Goal: Task Accomplishment & Management: Manage account settings

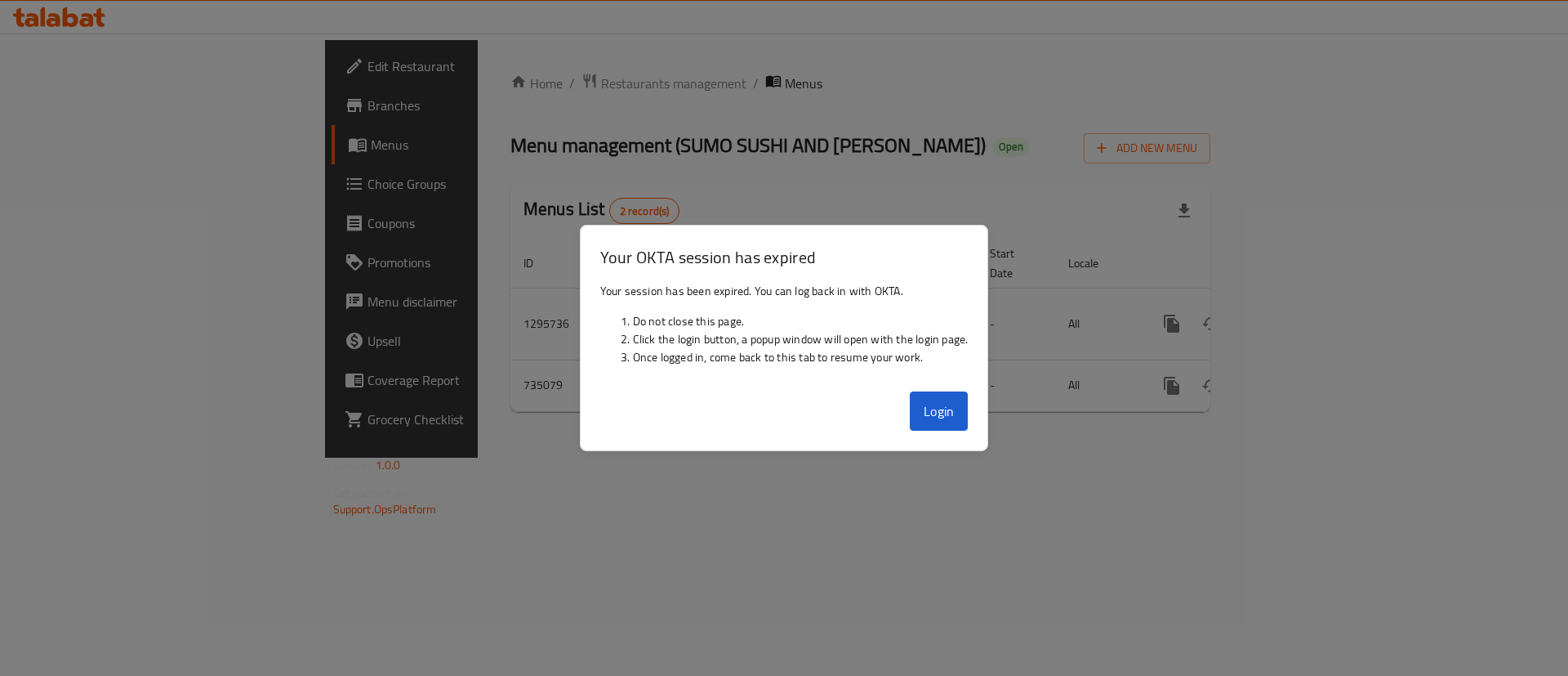
click at [922, 422] on button "Login" at bounding box center [939, 411] width 59 height 40
click at [866, 97] on div at bounding box center [784, 338] width 1568 height 676
click at [961, 426] on button "Login" at bounding box center [939, 411] width 59 height 40
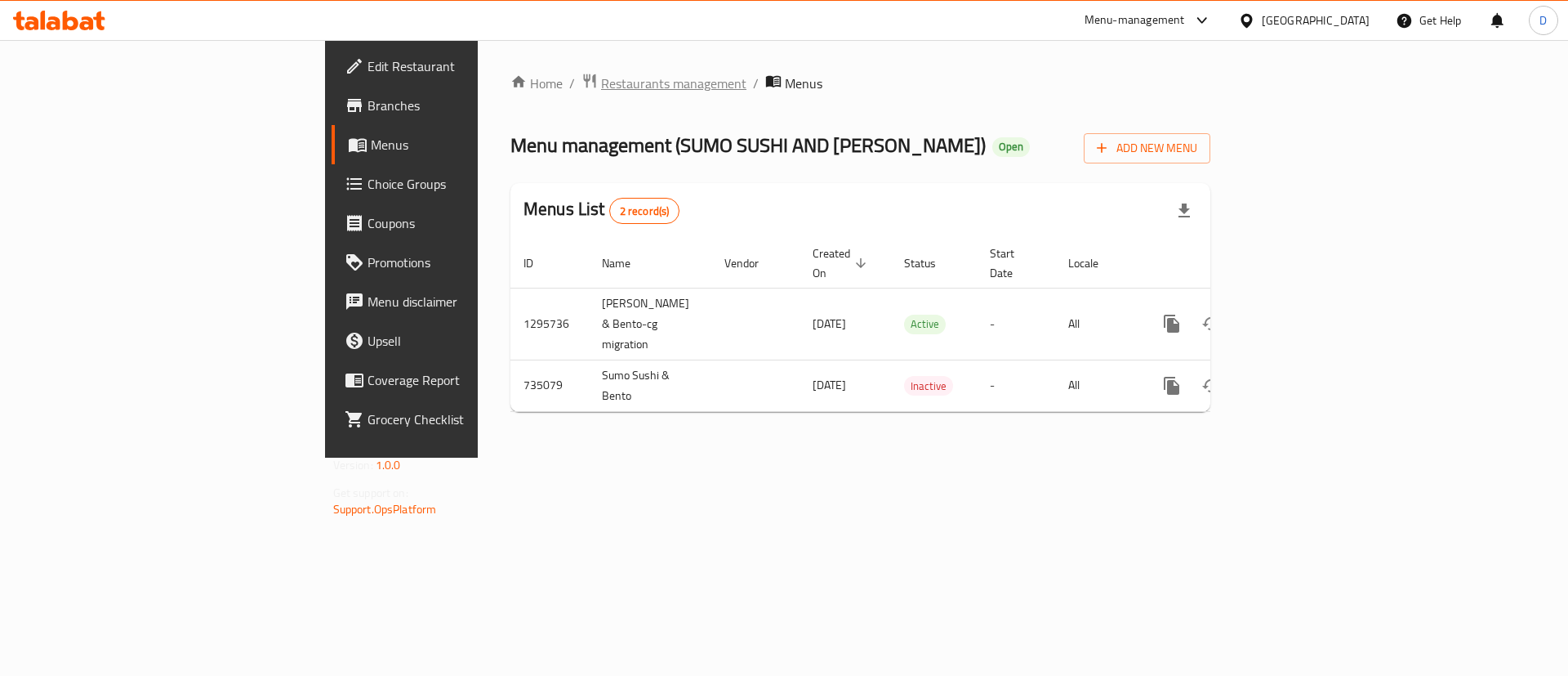
click at [601, 79] on span "Restaurants management" at bounding box center [674, 83] width 146 height 19
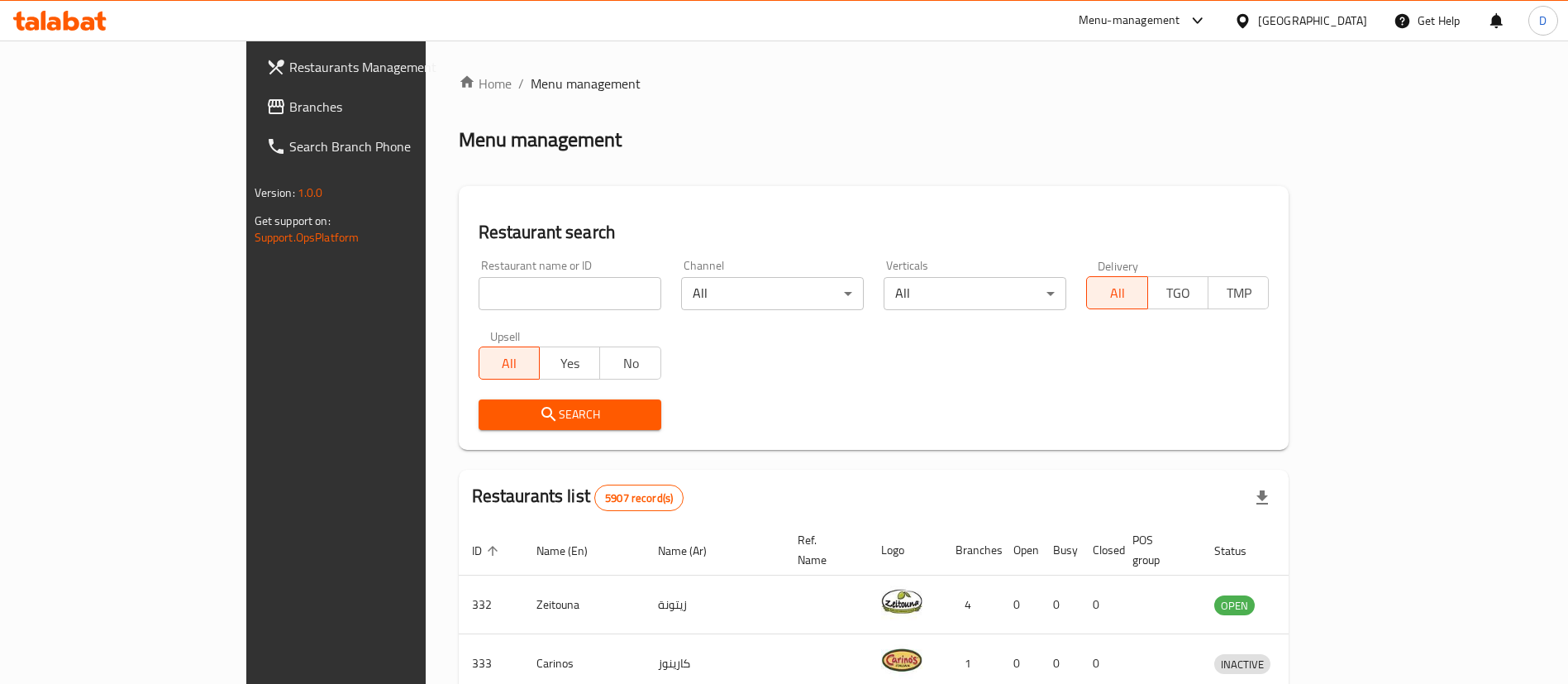
click at [546, 282] on input "search" at bounding box center [570, 293] width 183 height 33
paste input "WokMan"
type input "WokMan"
click button "Search" at bounding box center [570, 415] width 183 height 30
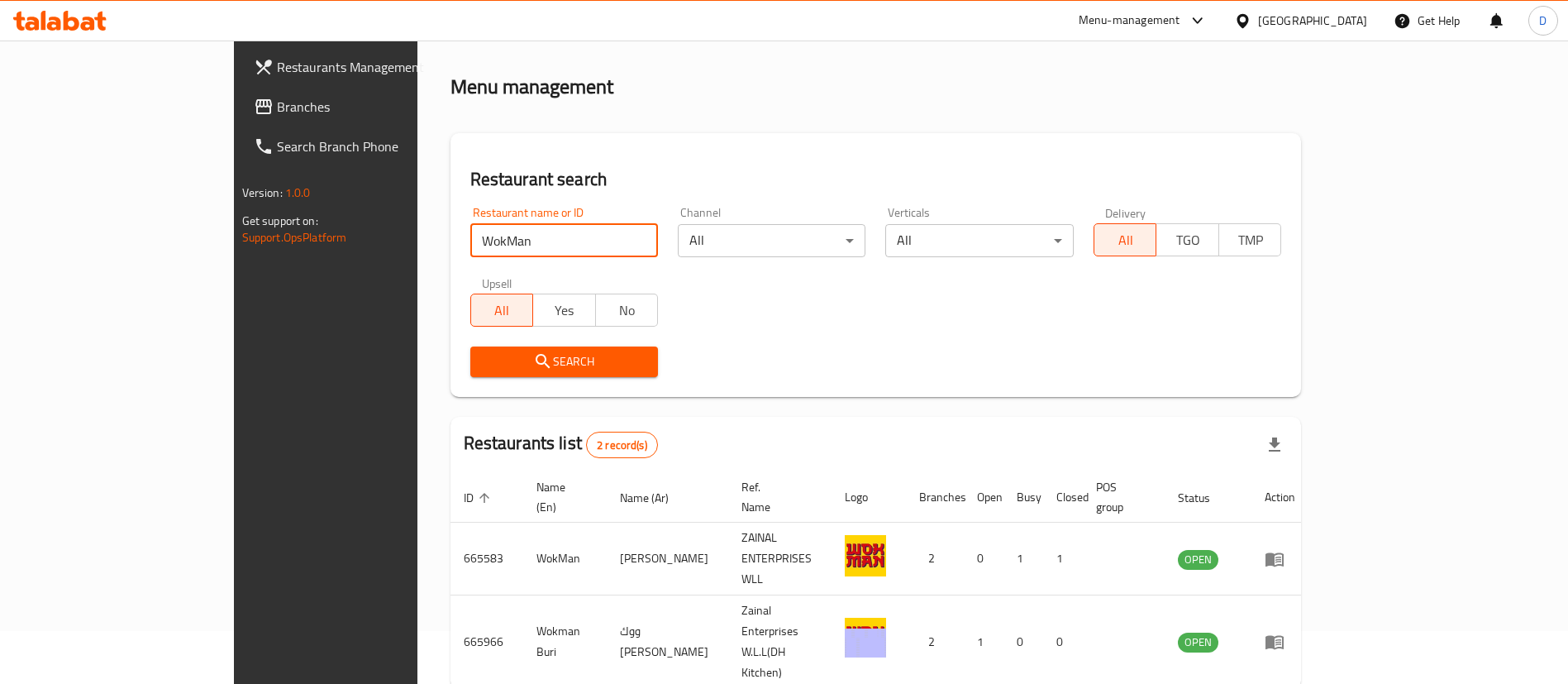
scroll to position [80, 0]
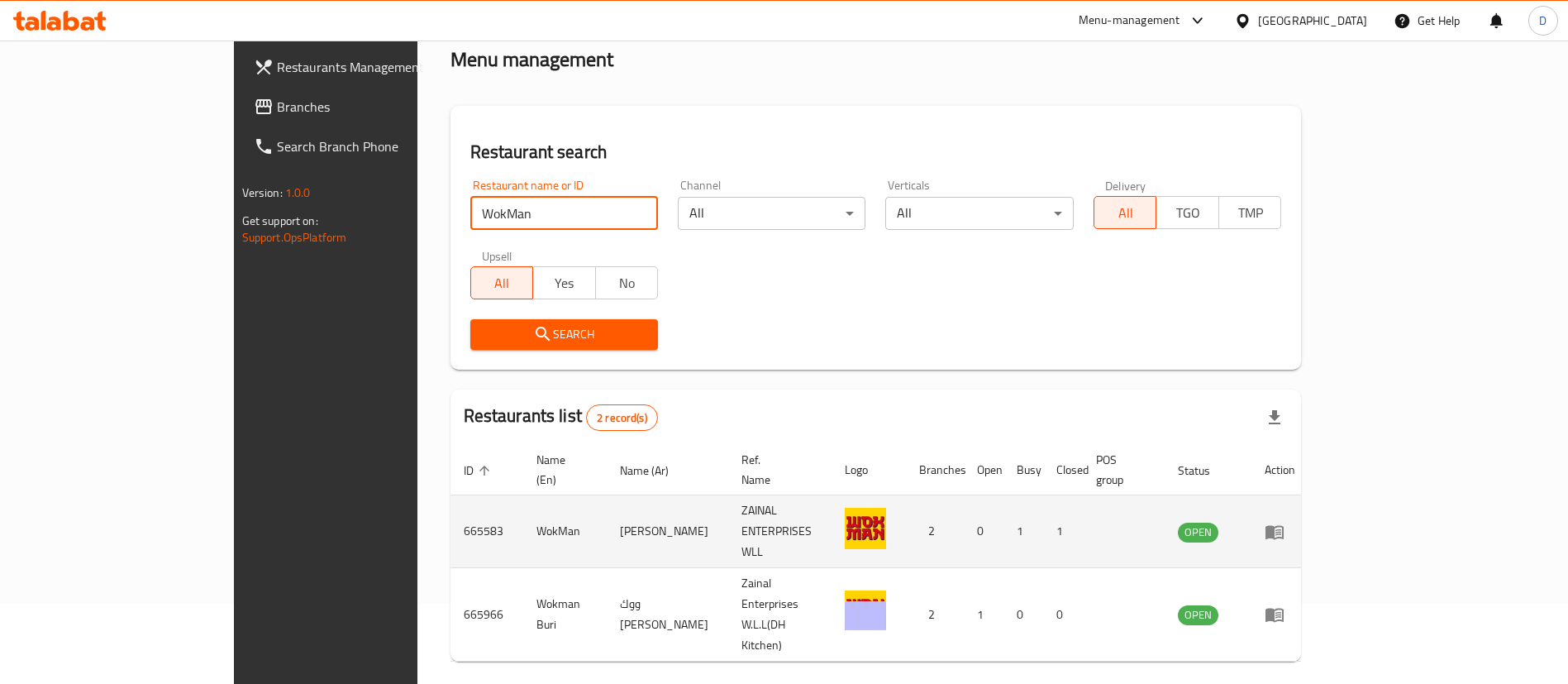
click at [1281, 529] on icon "enhanced table" at bounding box center [1278, 532] width 6 height 6
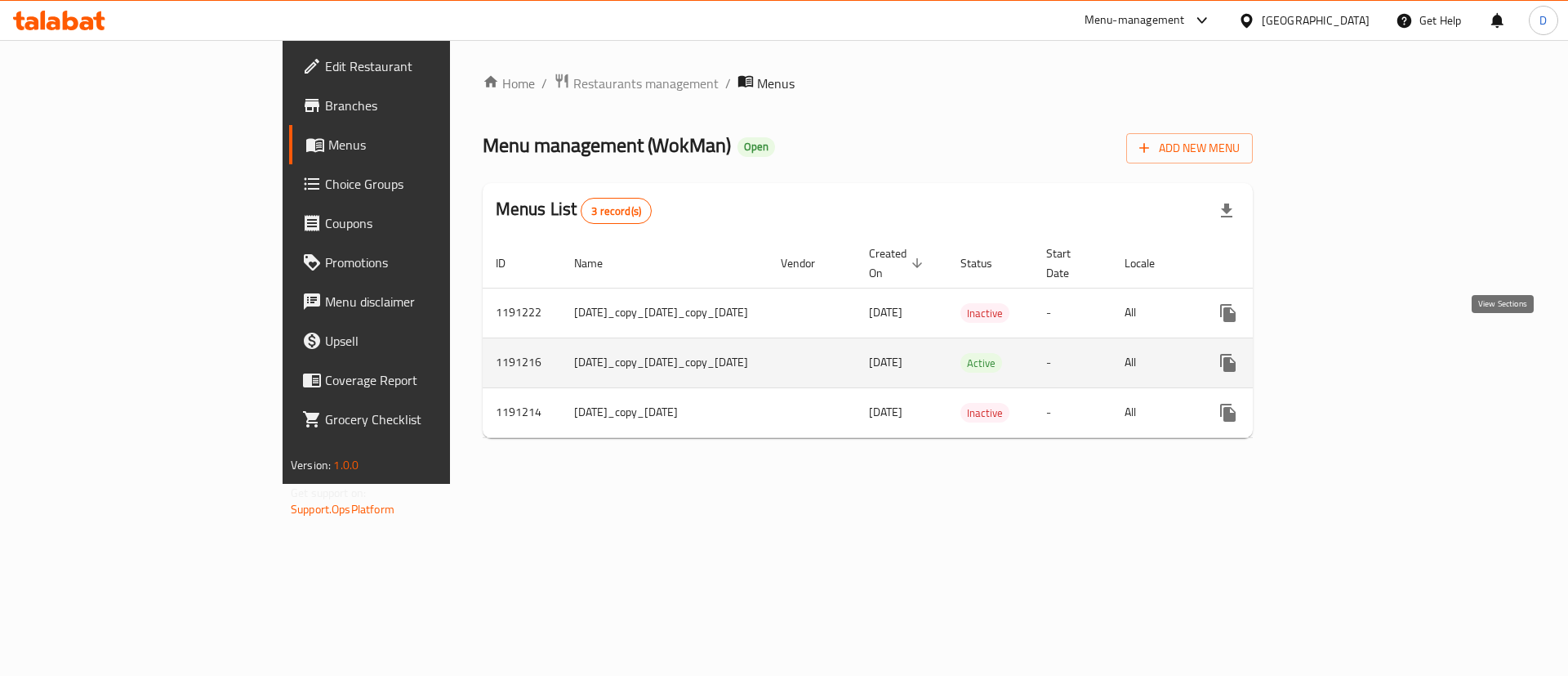
click at [1353, 356] on icon "enhanced table" at bounding box center [1346, 363] width 15 height 15
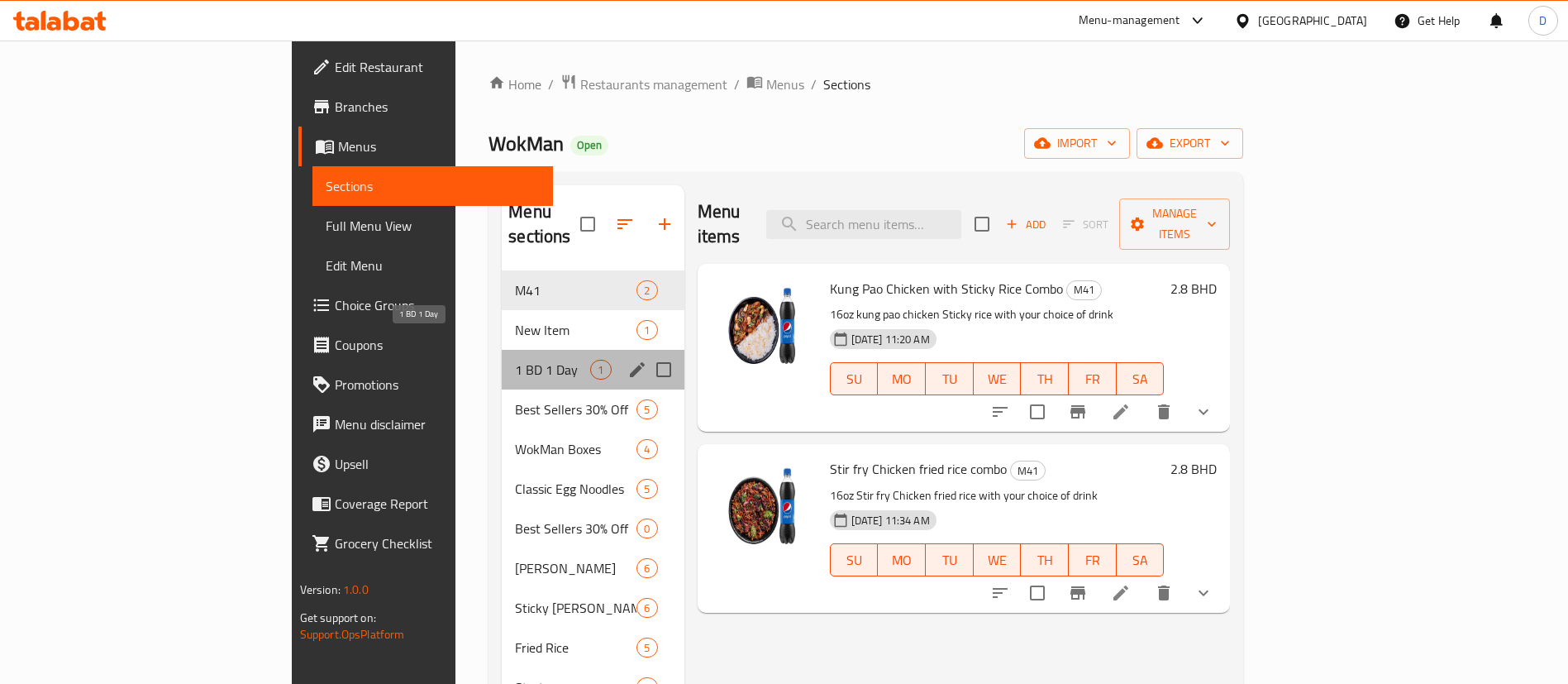
click at [515, 360] on span "1 BD 1 Day" at bounding box center [552, 370] width 75 height 20
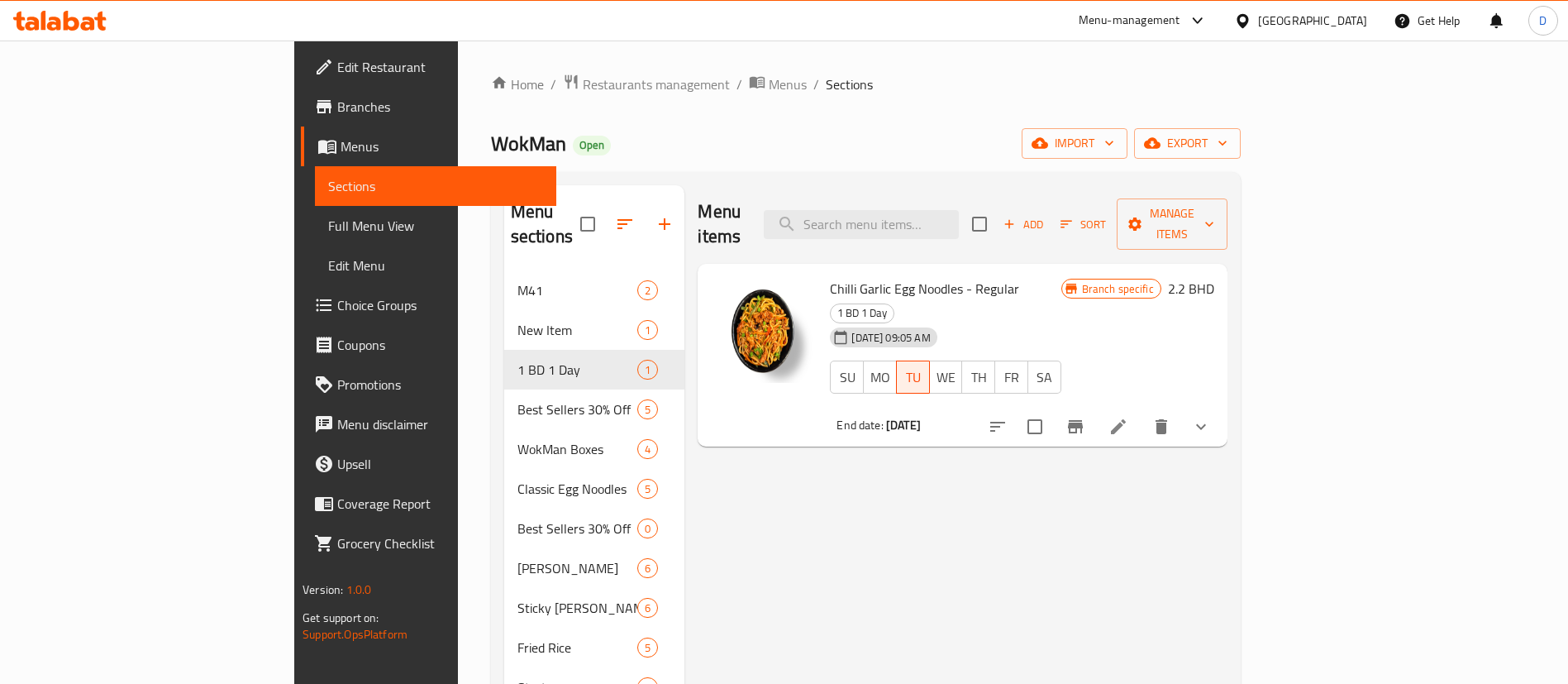
click at [1222, 108] on div "Home / Restaurants management / Menus / Sections WokMan Open import export Menu…" at bounding box center [866, 519] width 749 height 891
click at [1226, 192] on div "Menu items Add Sort Manage items" at bounding box center [962, 225] width 529 height 78
click at [1214, 208] on span "Manage items" at bounding box center [1171, 224] width 84 height 42
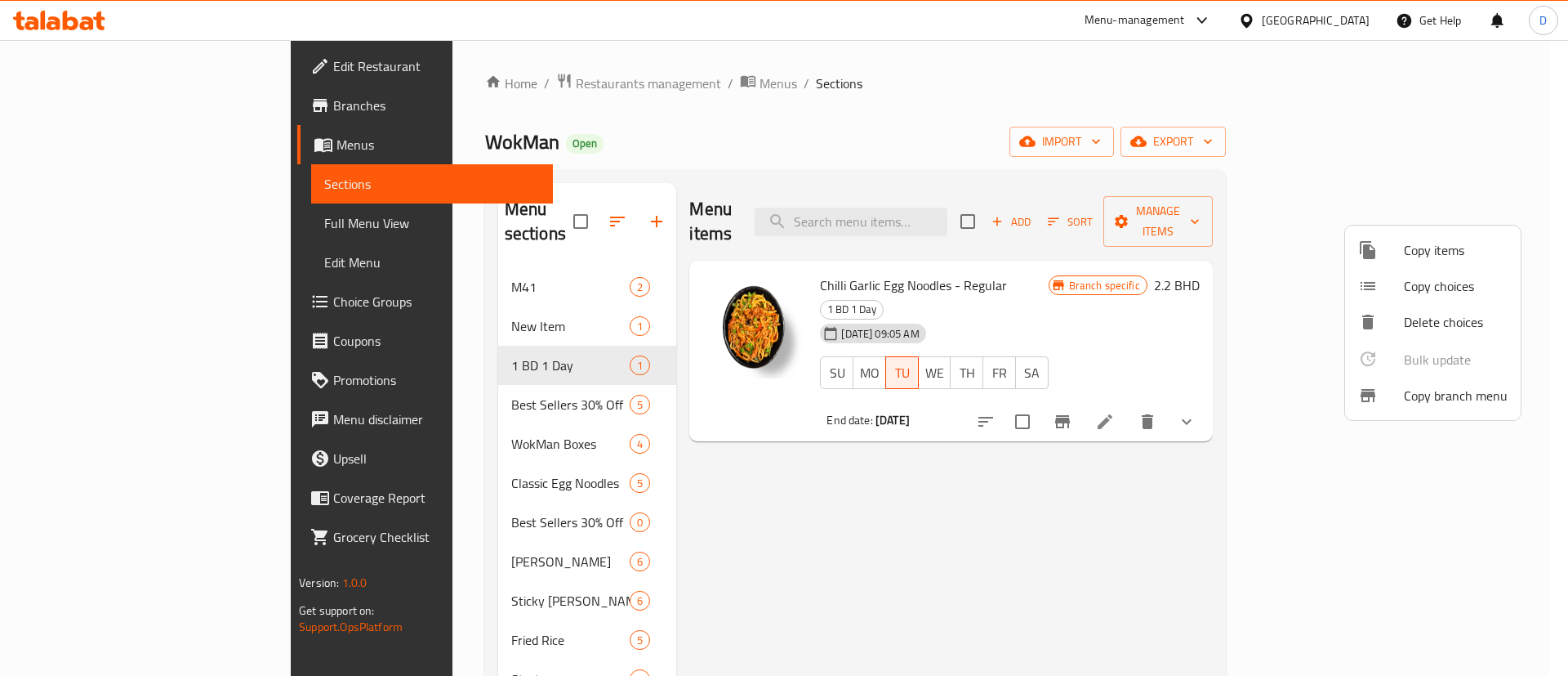
click at [1418, 260] on span "Copy items" at bounding box center [1456, 250] width 104 height 19
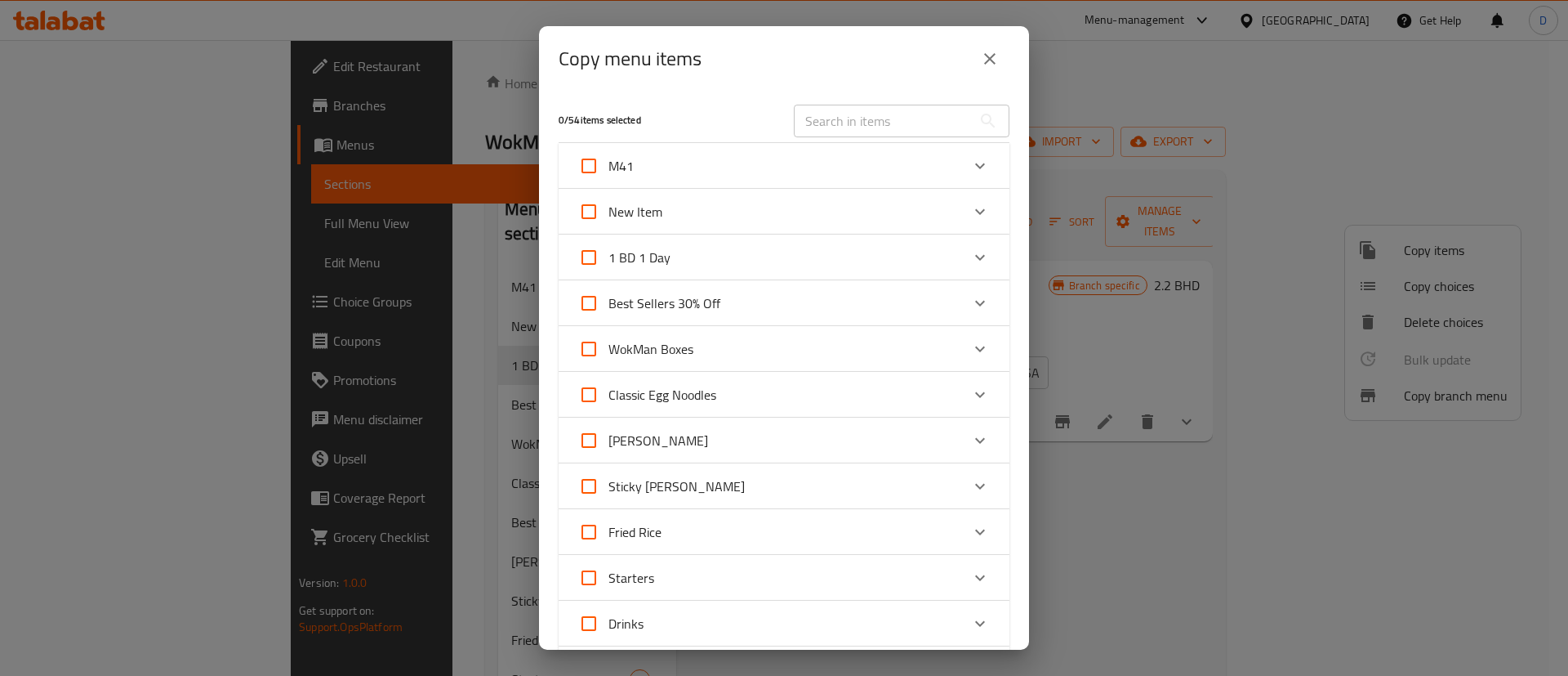
click at [818, 144] on div "M41" at bounding box center [784, 166] width 451 height 46
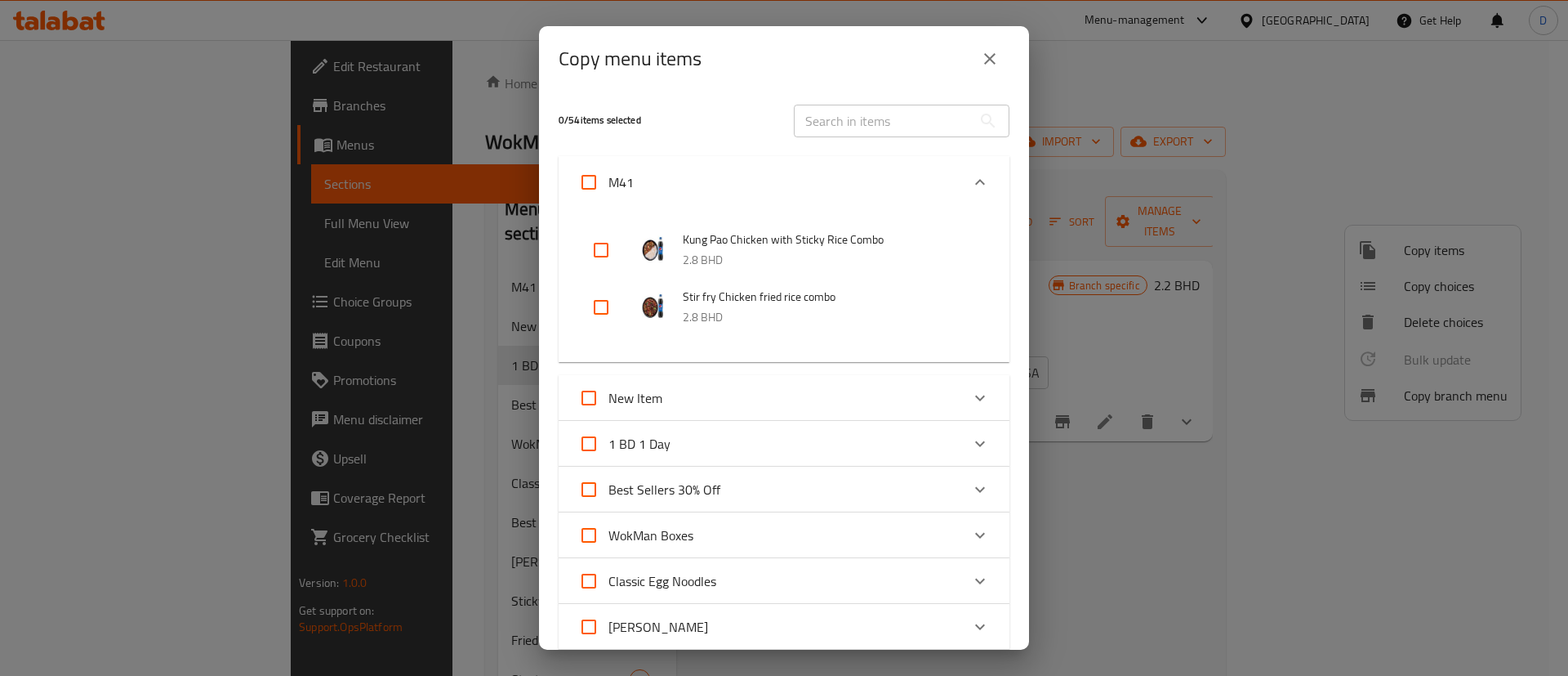
click at [818, 130] on input "text" at bounding box center [883, 120] width 178 height 32
paste input "Thai Green Curry With Sticky Rice Spicy"
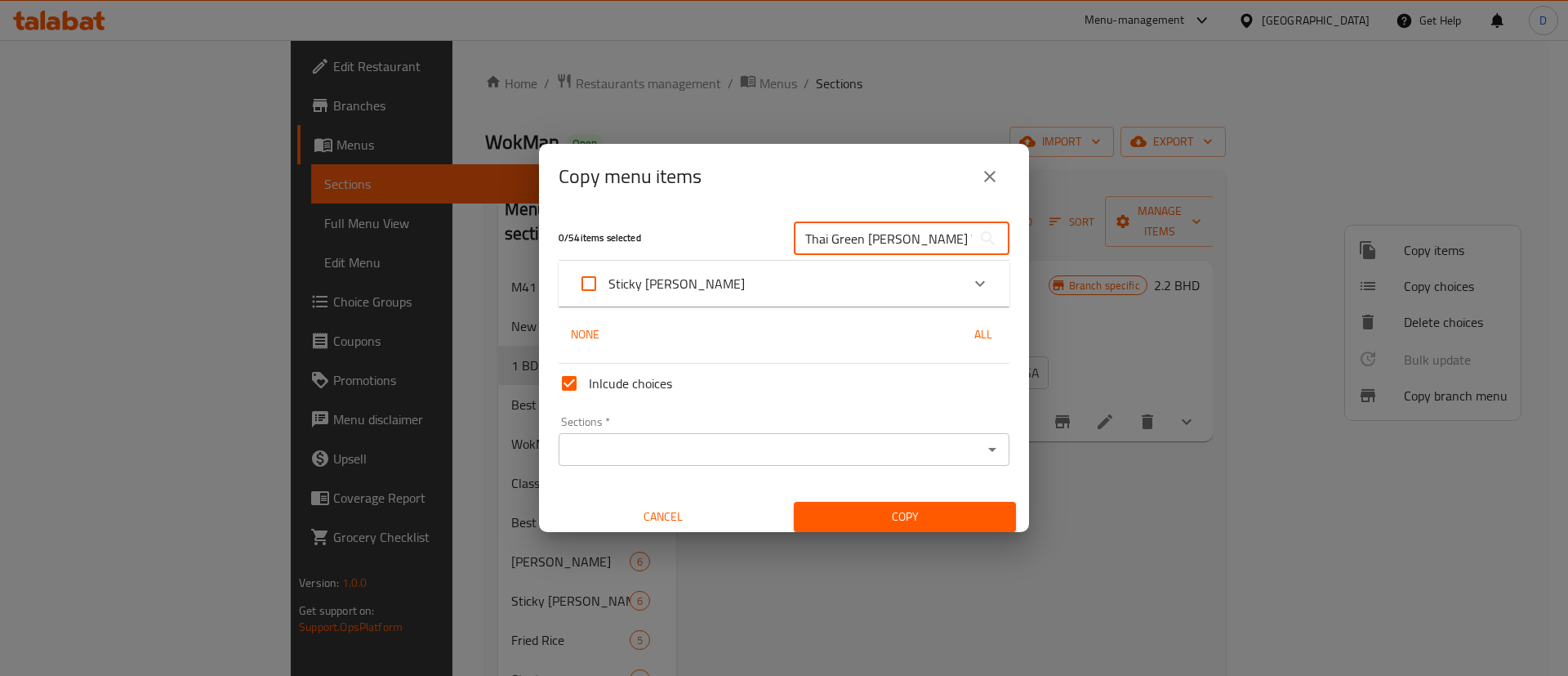
scroll to position [0, 54]
type input "Thai Green Curry With Sticky Rice Spicy"
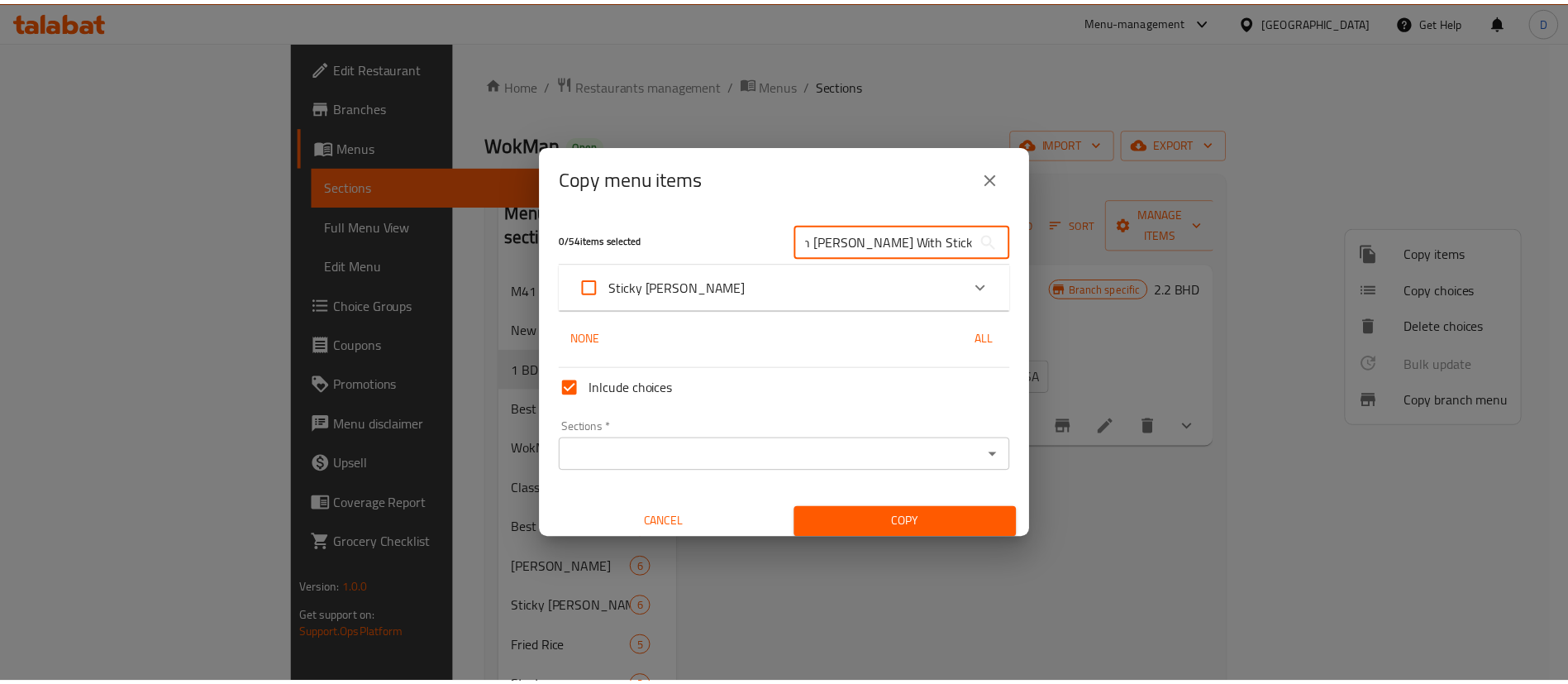
scroll to position [0, 0]
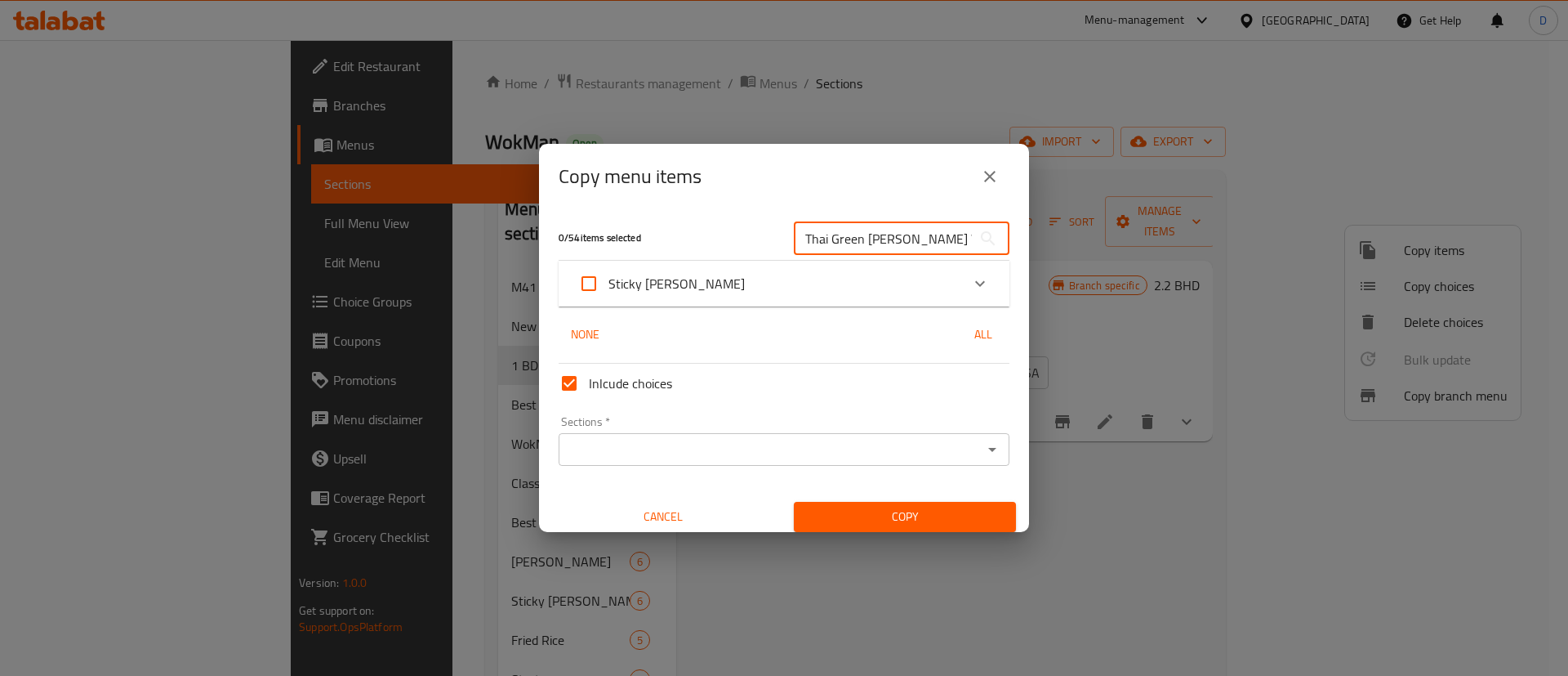
click at [970, 277] on icon "Expand" at bounding box center [980, 284] width 19 height 19
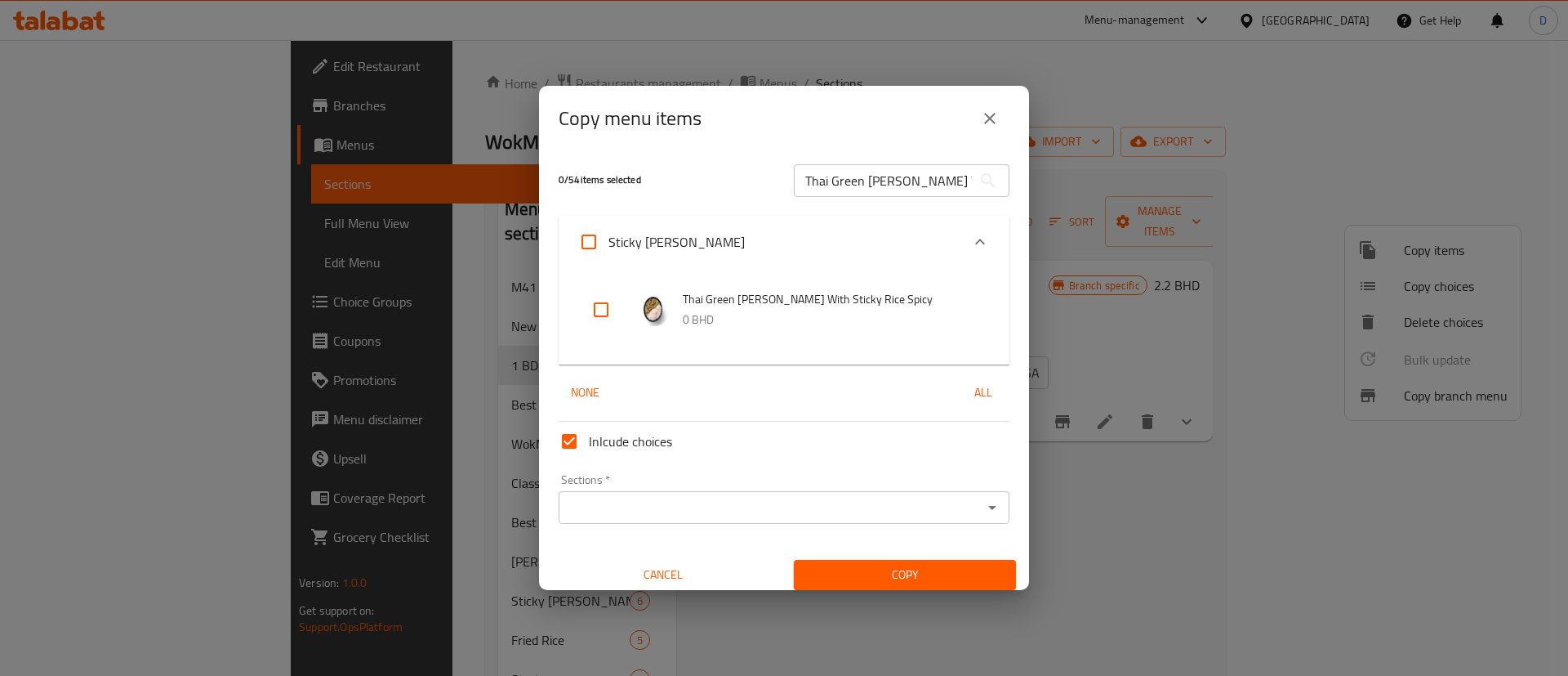
click at [605, 312] on input "checkbox" at bounding box center [601, 309] width 39 height 40
checkbox input "true"
click at [981, 510] on button "Open" at bounding box center [992, 507] width 23 height 23
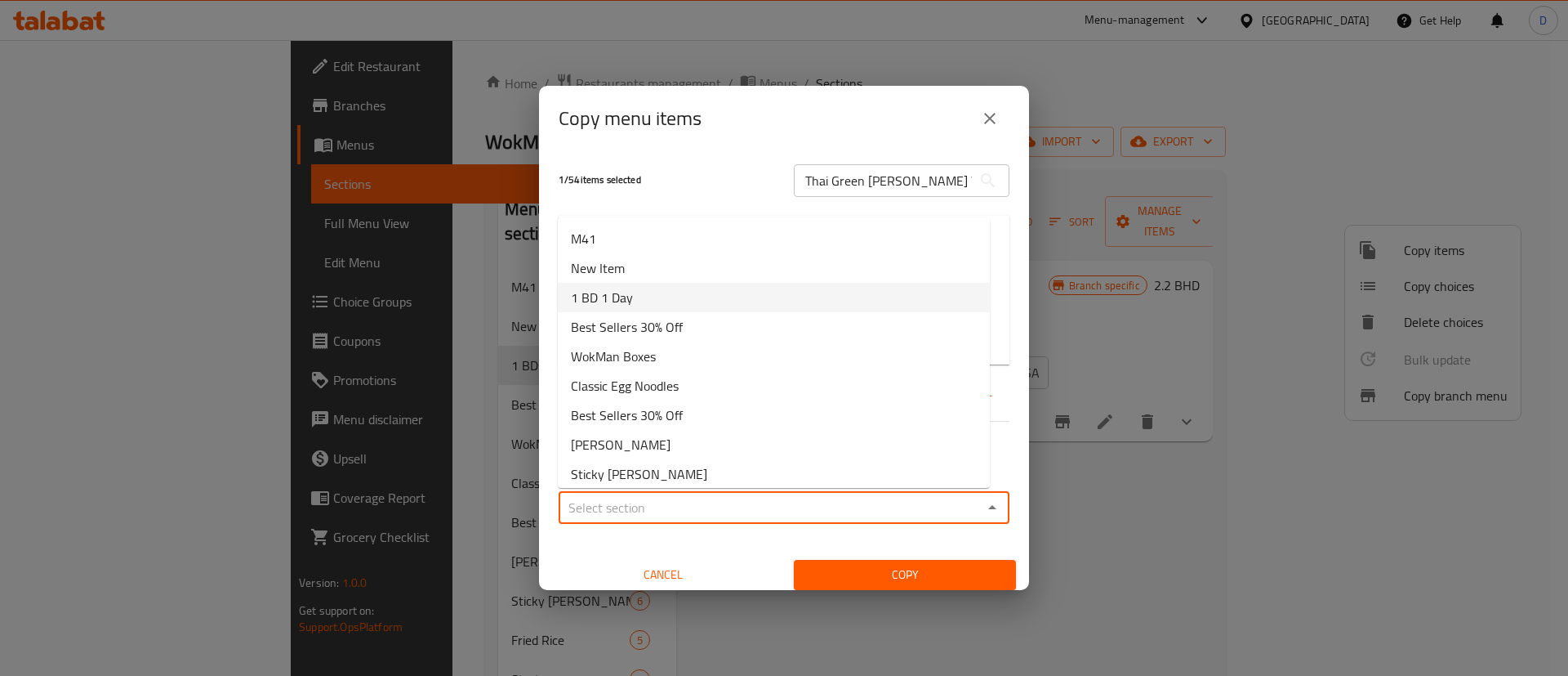
click at [727, 299] on li "1 BD 1 Day" at bounding box center [774, 298] width 432 height 30
type input "1 BD 1 Day"
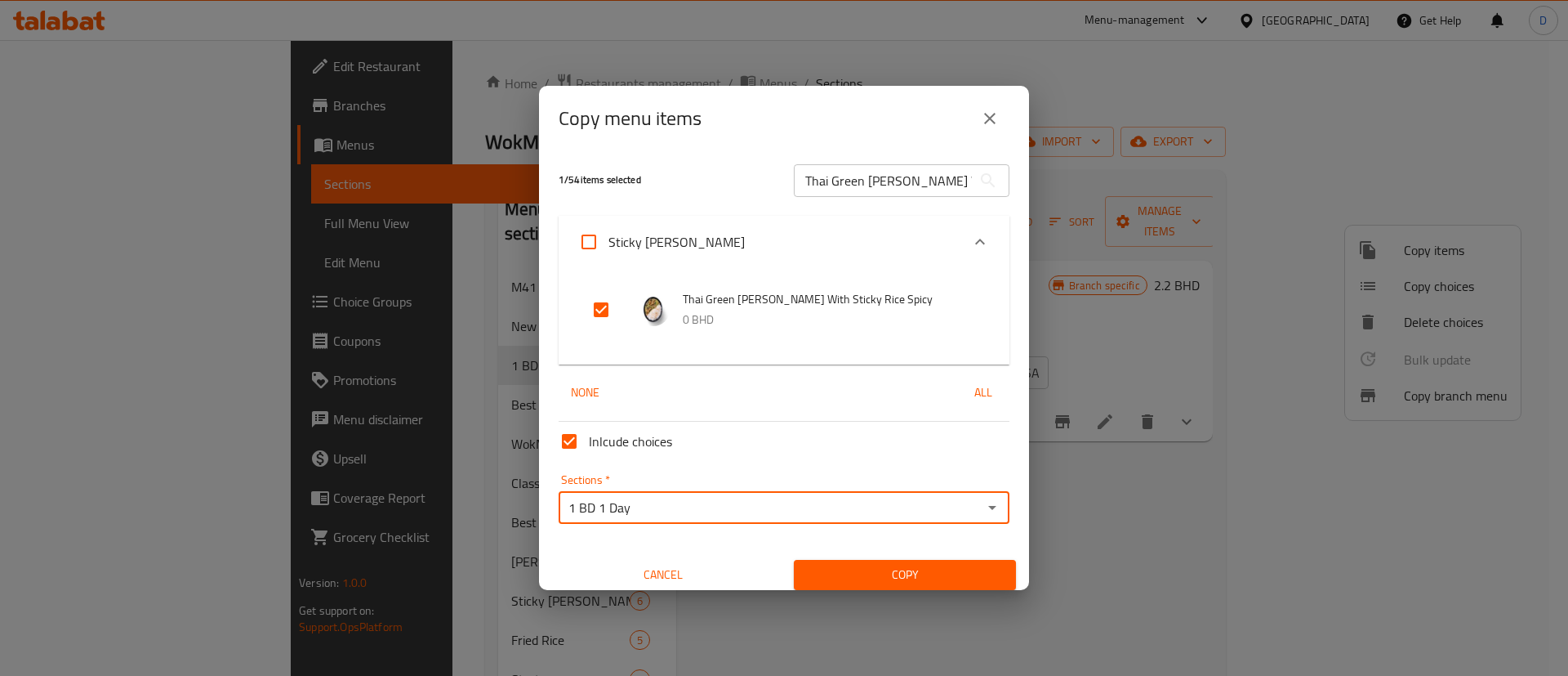
click at [936, 567] on span "Copy" at bounding box center [905, 574] width 196 height 20
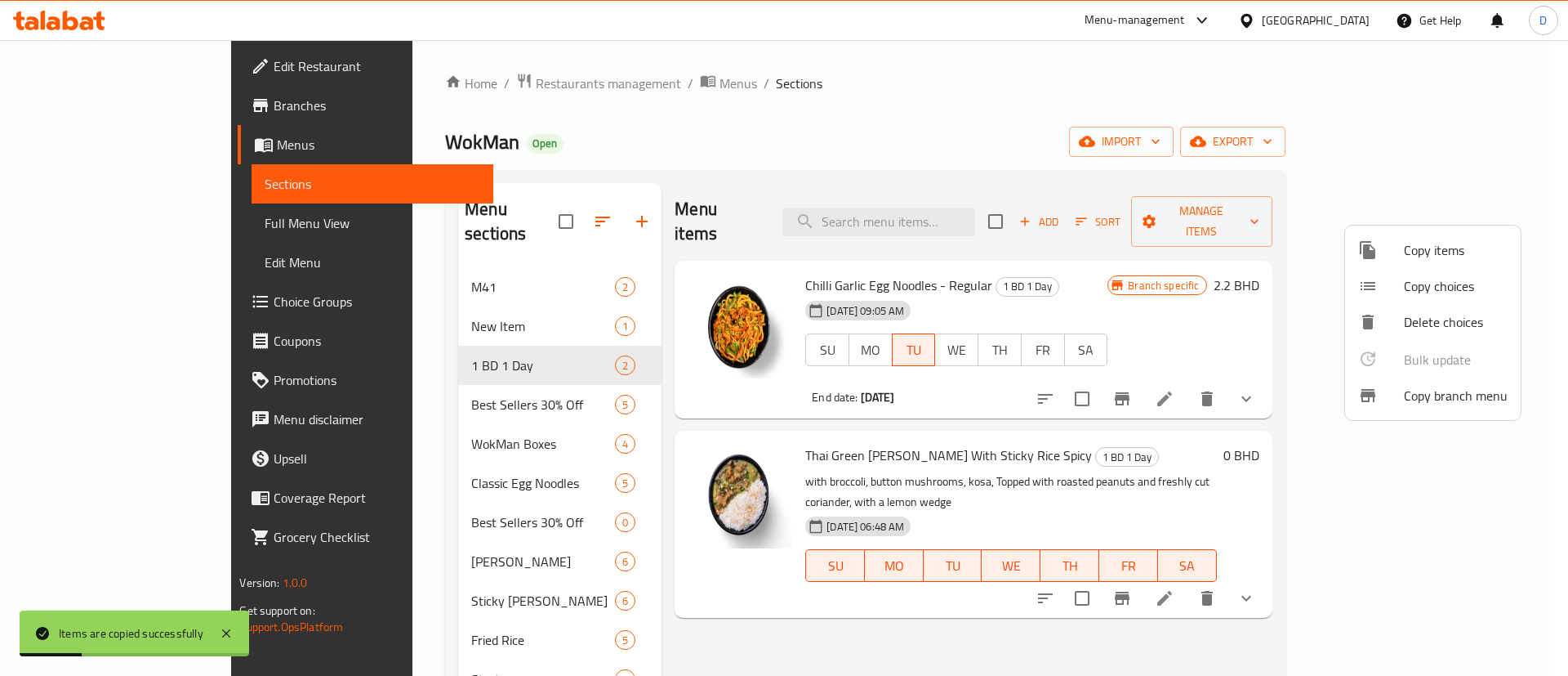
click at [997, 93] on div at bounding box center [784, 338] width 1568 height 676
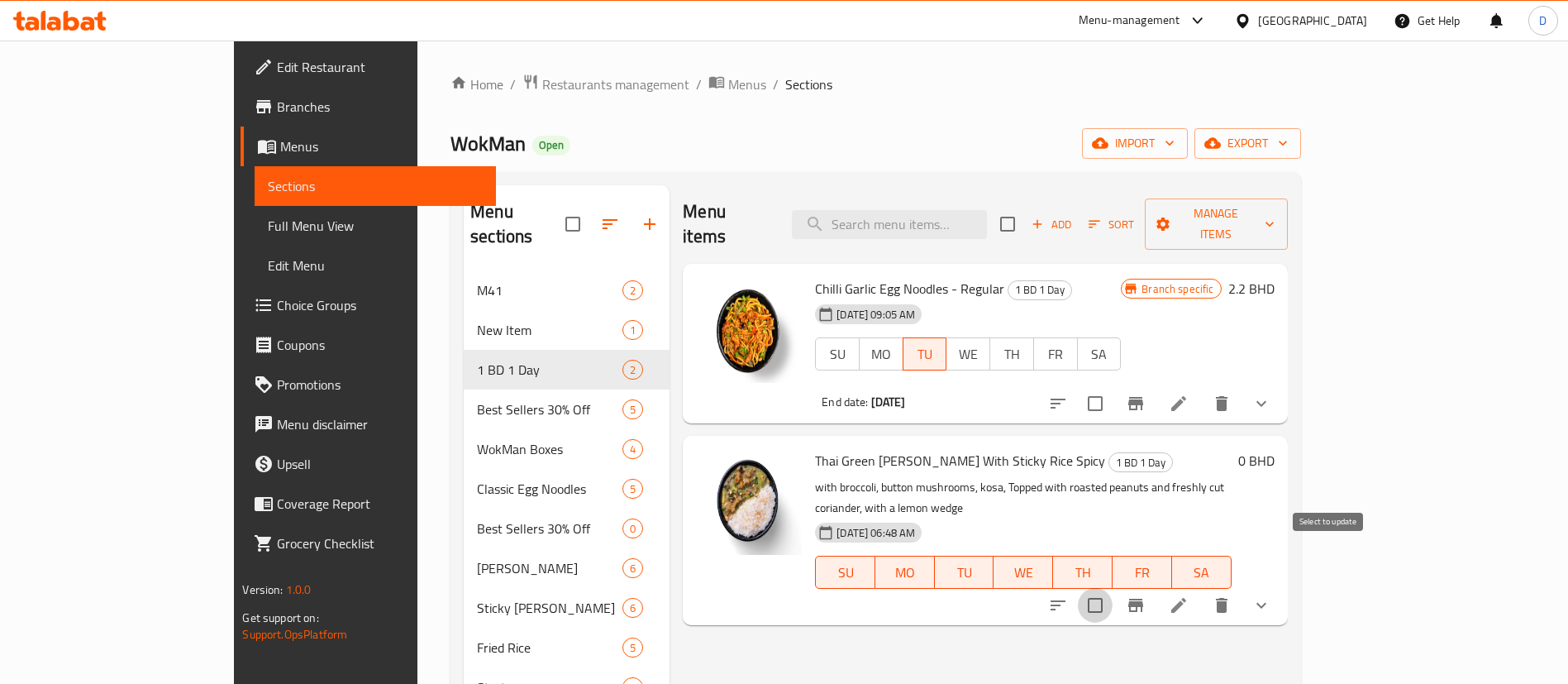
click at [1113, 588] on input "checkbox" at bounding box center [1095, 605] width 35 height 35
checkbox input "true"
drag, startPoint x: 1484, startPoint y: 196, endPoint x: 1475, endPoint y: 189, distance: 11.4
click at [1287, 198] on div "Add Sort Manage items" at bounding box center [1144, 224] width 288 height 52
click at [1274, 203] on span "Manage items" at bounding box center [1216, 224] width 116 height 42
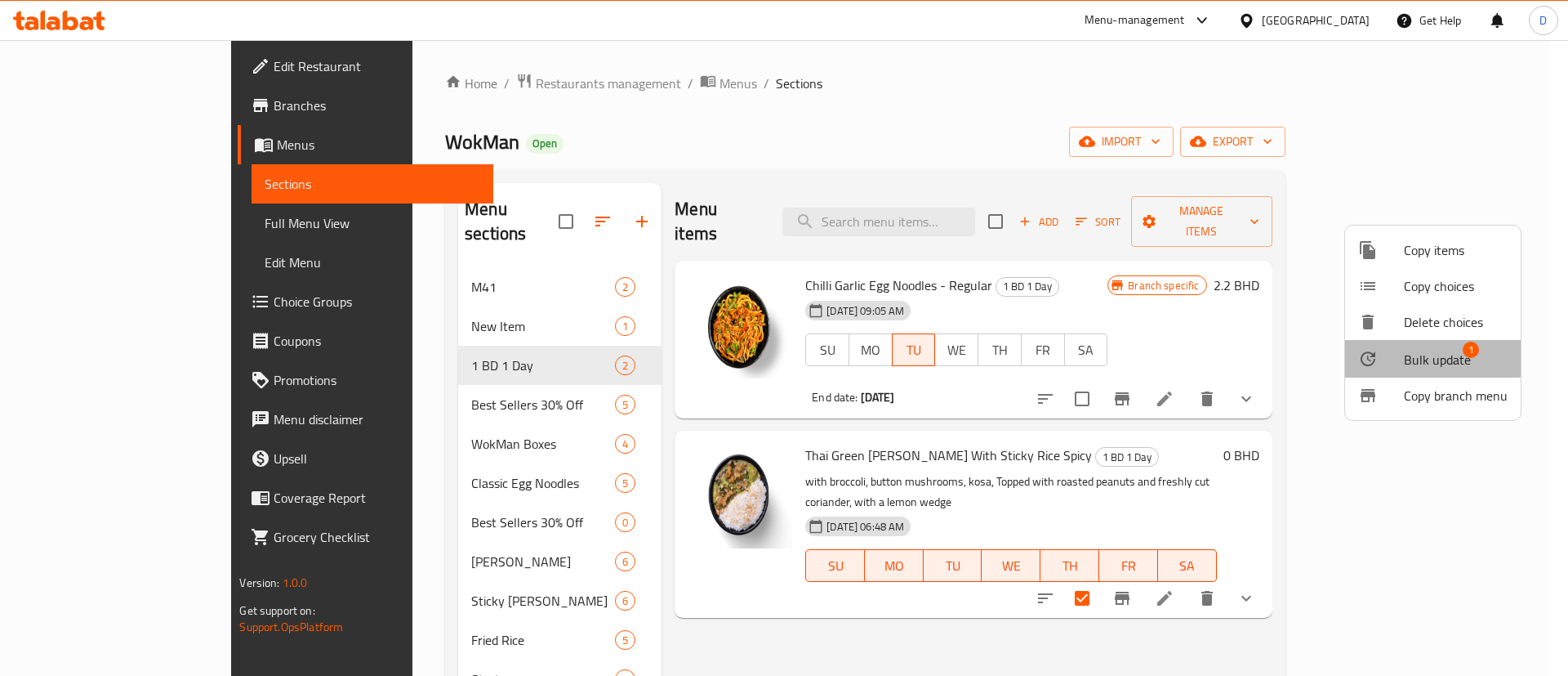
click at [1412, 346] on li "Bulk update 1" at bounding box center [1433, 358] width 175 height 38
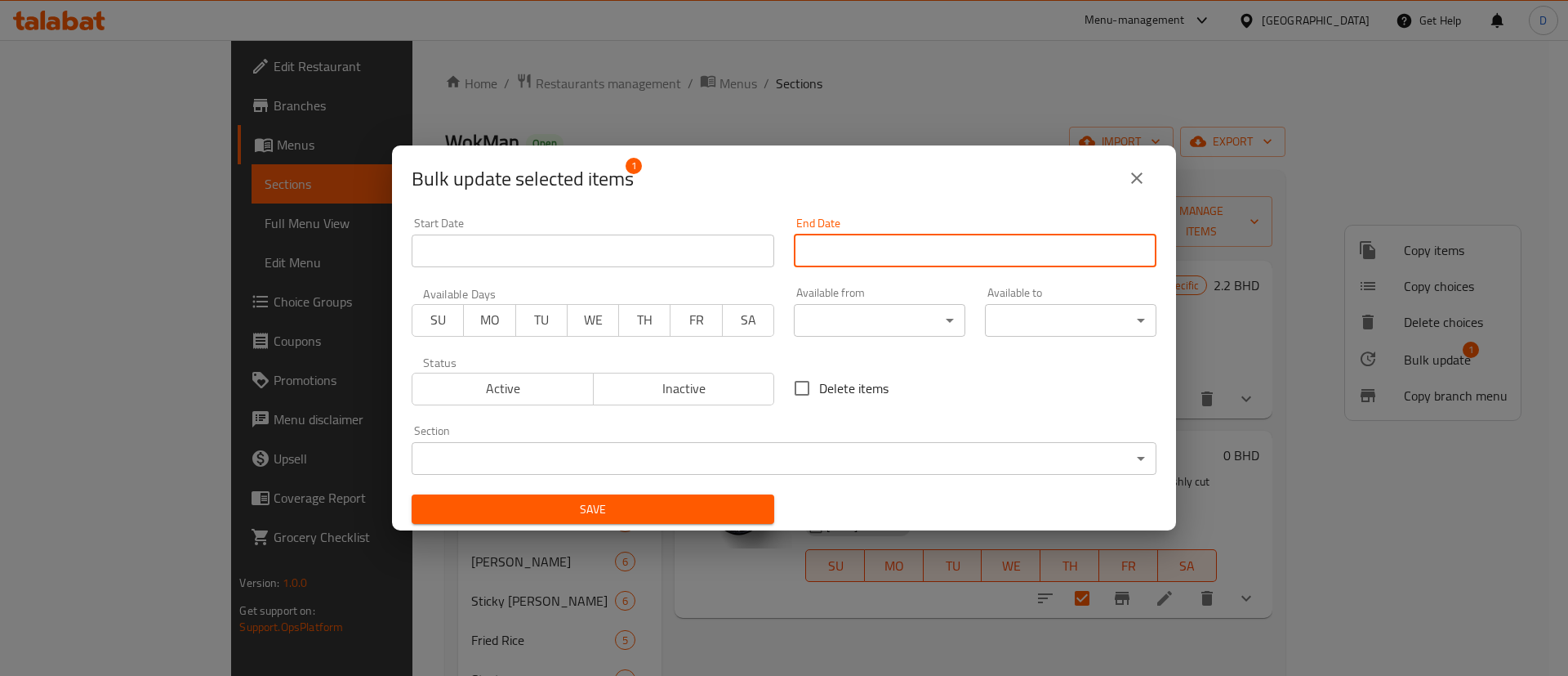
click at [837, 244] on input "Start Date" at bounding box center [975, 250] width 362 height 32
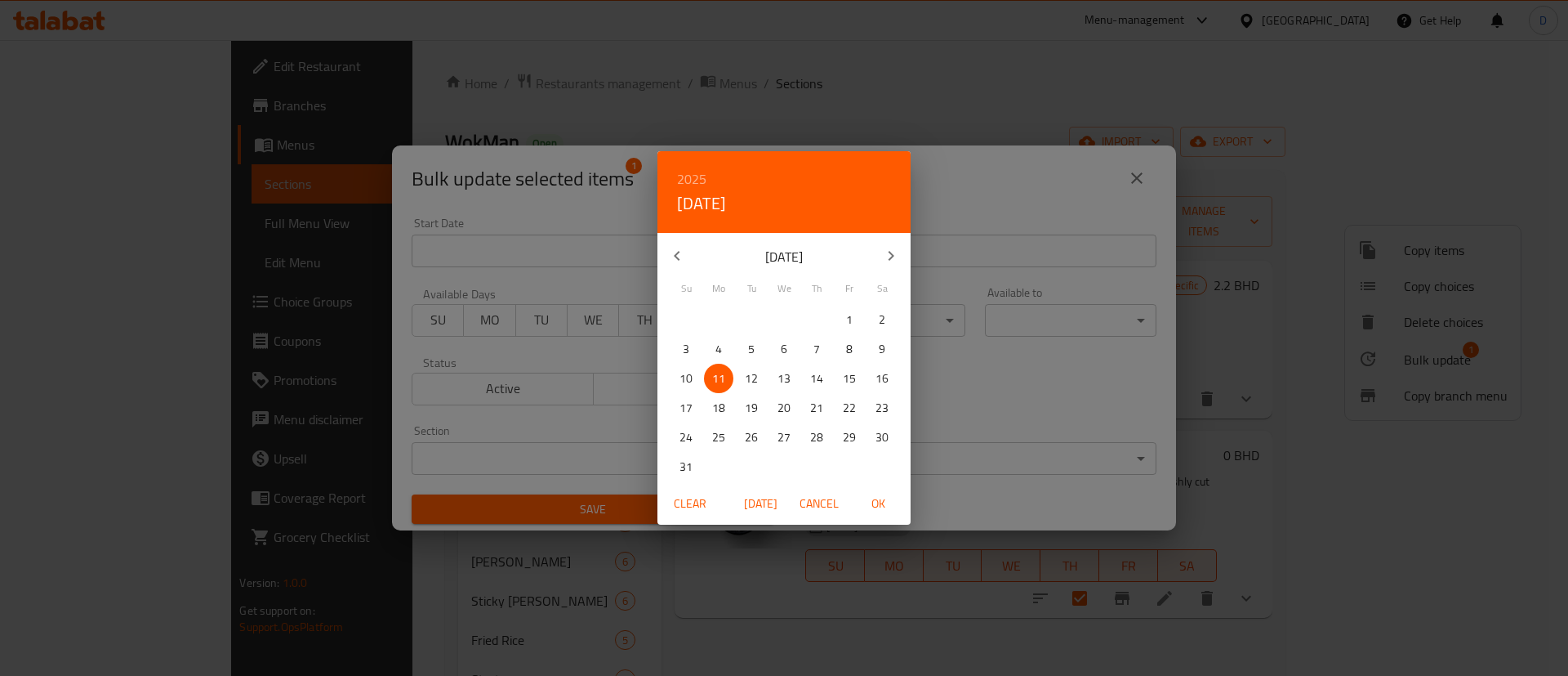
click at [718, 375] on p "11" at bounding box center [719, 378] width 13 height 20
click at [882, 506] on span "OK" at bounding box center [877, 503] width 39 height 20
type input "11-08-2025"
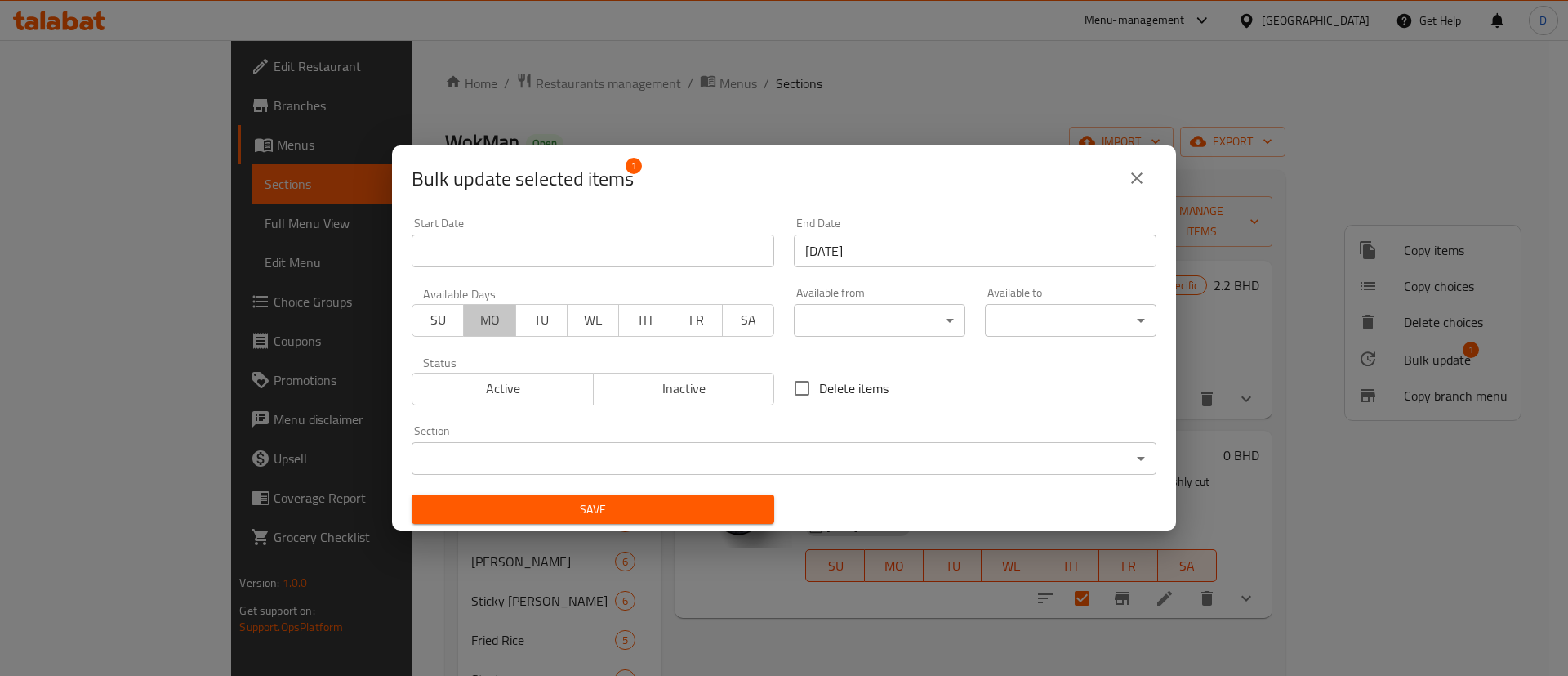
click at [488, 320] on span "MO" at bounding box center [490, 320] width 39 height 24
drag, startPoint x: 678, startPoint y: 515, endPoint x: 655, endPoint y: 507, distance: 24.4
click at [677, 515] on span "Save" at bounding box center [593, 509] width 337 height 20
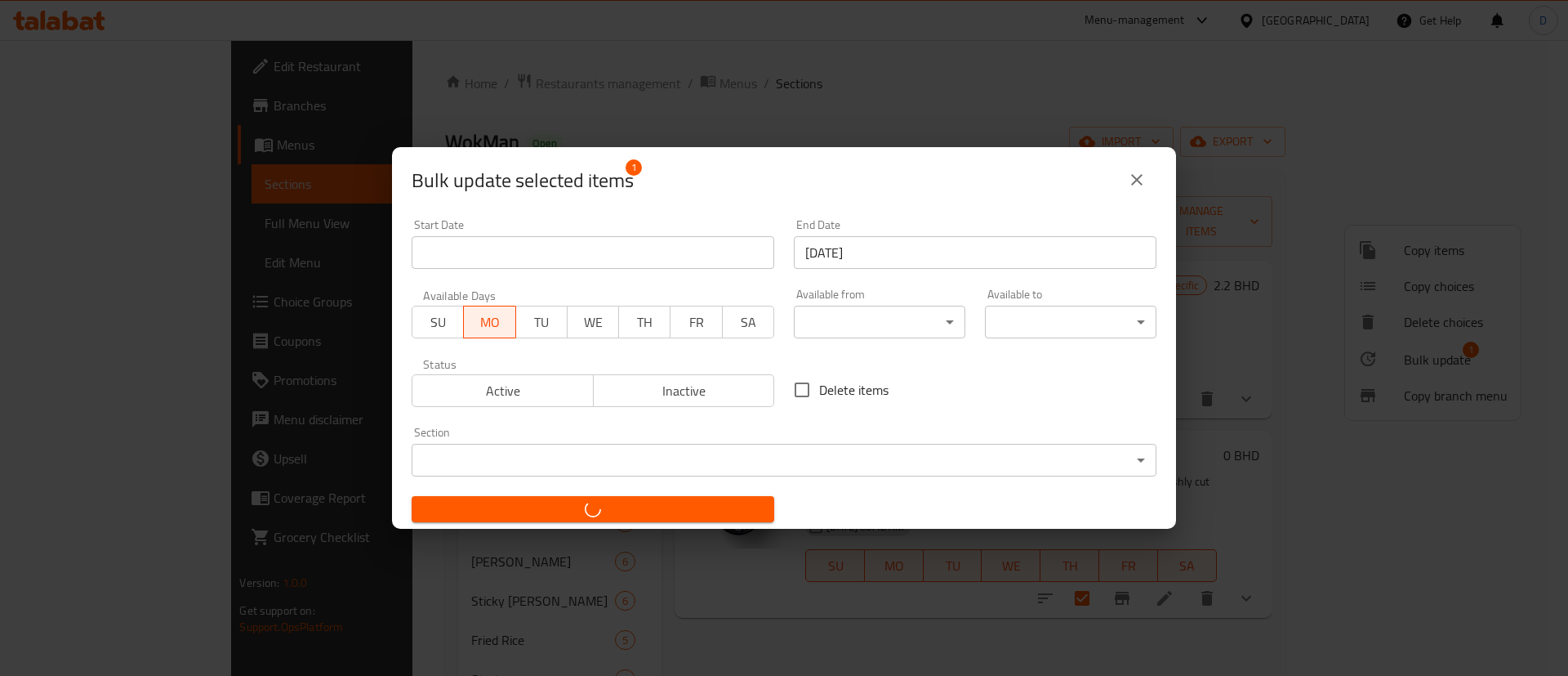
checkbox input "false"
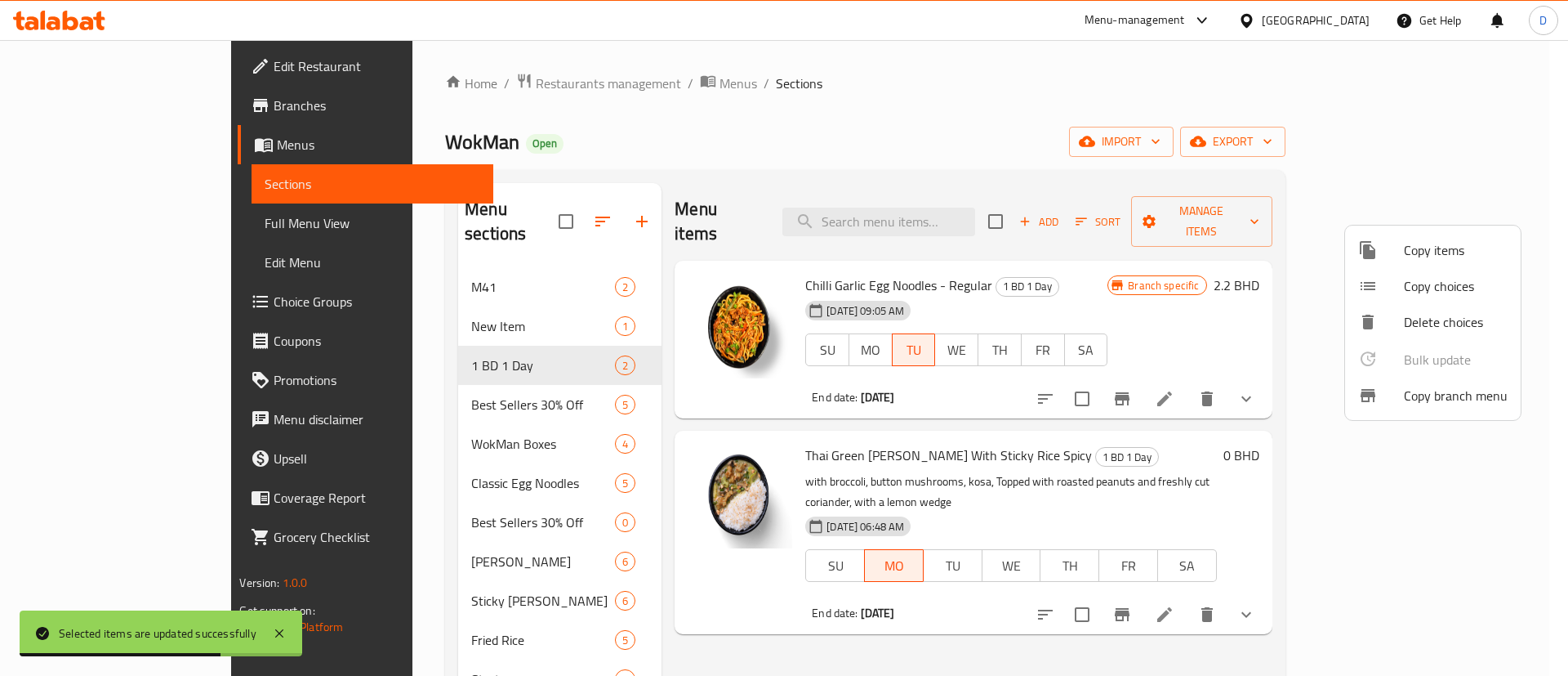
click at [1189, 420] on div at bounding box center [784, 338] width 1568 height 676
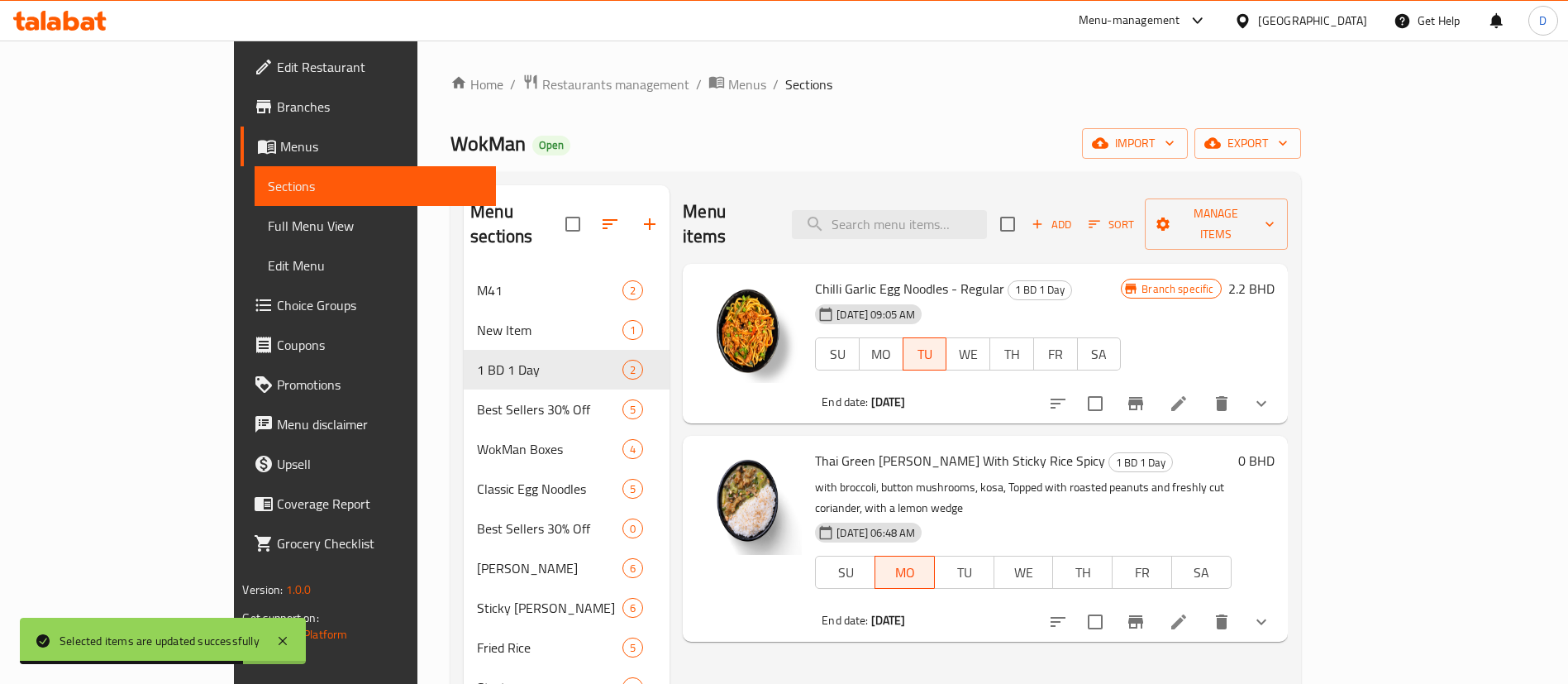
click at [1189, 612] on icon at bounding box center [1178, 622] width 20 height 20
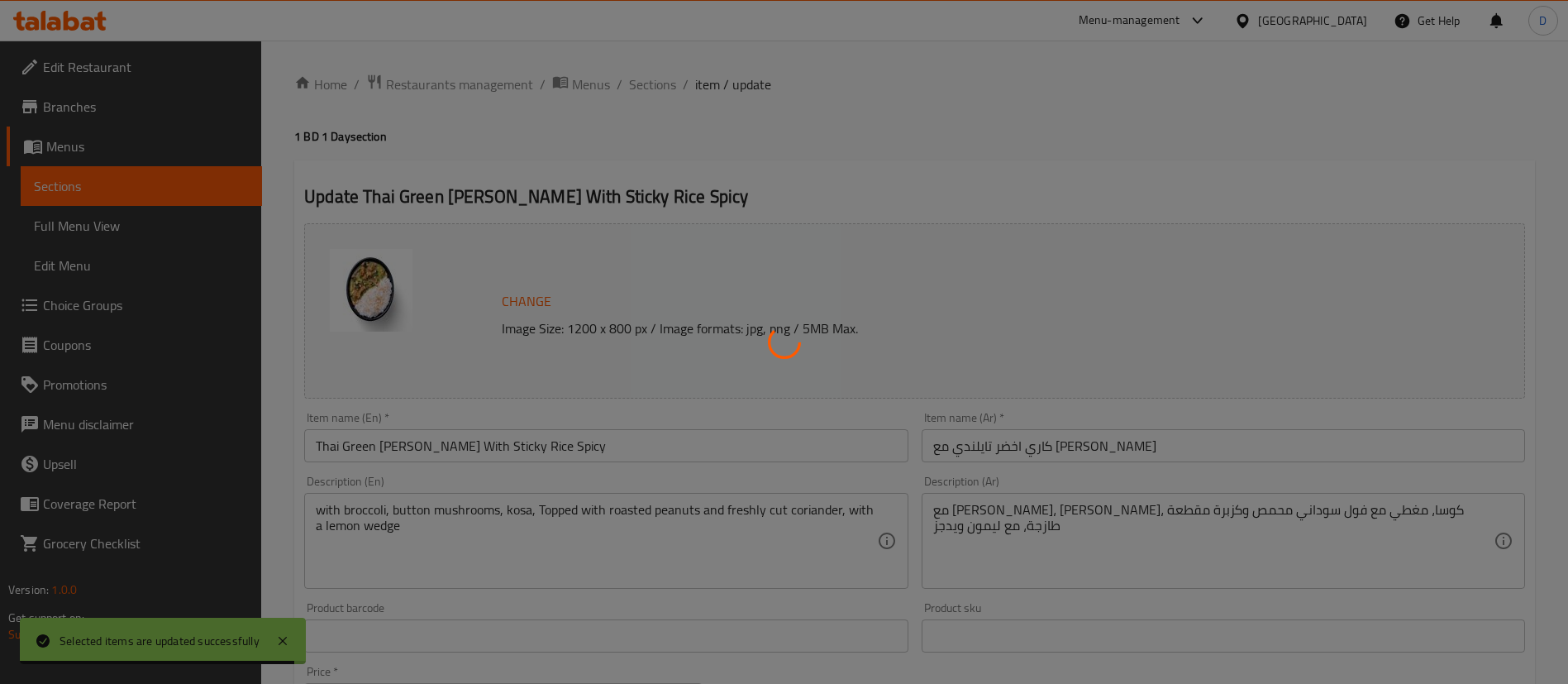
scroll to position [124, 0]
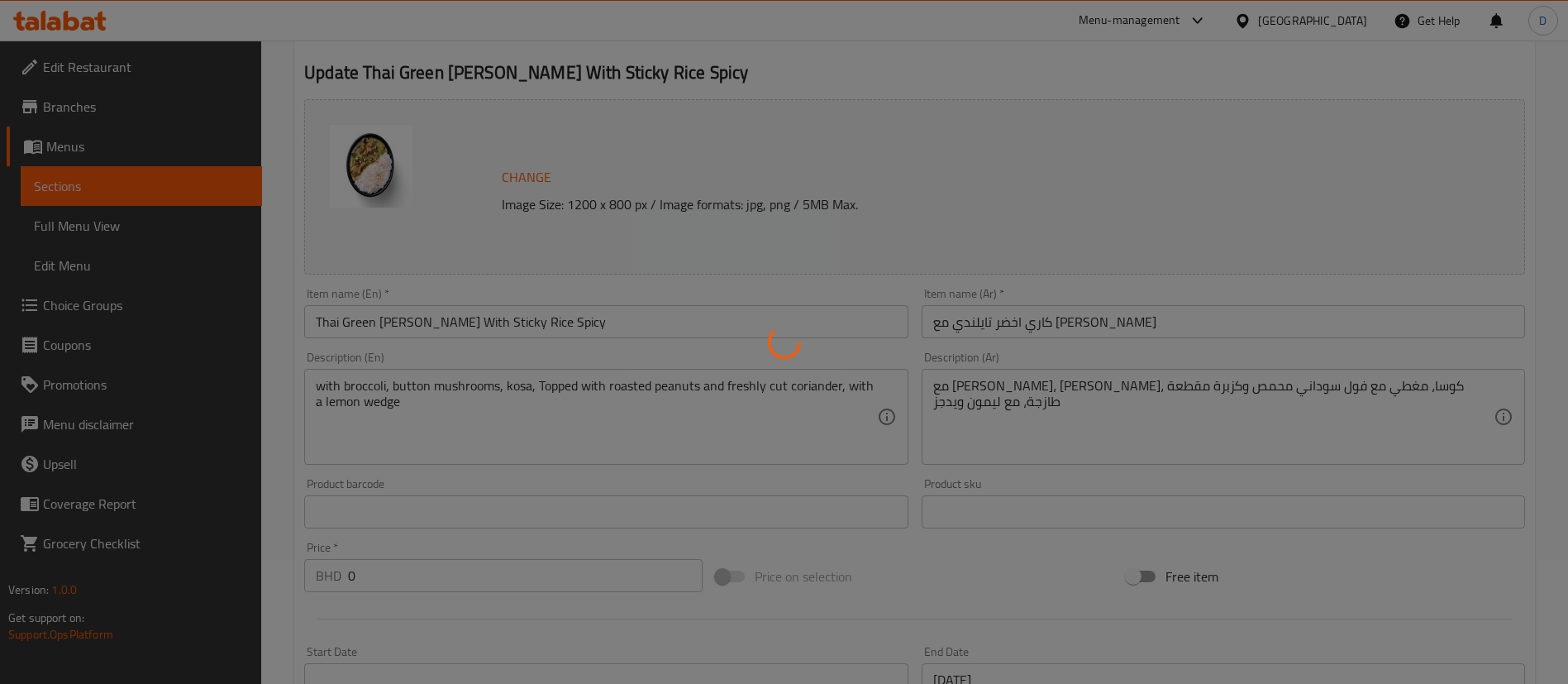
type input "اختر البروتين الخاص بك"
type input "1"
type input "إضافات مميزة"
type input "0"
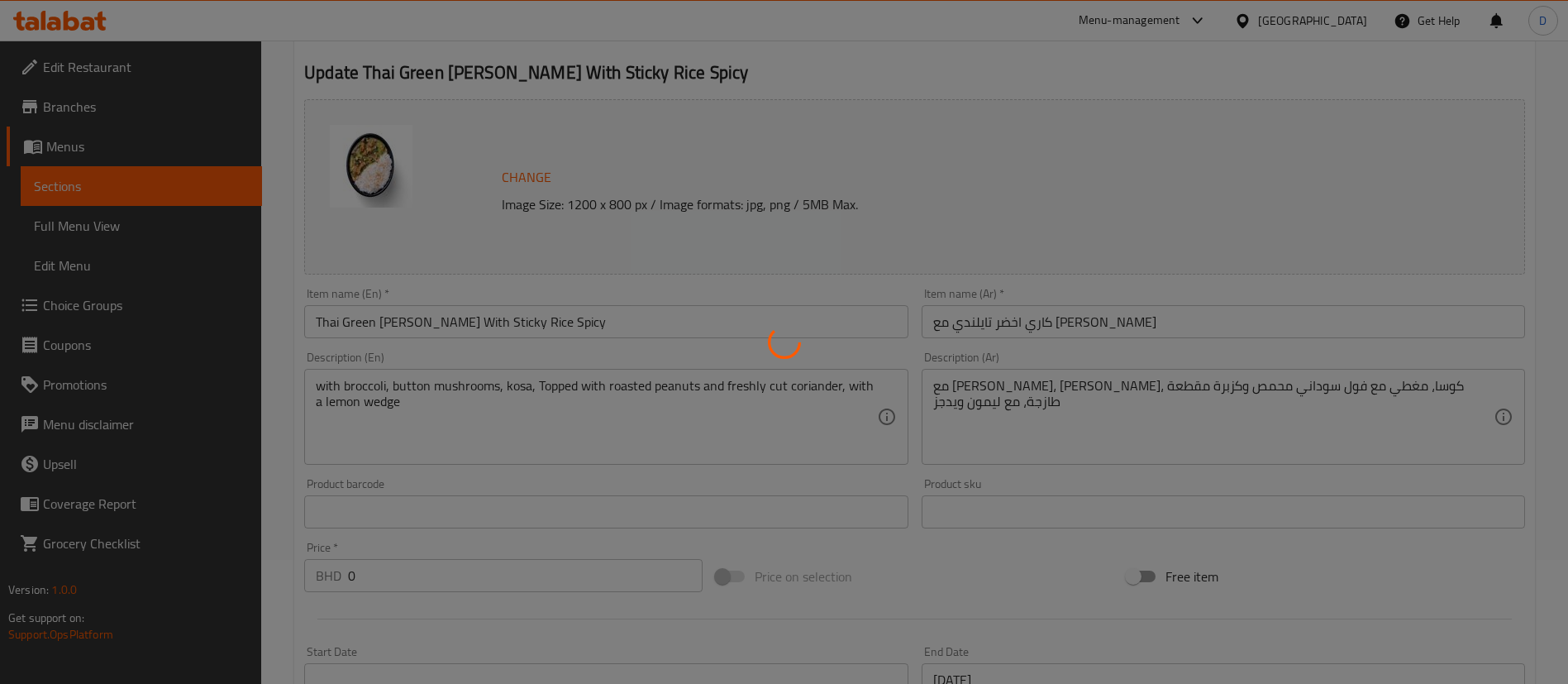
type input "0"
type input "تزيين"
type input "0"
type input "اختر البروتين الخاص بك"
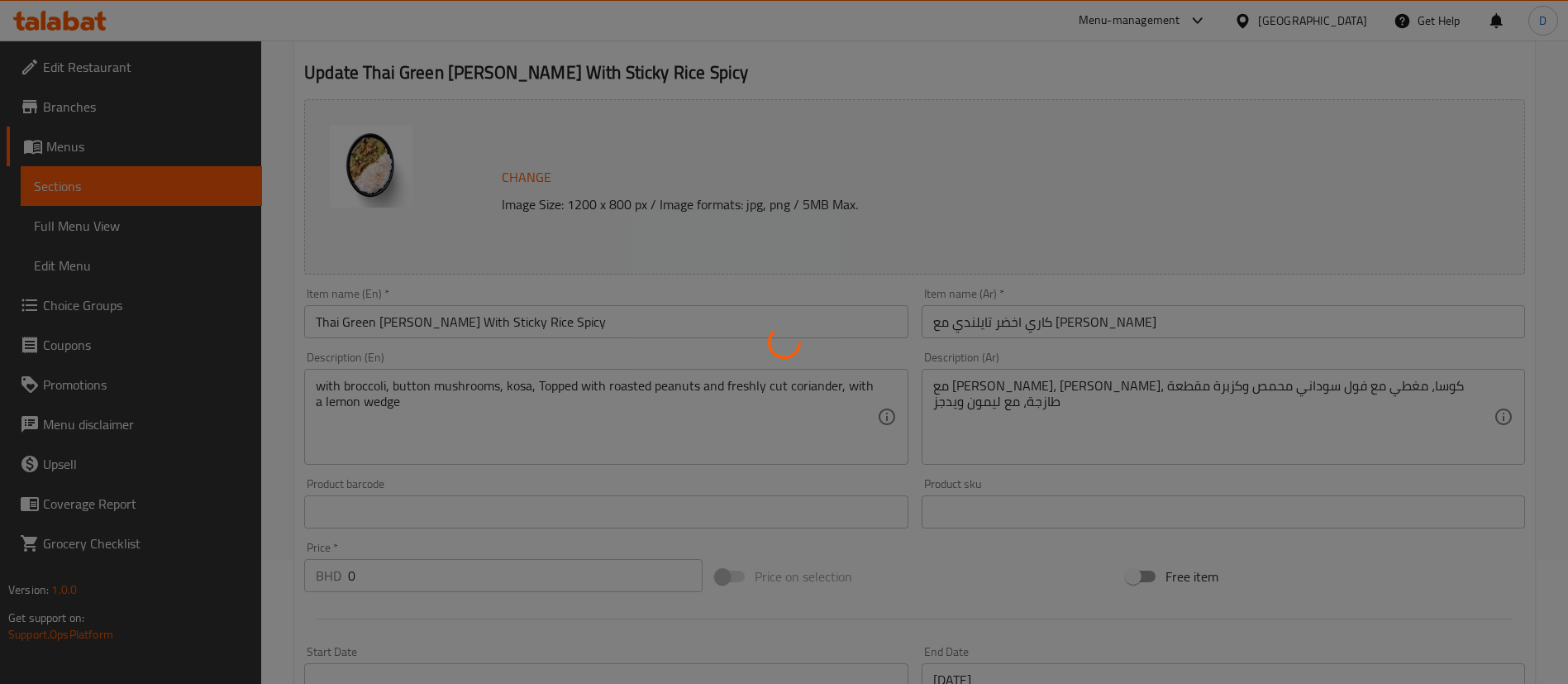
type input "1"
type input "إضافات مميزة"
type input "0"
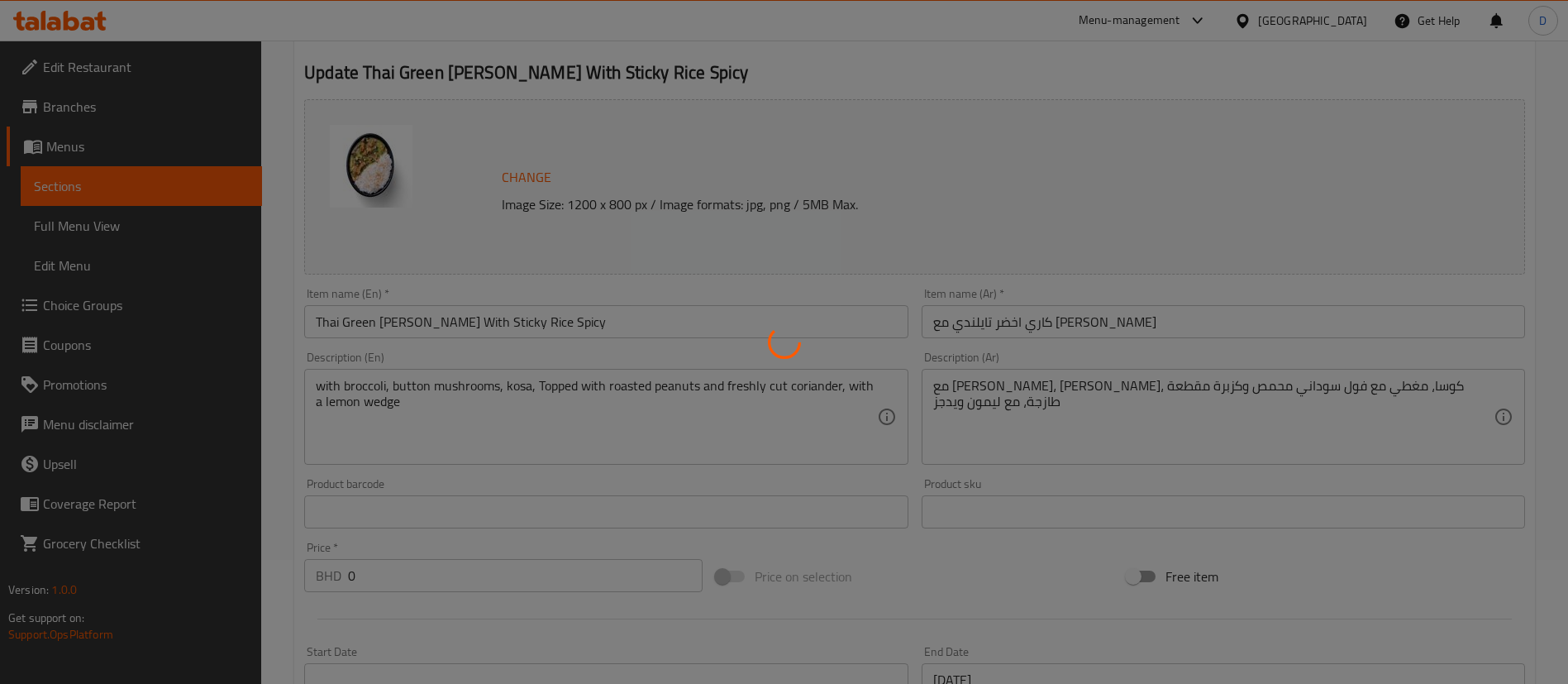
type input "تزيين"
type input "0"
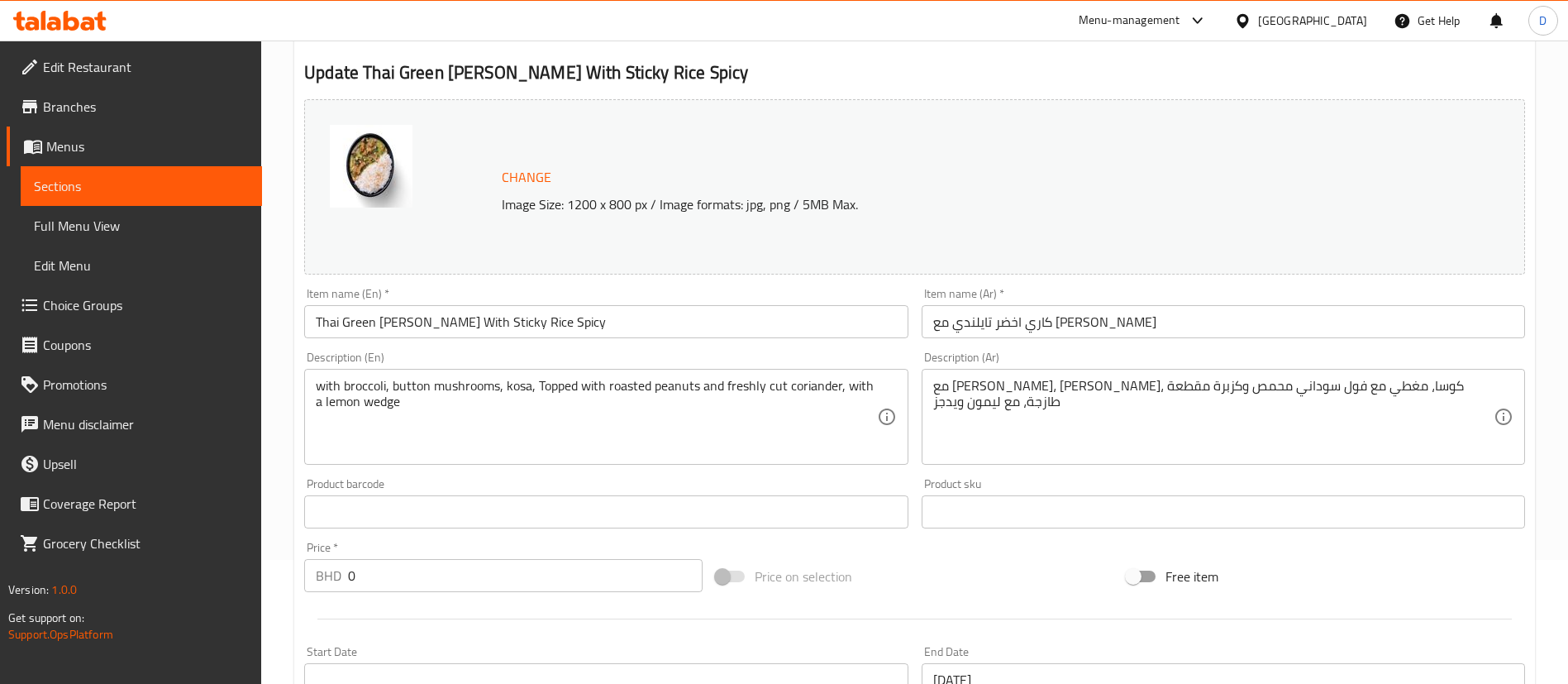
click at [692, 328] on input "Thai Green Curry With Sticky Rice Spicy" at bounding box center [606, 321] width 604 height 33
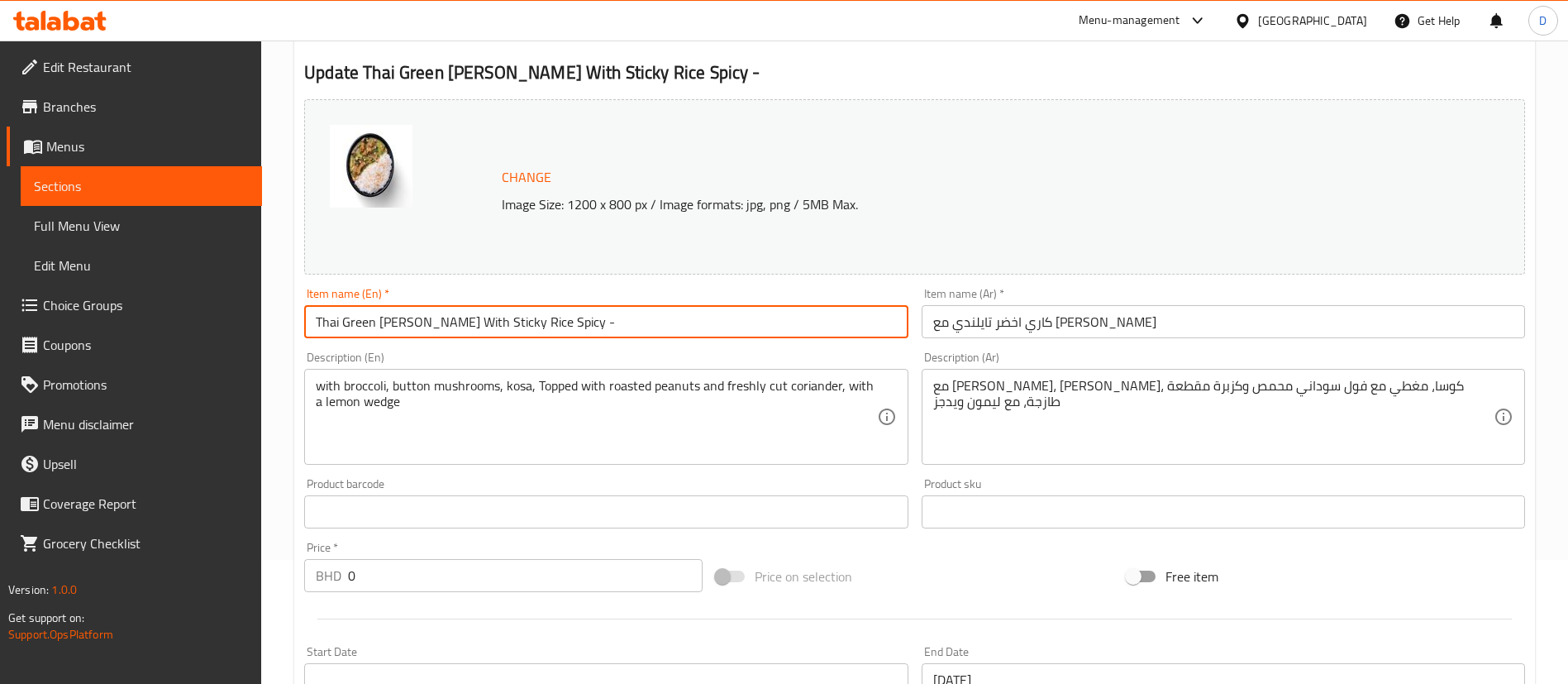
click at [663, 329] on input "Thai Green Curry With Sticky Rice Spicy -" at bounding box center [606, 321] width 604 height 33
type input "Thai Green Curry With Sticky Rice Spicy - Regular"
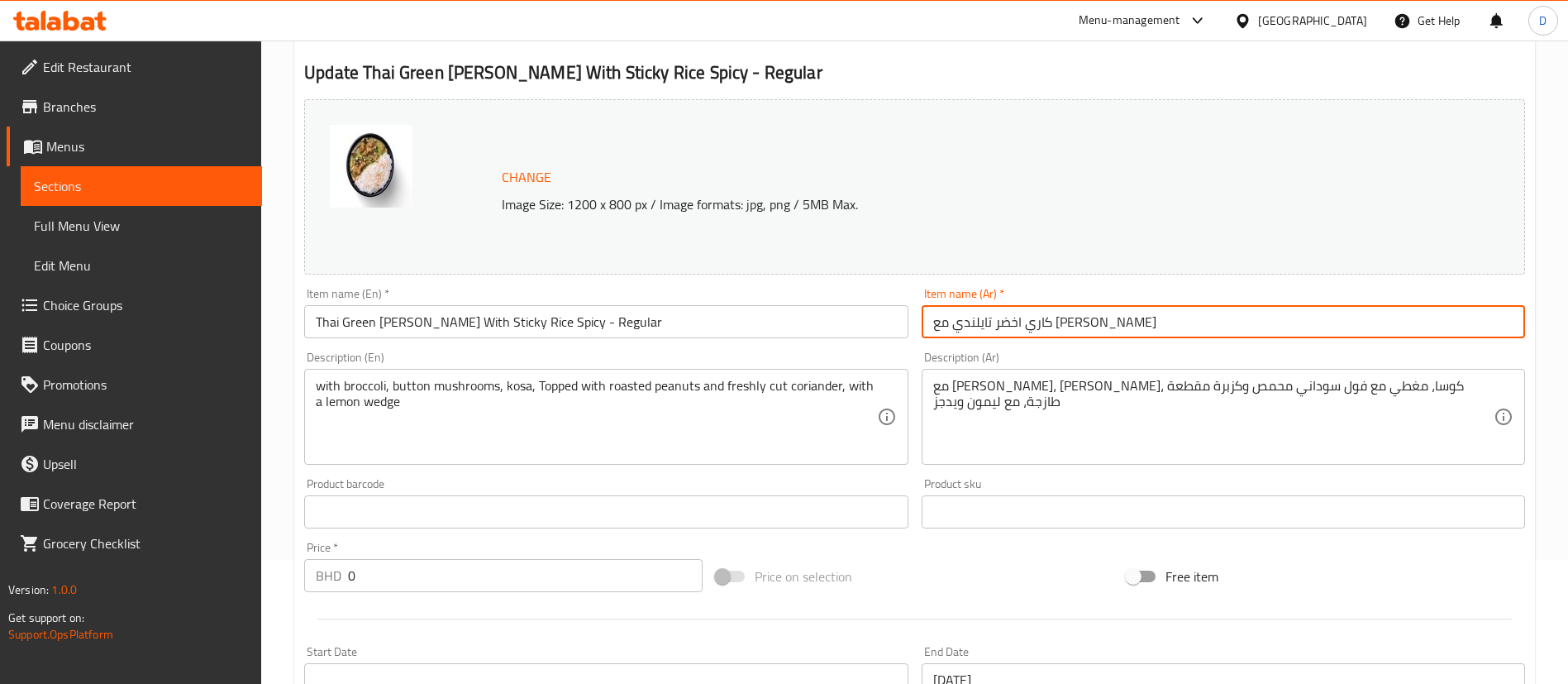
click at [1140, 317] on input "كاري اخضر تايلندي مع رز لزج حار" at bounding box center [1224, 321] width 604 height 33
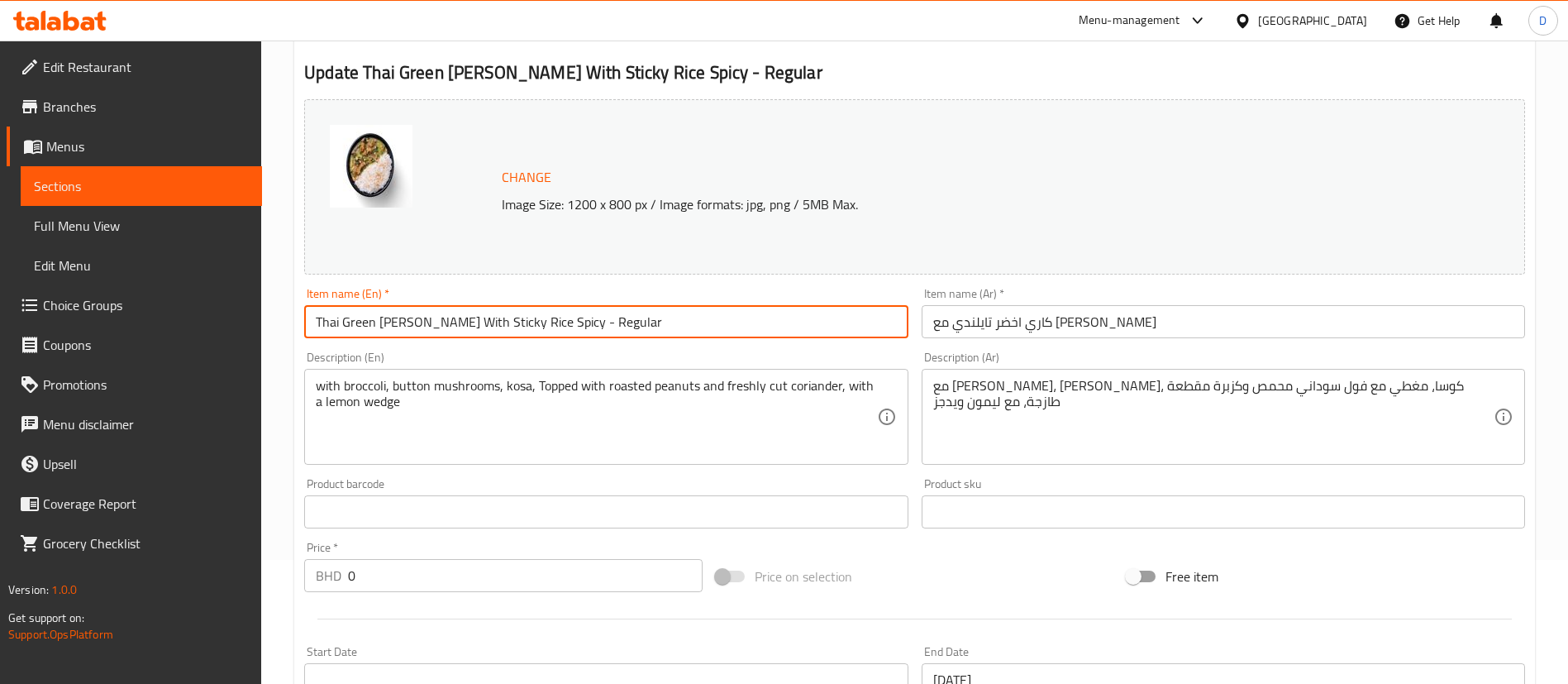
drag, startPoint x: 536, startPoint y: 330, endPoint x: 659, endPoint y: 304, distance: 125.7
click at [659, 304] on div "Item name (En)   * Thai Green Curry With Sticky Rice Spicy - Regular Item name …" at bounding box center [606, 313] width 604 height 51
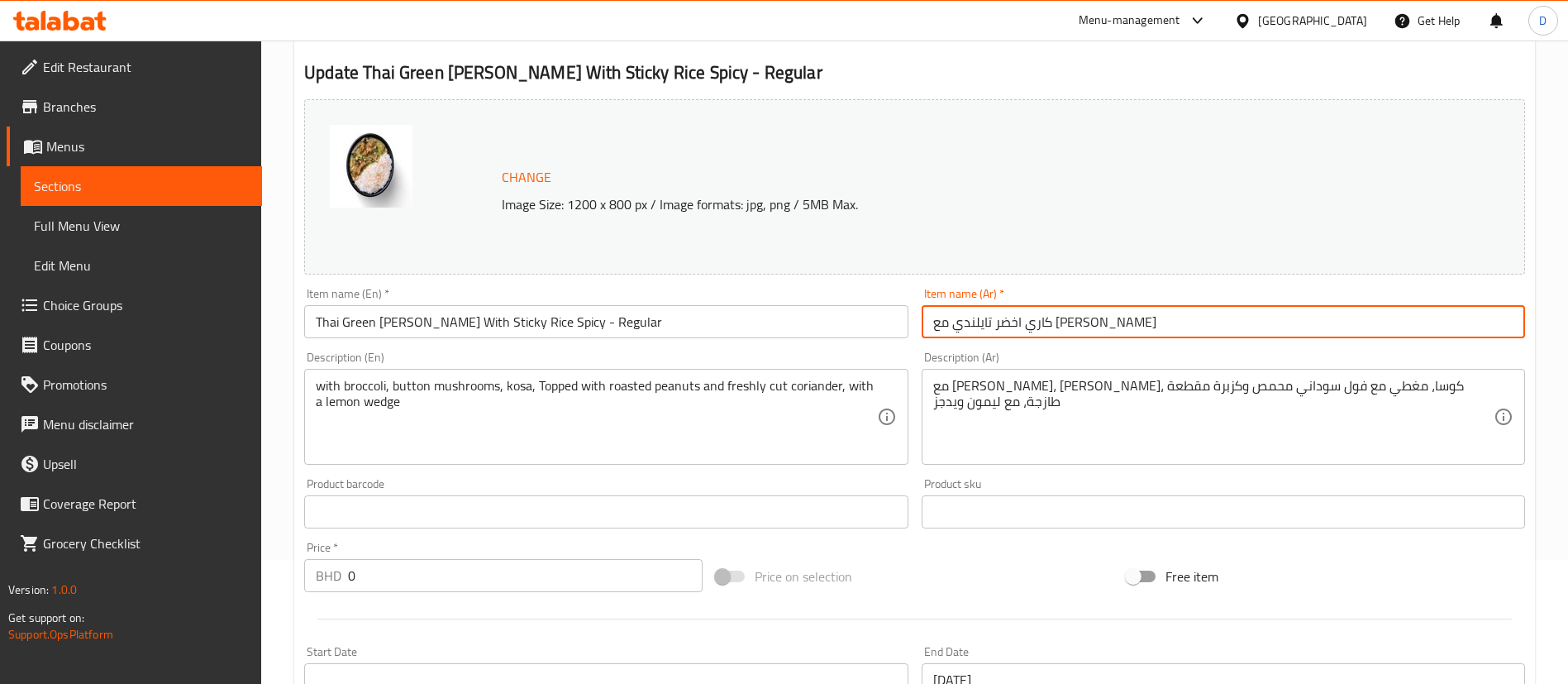
click at [1162, 322] on input "كاري اخضر تايلندي مع رز لزج حار" at bounding box center [1224, 321] width 604 height 33
paste input "- عادي"
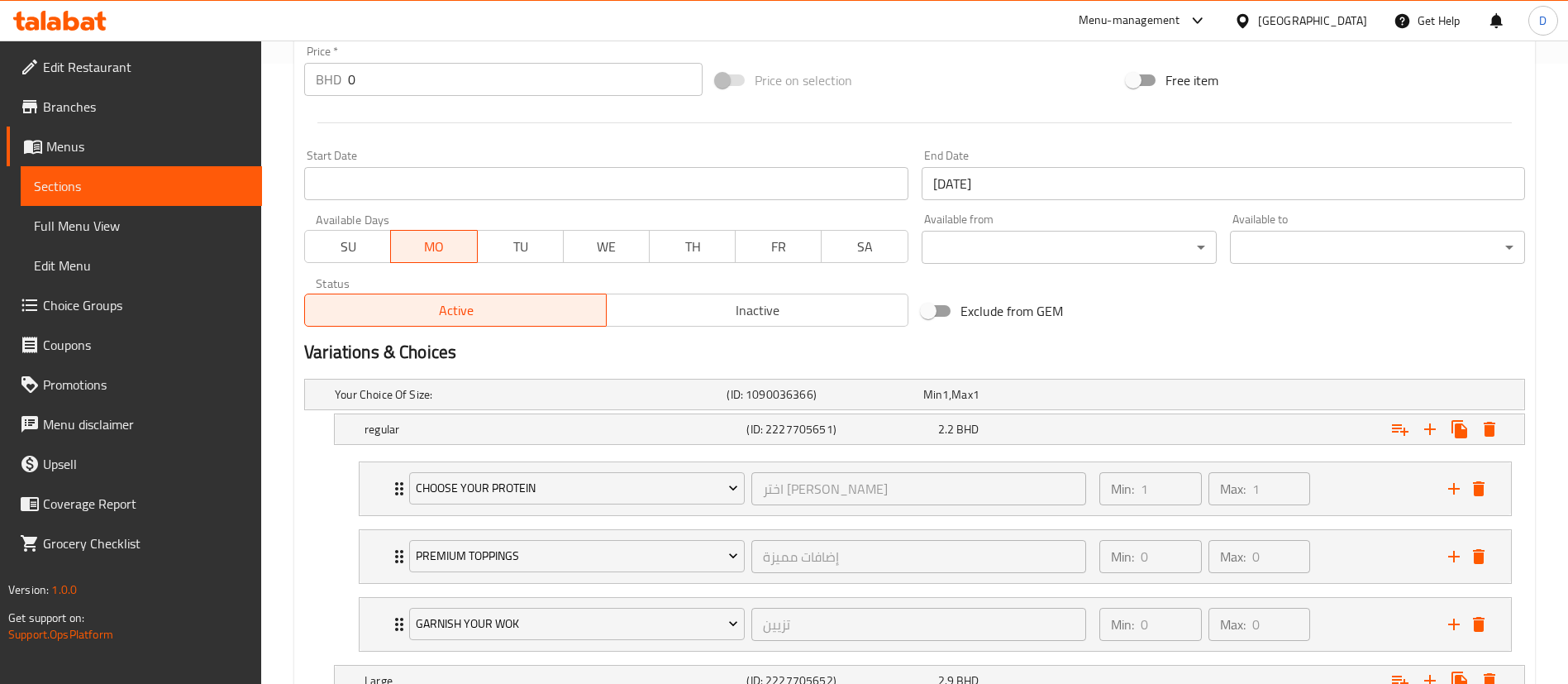
scroll to position [497, 0]
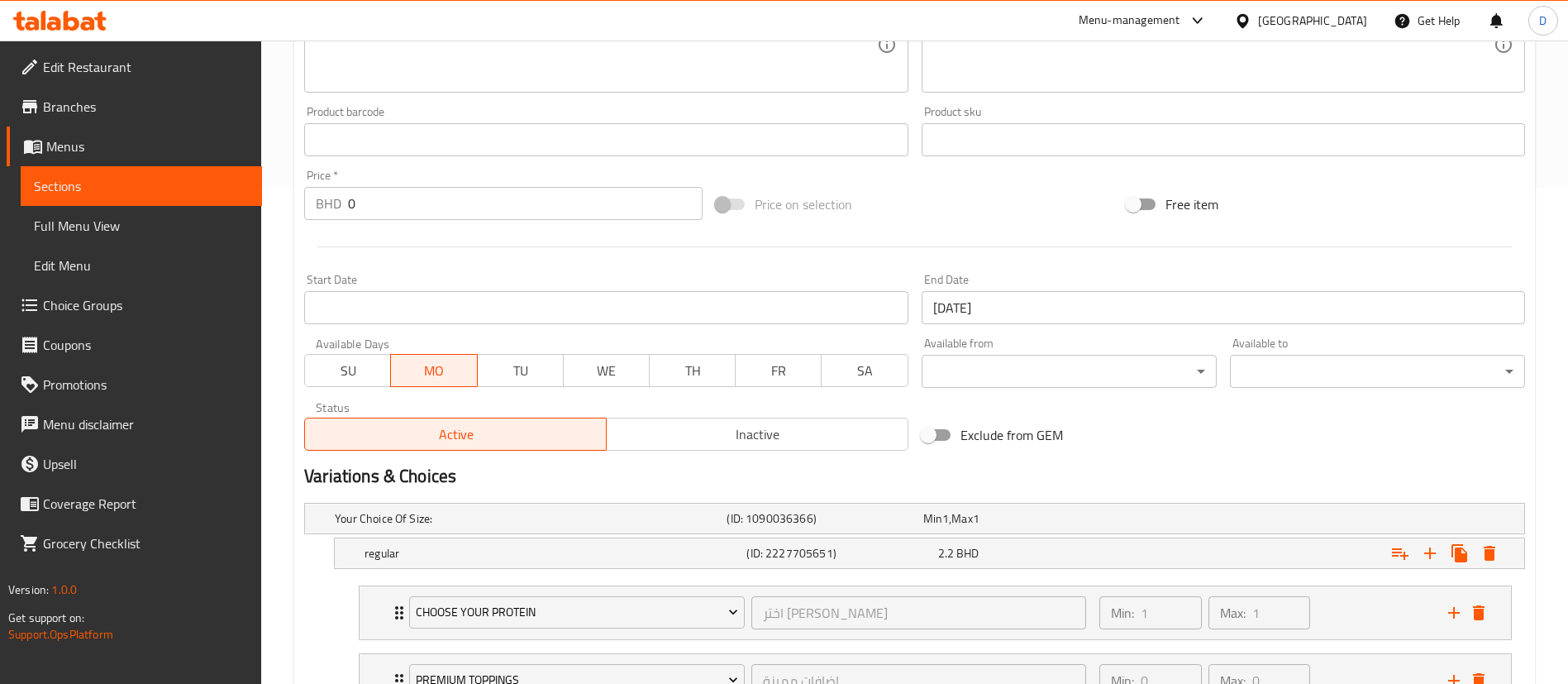
type input "كاري اخضر تايلندي مع رز لزج حار - عادي"
drag, startPoint x: 397, startPoint y: 215, endPoint x: 293, endPoint y: 210, distance: 104.1
click at [293, 210] on div "Home / Restaurants management / Menus / Sections / item / update 1 BD 1 Day sec…" at bounding box center [915, 342] width 1307 height 1596
type input "2.2"
click at [303, 231] on div at bounding box center [915, 247] width 1234 height 41
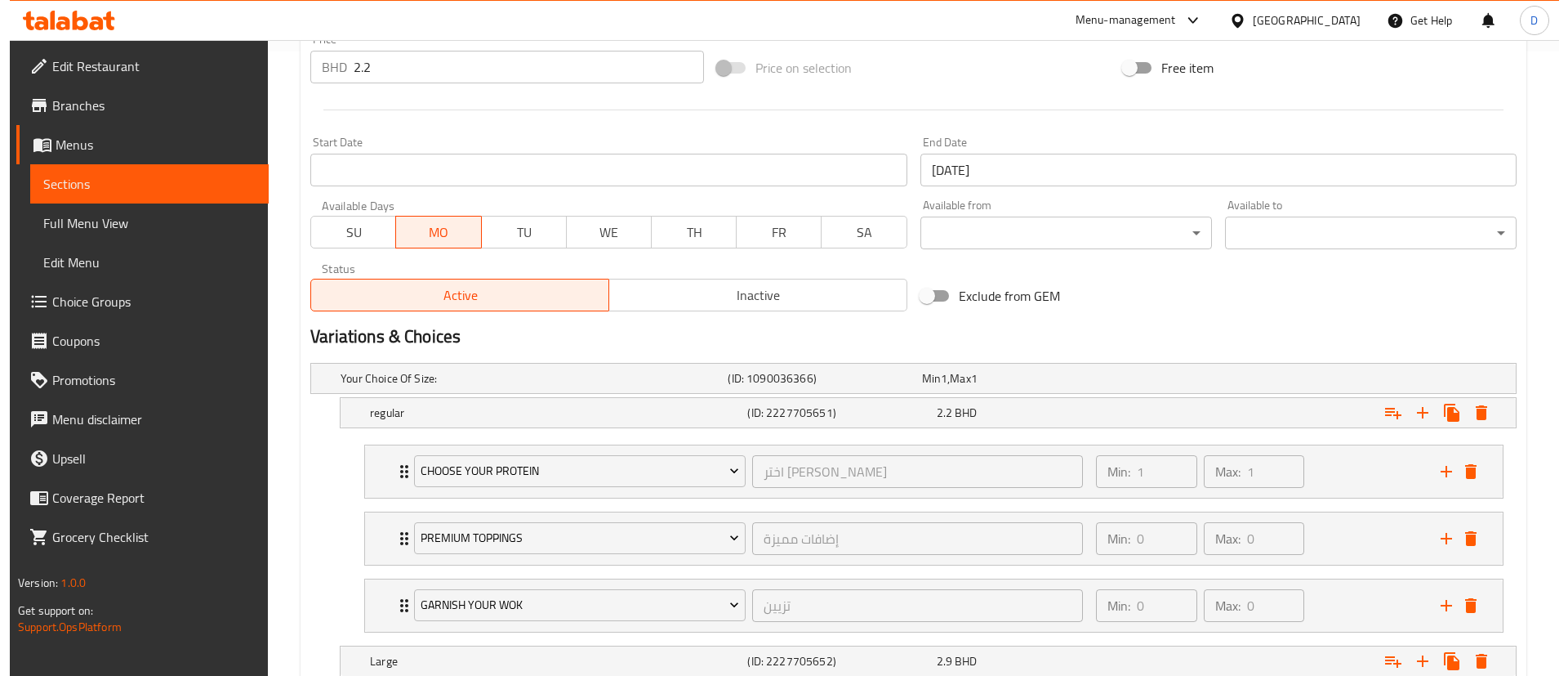
scroll to position [736, 0]
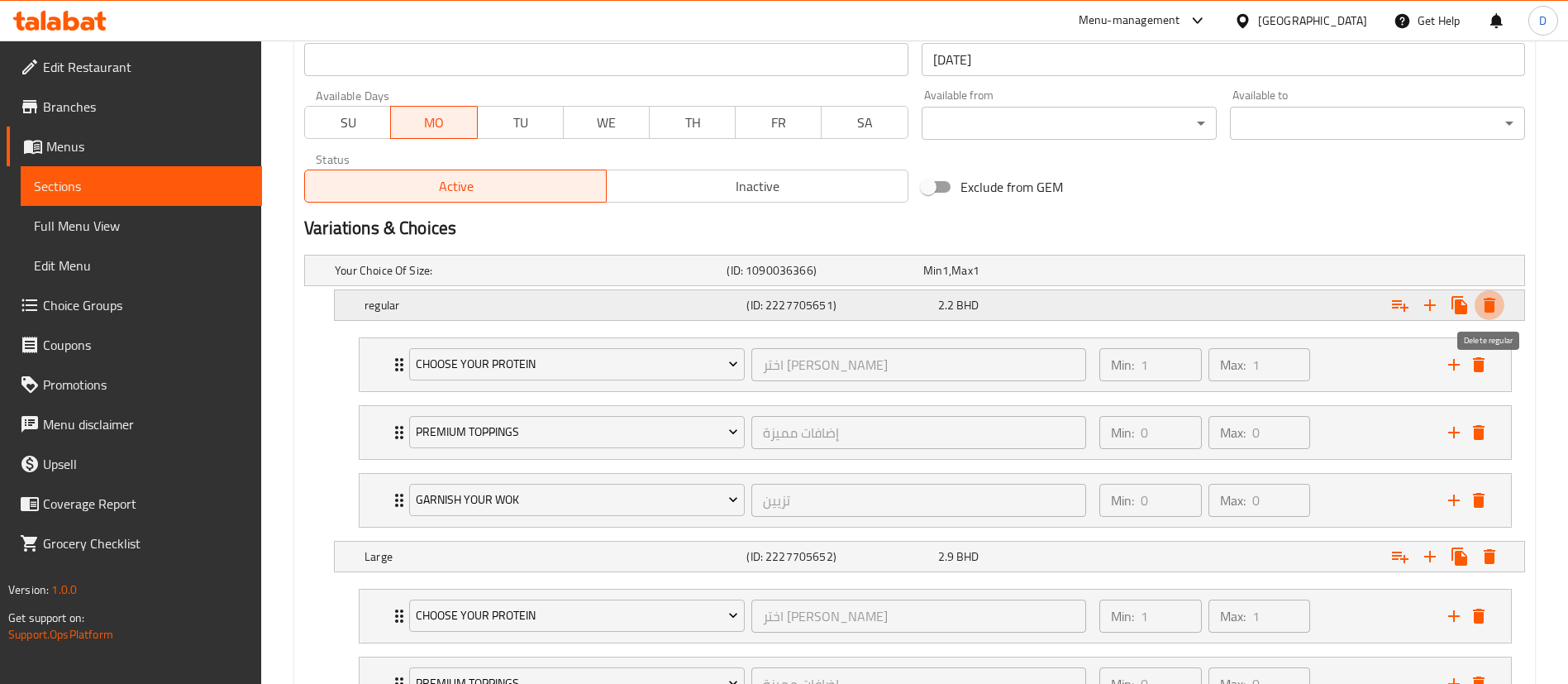
click at [1486, 303] on icon "Expand" at bounding box center [1489, 305] width 12 height 15
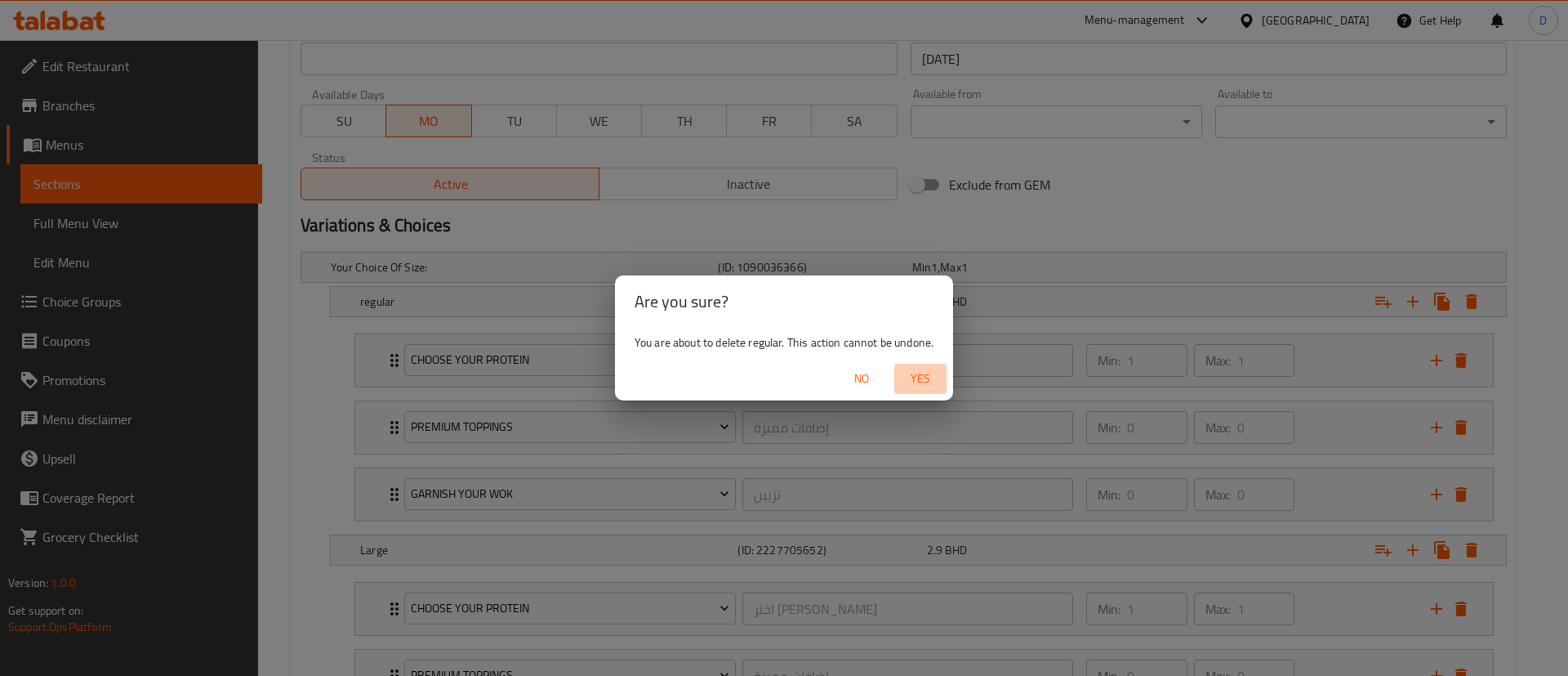
click at [908, 380] on span "Yes" at bounding box center [920, 378] width 39 height 20
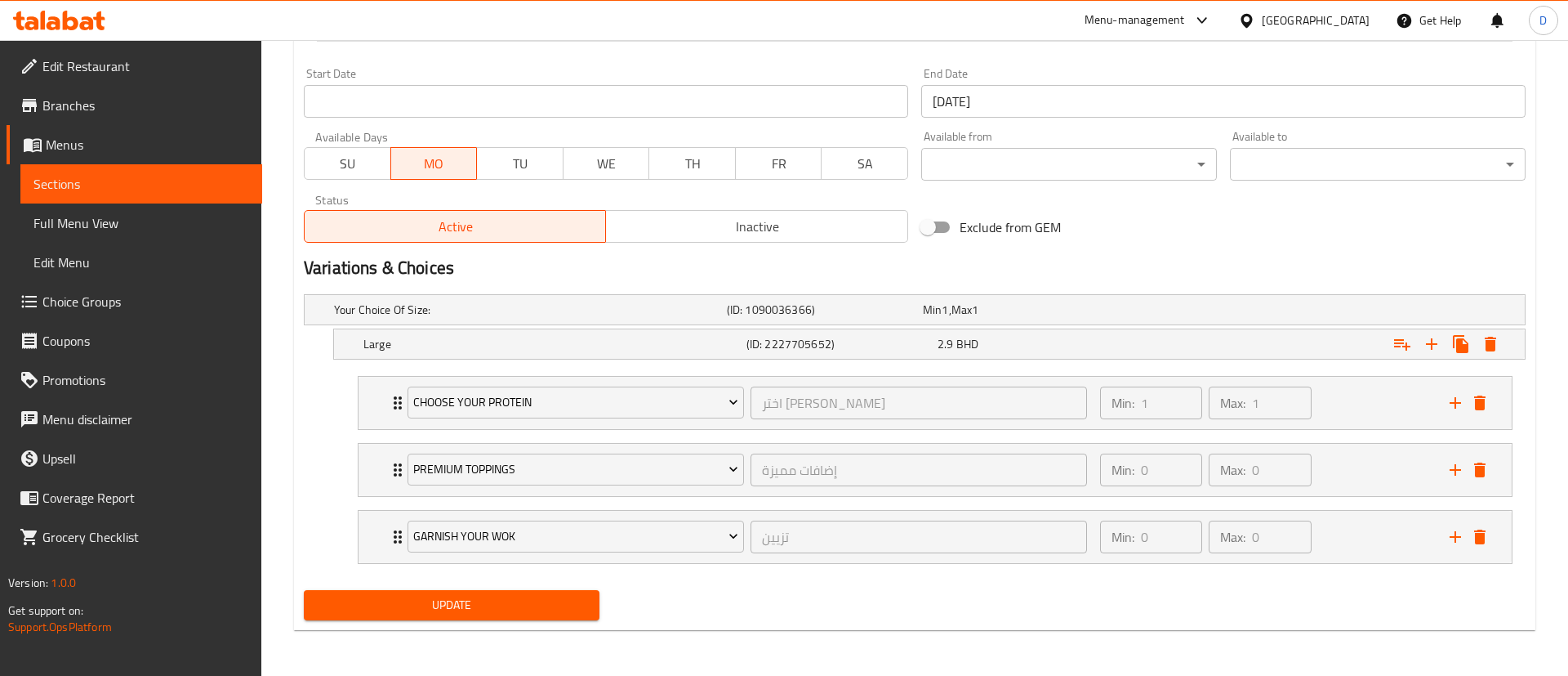
scroll to position [693, 0]
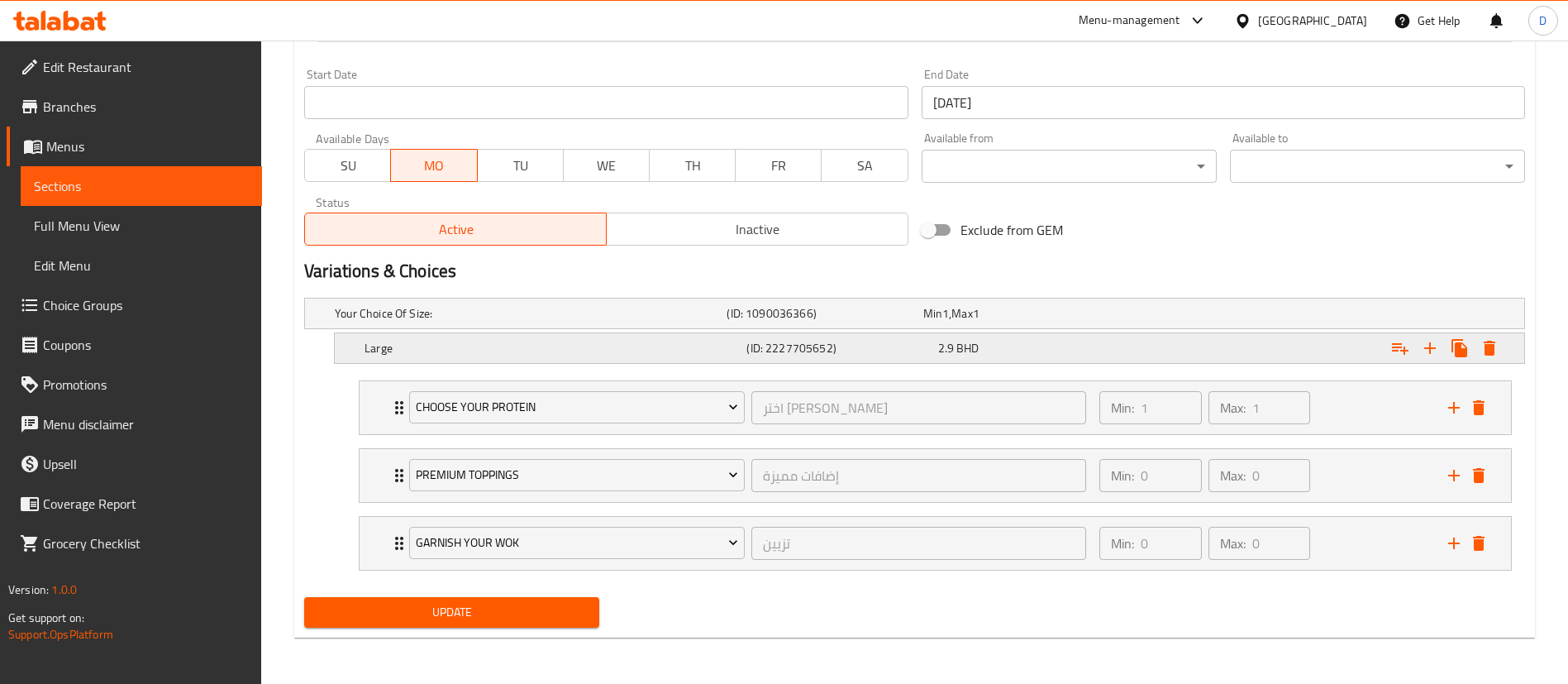
click at [1491, 342] on icon "Expand" at bounding box center [1489, 348] width 12 height 15
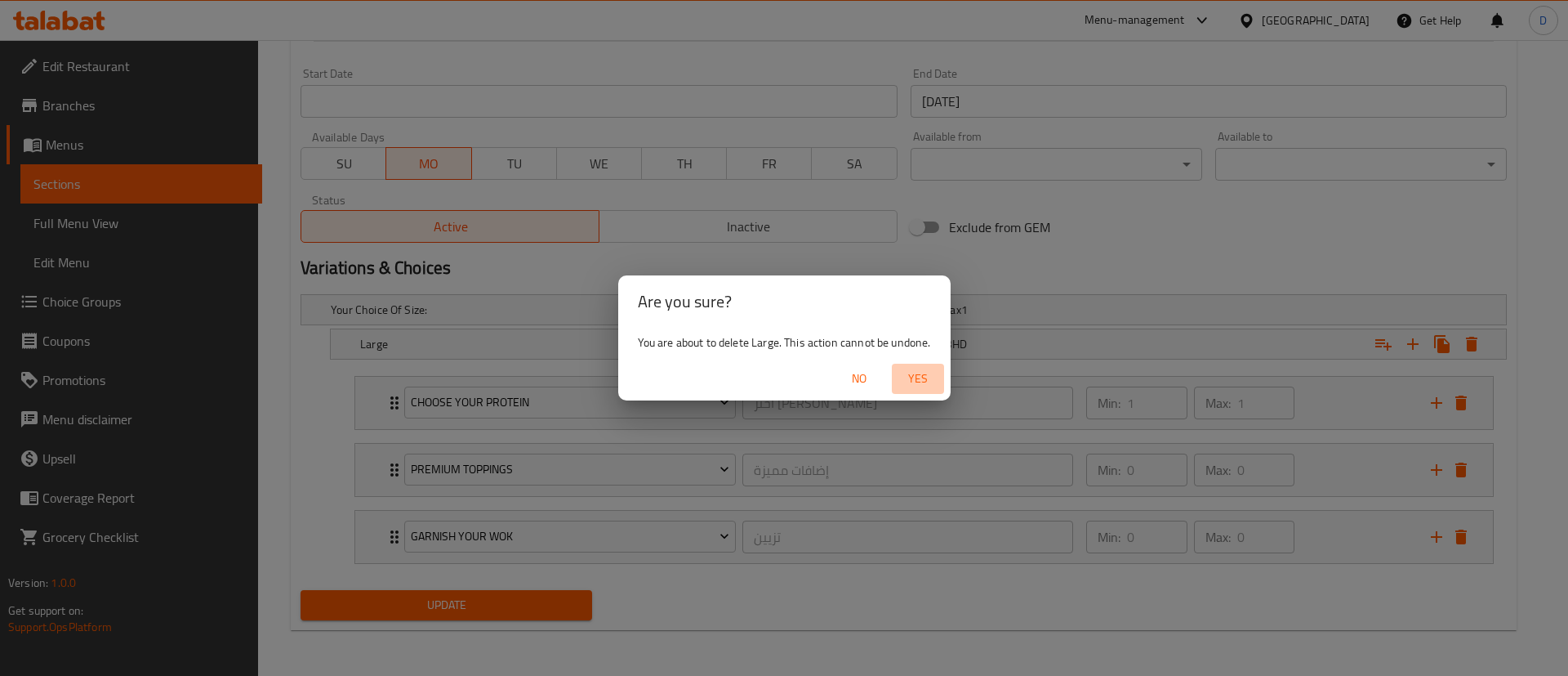
click at [905, 382] on span "Yes" at bounding box center [918, 378] width 39 height 20
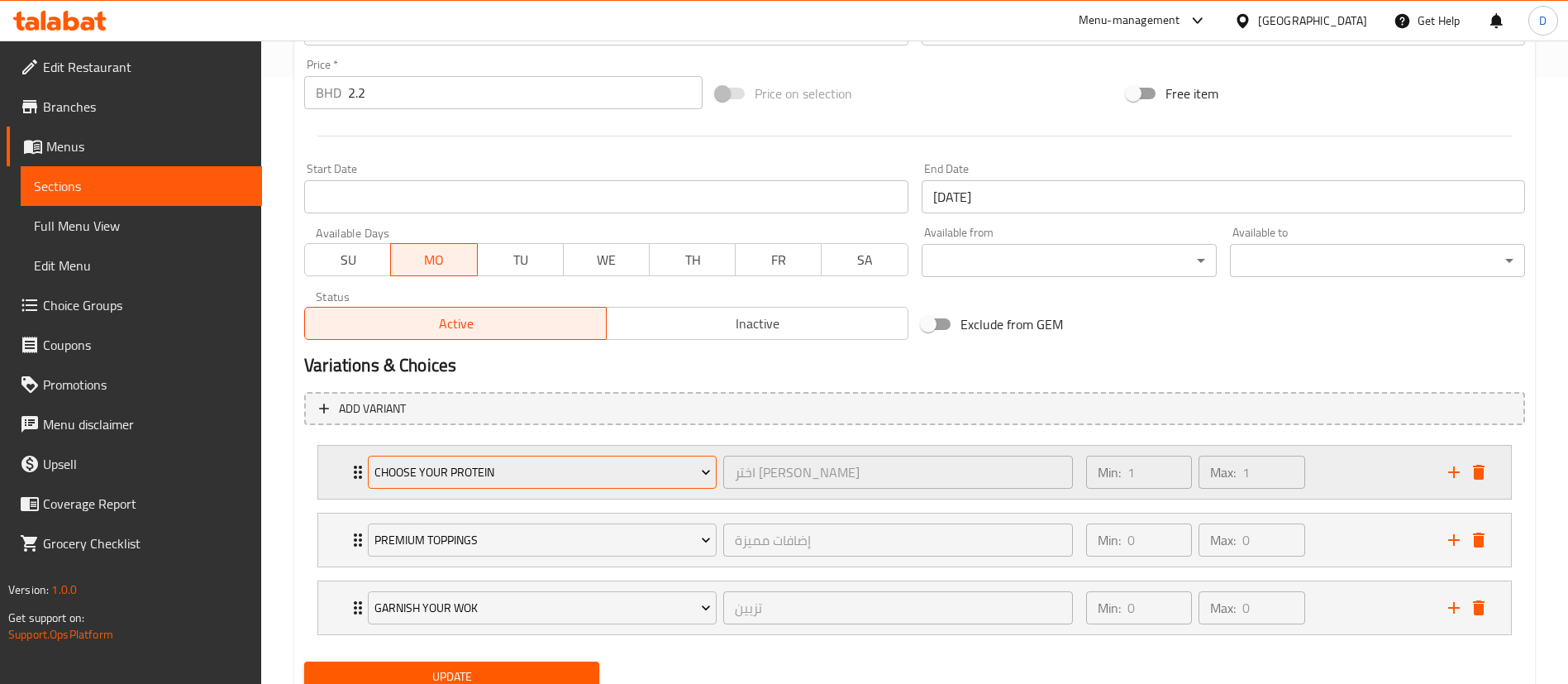
scroll to position [672, 0]
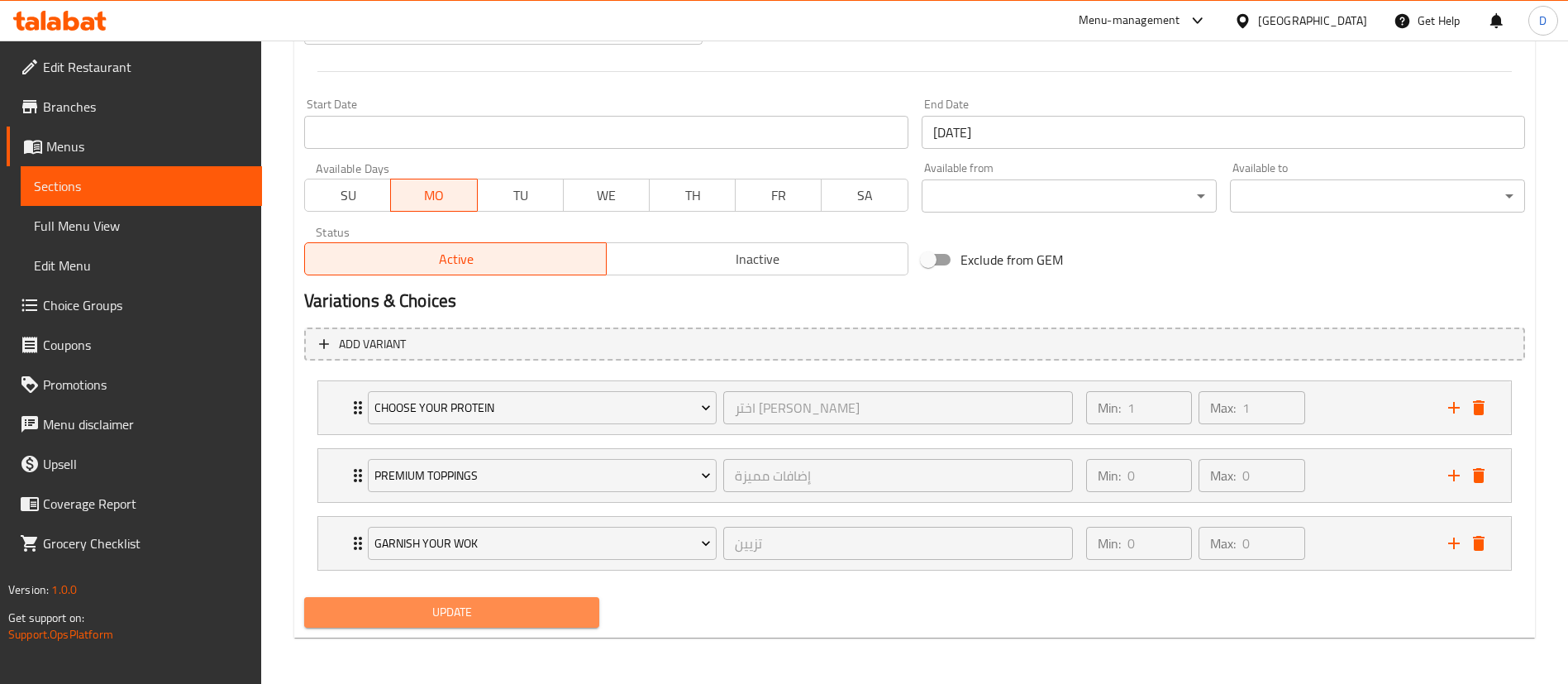
click at [524, 614] on span "Update" at bounding box center [451, 612] width 269 height 20
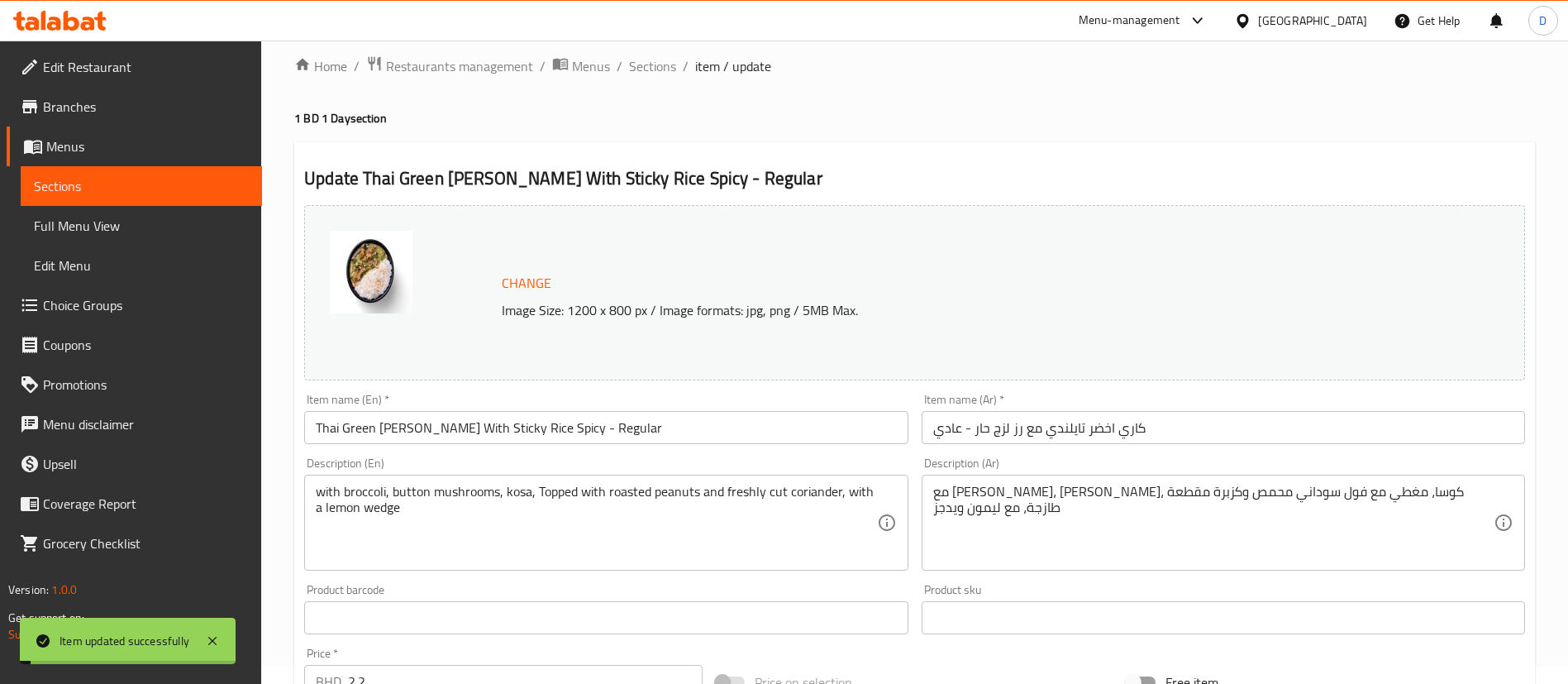
scroll to position [0, 0]
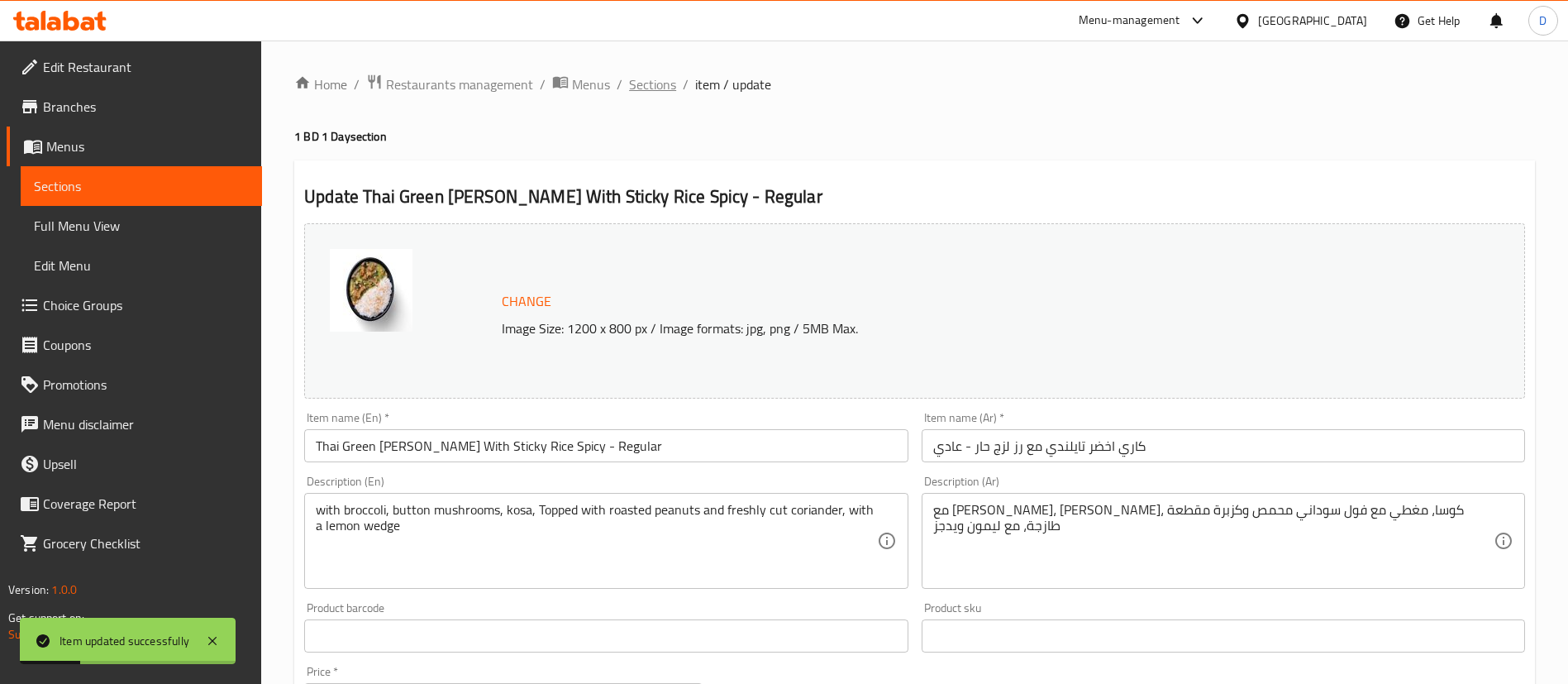
click at [659, 89] on span "Sections" at bounding box center [652, 84] width 47 height 20
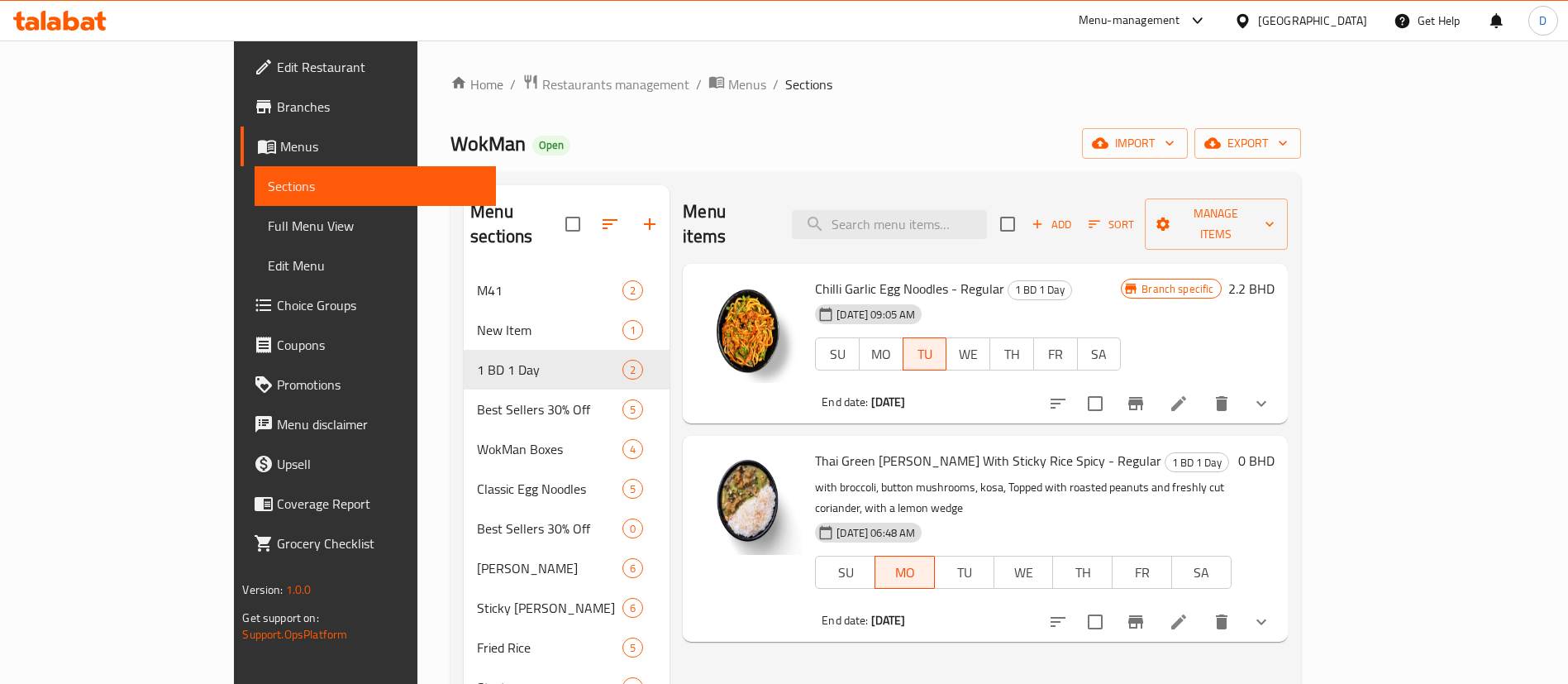
click at [1274, 449] on h6 "0 BHD" at bounding box center [1255, 460] width 36 height 23
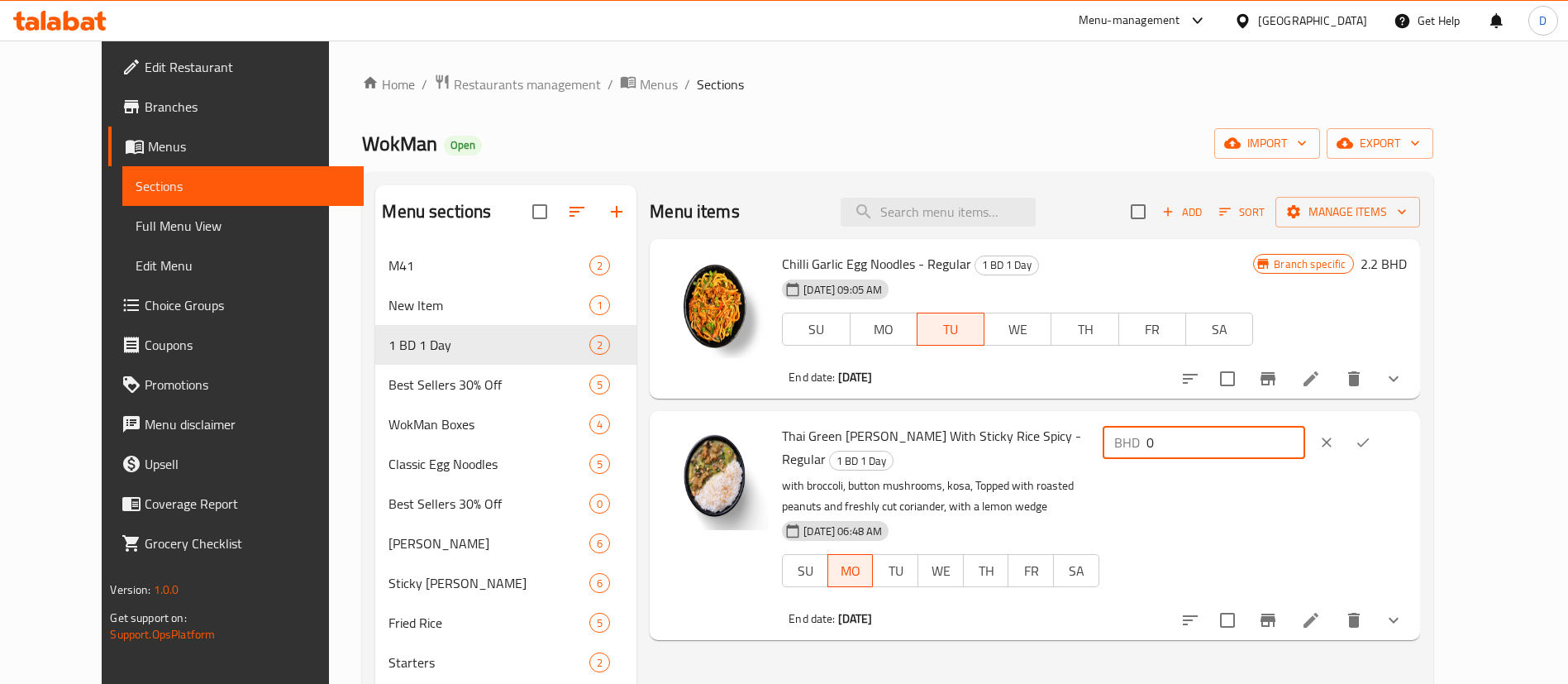
drag, startPoint x: 1319, startPoint y: 440, endPoint x: 1219, endPoint y: 455, distance: 101.1
click at [1222, 455] on div "Thai Green Curry With Sticky Rice Spicy - Regular 1 BD 1 Day with broccoli, but…" at bounding box center [1094, 525] width 637 height 215
click at [1098, 475] on p "with broccoli, button mushrooms, kosa, Topped with roasted peanuts and freshly …" at bounding box center [940, 496] width 317 height 42
drag, startPoint x: 1298, startPoint y: 441, endPoint x: 1192, endPoint y: 466, distance: 108.9
click at [1192, 466] on div "Thai Green Curry With Sticky Rice Spicy - Regular 1 BD 1 Day with broccoli, but…" at bounding box center [1094, 525] width 637 height 215
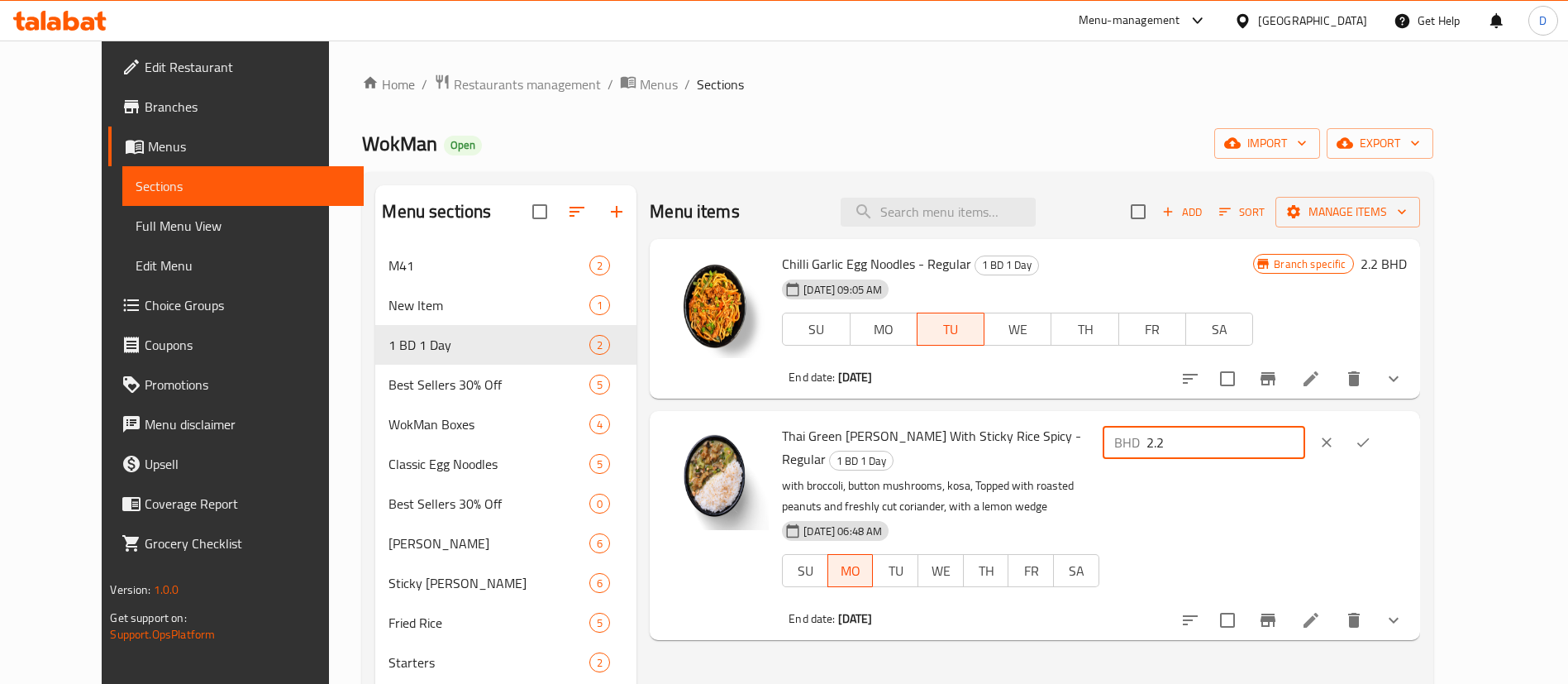
type input "2.2"
click at [1381, 441] on button "ok" at bounding box center [1362, 442] width 36 height 36
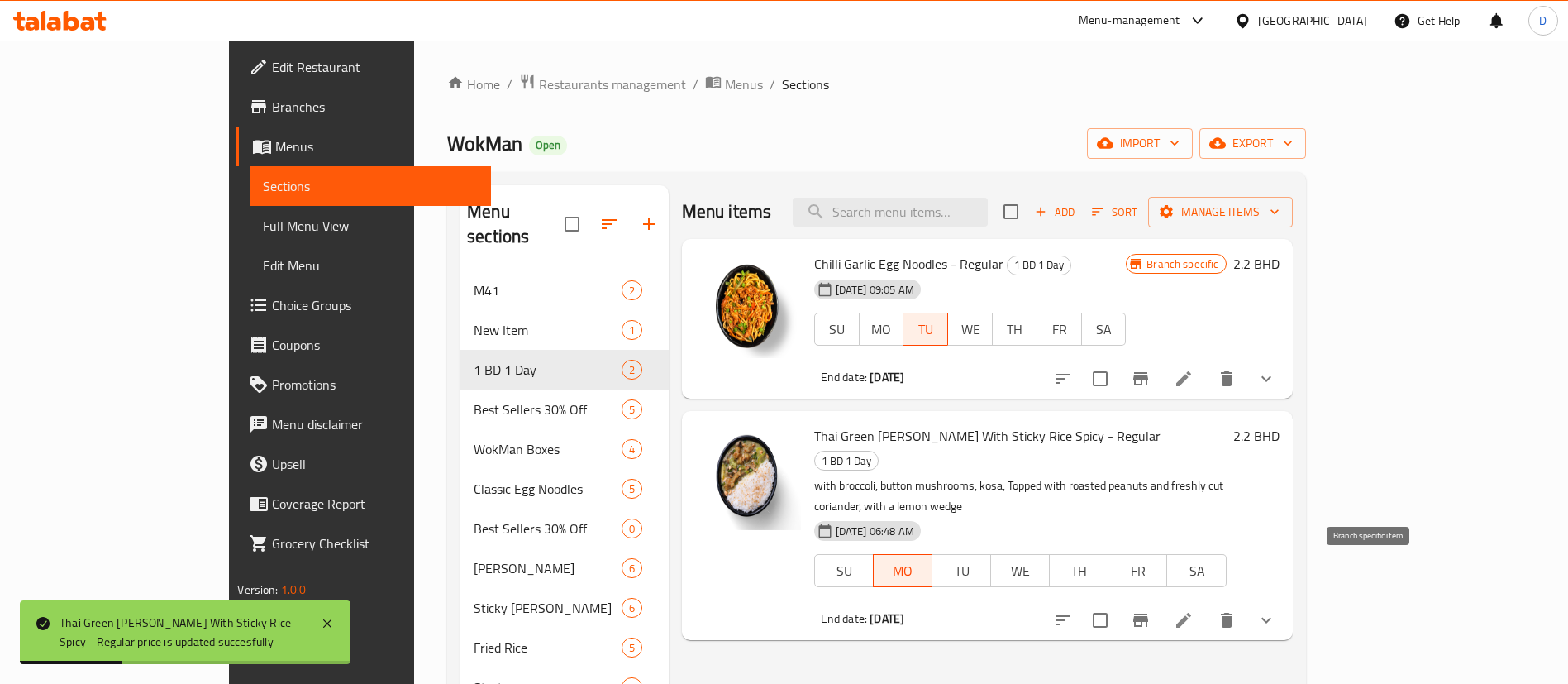
click at [1148, 614] on icon "Branch-specific-item" at bounding box center [1140, 620] width 15 height 13
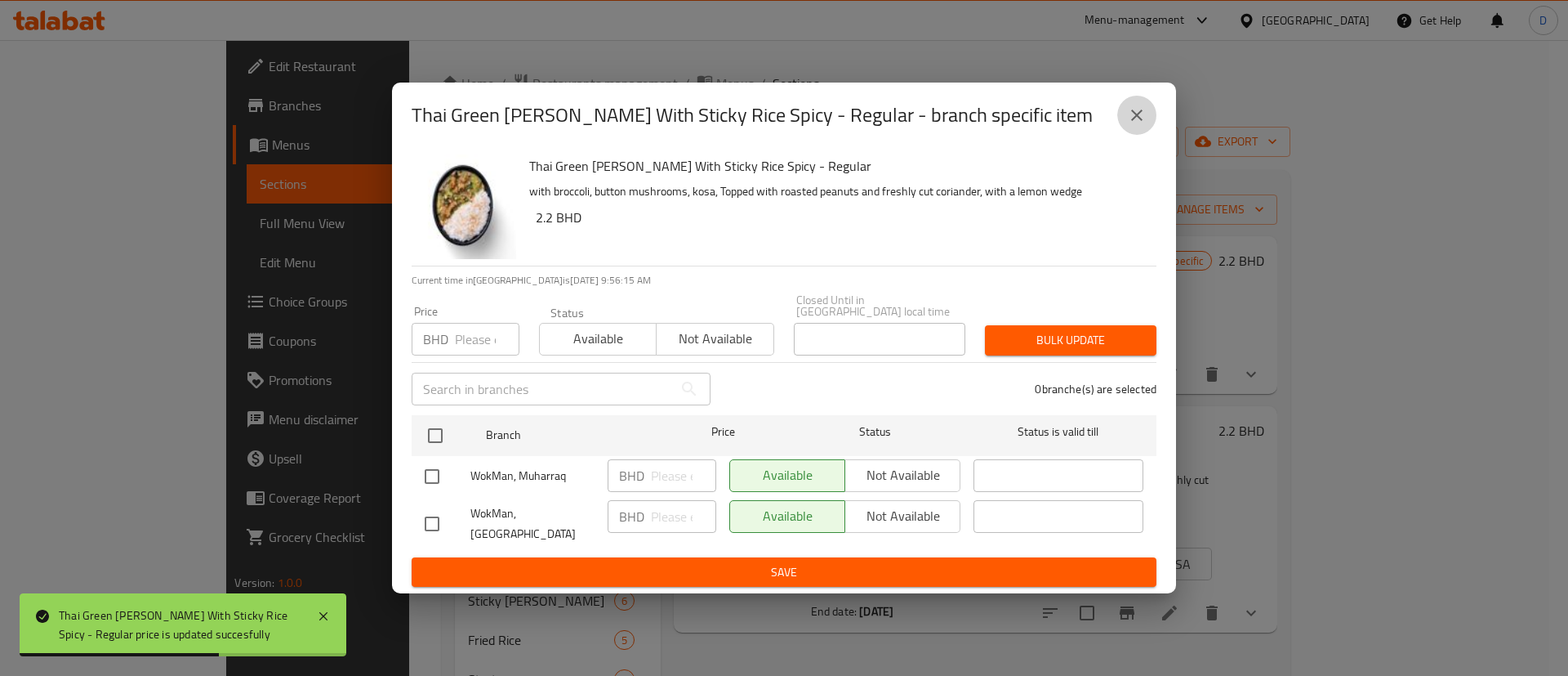
click at [1151, 127] on button "close" at bounding box center [1136, 115] width 39 height 40
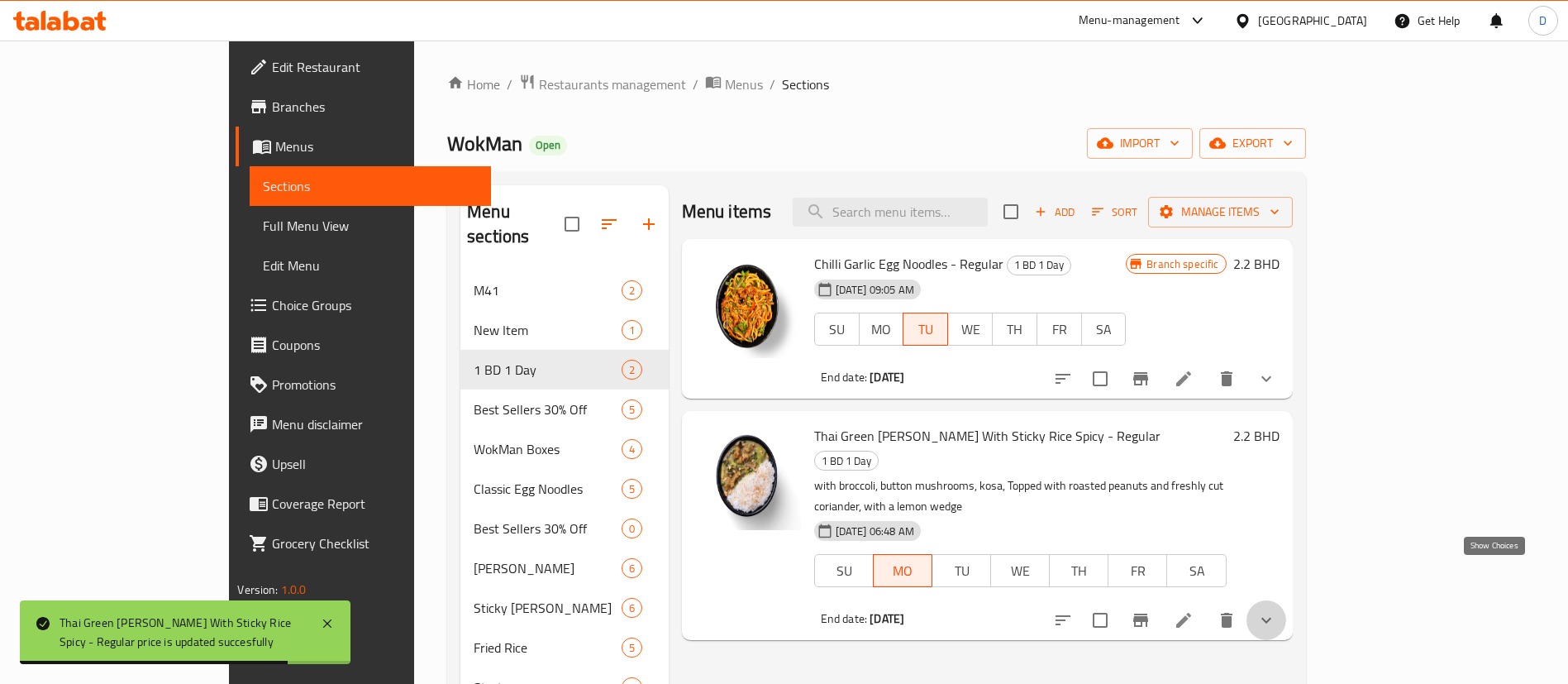
click at [1276, 610] on icon "show more" at bounding box center [1266, 620] width 20 height 20
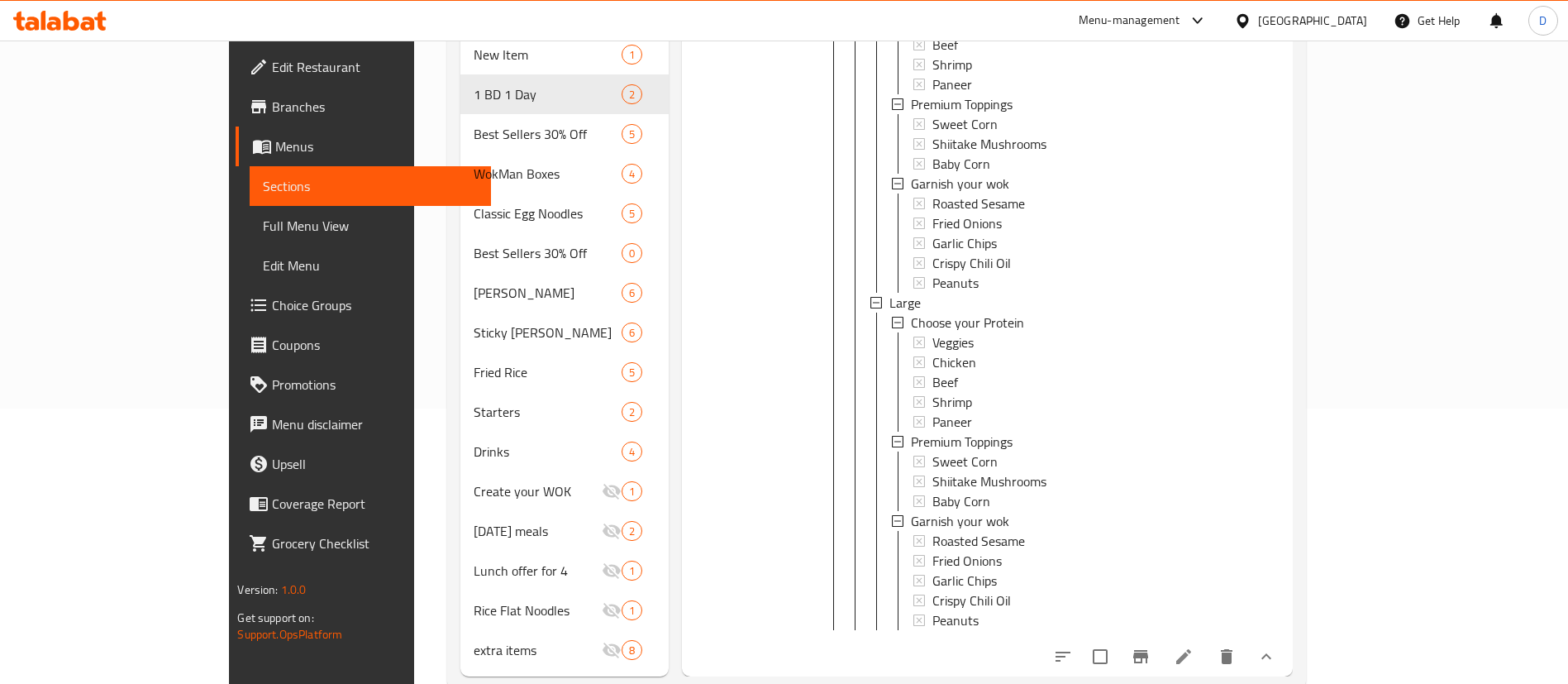
scroll to position [290, 0]
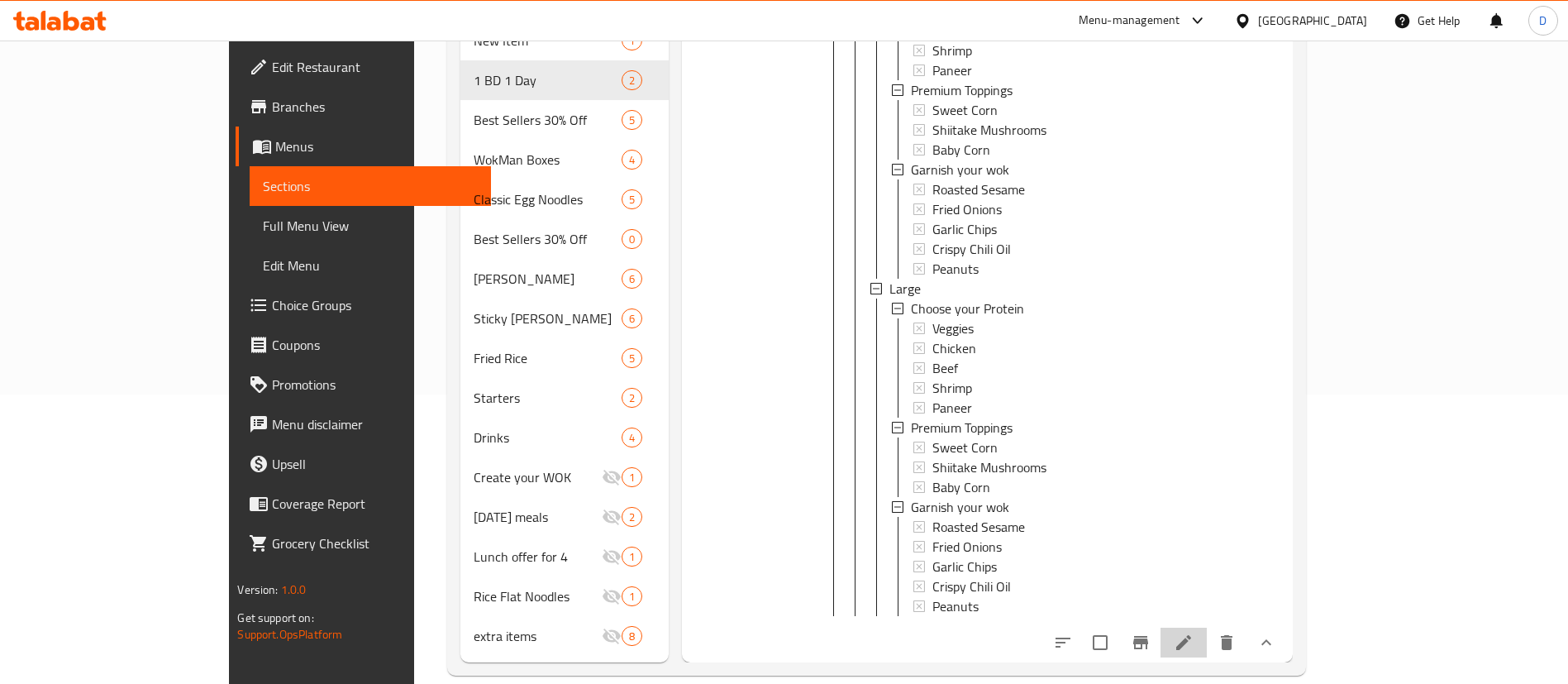
click at [1207, 628] on li at bounding box center [1184, 643] width 46 height 30
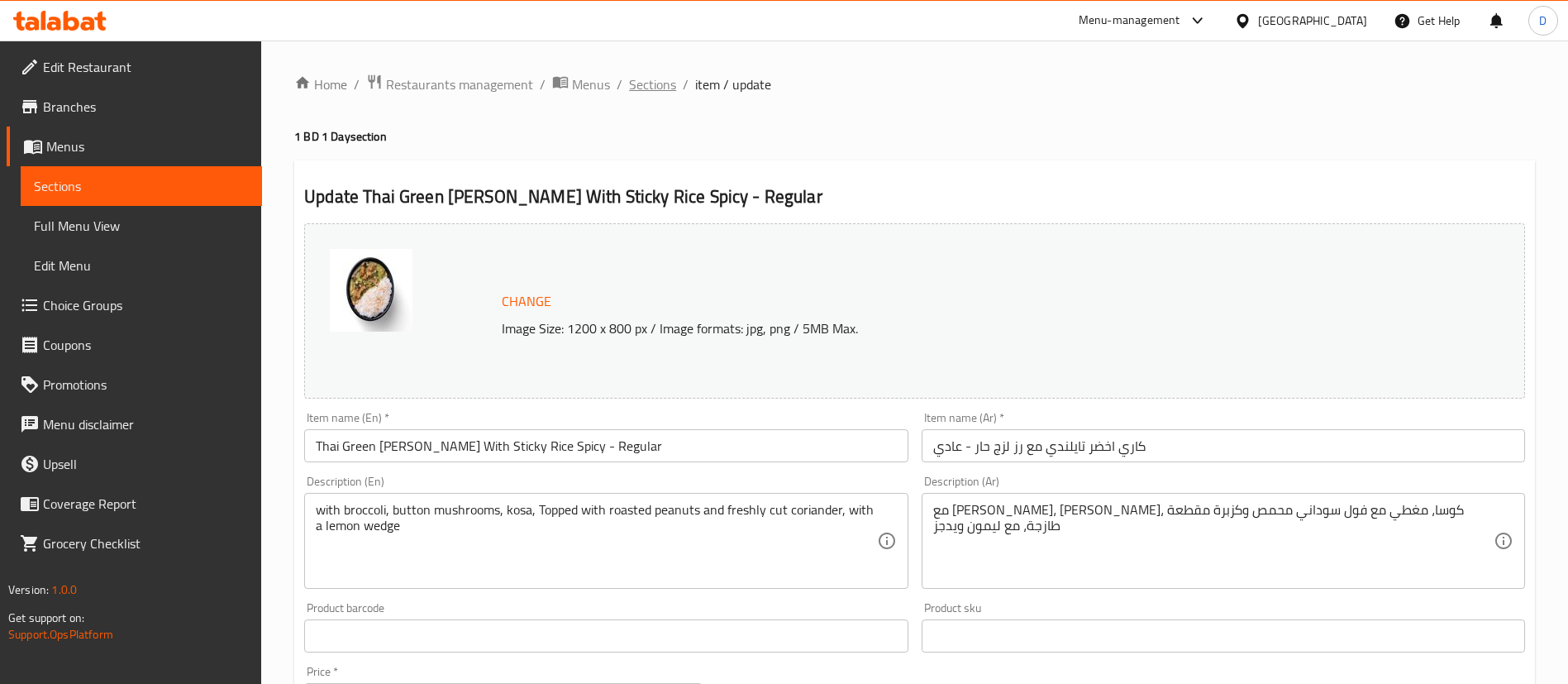
click at [659, 80] on span "Sections" at bounding box center [652, 84] width 47 height 20
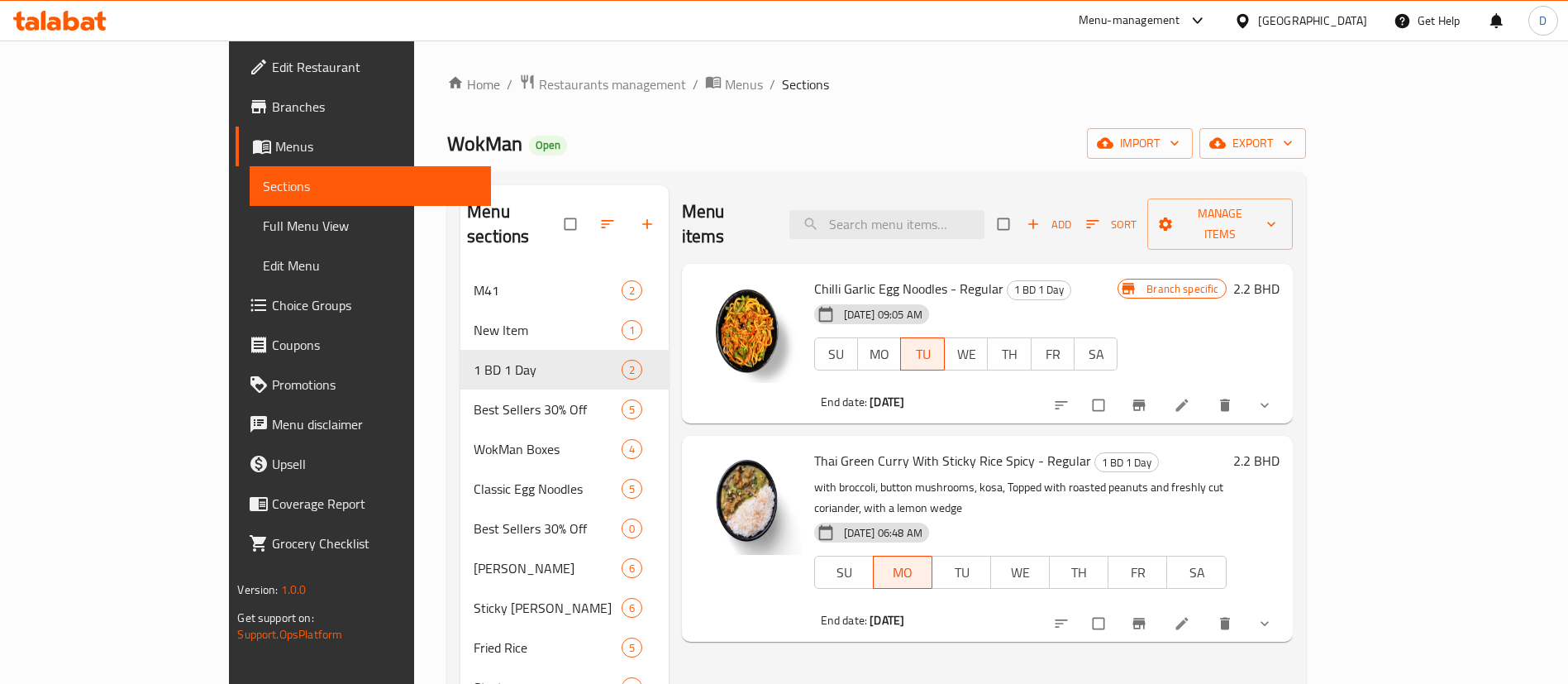
click at [1272, 616] on icon "show more" at bounding box center [1264, 624] width 17 height 17
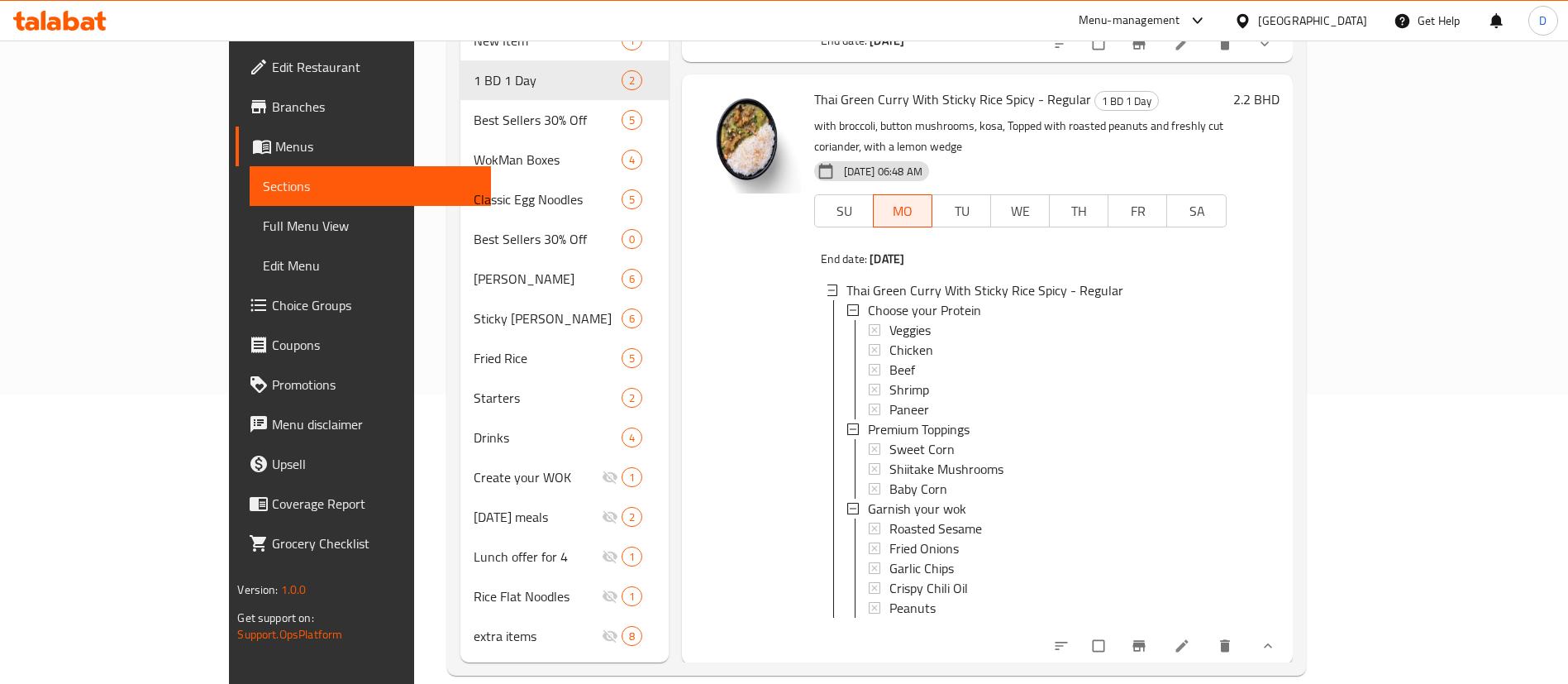
scroll to position [3, 0]
click at [1276, 638] on icon "show more" at bounding box center [1268, 646] width 17 height 17
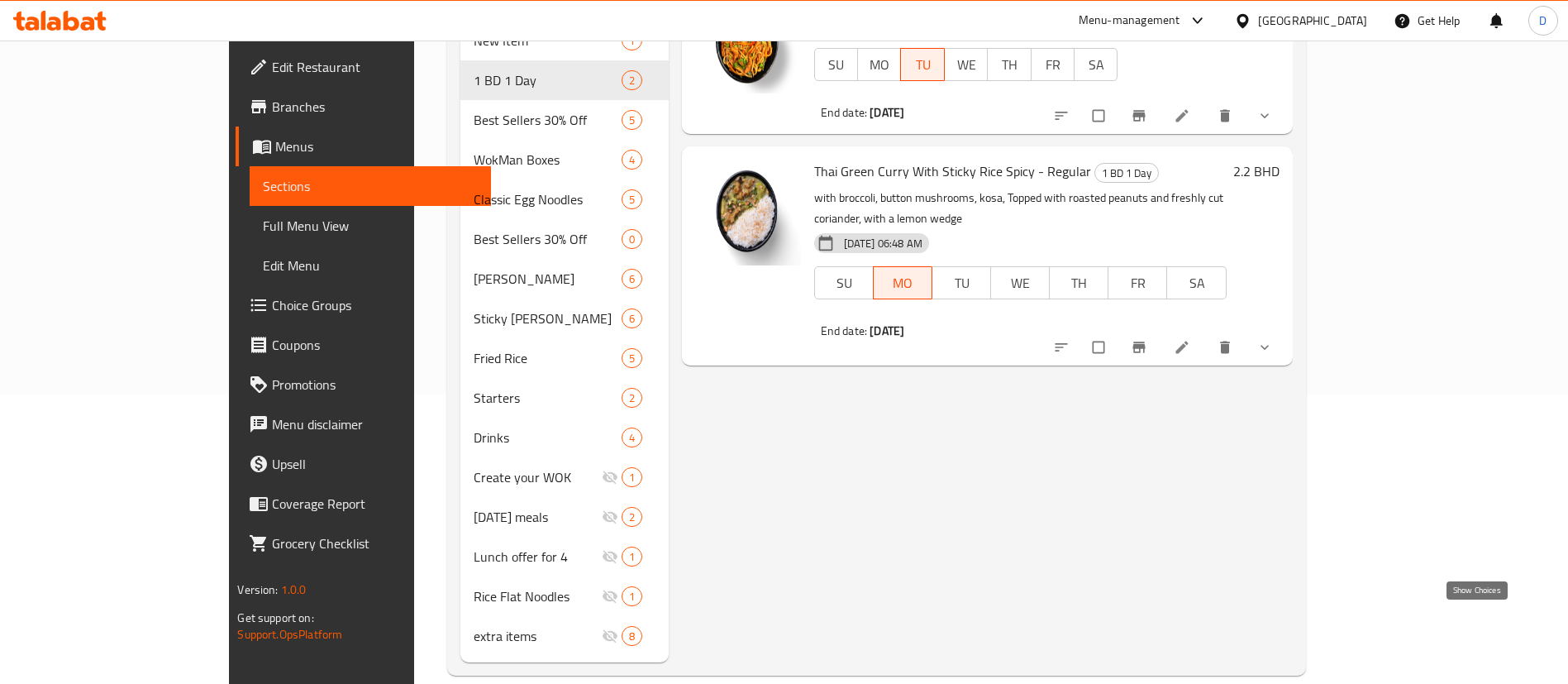
scroll to position [0, 0]
click at [1190, 326] on icon at bounding box center [1182, 334] width 17 height 17
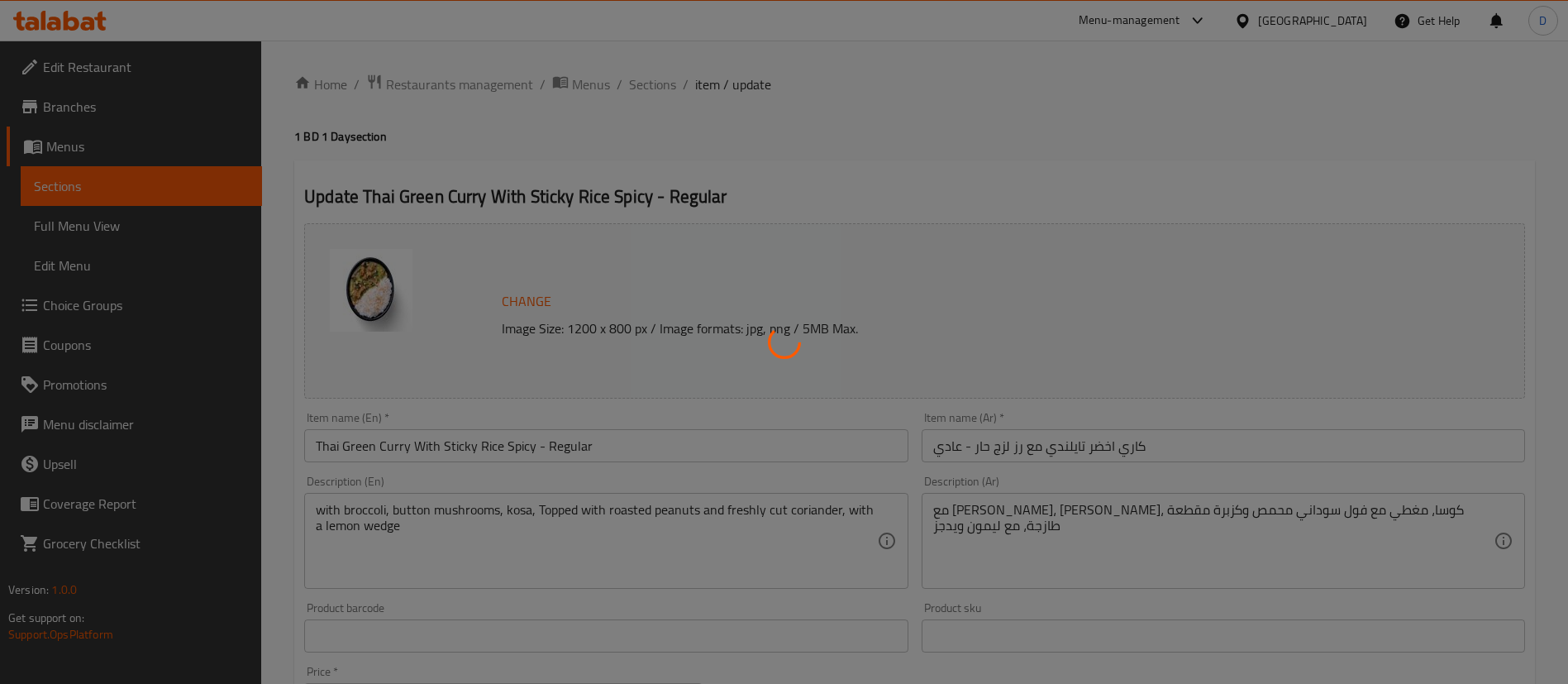
type input "اختر [PERSON_NAME]"
type input "1"
type input "إضافات مميزة"
type input "0"
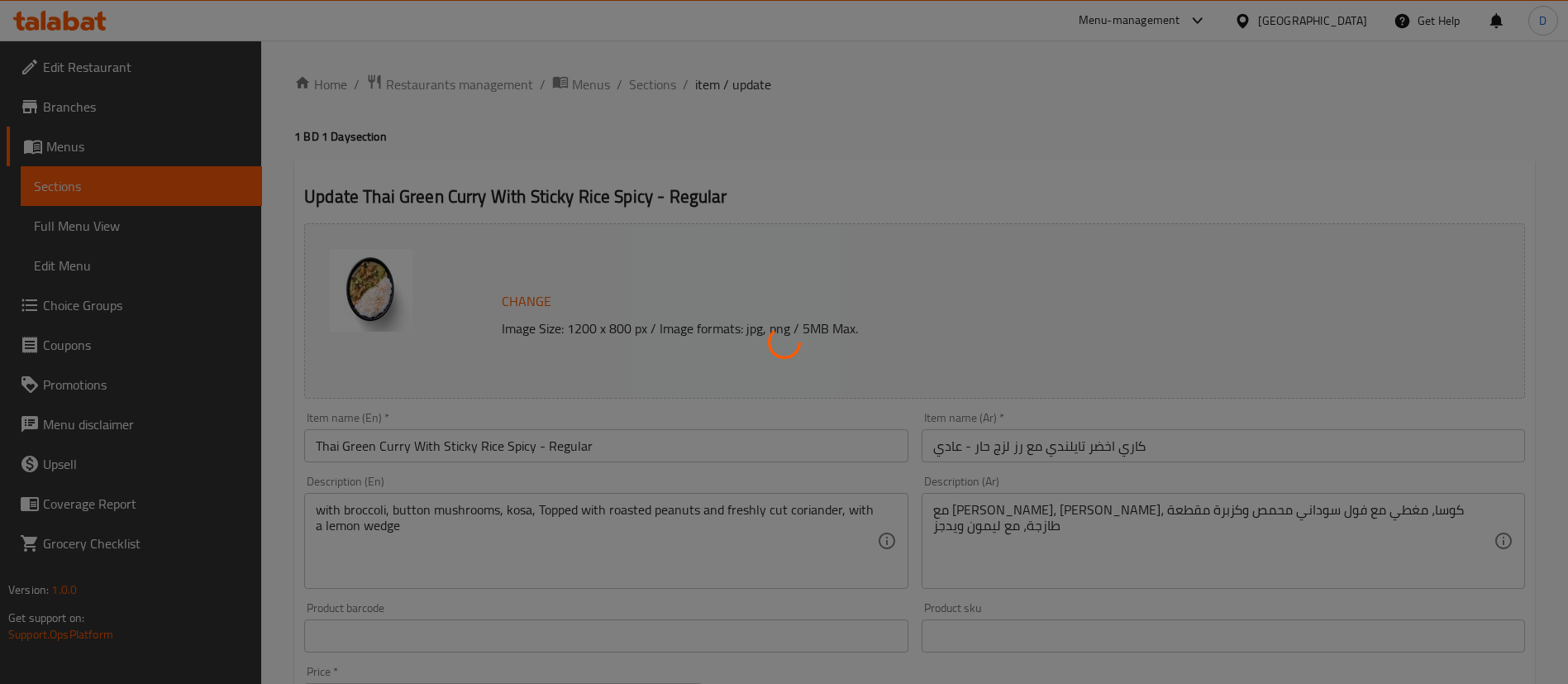
type input "0"
type input "تزيين"
type input "0"
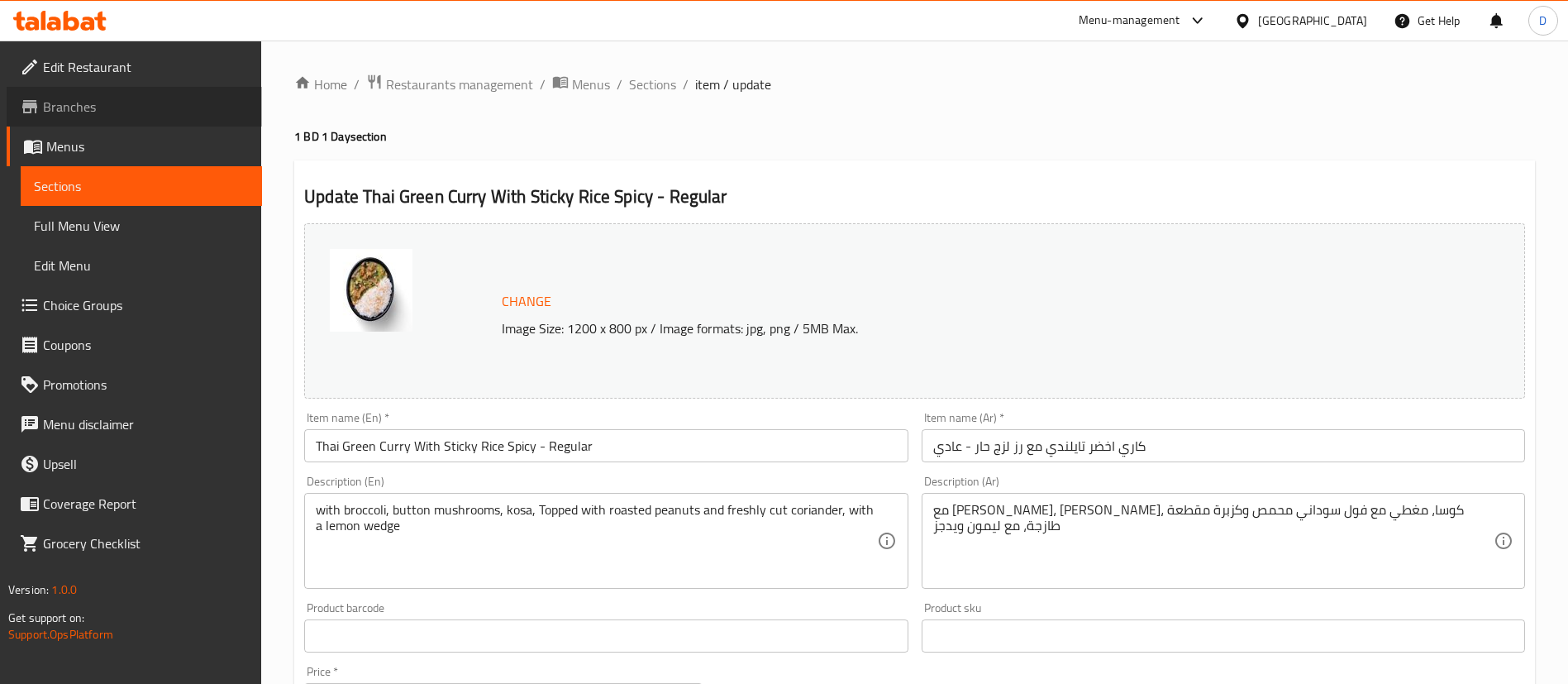
click at [148, 112] on span "Branches" at bounding box center [146, 107] width 206 height 20
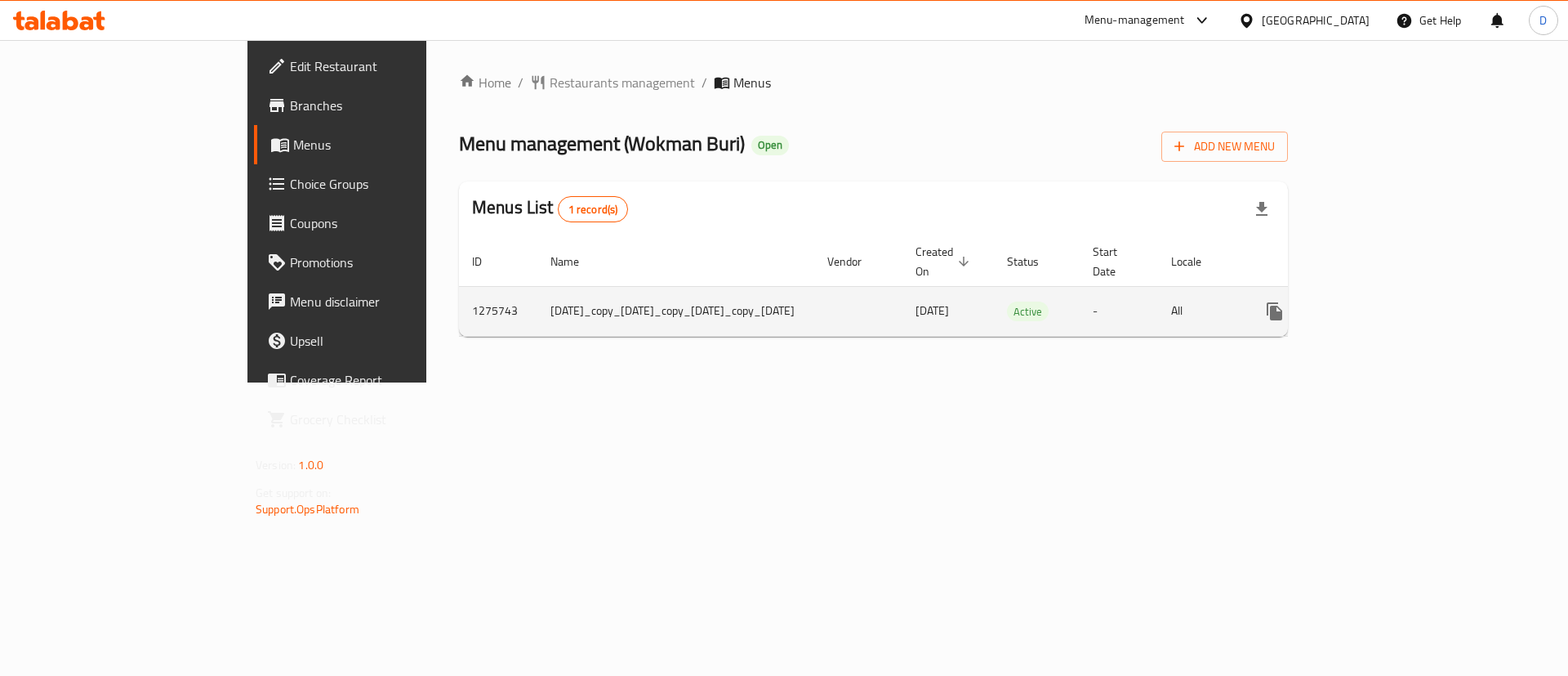
click at [1402, 301] on icon "enhanced table" at bounding box center [1393, 311] width 19 height 19
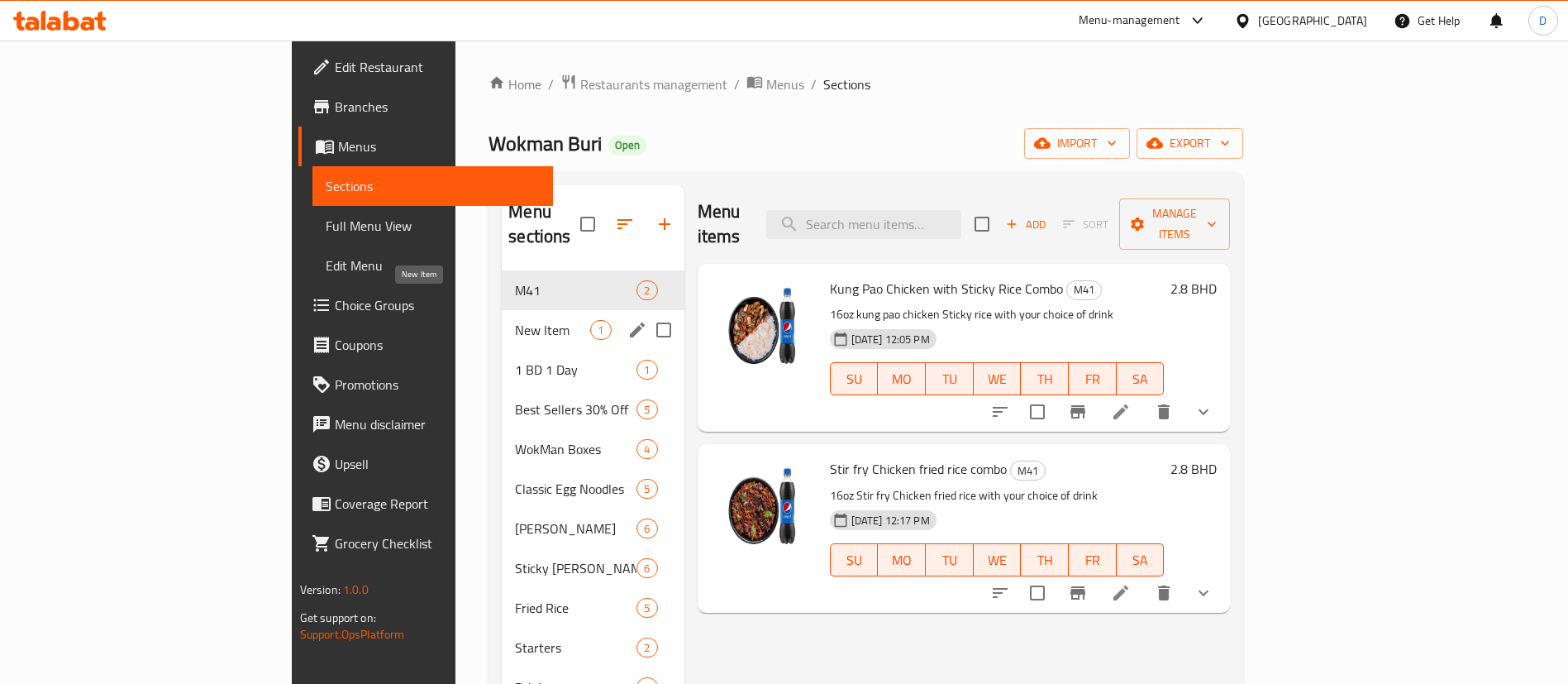
click at [515, 360] on span "1 BD 1 Day" at bounding box center [575, 370] width 122 height 20
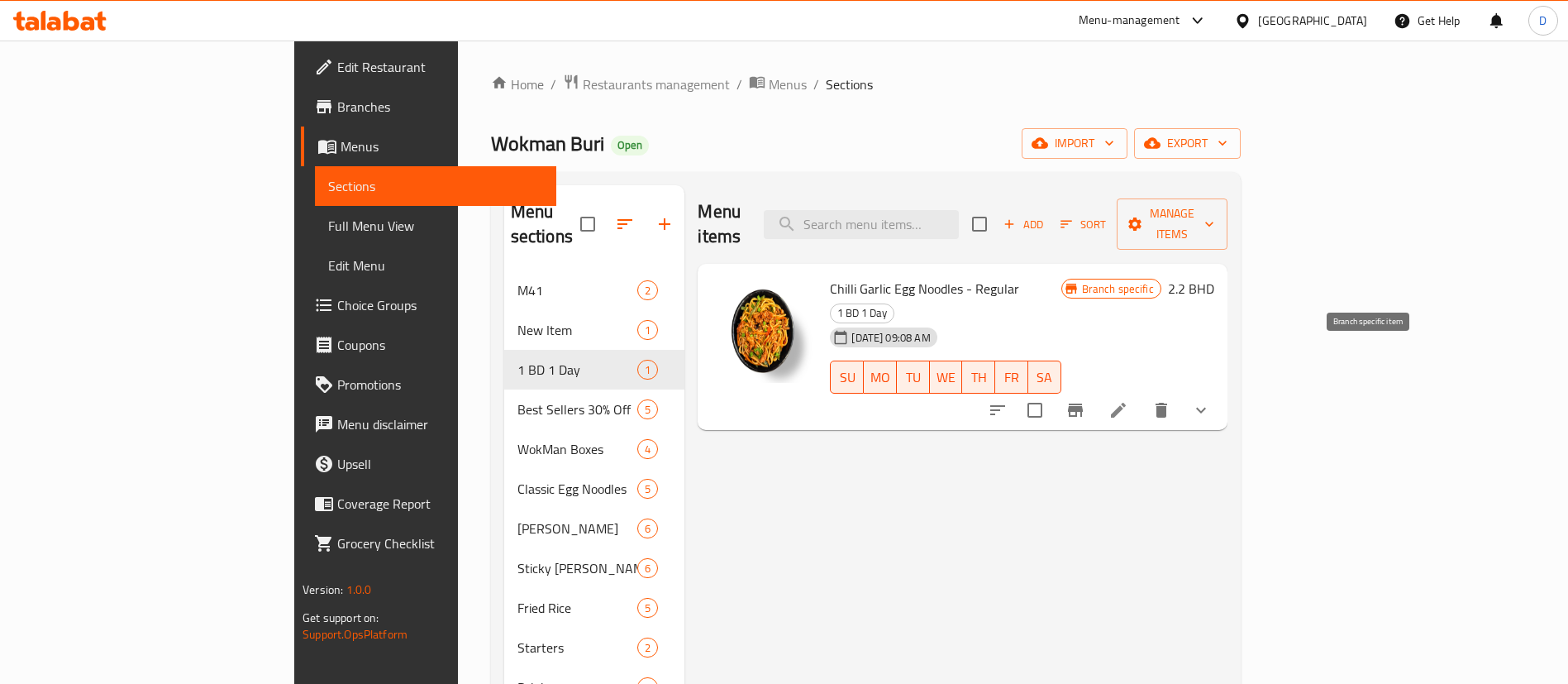
click at [1085, 401] on icon "Branch-specific-item" at bounding box center [1075, 410] width 20 height 20
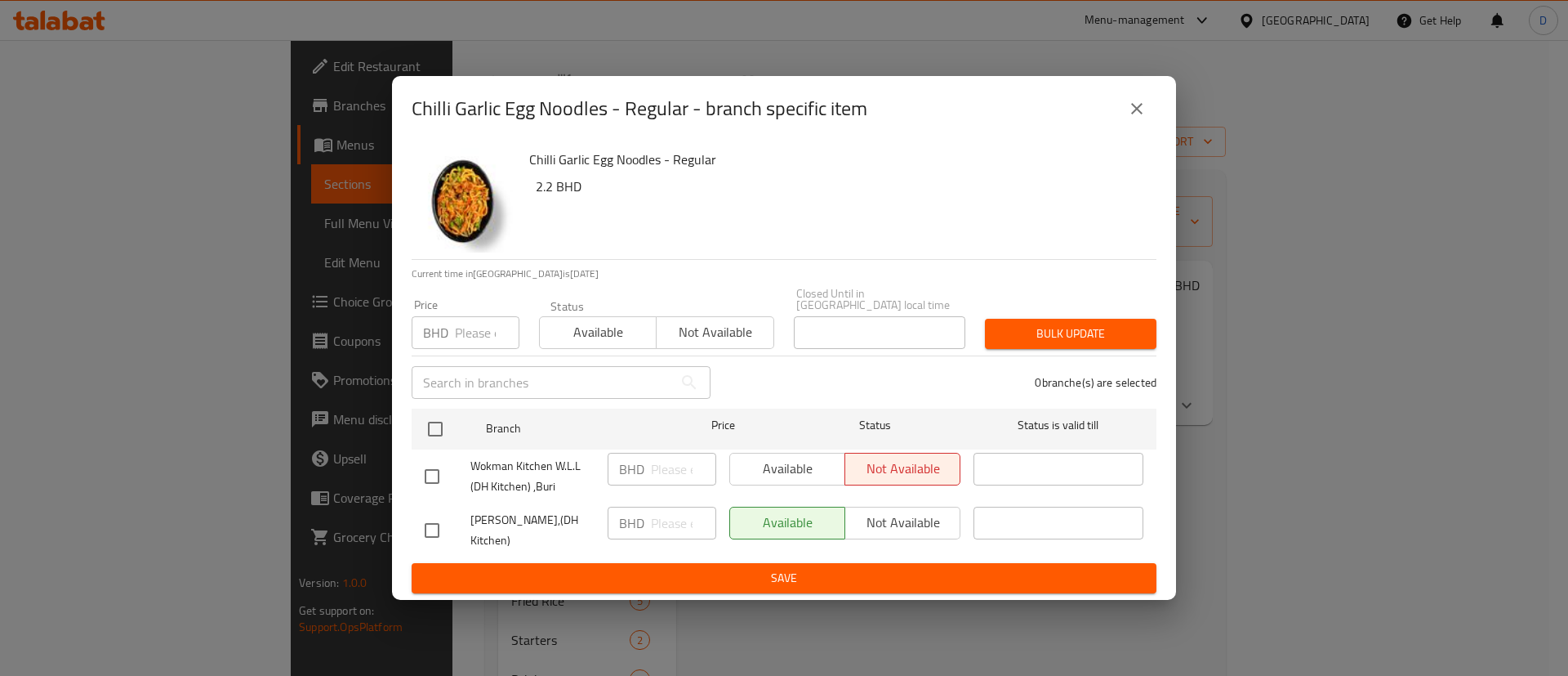
click at [1142, 111] on icon "close" at bounding box center [1137, 109] width 19 height 19
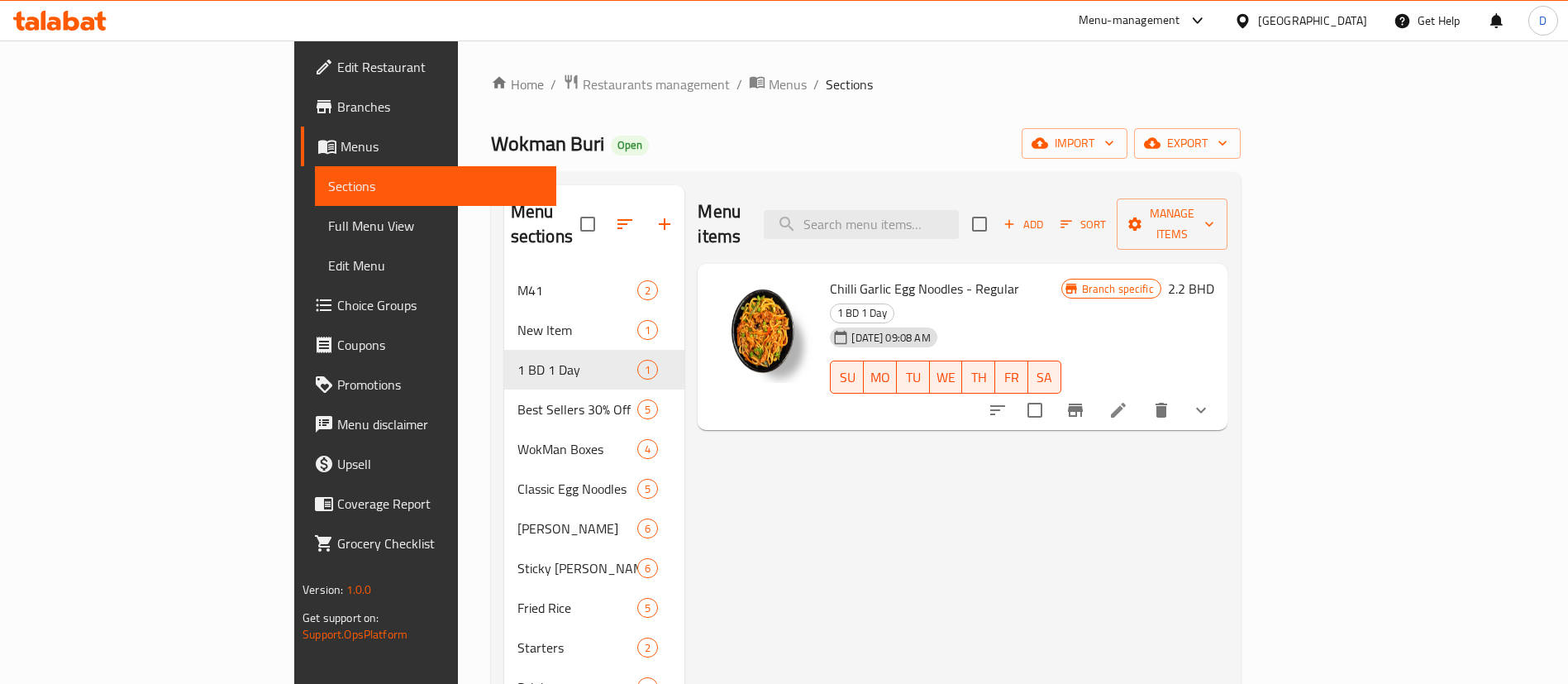
click at [1052, 393] on input "checkbox" at bounding box center [1034, 410] width 35 height 35
checkbox input "true"
click at [1214, 218] on span "Manage items" at bounding box center [1171, 224] width 84 height 42
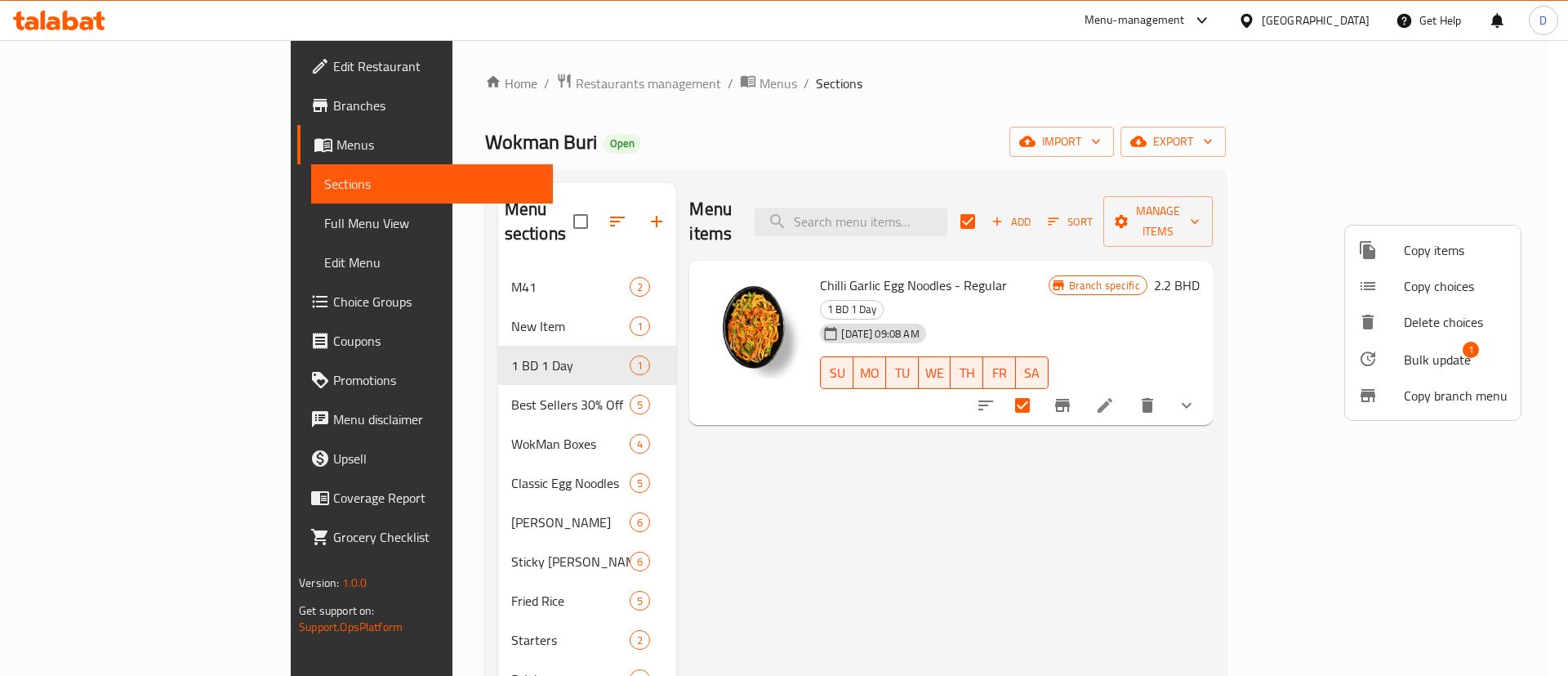
click at [1424, 361] on span "Bulk update" at bounding box center [1437, 359] width 67 height 19
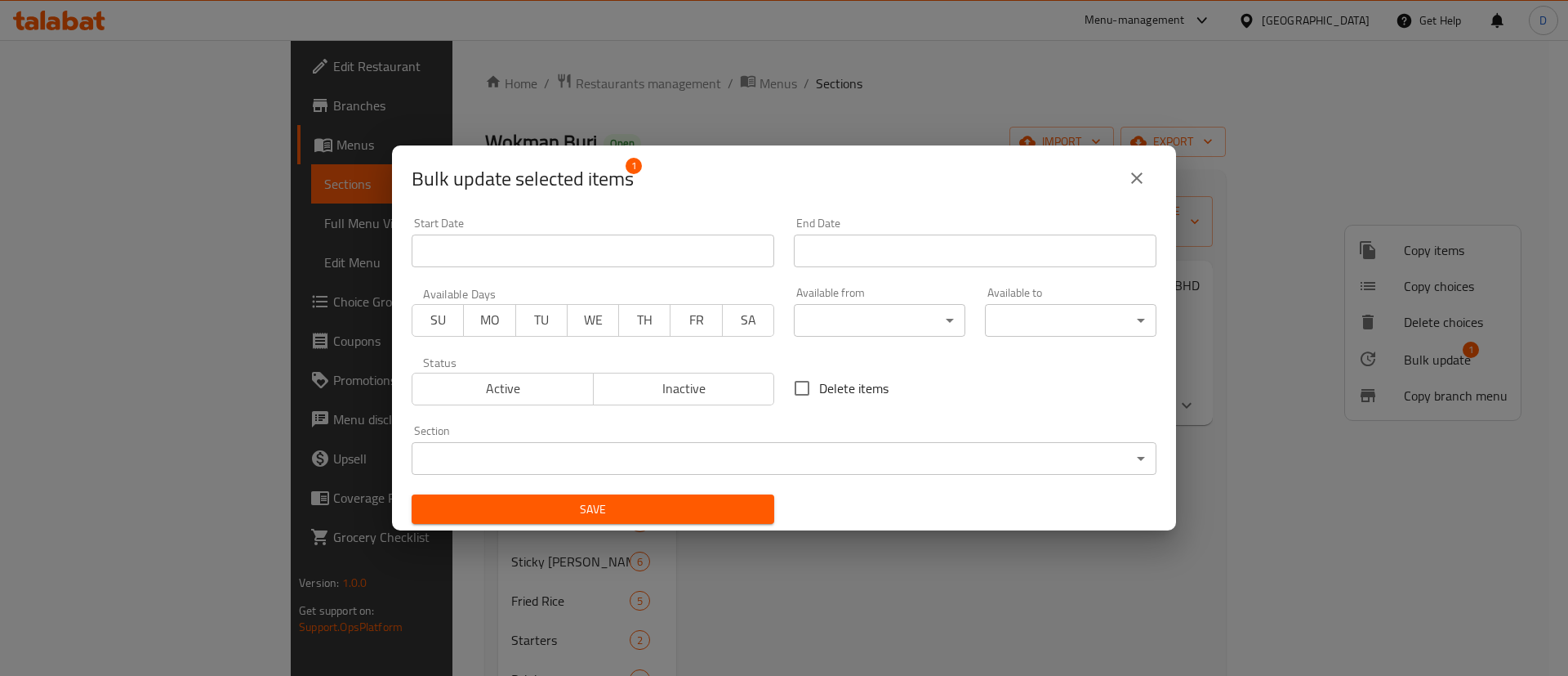
drag, startPoint x: 691, startPoint y: 389, endPoint x: 672, endPoint y: 464, distance: 77.4
click at [691, 390] on span "Inactive" at bounding box center [684, 388] width 168 height 24
click at [684, 512] on span "Save" at bounding box center [593, 509] width 337 height 20
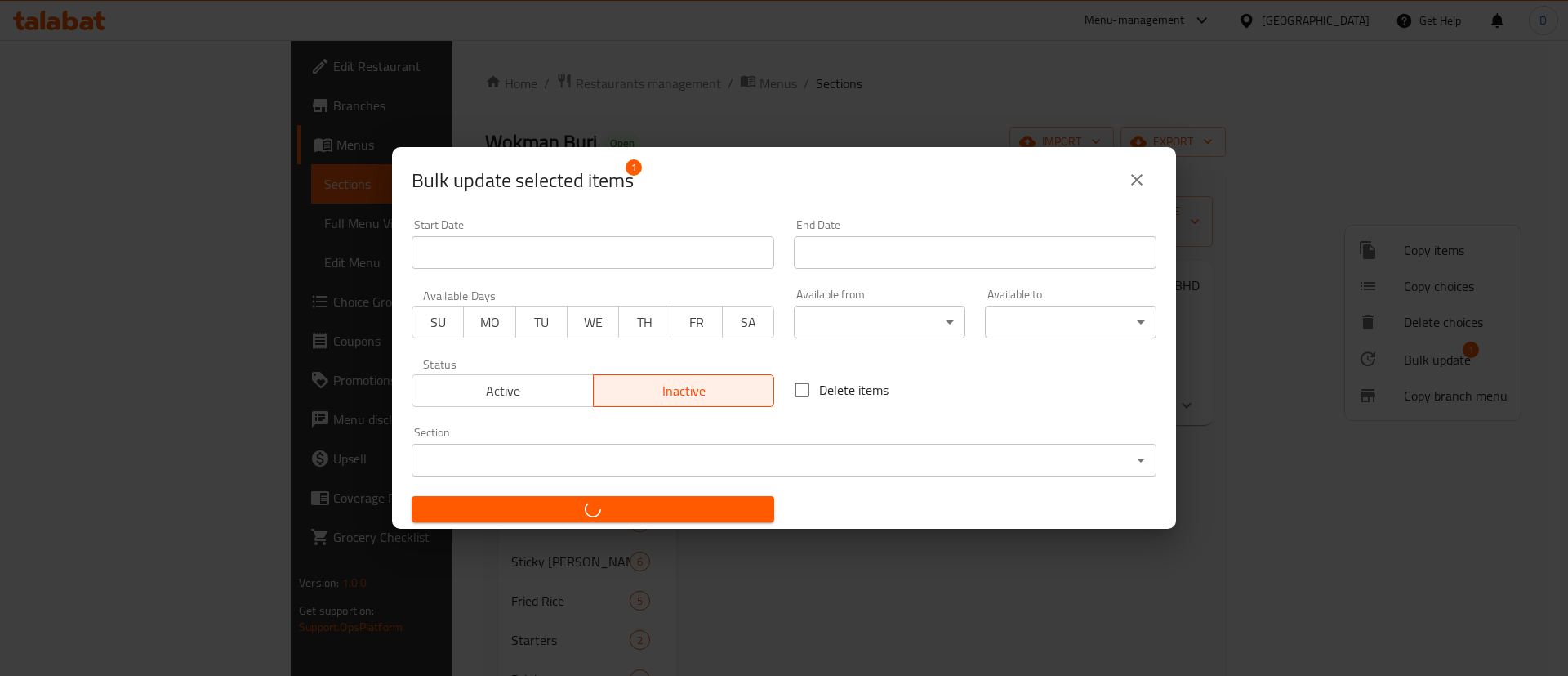
checkbox input "false"
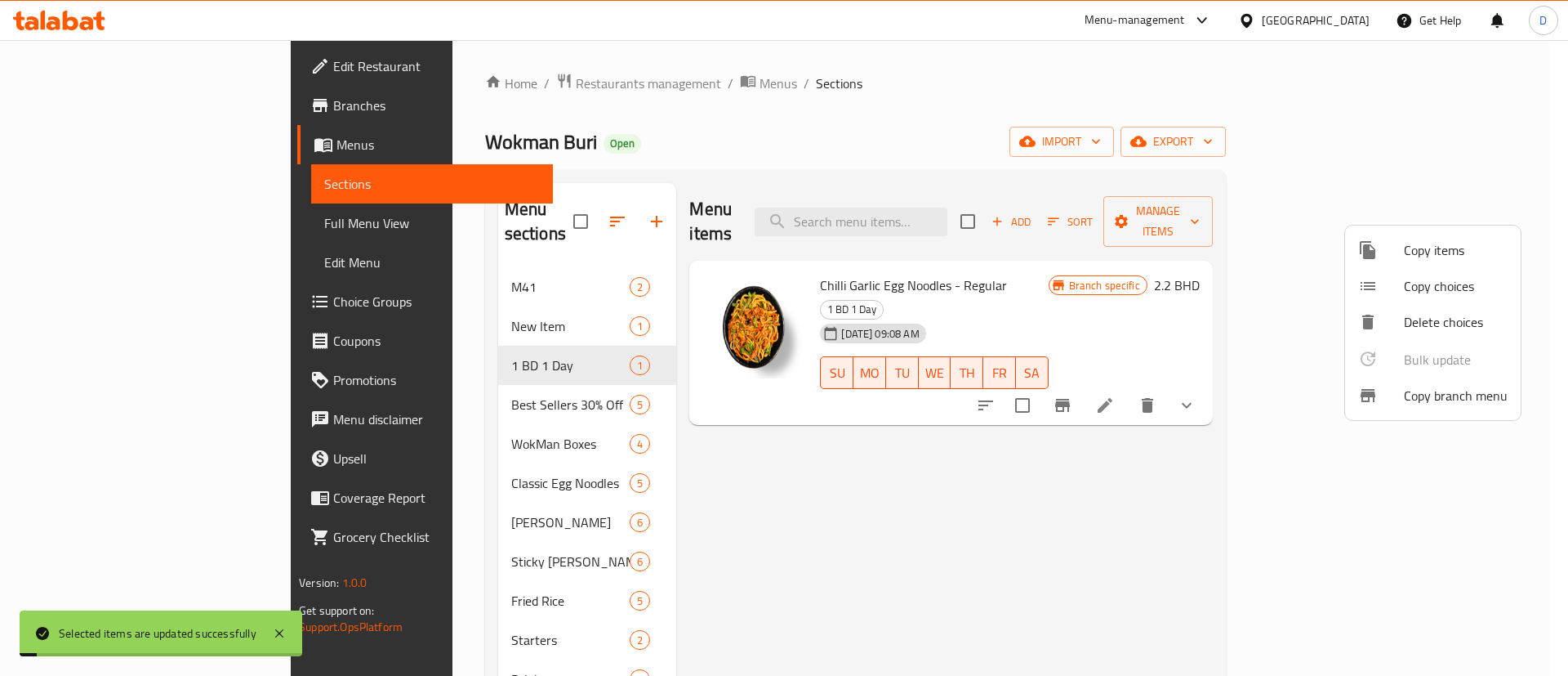
click at [1019, 62] on div at bounding box center [784, 338] width 1568 height 676
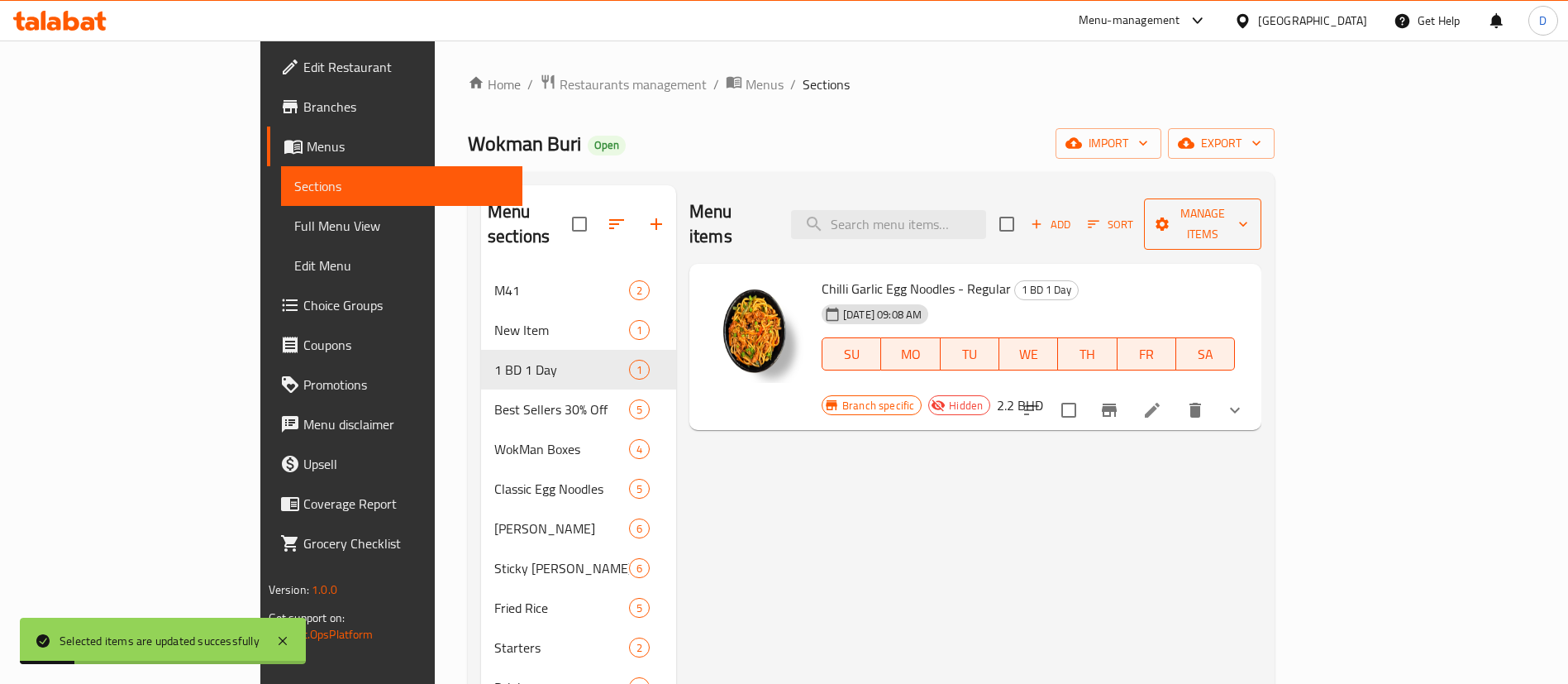
click at [1249, 211] on span "Manage items" at bounding box center [1202, 224] width 91 height 42
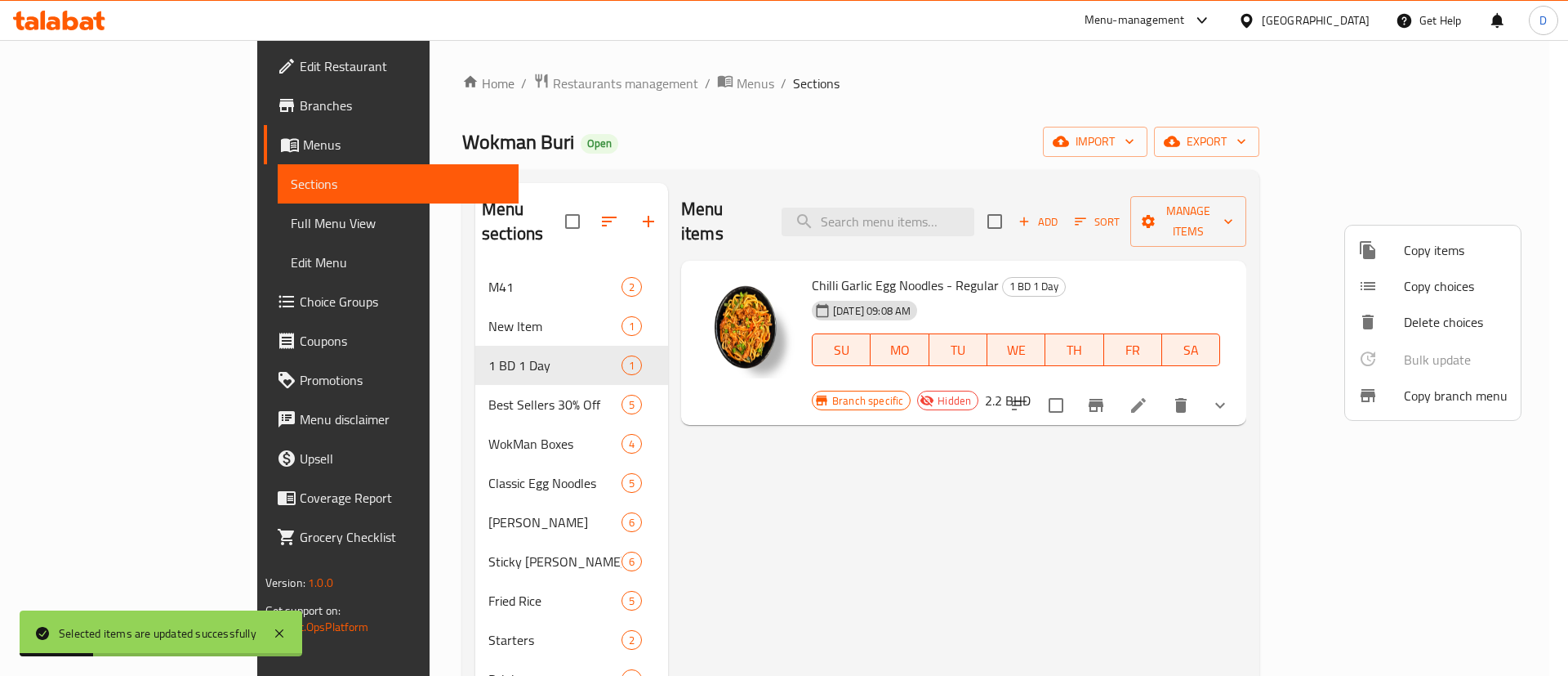
click at [1412, 253] on span "Copy items" at bounding box center [1456, 250] width 104 height 19
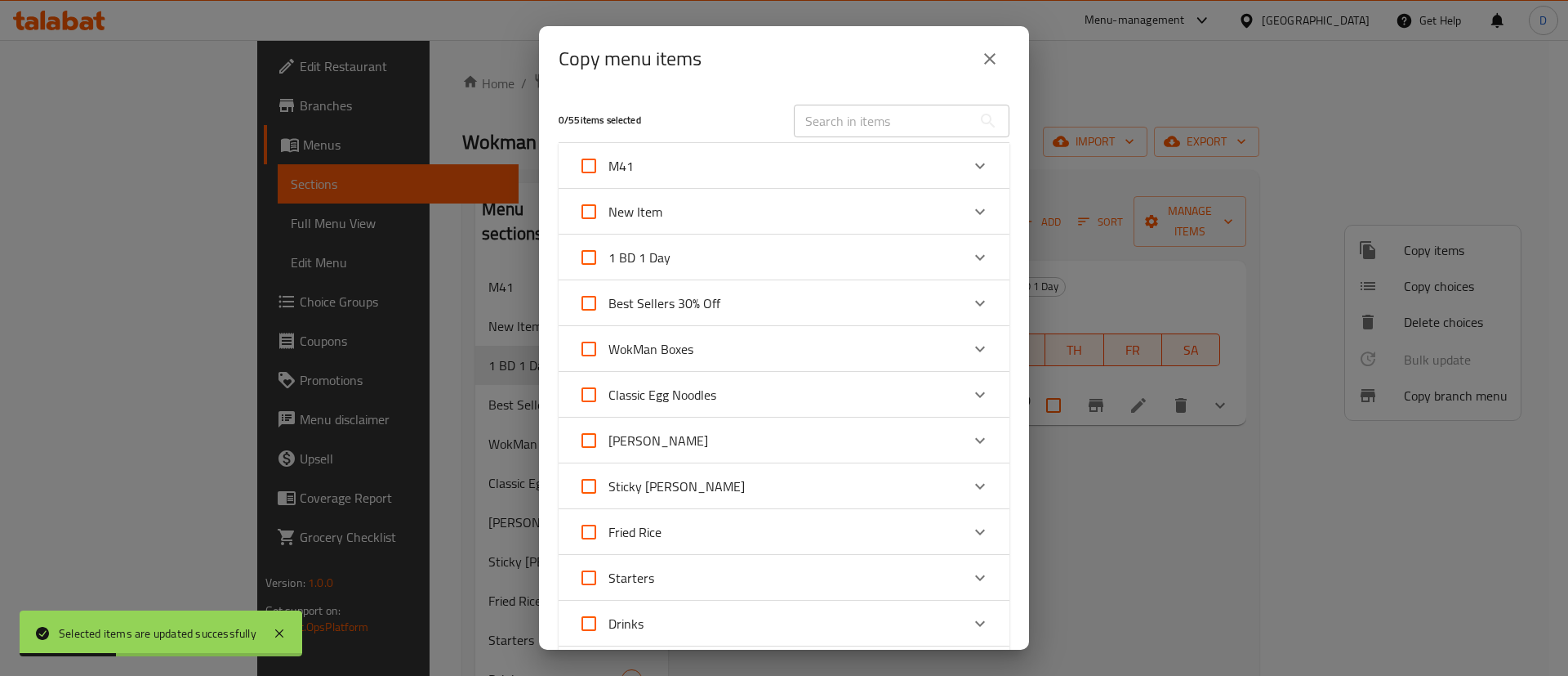
click at [906, 128] on input "text" at bounding box center [883, 120] width 178 height 32
paste input "Thai Green Curry With Sticky Rice Spicy"
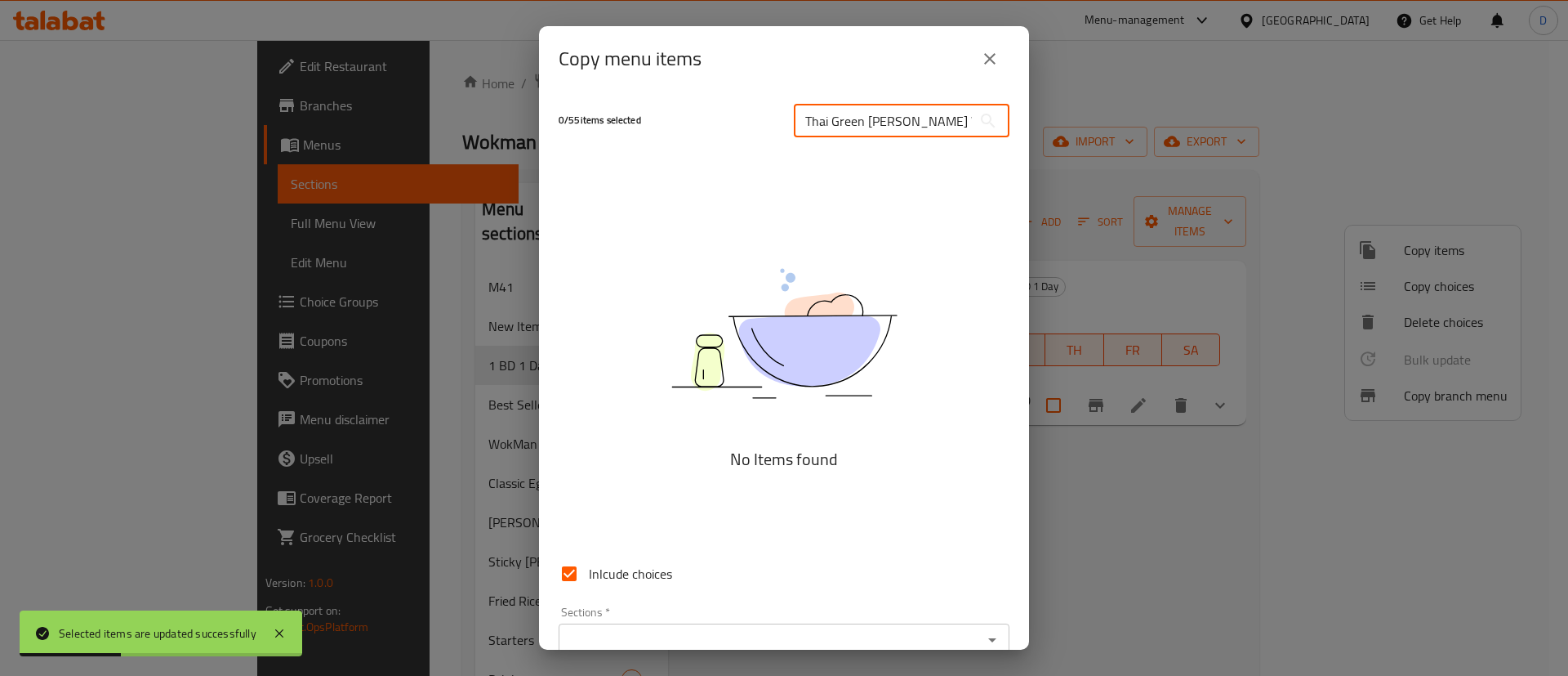
scroll to position [0, 54]
drag, startPoint x: 893, startPoint y: 119, endPoint x: 1130, endPoint y: 82, distance: 239.9
click at [1130, 82] on div "Copy menu items 0 / 55 items selected Thai Green Curry With Sticky Rice Spicy ​…" at bounding box center [784, 338] width 1568 height 676
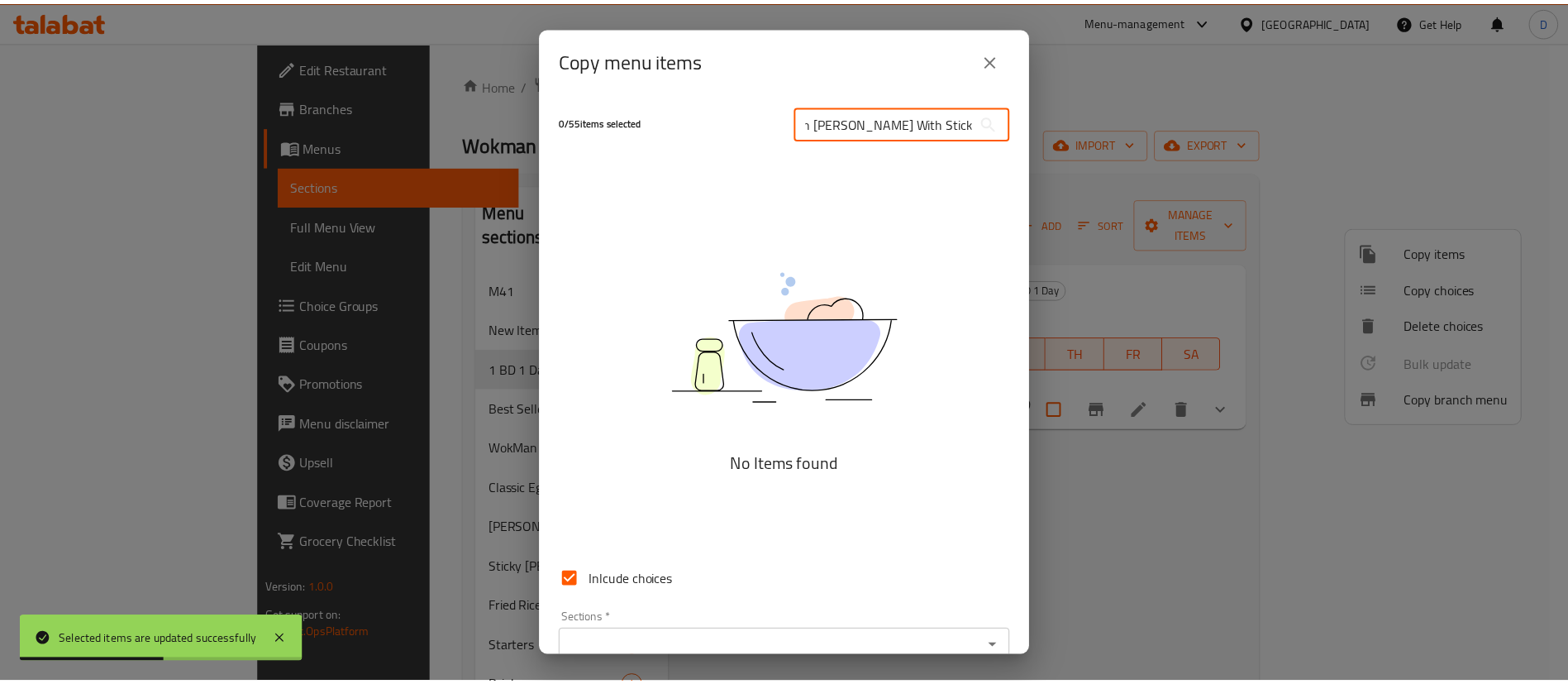
scroll to position [0, 0]
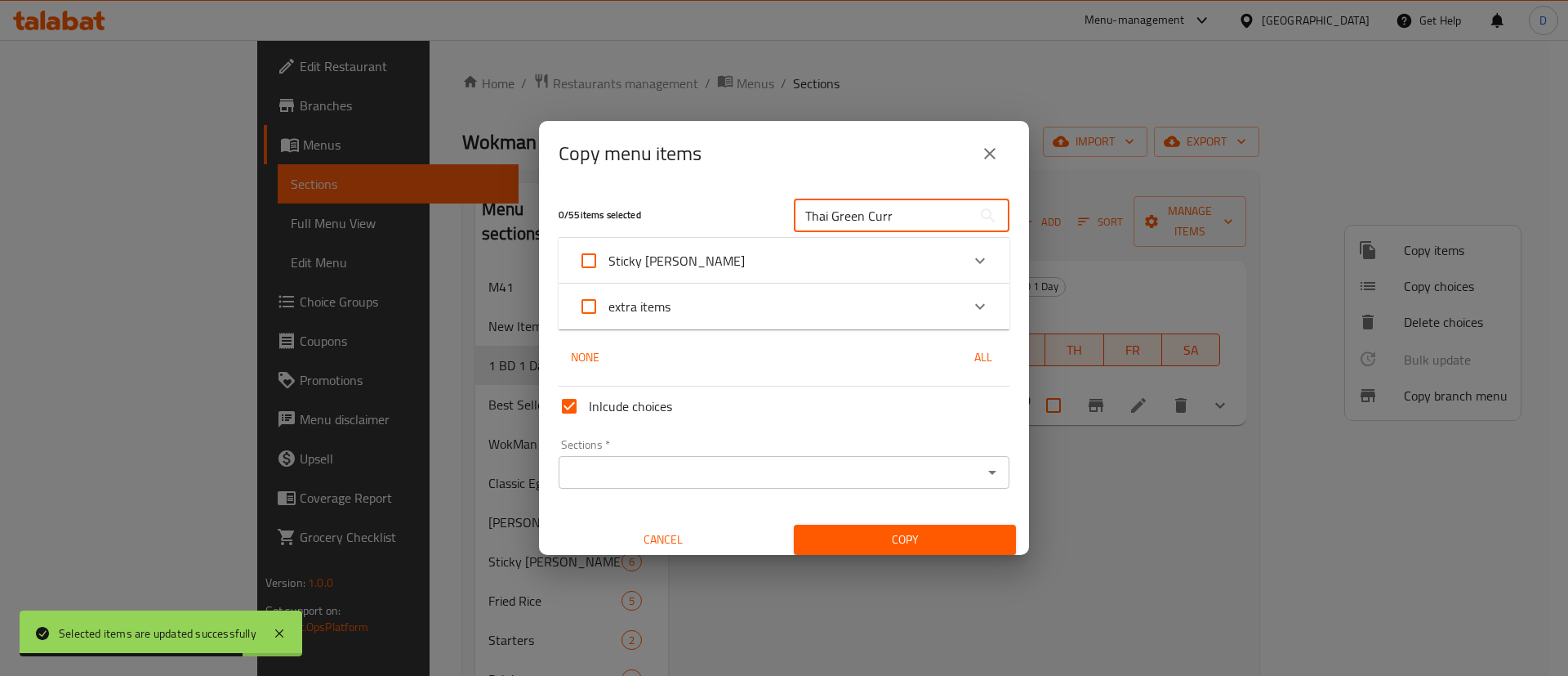
type input "Thai Green Curr"
click at [773, 160] on div "Copy menu items" at bounding box center [784, 154] width 451 height 40
click at [961, 267] on div "Expand" at bounding box center [980, 261] width 39 height 40
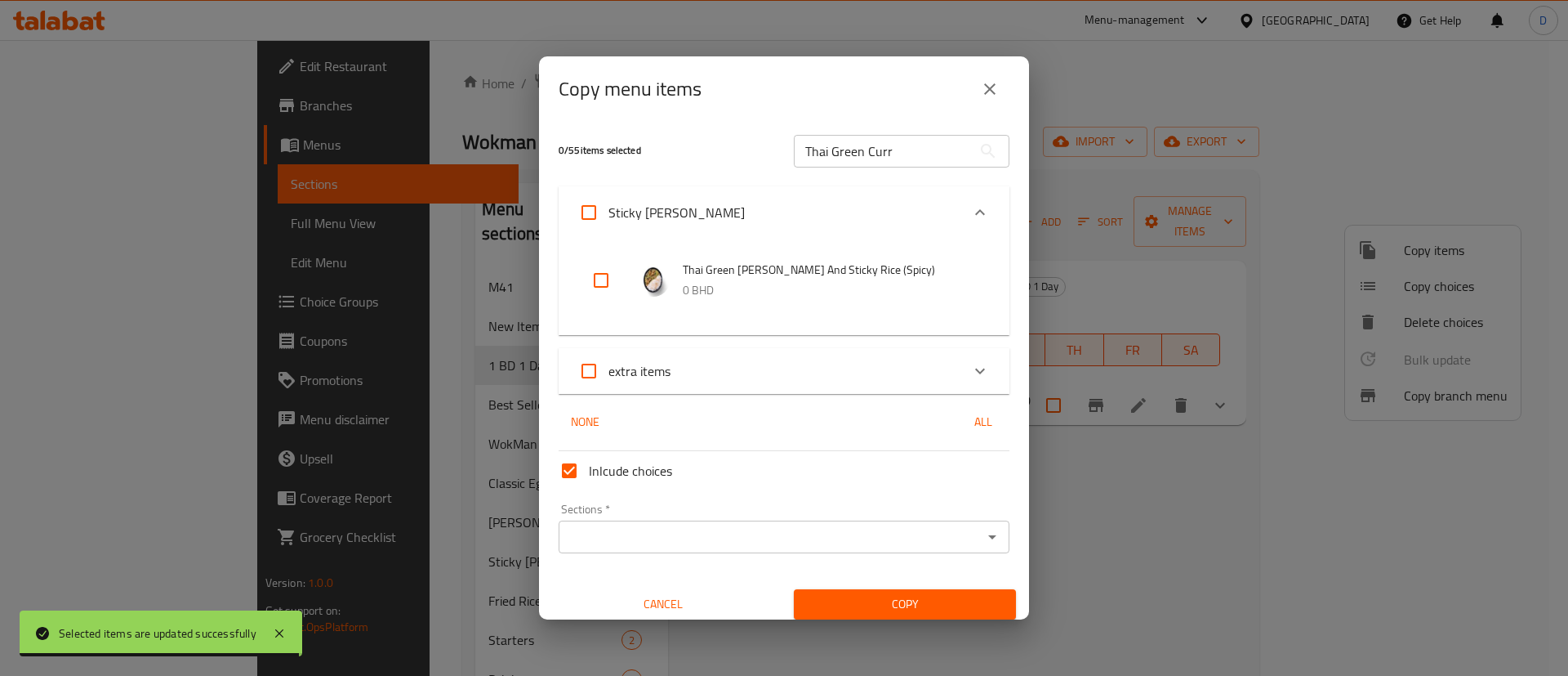
click at [599, 268] on input "checkbox" at bounding box center [601, 280] width 39 height 40
checkbox input "true"
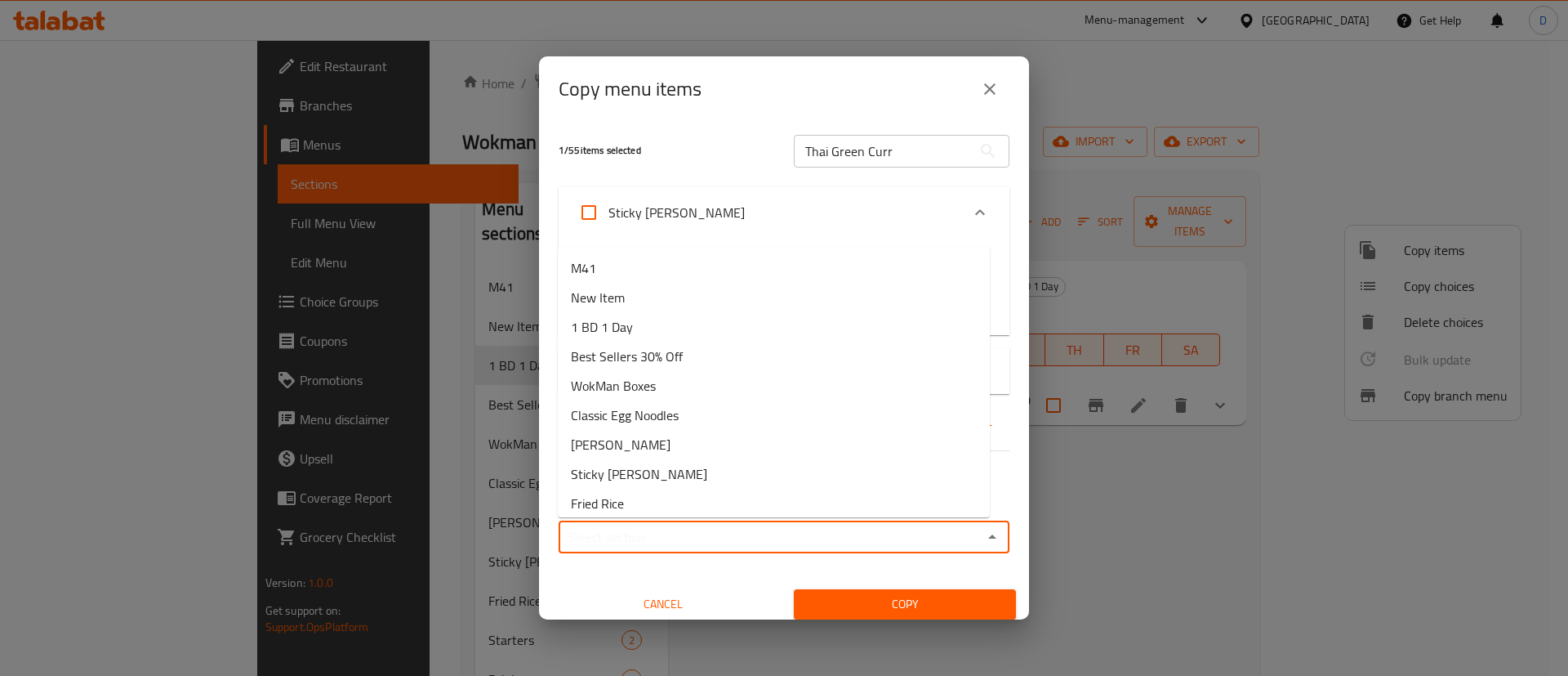
click at [954, 540] on input "Sections   *" at bounding box center [770, 537] width 414 height 23
click at [672, 313] on li "1 BD 1 Day" at bounding box center [774, 327] width 432 height 30
type input "1 BD 1 Day"
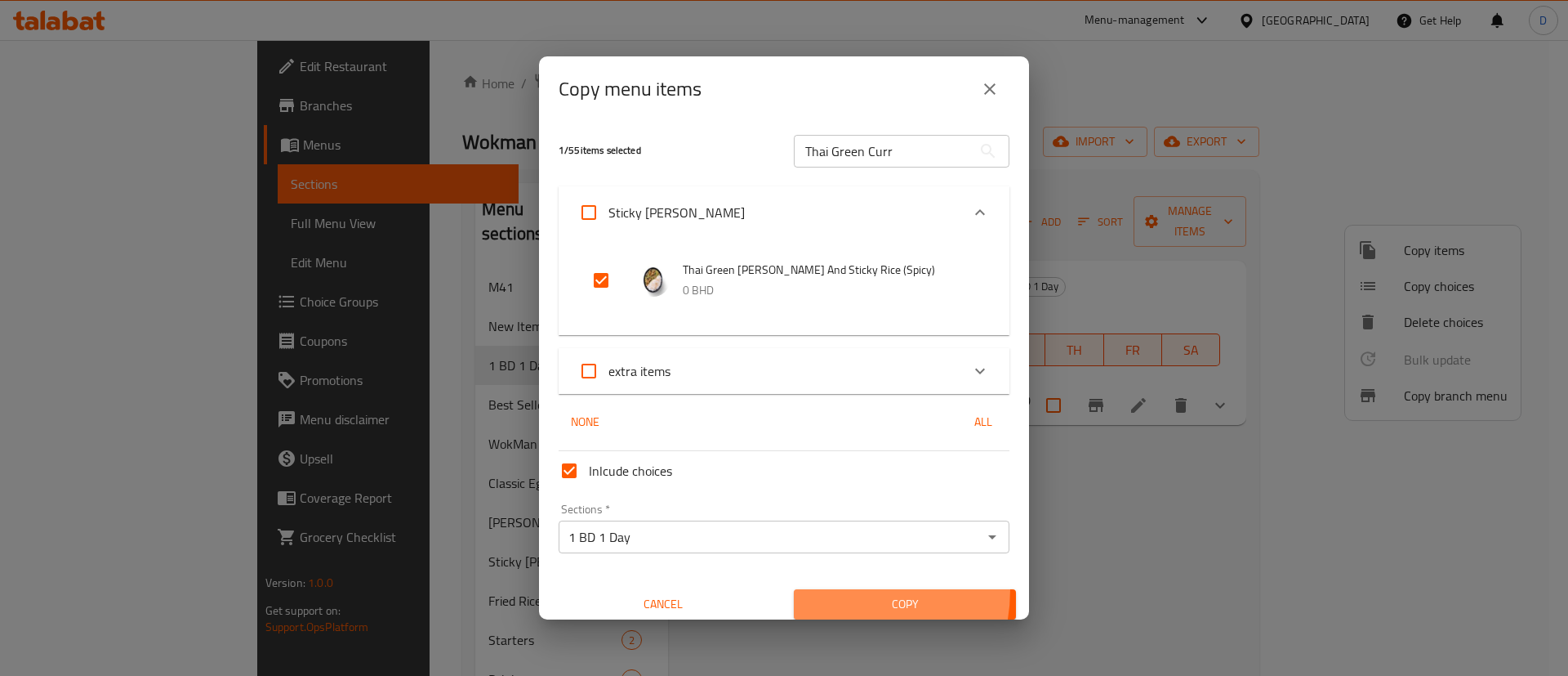
click at [813, 589] on button "Copy" at bounding box center [905, 604] width 222 height 30
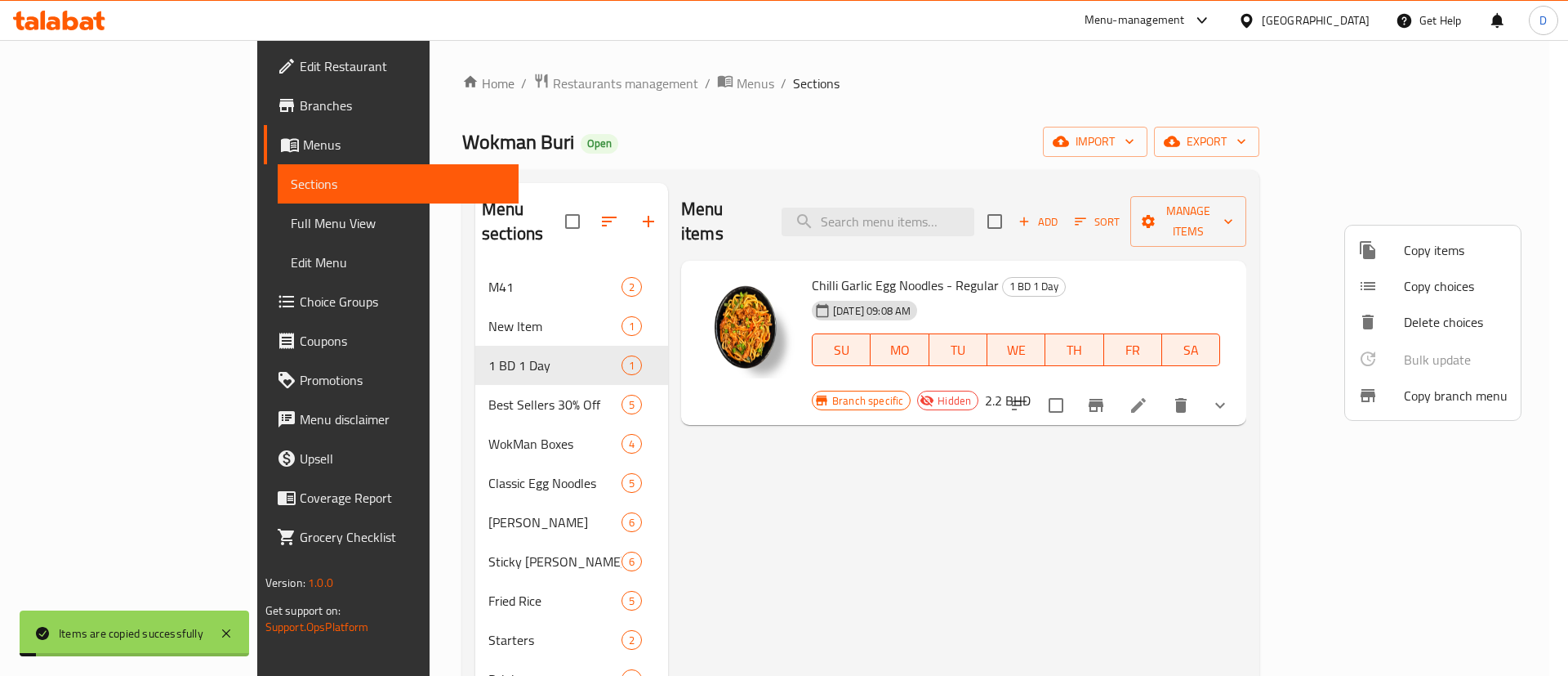
click at [984, 151] on div at bounding box center [784, 338] width 1568 height 676
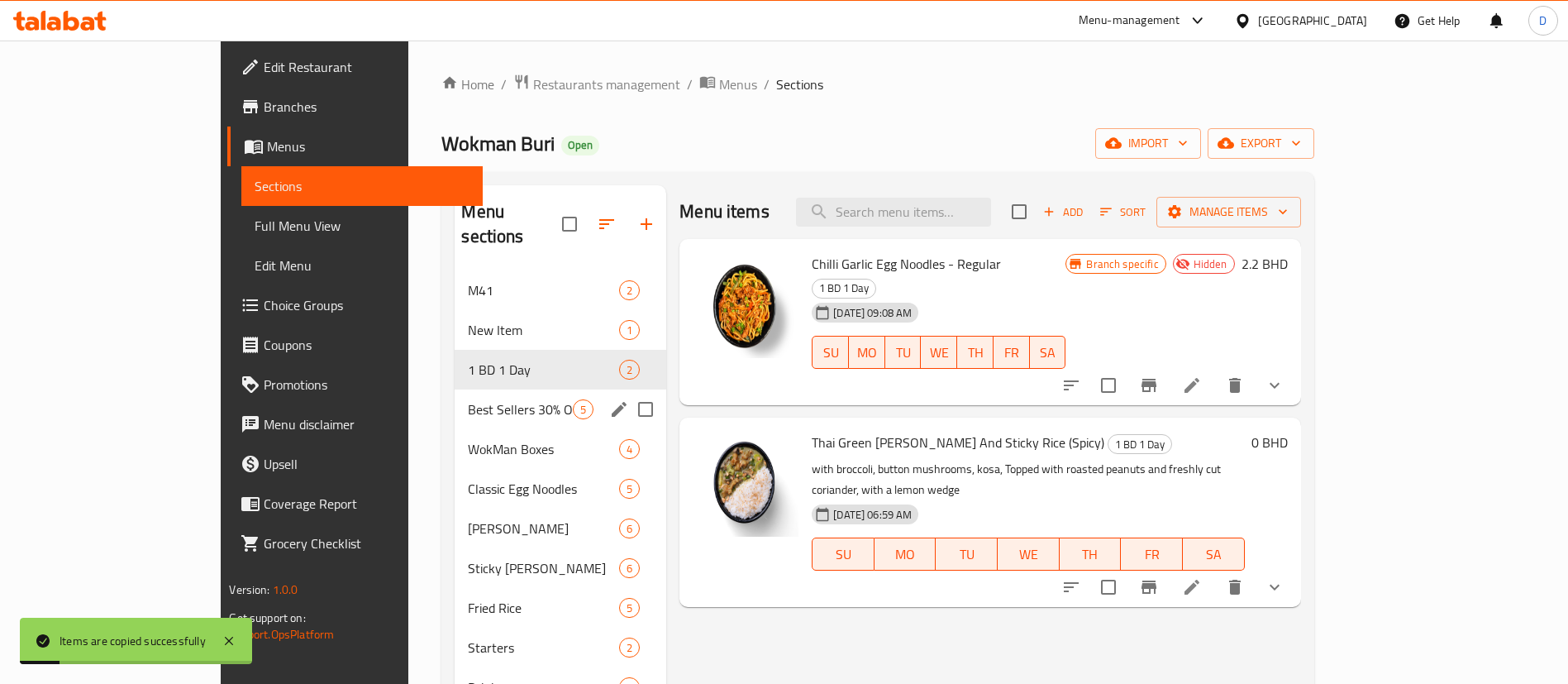
click at [455, 389] on div "Best Sellers 30% Off 5" at bounding box center [560, 409] width 211 height 40
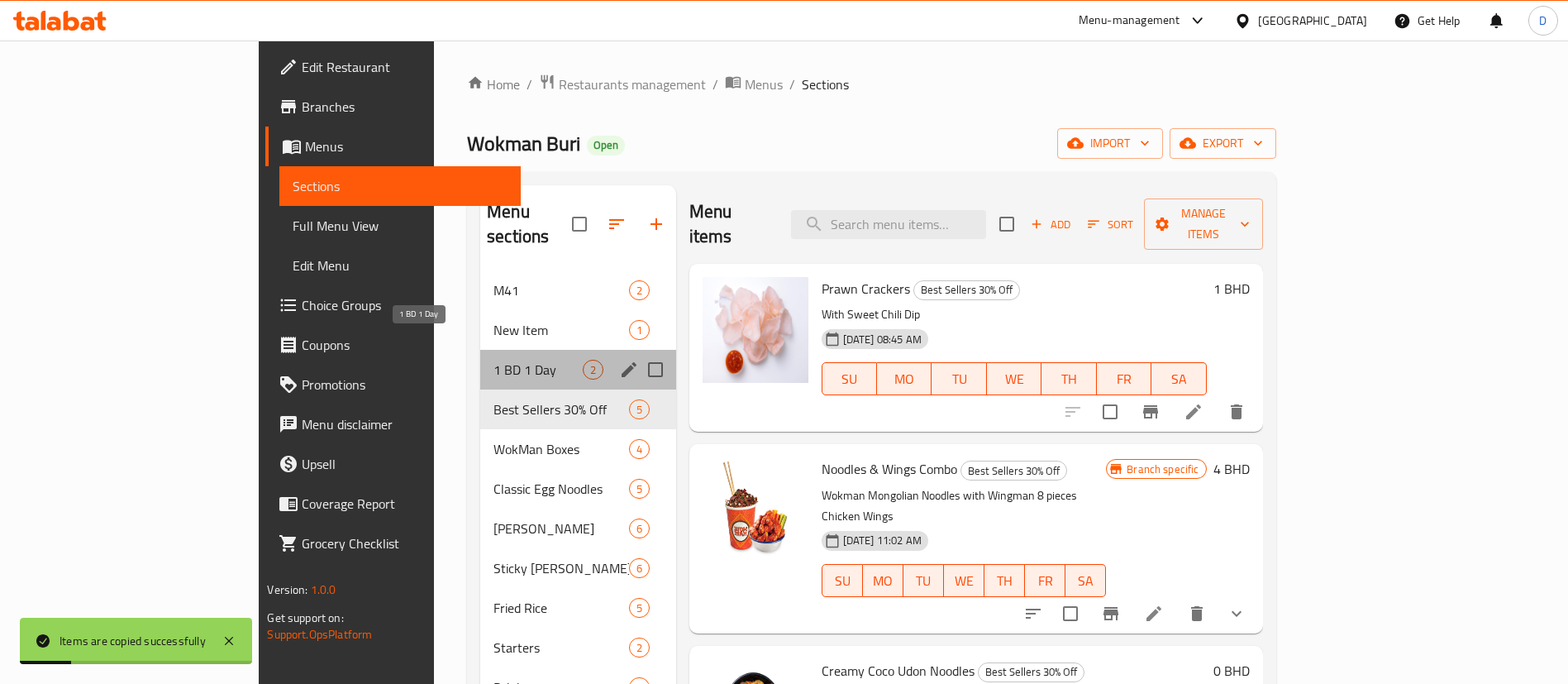
click at [494, 360] on span "1 BD 1 Day" at bounding box center [538, 370] width 89 height 20
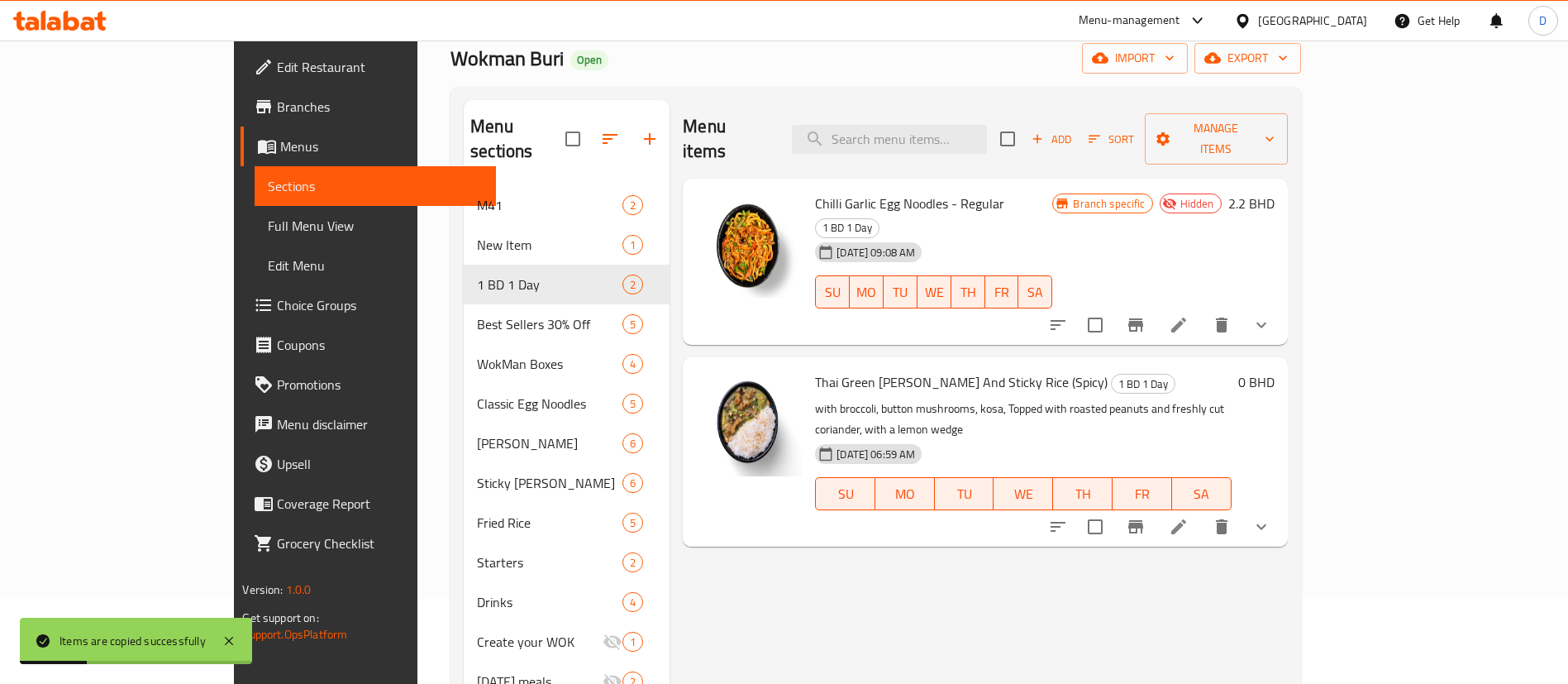
scroll to position [124, 0]
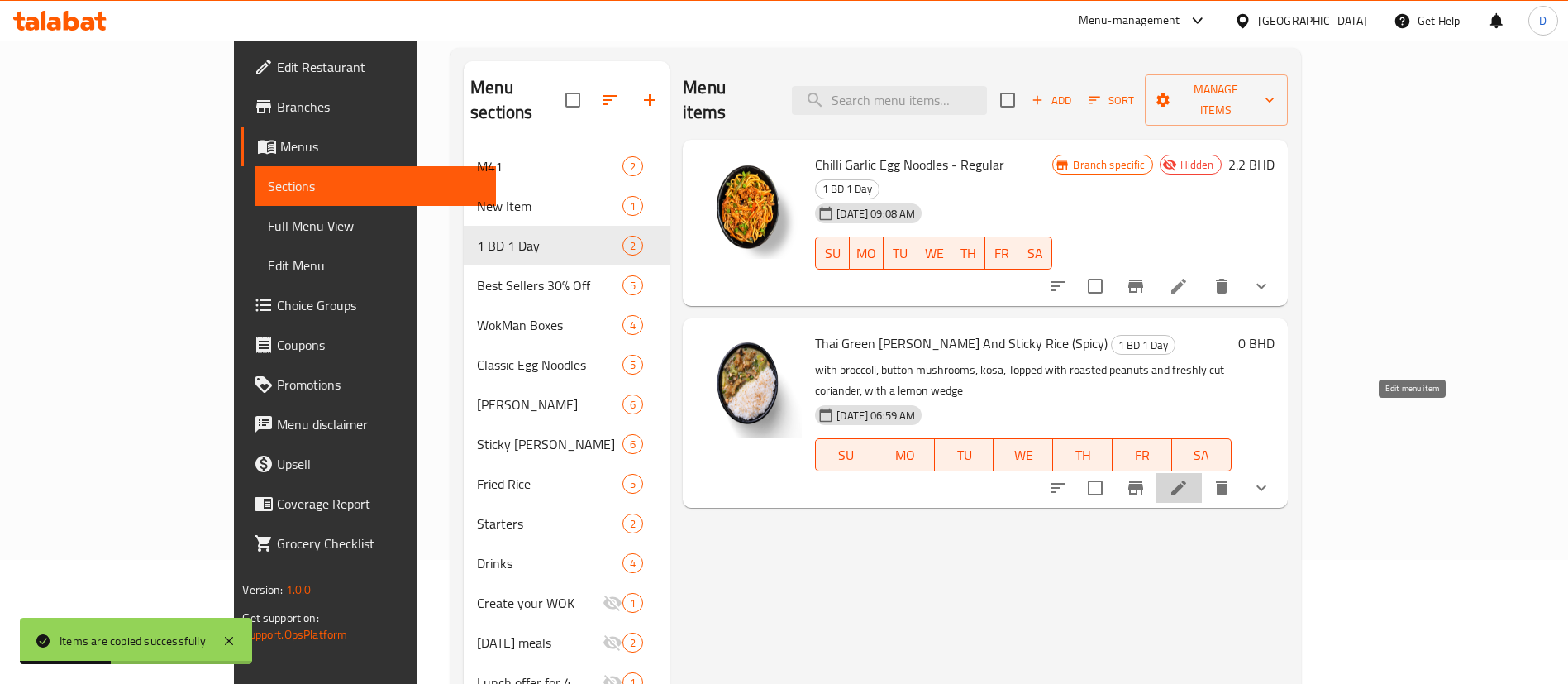
click at [1186, 481] on icon at bounding box center [1178, 488] width 15 height 15
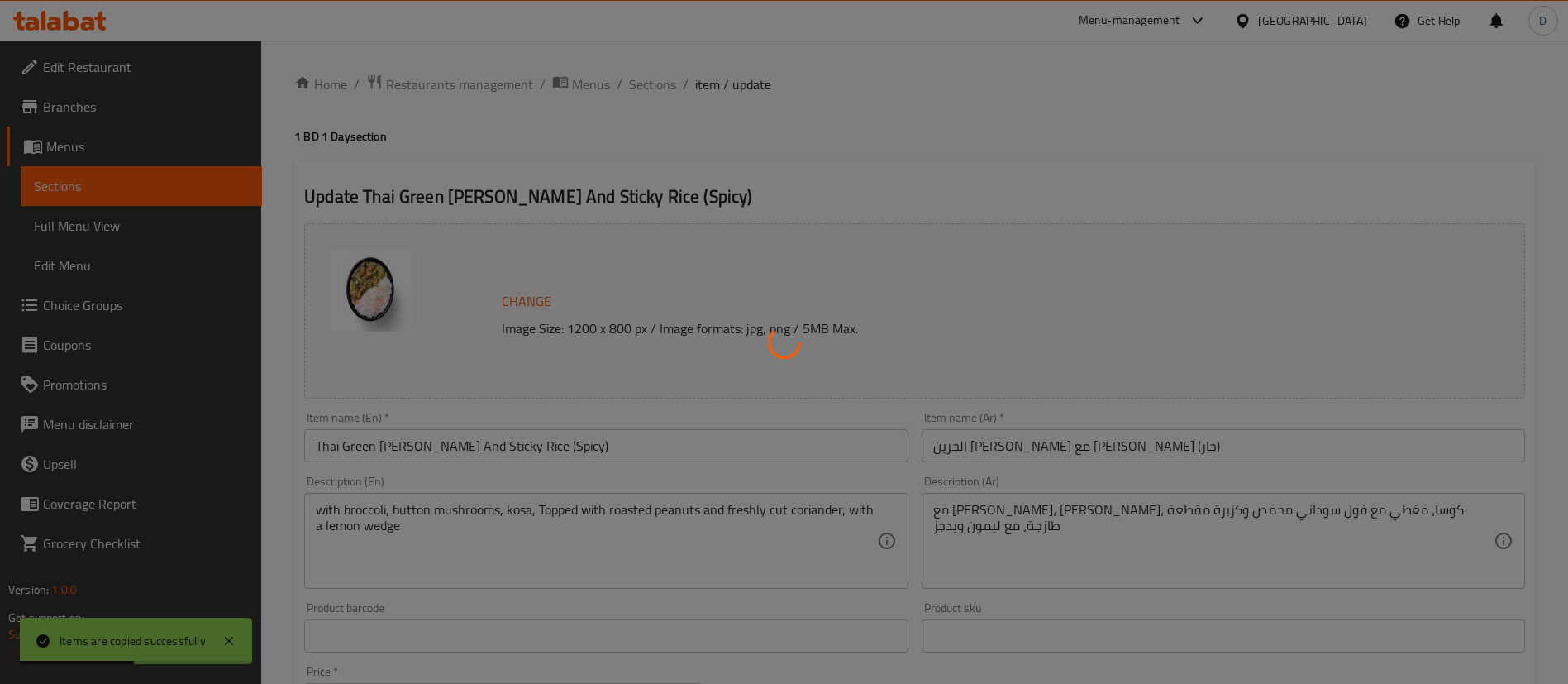
type input "تزيين"
type input "0"
type input "إضافات مميزة"
type input "0"
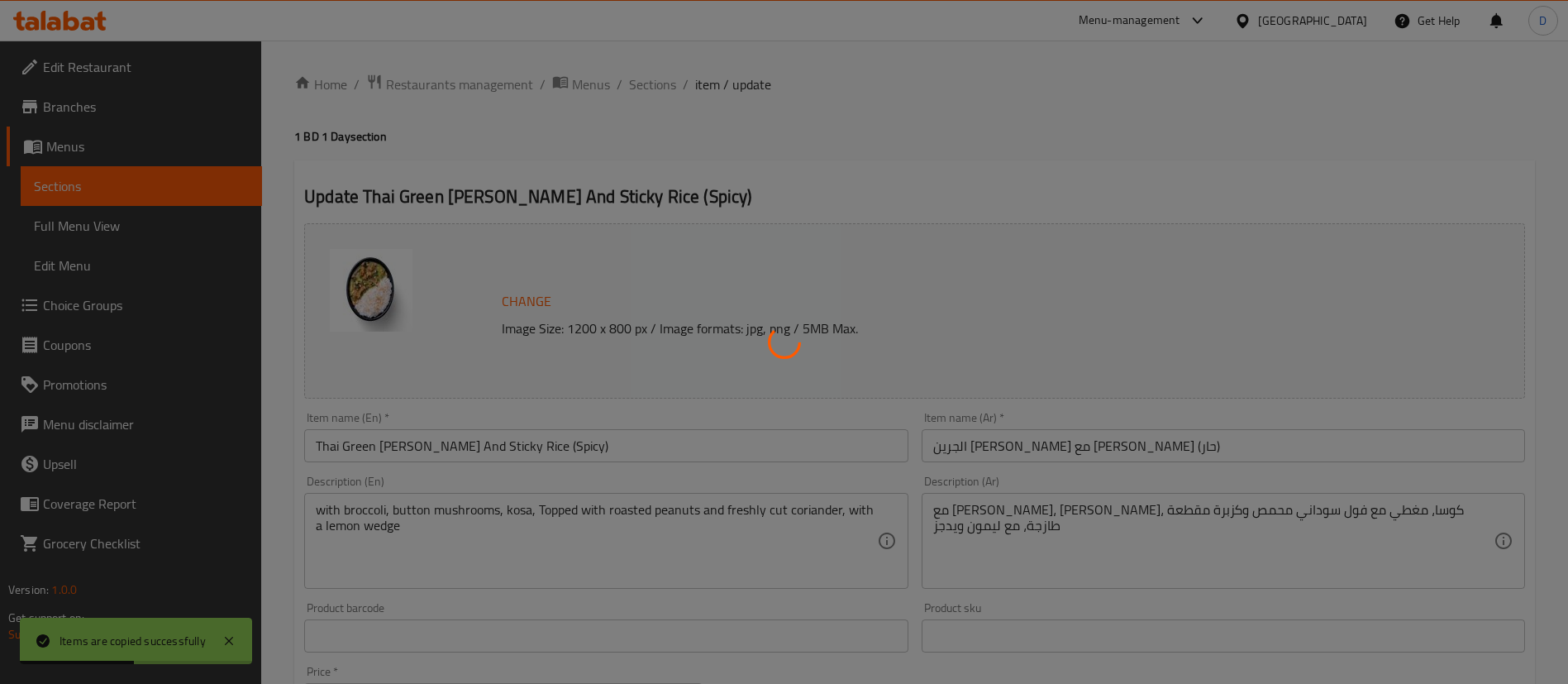
type input "0"
type input "اختر البروتين الخاص بك"
type input "1"
type input "تزيين"
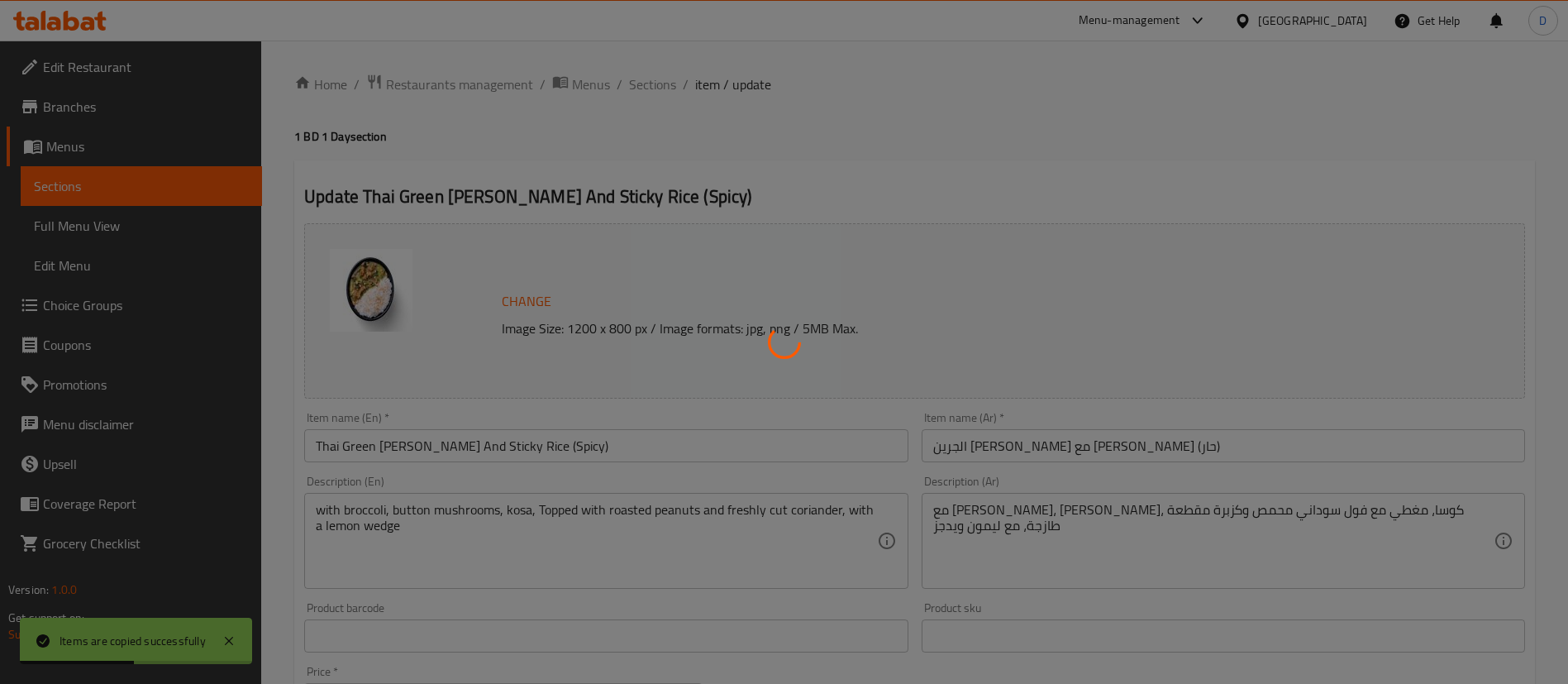
type input "0"
type input "إضافات مميزة"
type input "0"
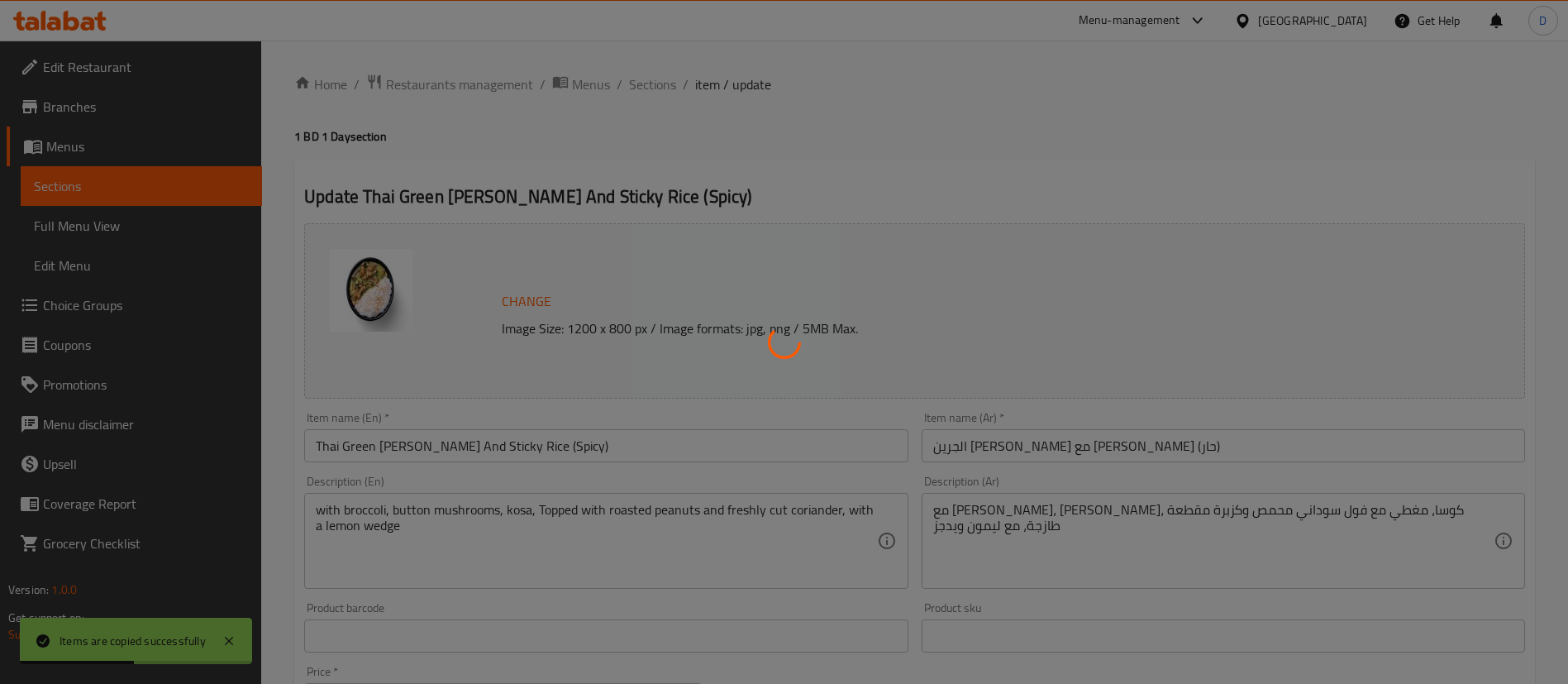
type input "اختر البروتين الخاص بك"
type input "1"
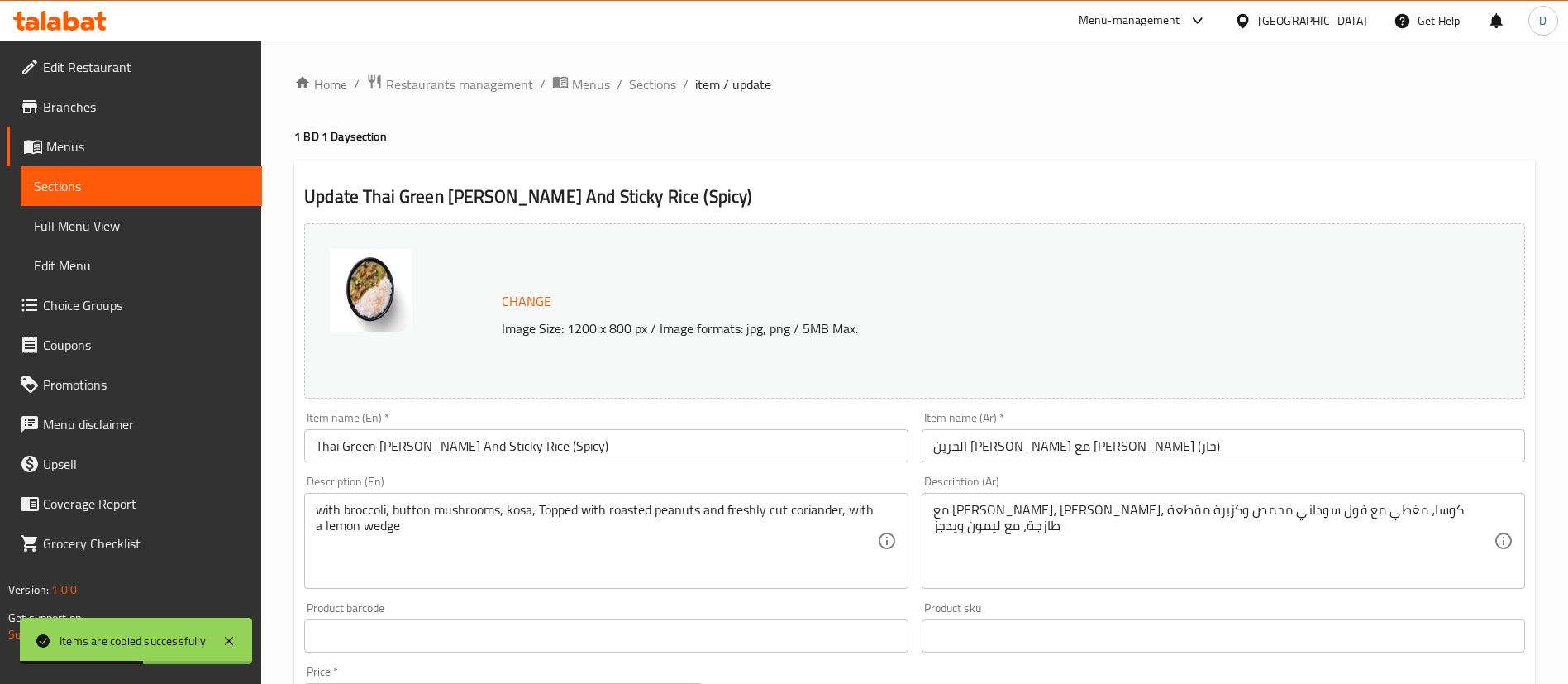
click at [583, 449] on input "Thai Green Curry And Sticky Rice (Spicy)" at bounding box center [606, 445] width 604 height 33
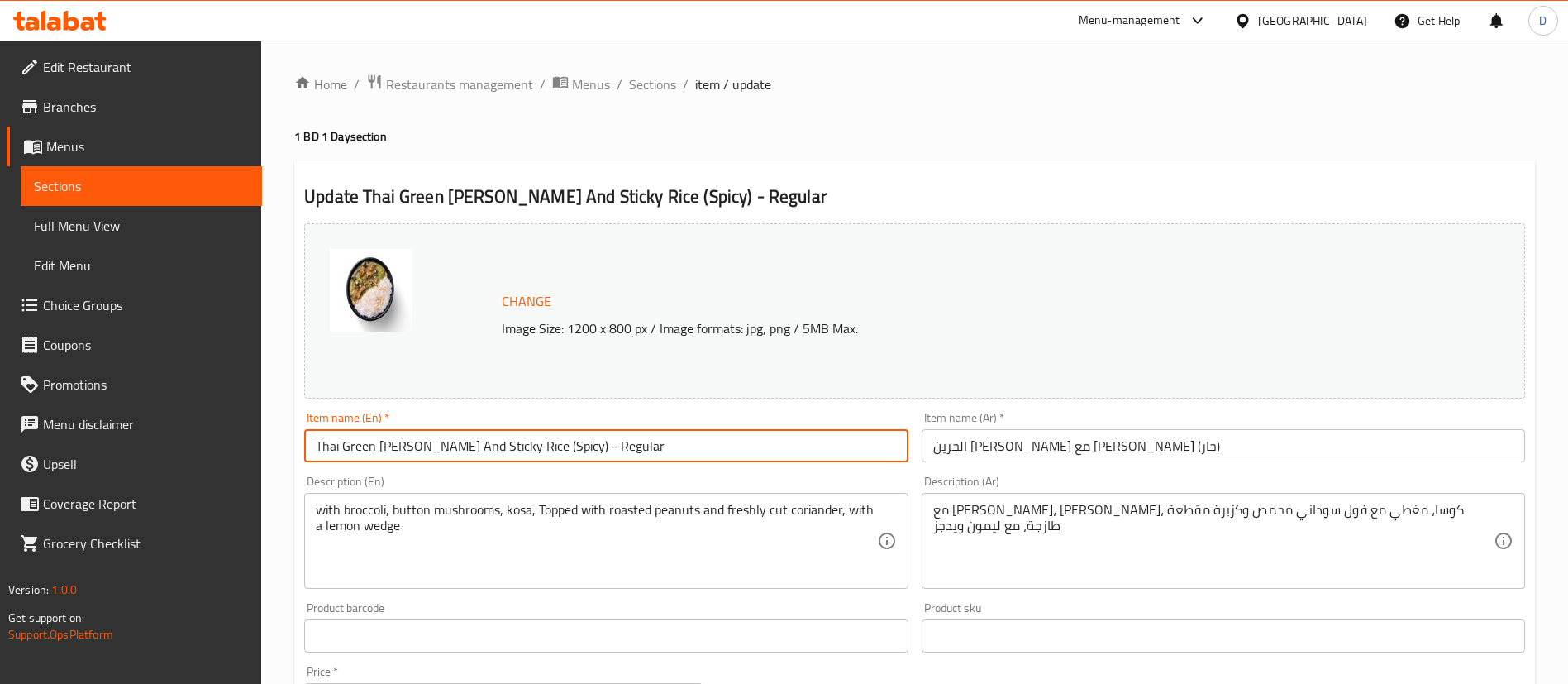
type input "Thai Green Curry And Sticky Rice (Spicy) - Regular"
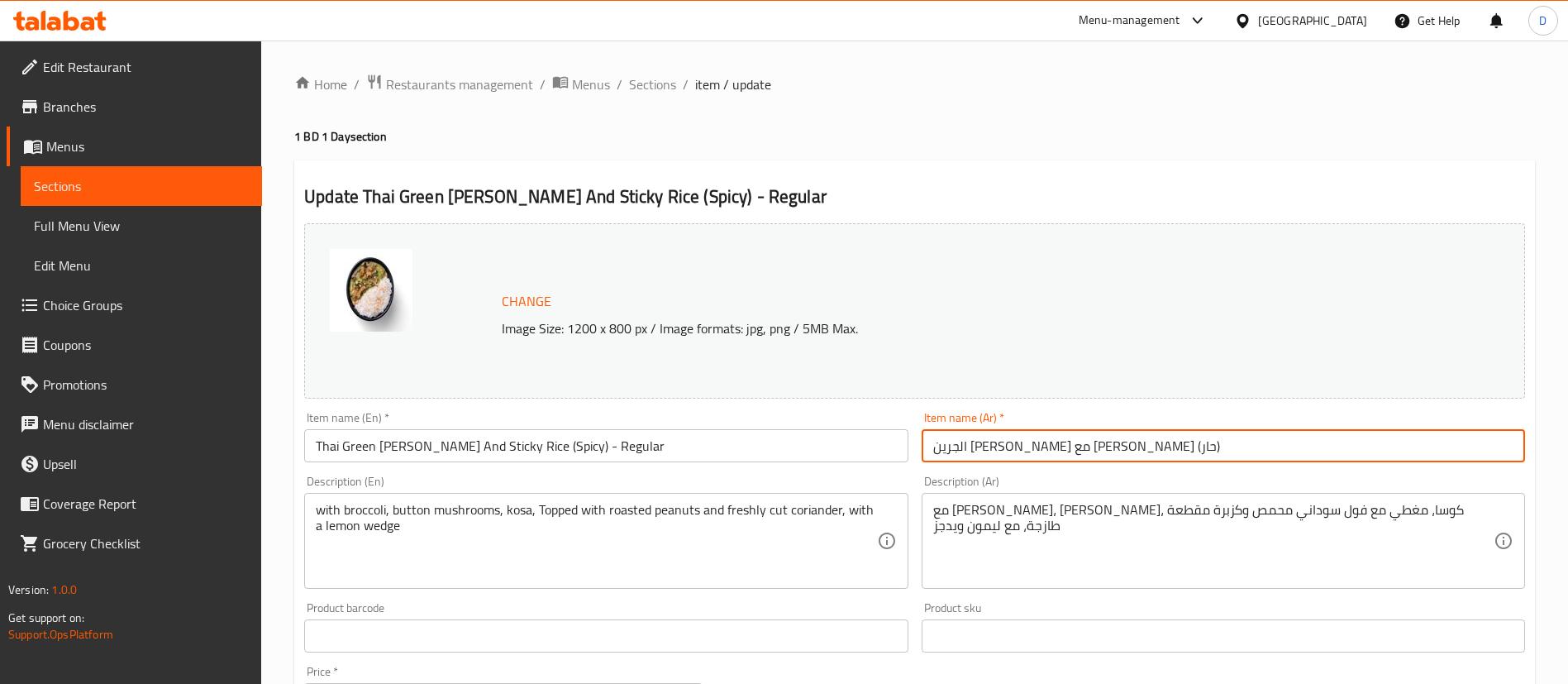
click at [1209, 436] on input "الجرين كاري التايلاندي مع ستيكي رايس (حار)" at bounding box center [1224, 445] width 604 height 33
paste input "- عادي"
type input "الجرين كاري التايلاندي مع ستيكي رايس (حار)- عادي"
click at [977, 186] on h2 "Update Thai Green Curry And Sticky Rice (Spicy) - Regular" at bounding box center [915, 197] width 1221 height 25
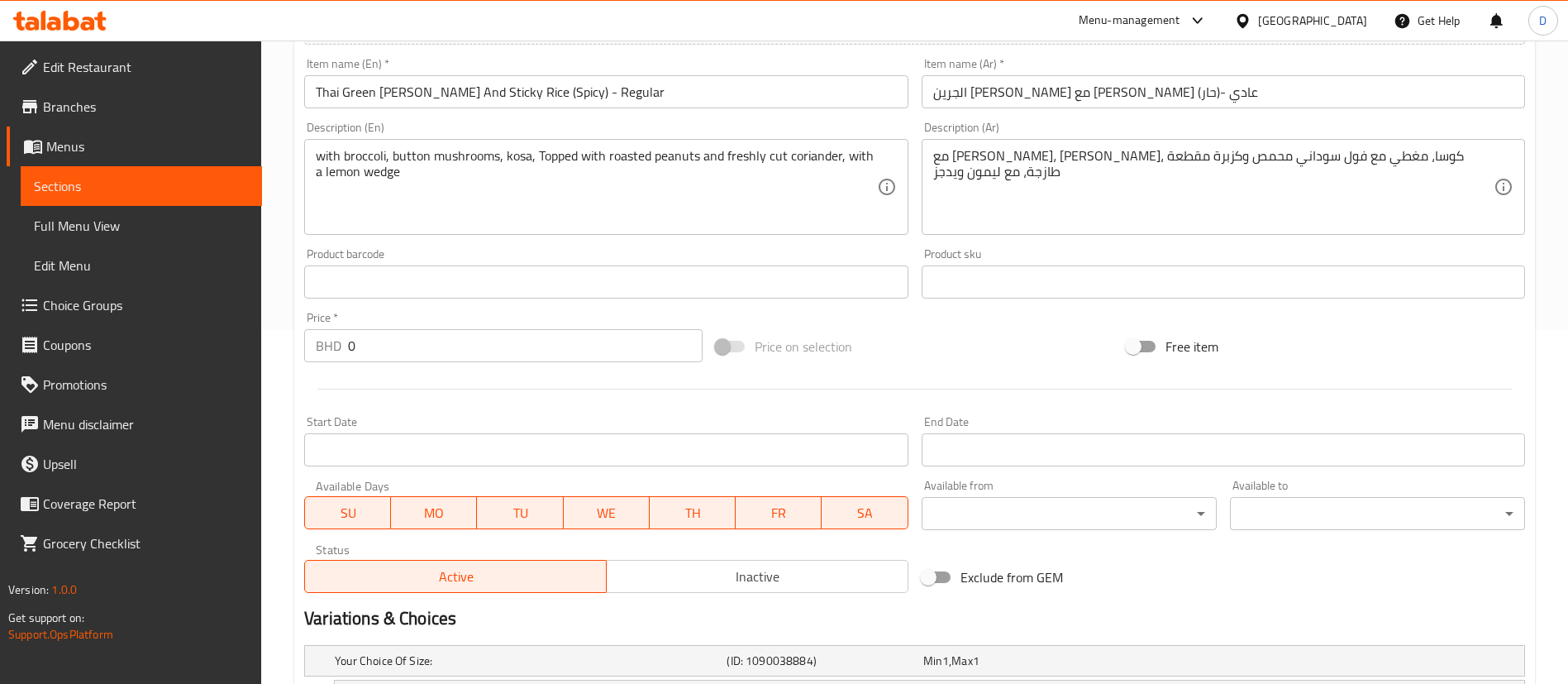
scroll to position [372, 0]
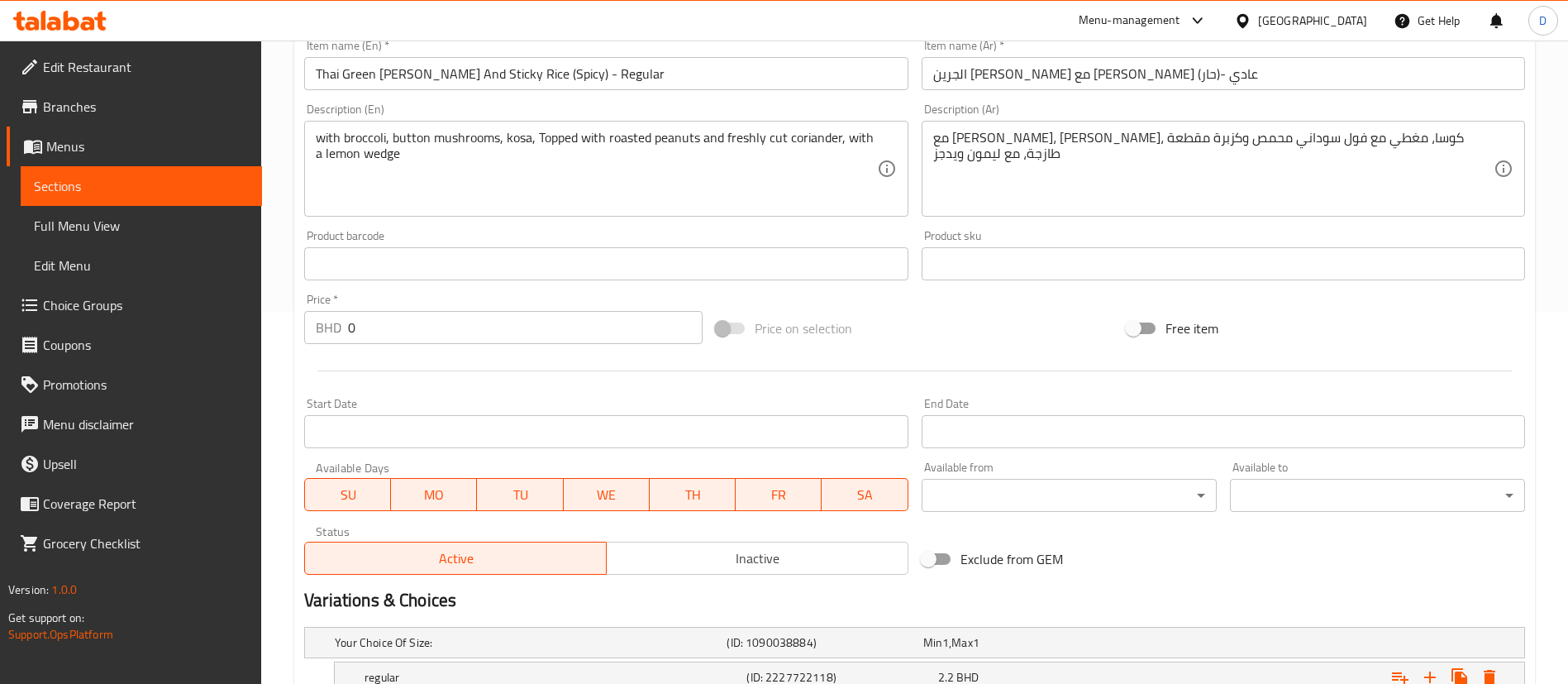
drag, startPoint x: 390, startPoint y: 332, endPoint x: 290, endPoint y: 322, distance: 100.5
click at [290, 322] on div "Home / Restaurants management / Menus / Sections / item / update 1 BD 1 Day sec…" at bounding box center [915, 466] width 1307 height 1596
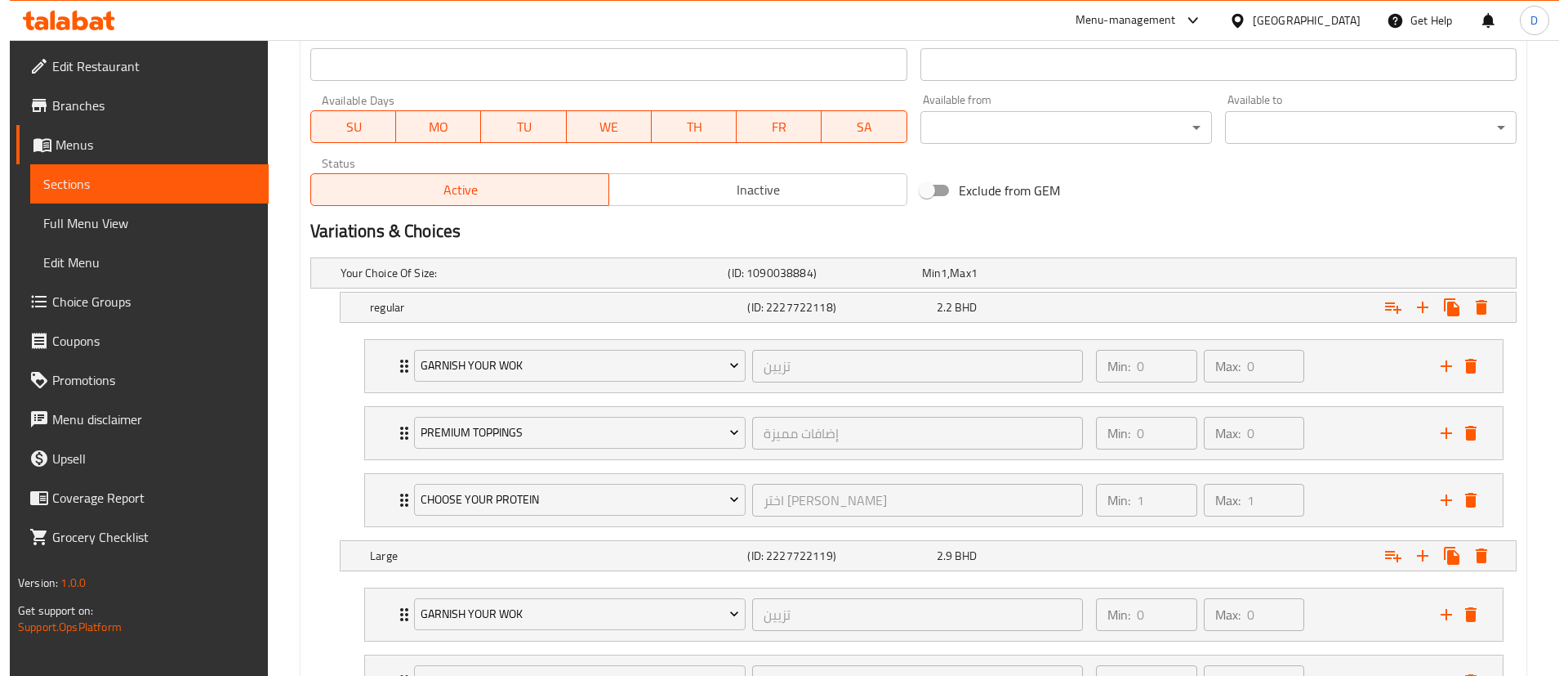
scroll to position [736, 0]
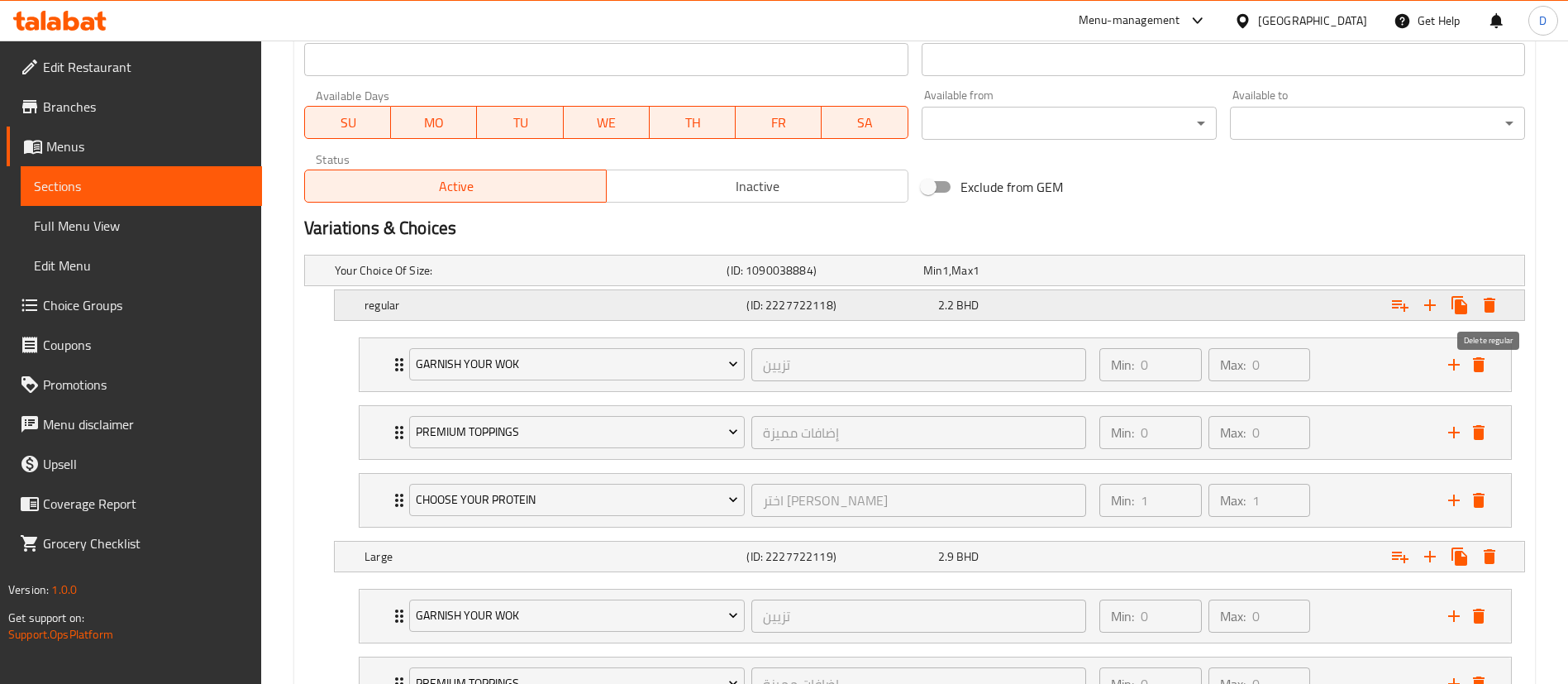
type input "2.2"
click at [1488, 305] on icon "Expand" at bounding box center [1489, 305] width 12 height 15
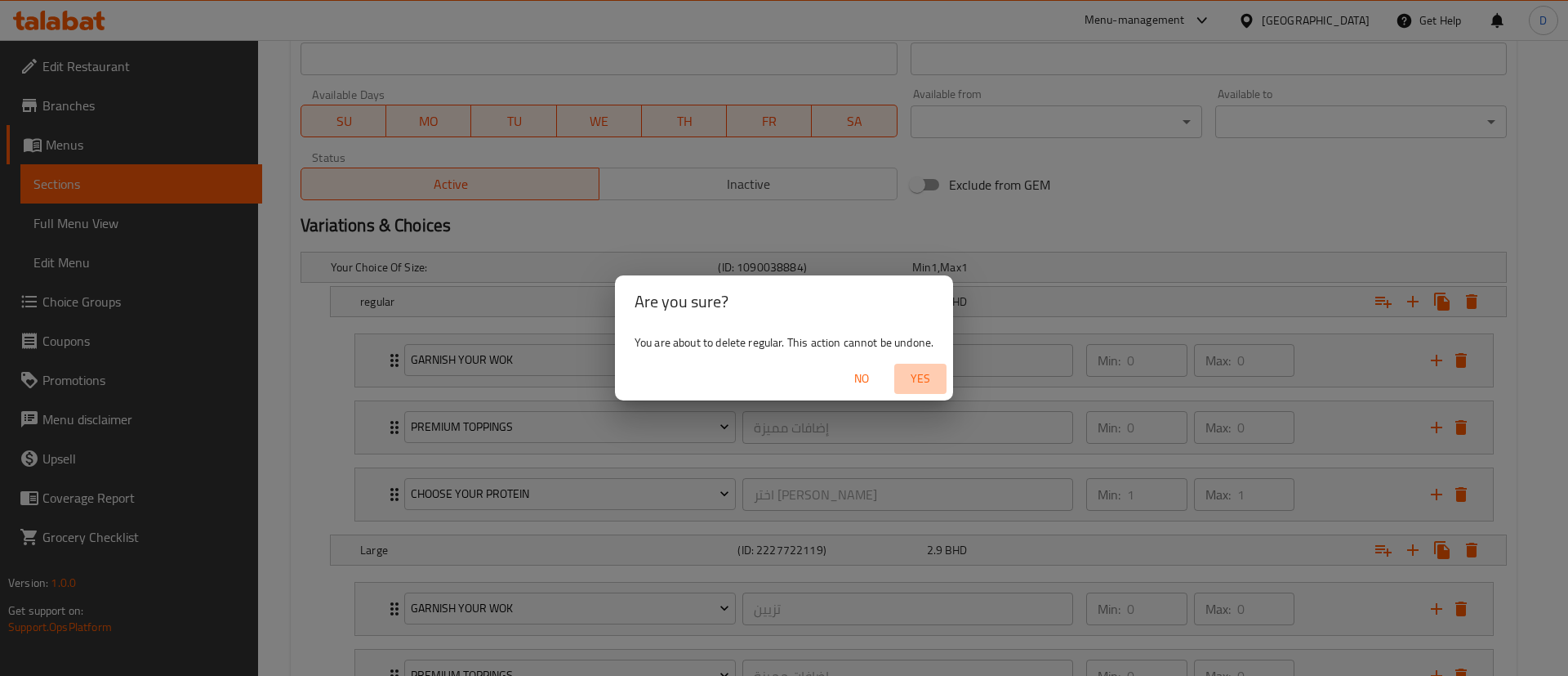
click at [934, 365] on button "Yes" at bounding box center [920, 378] width 53 height 30
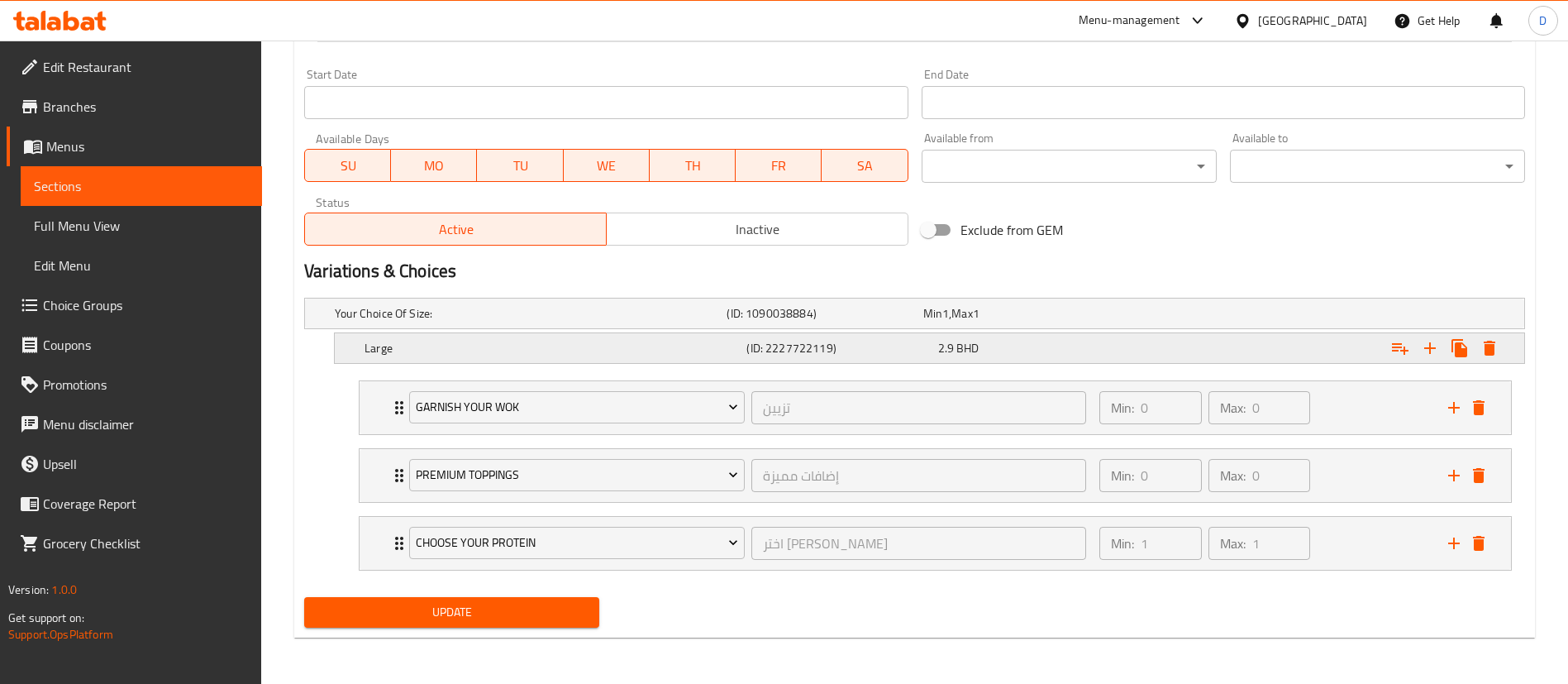
click at [1501, 342] on button "Expand" at bounding box center [1490, 348] width 30 height 30
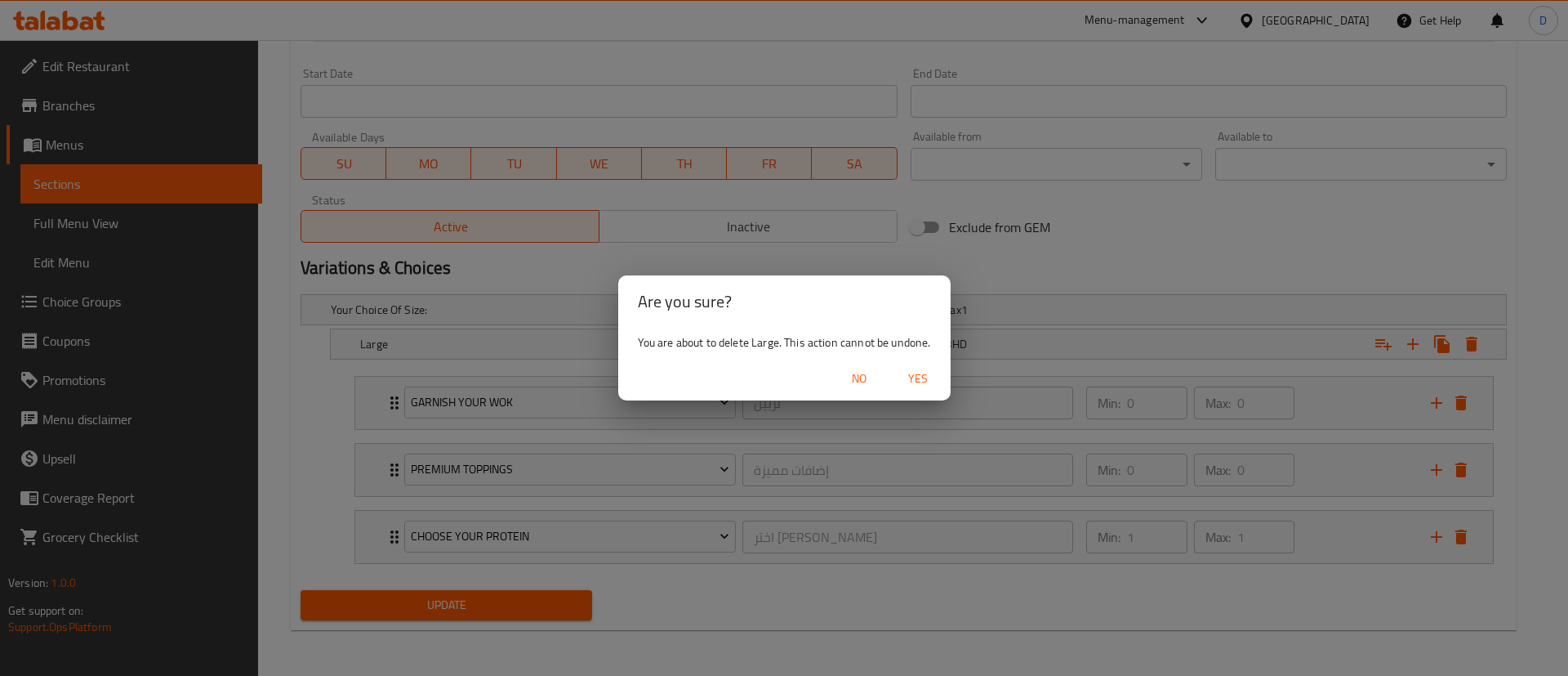
click at [925, 382] on span "Yes" at bounding box center [918, 378] width 39 height 20
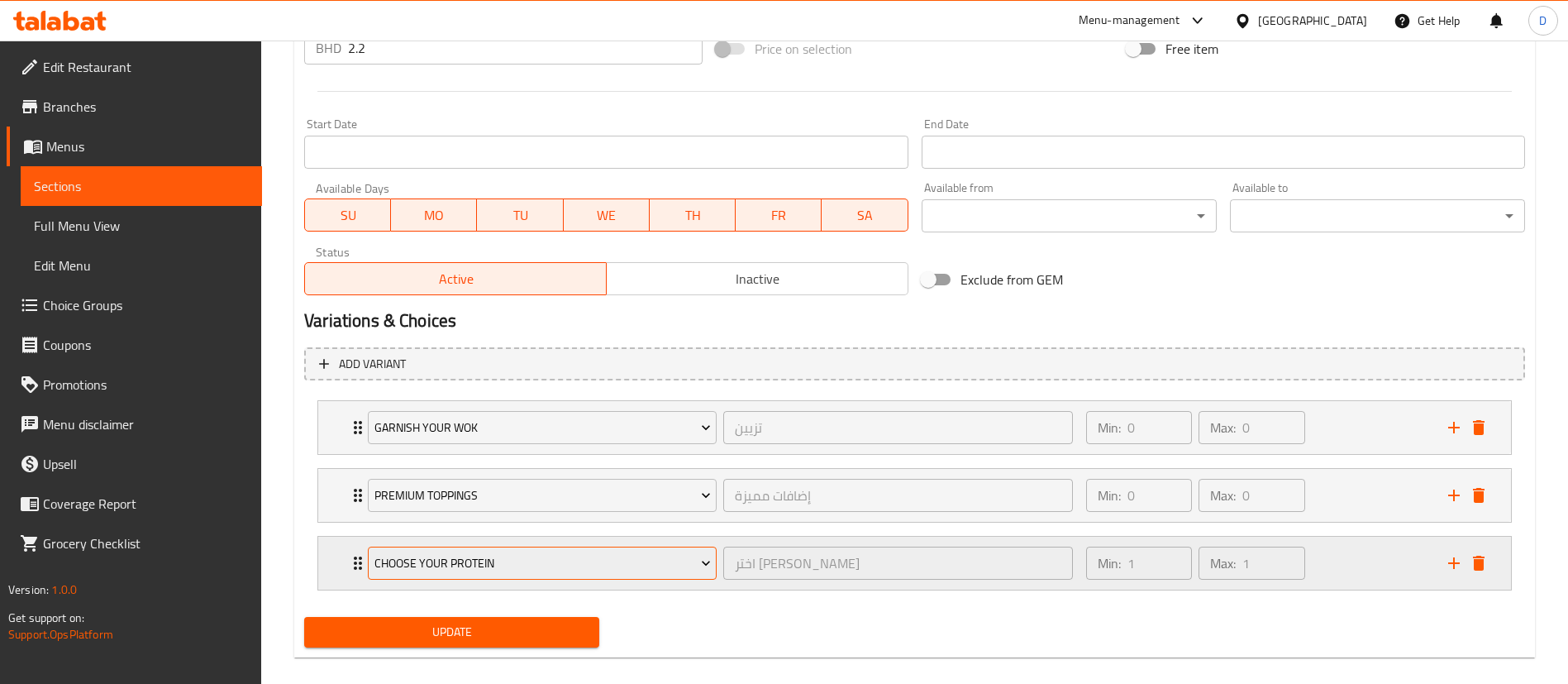
scroll to position [672, 0]
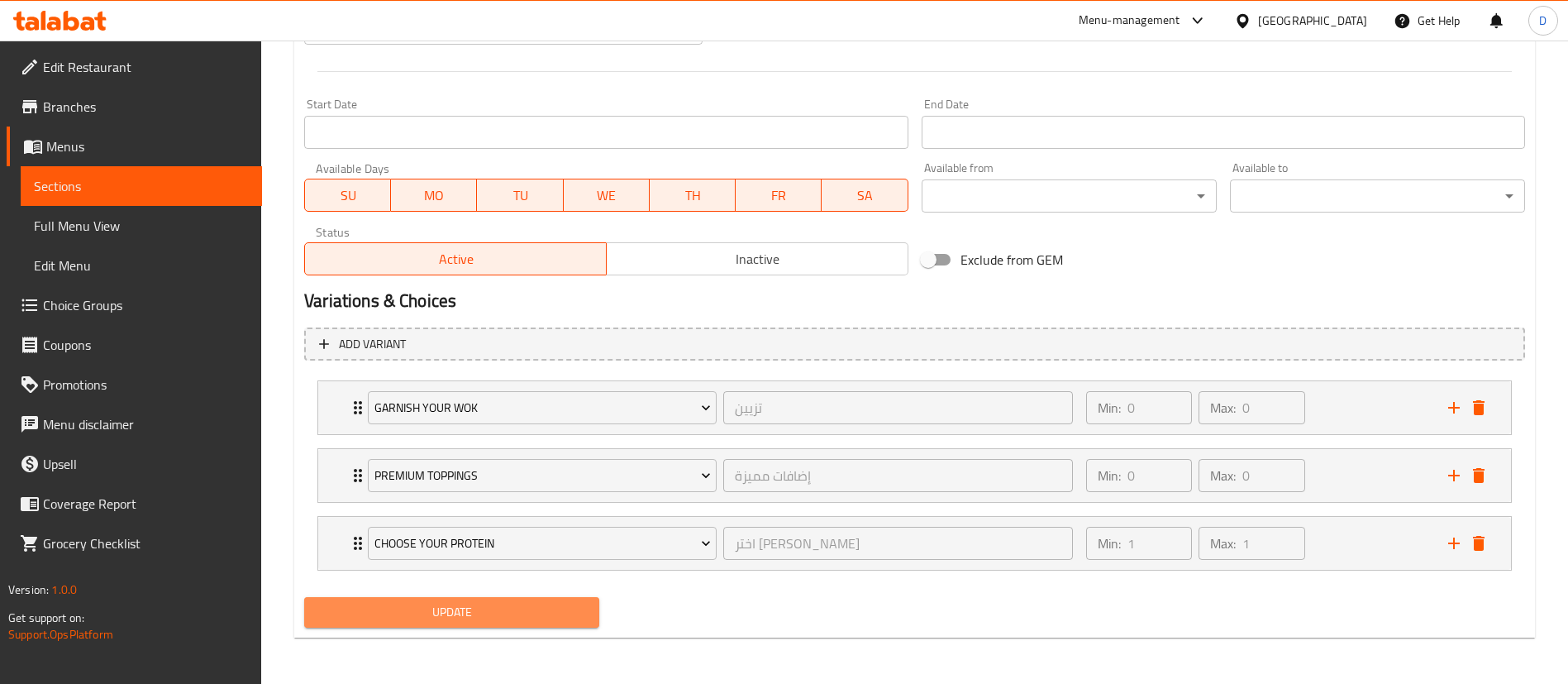
drag, startPoint x: 536, startPoint y: 604, endPoint x: 537, endPoint y: 594, distance: 10.0
click at [536, 603] on span "Update" at bounding box center [451, 612] width 269 height 20
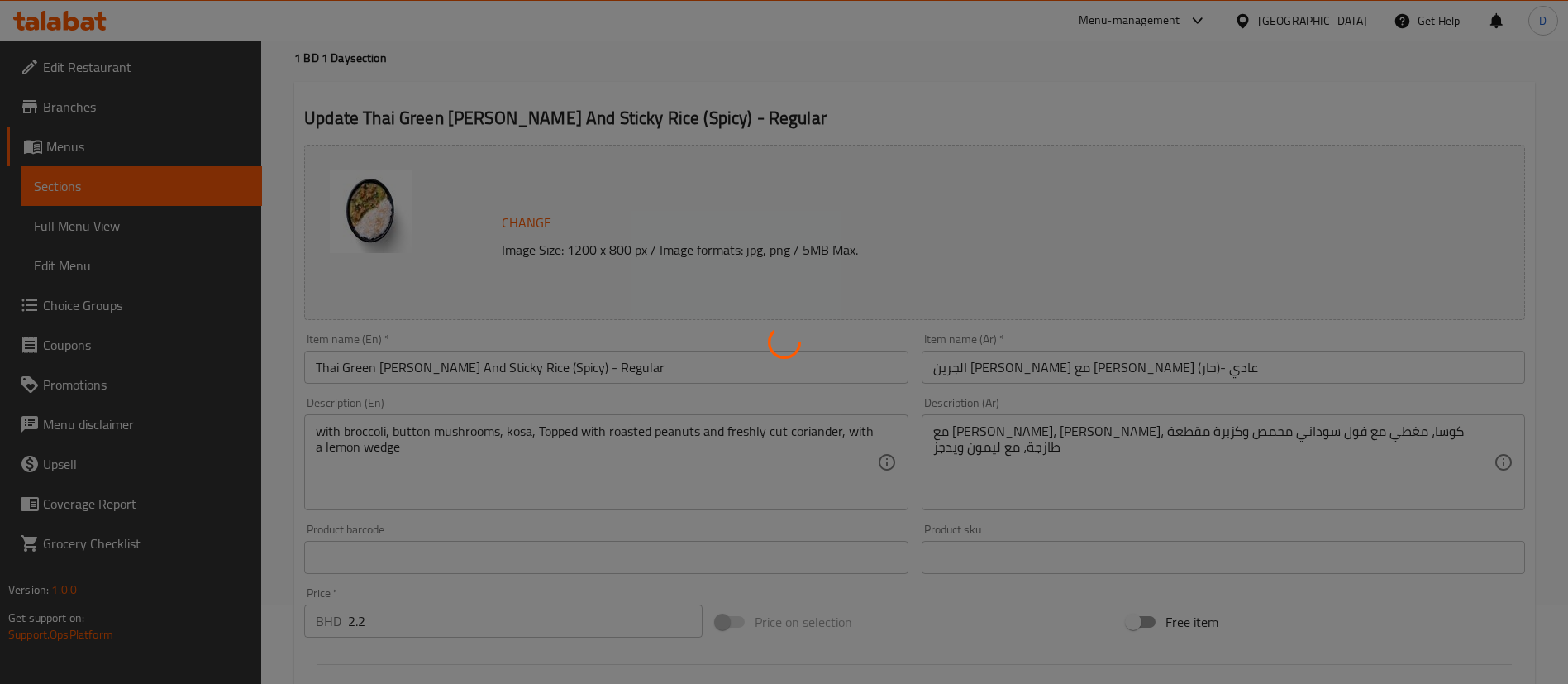
scroll to position [0, 0]
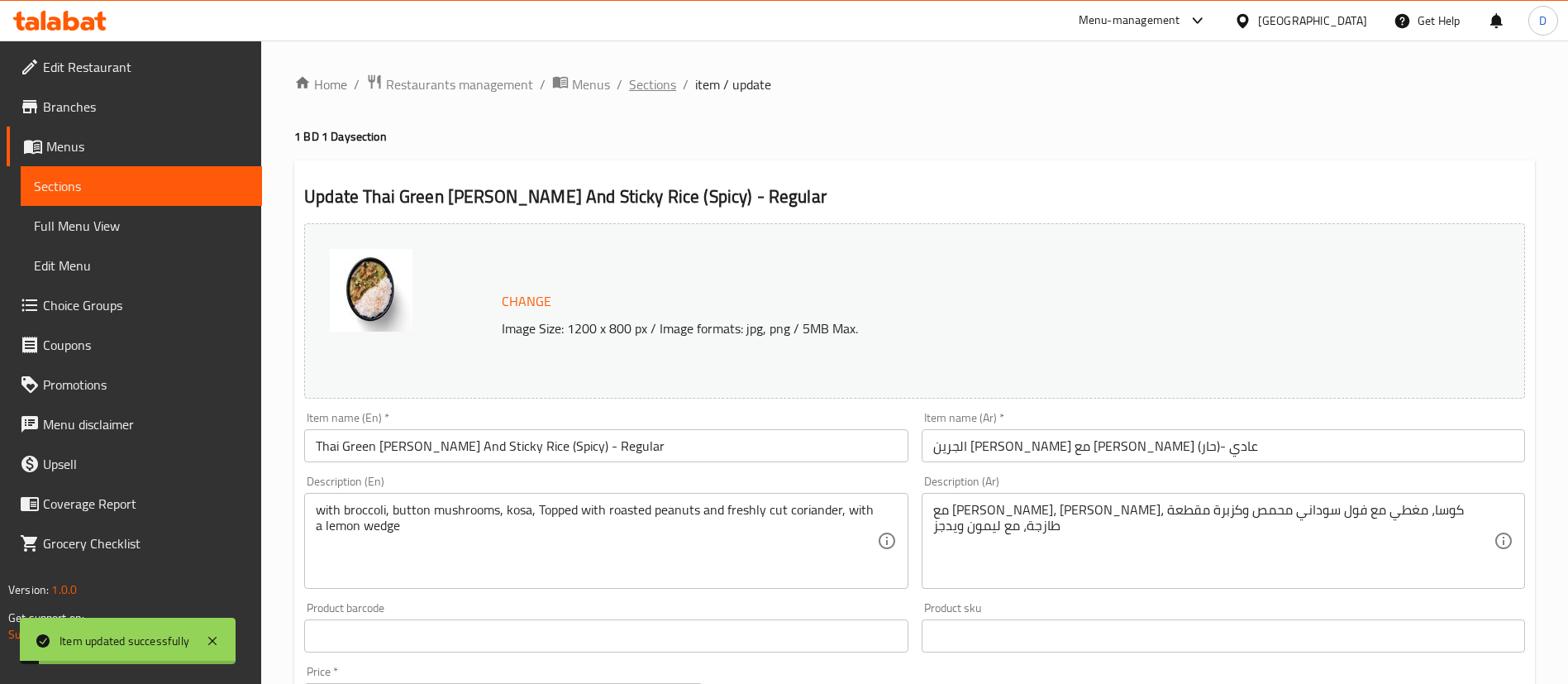
click at [662, 93] on span "Sections" at bounding box center [652, 84] width 47 height 20
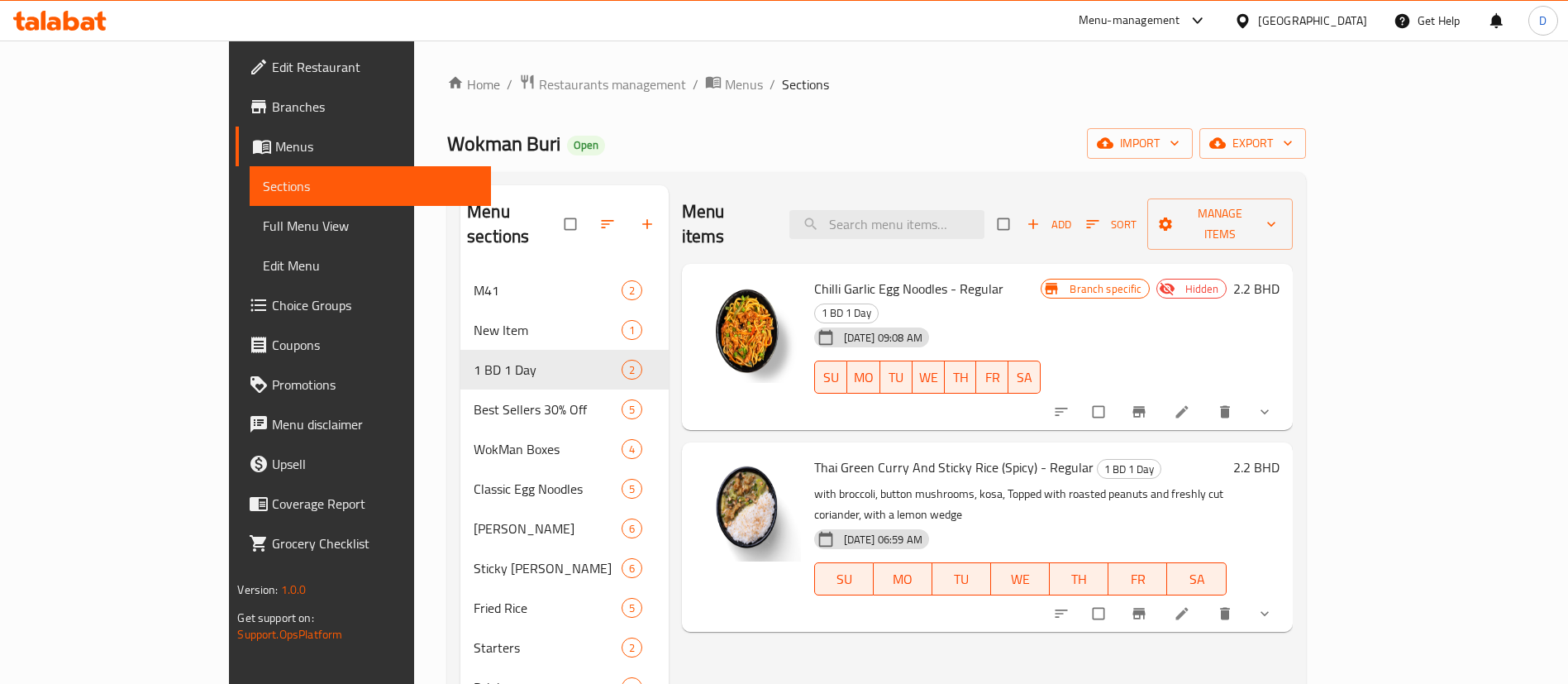
click at [932, 109] on div "Home / Restaurants management / Menus / Sections Wokman Buri Open import export…" at bounding box center [876, 499] width 858 height 852
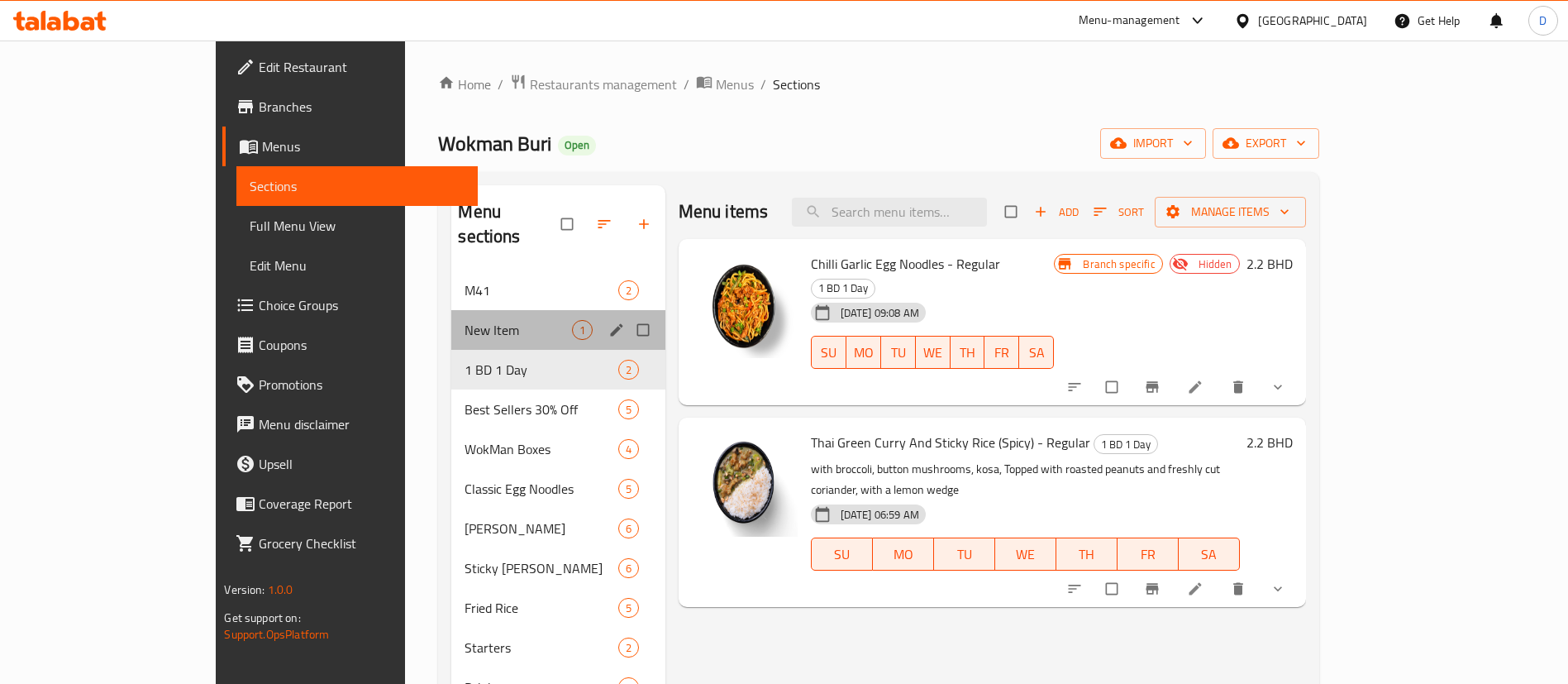
click at [478, 317] on div "New Item 1" at bounding box center [558, 330] width 213 height 40
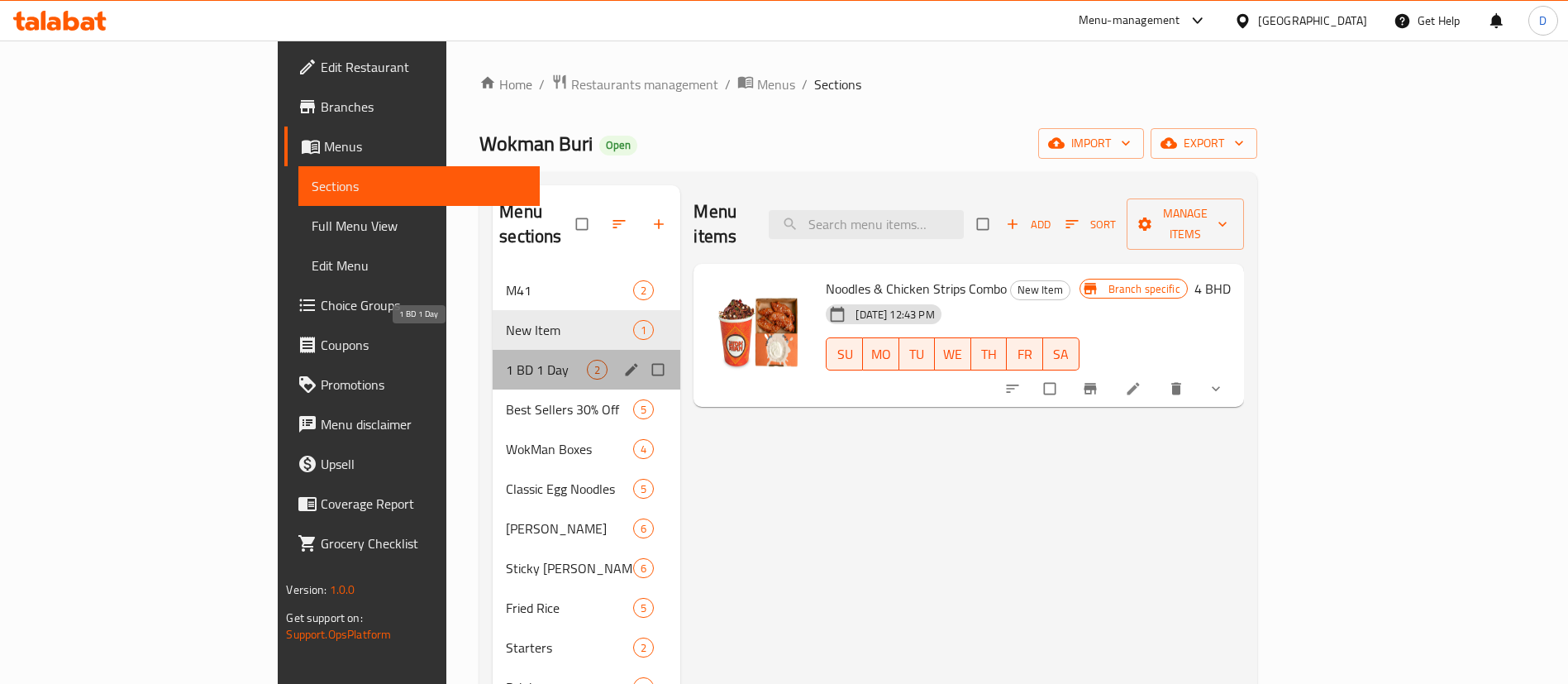
click at [506, 360] on span "1 BD 1 Day" at bounding box center [546, 370] width 81 height 20
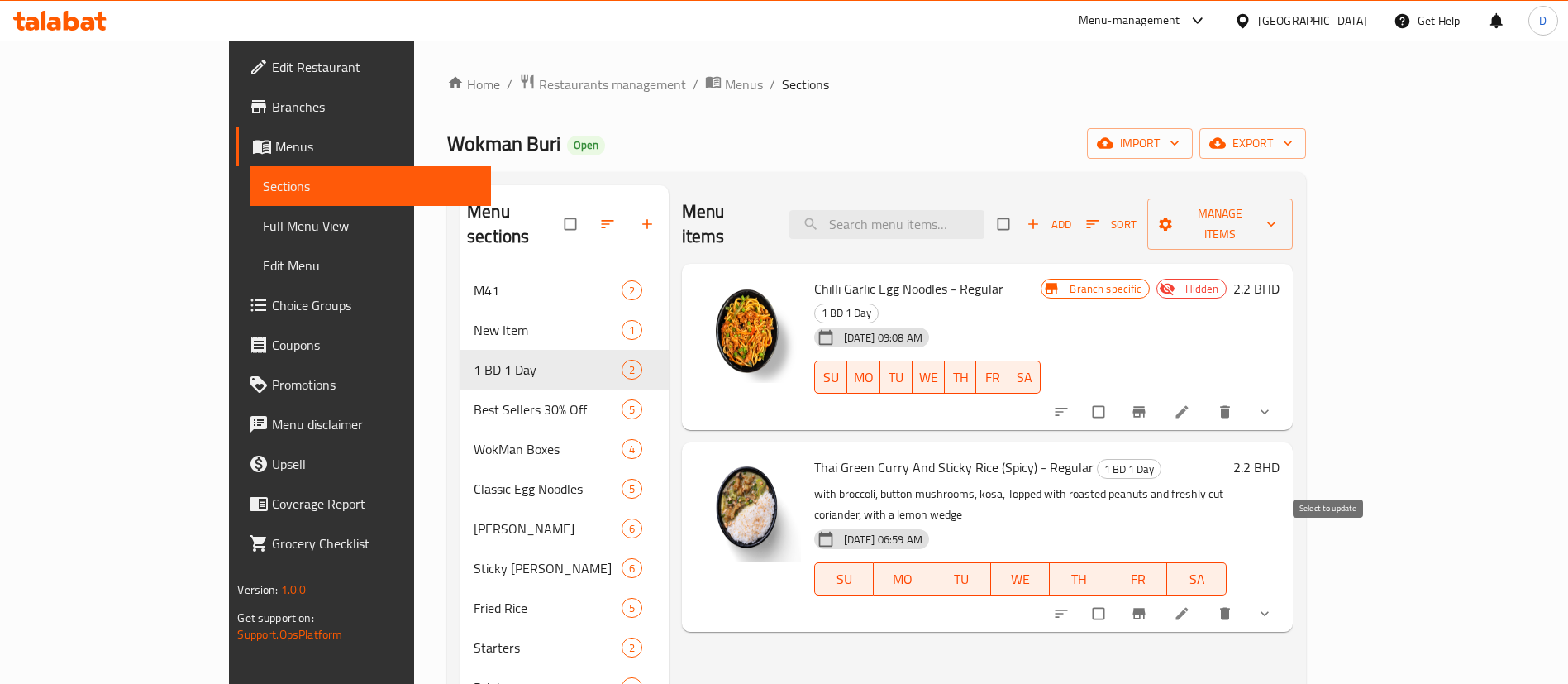
click at [1118, 598] on input "checkbox" at bounding box center [1099, 613] width 35 height 31
checkbox input "true"
click at [1293, 223] on button "Manage items" at bounding box center [1220, 224] width 146 height 52
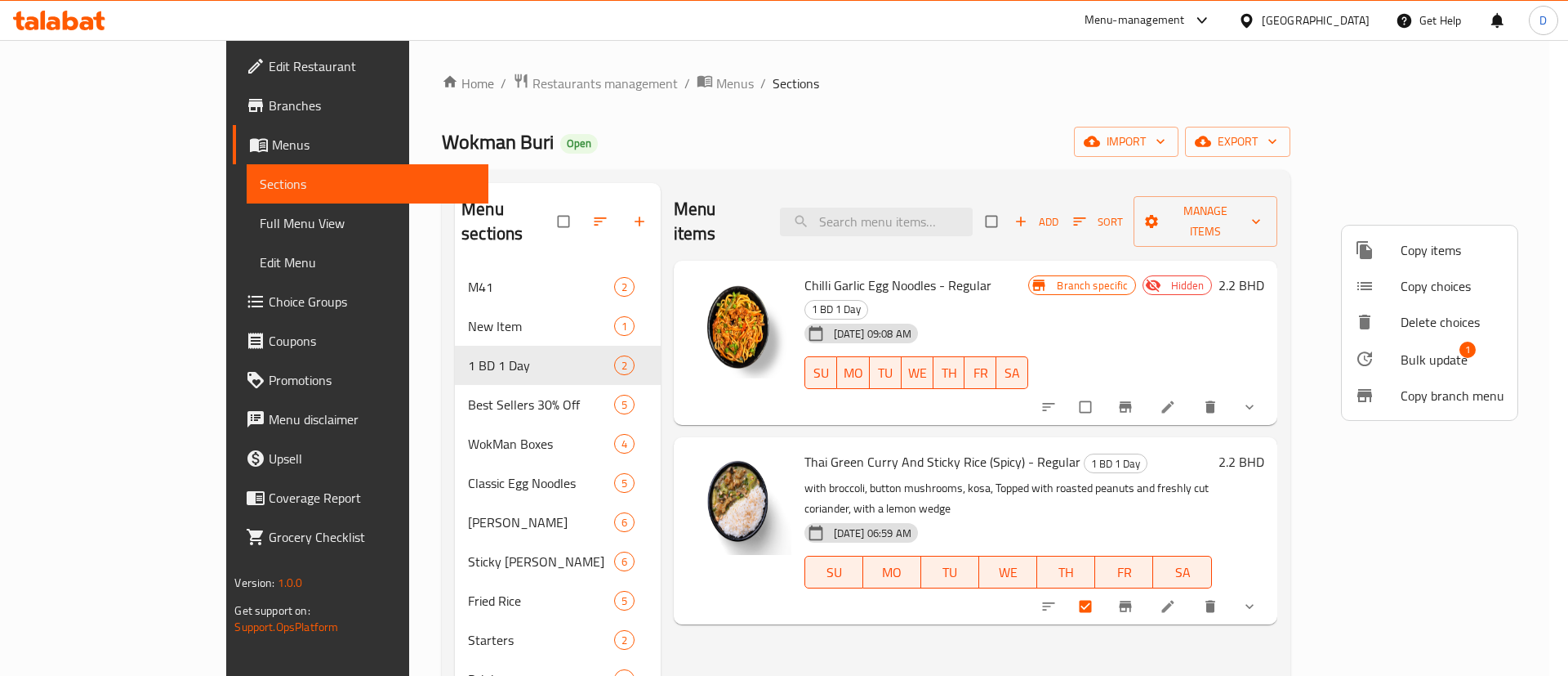
click at [1415, 349] on span "Bulk update" at bounding box center [1434, 359] width 67 height 19
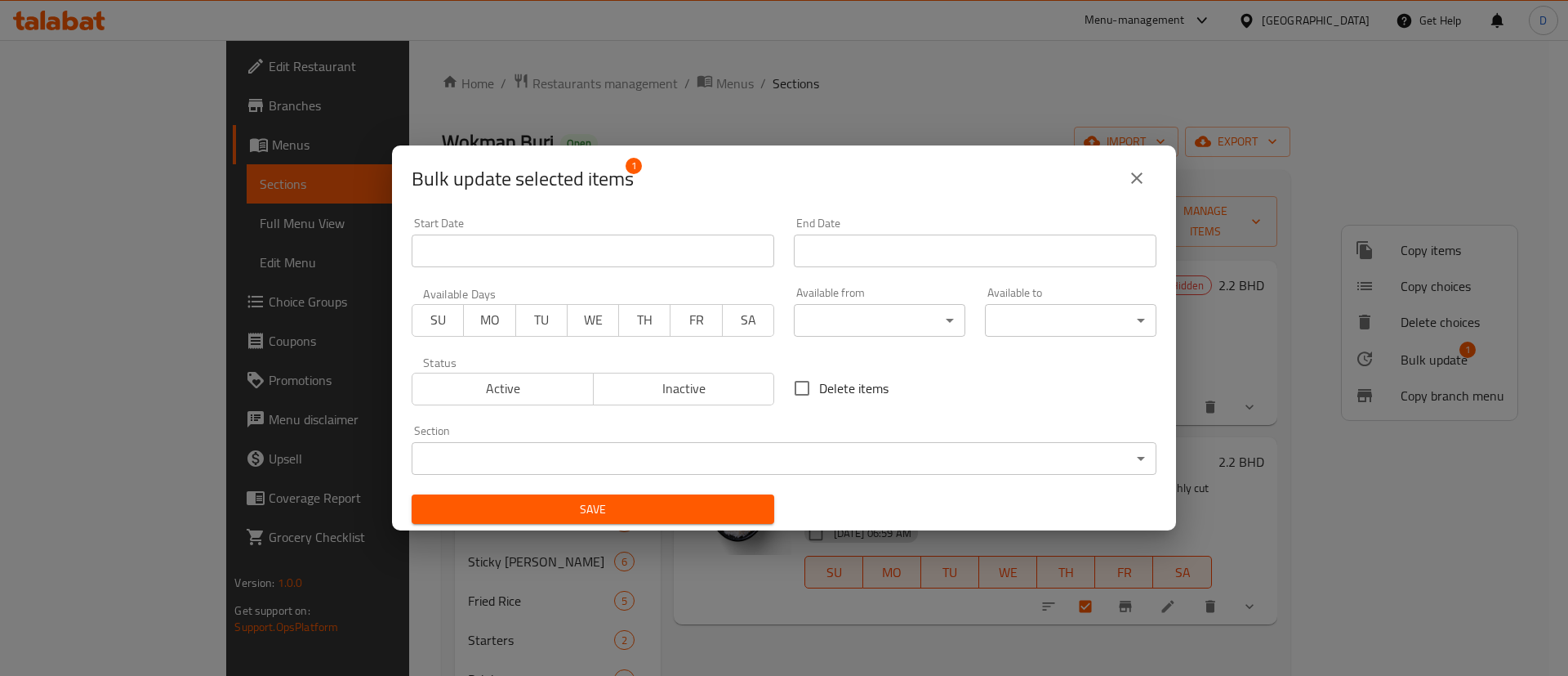
click at [495, 315] on span "MO" at bounding box center [490, 320] width 39 height 24
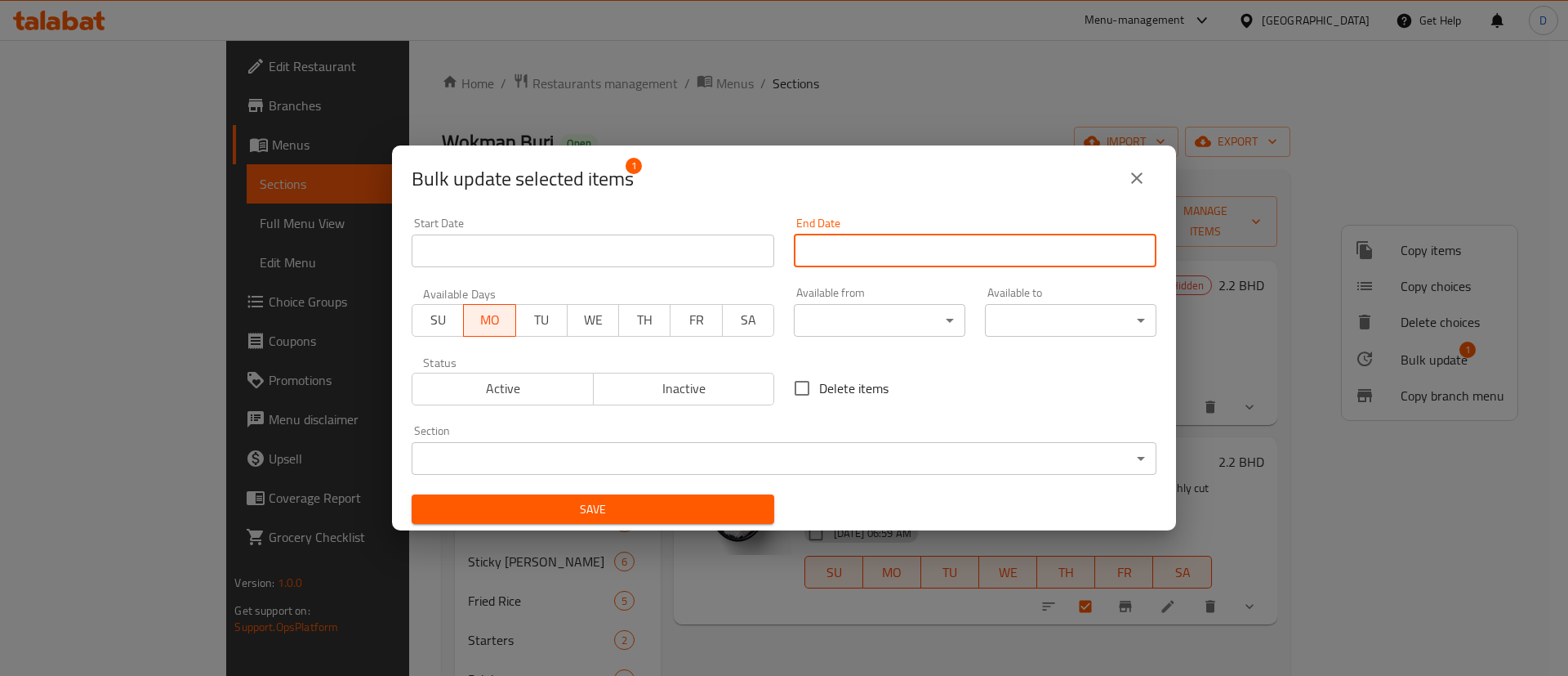
click at [842, 252] on input "Start Date" at bounding box center [975, 250] width 362 height 32
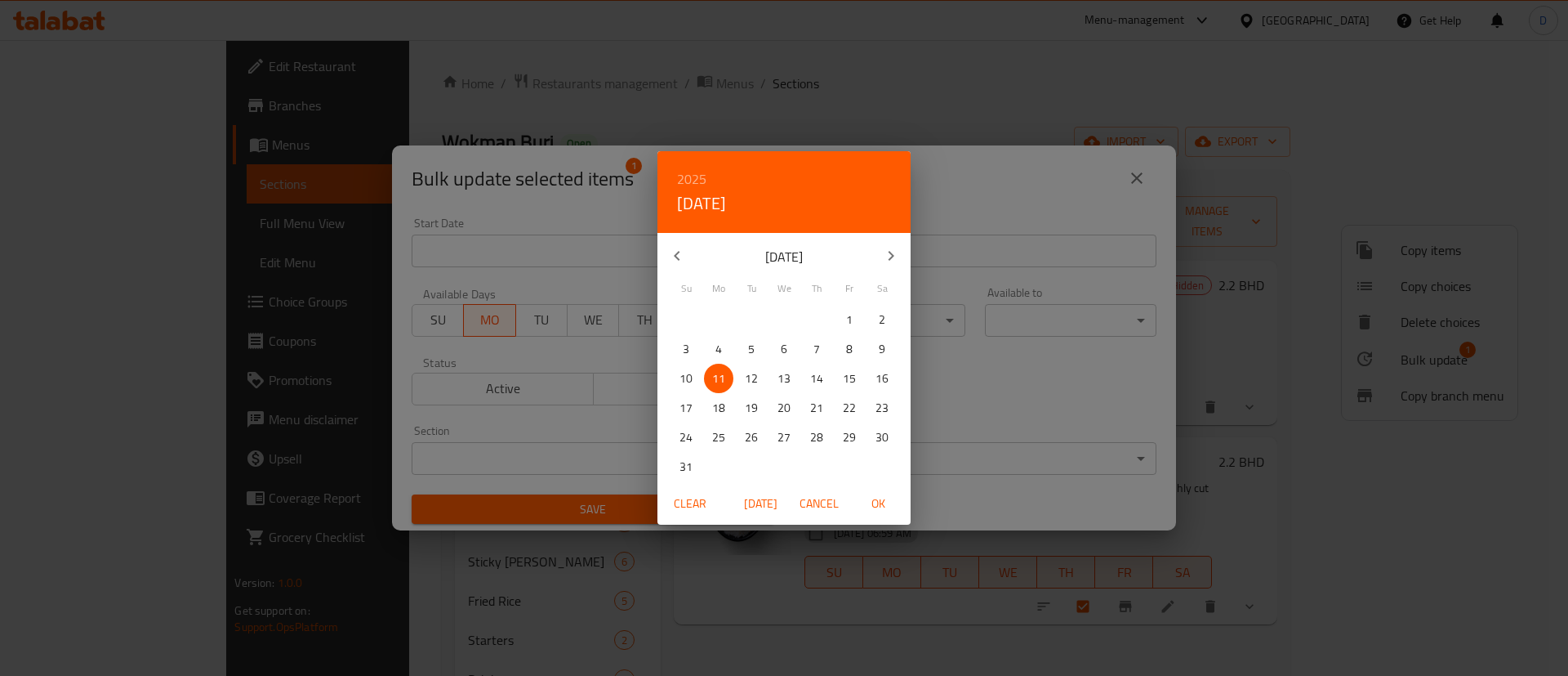
click at [721, 377] on p "11" at bounding box center [719, 378] width 13 height 20
click at [880, 502] on span "OK" at bounding box center [877, 503] width 39 height 20
type input "11-08-2025"
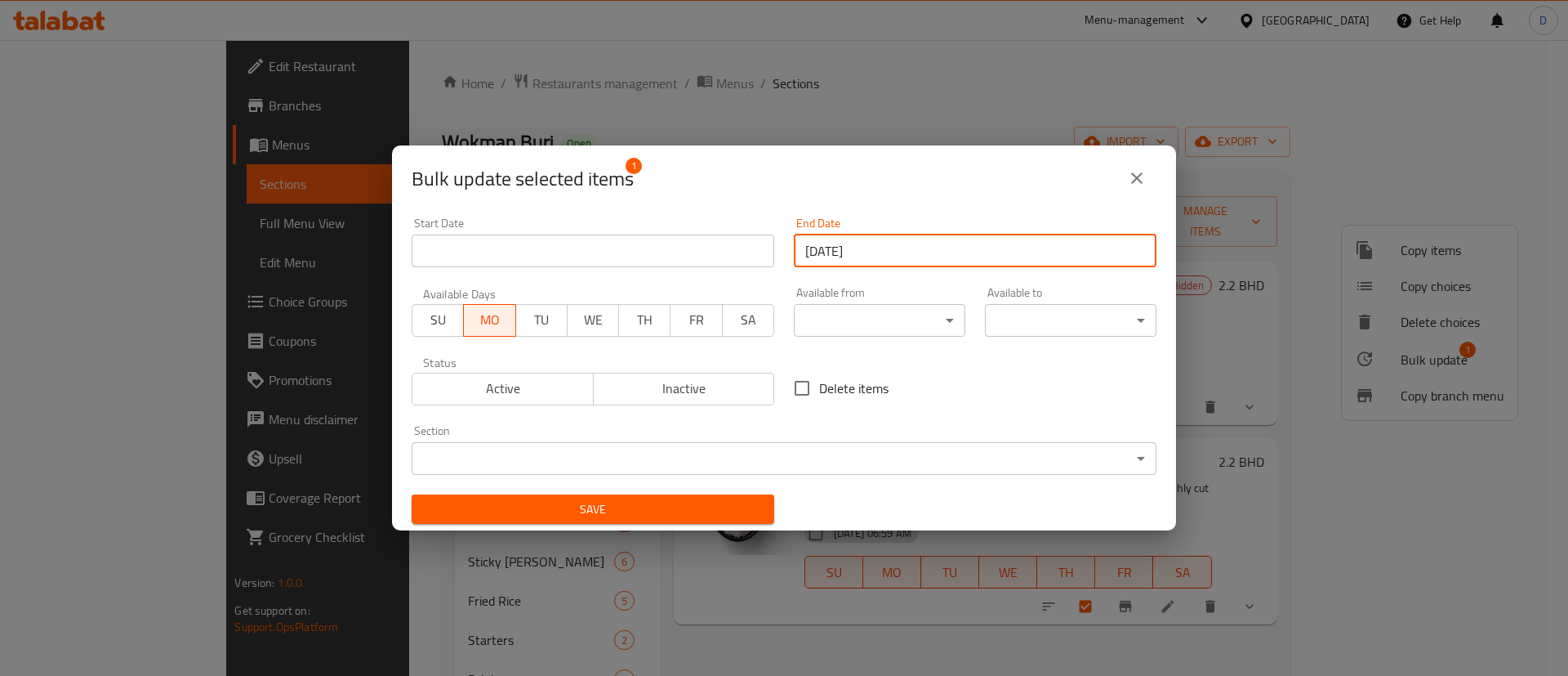
click at [706, 500] on span "Save" at bounding box center [593, 509] width 337 height 20
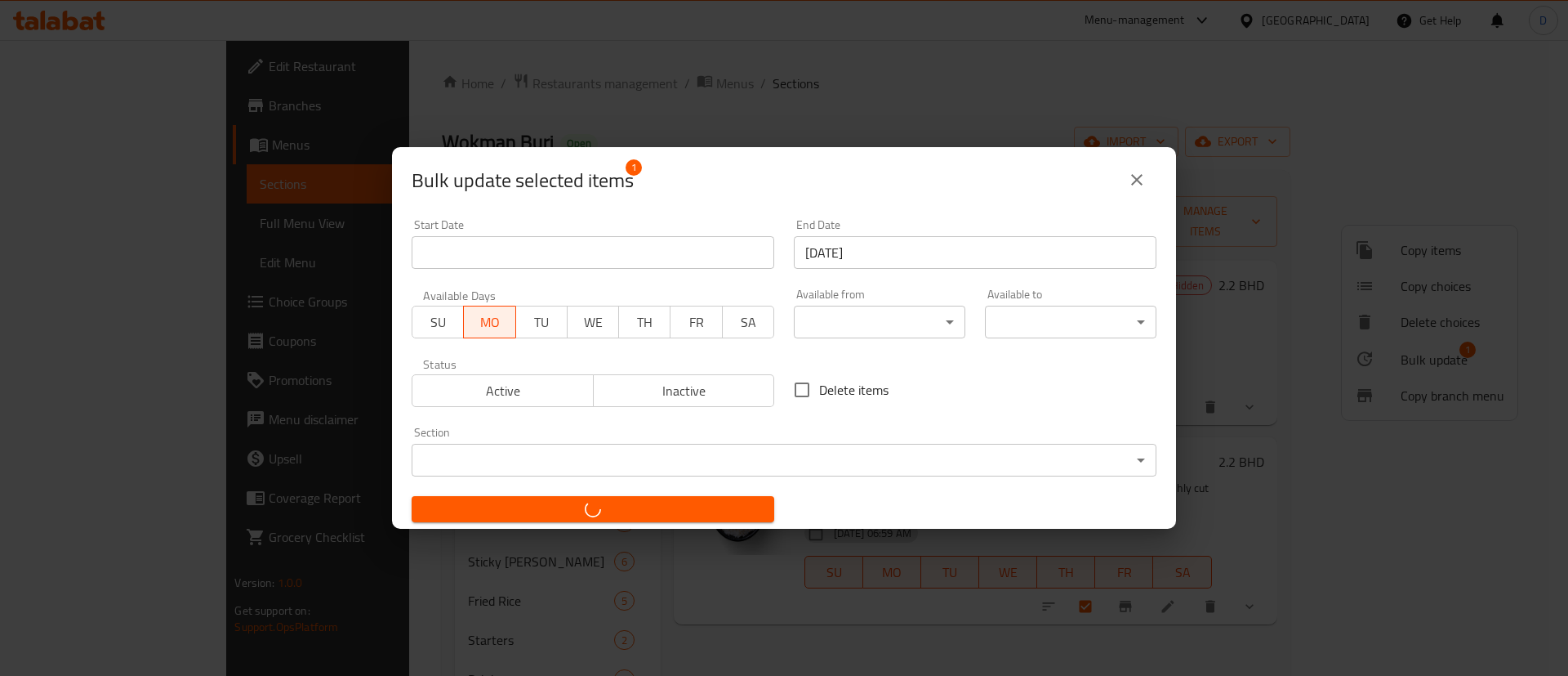
checkbox input "false"
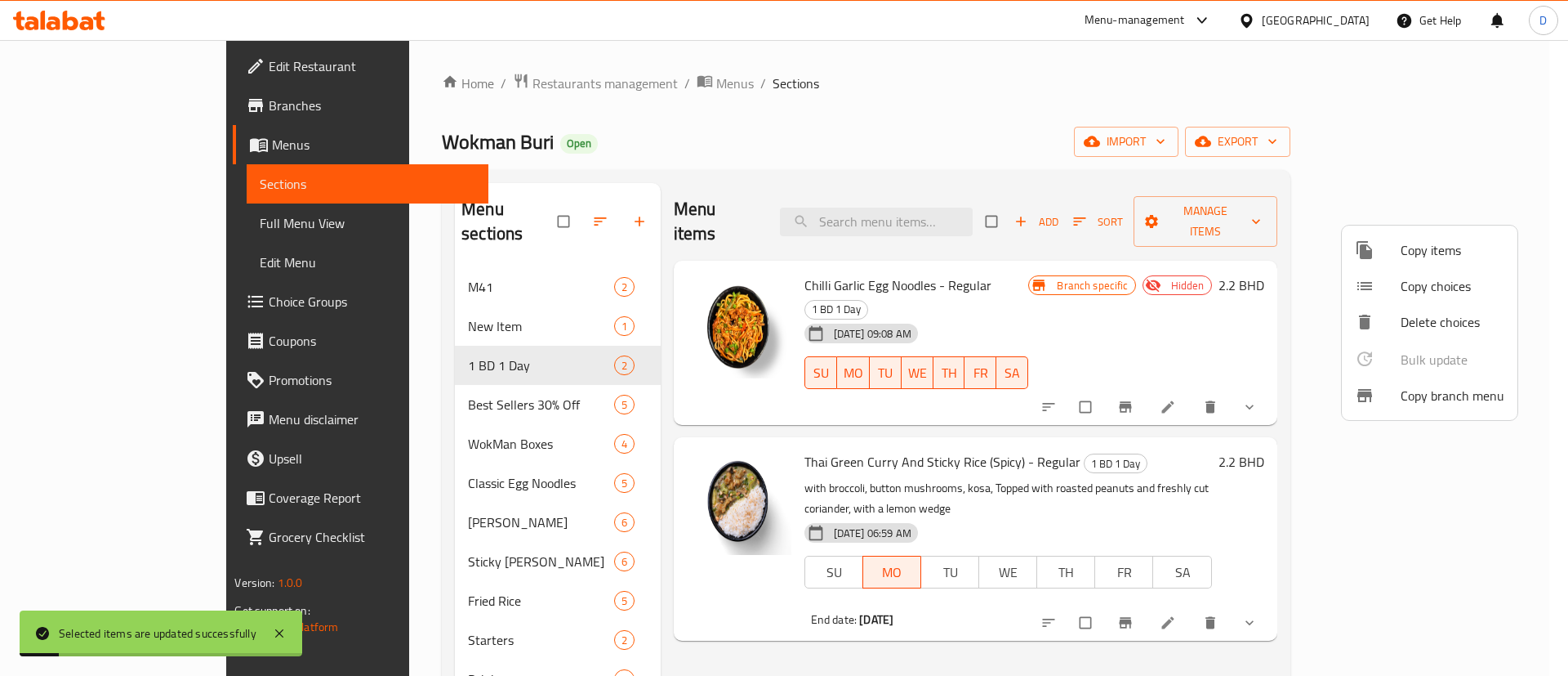
click at [975, 116] on div at bounding box center [784, 338] width 1568 height 676
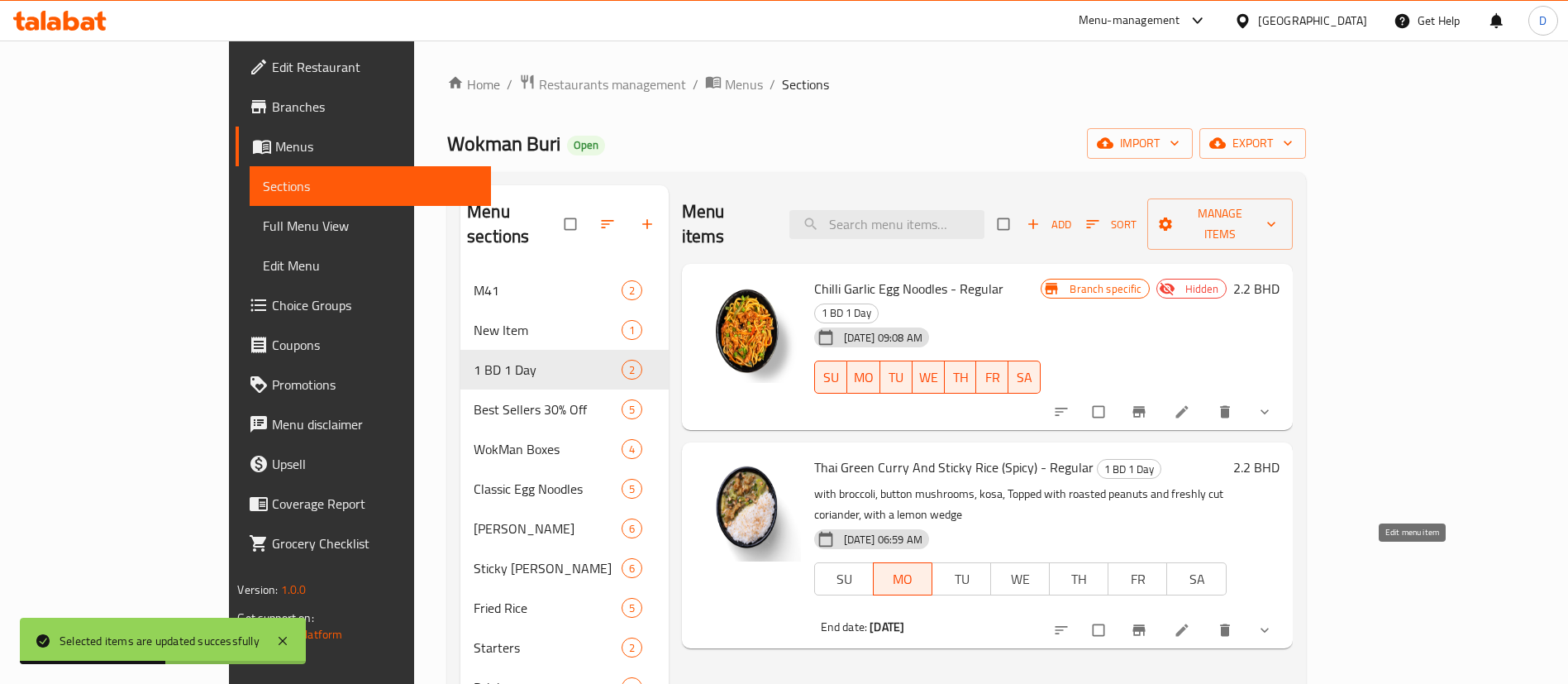
click at [1190, 622] on icon at bounding box center [1182, 630] width 17 height 17
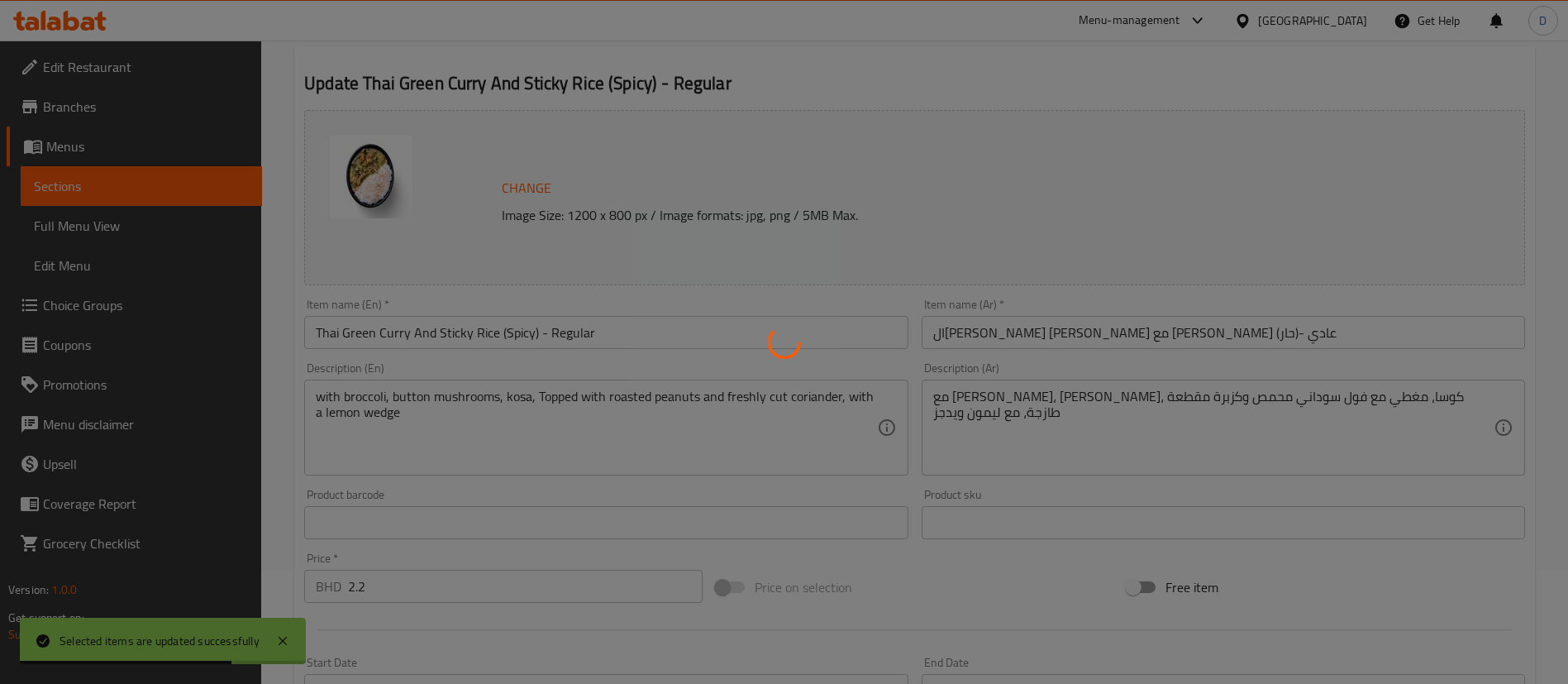
type input "تزيين"
type input "0"
type input "إضافات مميزة"
type input "0"
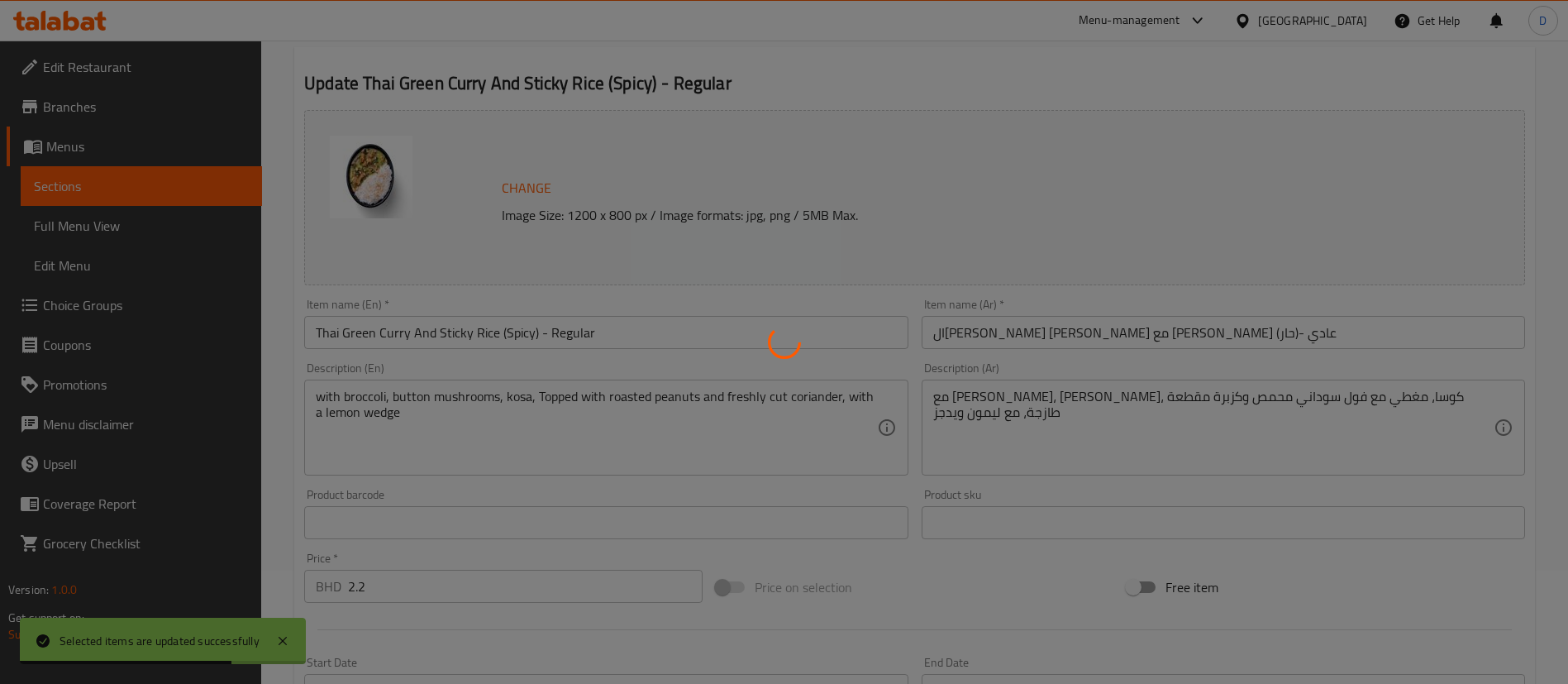
type input "0"
type input "اختر البروتين الخاص بك"
type input "1"
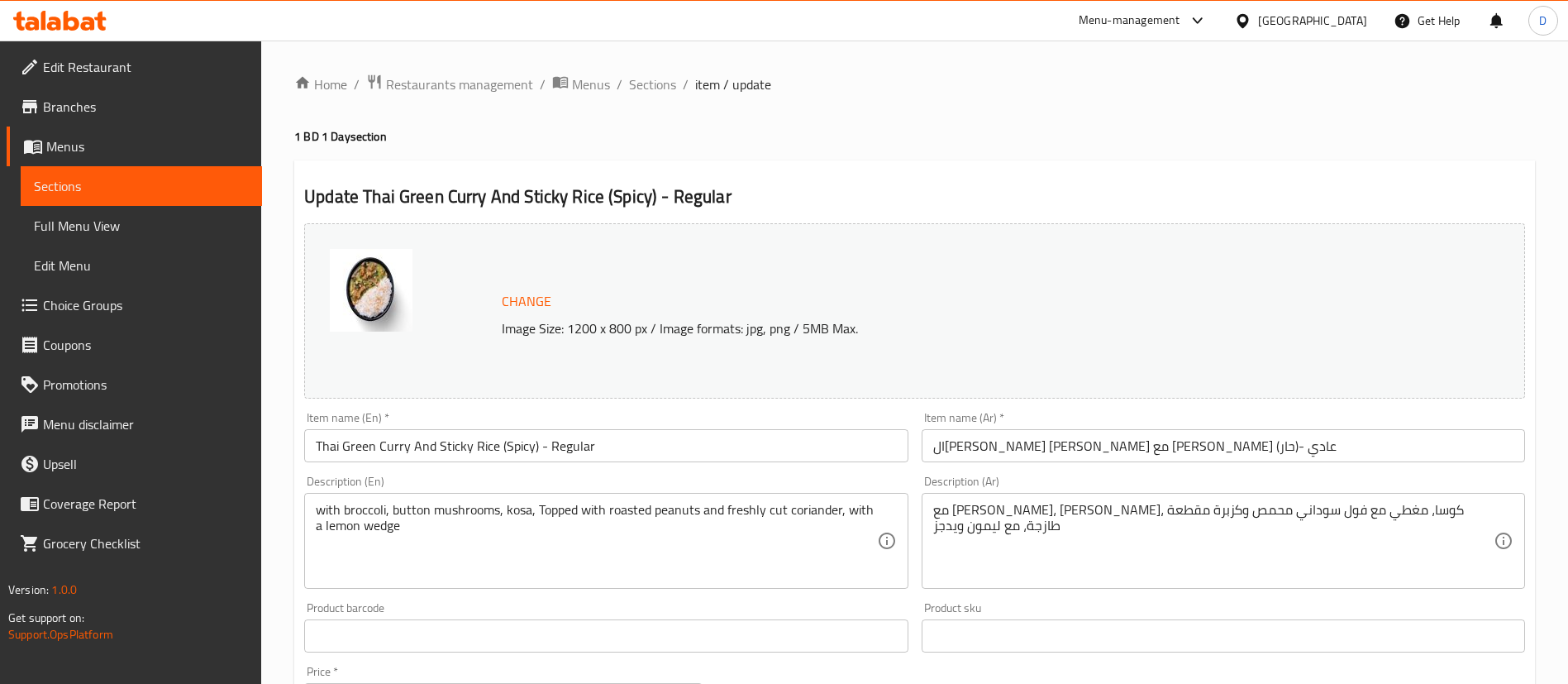
click at [624, 128] on h4 "1 BD 1 Day section" at bounding box center [914, 136] width 1240 height 17
click at [497, 93] on span "Restaurants management" at bounding box center [460, 84] width 147 height 20
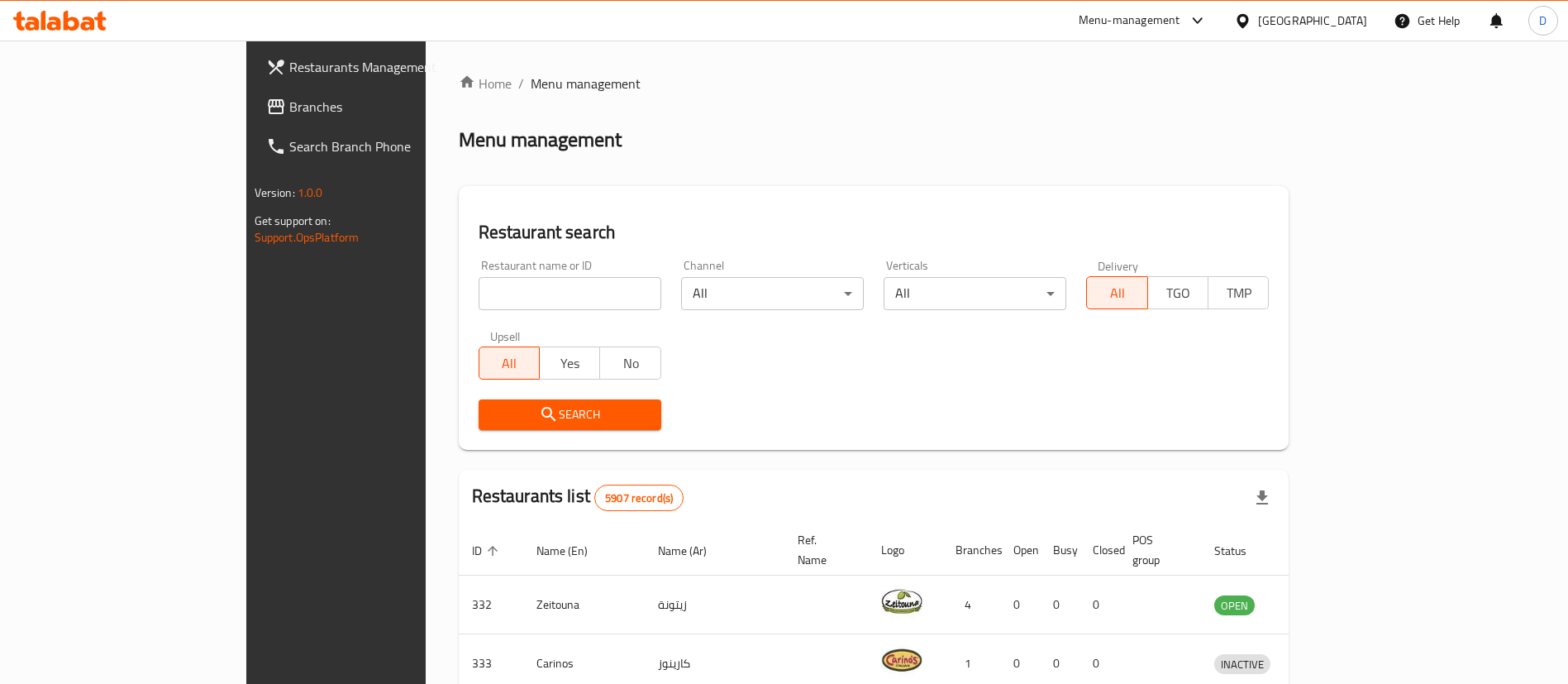
drag, startPoint x: 441, startPoint y: 326, endPoint x: 424, endPoint y: 293, distance: 37.1
click at [469, 321] on div "Upsell All Yes No" at bounding box center [570, 354] width 202 height 69
click at [479, 293] on input "search" at bounding box center [570, 293] width 183 height 33
paste input "SHAWARMA & SAUCE"
click button "Search" at bounding box center [570, 415] width 183 height 30
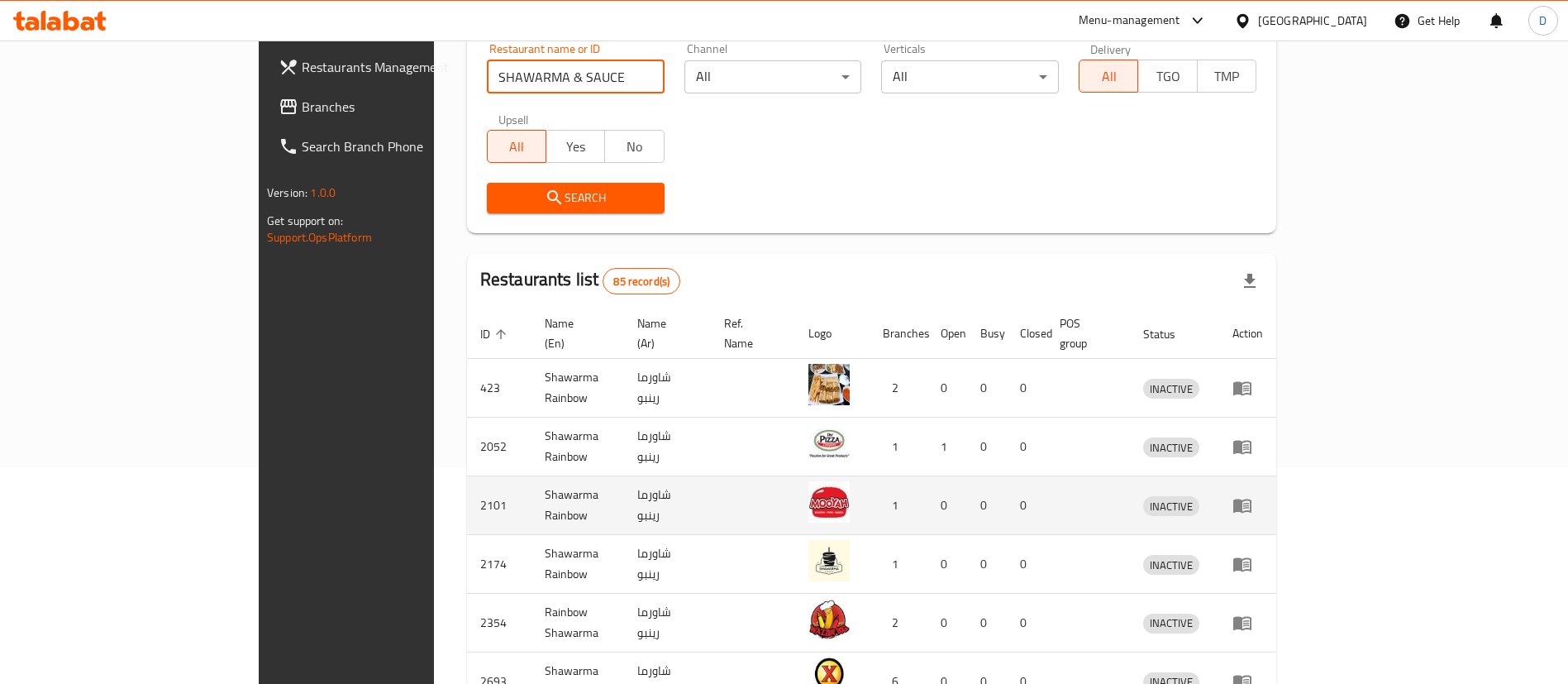
scroll to position [178, 0]
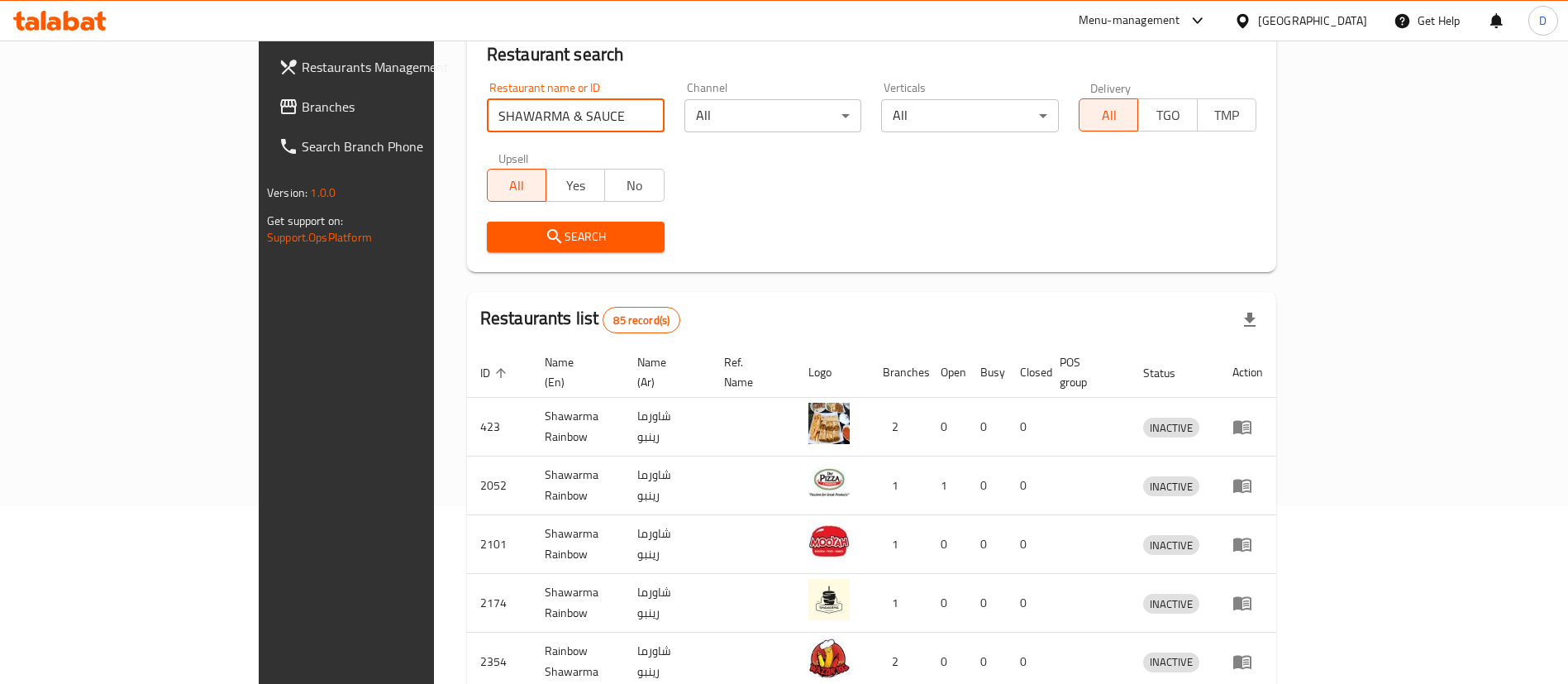
drag, startPoint x: 396, startPoint y: 109, endPoint x: 572, endPoint y: 94, distance: 176.6
click at [570, 91] on div "Restaurant name or ID SHAWARMA & SAUCE Restaurant name or ID" at bounding box center [575, 107] width 178 height 51
type input "SHAWARMA"
click button "Search" at bounding box center [575, 236] width 178 height 30
click at [834, 163] on div "Restaurant name or ID SHAWARMA Restaurant name or ID Channel All ​ Verticals Al…" at bounding box center [871, 167] width 789 height 190
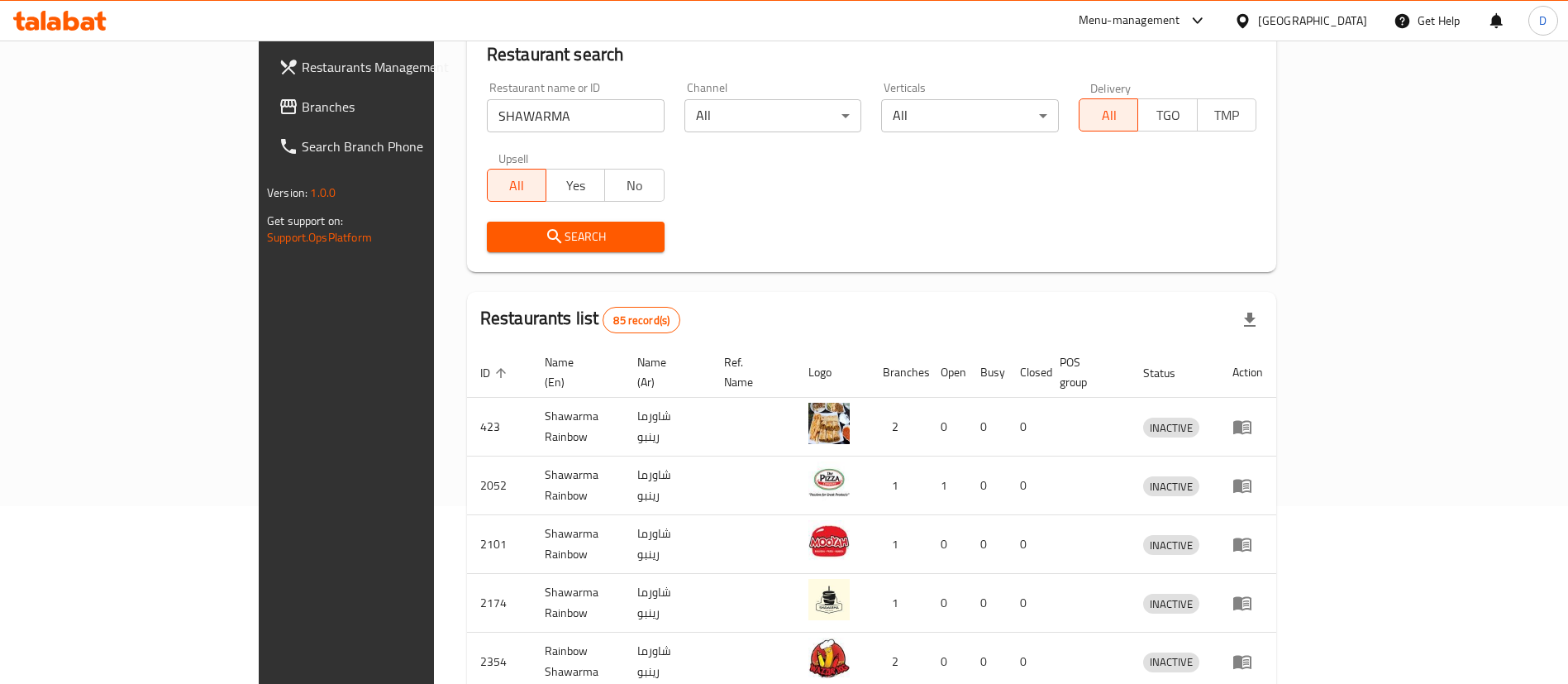
click at [265, 91] on link "Branches" at bounding box center [393, 107] width 256 height 40
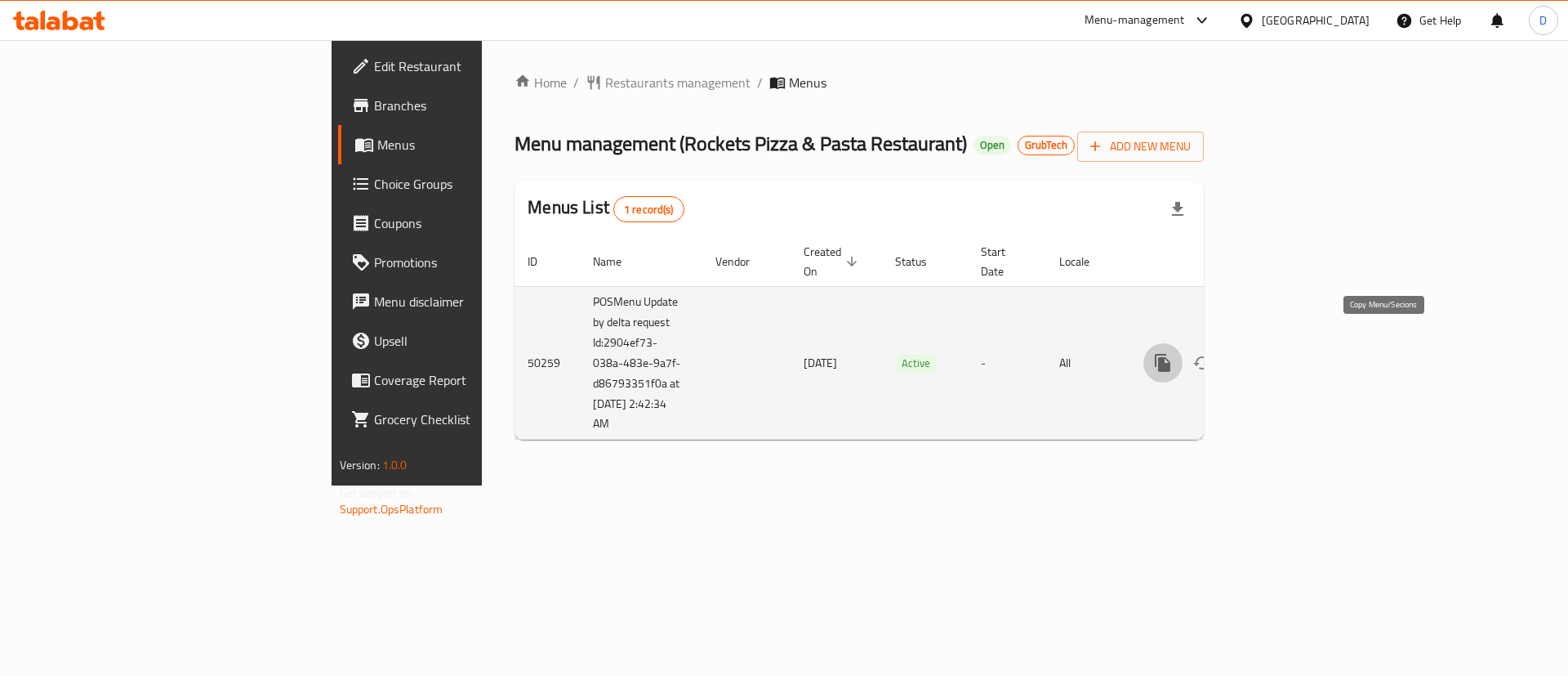
click at [1171, 354] on icon "more" at bounding box center [1163, 363] width 16 height 18
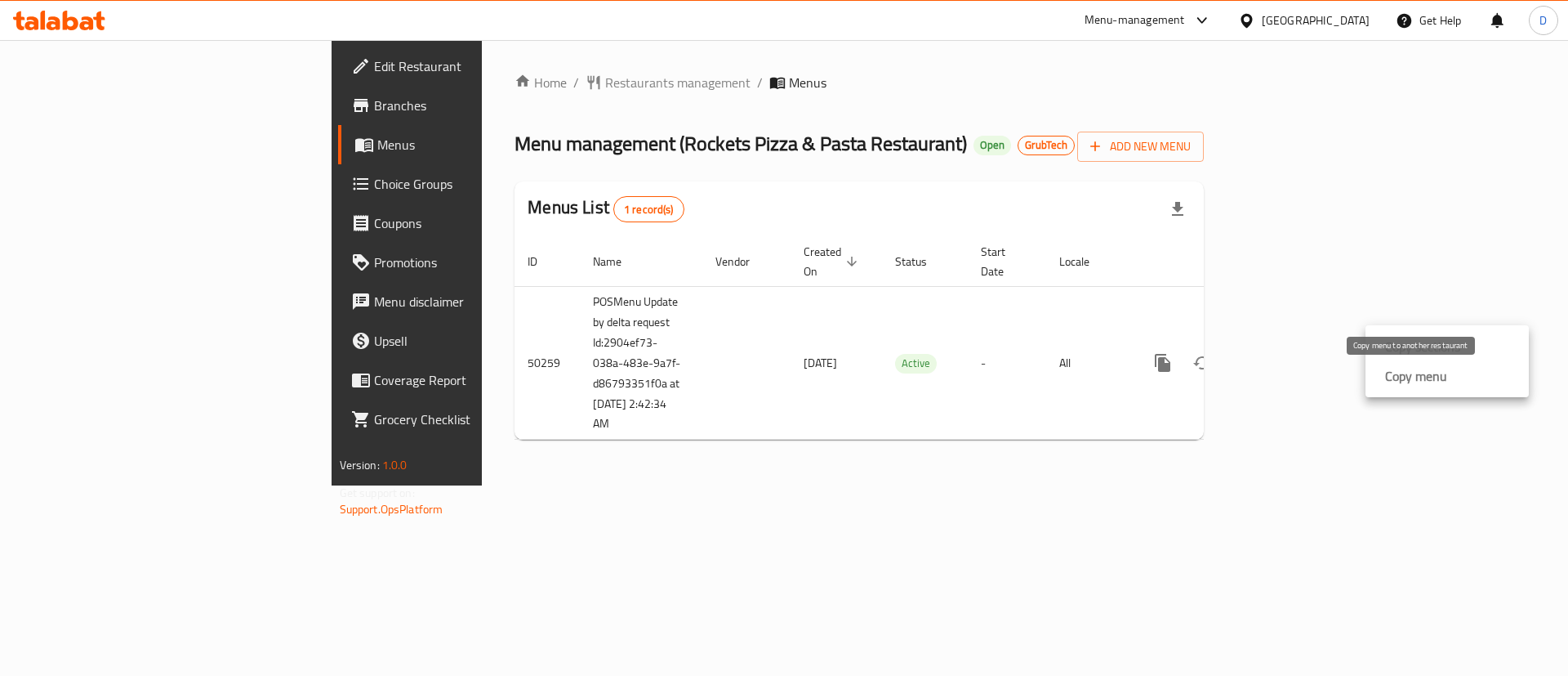
click at [1421, 382] on strong "Copy menu" at bounding box center [1416, 376] width 62 height 19
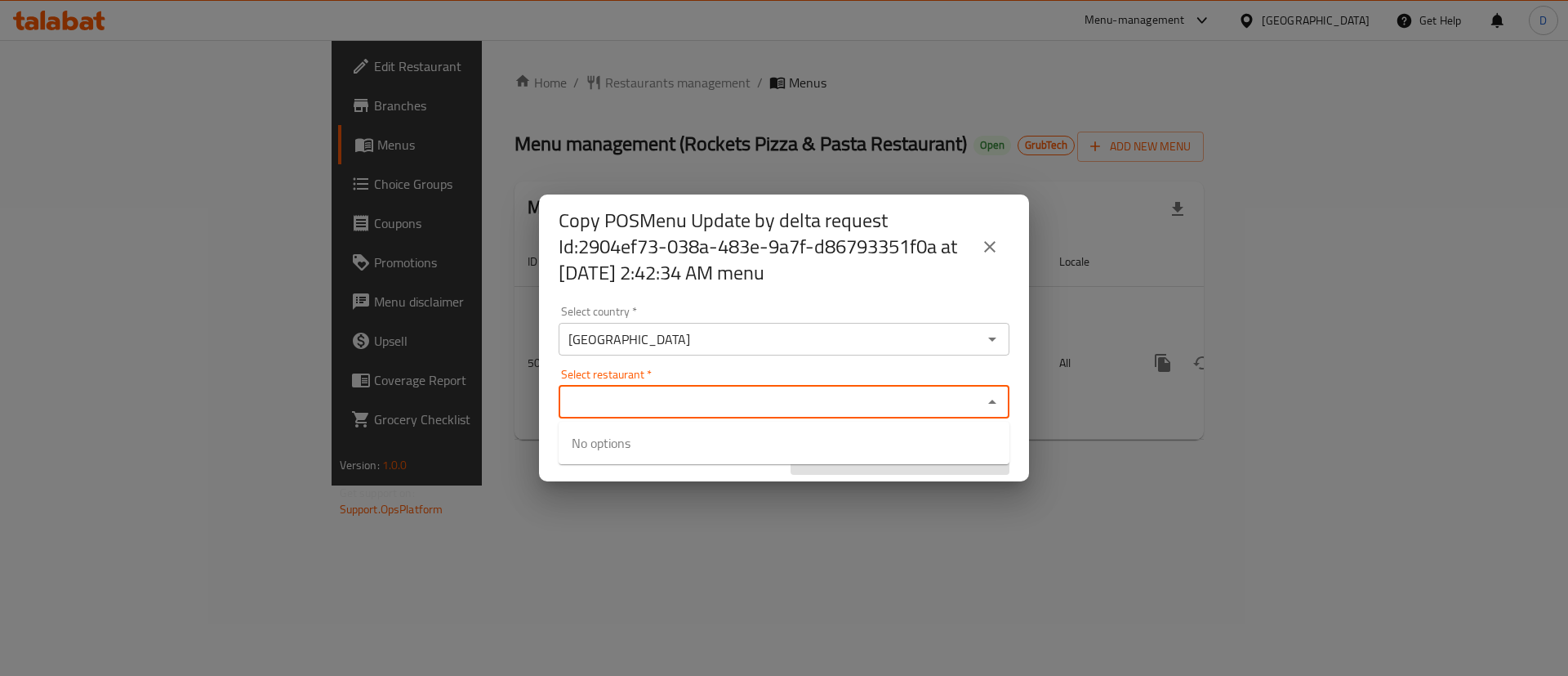
click at [727, 406] on input "Select restaurant   *" at bounding box center [770, 402] width 414 height 23
paste input "703117"
type input "703117"
click at [645, 381] on div "Select restaurant   * 703117 Select restaurant *" at bounding box center [784, 393] width 451 height 50
click at [647, 406] on input "703117" at bounding box center [770, 402] width 414 height 23
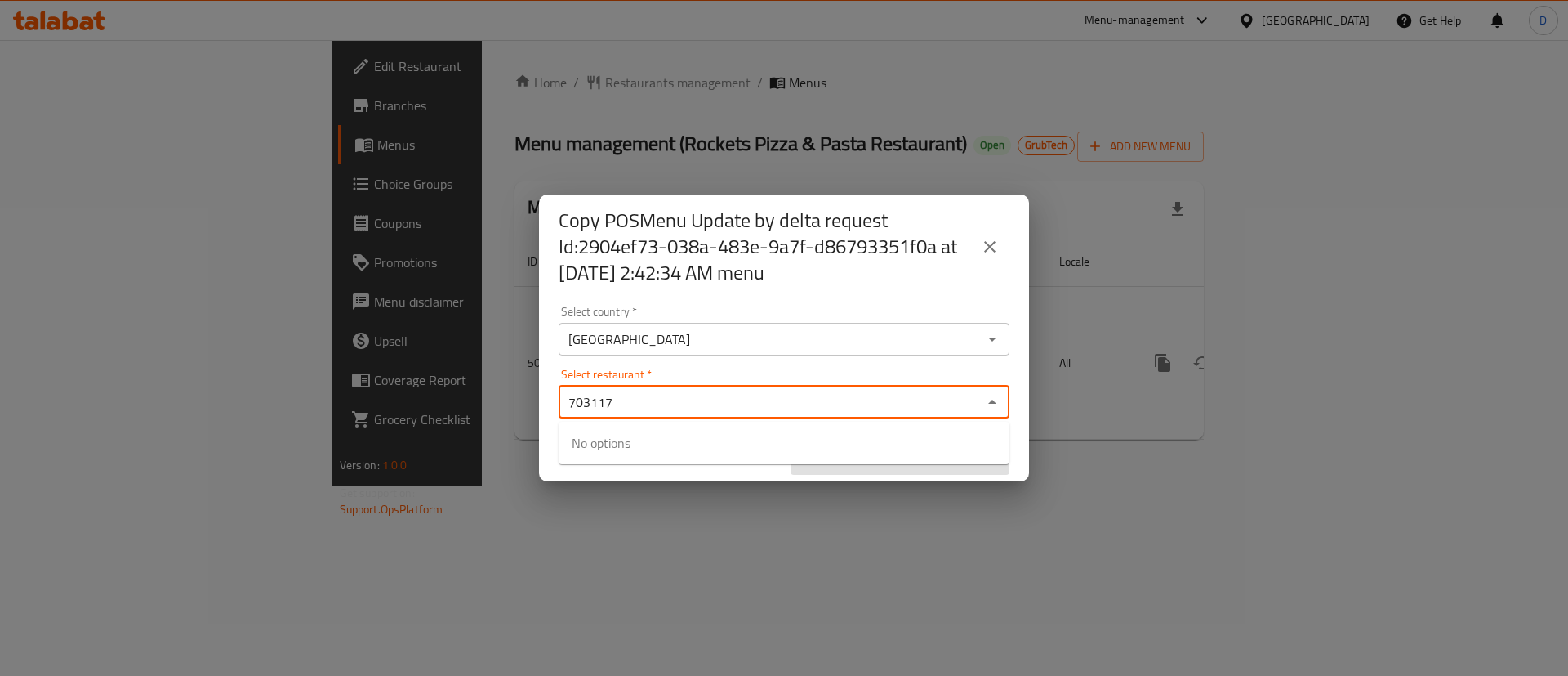
click at [674, 392] on input "703117" at bounding box center [770, 402] width 414 height 23
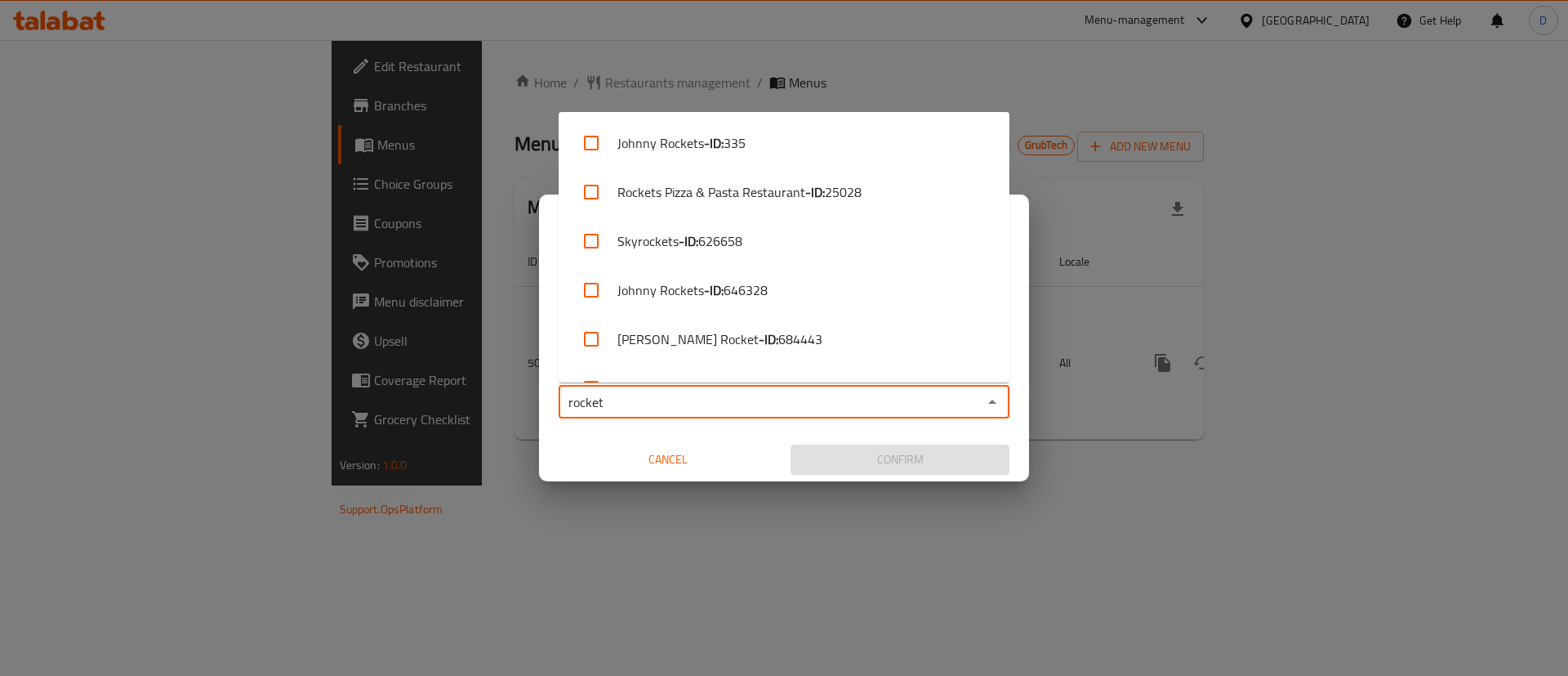
type input "rocket"
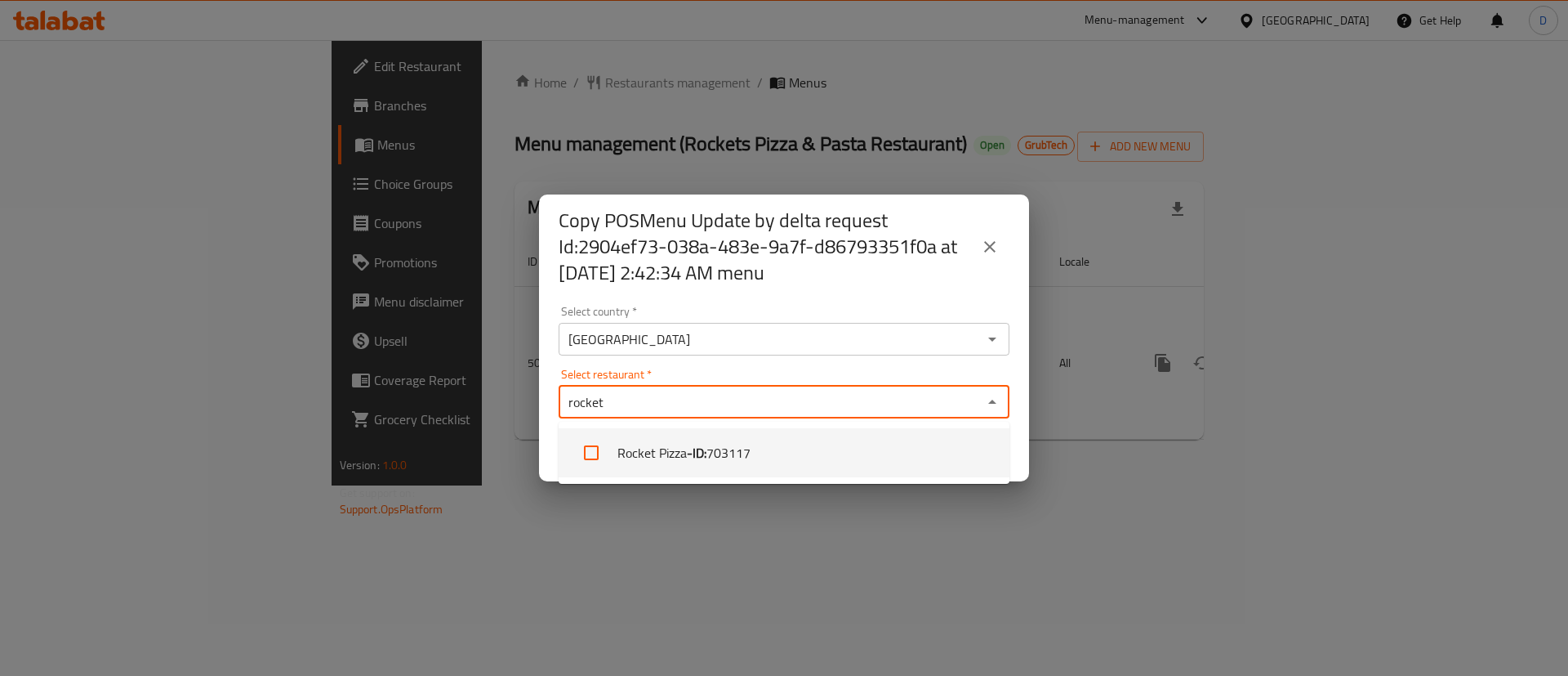
click at [598, 452] on input "checkbox" at bounding box center [591, 452] width 39 height 40
checkbox input "false"
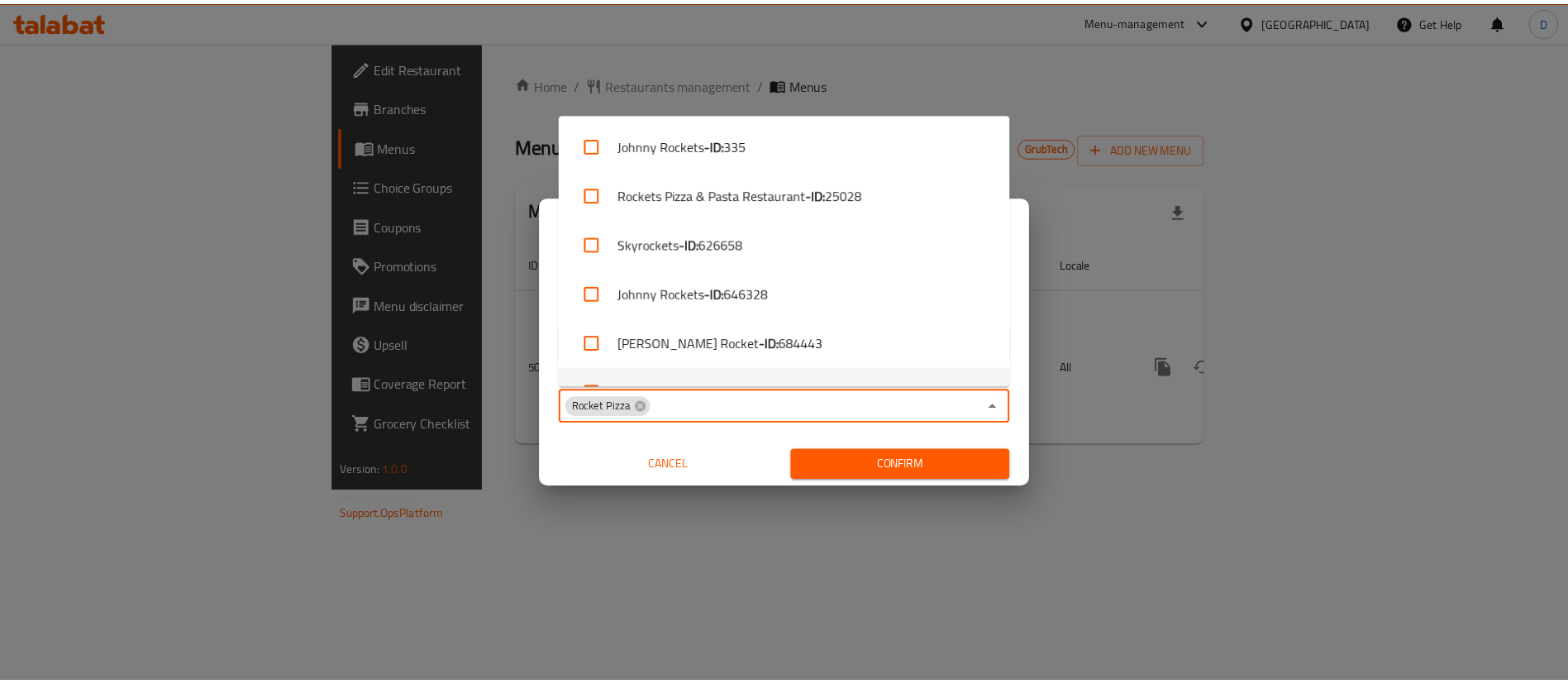
scroll to position [34, 0]
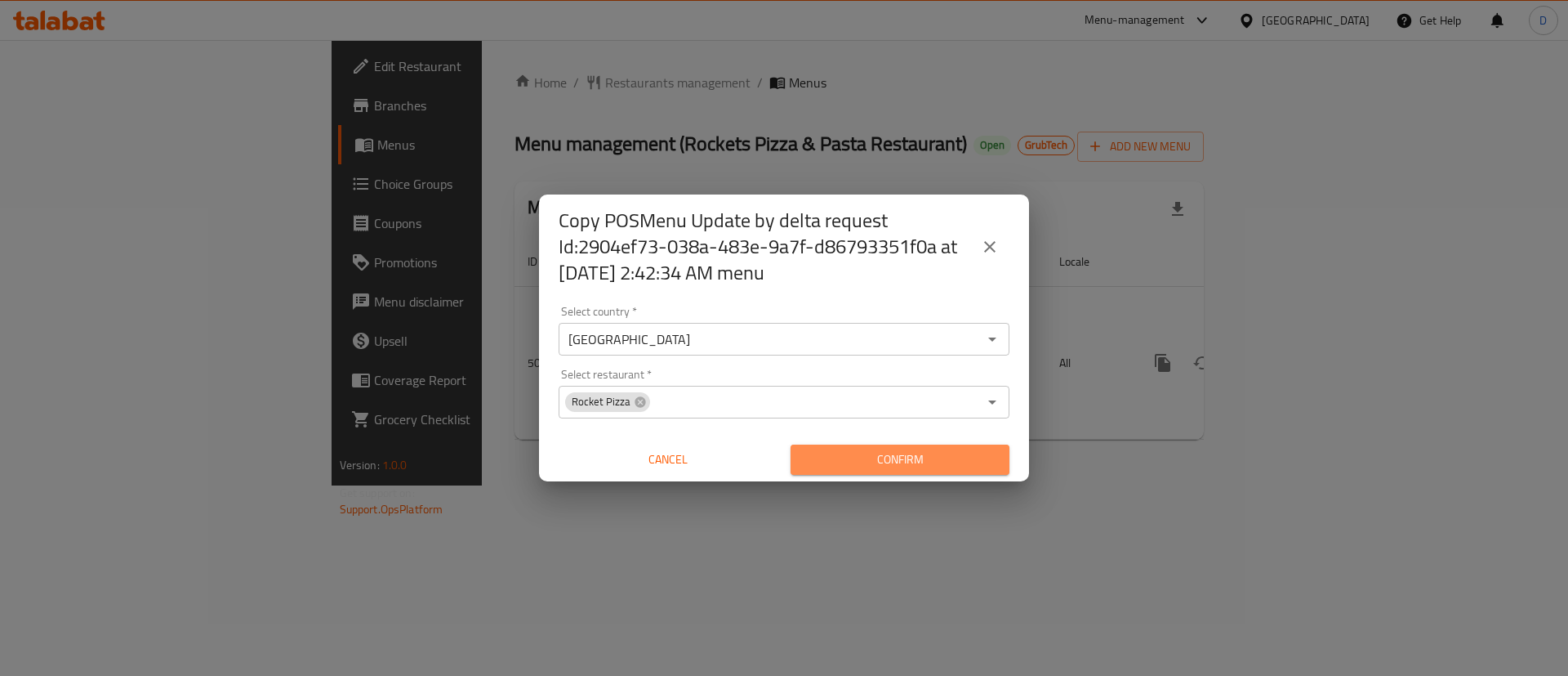
click at [863, 446] on button "Confirm" at bounding box center [899, 459] width 218 height 30
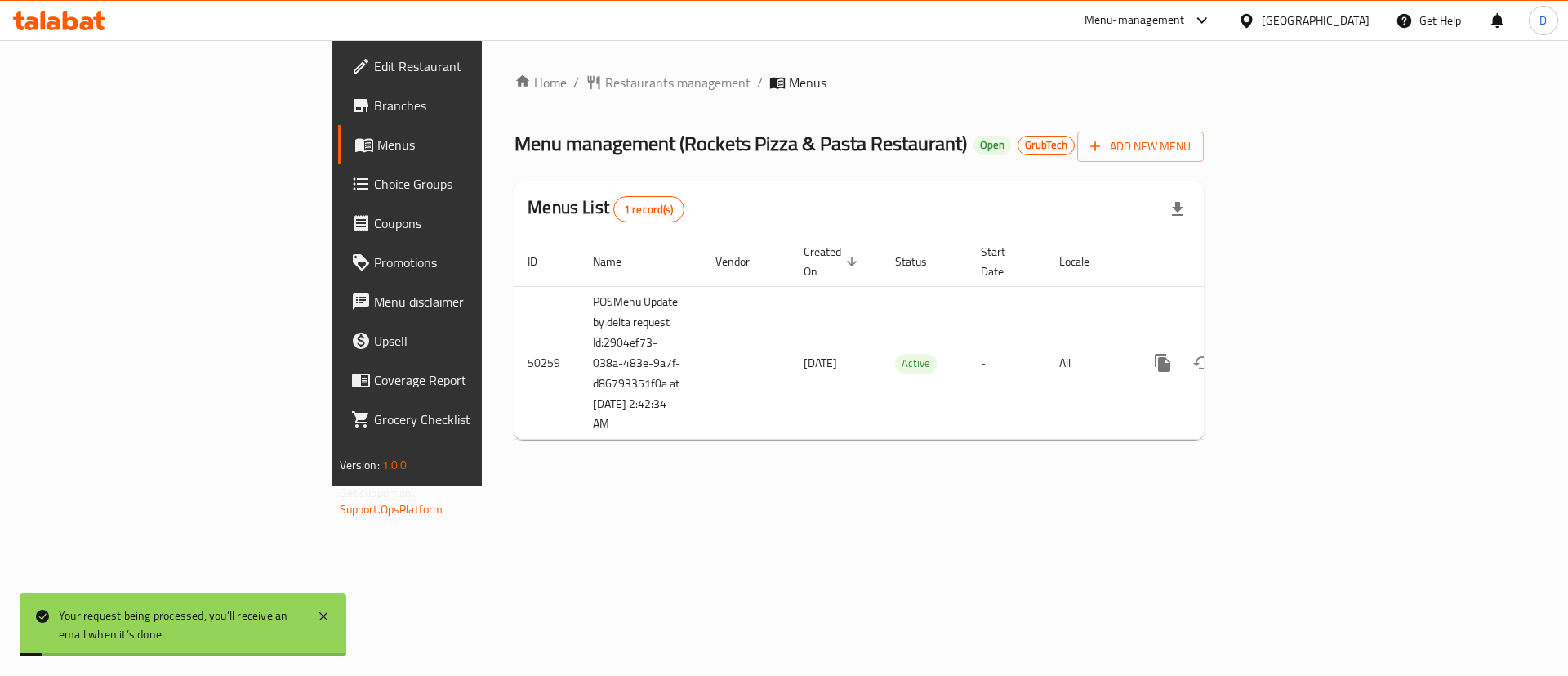
drag, startPoint x: 1031, startPoint y: 89, endPoint x: 1088, endPoint y: 12, distance: 95.8
click at [1032, 89] on ol "Home / Restaurants management / Menus" at bounding box center [859, 83] width 690 height 19
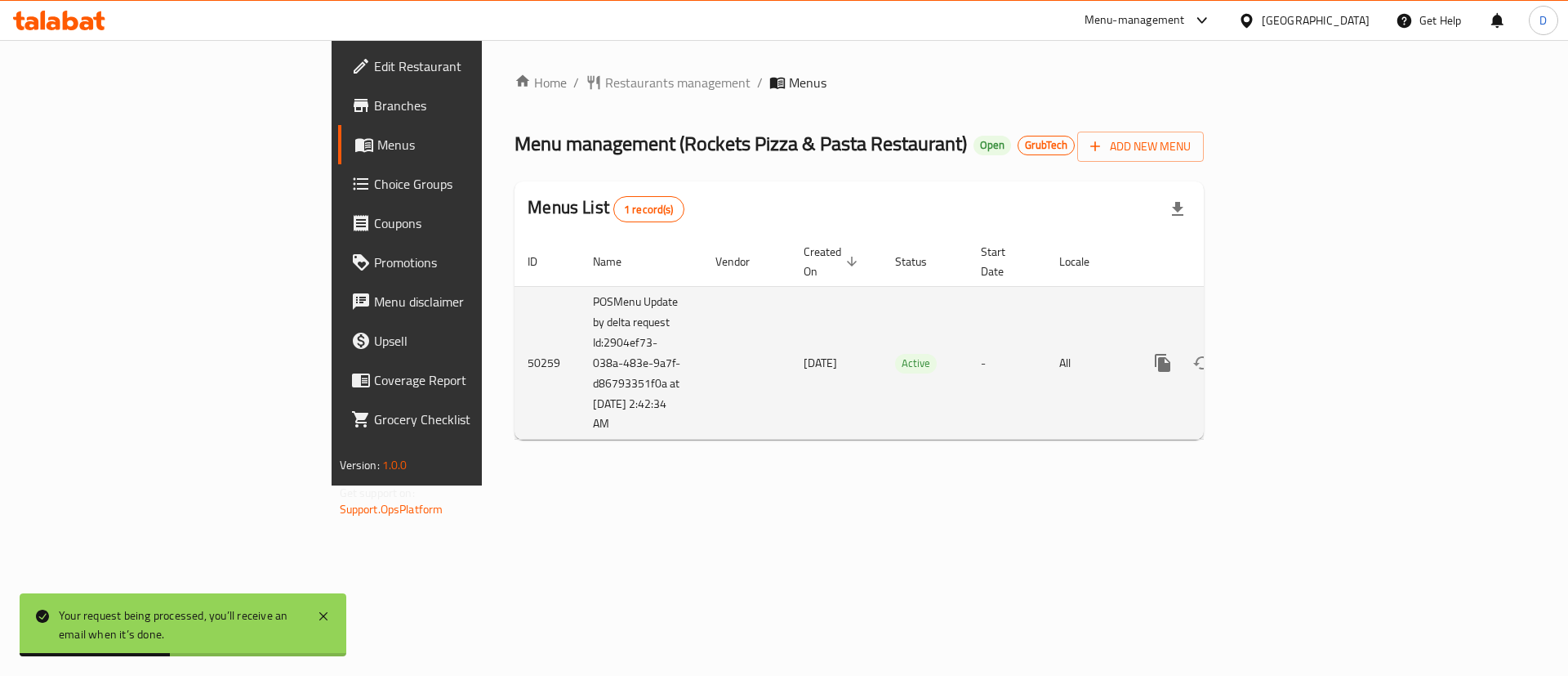
click at [1300, 343] on link "enhanced table" at bounding box center [1280, 363] width 39 height 40
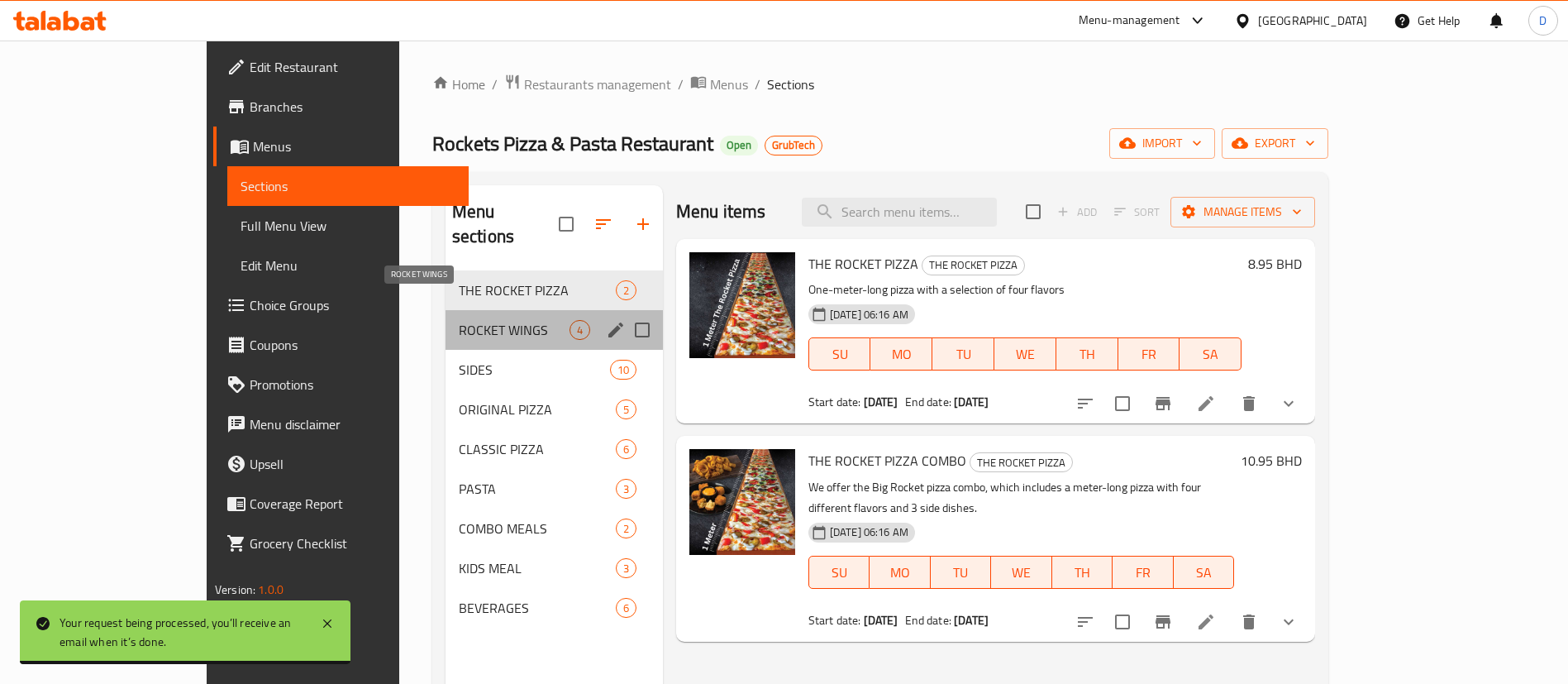
click at [459, 320] on span "ROCKET WINGS" at bounding box center [514, 330] width 111 height 20
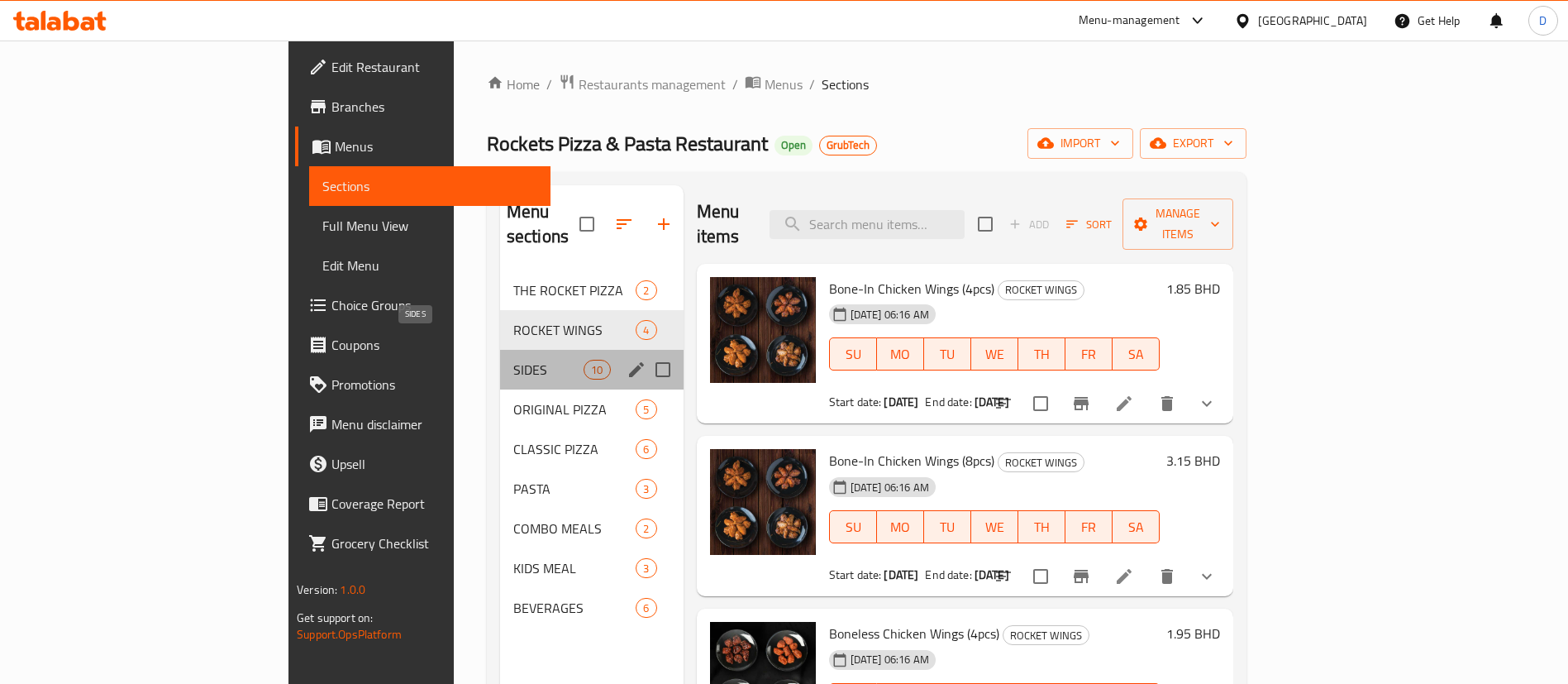
click at [513, 360] on span "SIDES" at bounding box center [548, 370] width 70 height 20
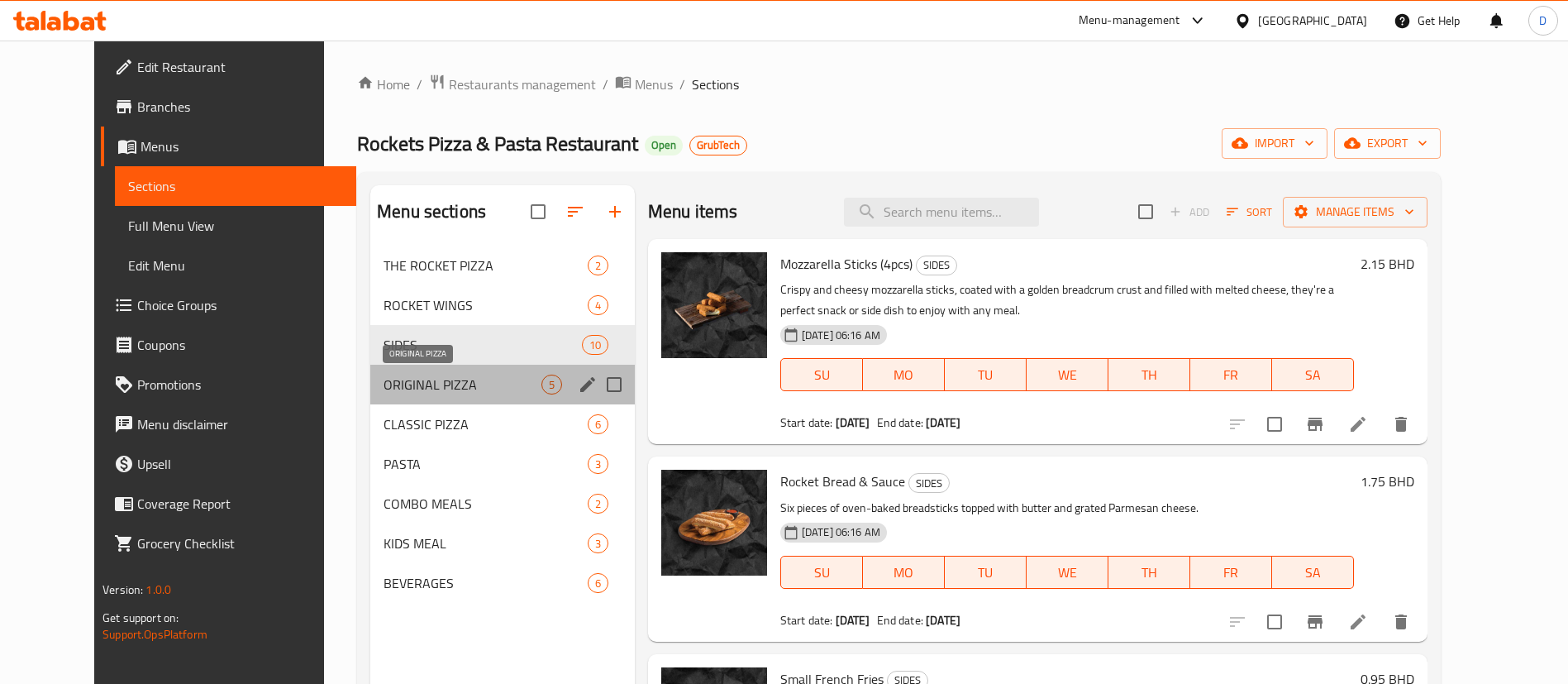
click at [390, 384] on span "ORIGINAL PIZZA" at bounding box center [463, 385] width 158 height 20
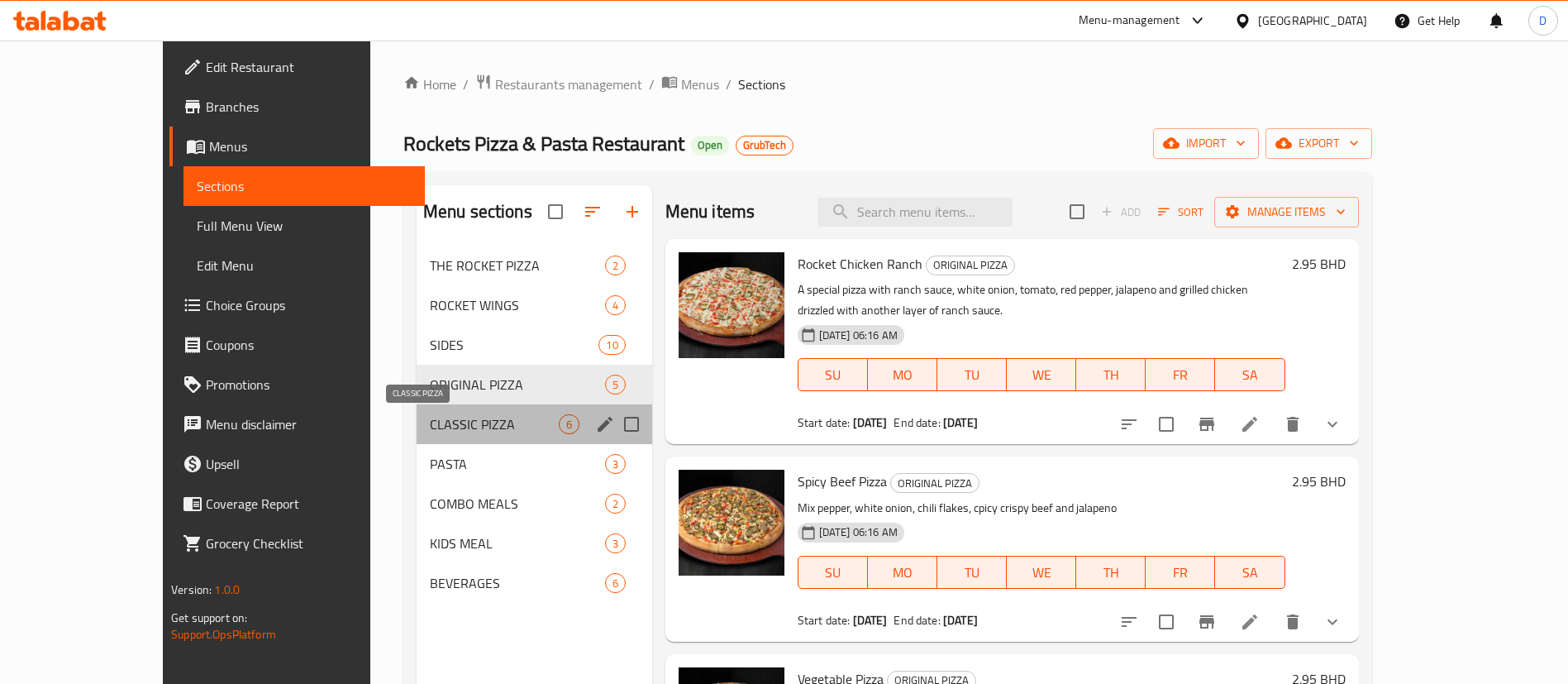
click at [430, 426] on span "CLASSIC PIZZA" at bounding box center [494, 424] width 129 height 20
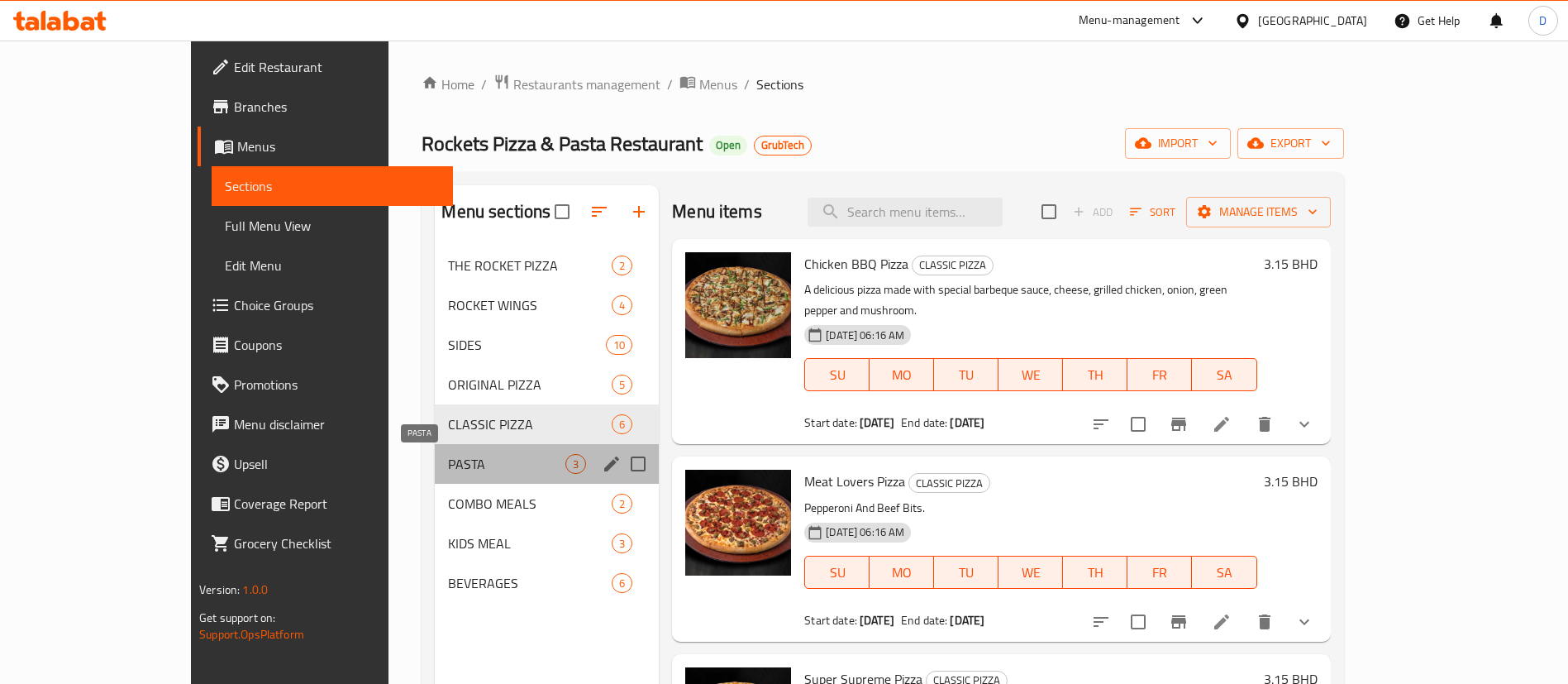
click at [448, 462] on span "PASTA" at bounding box center [507, 464] width 117 height 20
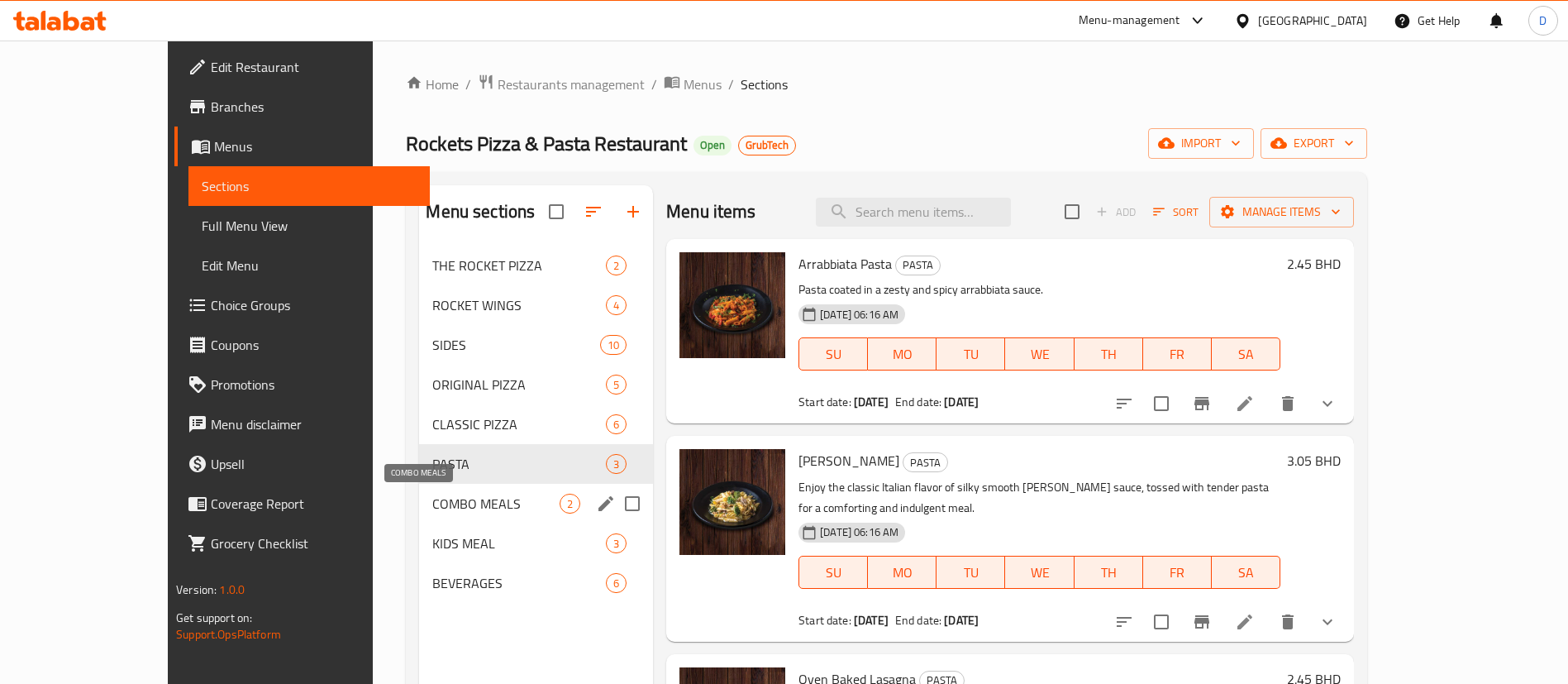
click at [419, 531] on div "KIDS MEAL 3" at bounding box center [535, 543] width 234 height 40
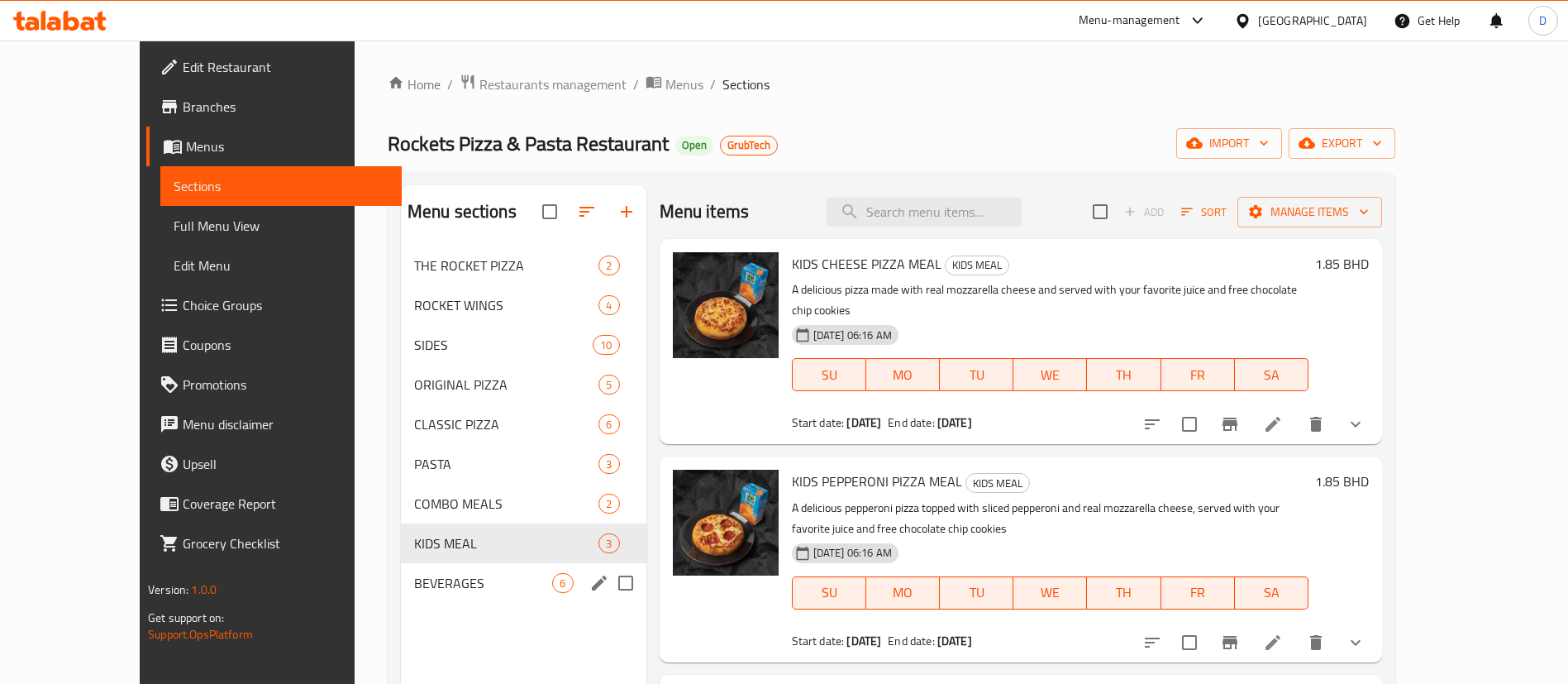
click at [406, 568] on div "BEVERAGES 6" at bounding box center [523, 583] width 245 height 40
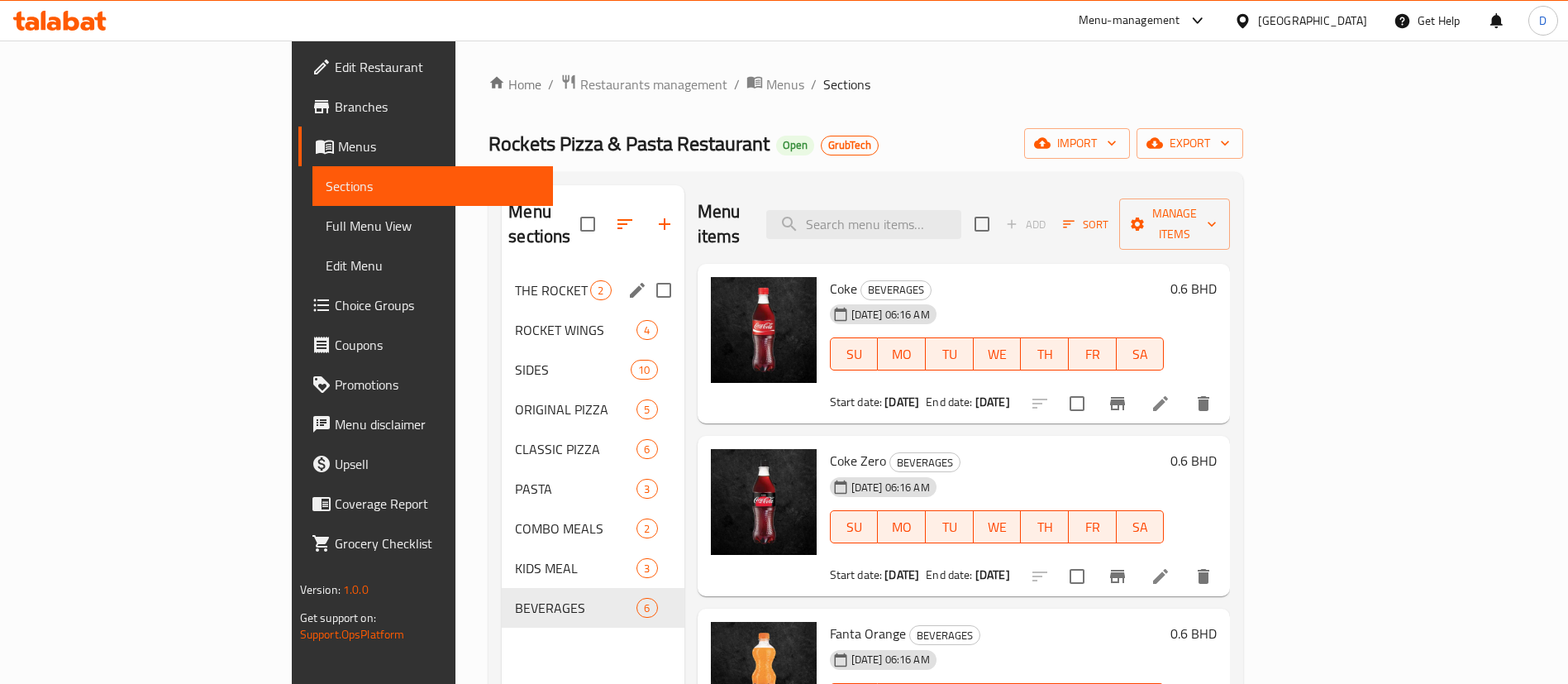
click at [502, 281] on div "THE ROCKET PIZZA 2" at bounding box center [592, 290] width 182 height 40
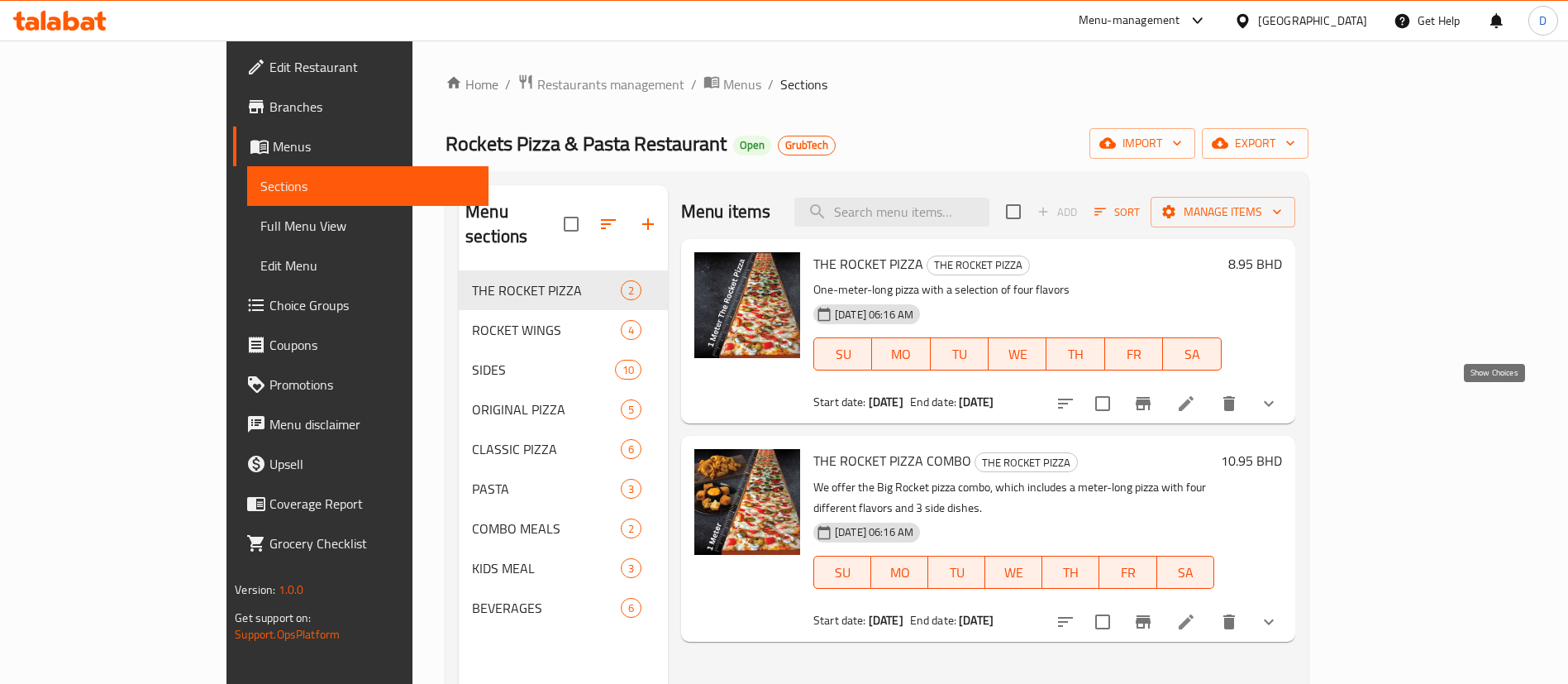
click at [1279, 397] on icon "show more" at bounding box center [1269, 403] width 20 height 20
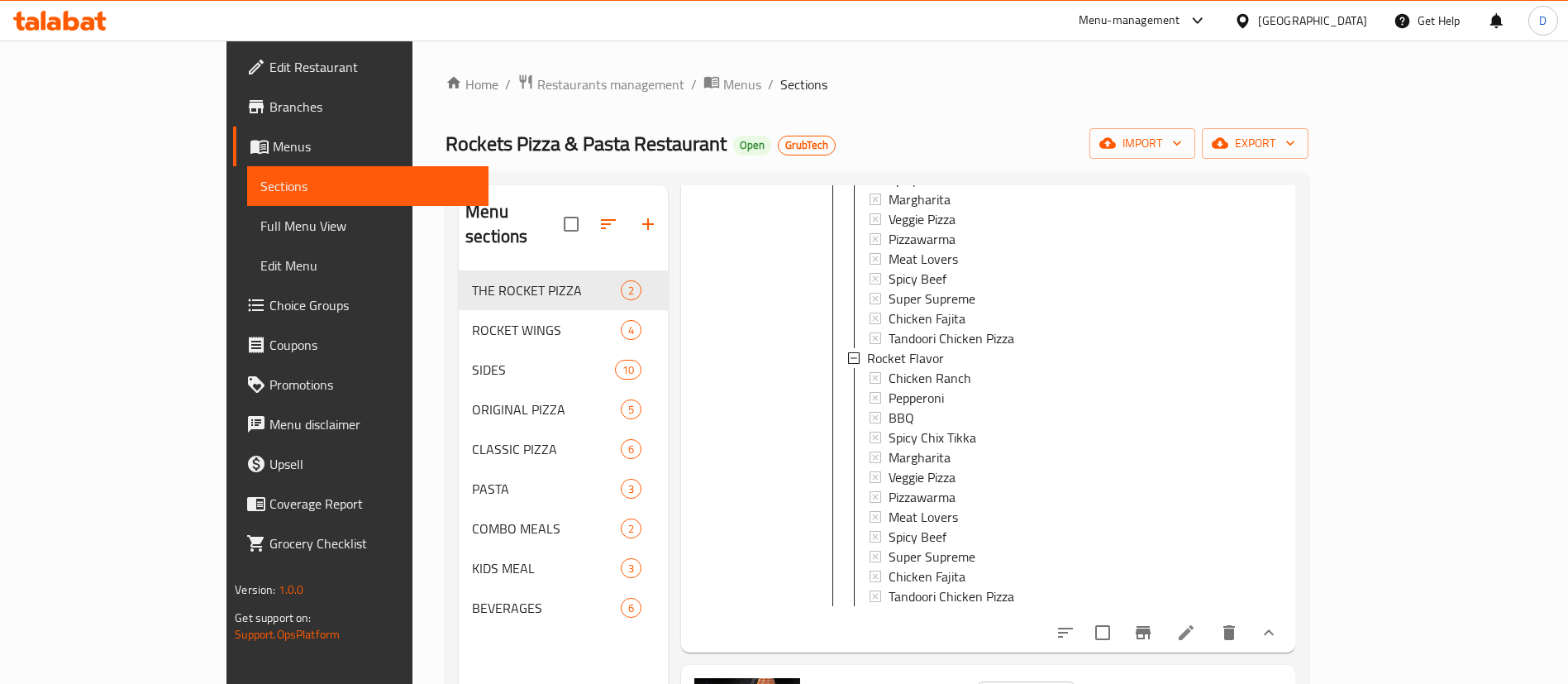
click at [1288, 640] on button "show more" at bounding box center [1269, 632] width 40 height 40
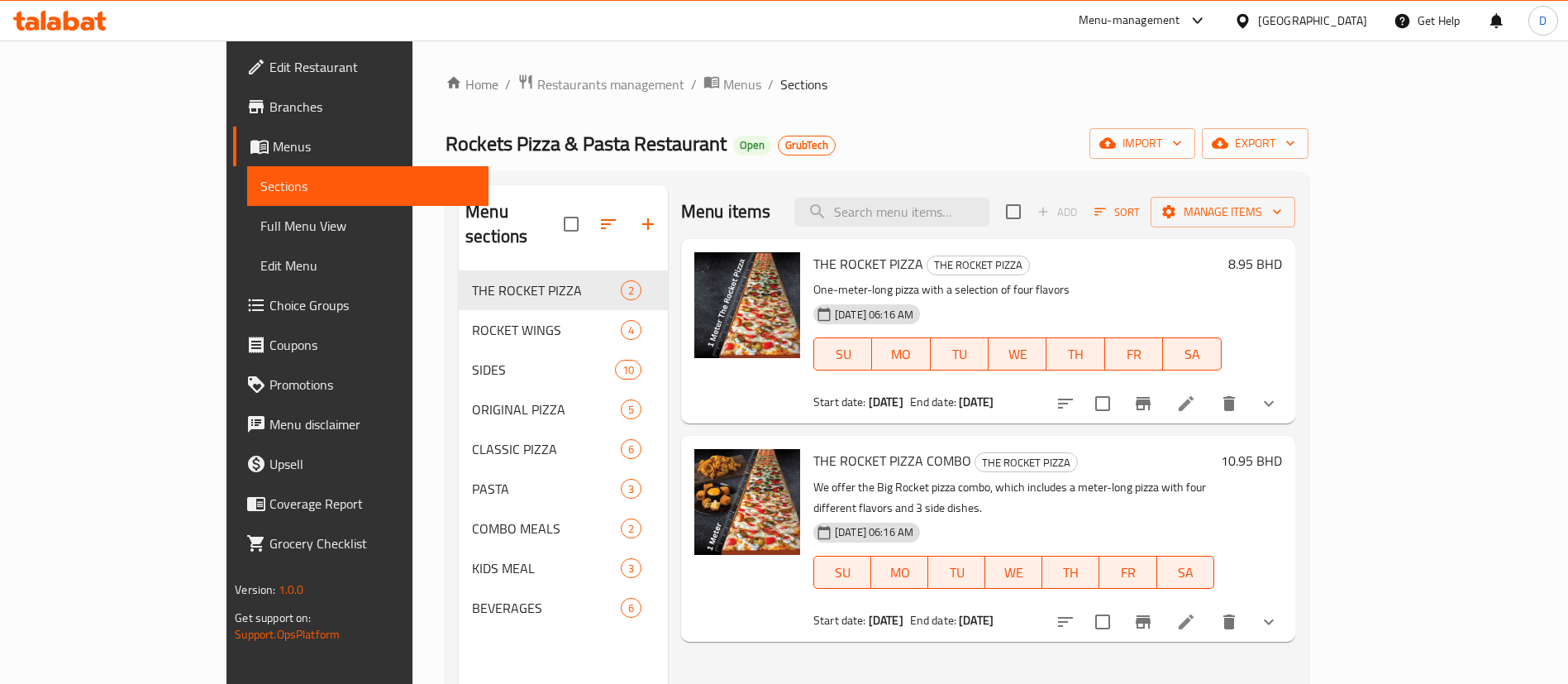
click at [970, 111] on div "Home / Restaurants management / Menus / Sections Rockets Pizza & Pasta Restaura…" at bounding box center [877, 478] width 863 height 808
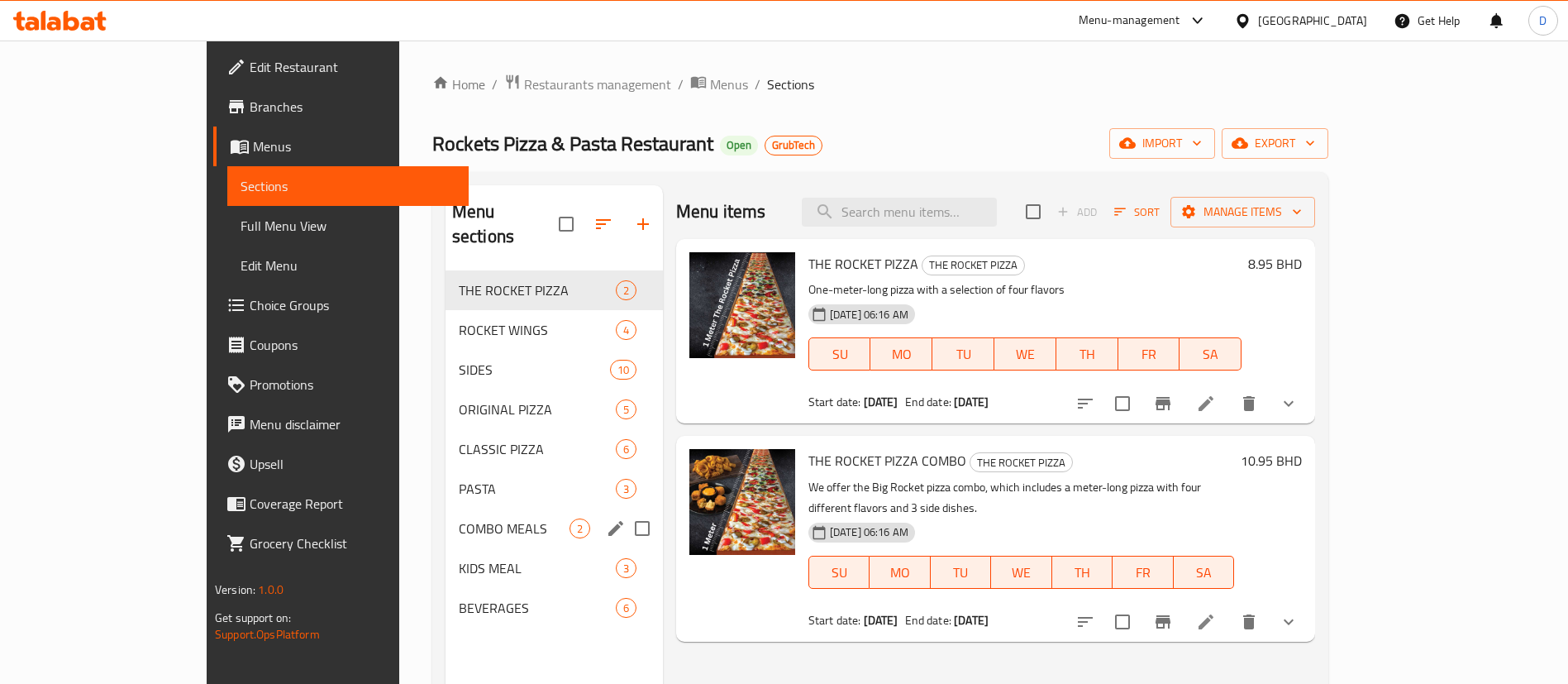
click at [459, 519] on span "COMBO MEALS" at bounding box center [514, 529] width 111 height 20
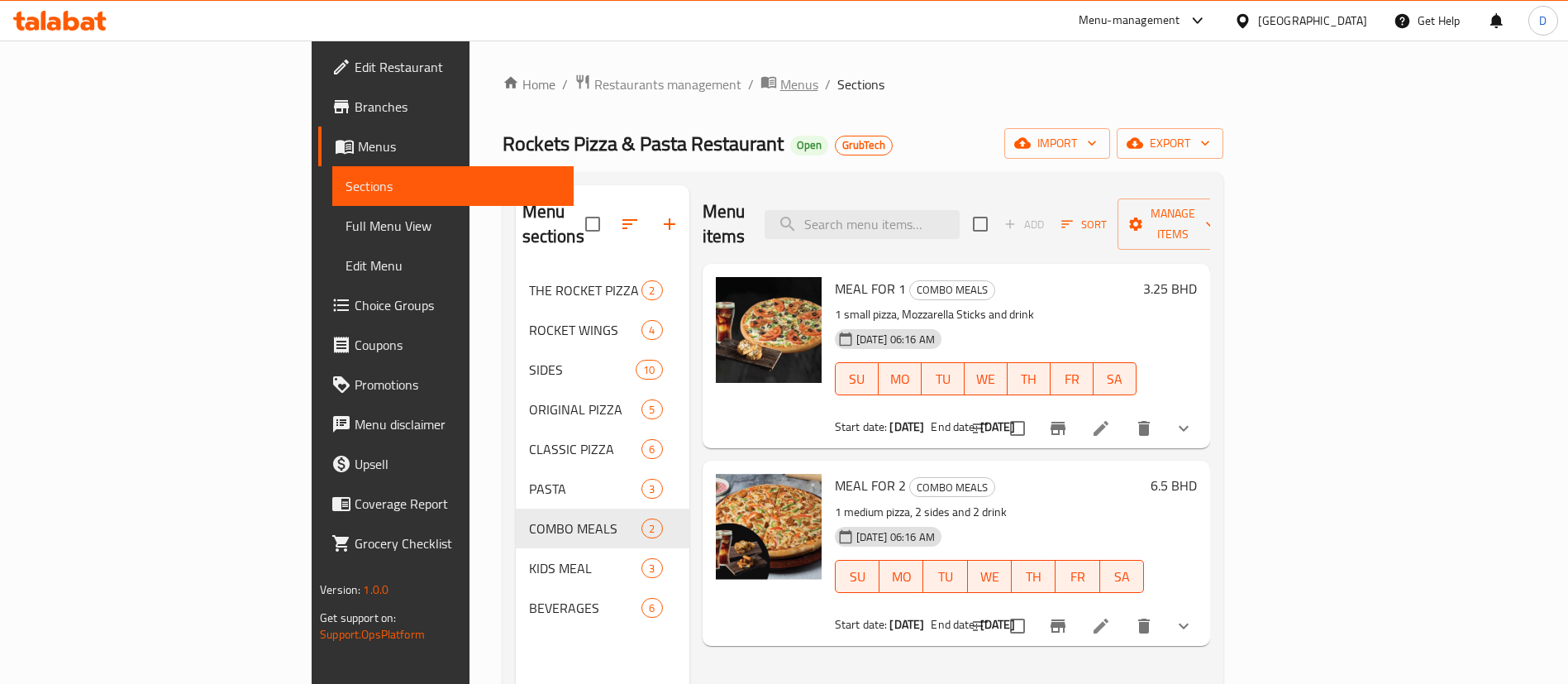
click at [780, 80] on span "Menus" at bounding box center [799, 84] width 38 height 20
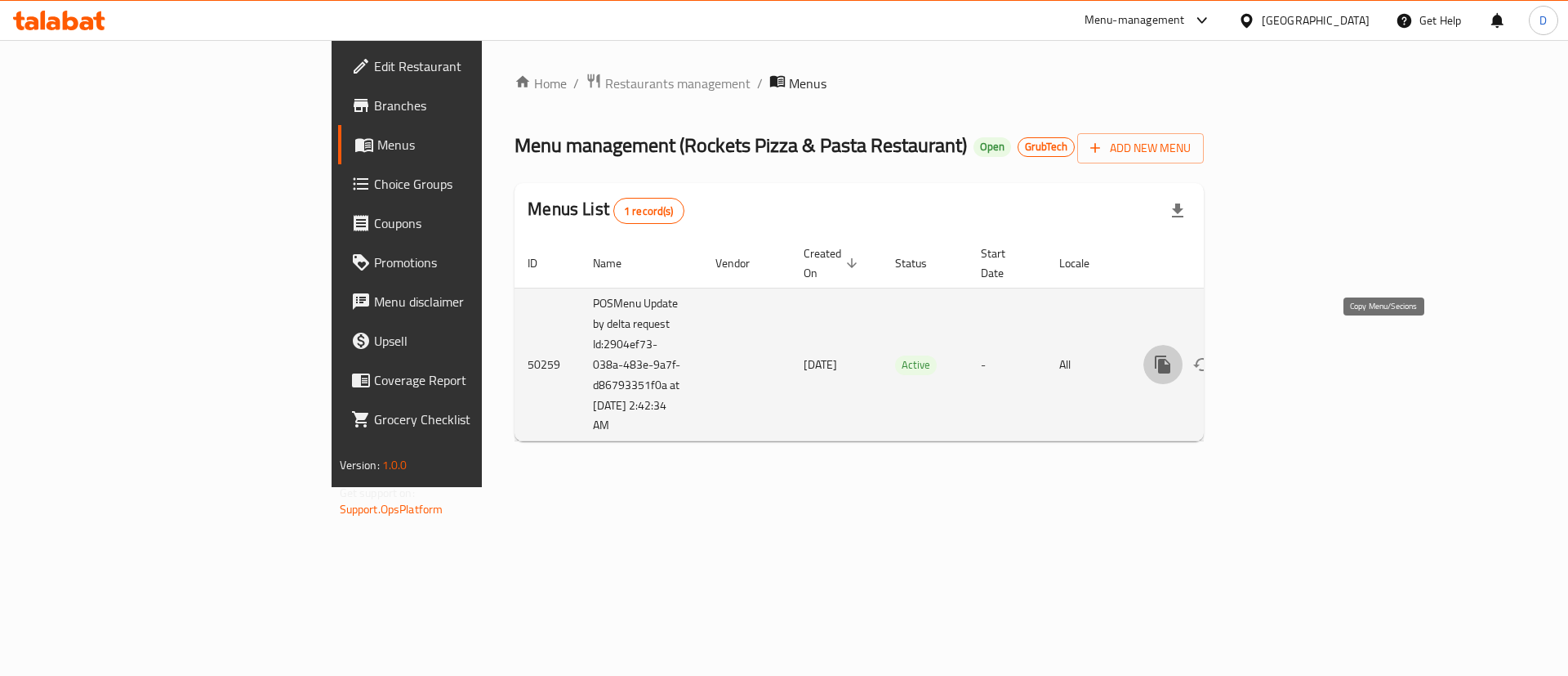
click at [1183, 356] on button "more" at bounding box center [1163, 364] width 39 height 40
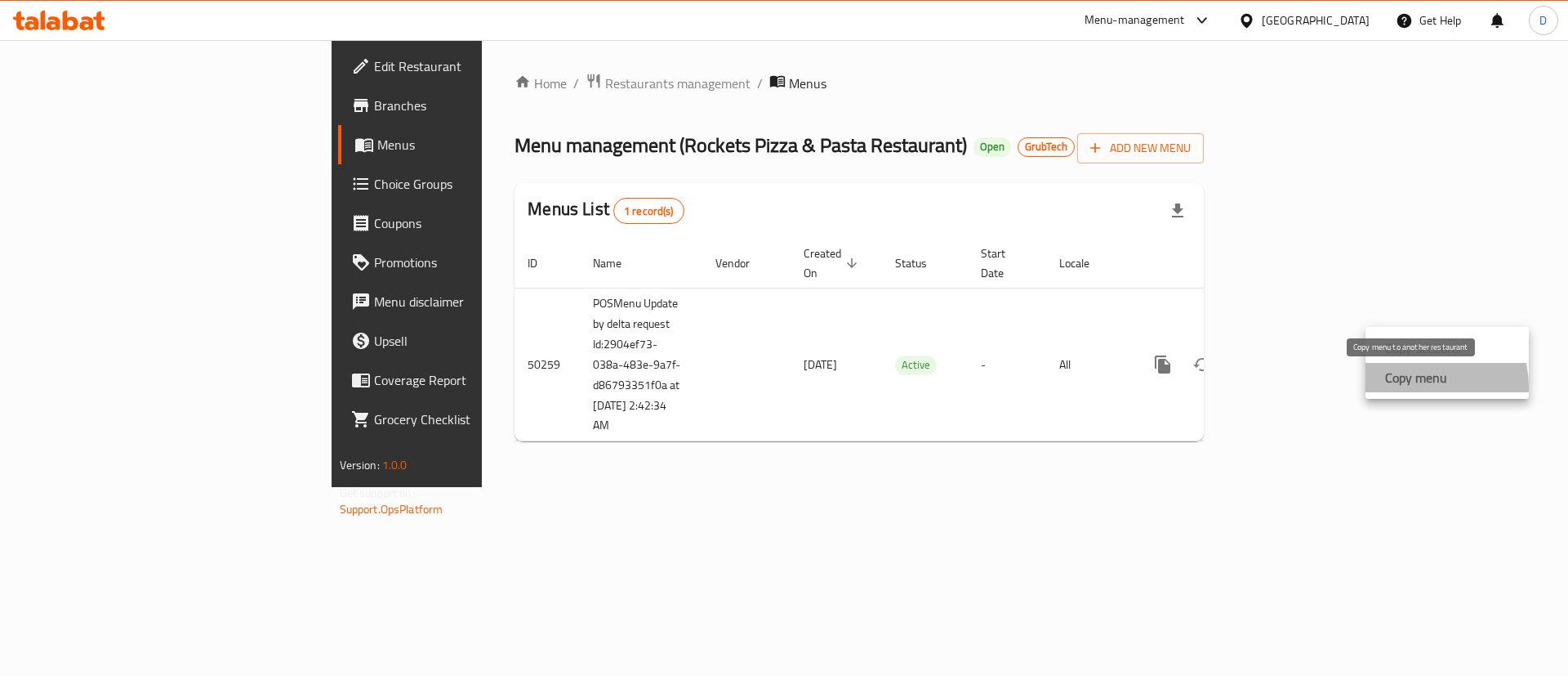
click at [1420, 386] on strong "Copy menu" at bounding box center [1416, 378] width 62 height 19
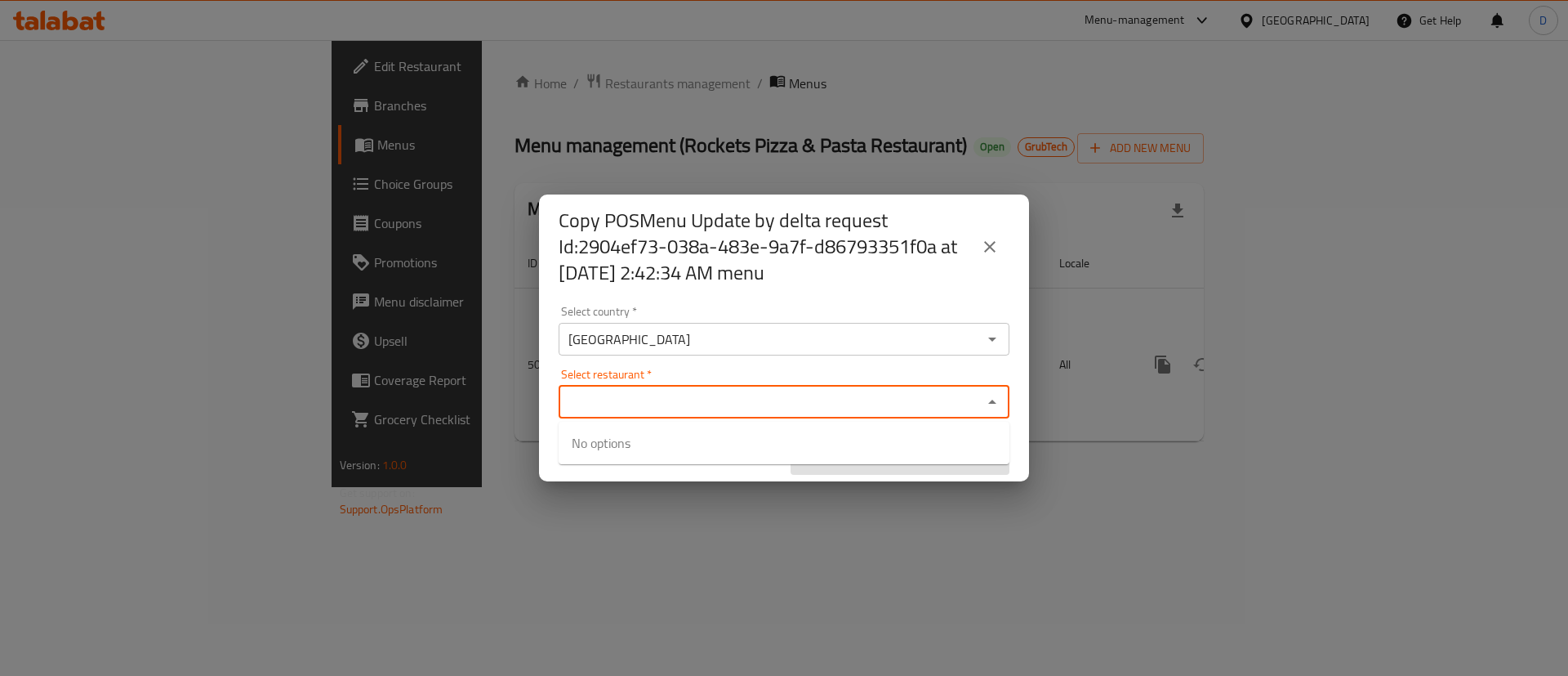
click at [857, 391] on input "Select restaurant   *" at bounding box center [770, 402] width 414 height 23
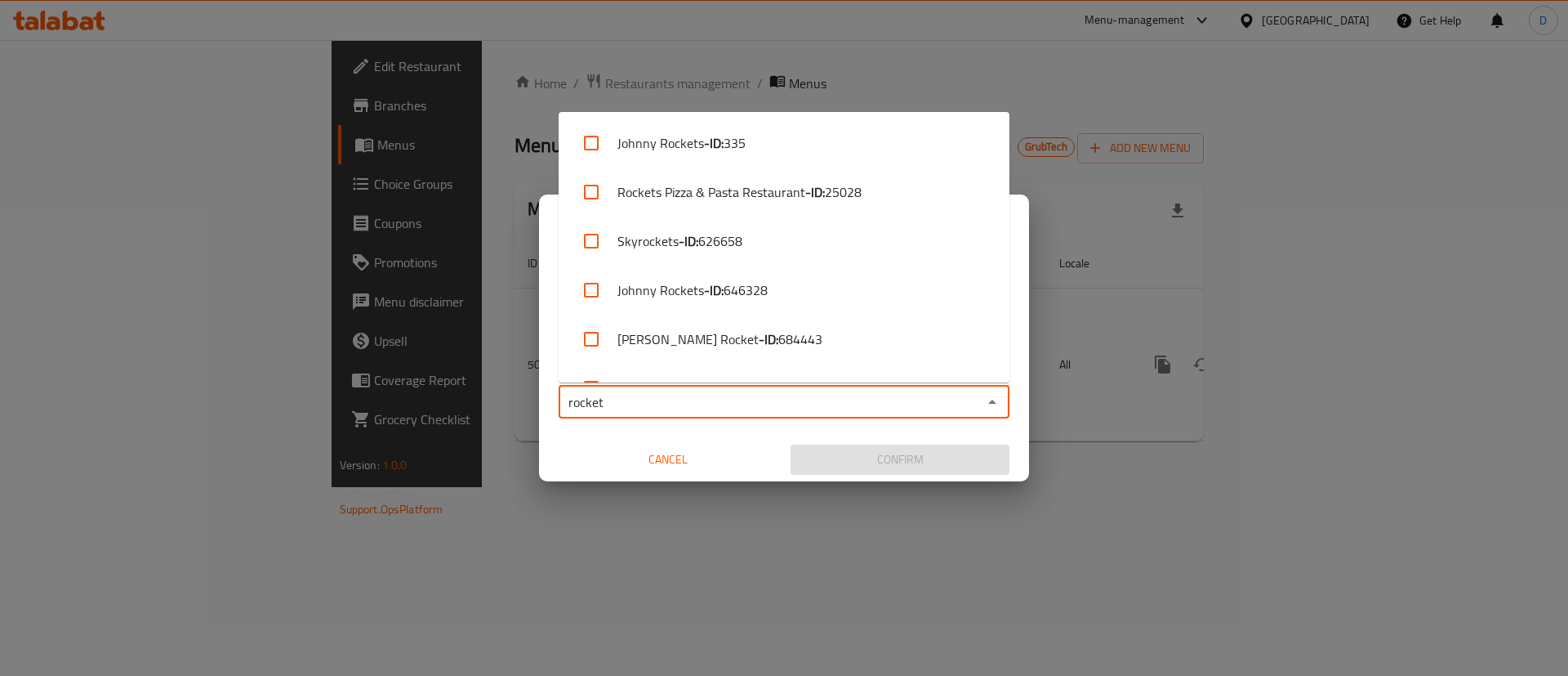
type input "rocket"
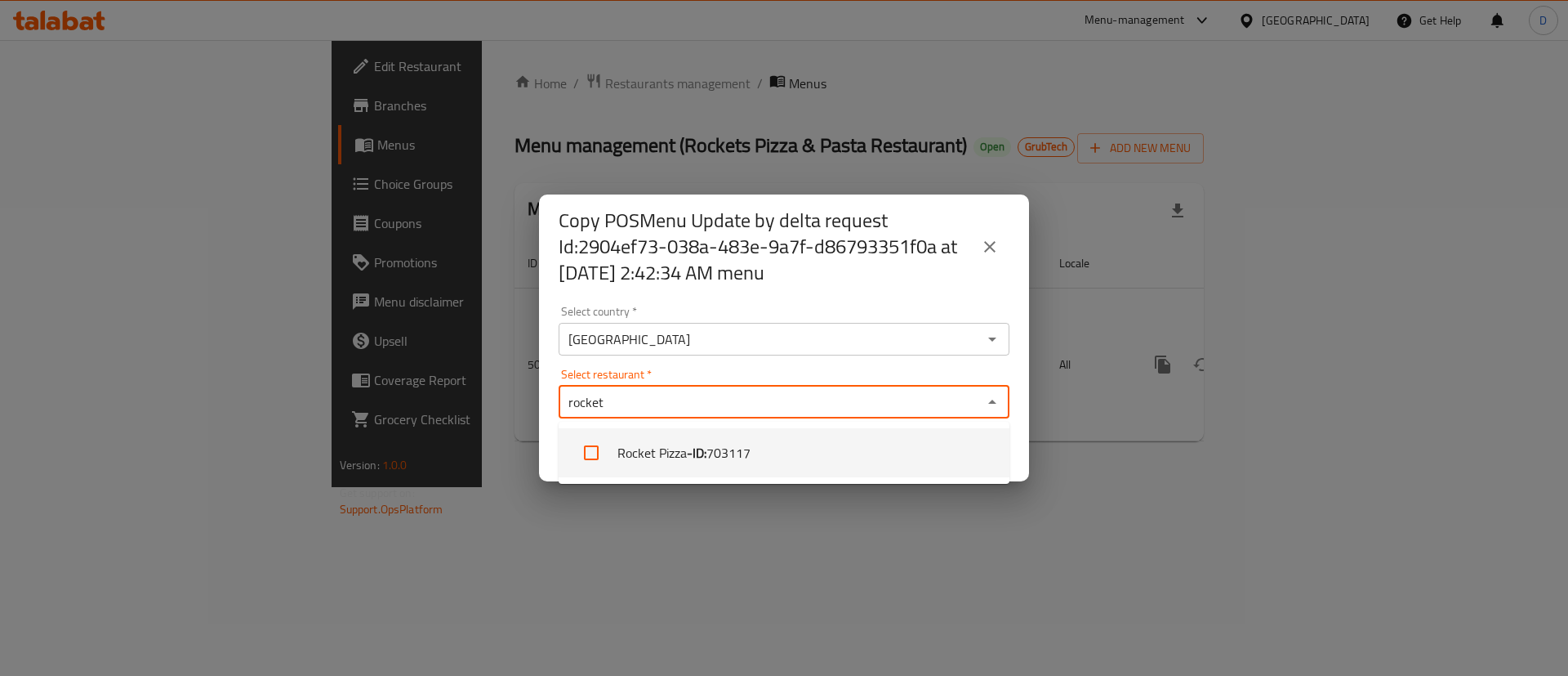
click at [832, 445] on li "Rocket Pizza - ID: 703117" at bounding box center [784, 453] width 451 height 49
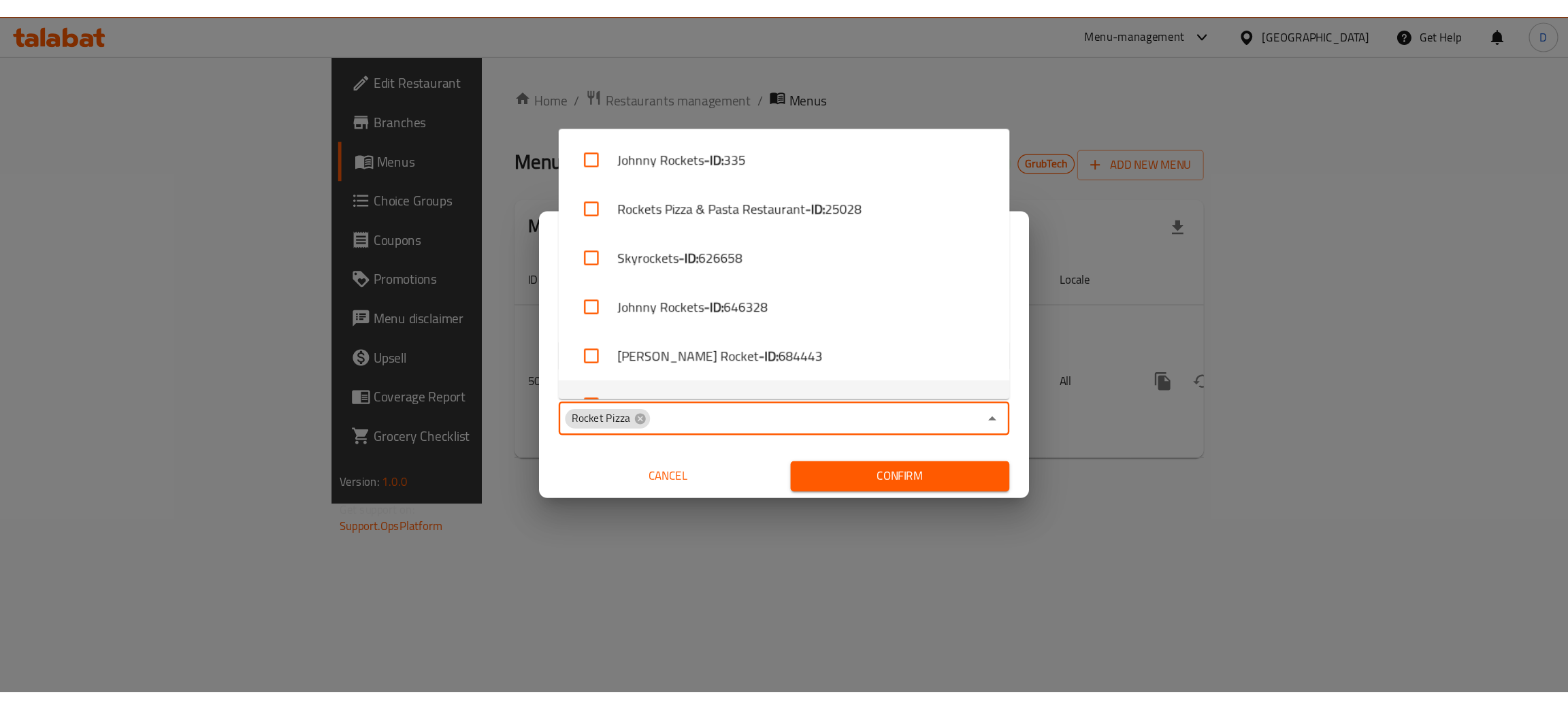
scroll to position [28, 0]
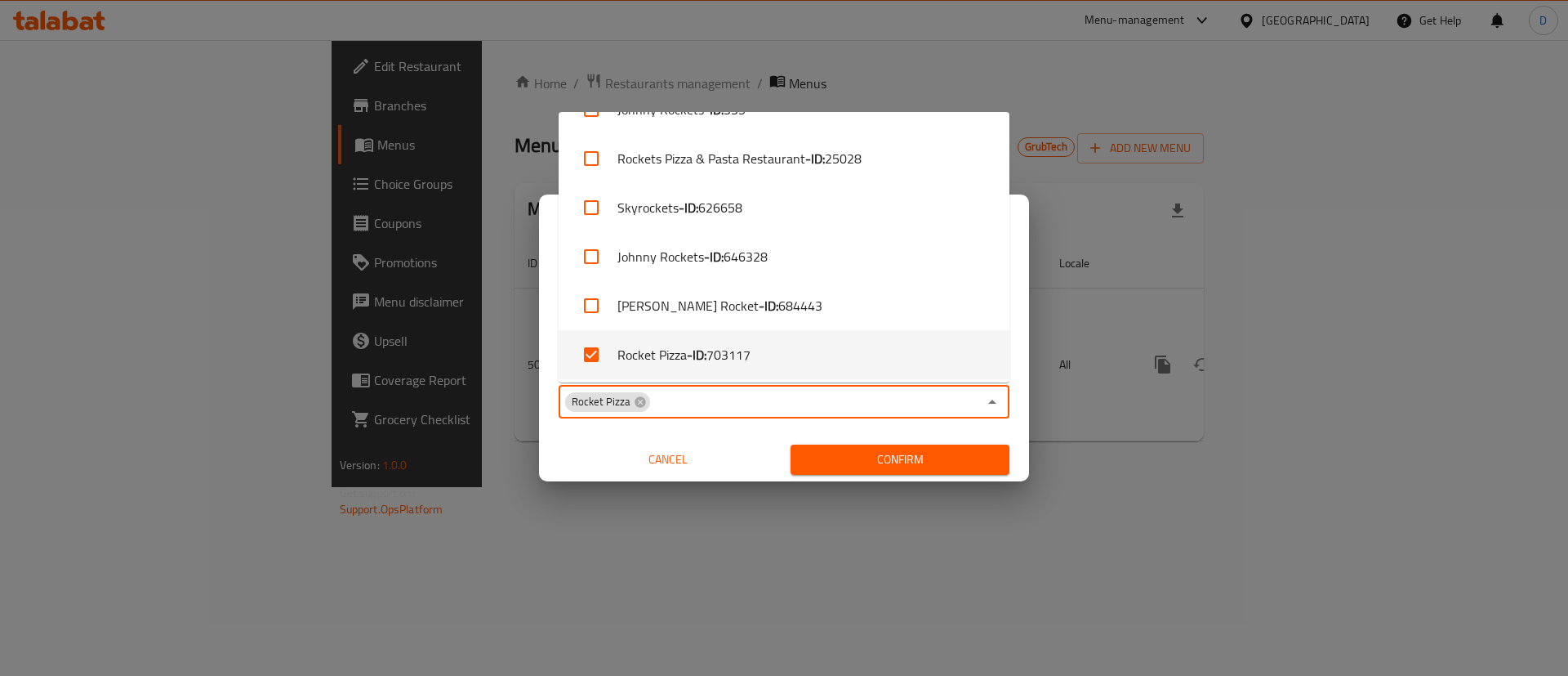
click at [891, 439] on div "Confirm" at bounding box center [900, 459] width 232 height 43
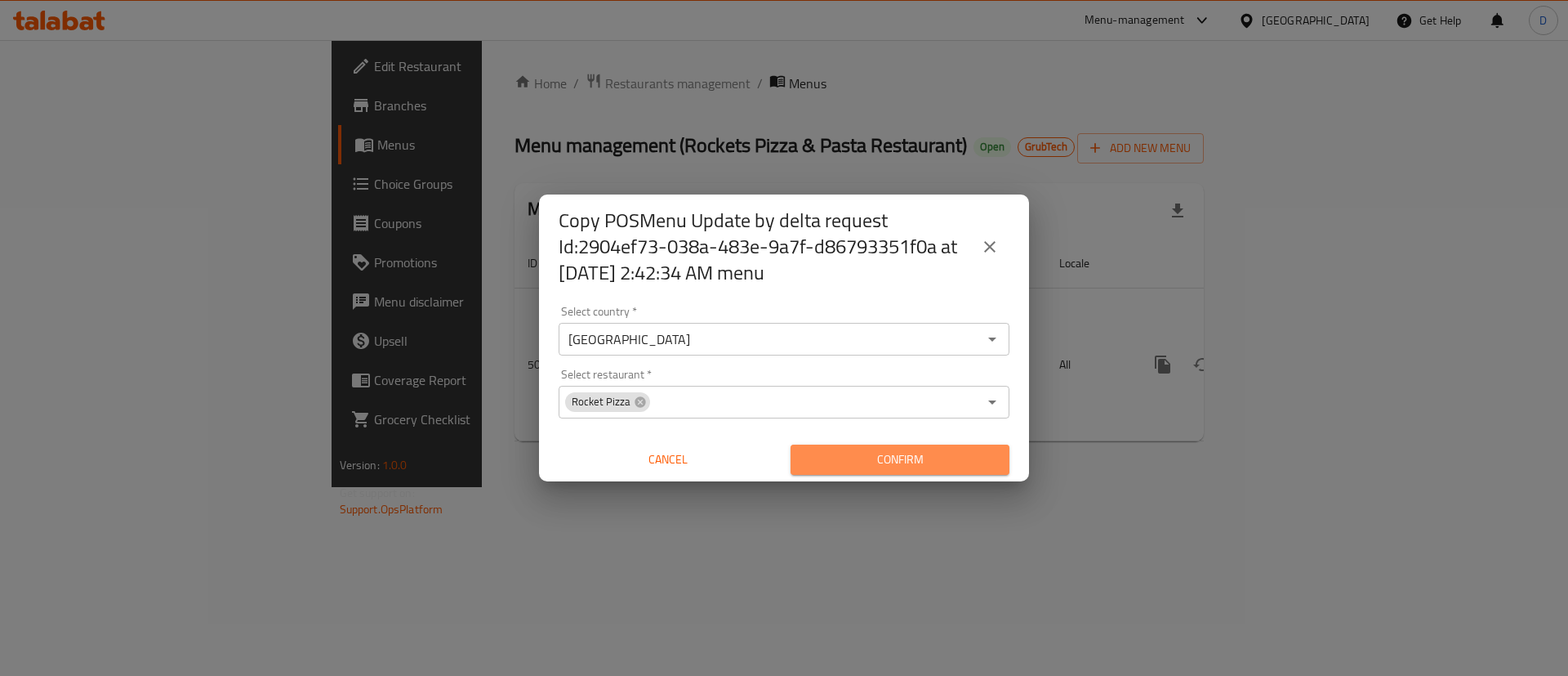
click at [891, 449] on span "Confirm" at bounding box center [900, 459] width 193 height 20
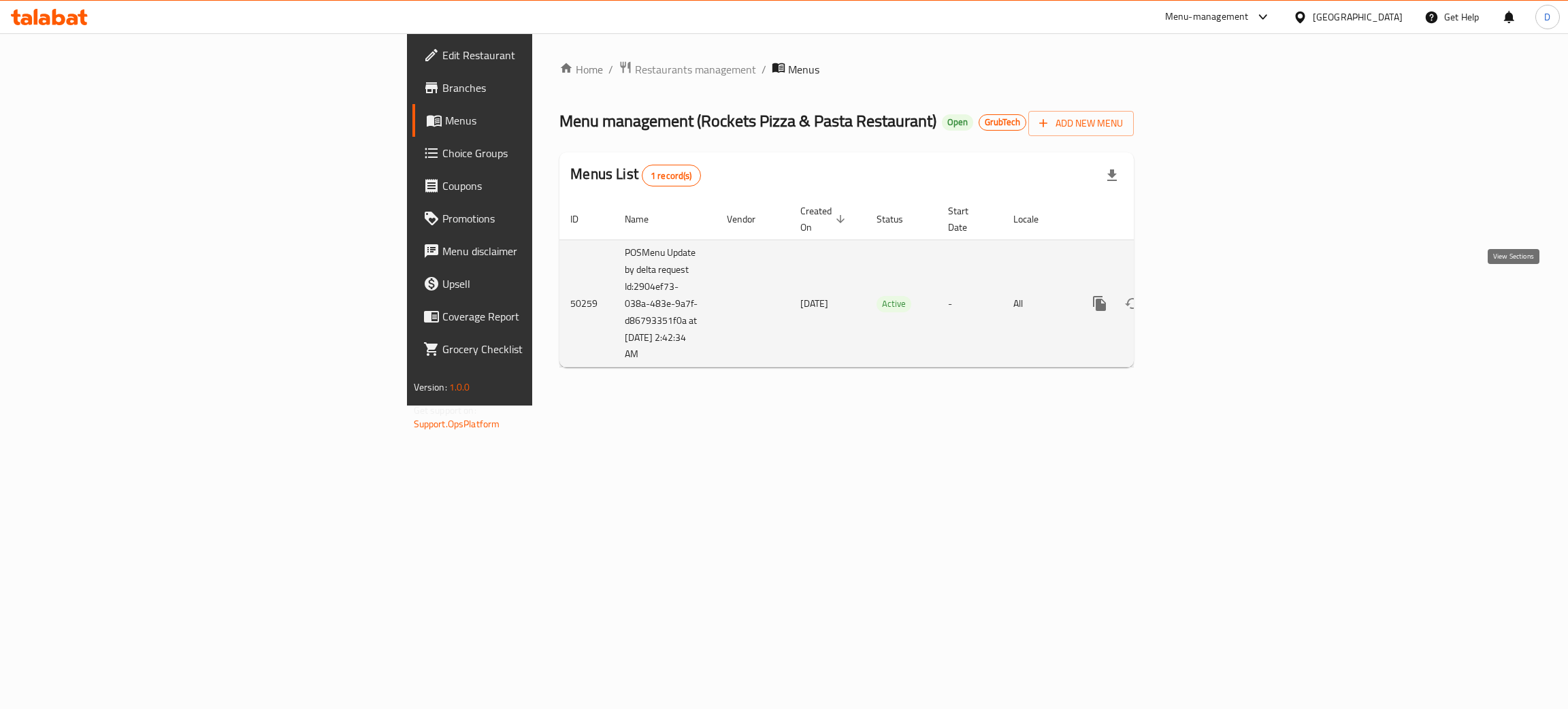
click at [1204, 297] on icon "enhanced table" at bounding box center [1197, 303] width 12 height 12
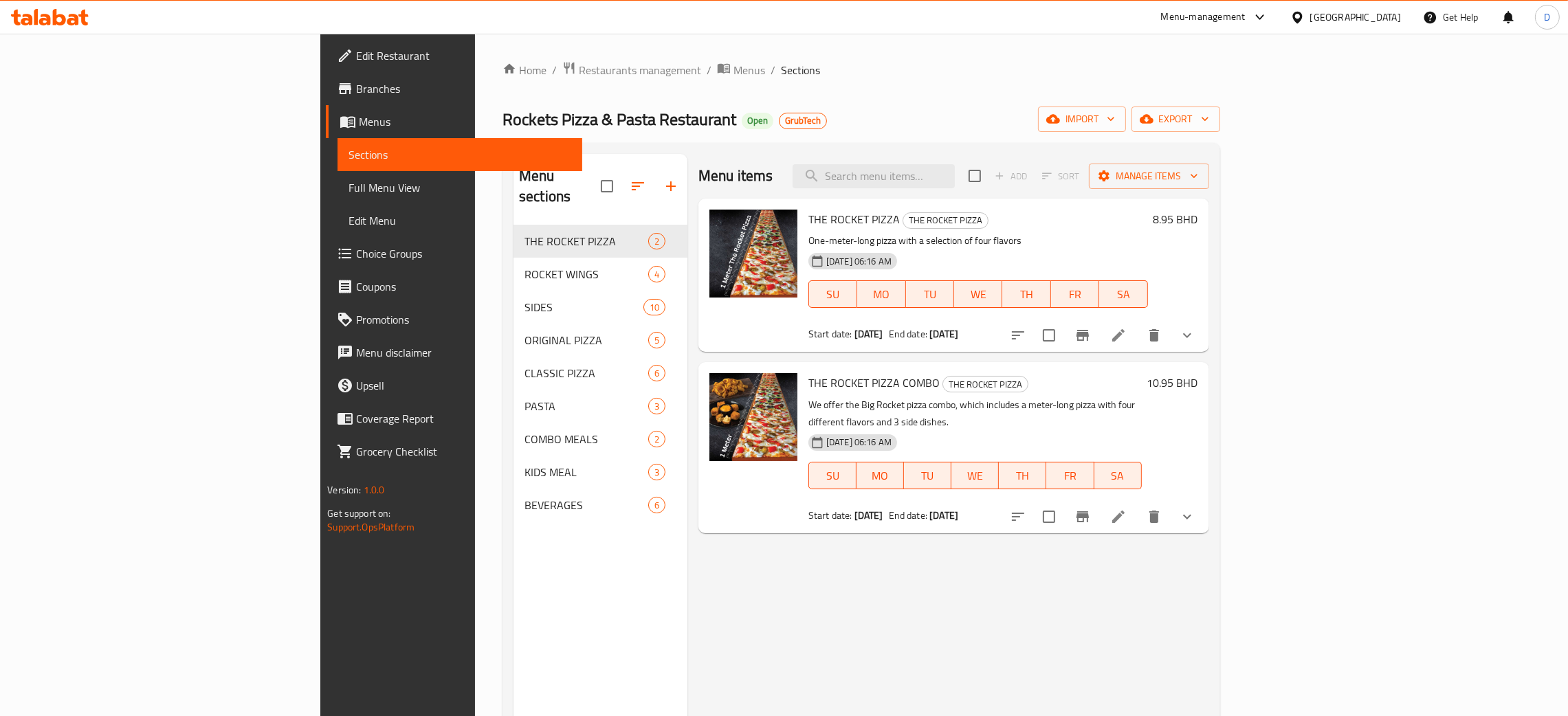
click at [1138, 345] on li at bounding box center [1118, 335] width 38 height 25
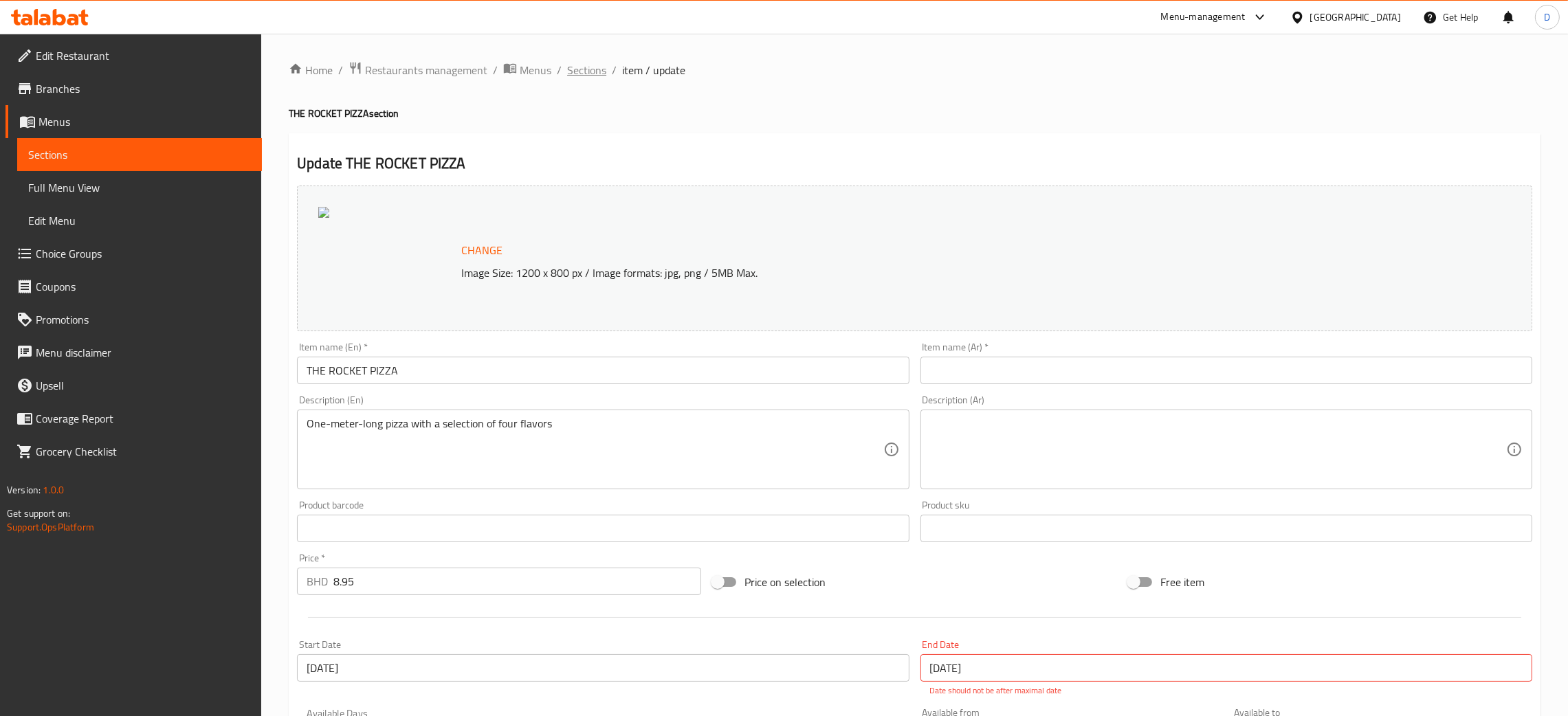
click at [589, 69] on span "Sections" at bounding box center [586, 70] width 39 height 16
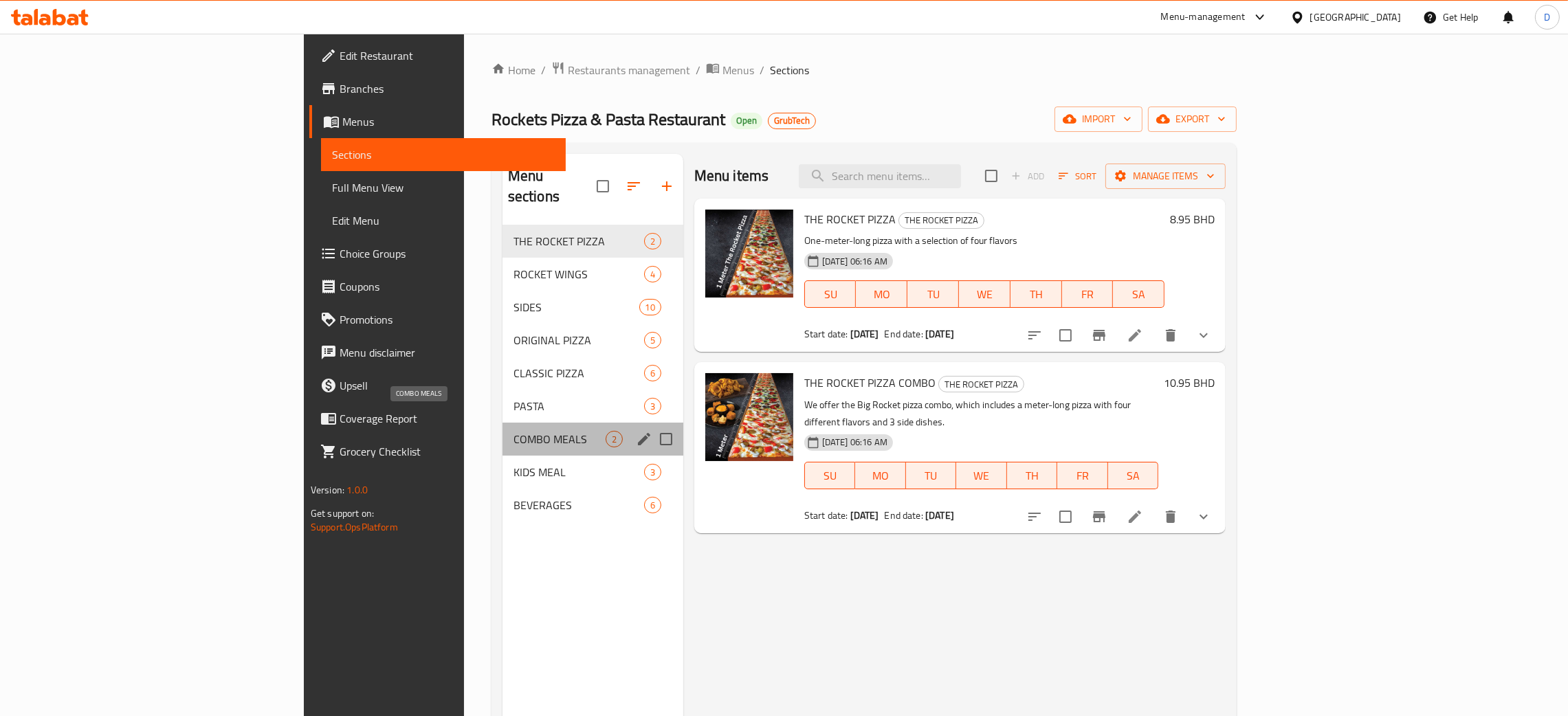
click at [513, 431] on span "COMBO MEALS" at bounding box center [559, 439] width 92 height 16
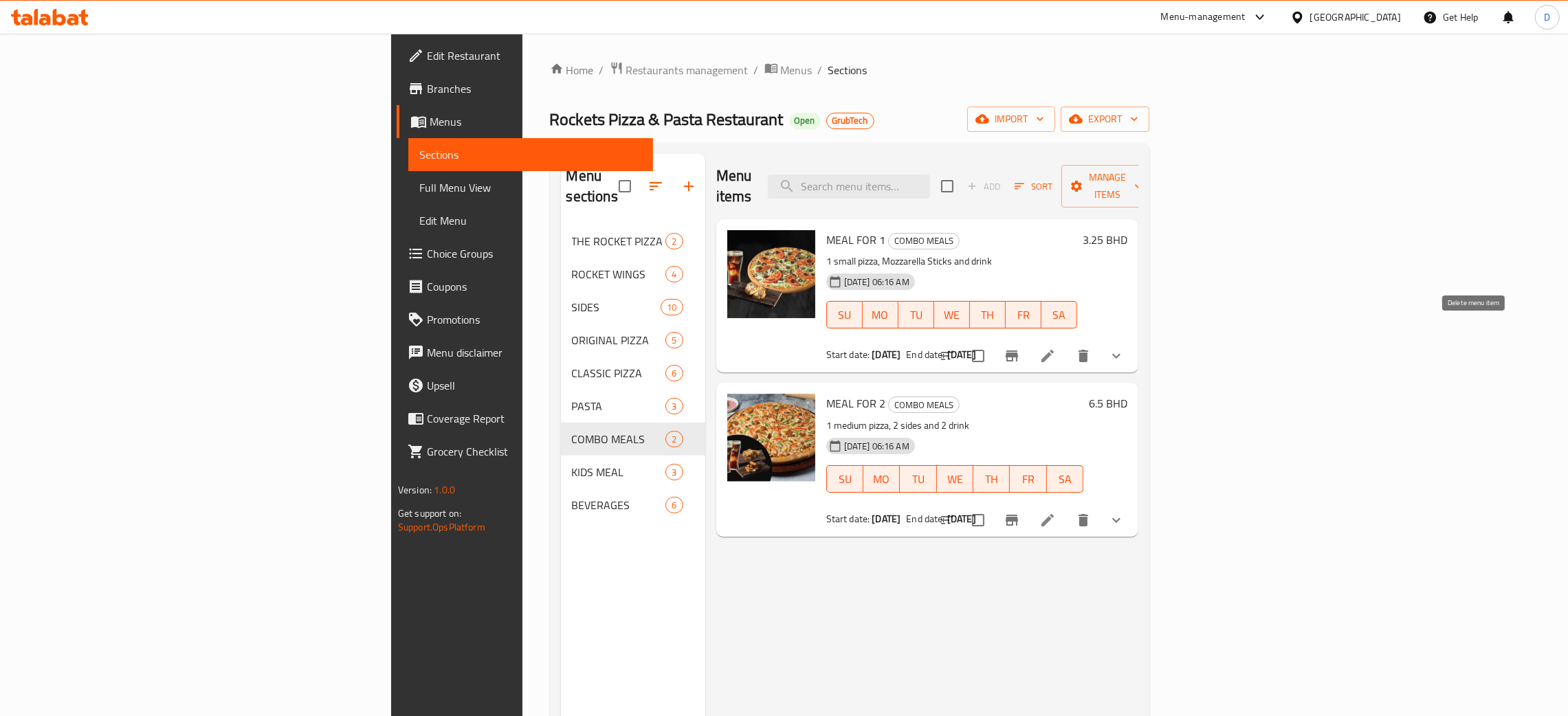
click at [1133, 340] on button "show more" at bounding box center [1116, 356] width 33 height 33
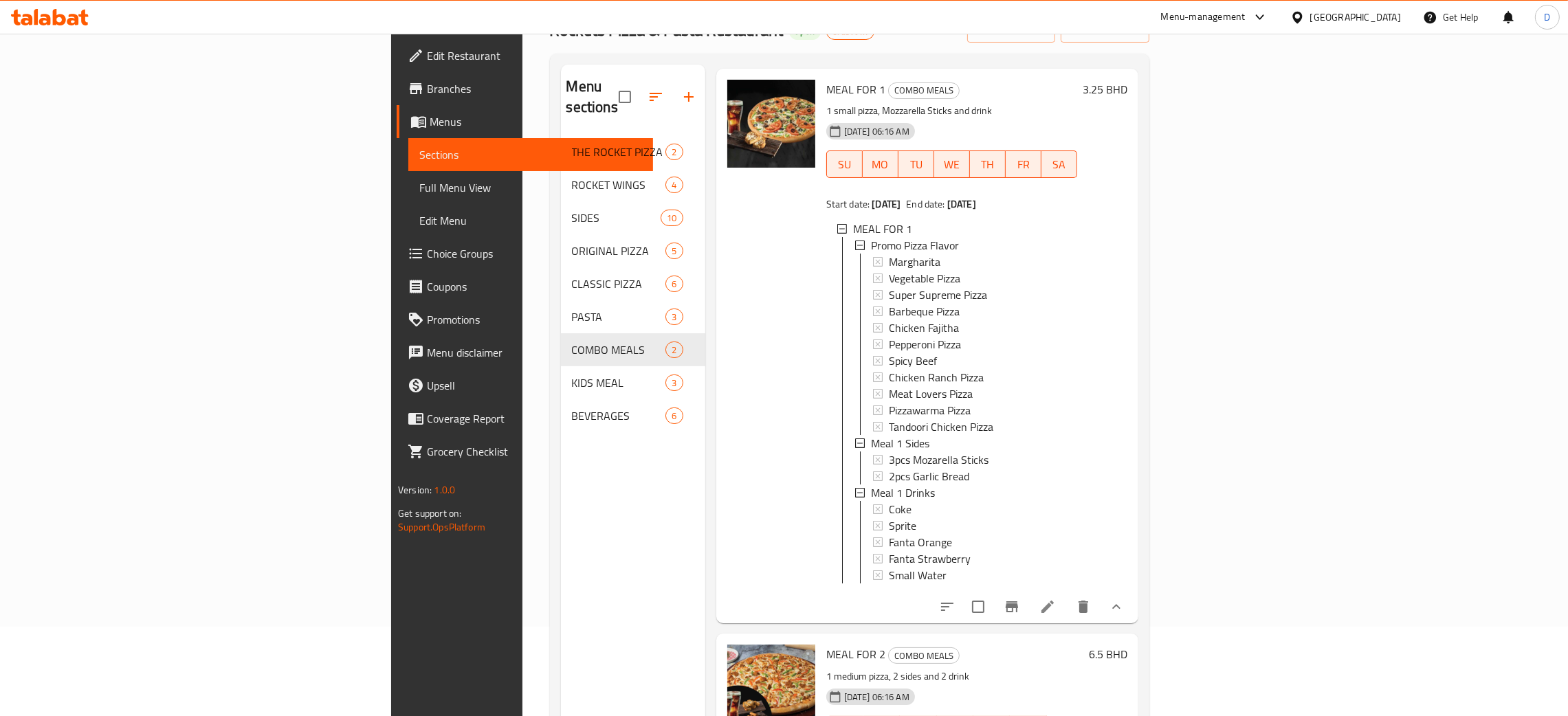
scroll to position [193, 0]
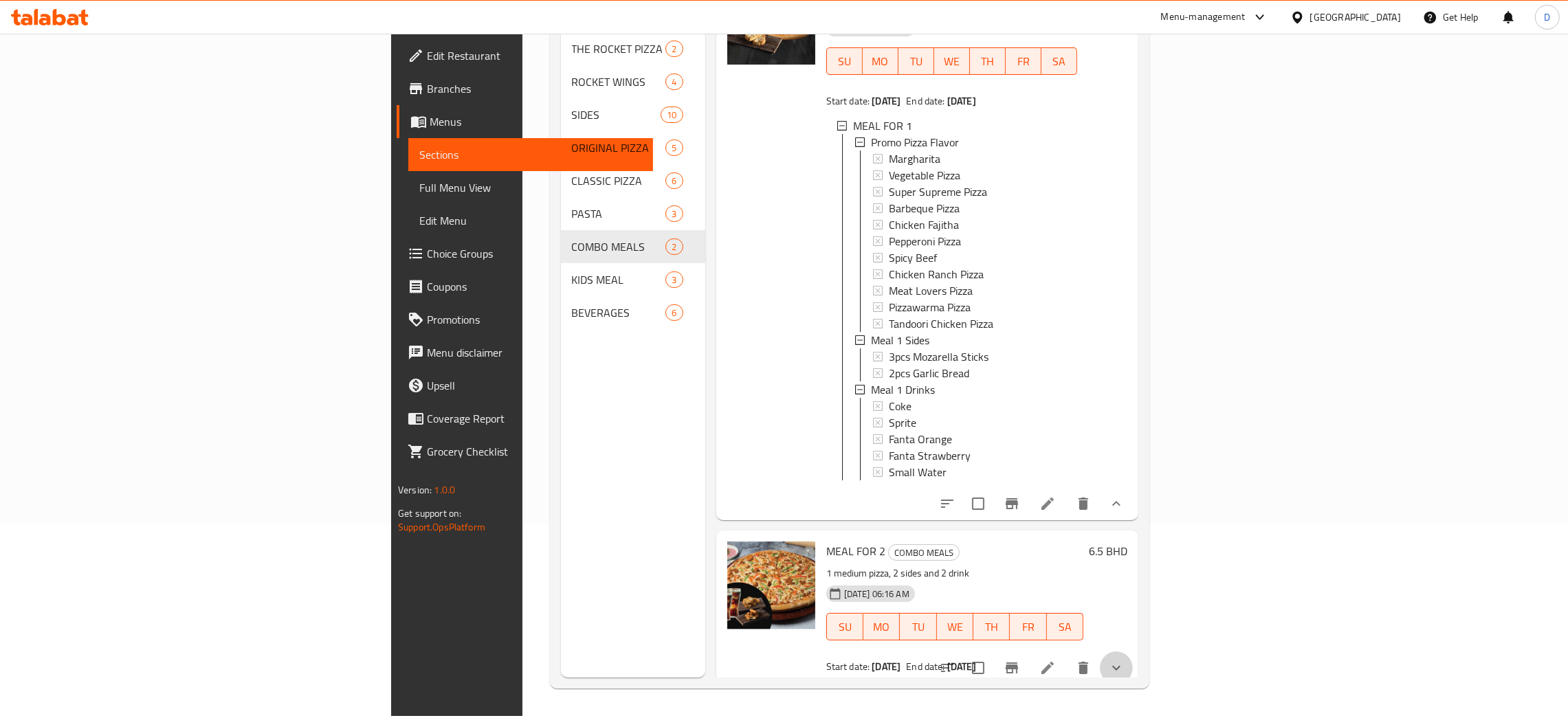
click at [1133, 568] on button "show more" at bounding box center [1116, 667] width 33 height 33
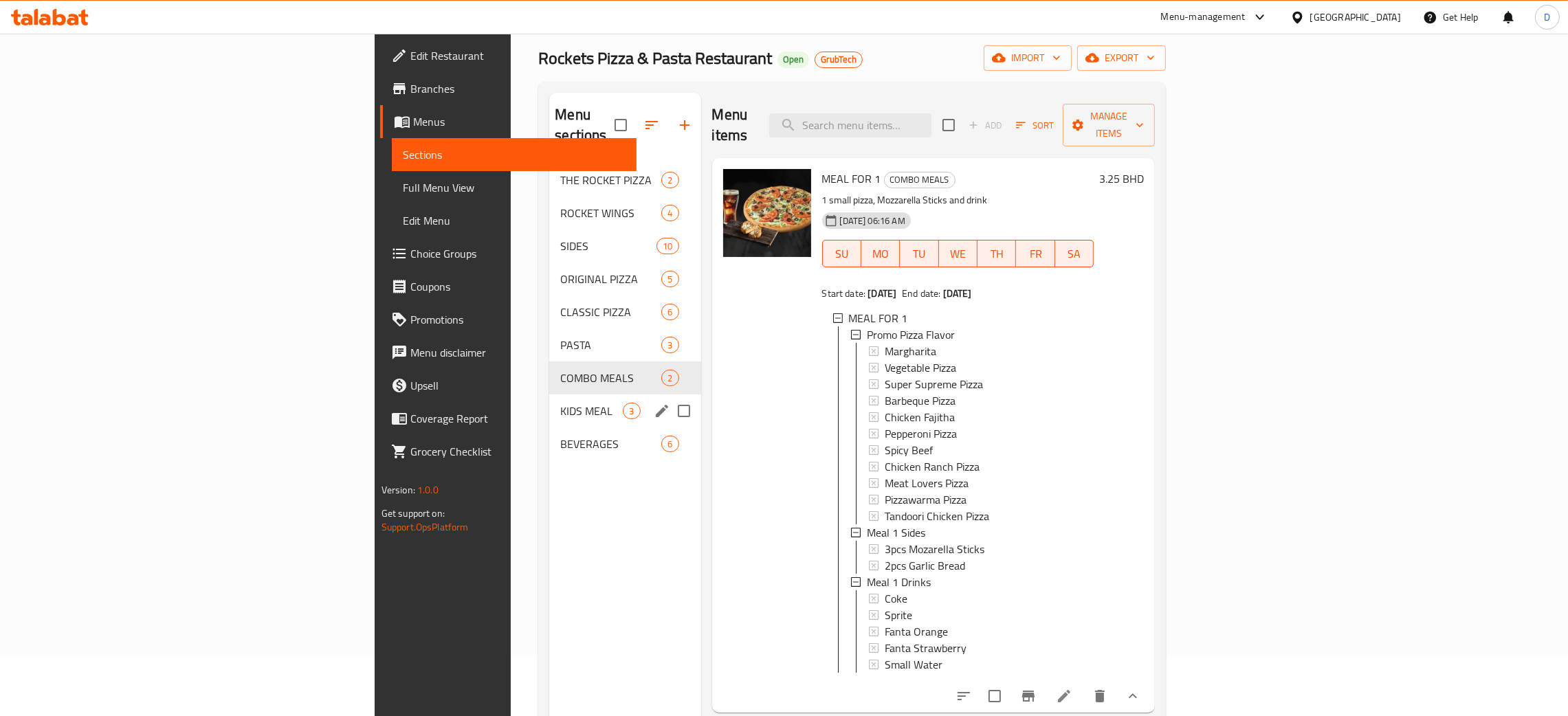
scroll to position [0, 0]
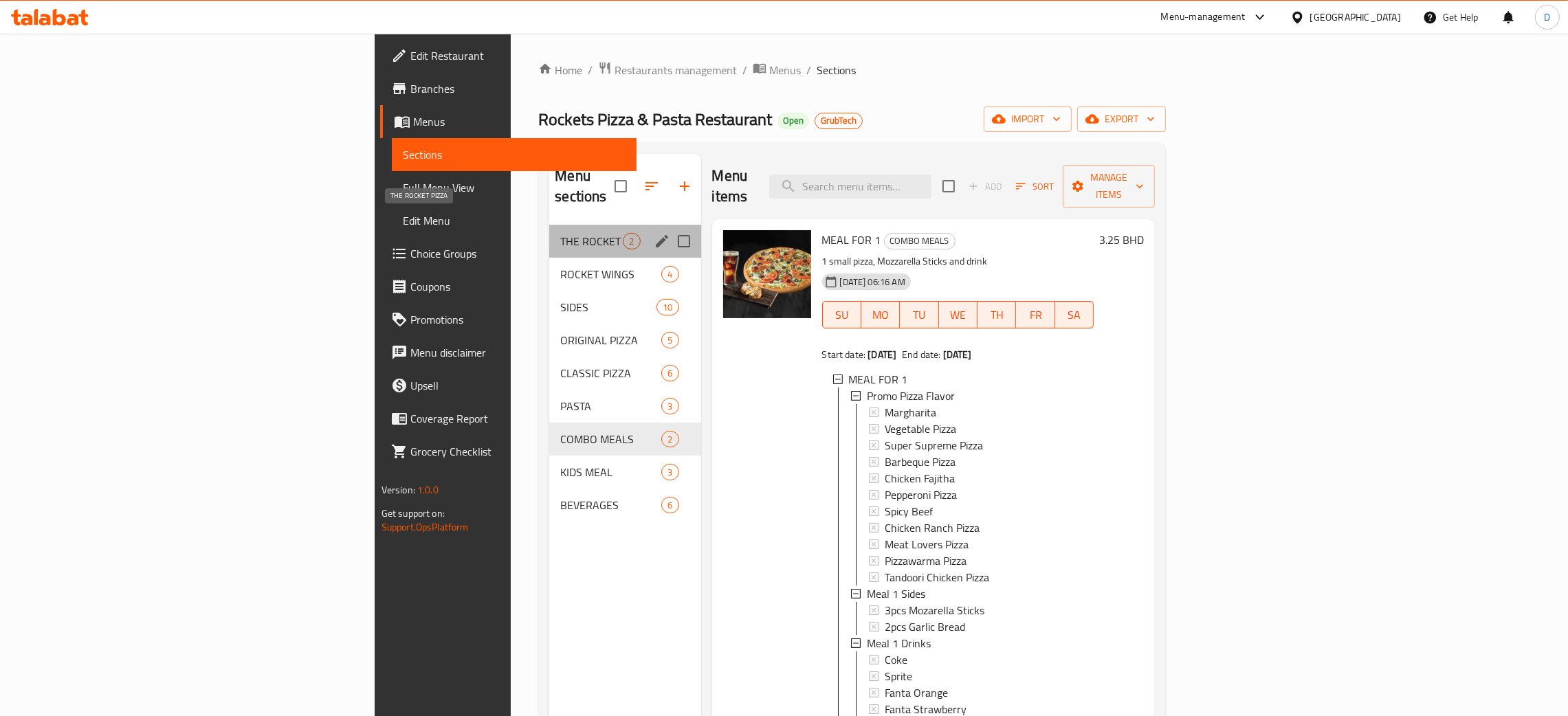
click at [561, 233] on span "THE ROCKET PIZZA" at bounding box center [592, 241] width 63 height 16
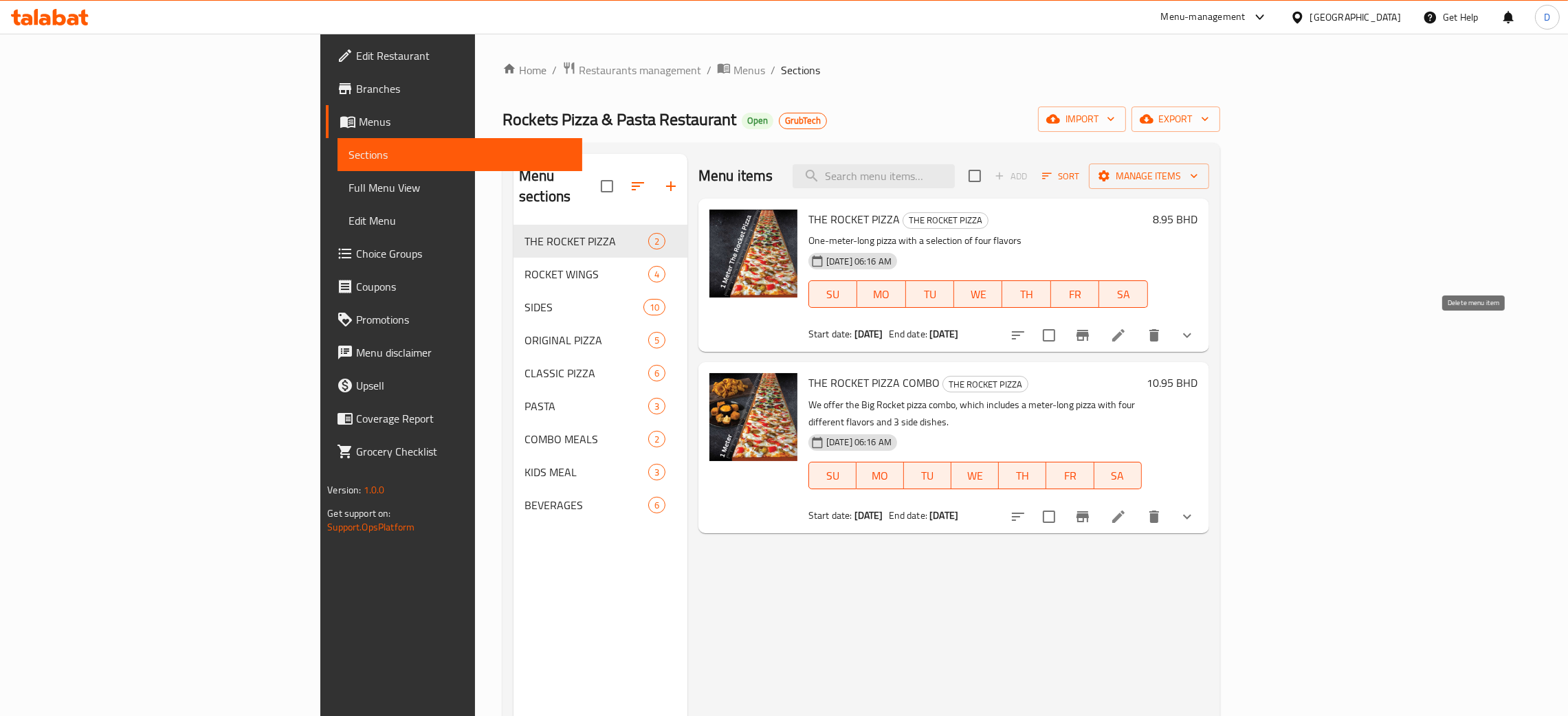
click at [1204, 338] on button "show more" at bounding box center [1187, 335] width 33 height 33
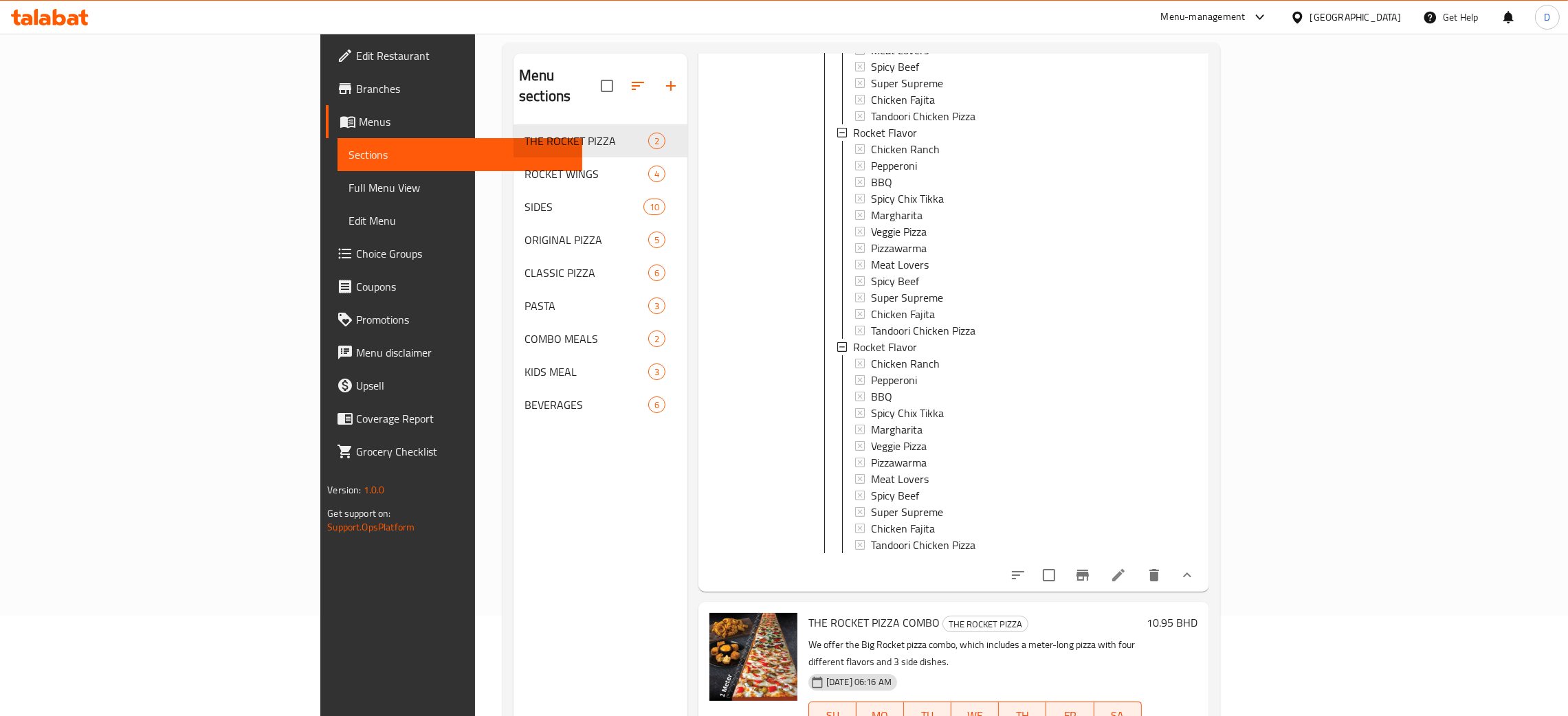
scroll to position [193, 0]
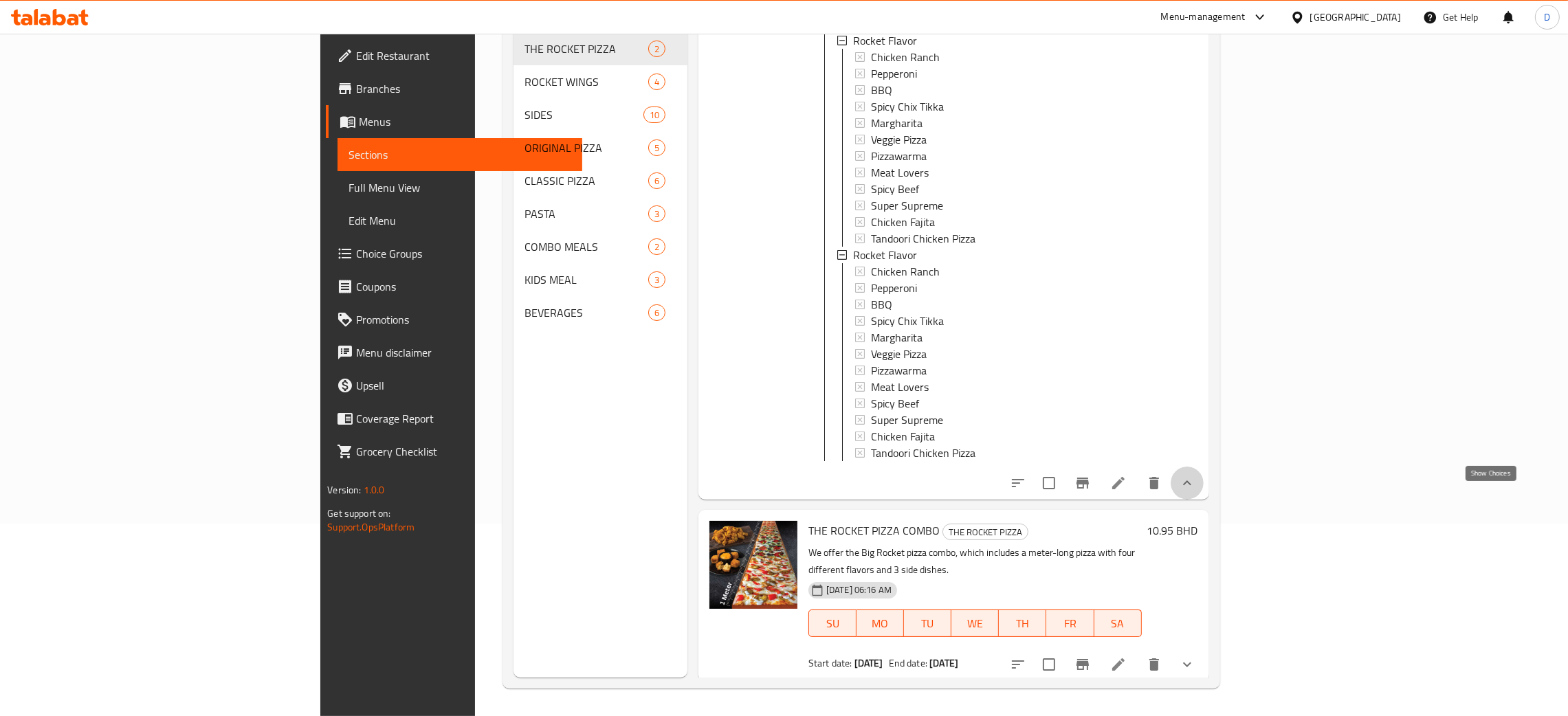
click at [1196, 492] on icon "show more" at bounding box center [1187, 483] width 16 height 16
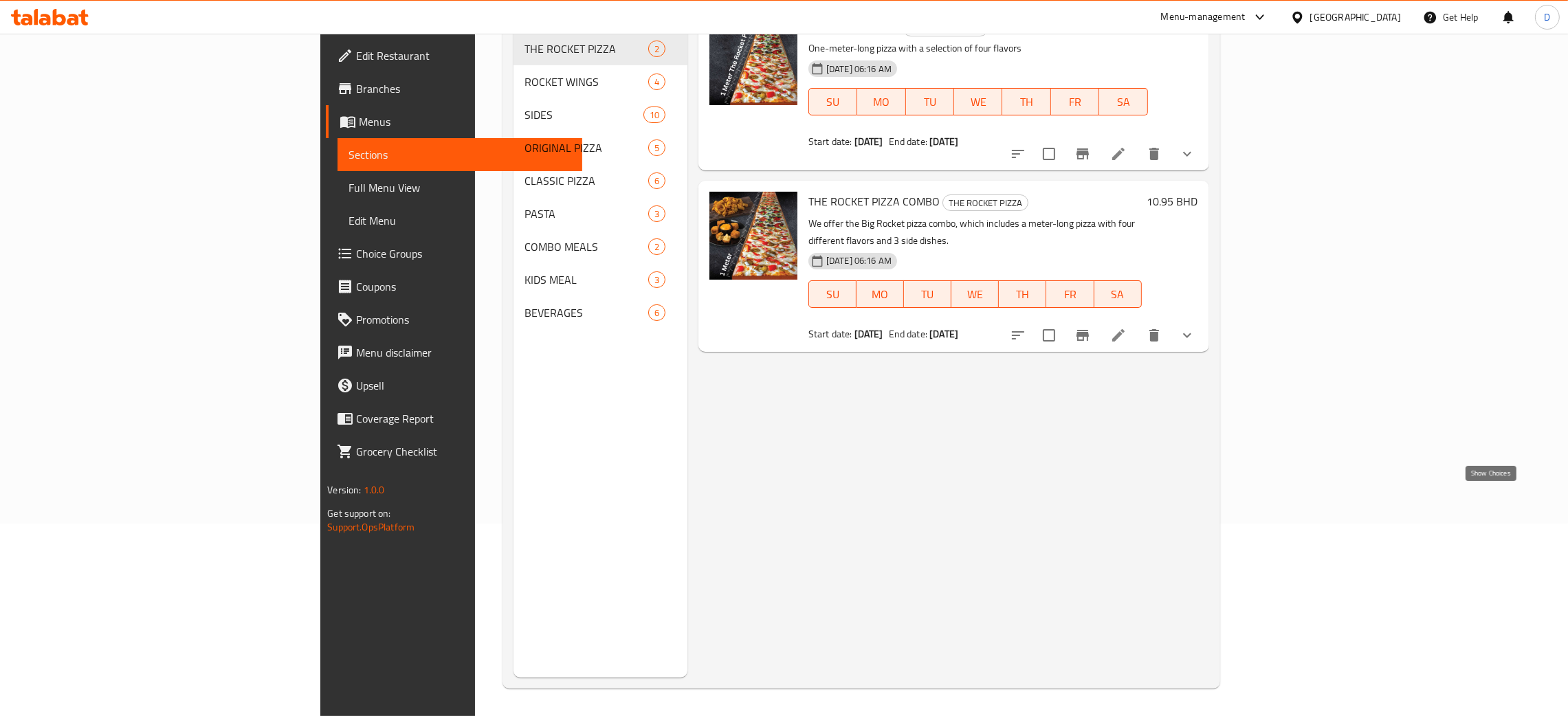
scroll to position [0, 0]
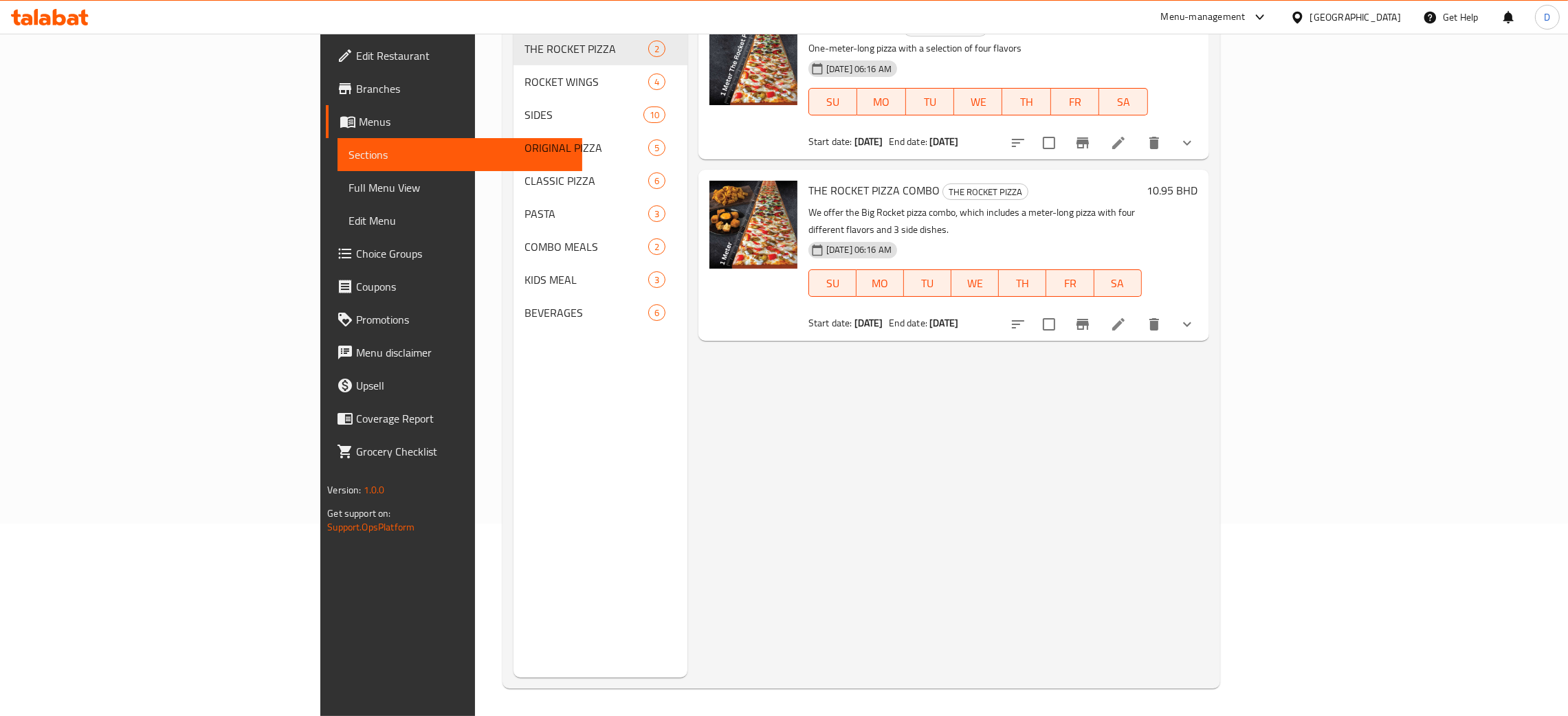
click at [1204, 308] on button "show more" at bounding box center [1187, 324] width 33 height 33
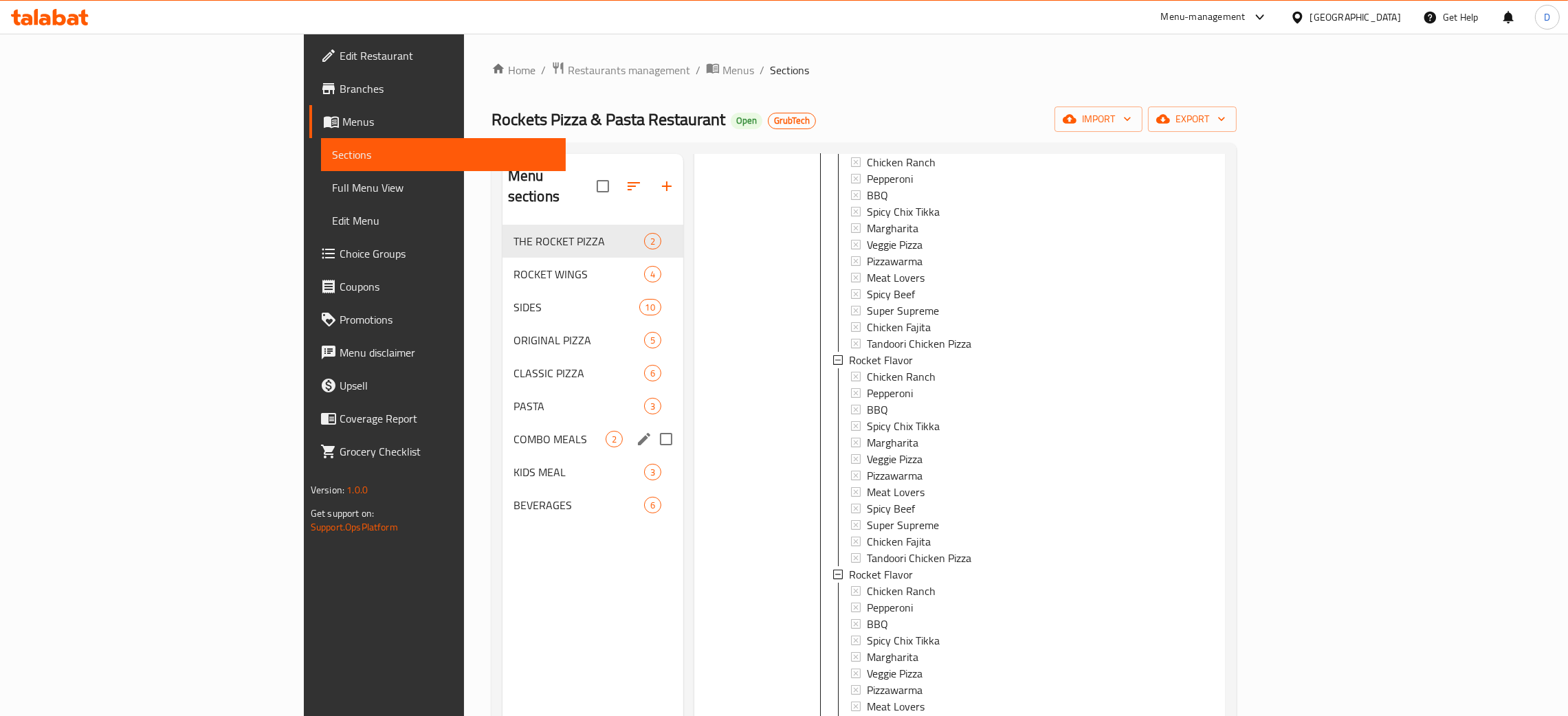
click at [502, 422] on div "COMBO MEALS 2" at bounding box center [592, 438] width 181 height 33
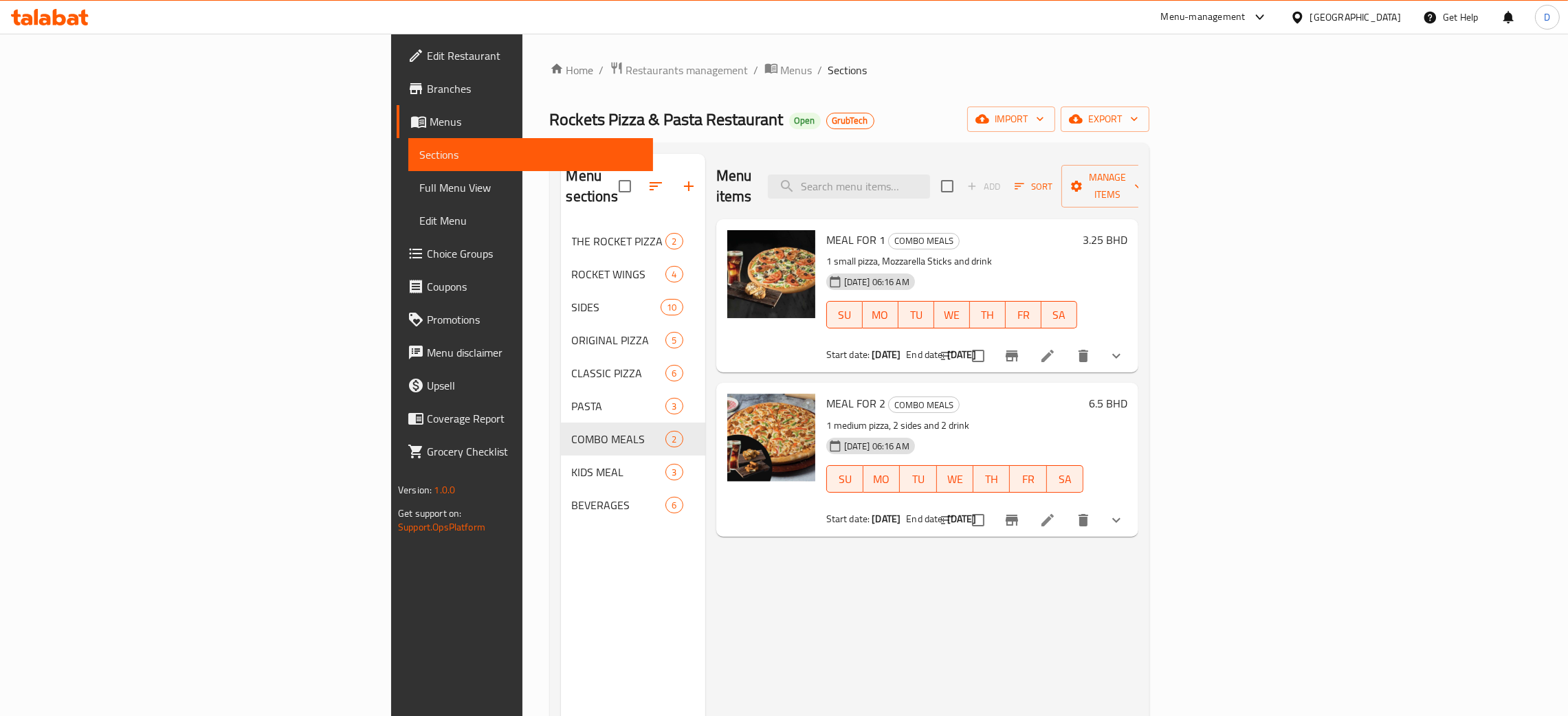
click at [1133, 340] on button "show more" at bounding box center [1116, 356] width 33 height 33
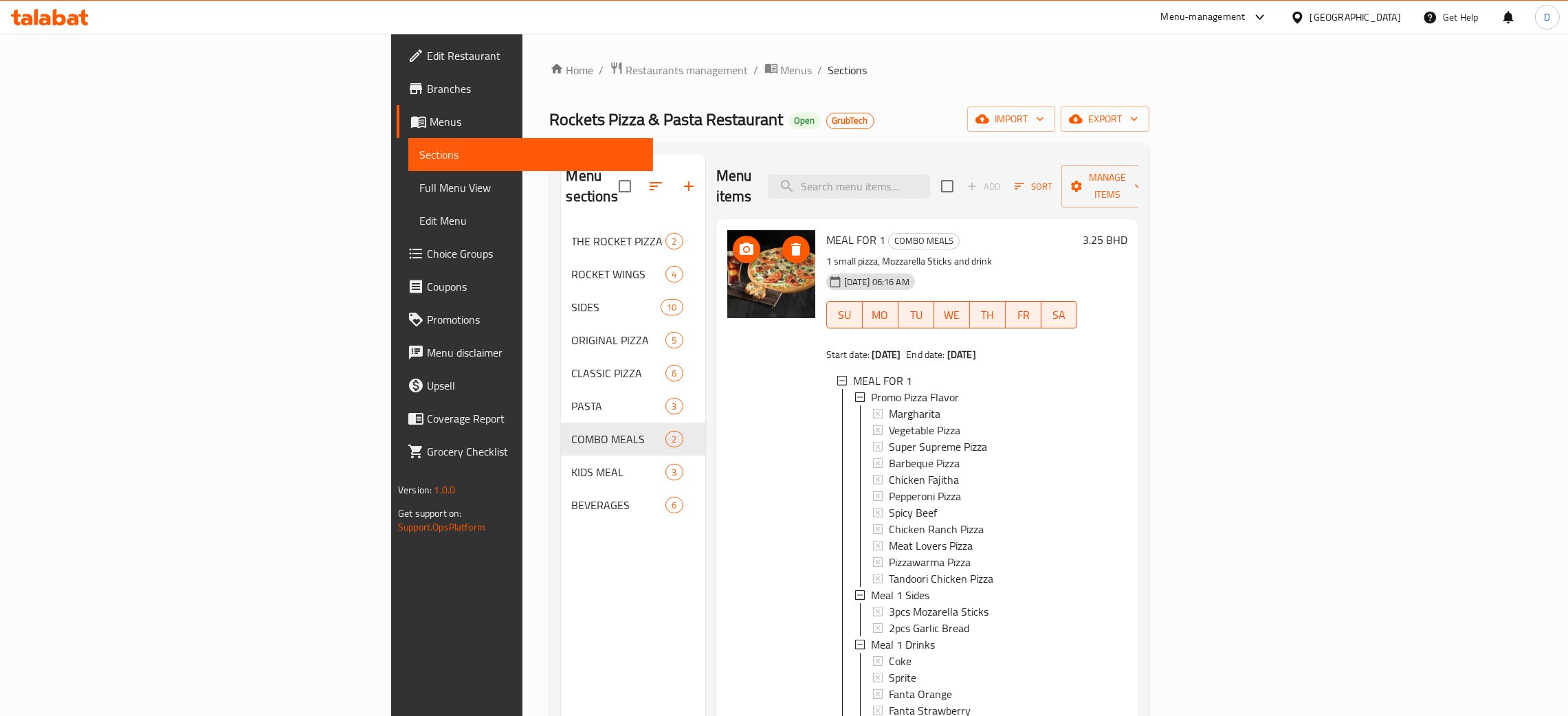
scroll to position [61, 0]
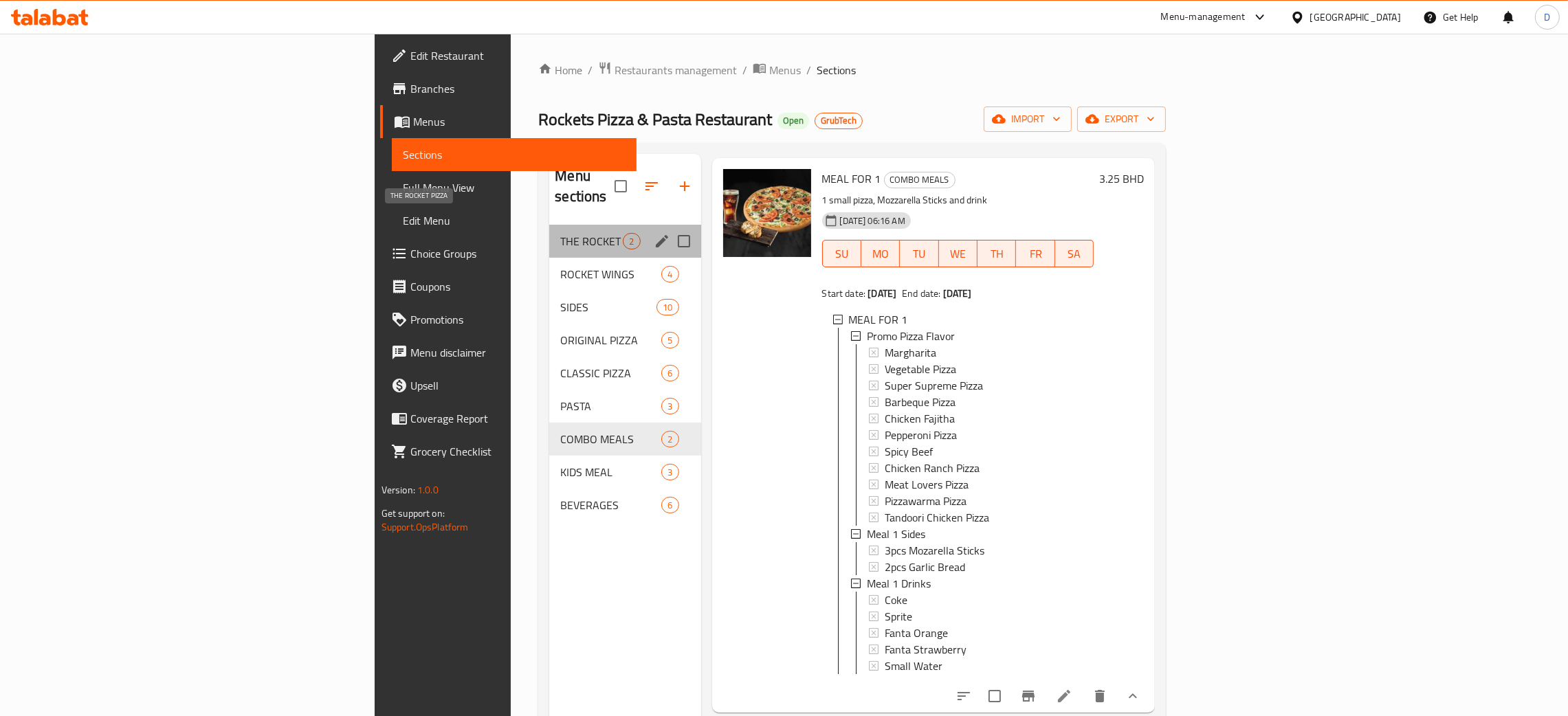
click at [561, 233] on span "THE ROCKET PIZZA" at bounding box center [592, 241] width 63 height 16
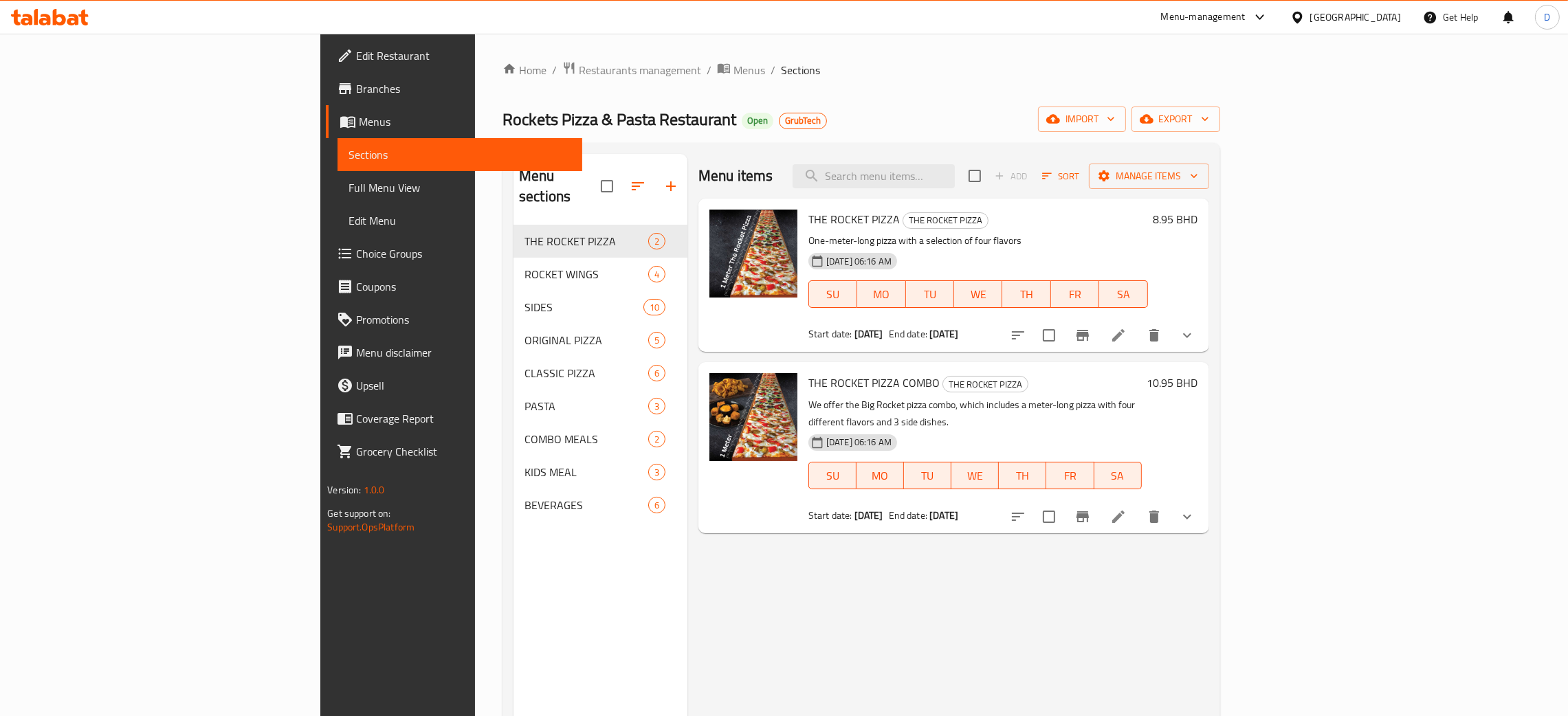
click at [1127, 341] on icon at bounding box center [1118, 335] width 16 height 16
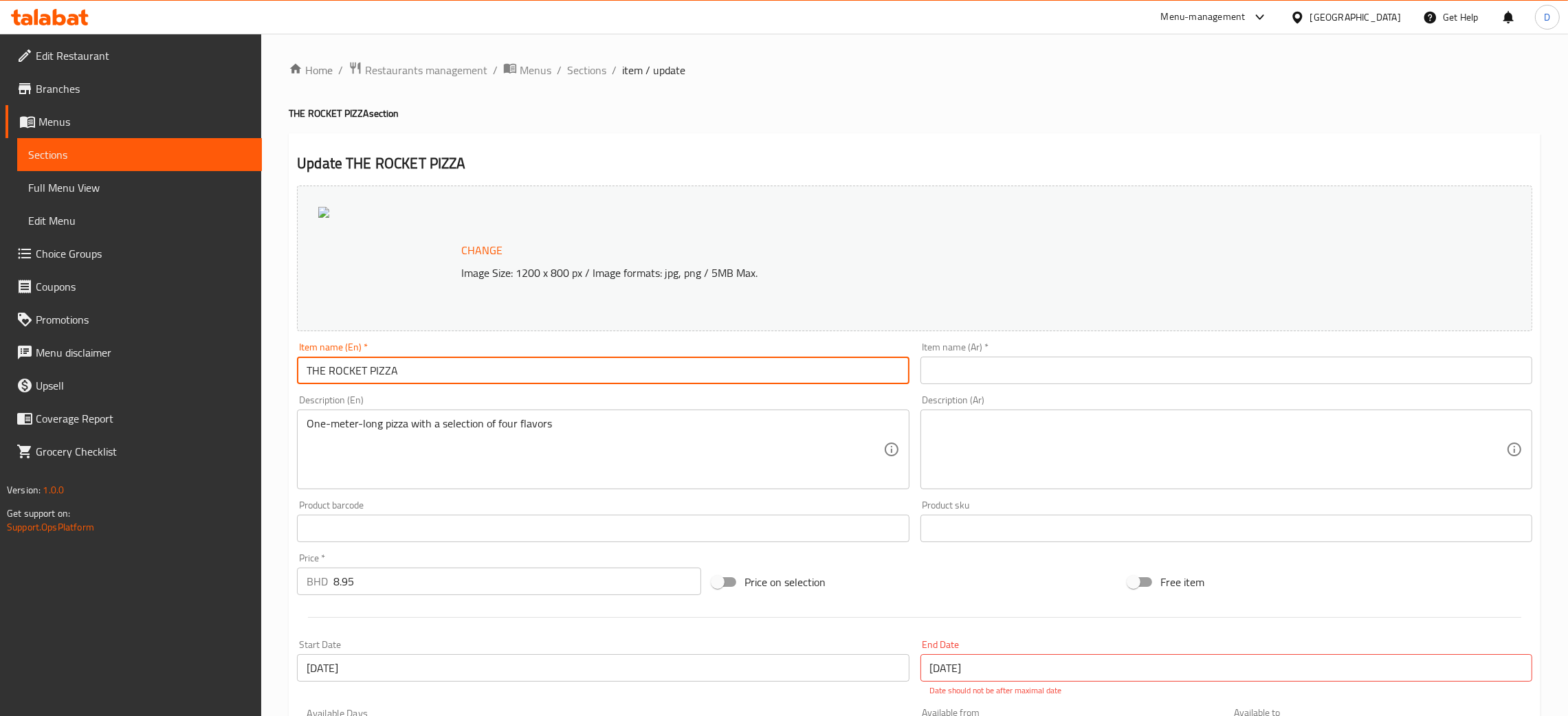
drag, startPoint x: 411, startPoint y: 379, endPoint x: 278, endPoint y: 373, distance: 133.1
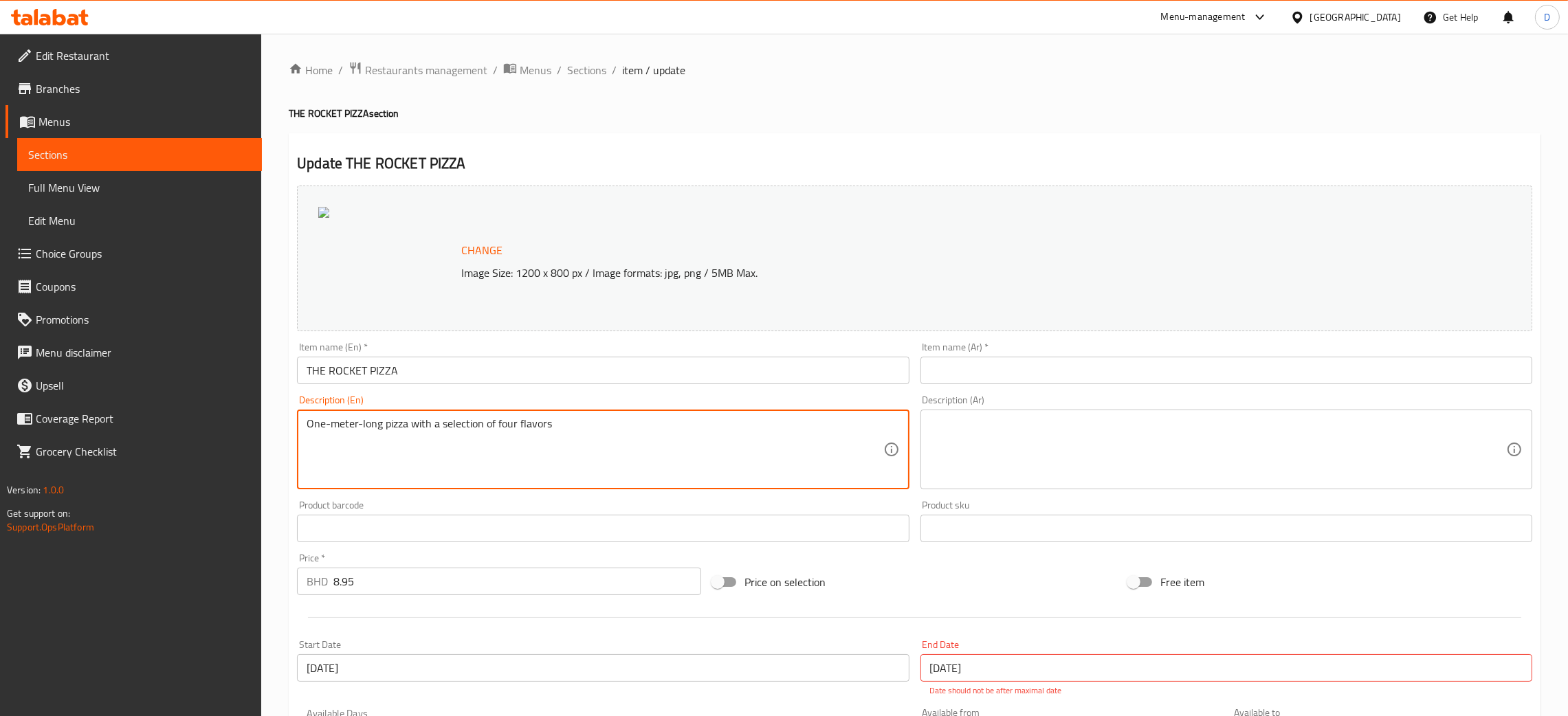
drag, startPoint x: 554, startPoint y: 426, endPoint x: 245, endPoint y: 416, distance: 309.2
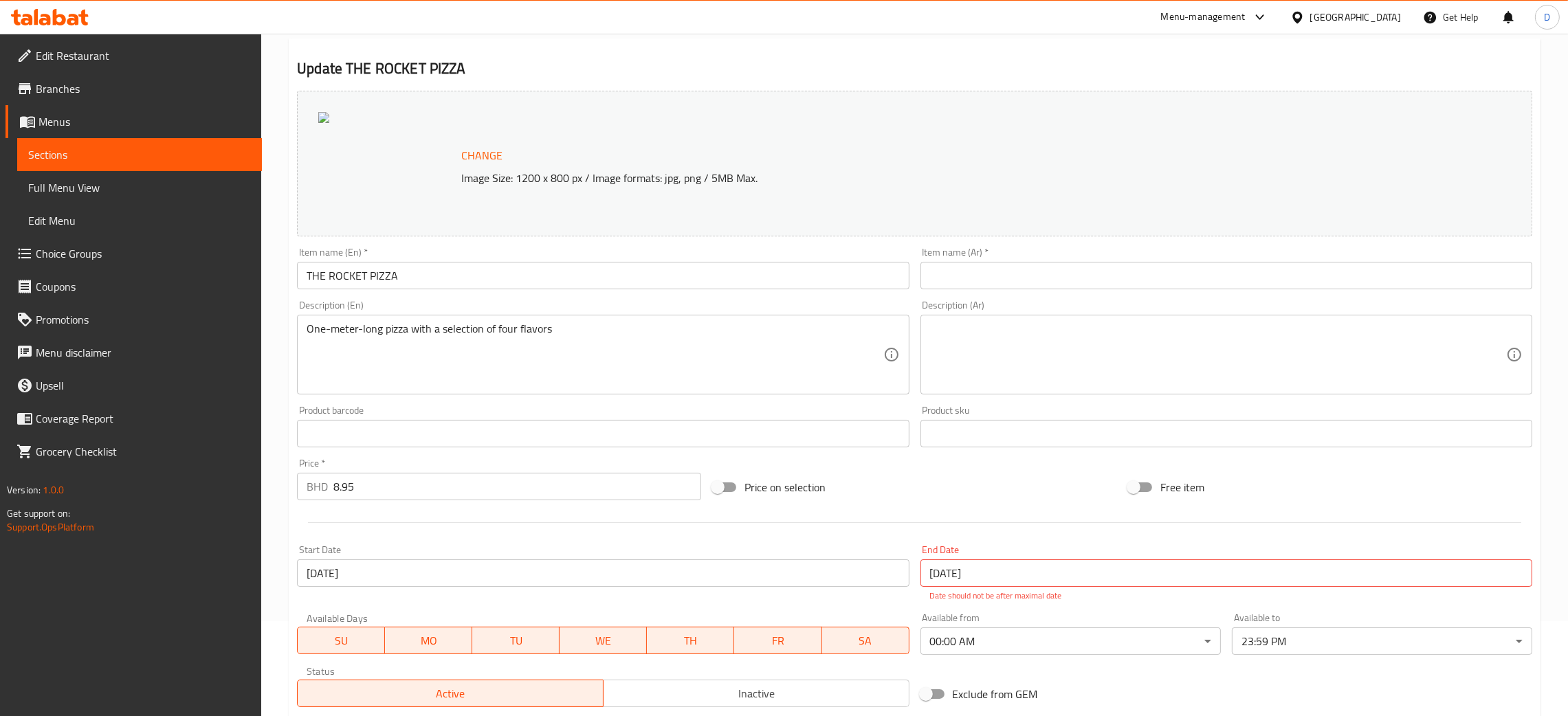
scroll to position [206, 0]
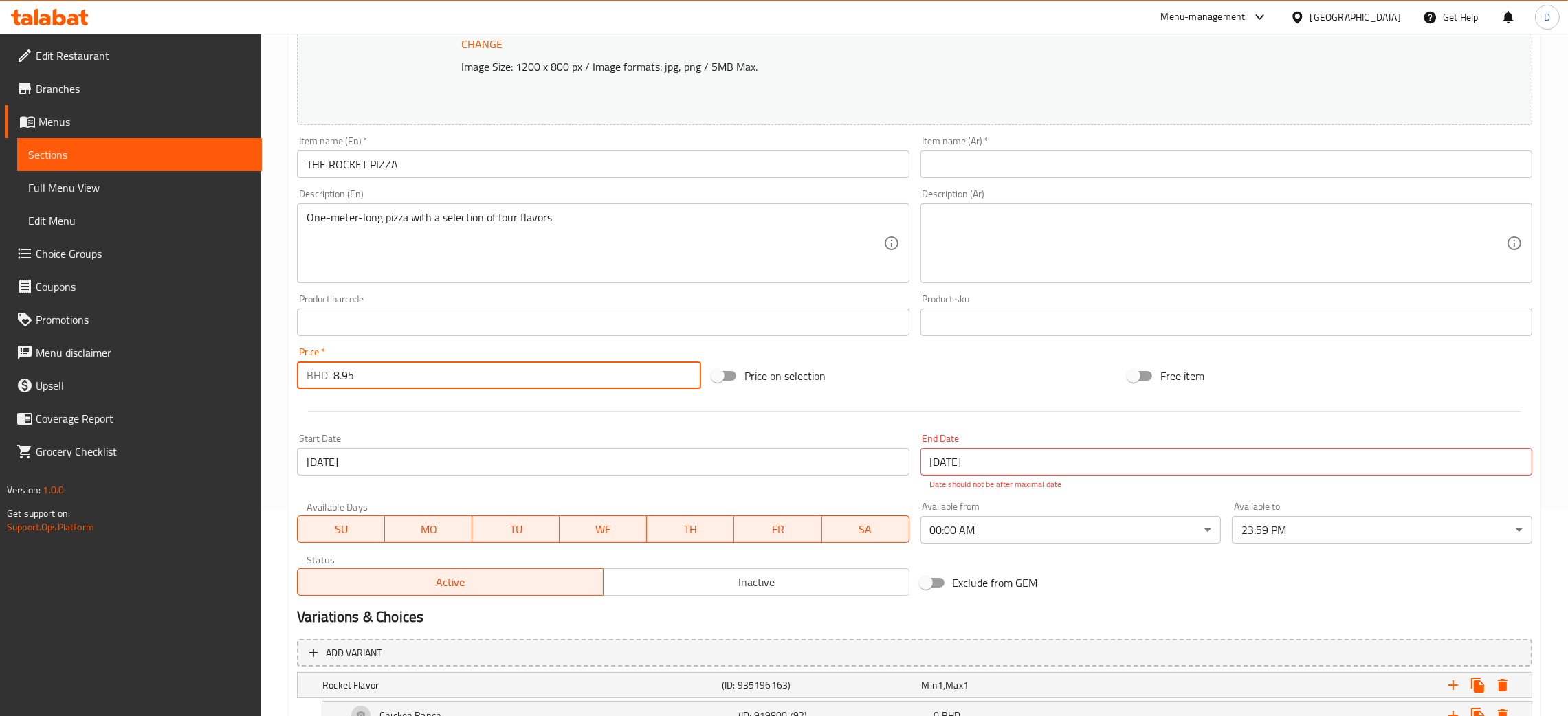
drag, startPoint x: 365, startPoint y: 373, endPoint x: 315, endPoint y: 378, distance: 50.2
click at [312, 377] on div "BHD 8.95 Price *" at bounding box center [499, 375] width 404 height 27
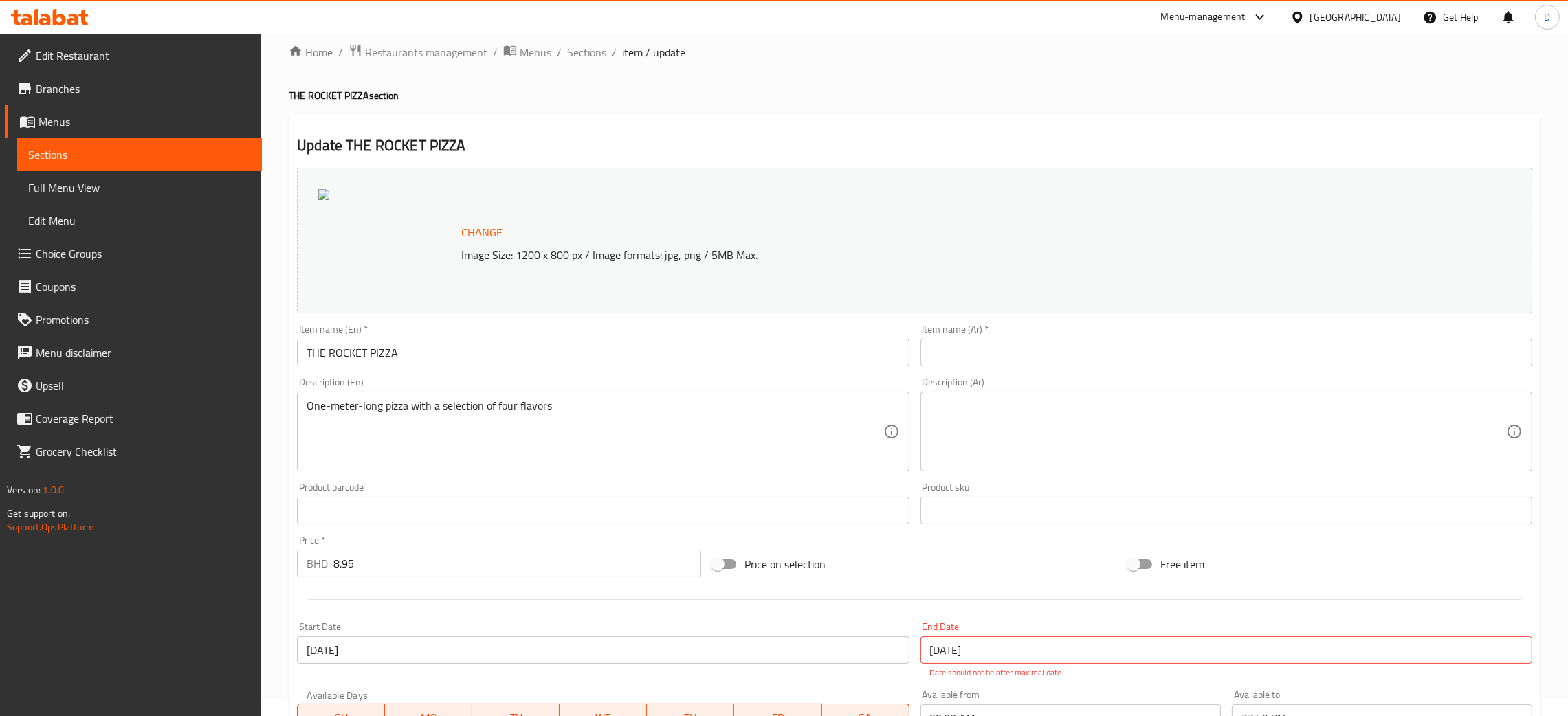
scroll to position [0, 0]
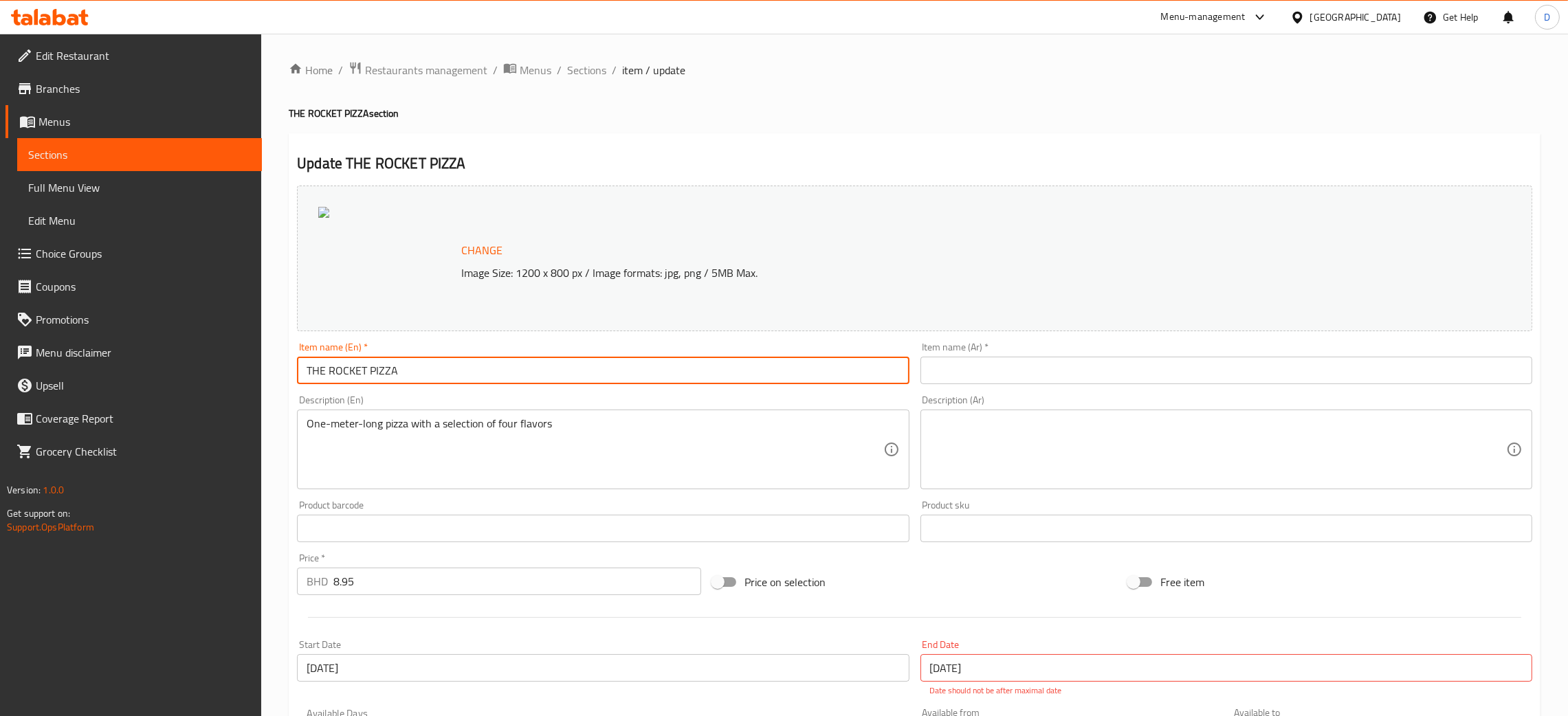
click at [405, 378] on input "THE ROCKET PIZZA" at bounding box center [603, 370] width 612 height 27
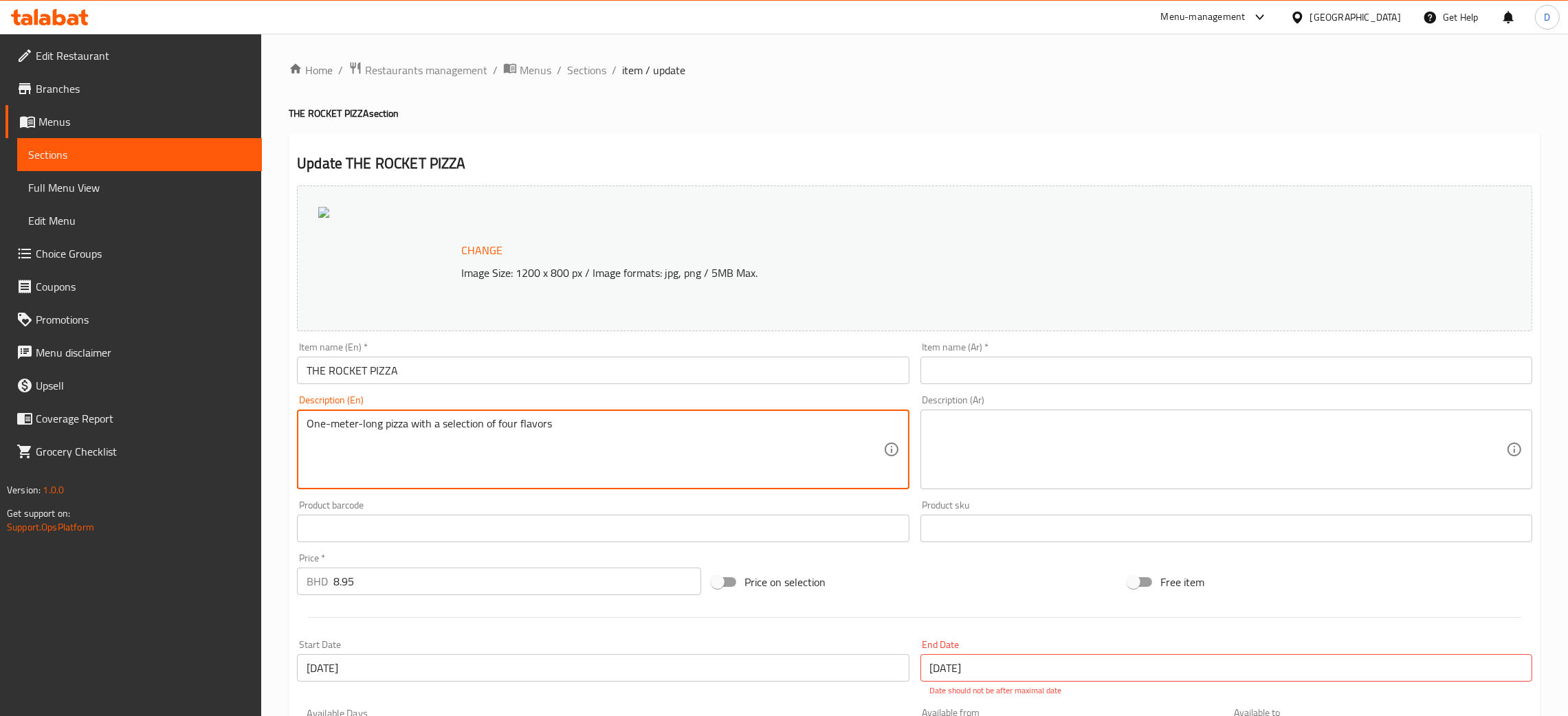
drag, startPoint x: 558, startPoint y: 427, endPoint x: 275, endPoint y: 407, distance: 283.7
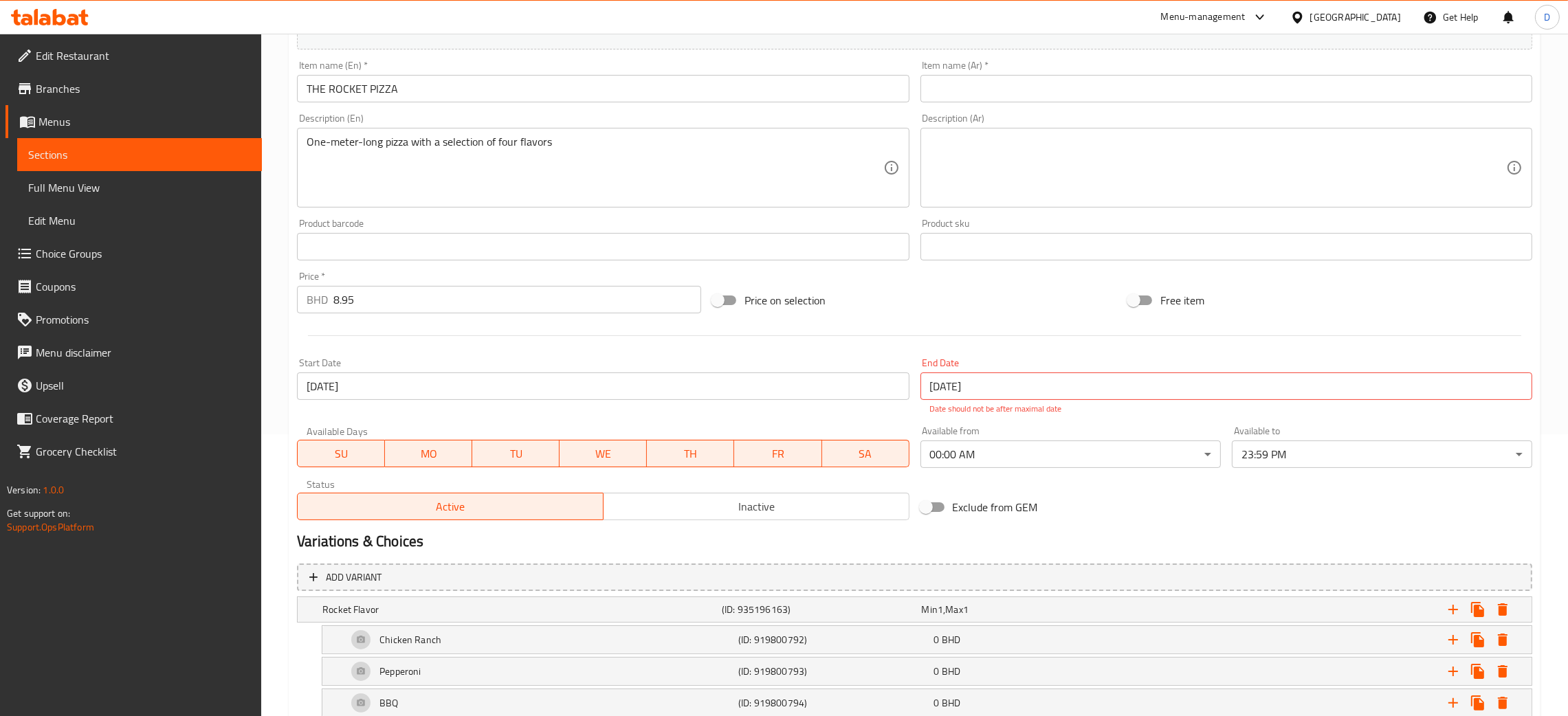
scroll to position [309, 0]
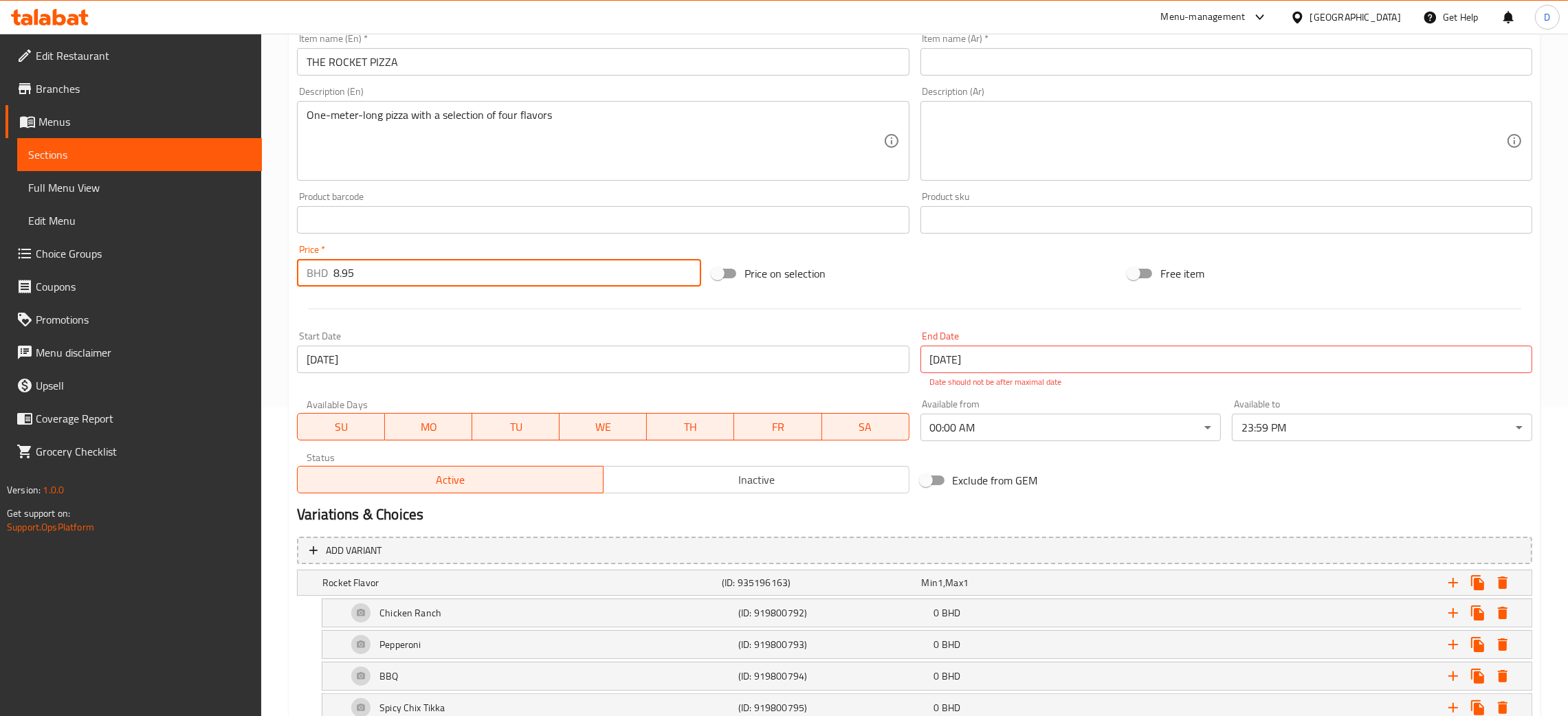
drag, startPoint x: 347, startPoint y: 280, endPoint x: 320, endPoint y: 275, distance: 27.5
click at [320, 275] on div "BHD 8.95 Price *" at bounding box center [499, 272] width 404 height 27
click at [340, 275] on input "8.95" at bounding box center [517, 272] width 368 height 27
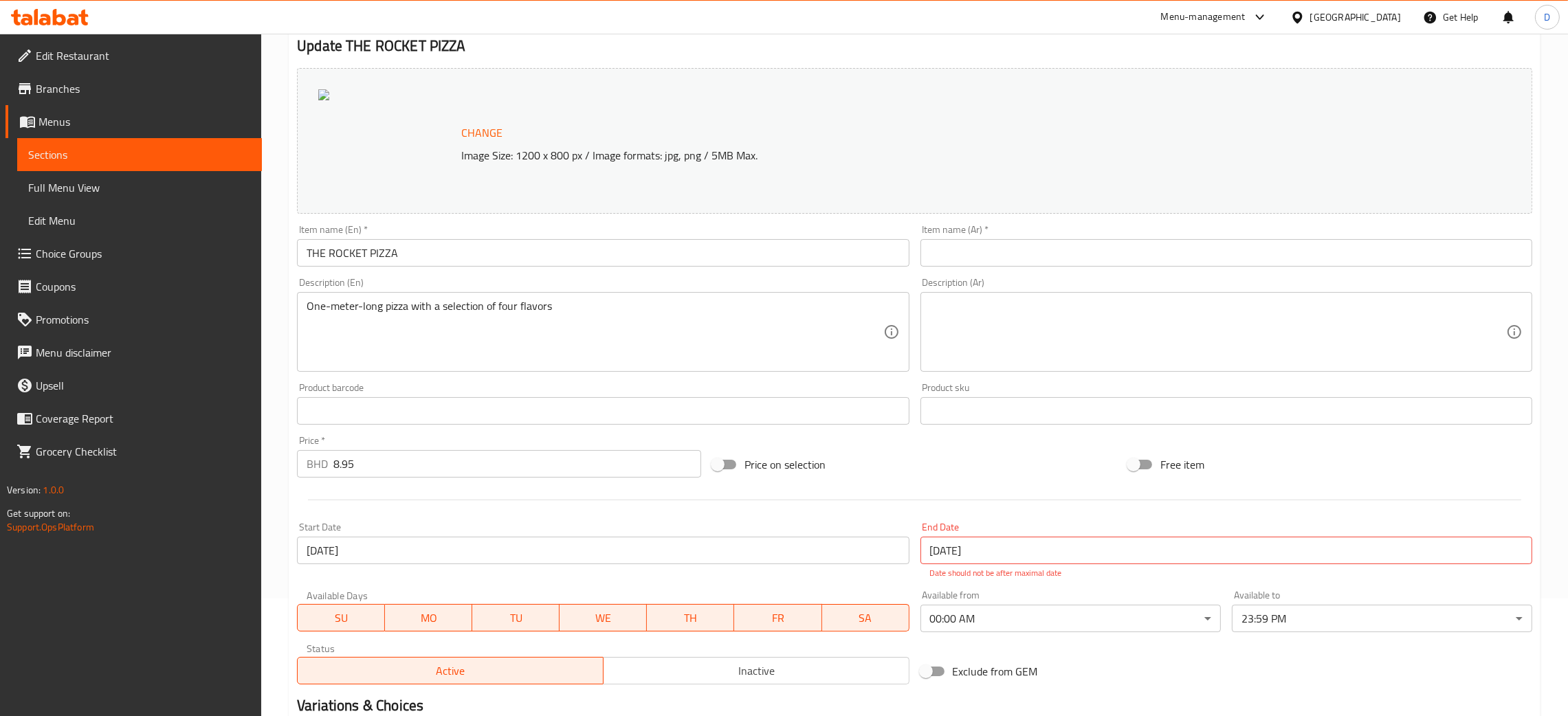
scroll to position [0, 0]
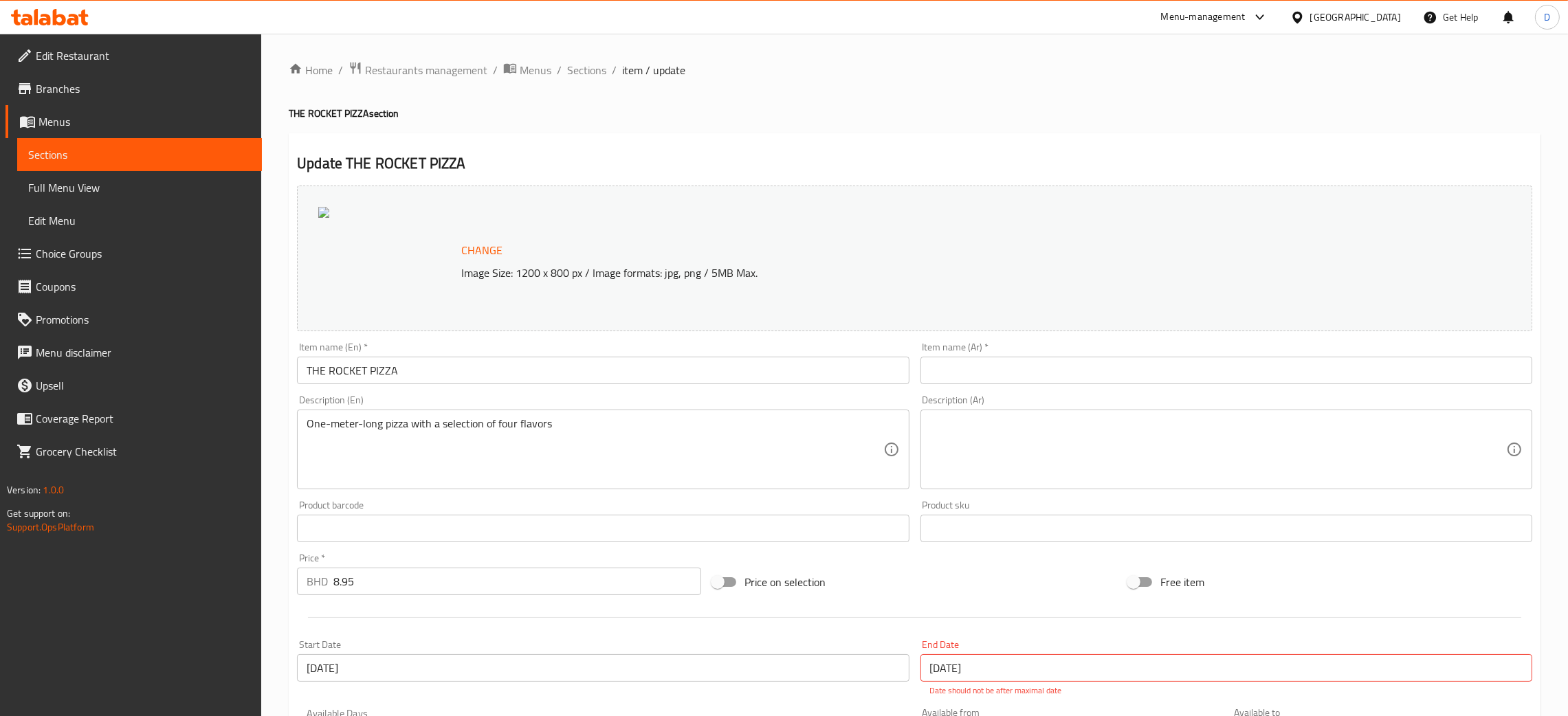
click at [612, 62] on li "/" at bounding box center [614, 70] width 5 height 16
click at [601, 64] on span "Sections" at bounding box center [586, 70] width 39 height 16
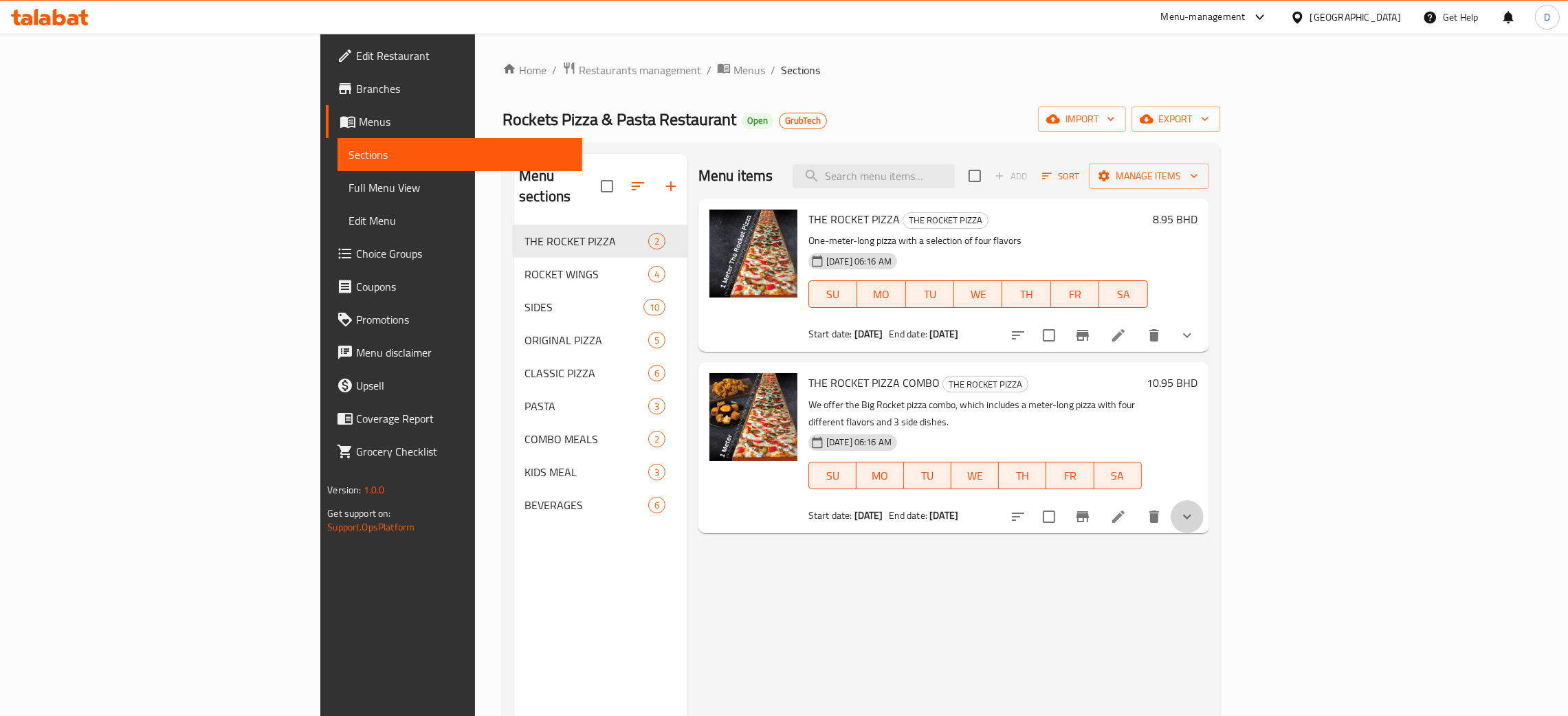
click at [1204, 502] on button "show more" at bounding box center [1187, 517] width 33 height 33
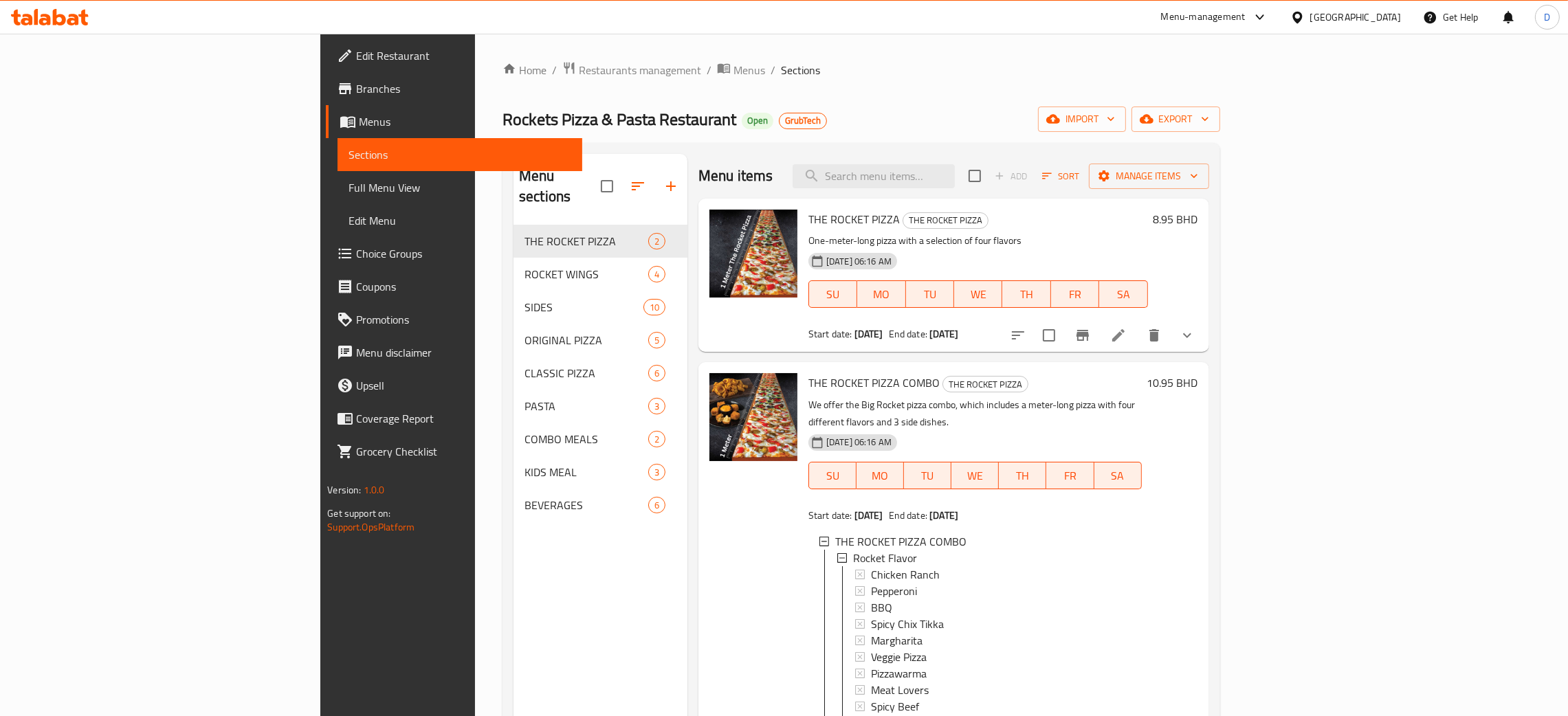
click at [1142, 374] on h6 "THE ROCKET PIZZA COMBO THE ROCKET PIZZA" at bounding box center [975, 382] width 333 height 19
drag, startPoint x: 1451, startPoint y: 382, endPoint x: 1478, endPoint y: 385, distance: 27.2
click at [1198, 385] on div "10.95 BHD" at bounding box center [1170, 382] width 56 height 19
copy h6 "10.95"
click at [1142, 382] on h6 "THE ROCKET PIZZA COMBO THE ROCKET PIZZA" at bounding box center [975, 382] width 333 height 19
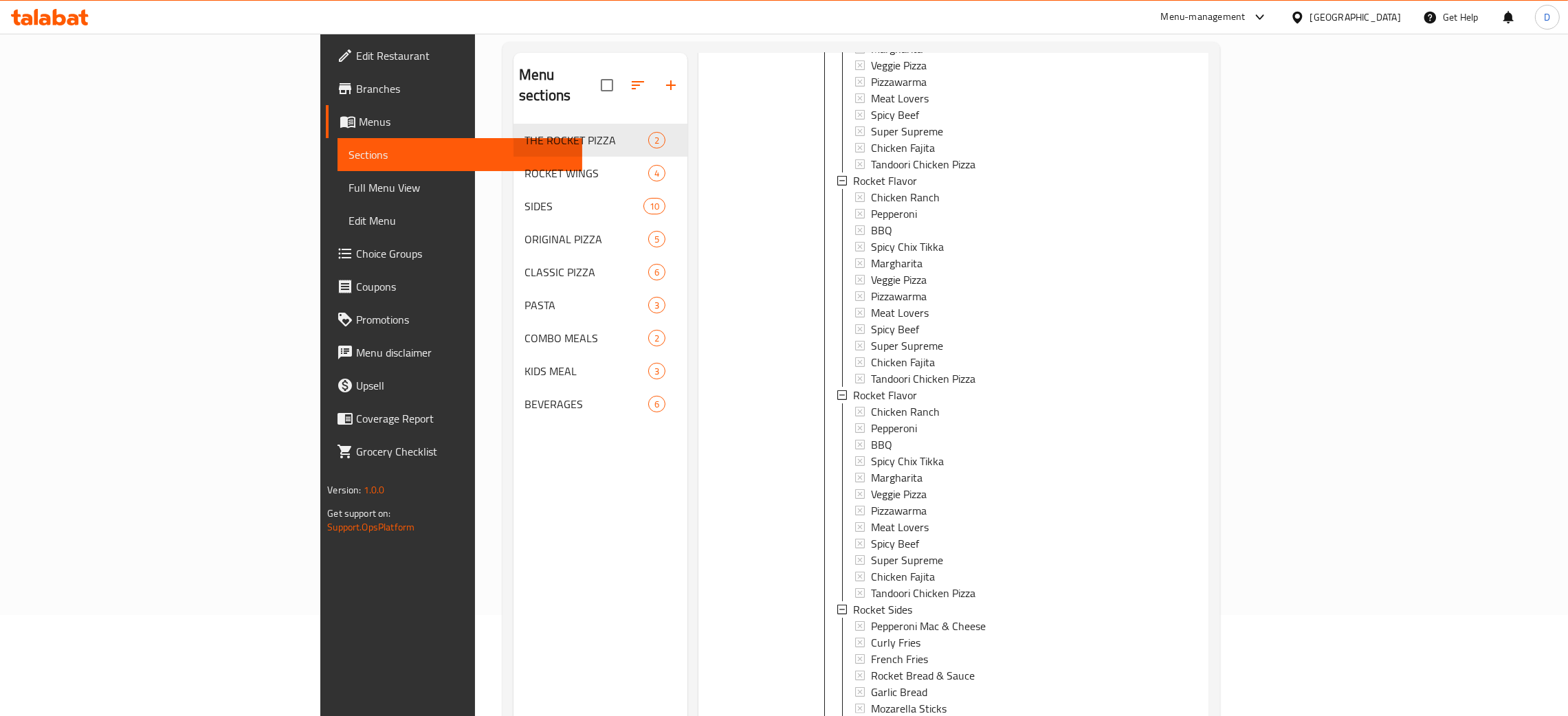
scroll to position [193, 0]
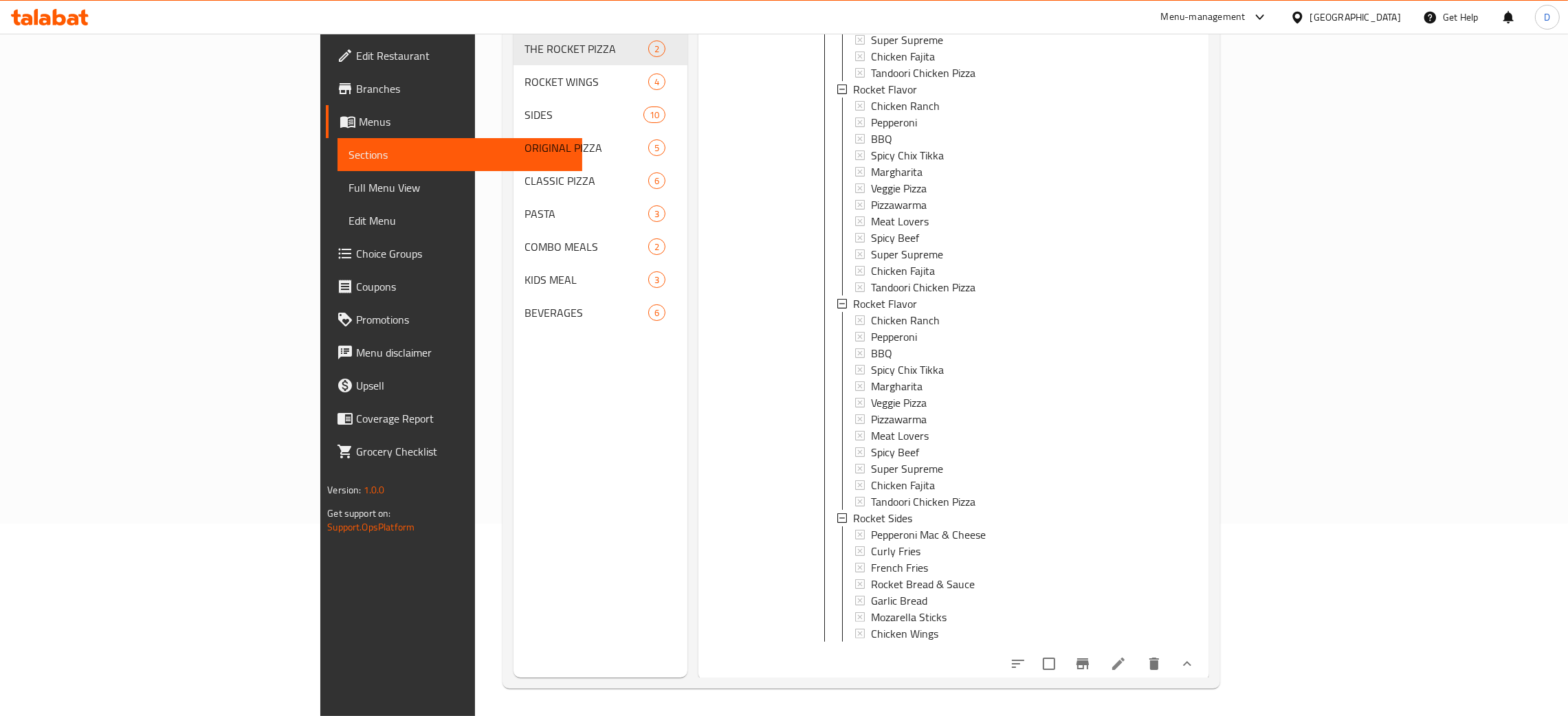
click at [1127, 568] on icon at bounding box center [1118, 664] width 16 height 16
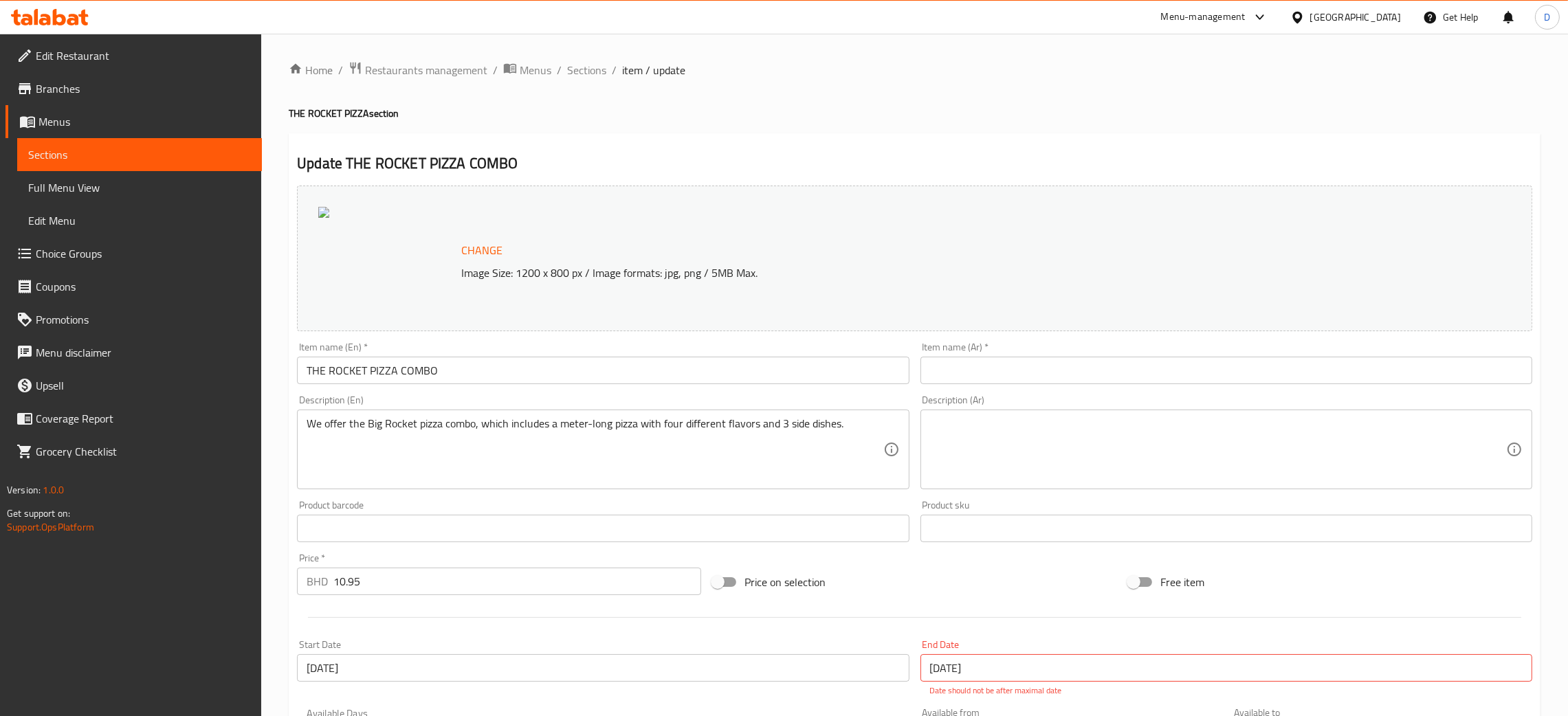
click at [385, 369] on input "THE ROCKET PIZZA COMBO" at bounding box center [603, 370] width 612 height 27
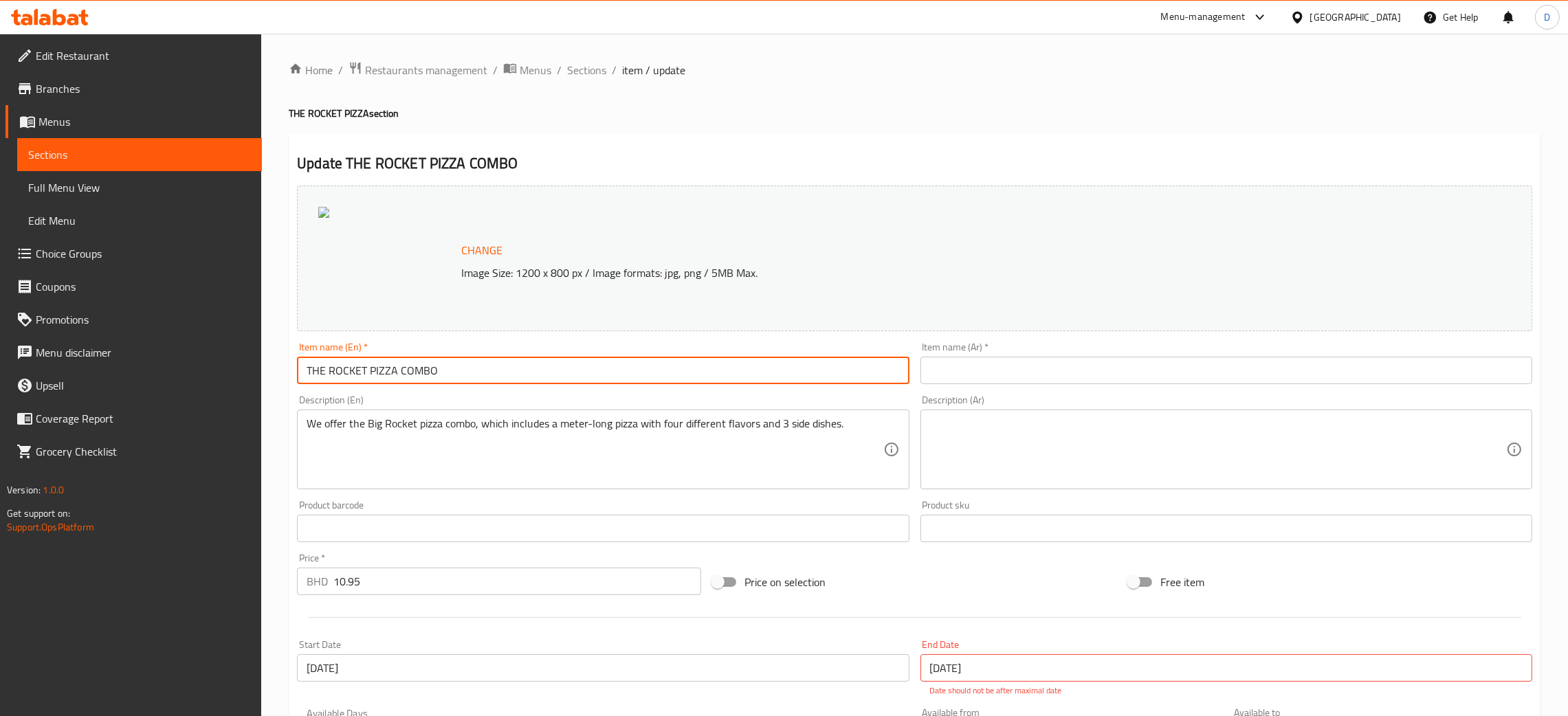
click at [385, 369] on input "THE ROCKET PIZZA COMBO" at bounding box center [603, 370] width 612 height 27
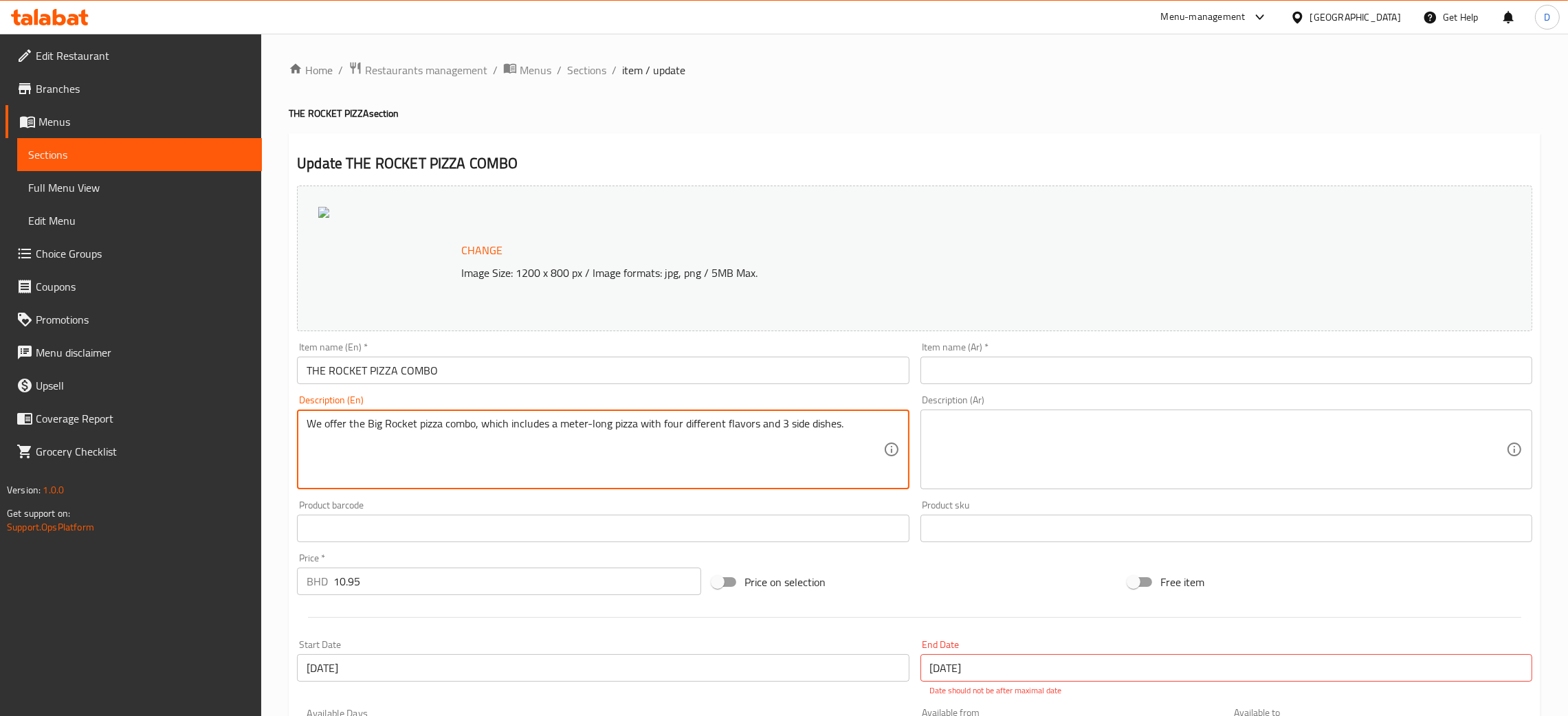
click at [550, 427] on textarea "We offer the Big Rocket pizza combo, which includes a meter-long pizza with fou…" at bounding box center [595, 450] width 576 height 65
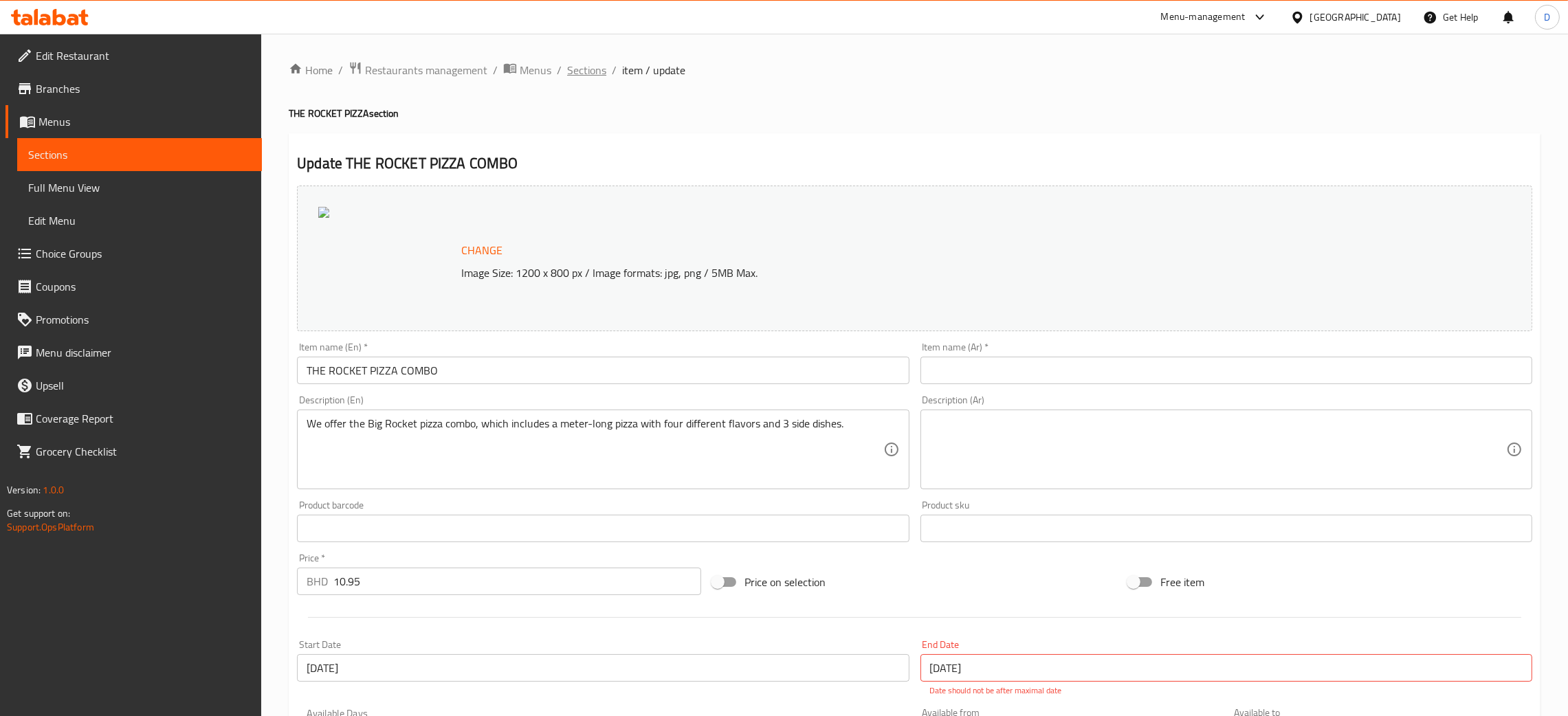
click at [583, 65] on span "Sections" at bounding box center [586, 70] width 39 height 16
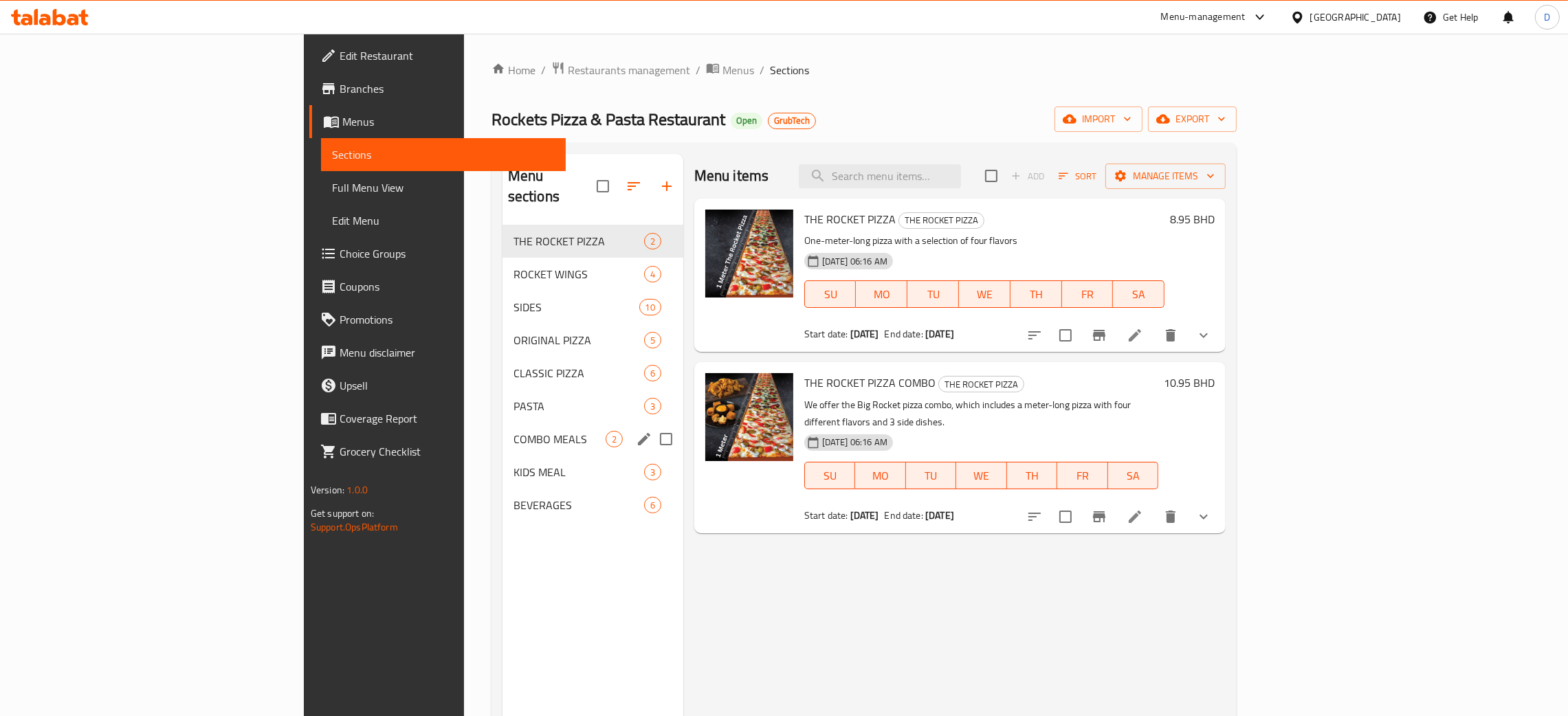
click at [513, 431] on span "COMBO MEALS" at bounding box center [559, 439] width 92 height 16
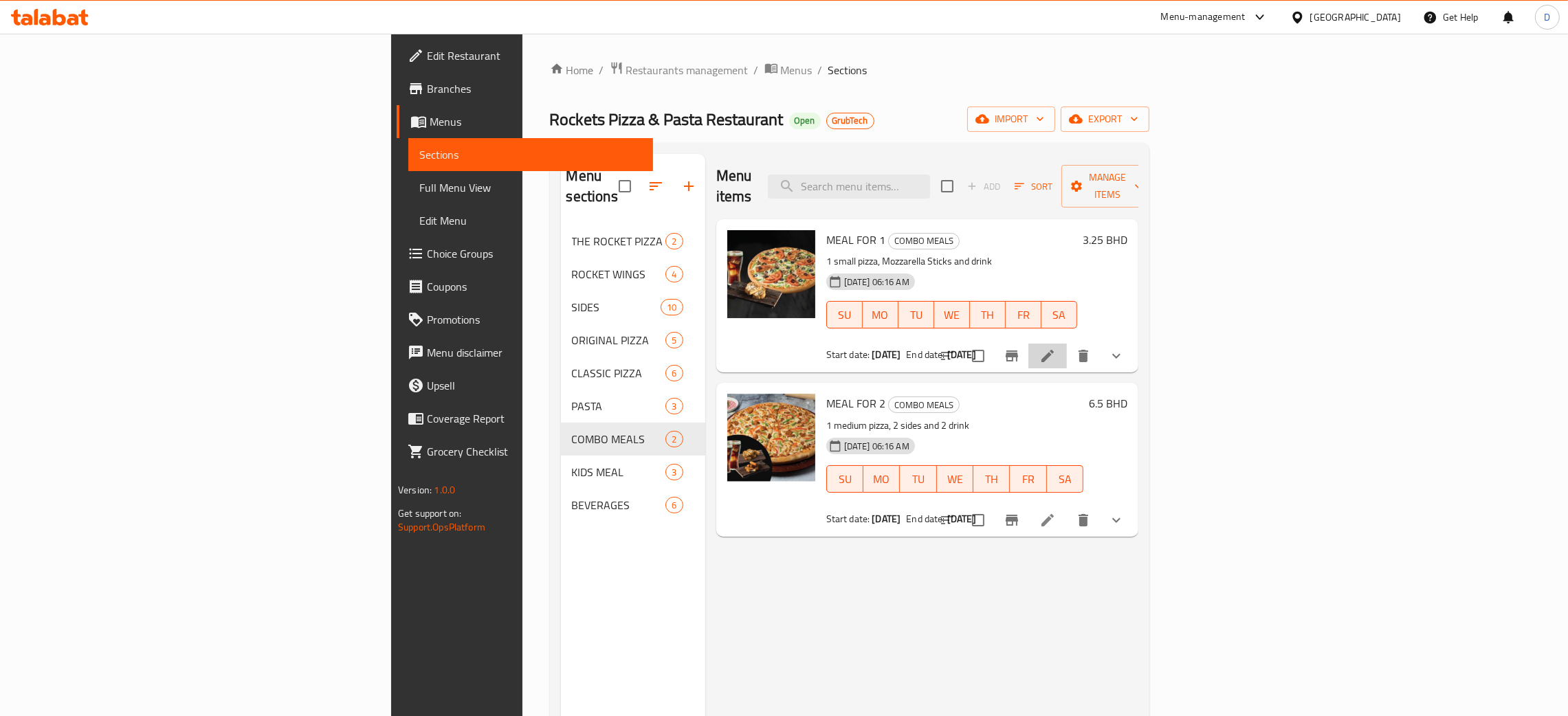
click at [1056, 348] on icon at bounding box center [1047, 356] width 16 height 16
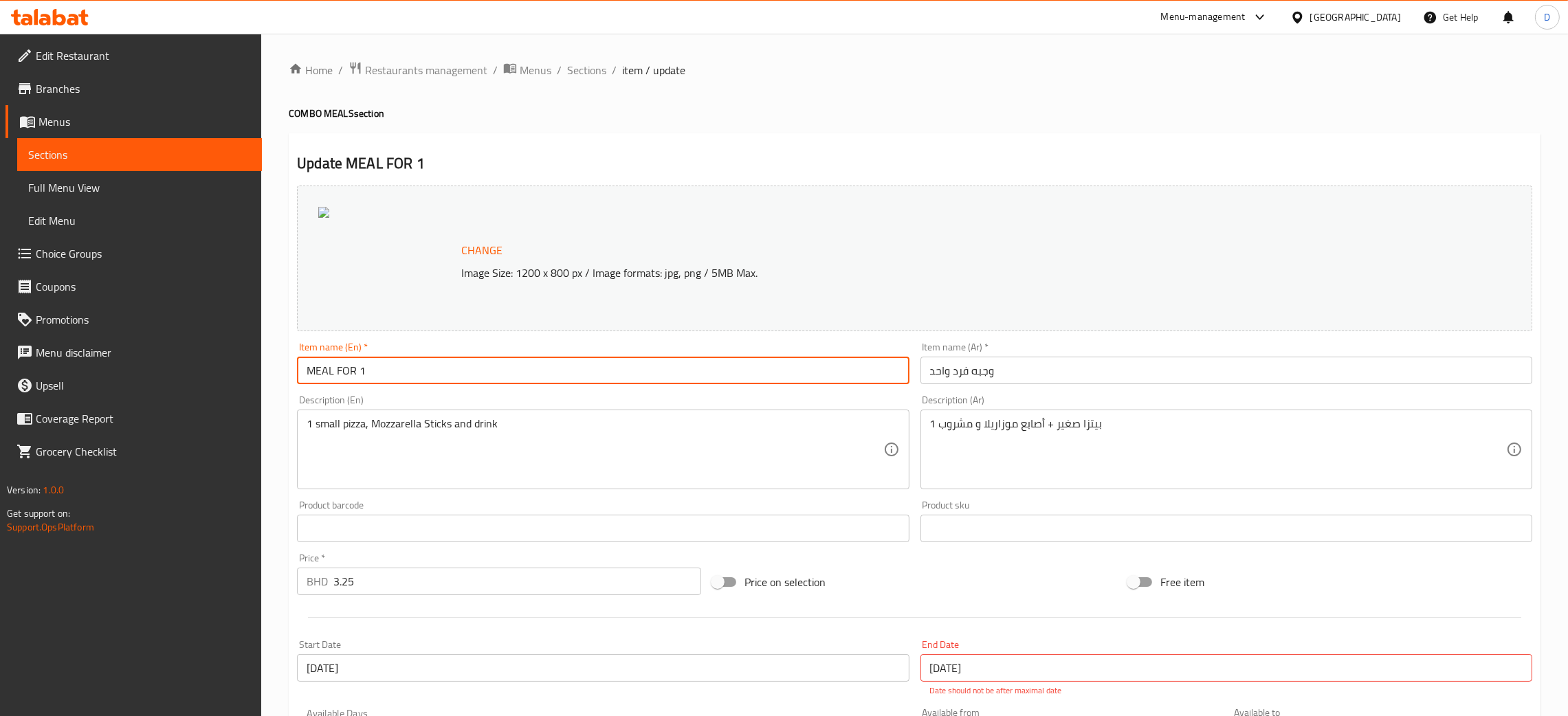
drag, startPoint x: 438, startPoint y: 360, endPoint x: 286, endPoint y: 365, distance: 152.1
click at [1153, 354] on div "Item name (Ar)   * وجبه فرد واحد Item name (Ar) *" at bounding box center [1226, 363] width 612 height 42
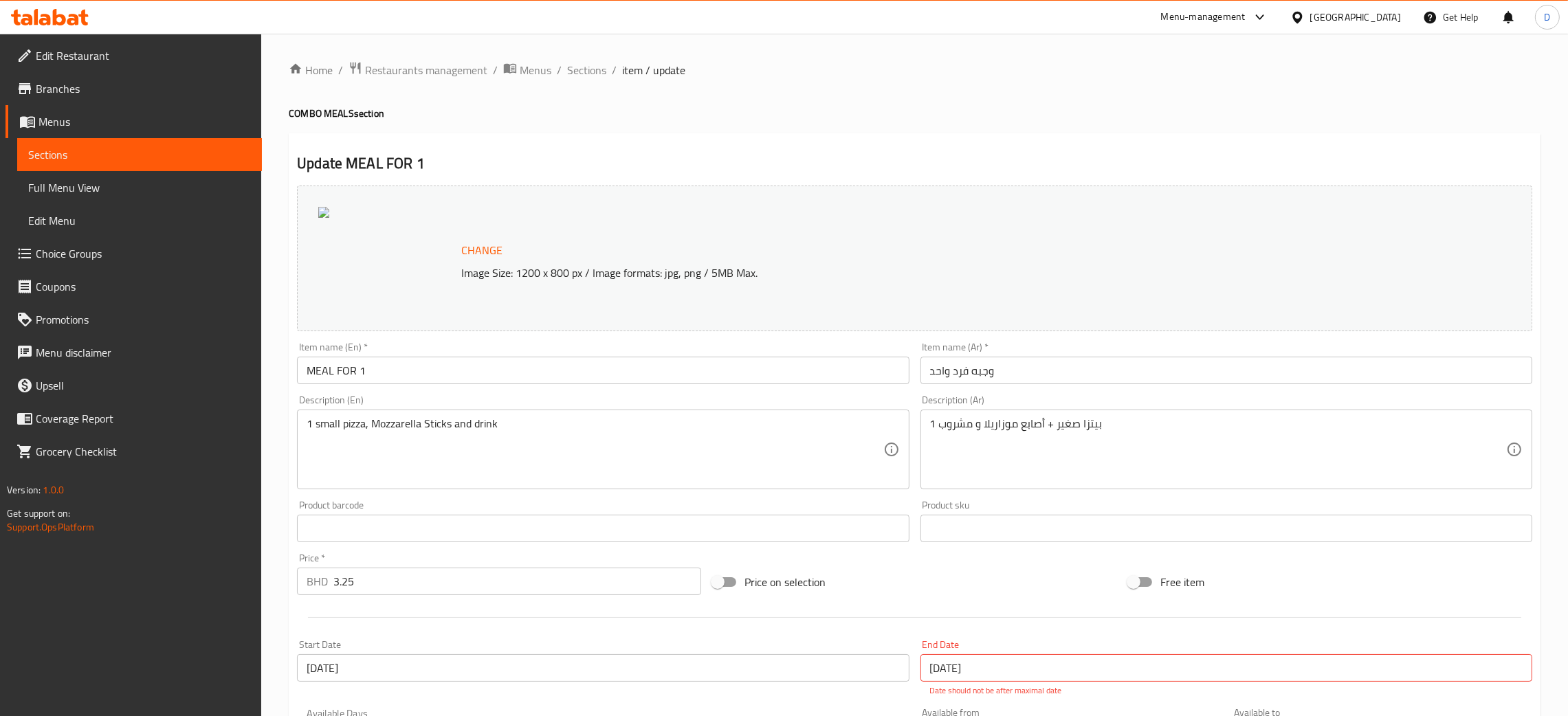
click at [1153, 354] on div "Item name (Ar)   * وجبه فرد واحد Item name (Ar) *" at bounding box center [1226, 363] width 612 height 42
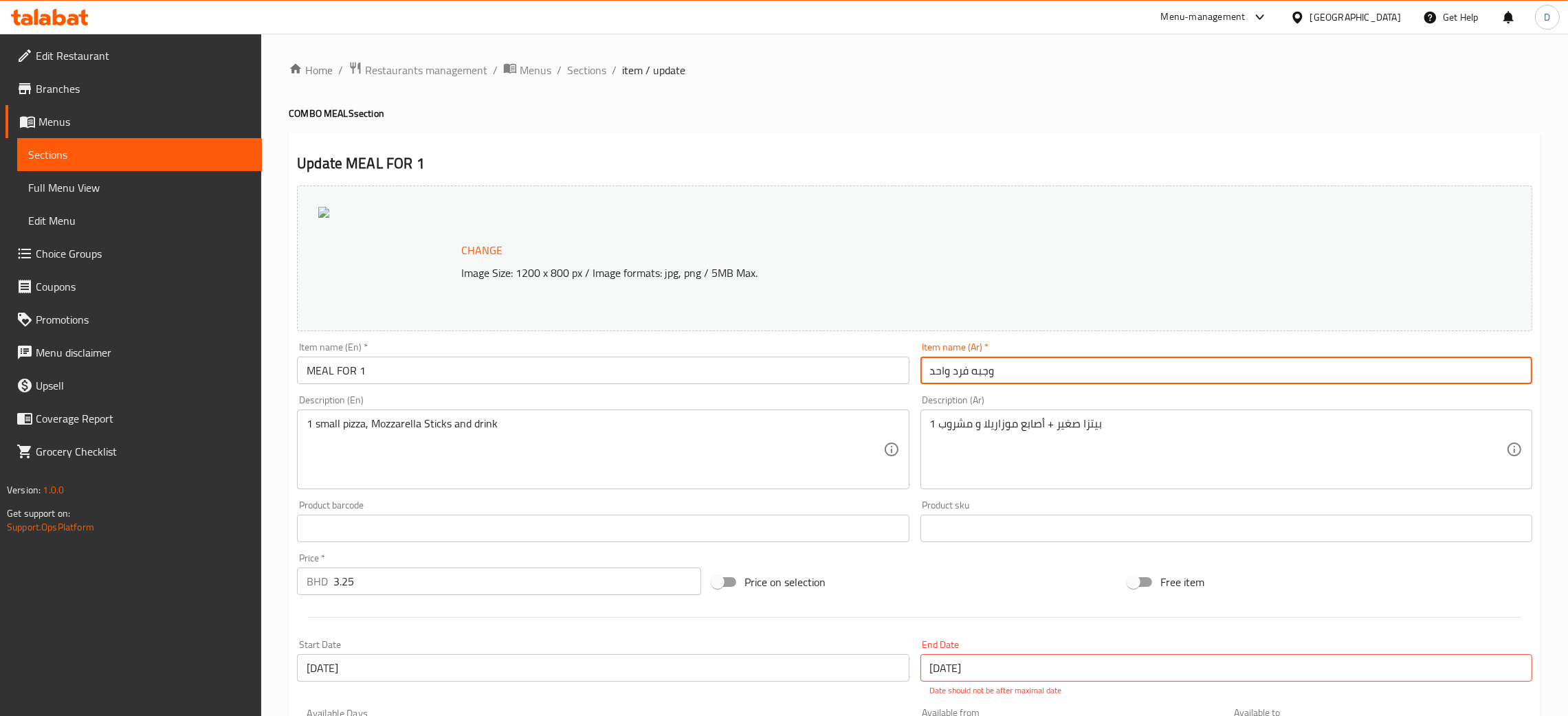
click at [1151, 366] on input "وجبه فرد واحد" at bounding box center [1226, 370] width 612 height 27
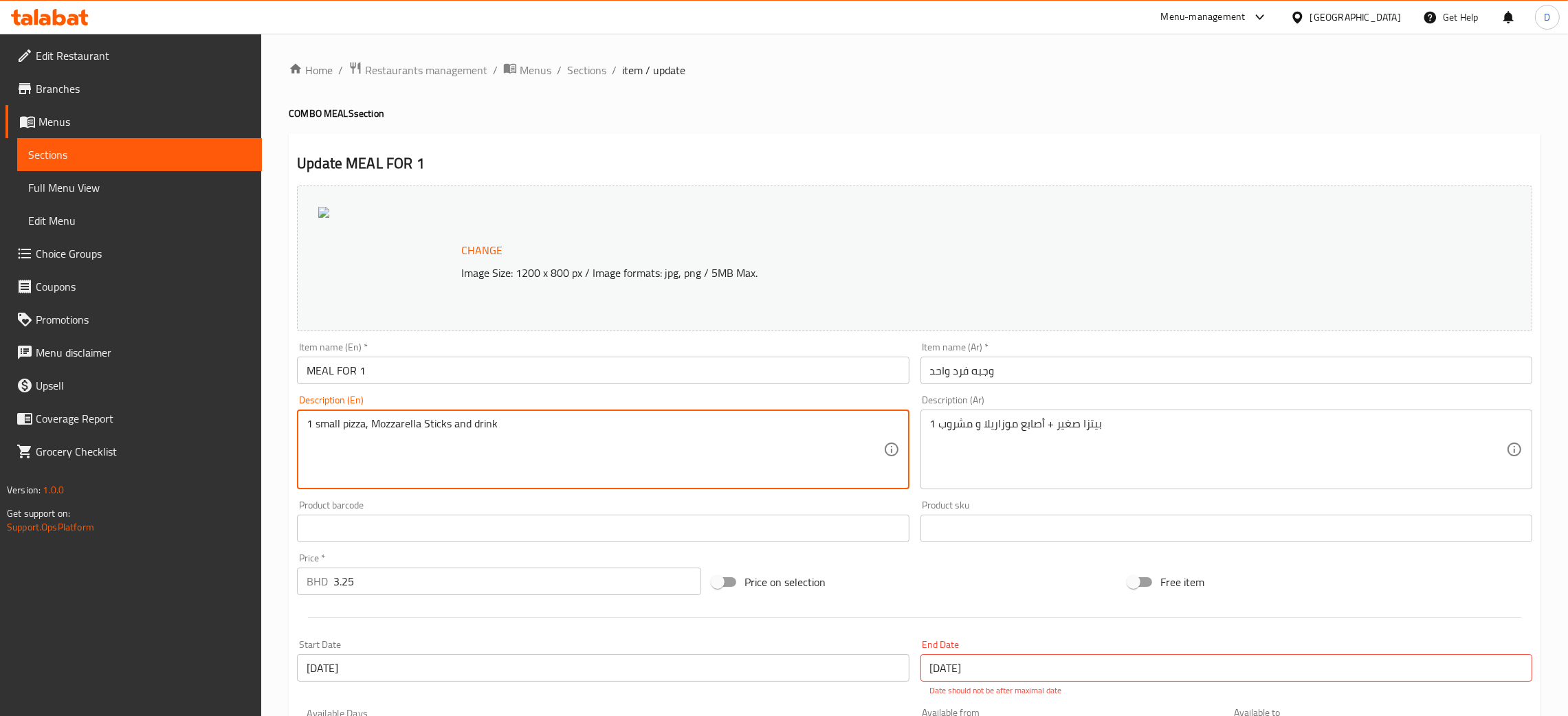
drag, startPoint x: 501, startPoint y: 427, endPoint x: 266, endPoint y: 420, distance: 235.1
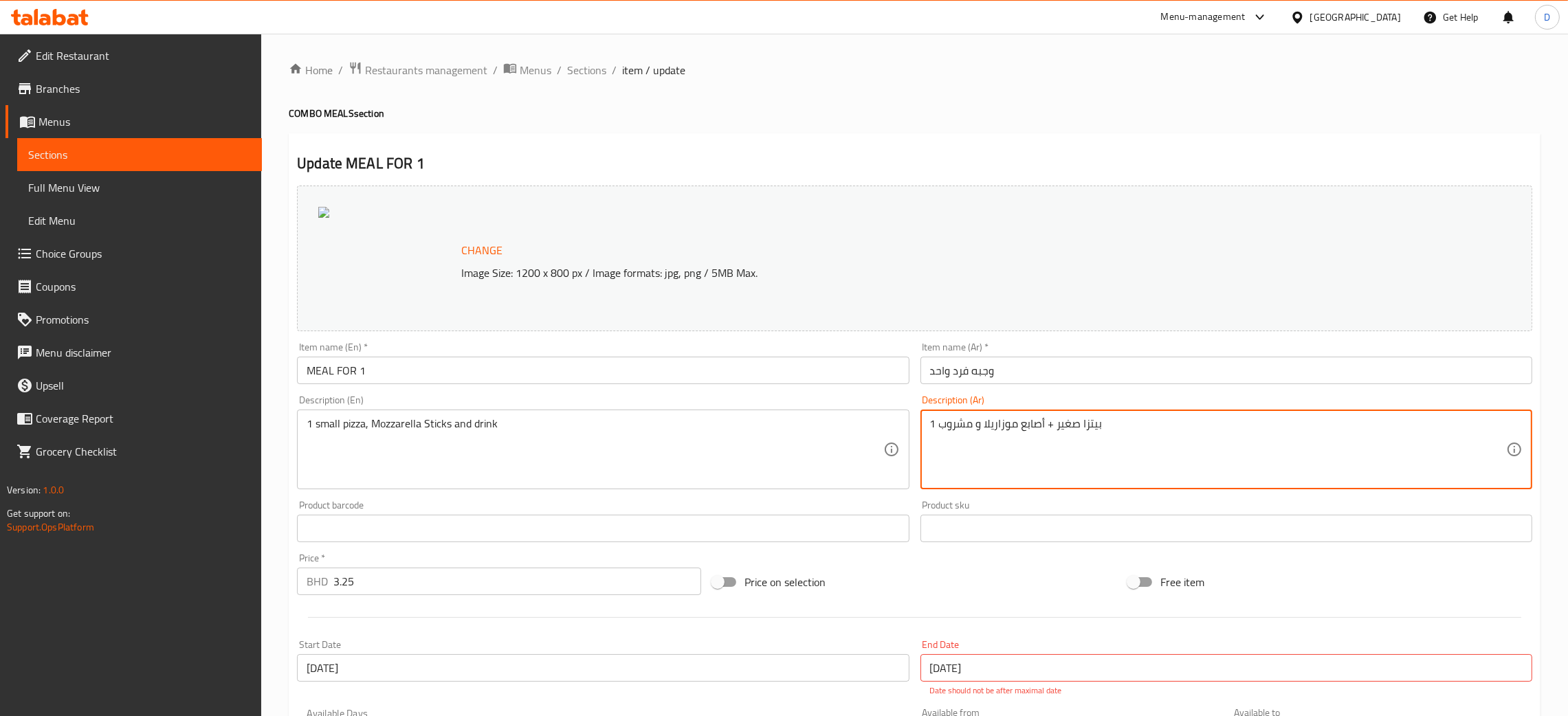
click at [968, 436] on textarea "1 بيتزا صغير + أصابع موزاريلا و مشروب" at bounding box center [1218, 450] width 576 height 65
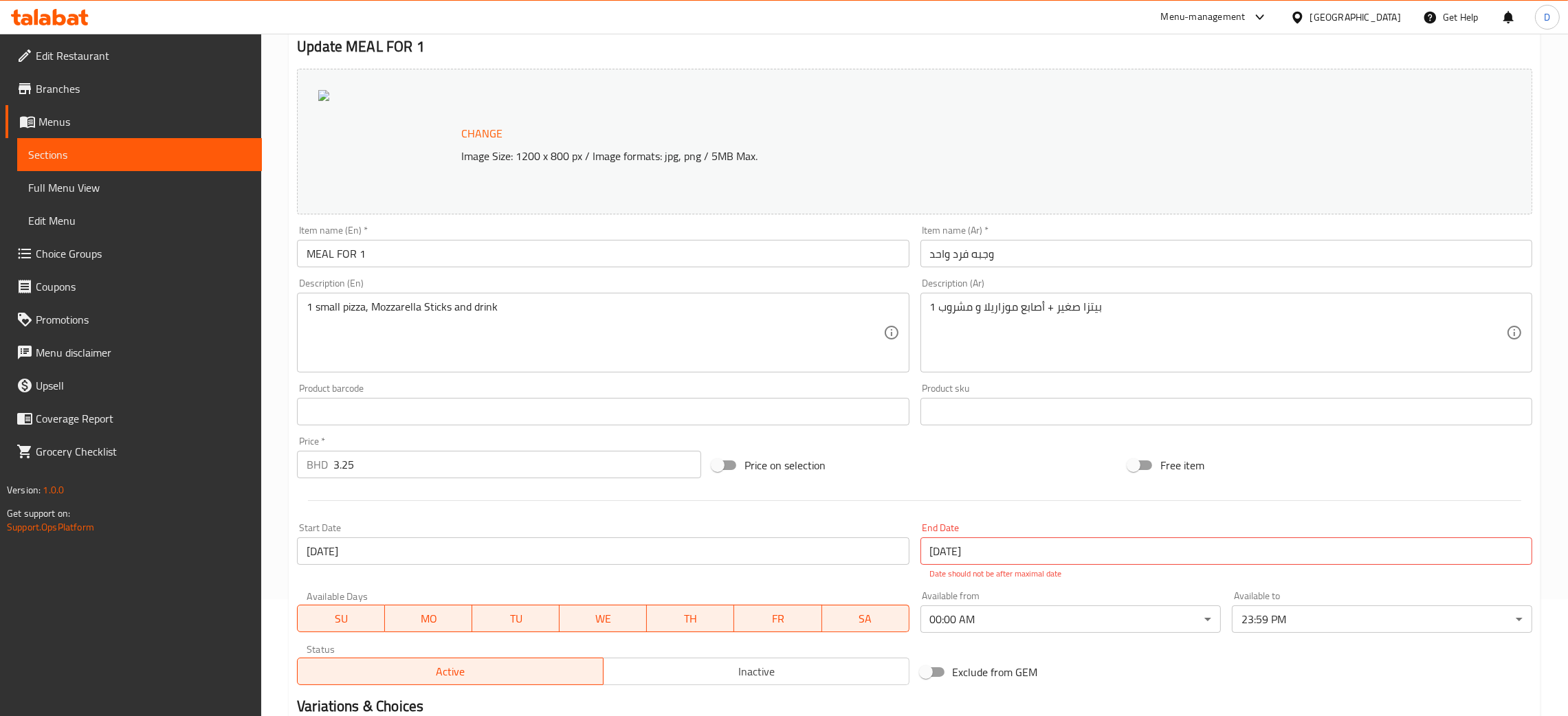
scroll to position [206, 0]
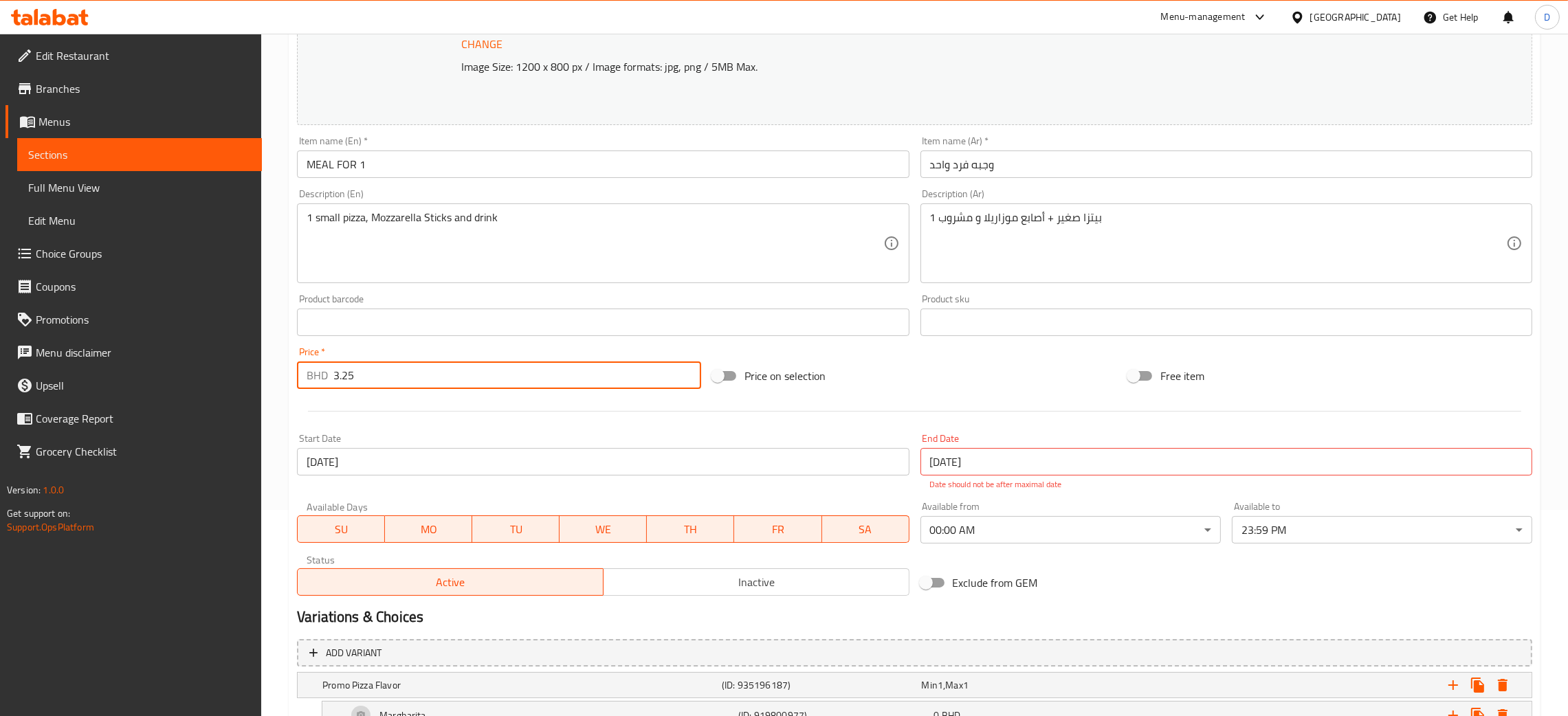
drag, startPoint x: 373, startPoint y: 370, endPoint x: 303, endPoint y: 391, distance: 73.1
click at [287, 385] on div "Home / Restaurants management / Menus / Sections / item / update COMBO MEALS se…" at bounding box center [915, 619] width 1307 height 1583
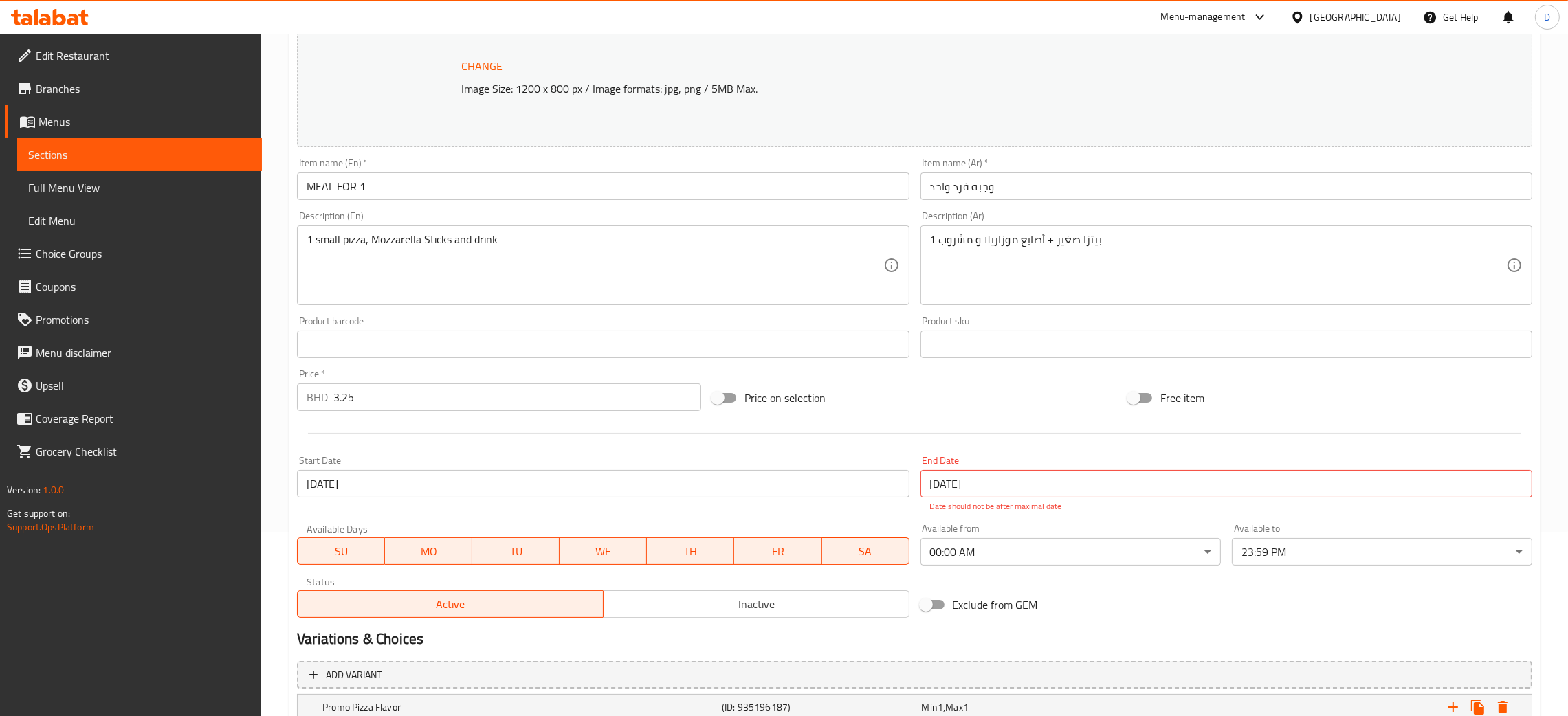
scroll to position [0, 0]
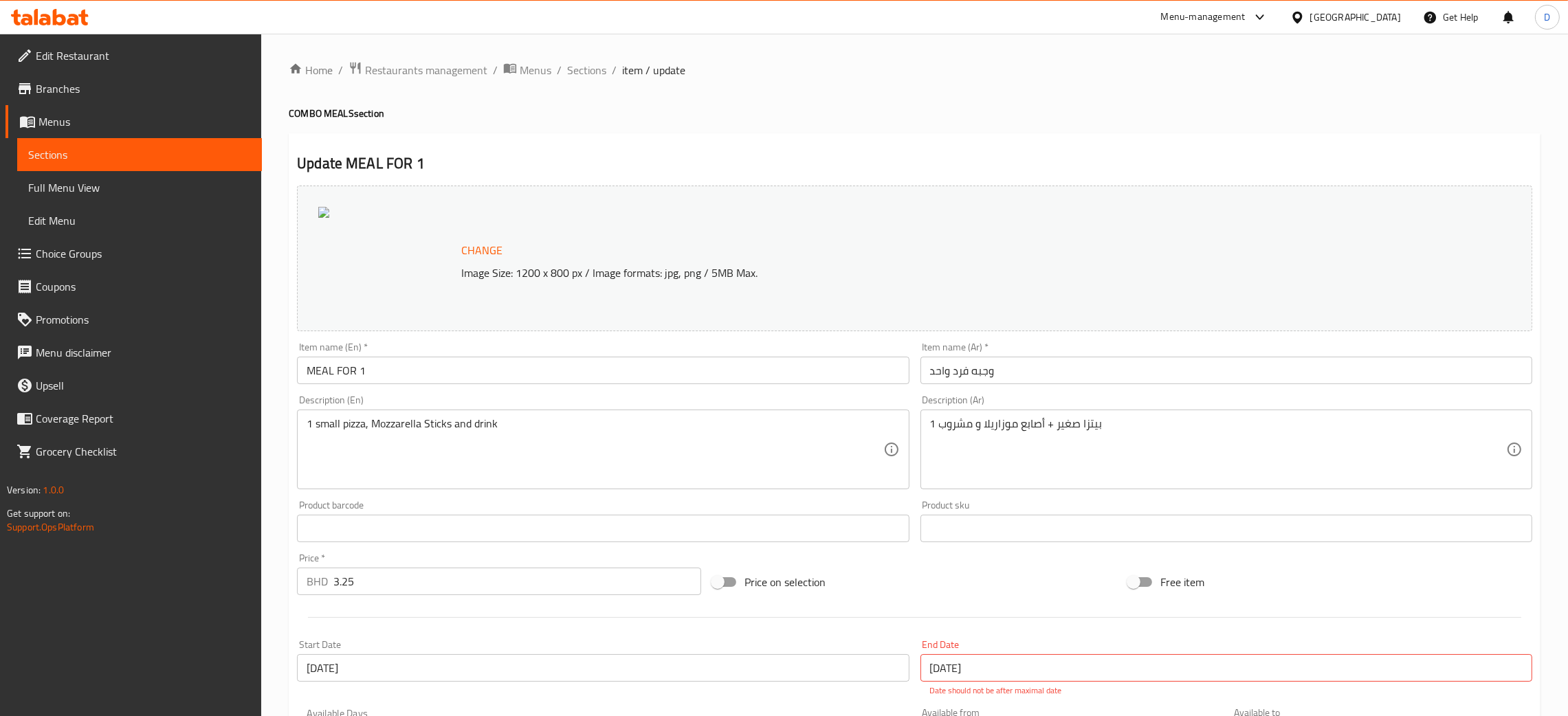
drag, startPoint x: 600, startPoint y: 72, endPoint x: 603, endPoint y: 84, distance: 12.4
click at [599, 72] on span "Sections" at bounding box center [586, 70] width 39 height 16
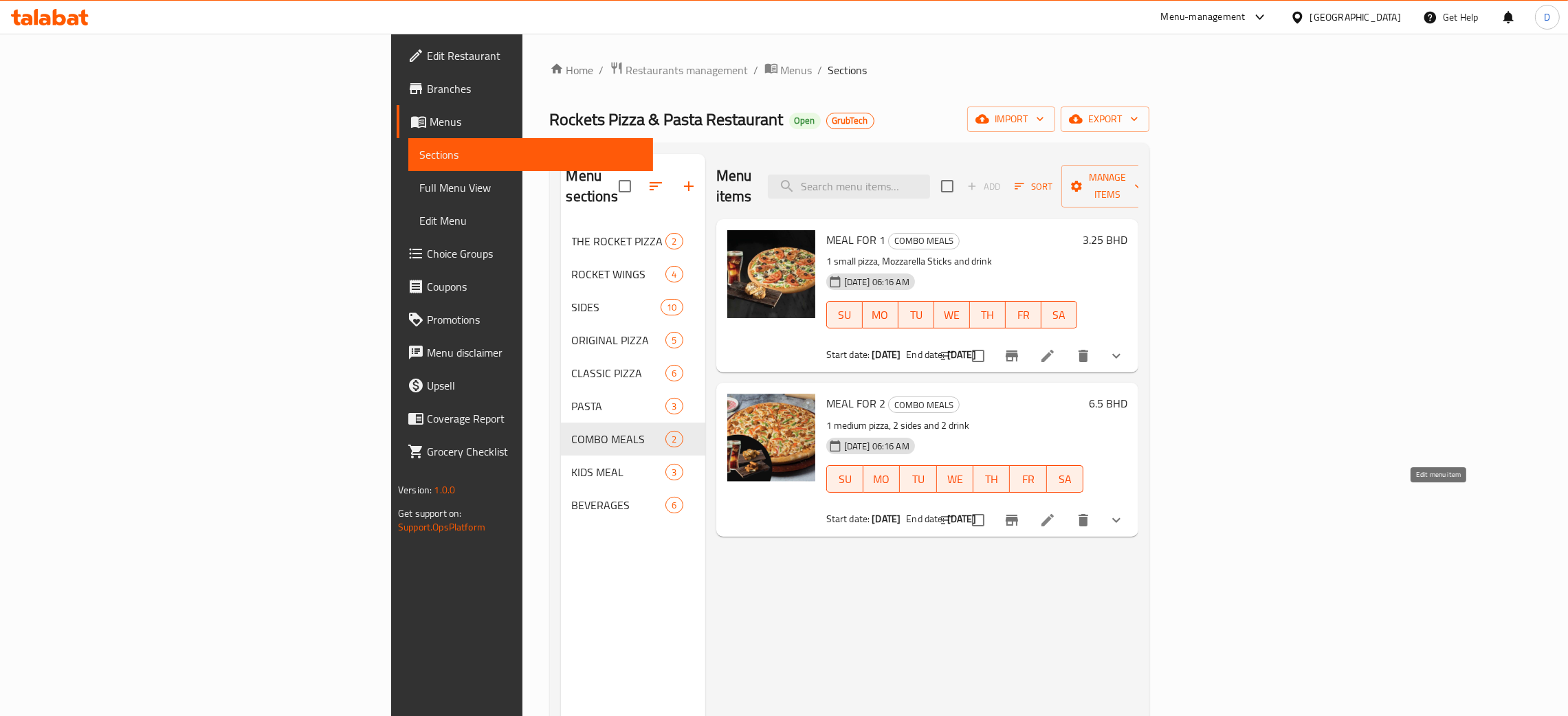
click at [1056, 512] on icon at bounding box center [1047, 520] width 16 height 16
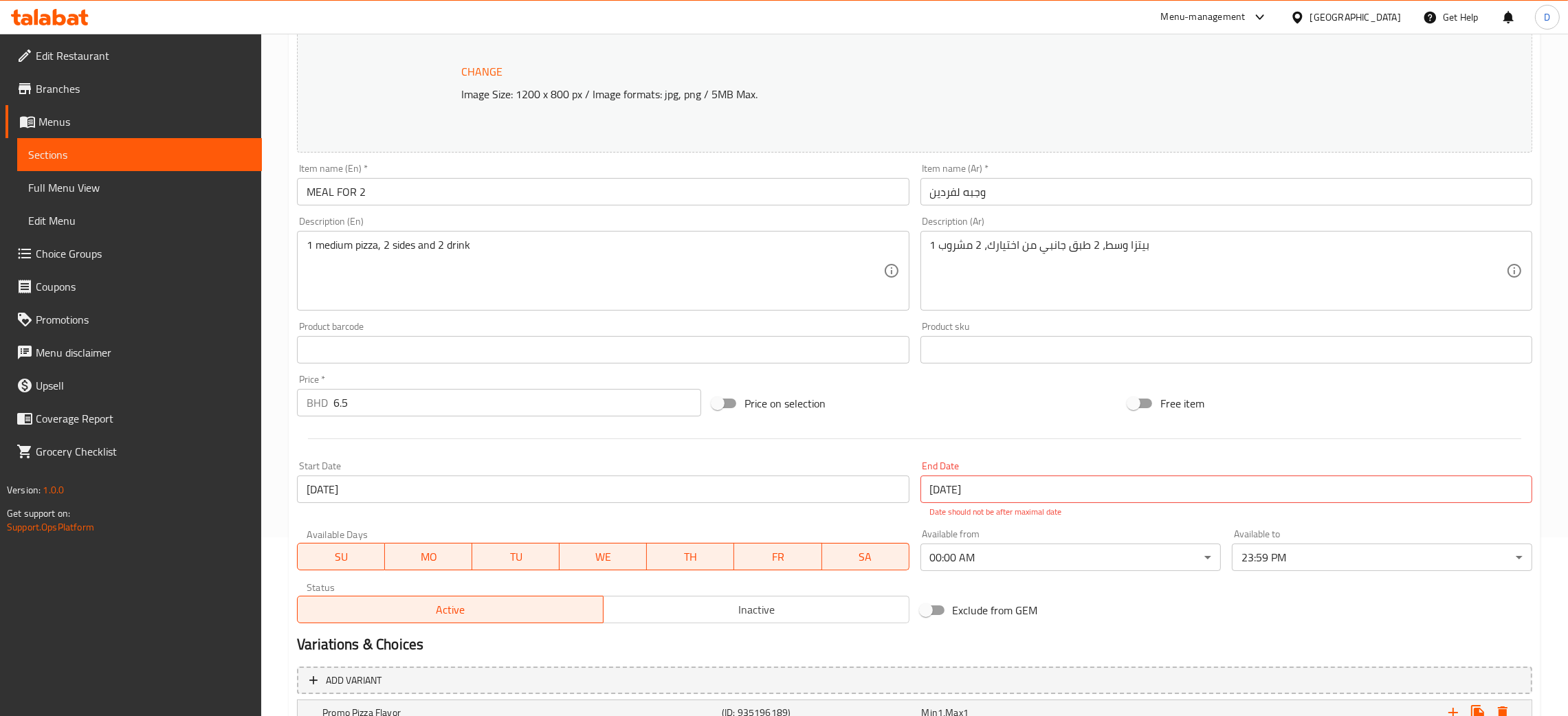
scroll to position [165, 0]
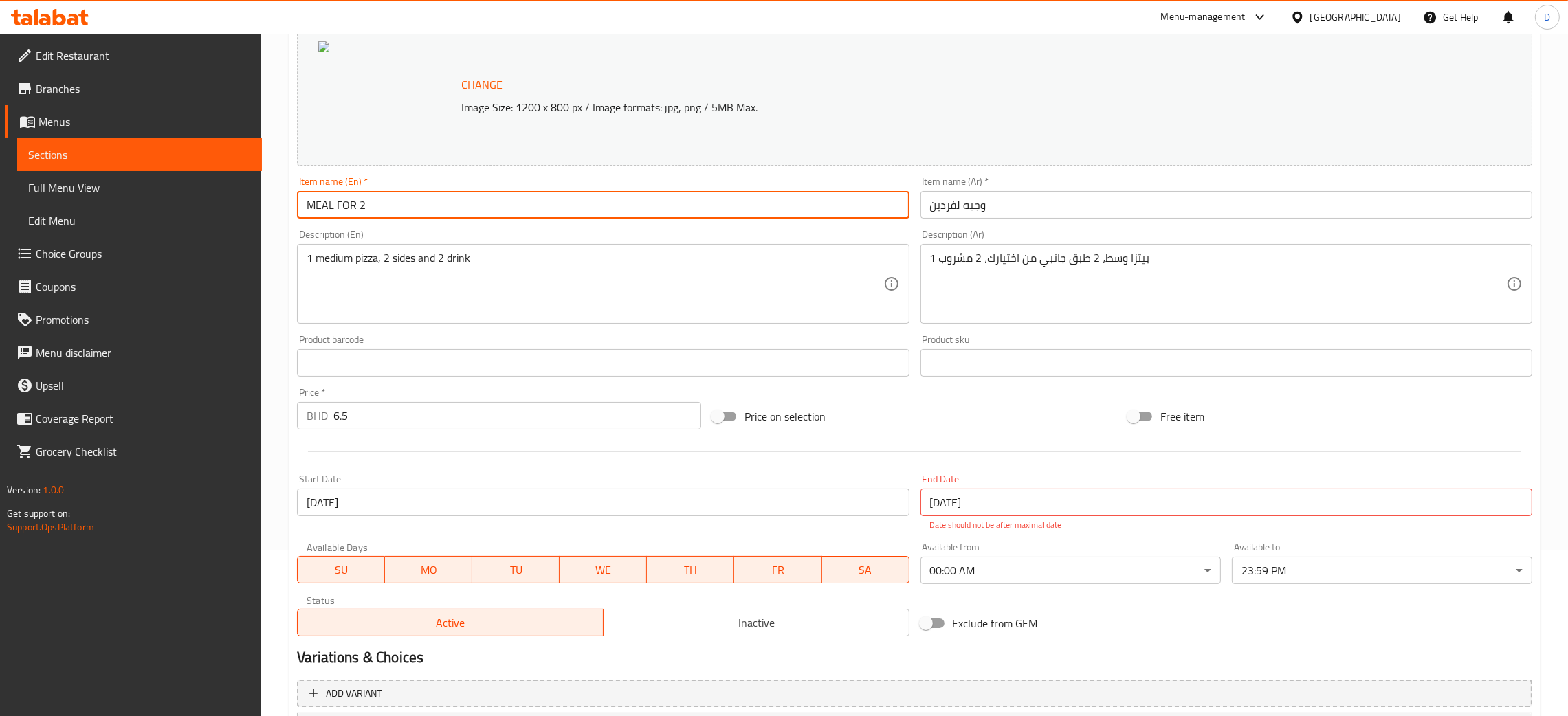
drag, startPoint x: 335, startPoint y: 202, endPoint x: 274, endPoint y: 204, distance: 61.0
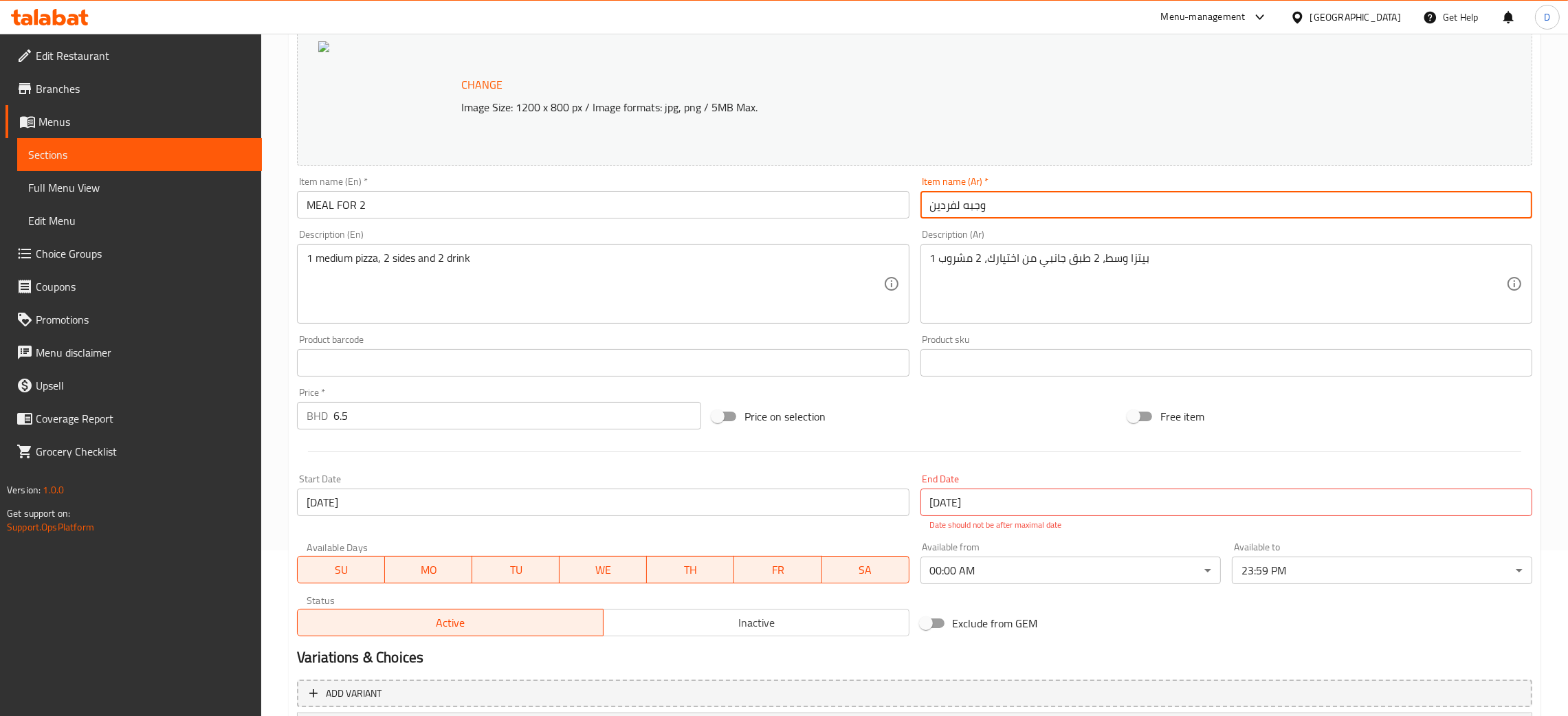
drag, startPoint x: 1012, startPoint y: 205, endPoint x: 869, endPoint y: 197, distance: 143.2
click at [869, 197] on div "Change Image Size: 1200 x 800 px / Image formats: jpg, png / 5MB Max. Item name…" at bounding box center [915, 328] width 1247 height 627
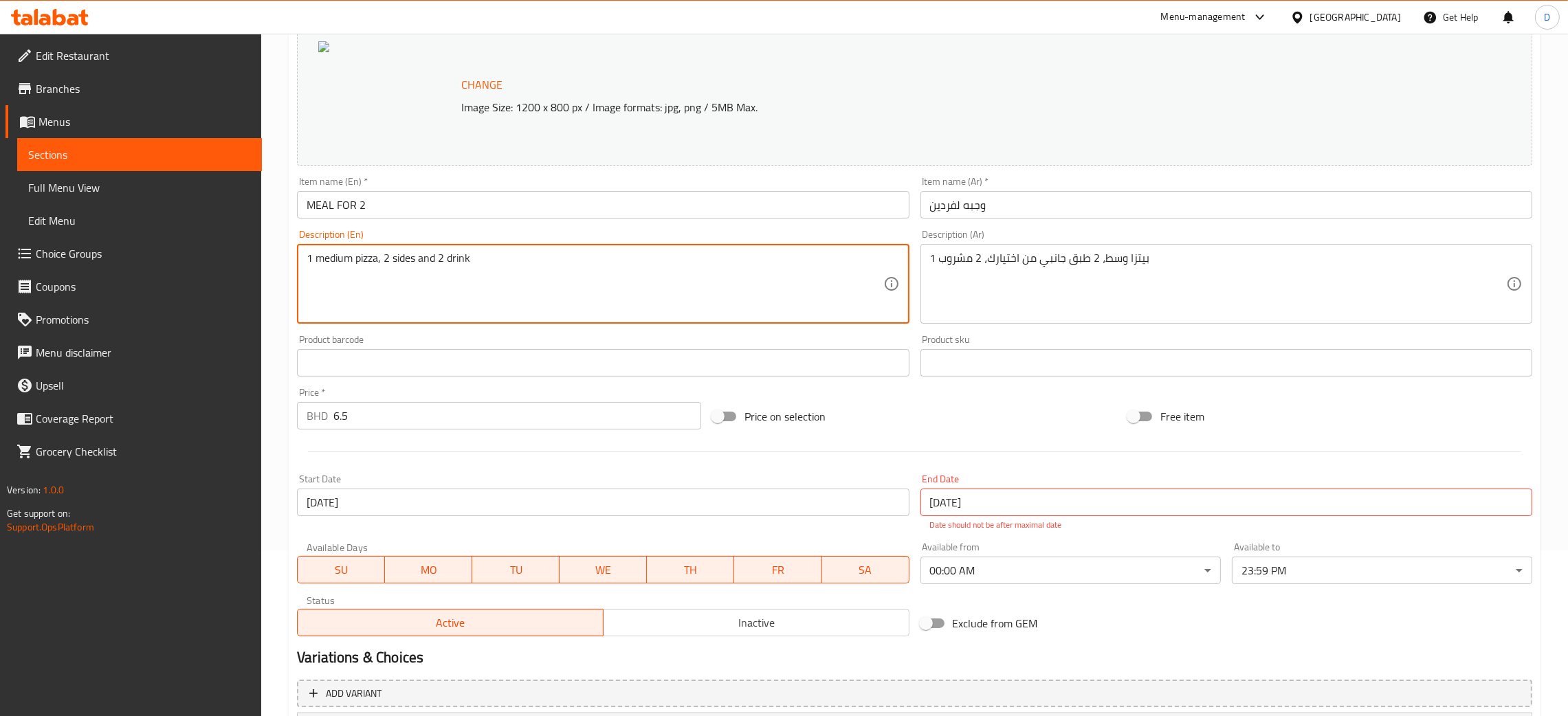
drag, startPoint x: 493, startPoint y: 280, endPoint x: 284, endPoint y: 251, distance: 211.0
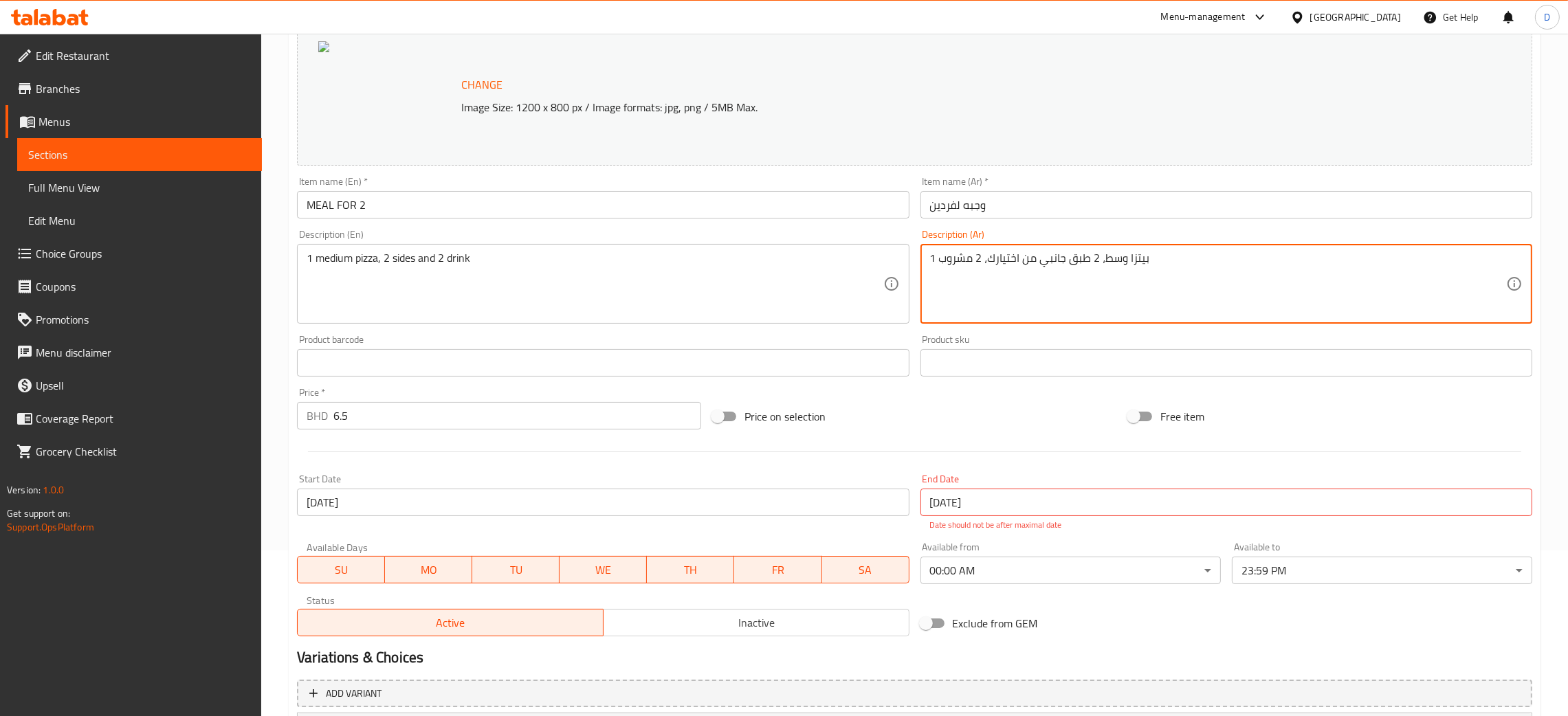
click at [1036, 267] on textarea "1 بيتزا وسط، 2 طبق جانبي من اختيارك، 2 مشروب" at bounding box center [1218, 284] width 576 height 65
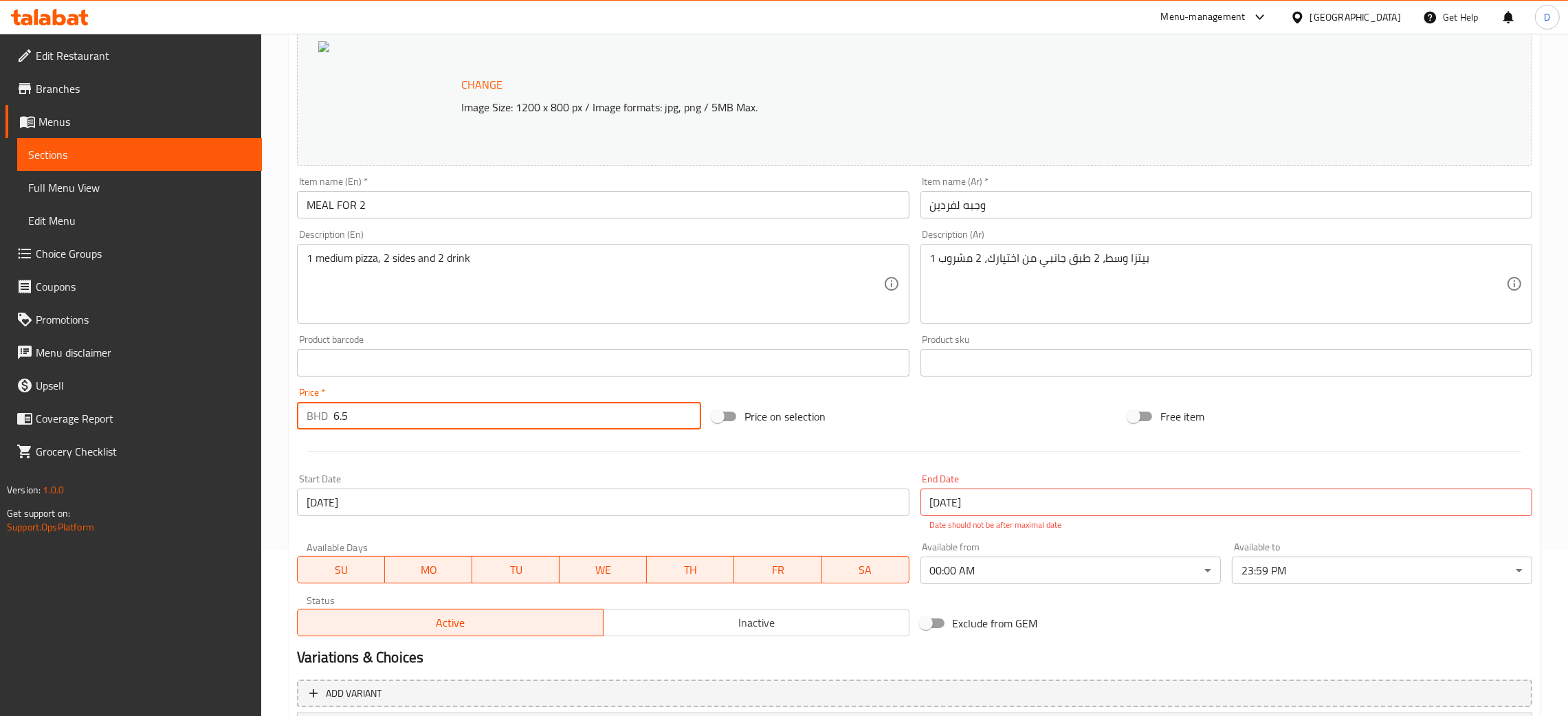
drag, startPoint x: 387, startPoint y: 410, endPoint x: 299, endPoint y: 420, distance: 88.6
click at [299, 420] on div "BHD 6.5 Price *" at bounding box center [499, 416] width 404 height 27
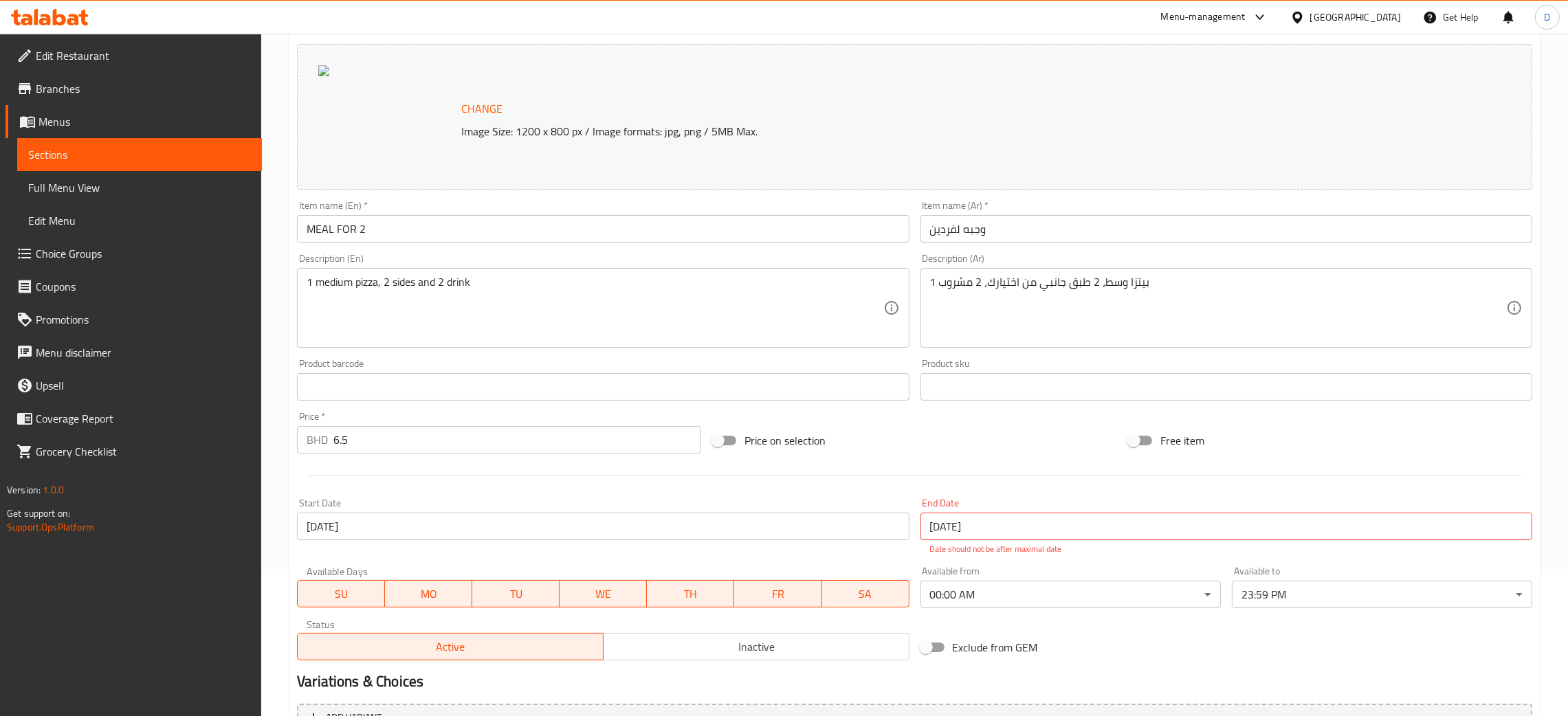
scroll to position [0, 0]
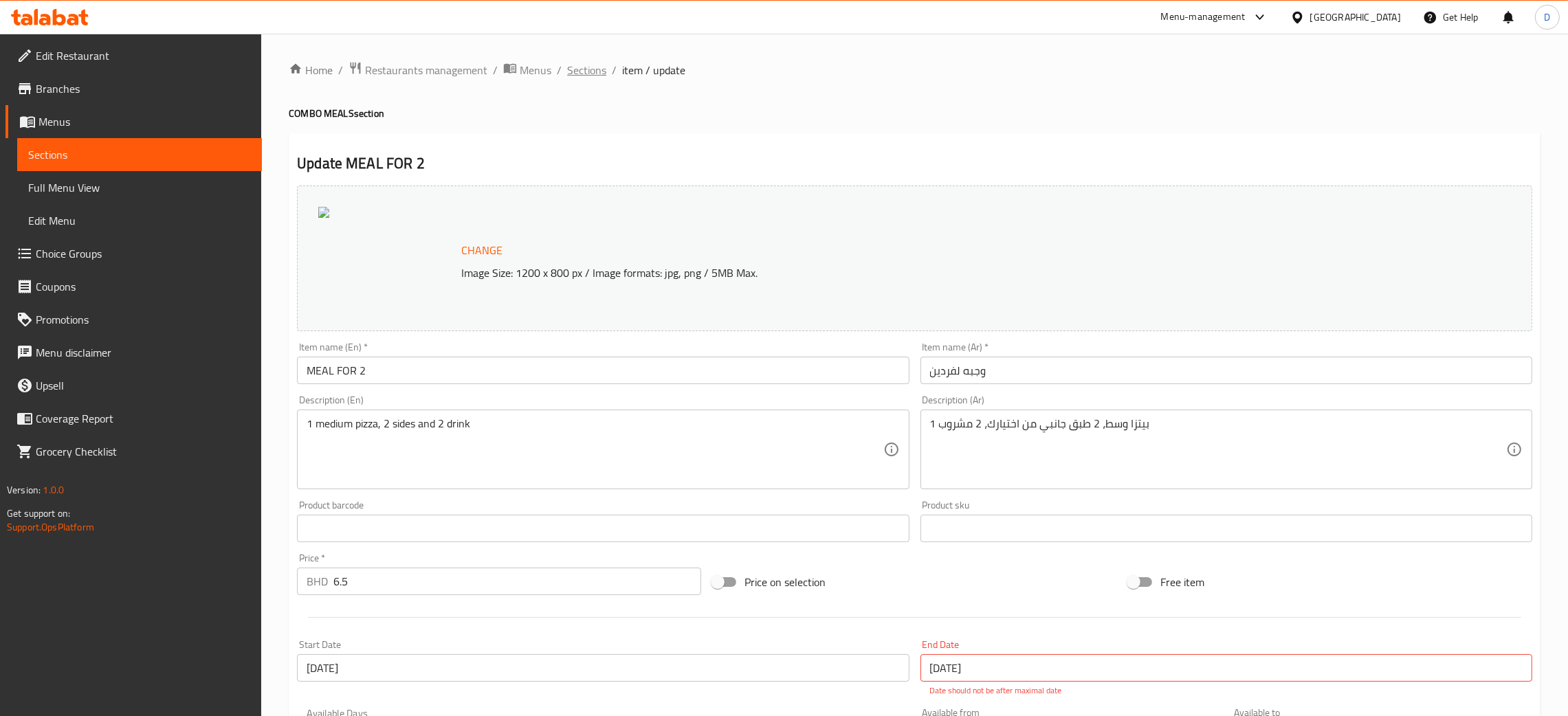
click at [593, 69] on span "Sections" at bounding box center [586, 70] width 39 height 16
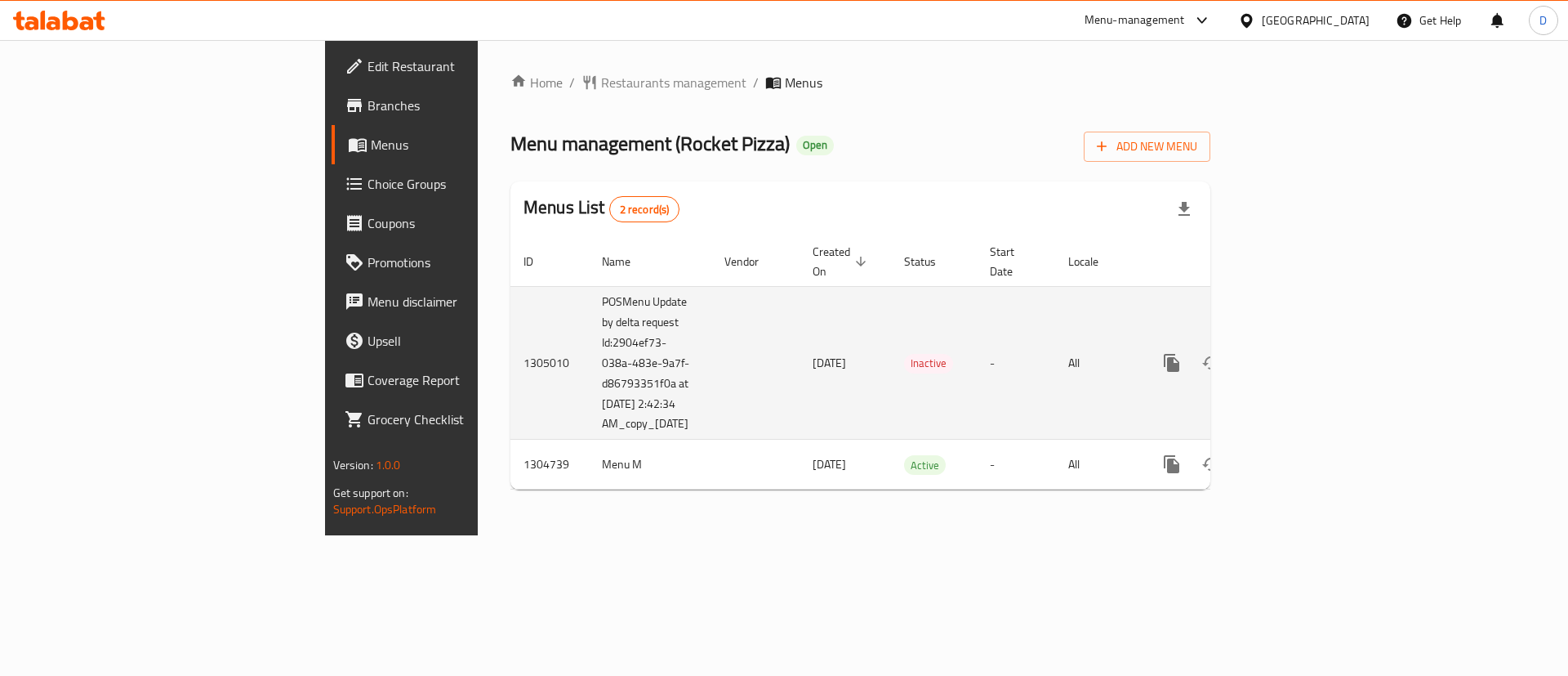
click at [1300, 353] on icon "enhanced table" at bounding box center [1290, 363] width 19 height 19
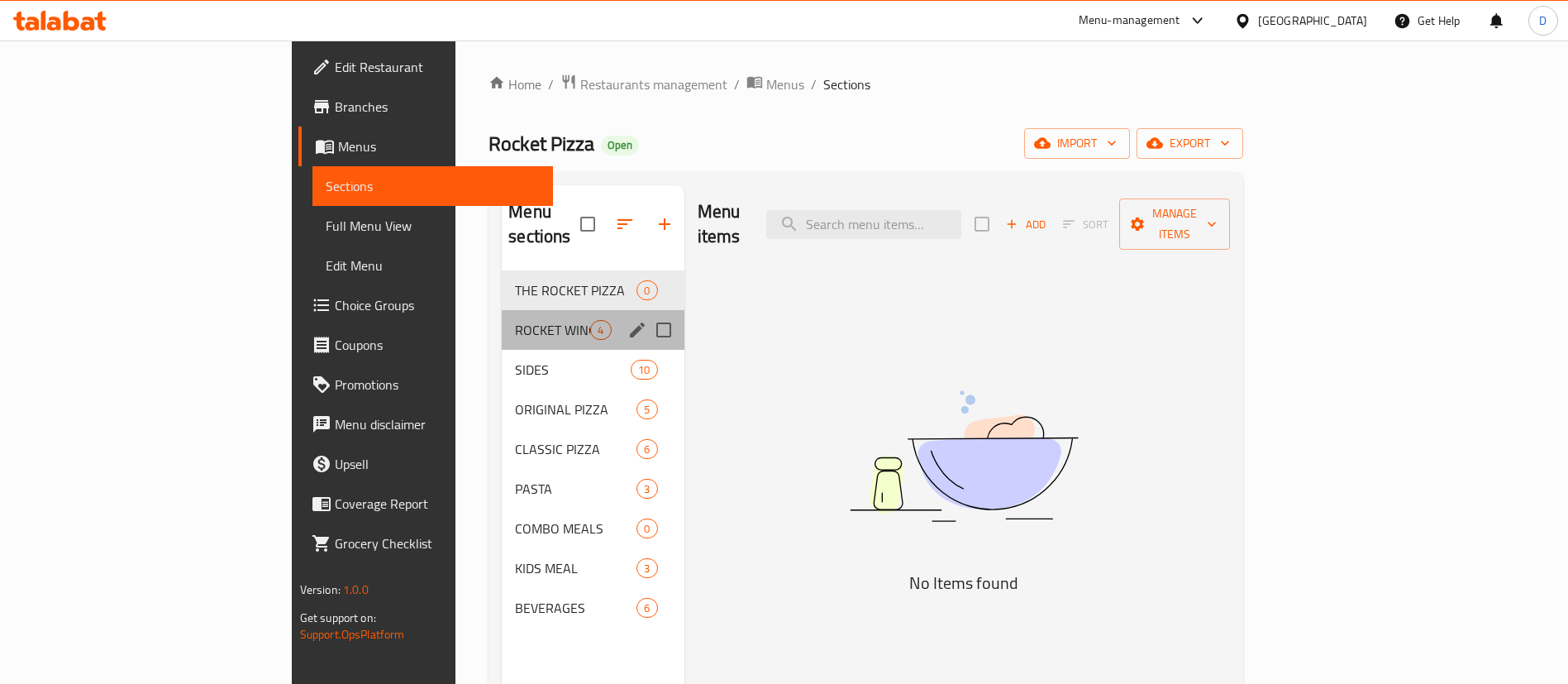
click at [502, 310] on div "ROCKET WINGS 4" at bounding box center [592, 330] width 182 height 40
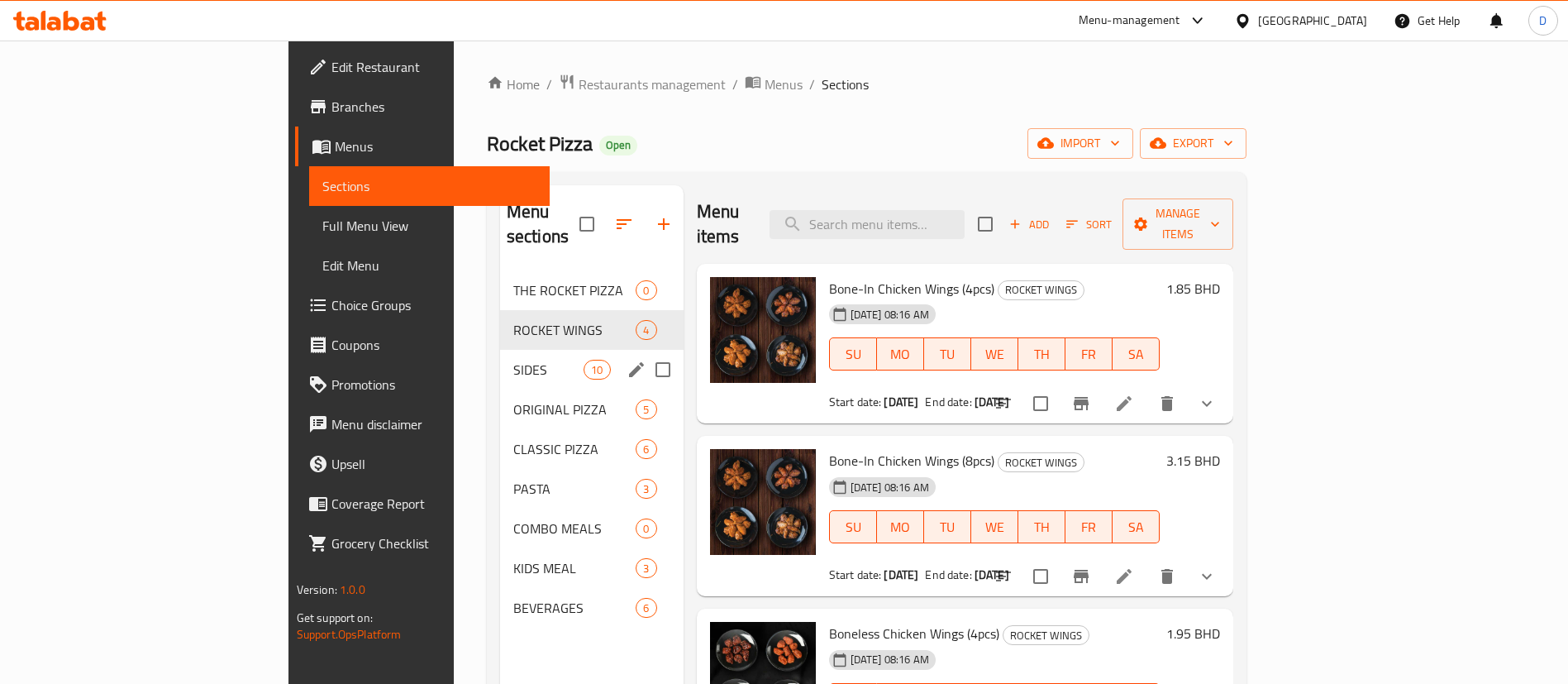
click at [500, 354] on div "SIDES 10" at bounding box center [591, 370] width 184 height 40
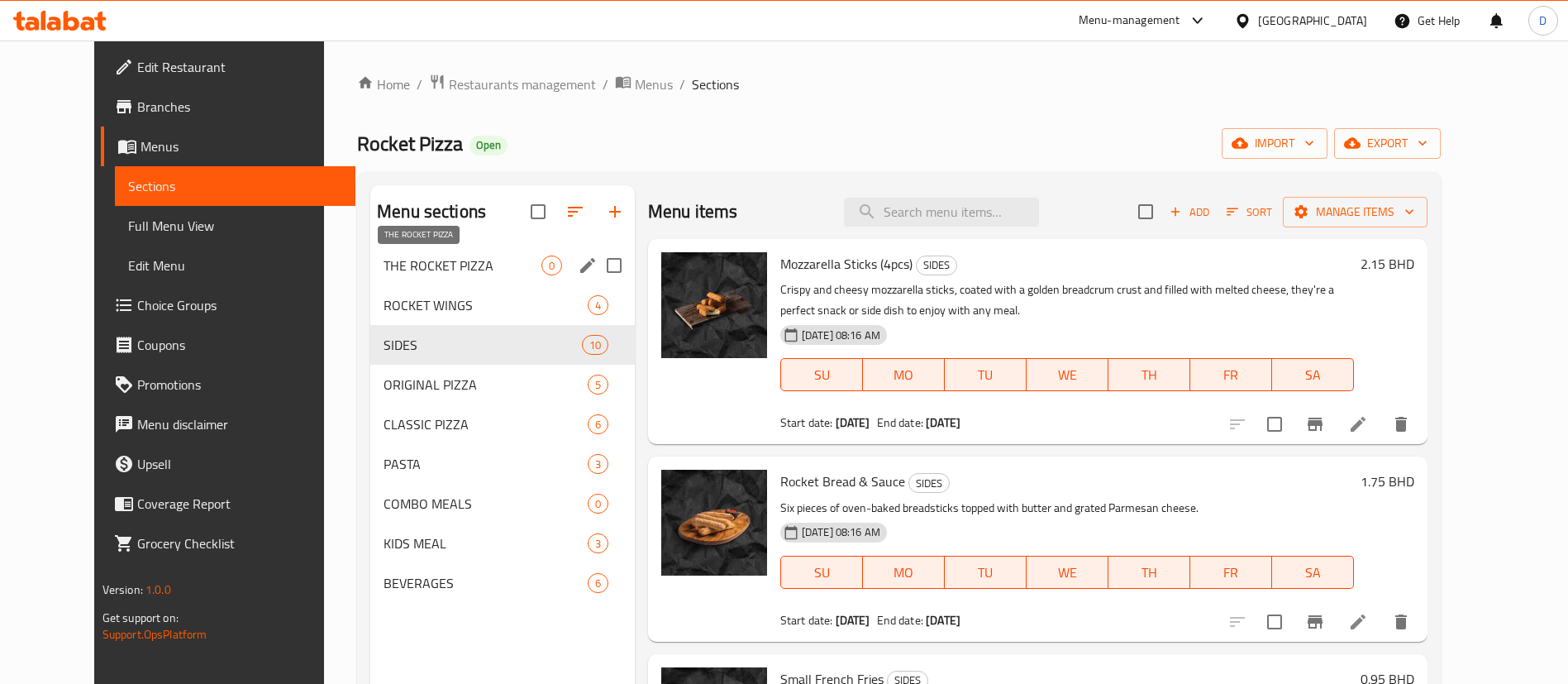
click at [400, 271] on span "THE ROCKET PIZZA" at bounding box center [463, 266] width 158 height 20
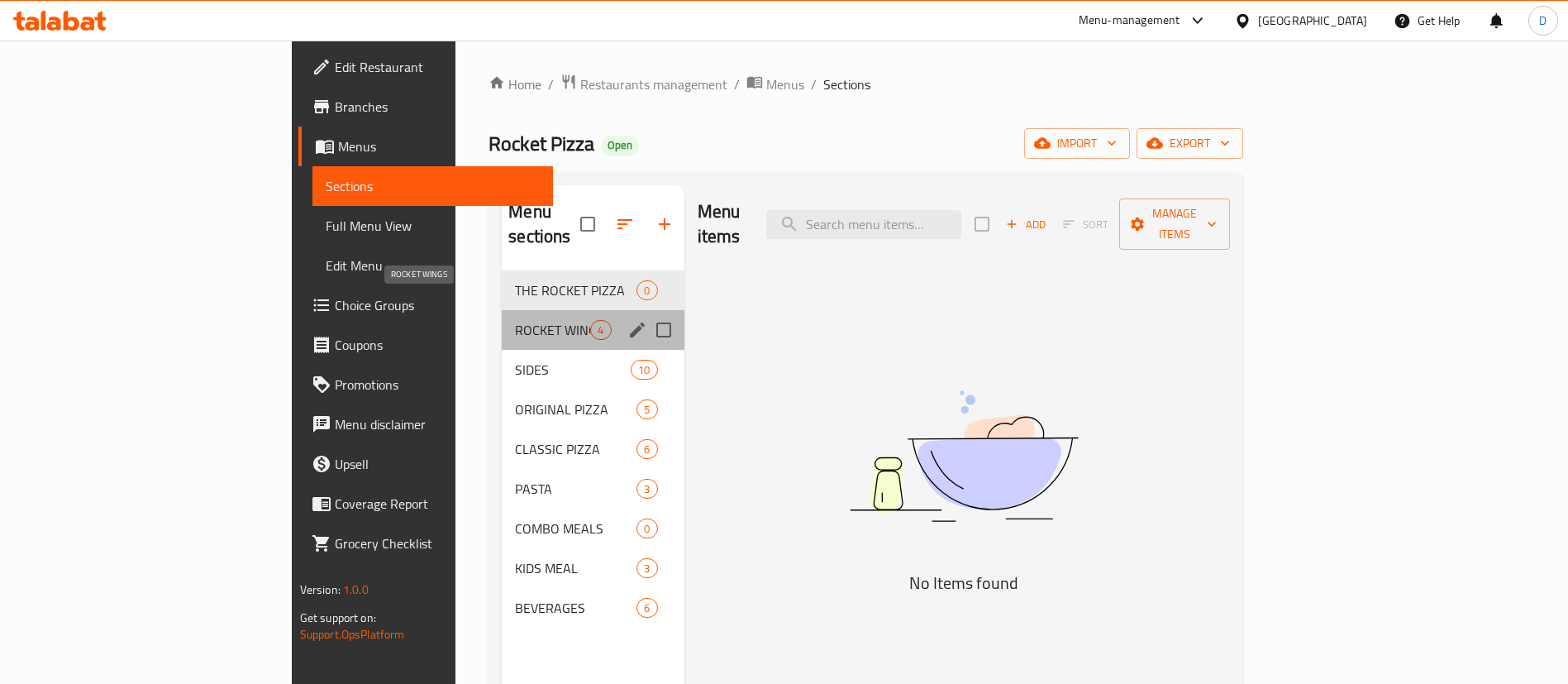
click at [515, 320] on span "ROCKET WINGS" at bounding box center [552, 330] width 75 height 20
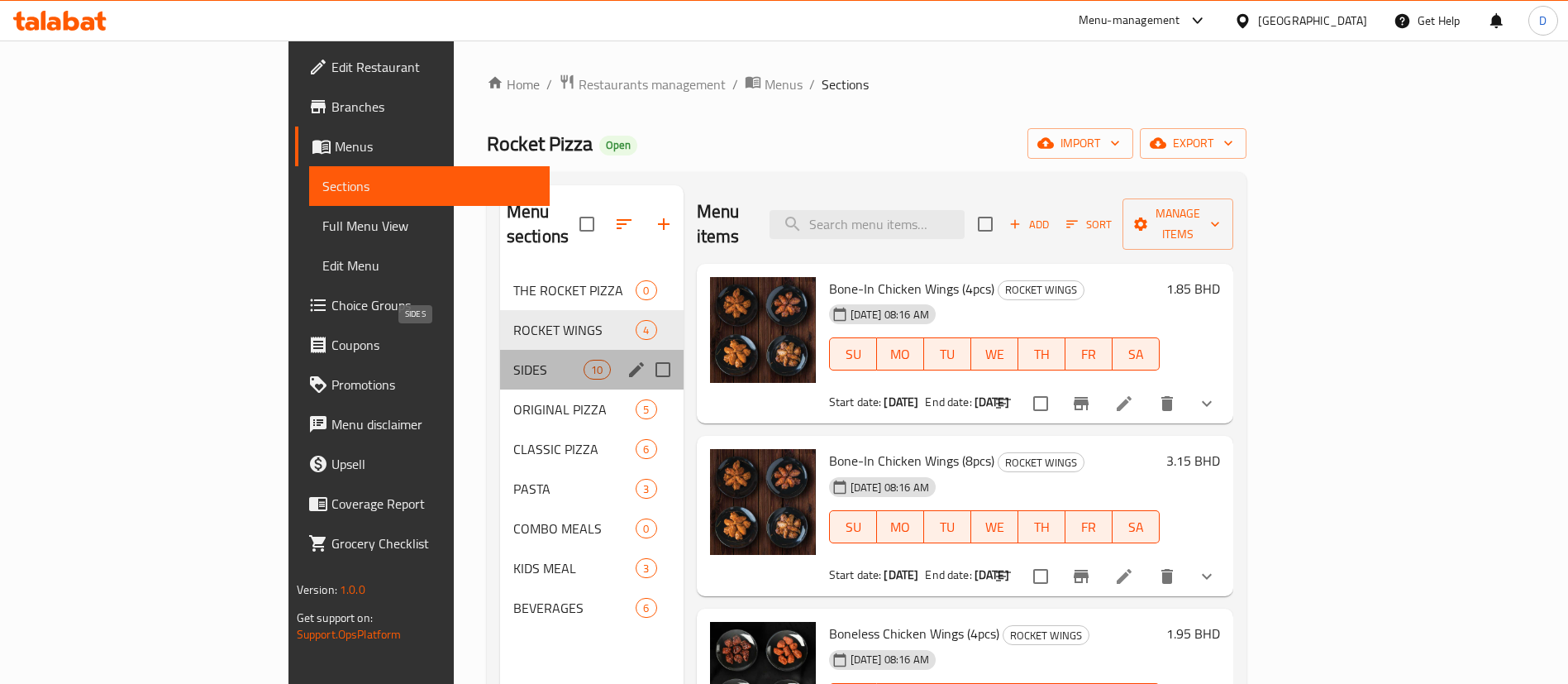
click at [513, 360] on span "SIDES" at bounding box center [548, 370] width 70 height 20
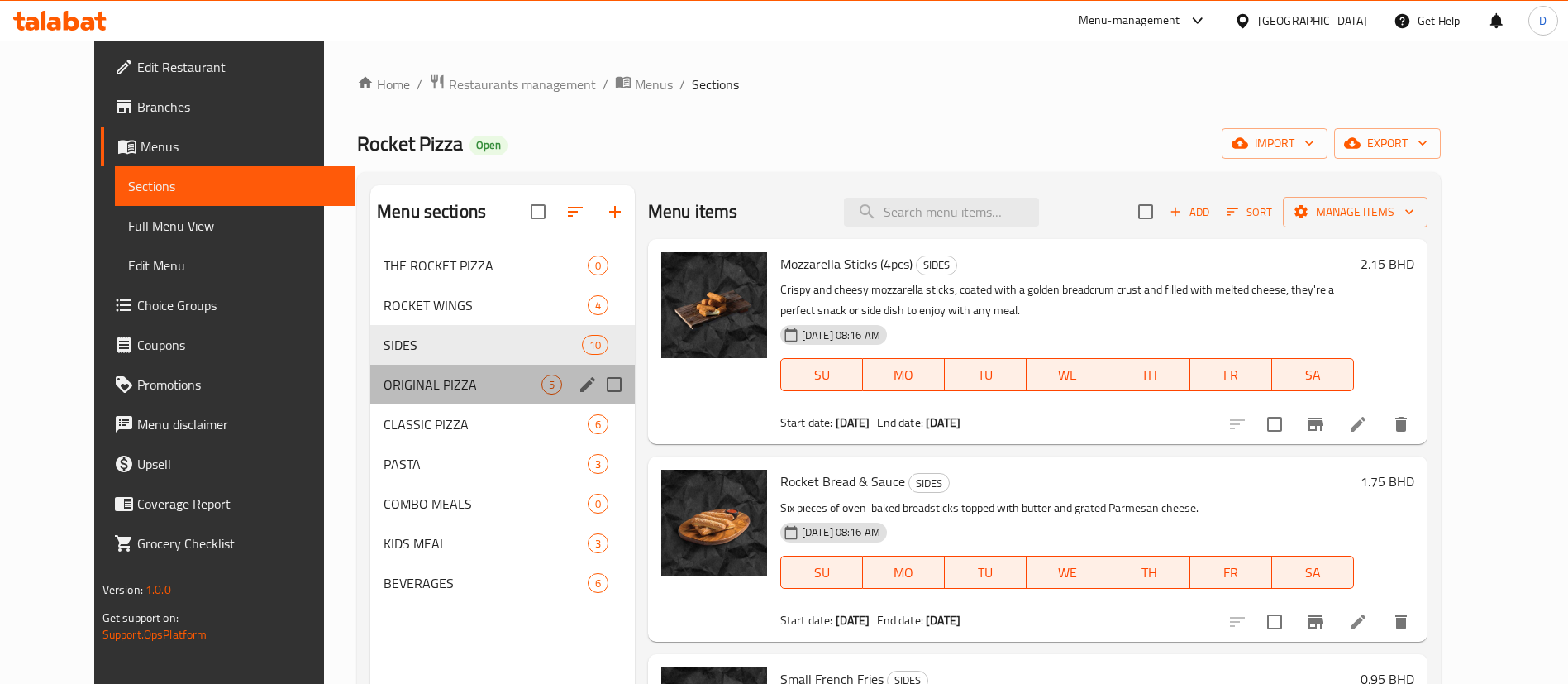
click at [396, 366] on div "ORIGINAL PIZZA 5" at bounding box center [503, 385] width 265 height 40
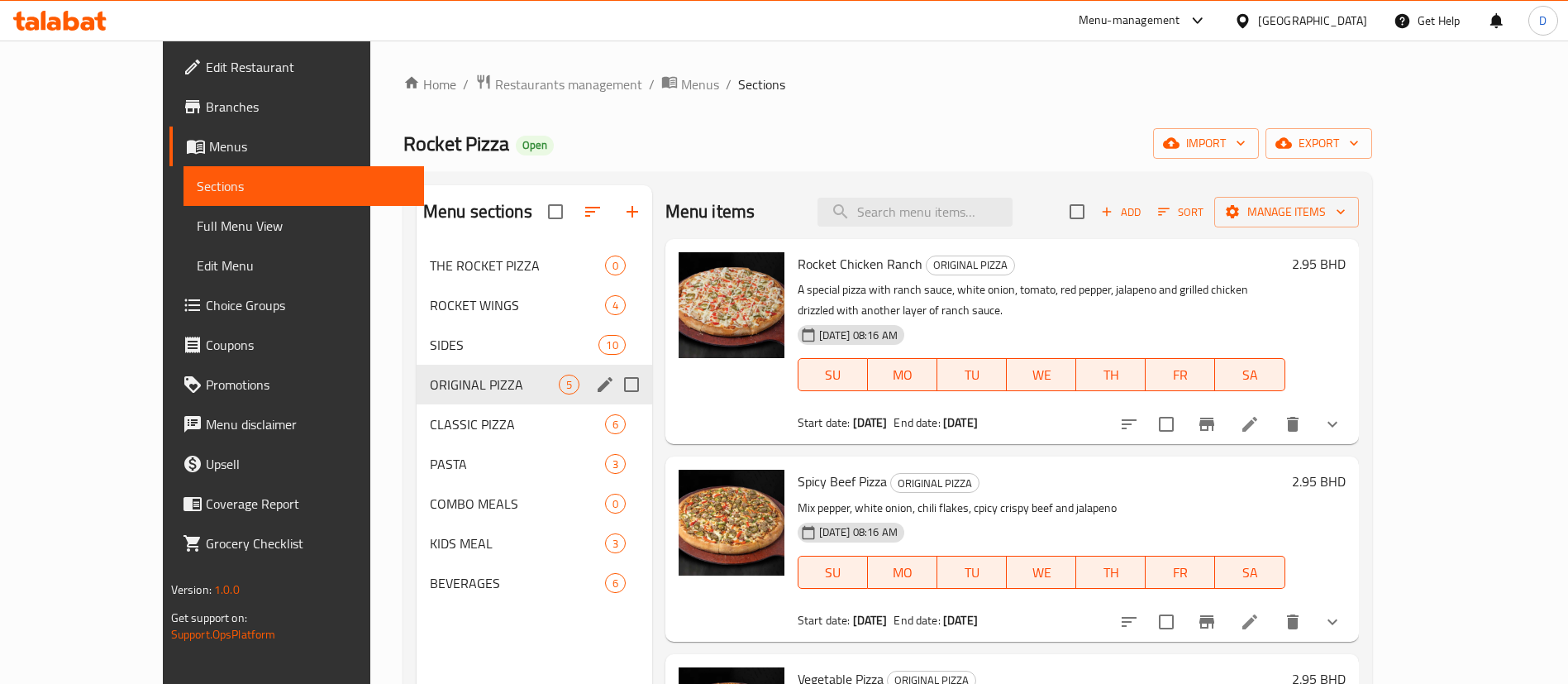
scroll to position [124, 0]
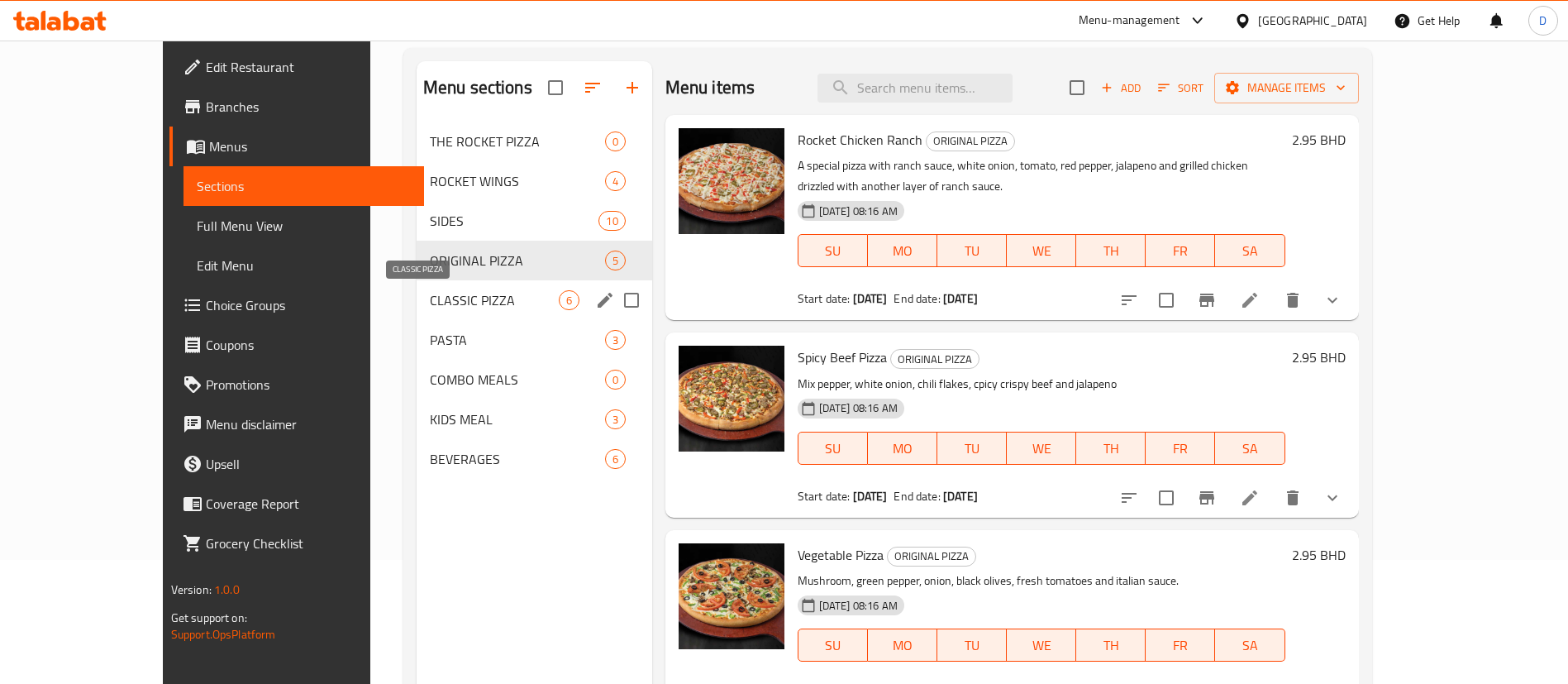
click at [430, 291] on span "CLASSIC PIZZA" at bounding box center [494, 300] width 129 height 20
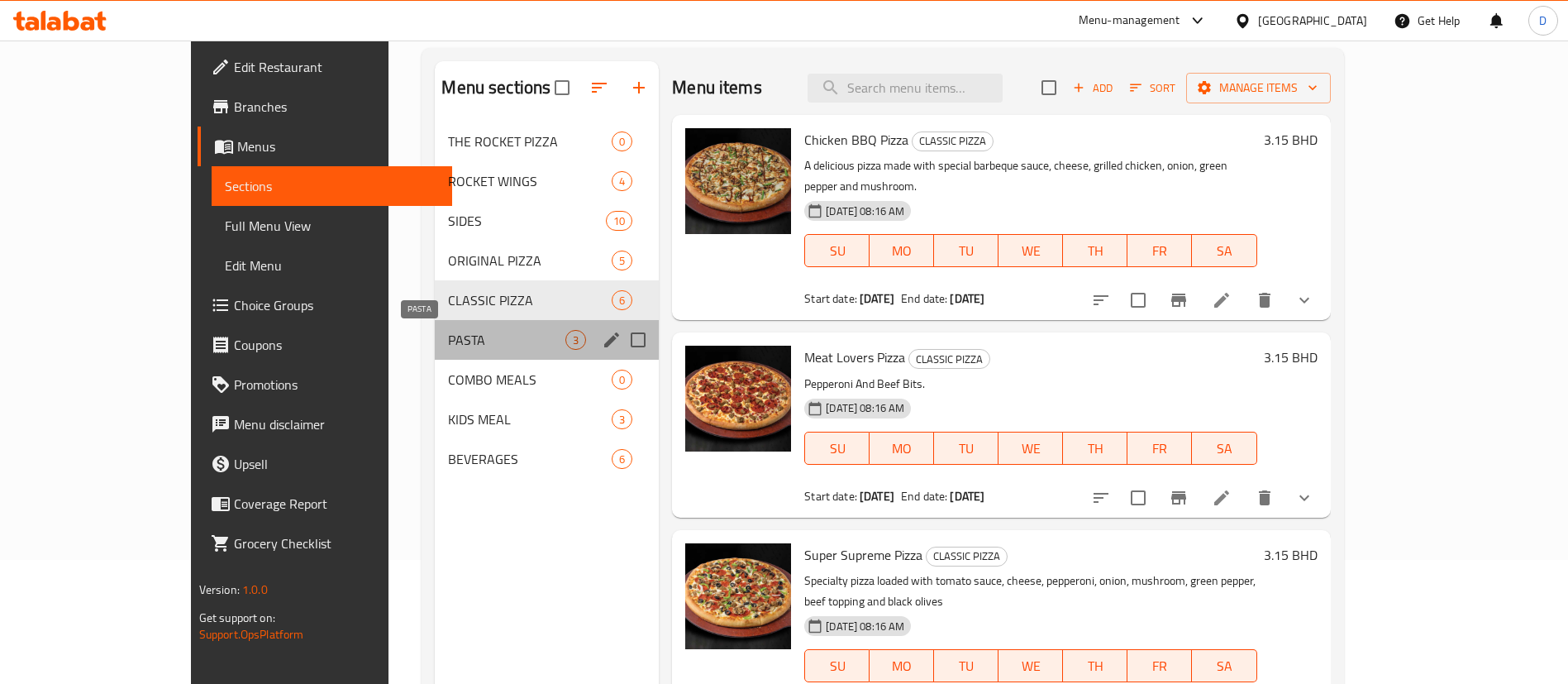
click at [448, 341] on span "PASTA" at bounding box center [507, 339] width 117 height 20
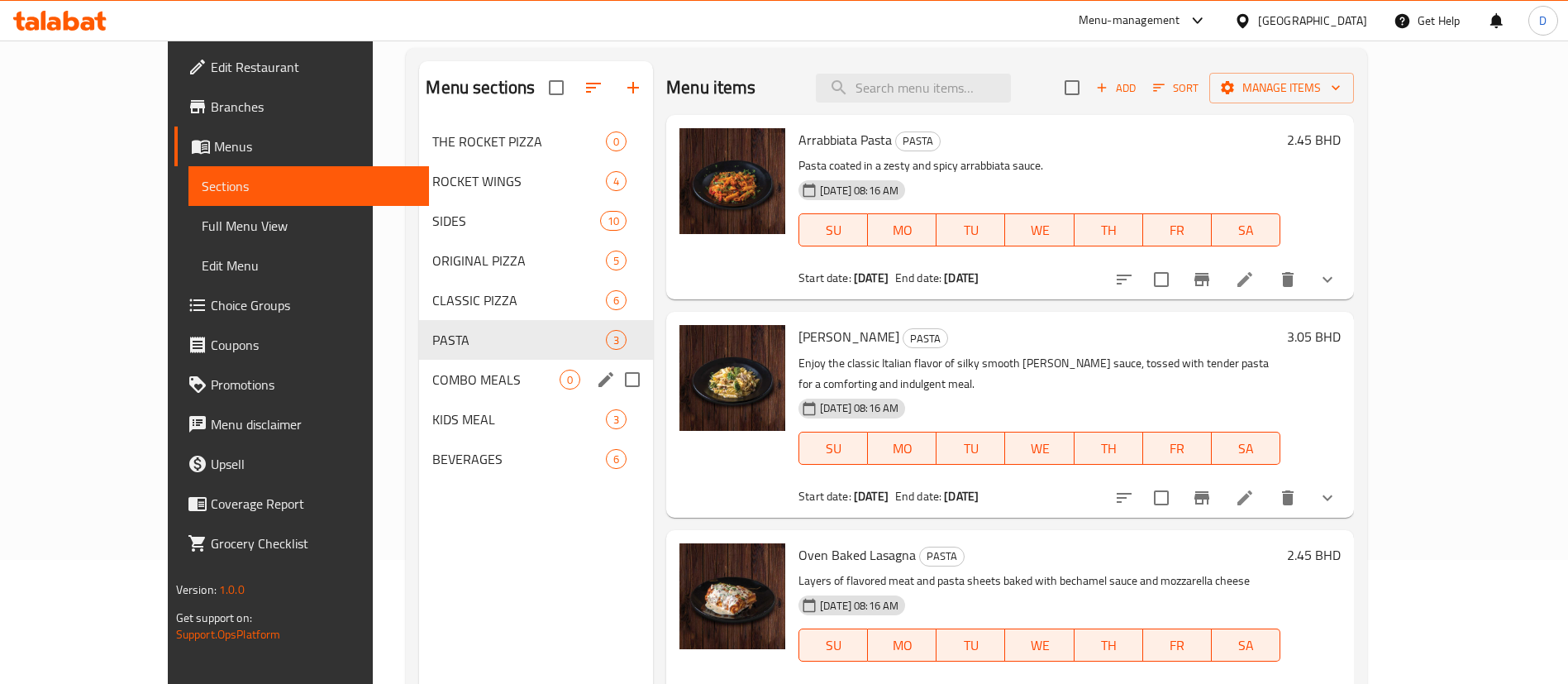
click at [432, 378] on span "COMBO MEALS" at bounding box center [495, 379] width 127 height 20
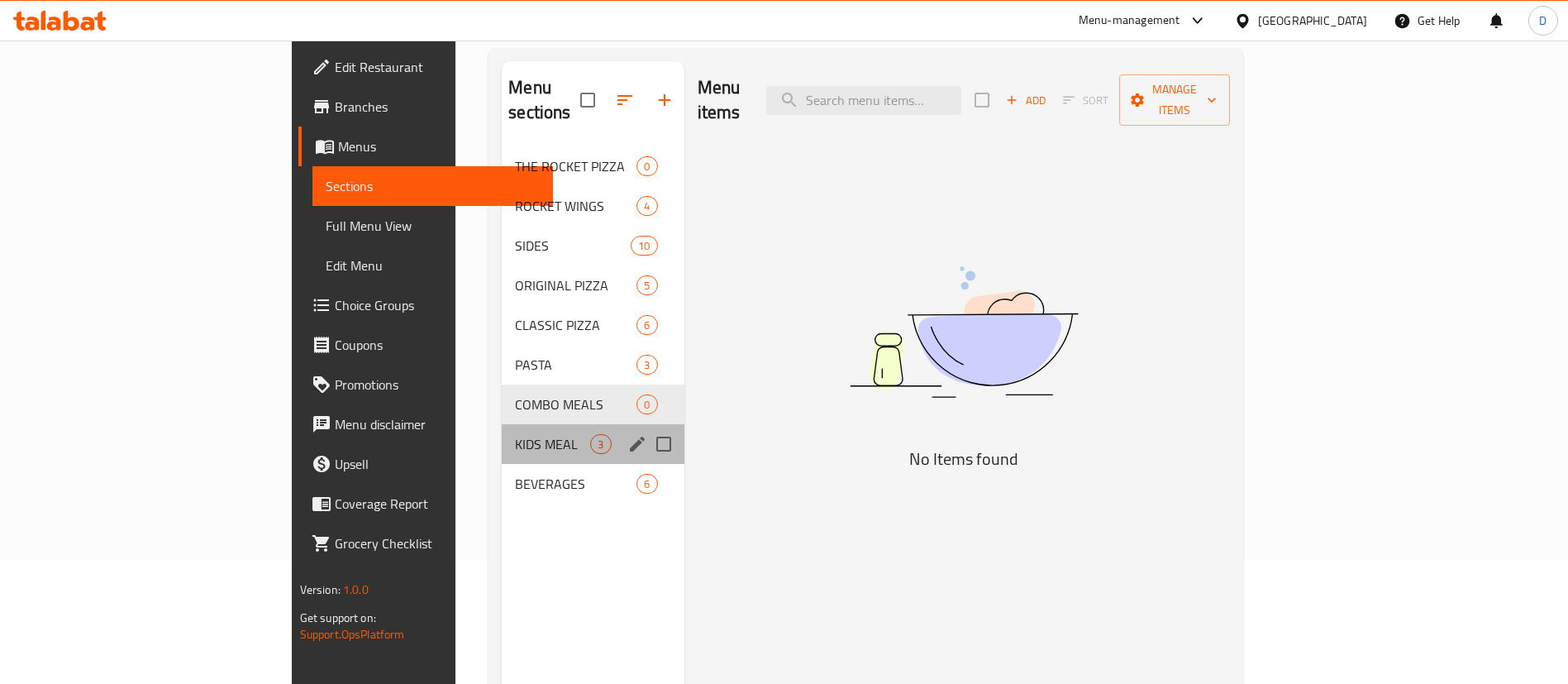
click at [502, 434] on div "KIDS MEAL 3" at bounding box center [592, 444] width 182 height 40
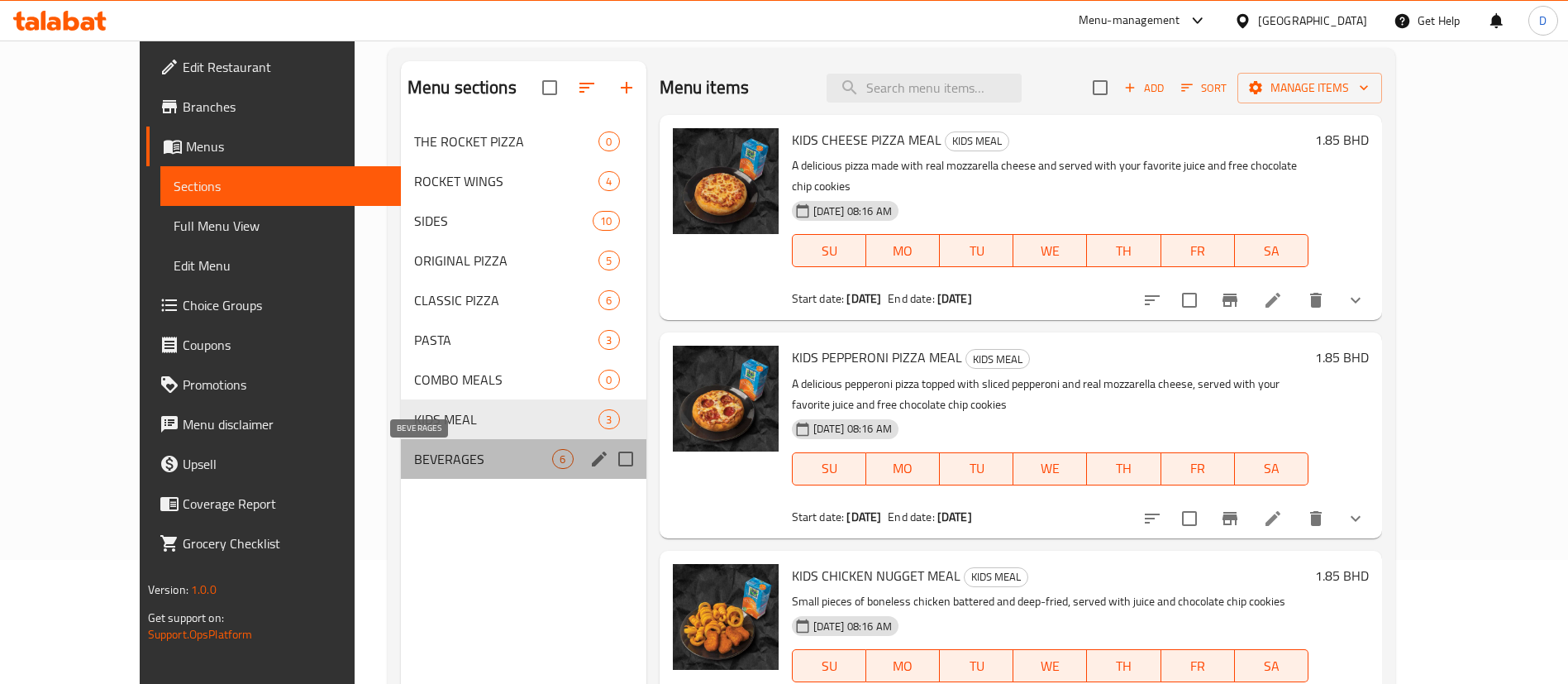
click at [414, 463] on span "BEVERAGES" at bounding box center [483, 458] width 139 height 20
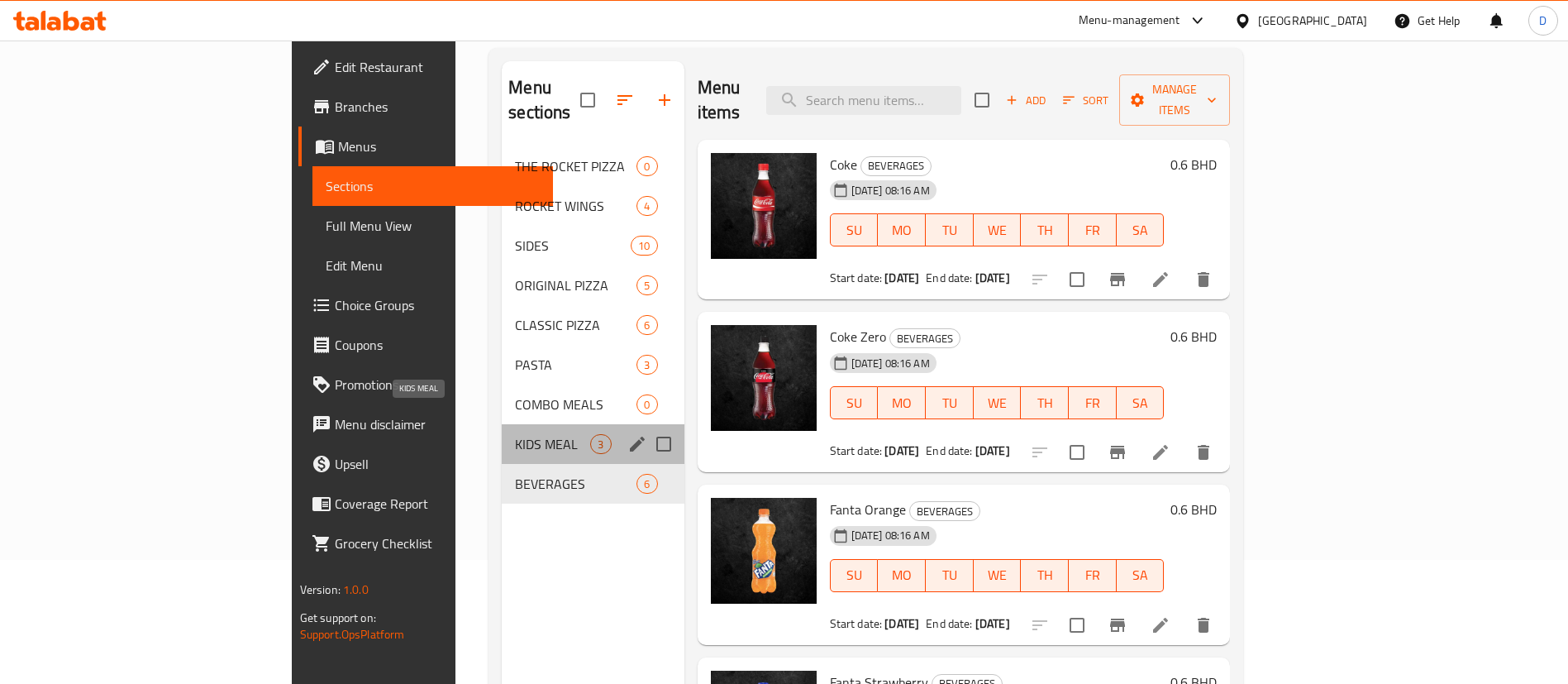
click at [515, 434] on span "KIDS MEAL" at bounding box center [552, 444] width 75 height 20
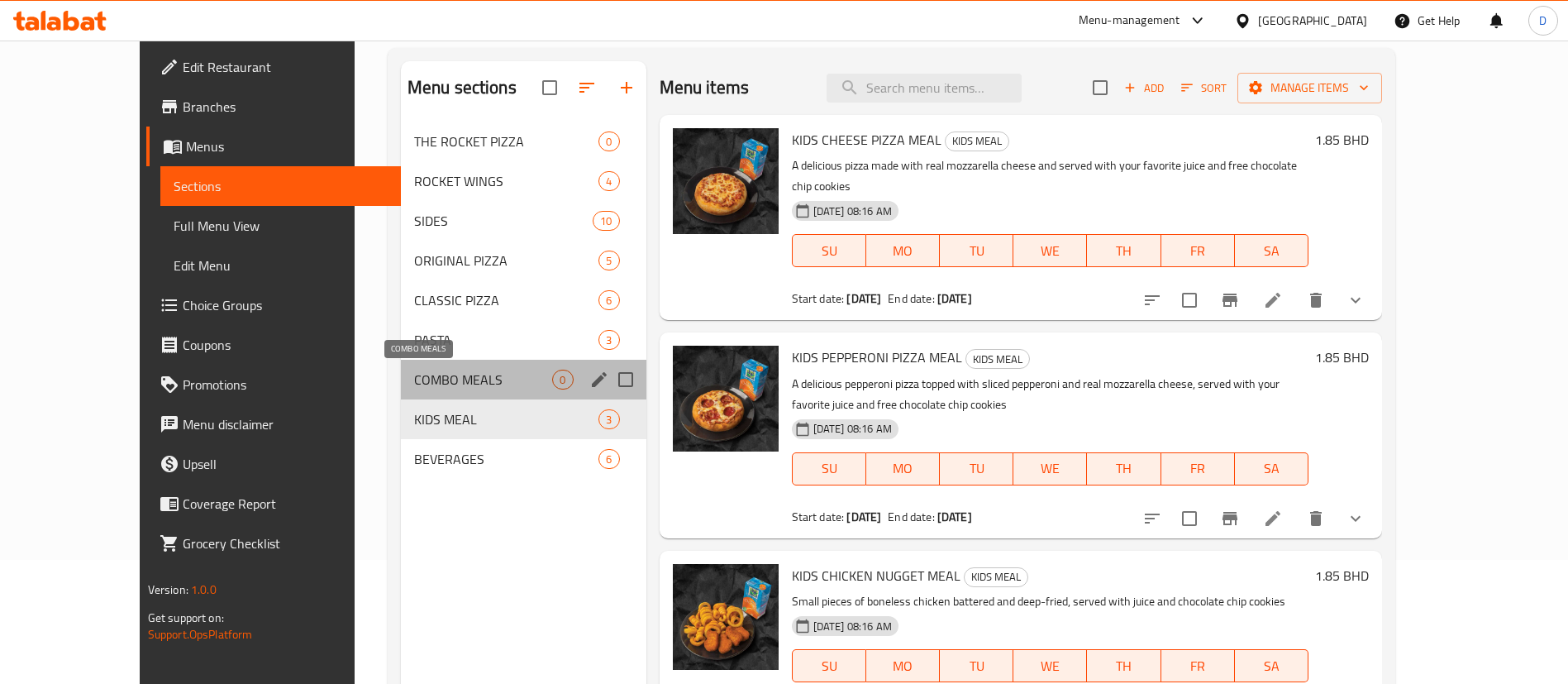
click at [414, 372] on span "COMBO MEALS" at bounding box center [483, 379] width 139 height 20
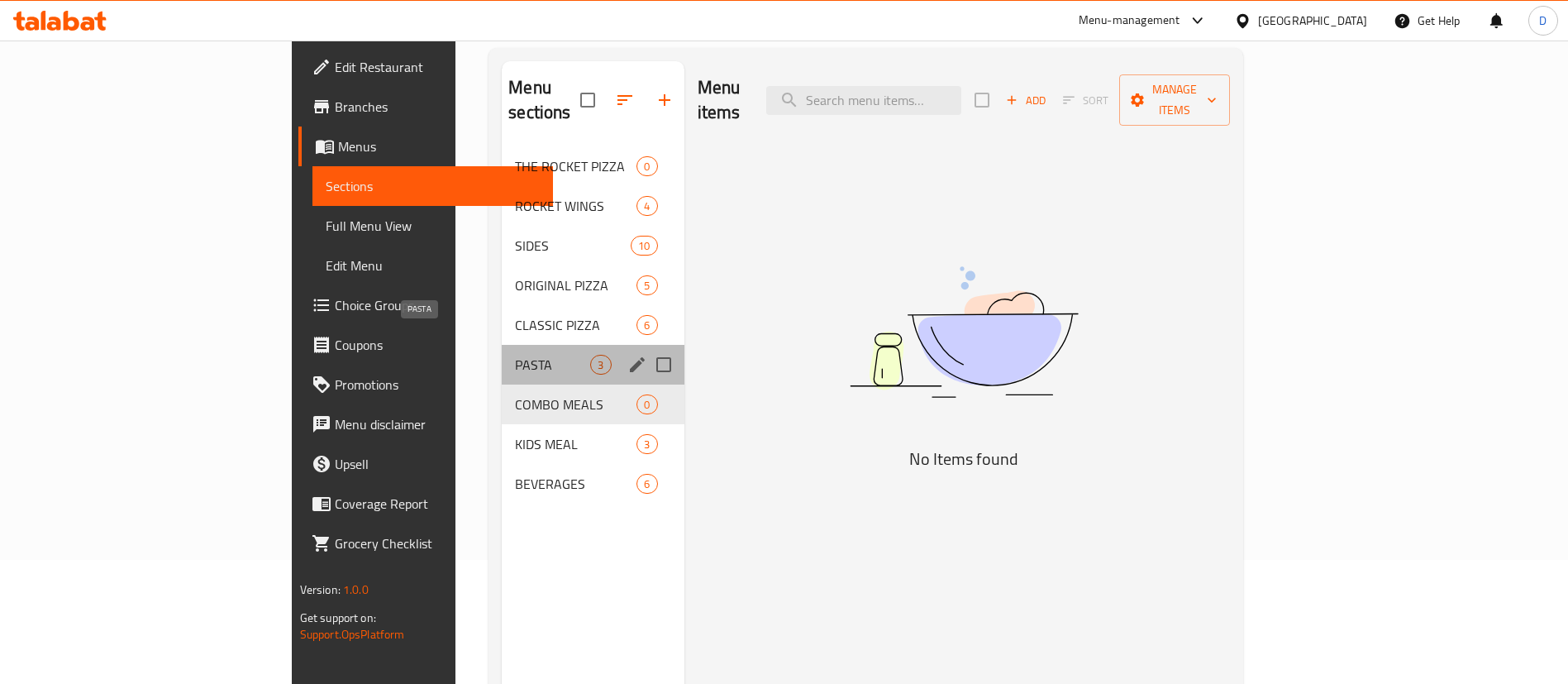
click at [515, 354] on span "PASTA" at bounding box center [552, 364] width 75 height 20
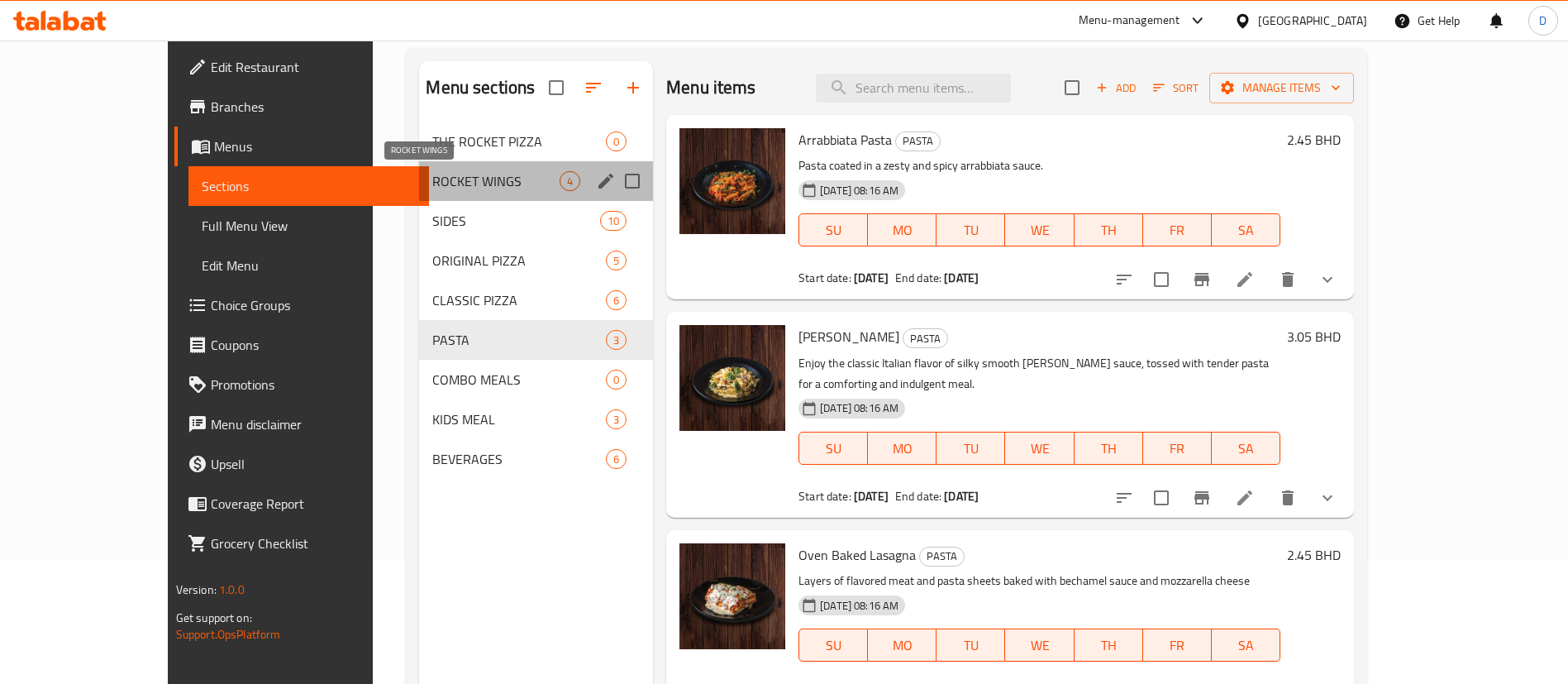
click at [441, 183] on span "ROCKET WINGS" at bounding box center [495, 181] width 127 height 20
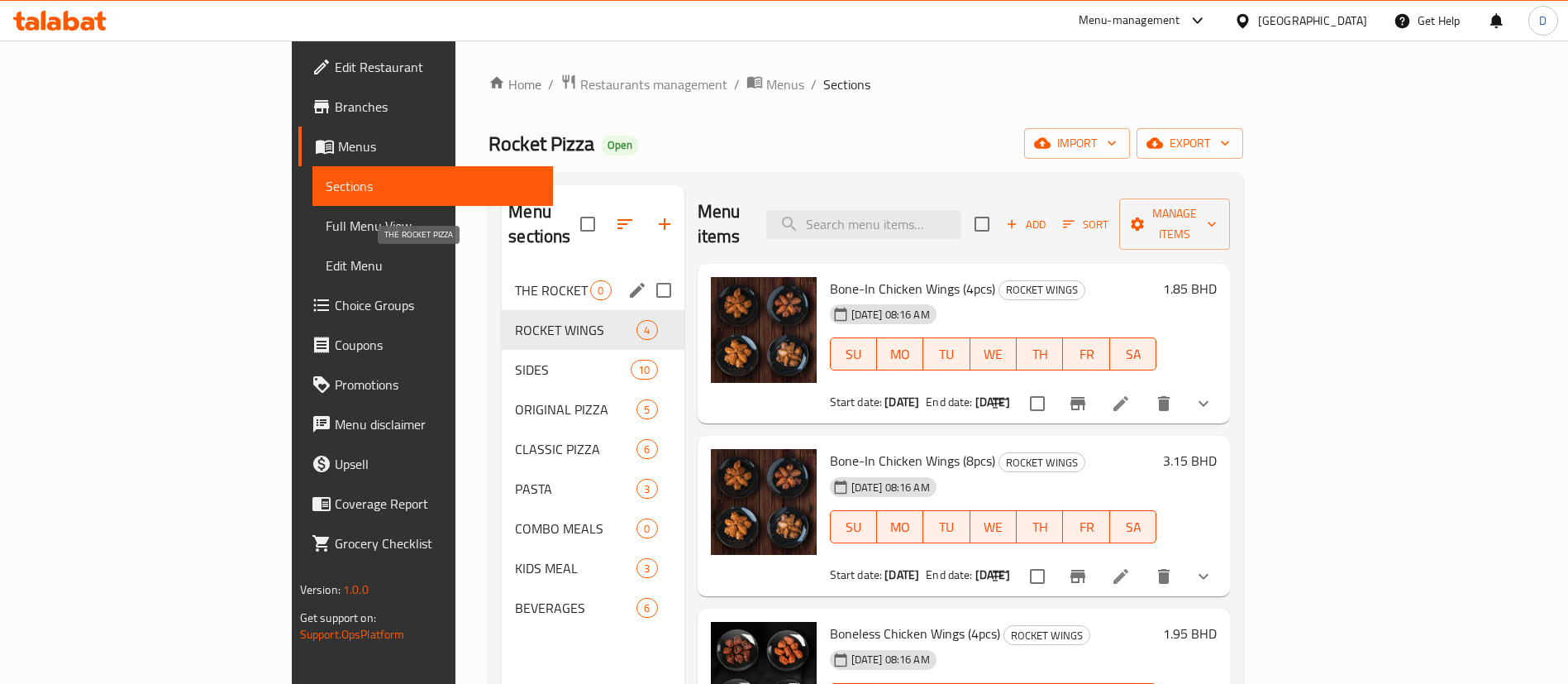
click at [515, 281] on span "THE ROCKET PIZZA" at bounding box center [552, 290] width 75 height 20
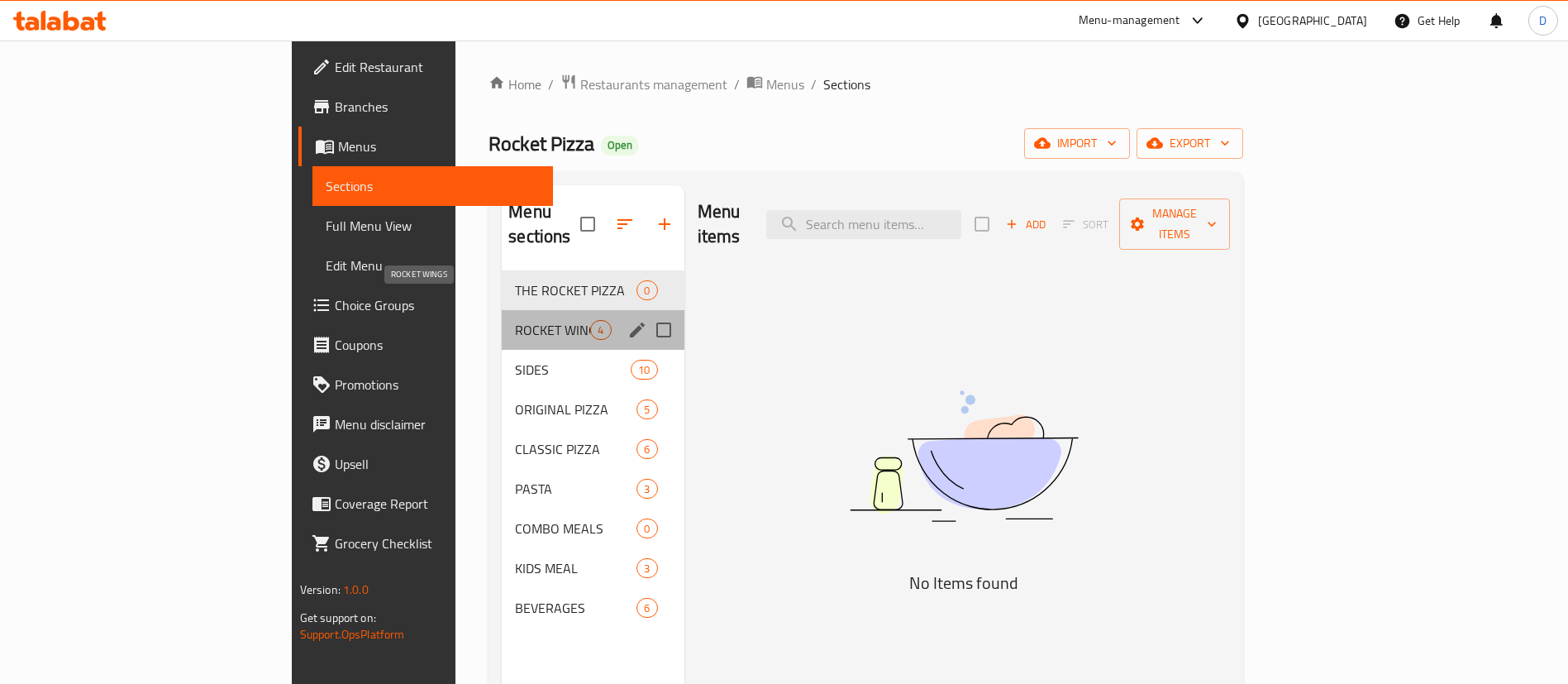
click at [515, 320] on span "ROCKET WINGS" at bounding box center [552, 330] width 75 height 20
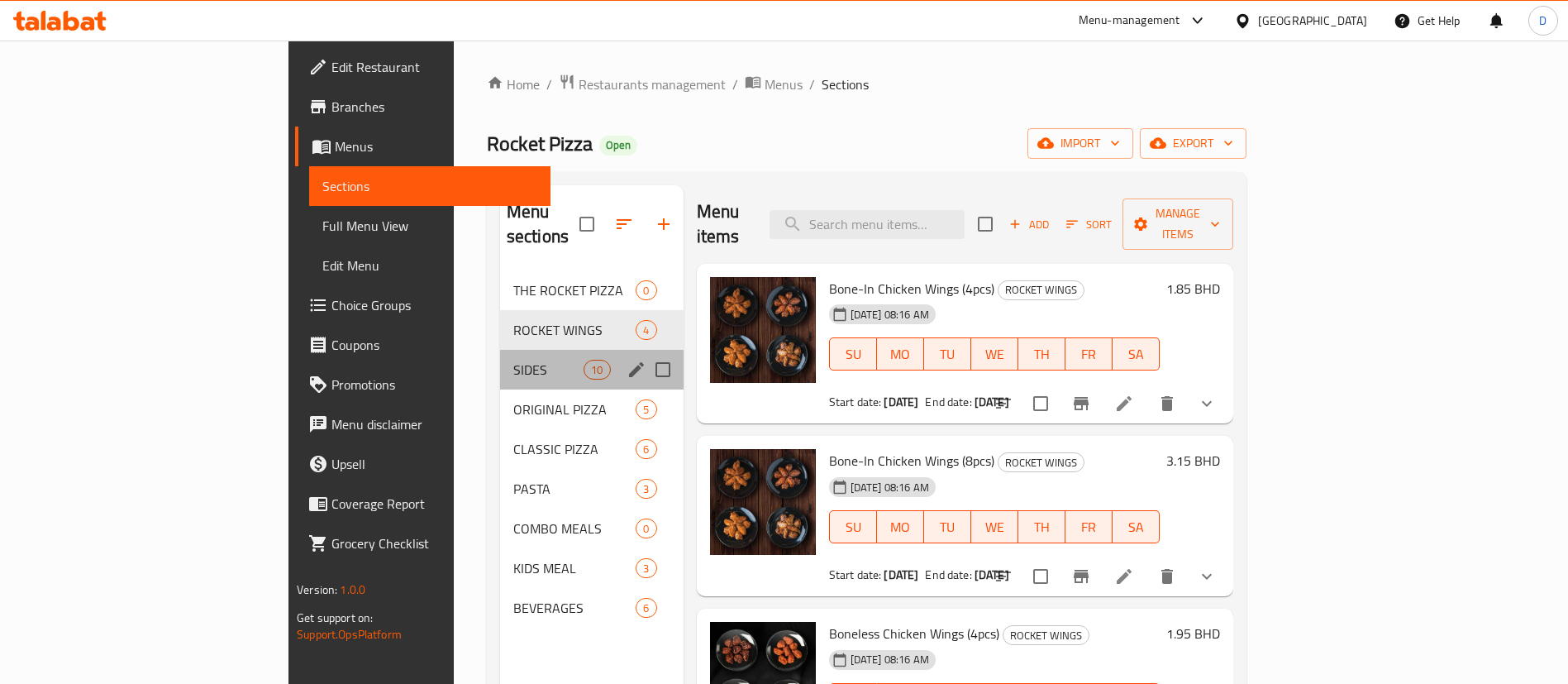
click at [500, 350] on div "SIDES 10" at bounding box center [591, 370] width 184 height 40
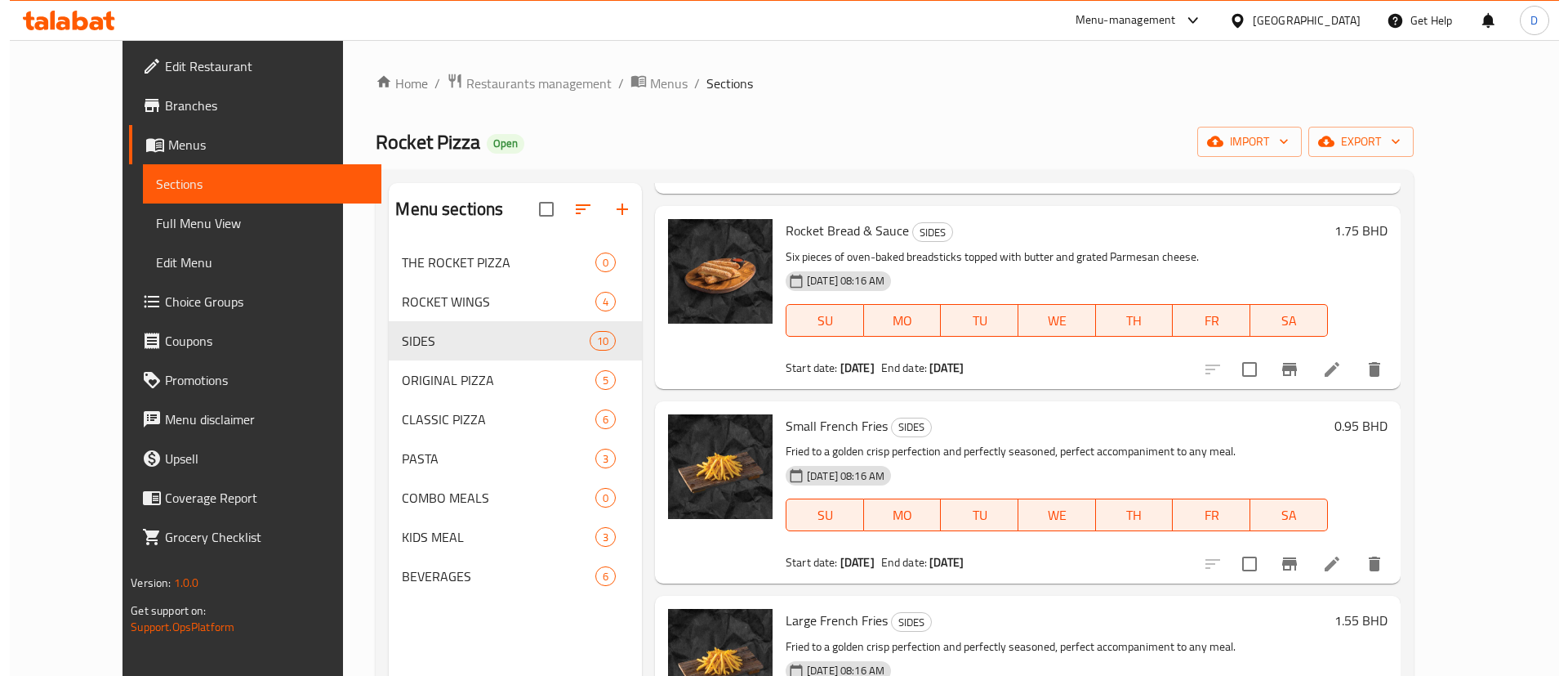
scroll to position [266, 0]
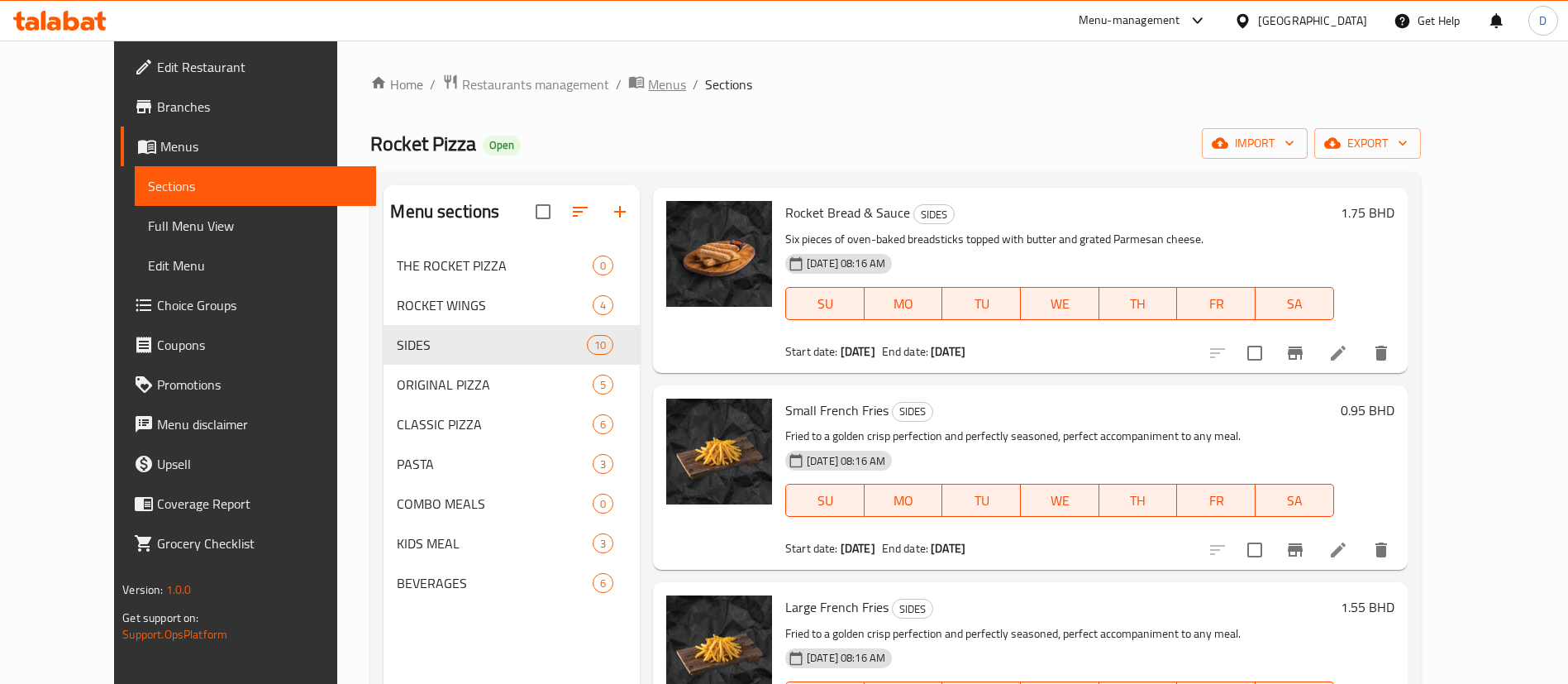
click at [648, 92] on span "Menus" at bounding box center [667, 84] width 38 height 20
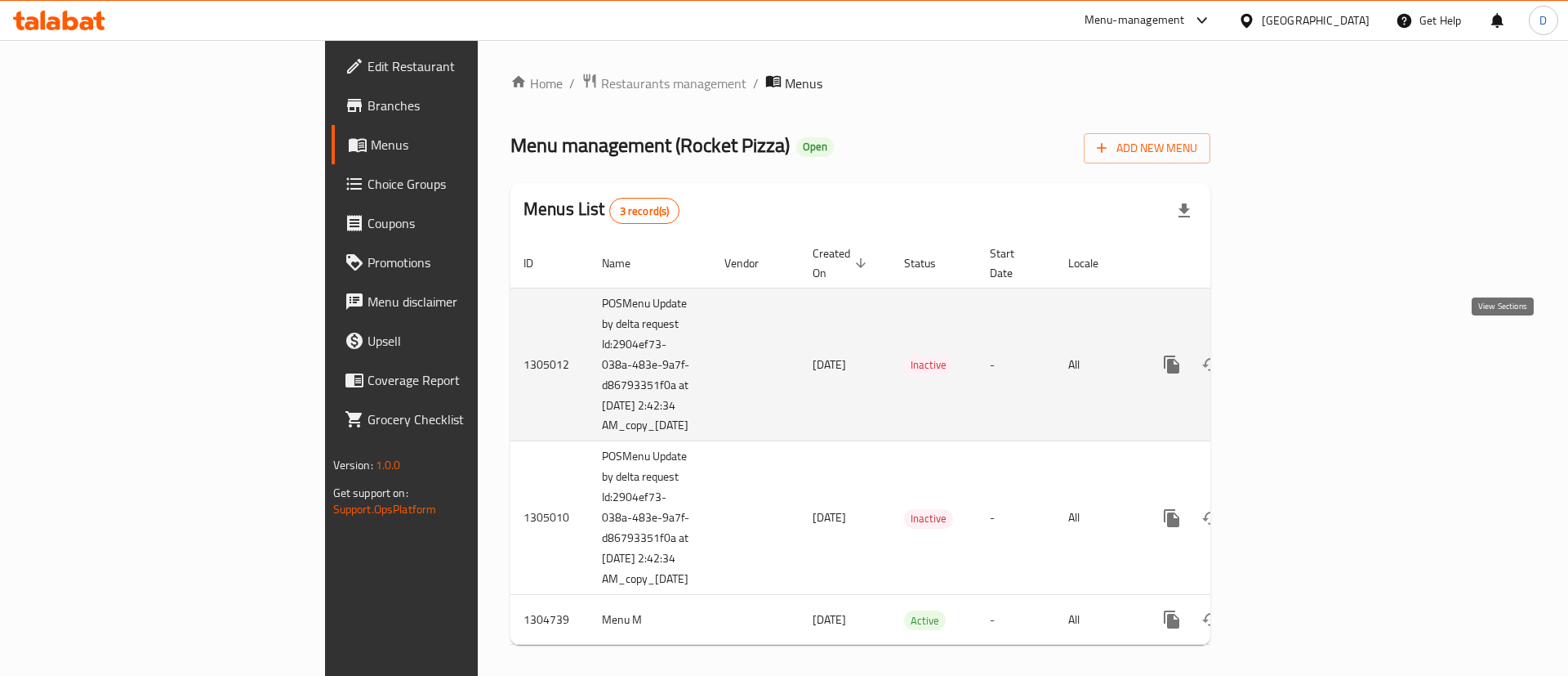
click at [1300, 355] on icon "enhanced table" at bounding box center [1290, 364] width 19 height 19
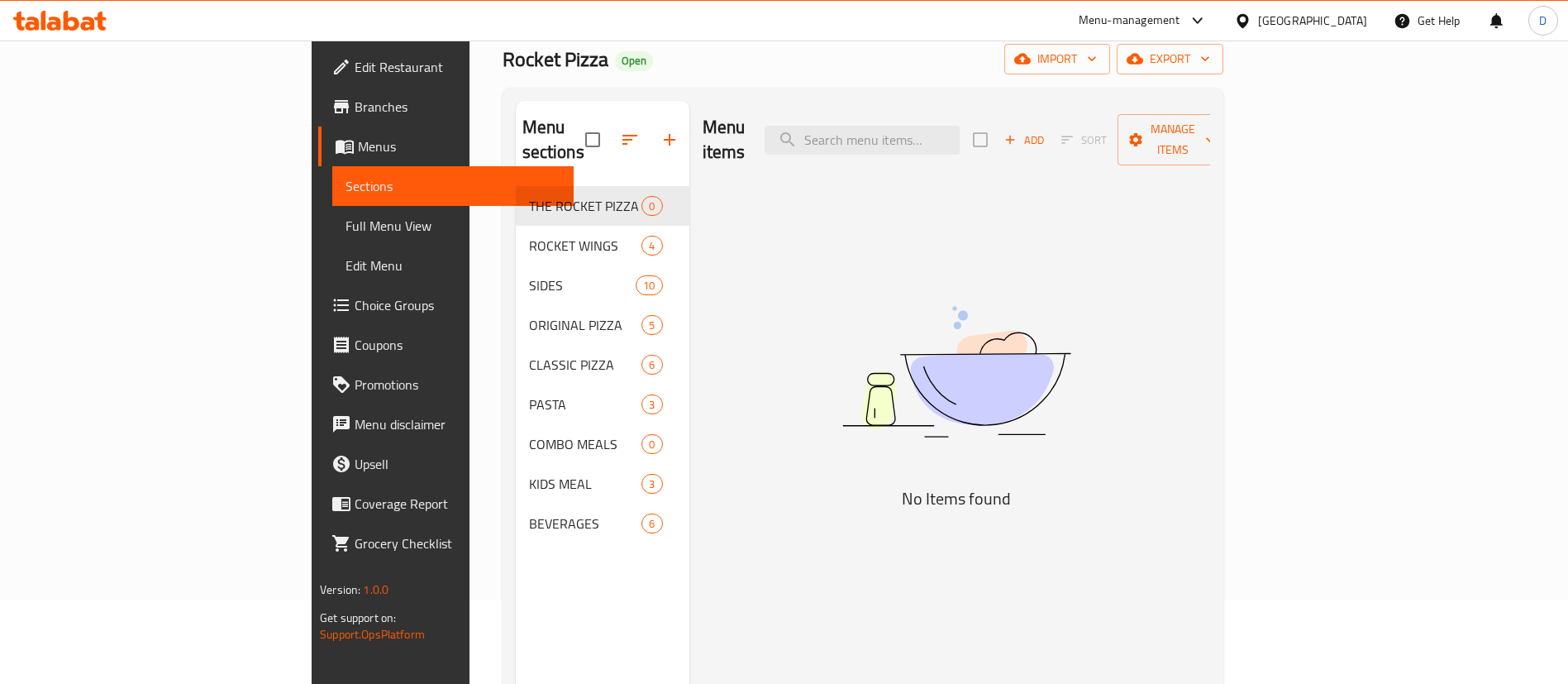
scroll to position [124, 0]
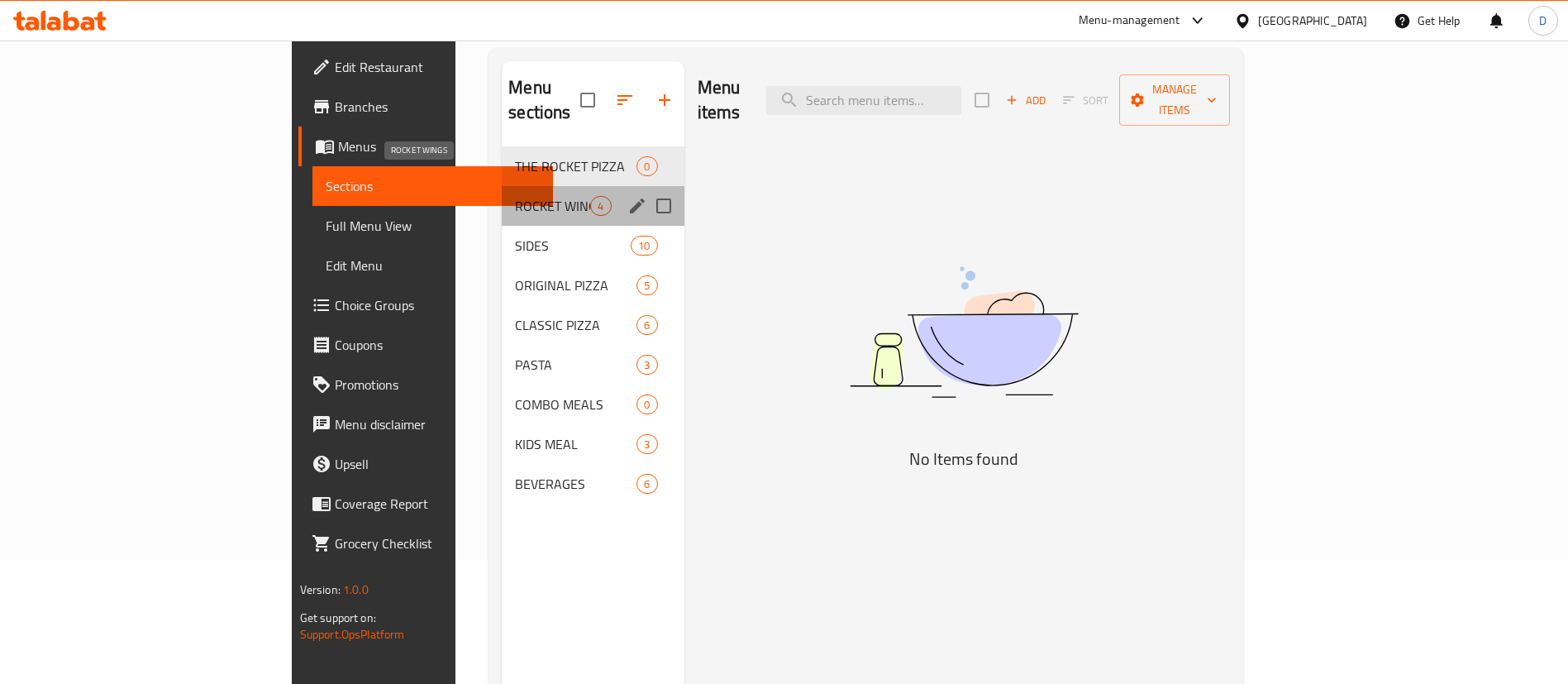
click at [515, 196] on span "ROCKET WINGS" at bounding box center [552, 206] width 75 height 20
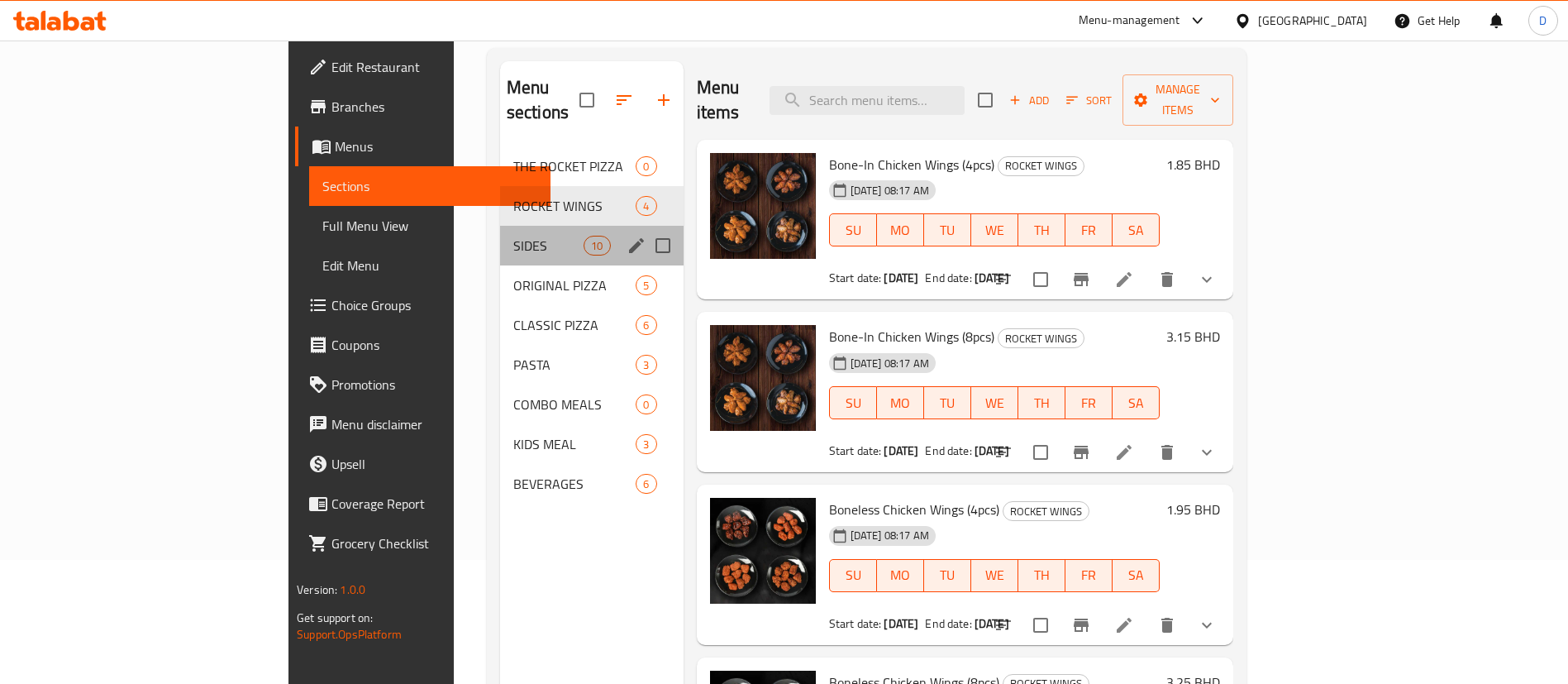
click at [500, 231] on div "SIDES 10" at bounding box center [591, 245] width 184 height 40
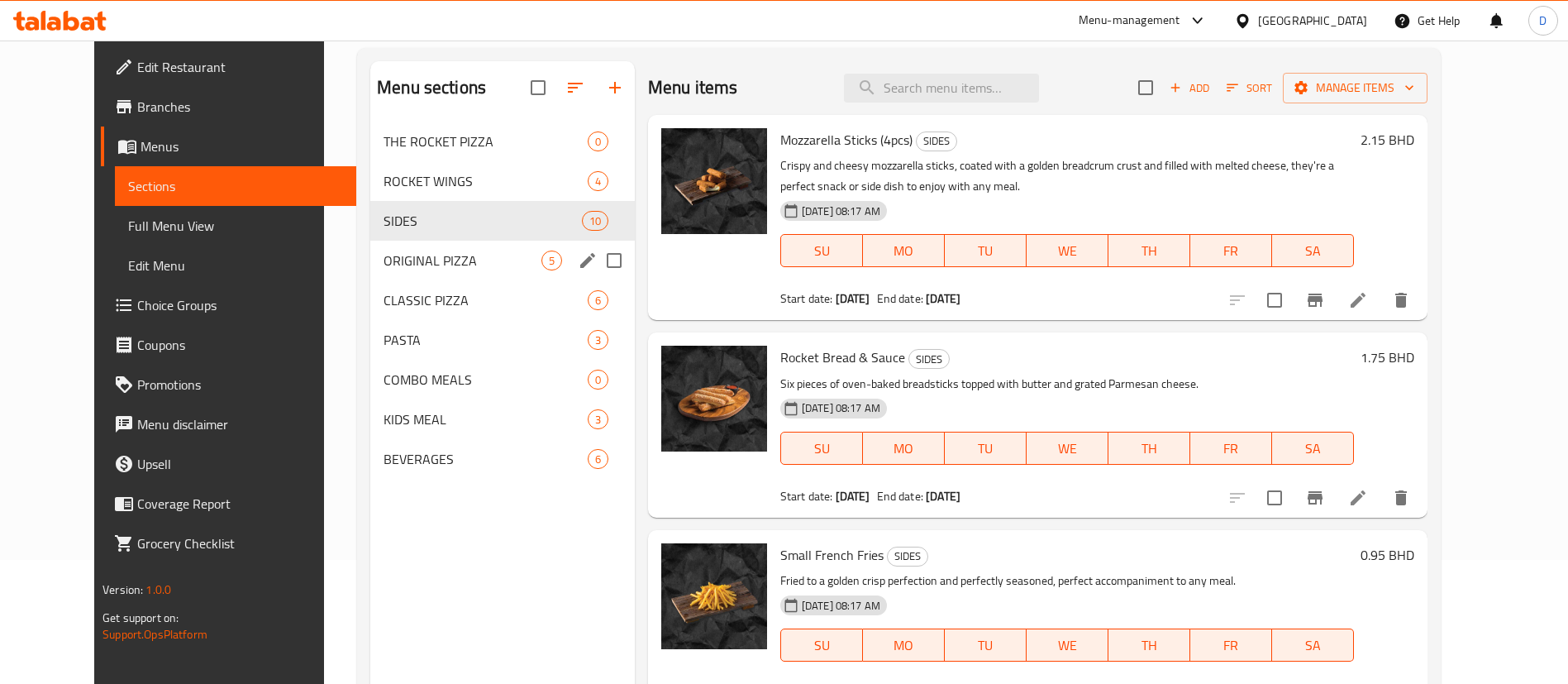
click at [454, 256] on span "ORIGINAL PIZZA" at bounding box center [463, 260] width 158 height 20
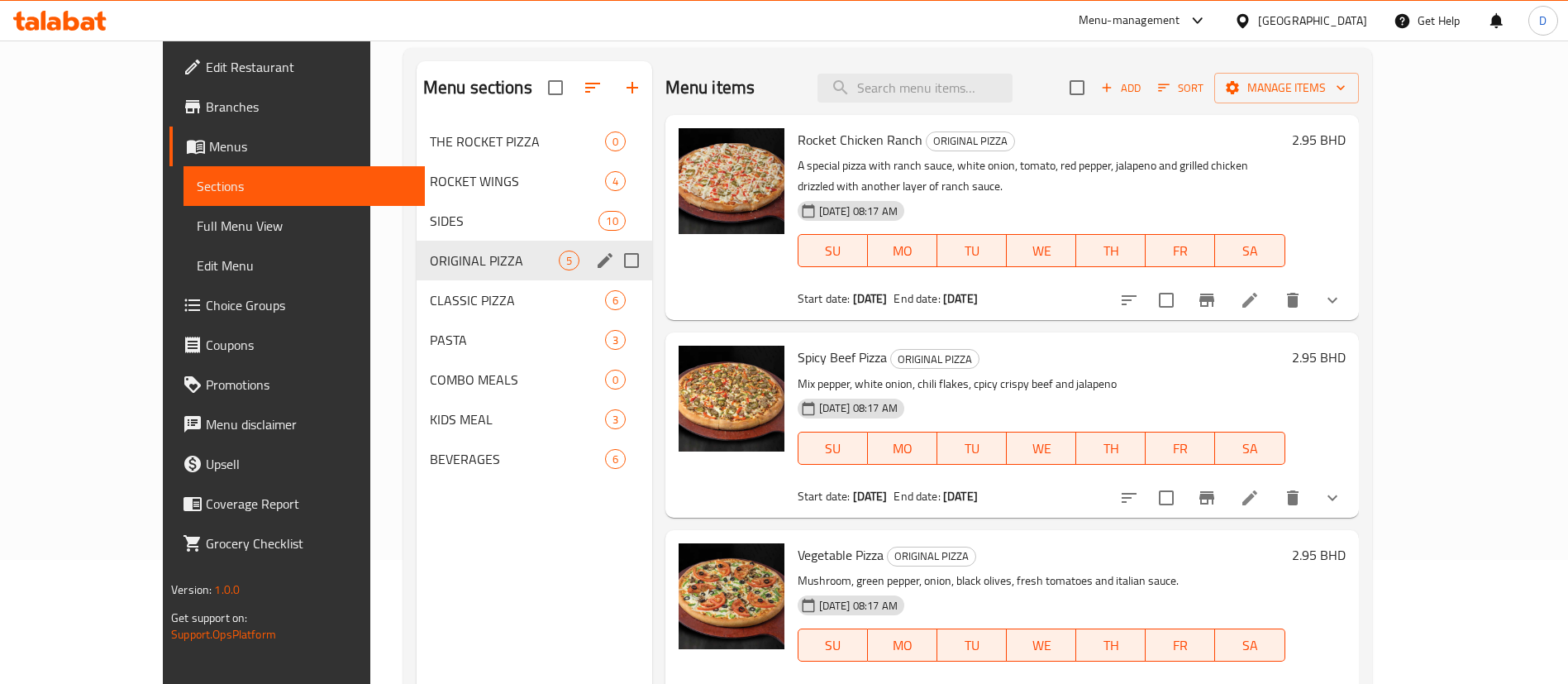
click at [448, 277] on div "ORIGINAL PIZZA 5" at bounding box center [534, 260] width 235 height 40
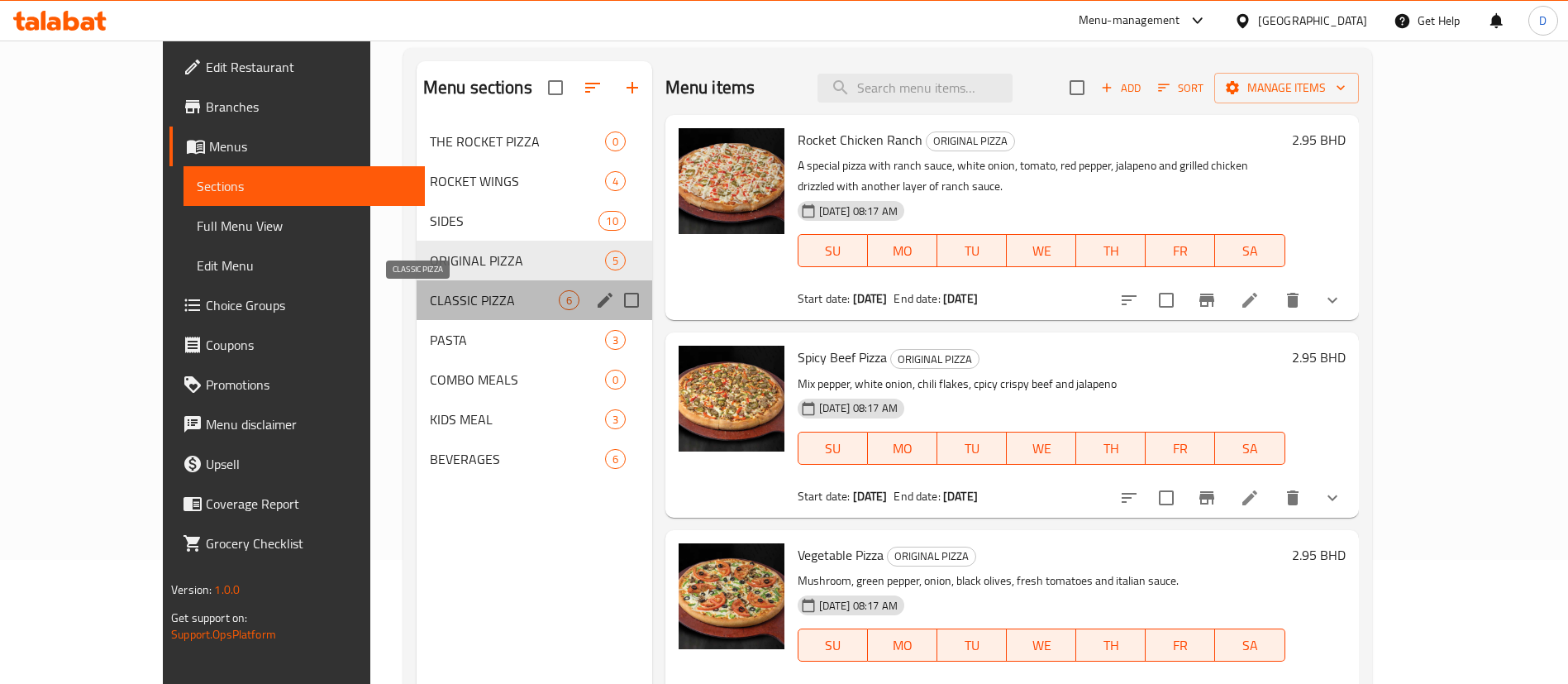
click at [440, 301] on span "CLASSIC PIZZA" at bounding box center [494, 300] width 129 height 20
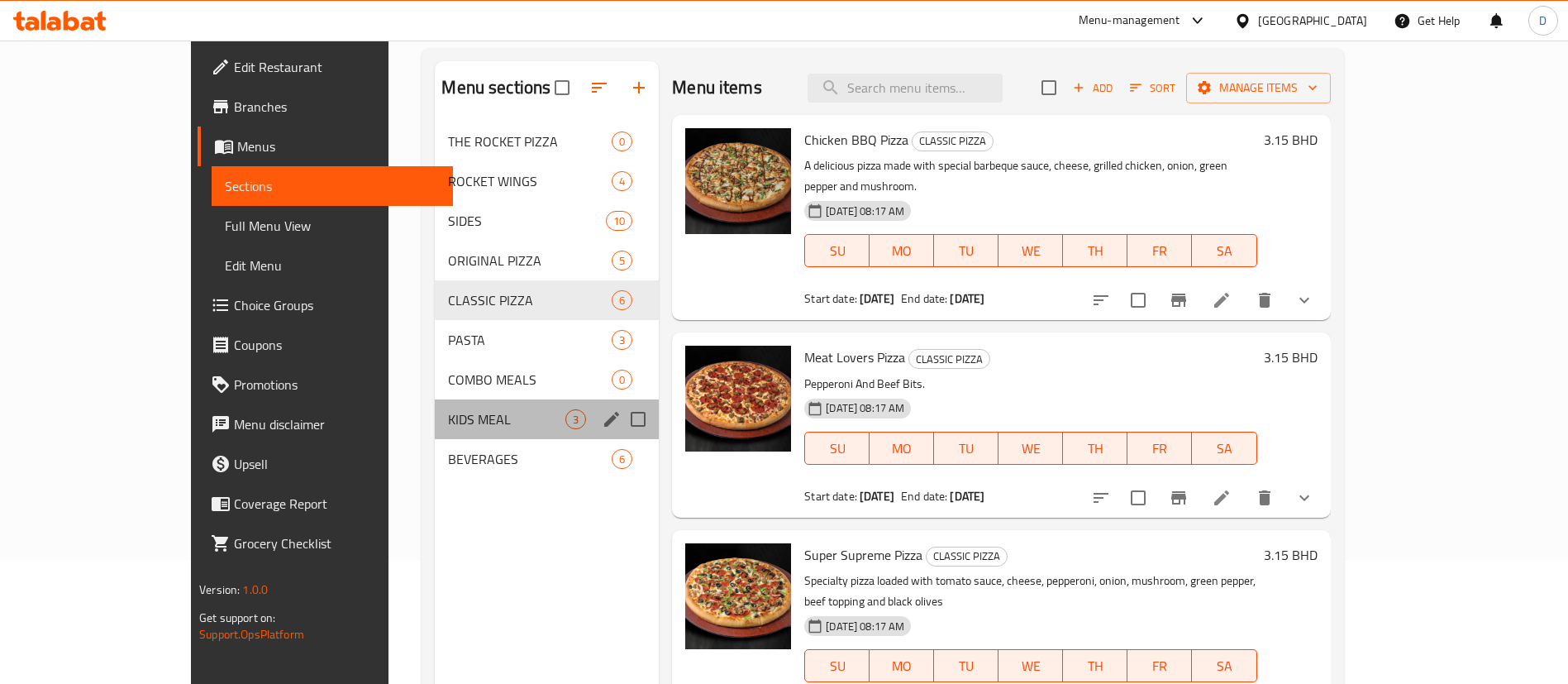
click at [435, 402] on div "KIDS MEAL 3" at bounding box center [547, 419] width 224 height 40
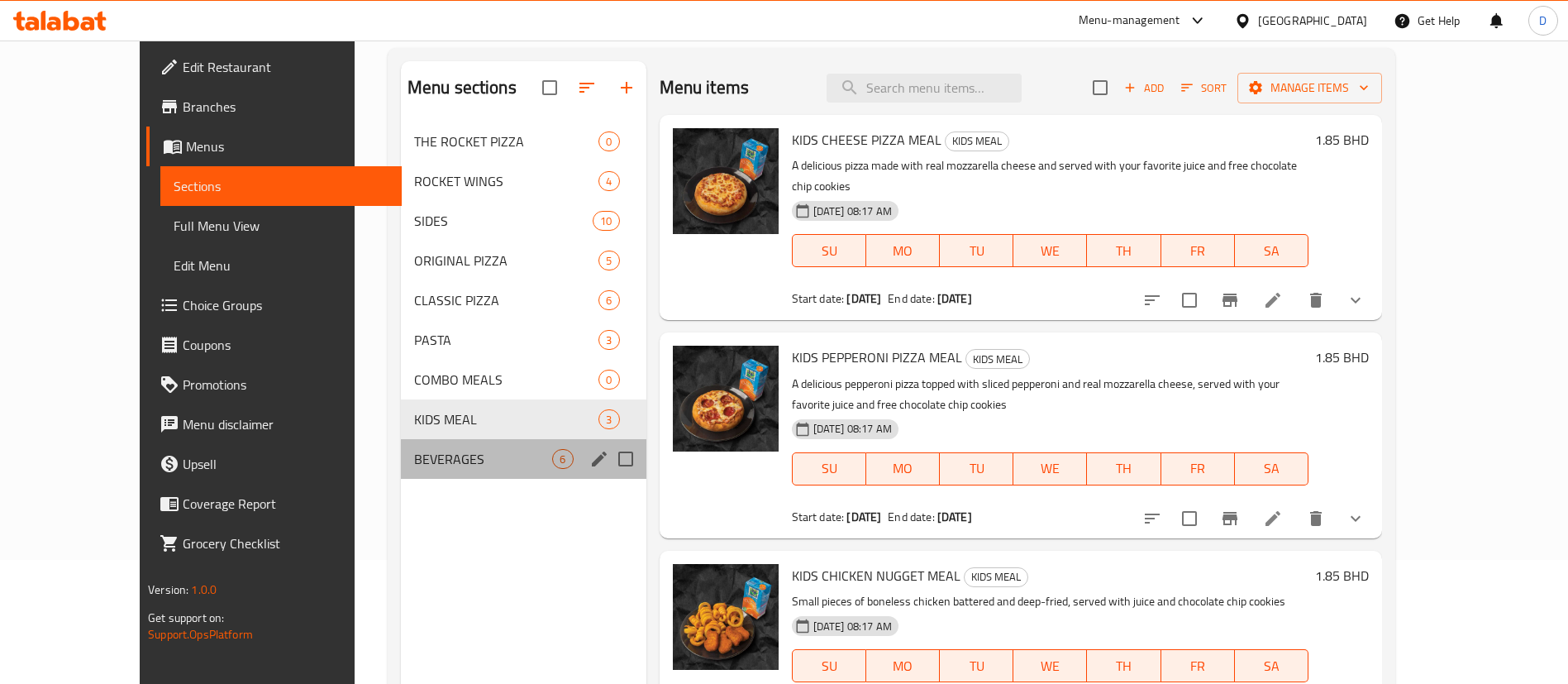
click at [428, 447] on div "BEVERAGES 6" at bounding box center [523, 458] width 245 height 40
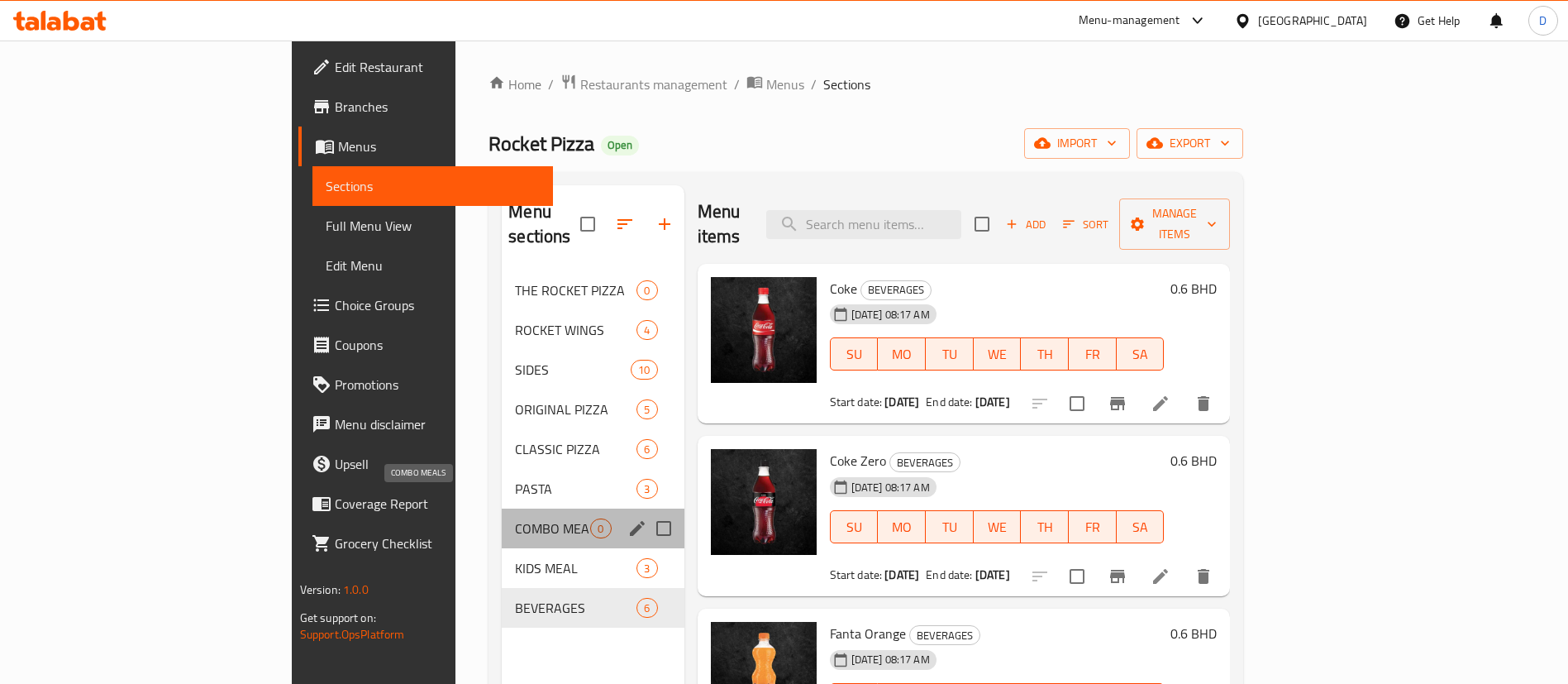
click at [515, 519] on span "COMBO MEALS" at bounding box center [552, 529] width 75 height 20
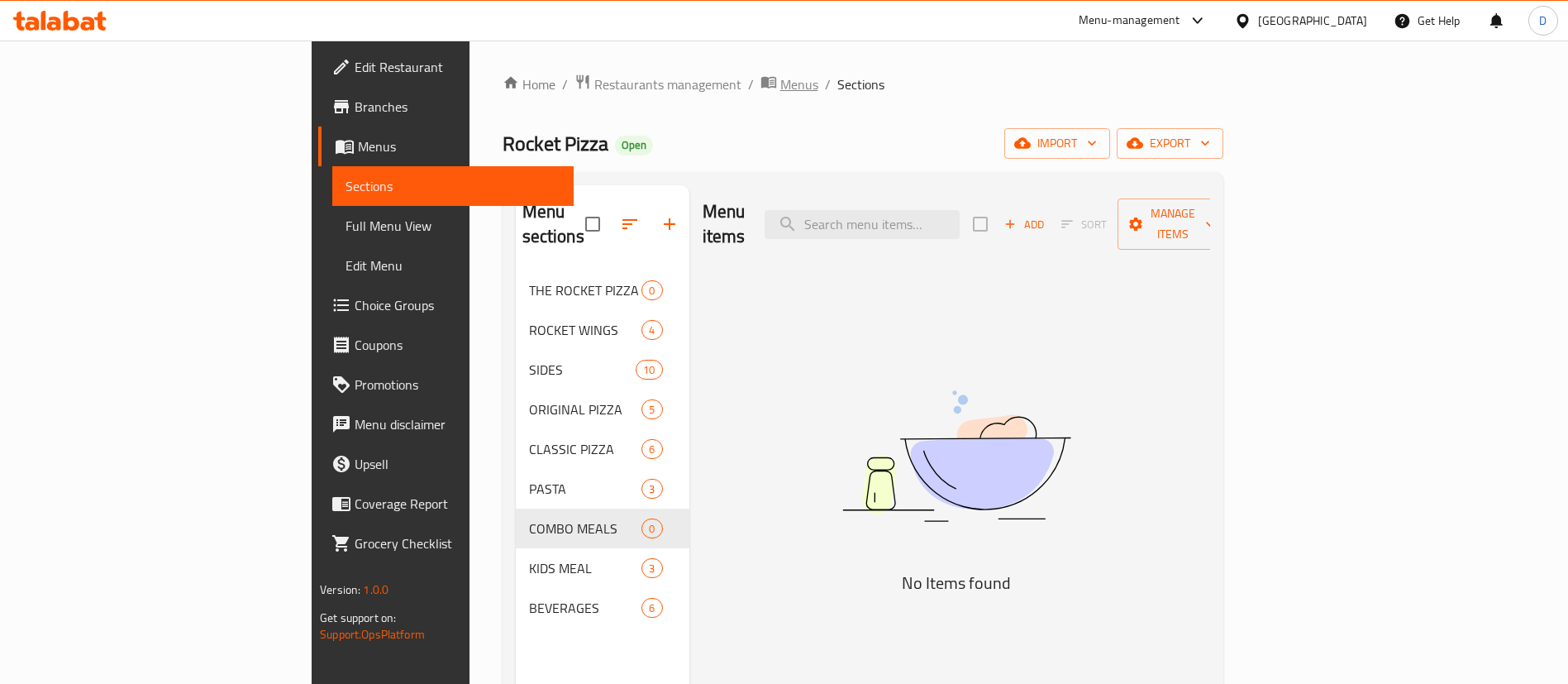
click at [780, 84] on span "Menus" at bounding box center [799, 84] width 38 height 20
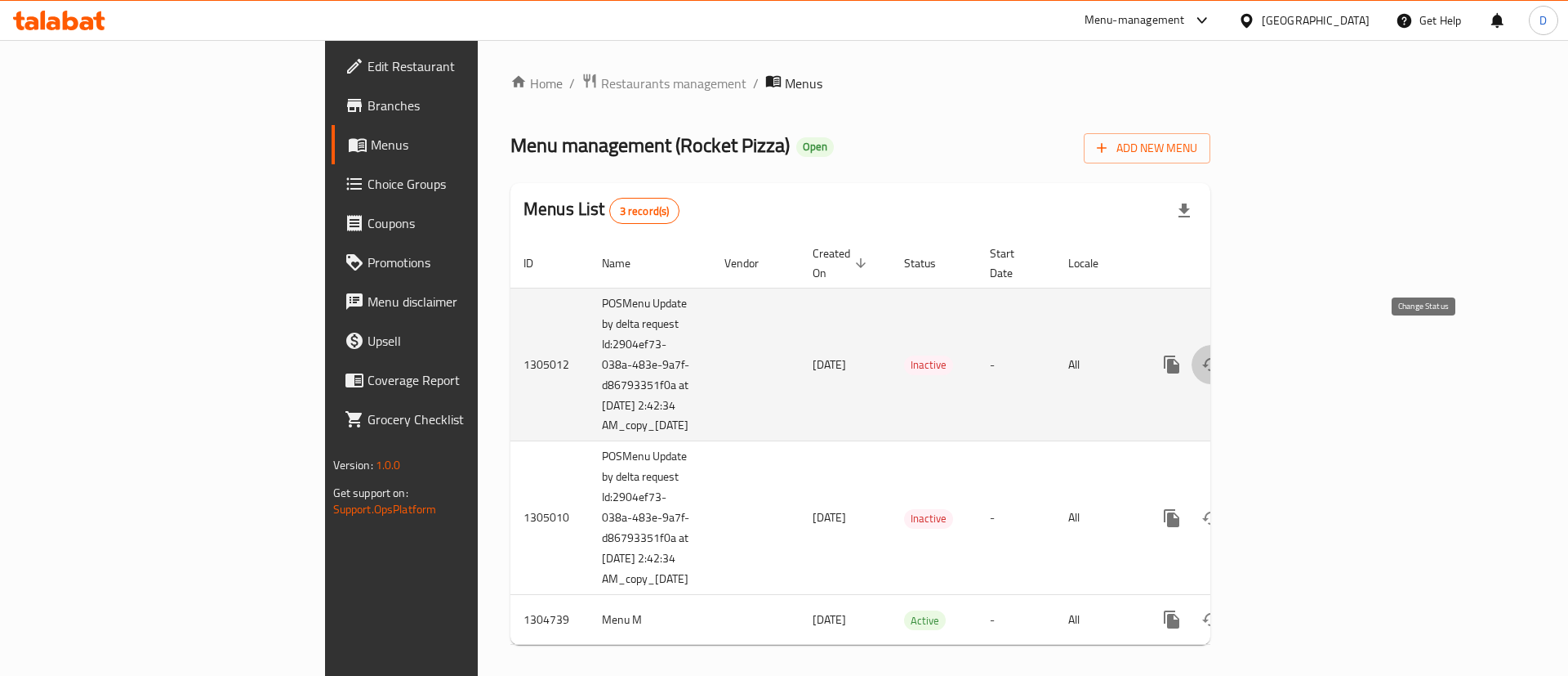
click at [1231, 345] on button "enhanced table" at bounding box center [1211, 364] width 39 height 40
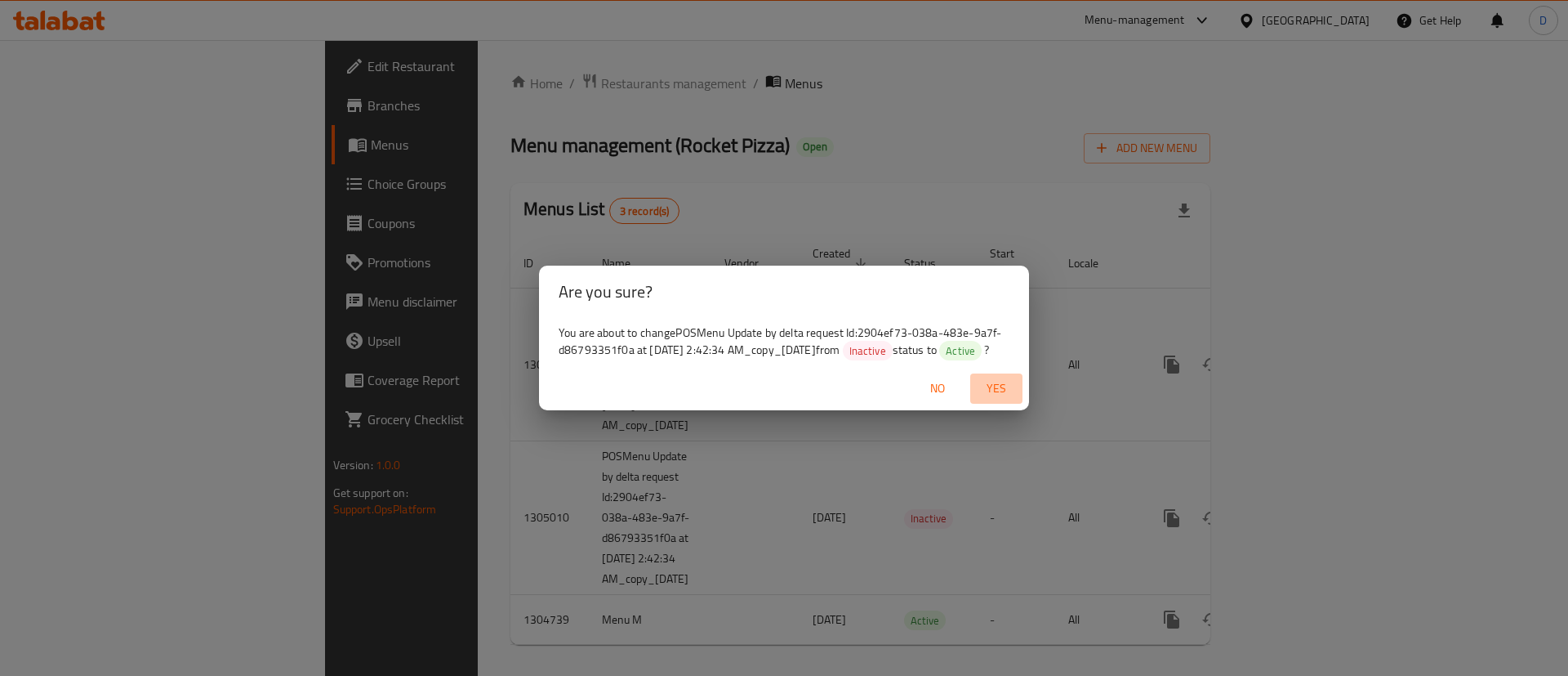
click at [998, 390] on span "Yes" at bounding box center [996, 388] width 39 height 20
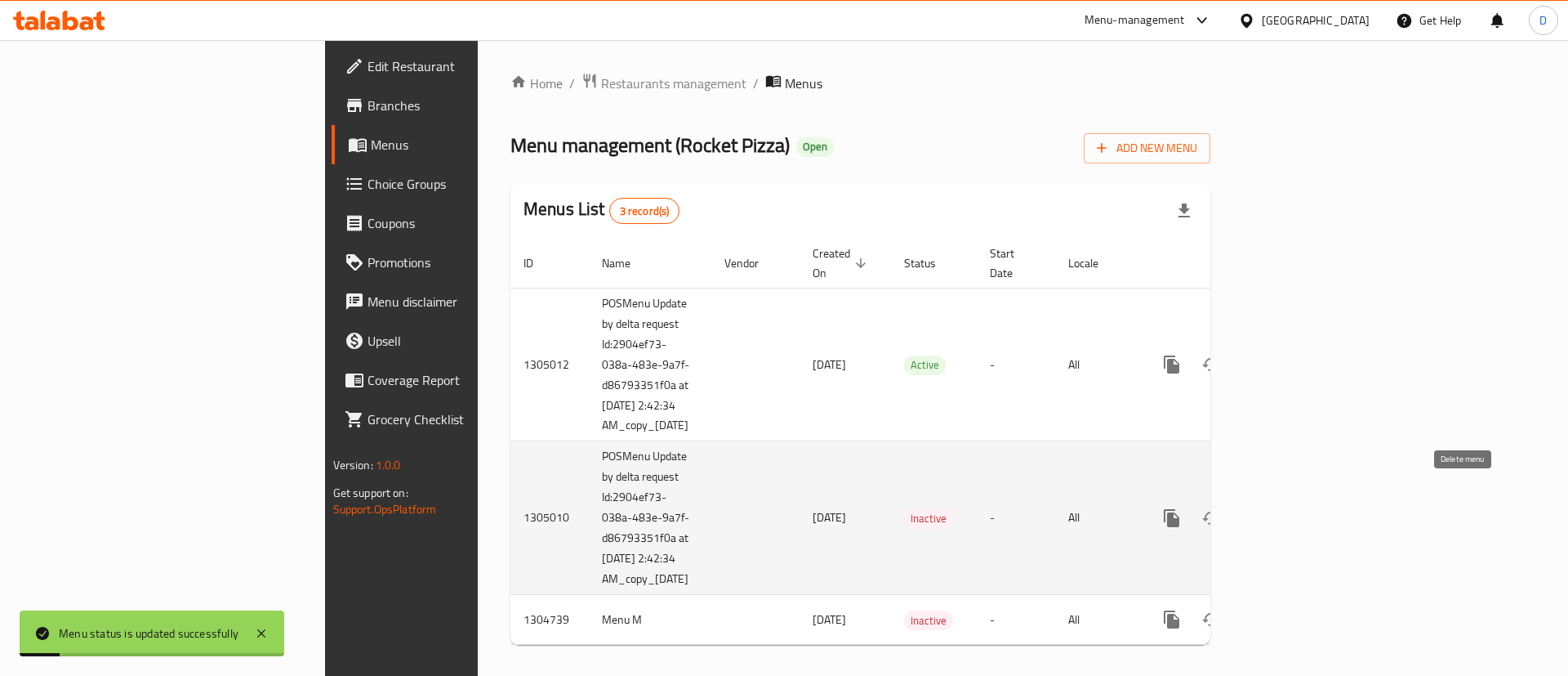
click at [1270, 504] on button "enhanced table" at bounding box center [1250, 518] width 39 height 40
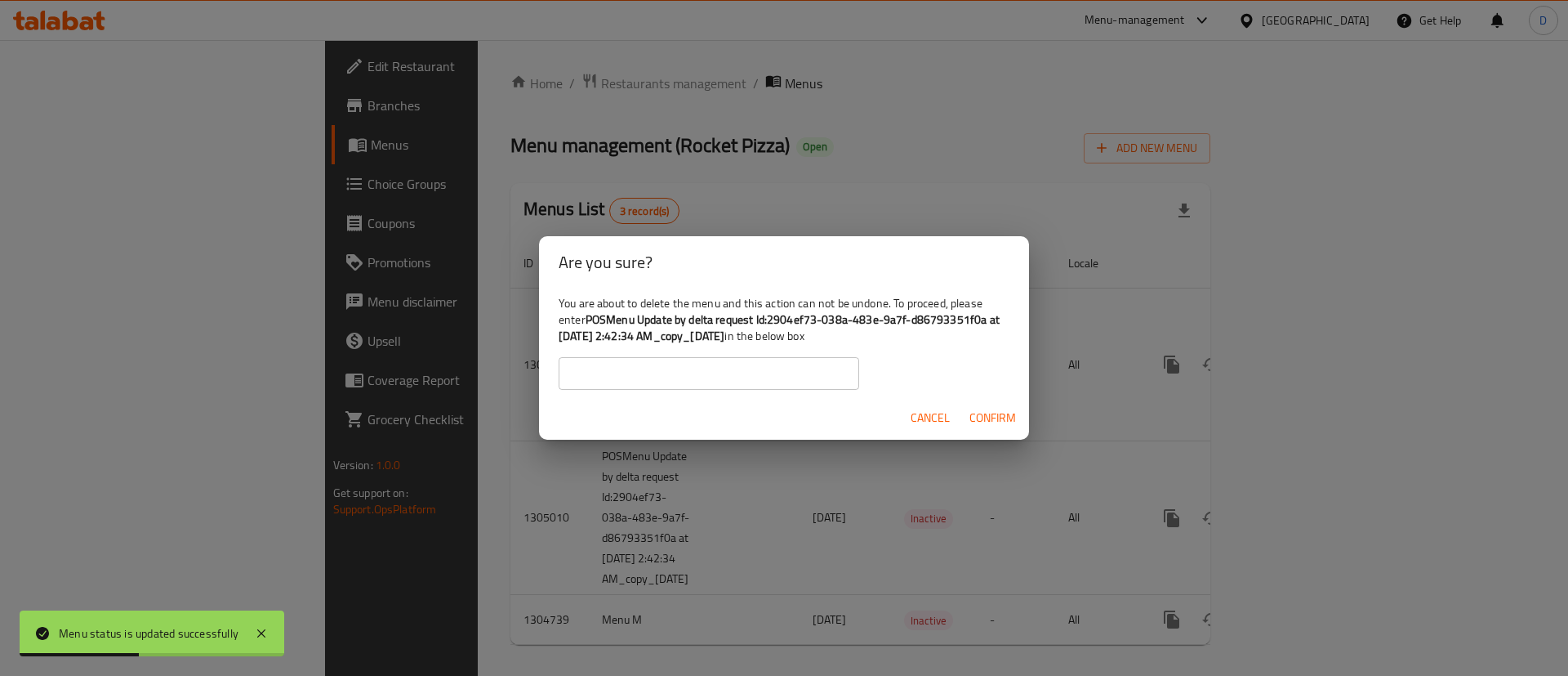
drag, startPoint x: 591, startPoint y: 325, endPoint x: 768, endPoint y: 340, distance: 177.6
click at [768, 340] on div "You are about to delete the menu and this action can not be undone. To proceed,…" at bounding box center [784, 342] width 490 height 108
copy b "POSMenu Update by delta request Id:2904ef73-038a-483e-9a7f-d86793351f0a at [DAT…"
click at [770, 378] on input "text" at bounding box center [709, 373] width 301 height 32
paste input "POSMenu Update by delta request Id:2904ef73-038a-483e-9a7f-d86793351f0a at [DAT…"
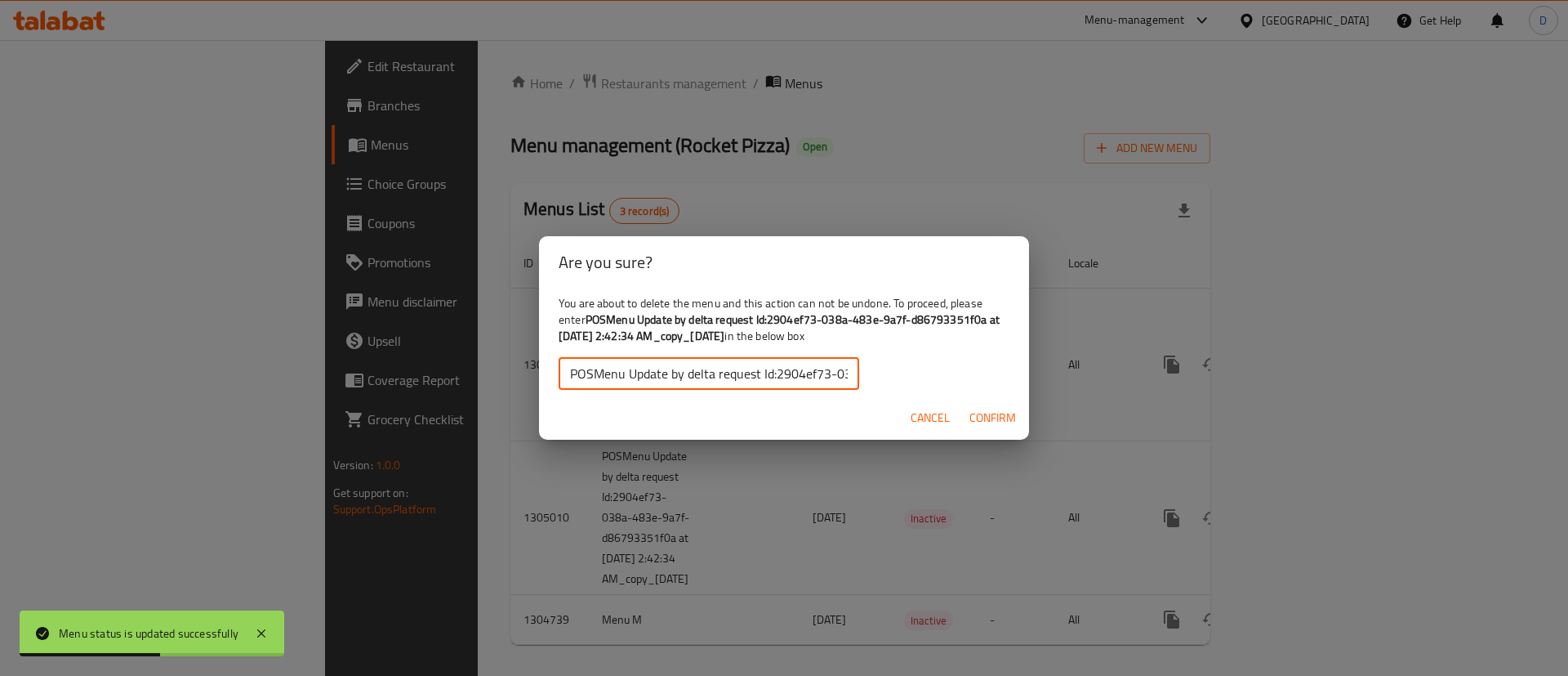
scroll to position [0, 419]
type input "POSMenu Update by delta request Id:2904ef73-038a-483e-9a7f-d86793351f0a at [DAT…"
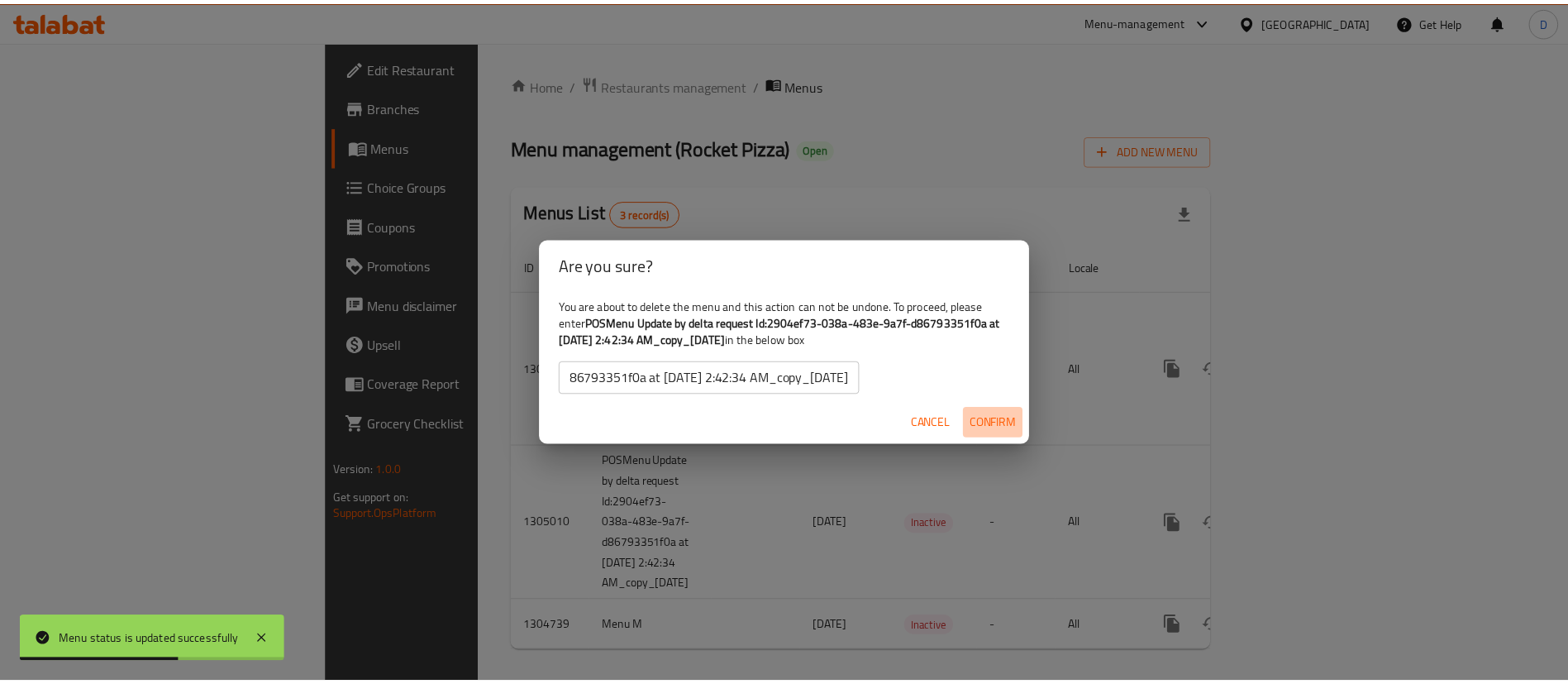
scroll to position [0, 0]
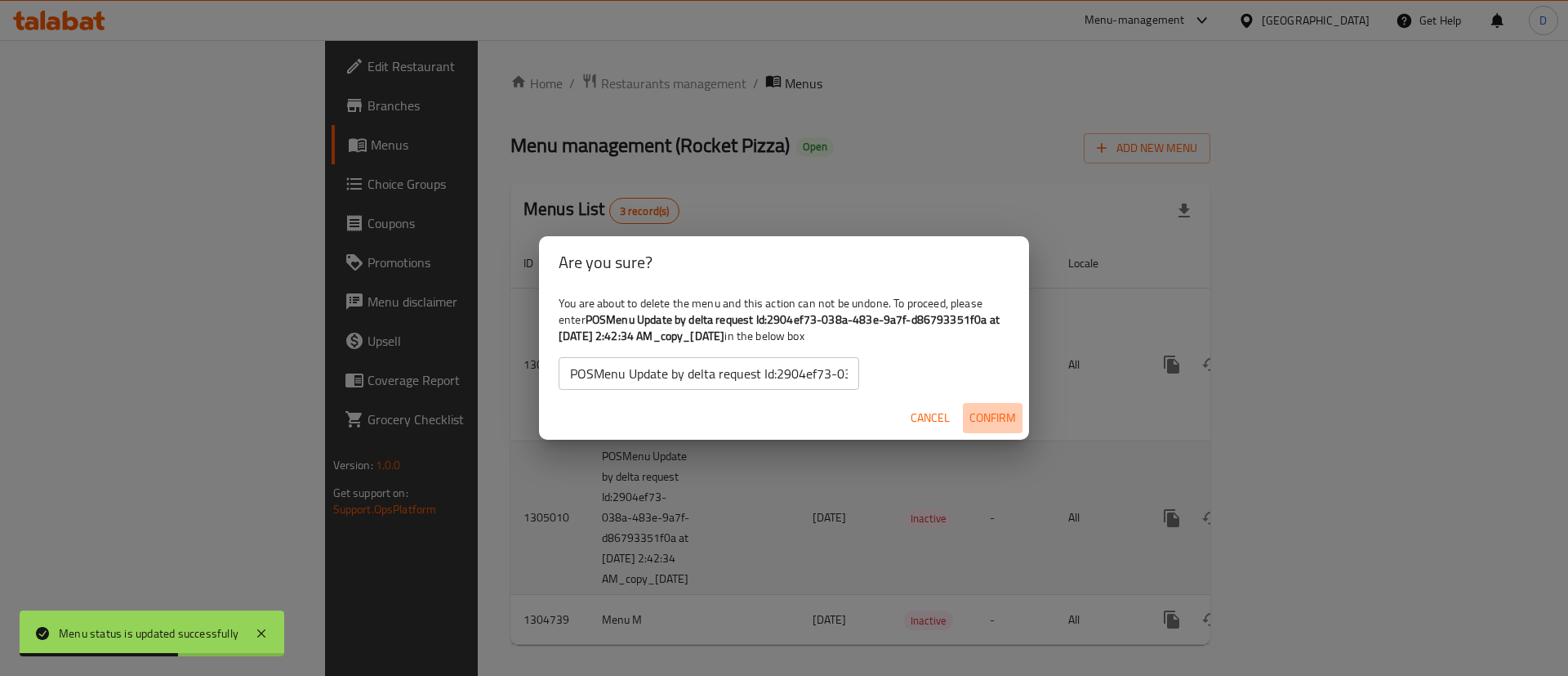
click at [998, 421] on span "Confirm" at bounding box center [992, 417] width 47 height 20
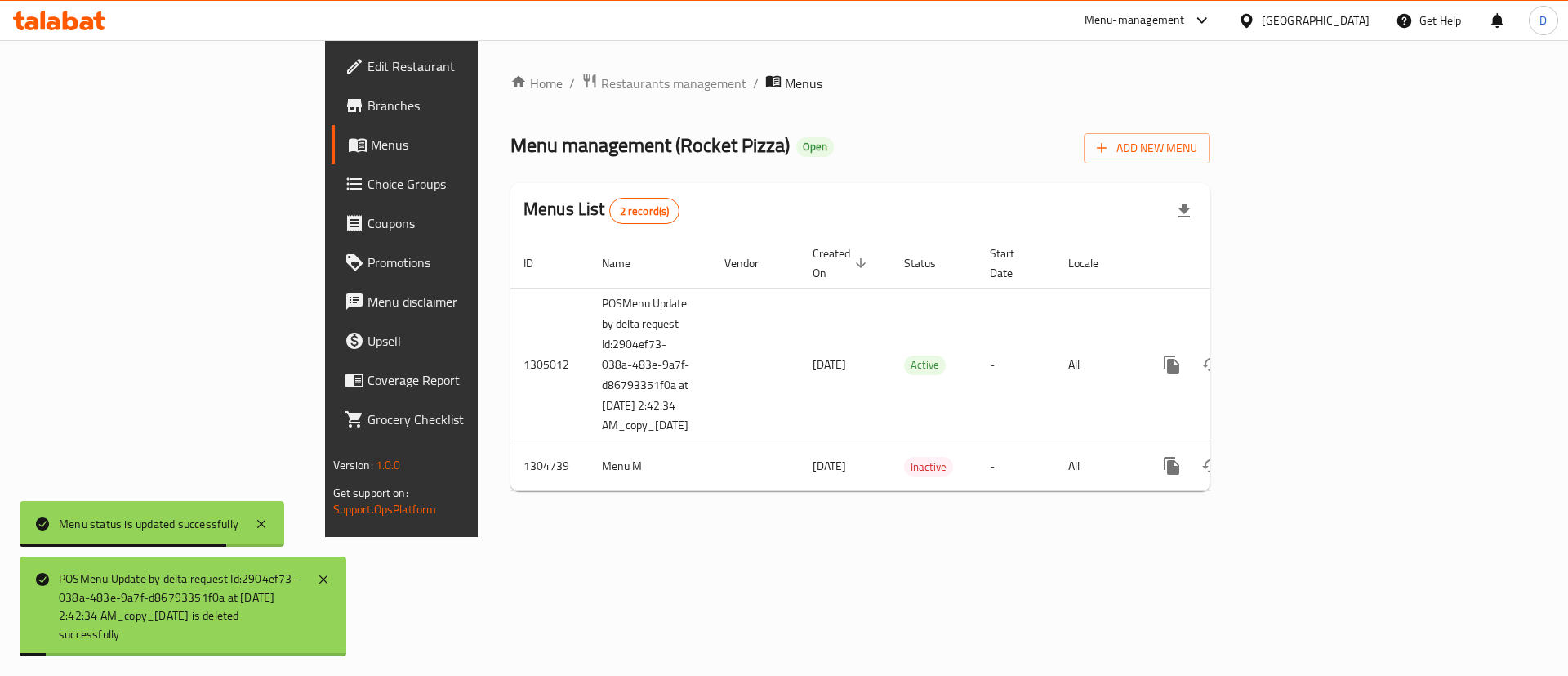
click at [906, 175] on div "Home / Restaurants management / Menus Menu management ( Rocket Pizza ) Open Add…" at bounding box center [861, 288] width 700 height 431
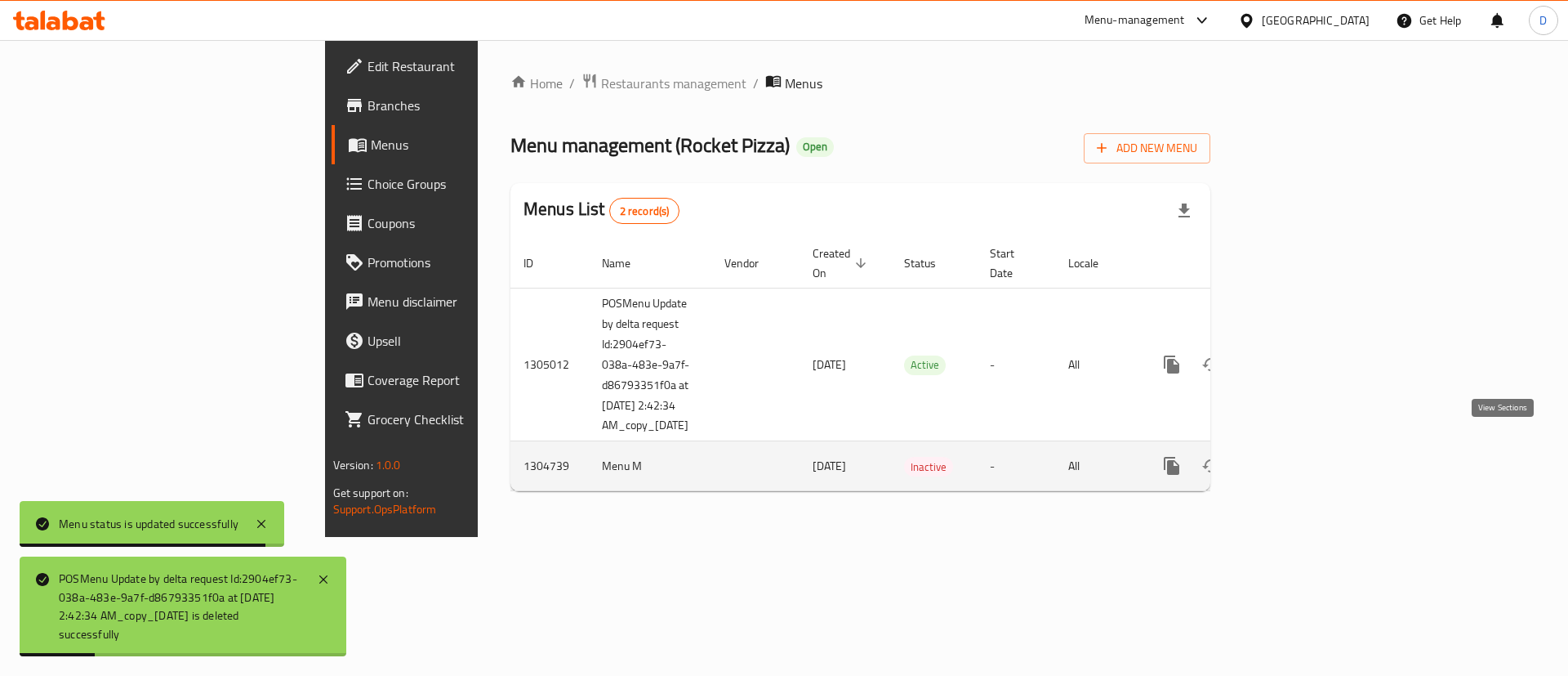
click at [1300, 457] on icon "enhanced table" at bounding box center [1290, 465] width 19 height 19
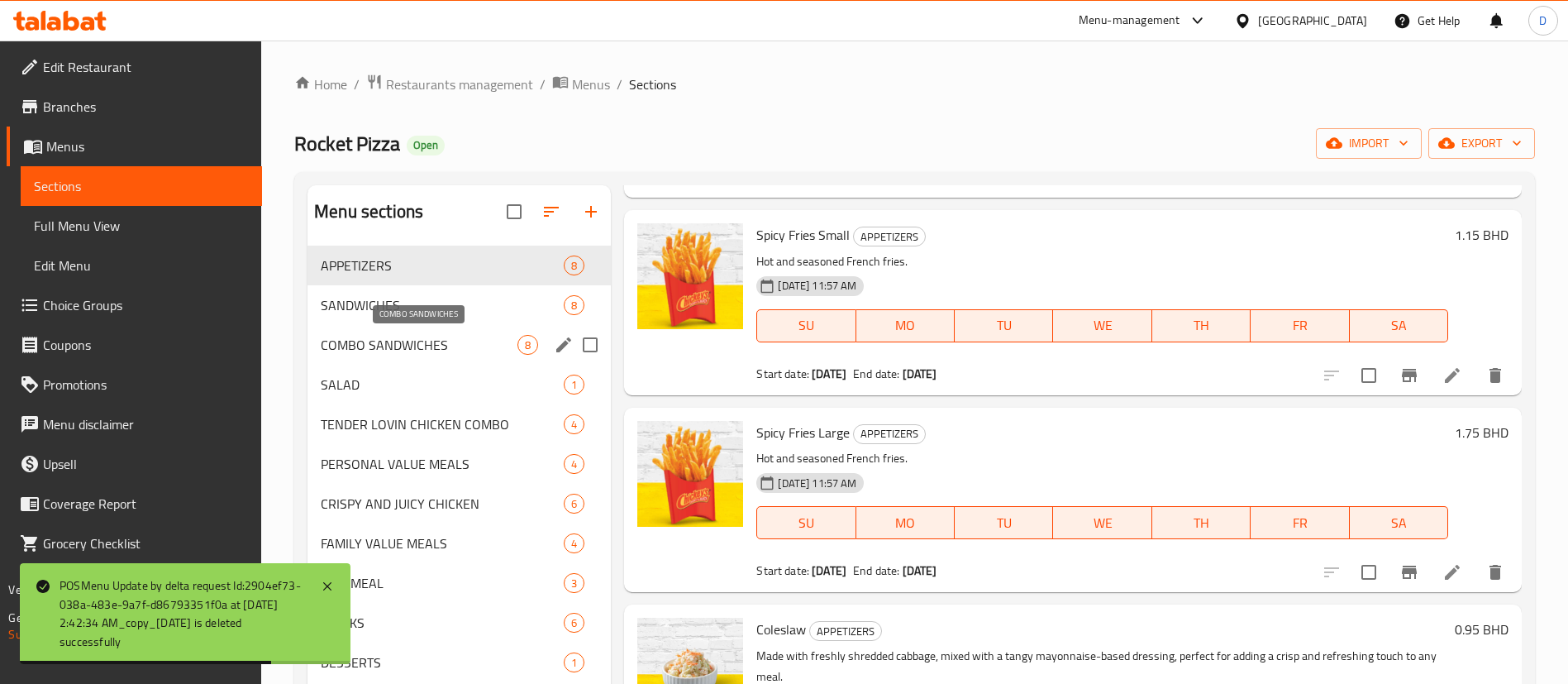
click at [396, 335] on span "COMBO SANDWICHES" at bounding box center [419, 345] width 197 height 20
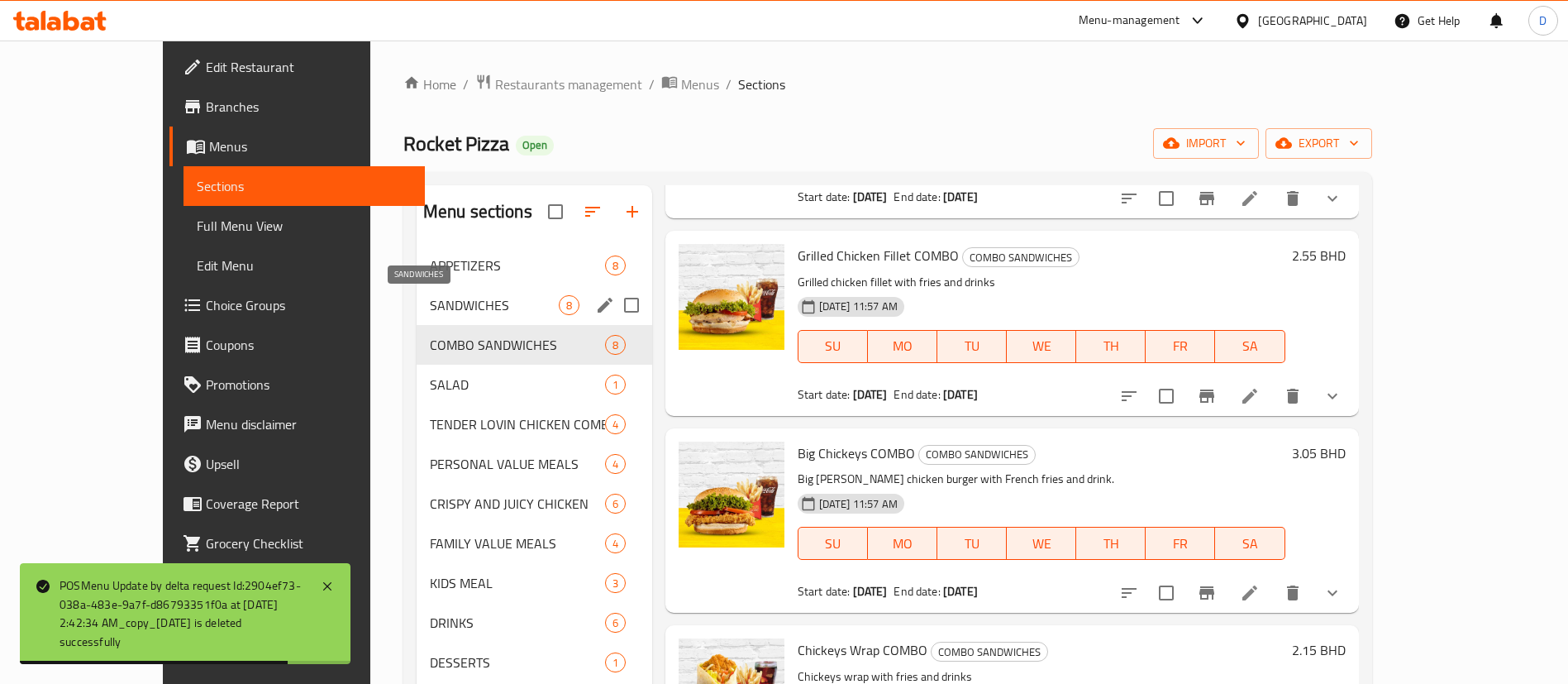
click at [430, 312] on span "SANDWICHES" at bounding box center [494, 305] width 129 height 20
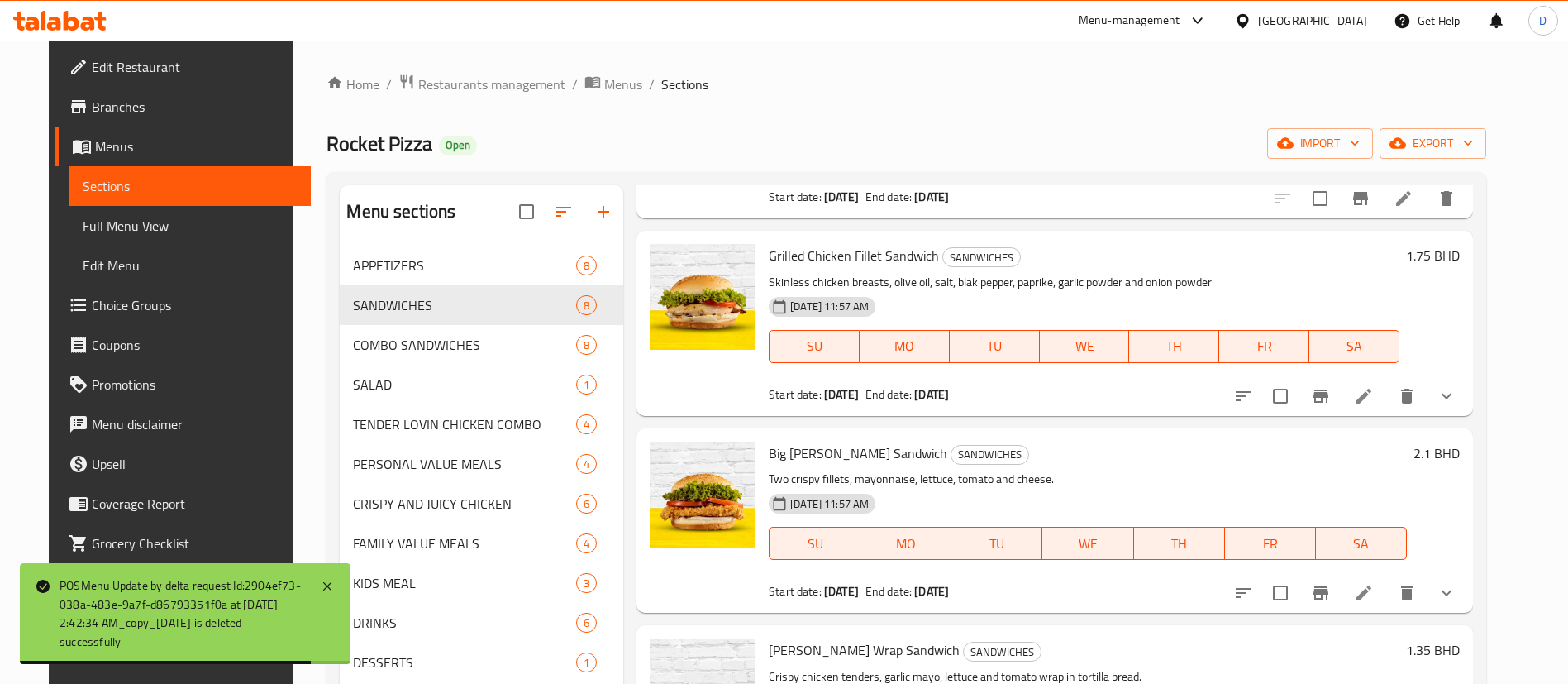
click at [590, 107] on div "Home / Restaurants management / Menus / Sections Rocket Pizza Open import expor…" at bounding box center [907, 478] width 1160 height 808
click at [604, 91] on span "Menus" at bounding box center [622, 84] width 38 height 20
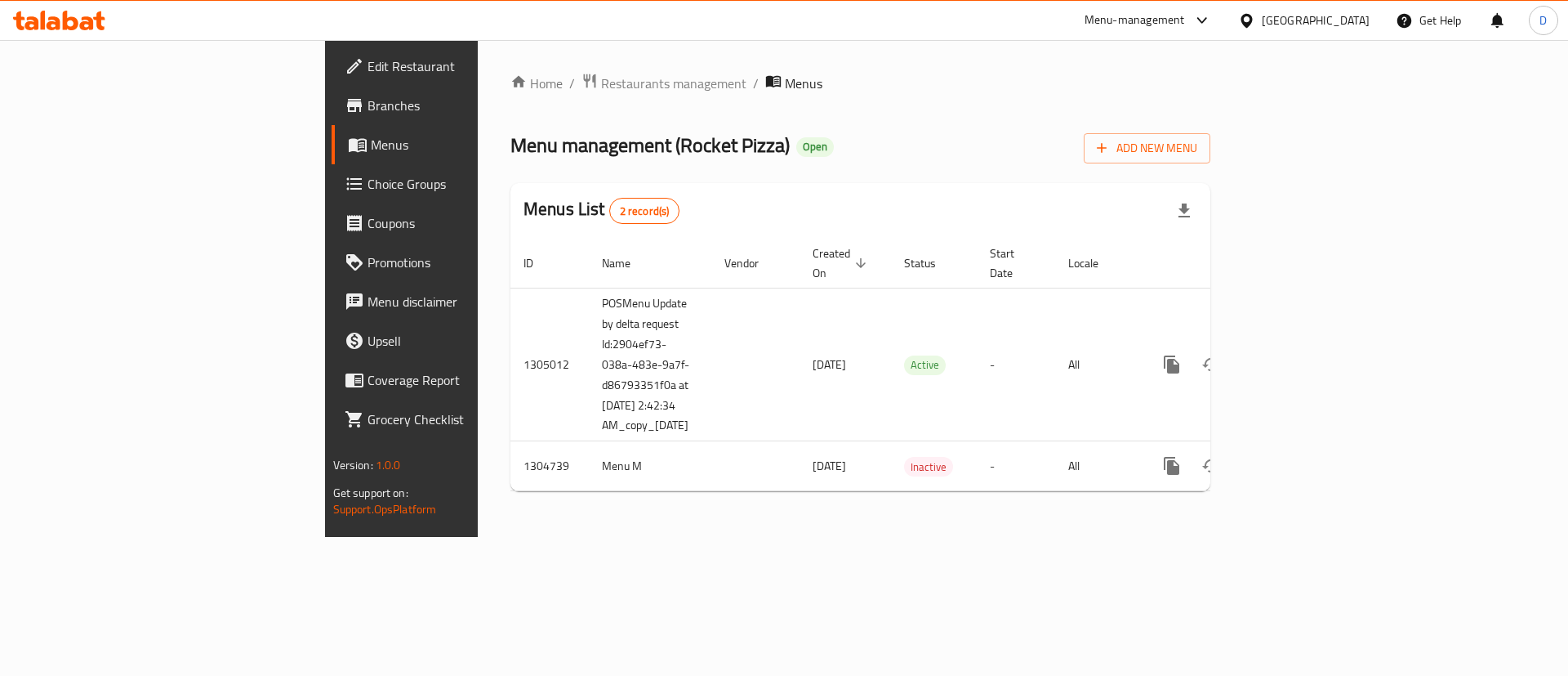
click at [976, 83] on ol "Home / Restaurants management / Menus" at bounding box center [861, 83] width 700 height 21
click at [368, 61] on span "Edit Restaurant" at bounding box center [471, 66] width 207 height 19
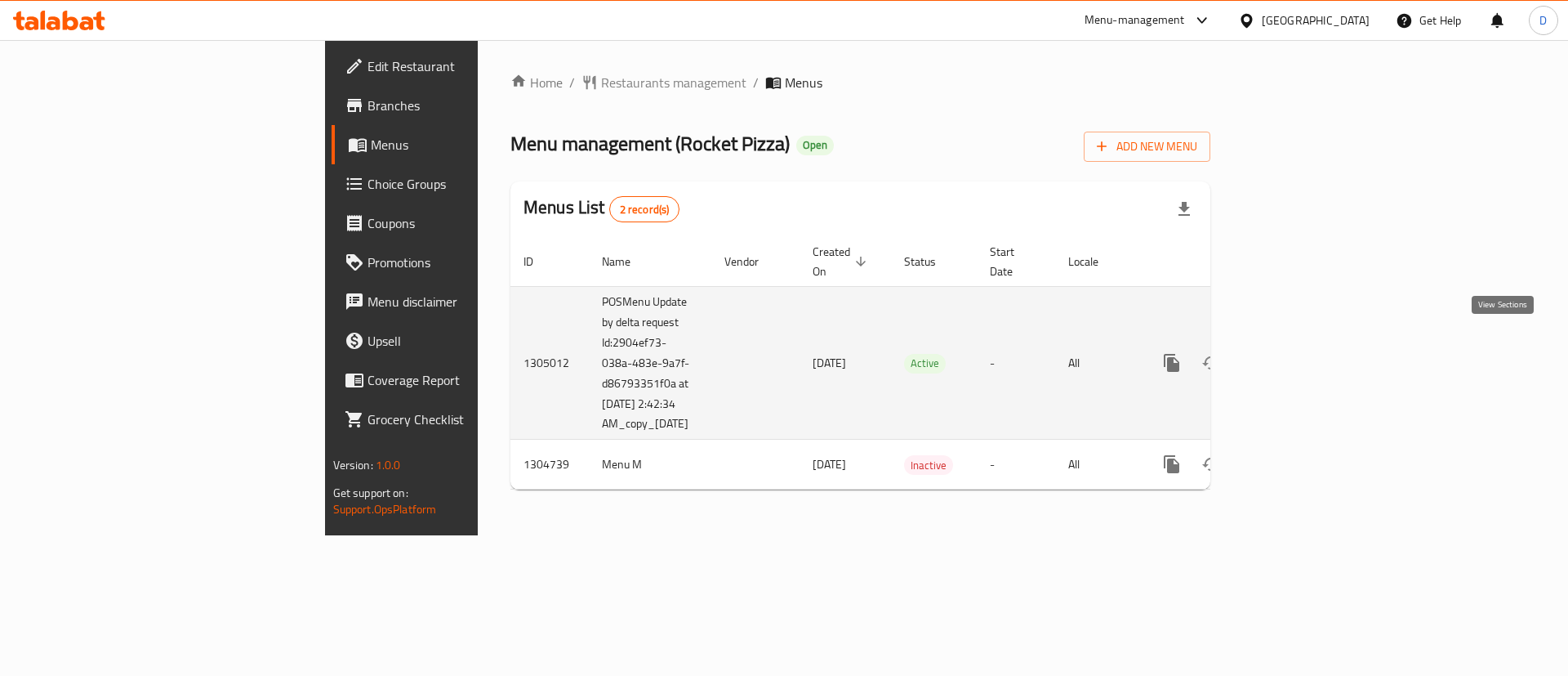
click at [1309, 343] on link "enhanced table" at bounding box center [1289, 363] width 39 height 40
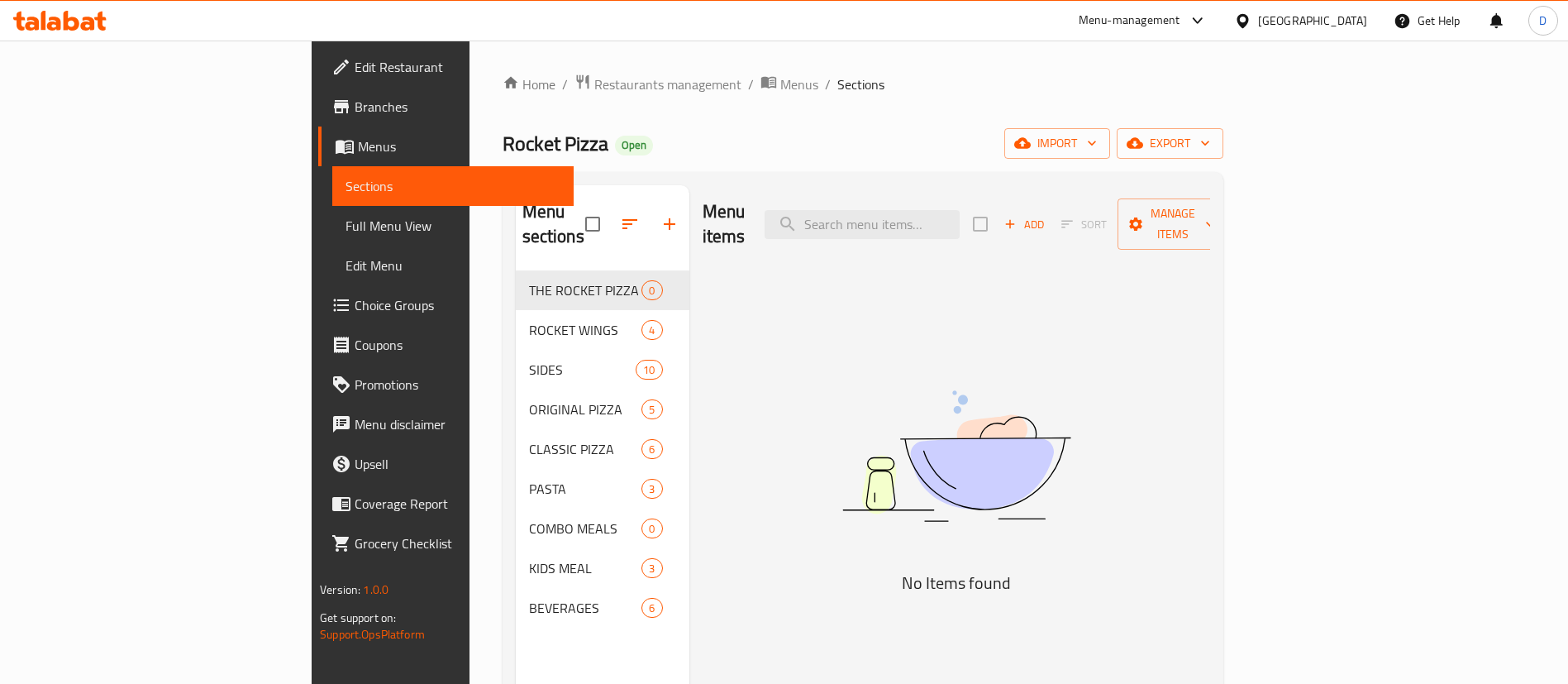
click at [354, 310] on span "Choice Groups" at bounding box center [457, 305] width 206 height 20
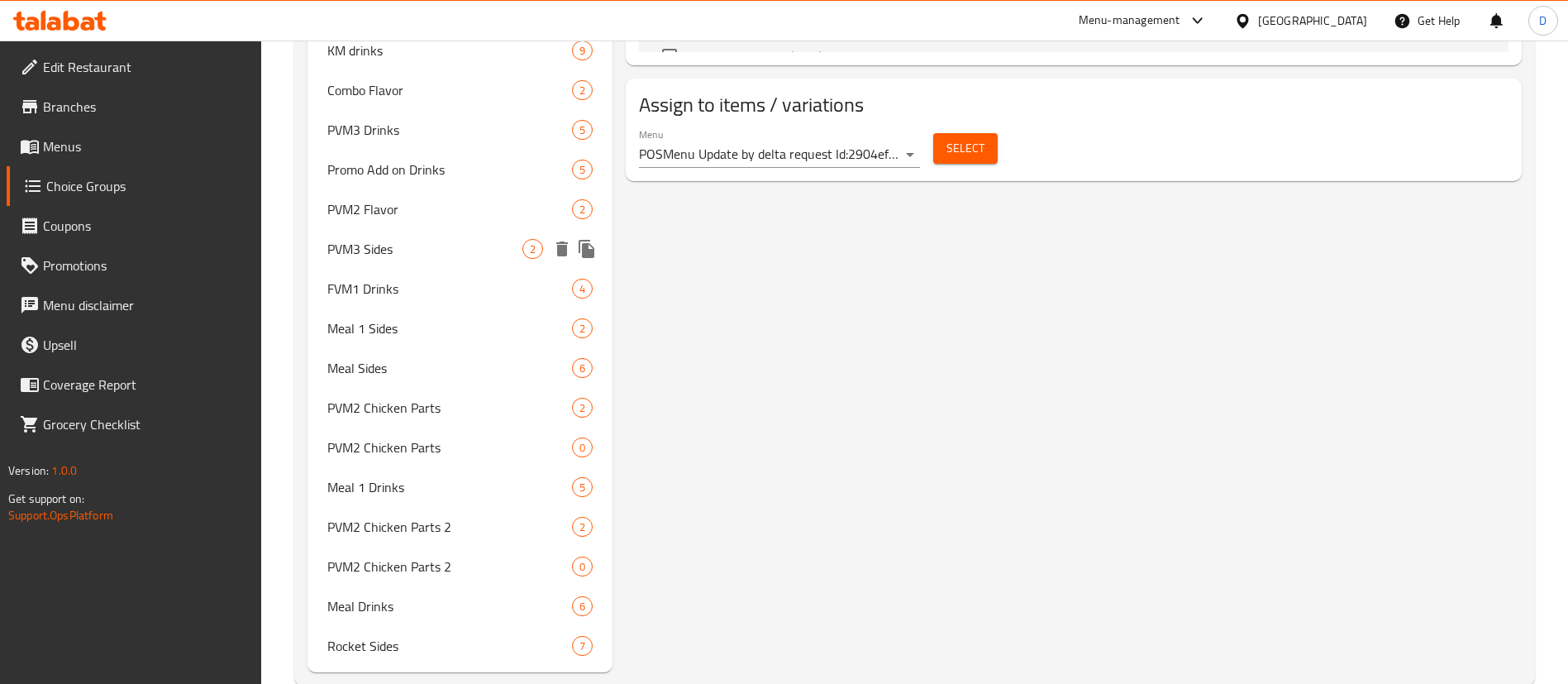
scroll to position [1048, 0]
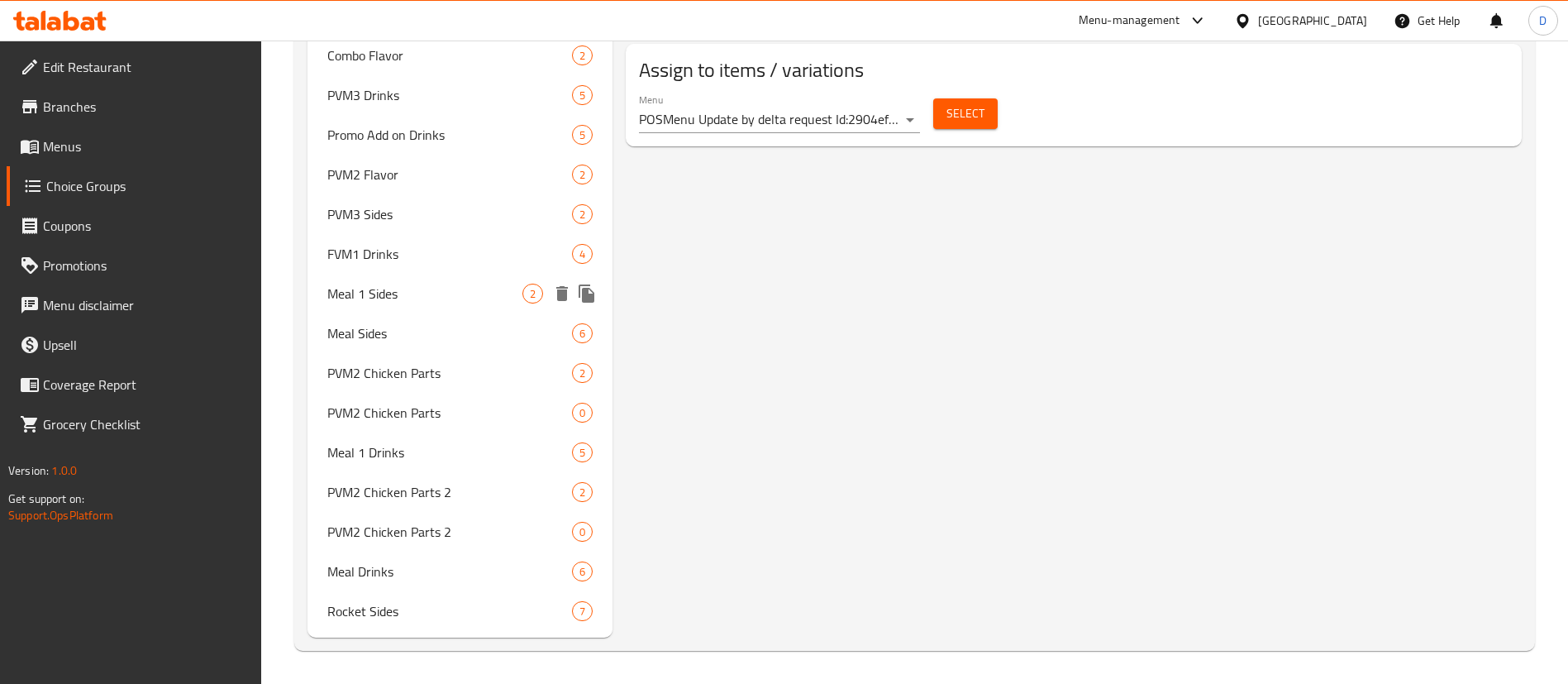
click at [446, 298] on span "Meal 1 Sides" at bounding box center [425, 293] width 195 height 20
type input "Meal 1 Sides"
type input "طباق جانبية1"
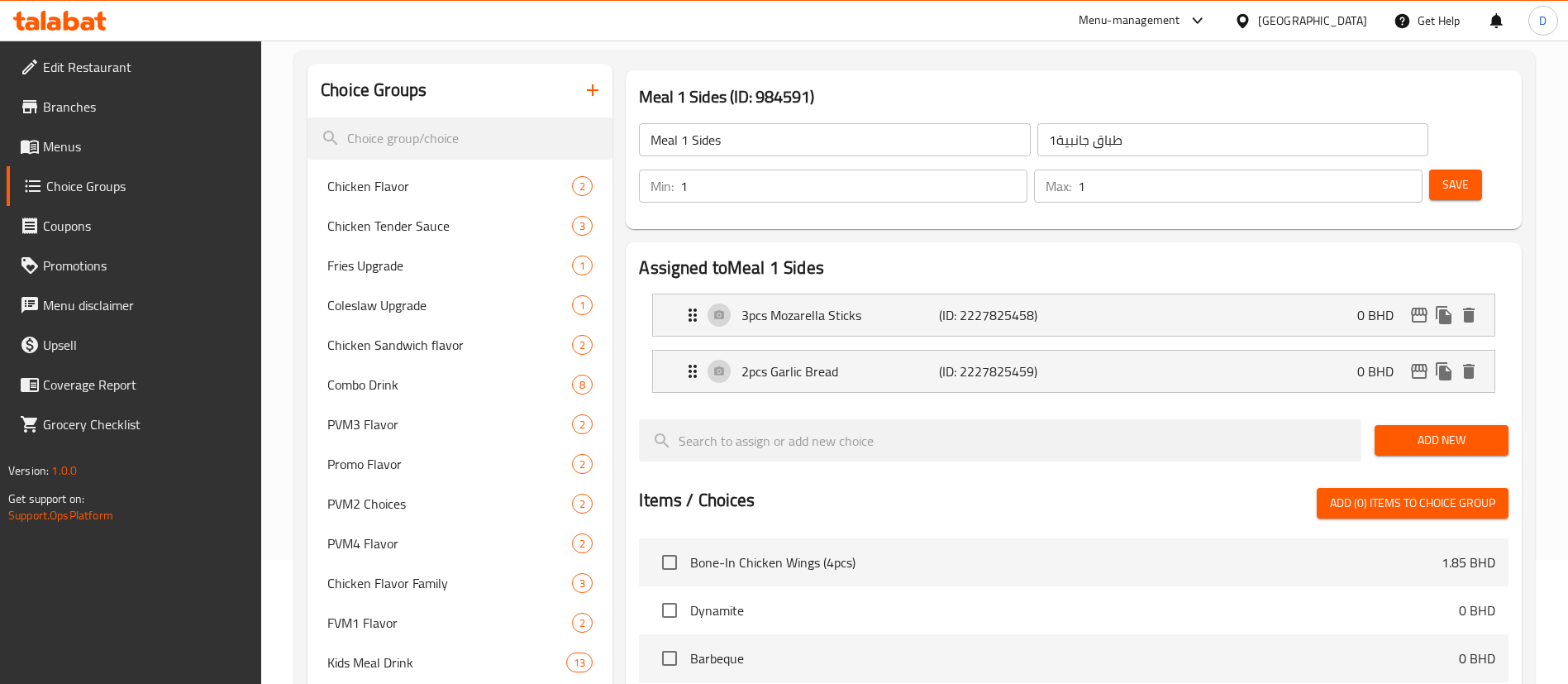
scroll to position [180, 0]
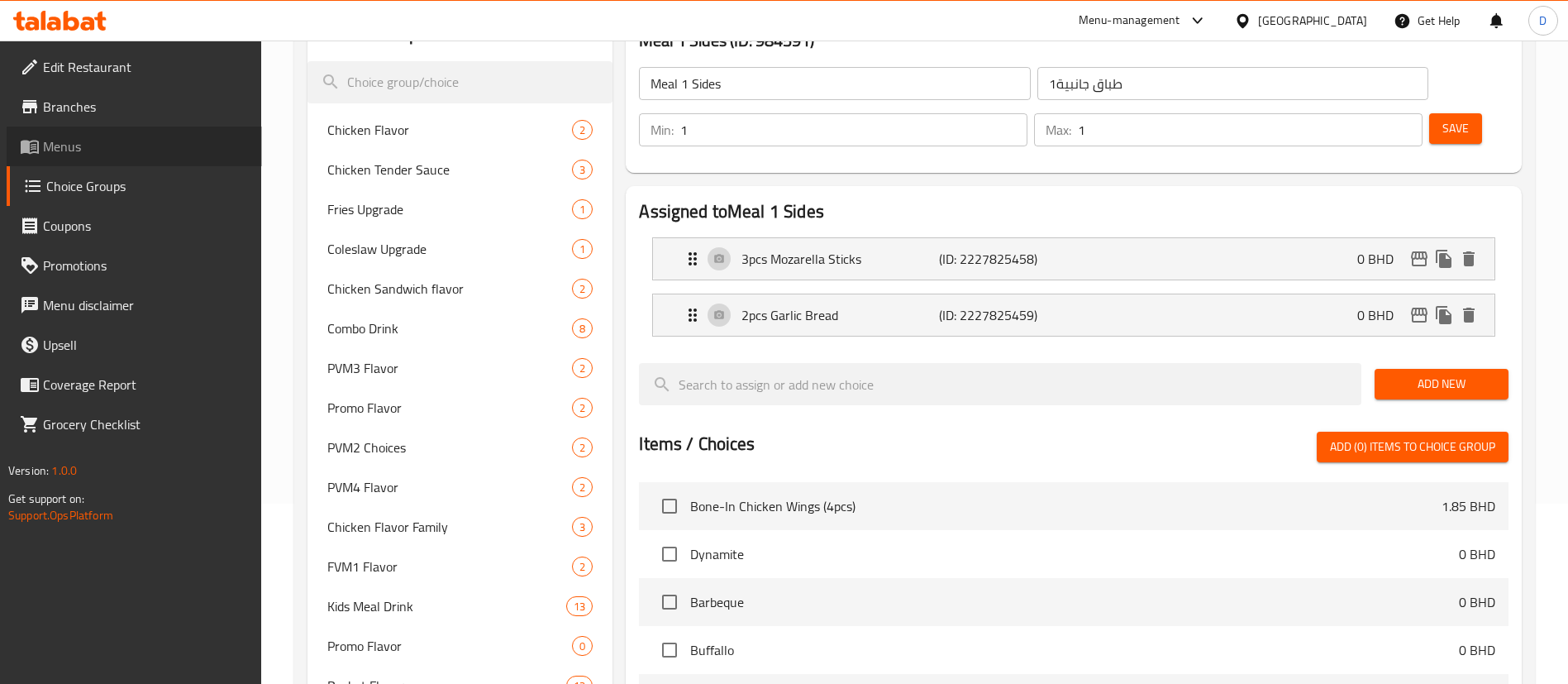
click at [89, 162] on link "Menus" at bounding box center [134, 146] width 256 height 40
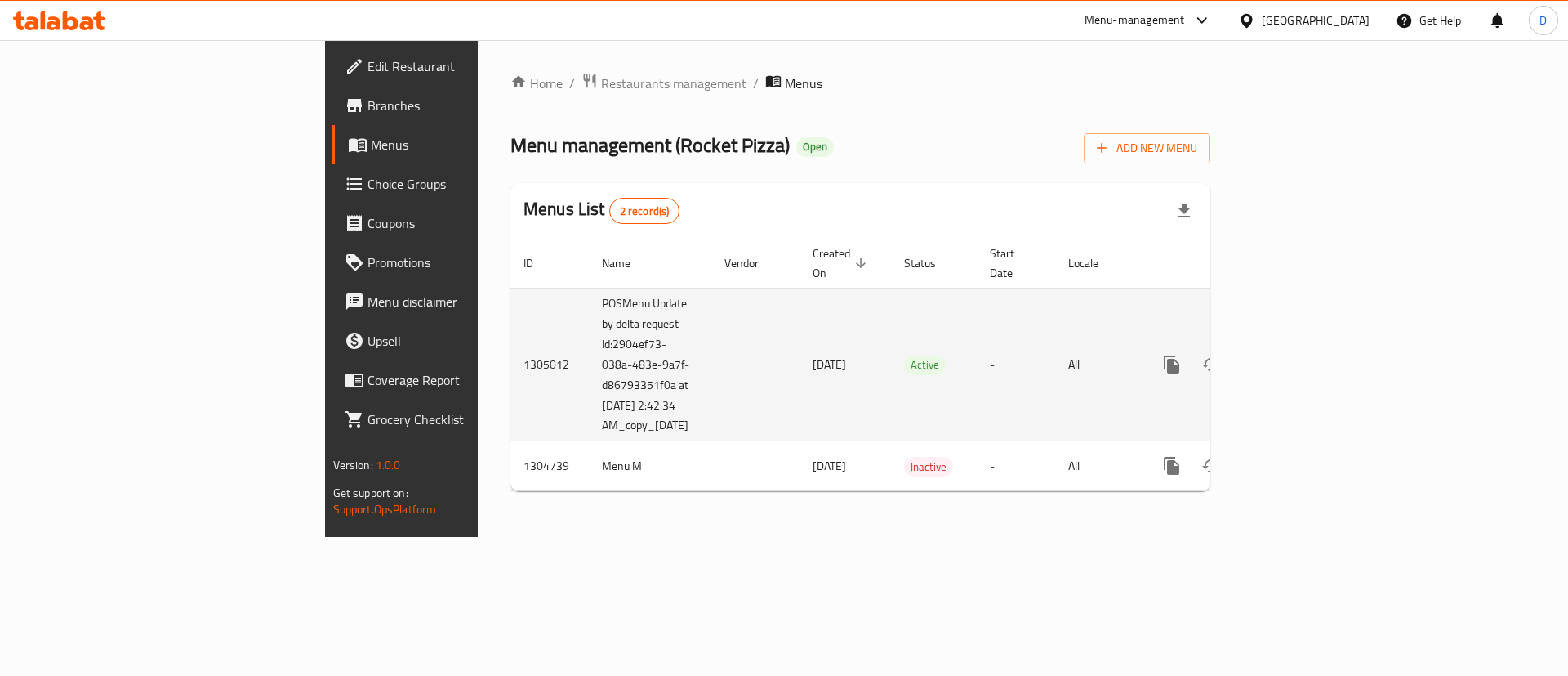
click at [1300, 355] on icon "enhanced table" at bounding box center [1290, 364] width 19 height 19
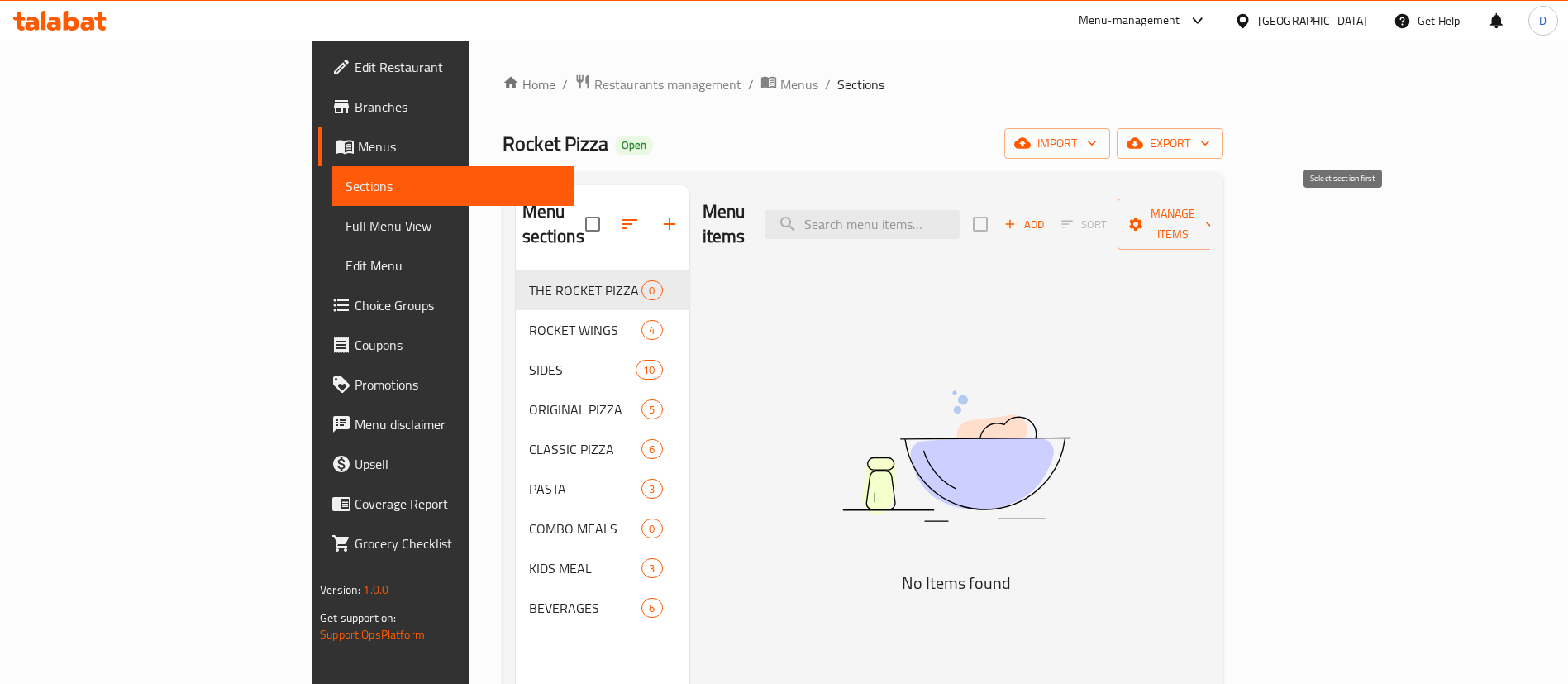
click at [1228, 198] on div "Add Sort Manage items" at bounding box center [1101, 224] width 256 height 52
click at [1046, 215] on span "Add" at bounding box center [1024, 224] width 44 height 19
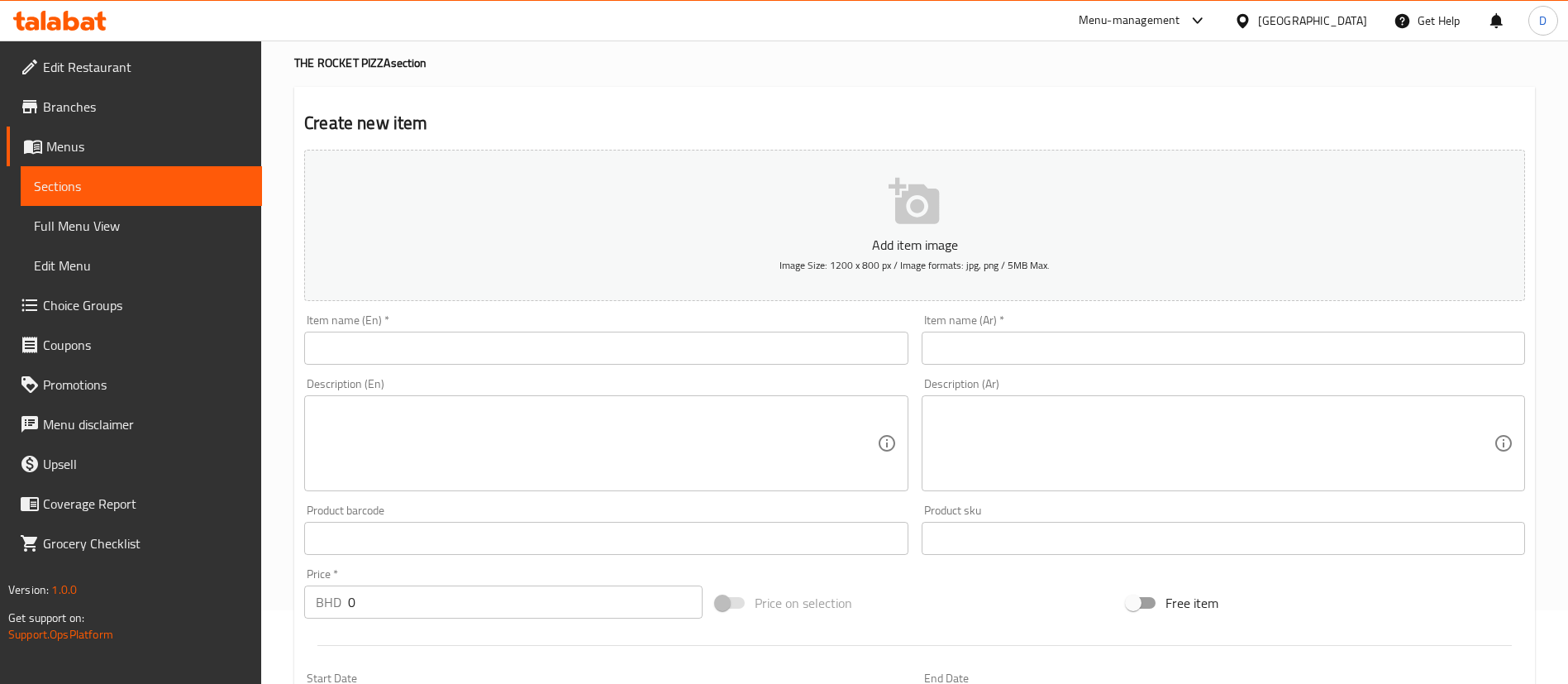
scroll to position [124, 0]
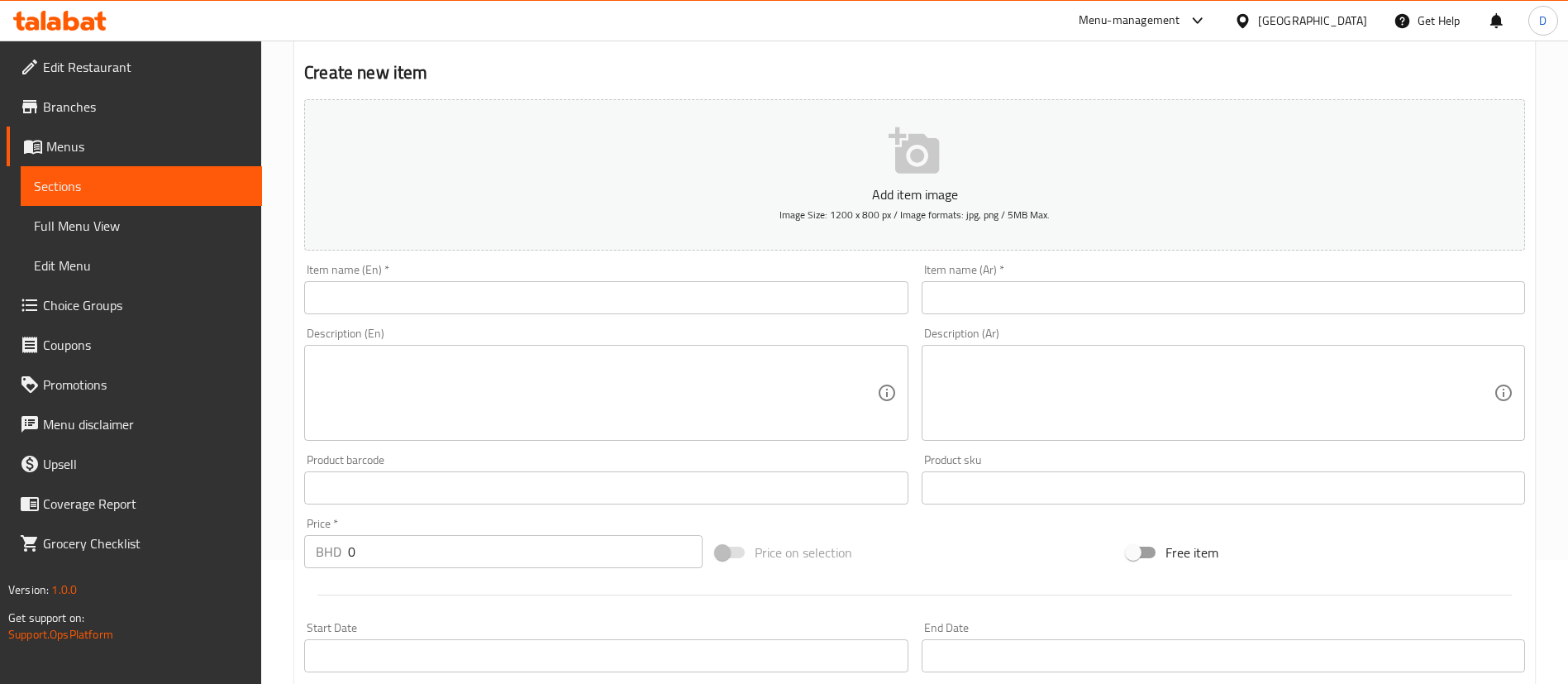
click at [432, 294] on input "text" at bounding box center [606, 297] width 604 height 33
paste input "THE ROCKET PIZZA"
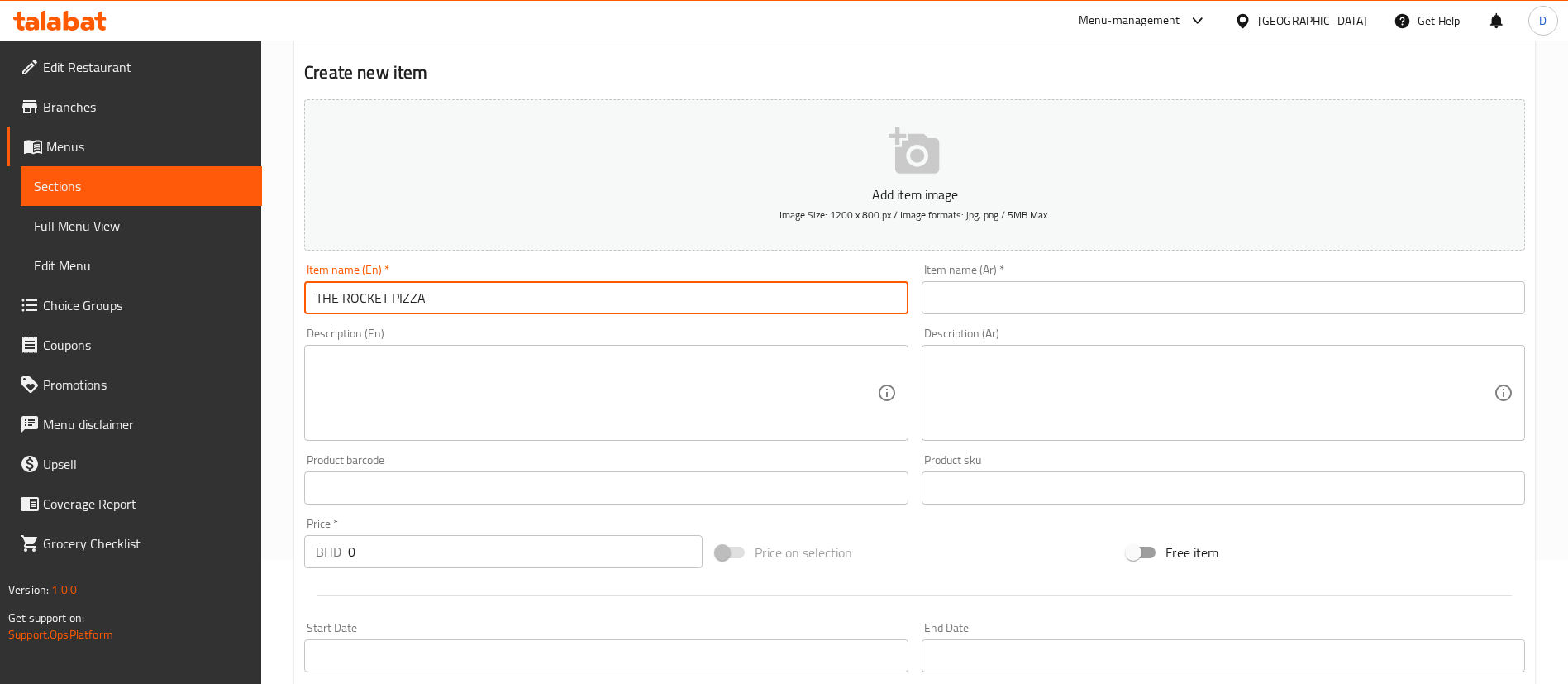
type input "THE ROCKET PIZZA"
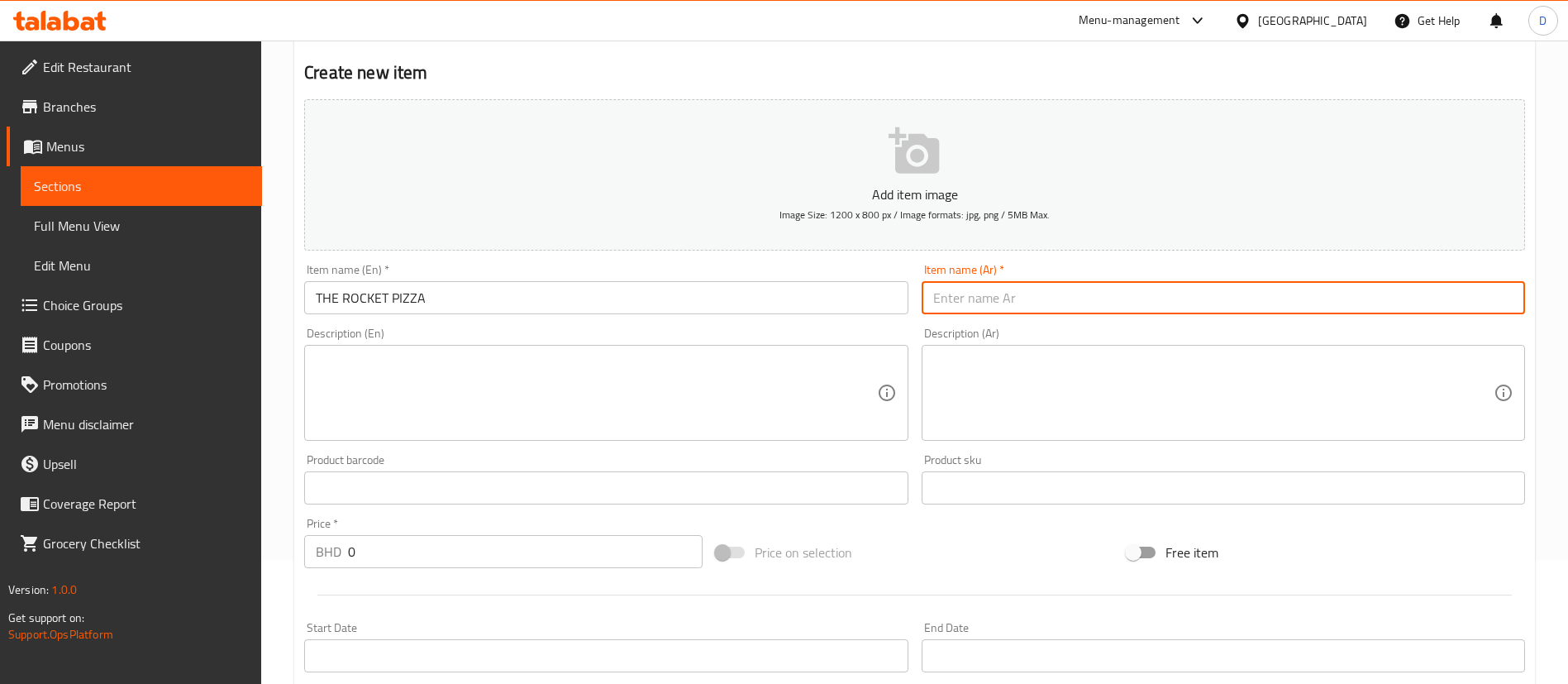
click at [978, 295] on input "text" at bounding box center [1224, 297] width 604 height 33
paste input "ذا روكيت [PERSON_NAME]"
type input "ذا روكيت [PERSON_NAME]"
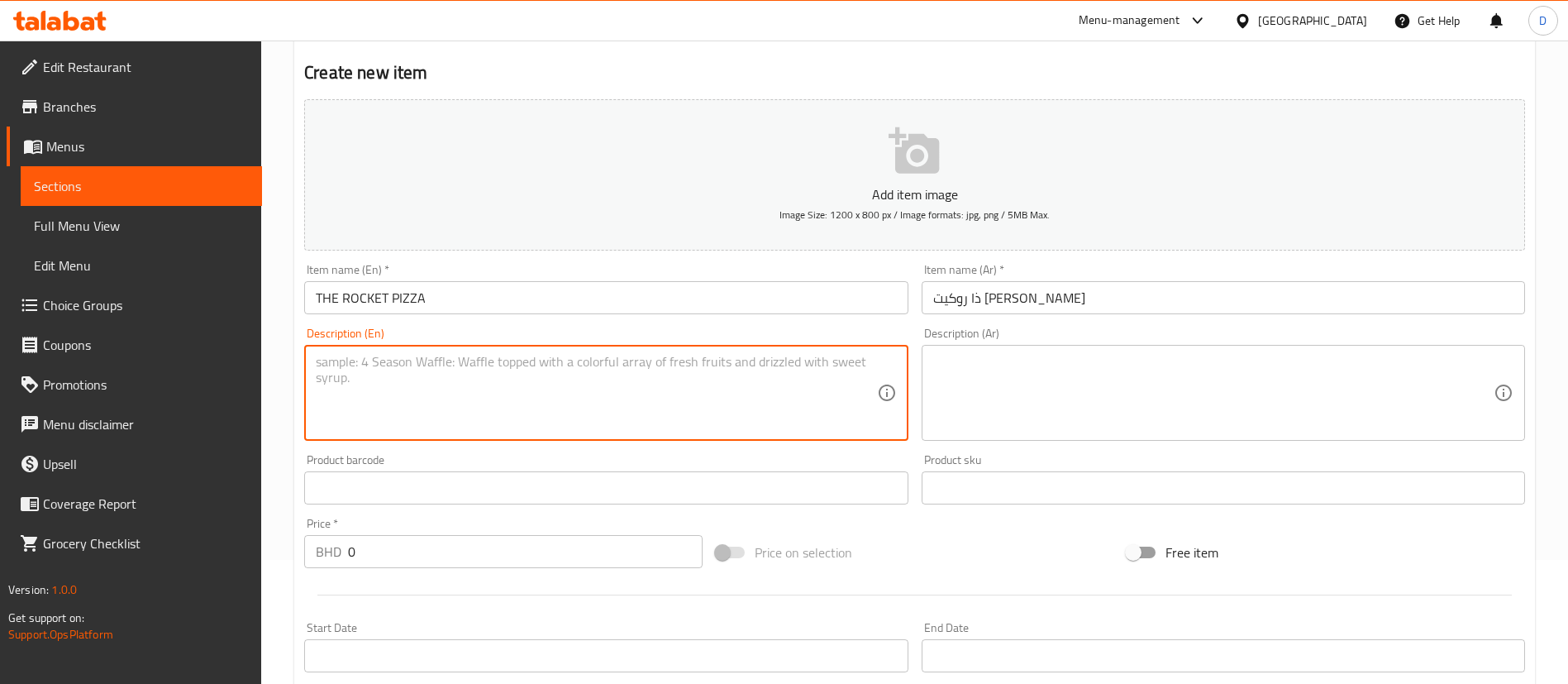
click at [662, 354] on textarea at bounding box center [596, 393] width 560 height 78
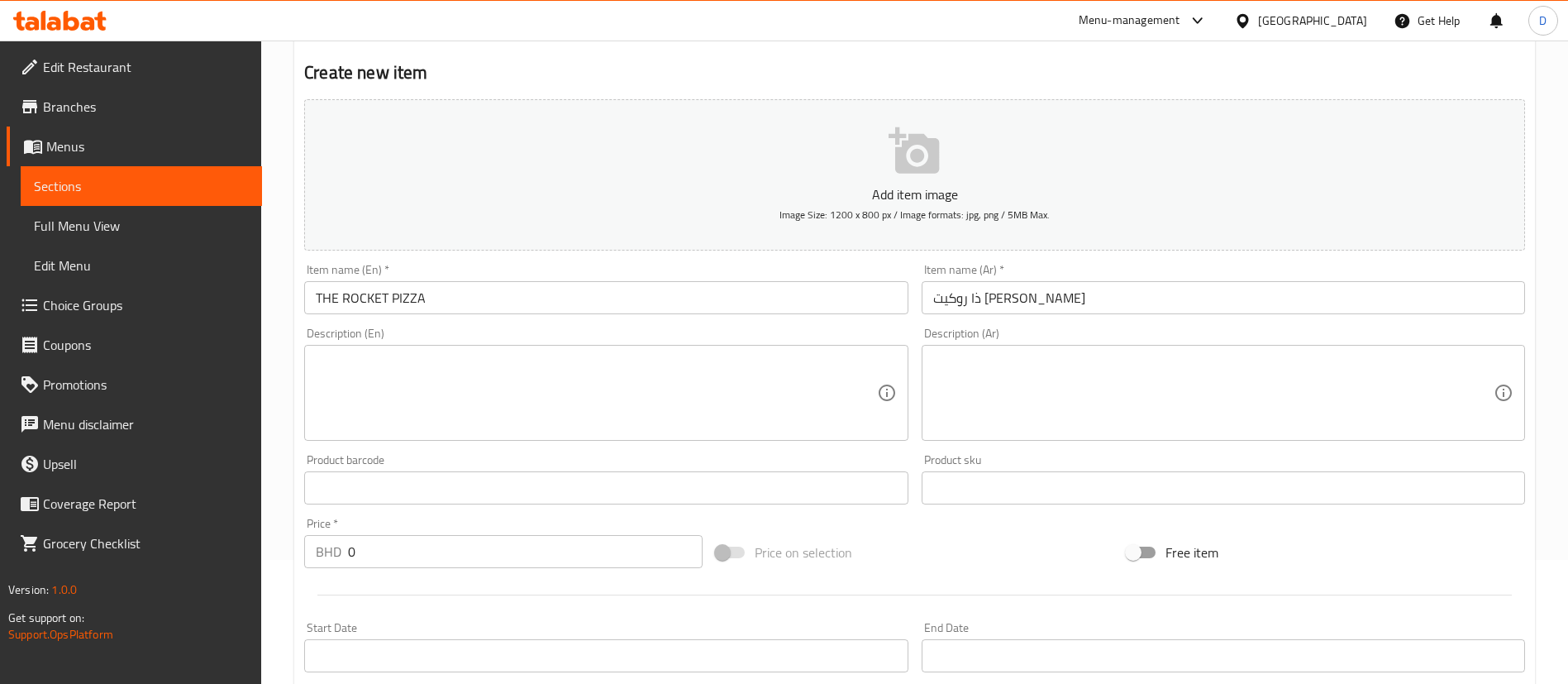
click at [472, 402] on textarea at bounding box center [596, 393] width 560 height 78
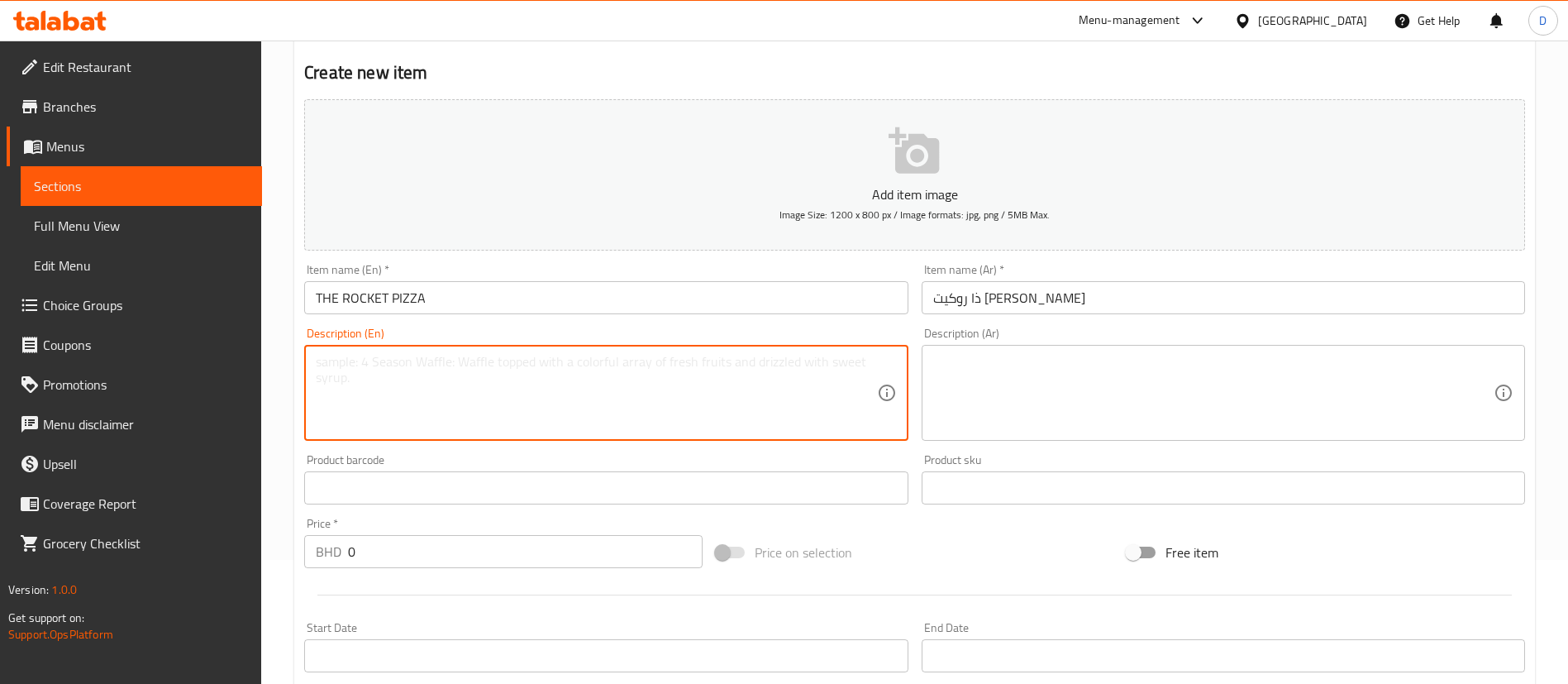
paste textarea "One-meter-long pizza with a selection of four flavors"
type textarea "One-meter-long pizza with a selection of four flavors"
click at [1013, 371] on textarea at bounding box center [1213, 393] width 560 height 78
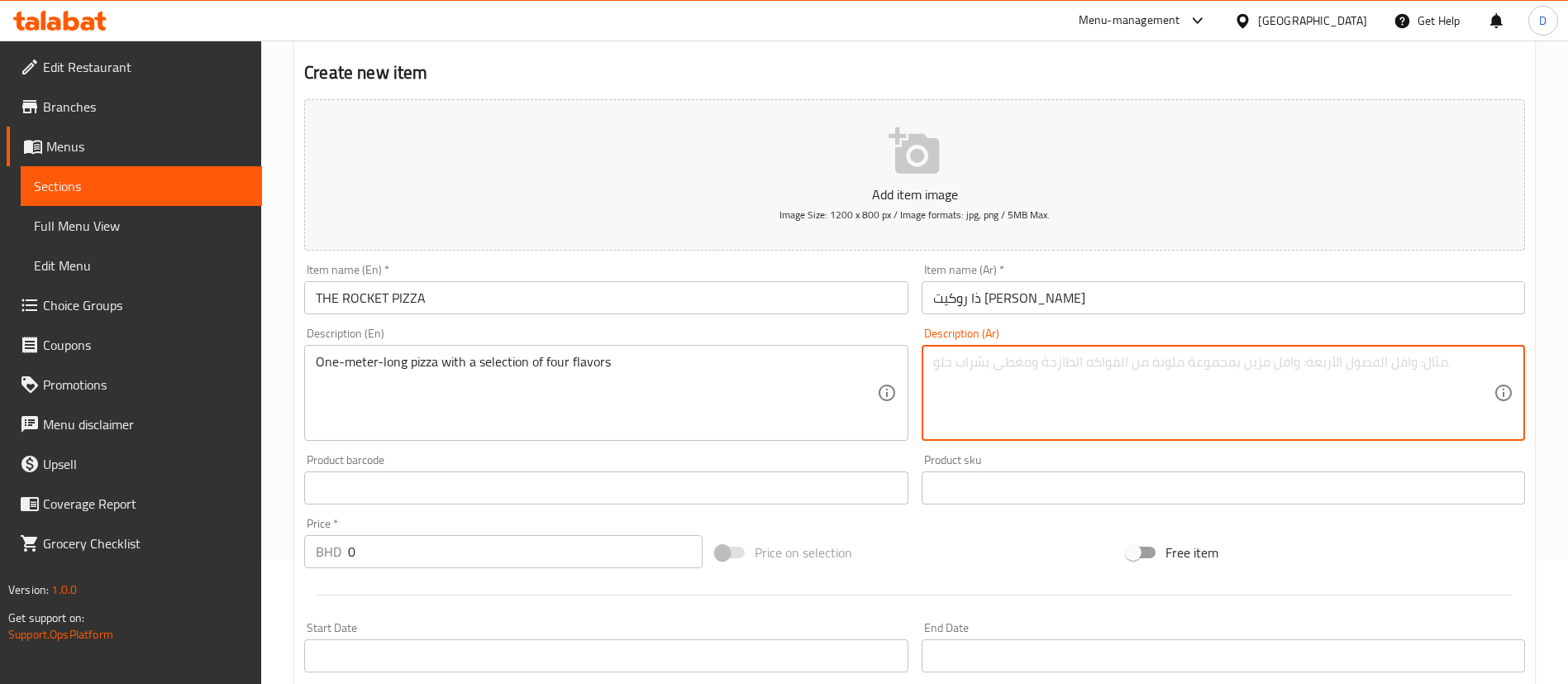
paste textarea "[PERSON_NAME] بطول متر واحد مع تشكيلة من أربع نكهات"
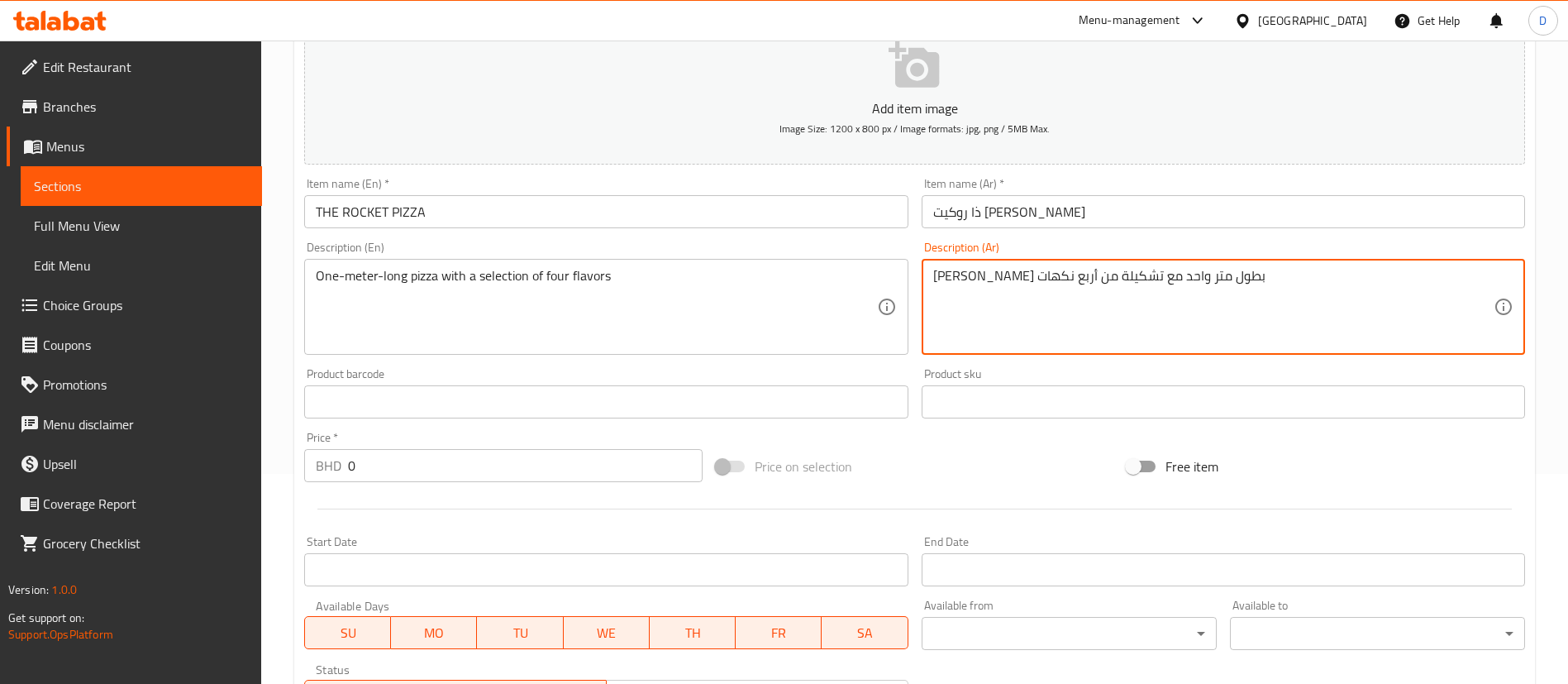
scroll to position [248, 0]
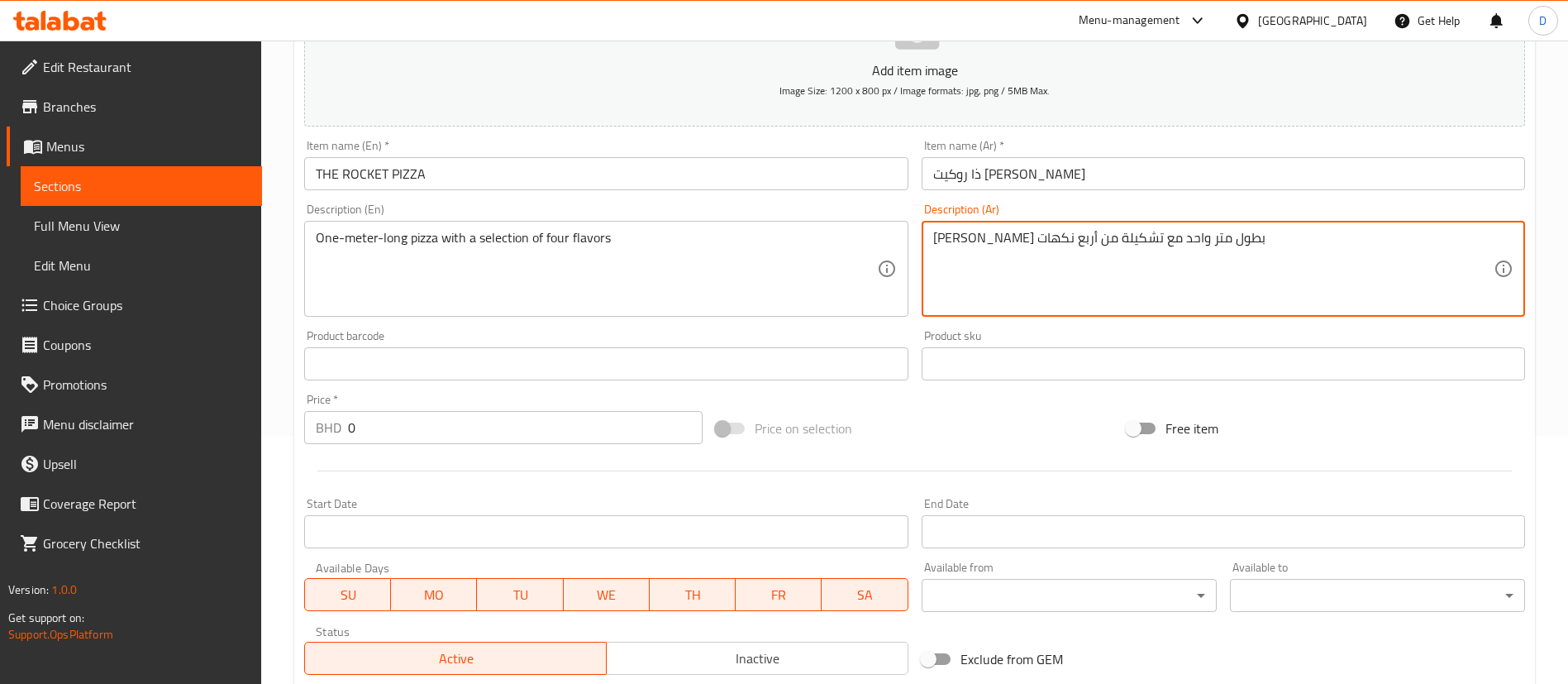
type textarea "[PERSON_NAME] بطول متر واحد مع تشكيلة من أربع نكهات"
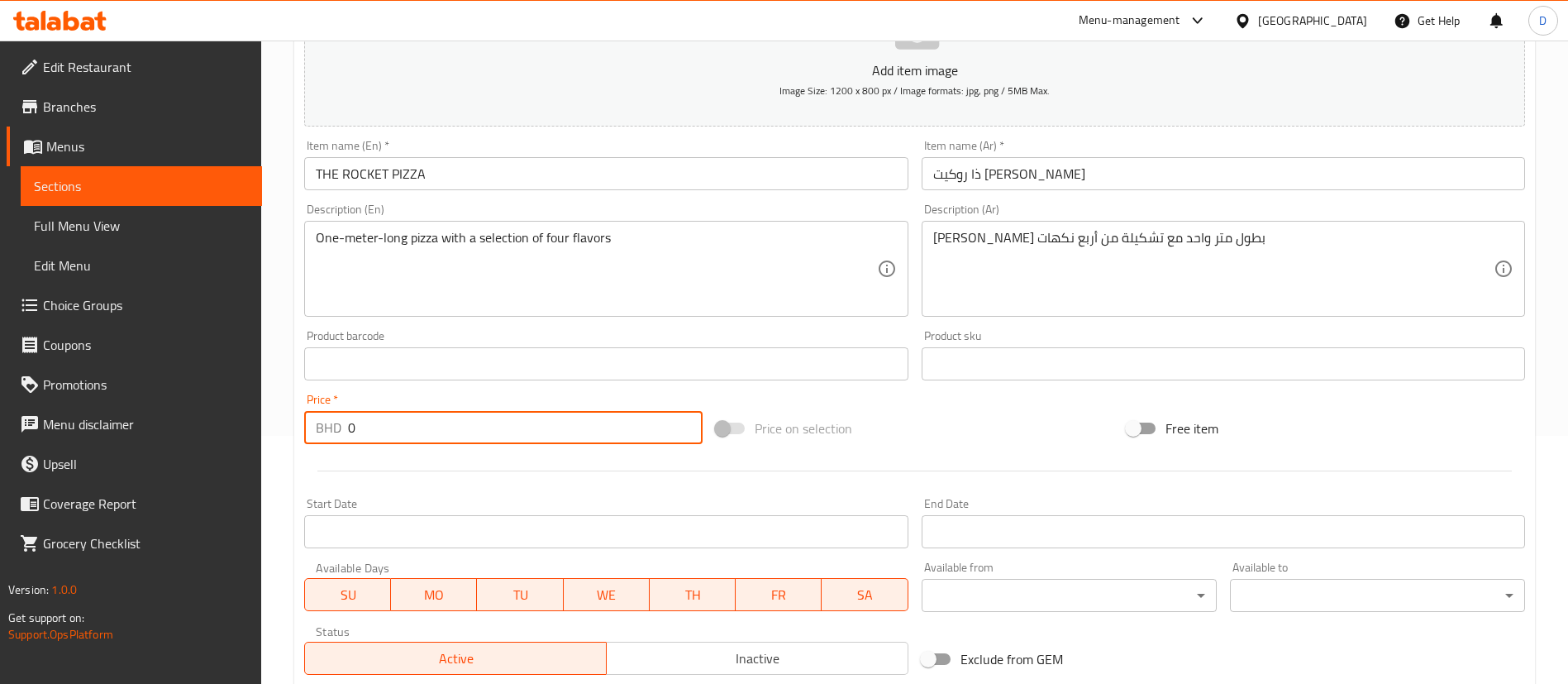
paste input "8.95"
drag, startPoint x: 422, startPoint y: 430, endPoint x: 274, endPoint y: 419, distance: 148.4
click at [274, 419] on div "Home / Restaurants management / Menus / Sections / item / create THE ROCKET PIZ…" at bounding box center [915, 356] width 1307 height 1128
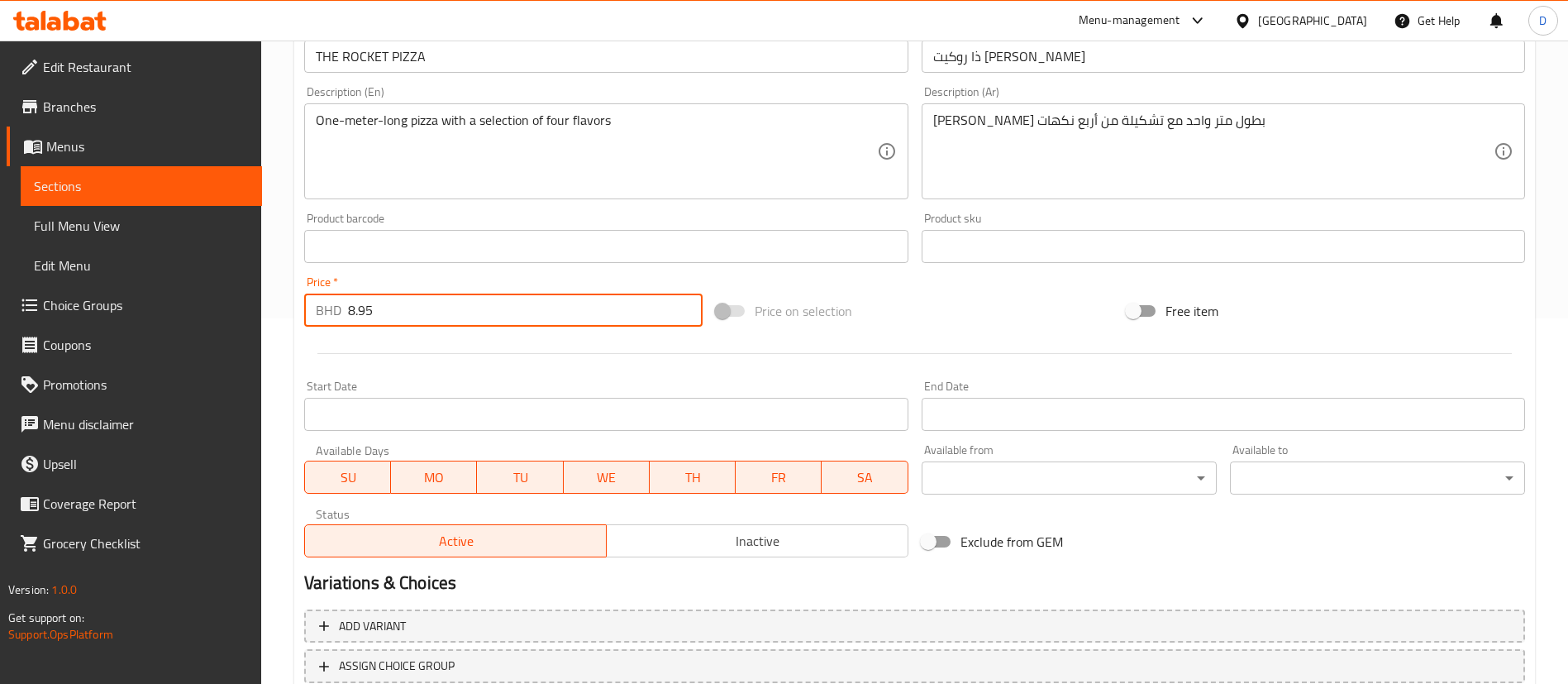
scroll to position [484, 0]
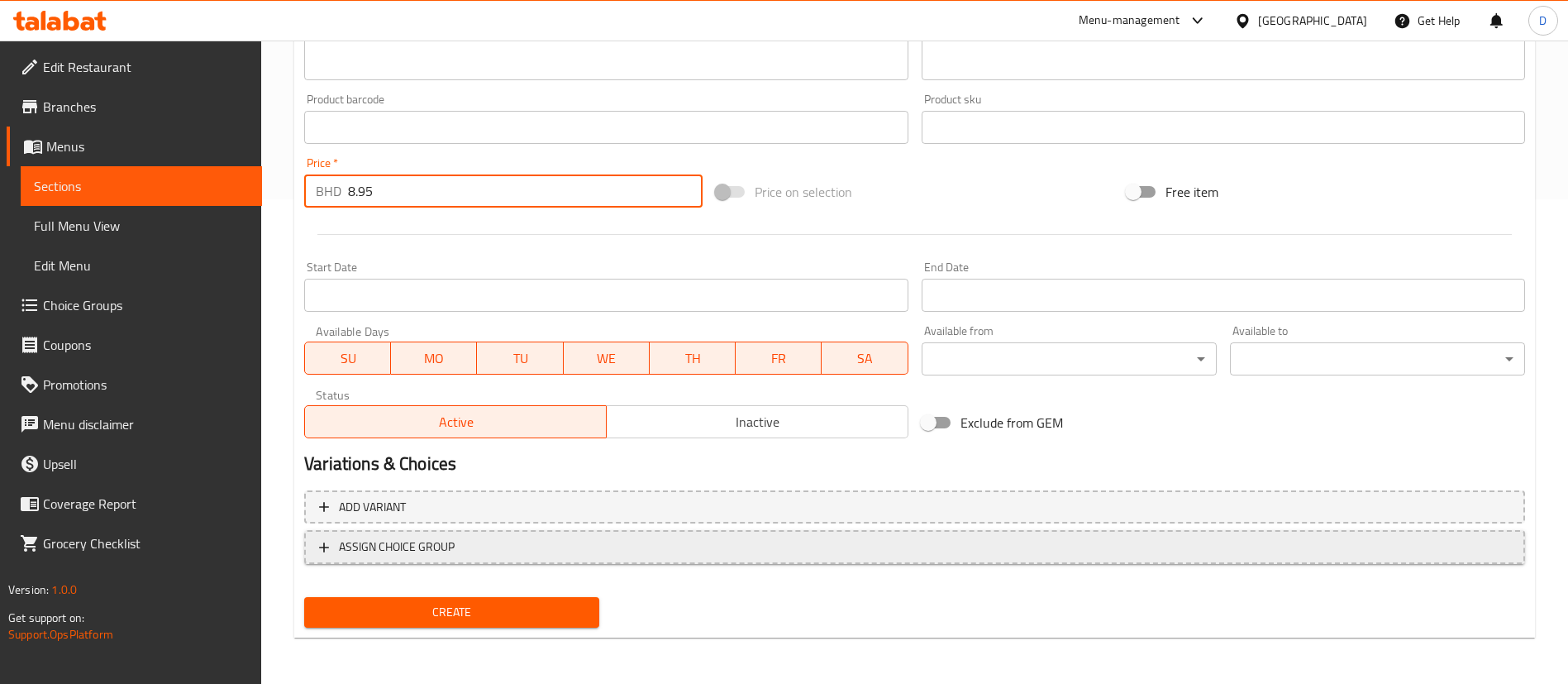
type input "8.95"
click at [492, 546] on span "ASSIGN CHOICE GROUP" at bounding box center [914, 546] width 1191 height 20
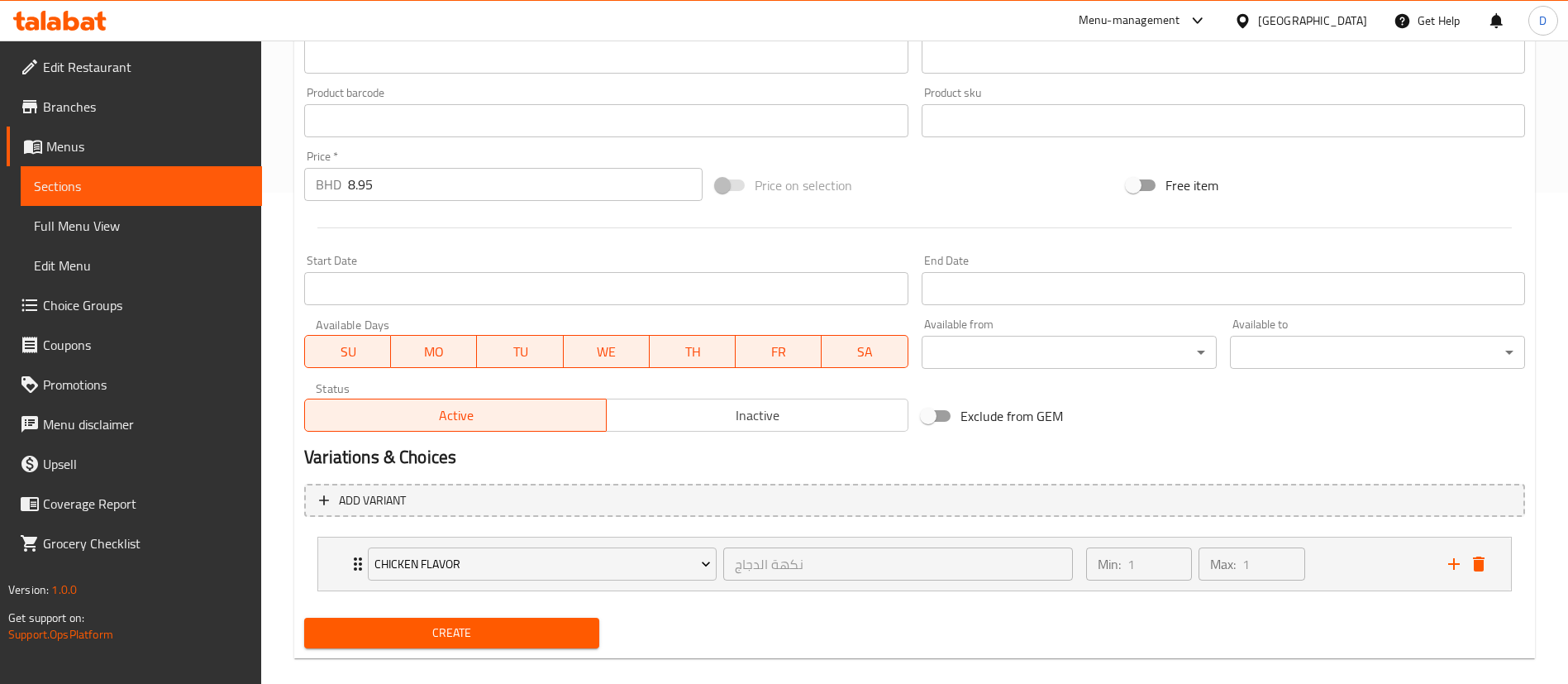
scroll to position [512, 0]
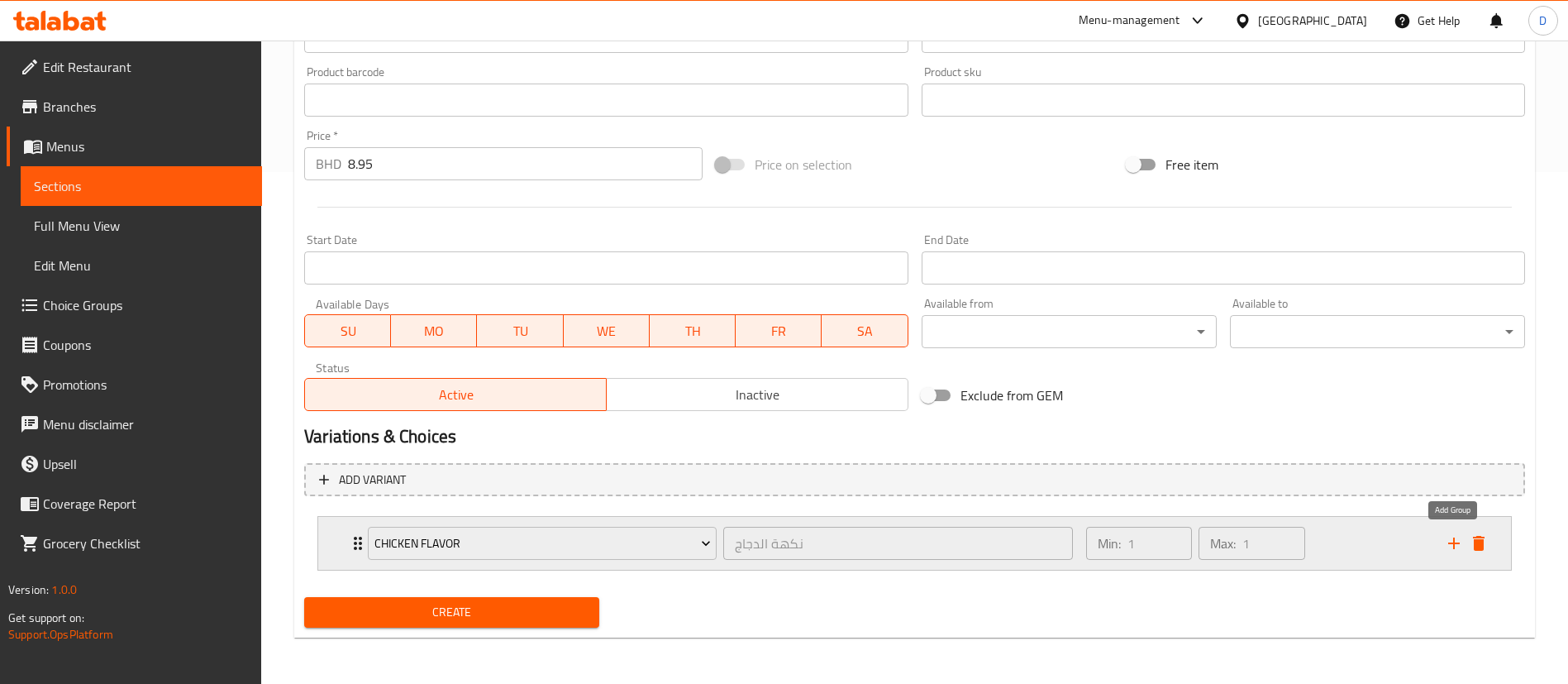
click at [1449, 539] on icon "add" at bounding box center [1453, 543] width 20 height 20
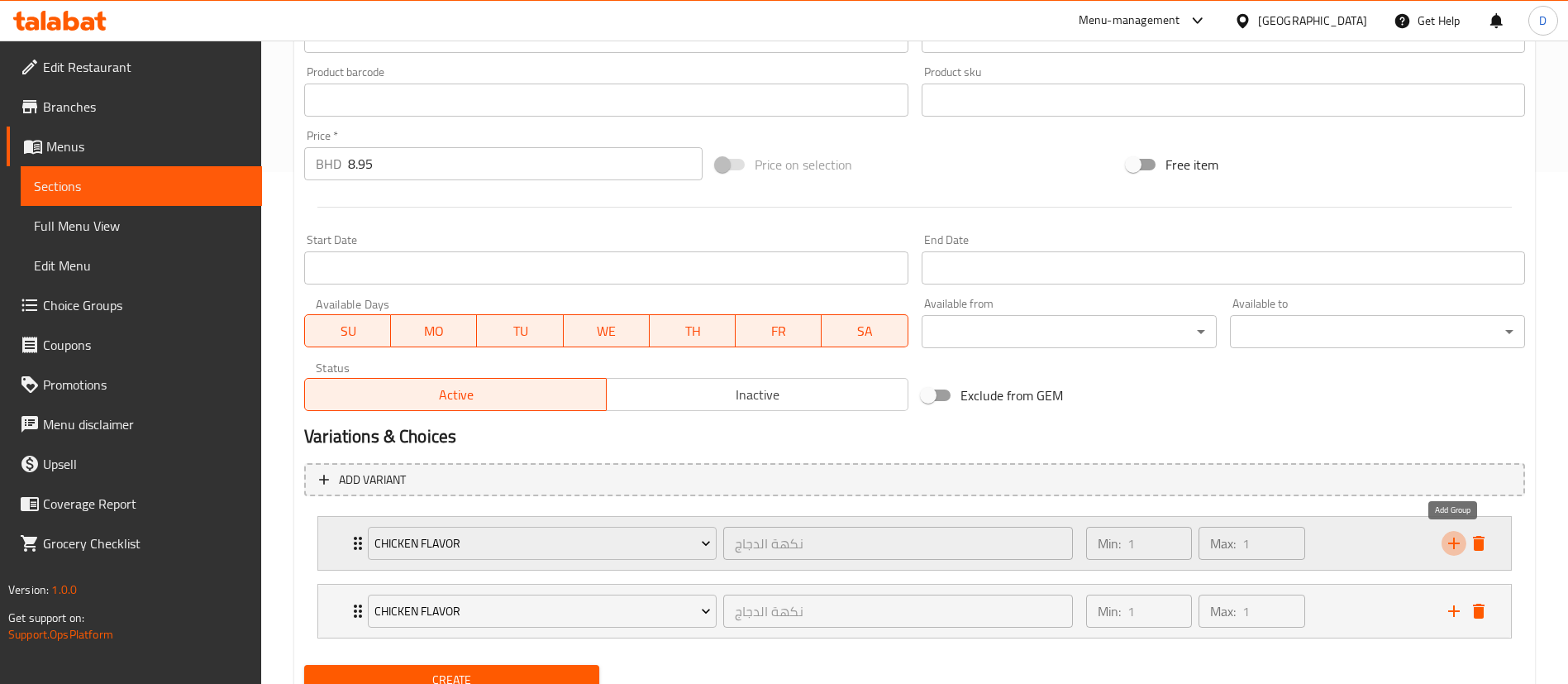
click at [1449, 539] on icon "add" at bounding box center [1453, 543] width 20 height 20
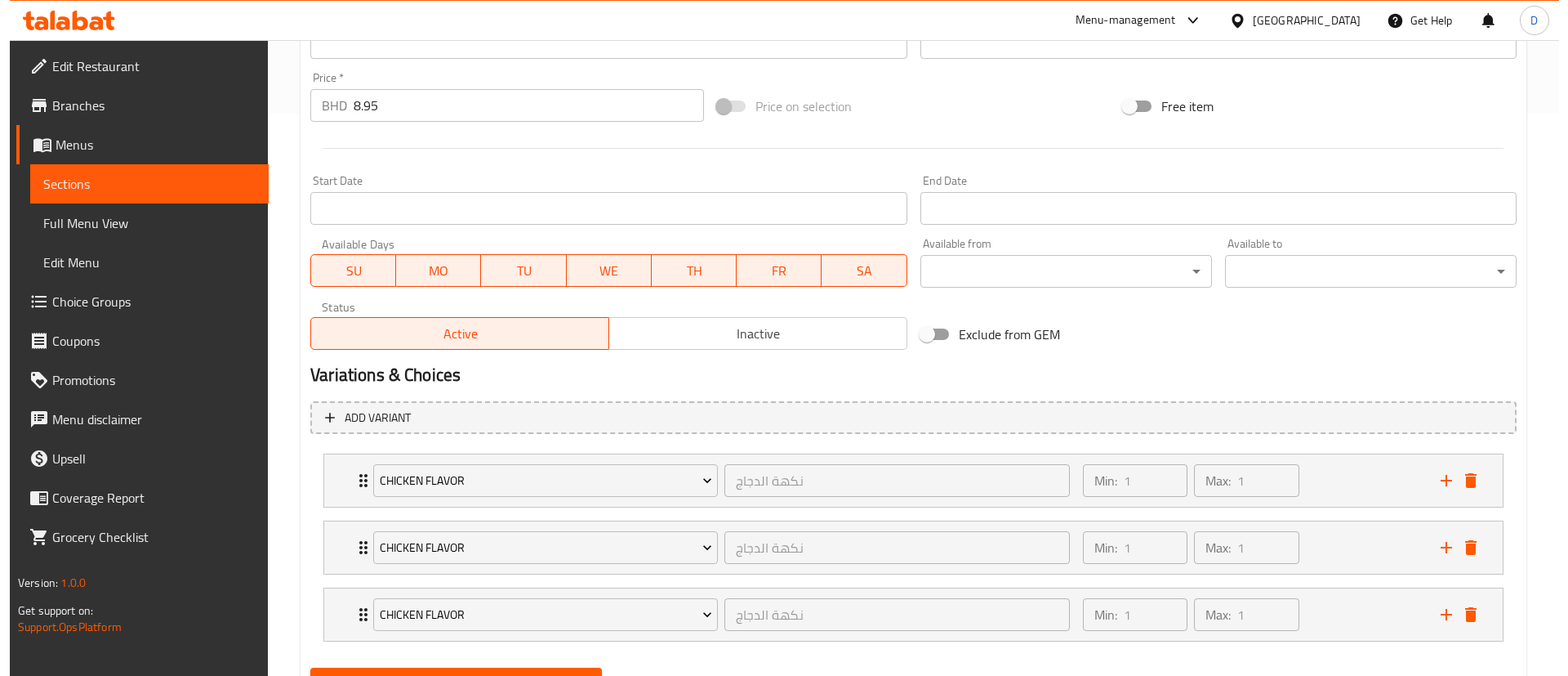
scroll to position [640, 0]
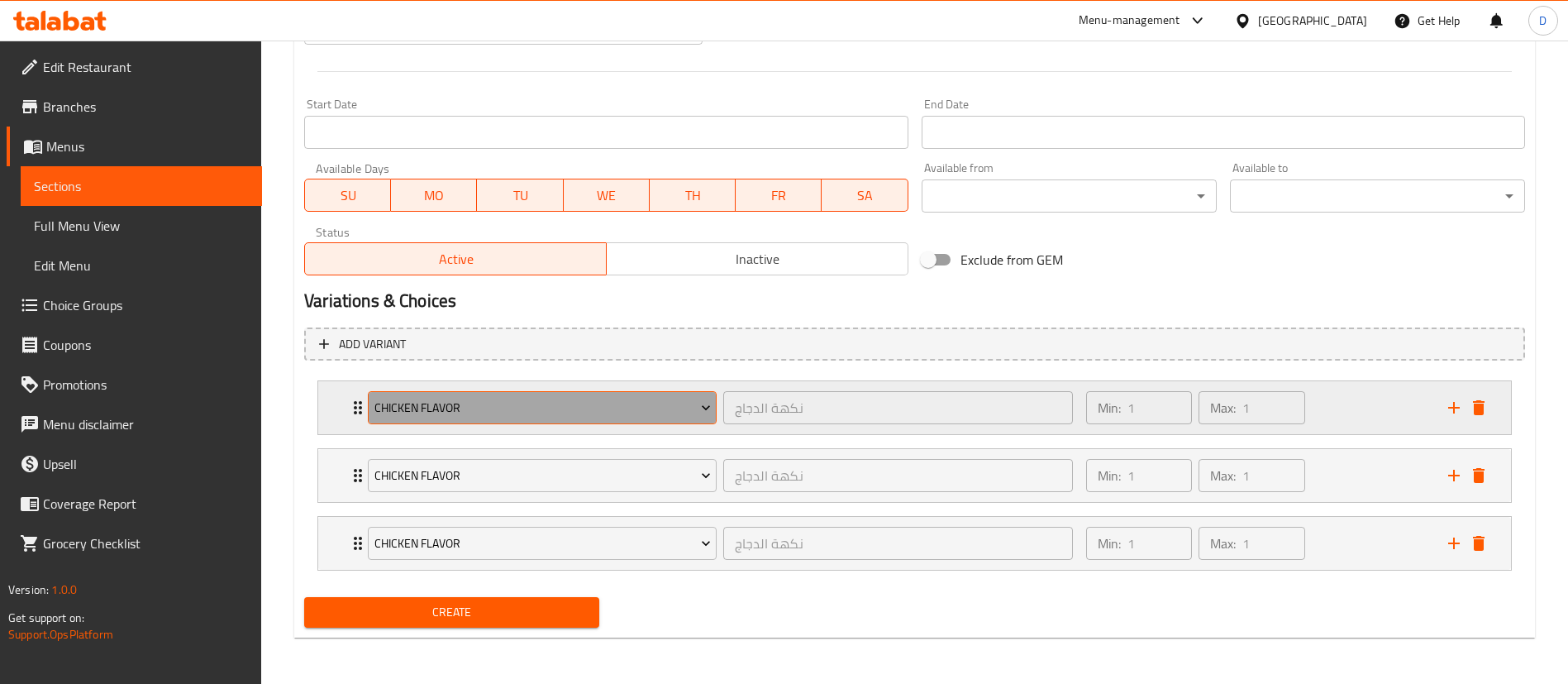
click at [561, 403] on span "Chicken Flavor" at bounding box center [542, 408] width 337 height 20
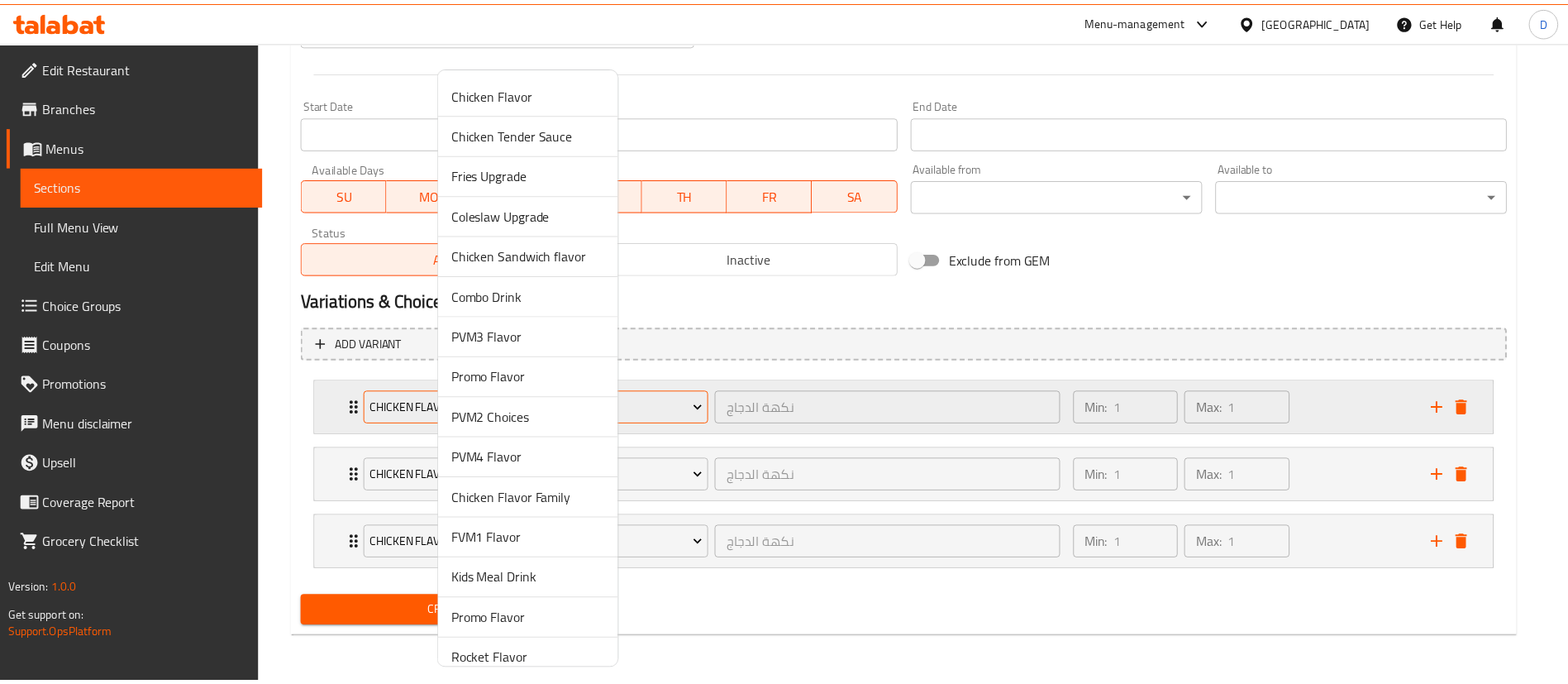
scroll to position [4, 0]
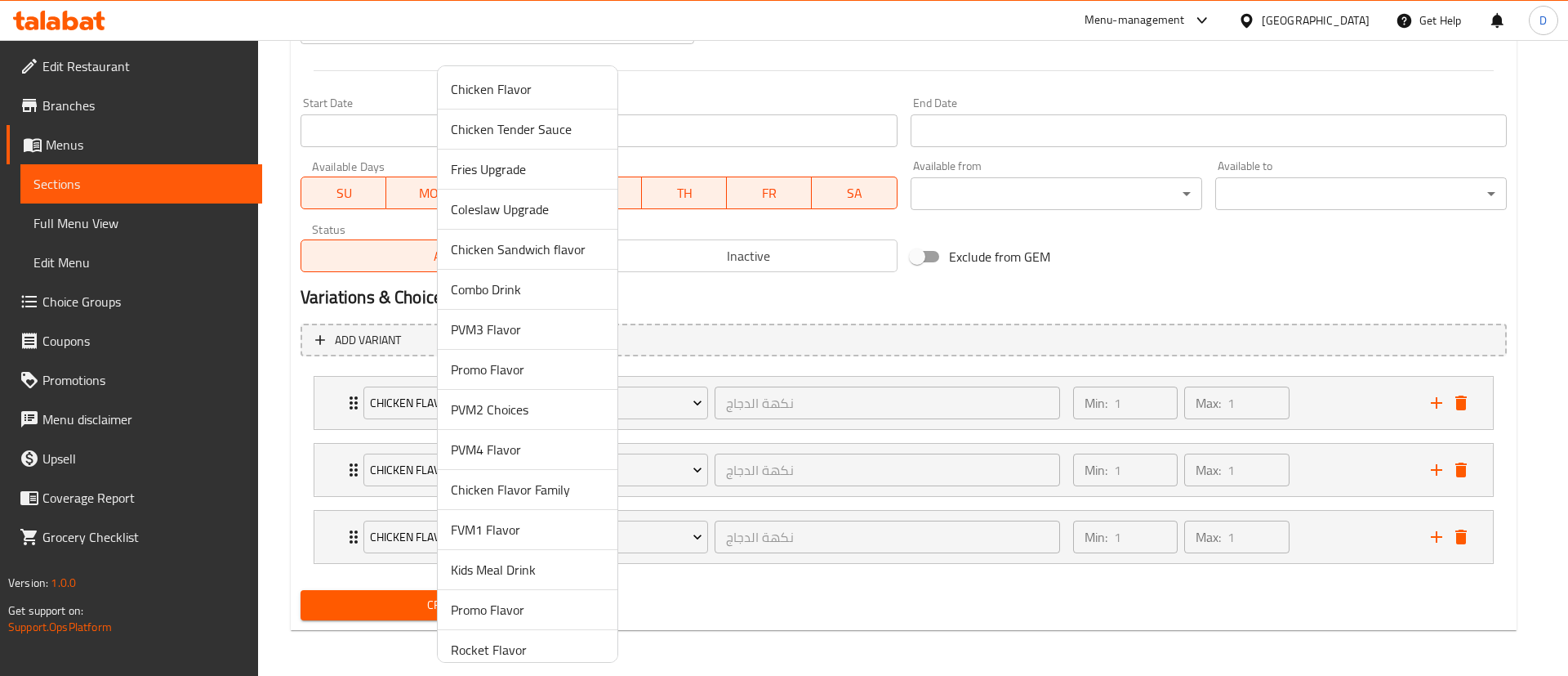
click at [533, 651] on span "Rocket Flavor" at bounding box center [527, 650] width 154 height 19
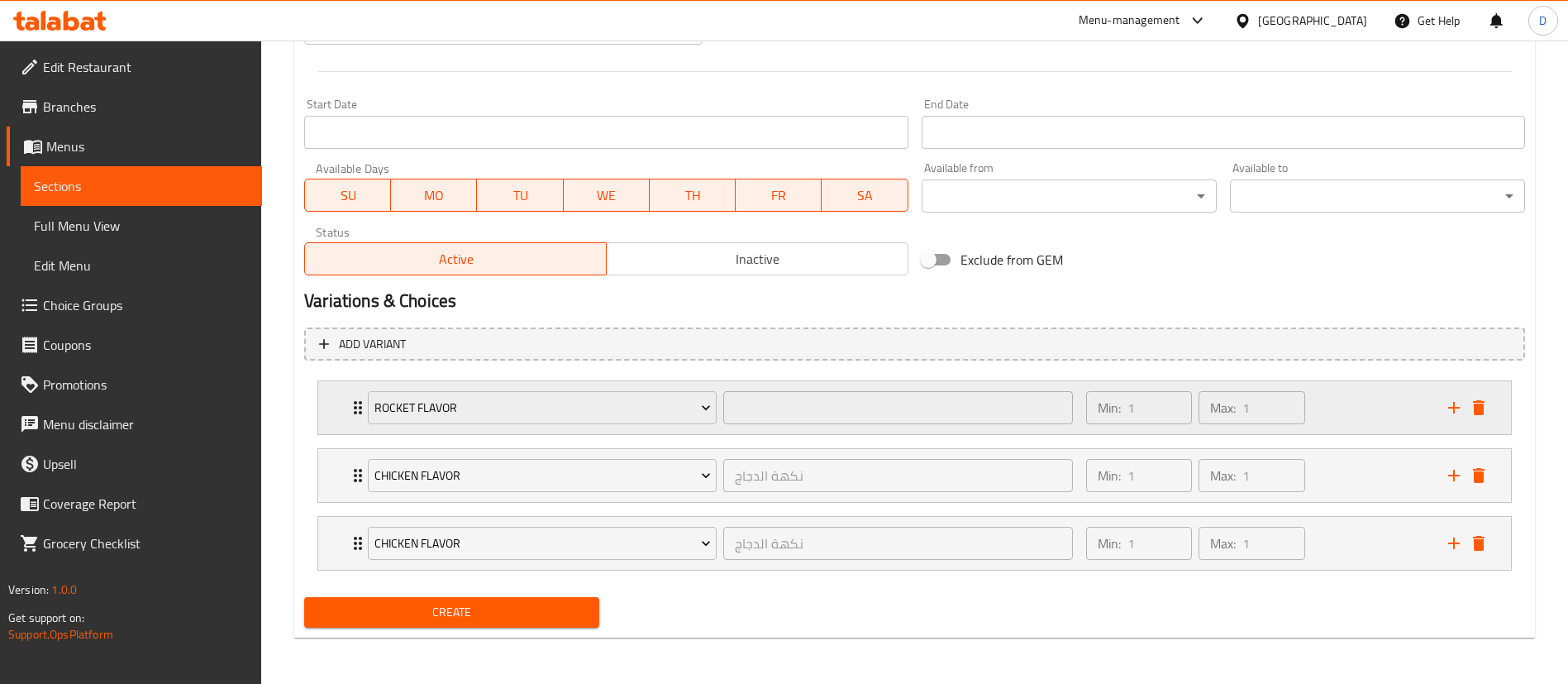
click at [354, 406] on icon "Expand" at bounding box center [358, 408] width 20 height 20
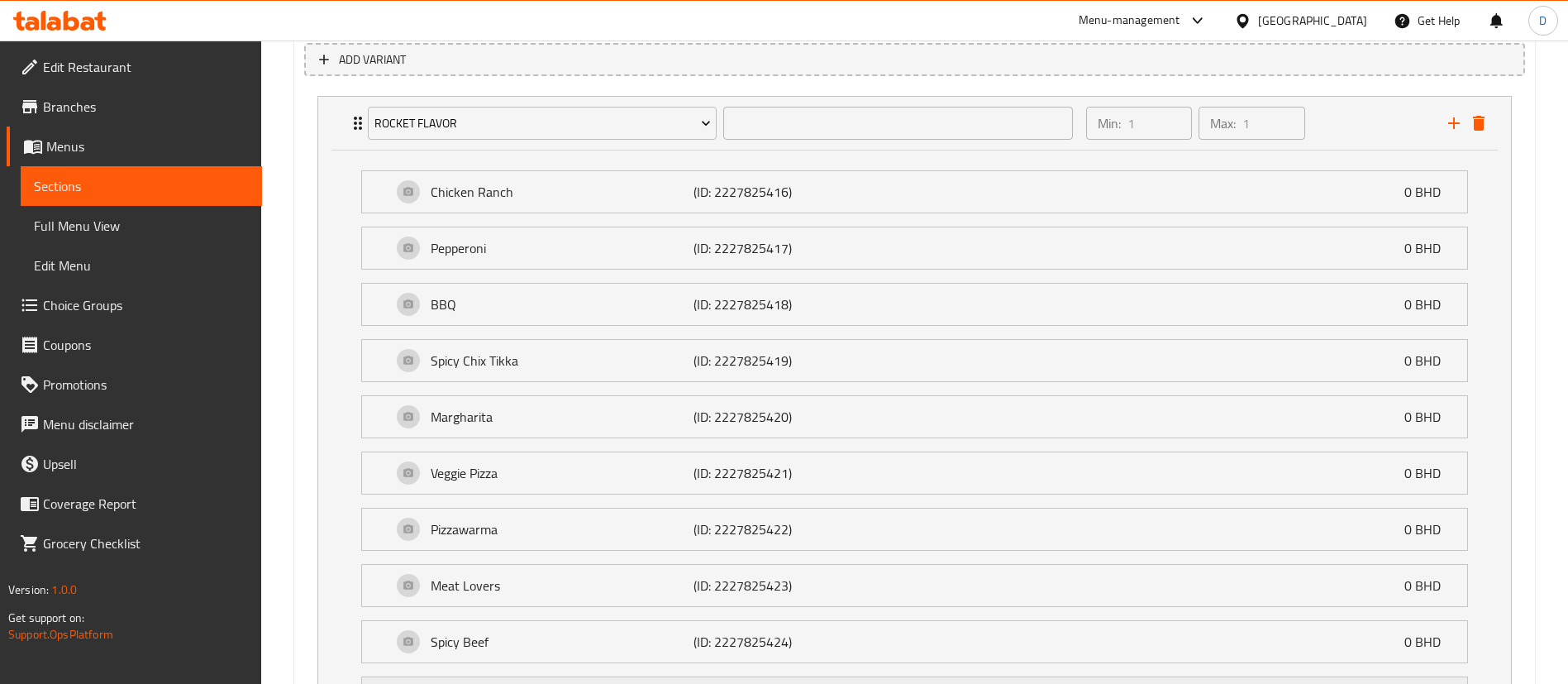
scroll to position [860, 0]
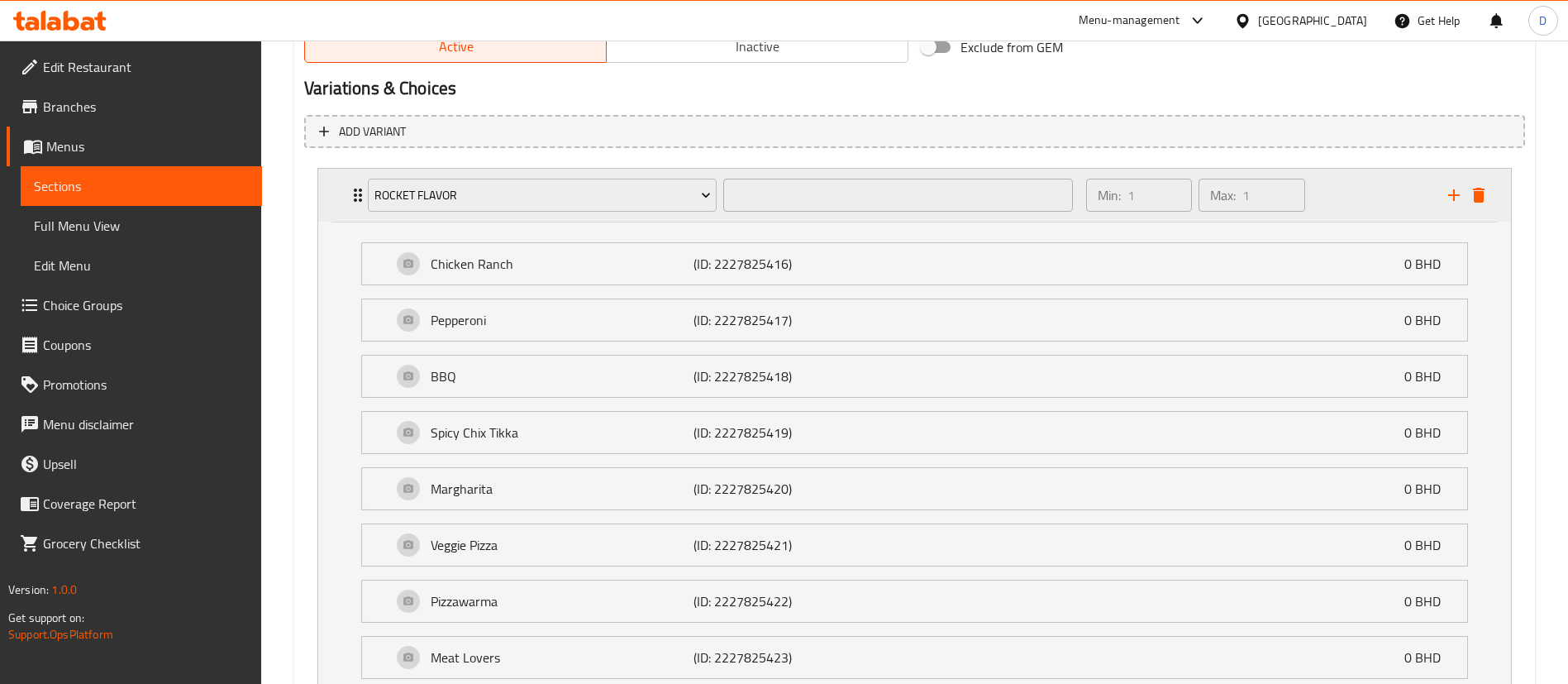
click at [358, 200] on div "Rocket Flavor ​" at bounding box center [720, 195] width 725 height 53
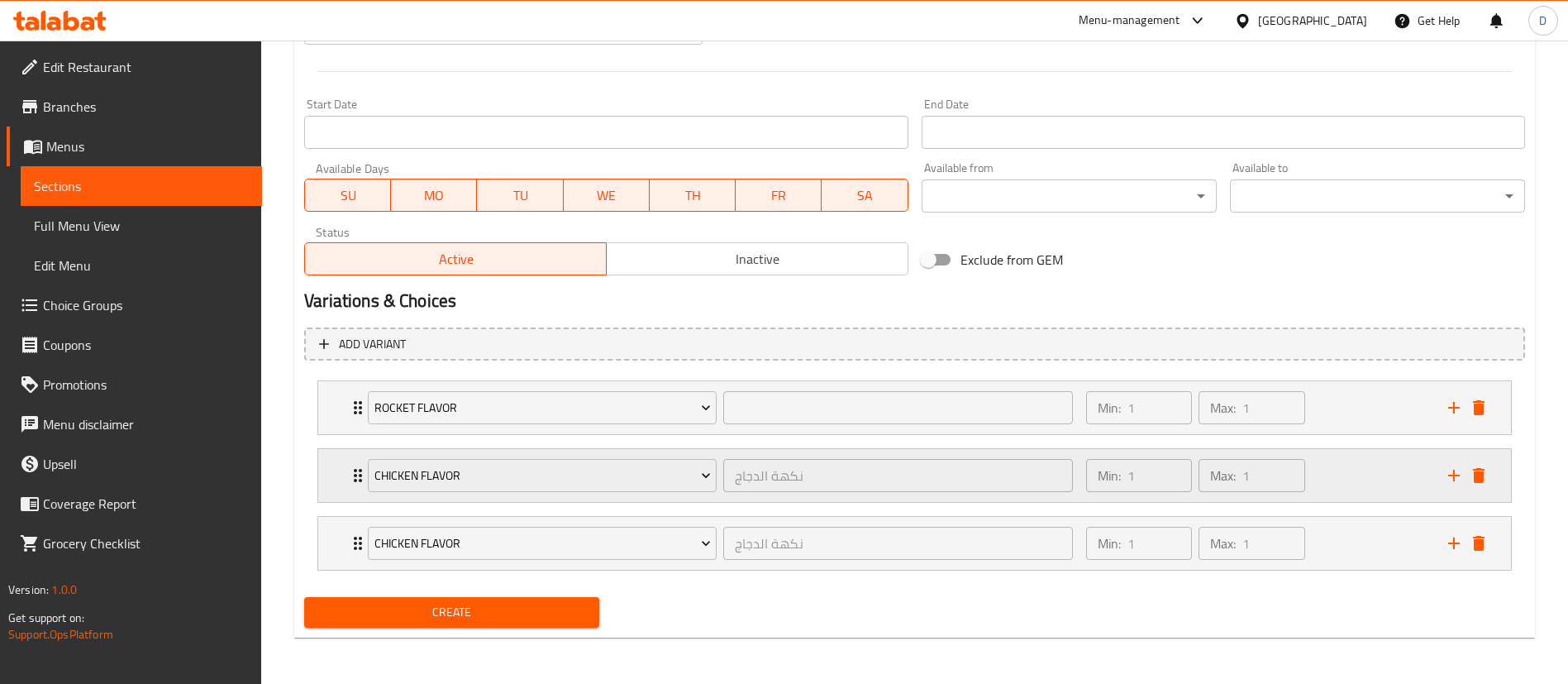
click at [356, 474] on icon "Expand" at bounding box center [357, 475] width 8 height 13
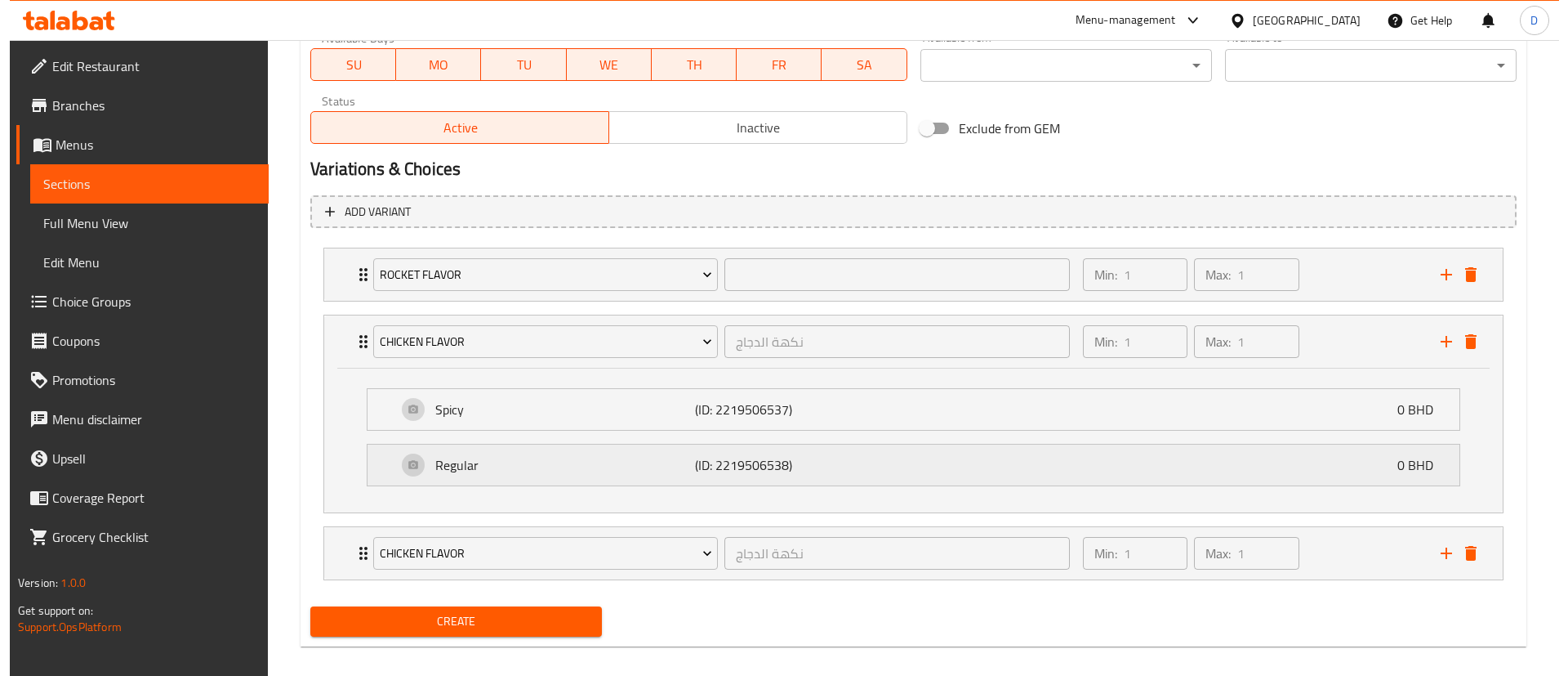
scroll to position [785, 0]
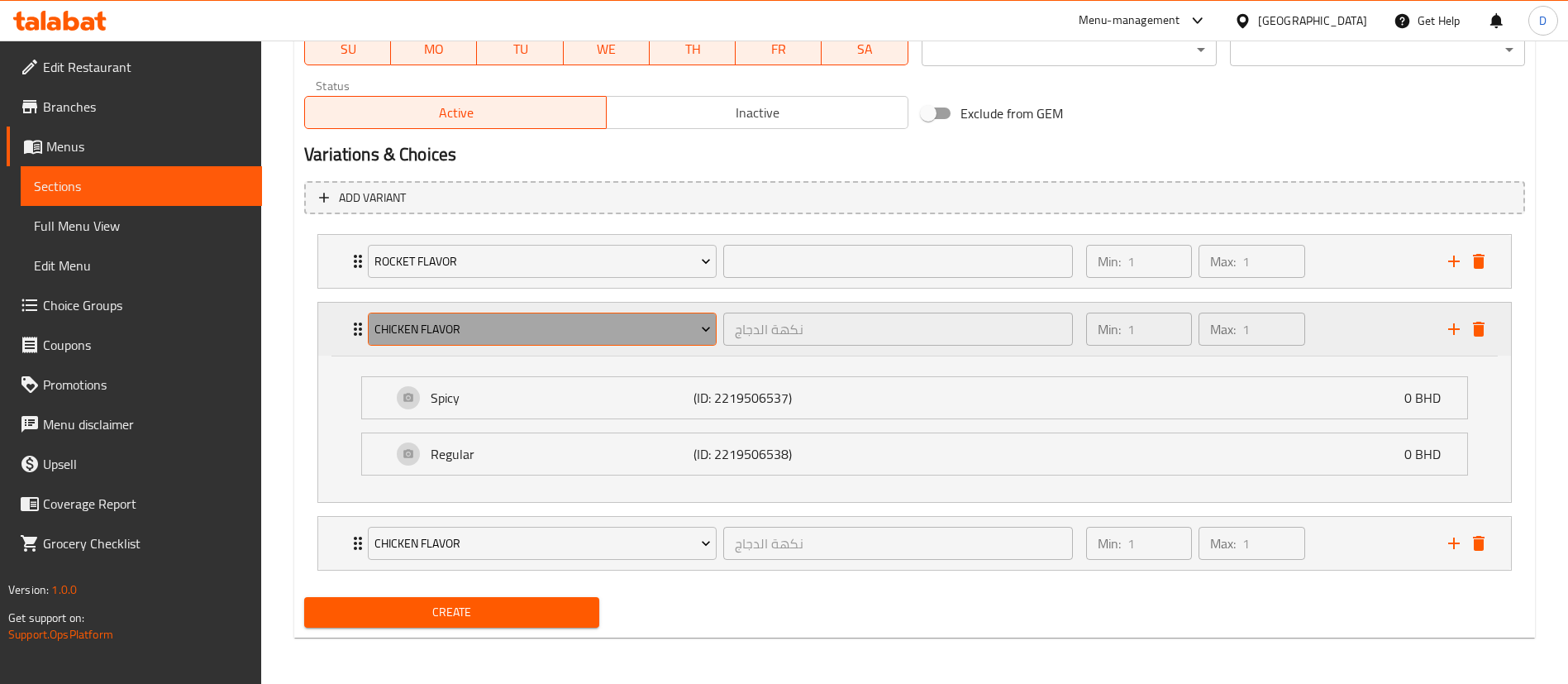
click at [408, 330] on span "Chicken Flavor" at bounding box center [542, 329] width 337 height 20
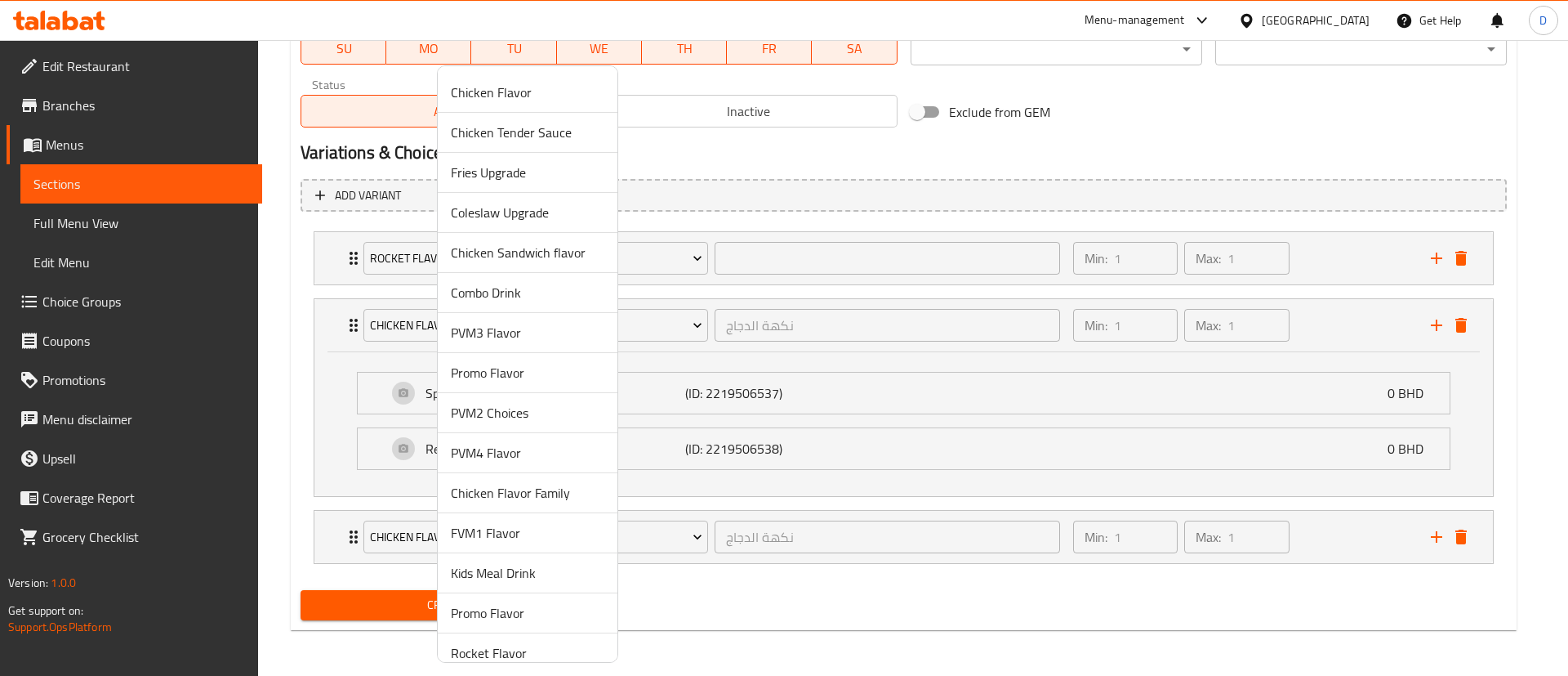
scroll to position [4, 0]
click at [537, 644] on span "Rocket Flavor" at bounding box center [527, 650] width 154 height 19
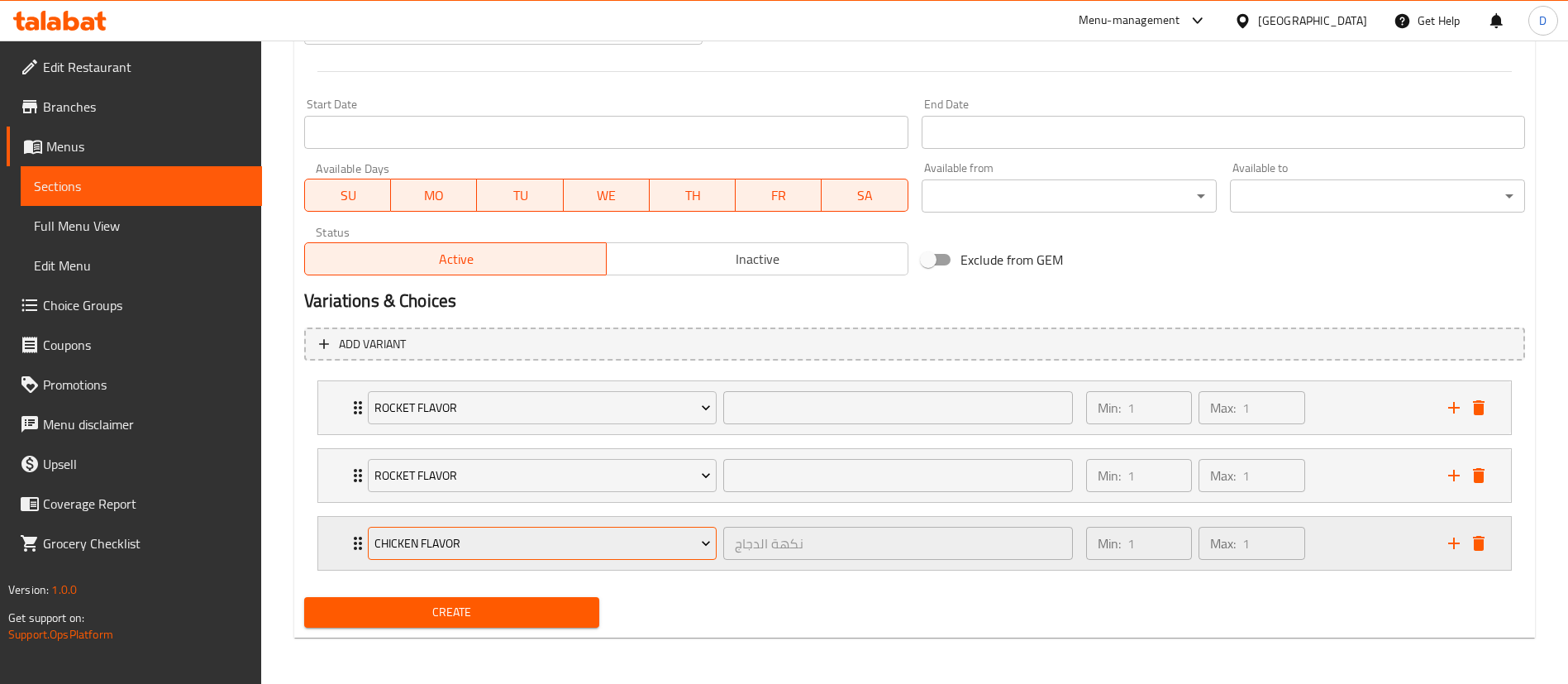
click at [384, 541] on span "Chicken Flavor" at bounding box center [542, 543] width 337 height 20
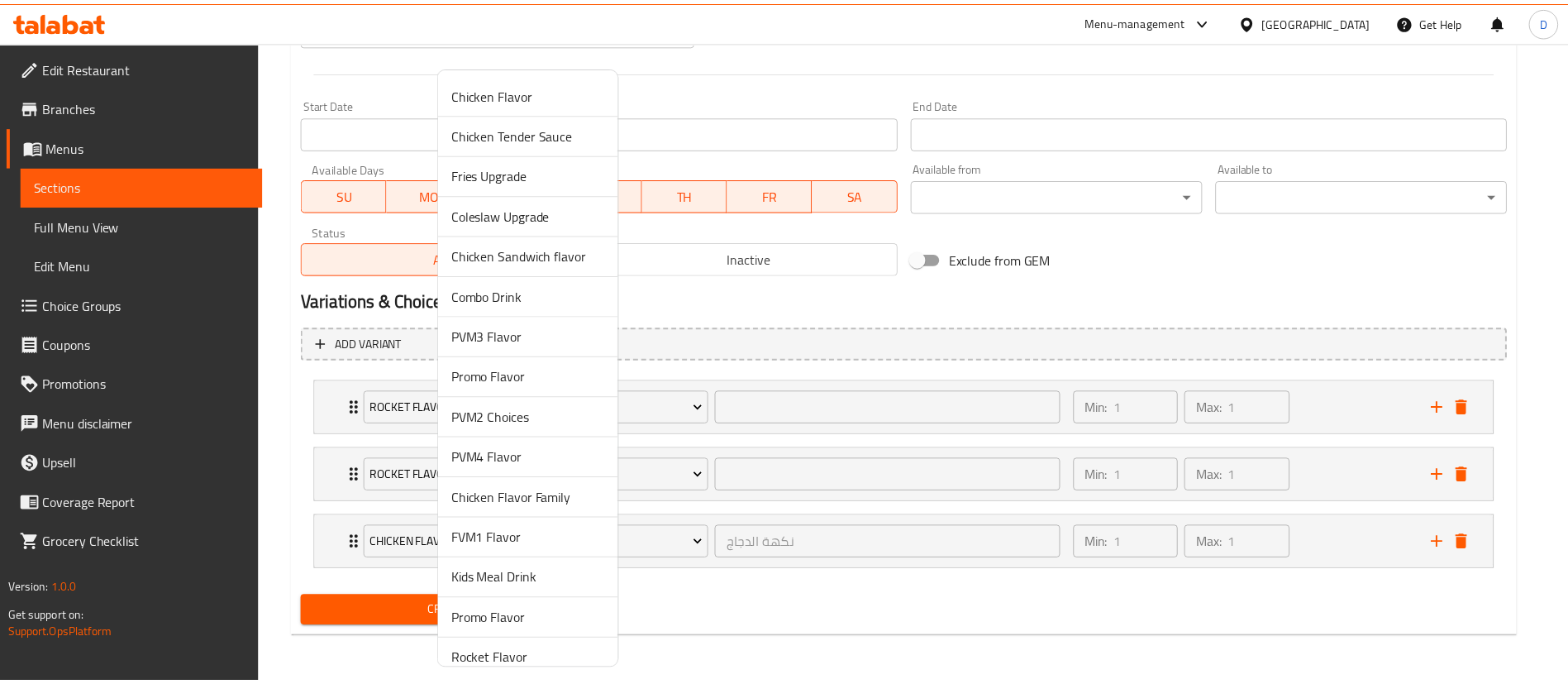
scroll to position [4, 0]
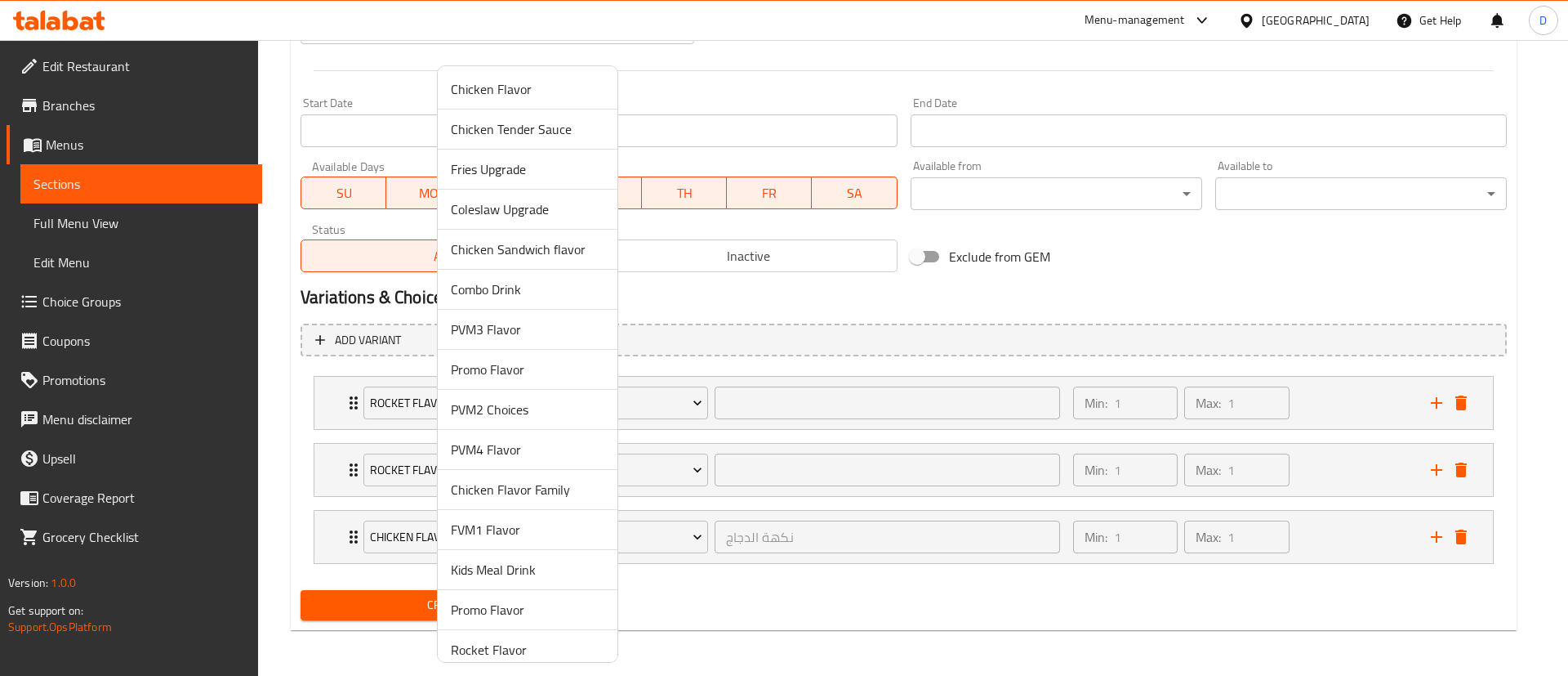
click at [556, 636] on li "Rocket Flavor" at bounding box center [527, 651] width 180 height 40
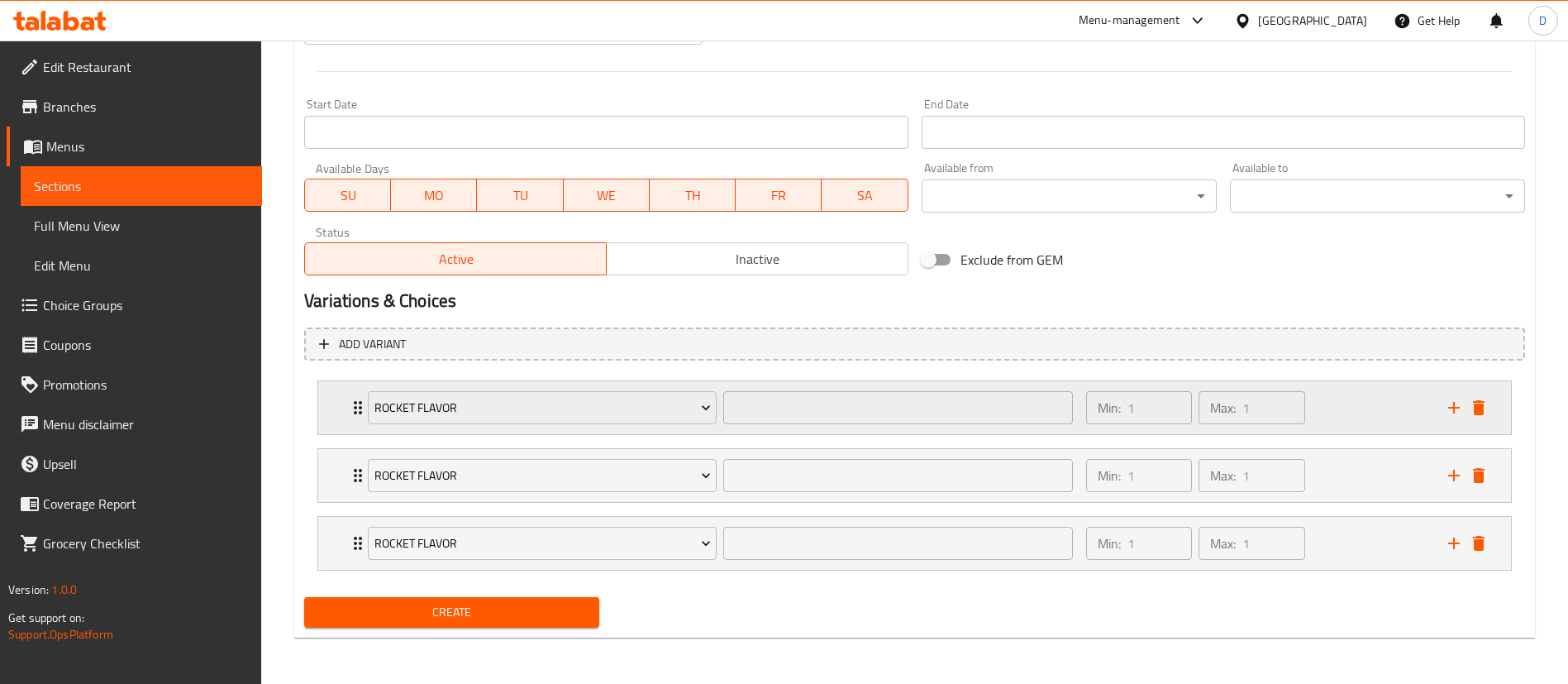
drag, startPoint x: 1460, startPoint y: 541, endPoint x: 1254, endPoint y: 425, distance: 236.4
click at [1460, 540] on icon "add" at bounding box center [1453, 543] width 20 height 20
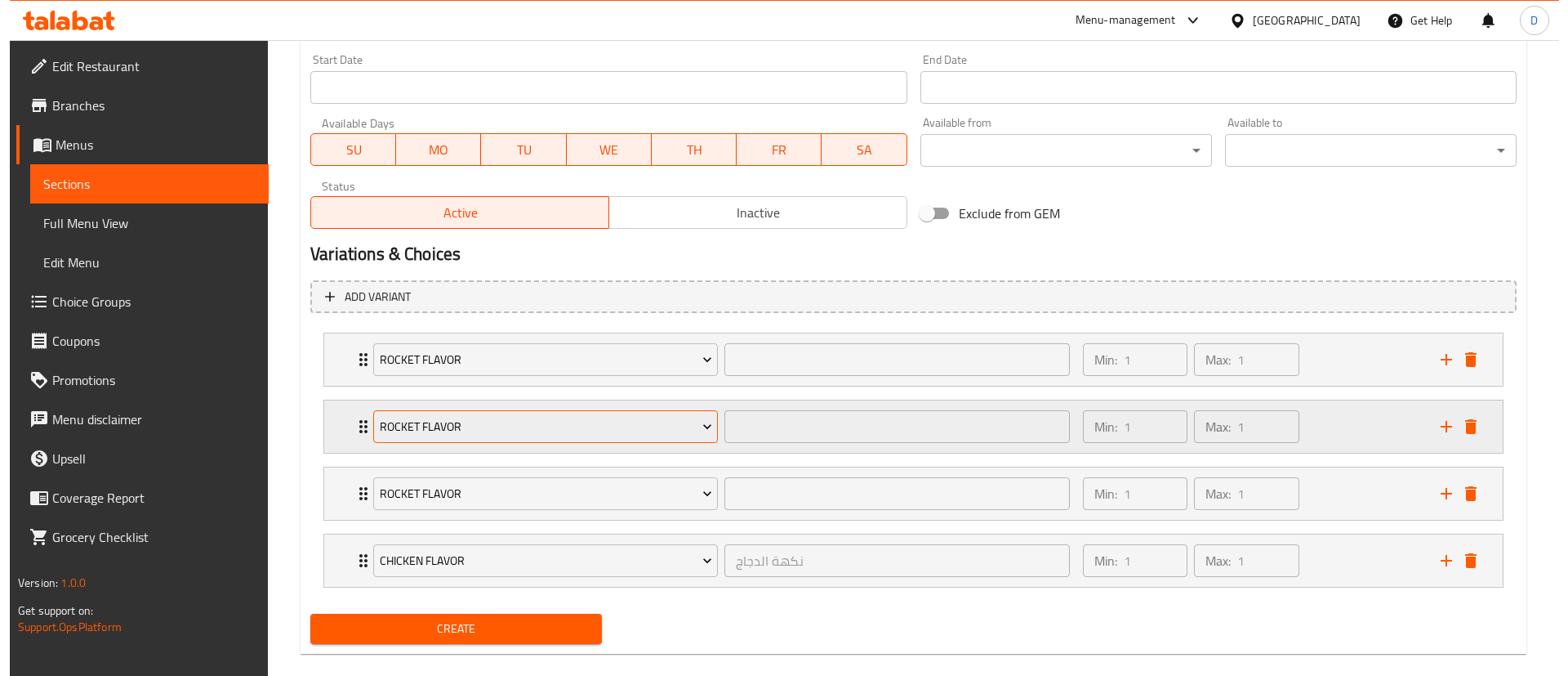
scroll to position [707, 0]
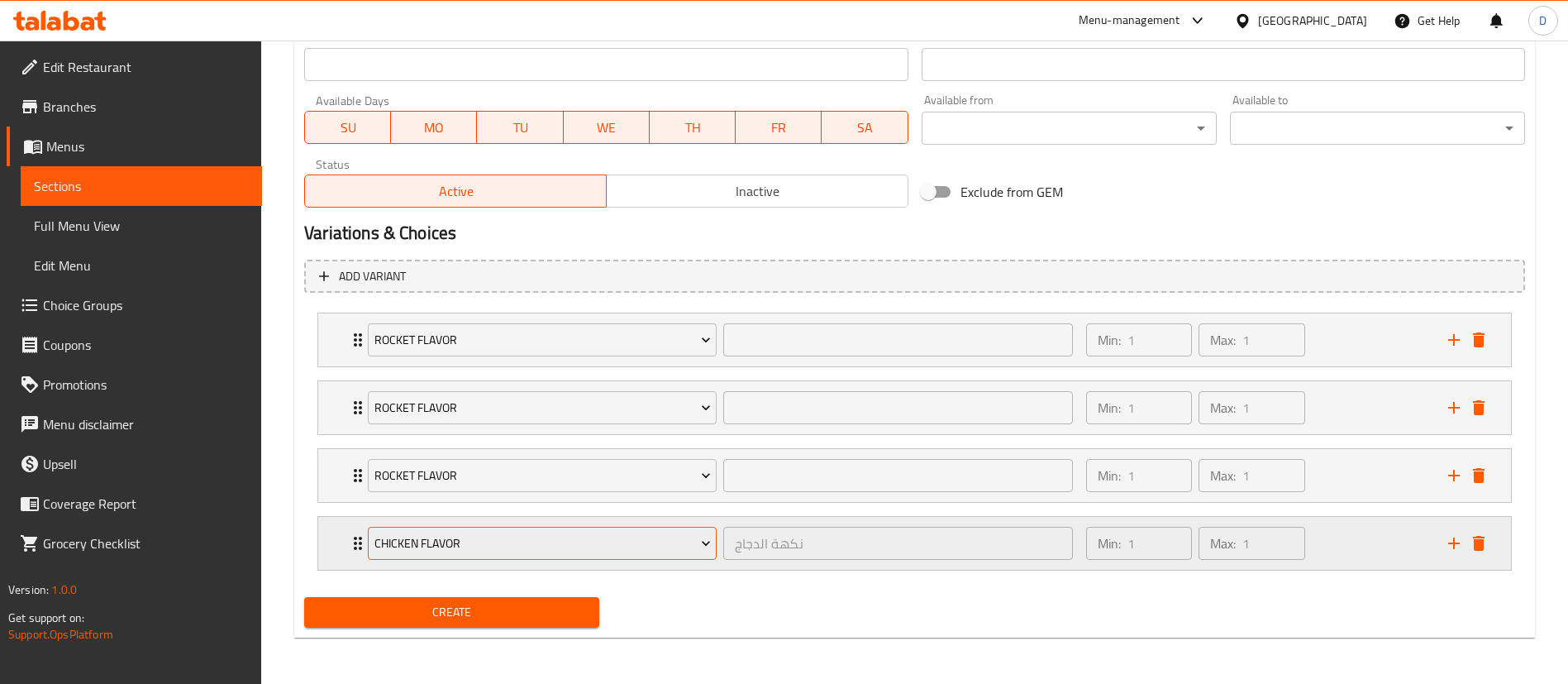
click at [582, 542] on span "Chicken Flavor" at bounding box center [542, 543] width 337 height 20
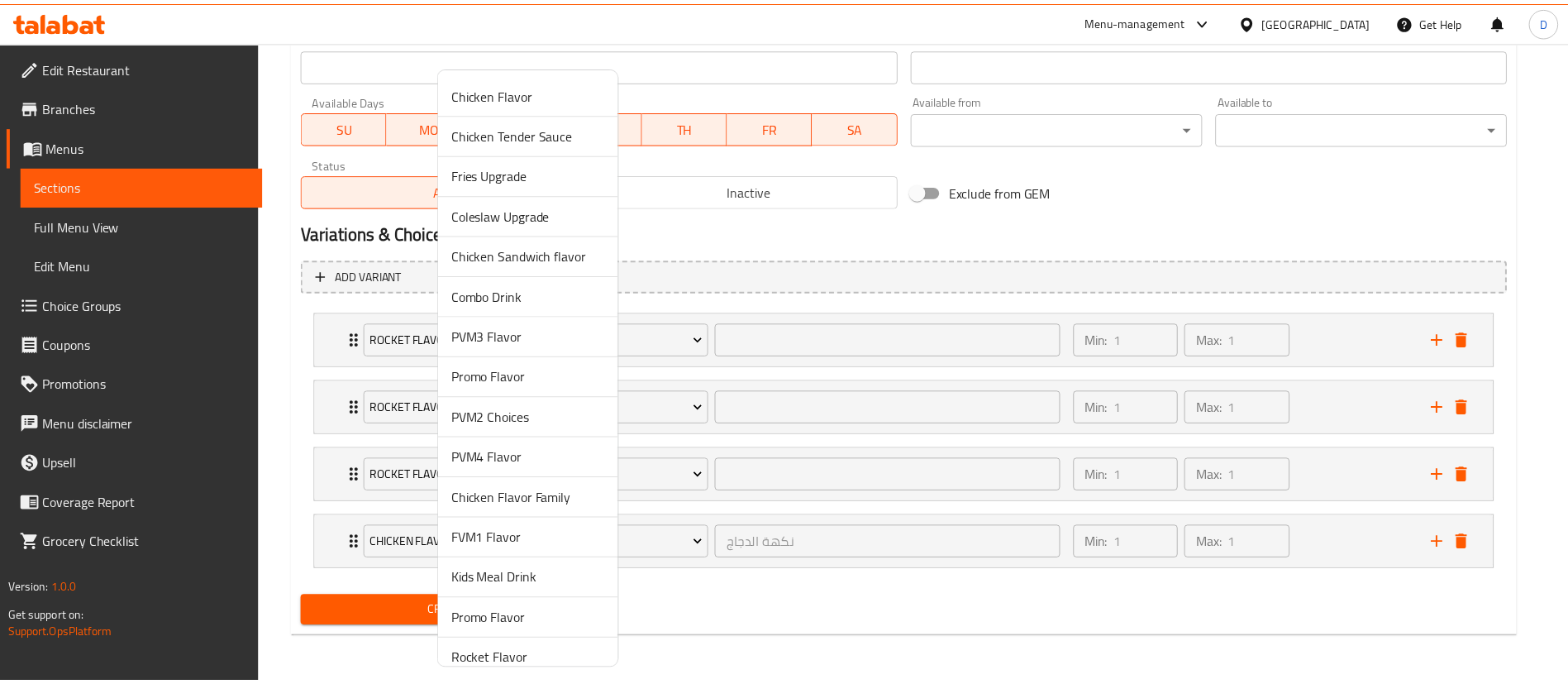
scroll to position [4, 0]
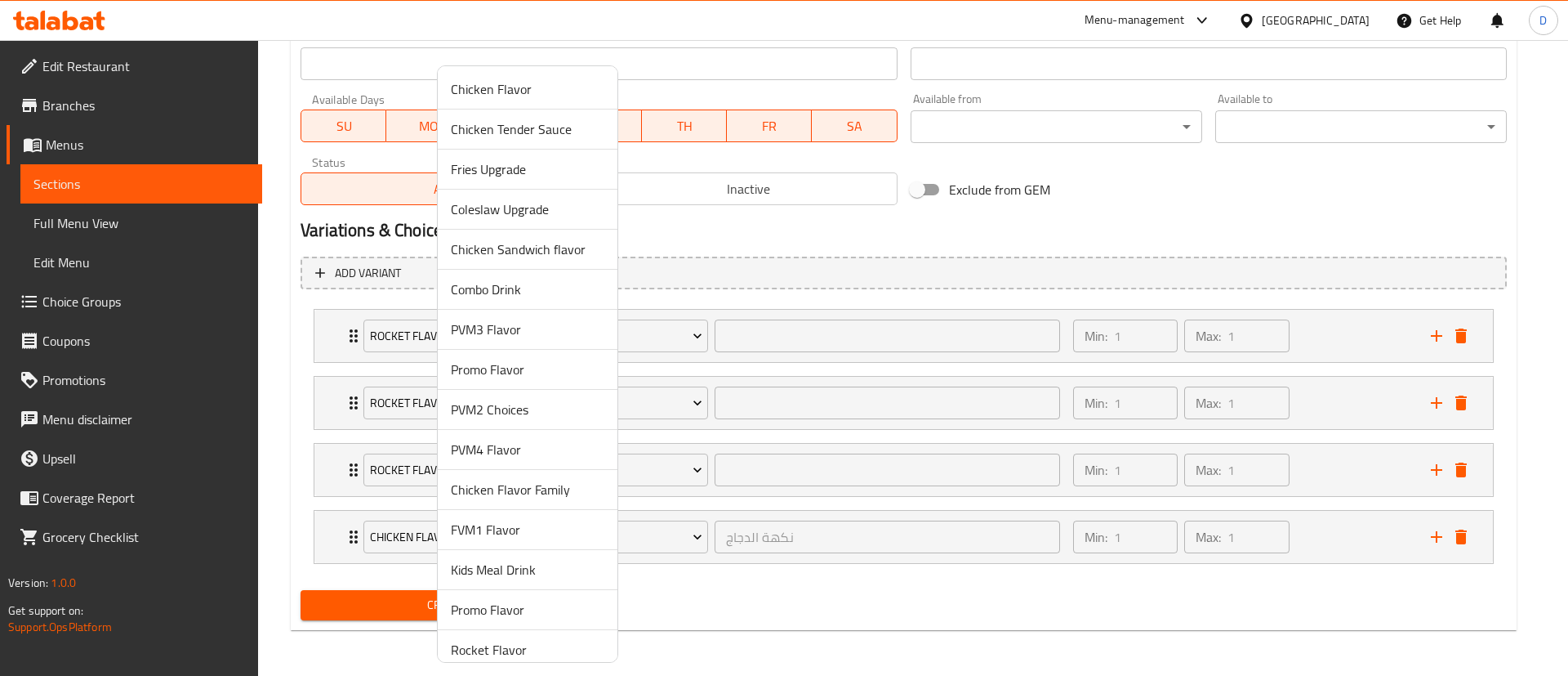
click at [492, 646] on span "Rocket Flavor" at bounding box center [527, 650] width 154 height 19
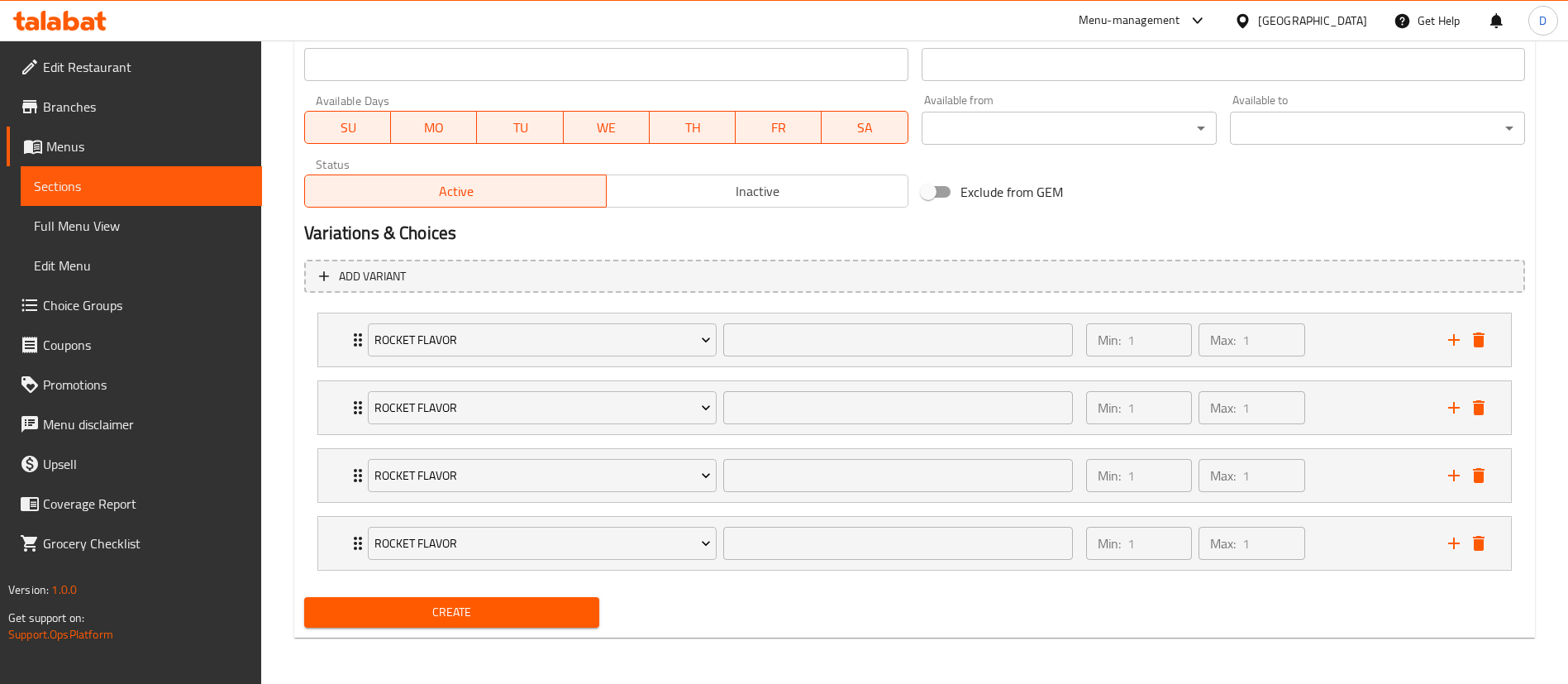
click at [674, 633] on div "Create" at bounding box center [915, 612] width 1234 height 44
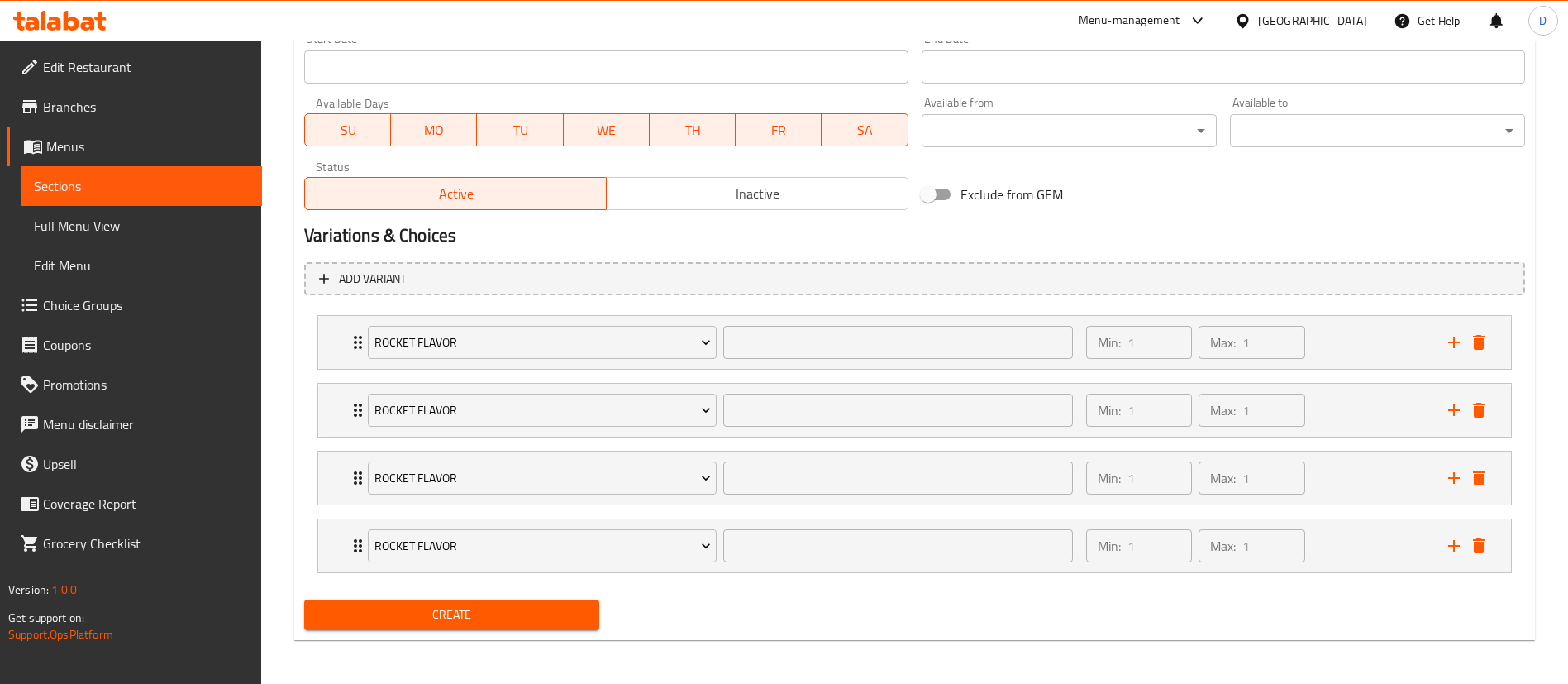
scroll to position [715, 0]
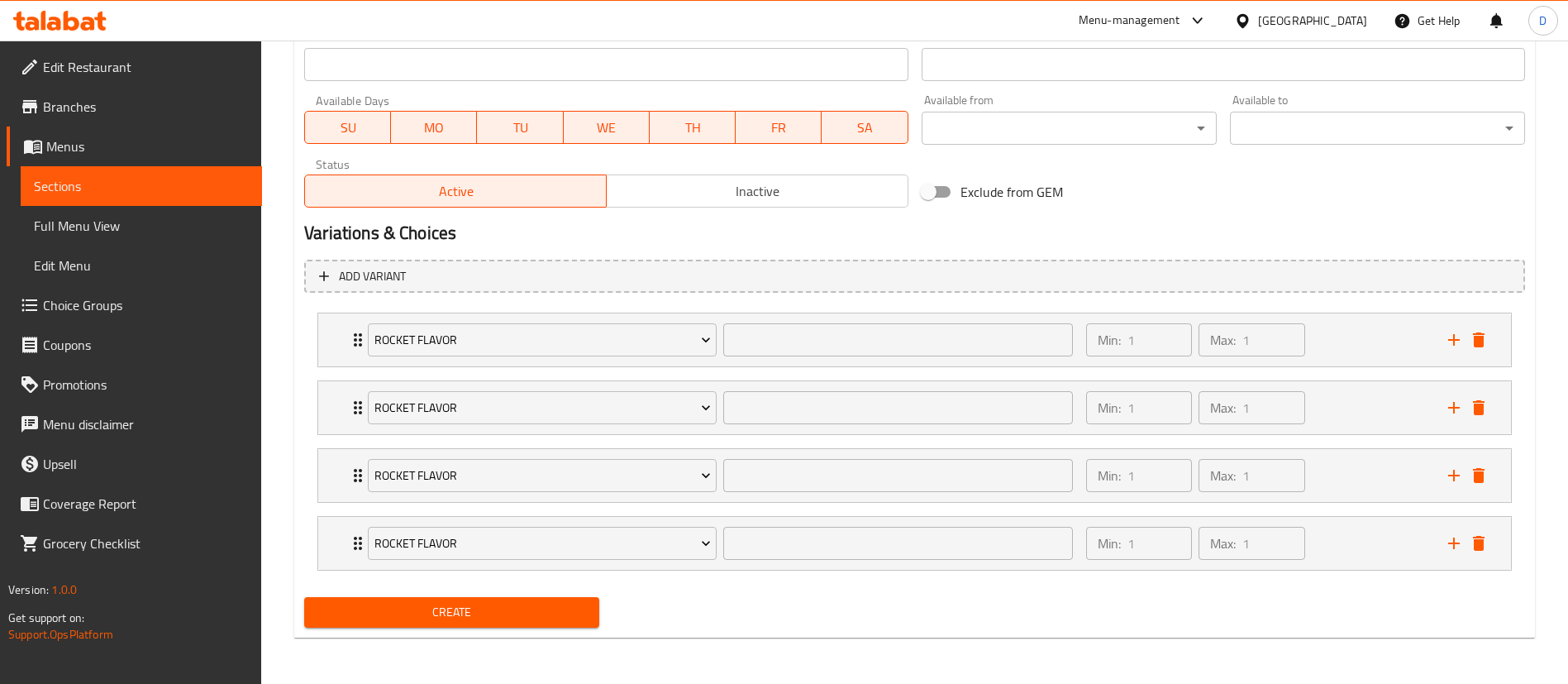
click at [565, 600] on button "Create" at bounding box center [452, 612] width 295 height 30
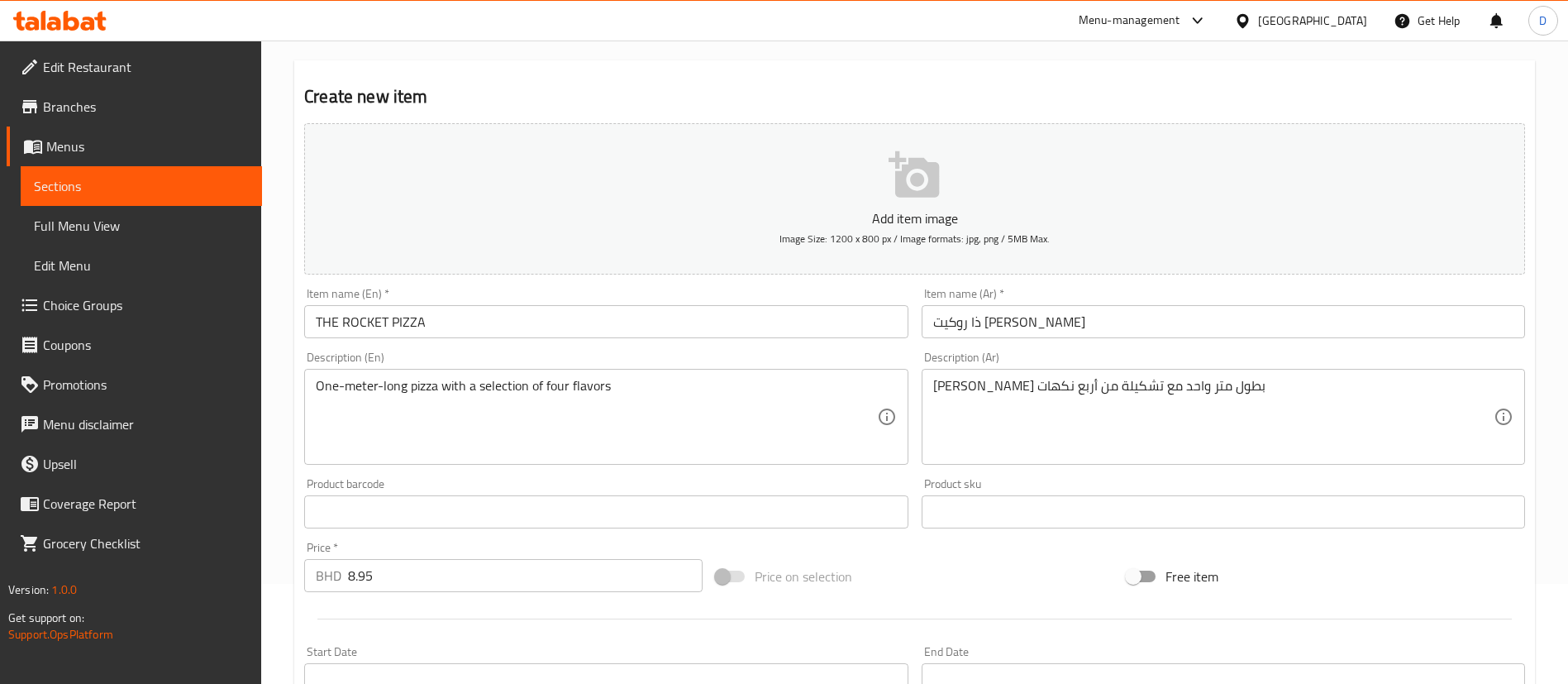
scroll to position [0, 0]
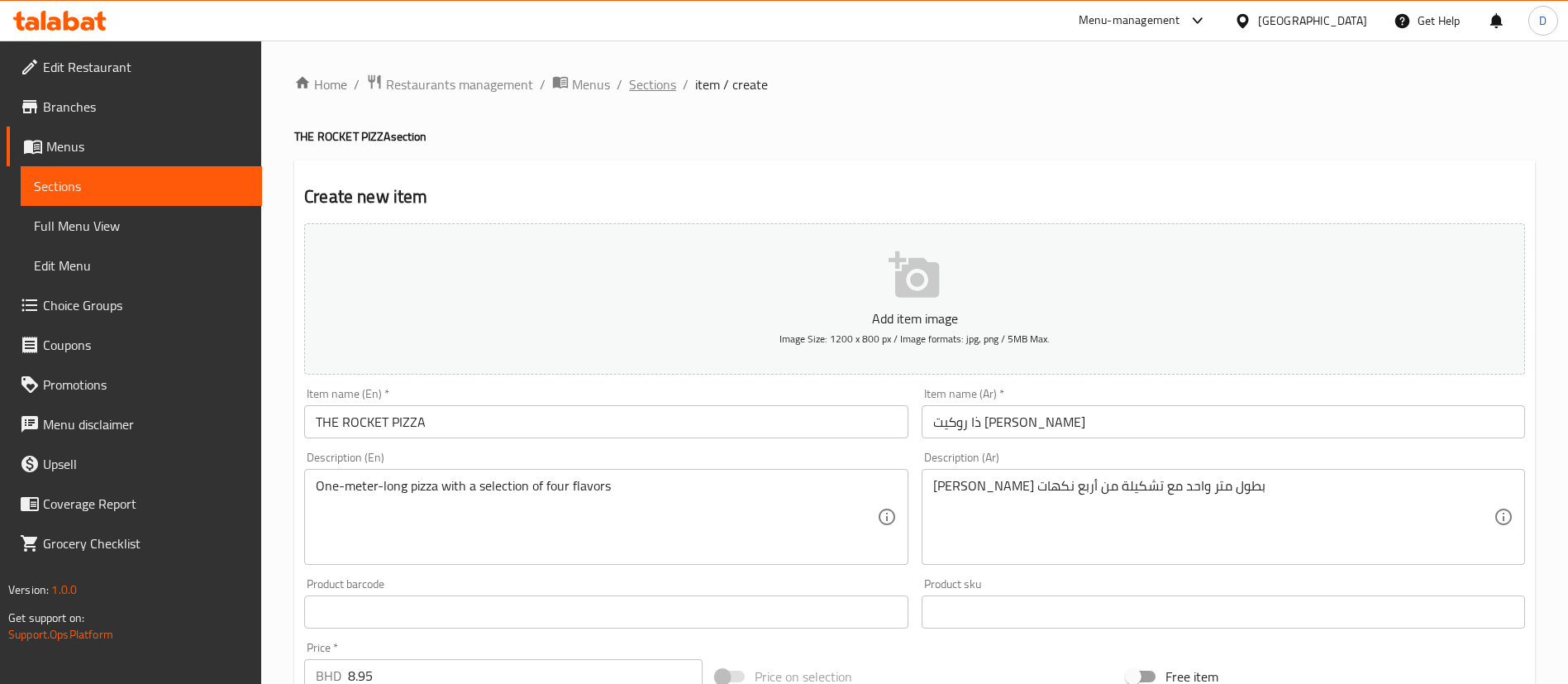
click at [668, 82] on span "Sections" at bounding box center [652, 84] width 47 height 20
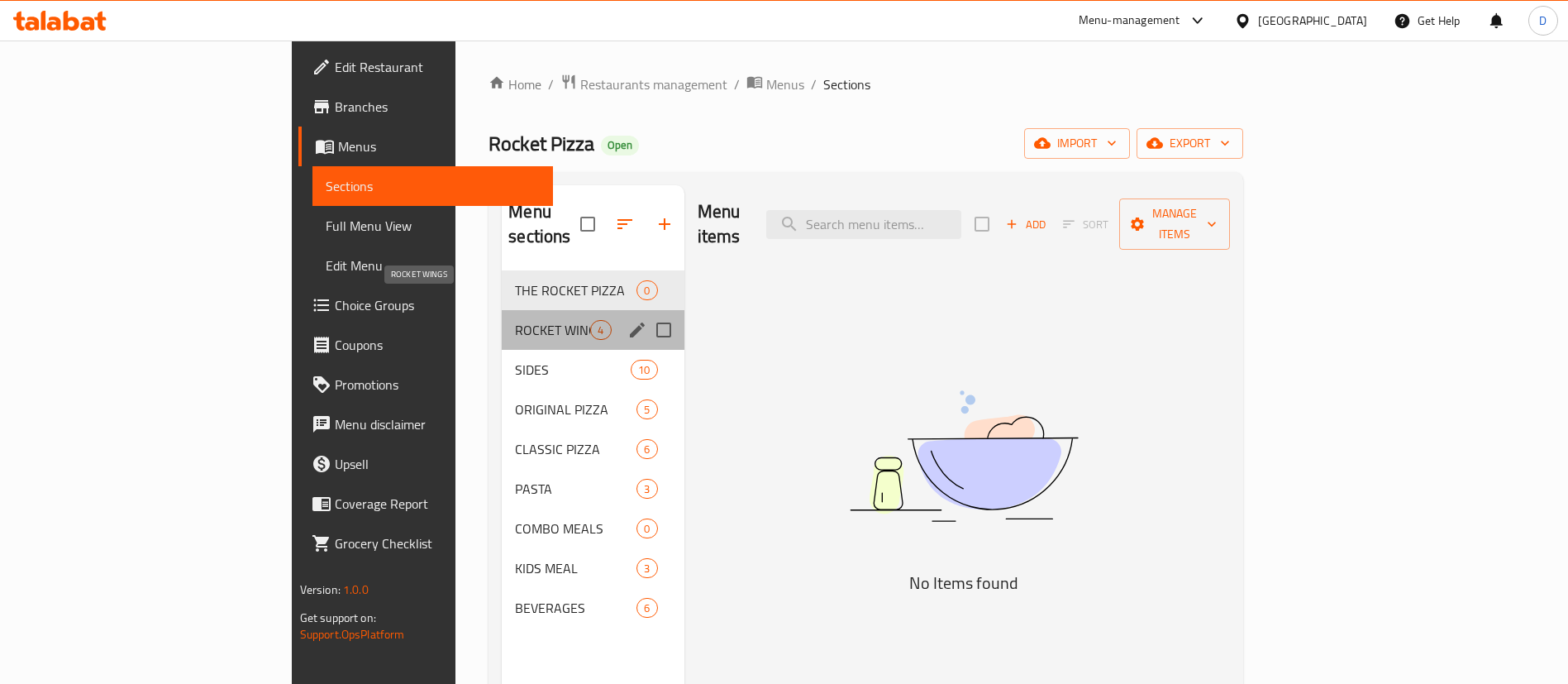
click at [515, 320] on span "ROCKET WINGS" at bounding box center [552, 330] width 75 height 20
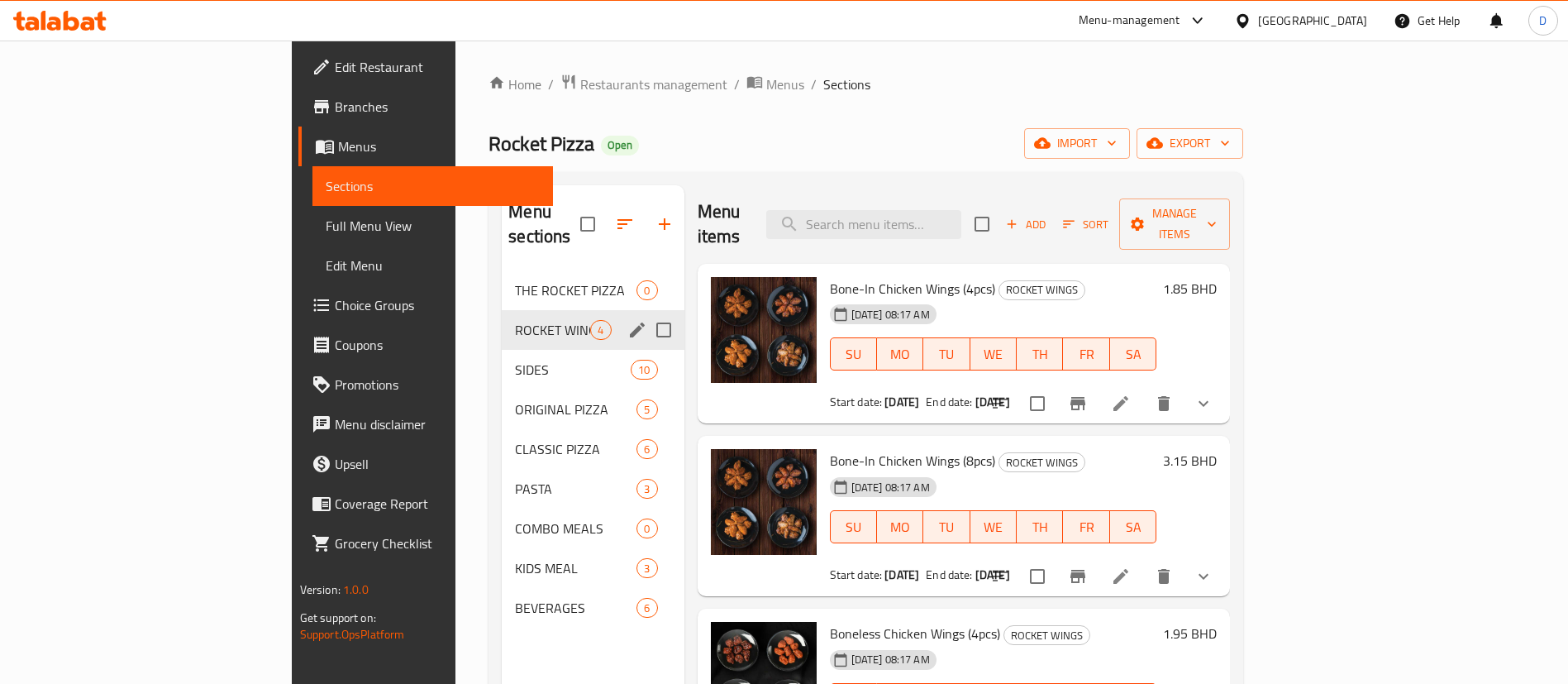
click at [502, 282] on div "THE ROCKET PIZZA 0" at bounding box center [592, 290] width 182 height 40
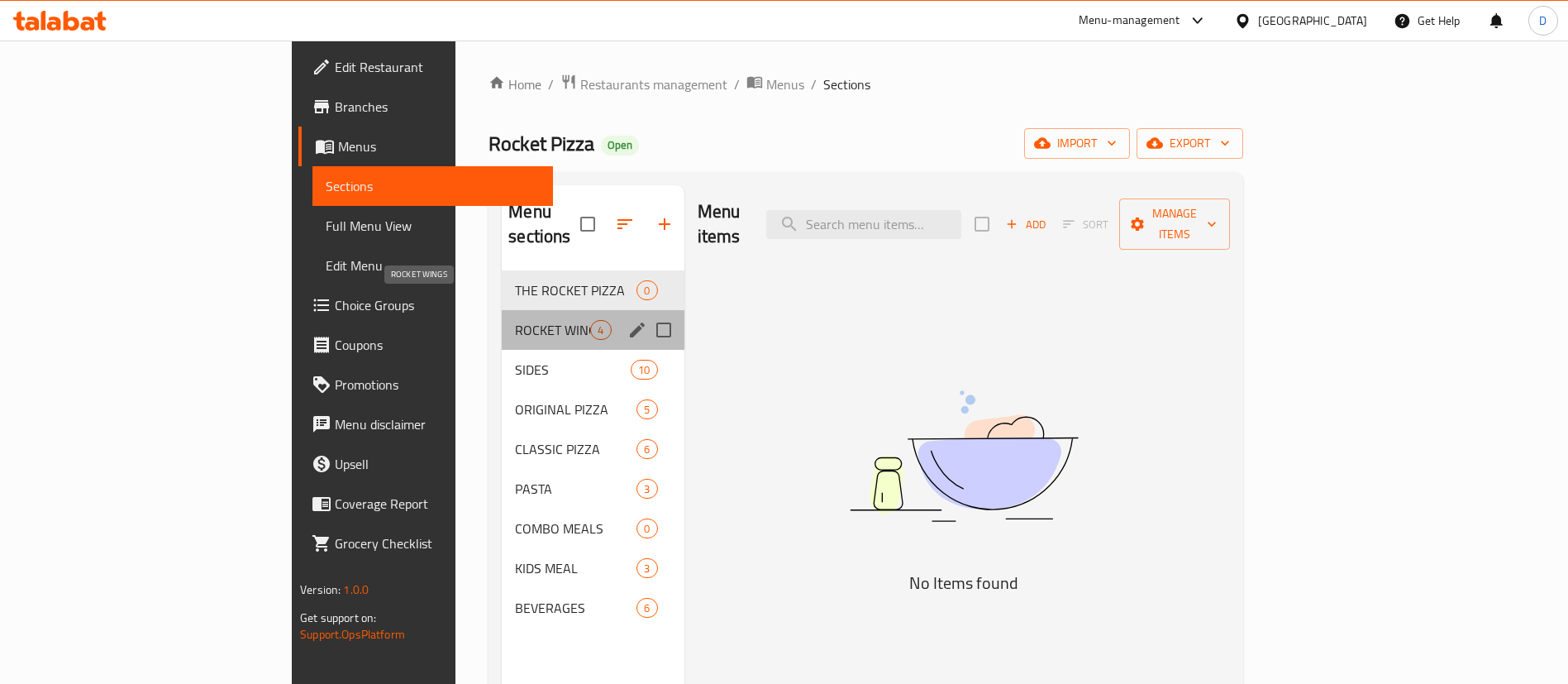
click at [515, 320] on span "ROCKET WINGS" at bounding box center [552, 330] width 75 height 20
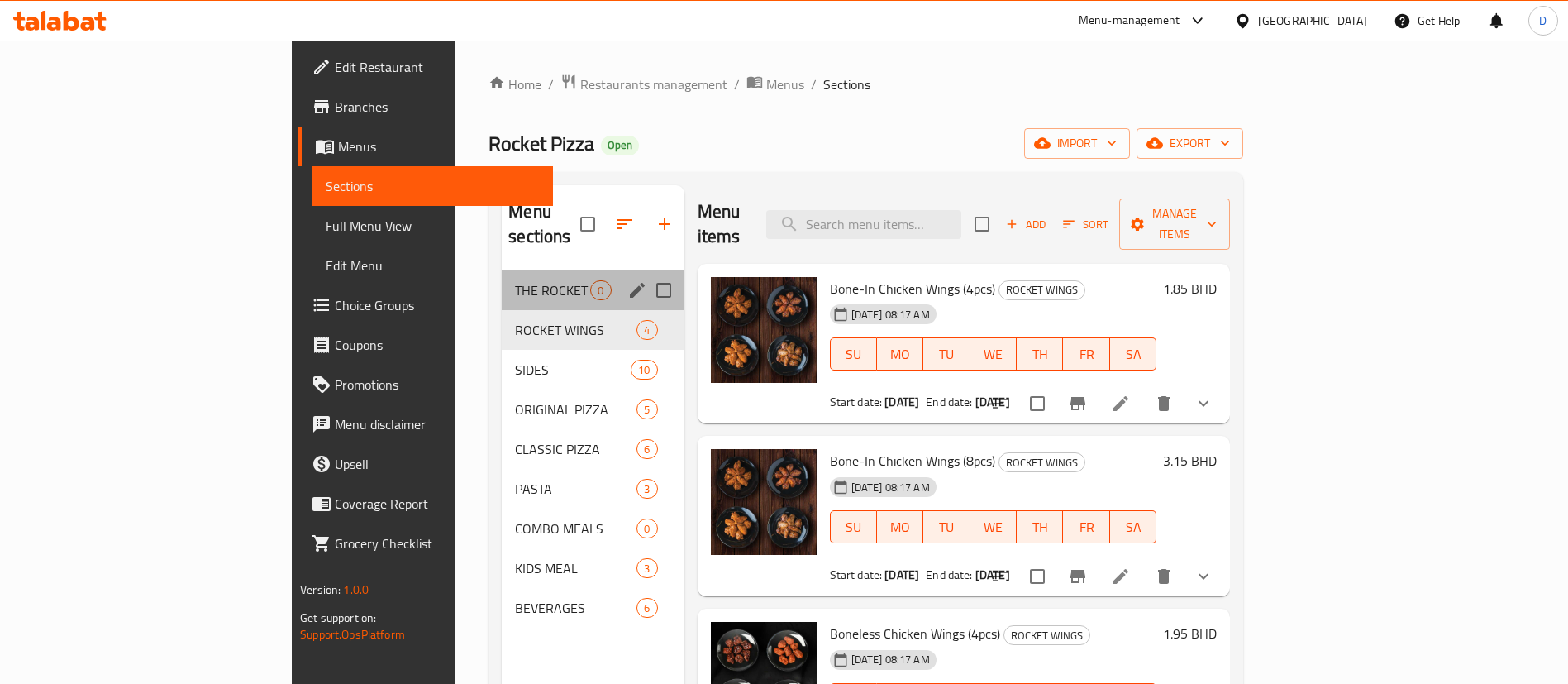
click at [502, 276] on div "THE ROCKET PIZZA 0" at bounding box center [592, 290] width 182 height 40
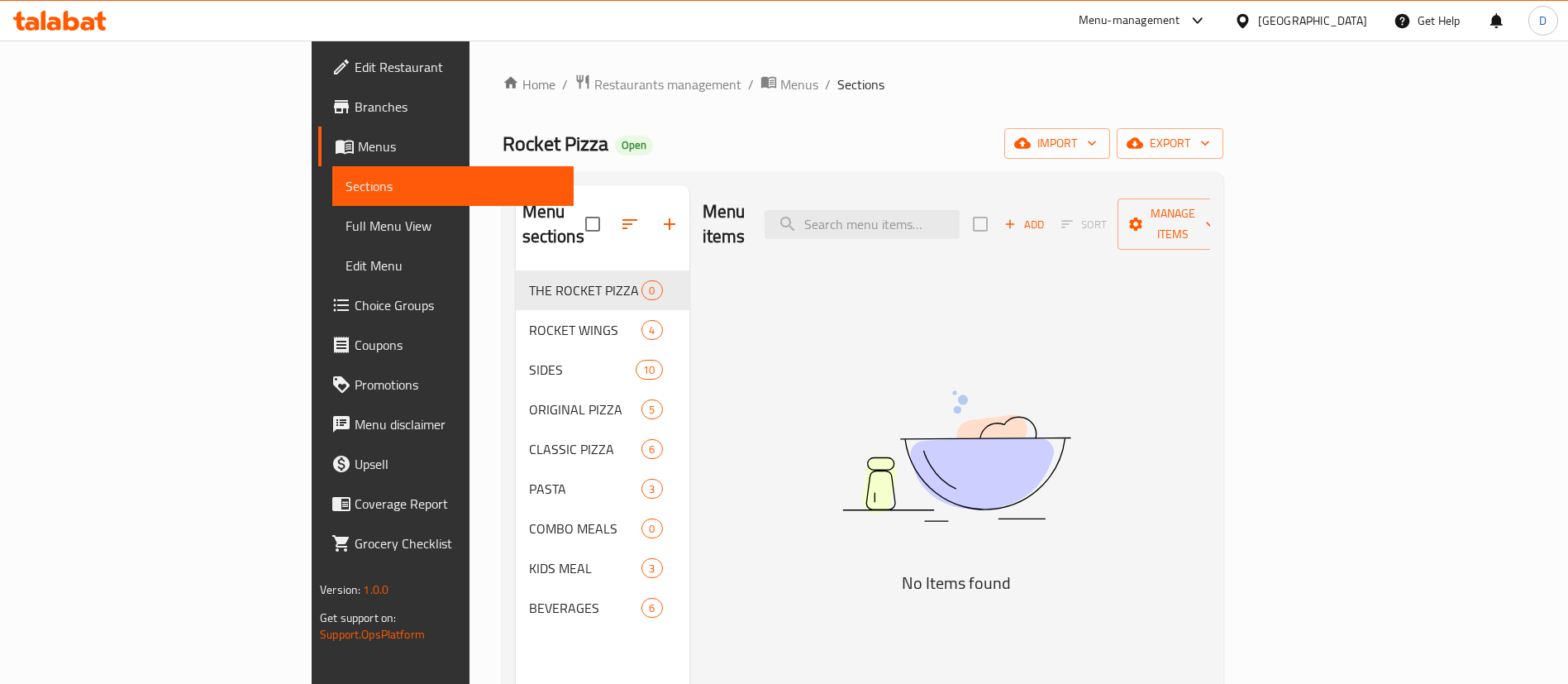
click at [976, 112] on div "Home / Restaurants management / Menus / Sections Rocket Pizza Open import expor…" at bounding box center [863, 478] width 721 height 808
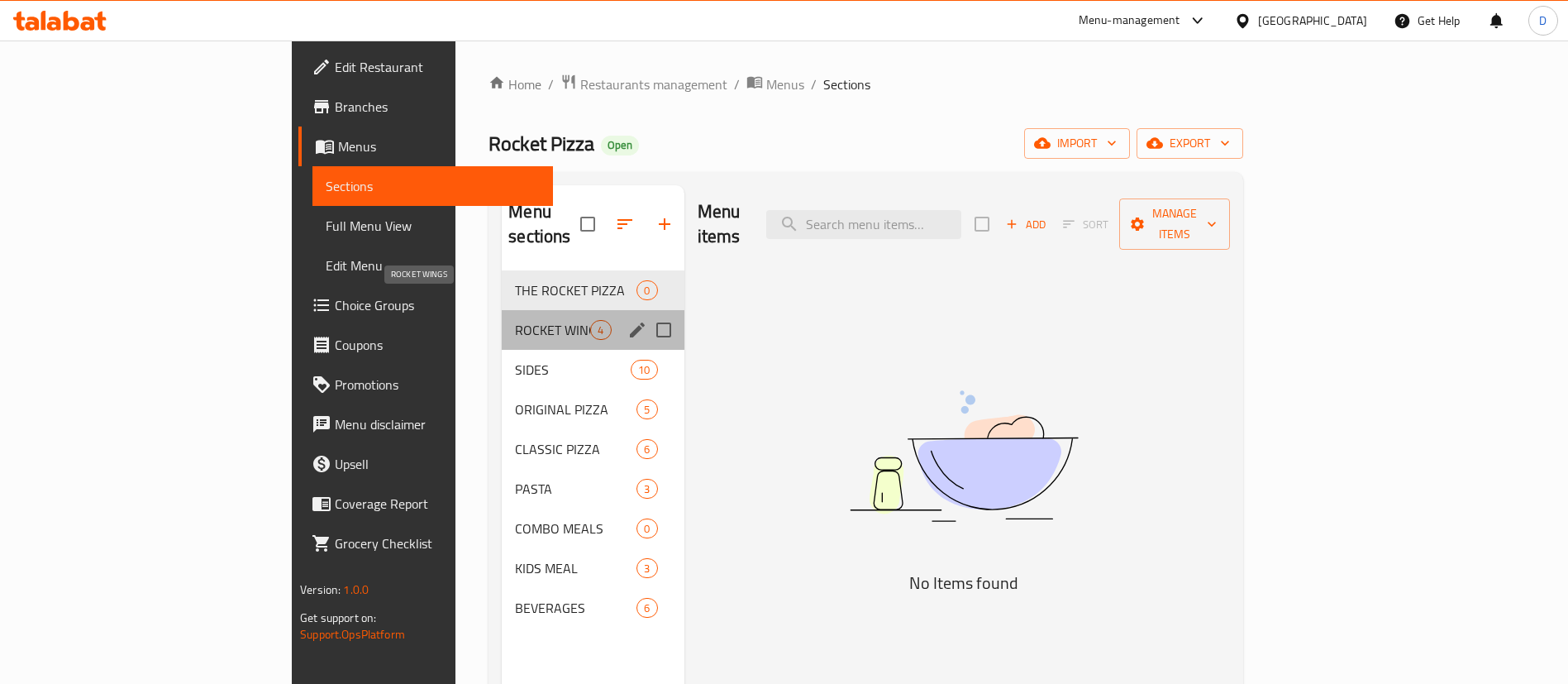
drag, startPoint x: 506, startPoint y: 306, endPoint x: 452, endPoint y: 272, distance: 63.8
click at [515, 320] on span "ROCKET WINGS" at bounding box center [552, 330] width 75 height 20
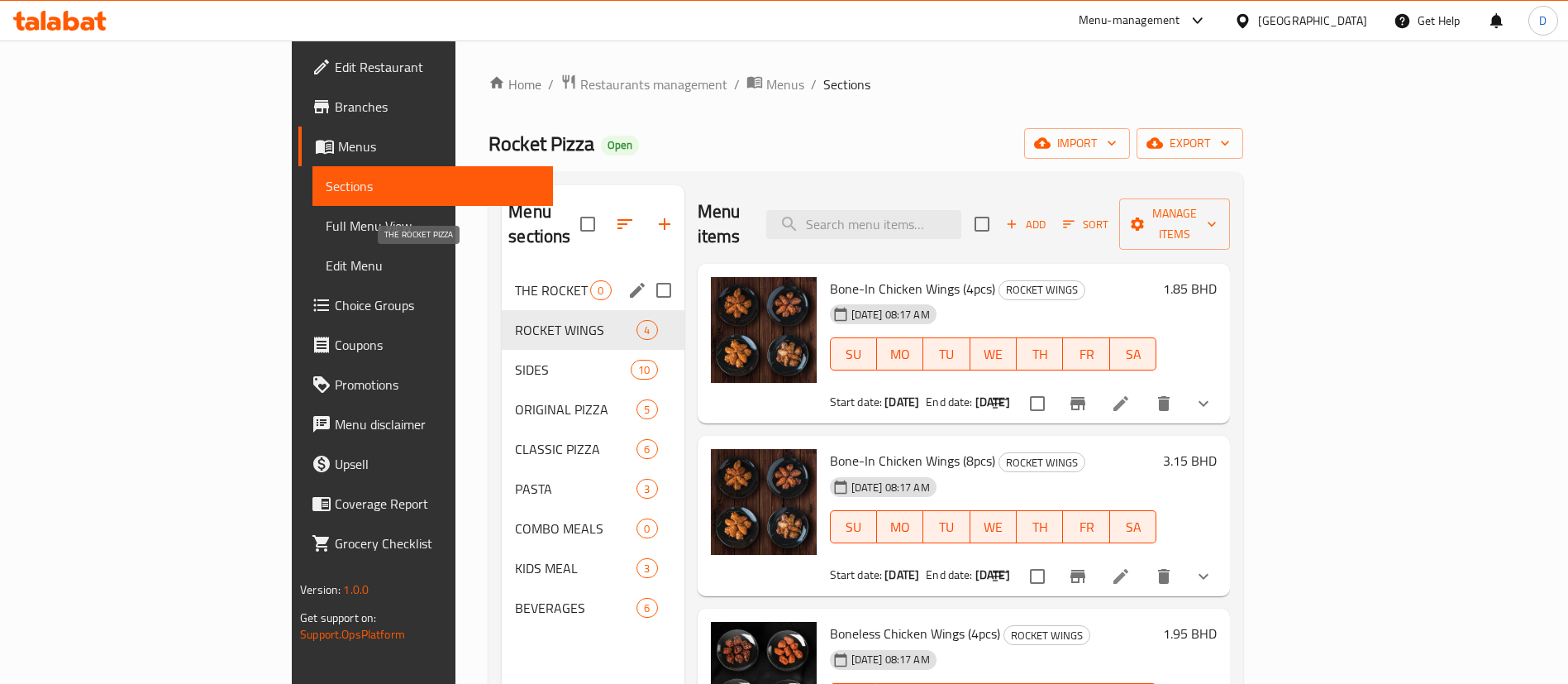
click at [515, 281] on span "THE ROCKET PIZZA" at bounding box center [552, 290] width 75 height 20
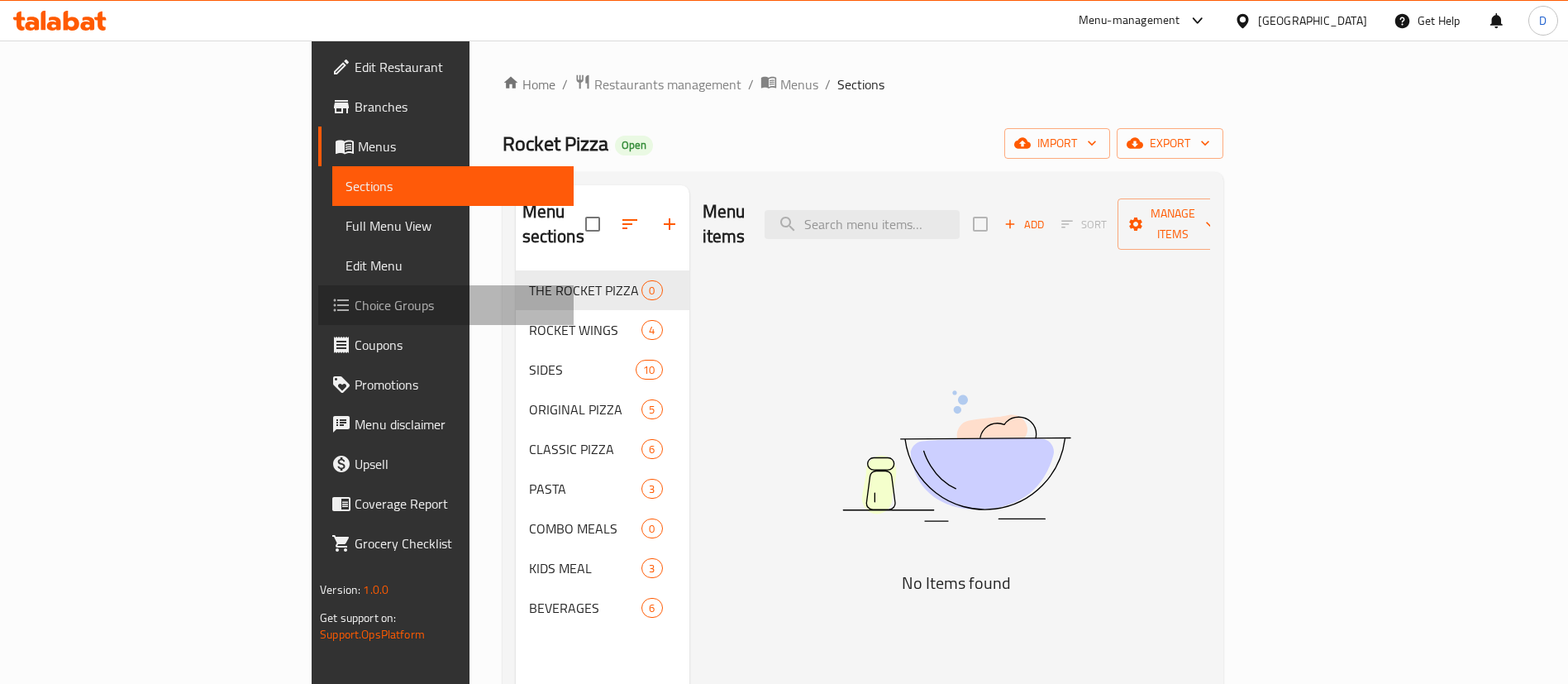
click at [354, 314] on span "Choice Groups" at bounding box center [457, 305] width 206 height 20
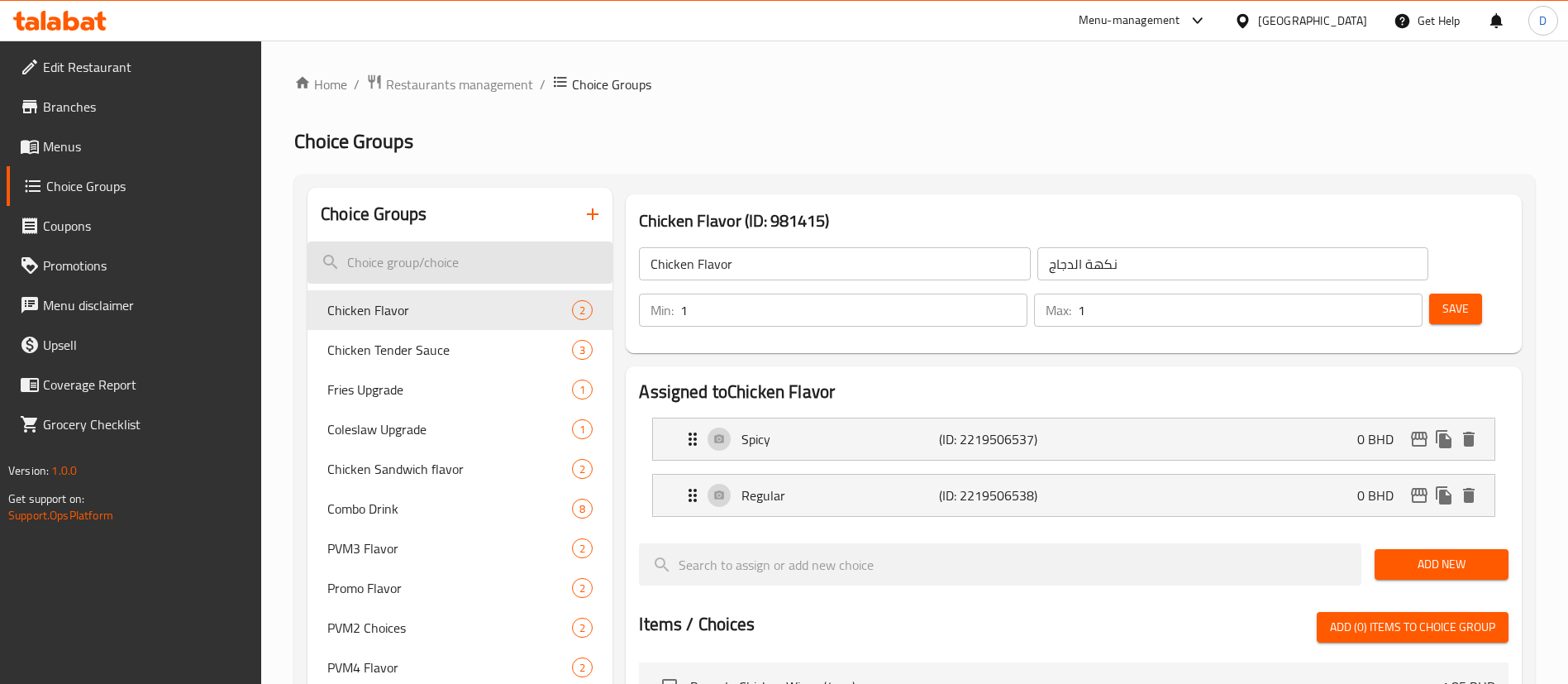
click at [384, 251] on input "search" at bounding box center [459, 262] width 305 height 42
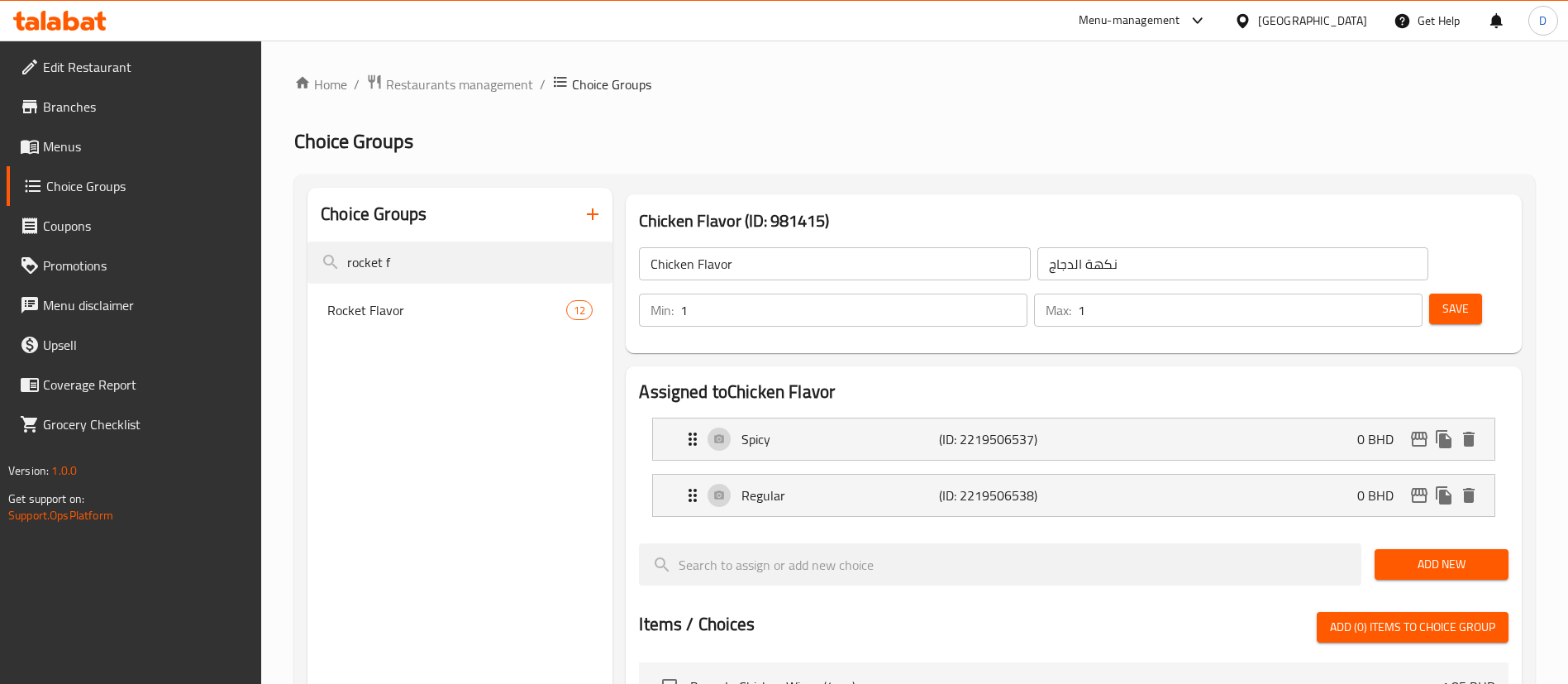
type input "rocket f"
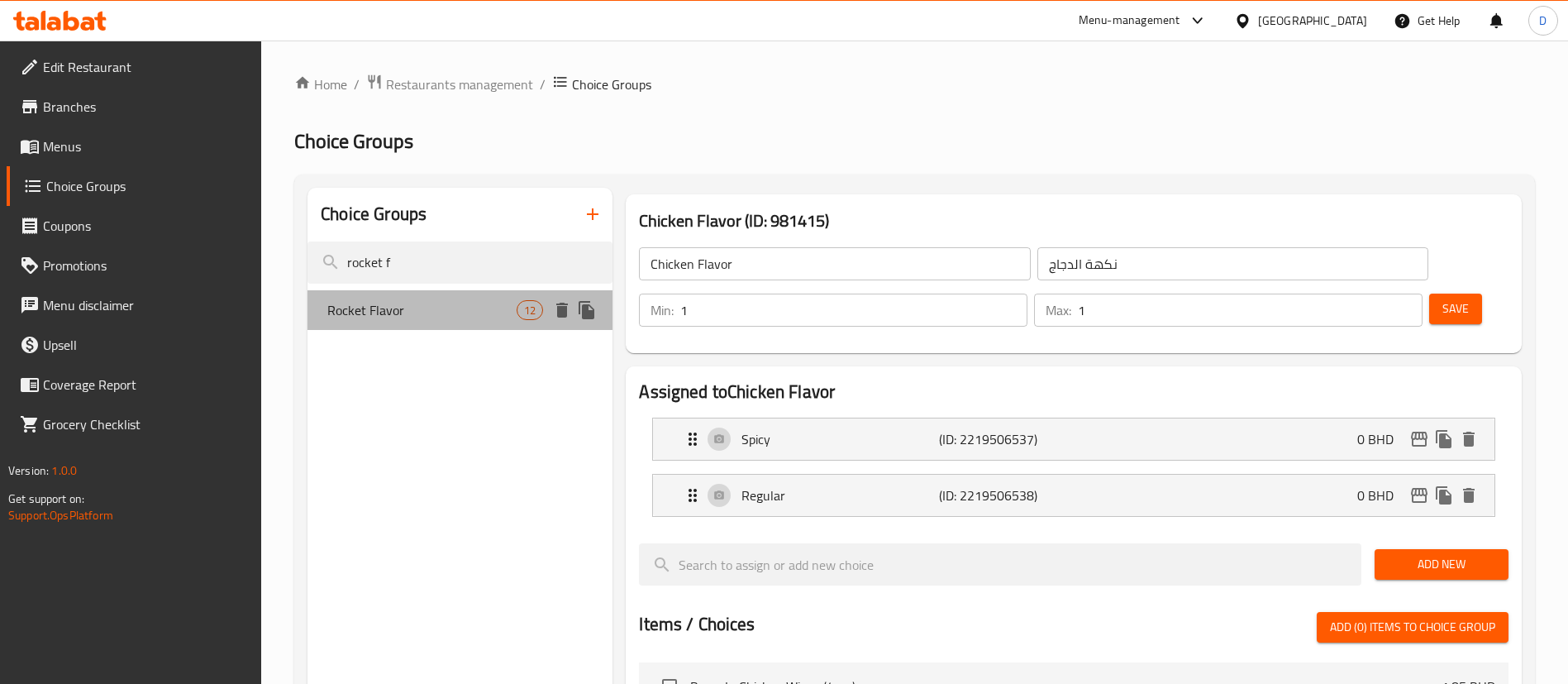
click at [387, 300] on span "Rocket Flavor" at bounding box center [422, 310] width 189 height 20
type input "Rocket Flavor"
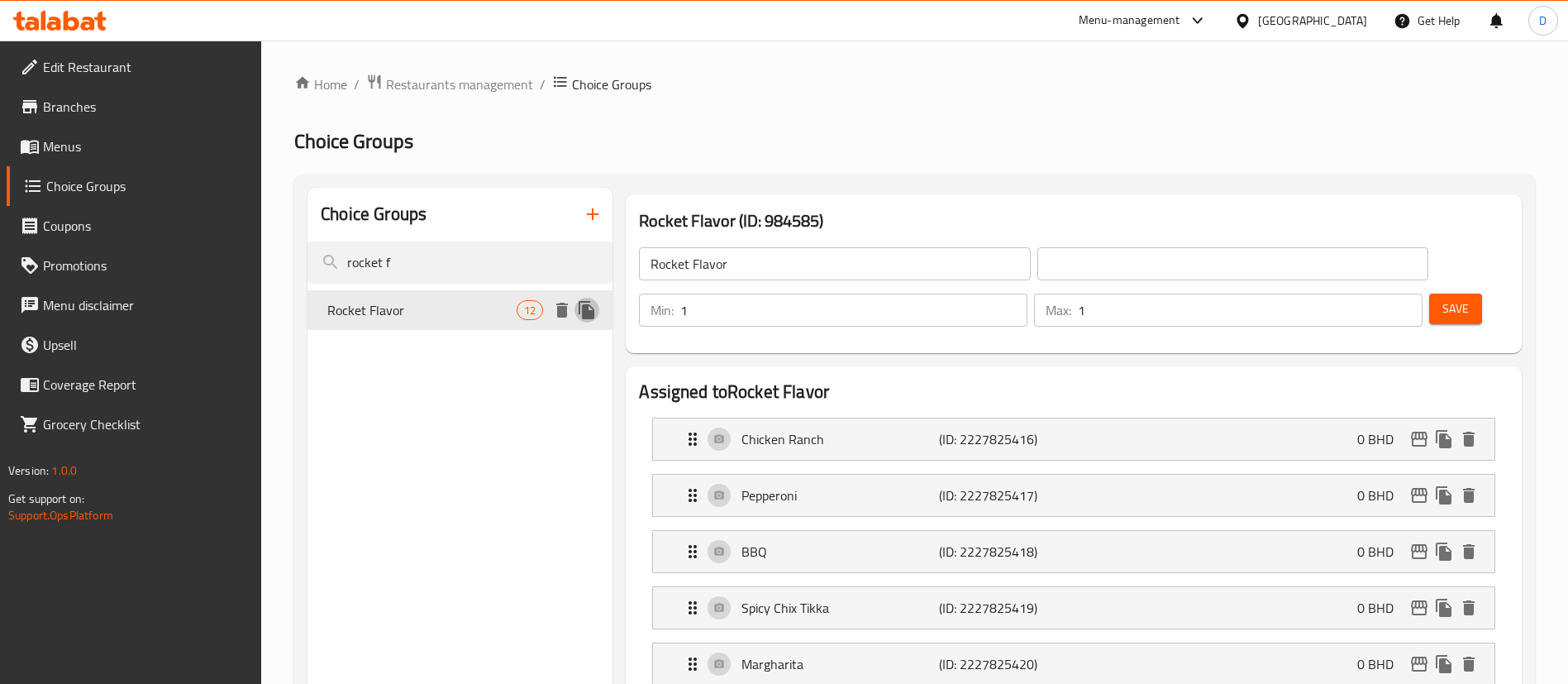
click at [587, 303] on icon "duplicate" at bounding box center [587, 310] width 20 height 20
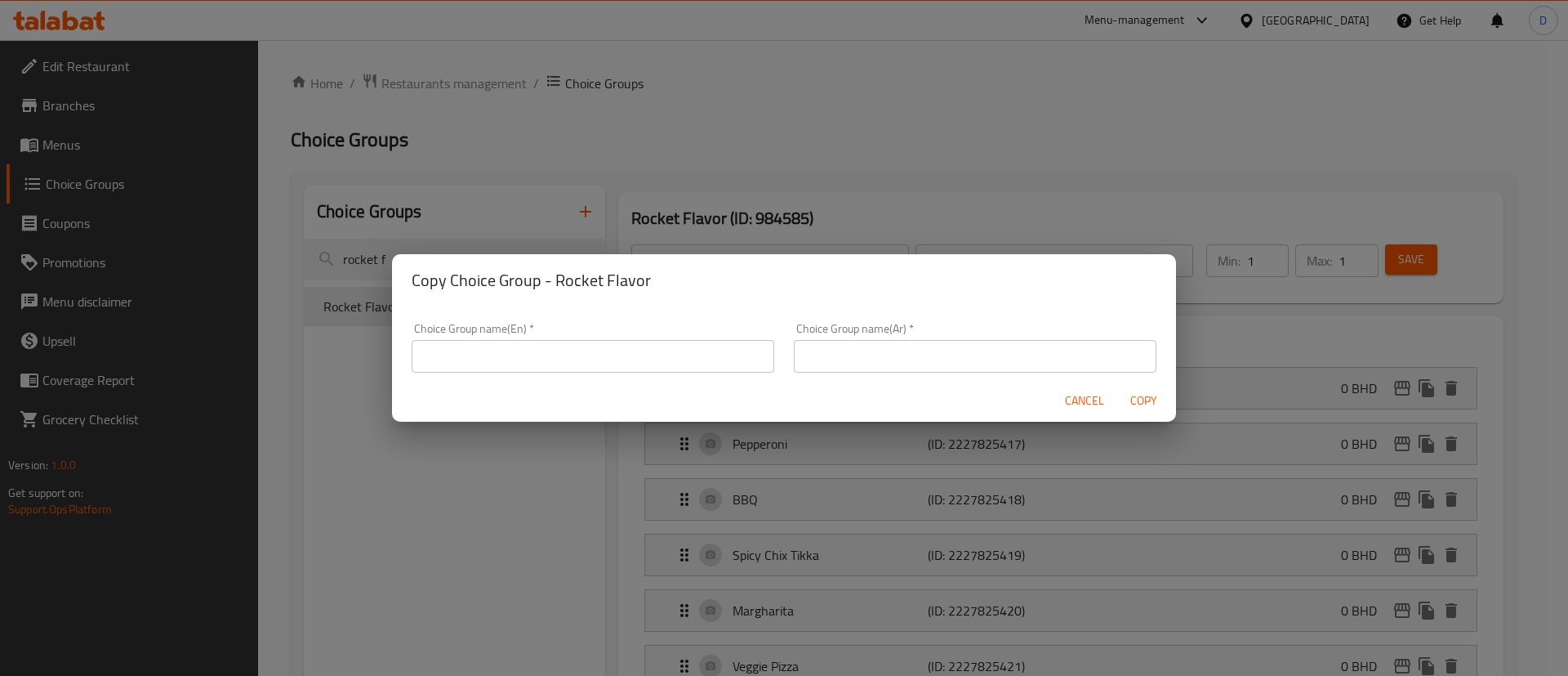
click at [559, 361] on input "text" at bounding box center [592, 356] width 362 height 32
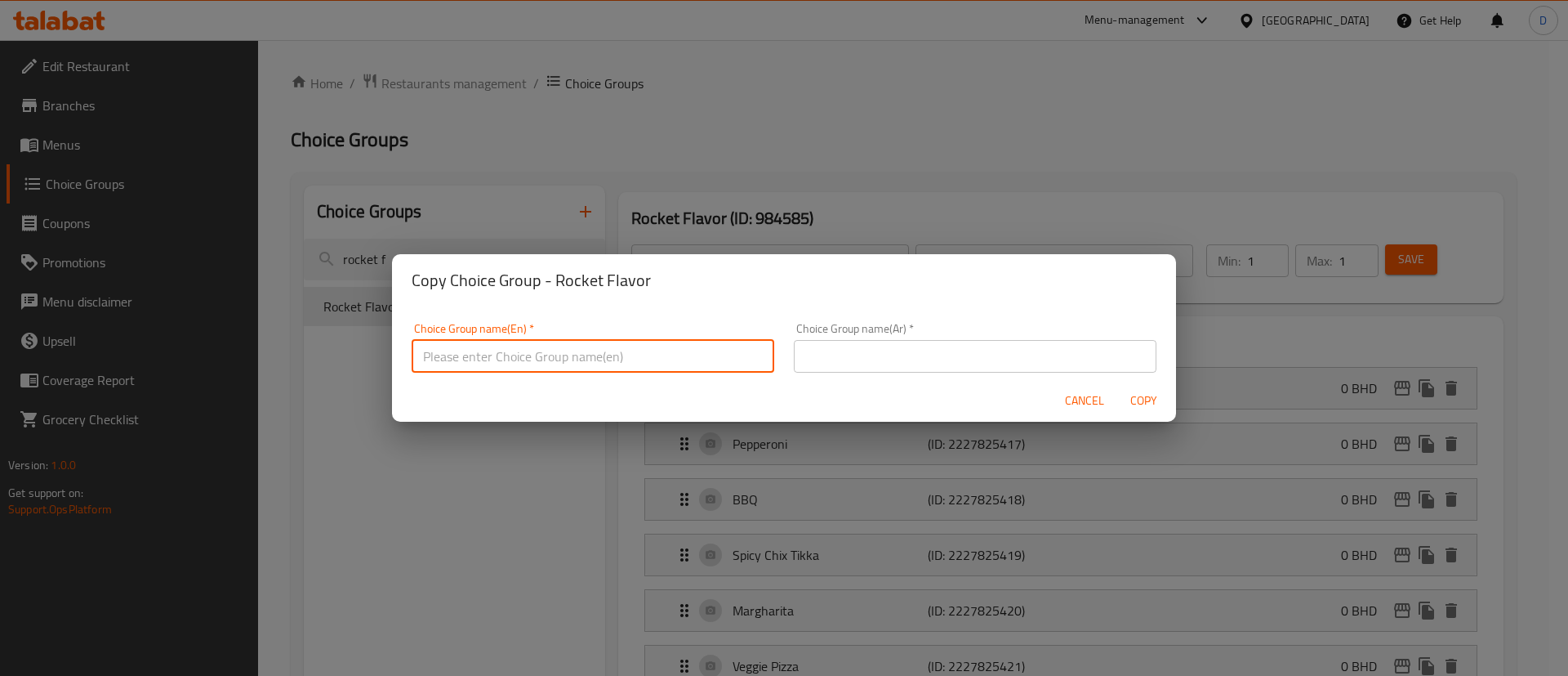
click at [553, 274] on h2 "Copy Choice Group - Rocket Flavor" at bounding box center [784, 280] width 745 height 26
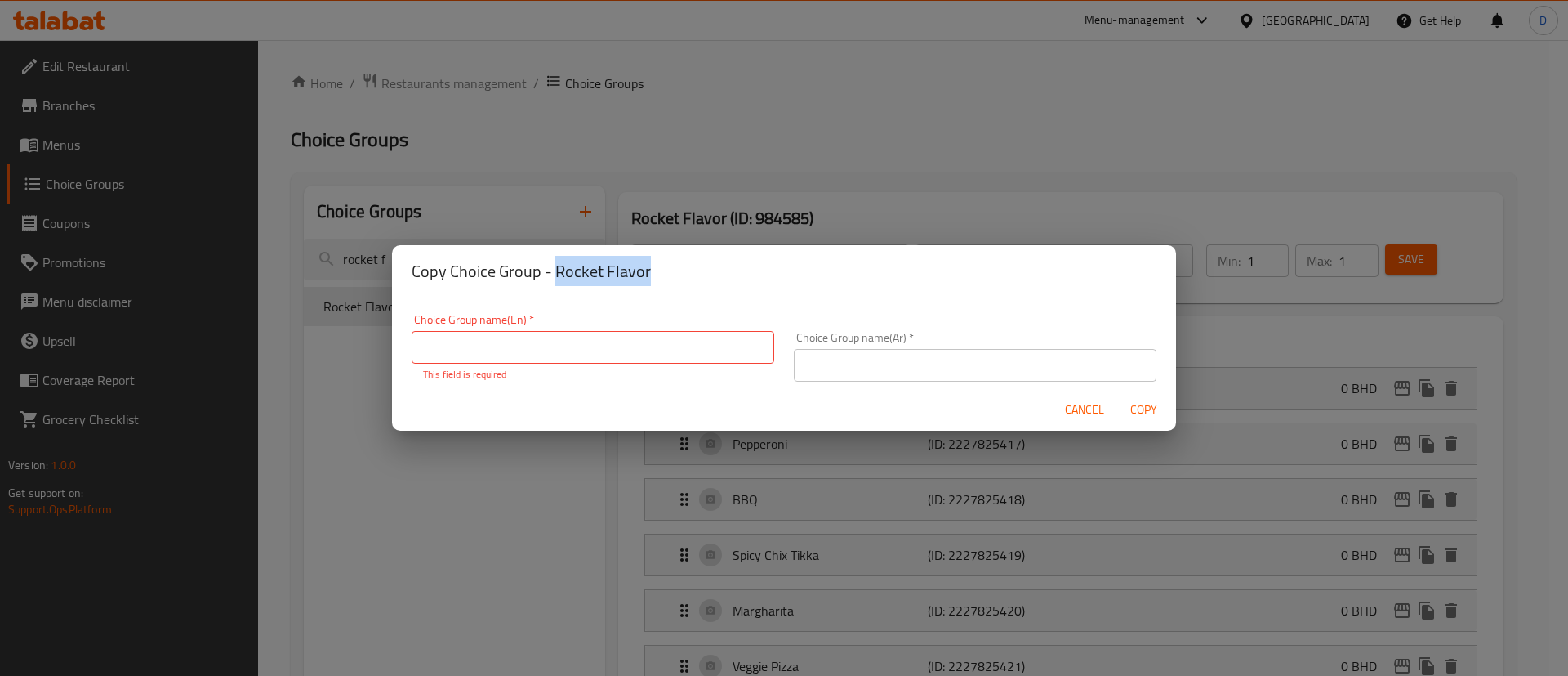
drag, startPoint x: 556, startPoint y: 275, endPoint x: 704, endPoint y: 255, distance: 149.3
click at [704, 255] on div "Copy Choice Group - Rocket Flavor" at bounding box center [784, 271] width 784 height 53
copy h2 "Rocket Flavor"
drag, startPoint x: 585, startPoint y: 366, endPoint x: 592, endPoint y: 355, distance: 13.0
click at [589, 362] on div "Choice Group name(En)   * Choice Group name(En) * This field is required" at bounding box center [592, 347] width 362 height 68
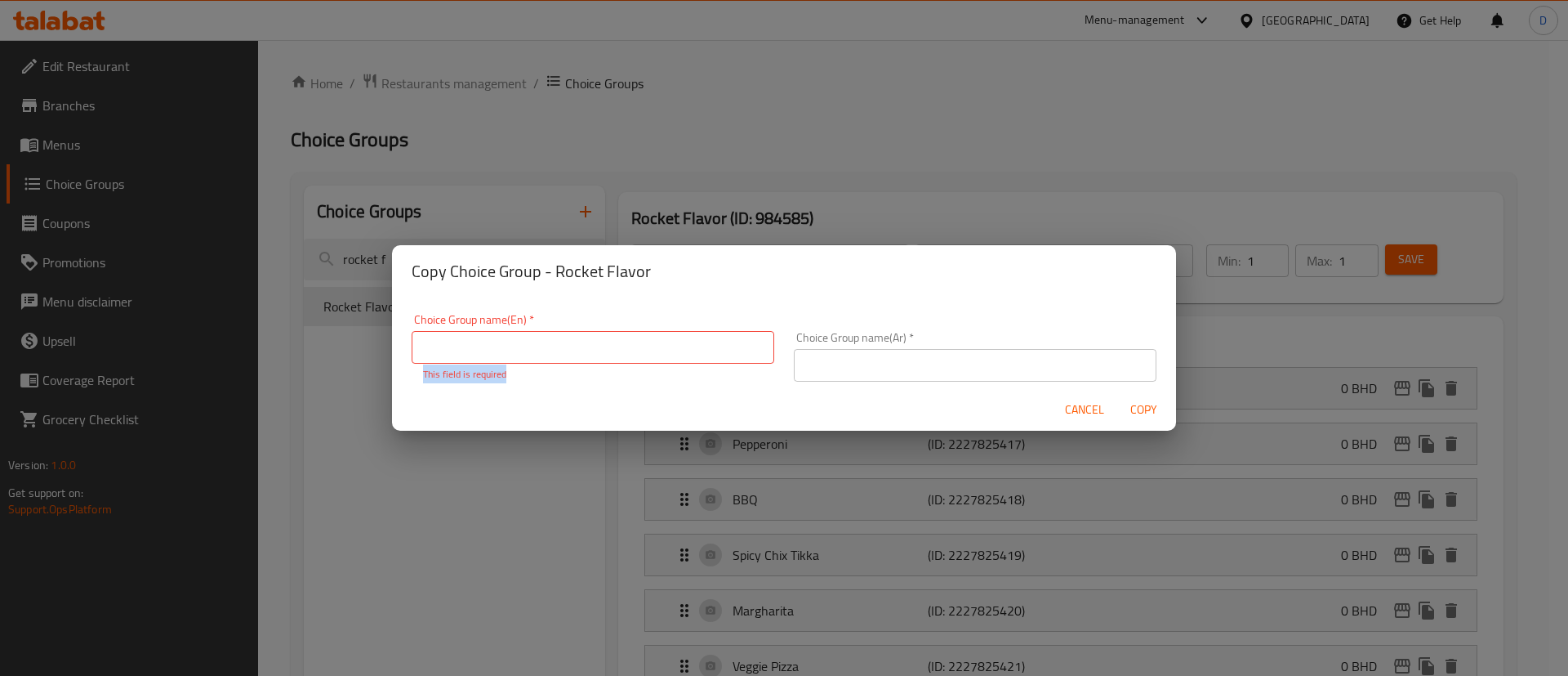
click at [594, 350] on input "text" at bounding box center [592, 347] width 362 height 32
paste input "Rocket Flavor"
click at [422, 353] on input "Rocket Flavor" at bounding box center [592, 347] width 362 height 32
drag, startPoint x: 566, startPoint y: 344, endPoint x: 381, endPoint y: 353, distance: 185.2
click at [381, 353] on div "Copy Choice Group - Rocket Flavor Choice Group name(En)   * 2nd Rocket Flavor C…" at bounding box center [784, 338] width 1568 height 676
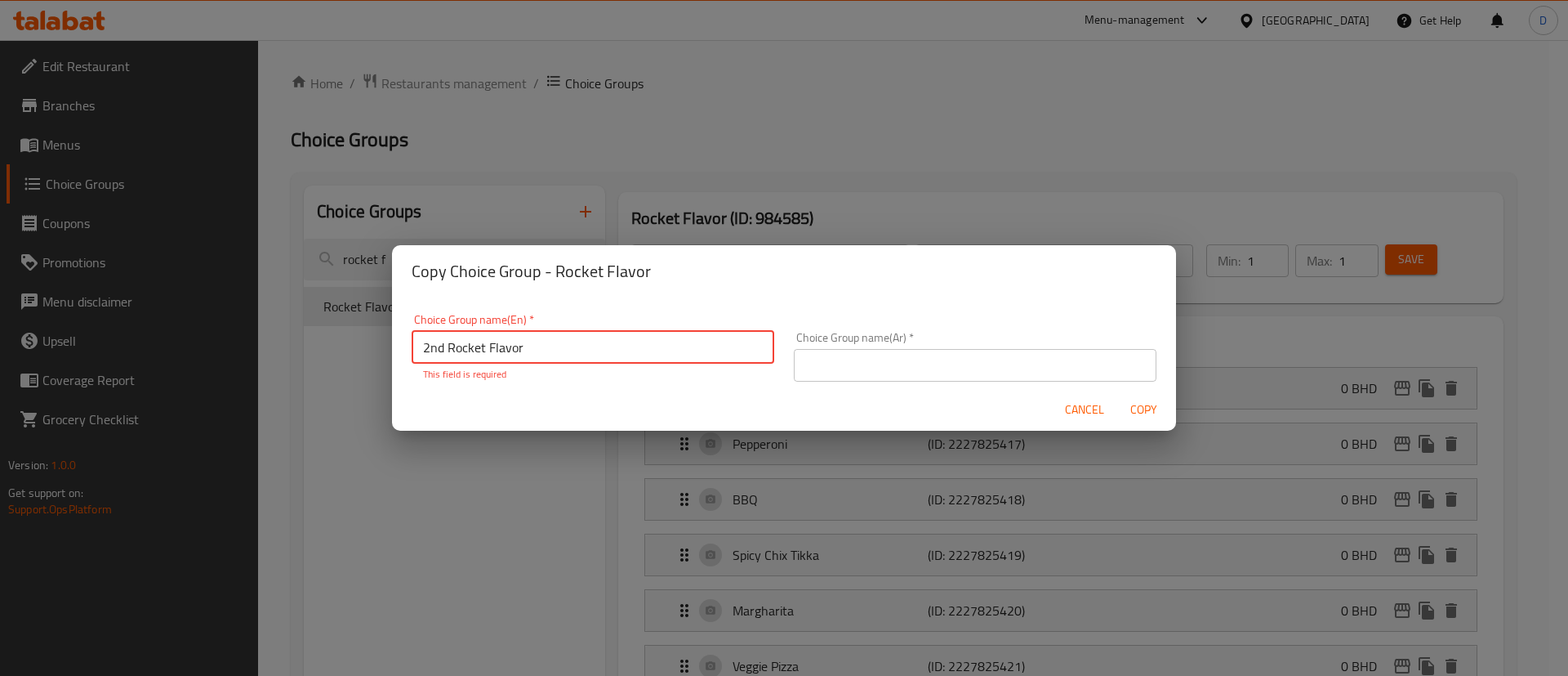
type input "2nd Rocket Flavor"
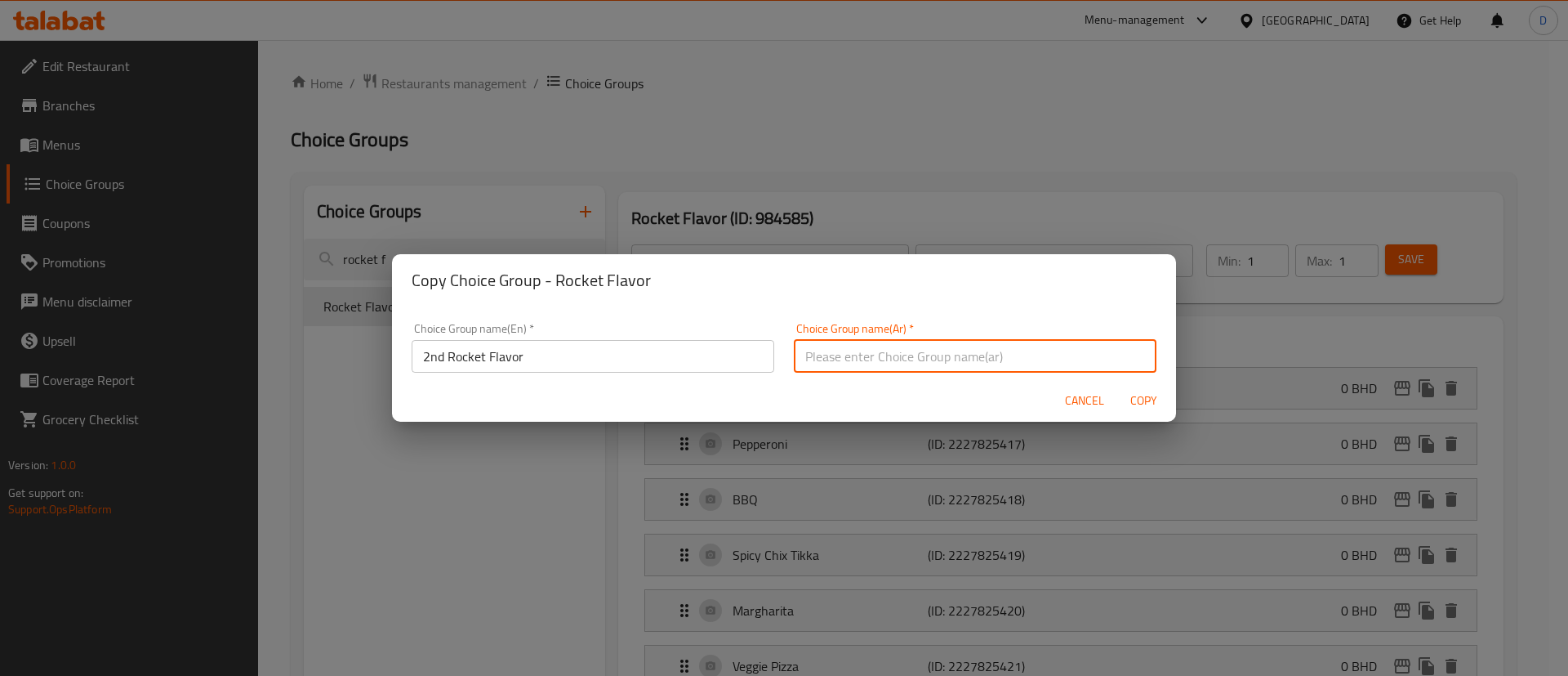
click at [974, 348] on input "text" at bounding box center [975, 356] width 362 height 32
paste input "نكهة الصاروخ الثانية"
type input "نكهة الصاروخ الثانية"
click at [1146, 398] on span "Copy" at bounding box center [1143, 400] width 39 height 20
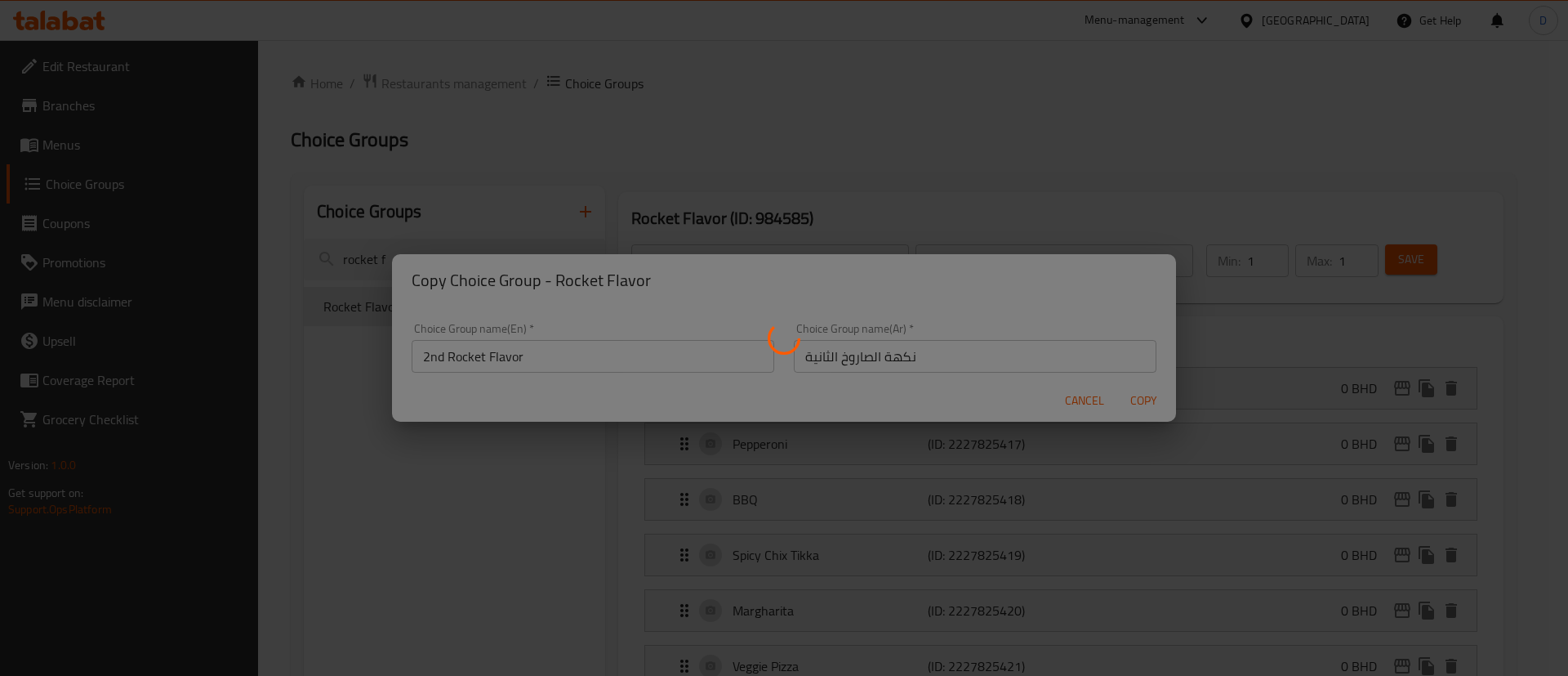
type input "2nd Rocket Flavor"
type input "نكهة الصاروخ الثانية"
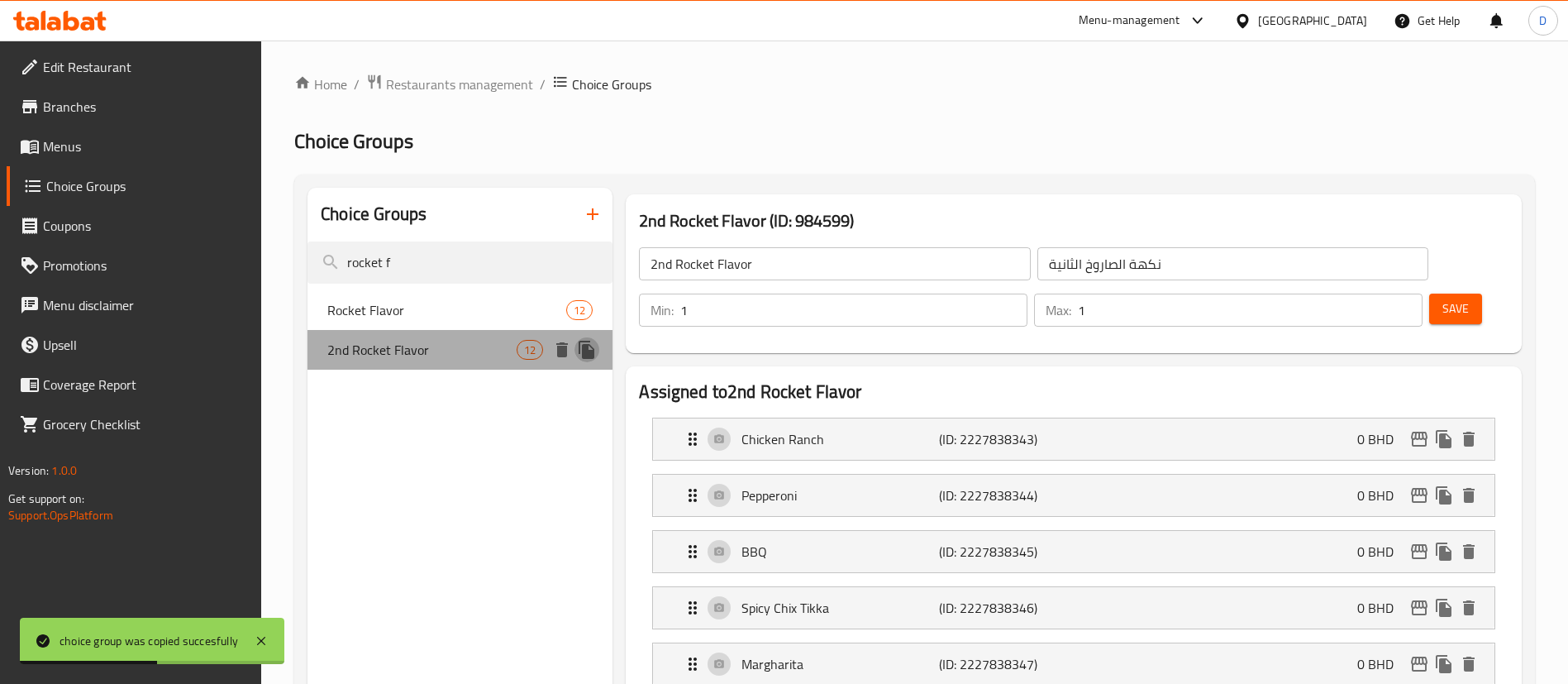
click at [587, 357] on icon "duplicate" at bounding box center [587, 350] width 16 height 18
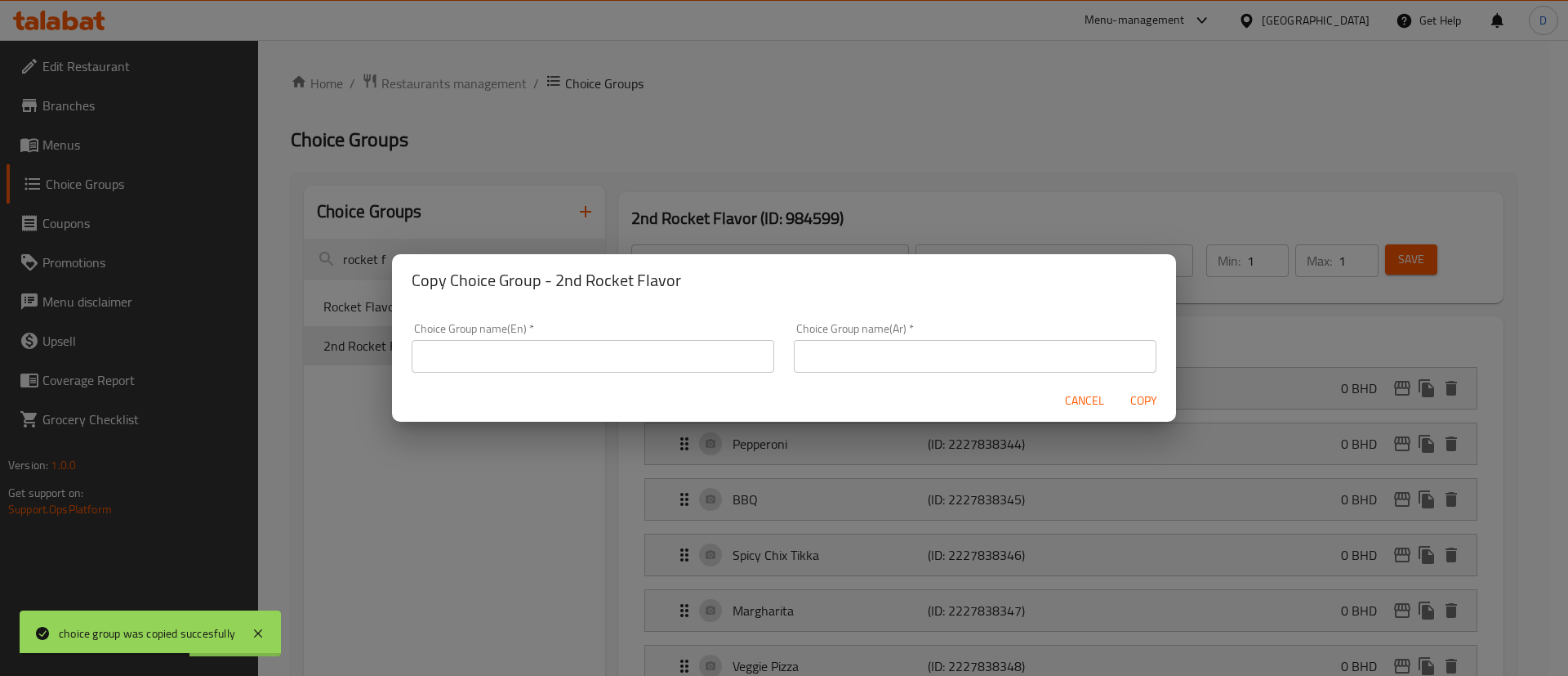
click at [553, 275] on h2 "Copy Choice Group - 2nd Rocket Flavor" at bounding box center [784, 280] width 745 height 26
drag, startPoint x: 558, startPoint y: 277, endPoint x: 691, endPoint y: 269, distance: 133.2
click at [691, 269] on h2 "Copy Choice Group - 2nd Rocket Flavor" at bounding box center [784, 280] width 745 height 26
copy h2 "2nd Rocket Flavor"
click at [569, 352] on input "text" at bounding box center [592, 356] width 362 height 32
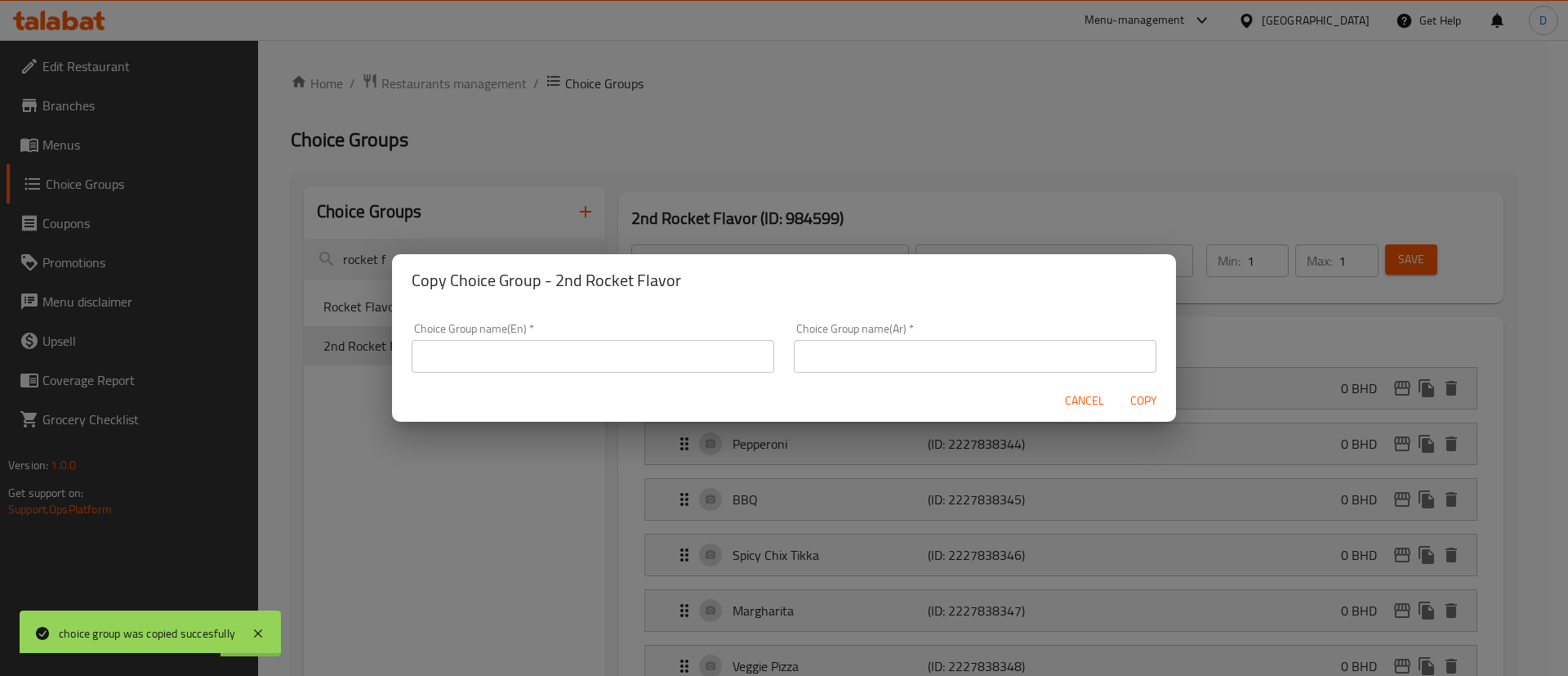
paste input "2nd Rocket Flavor"
drag, startPoint x: 443, startPoint y: 356, endPoint x: 405, endPoint y: 356, distance: 38.0
click at [405, 356] on div "Choice Group name(En)   * 2nd Rocket Flavor Choice Group name(En) *" at bounding box center [593, 348] width 383 height 69
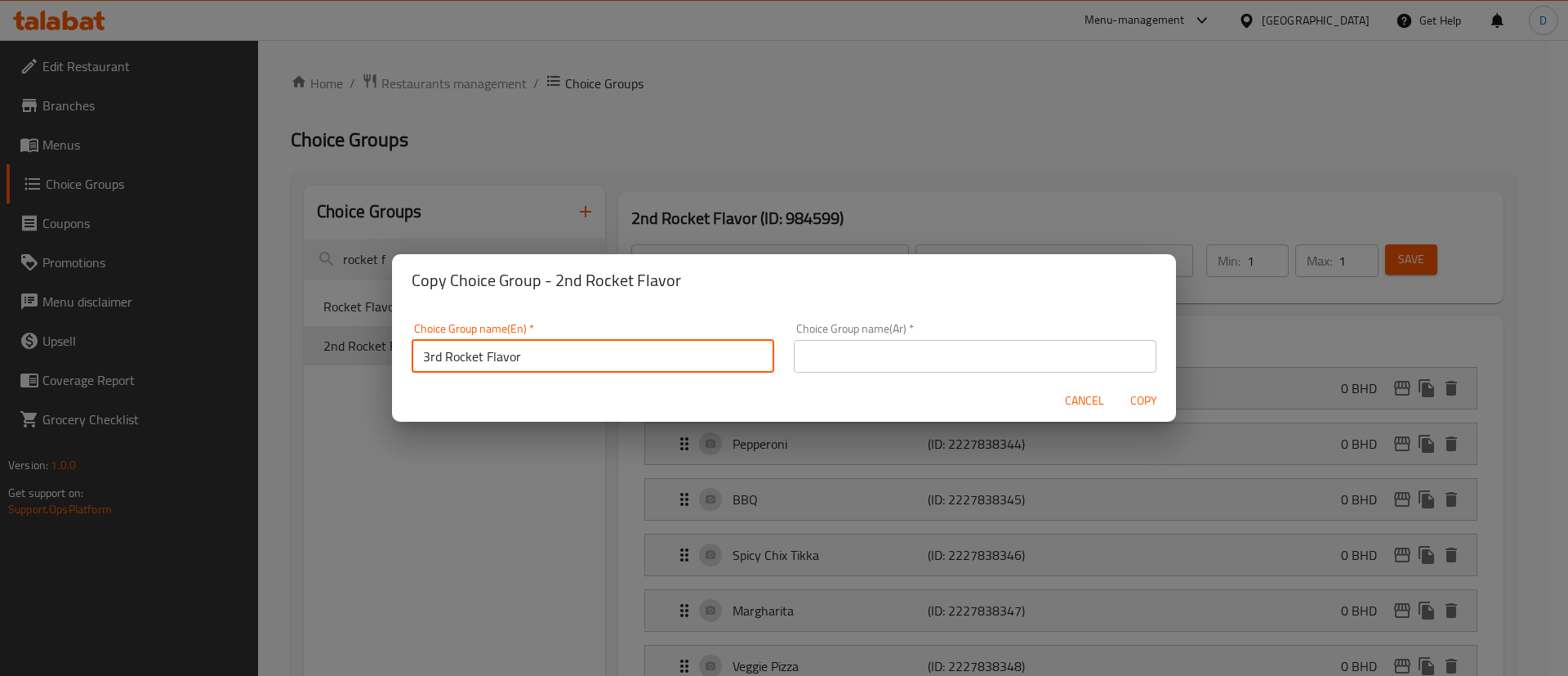
click at [447, 342] on input "3rd Rocket Flavor" at bounding box center [592, 356] width 362 height 32
type input "3rd Rocket Flavor"
click at [863, 349] on input "text" at bounding box center [975, 356] width 362 height 32
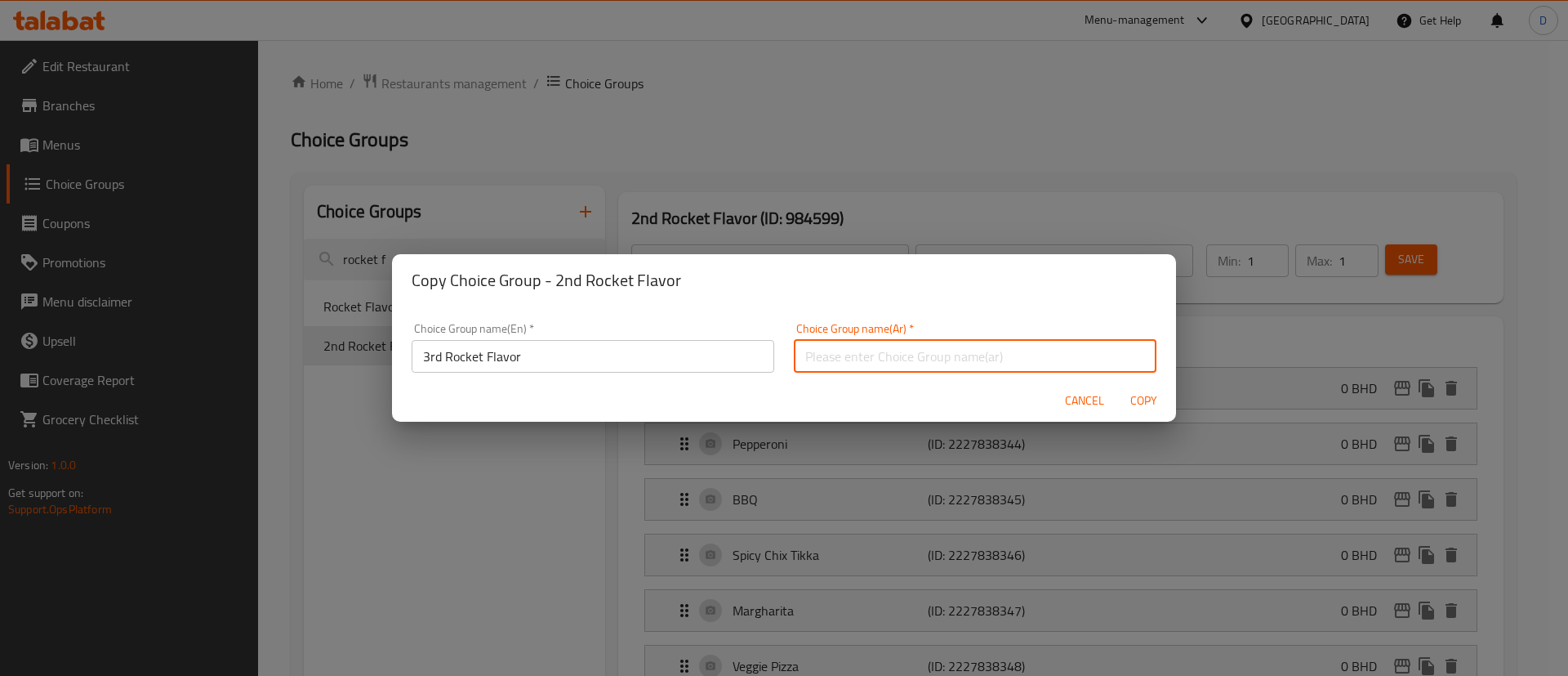
paste input "نكهة الصاروخ الثالثة"
type input "نكهة الصاروخ الثالثة"
click at [1132, 406] on span "Copy" at bounding box center [1143, 400] width 39 height 20
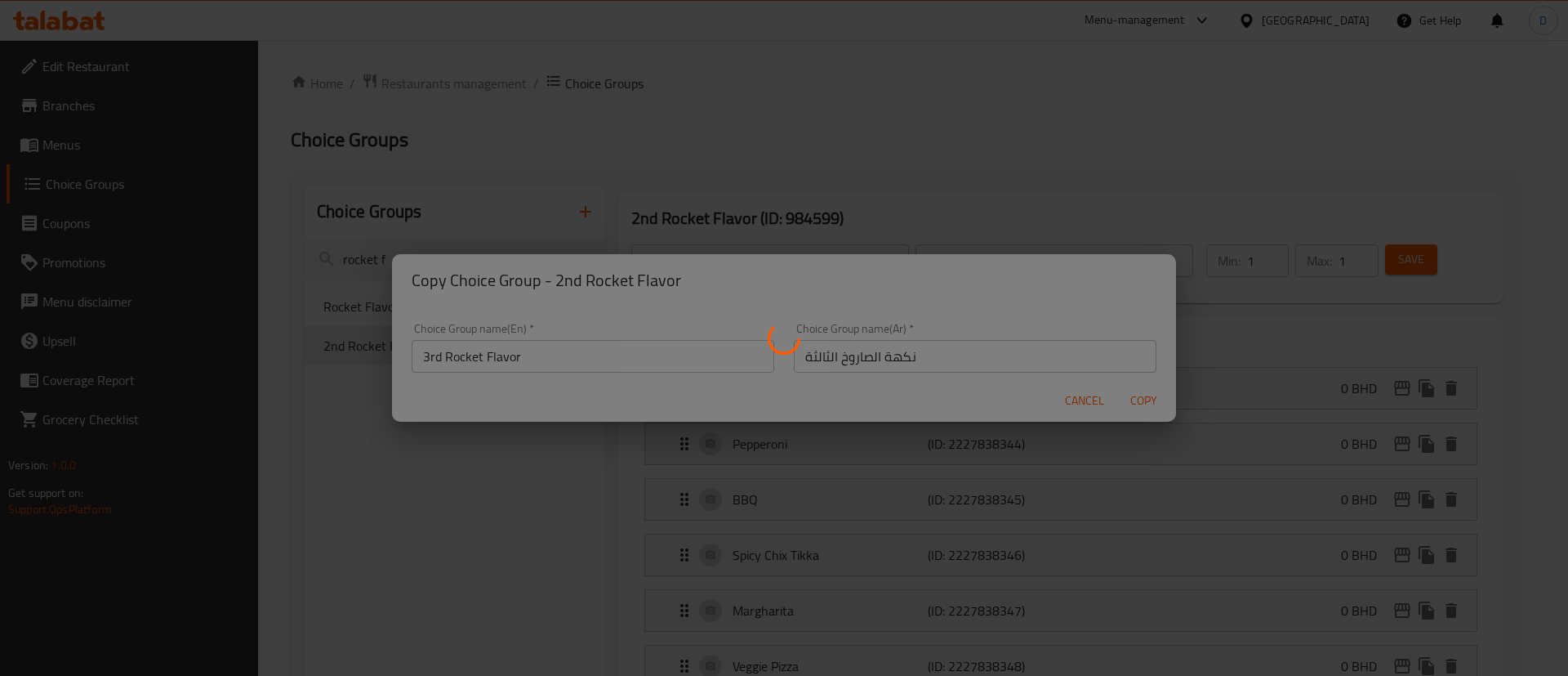
type input "3rd Rocket Flavor"
type input "نكهة الصاروخ الثالثة"
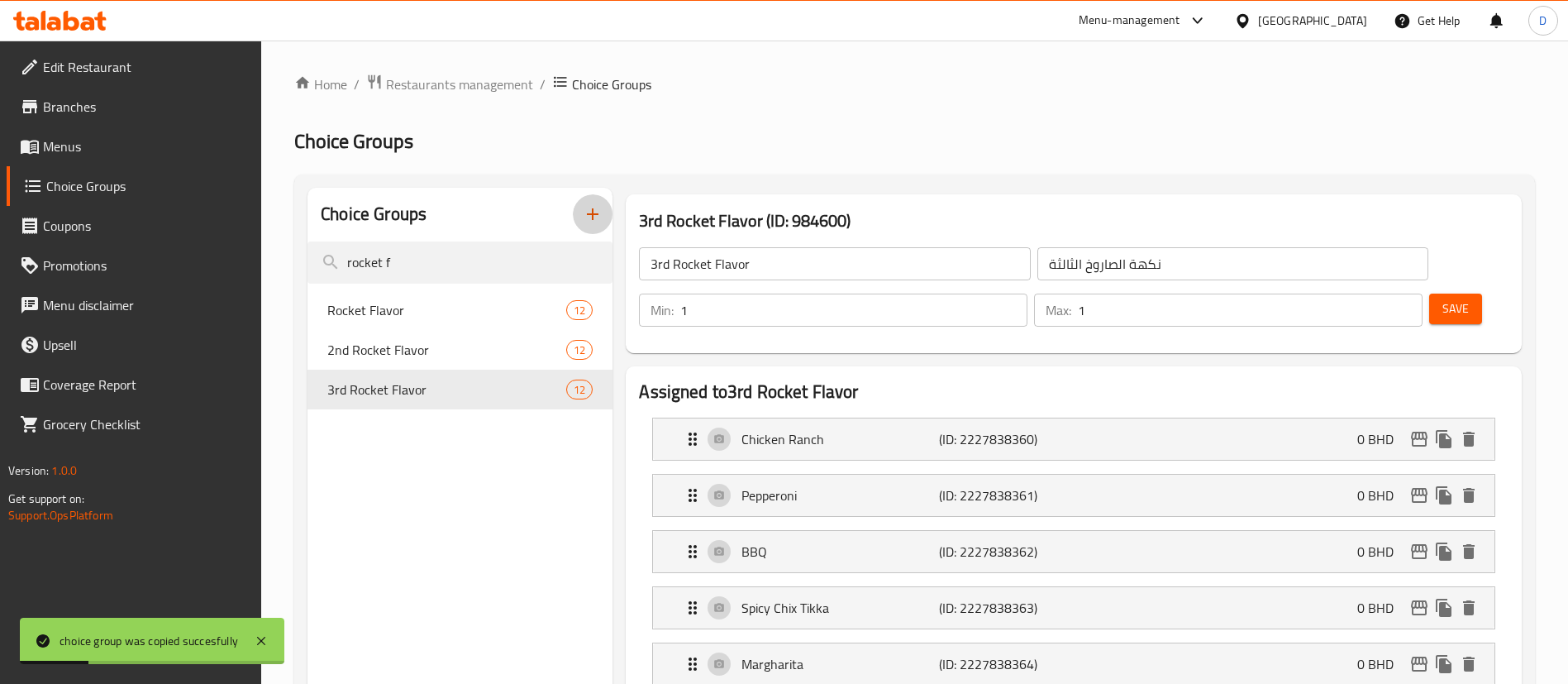
click at [590, 211] on icon "button" at bounding box center [592, 214] width 20 height 20
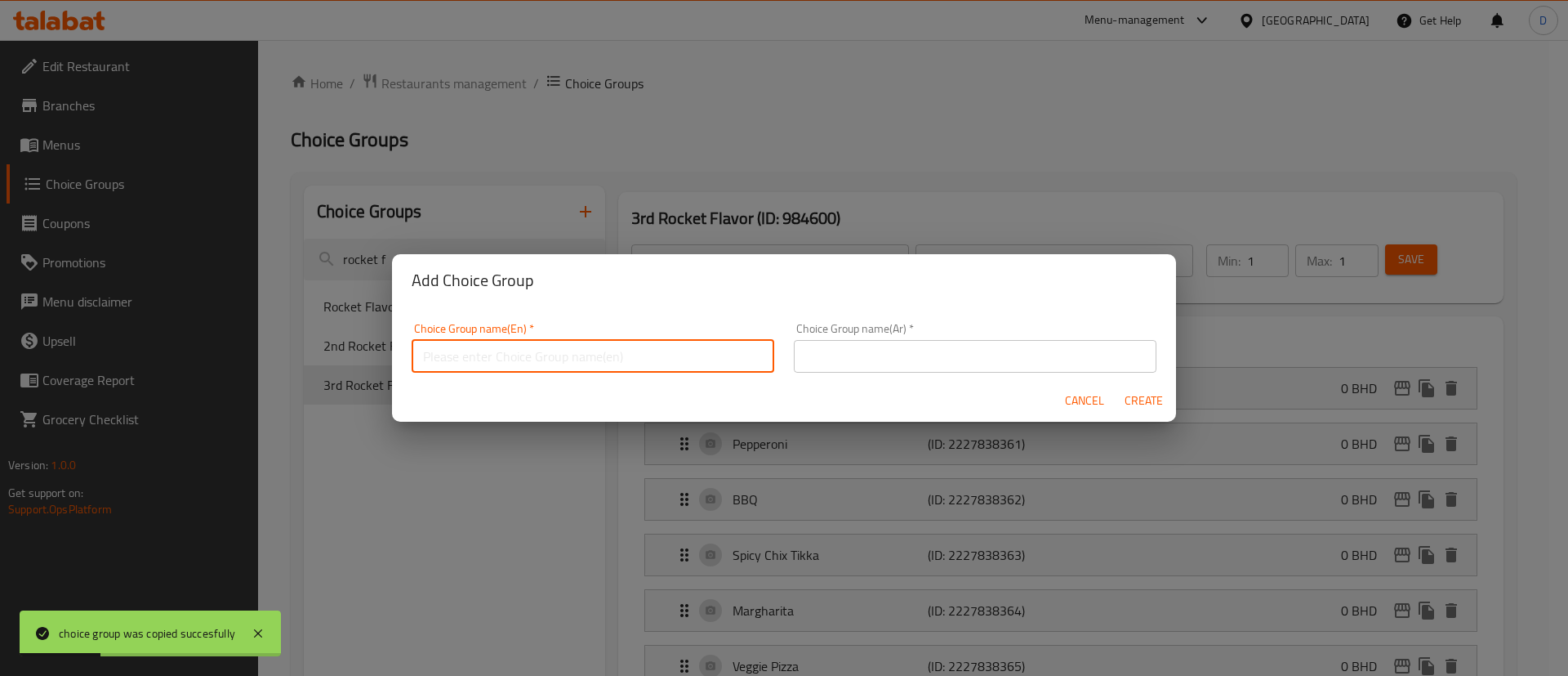
click at [641, 345] on input "text" at bounding box center [592, 356] width 362 height 32
drag, startPoint x: 1060, startPoint y: 392, endPoint x: 1066, endPoint y: 402, distance: 11.7
click at [1065, 400] on button "Cancel" at bounding box center [1085, 400] width 53 height 30
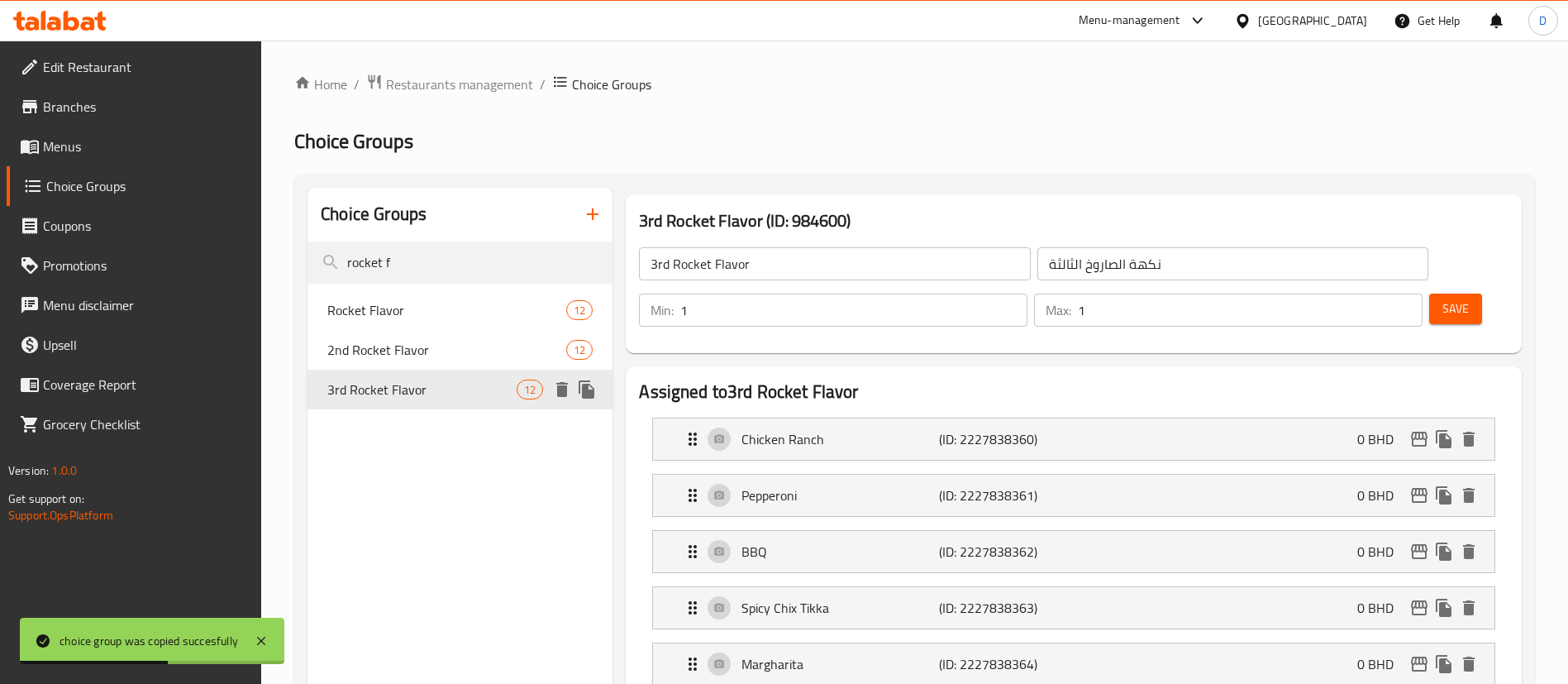
click at [591, 394] on icon "duplicate" at bounding box center [587, 389] width 16 height 18
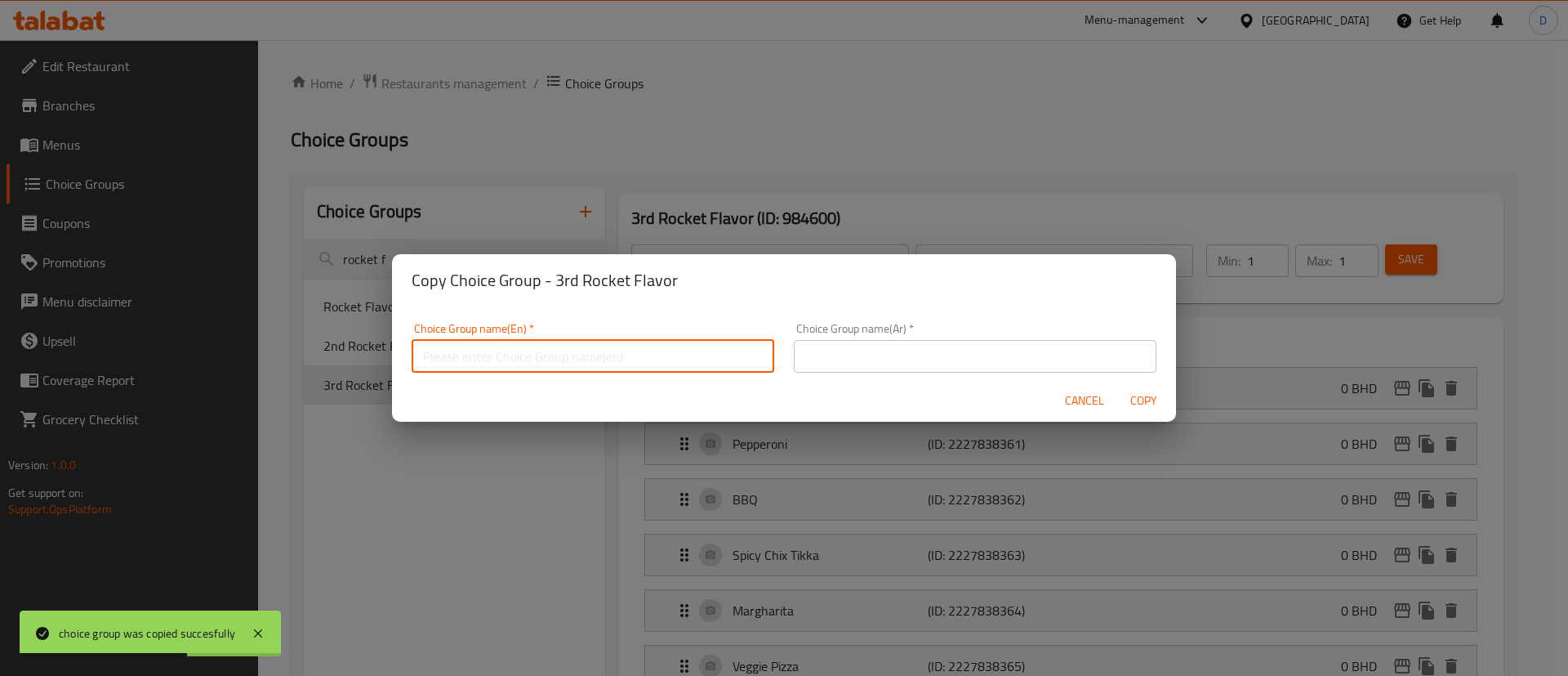
click at [588, 349] on input "text" at bounding box center [592, 356] width 362 height 32
paste input "نكهة الصاروخ الثالثة"
click at [893, 334] on div "Choice Group name(Ar)   * Choice Group name(Ar) *" at bounding box center [975, 348] width 362 height 50
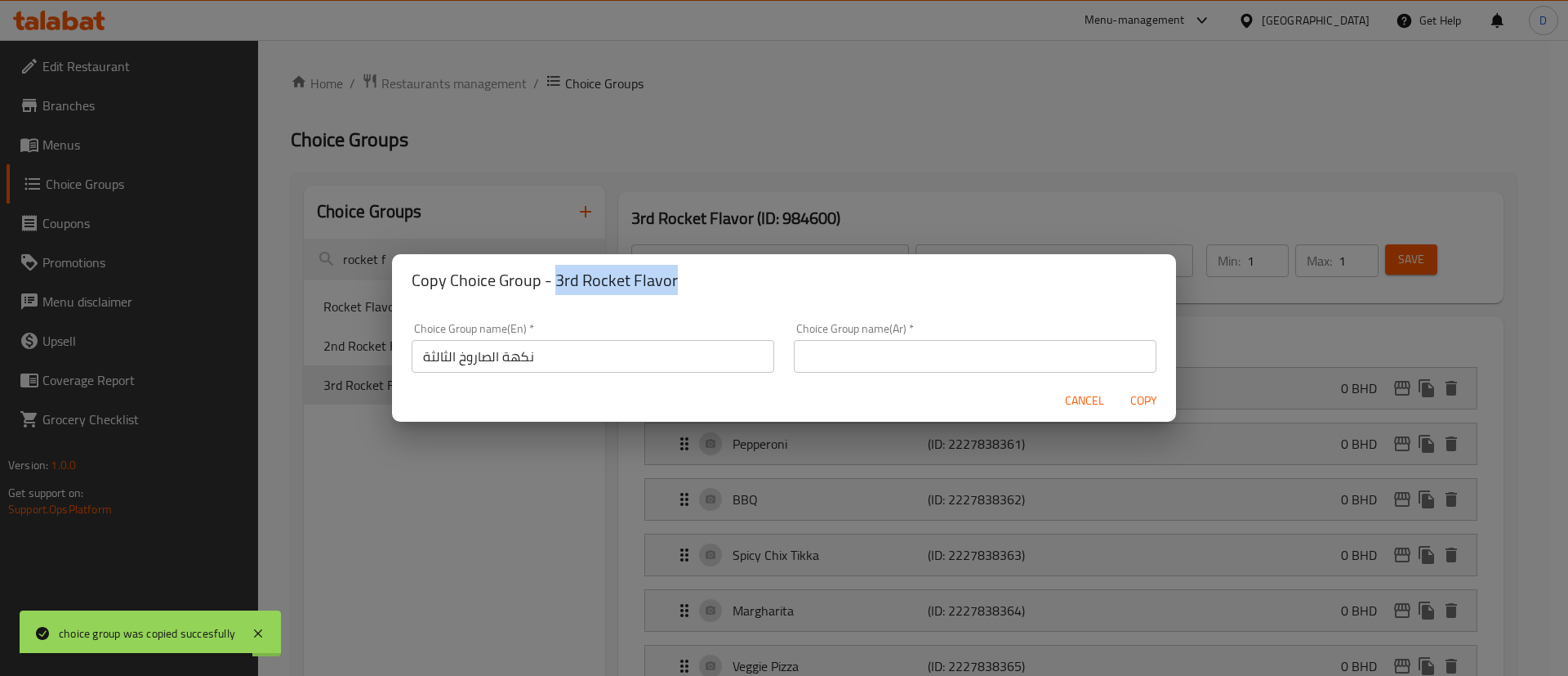
drag, startPoint x: 555, startPoint y: 281, endPoint x: 724, endPoint y: 262, distance: 170.1
click at [724, 262] on div "Copy Choice Group - 3rd Rocket Flavor" at bounding box center [784, 280] width 784 height 53
copy h2 "3rd Rocket Flavor"
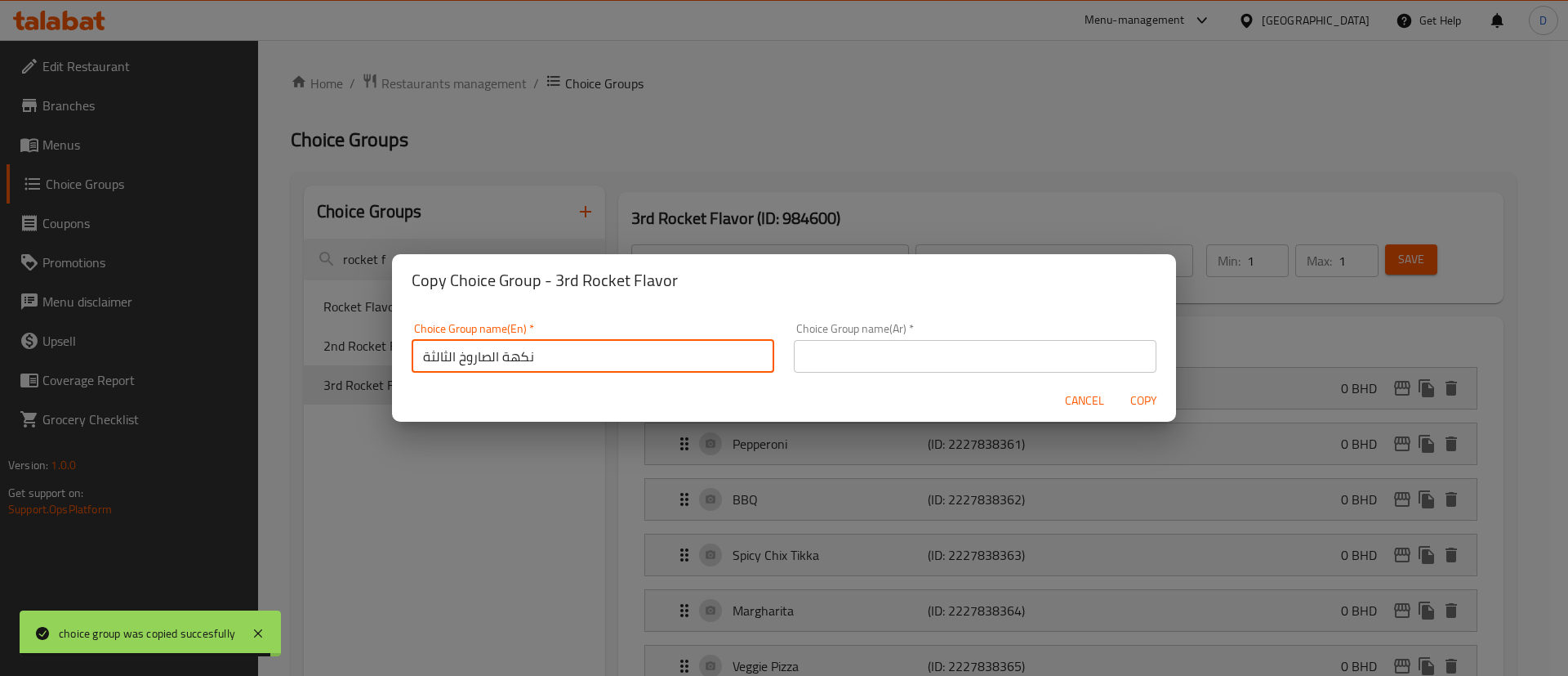
paste input "3rd Rocket Flavor"
drag, startPoint x: 544, startPoint y: 349, endPoint x: 339, endPoint y: 359, distance: 205.2
click at [325, 363] on div "Copy Choice Group - 3rd Rocket Flavor Choice Group name(En)   * نكهة الصاروخ ال…" at bounding box center [784, 338] width 1568 height 676
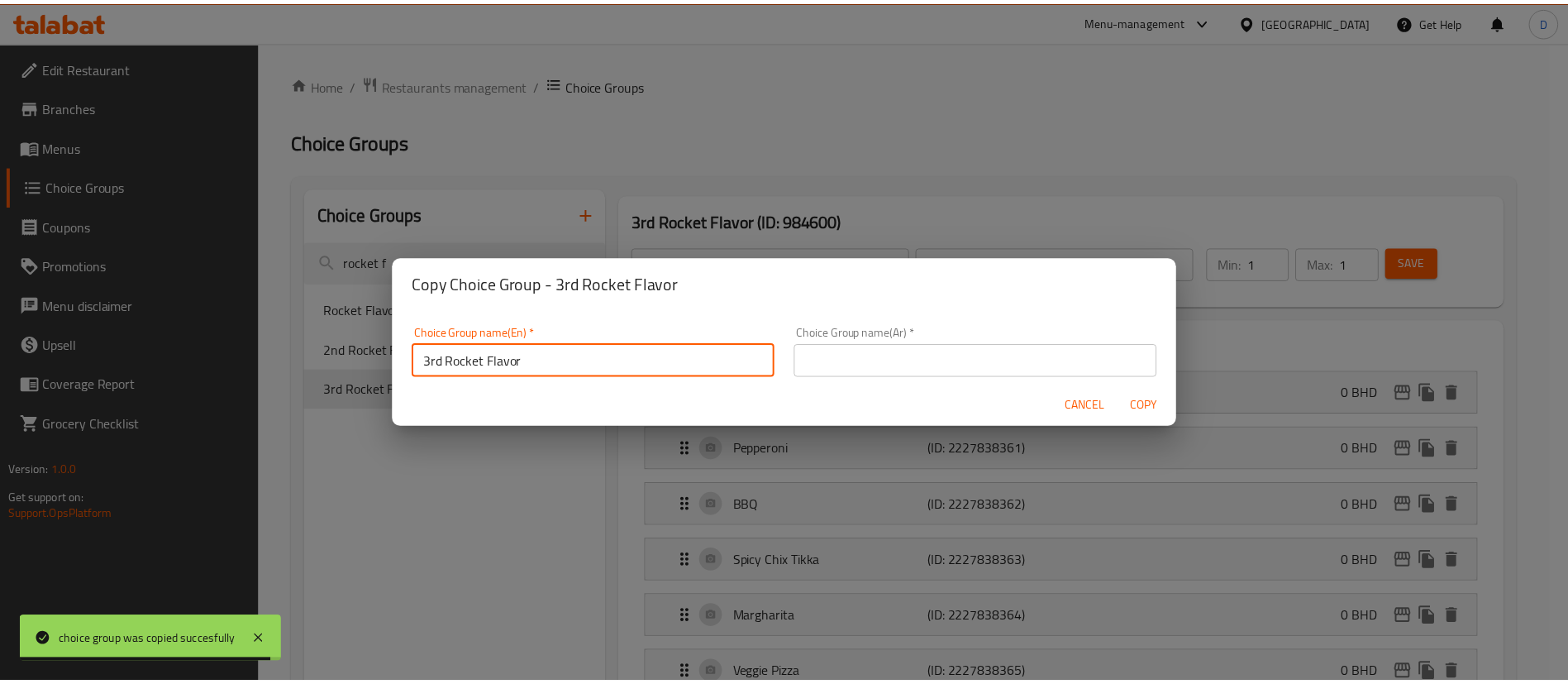
scroll to position [5, 0]
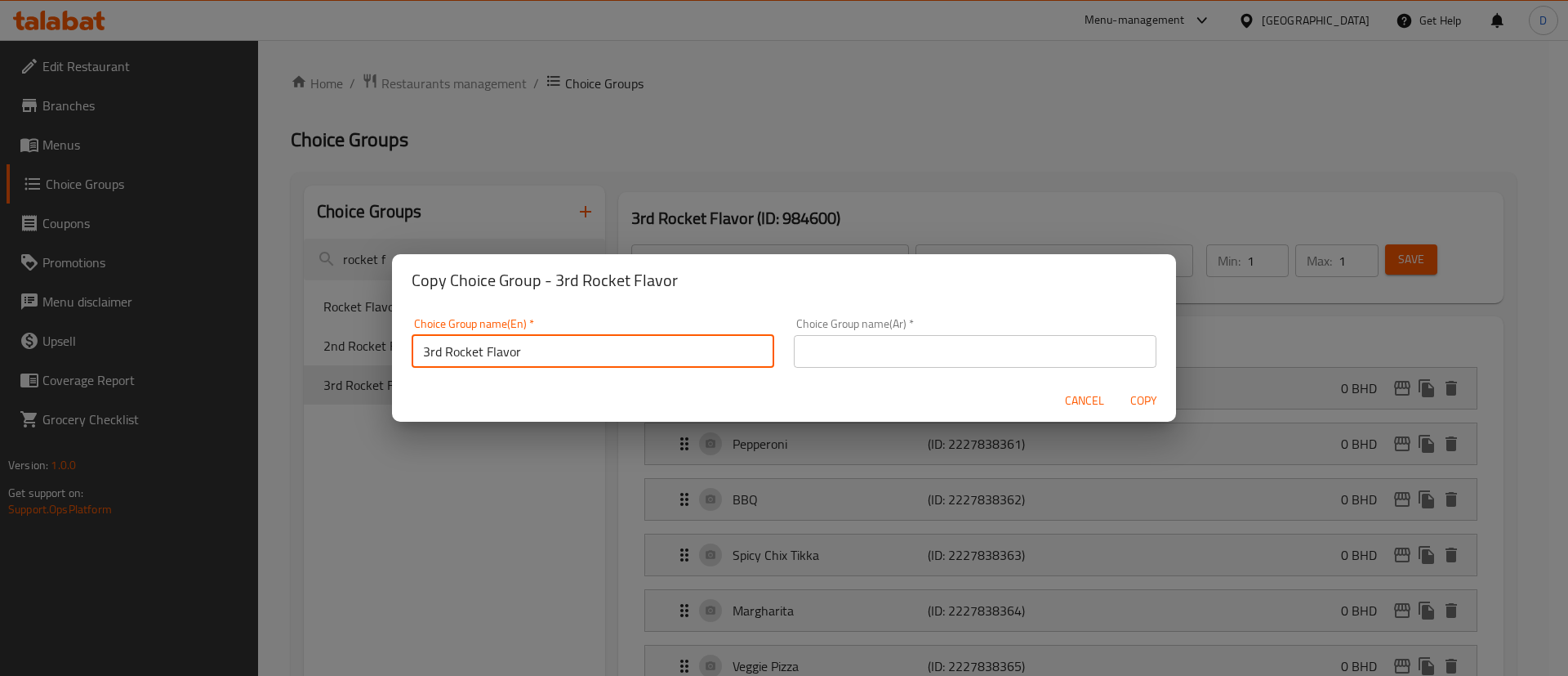
drag, startPoint x: 442, startPoint y: 351, endPoint x: 408, endPoint y: 348, distance: 34.1
click at [409, 346] on div "Choice Group name(En)   * 3rd Rocket Flavor Choice Group name(En) *" at bounding box center [593, 342] width 383 height 69
click at [436, 351] on input "4th Rocket Flavor" at bounding box center [592, 351] width 362 height 32
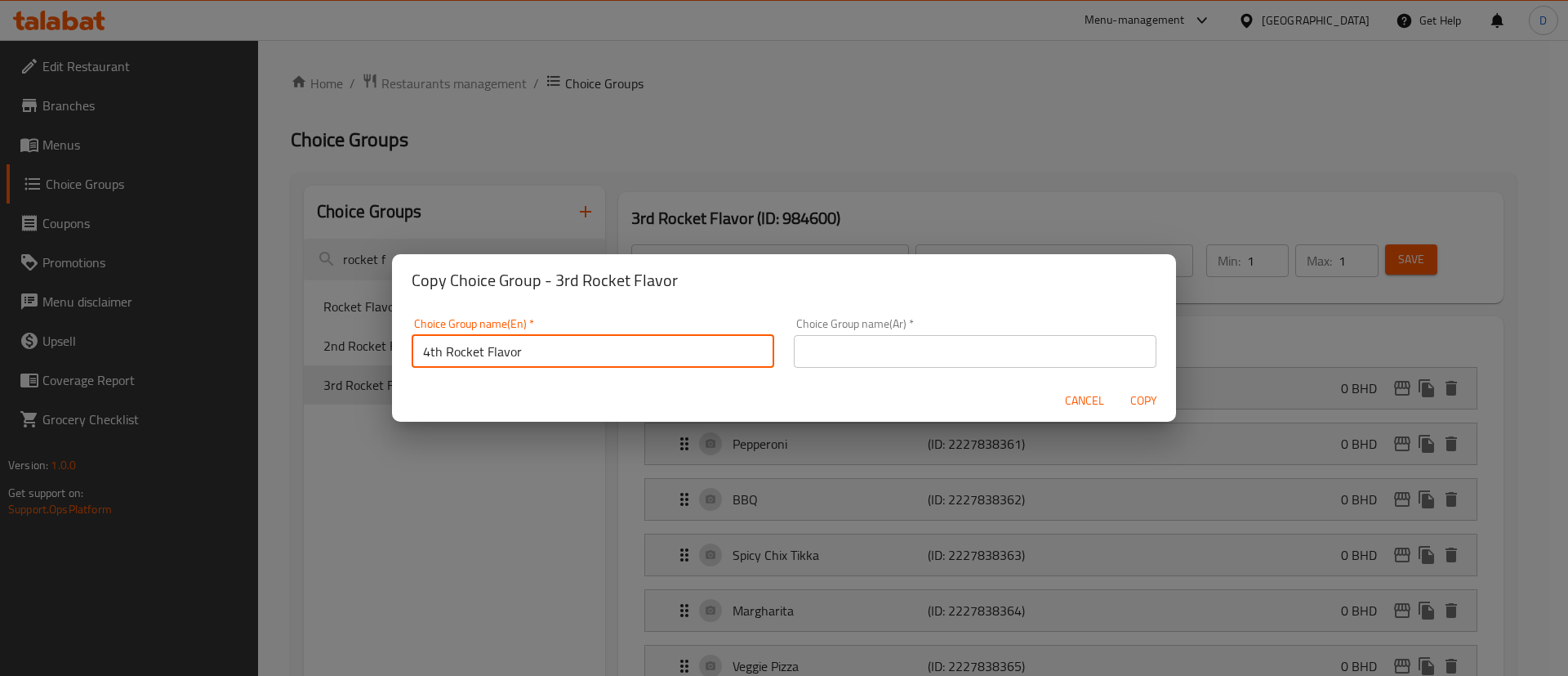
type input "4th Rocket Flavor"
click at [864, 349] on input "text" at bounding box center [975, 351] width 362 height 32
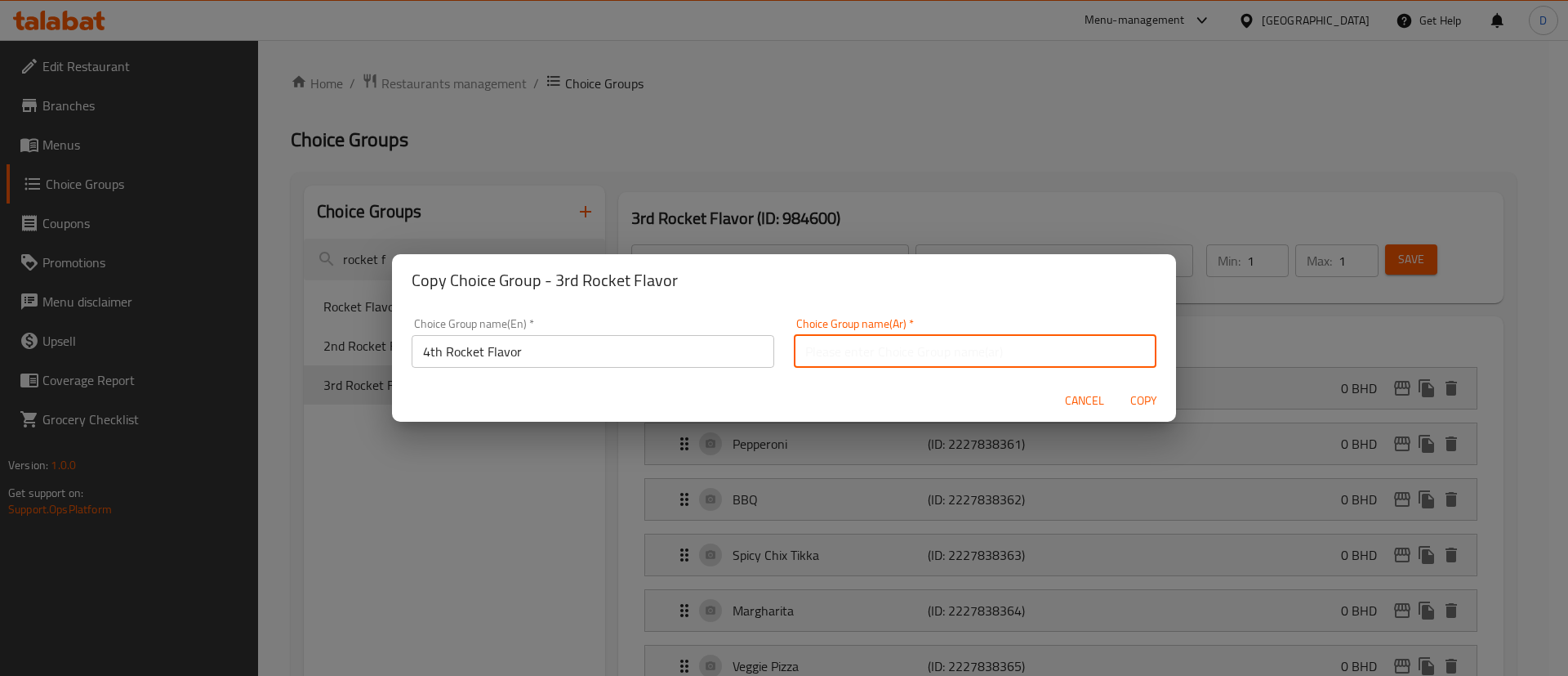
paste input "نكهة الصاروخ الرابع"
type input "نكهة الصاروخ الرابع"
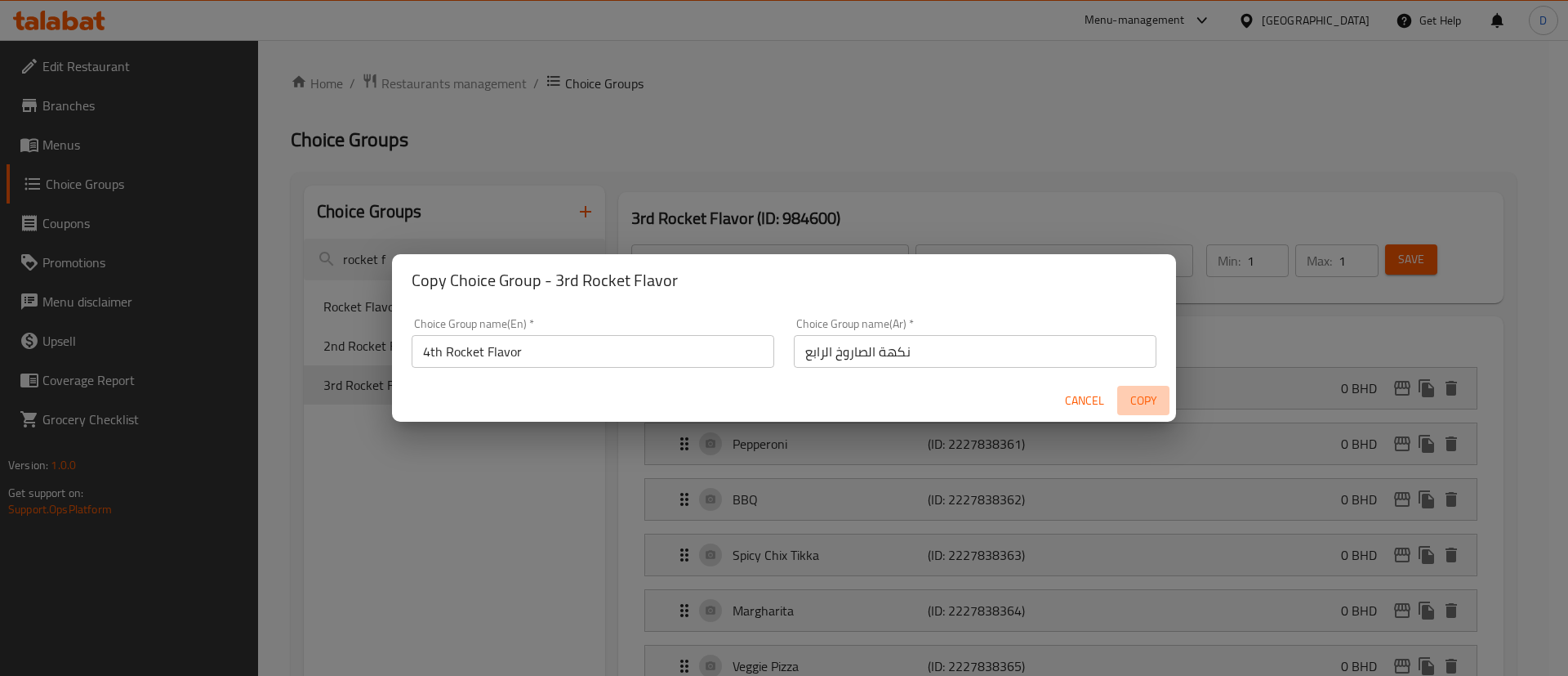
click at [1135, 405] on span "Copy" at bounding box center [1143, 400] width 39 height 20
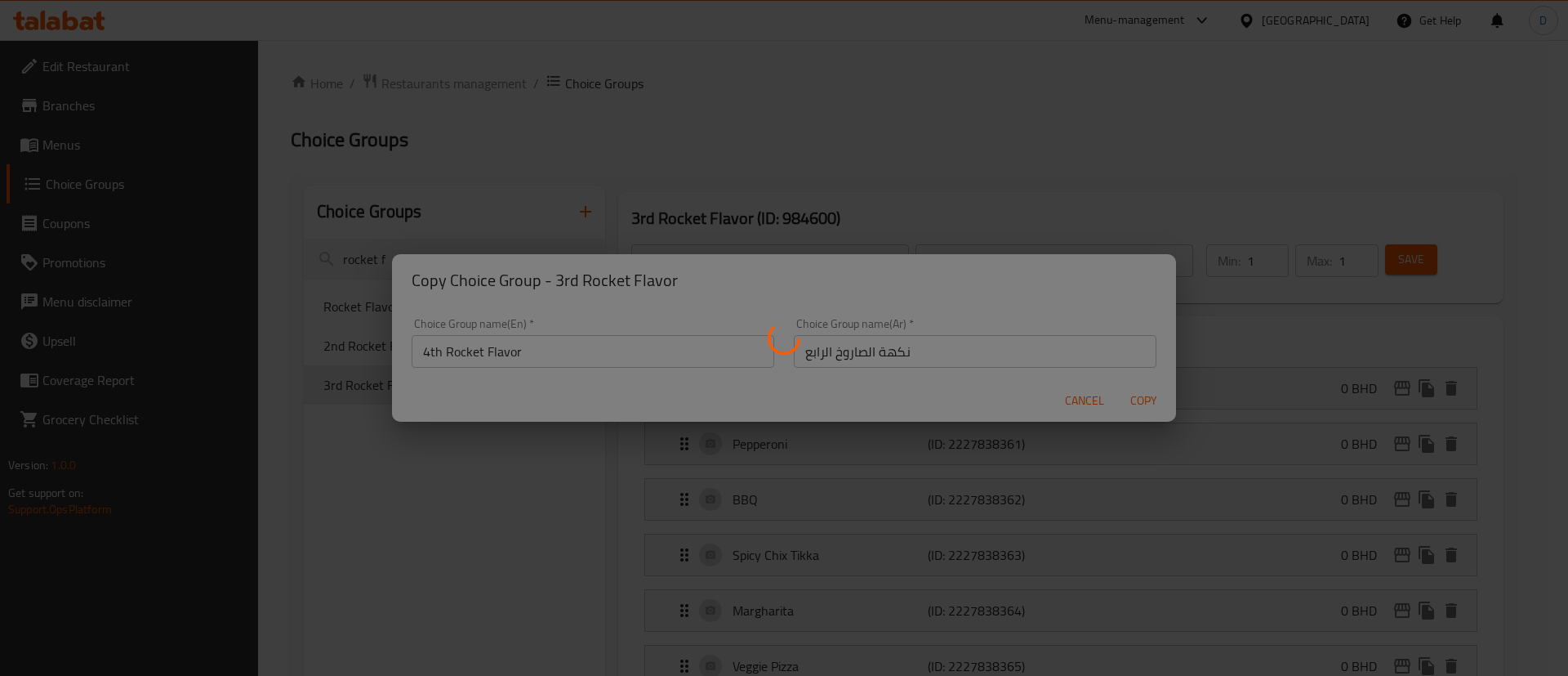
type input "4th Rocket Flavor"
type input "نكهة الصاروخ الرابع"
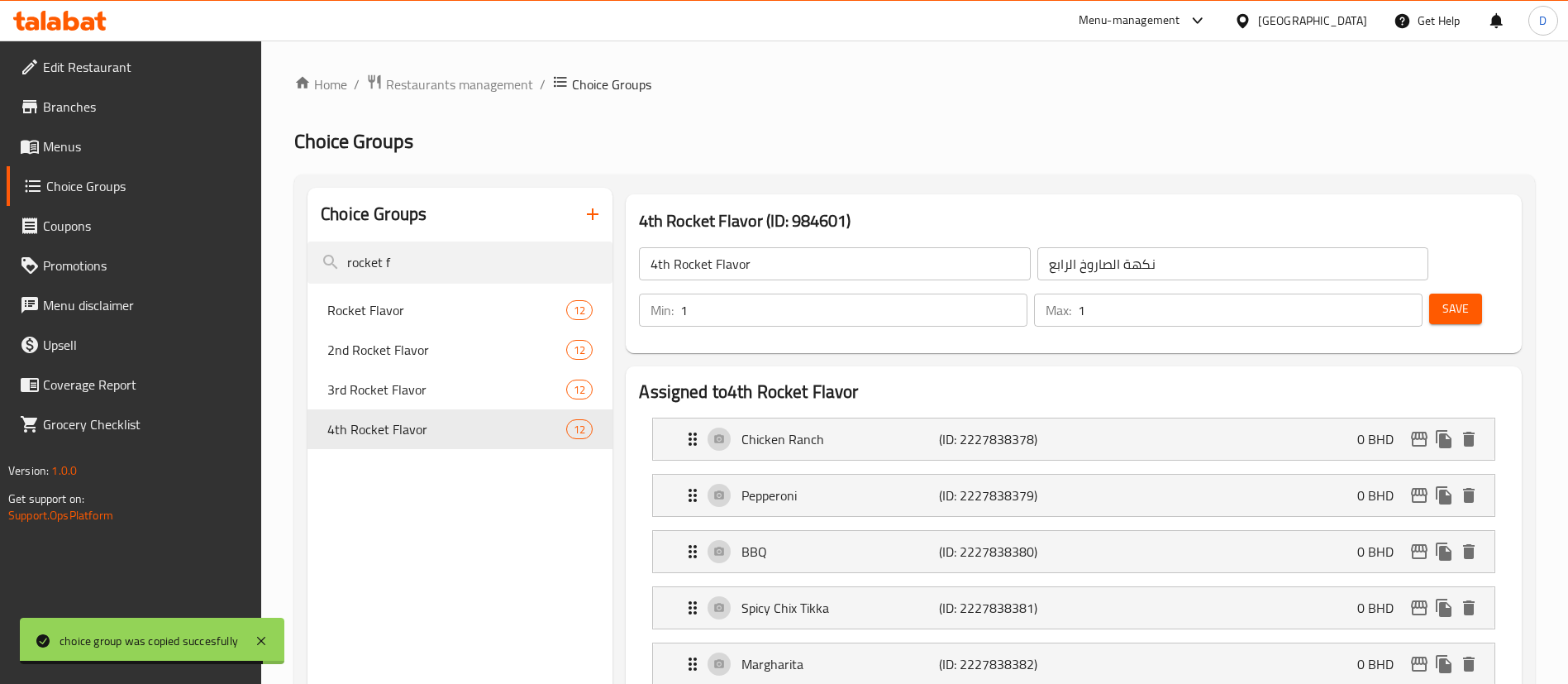
click at [789, 81] on ol "Home / Restaurants management / Choice Groups" at bounding box center [914, 84] width 1240 height 21
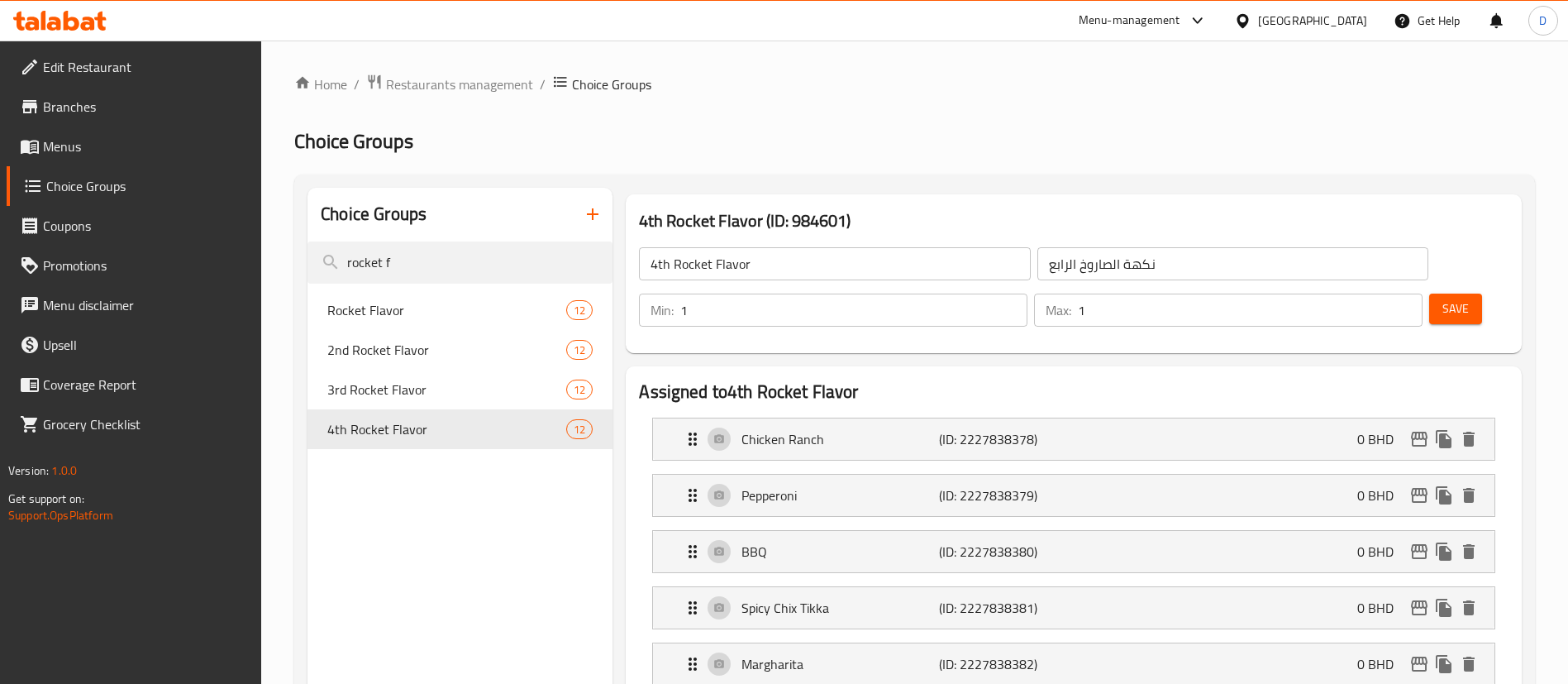
click at [92, 187] on span "Choice Groups" at bounding box center [147, 186] width 202 height 20
click at [85, 146] on span "Menus" at bounding box center [146, 147] width 206 height 20
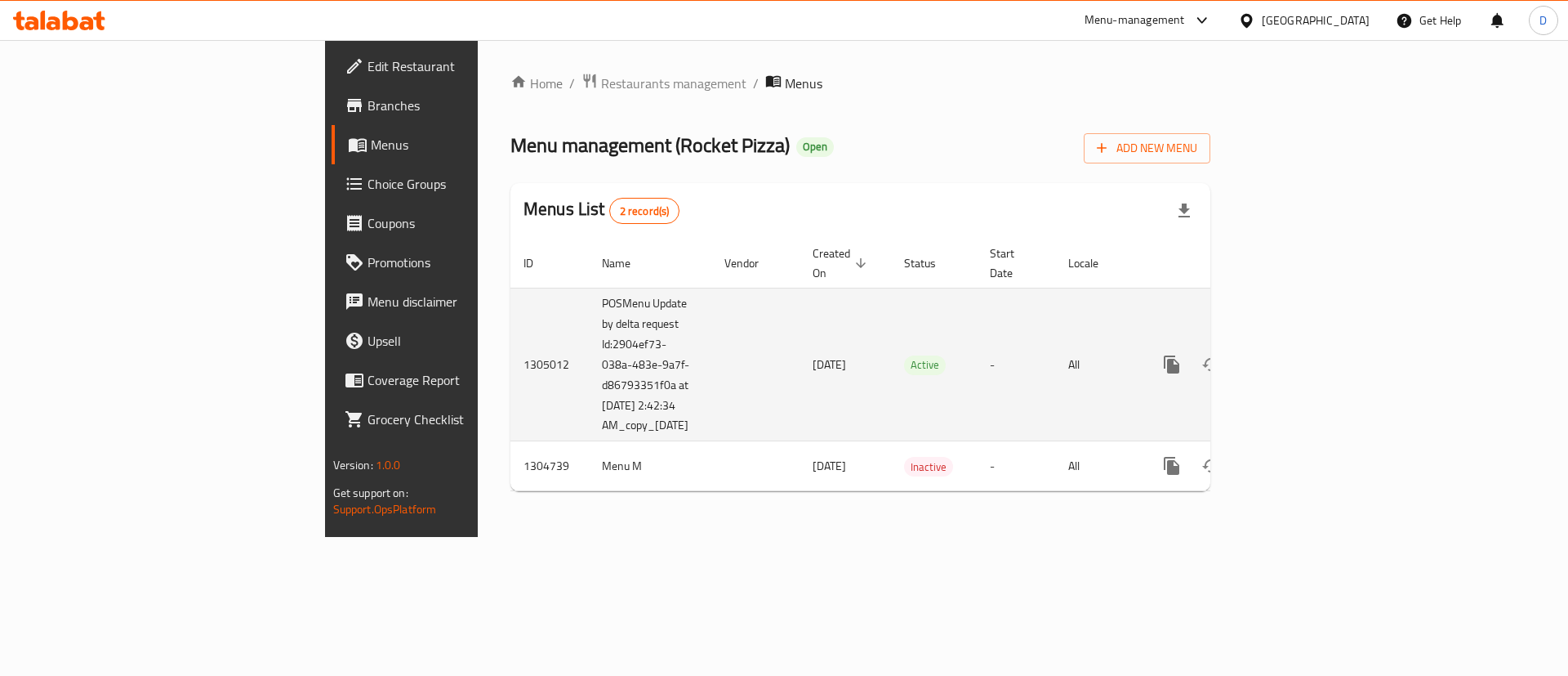
click at [1309, 345] on link "enhanced table" at bounding box center [1289, 364] width 39 height 40
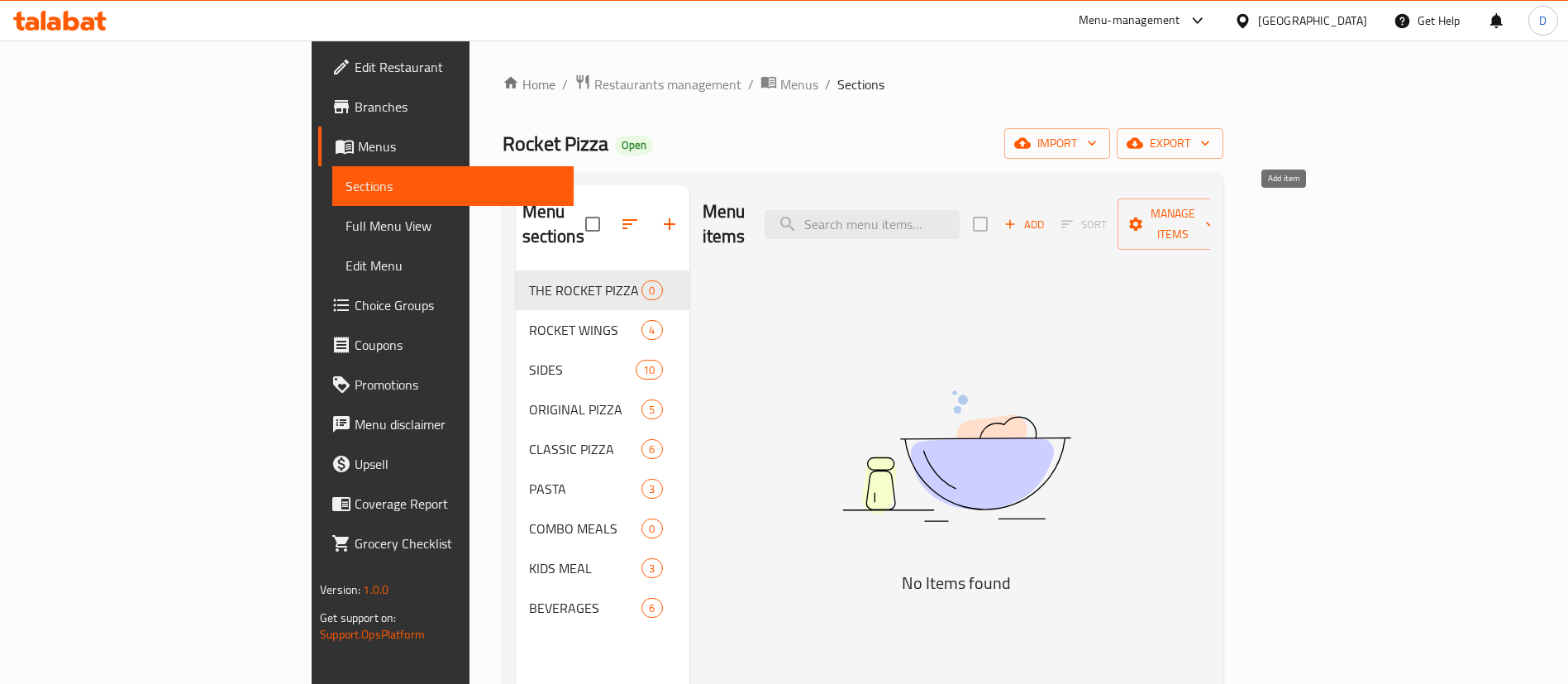
click at [1046, 215] on span "Add" at bounding box center [1024, 224] width 44 height 19
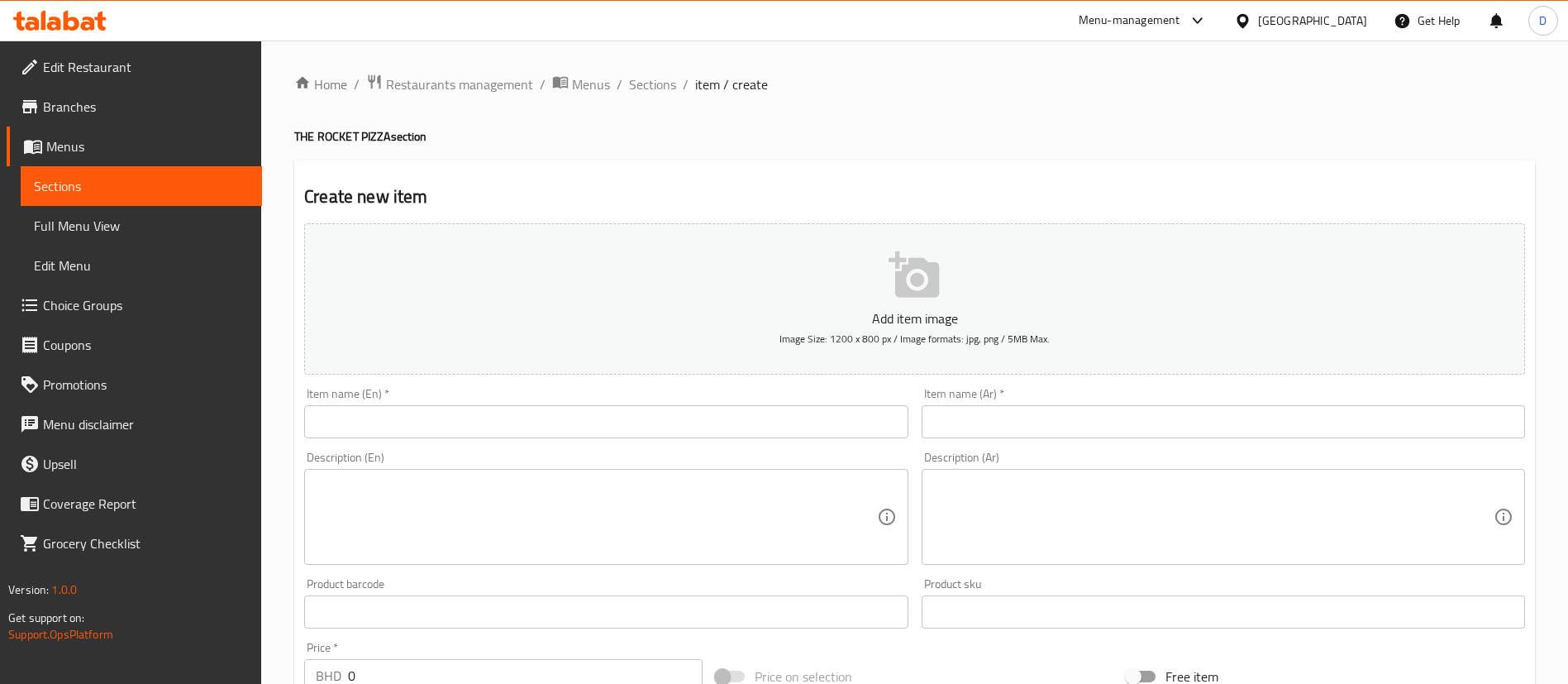
scroll to position [124, 0]
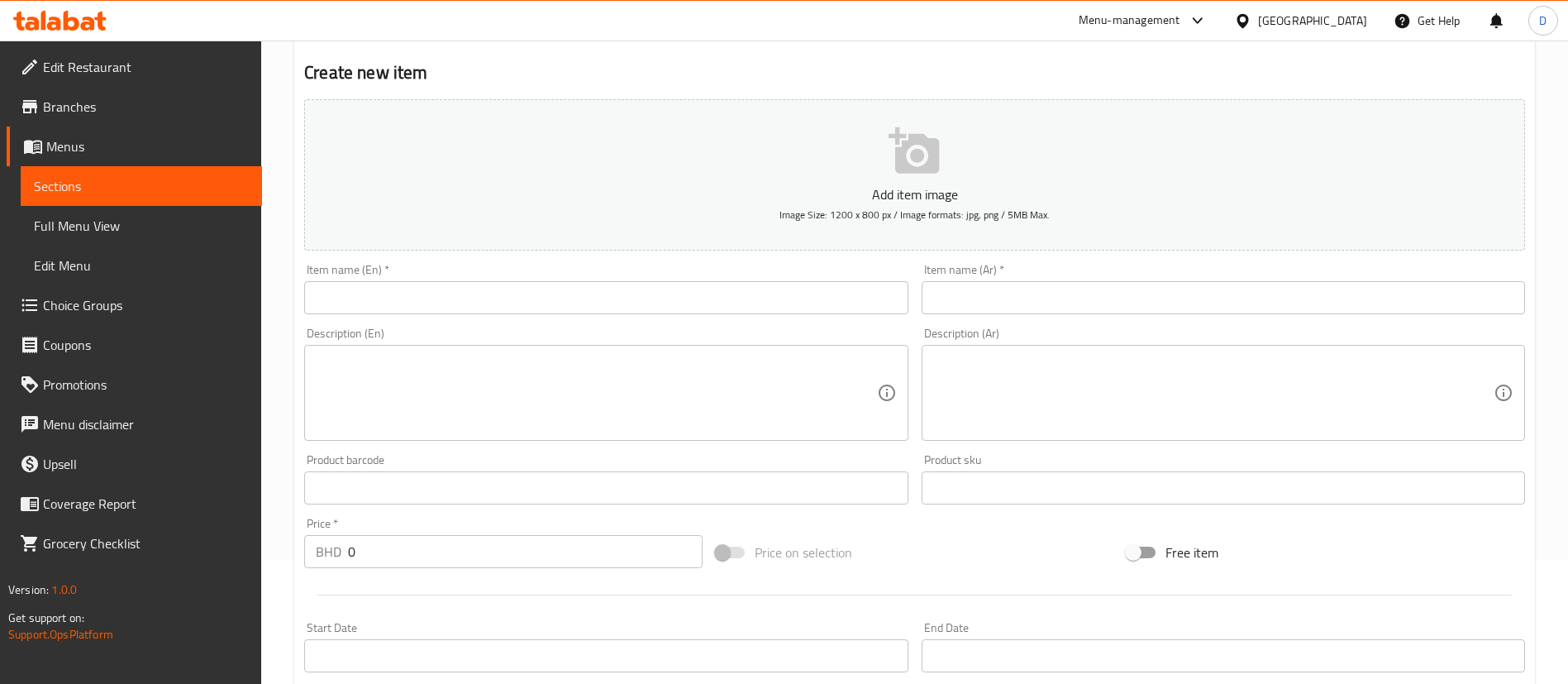
click at [655, 321] on div "Description (En) Description (En)" at bounding box center [606, 384] width 616 height 126
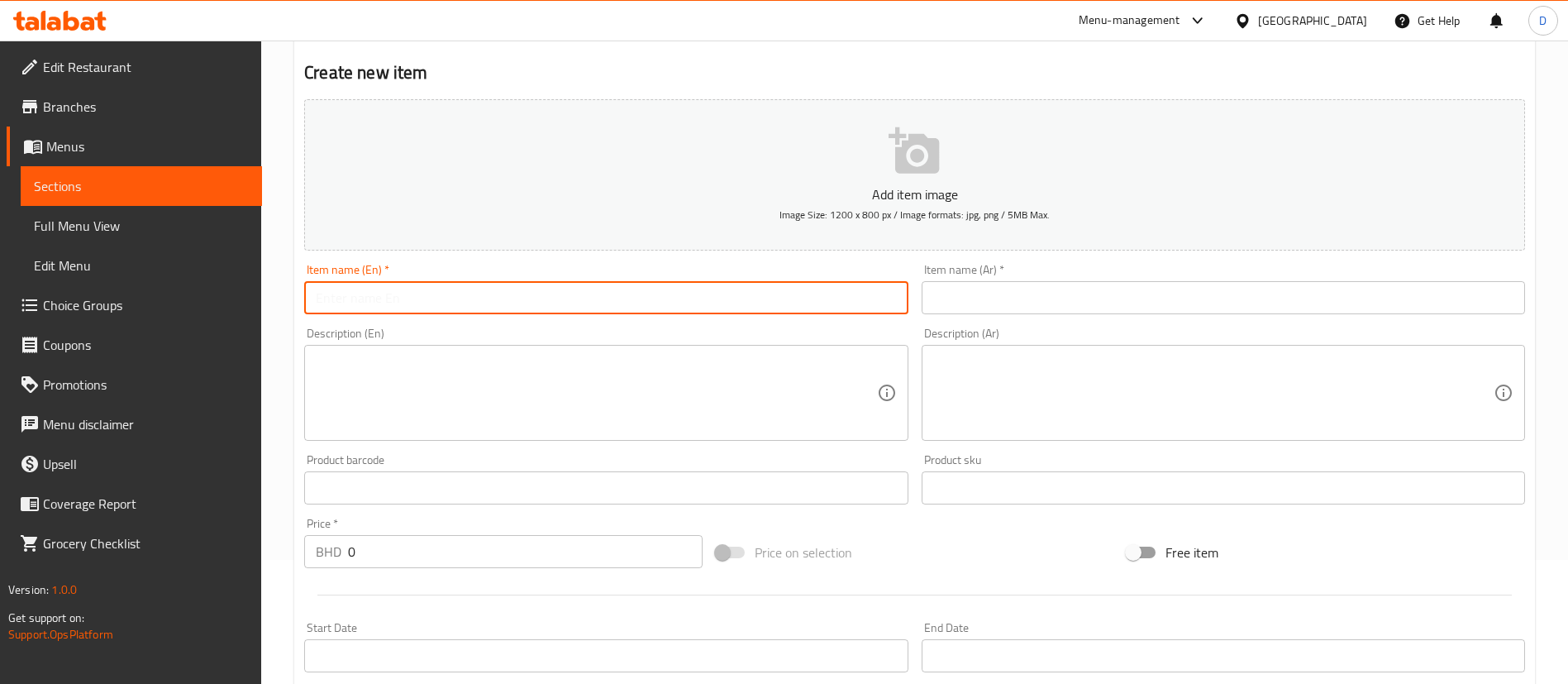
click at [639, 313] on input "text" at bounding box center [606, 297] width 604 height 33
paste input "THE ROCKET PIZZA"
type input "THE ROCKET PIZZA"
click at [985, 281] on input "text" at bounding box center [1224, 297] width 604 height 33
paste input "ذا روكيت [PERSON_NAME]"
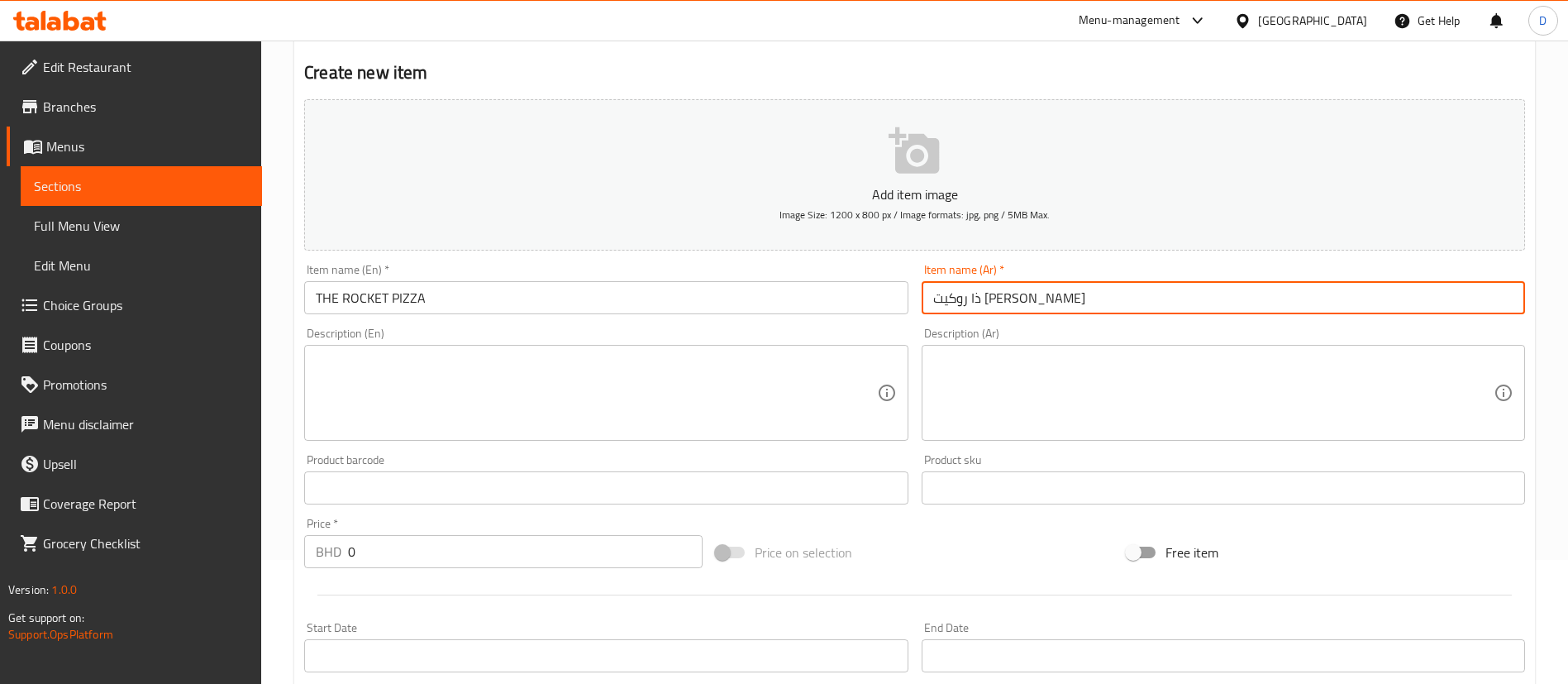
type input "ذا روكيت [PERSON_NAME]"
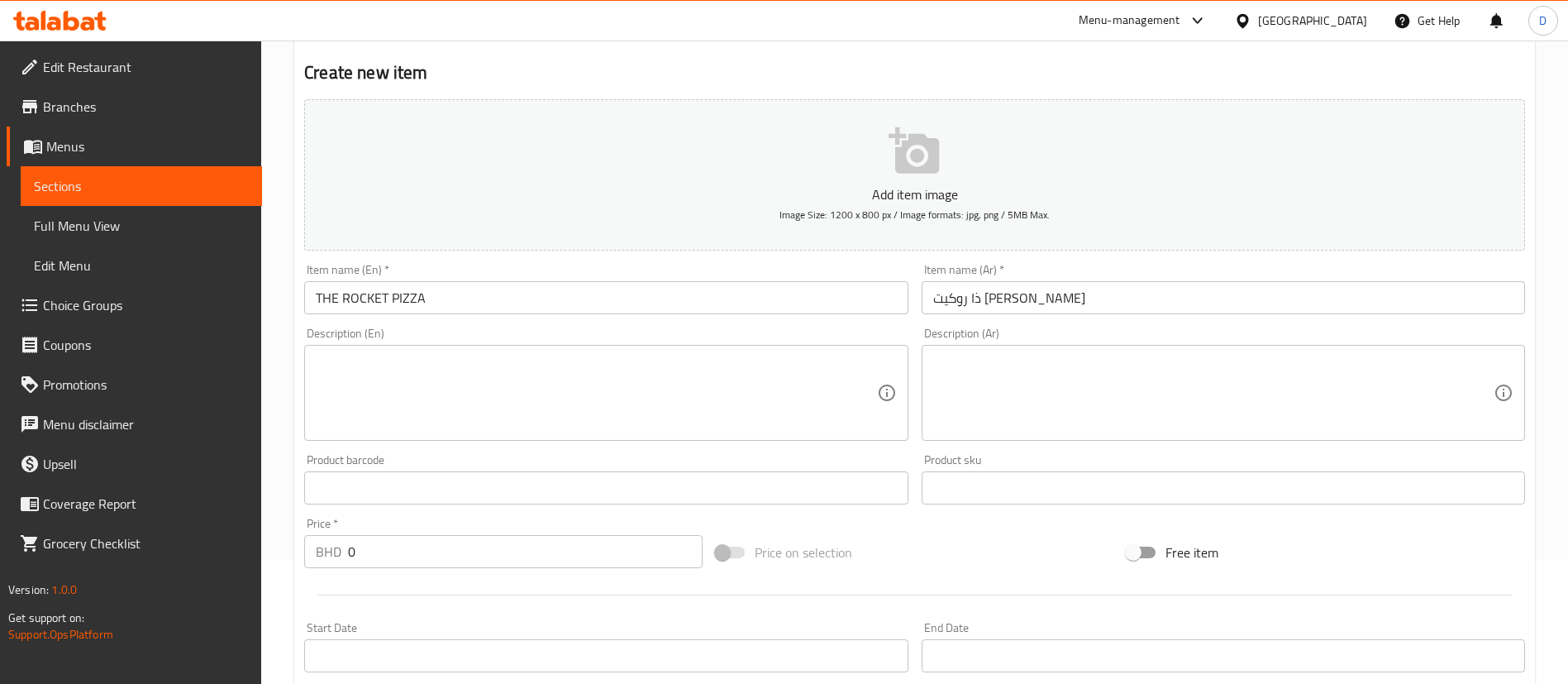
click at [767, 372] on textarea at bounding box center [596, 393] width 560 height 78
paste textarea "One-meter-long pizza with a selection of four flavors"
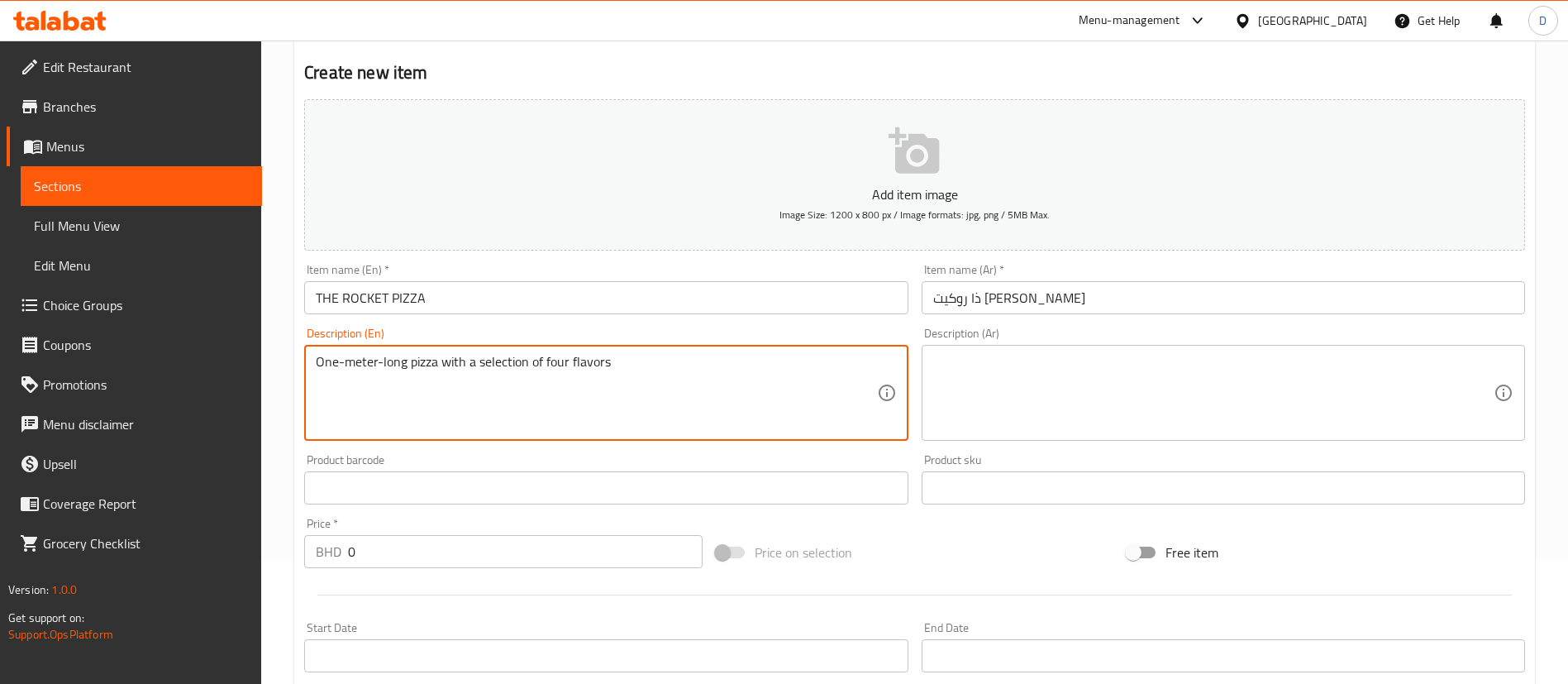
type textarea "One-meter-long pizza with a selection of four flavors"
click at [986, 401] on textarea at bounding box center [1213, 393] width 560 height 78
paste textarea "[PERSON_NAME] بطول متر واحد مع مجموعة مختارة من أربع نكهات"
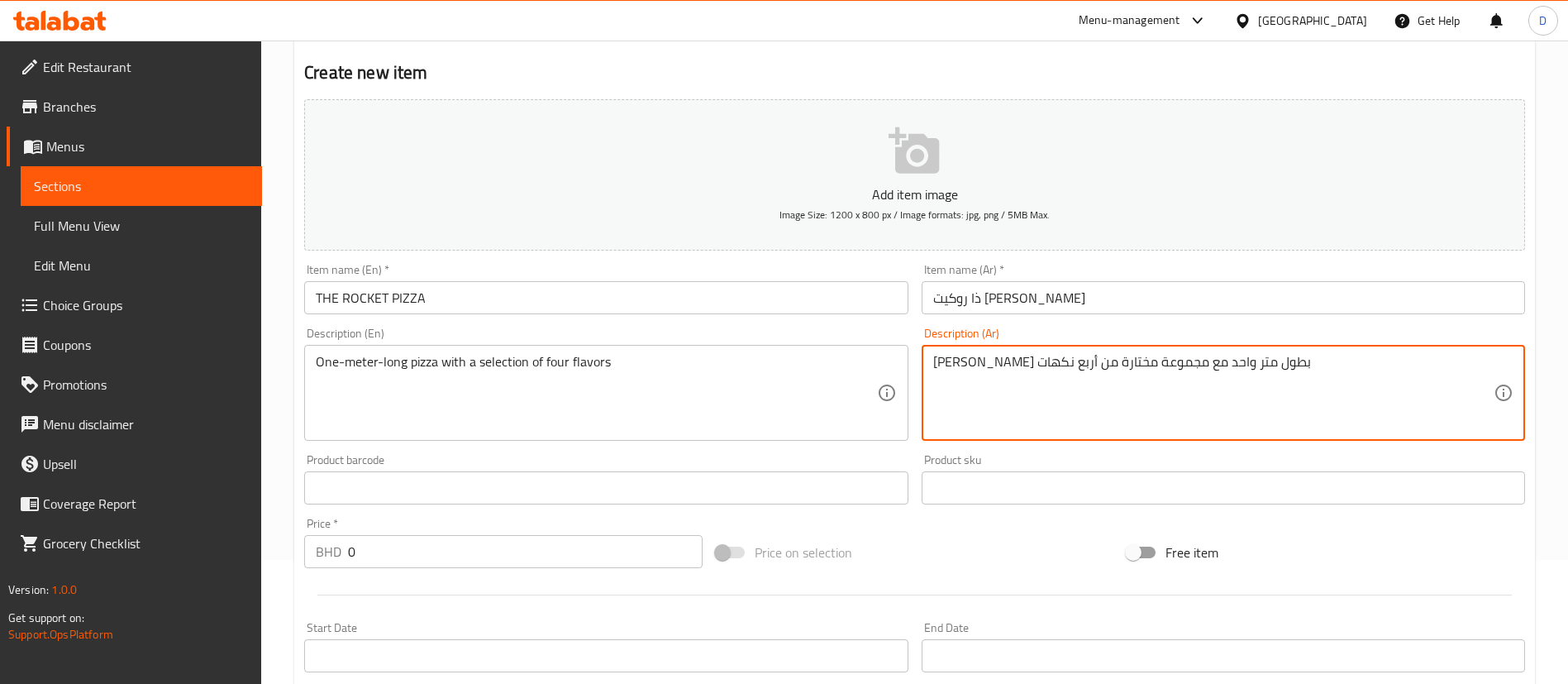
scroll to position [248, 0]
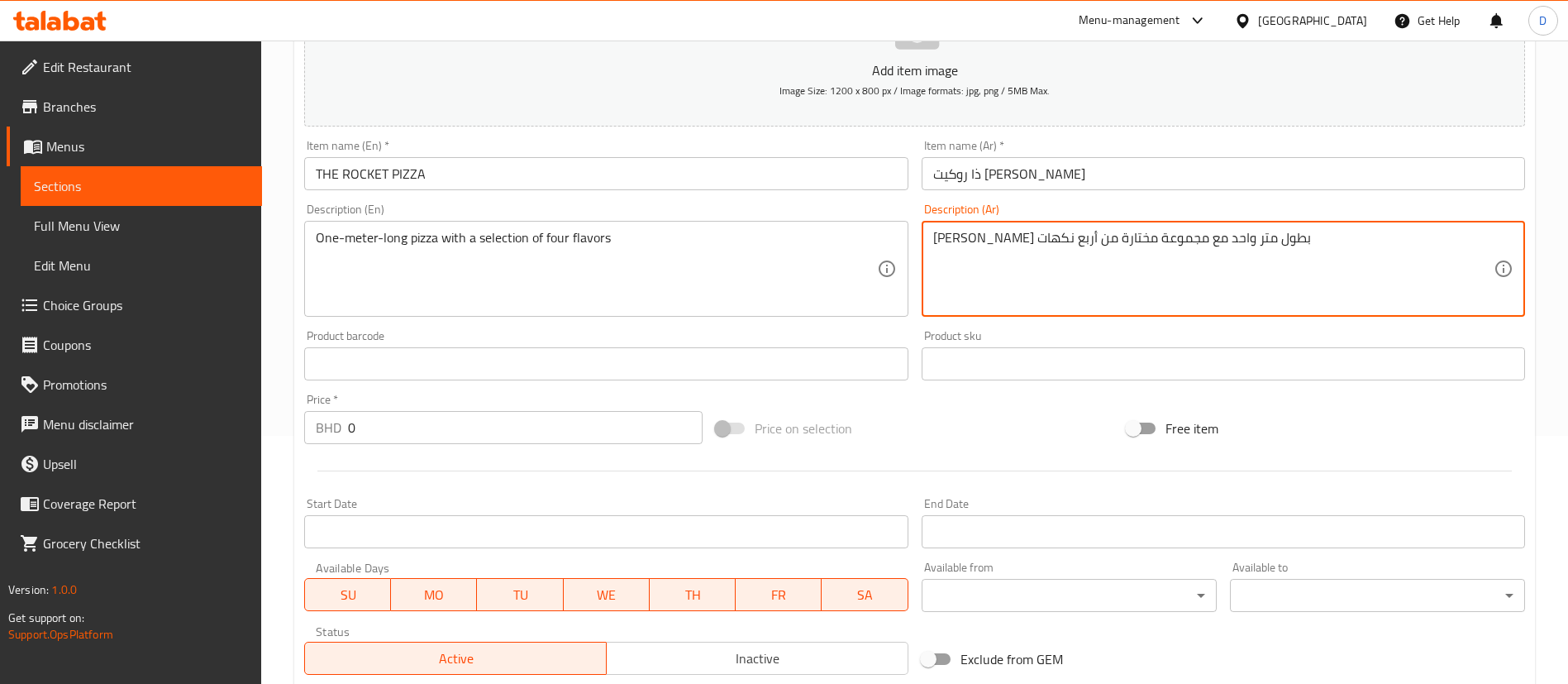
type textarea "[PERSON_NAME] بطول متر واحد مع مجموعة مختارة من أربع نكهات"
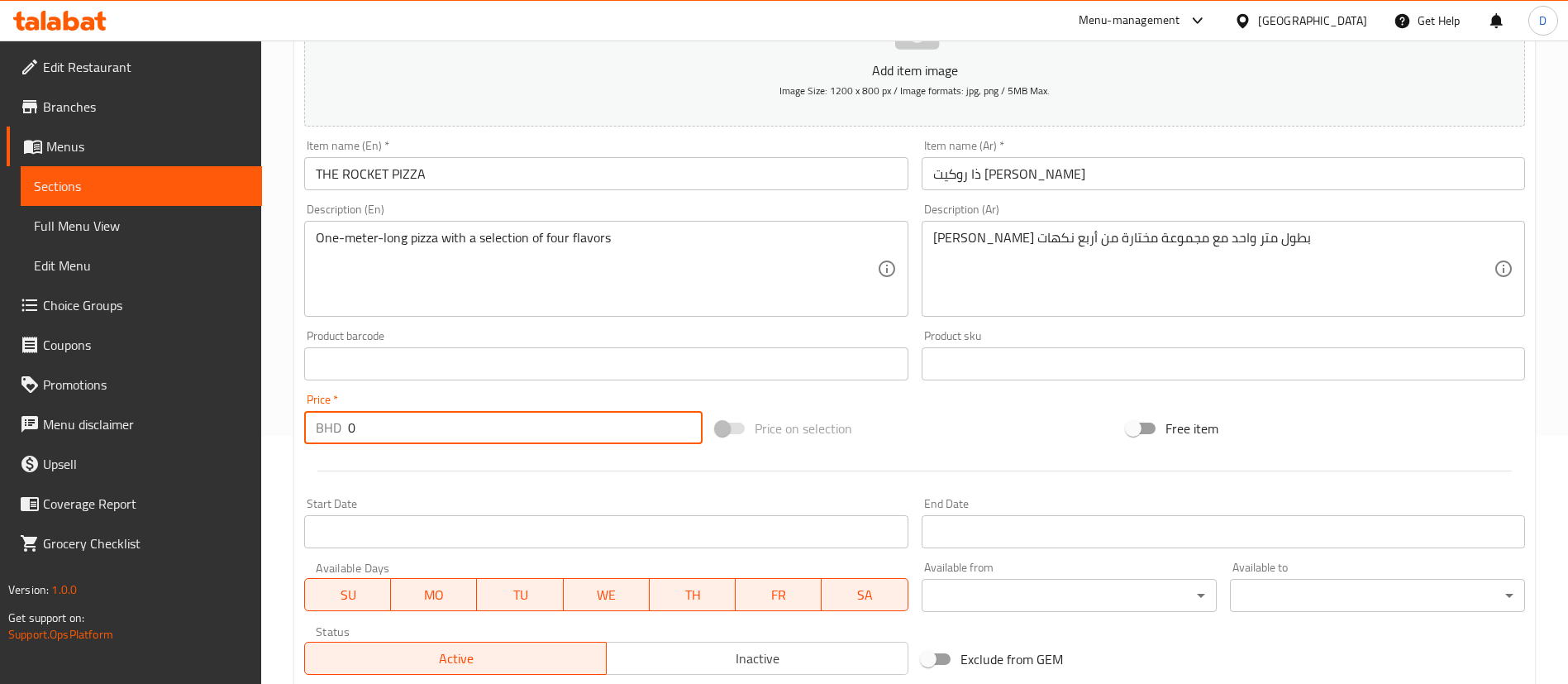
drag, startPoint x: 361, startPoint y: 433, endPoint x: 326, endPoint y: 435, distance: 35.1
click at [326, 435] on div "BHD 0 Price *" at bounding box center [503, 427] width 399 height 33
paste input "8.95"
type input "8.95"
click at [397, 402] on div "Price   * BHD 8.95 Price *" at bounding box center [503, 418] width 399 height 51
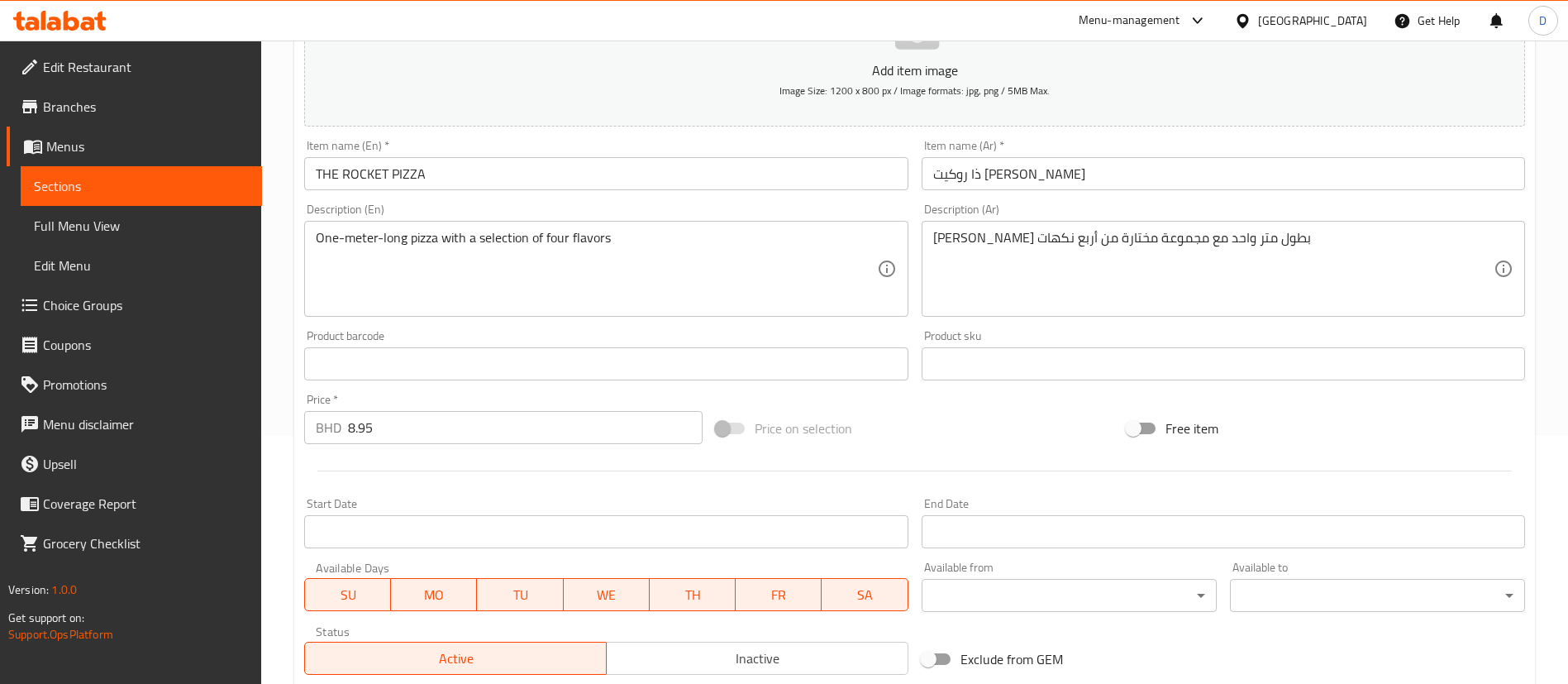
scroll to position [484, 0]
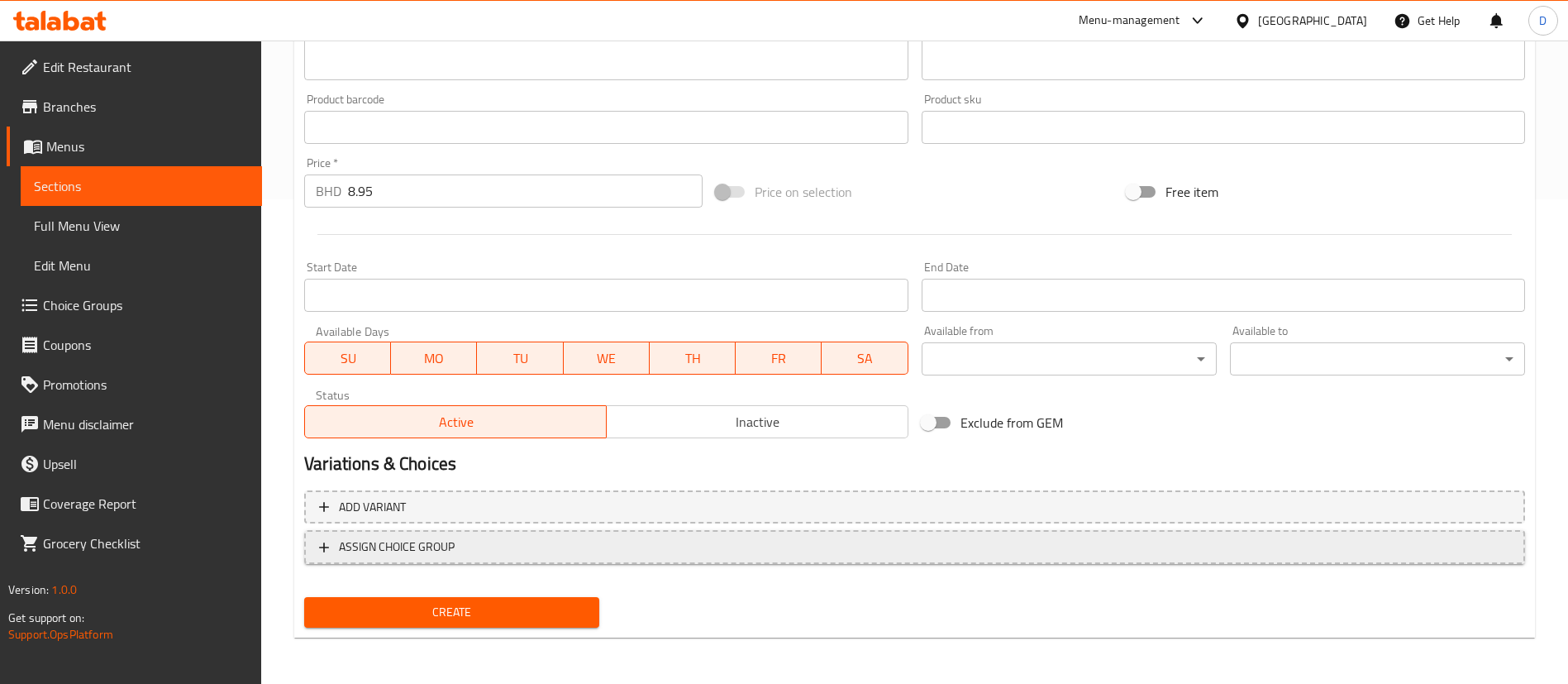
click at [422, 537] on span "ASSIGN CHOICE GROUP" at bounding box center [397, 546] width 115 height 20
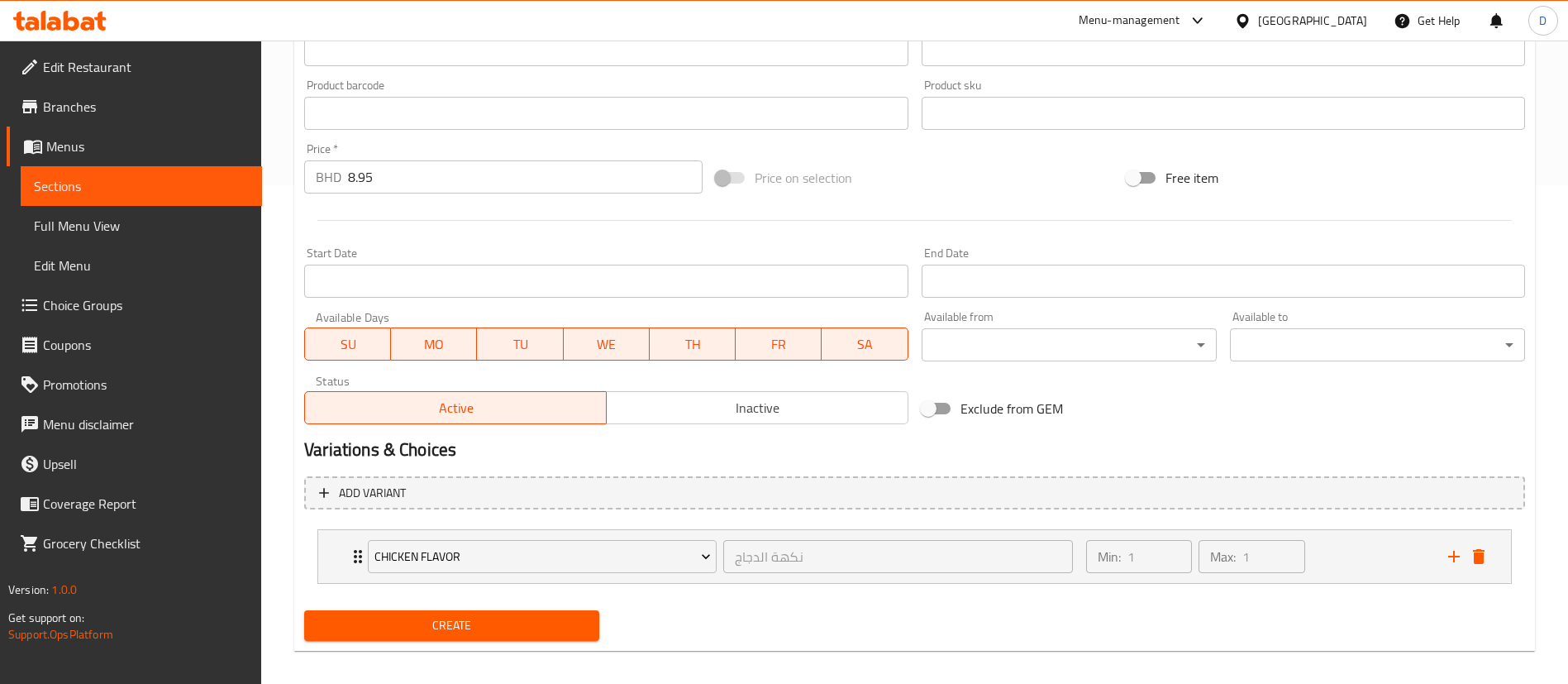
scroll to position [512, 0]
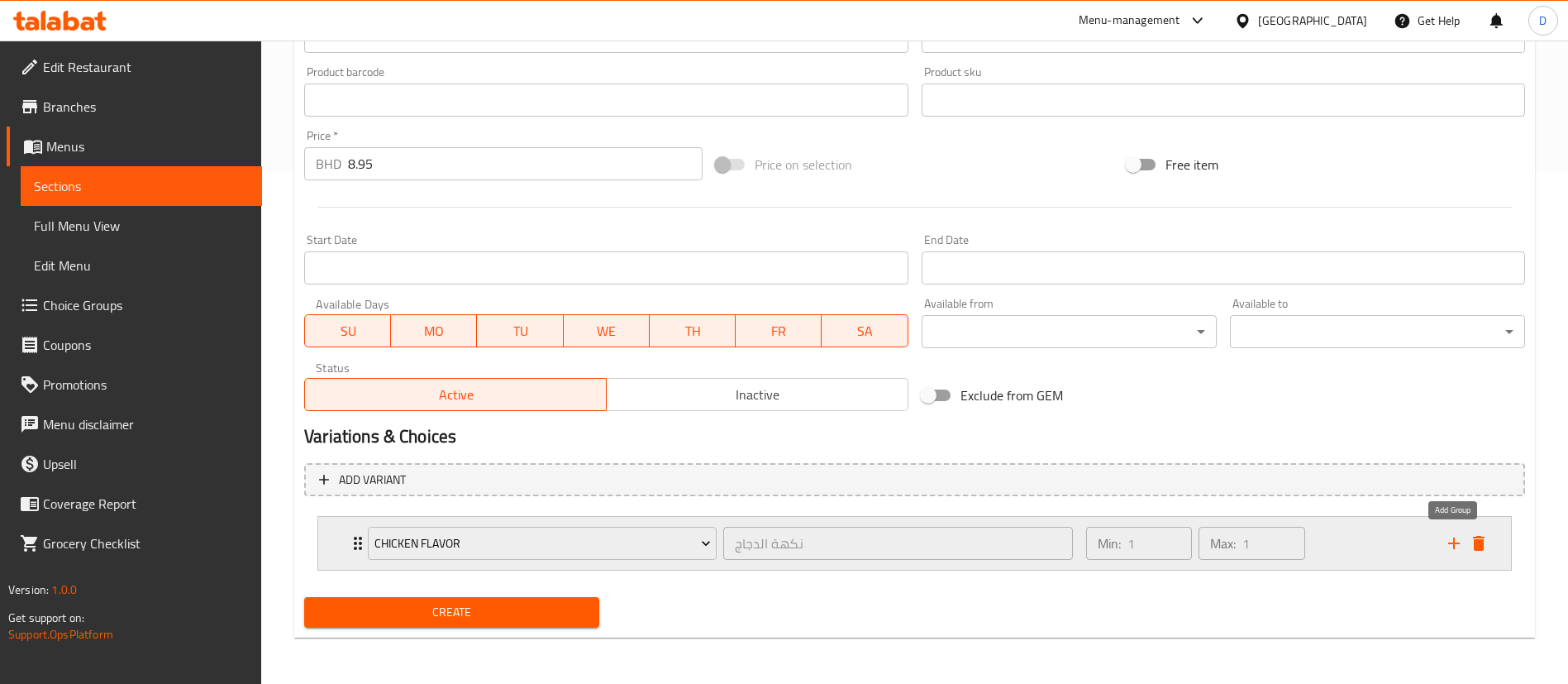
click at [1452, 533] on icon "add" at bounding box center [1453, 543] width 20 height 20
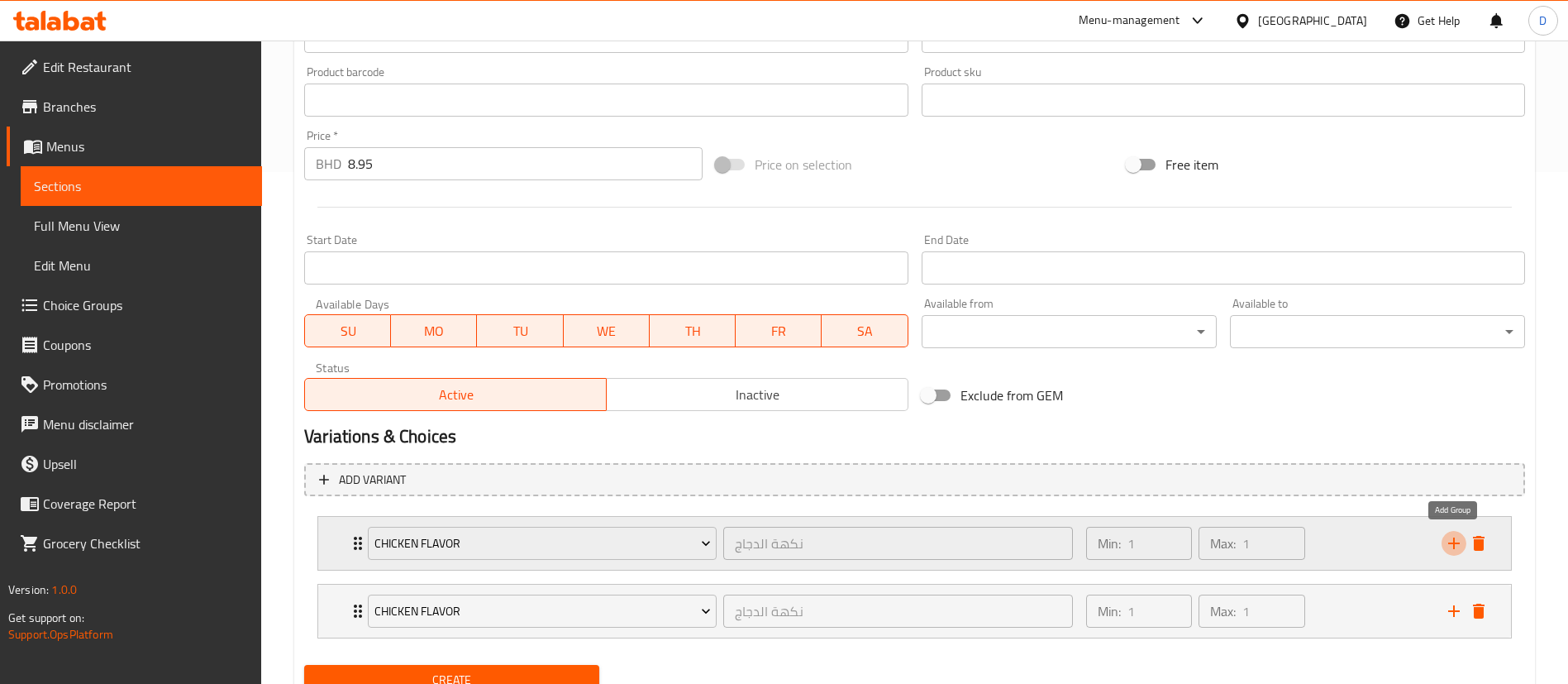
click at [1452, 533] on icon "add" at bounding box center [1453, 543] width 20 height 20
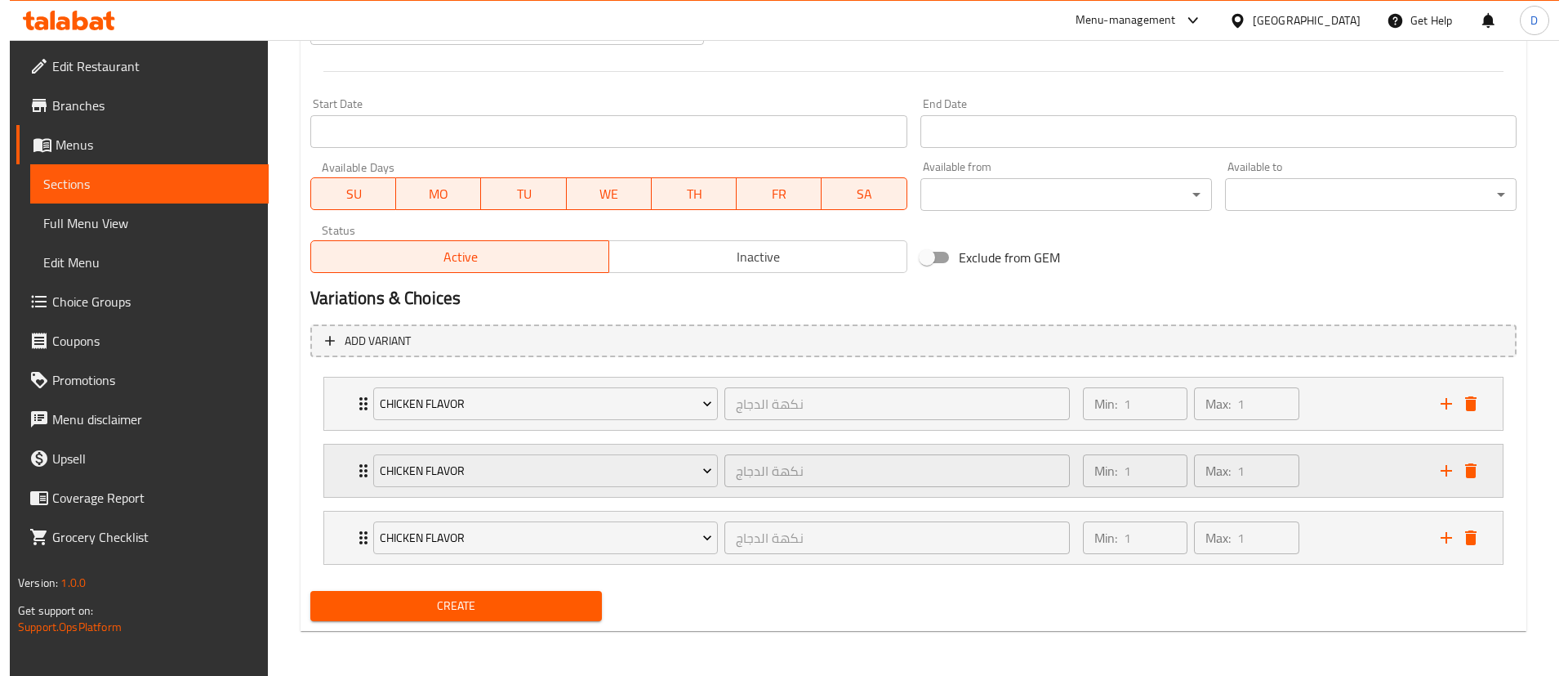
scroll to position [640, 0]
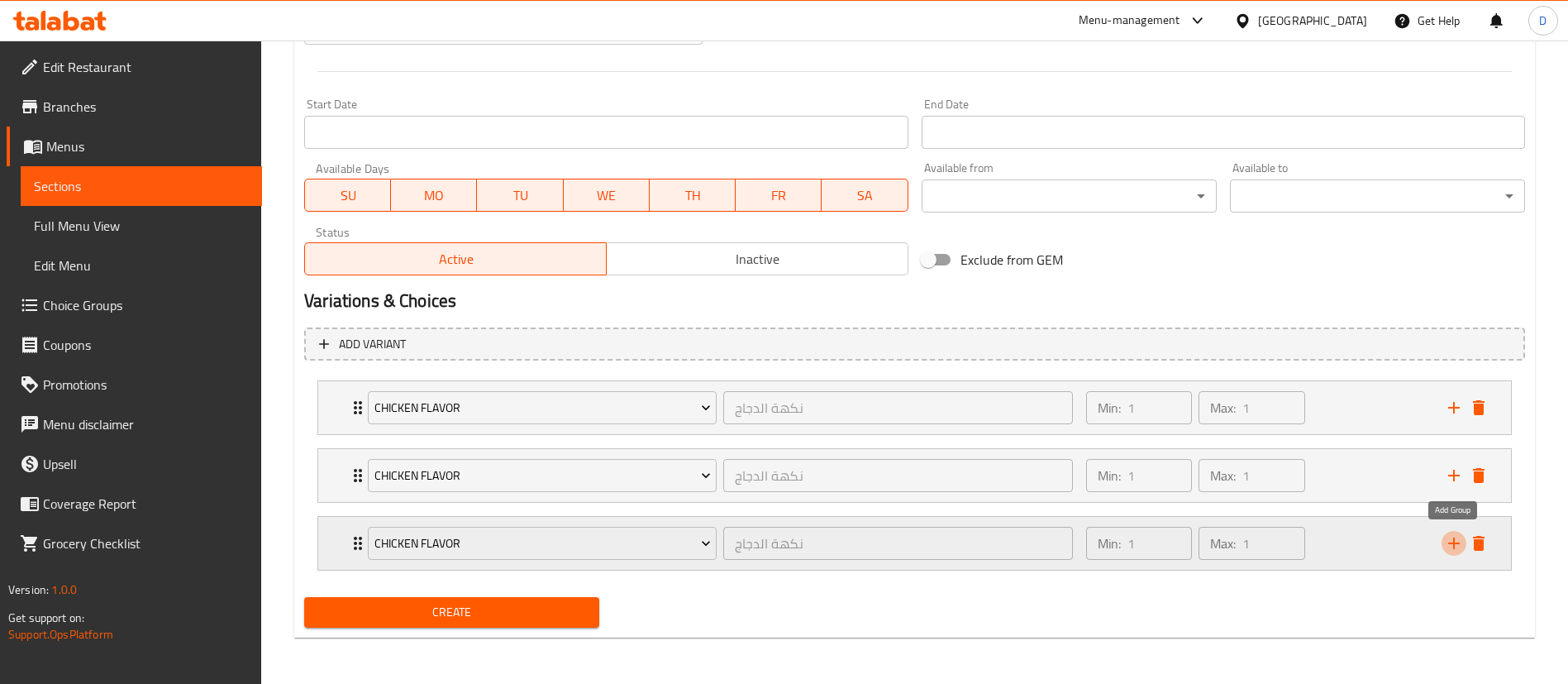
click at [1450, 544] on icon "add" at bounding box center [1453, 543] width 20 height 20
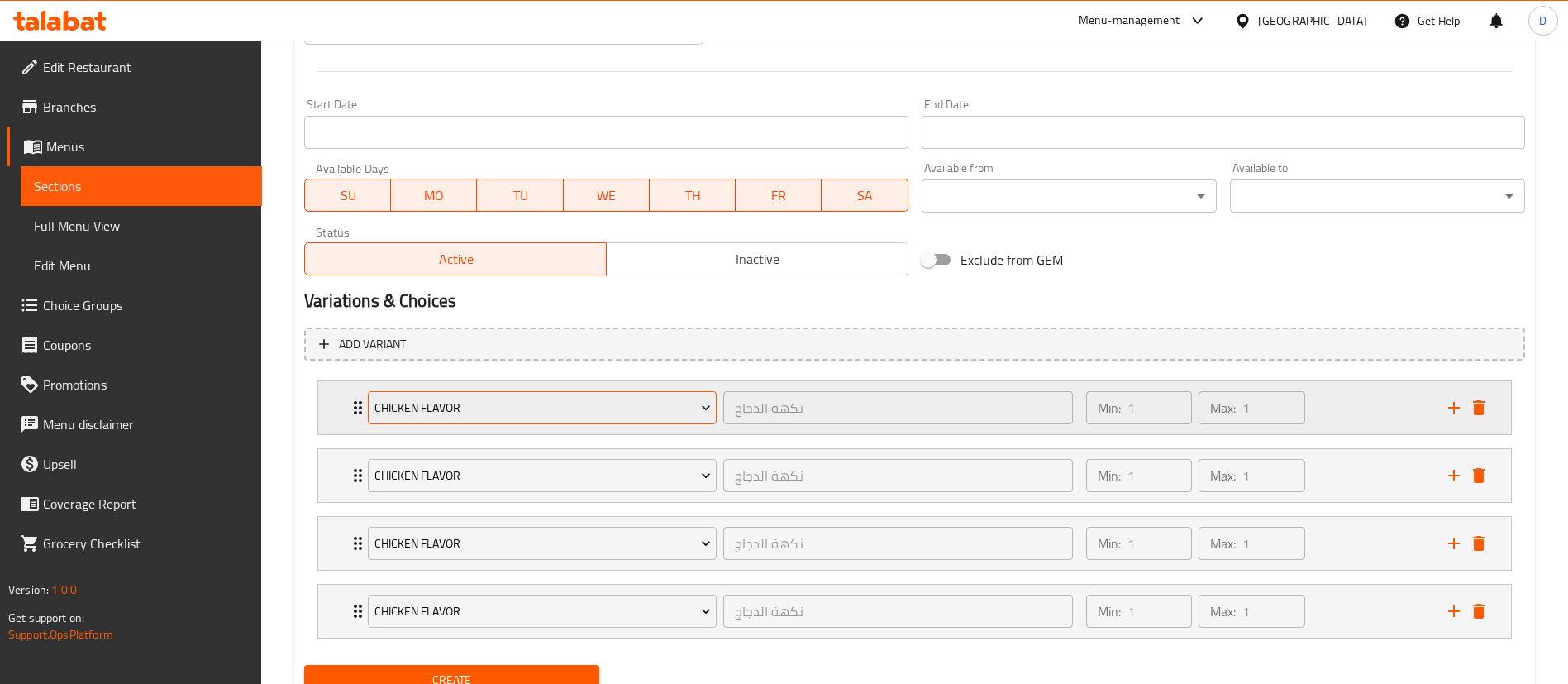
click at [695, 415] on span "Chicken Flavor" at bounding box center [542, 408] width 337 height 20
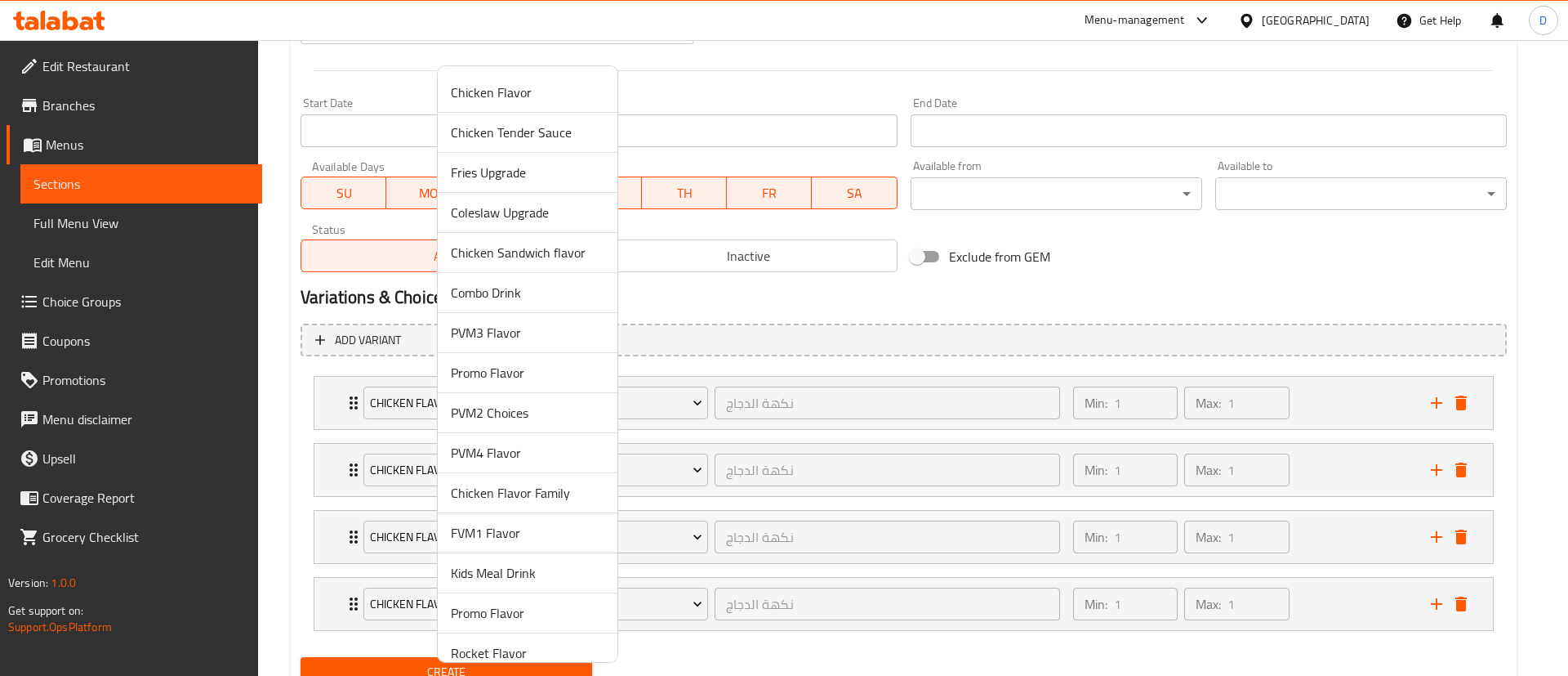
click at [519, 644] on span "Rocket Flavor" at bounding box center [527, 653] width 154 height 19
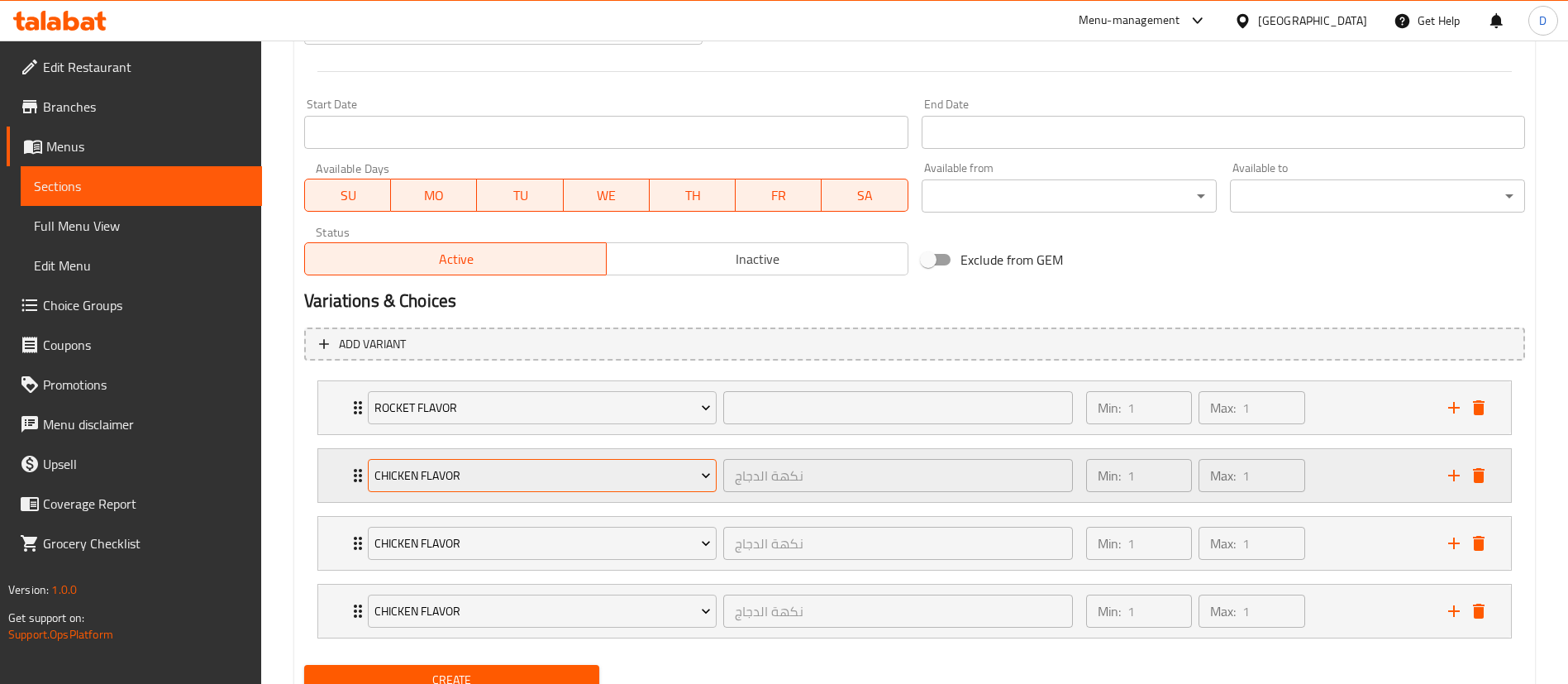
click at [470, 463] on button "Chicken Flavor" at bounding box center [542, 475] width 349 height 33
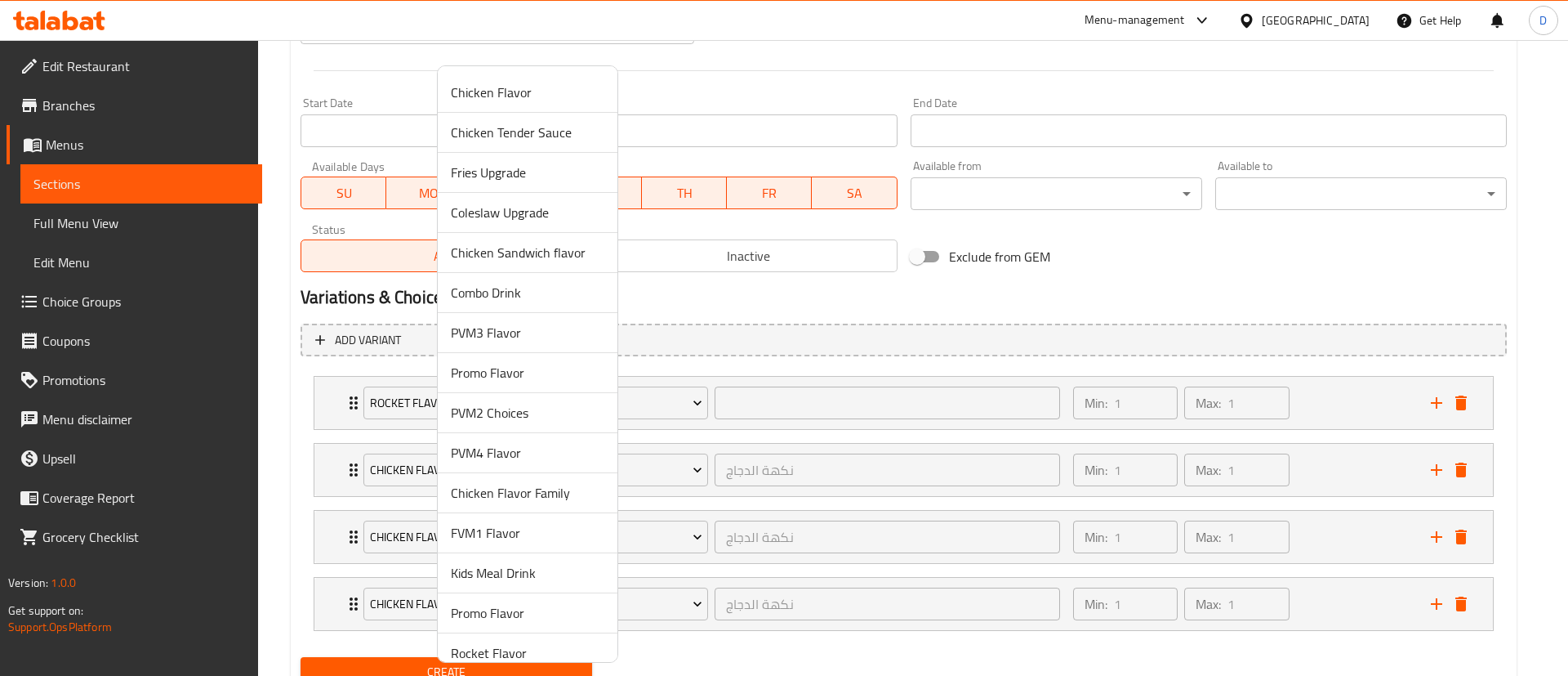
scroll to position [529, 0]
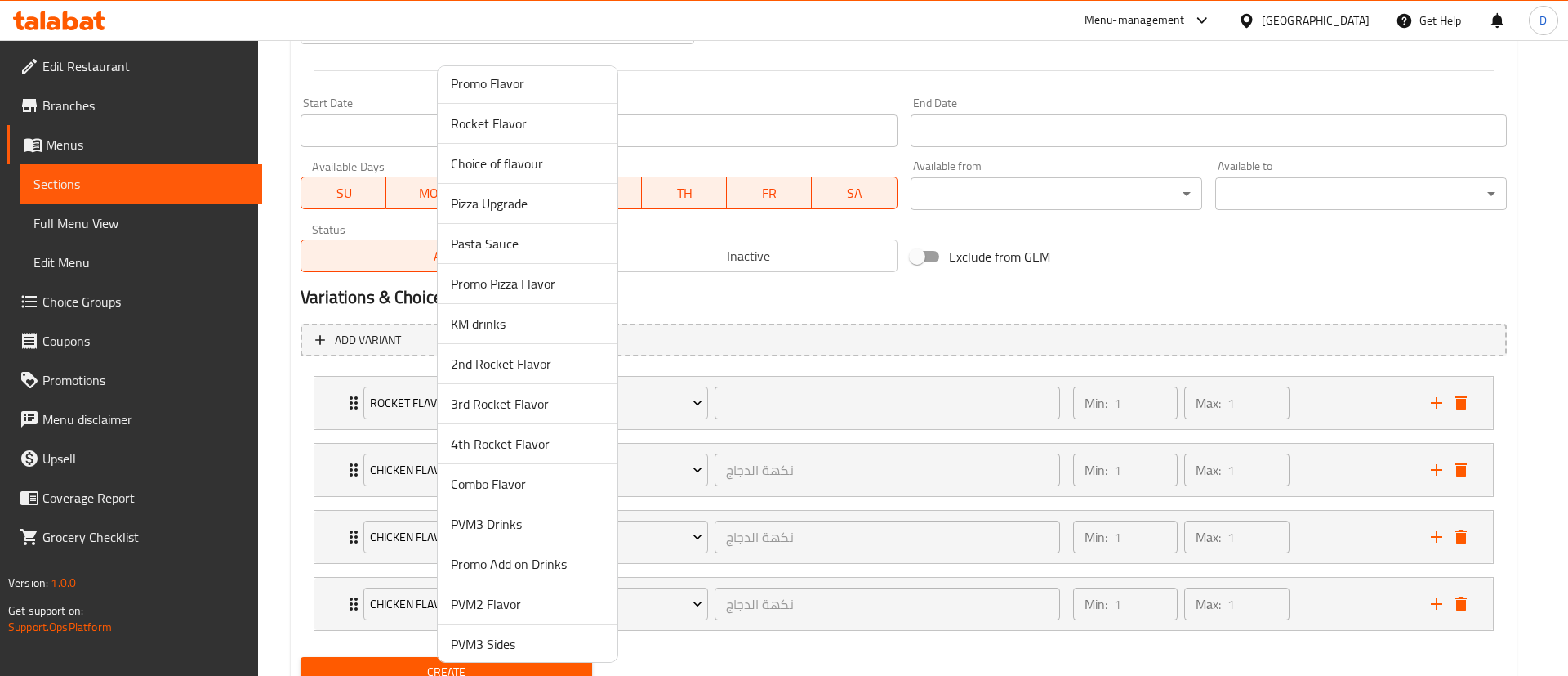
click at [482, 356] on span "2nd Rocket Flavor" at bounding box center [527, 363] width 154 height 19
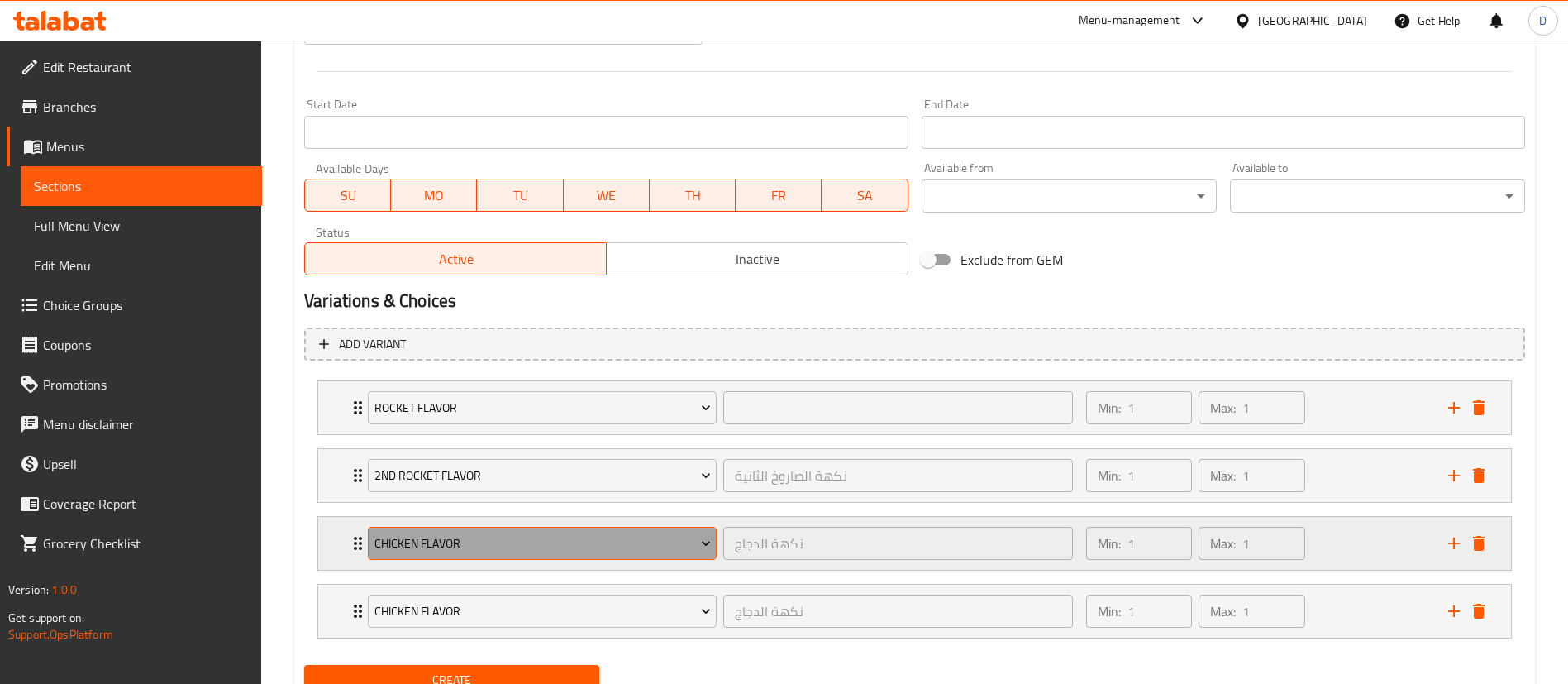
click at [484, 536] on span "Chicken Flavor" at bounding box center [542, 543] width 337 height 20
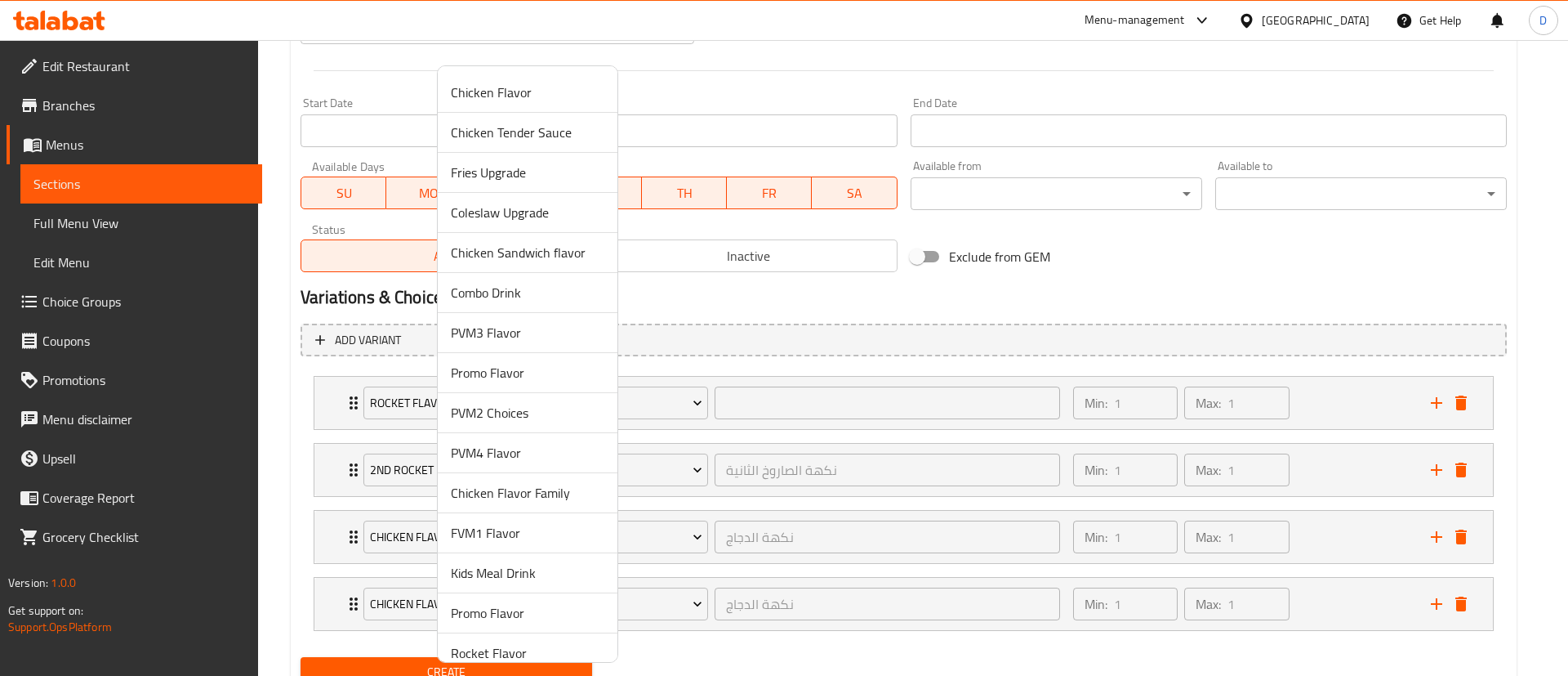
scroll to position [570, 0]
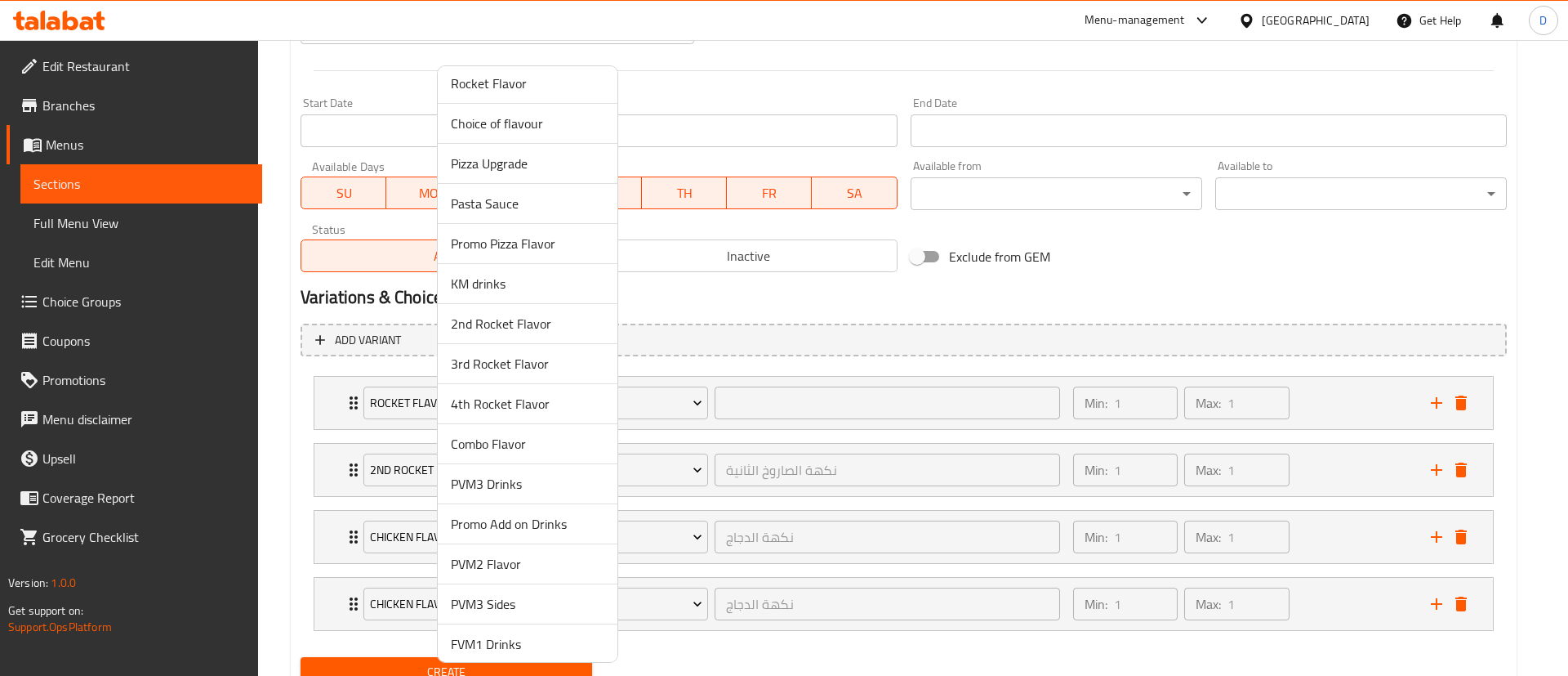
click at [527, 362] on span "3rd Rocket Flavor" at bounding box center [527, 363] width 154 height 19
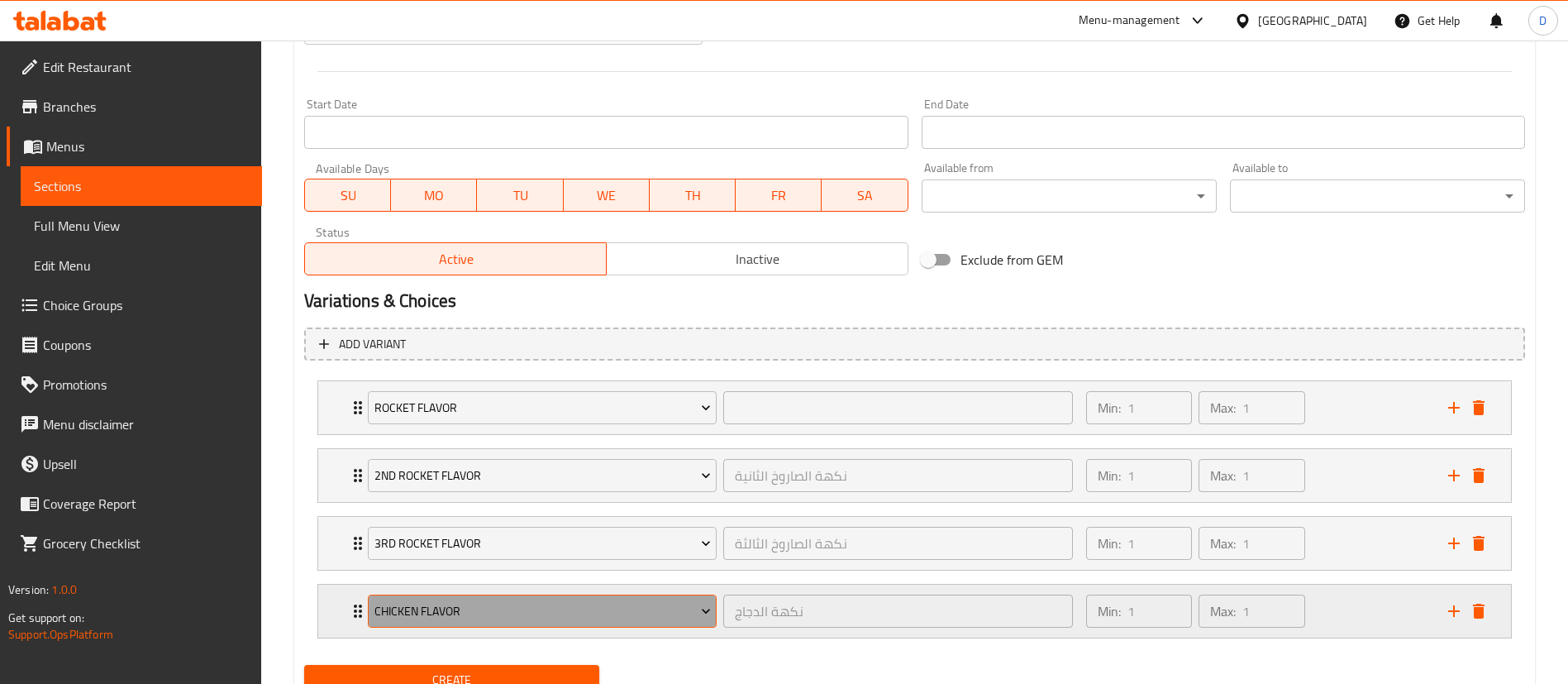
click at [477, 607] on span "Chicken Flavor" at bounding box center [542, 611] width 337 height 20
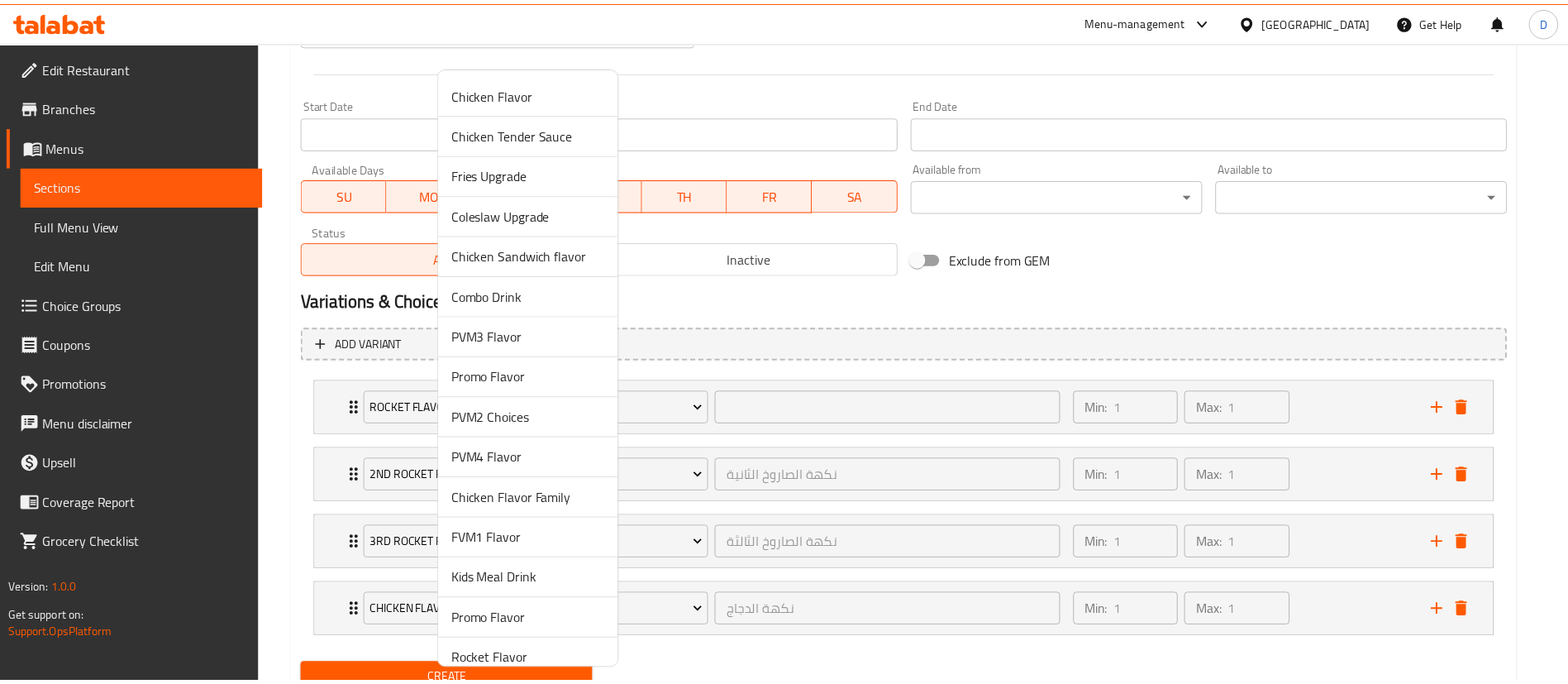
scroll to position [616, 0]
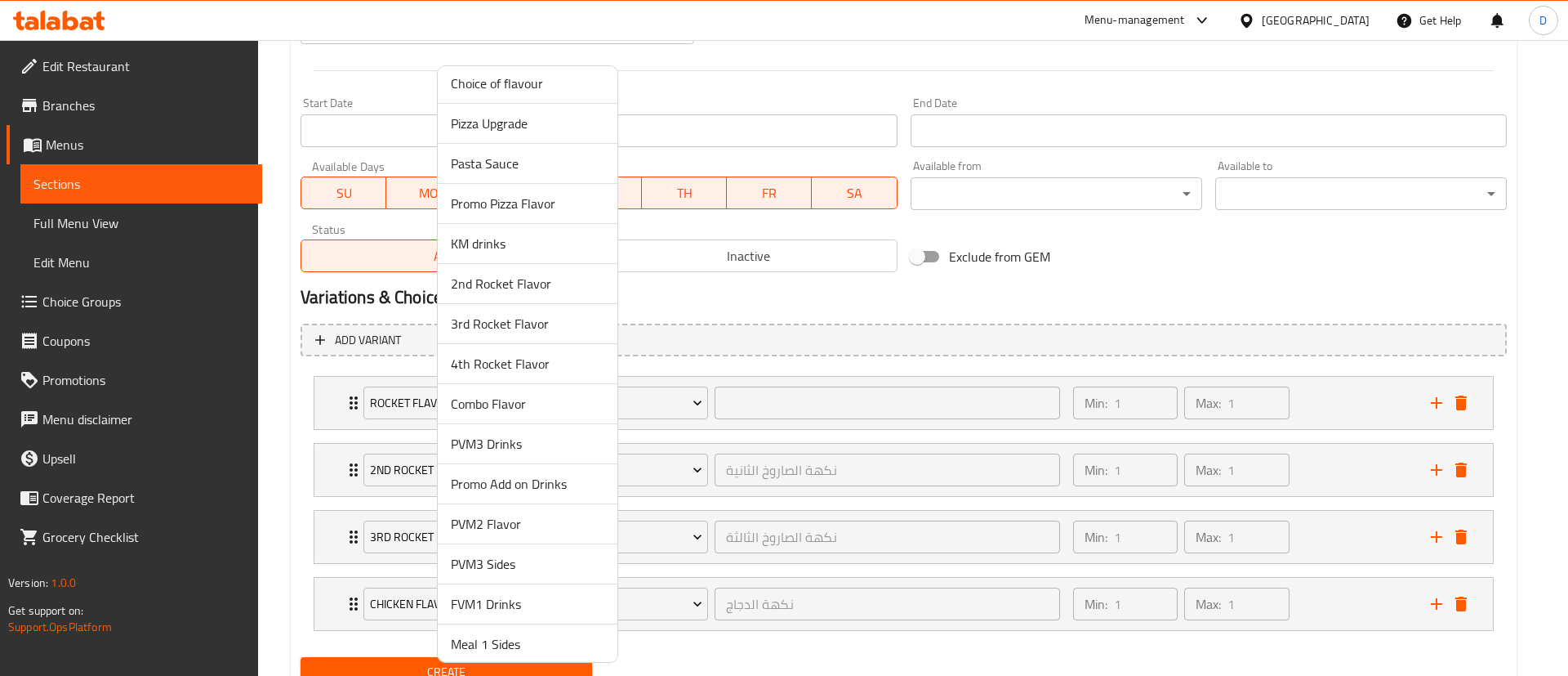
click at [555, 359] on span "4th Rocket Flavor" at bounding box center [527, 363] width 154 height 19
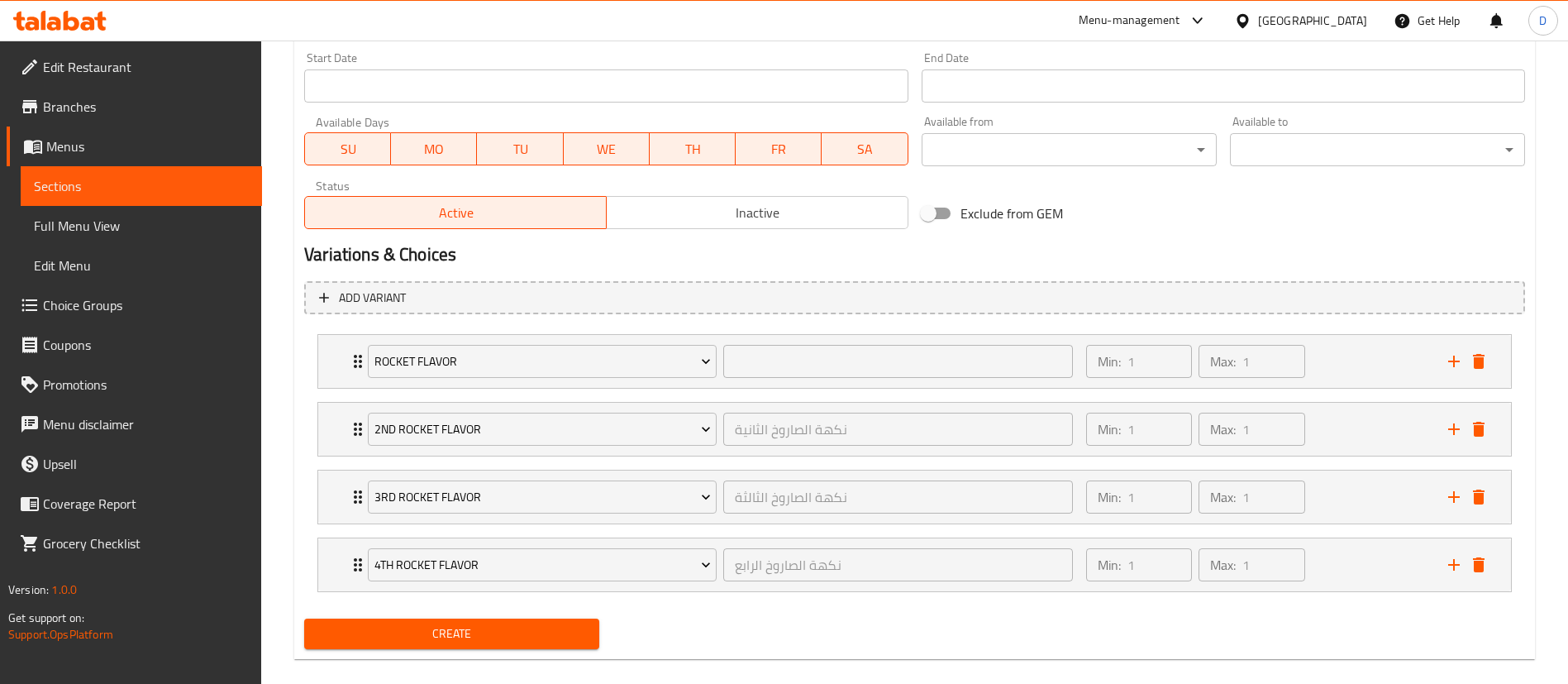
scroll to position [715, 0]
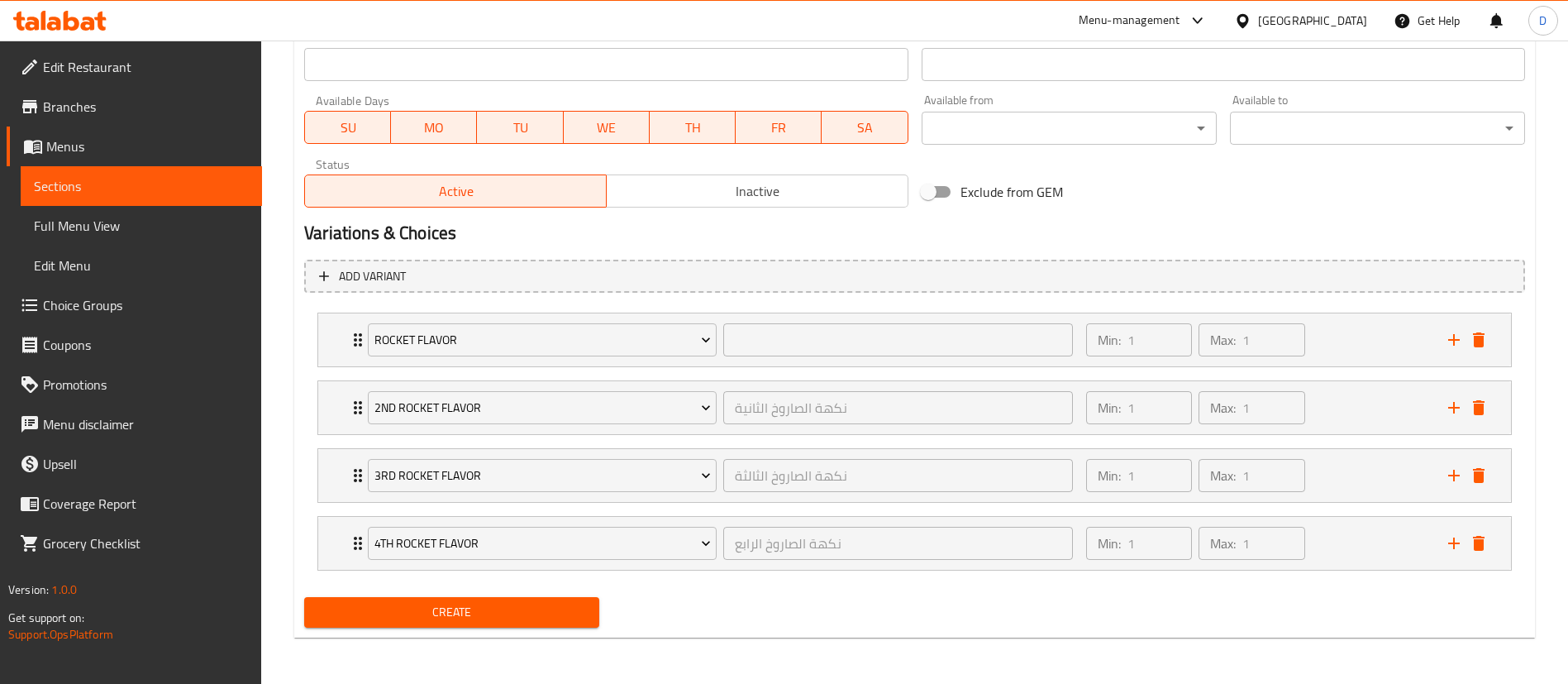
click at [489, 624] on button "Create" at bounding box center [452, 612] width 295 height 30
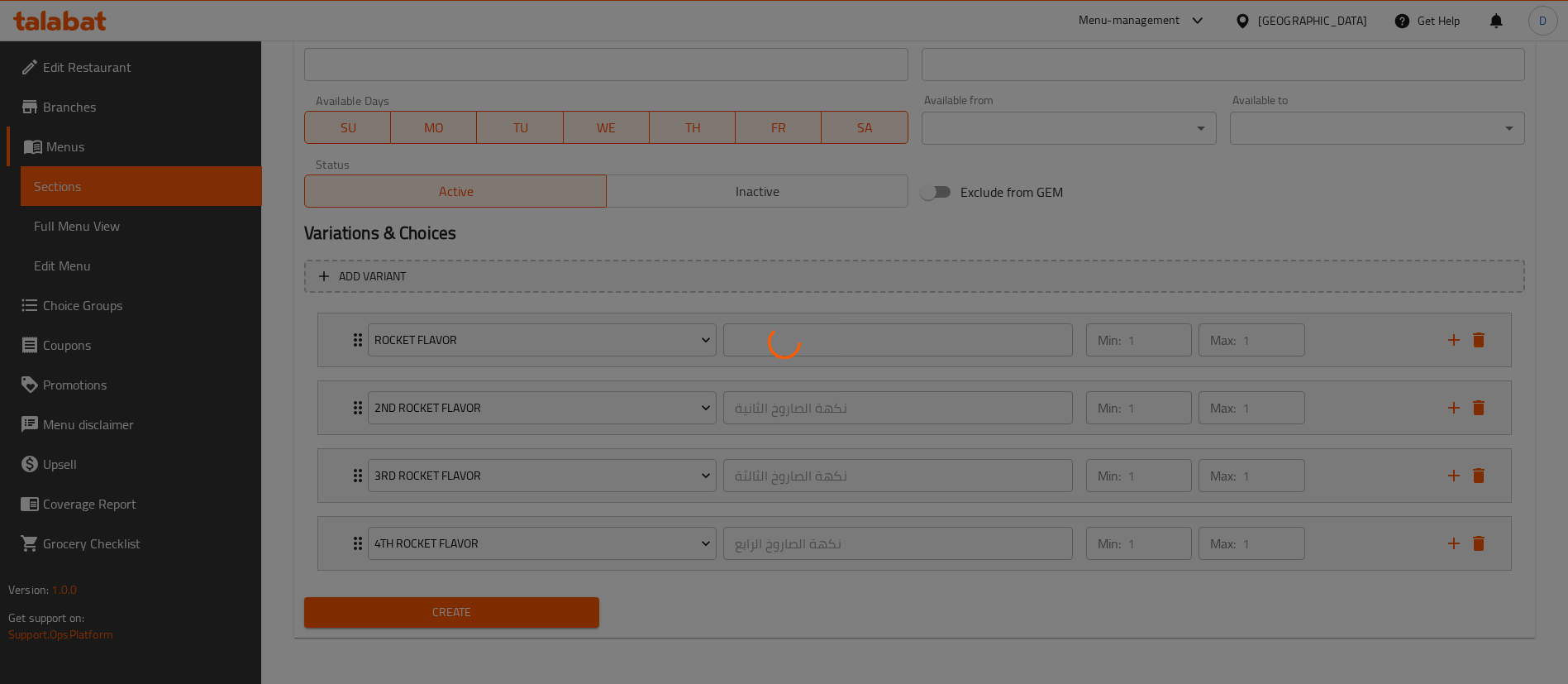
type input "0"
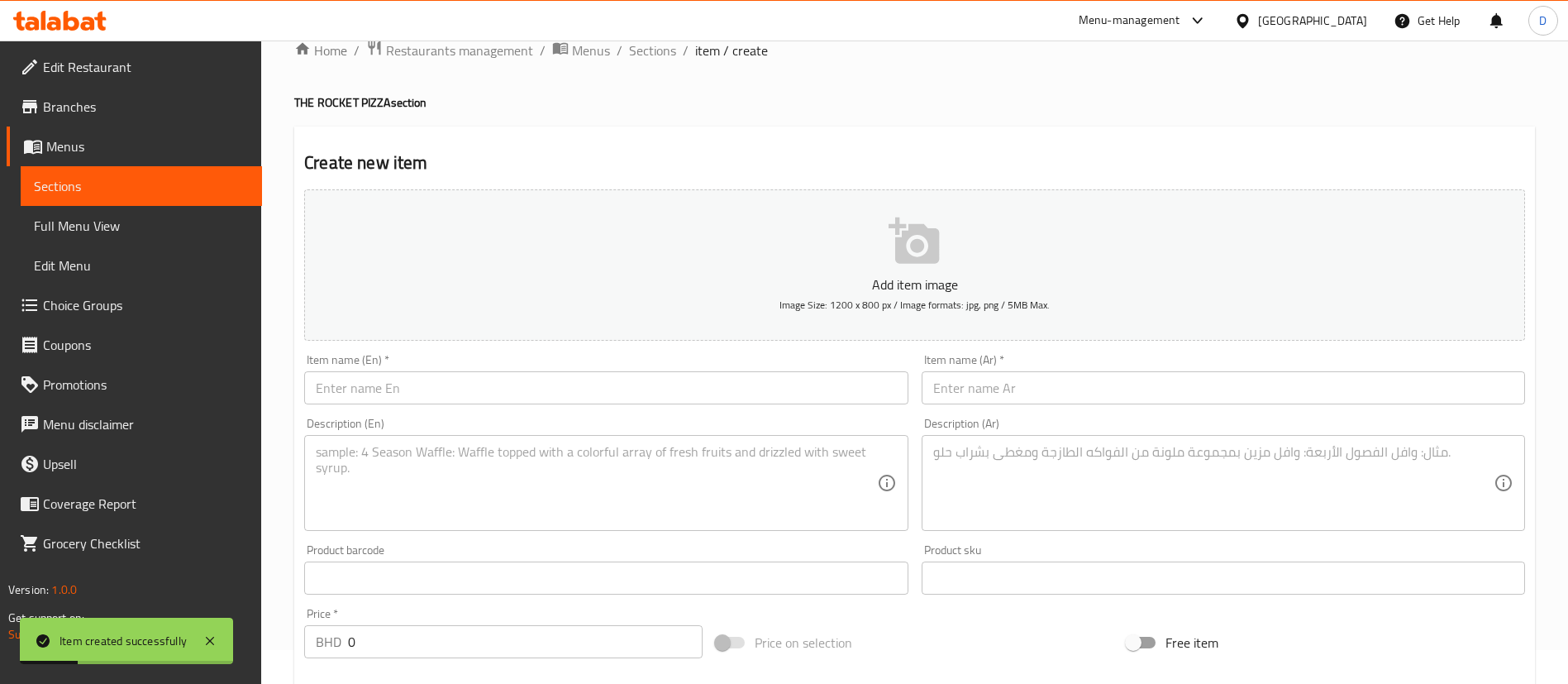
scroll to position [0, 0]
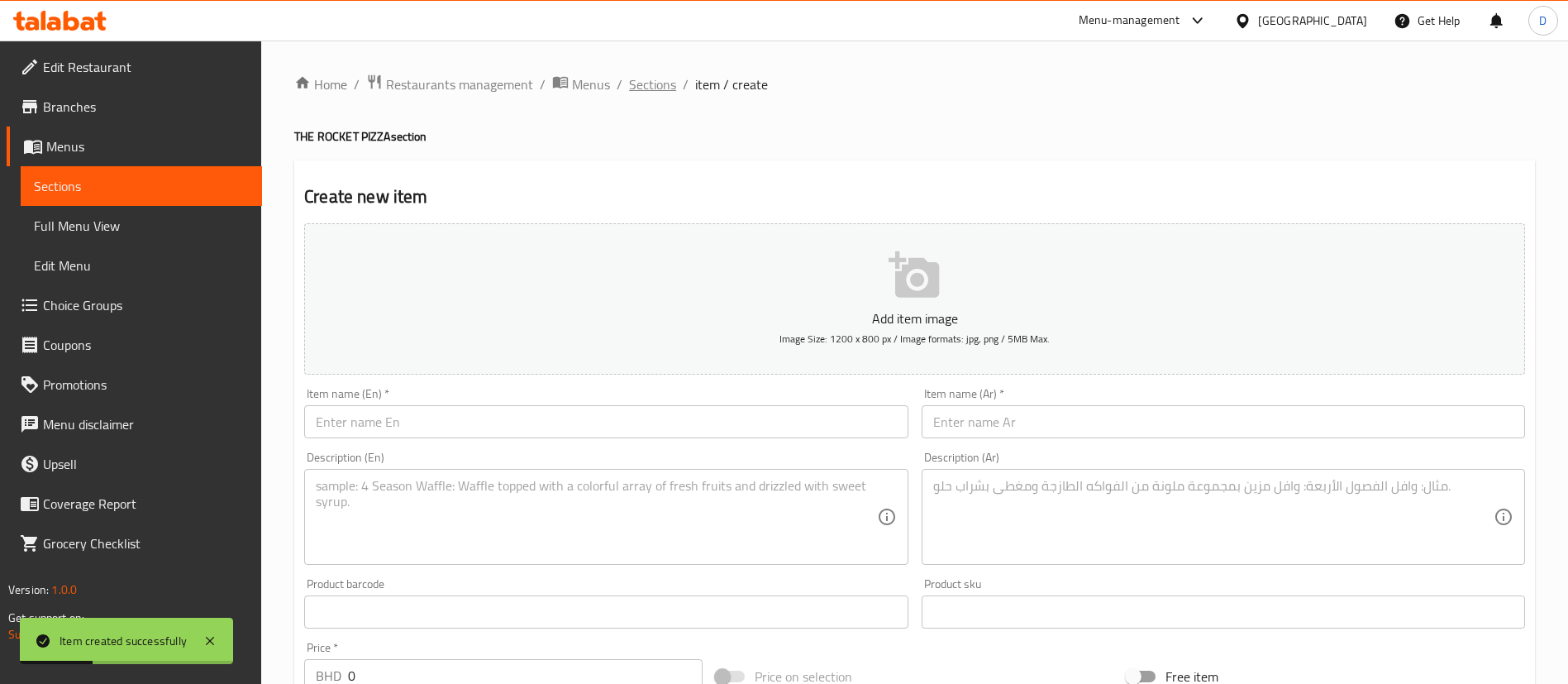
click at [653, 83] on span "Sections" at bounding box center [652, 84] width 47 height 20
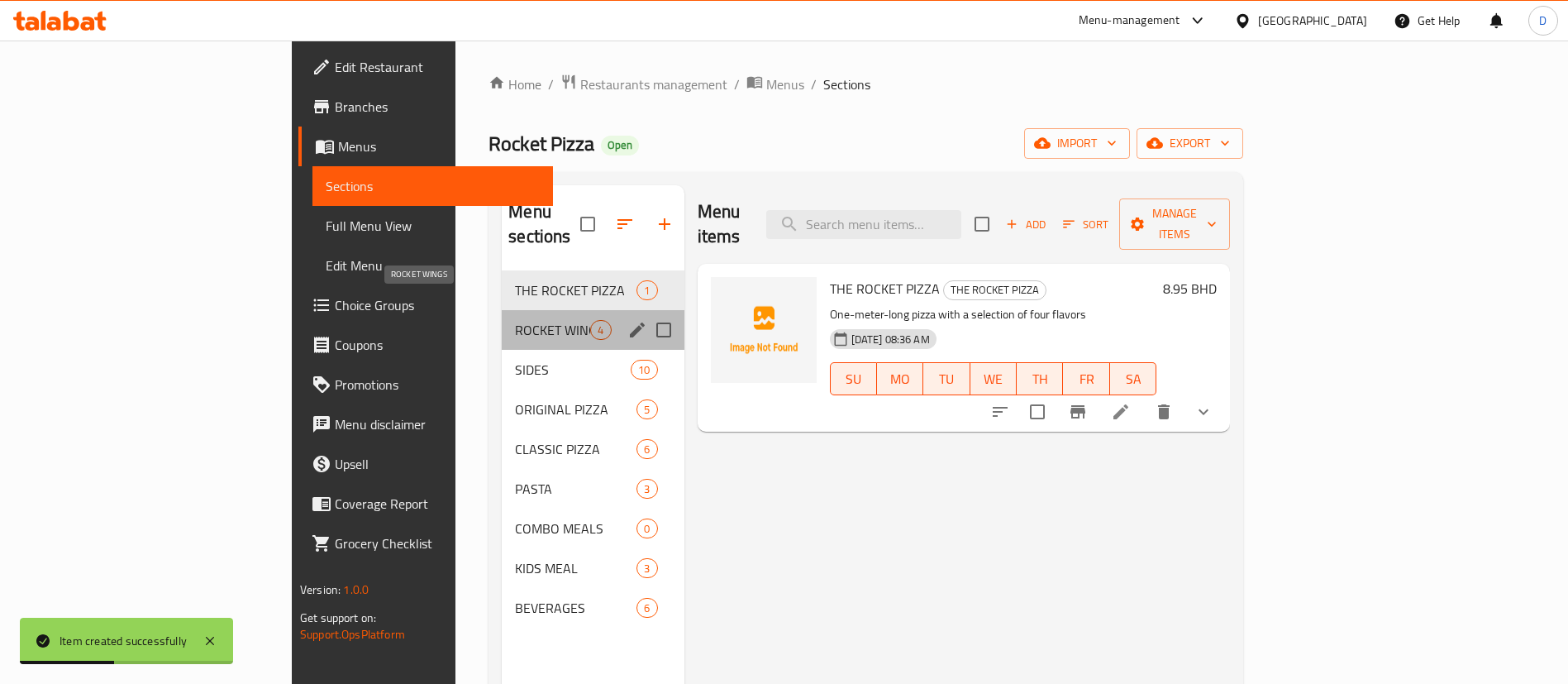
click at [515, 320] on span "ROCKET WINGS" at bounding box center [552, 330] width 75 height 20
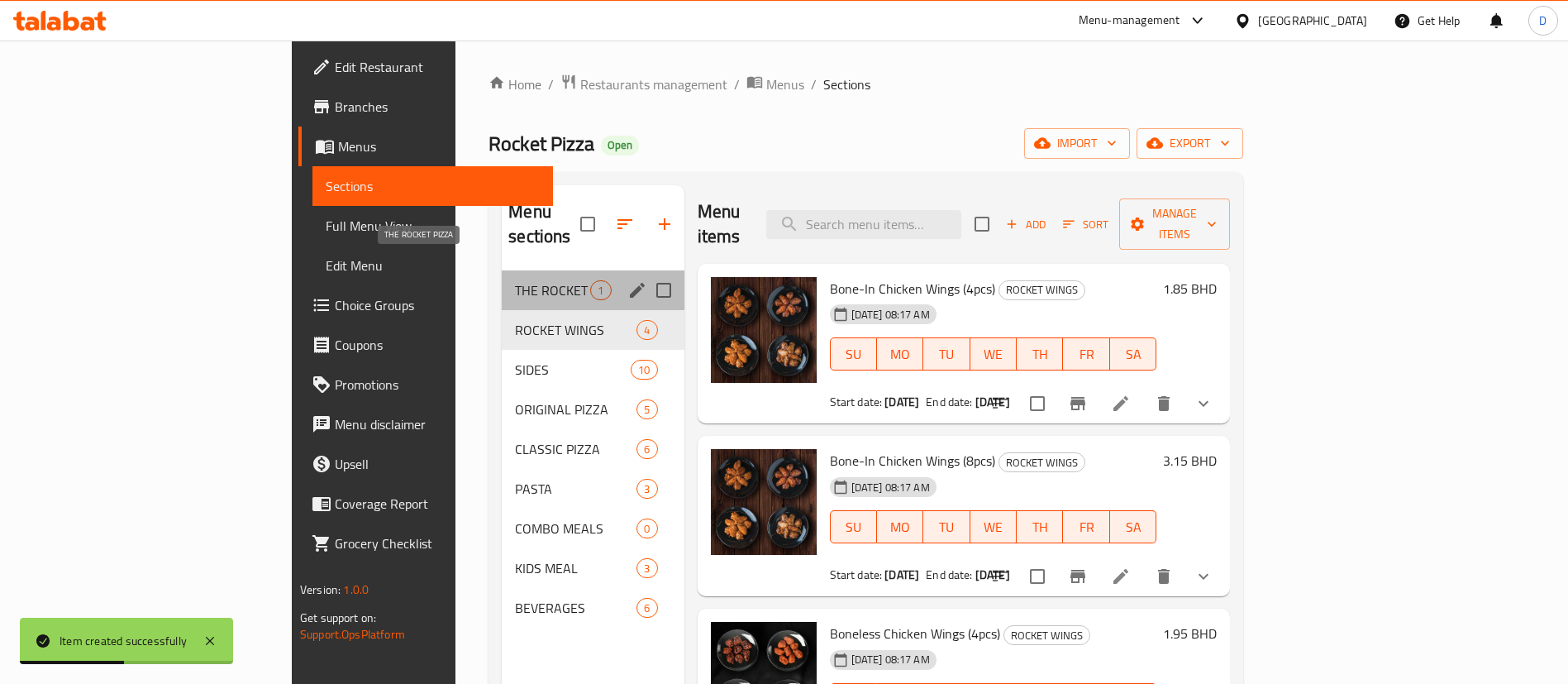
click at [515, 281] on span "THE ROCKET PIZZA" at bounding box center [552, 290] width 75 height 20
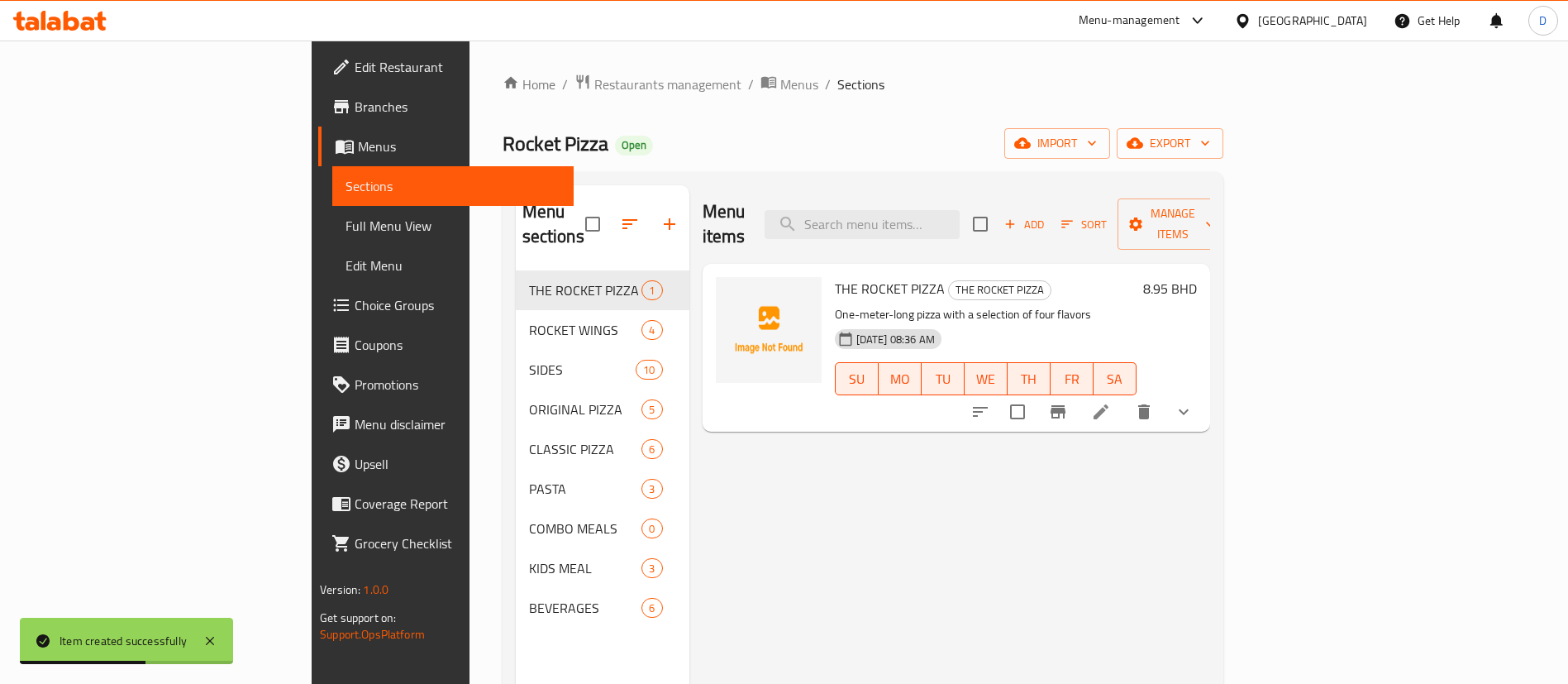
click at [1193, 402] on icon "show more" at bounding box center [1184, 411] width 20 height 20
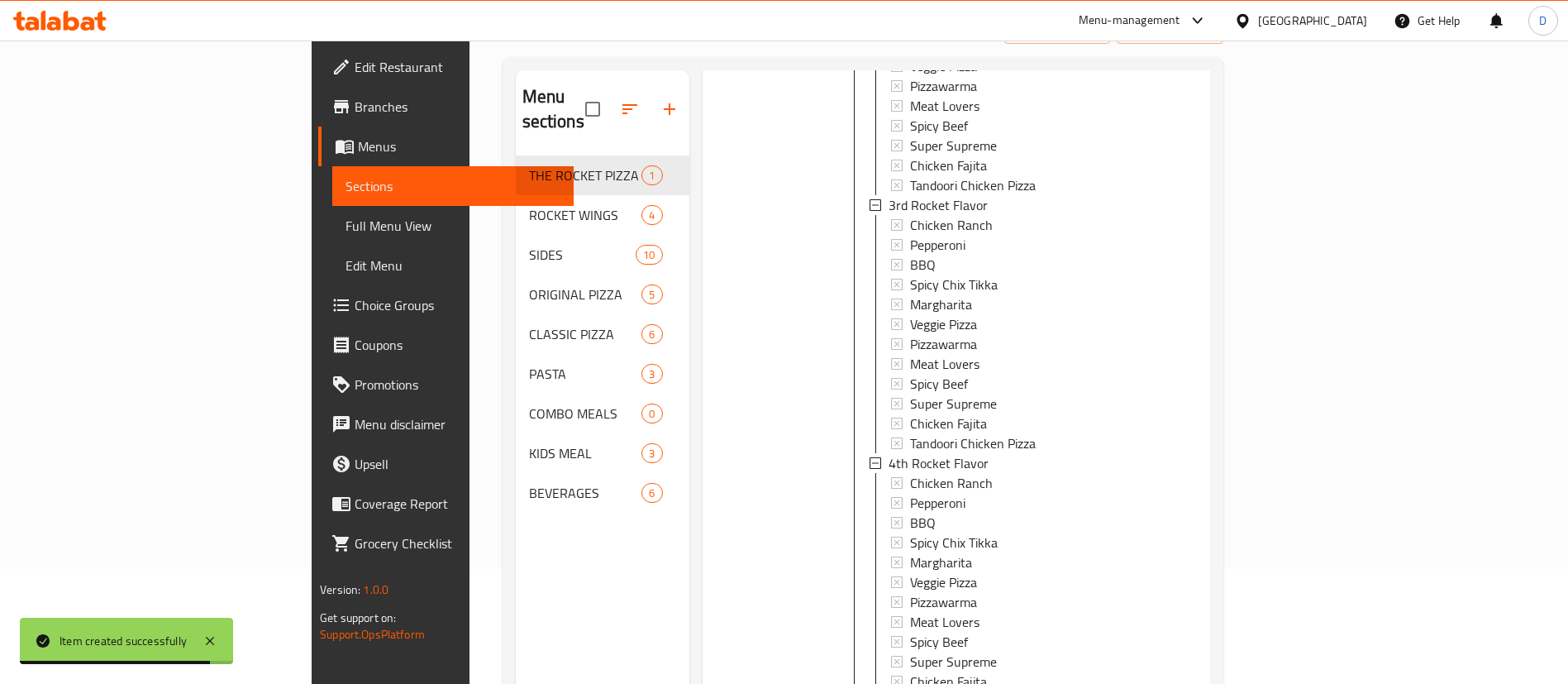
scroll to position [232, 0]
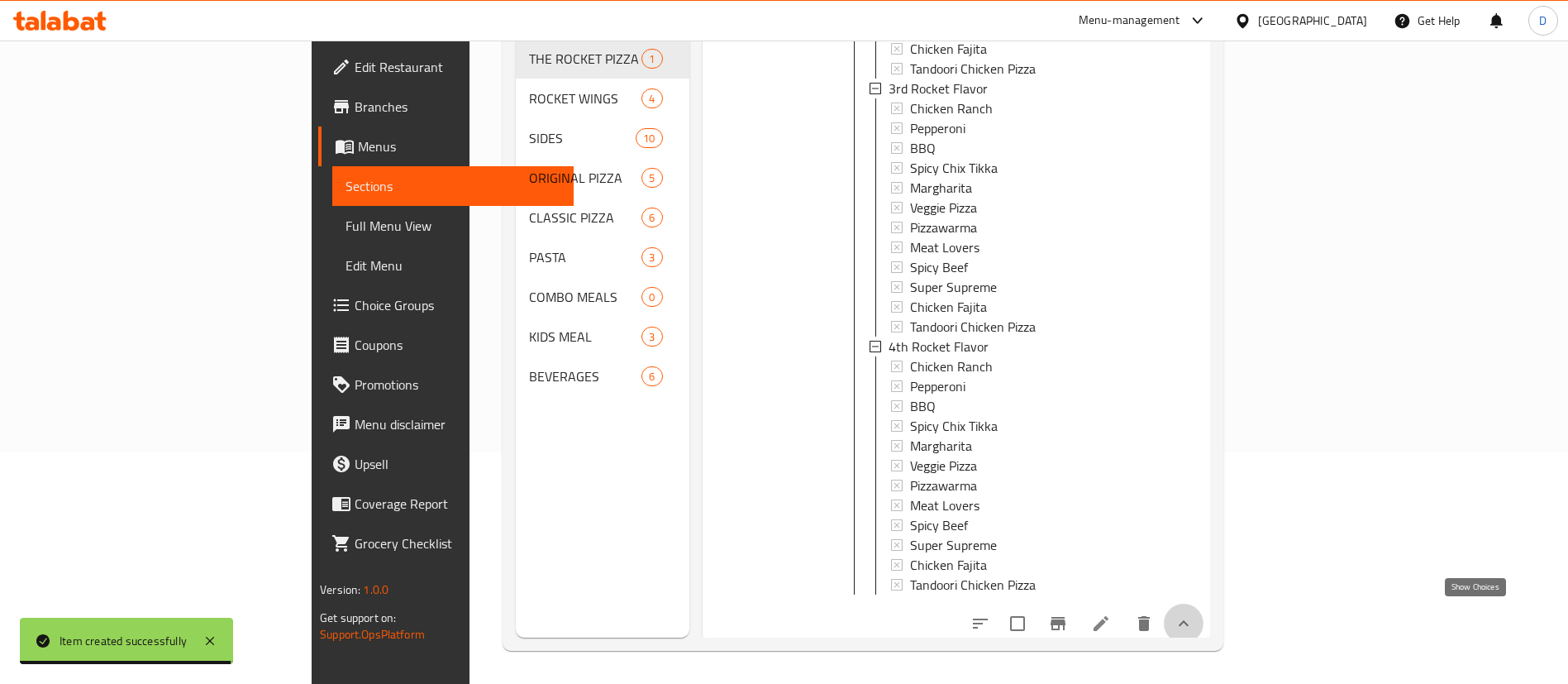
click at [1189, 620] on icon "show more" at bounding box center [1183, 623] width 10 height 6
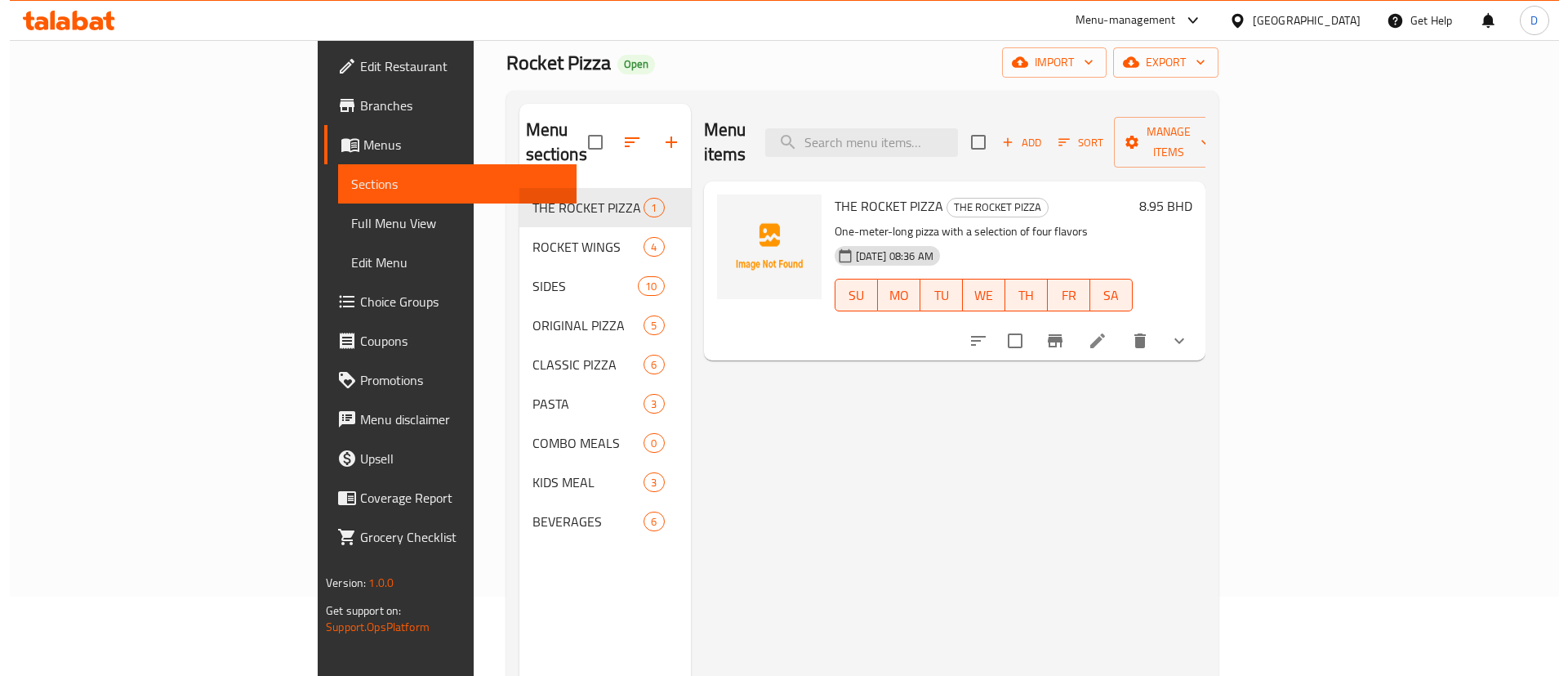
scroll to position [0, 0]
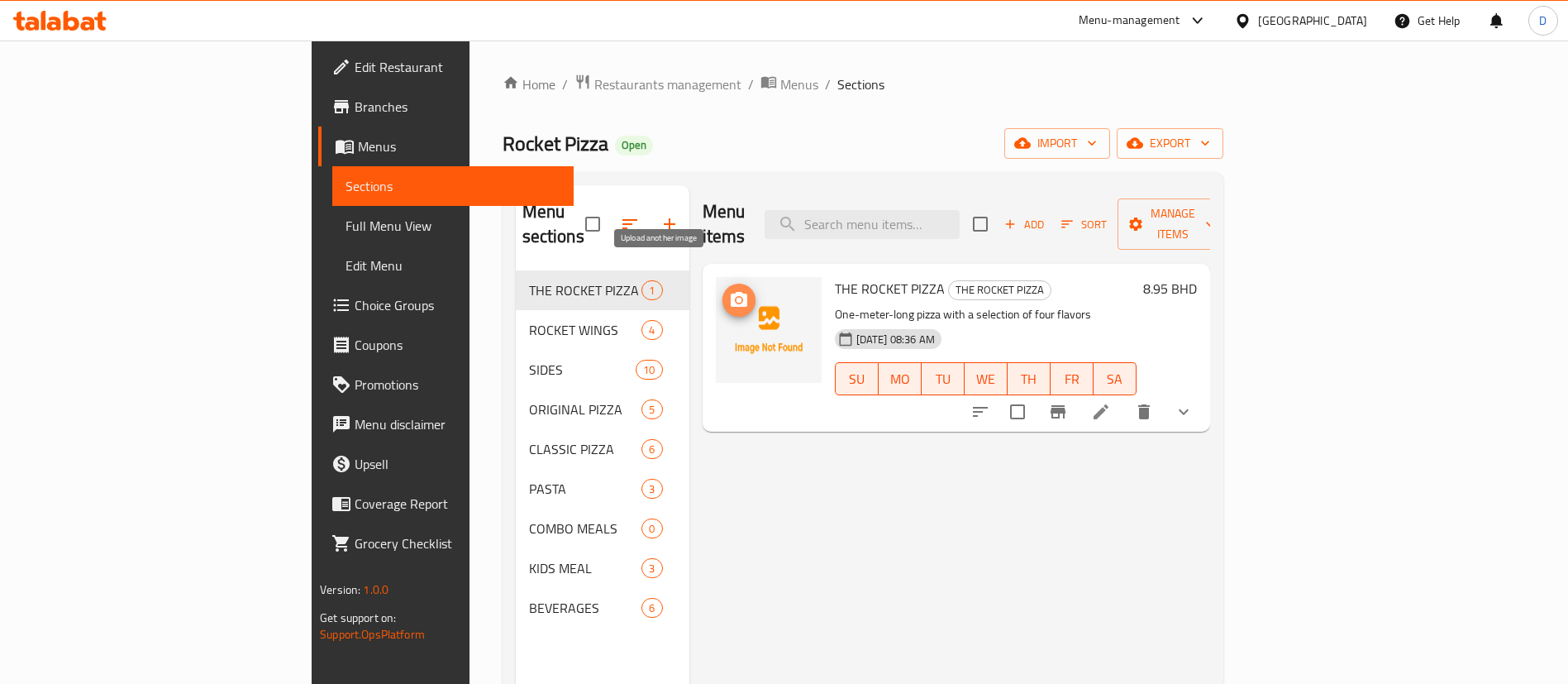
click at [723, 290] on span "upload picture" at bounding box center [739, 300] width 33 height 20
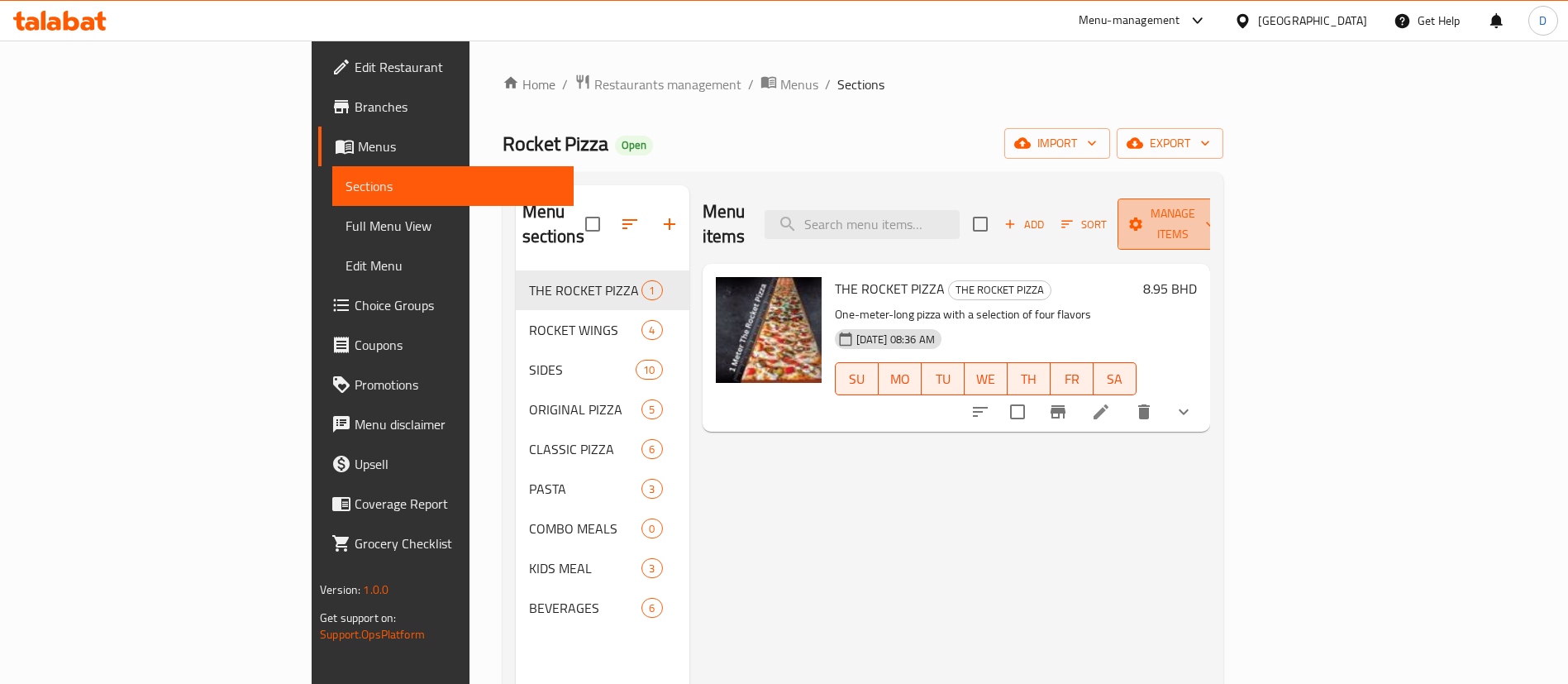
click at [1215, 217] on span "Manage items" at bounding box center [1172, 224] width 84 height 42
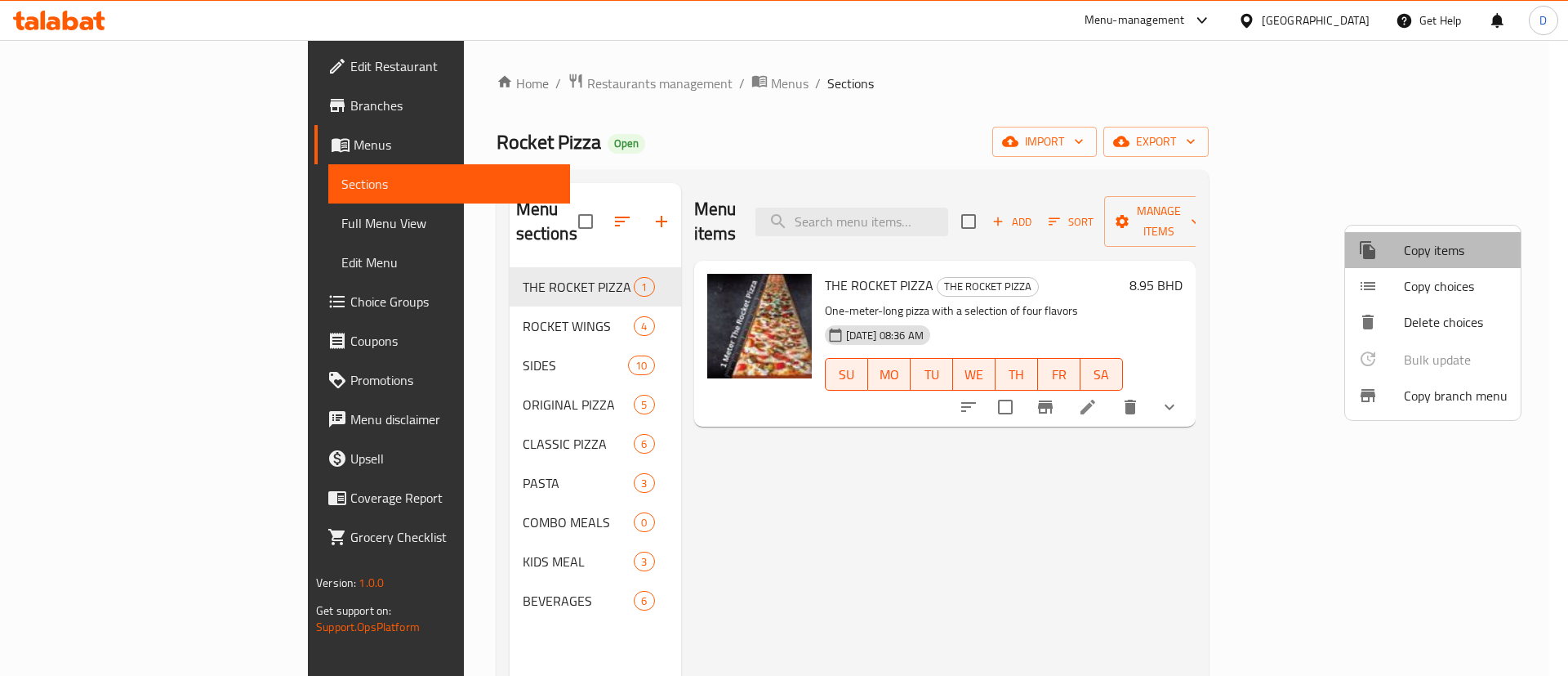
click at [1451, 250] on span "Copy items" at bounding box center [1456, 250] width 104 height 19
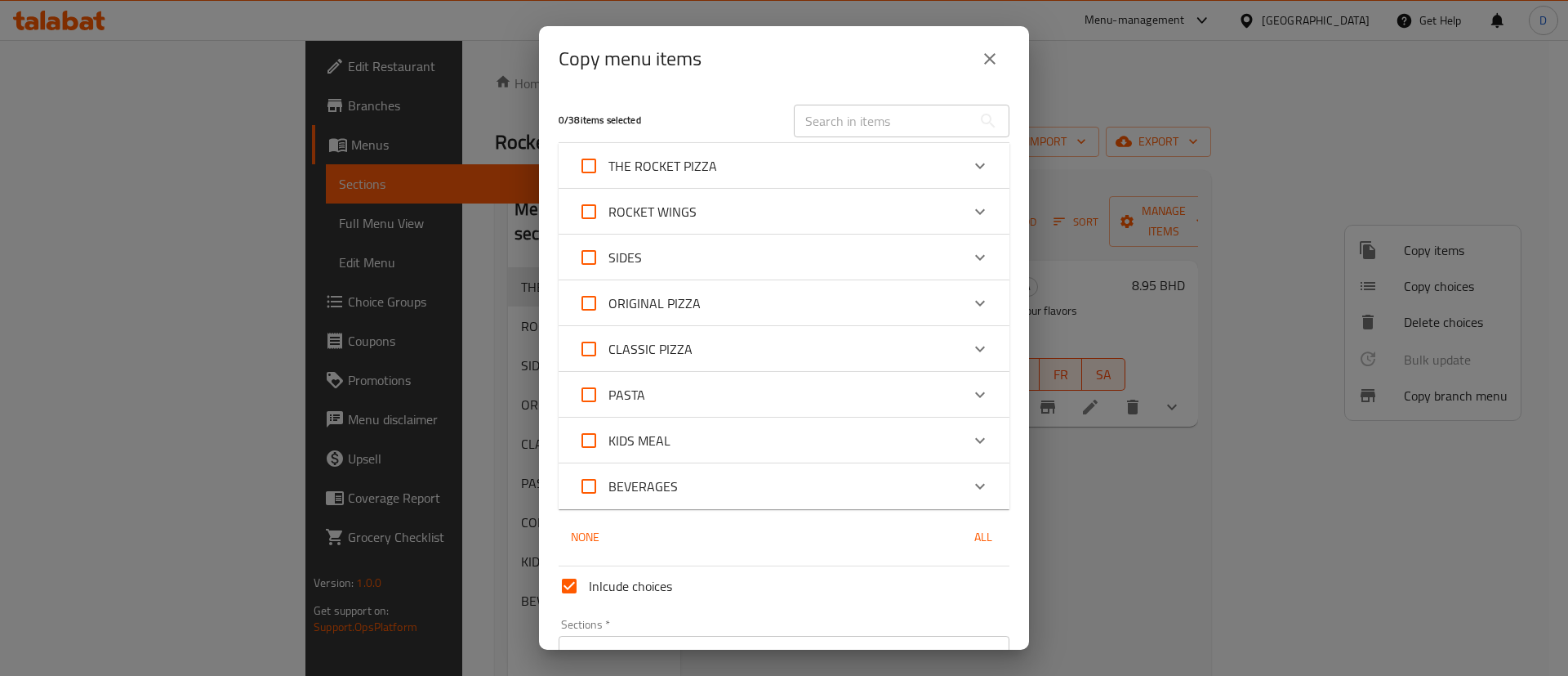
click at [584, 171] on input "THE ROCKET PIZZA" at bounding box center [589, 166] width 39 height 40
checkbox input "true"
click at [595, 168] on input "THE ROCKET PIZZA" at bounding box center [589, 166] width 39 height 40
checkbox input "false"
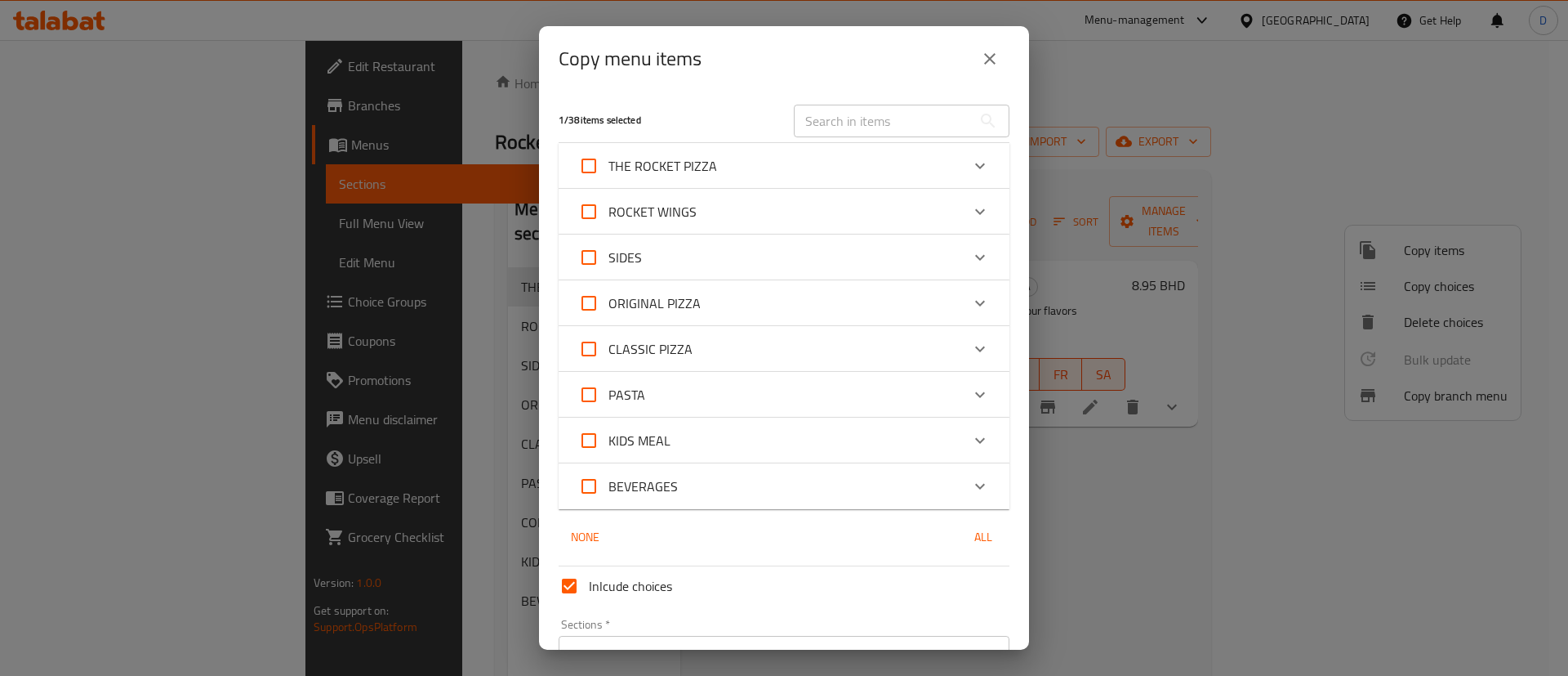
click at [790, 164] on div "THE ROCKET PIZZA" at bounding box center [770, 166] width 383 height 40
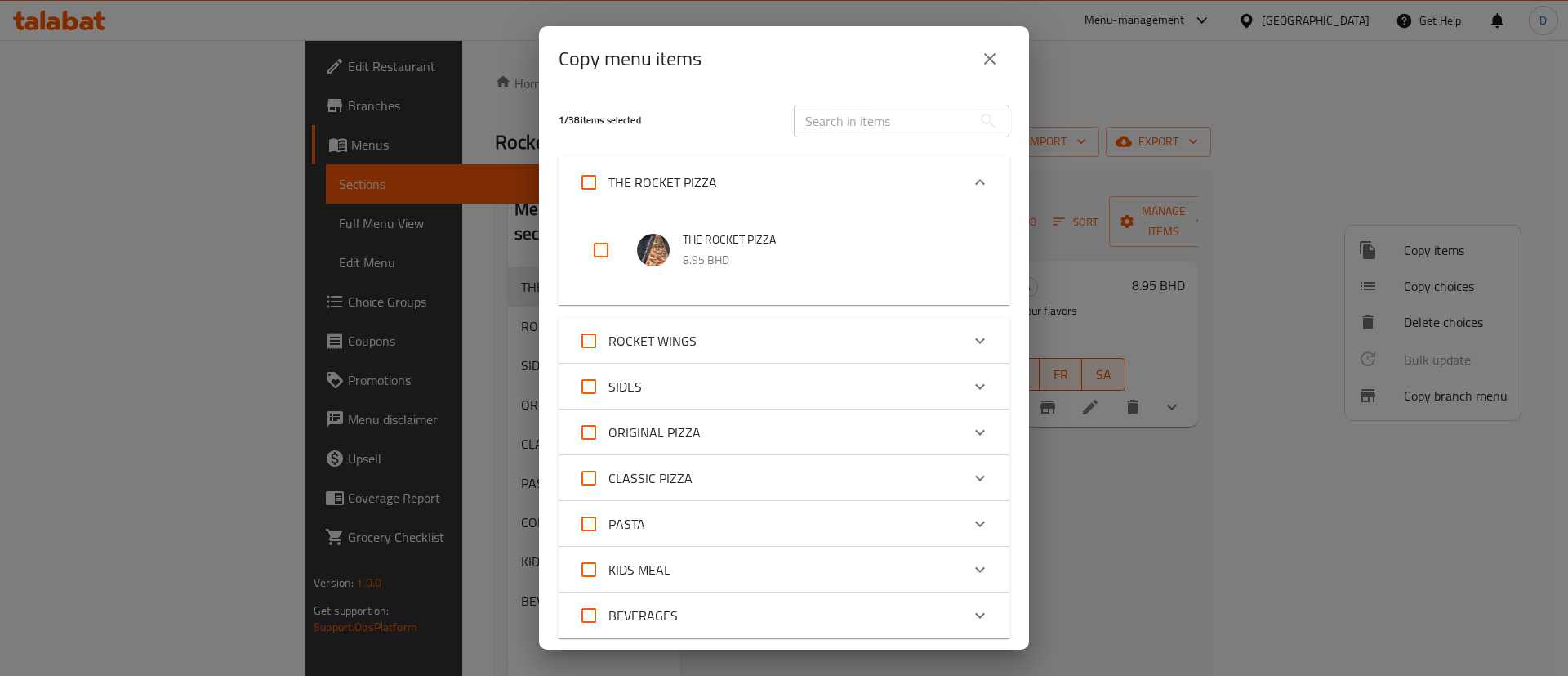
click at [587, 249] on input "checkbox" at bounding box center [601, 249] width 39 height 40
checkbox input "true"
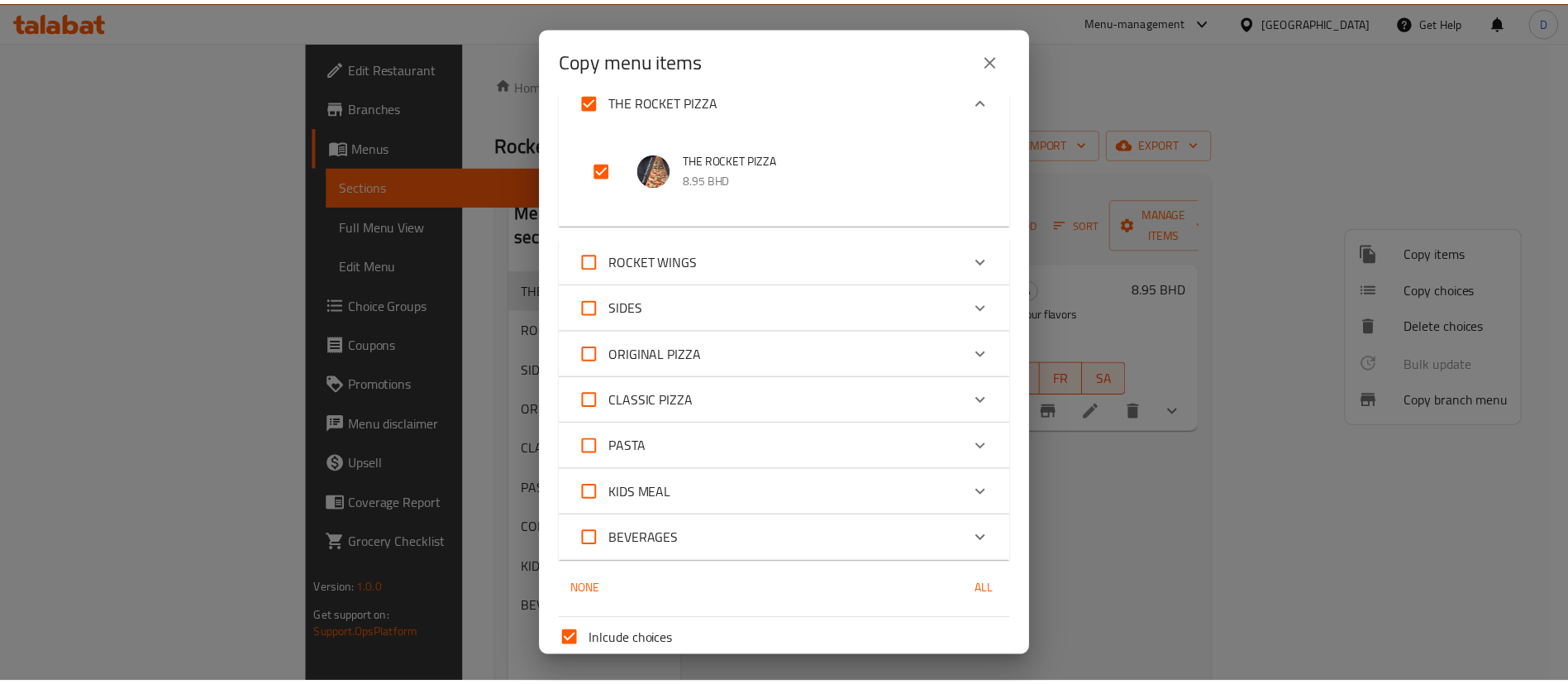
scroll to position [227, 0]
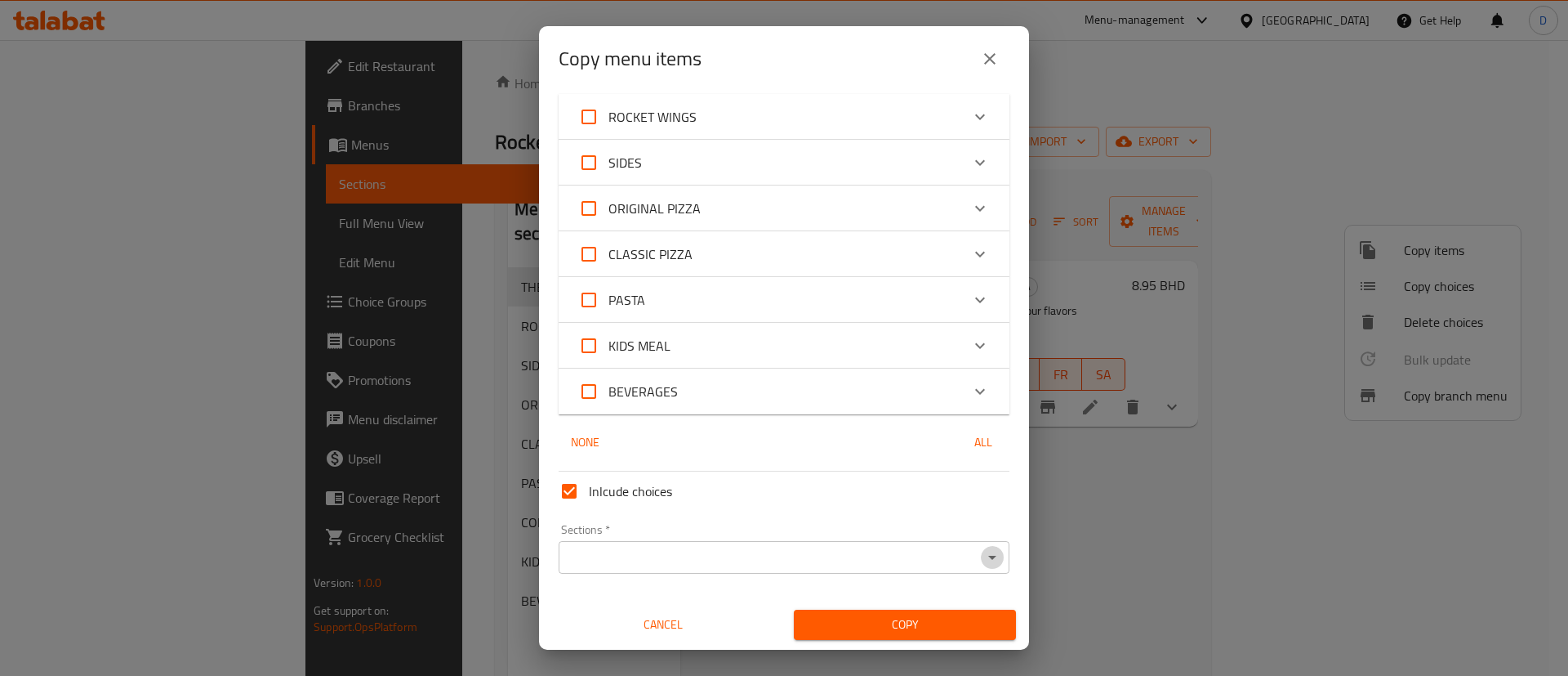
click at [983, 563] on icon "Open" at bounding box center [992, 557] width 19 height 19
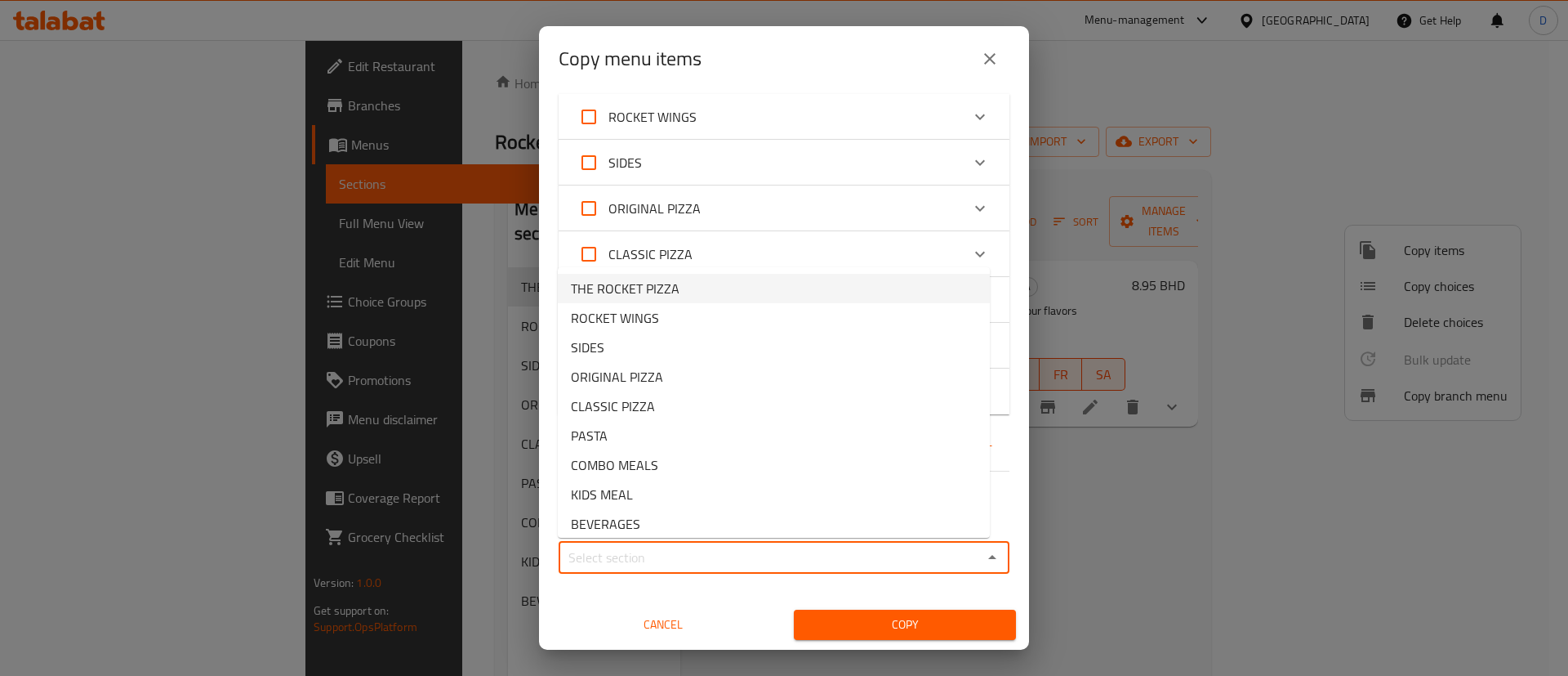
click at [682, 291] on li "THE ROCKET PIZZA" at bounding box center [774, 289] width 432 height 30
type input "THE ROCKET PIZZA"
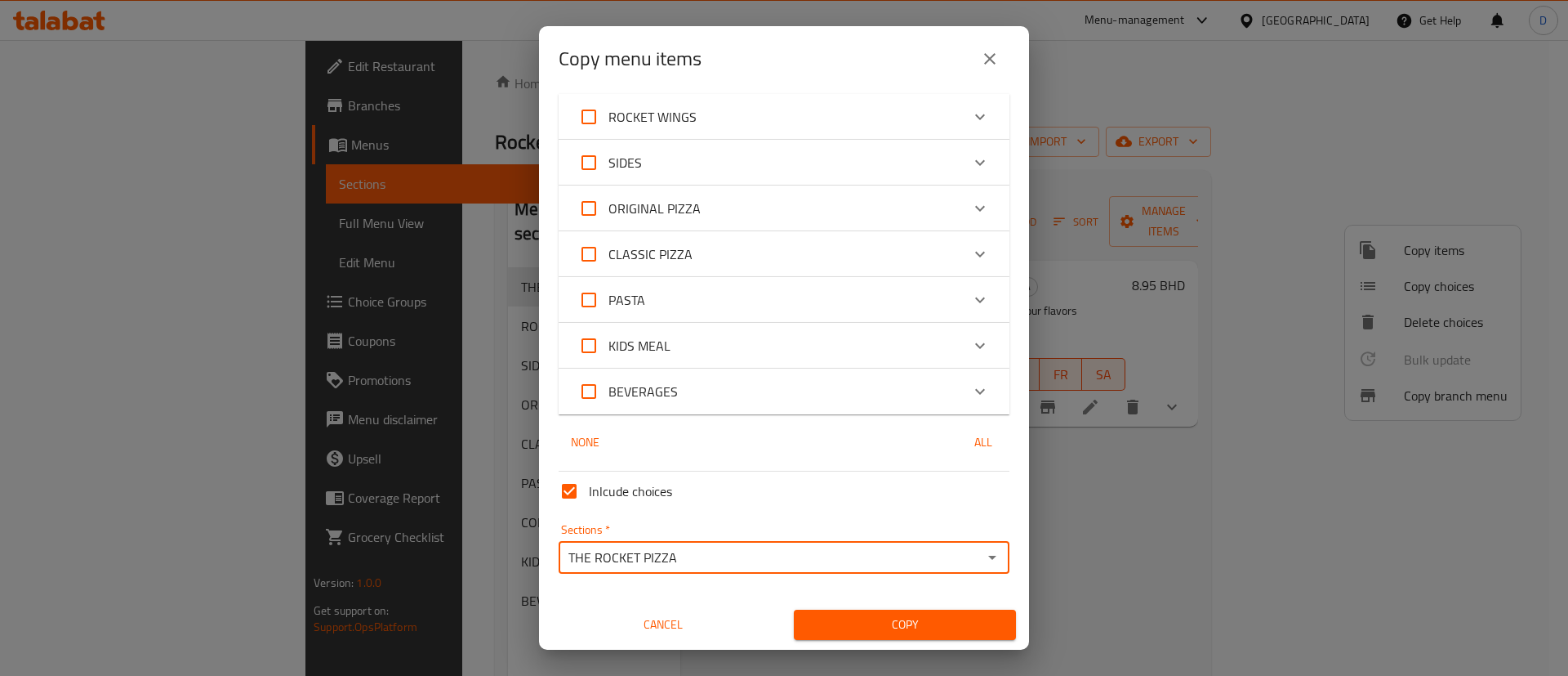
click at [930, 611] on button "Copy" at bounding box center [905, 624] width 222 height 30
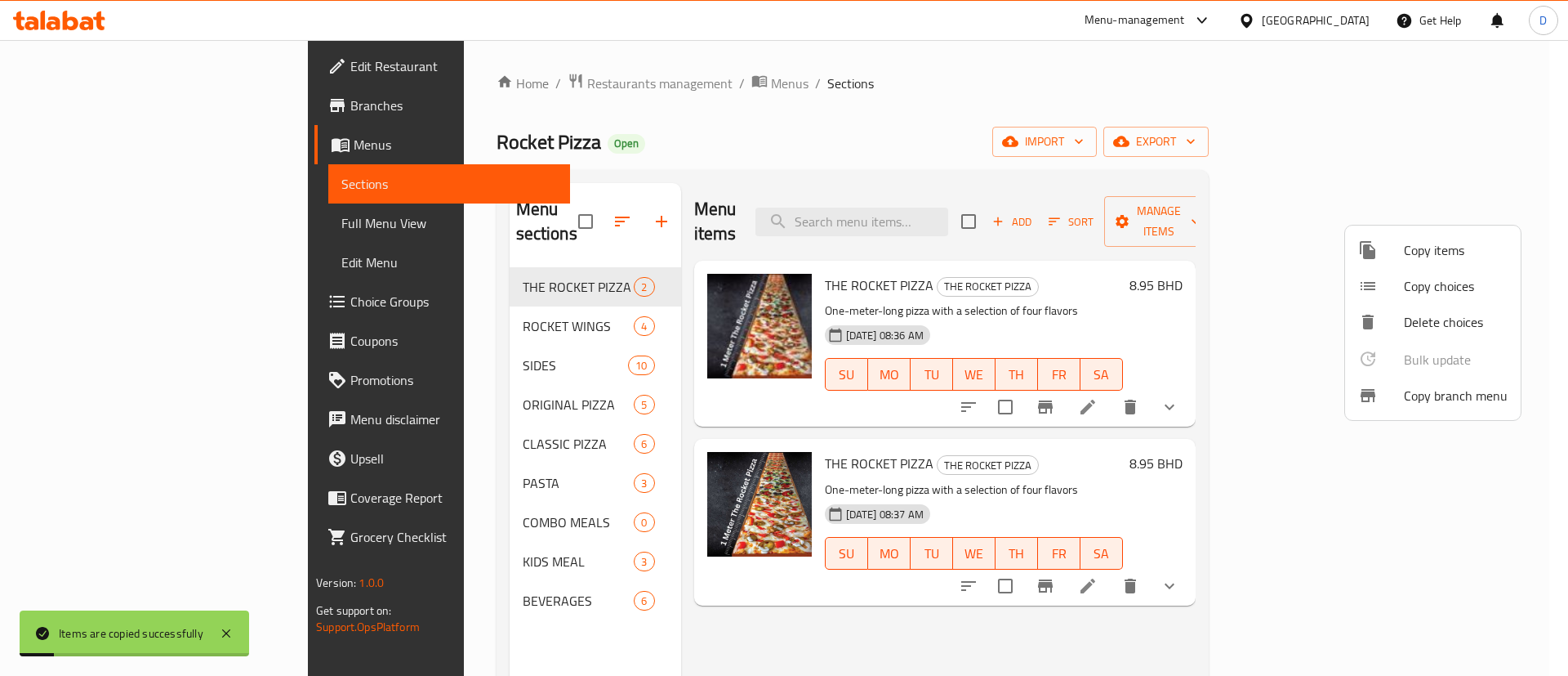
click at [1094, 267] on div at bounding box center [784, 338] width 1568 height 676
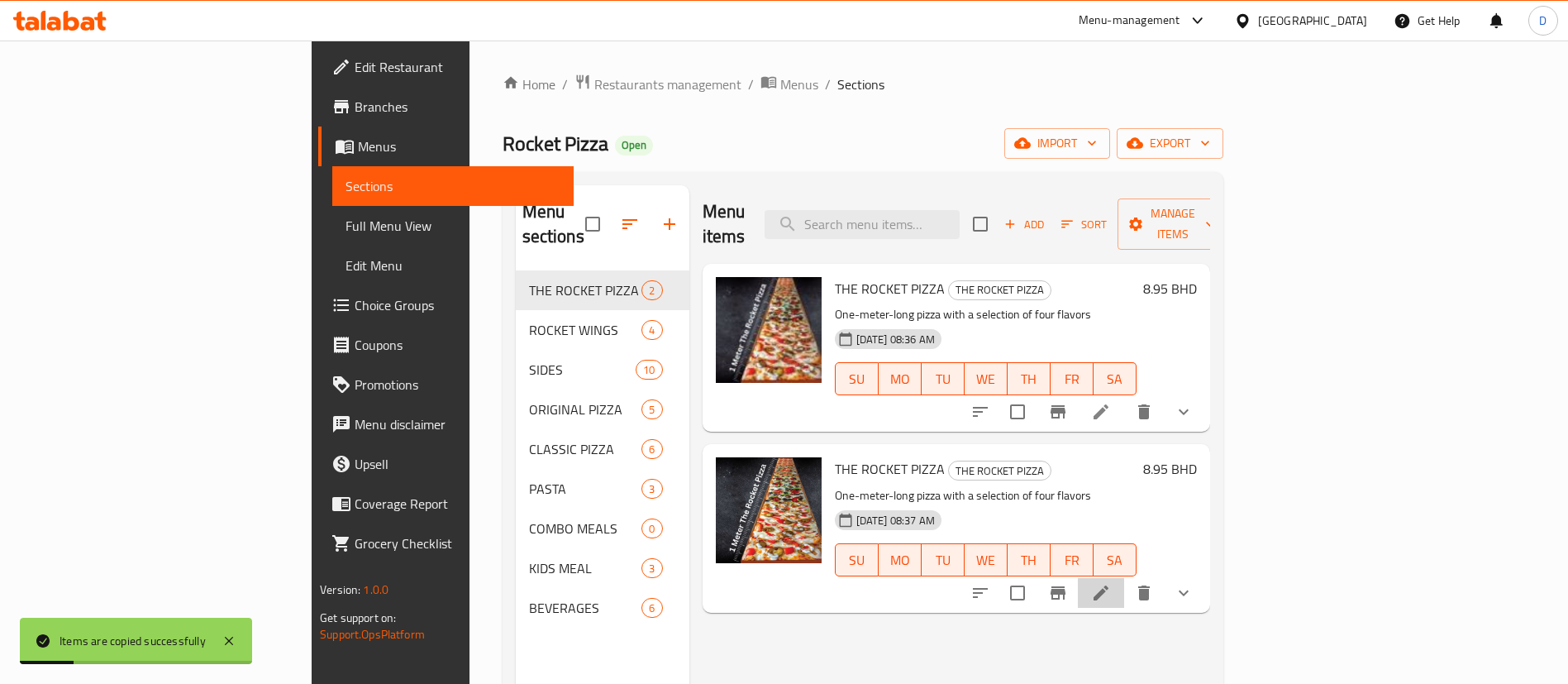
click at [1124, 579] on li at bounding box center [1101, 593] width 46 height 30
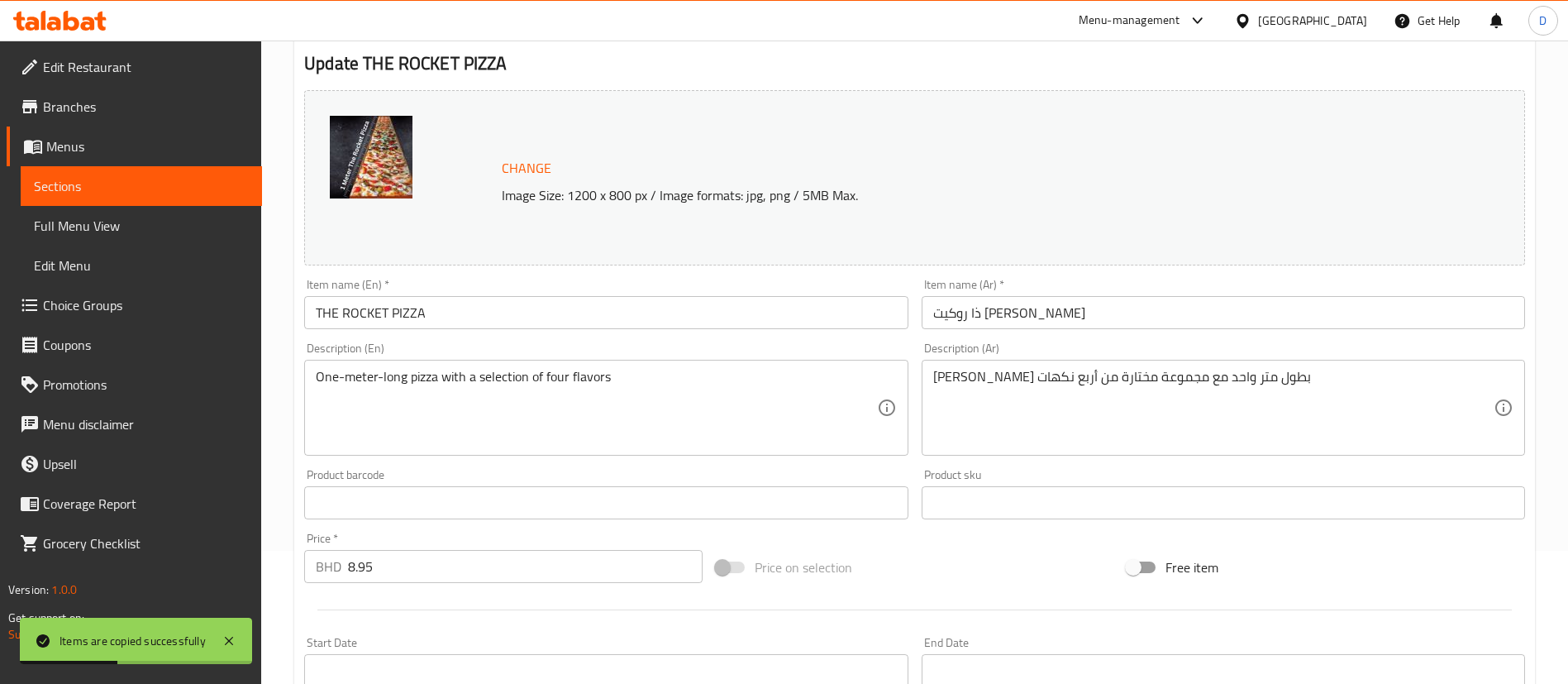
scroll to position [372, 0]
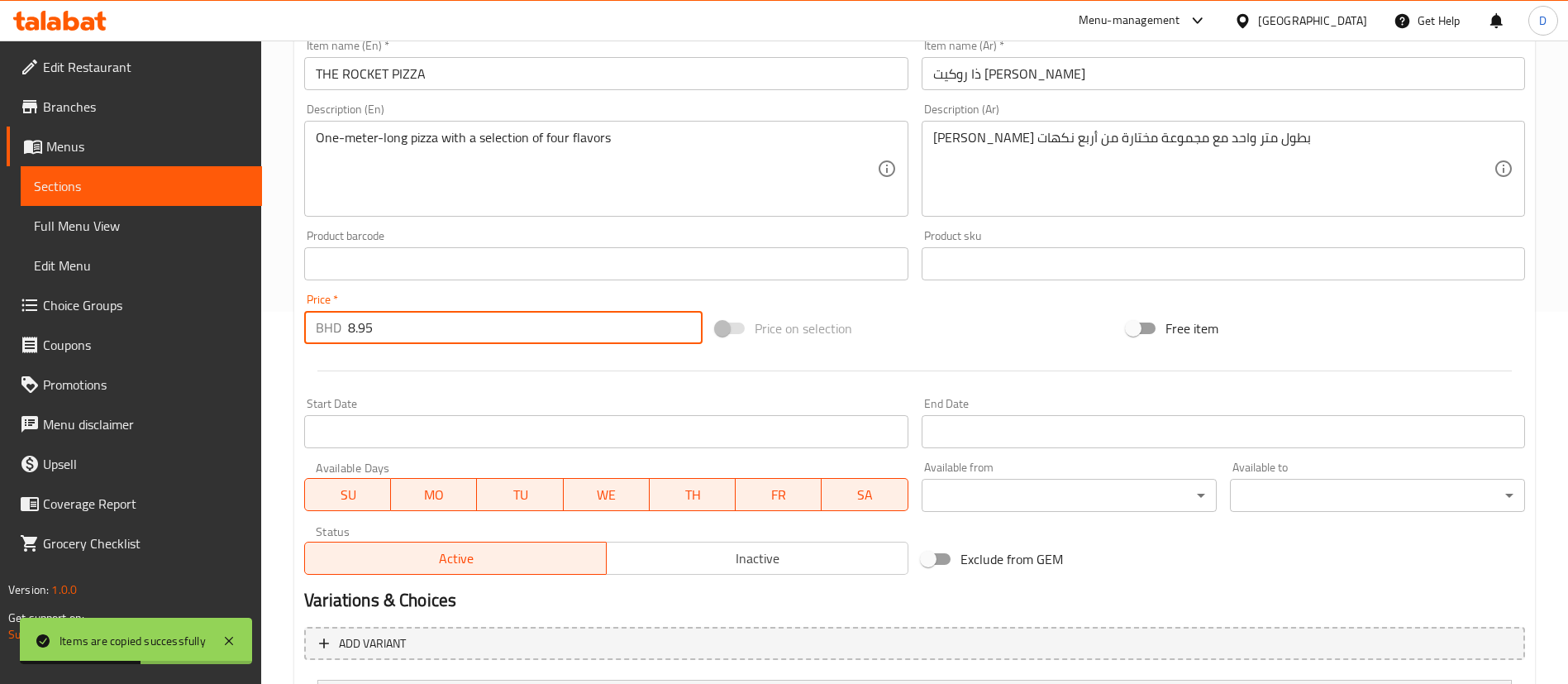
drag, startPoint x: 365, startPoint y: 322, endPoint x: 313, endPoint y: 319, distance: 52.1
click at [313, 319] on div "BHD 8.95 Price *" at bounding box center [503, 327] width 399 height 33
paste input "10"
type input "10.95"
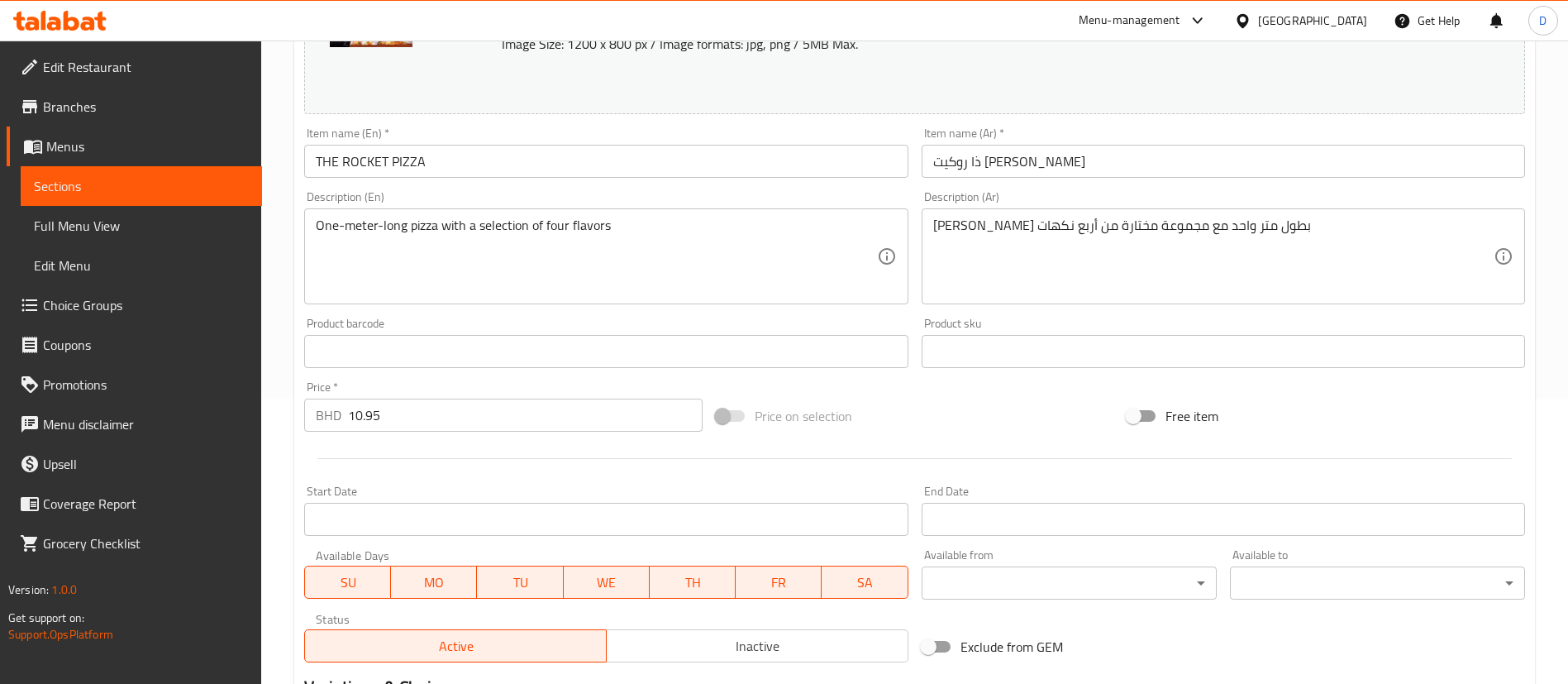
scroll to position [248, 0]
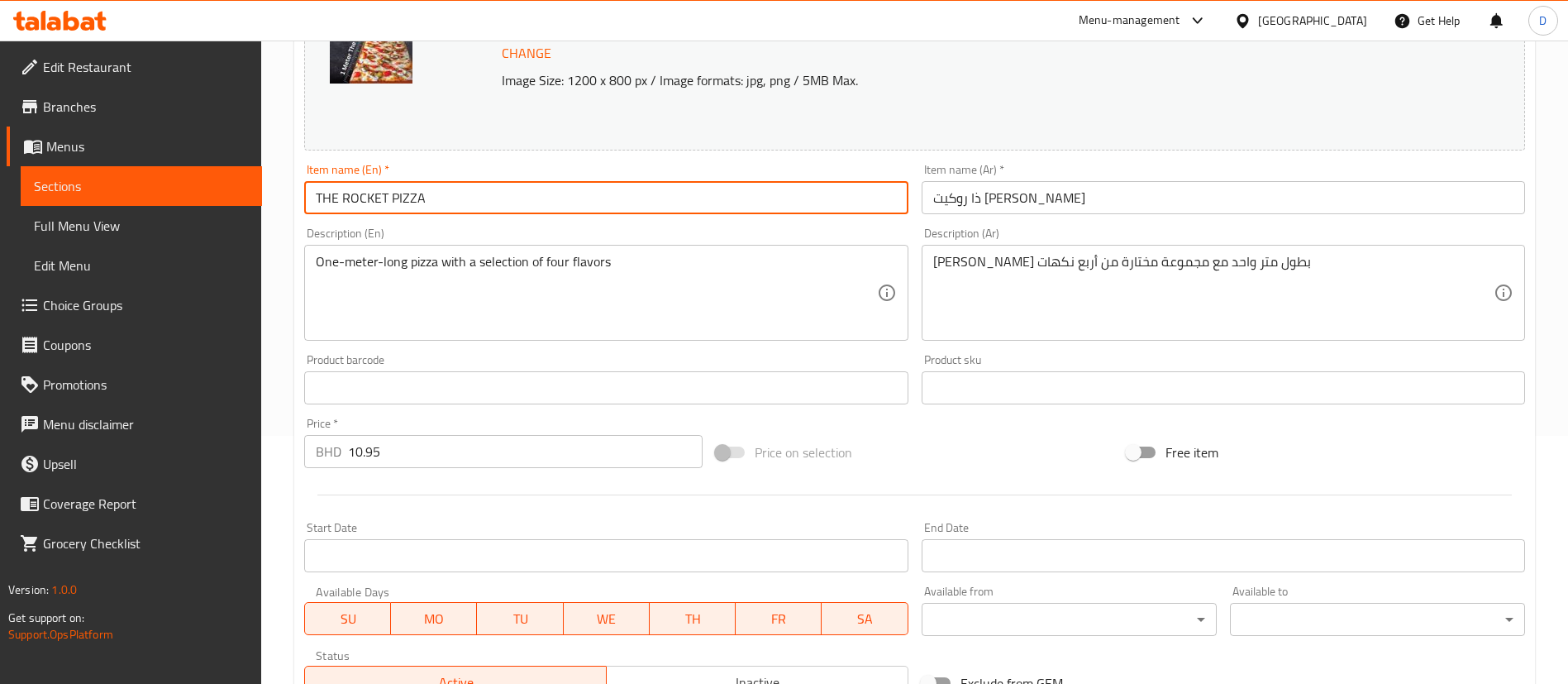
drag, startPoint x: 456, startPoint y: 195, endPoint x: 432, endPoint y: 191, distance: 24.3
click at [197, 205] on div "Edit Restaurant Branches Menus Sections Full Menu View Edit Menu Choice Groups …" at bounding box center [784, 483] width 1568 height 1382
paste input "COMBO"
type input "THE ROCKET PIZZA COMBO"
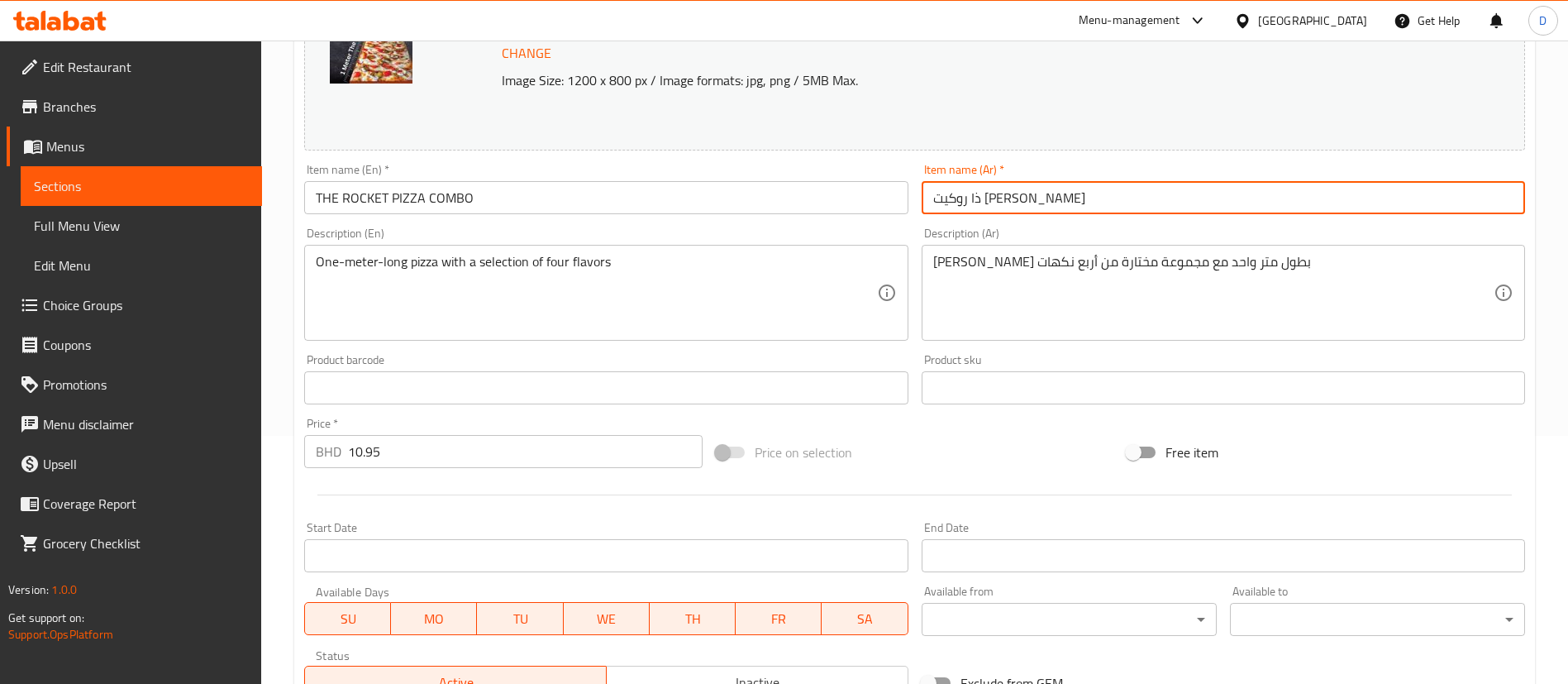
drag, startPoint x: 1016, startPoint y: 195, endPoint x: 845, endPoint y: 200, distance: 171.1
click at [845, 200] on div "Change Image Size: 1200 x 800 px / Image formats: jpg, png / 5MB Max. Item name…" at bounding box center [915, 337] width 1234 height 736
paste input "يتزا الصاروخ كومبو"
type input "بيتزا الصاروخ كومبو"
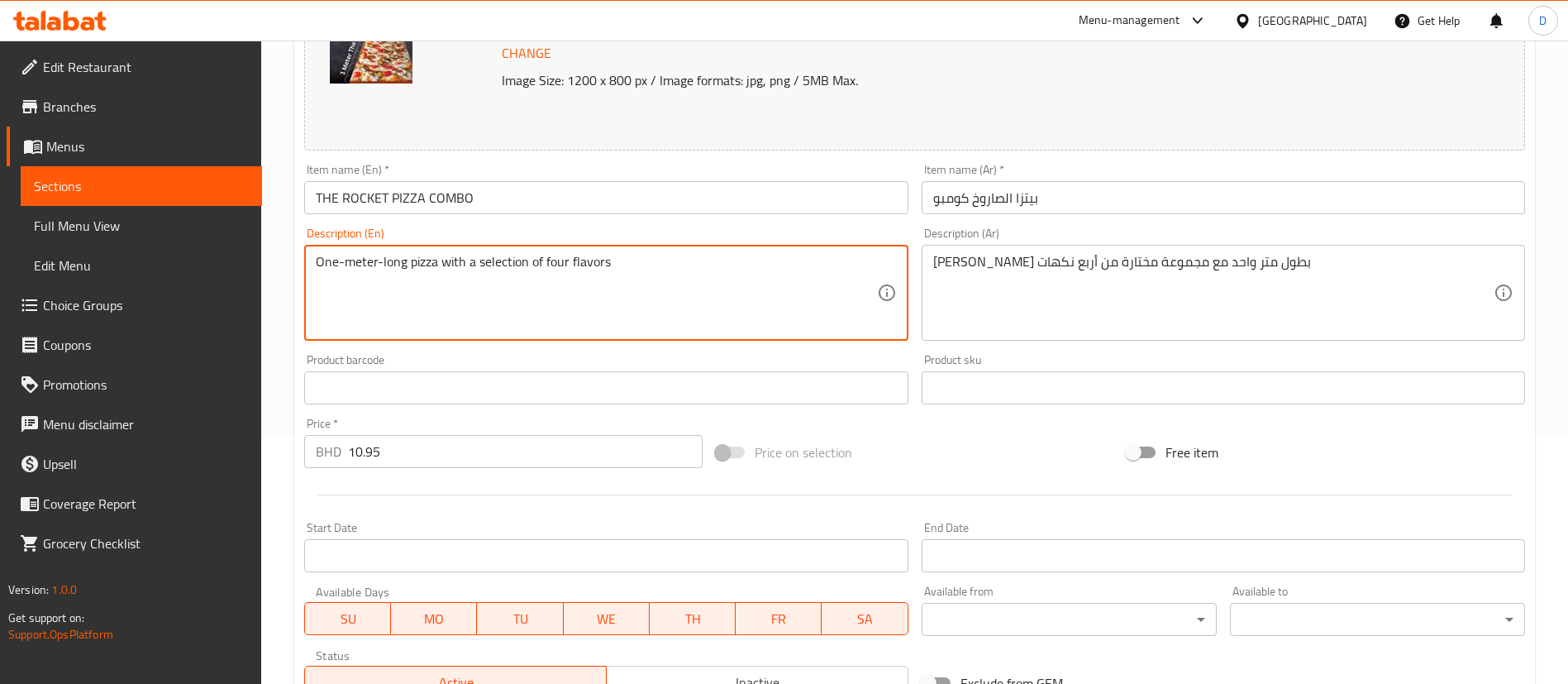
drag, startPoint x: 698, startPoint y: 253, endPoint x: 352, endPoint y: 245, distance: 346.1
click at [531, 261] on textarea "One-meter-long pizza with a selection of four flavors" at bounding box center [596, 293] width 560 height 78
paste textarea "We offer the Big Rocket pizza combo, which includes a meter-long pizza with fou…"
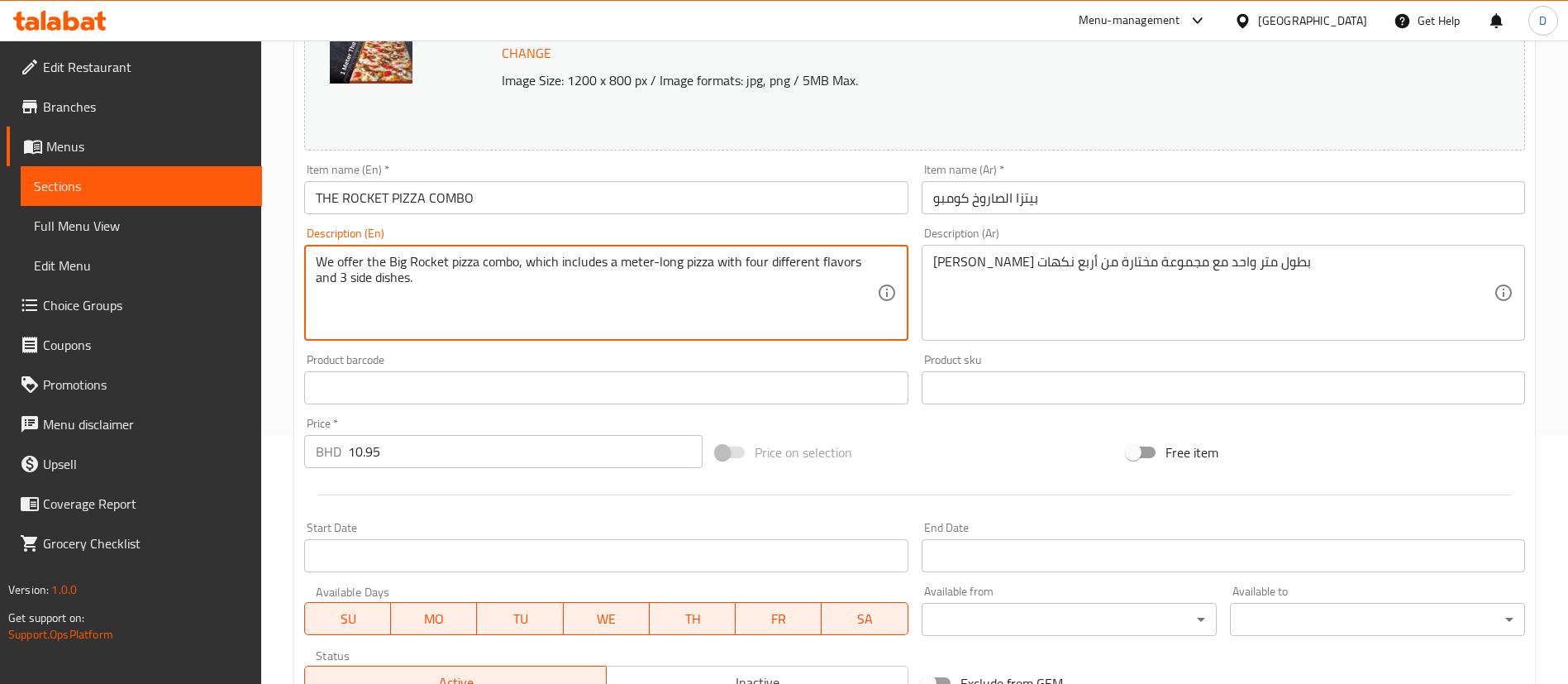
type textarea "We offer the Big Rocket pizza combo, which includes a meter-long pizza with fou…"
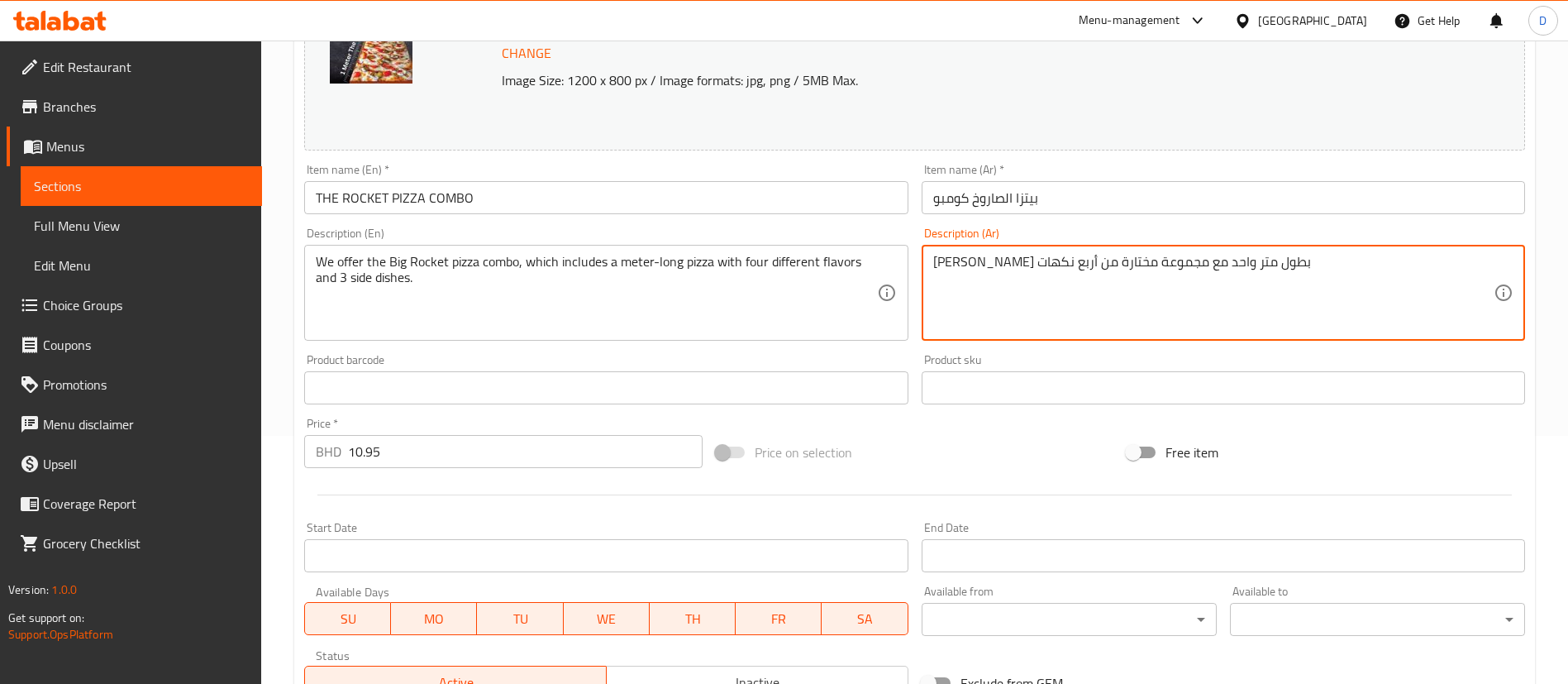
click at [1008, 278] on textarea "[PERSON_NAME] بطول متر واحد مع مجموعة مختارة من أربع نكهات" at bounding box center [1213, 293] width 560 height 78
paste textarea "نحن نقدم مجموعة بيتزا بيج روكيت، والتي تتضمن بيتزا بطول متر مع أربع نكهات مختلف…"
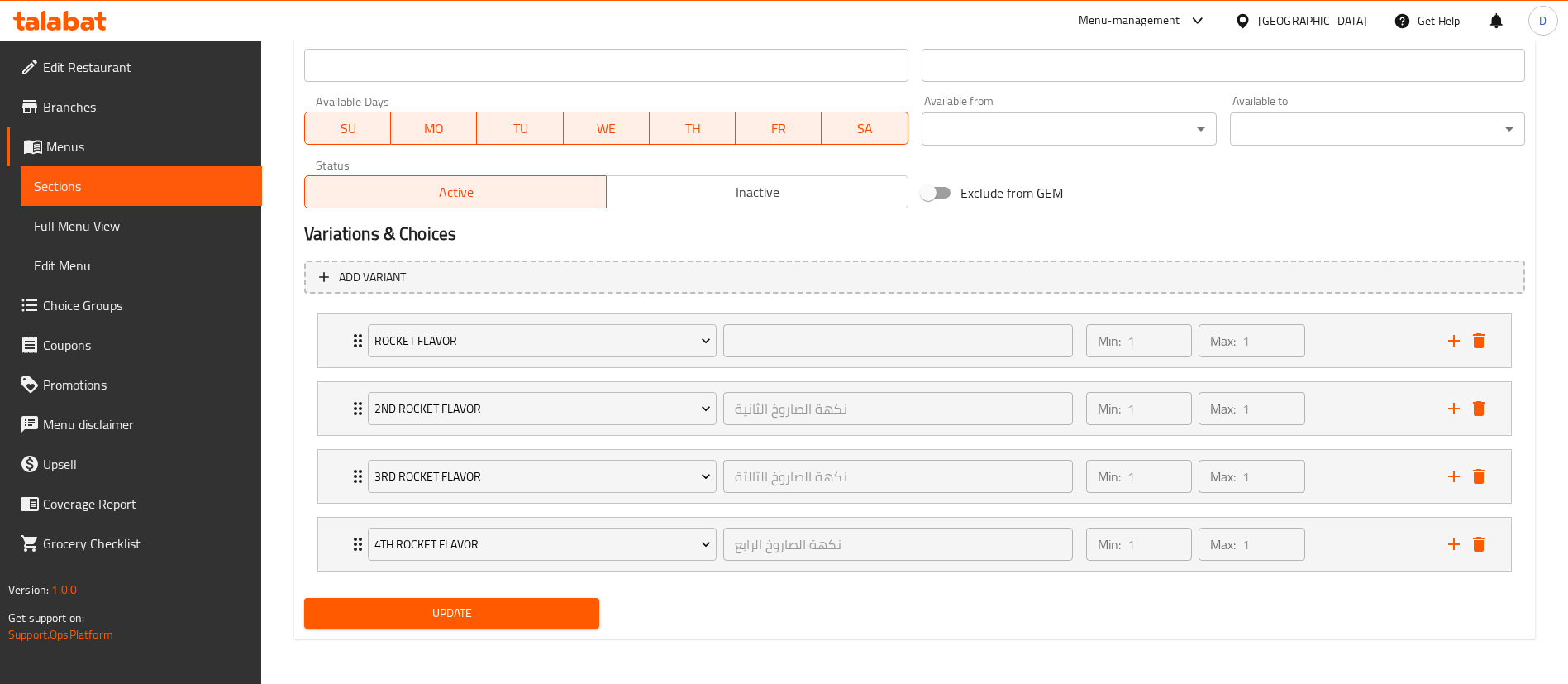
scroll to position [739, 0]
type textarea "نحن نقدم مجموعة بيتزا بيج روكيت، والتي تتضمن بيتزا بطول متر مع أربع نكهات مختلف…"
drag, startPoint x: 514, startPoint y: 611, endPoint x: 640, endPoint y: 470, distance: 189.1
click at [513, 611] on span "Update" at bounding box center [451, 612] width 269 height 20
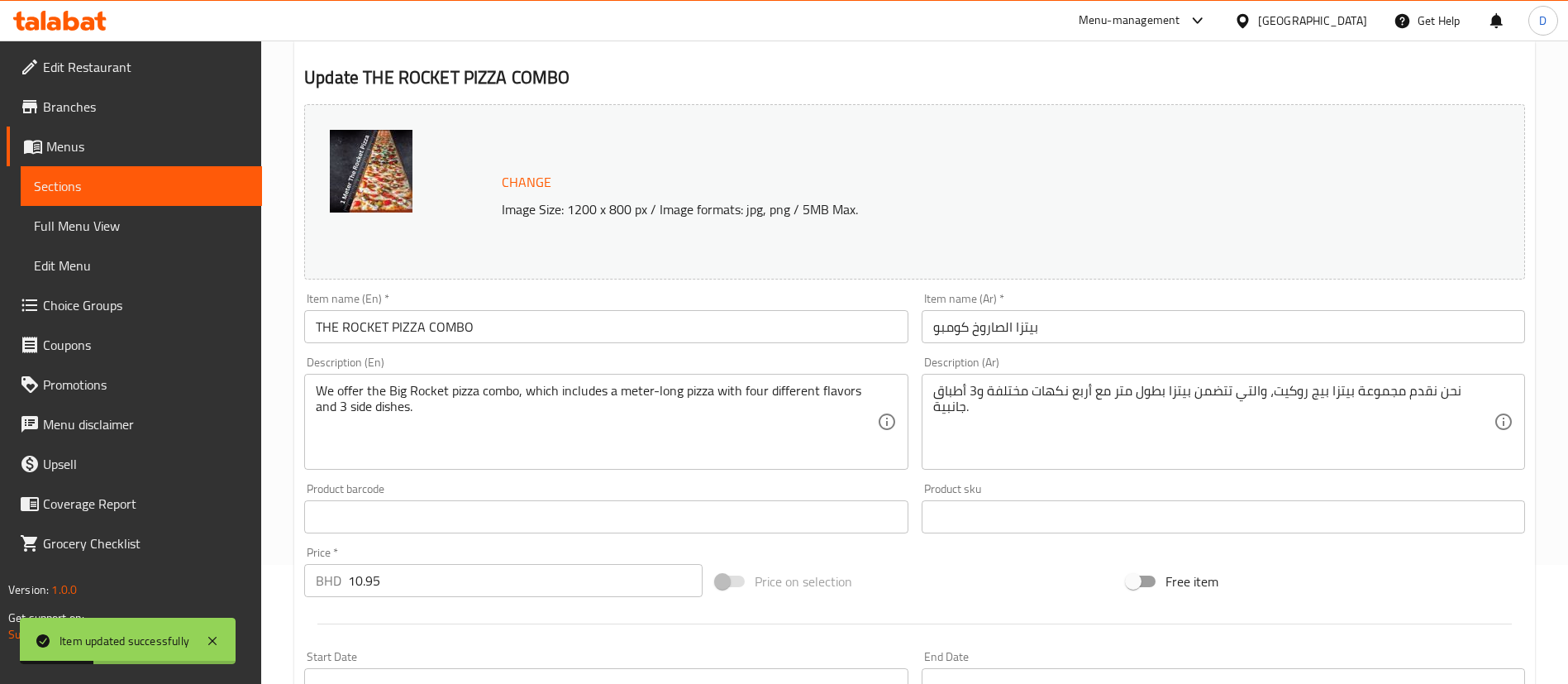
scroll to position [0, 0]
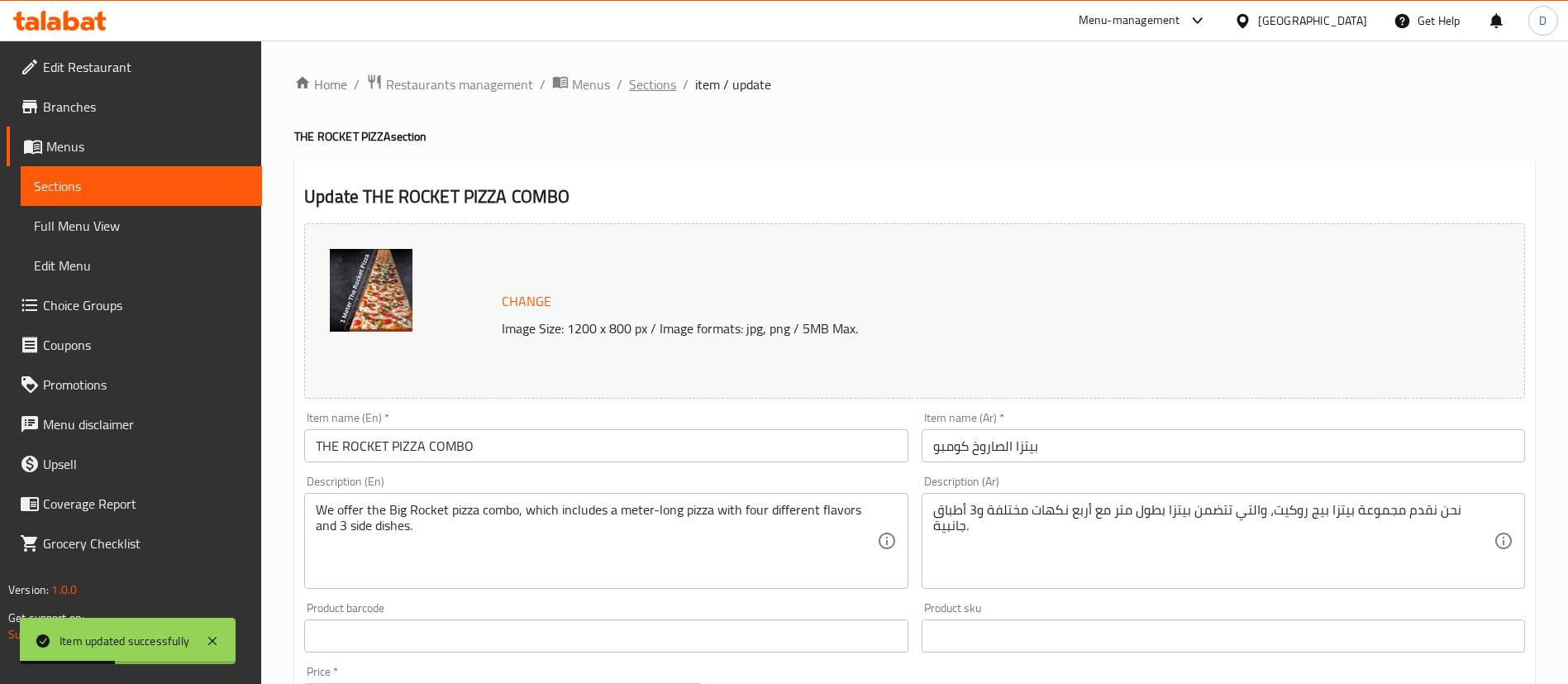
click at [662, 94] on span "Sections" at bounding box center [652, 84] width 47 height 20
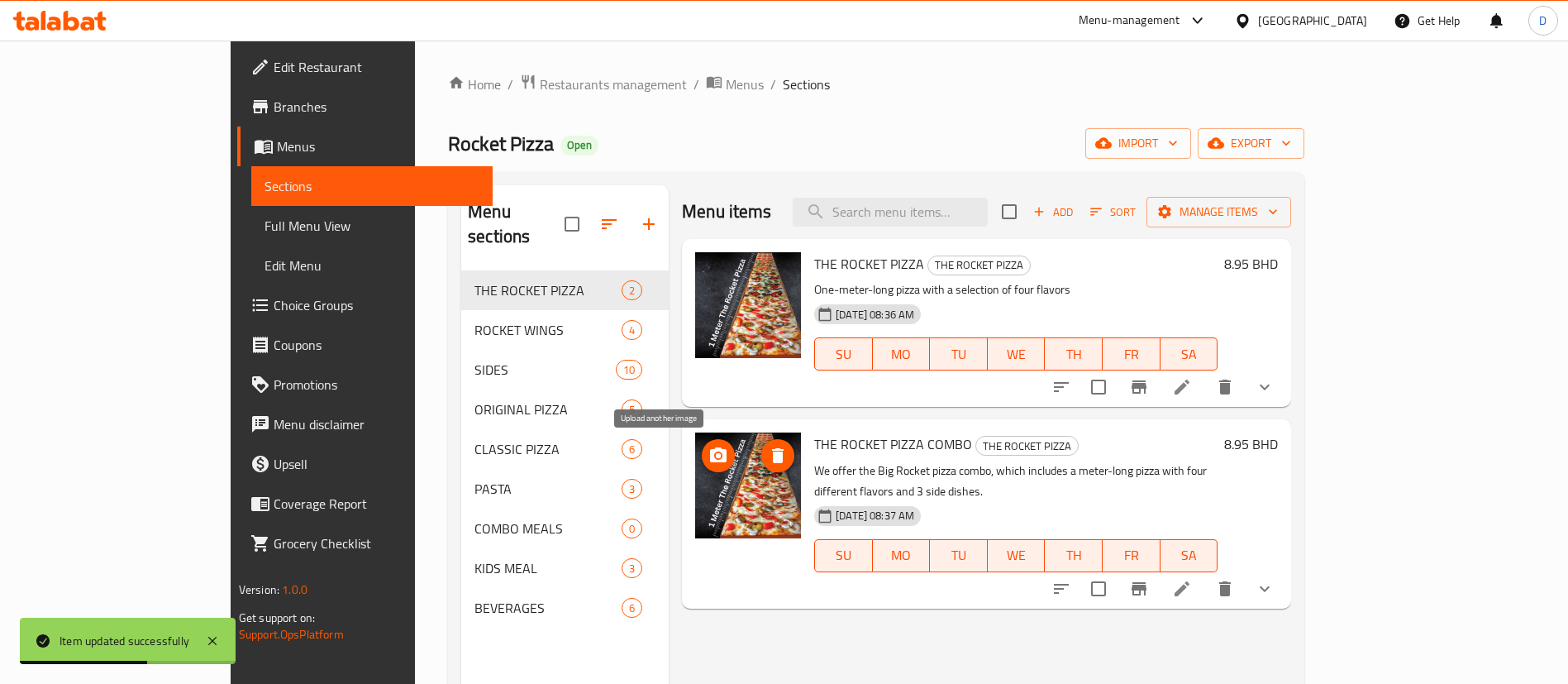
click at [710, 458] on icon "upload picture" at bounding box center [718, 455] width 17 height 15
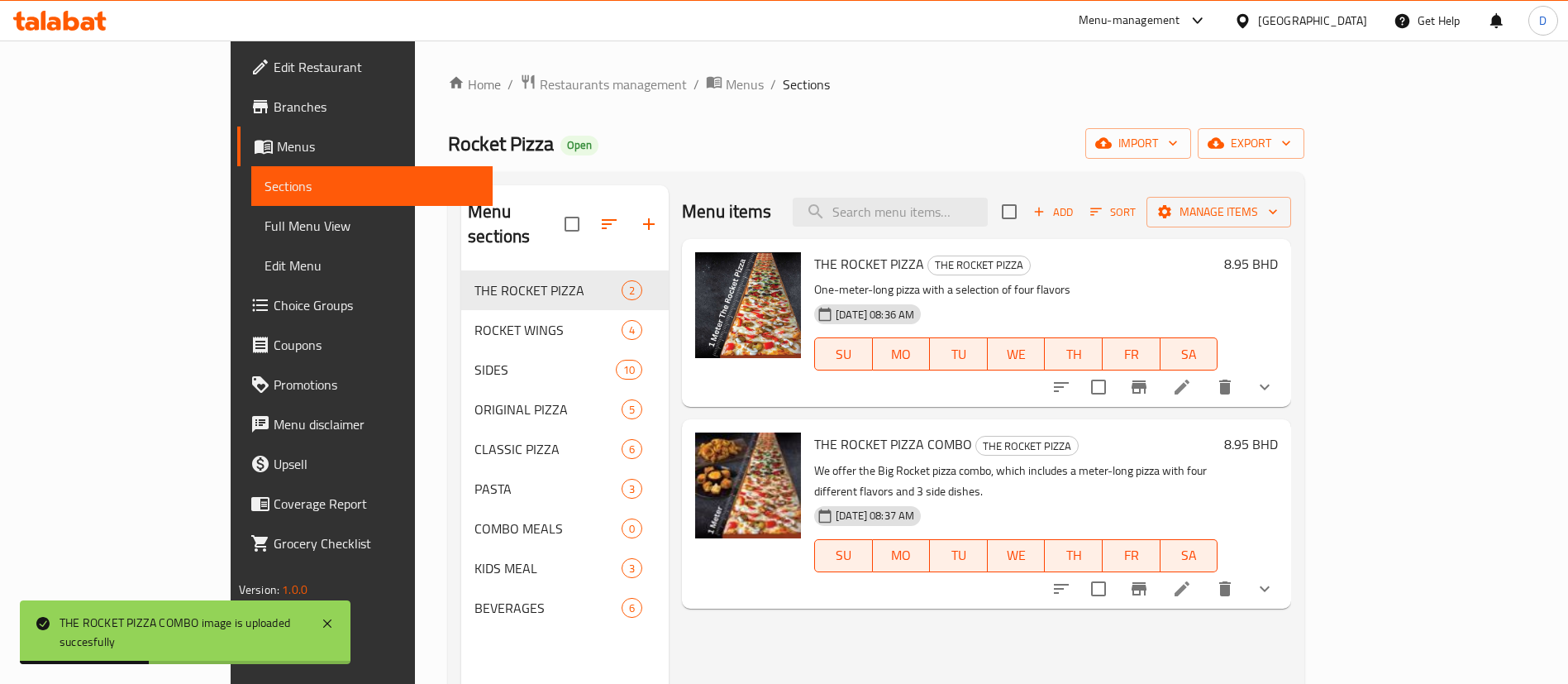
click at [799, 622] on div "Menu items Add Sort Manage items THE ROCKET PIZZA THE ROCKET PIZZA One-meter-lo…" at bounding box center [979, 528] width 622 height 684
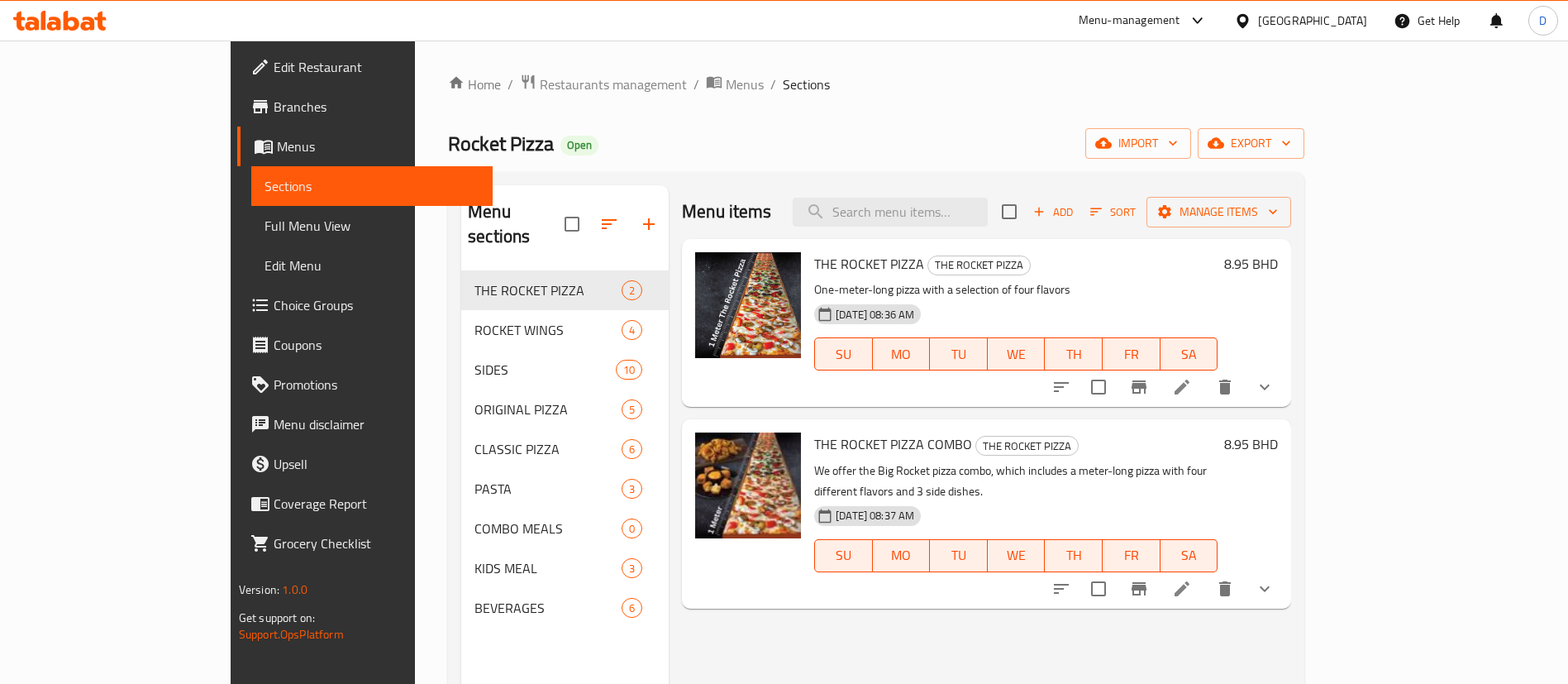
scroll to position [124, 0]
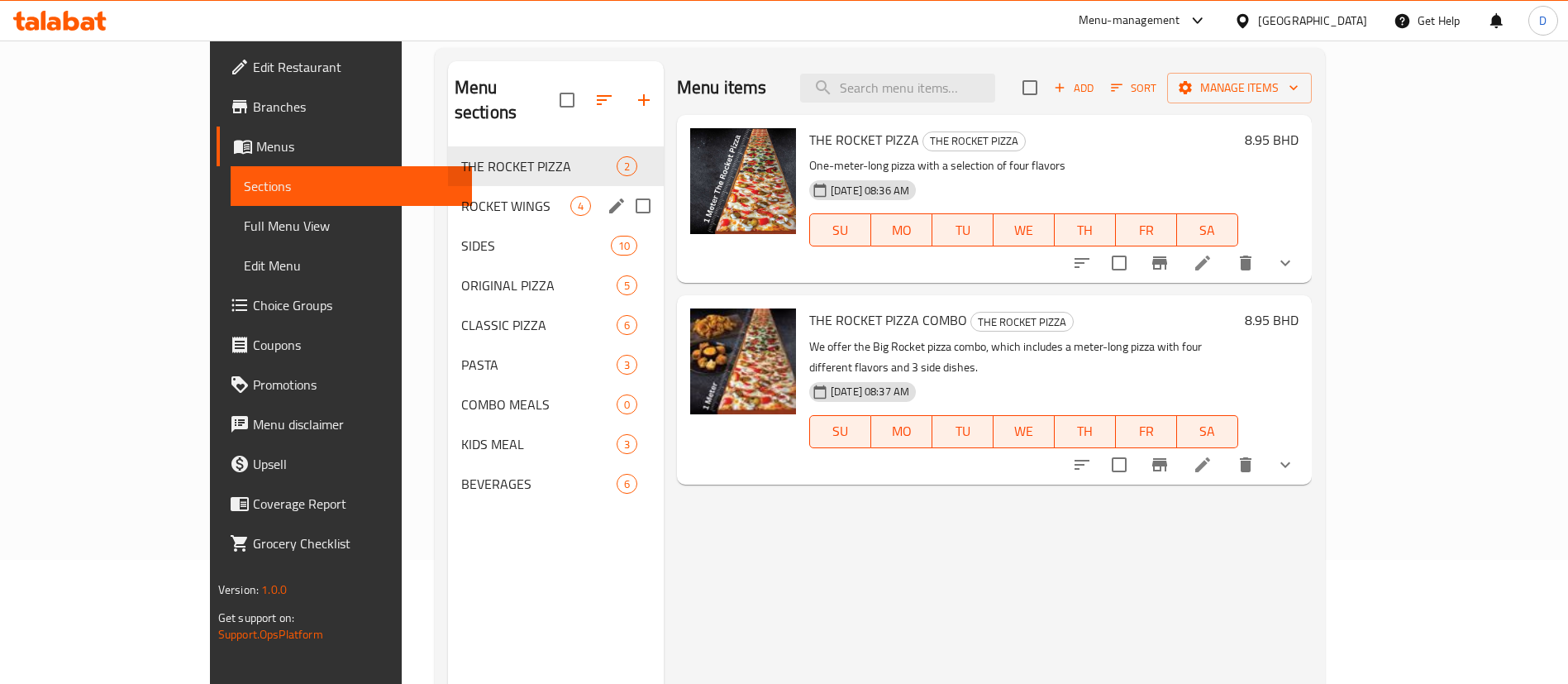
click at [484, 196] on span "ROCKET WINGS" at bounding box center [515, 206] width 109 height 20
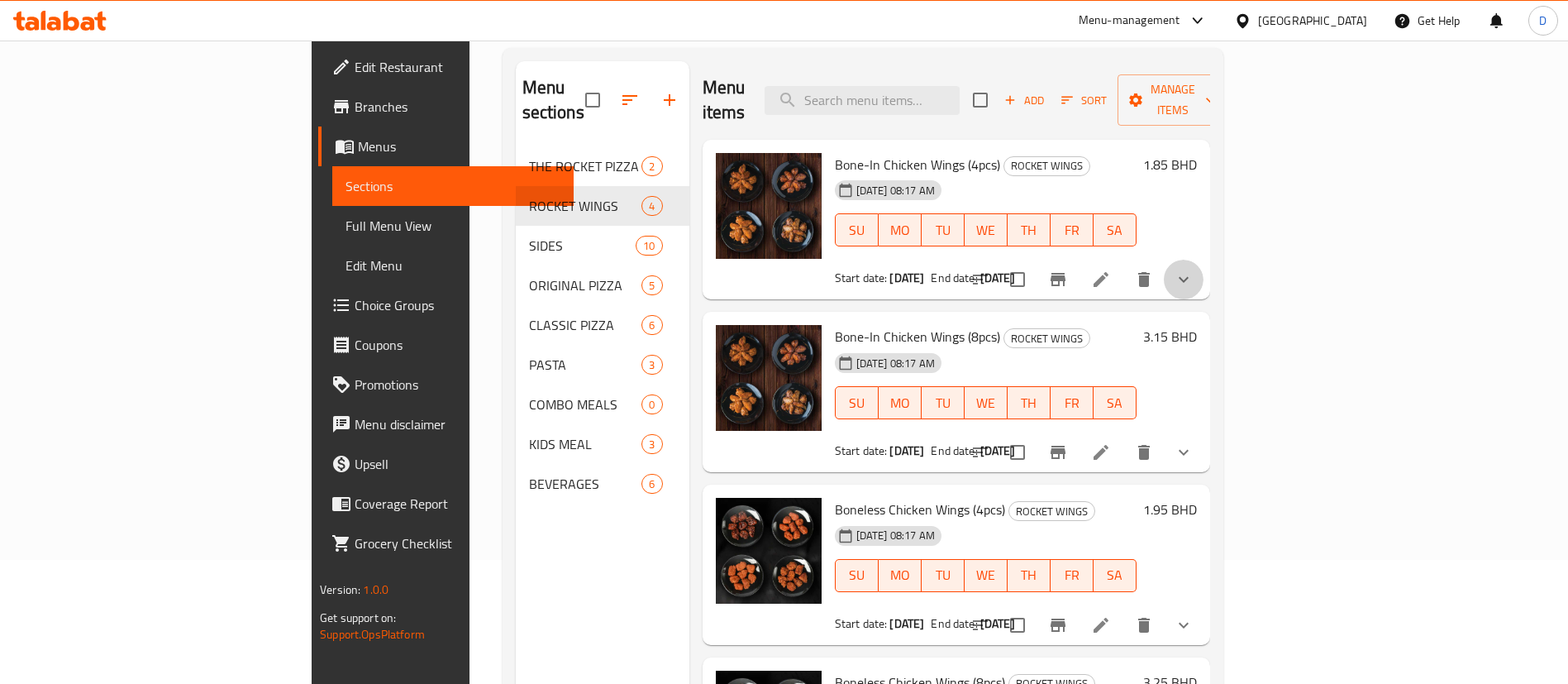
click at [1203, 259] on button "show more" at bounding box center [1184, 279] width 40 height 40
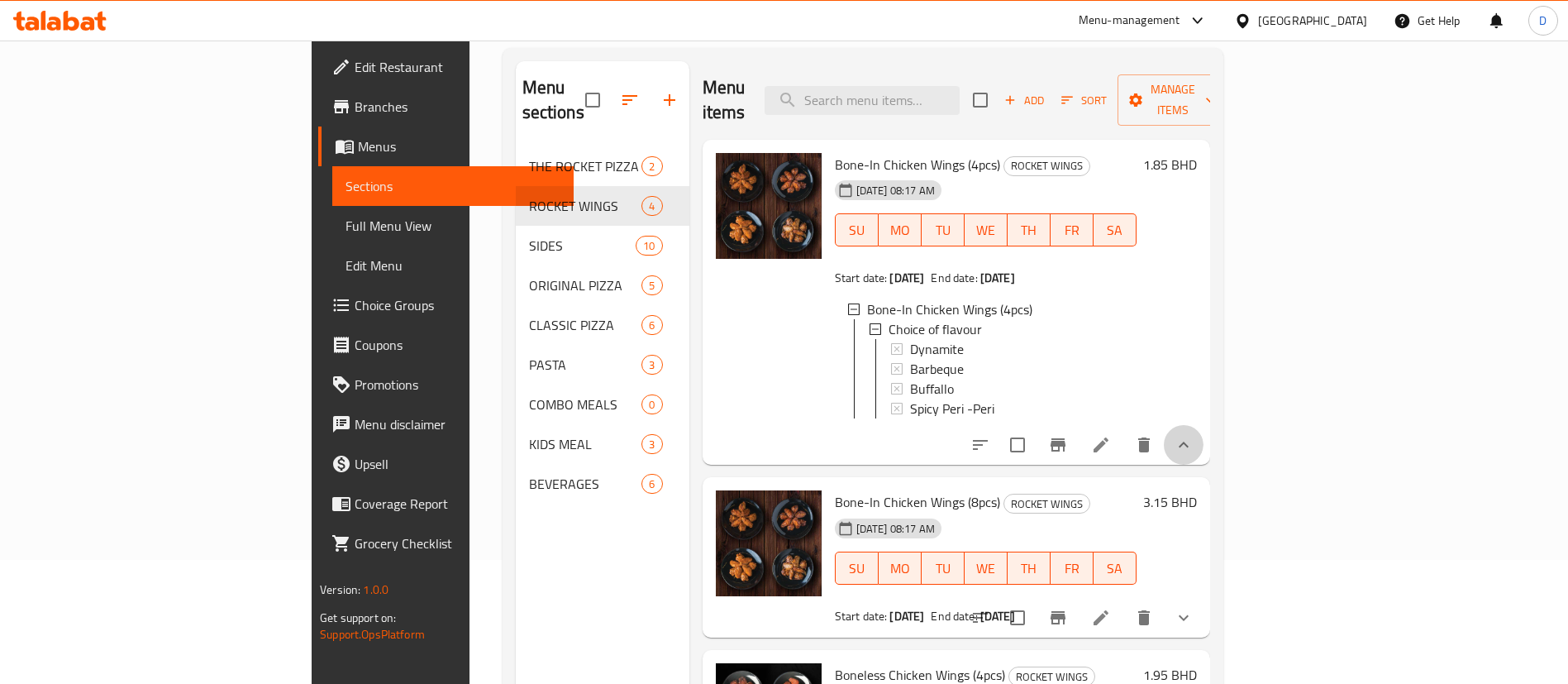
click at [1203, 448] on button "show more" at bounding box center [1184, 444] width 40 height 40
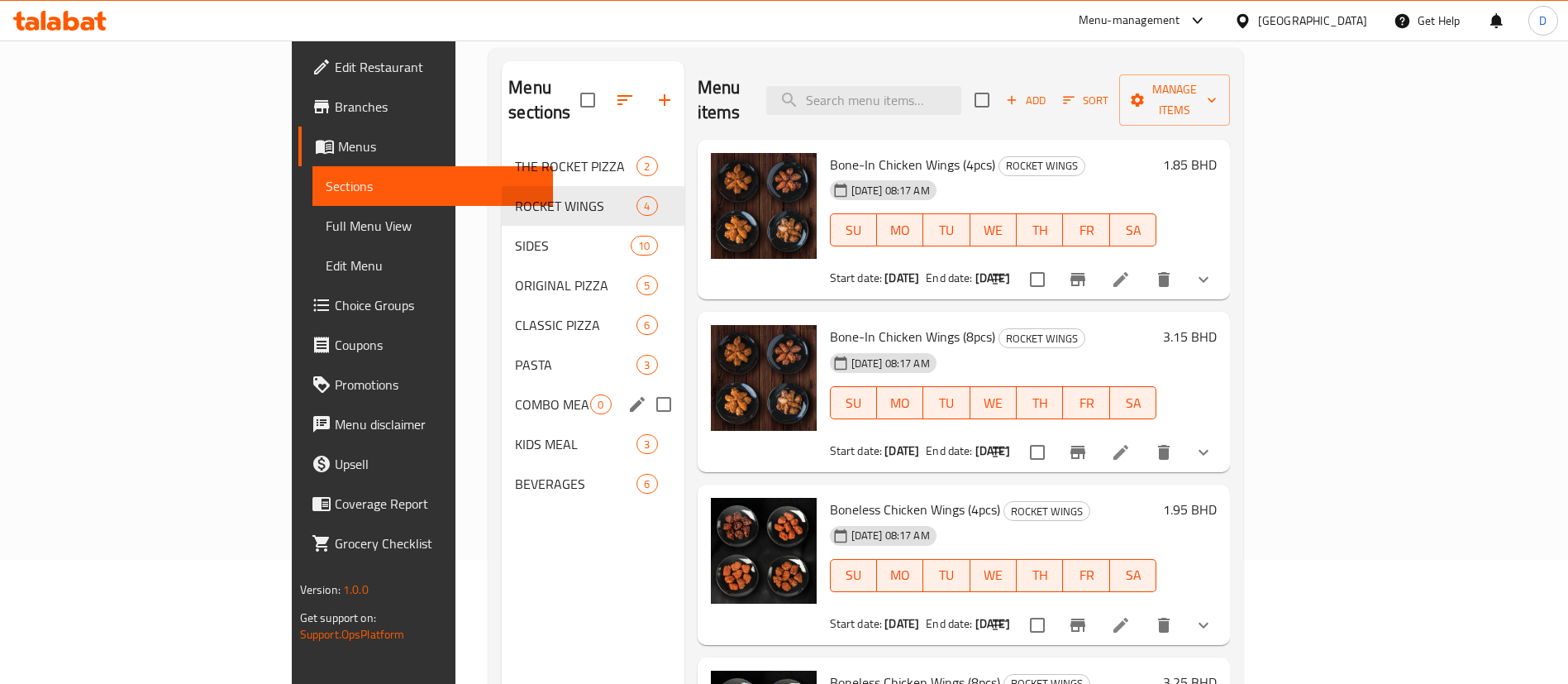
click at [502, 385] on div "COMBO MEALS 0" at bounding box center [592, 404] width 182 height 40
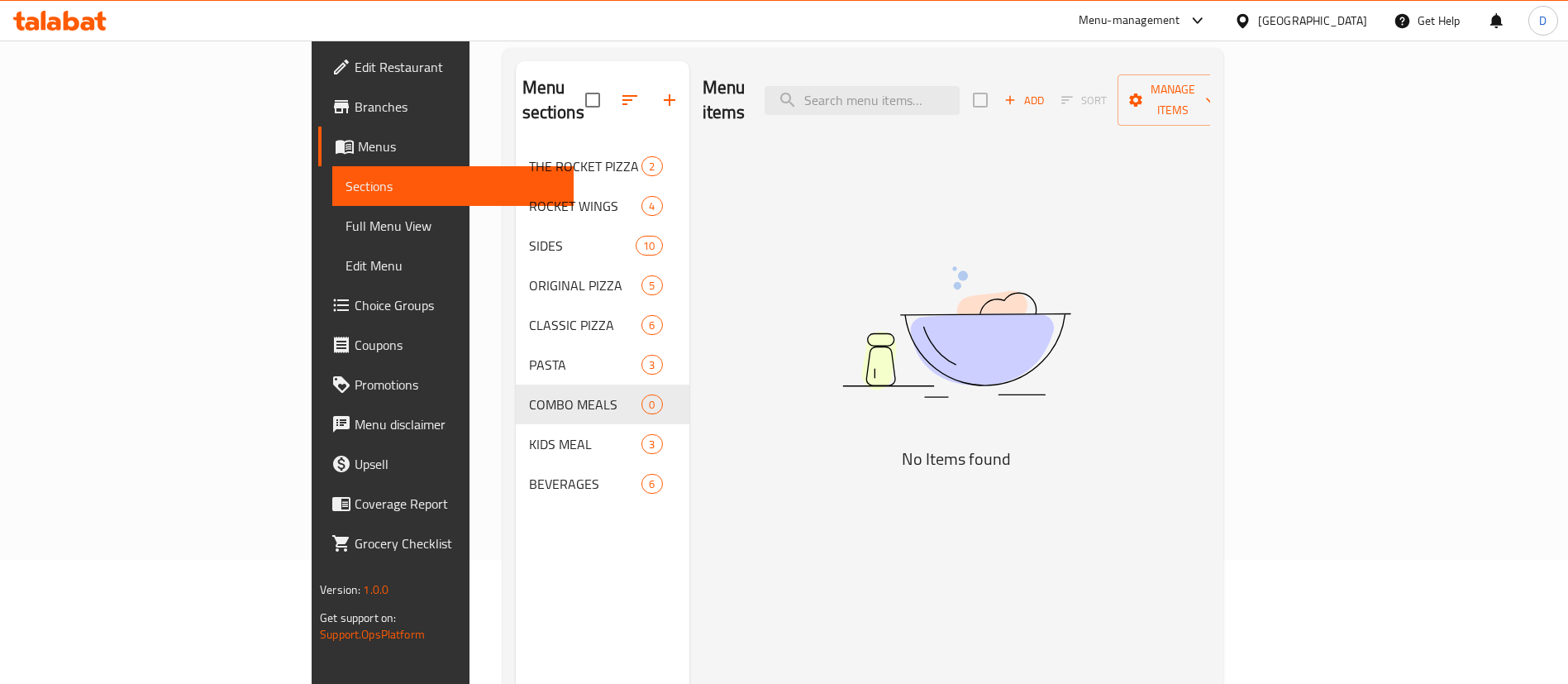
drag, startPoint x: 1271, startPoint y: 108, endPoint x: 1276, endPoint y: 89, distance: 19.6
click at [1210, 97] on div "Menu items Add Sort Manage items" at bounding box center [956, 100] width 508 height 78
click at [1018, 92] on icon "button" at bounding box center [1010, 99] width 15 height 15
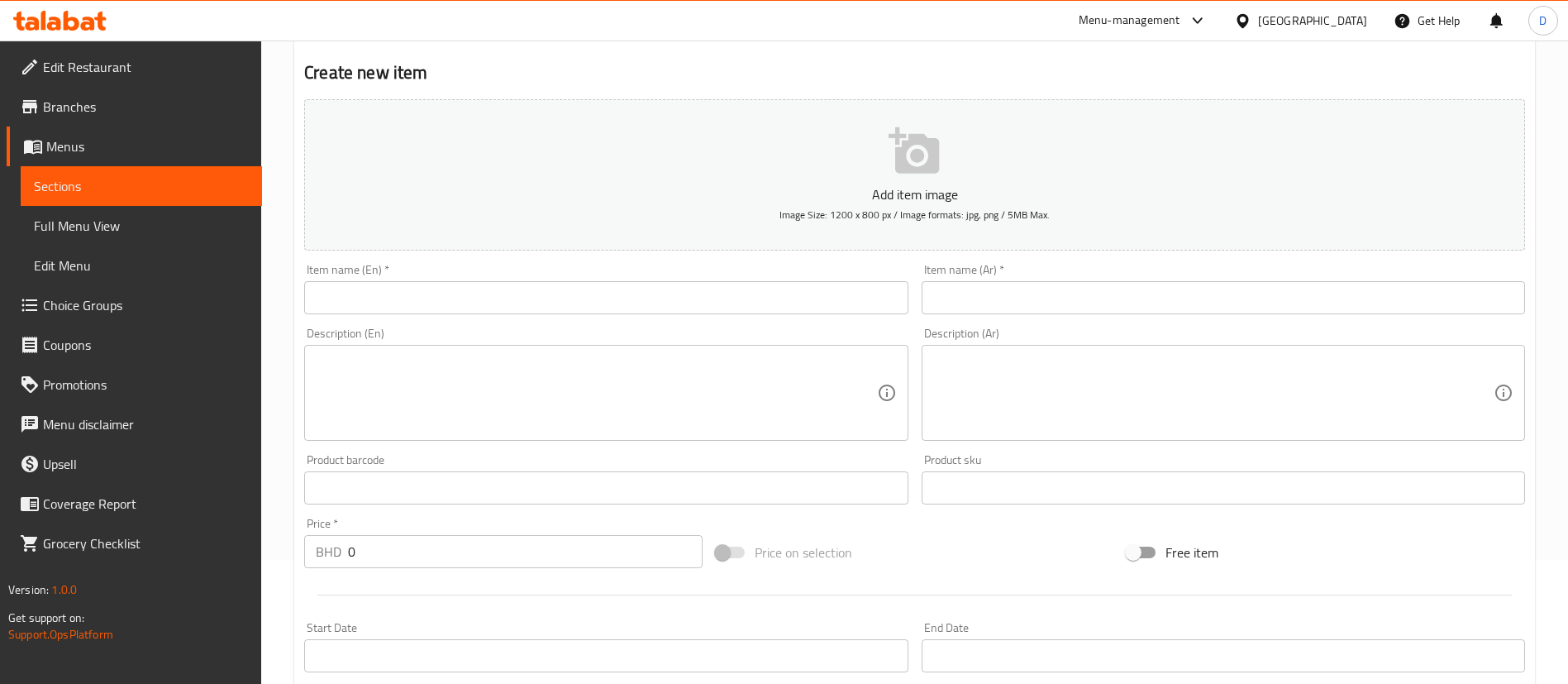
click at [617, 300] on input "text" at bounding box center [606, 297] width 604 height 33
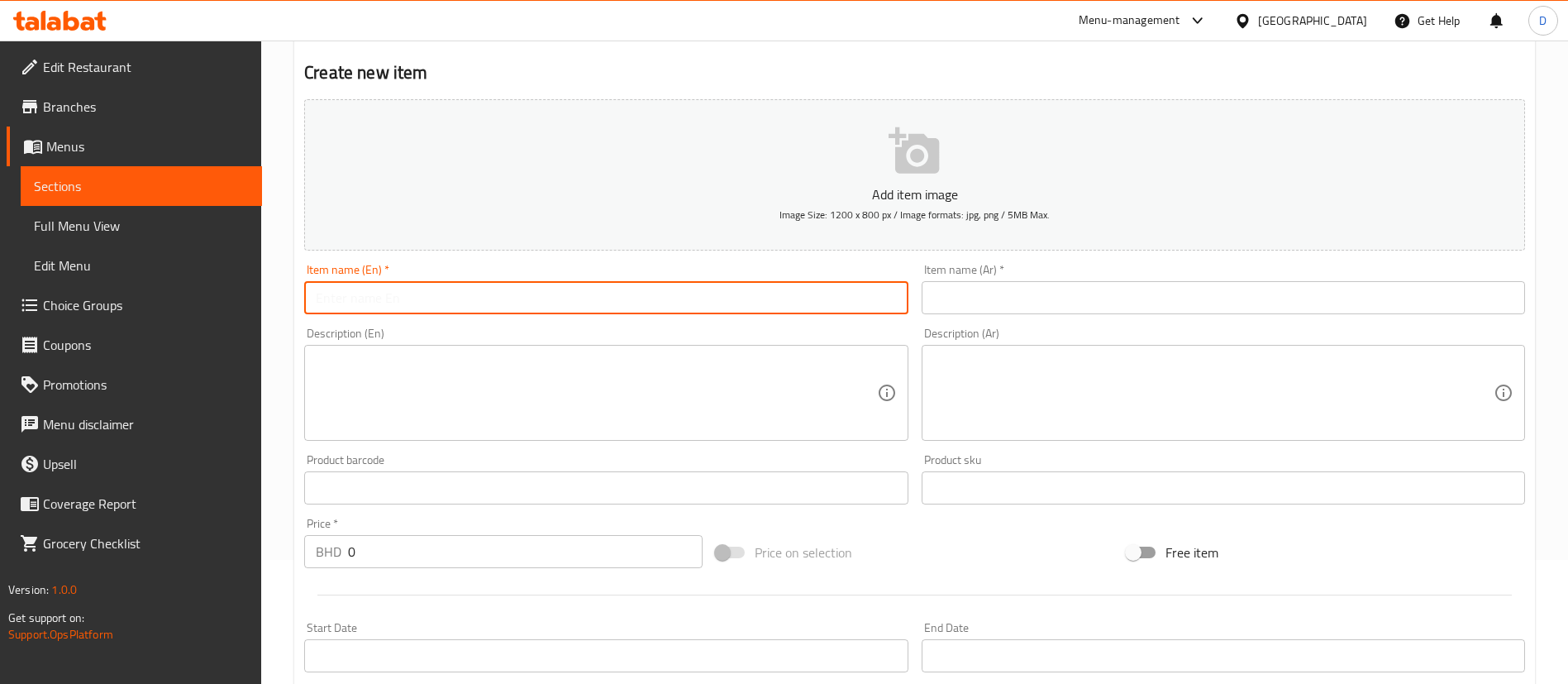
paste input "MEAL FOR 1"
type input "MEAL FOR 1"
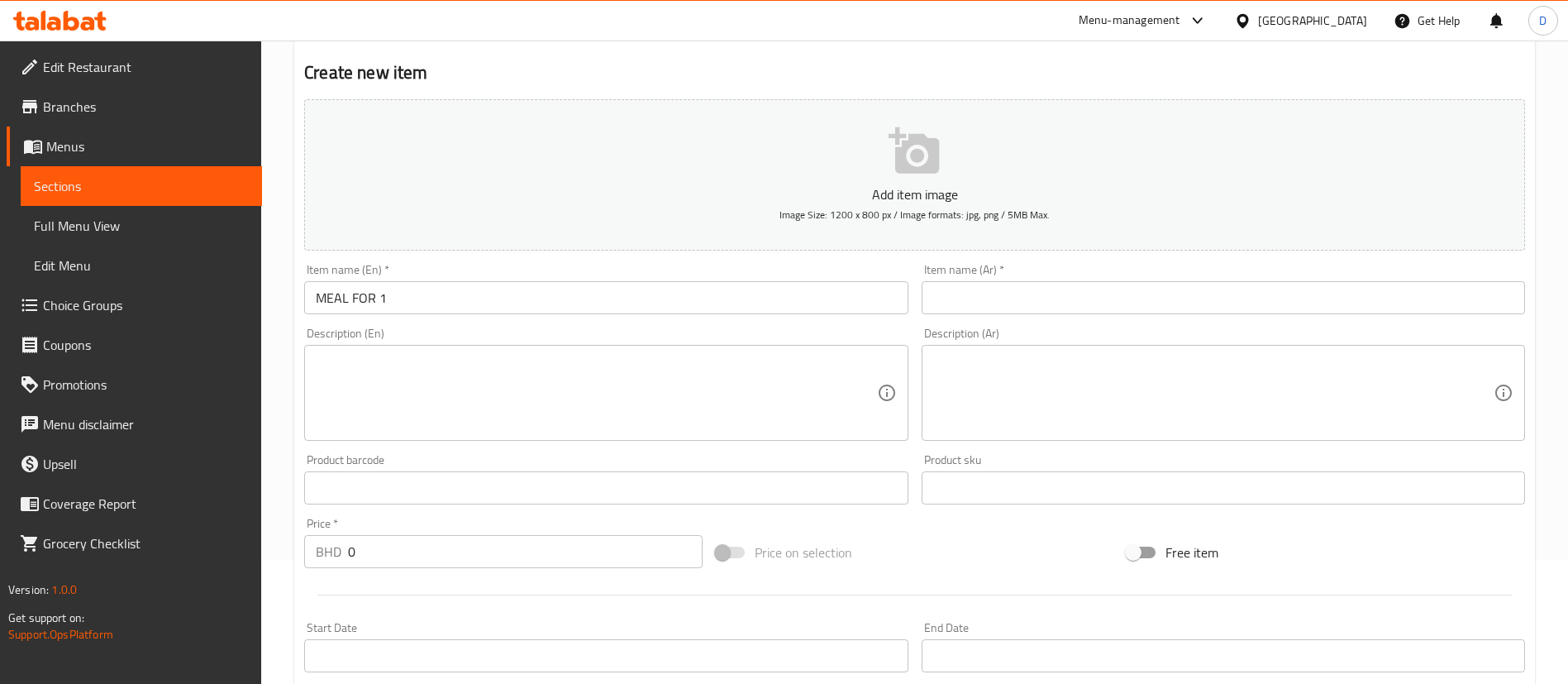
click at [1141, 308] on input "text" at bounding box center [1224, 297] width 604 height 33
paste input "وجبه فرد واحد"
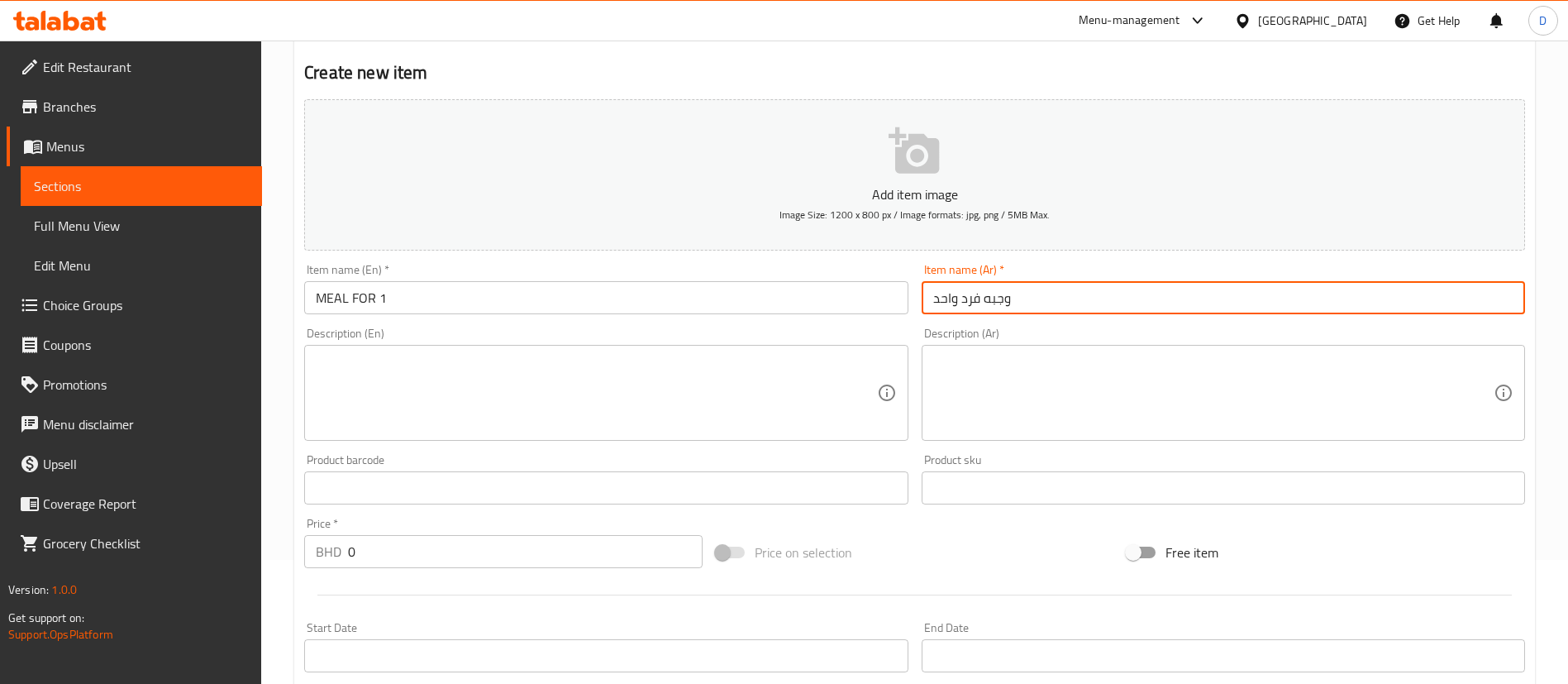
type input "وجبه فرد واحد"
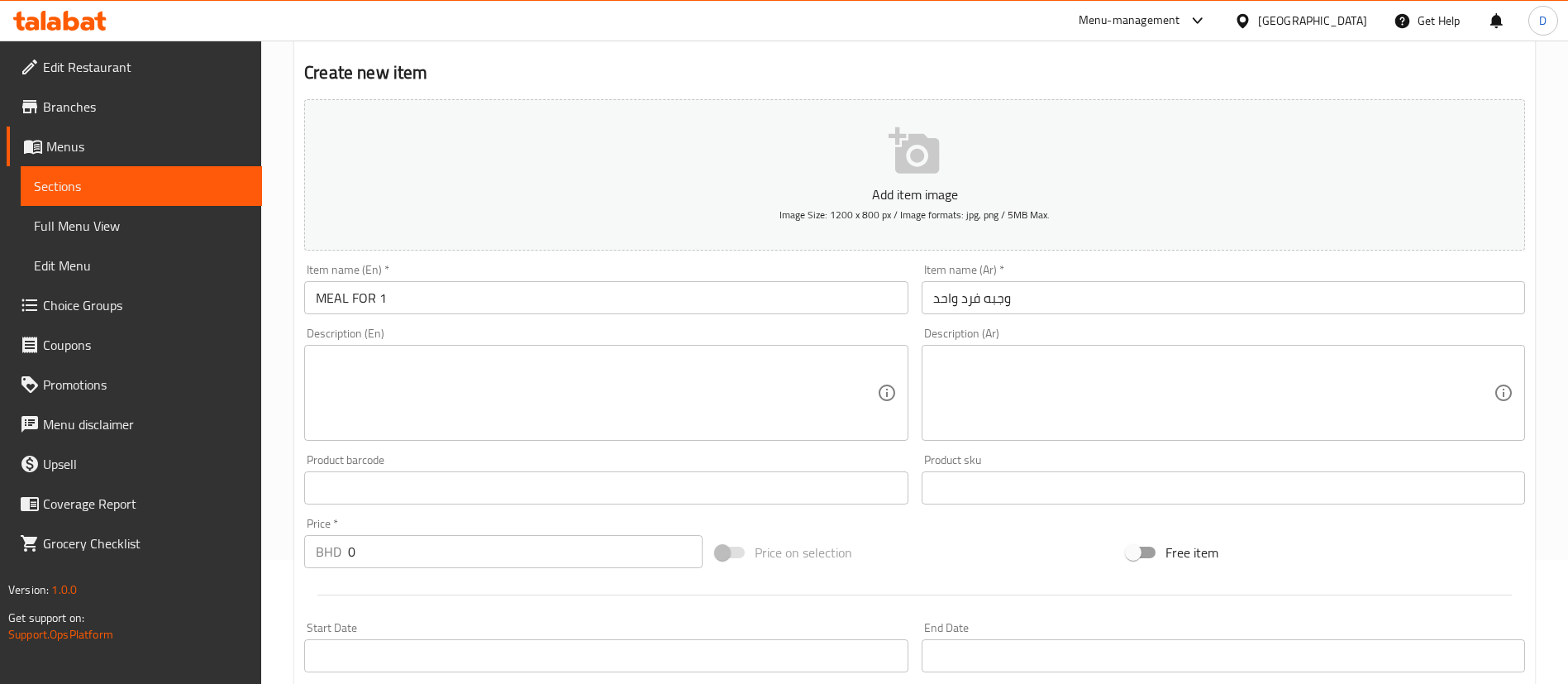
click at [694, 395] on textarea at bounding box center [596, 393] width 560 height 78
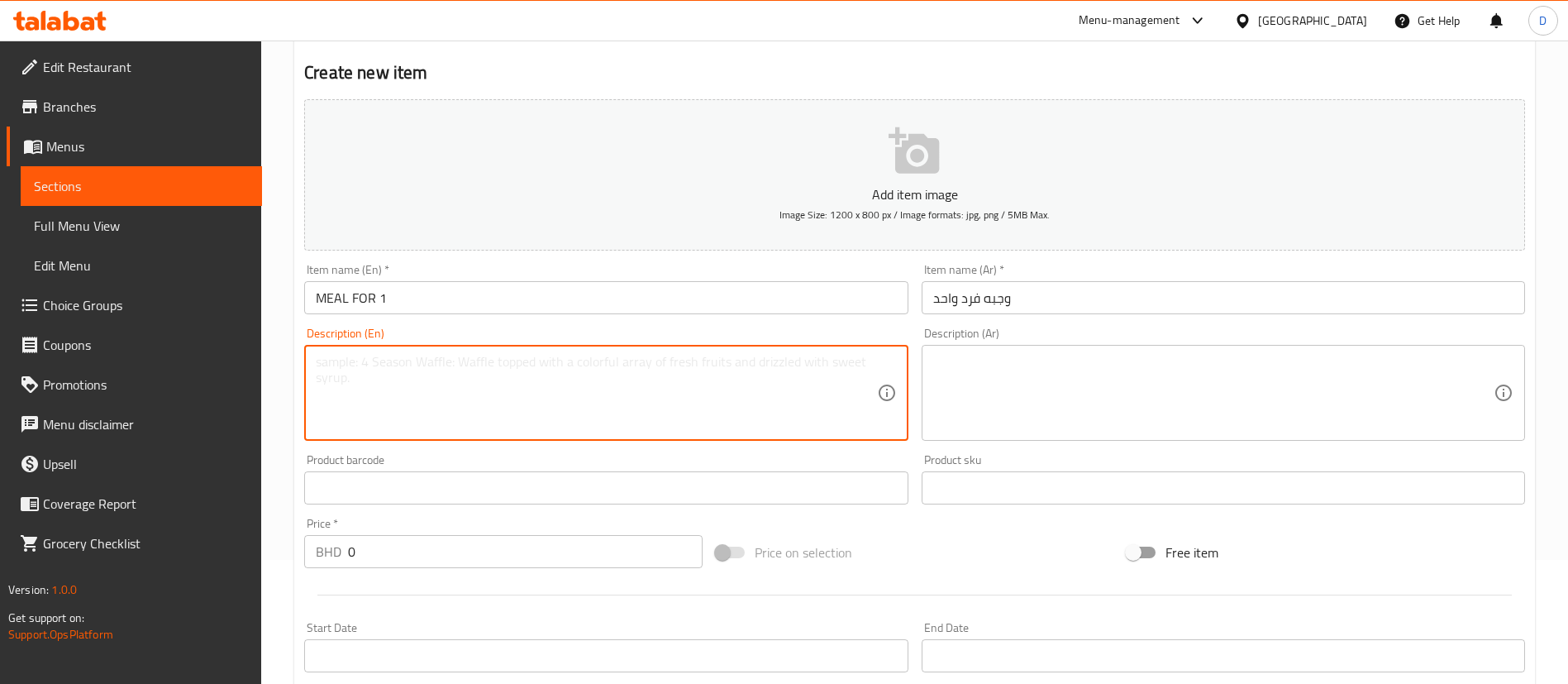
paste textarea "1 small pizza, Mozzarella Sticks and drink"
type textarea "1 small pizza, Mozzarella Sticks and drink"
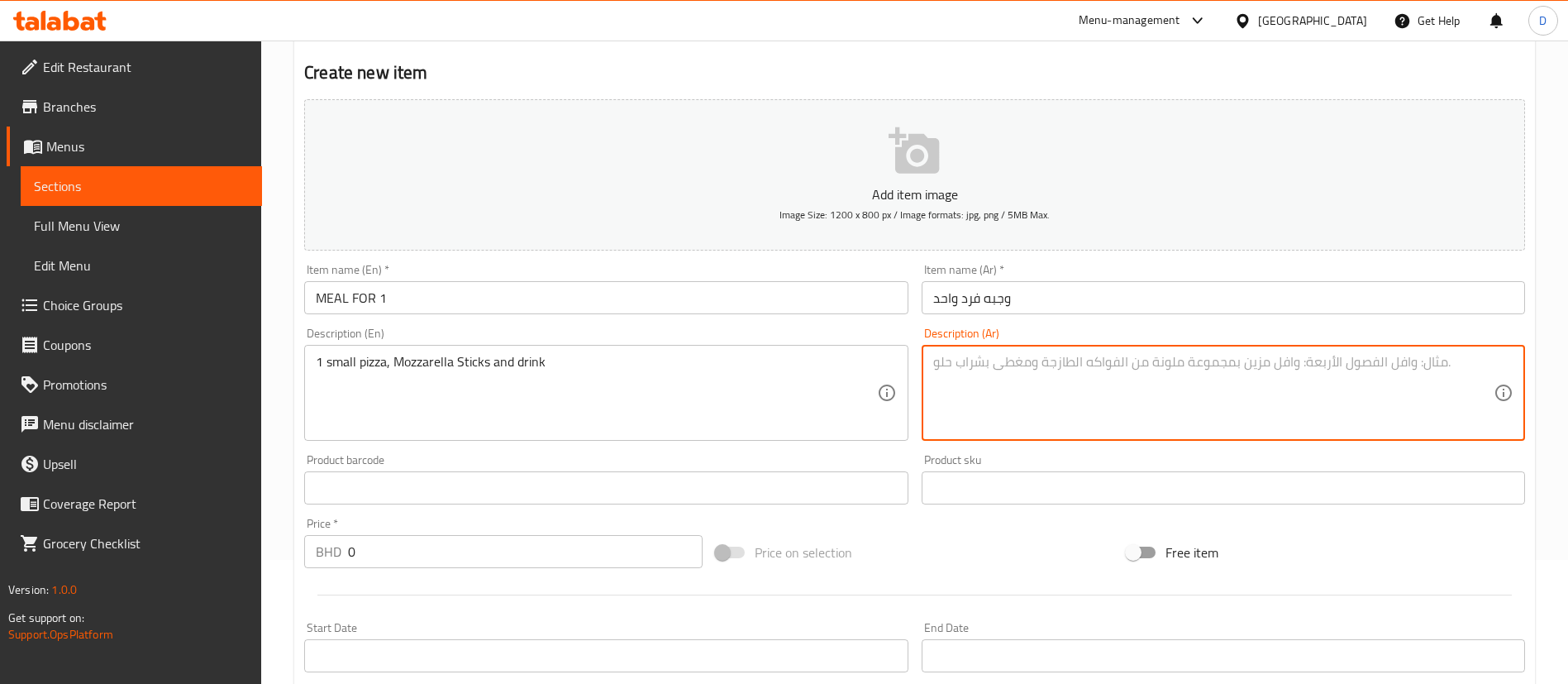
click at [1249, 392] on textarea at bounding box center [1213, 393] width 560 height 78
paste textarea "1 بيتزا صغير + أصابع موزاريلا و مشروب"
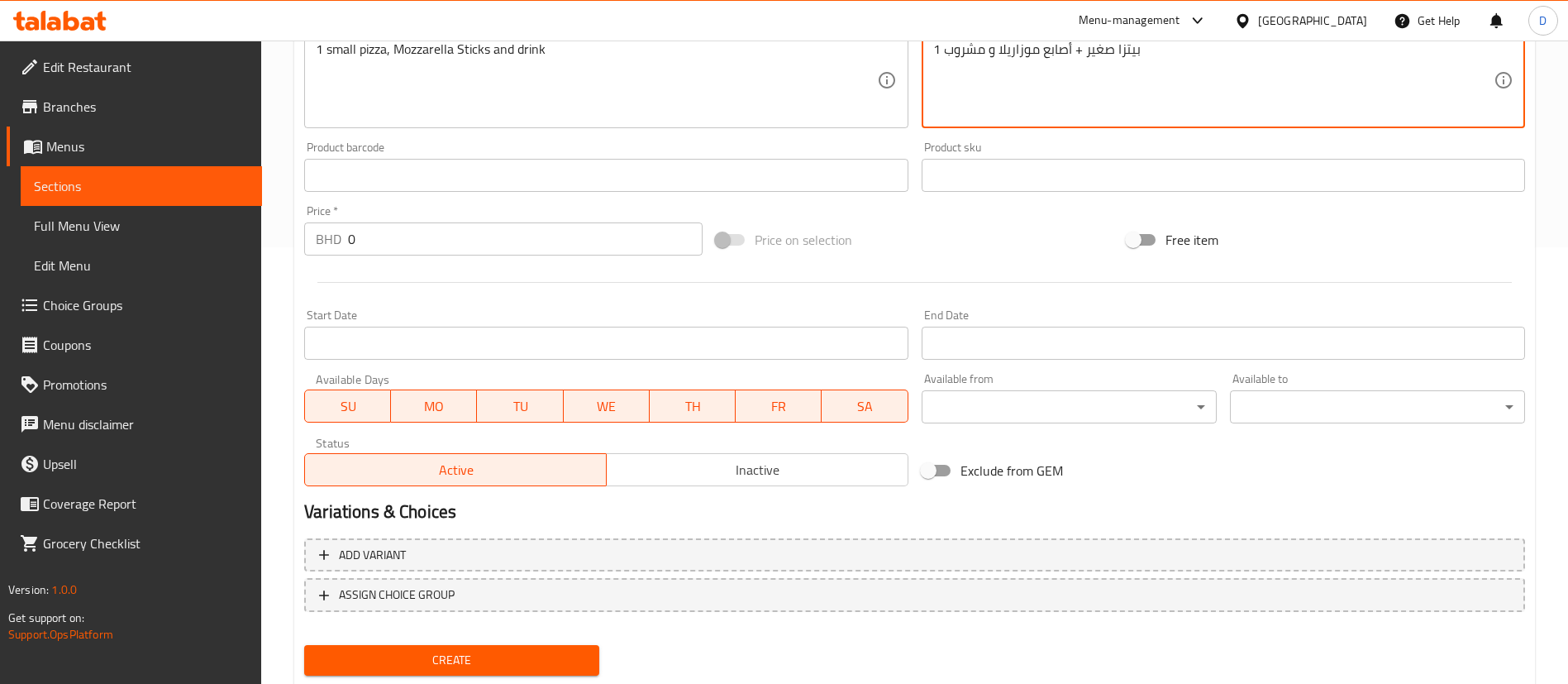
scroll to position [484, 0]
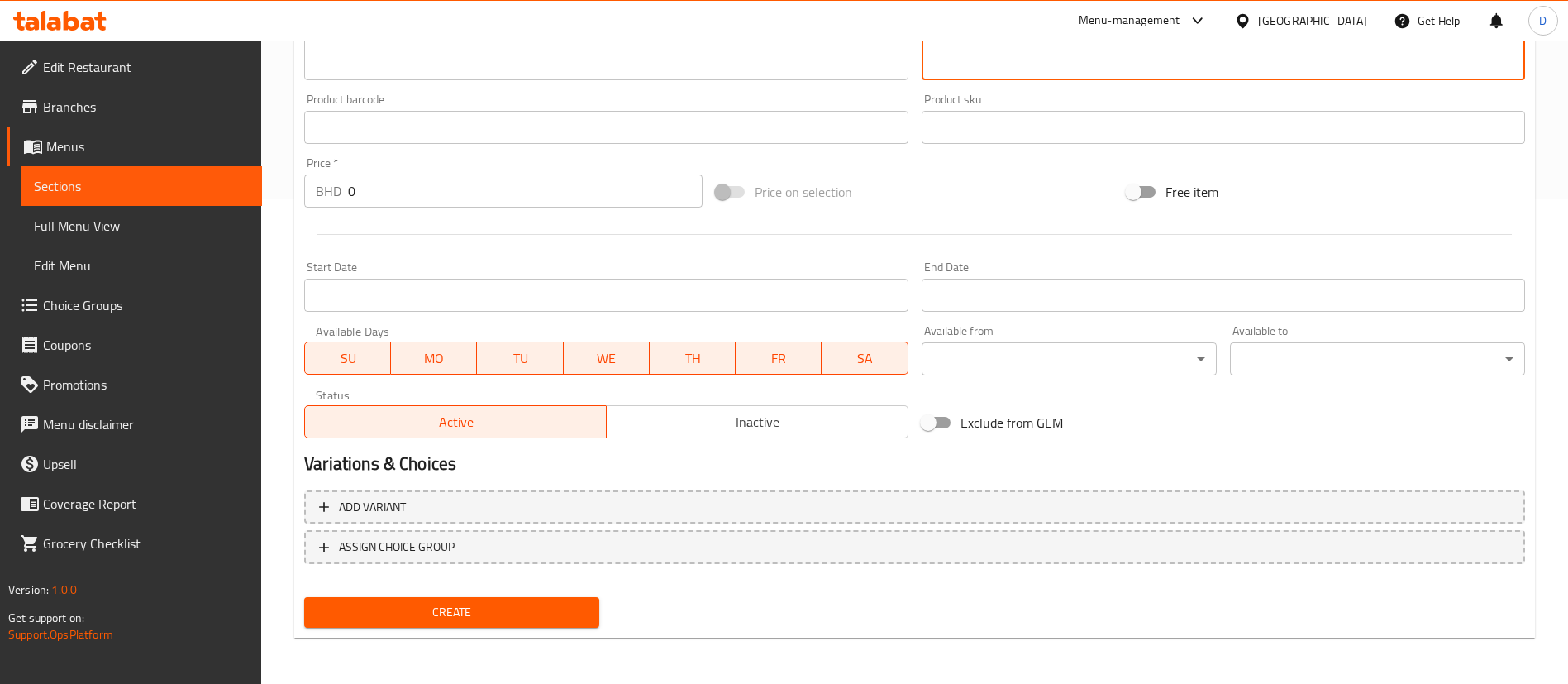
type textarea "1 بيتزا صغير + أصابع موزاريلا و مشروب"
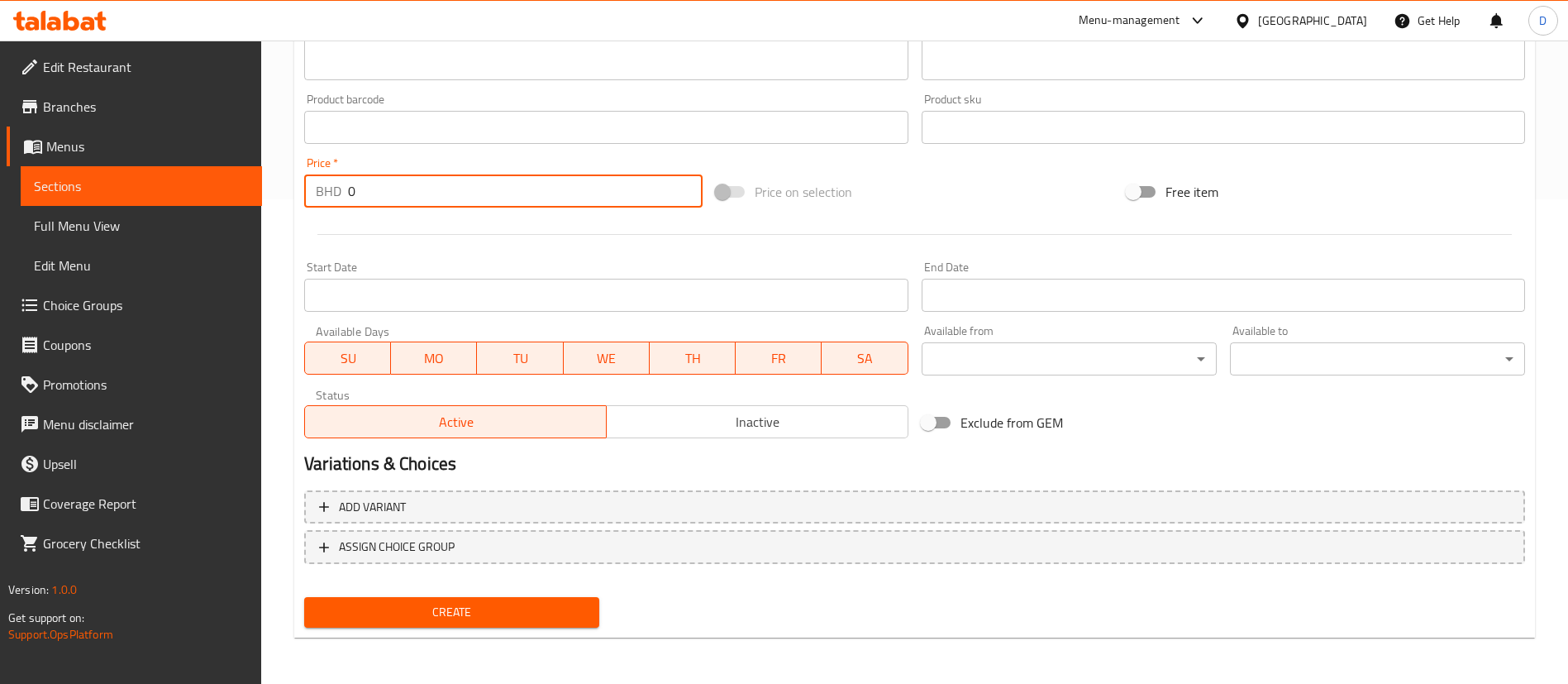
drag, startPoint x: 375, startPoint y: 203, endPoint x: 319, endPoint y: 190, distance: 57.5
click at [319, 190] on div "BHD 0 Price *" at bounding box center [503, 190] width 399 height 33
paste input "3.25"
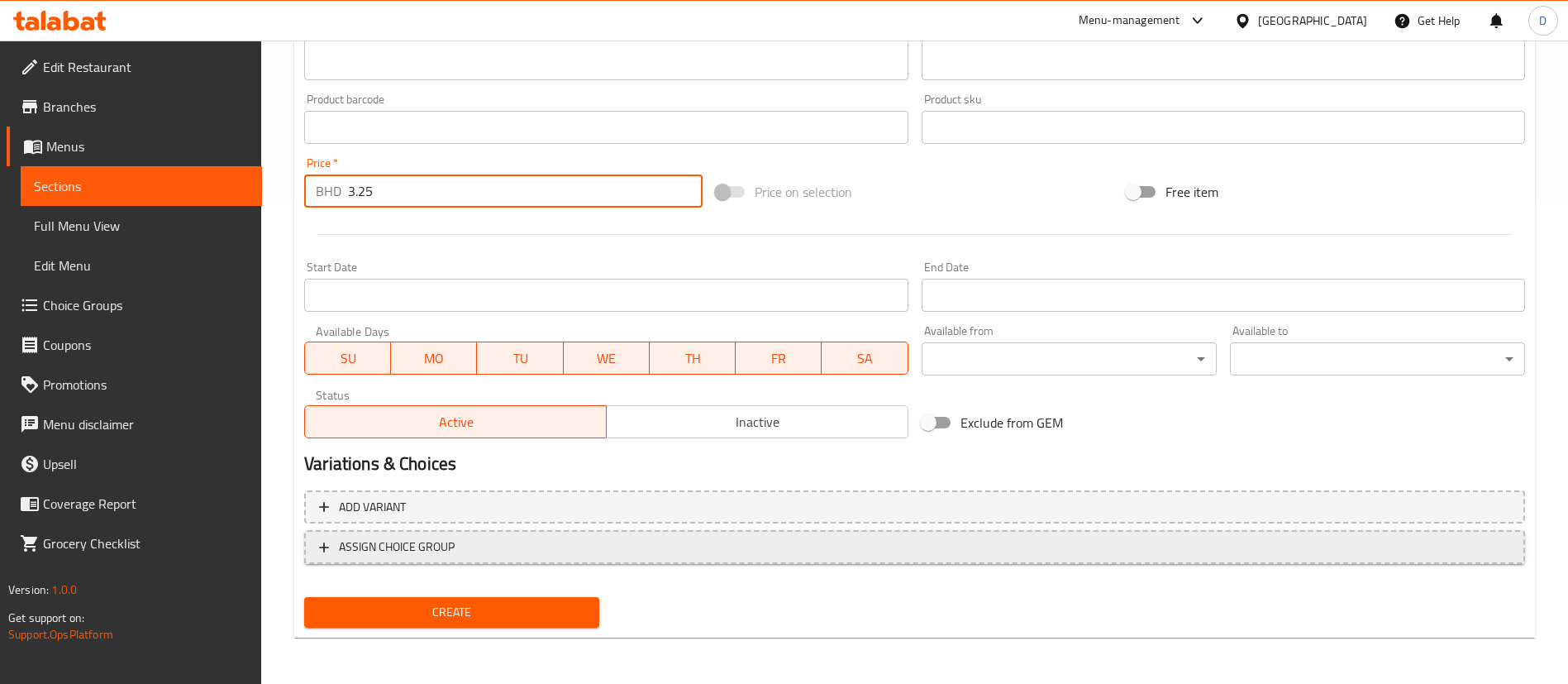
type input "3.25"
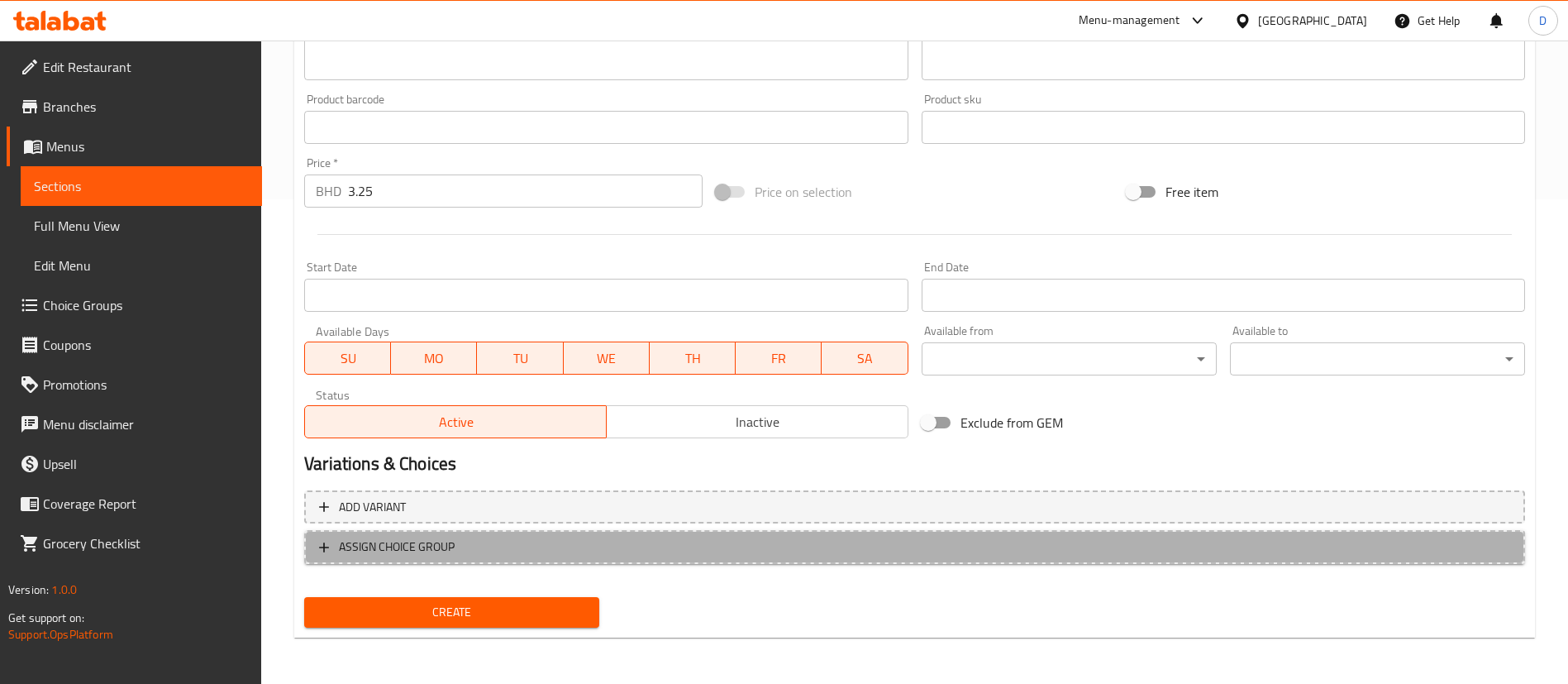
click at [616, 544] on span "ASSIGN CHOICE GROUP" at bounding box center [914, 546] width 1191 height 20
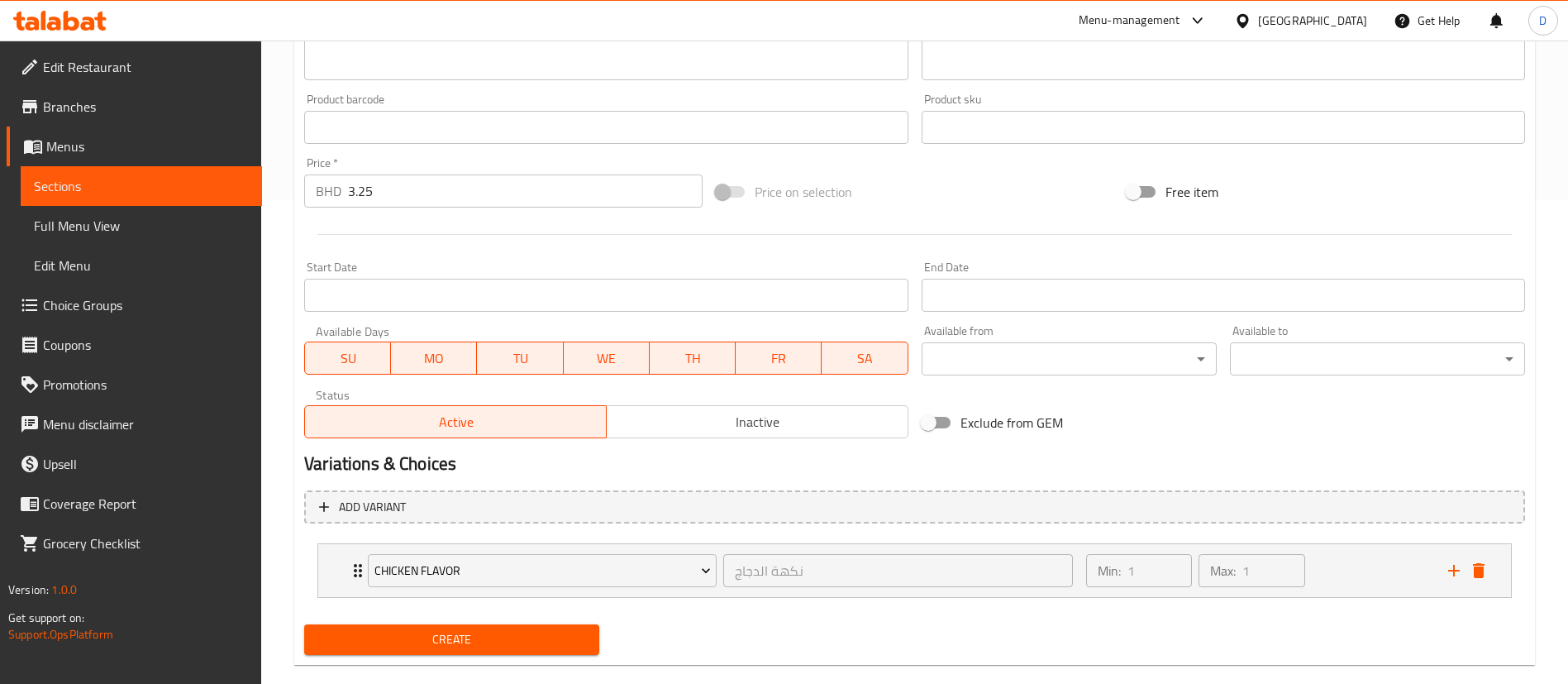
scroll to position [512, 0]
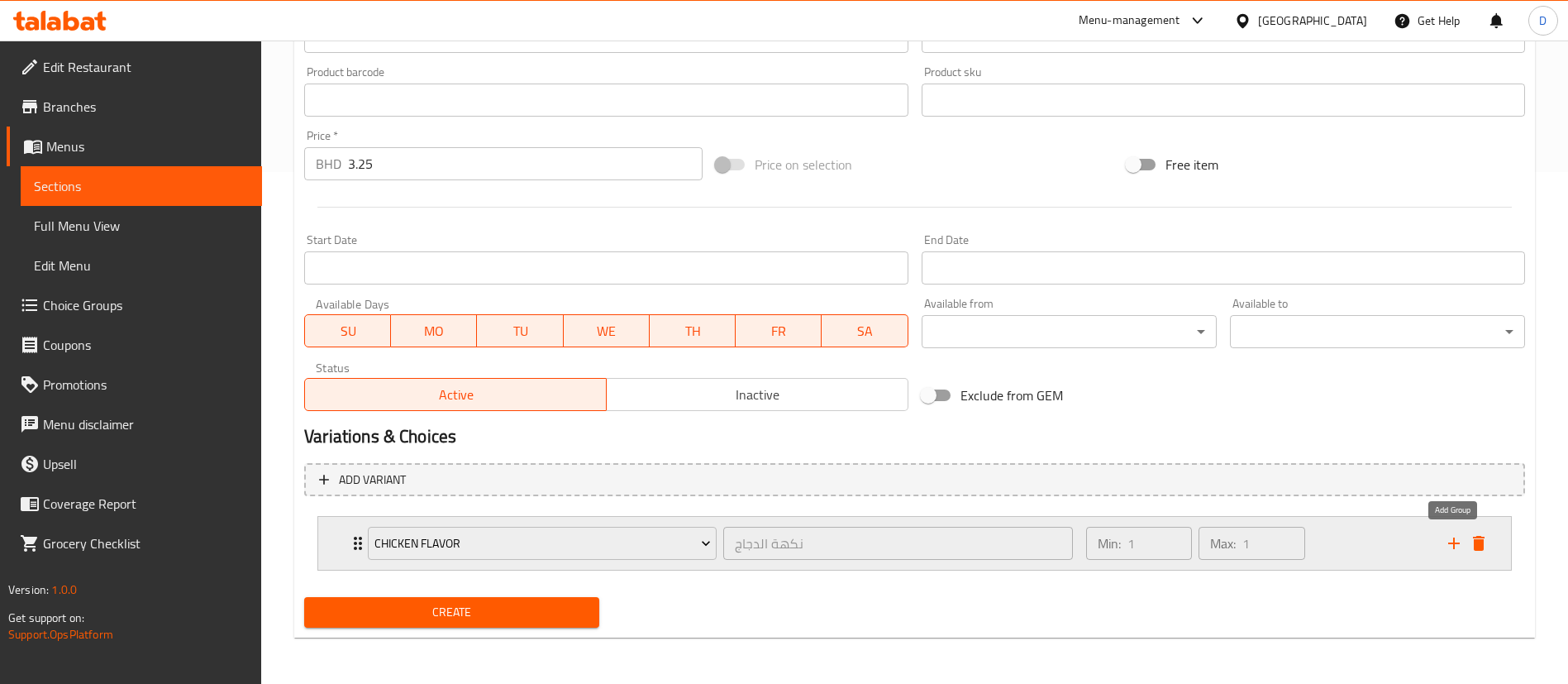
click at [1460, 546] on icon "add" at bounding box center [1453, 543] width 20 height 20
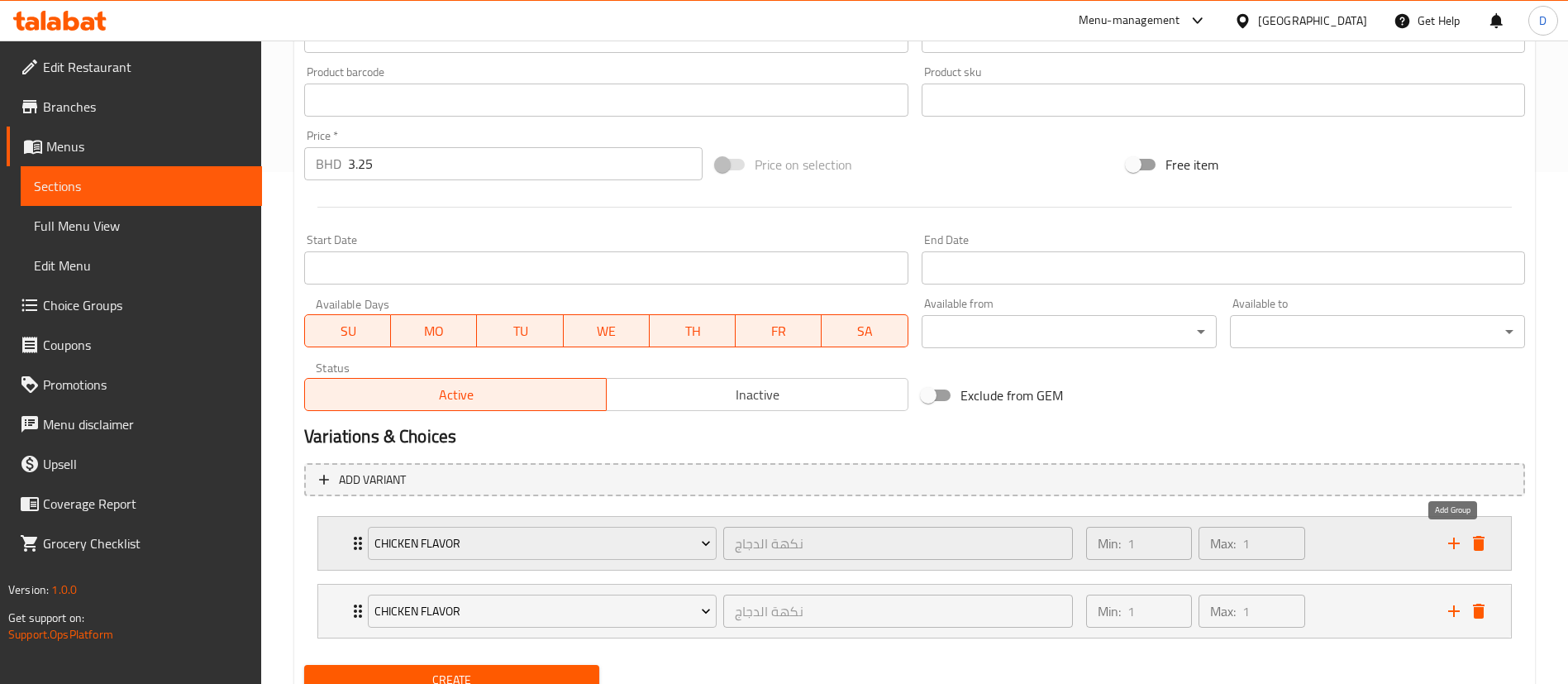
click at [1460, 546] on icon "add" at bounding box center [1453, 543] width 20 height 20
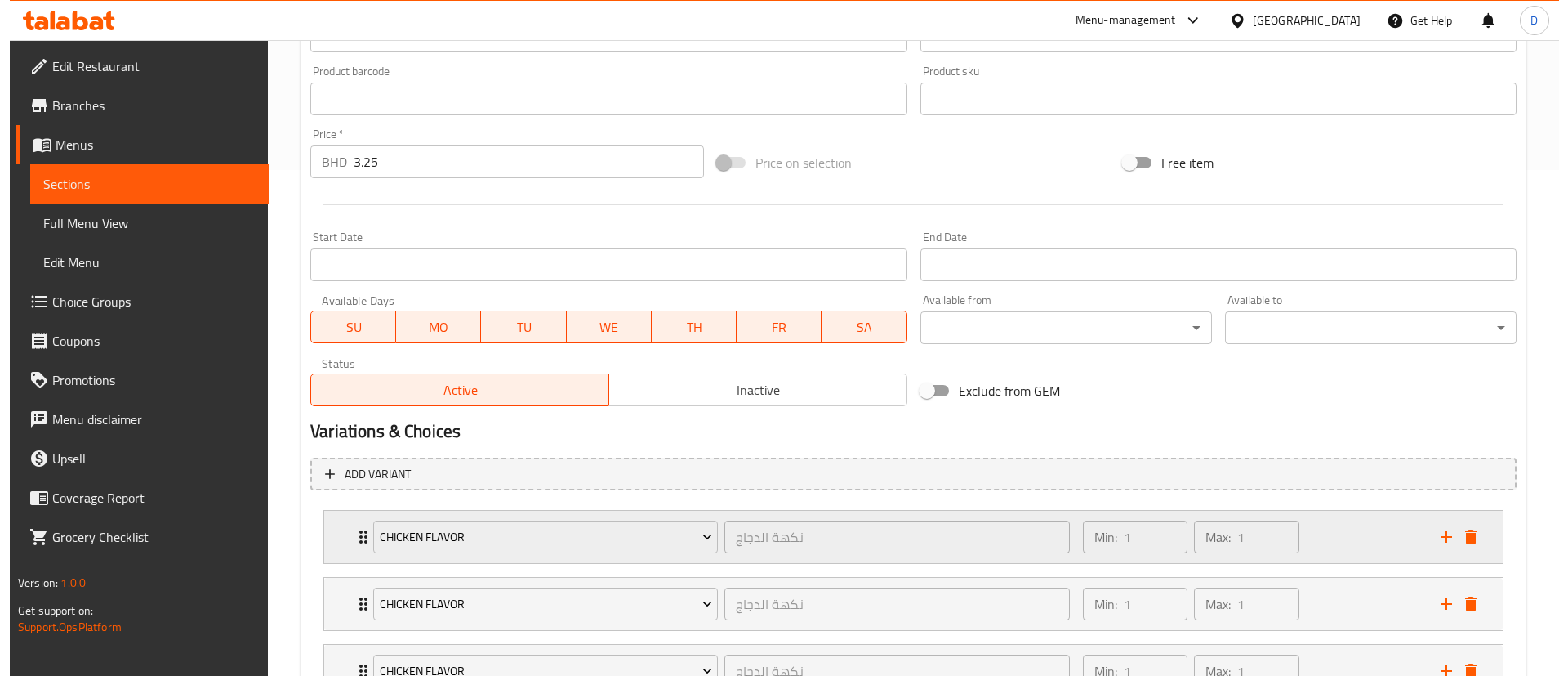
scroll to position [640, 0]
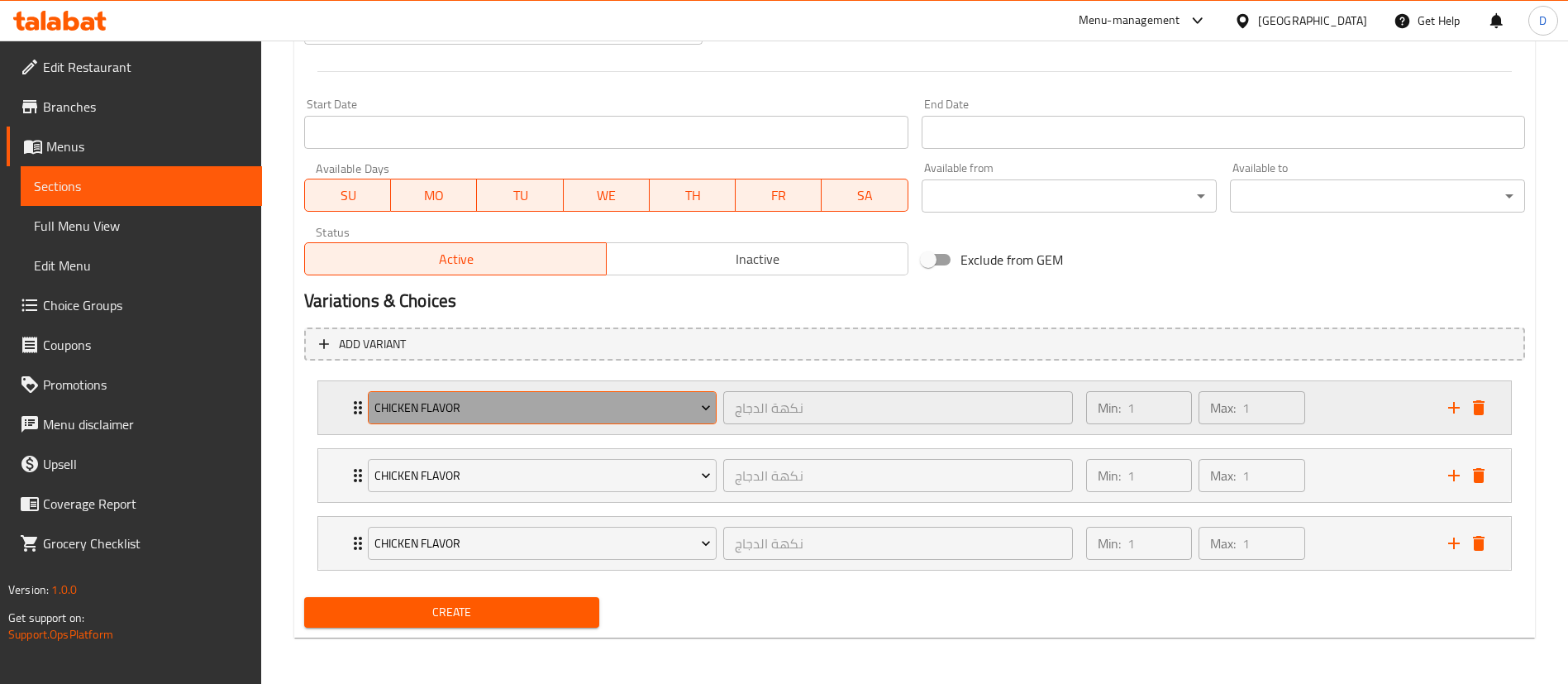
click at [697, 407] on span "Chicken Flavor" at bounding box center [542, 408] width 337 height 20
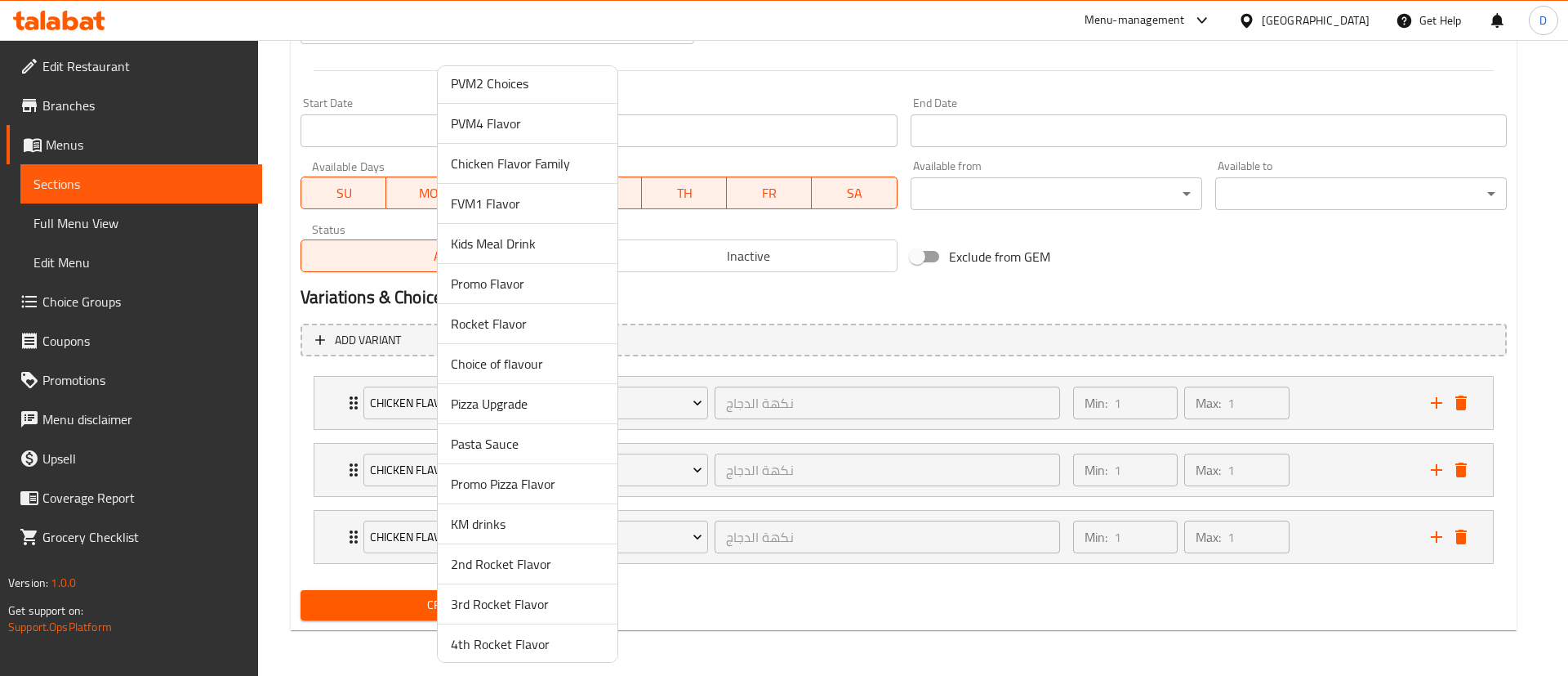
scroll to position [368, 0]
click at [505, 454] on span "Promo Pizza Flavor" at bounding box center [527, 445] width 154 height 19
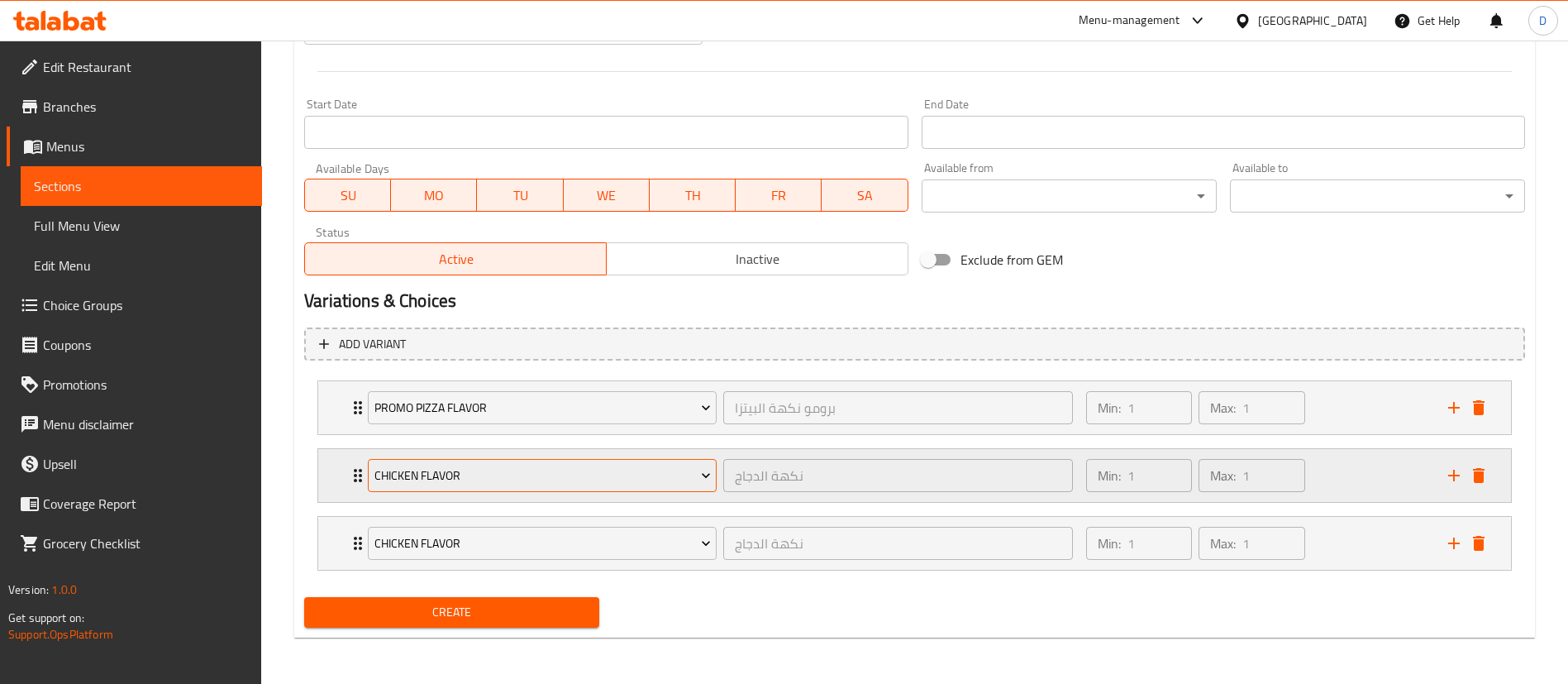
click at [511, 466] on span "Chicken Flavor" at bounding box center [542, 475] width 337 height 20
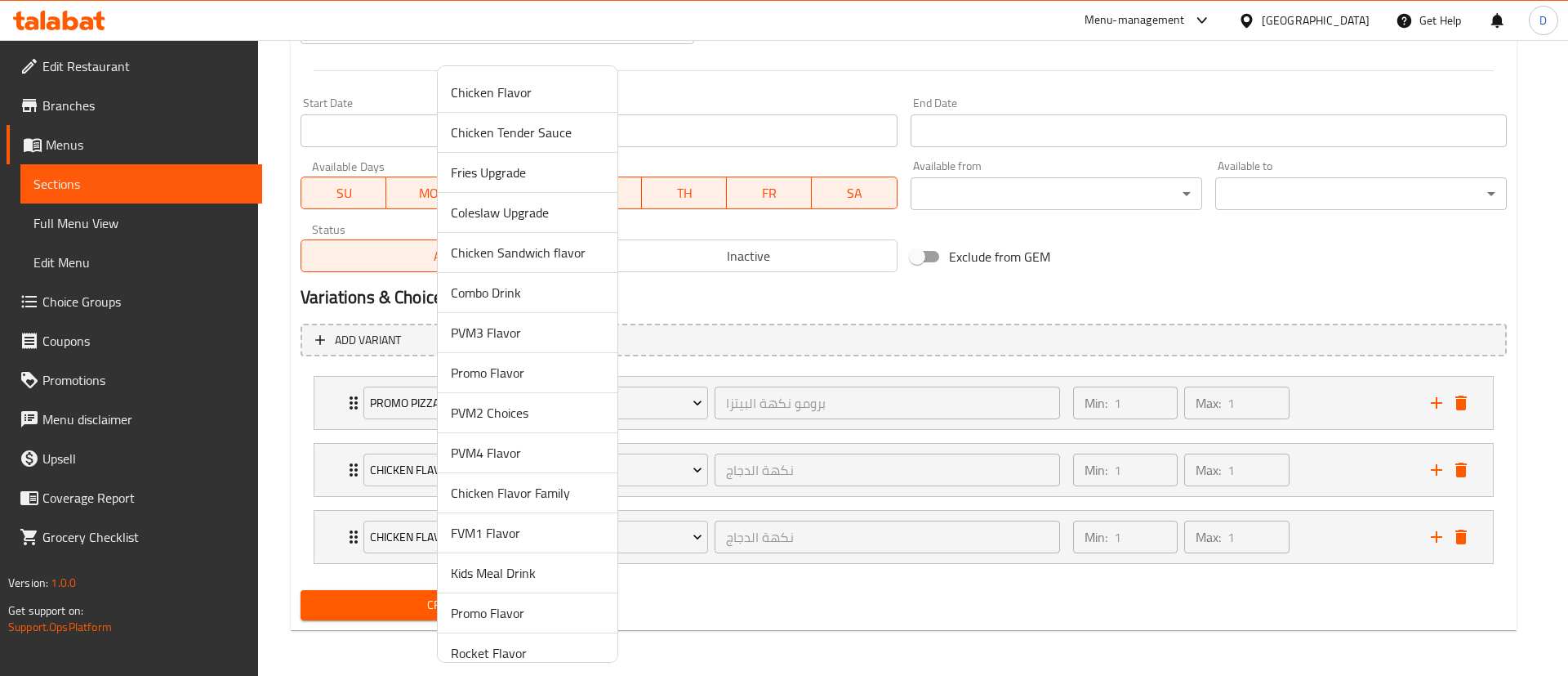
scroll to position [890, 0]
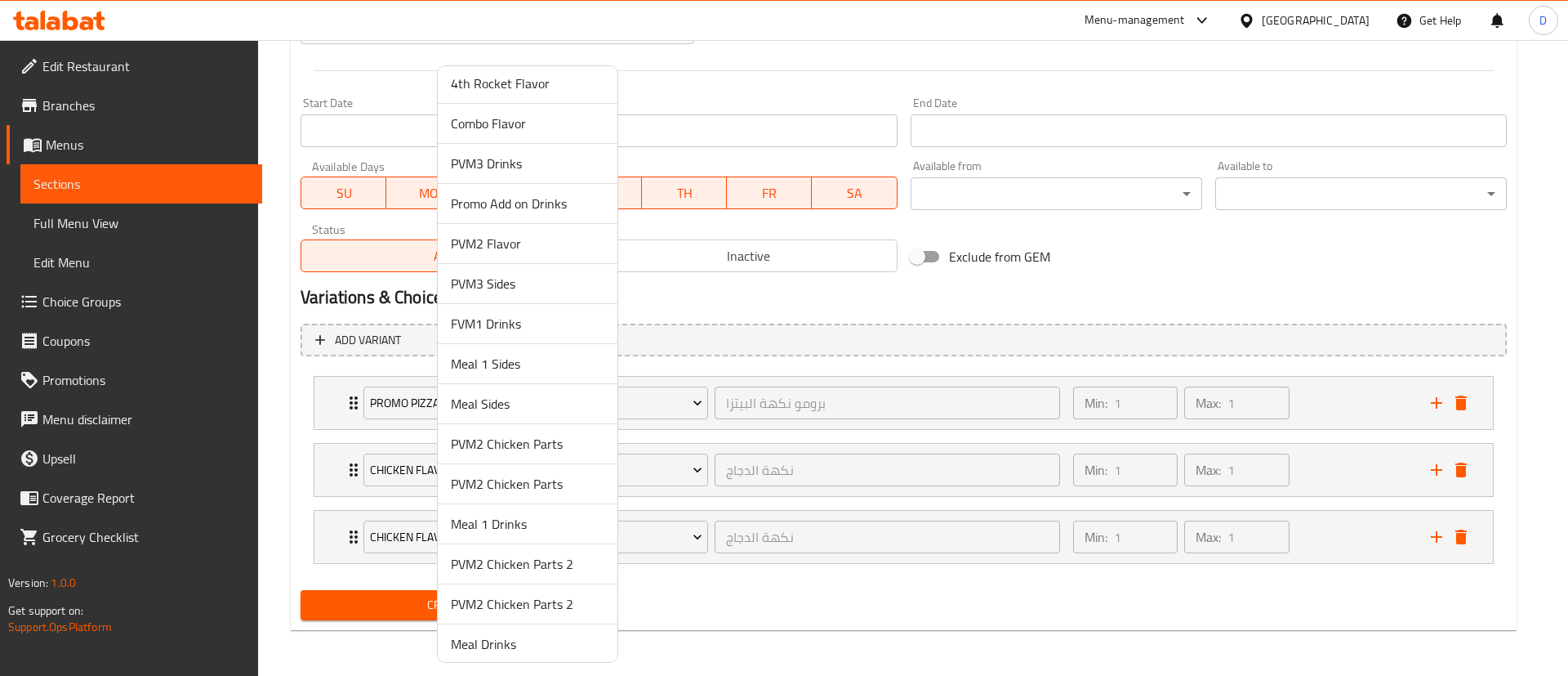
click at [538, 356] on span "Meal 1 Sides" at bounding box center [527, 363] width 154 height 19
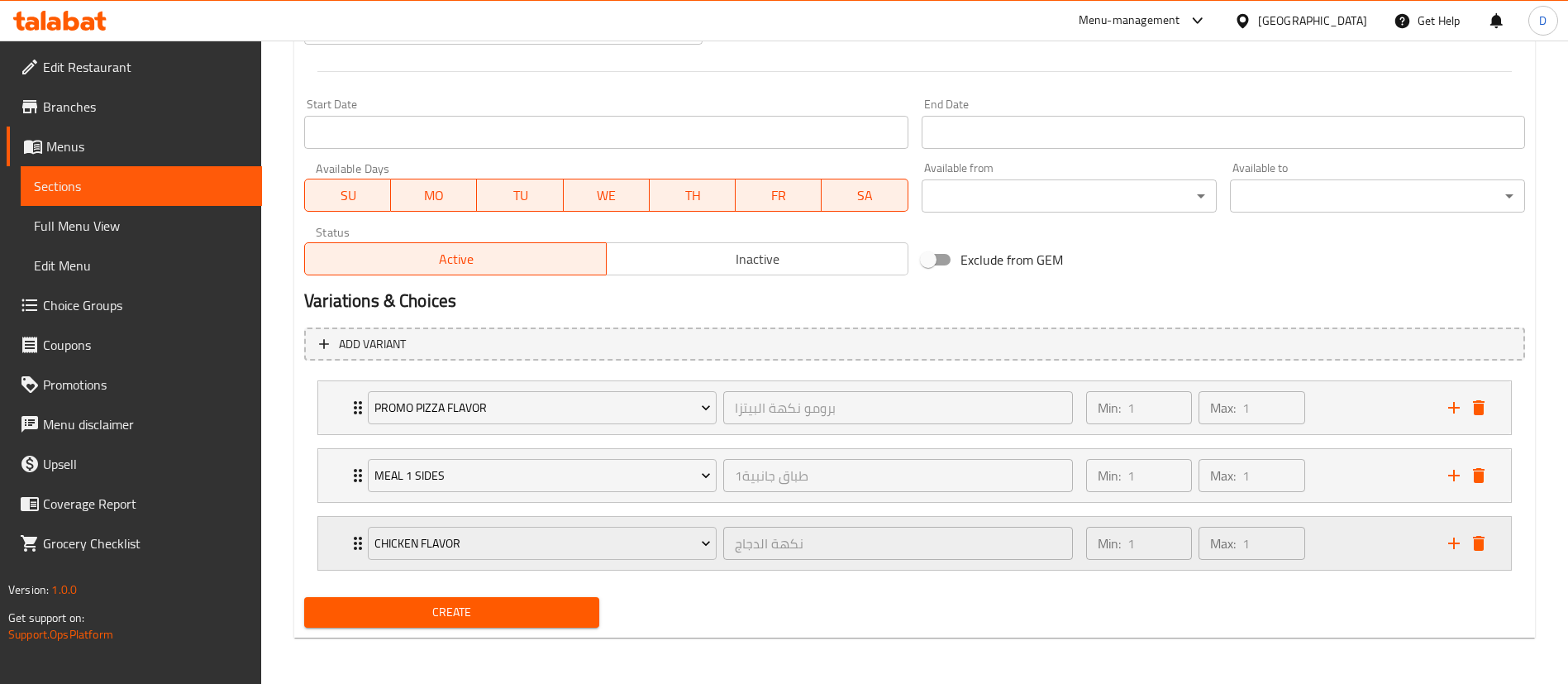
click at [545, 561] on div "Chicken Flavor" at bounding box center [542, 543] width 355 height 40
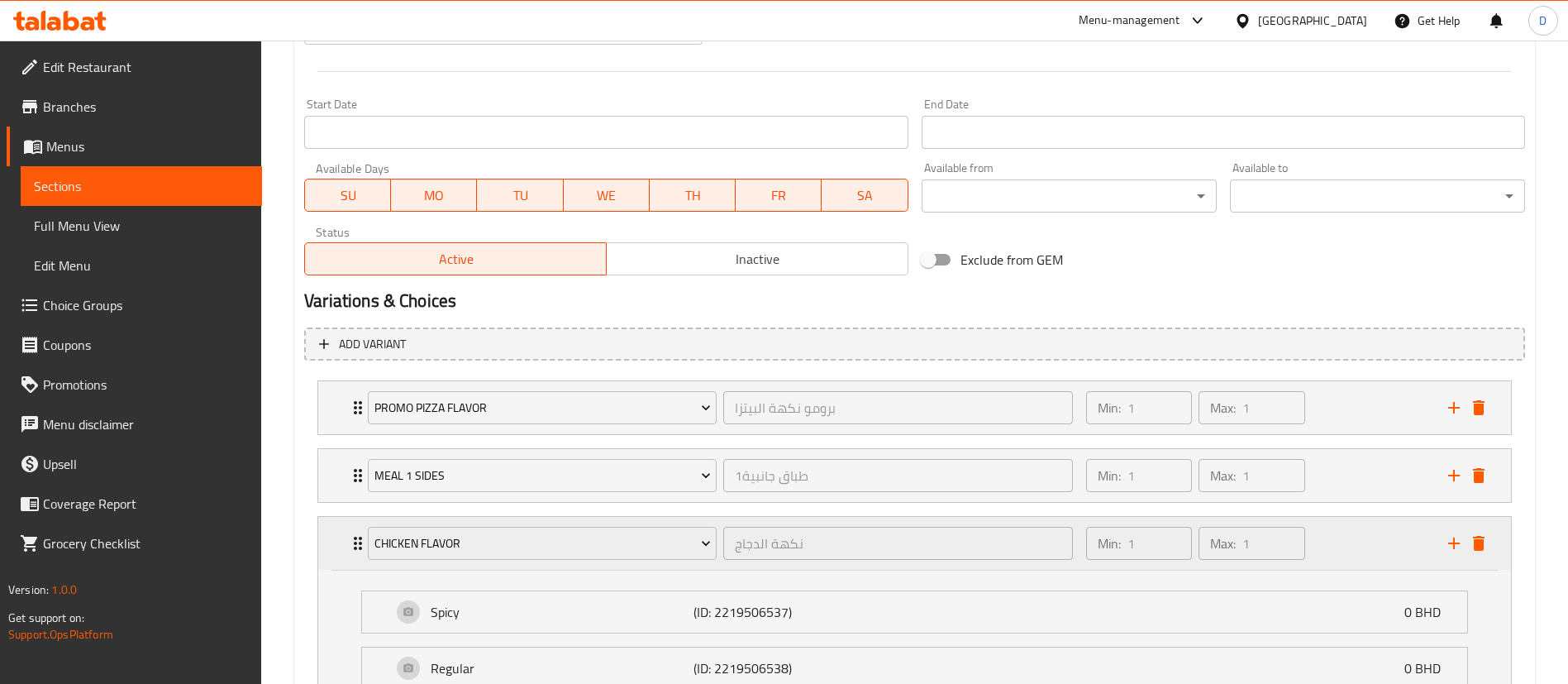
click at [347, 535] on div "Chicken Flavor نكهة الدجاج ​ Min: 1 ​ Max: 1 ​" at bounding box center [914, 544] width 1192 height 53
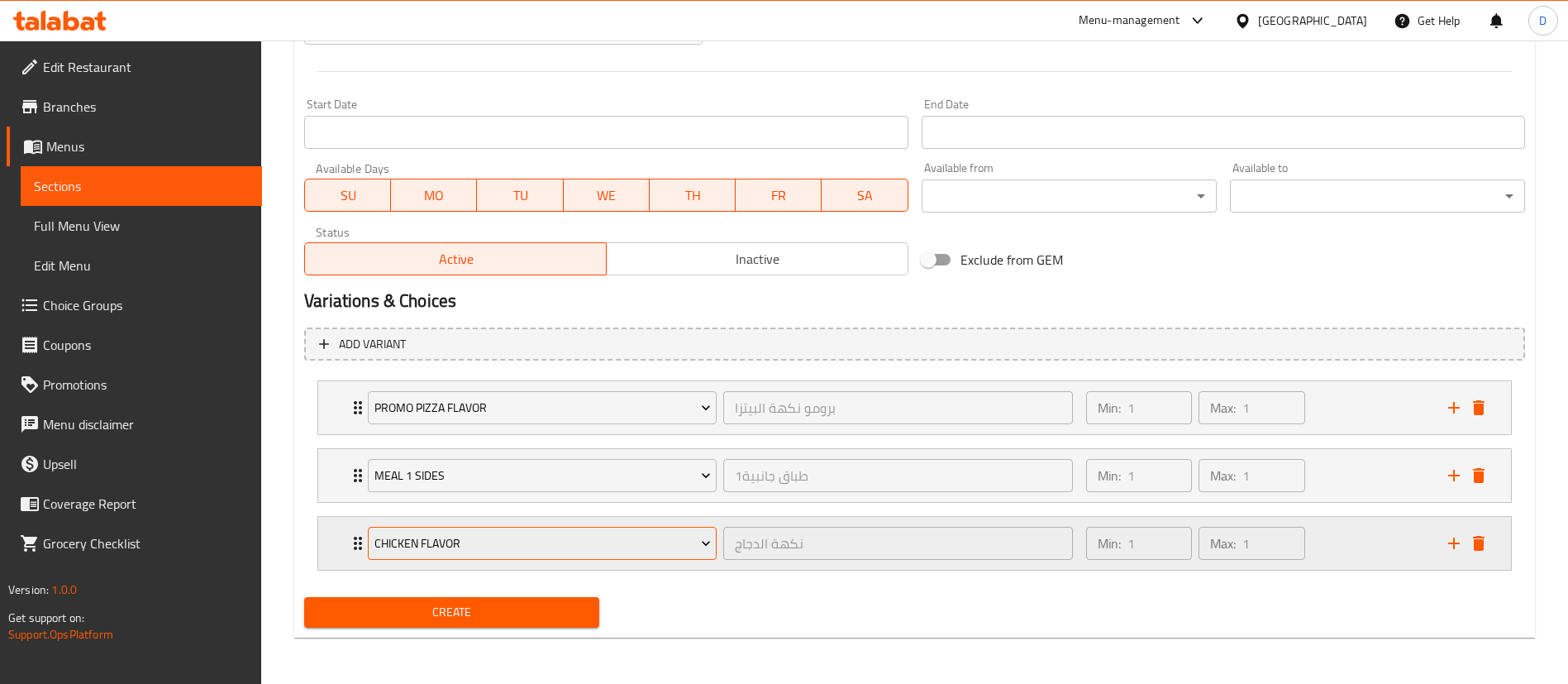
click at [432, 543] on span "Chicken Flavor" at bounding box center [542, 543] width 337 height 20
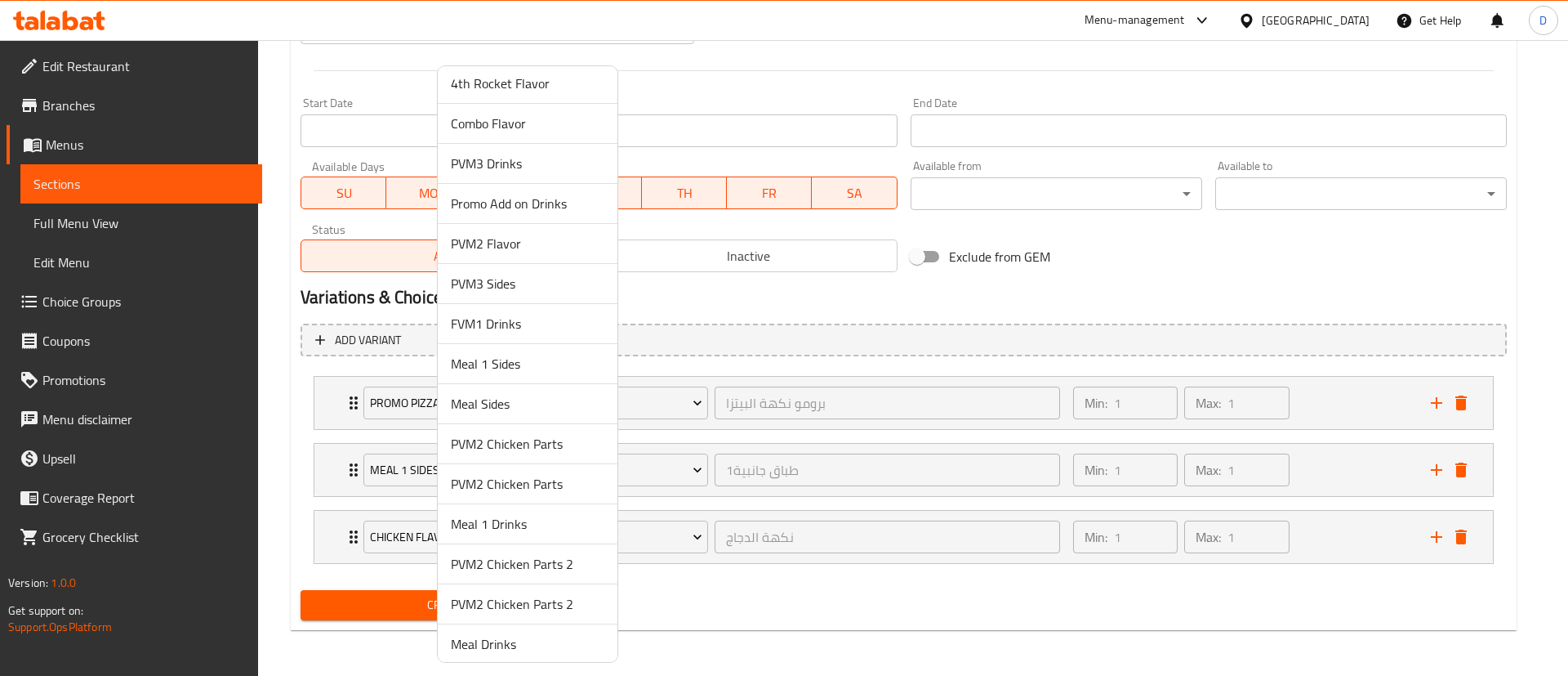
click at [497, 525] on span "Meal 1 Drinks" at bounding box center [527, 524] width 154 height 19
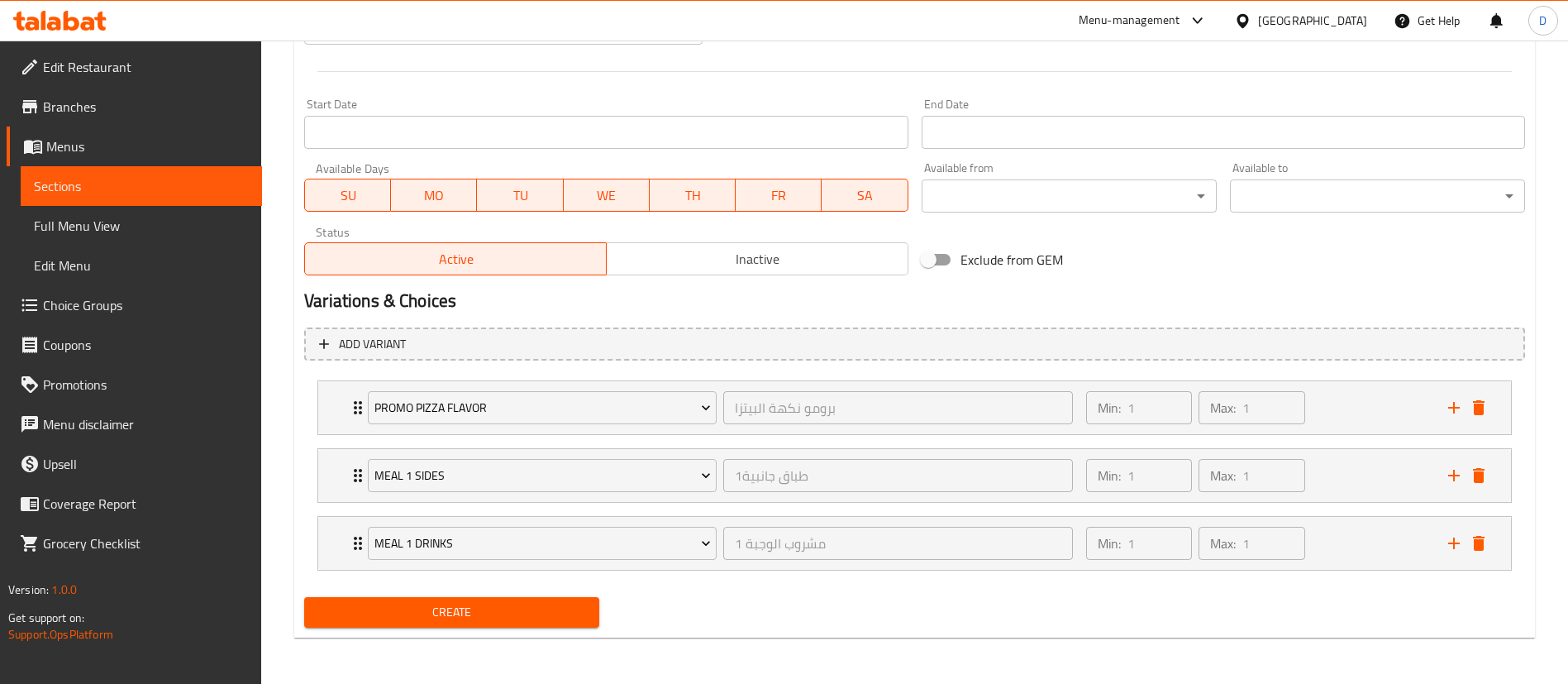
click at [729, 629] on div "Create" at bounding box center [915, 612] width 1234 height 44
click at [530, 616] on span "Create" at bounding box center [451, 612] width 269 height 20
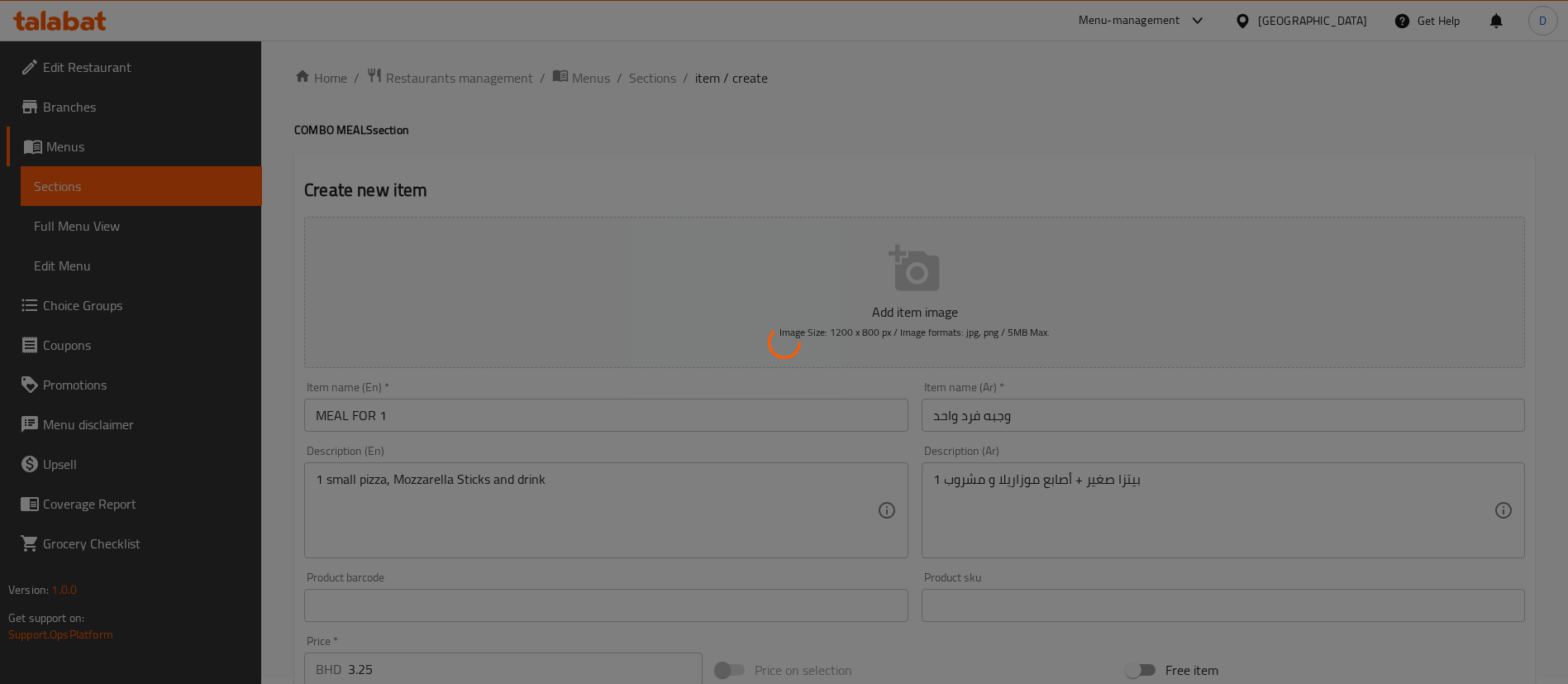
scroll to position [0, 0]
type input "0"
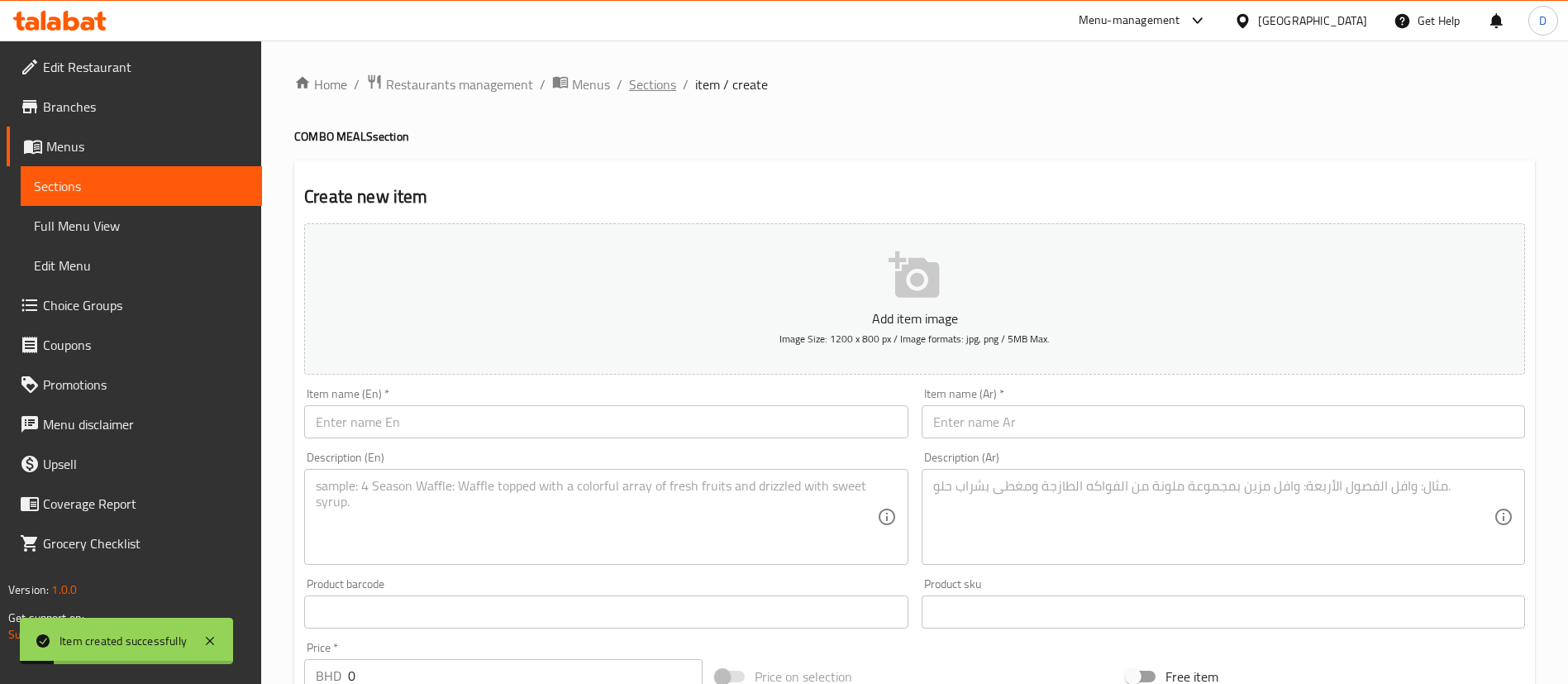
click at [658, 90] on span "Sections" at bounding box center [652, 84] width 47 height 20
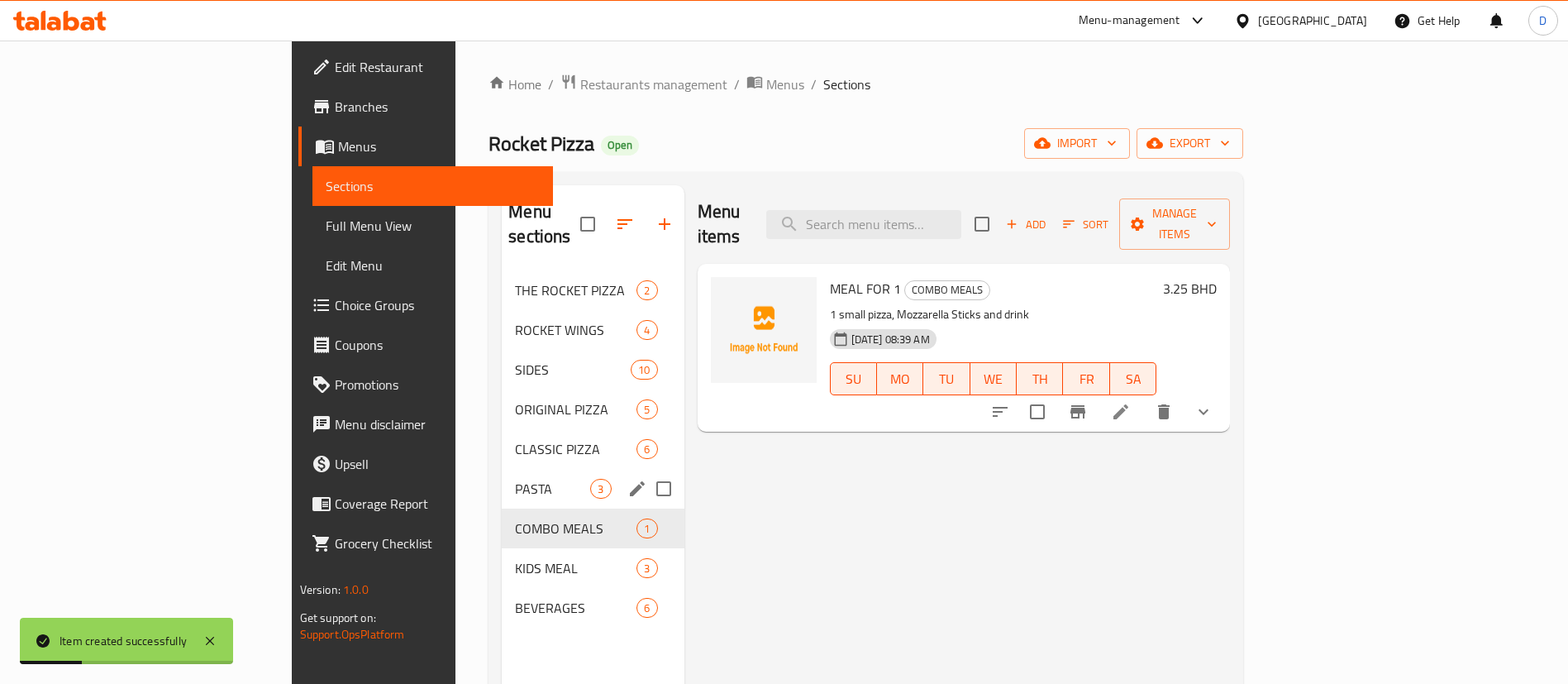
click at [502, 481] on div "PASTA 3" at bounding box center [592, 489] width 182 height 40
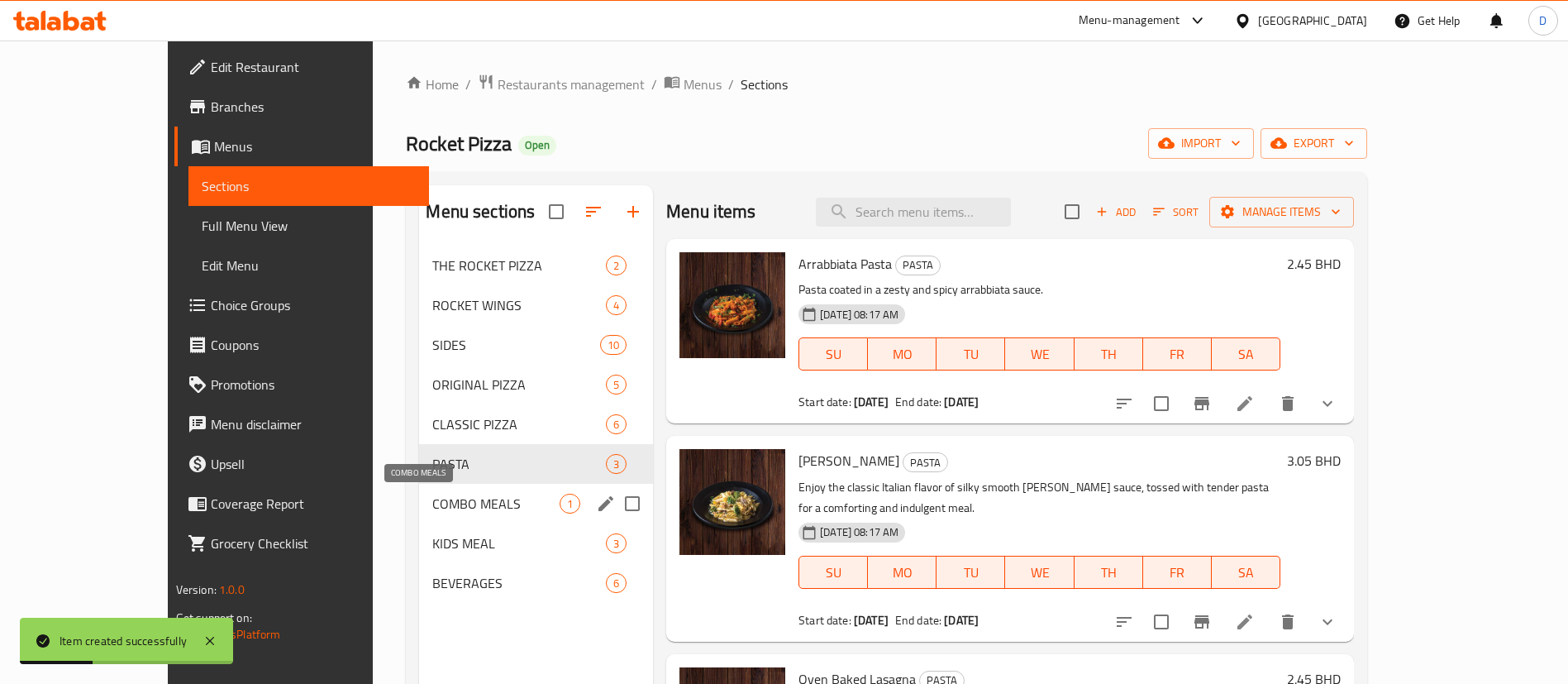
click at [432, 509] on span "COMBO MEALS" at bounding box center [495, 504] width 127 height 20
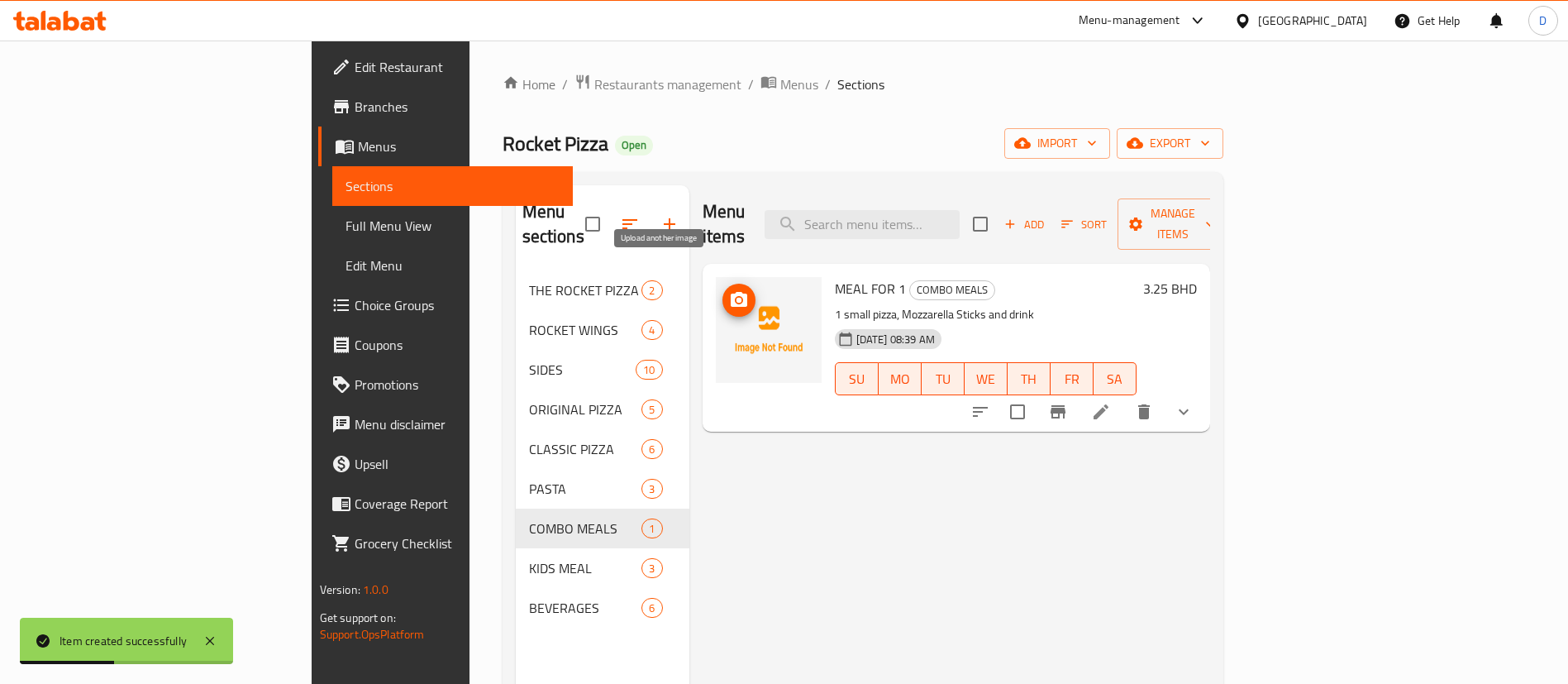
click at [731, 292] on icon "upload picture" at bounding box center [739, 299] width 17 height 15
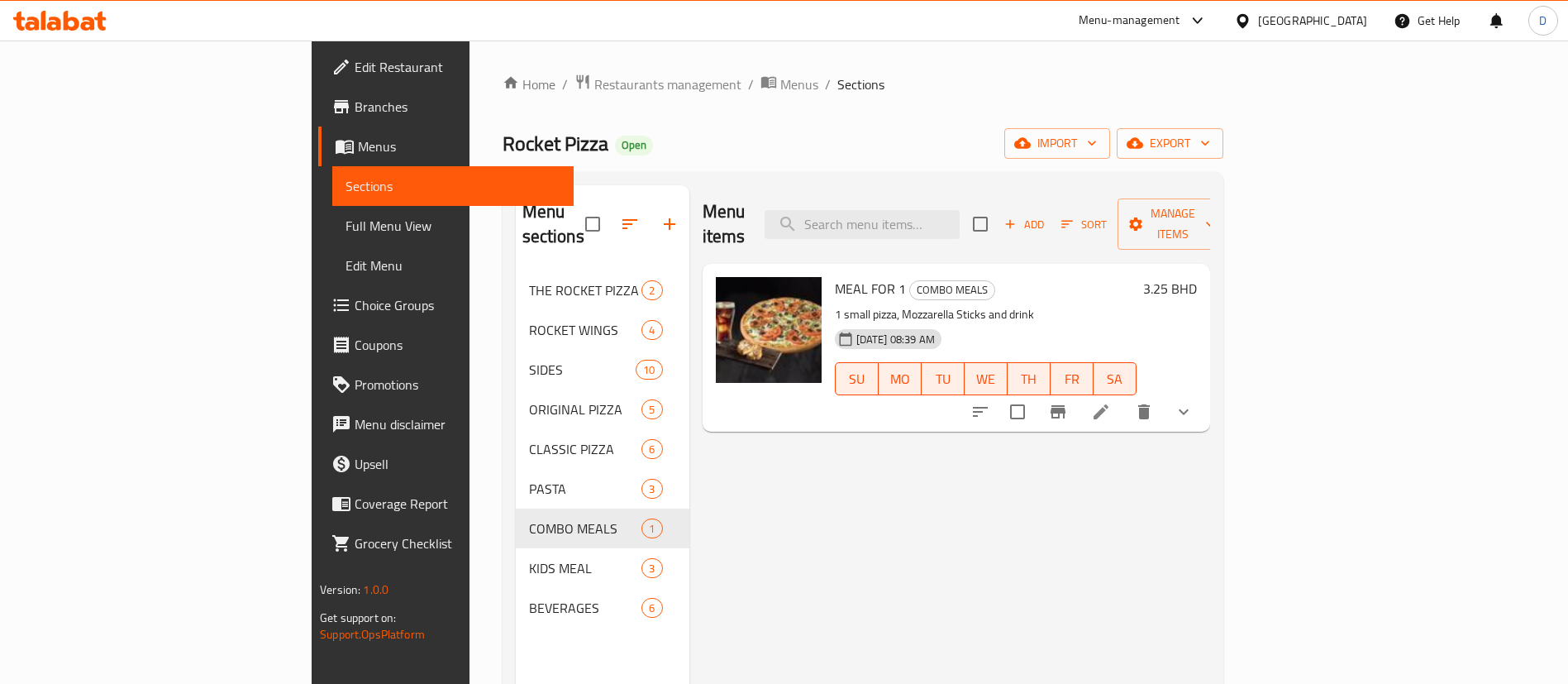
click at [354, 303] on span "Choice Groups" at bounding box center [457, 305] width 206 height 20
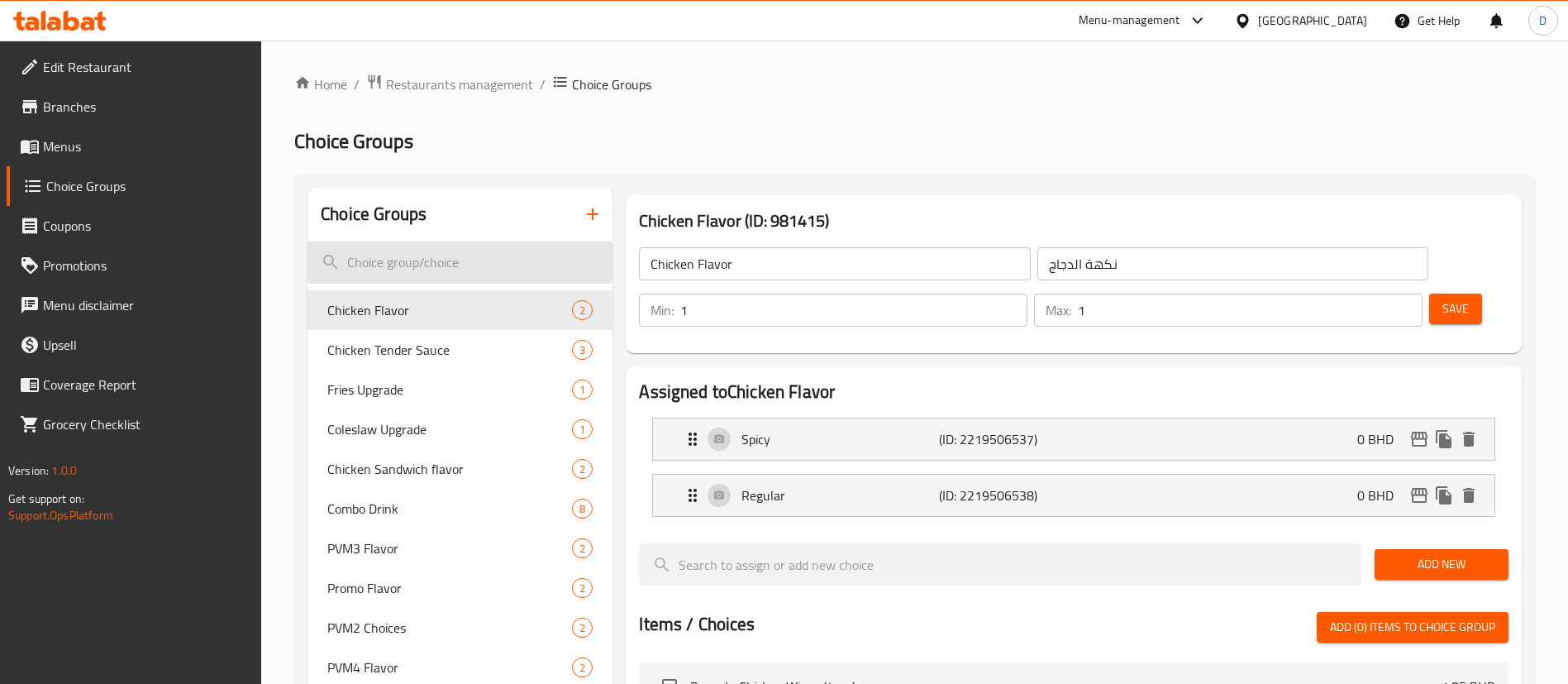
click at [545, 266] on input "search" at bounding box center [459, 262] width 305 height 42
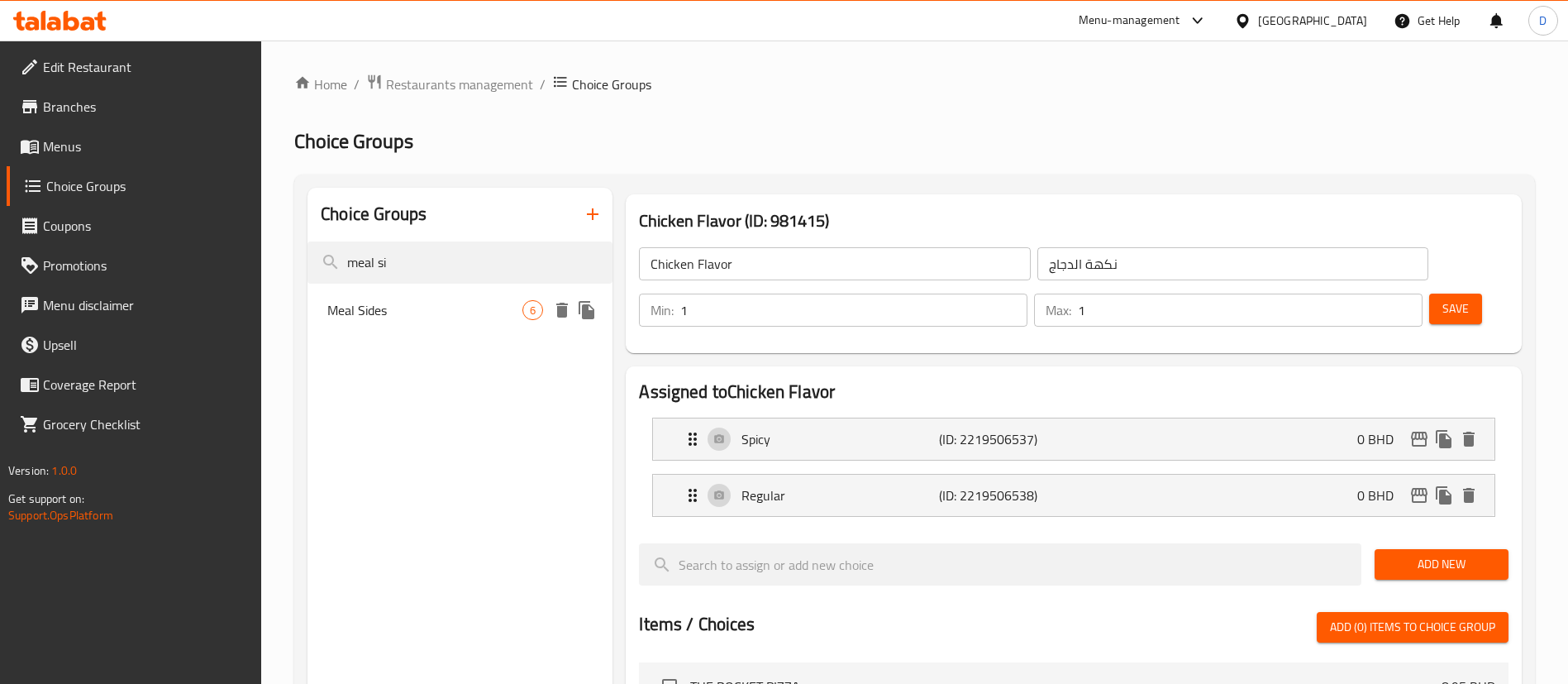
type input "meal si"
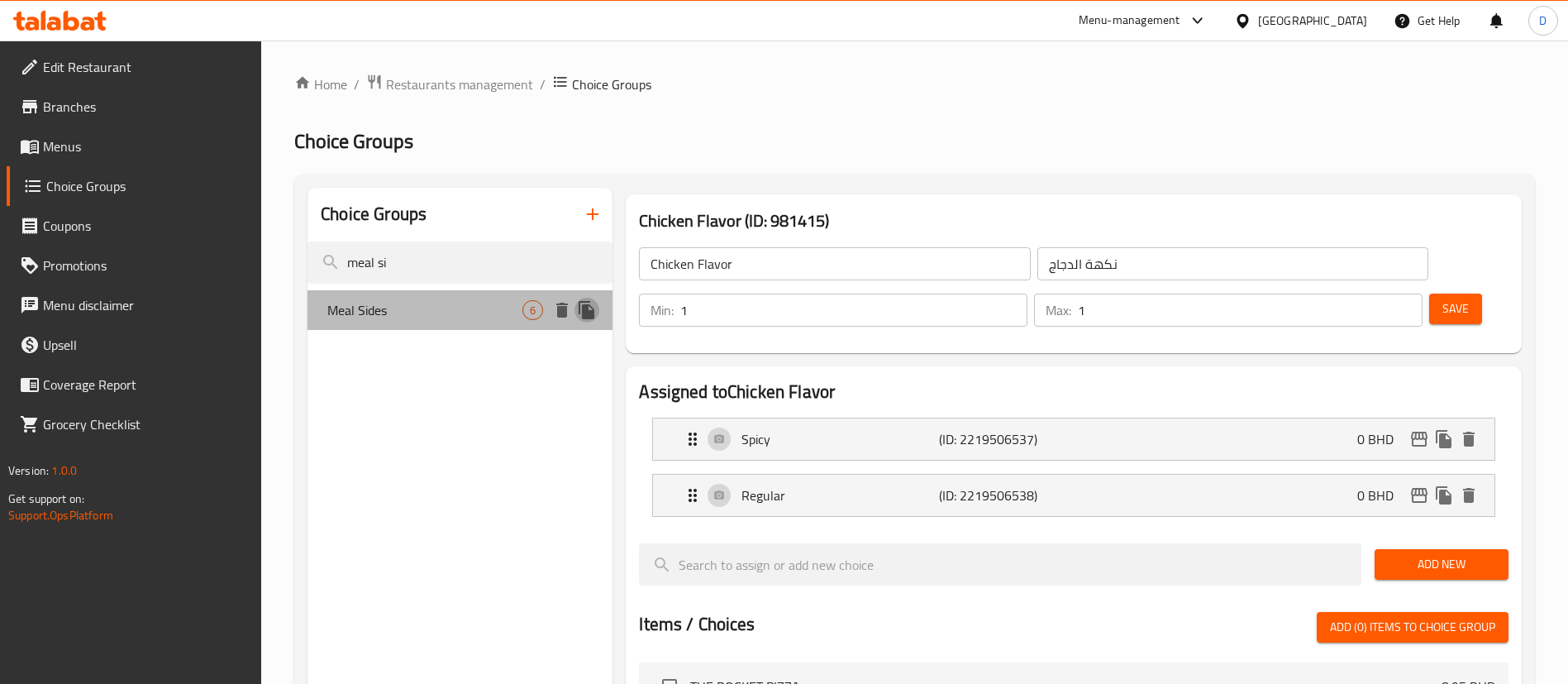
click at [591, 311] on icon "duplicate" at bounding box center [587, 310] width 16 height 18
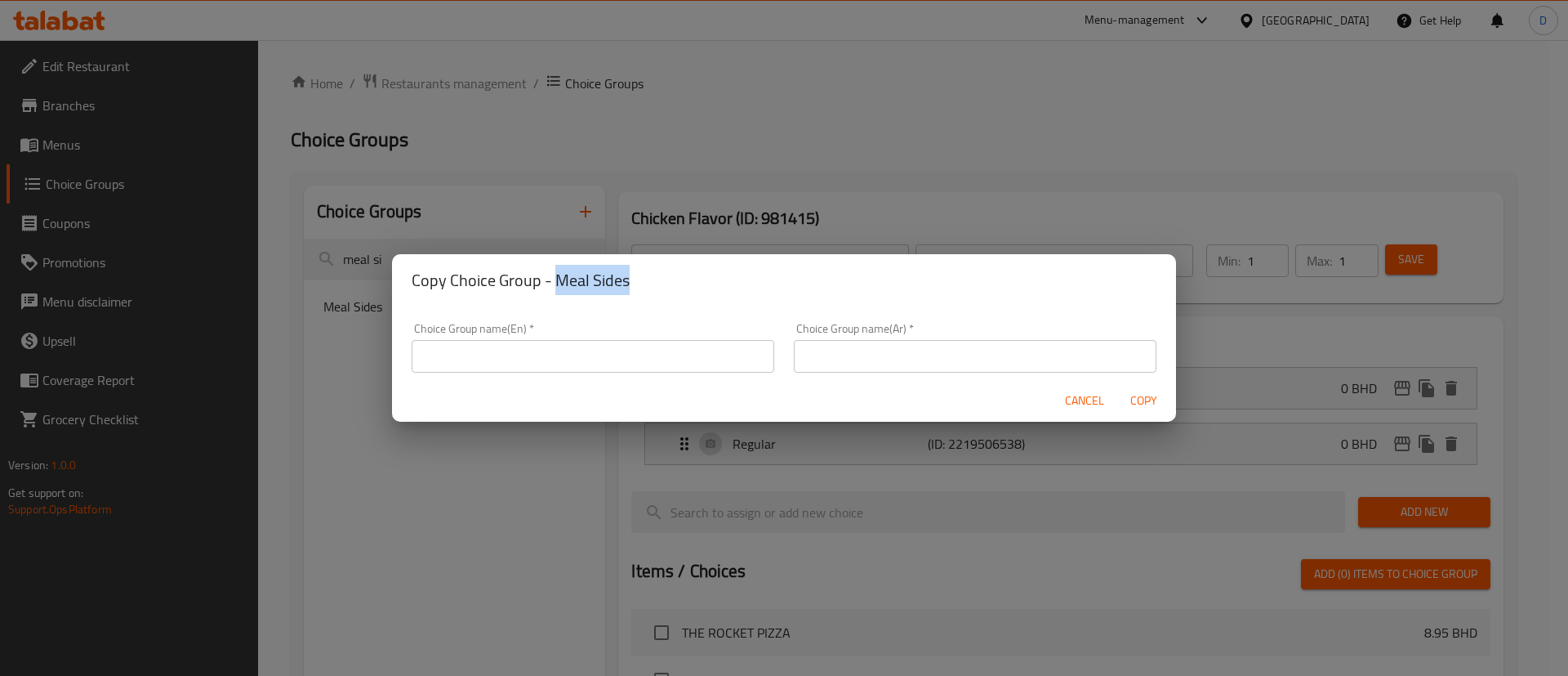
drag, startPoint x: 555, startPoint y: 277, endPoint x: 664, endPoint y: 278, distance: 109.0
click at [664, 278] on h2 "Copy Choice Group - Meal Sides" at bounding box center [784, 280] width 745 height 26
copy h2 "Meal Sides"
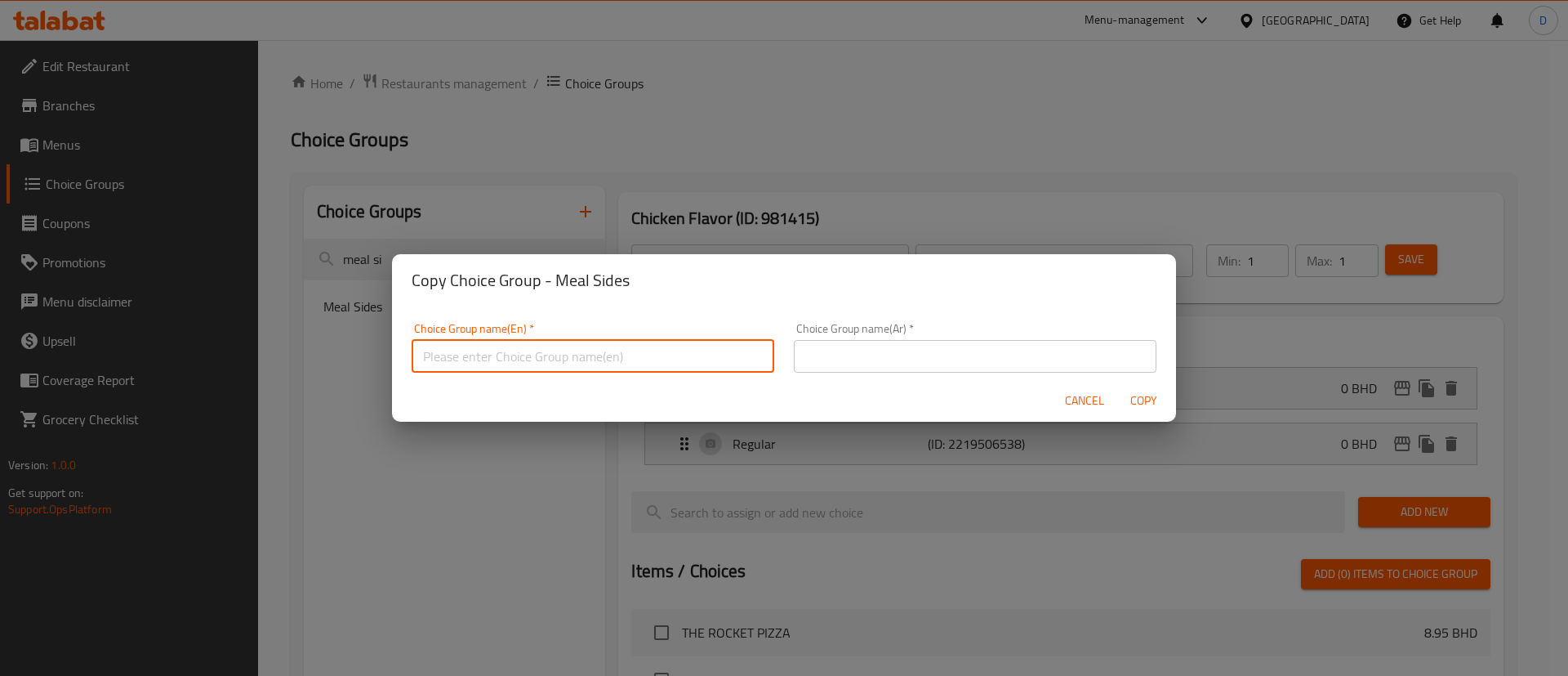
click at [587, 345] on input "text" at bounding box center [592, 356] width 362 height 32
paste input "Meal Sides"
click at [425, 365] on input "Meal Sides" at bounding box center [592, 356] width 362 height 32
drag, startPoint x: 555, startPoint y: 356, endPoint x: 376, endPoint y: 357, distance: 179.0
click at [376, 357] on div "Copy Choice Group - Meal Sides Choice Group name(En)   * 2nd Meal Sides Choice …" at bounding box center [784, 338] width 1568 height 676
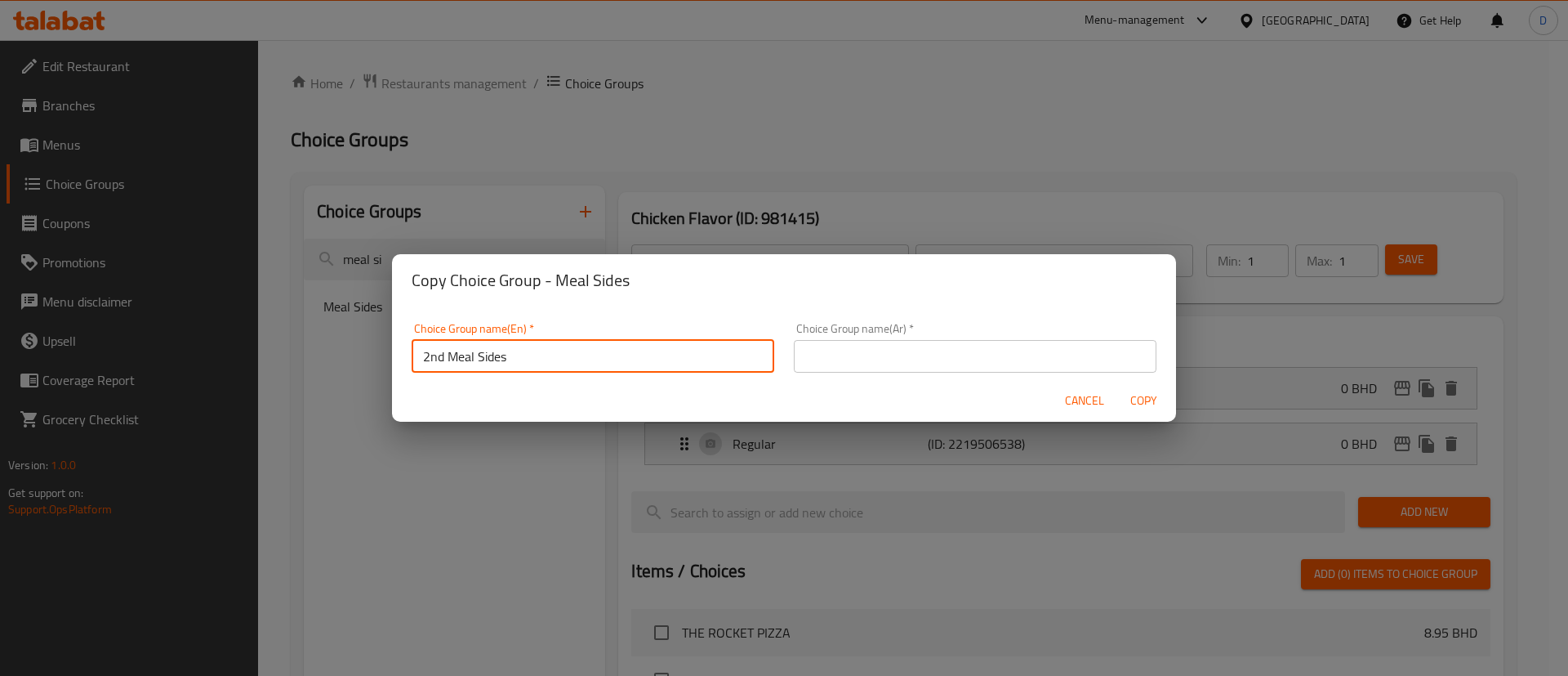
type input "2nd Meal Sides"
click at [854, 335] on div "Choice Group name(Ar)   * Choice Group name(Ar) *" at bounding box center [975, 348] width 362 height 50
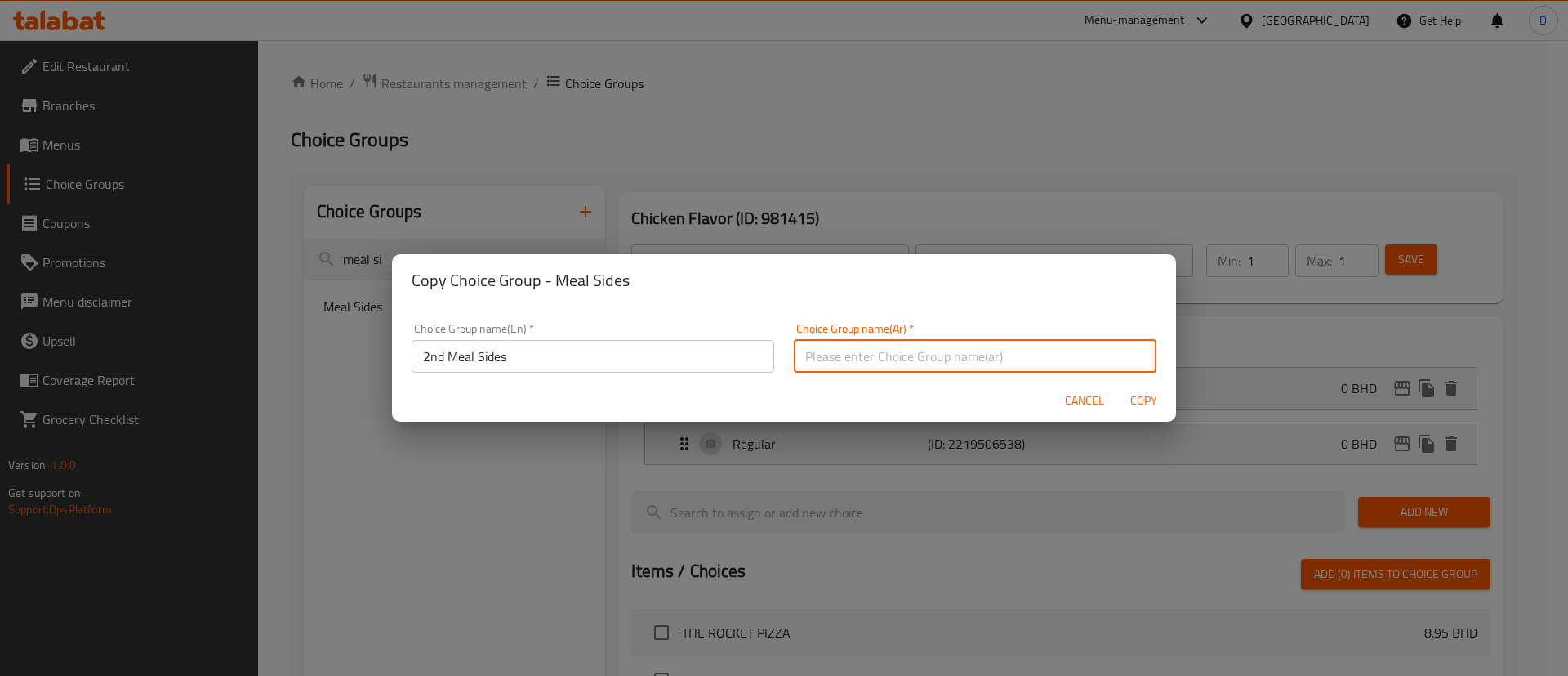
drag, startPoint x: 859, startPoint y: 349, endPoint x: 885, endPoint y: 363, distance: 29.5
click at [861, 350] on input "text" at bounding box center [975, 356] width 362 height 32
paste input "الأطباق الجانبية للوجبة الثانية"
type input "الأطباق الجانبية للوجبة الثانية"
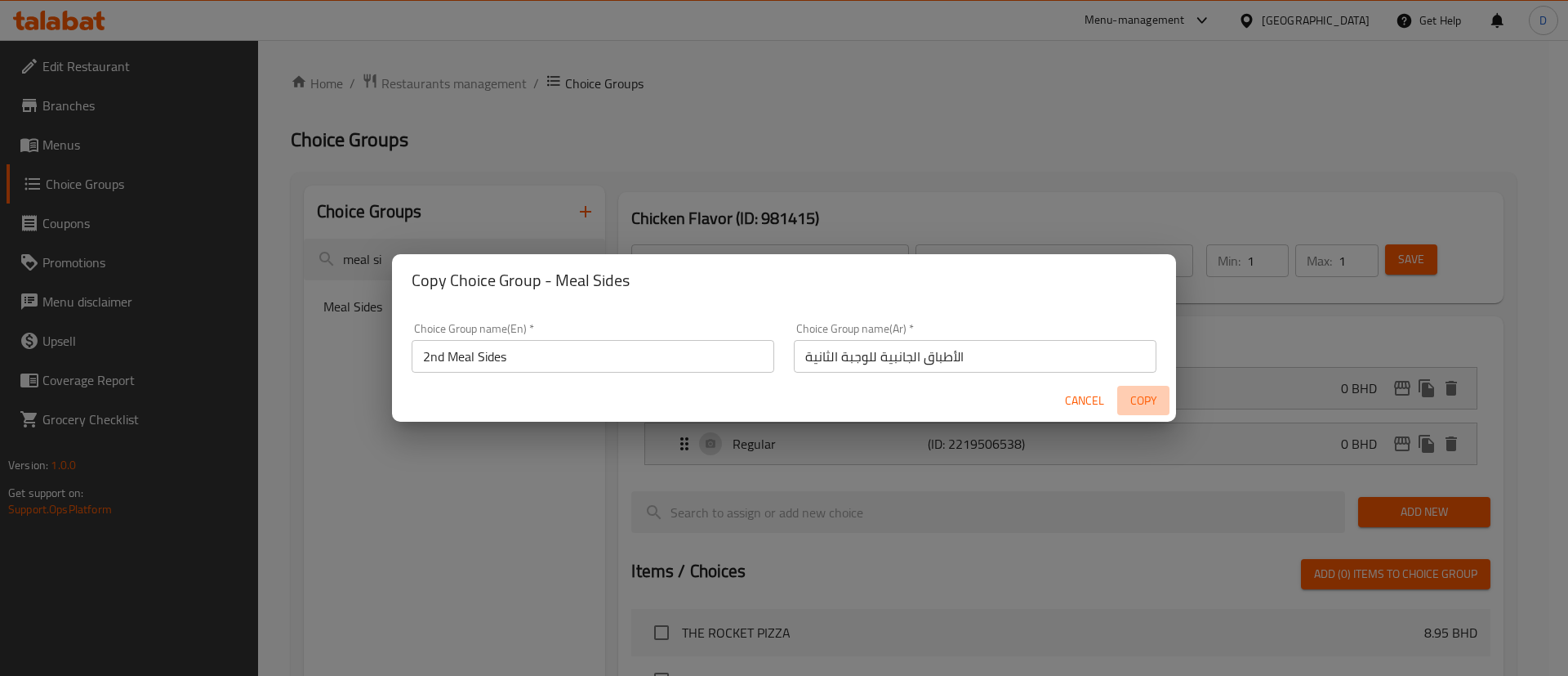
click at [1156, 386] on button "Copy" at bounding box center [1143, 400] width 53 height 30
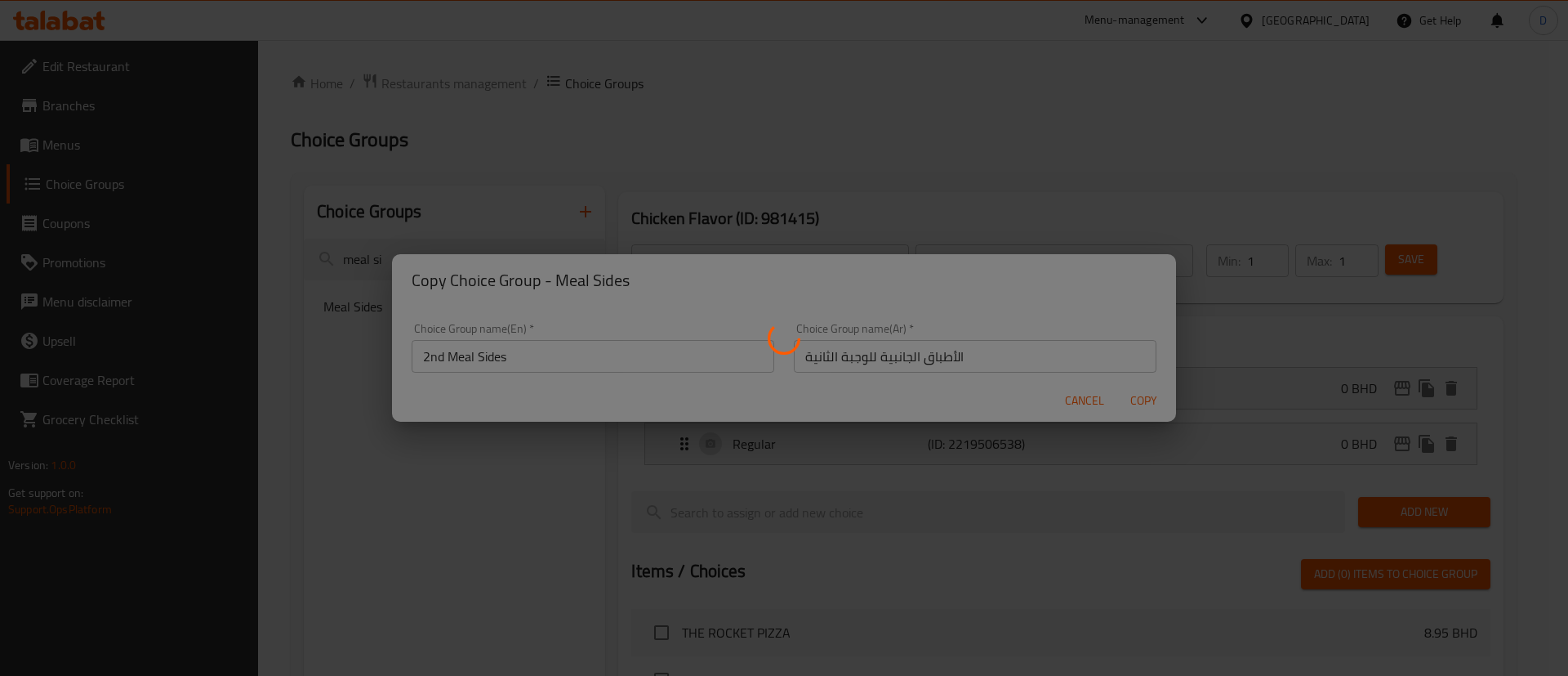
type input "2nd Meal Sides"
type input "الأطباق الجانبية للوجبة الثانية"
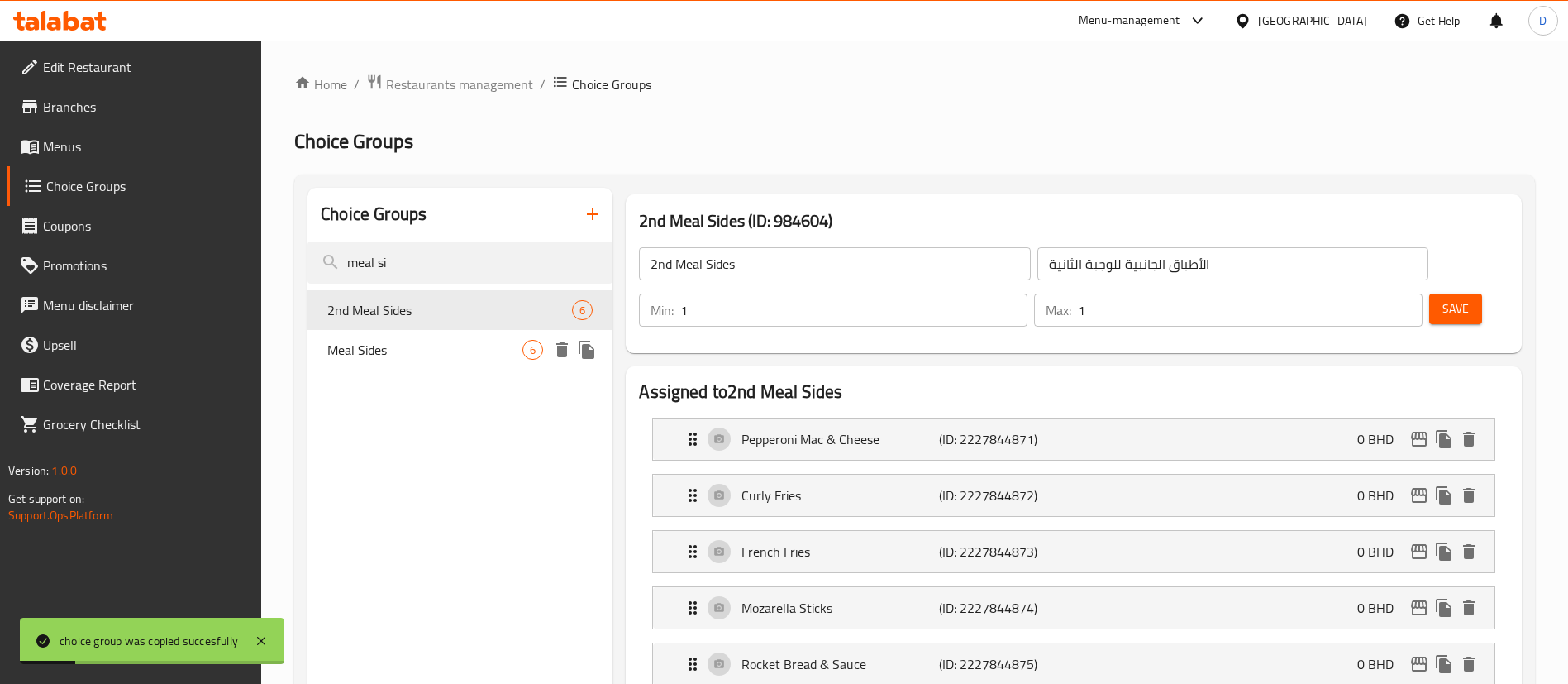
click at [423, 349] on span "Meal Sides" at bounding box center [425, 350] width 195 height 20
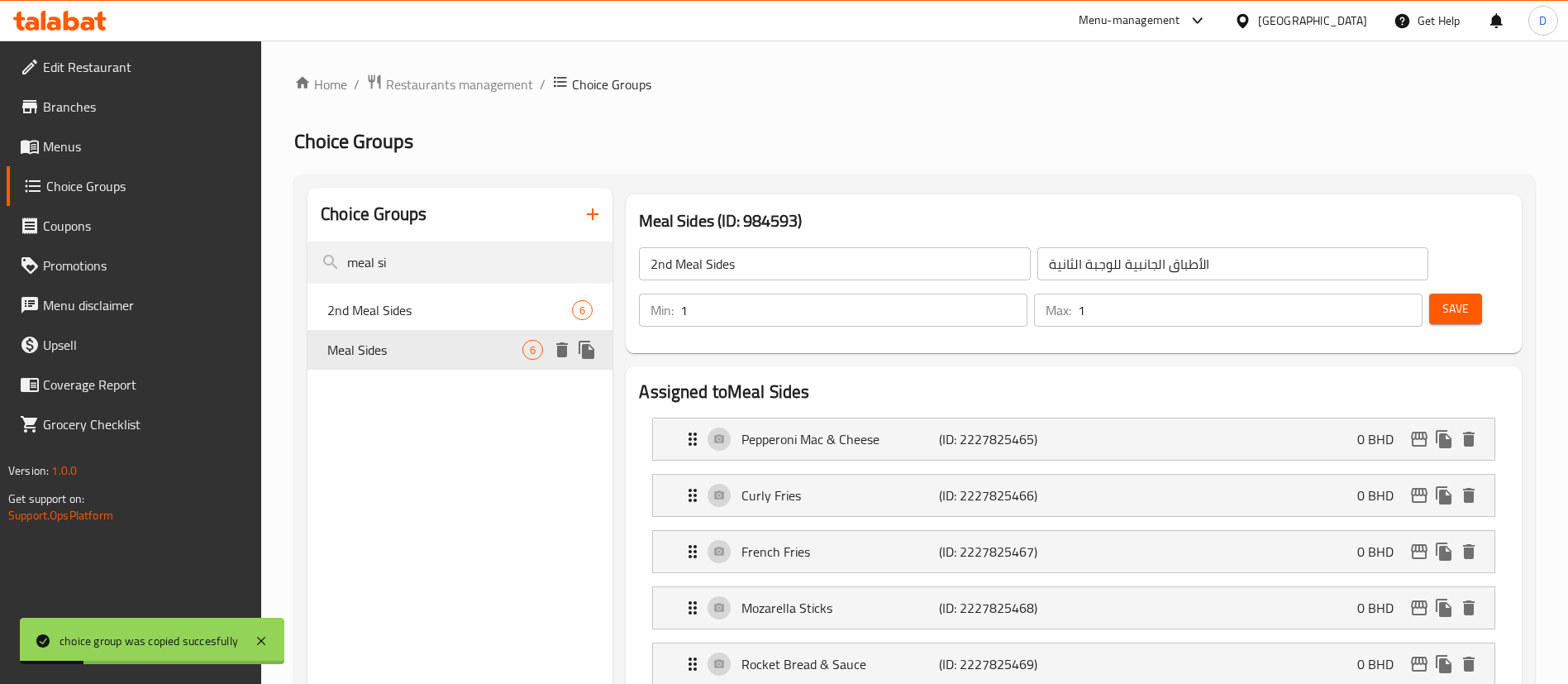
type input "Meal Sides"
type input "أطباق جانبية"
click at [433, 319] on span "2nd Meal Sides" at bounding box center [425, 310] width 195 height 20
type input "2nd Meal Sides"
type input "الأطباق الجانبية للوجبة الثانية"
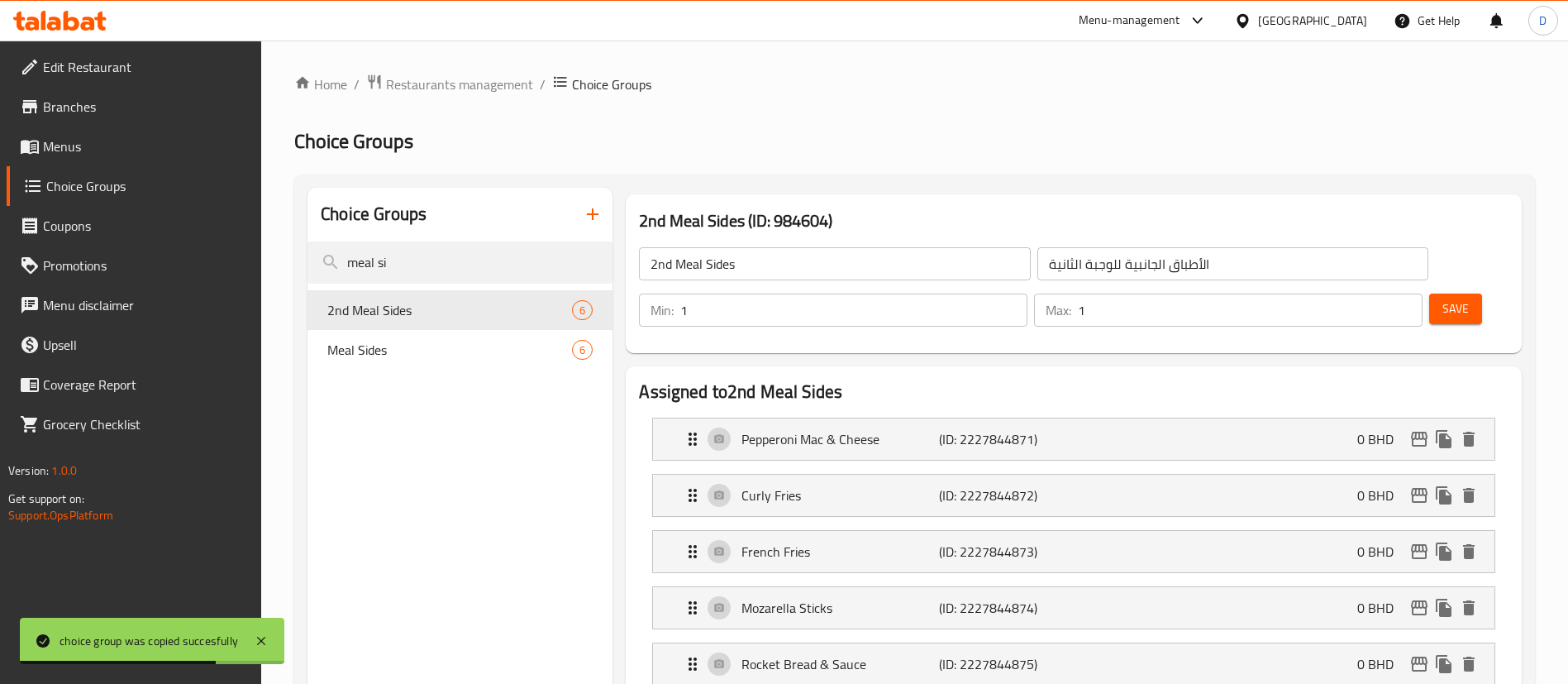
drag, startPoint x: 504, startPoint y: 265, endPoint x: 149, endPoint y: 289, distance: 355.8
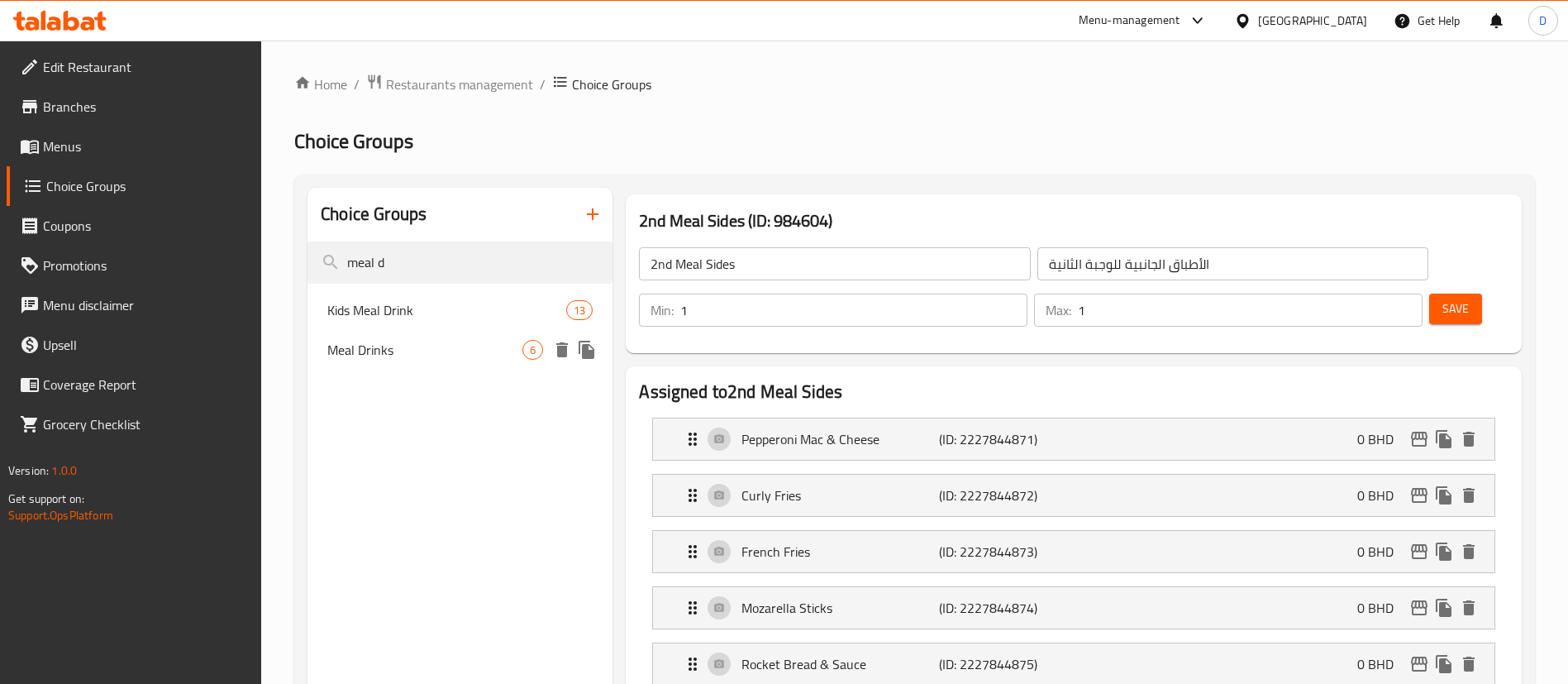
type input "meal d"
click at [582, 353] on icon "duplicate" at bounding box center [587, 350] width 16 height 18
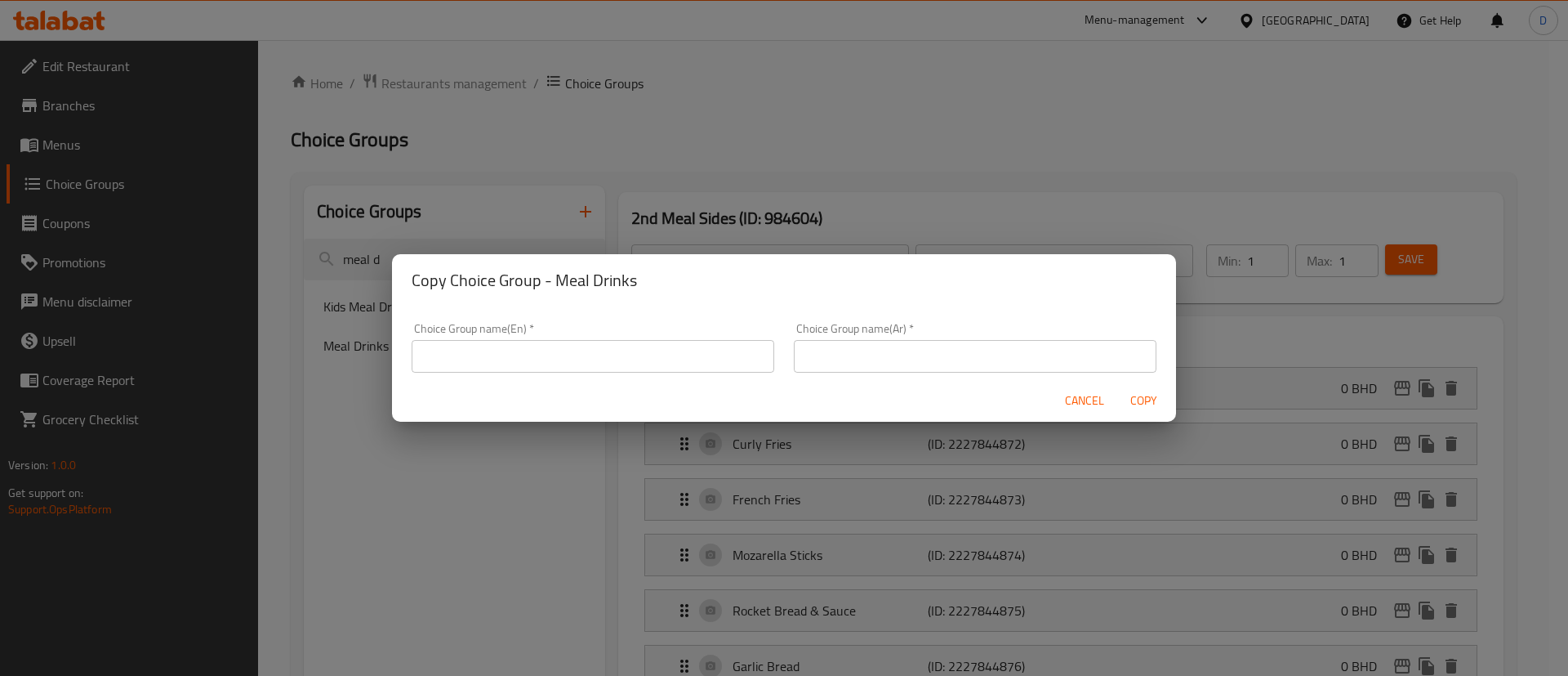
click at [581, 268] on h2 "Copy Choice Group - Meal Drinks" at bounding box center [784, 280] width 745 height 26
click at [582, 268] on h2 "Copy Choice Group - Meal Drinks" at bounding box center [784, 280] width 745 height 26
click at [564, 282] on h2 "Copy Choice Group - Meal Drinks" at bounding box center [784, 280] width 745 height 26
drag, startPoint x: 555, startPoint y: 282, endPoint x: 663, endPoint y: 290, distance: 108.3
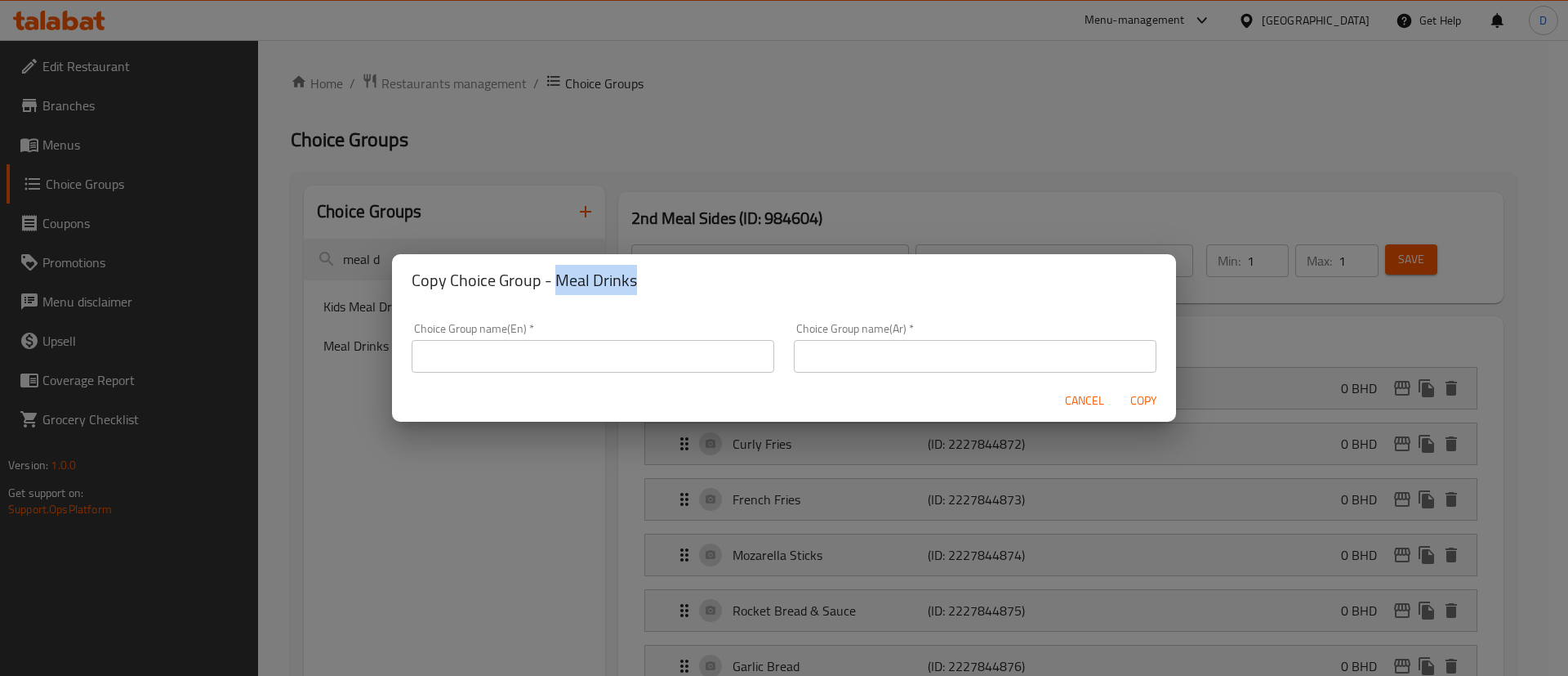
click at [666, 282] on h2 "Copy Choice Group - Meal Drinks" at bounding box center [784, 280] width 745 height 26
copy h2 "Meal Drinks"
click at [579, 355] on input "text" at bounding box center [592, 356] width 362 height 32
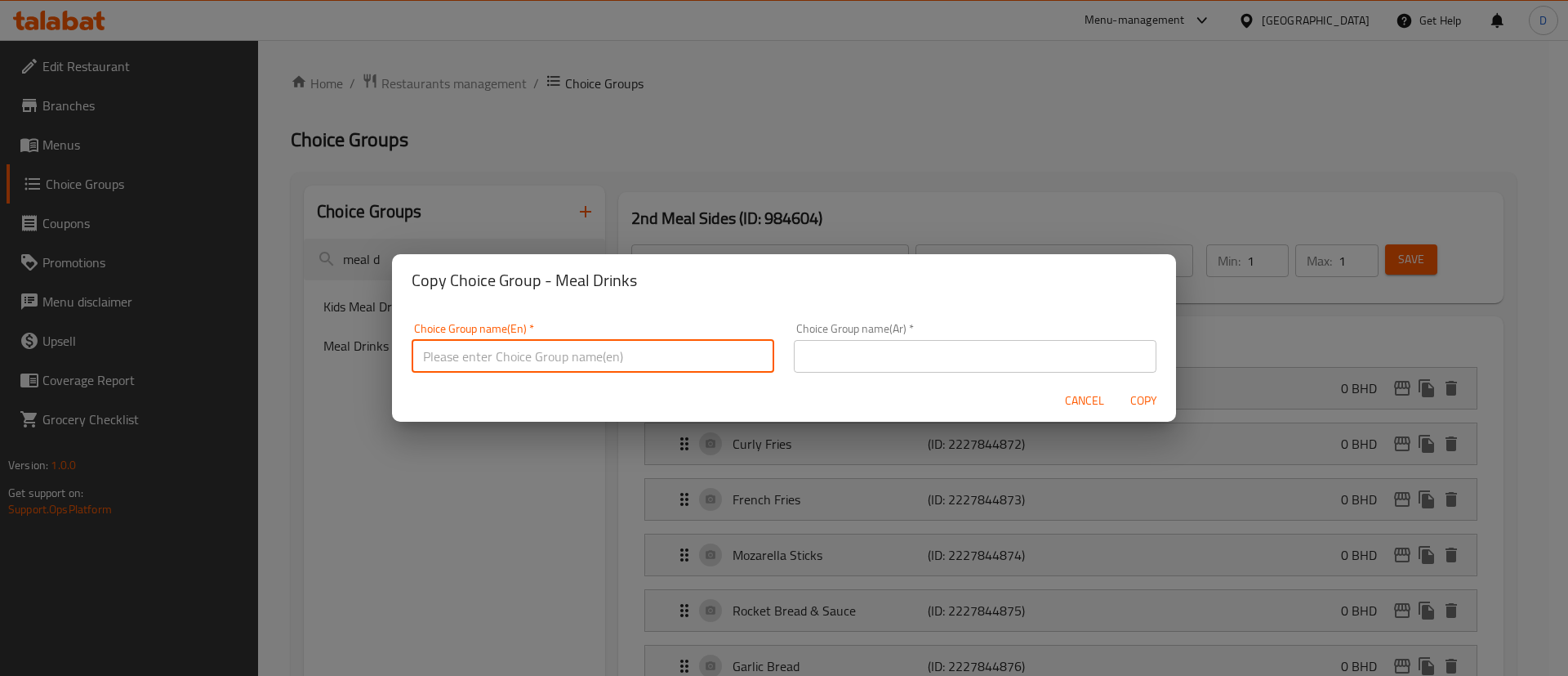
paste input "Meal Drinks"
click at [420, 357] on input "Meal Drinks" at bounding box center [592, 356] width 362 height 32
click at [426, 357] on input "2nd Meal Drinks" at bounding box center [592, 356] width 362 height 32
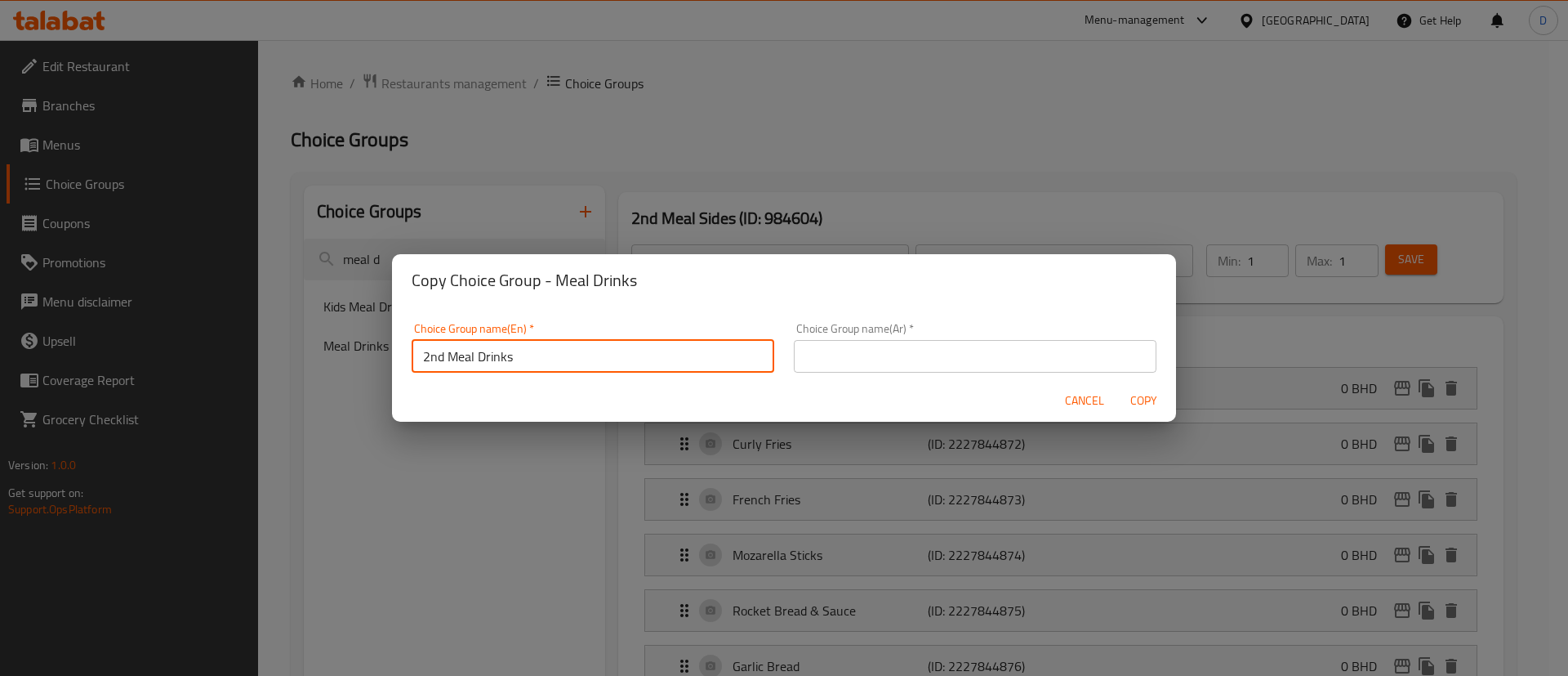
type input "2nd Meal Drinks"
drag, startPoint x: 883, startPoint y: 349, endPoint x: 898, endPoint y: 356, distance: 16.6
click at [884, 350] on input "text" at bounding box center [975, 356] width 362 height 32
paste input "مشروبات الوجبة الثانية"
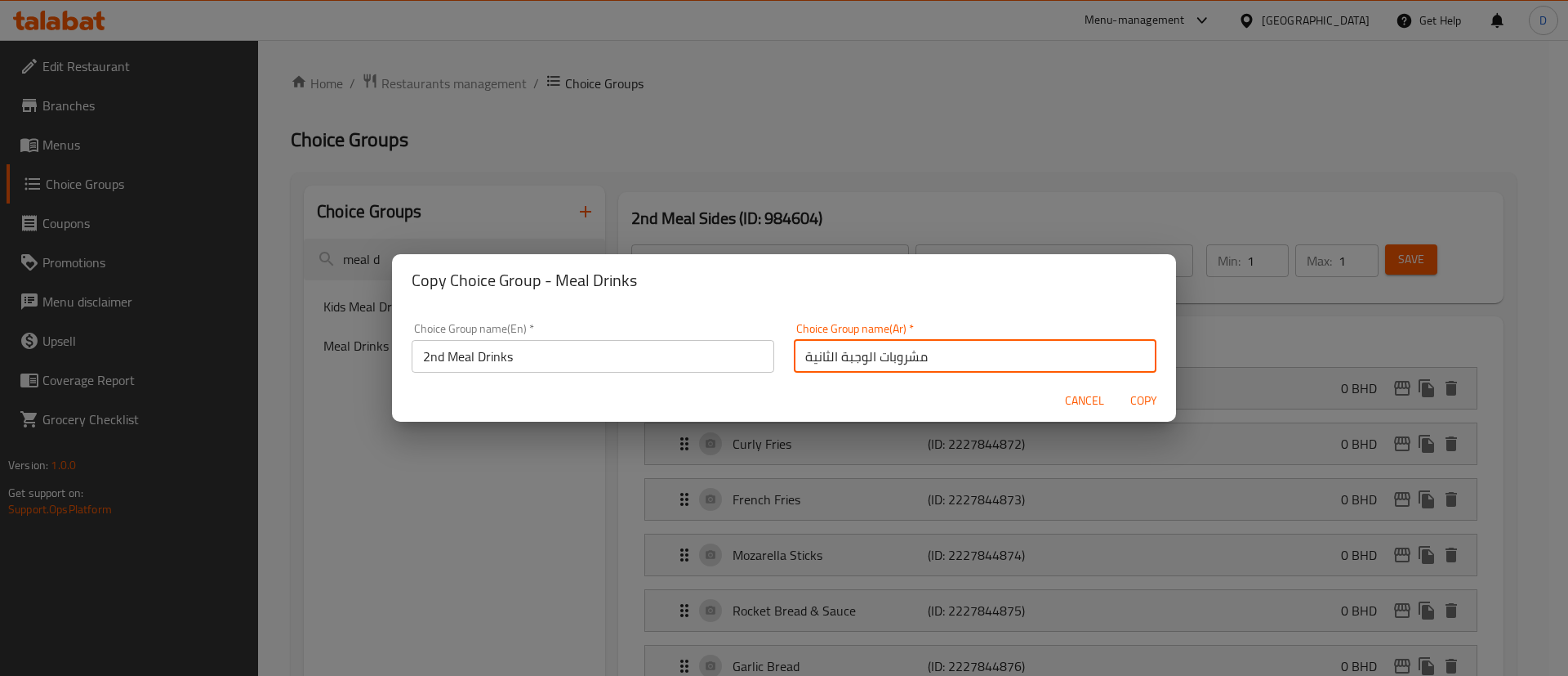
type input "مشروبات الوجبة الثانية"
click at [1134, 411] on button "Copy" at bounding box center [1143, 400] width 53 height 30
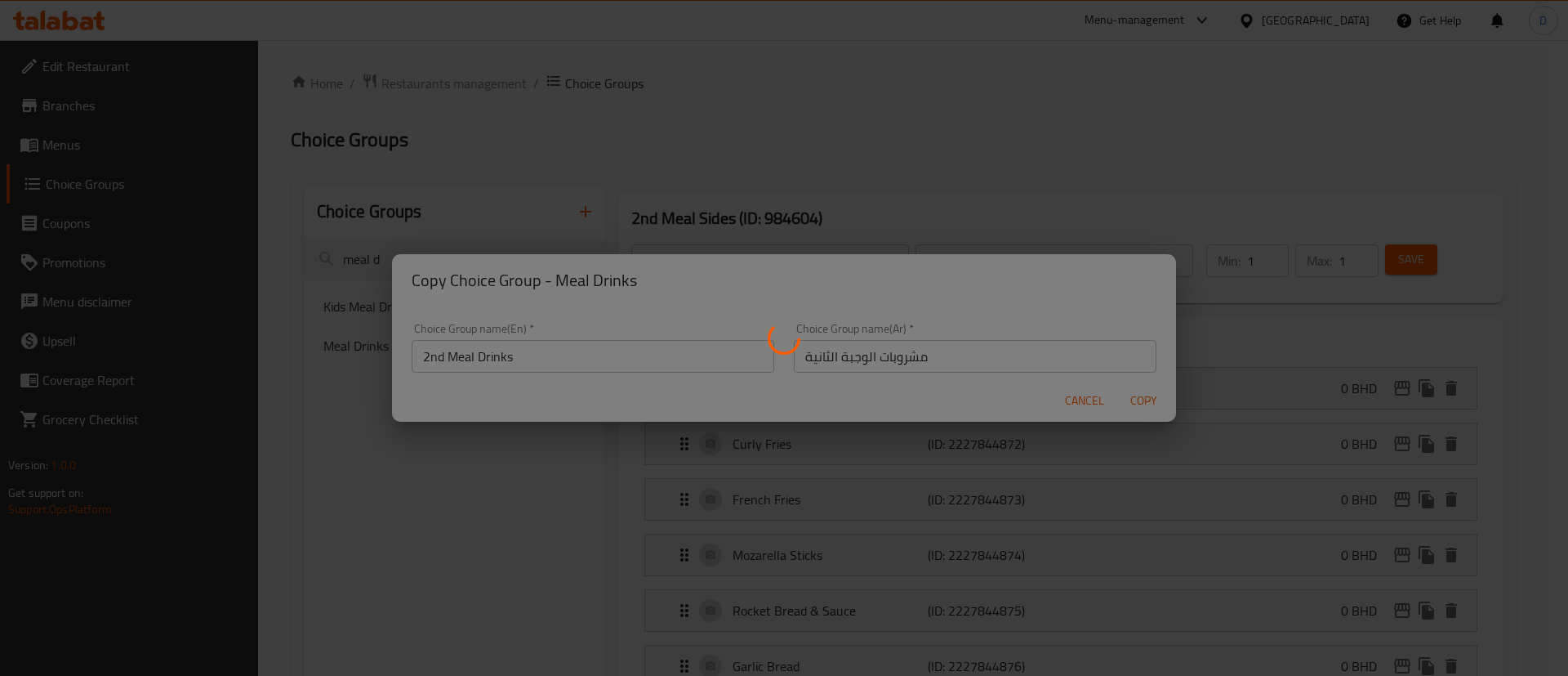
type input "2nd Meal Drinks"
type input "مشروبات الوجبة الثانية"
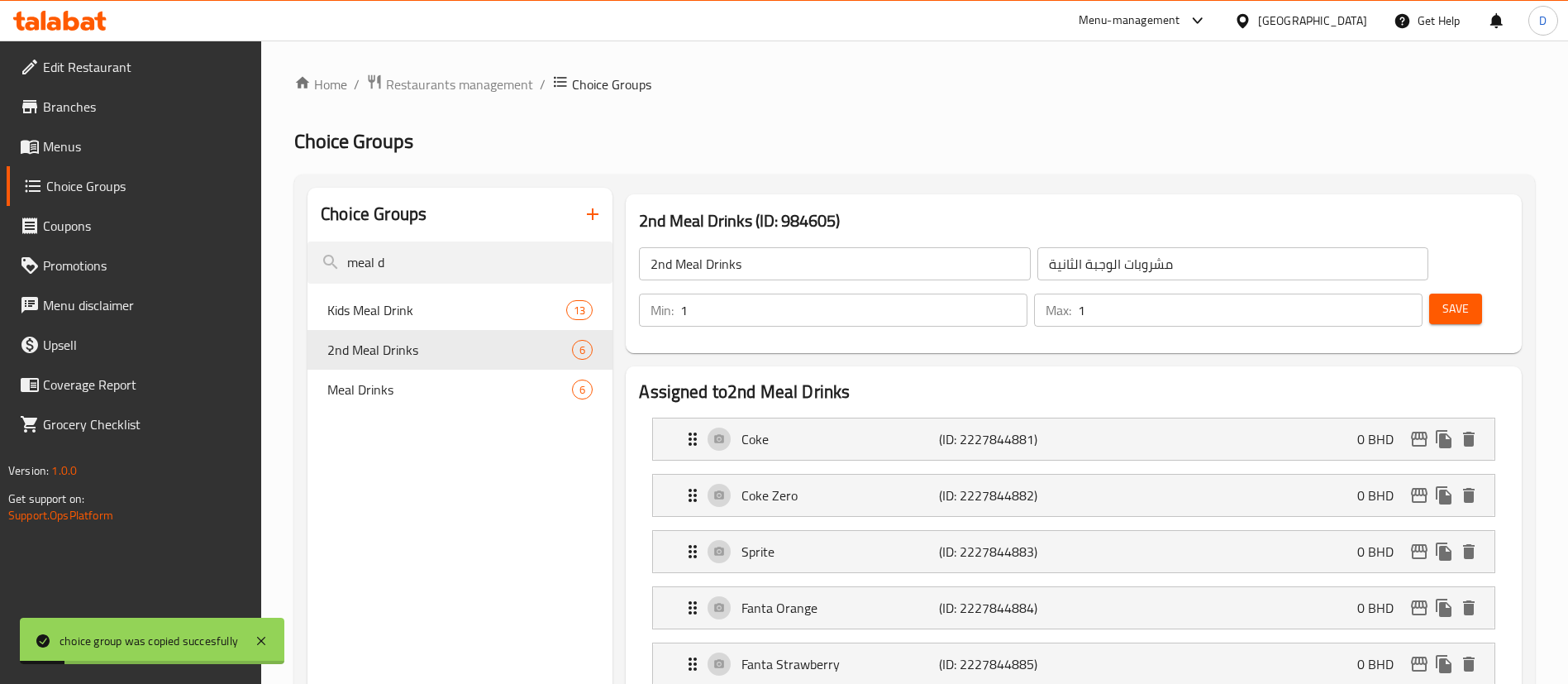
click at [85, 147] on span "Menus" at bounding box center [146, 147] width 206 height 20
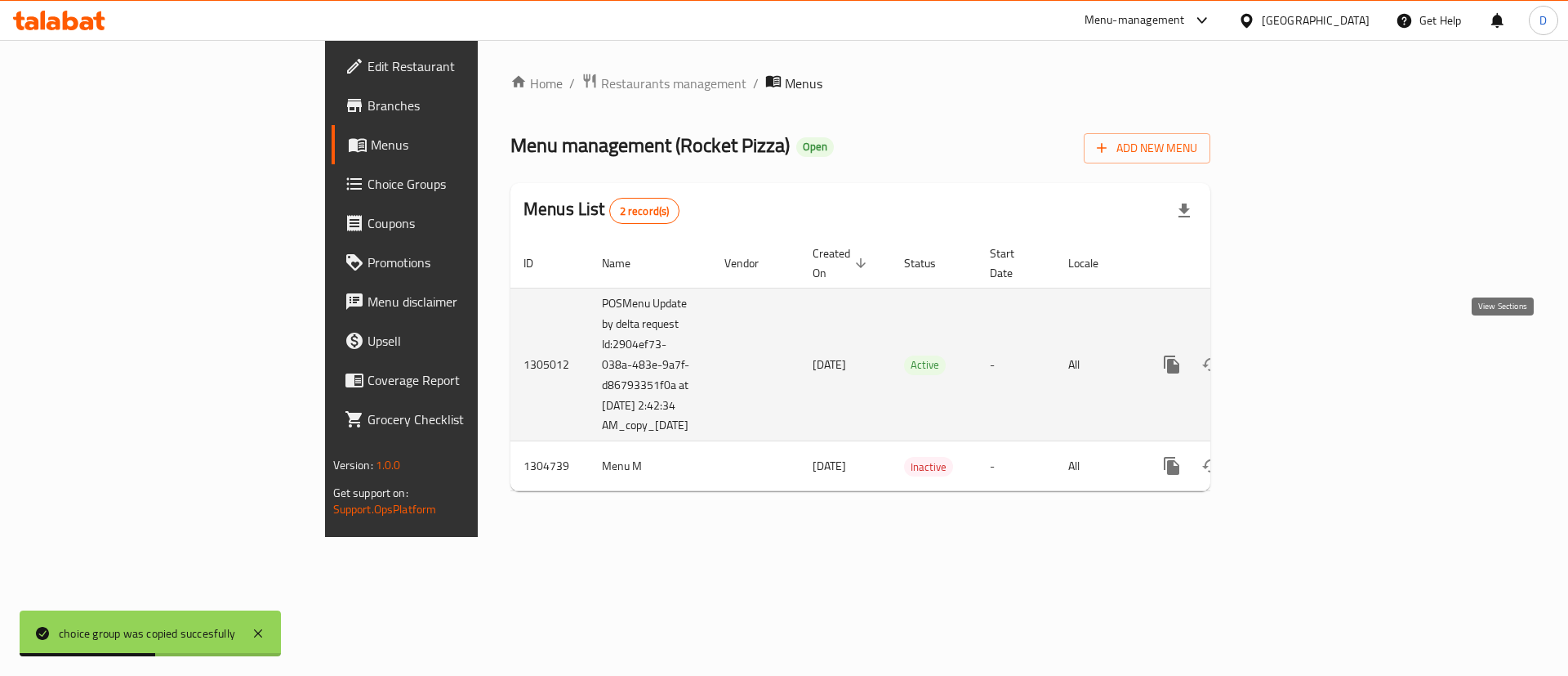
click at [1300, 355] on icon "enhanced table" at bounding box center [1290, 364] width 19 height 19
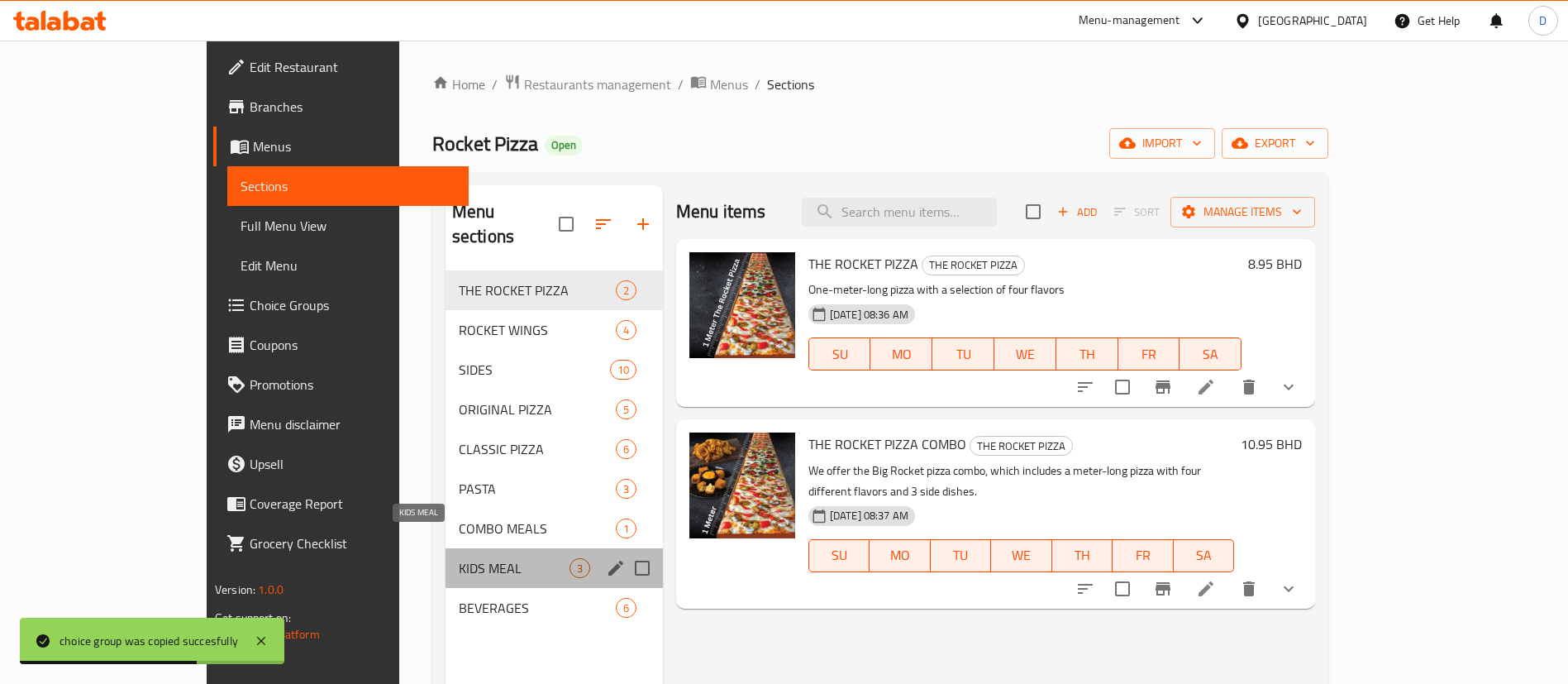
click at [459, 558] on span "KIDS MEAL" at bounding box center [514, 568] width 111 height 20
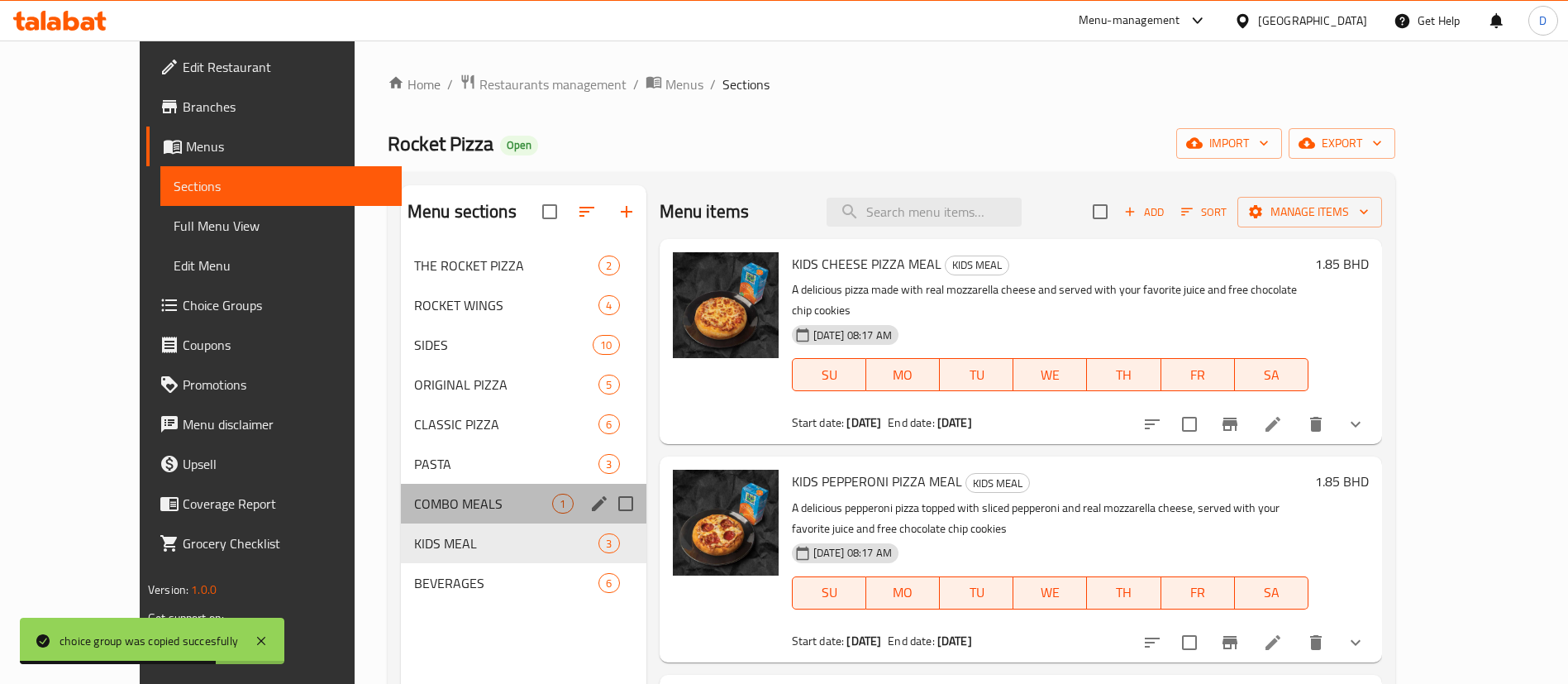
click at [400, 513] on div "COMBO MEALS 1" at bounding box center [523, 504] width 245 height 40
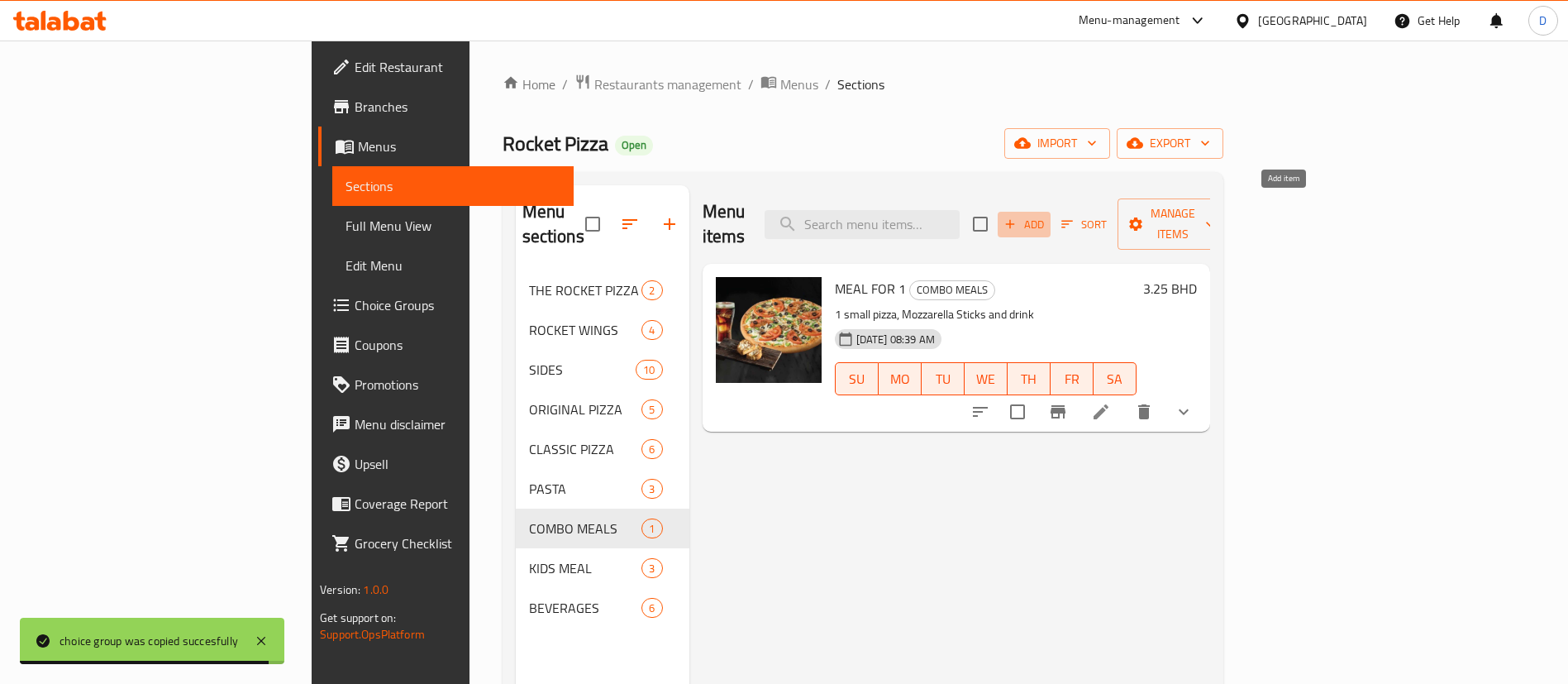
click at [1046, 219] on span "Add" at bounding box center [1024, 224] width 44 height 19
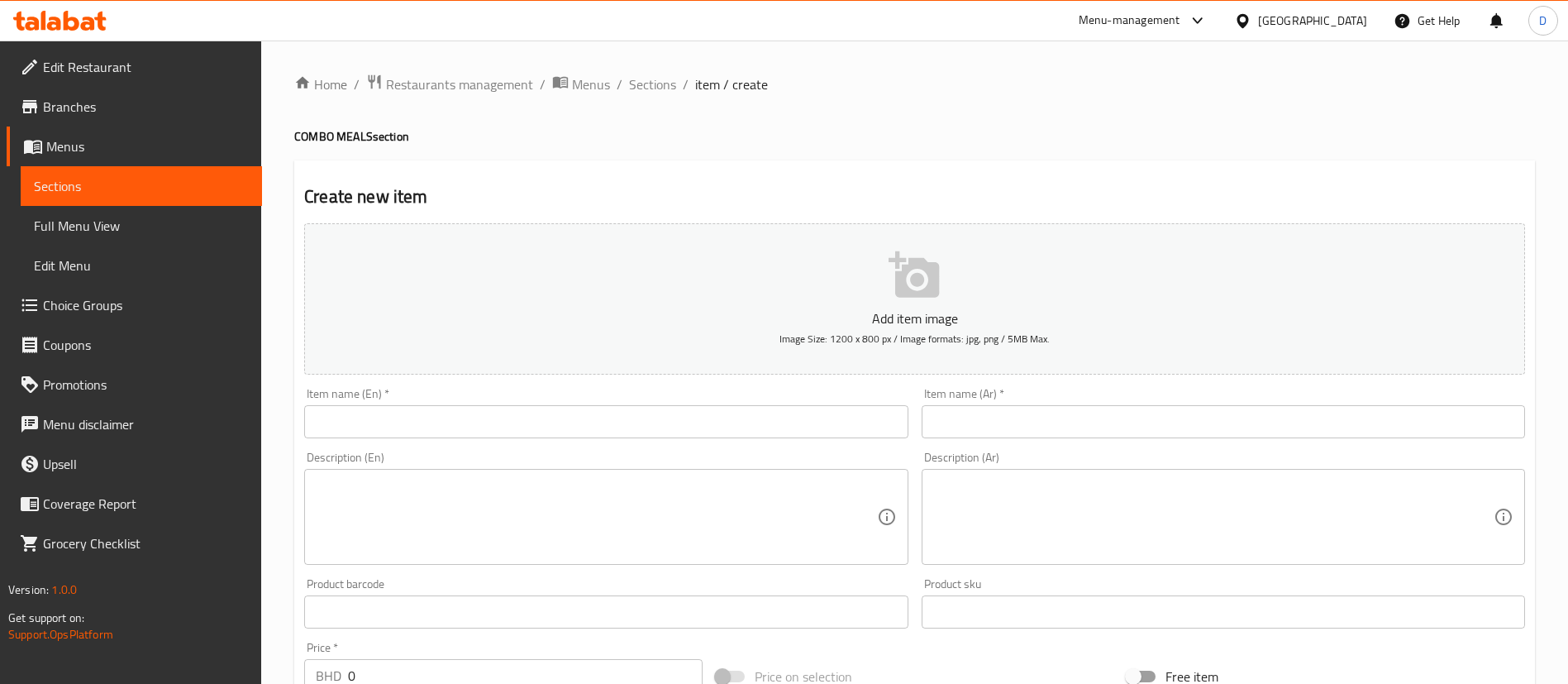
scroll to position [248, 0]
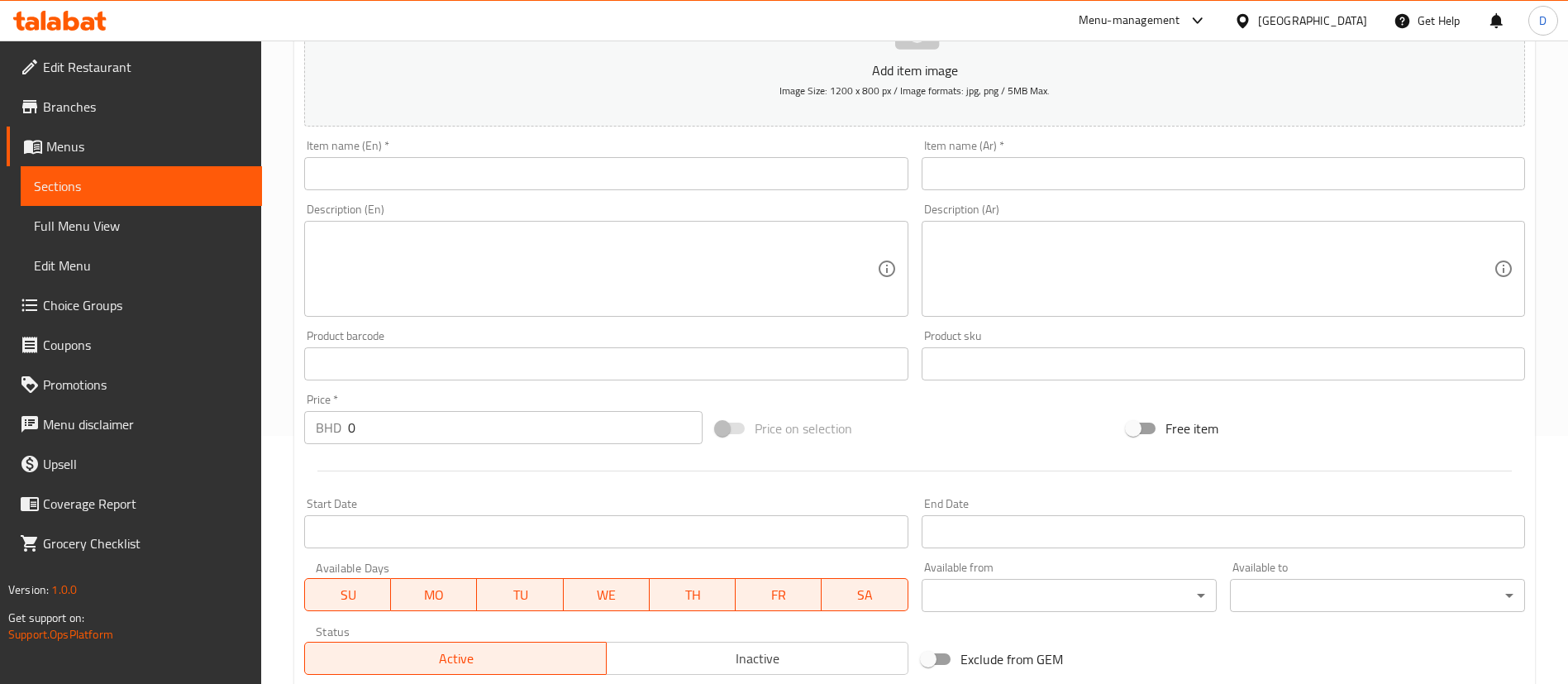
click at [462, 176] on input "text" at bounding box center [606, 173] width 604 height 33
paste input "MEAL FOR 2"
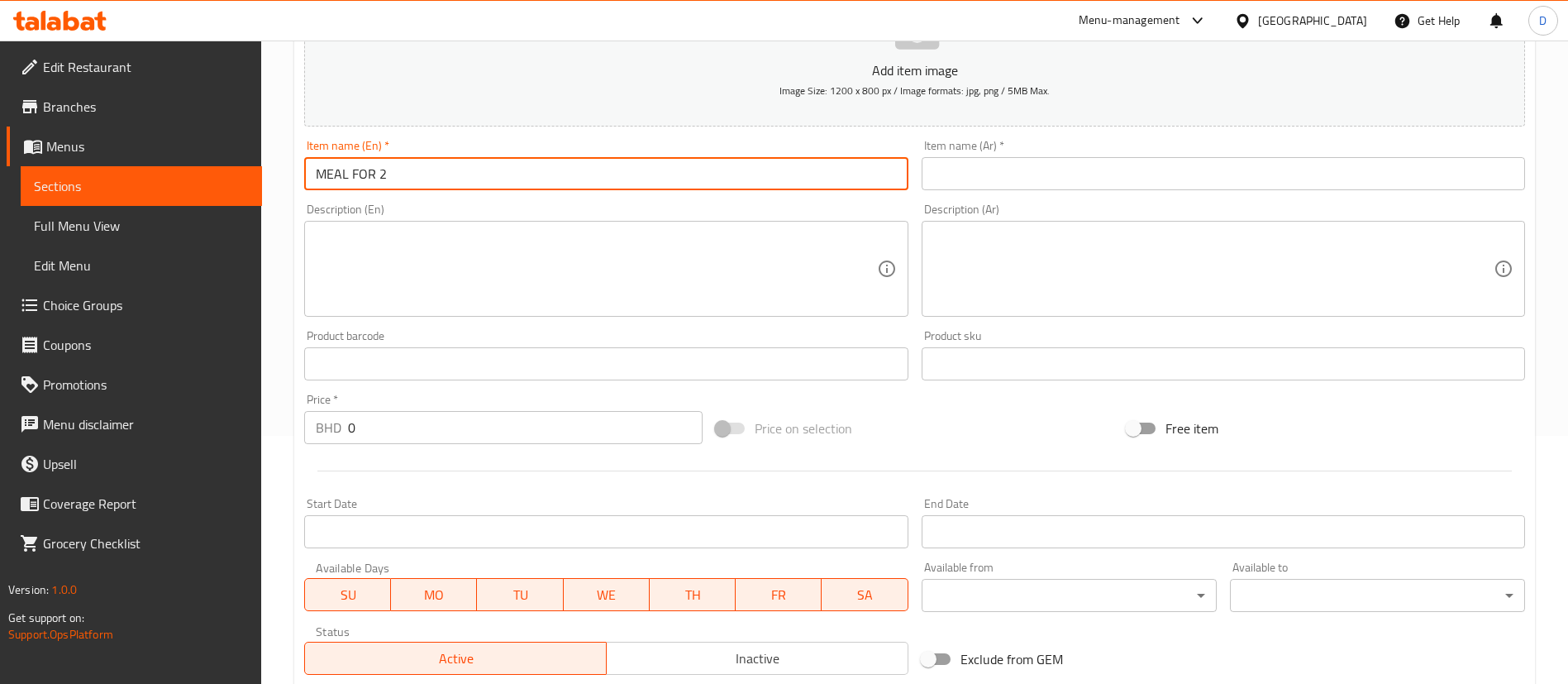
type input "MEAL FOR 2"
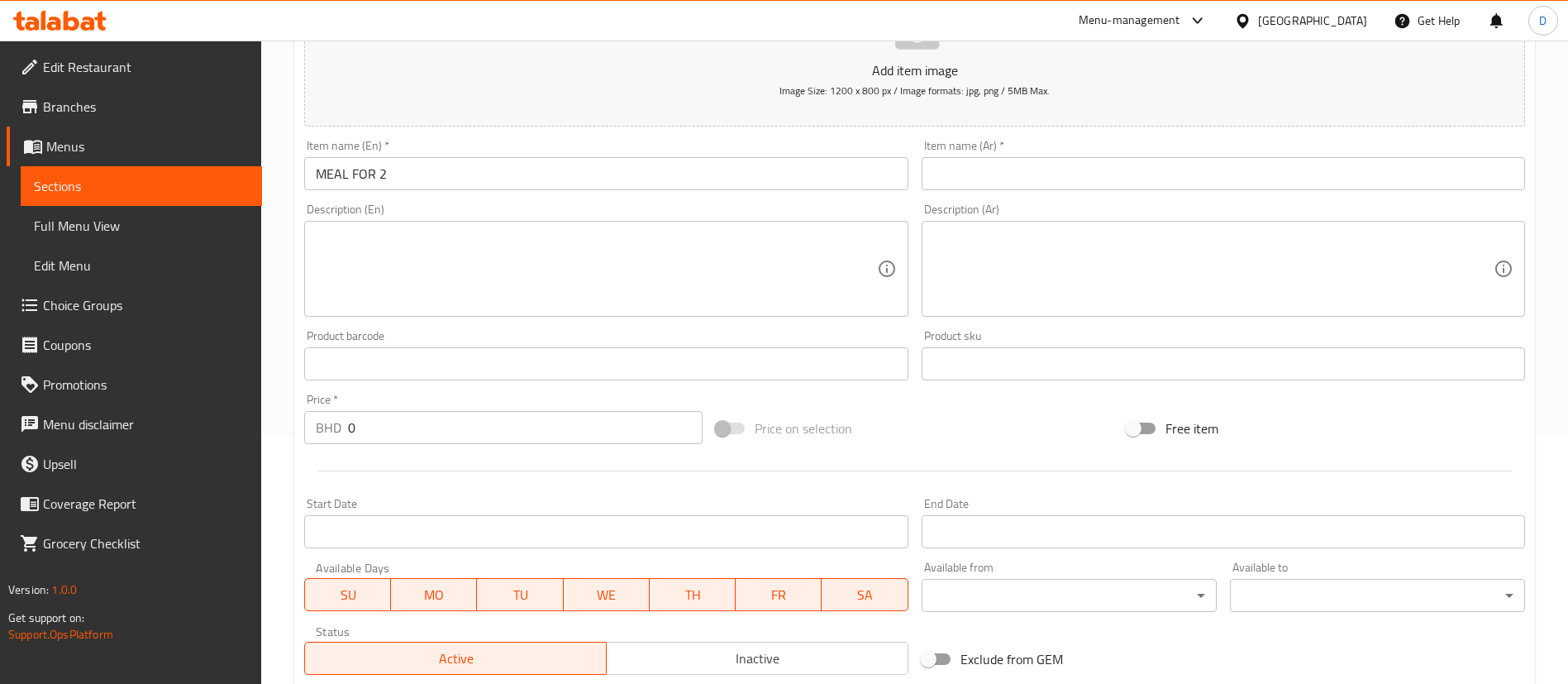
click at [990, 157] on input "text" at bounding box center [1224, 173] width 604 height 33
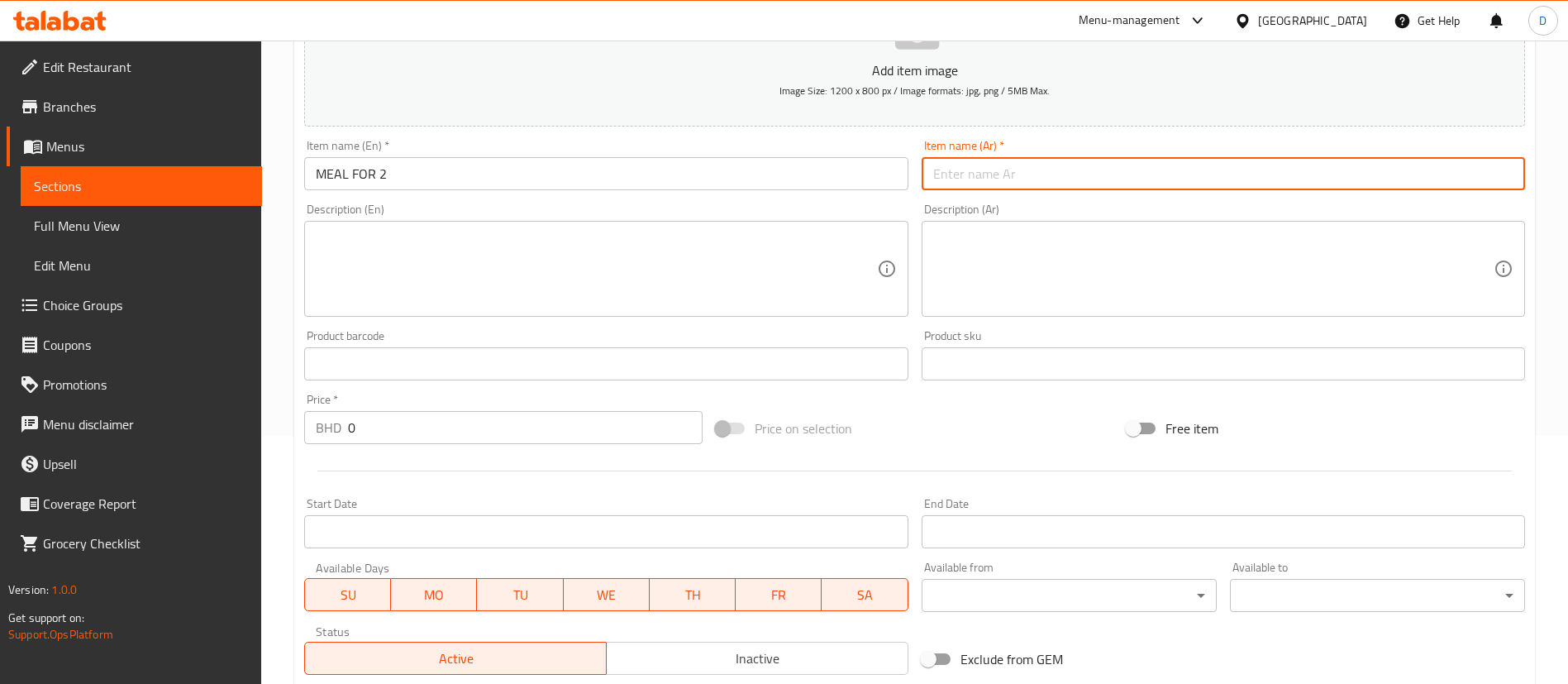
paste input "وجبه لفردين"
type input "وجبه لفردين"
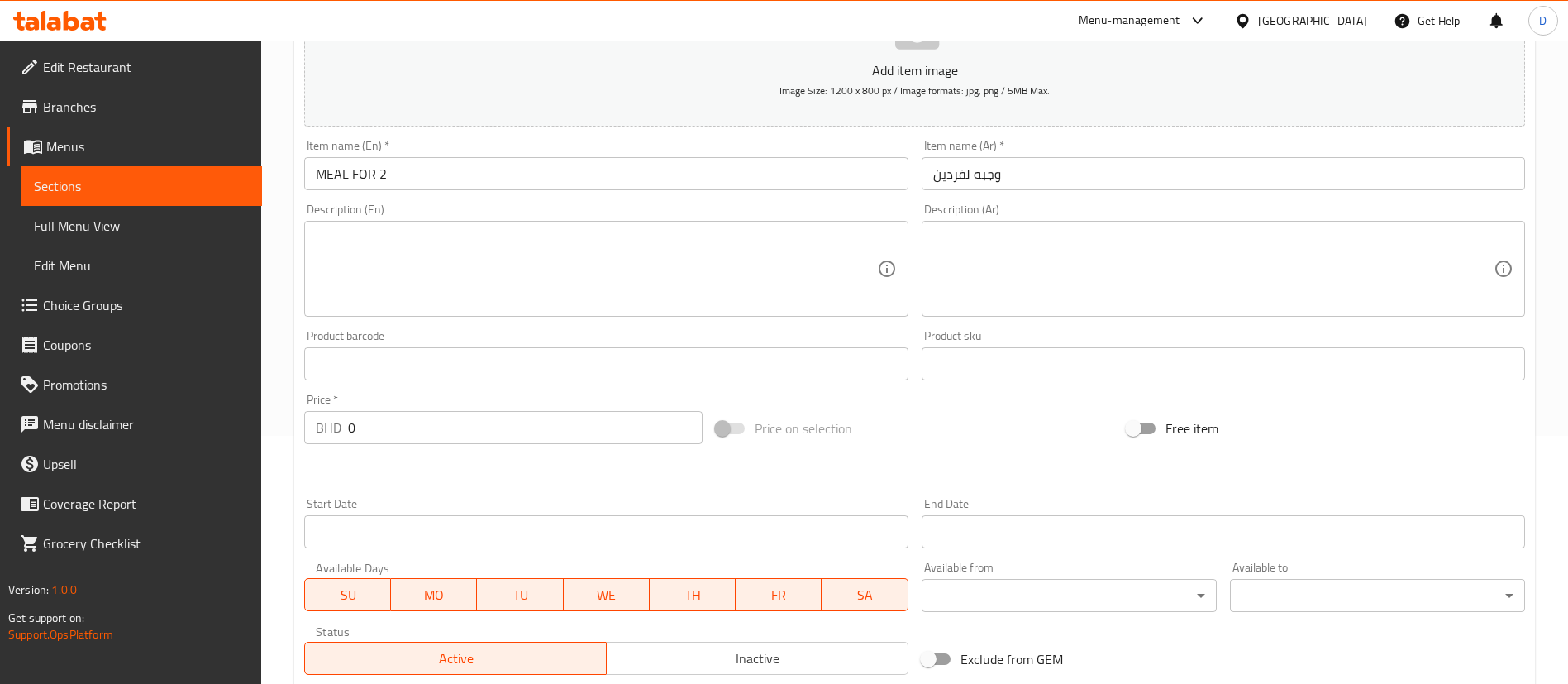
click at [392, 231] on textarea at bounding box center [596, 269] width 560 height 78
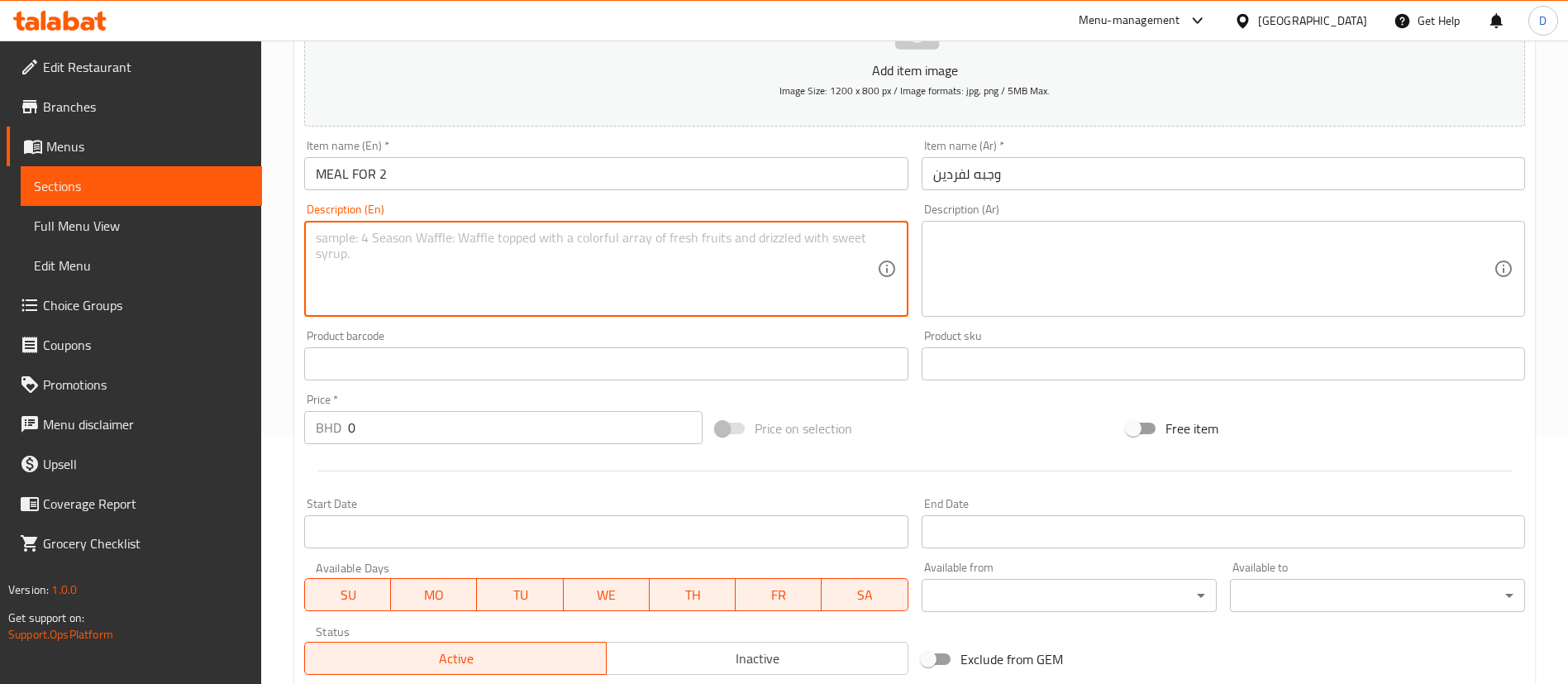
paste textarea "1 medium pizza, 2 sides and 2 drink"
type textarea "1 medium pizza, 2 sides and 2 drink"
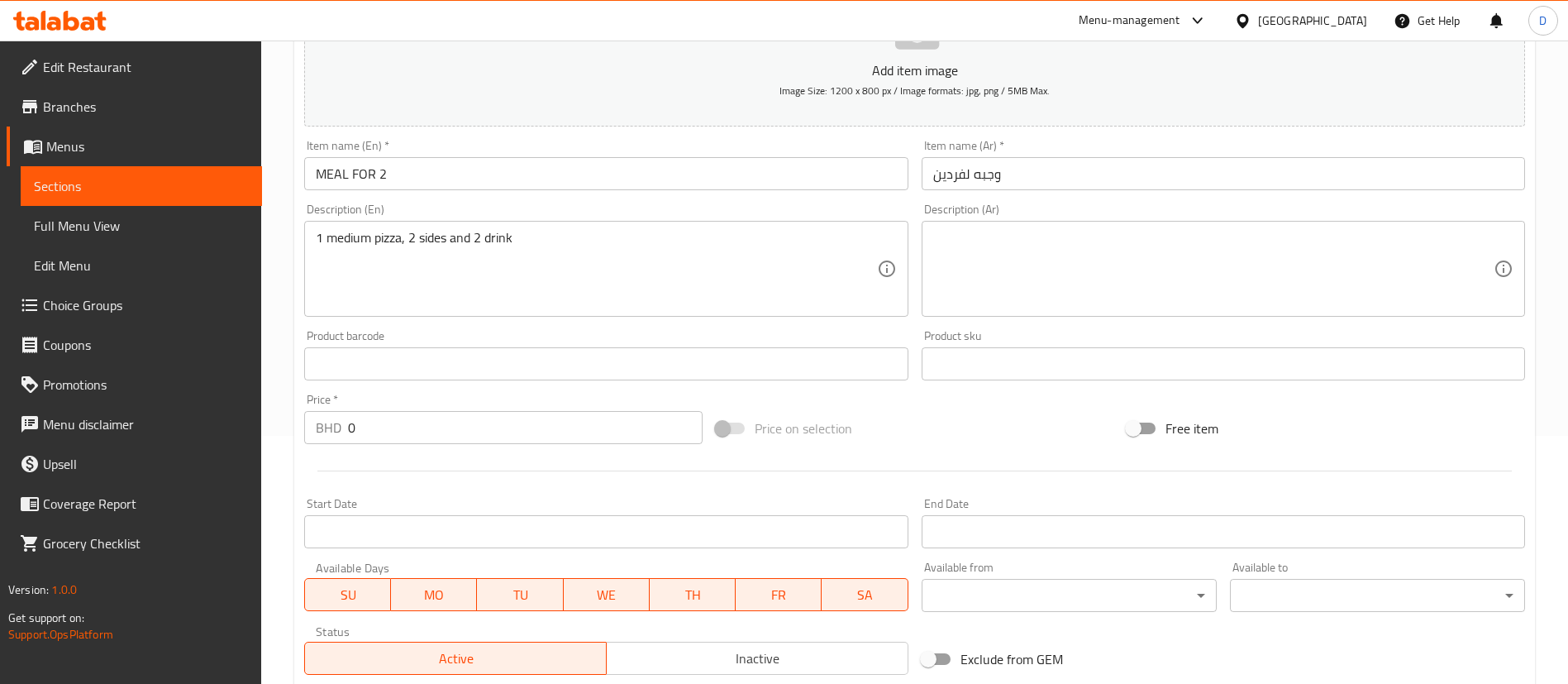
click at [1069, 265] on textarea at bounding box center [1213, 269] width 560 height 78
paste textarea "1 بيتزا وسط، 2 طبق جانبي من اختيارك، 2 مشروب"
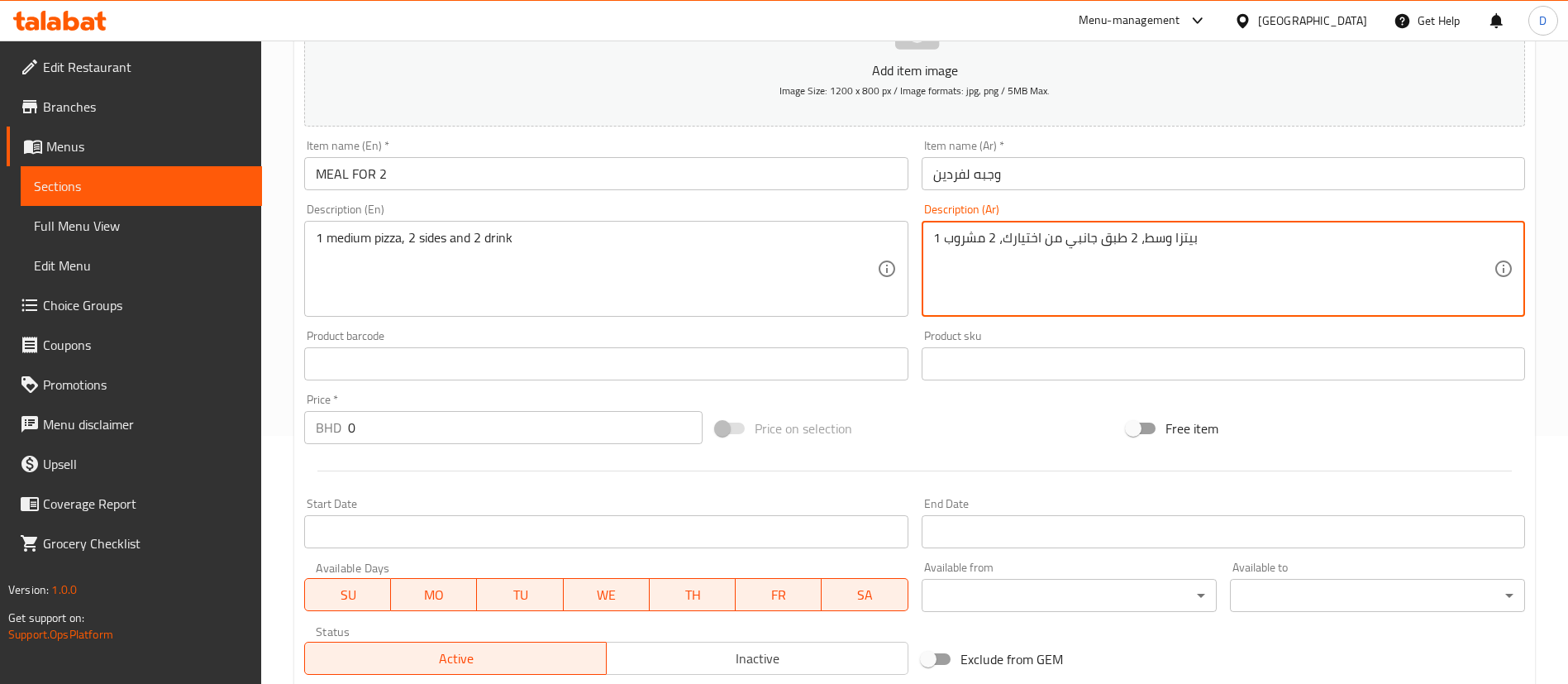
type textarea "1 بيتزا وسط، 2 طبق جانبي من اختيارك، 2 مشروب"
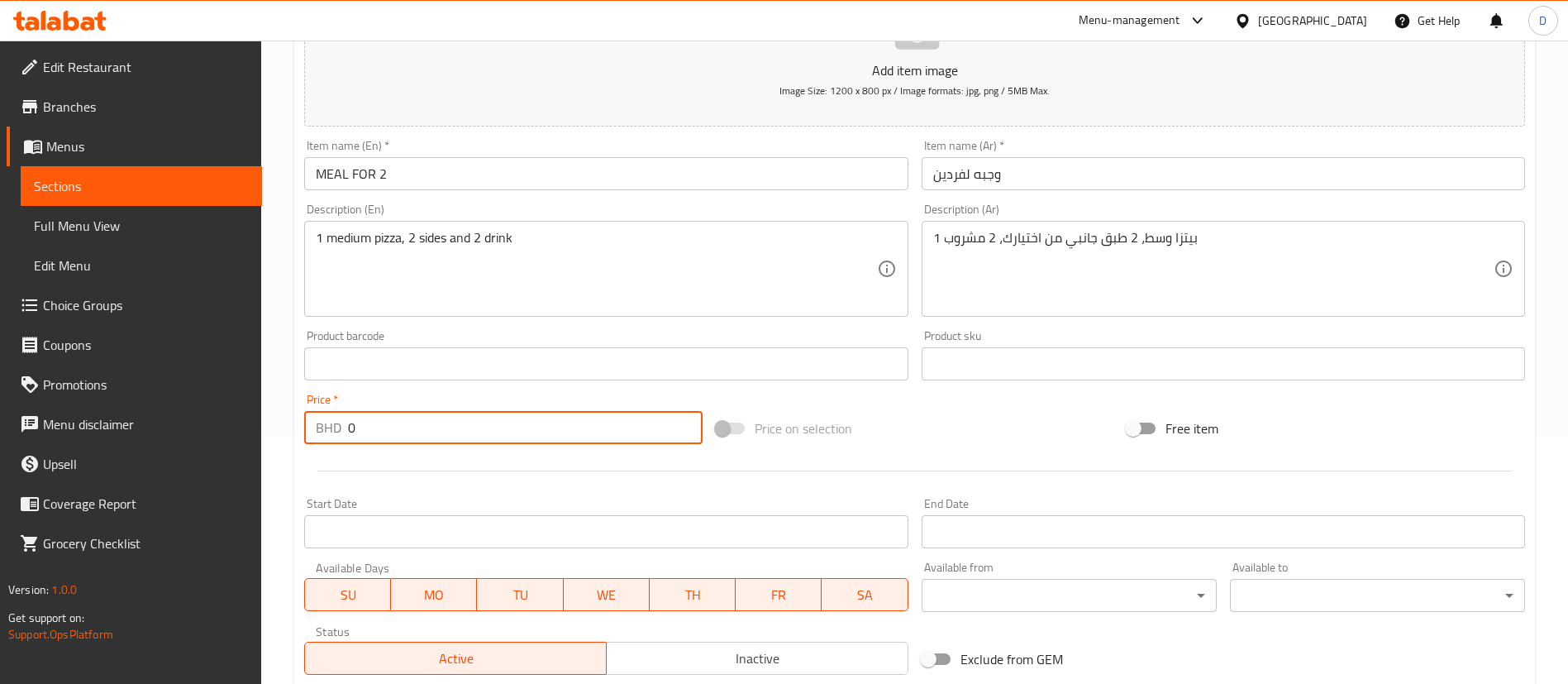
drag, startPoint x: 462, startPoint y: 425, endPoint x: 302, endPoint y: 423, distance: 160.0
click at [302, 423] on div "Price   * BHD 0 Price *" at bounding box center [503, 419] width 412 height 64
paste input "6.5"
type input "6.5"
click at [341, 394] on div "Price   * BHD 6.5 Price *" at bounding box center [503, 418] width 399 height 51
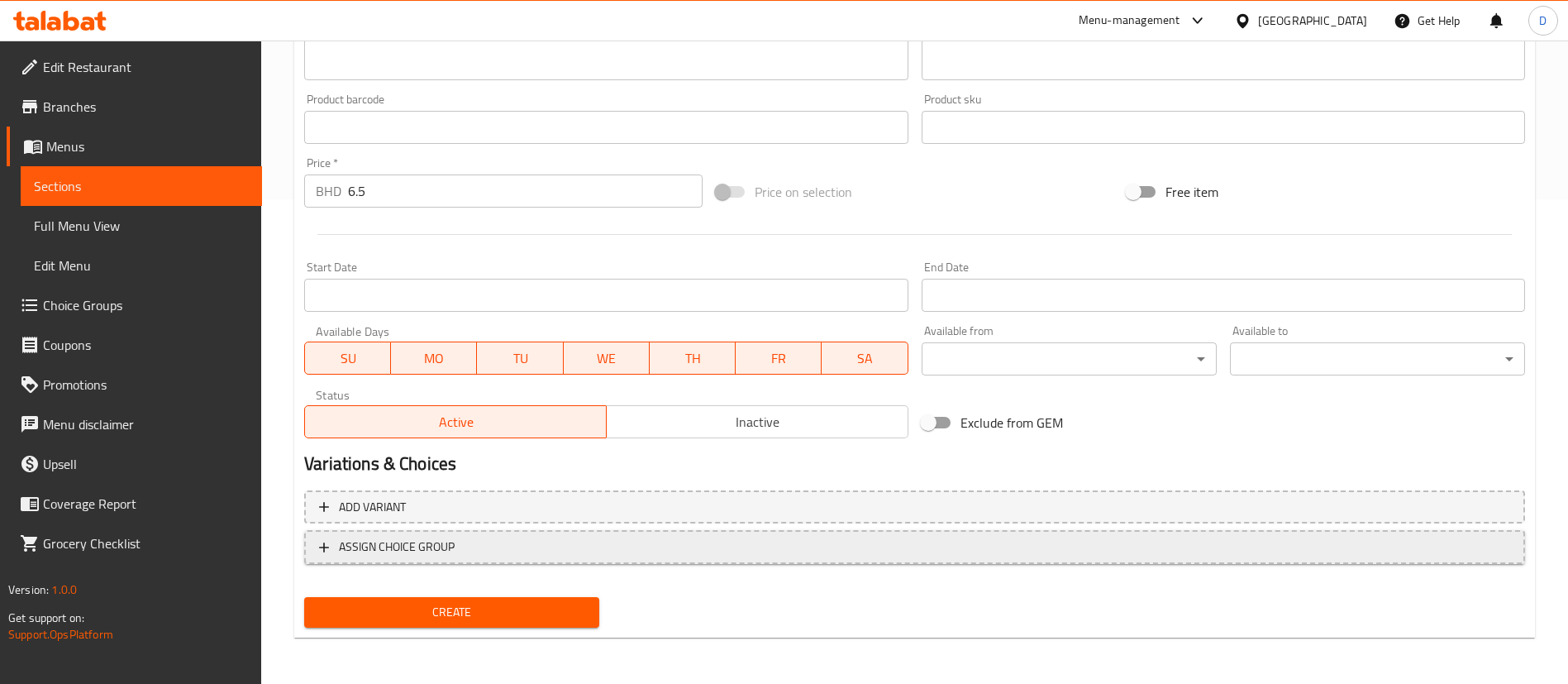
drag, startPoint x: 424, startPoint y: 549, endPoint x: 444, endPoint y: 529, distance: 28.3
click at [424, 550] on span "ASSIGN CHOICE GROUP" at bounding box center [397, 546] width 115 height 20
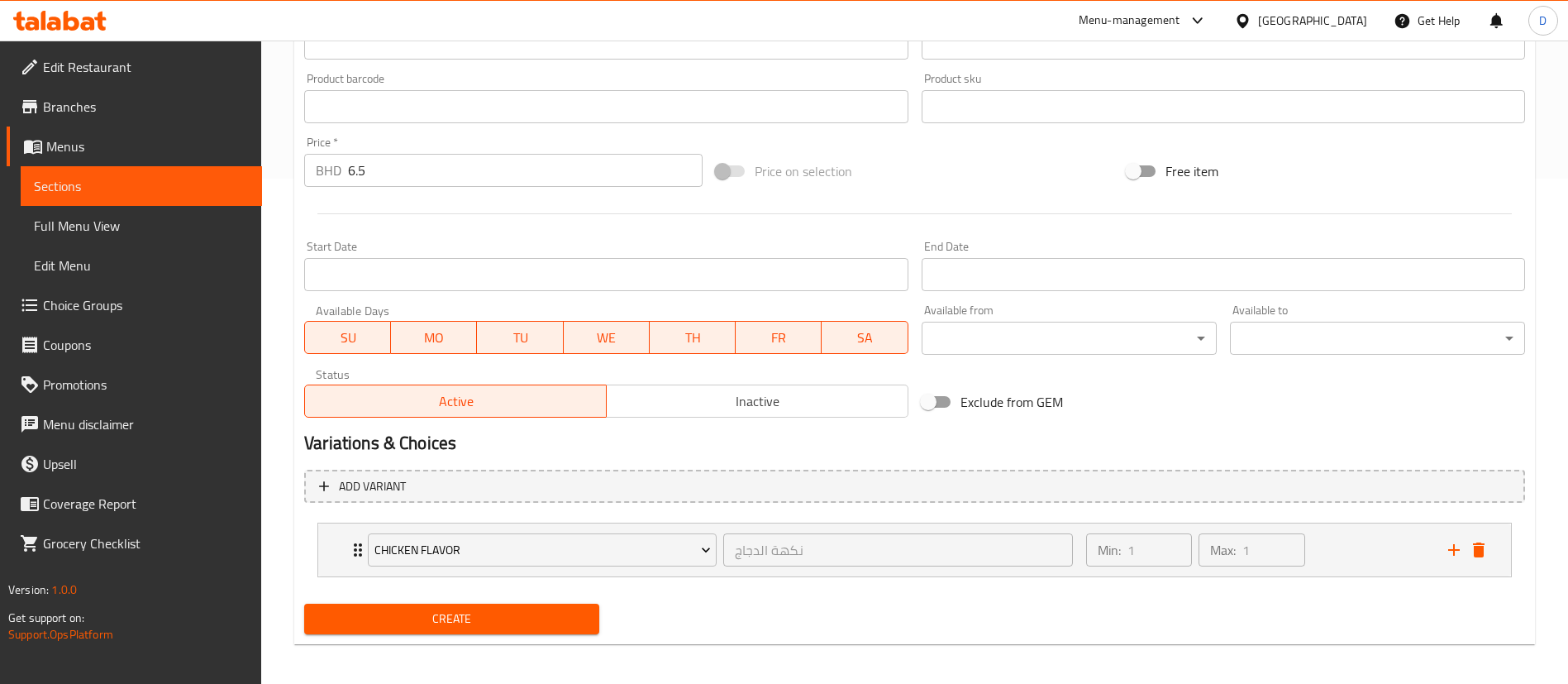
scroll to position [512, 0]
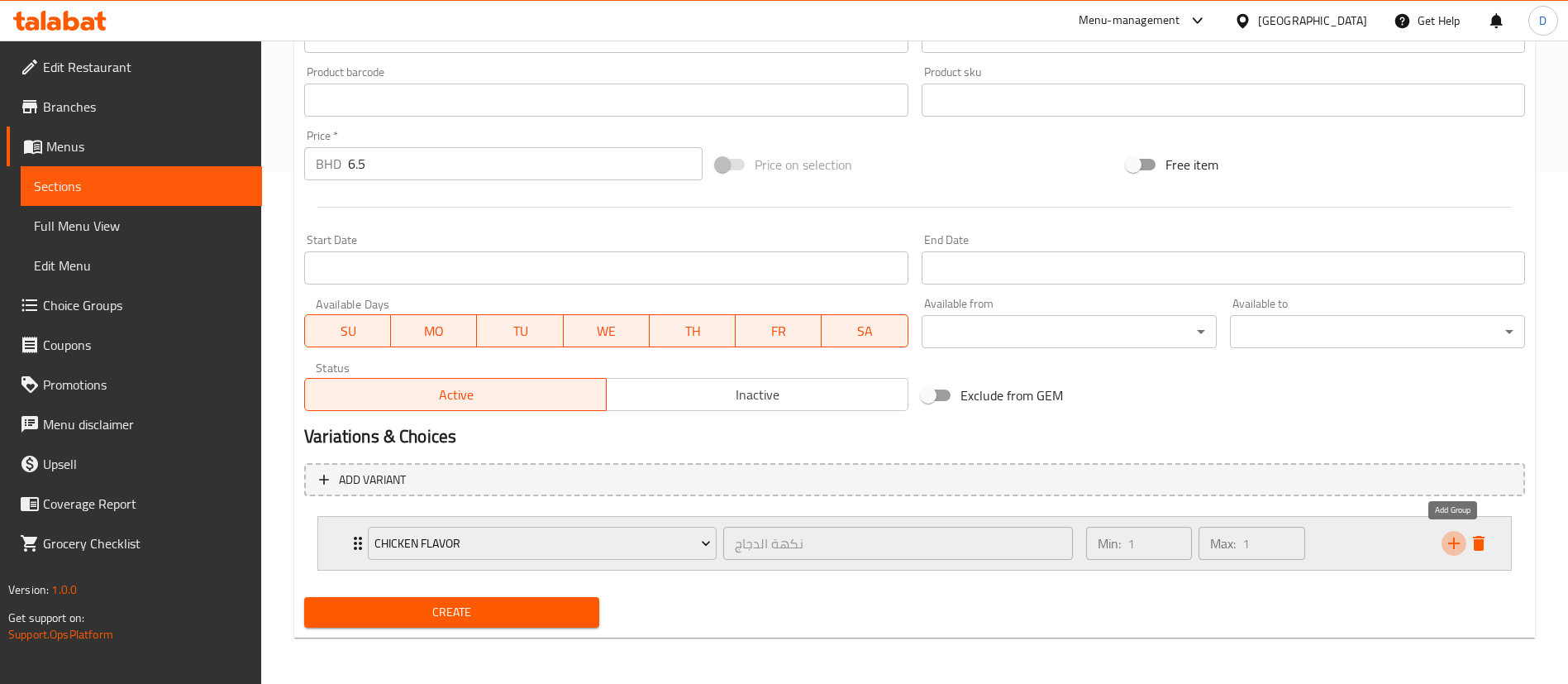
click at [1445, 538] on icon "add" at bounding box center [1453, 543] width 20 height 20
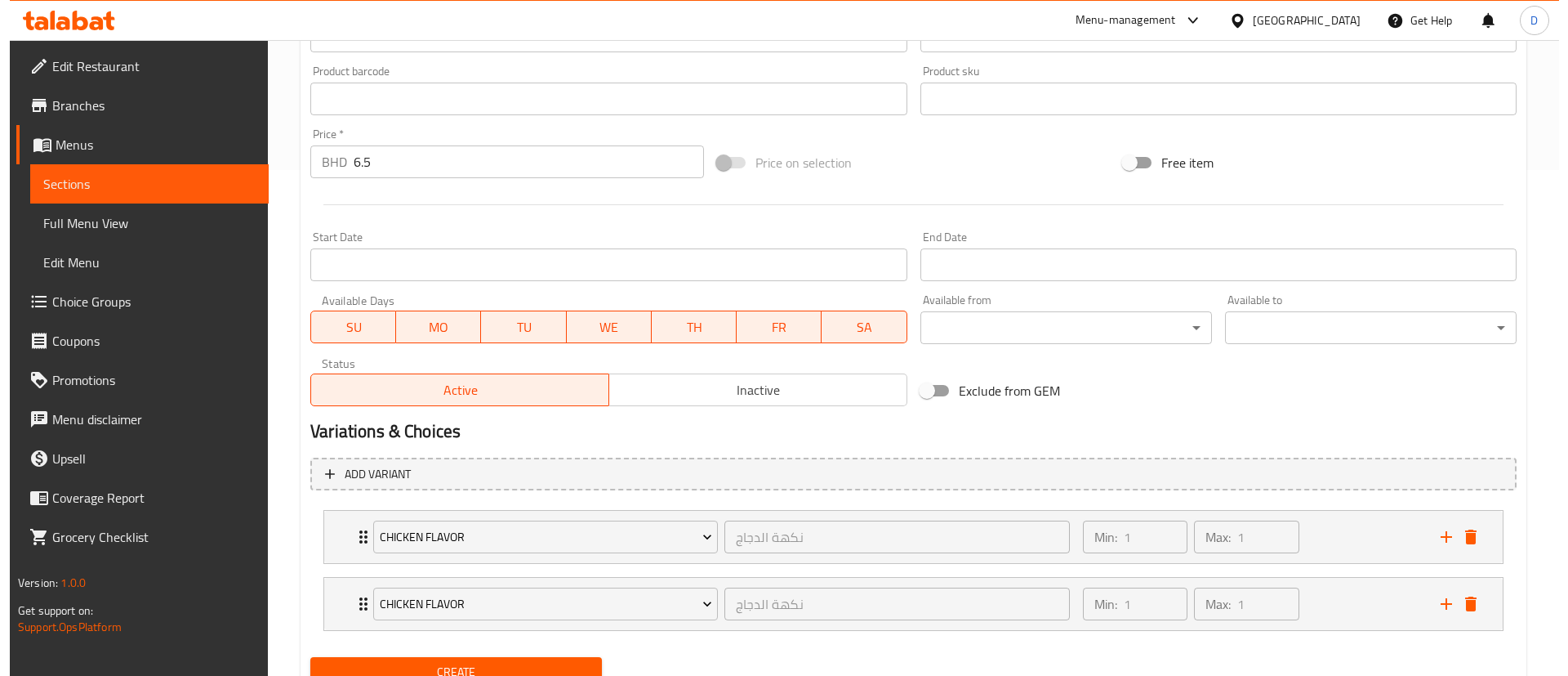
scroll to position [573, 0]
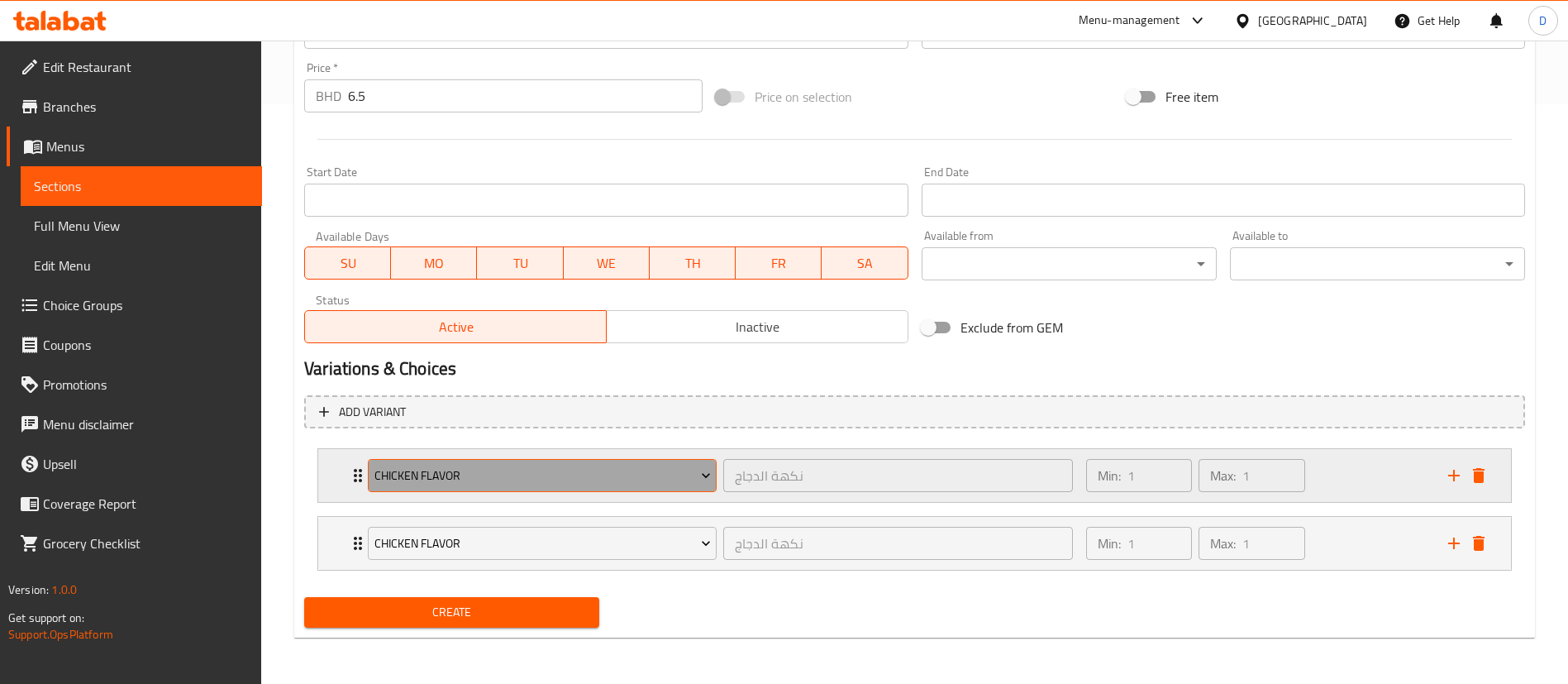
click at [491, 479] on span "Chicken Flavor" at bounding box center [542, 475] width 337 height 20
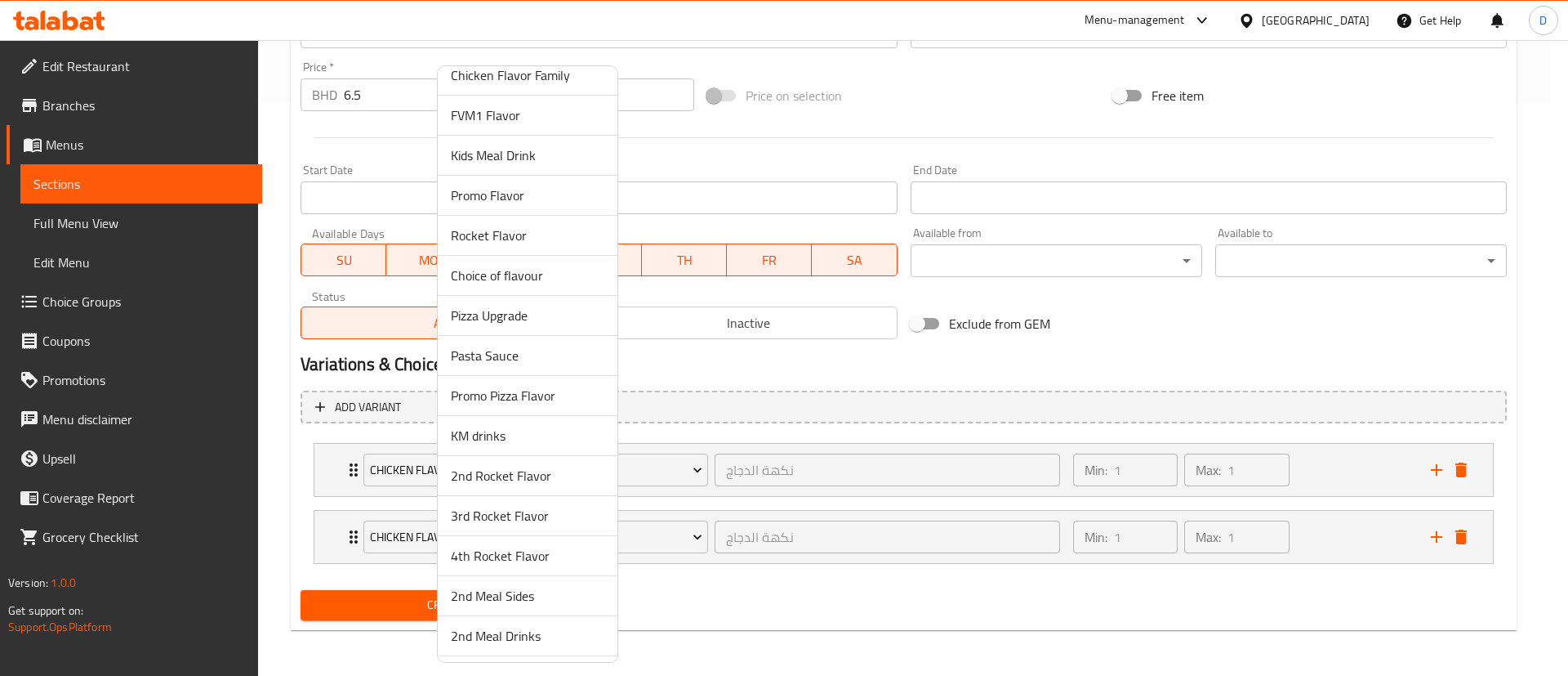
scroll to position [491, 0]
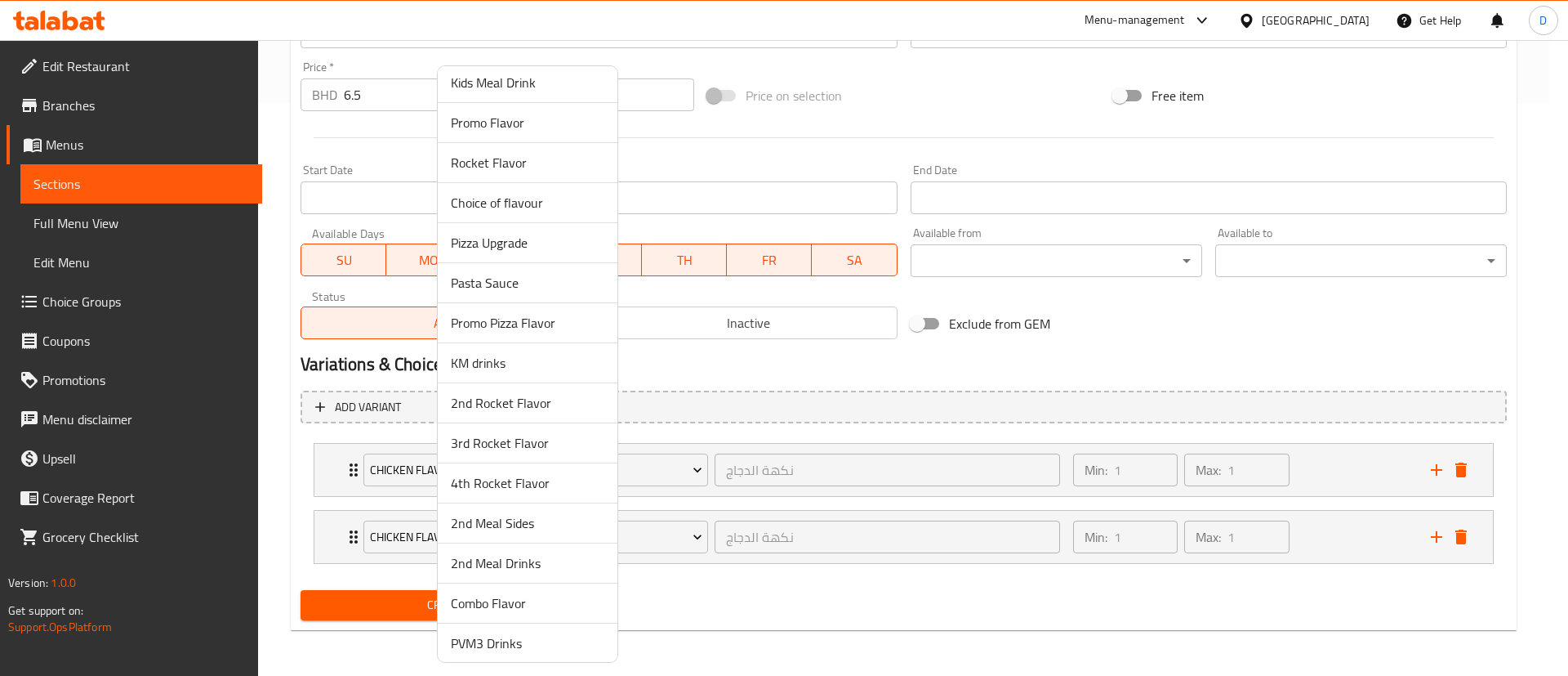
click at [555, 329] on span "Promo Pizza Flavor" at bounding box center [527, 323] width 154 height 19
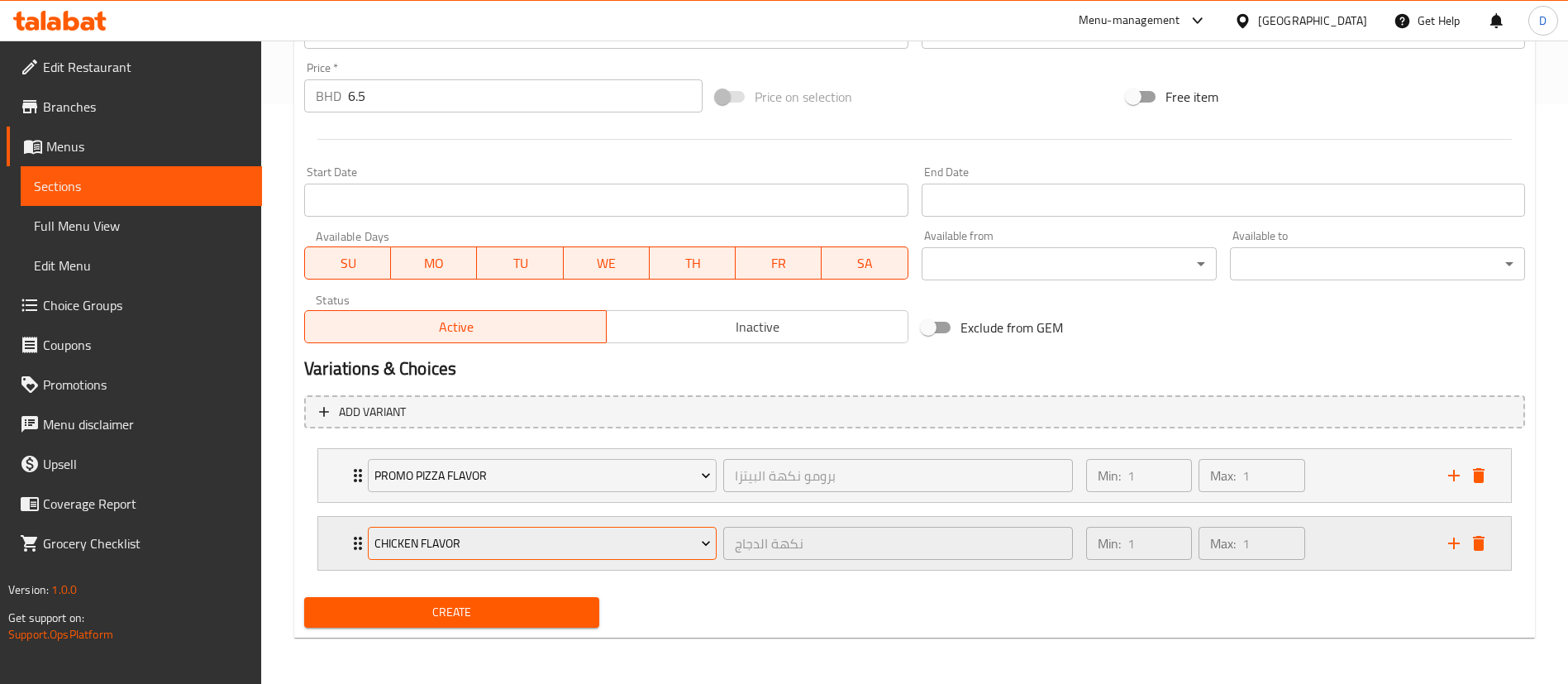
click at [474, 548] on span "Chicken Flavor" at bounding box center [542, 543] width 337 height 20
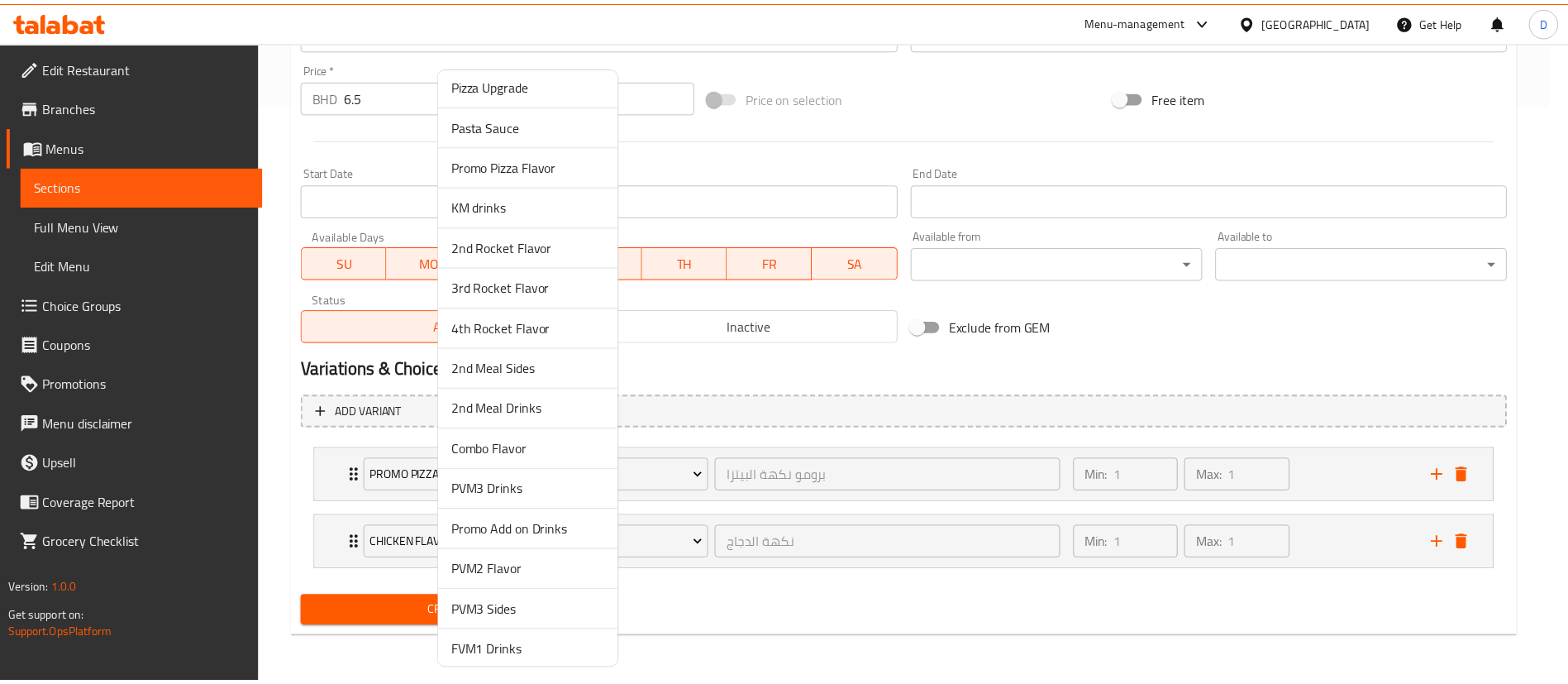
scroll to position [1022, 0]
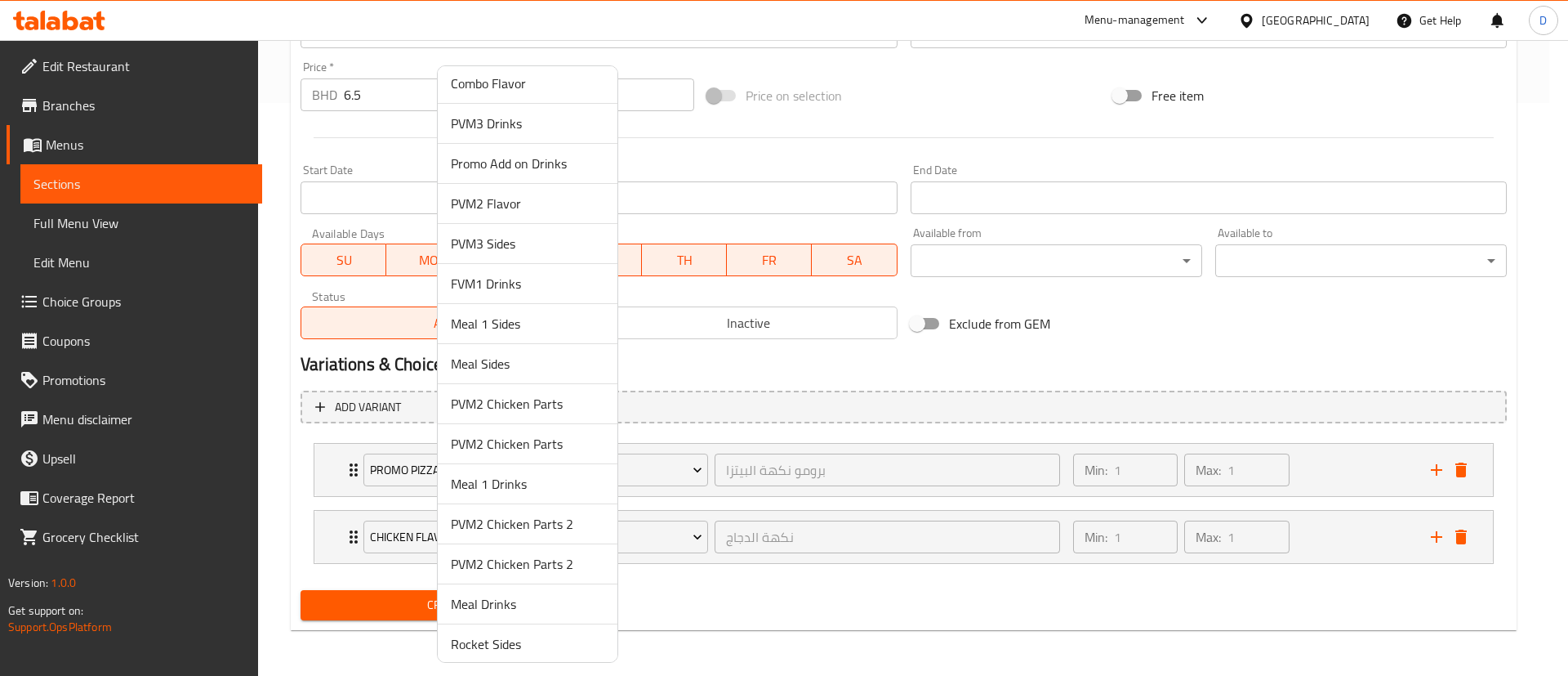
click at [492, 373] on span "Meal Sides" at bounding box center [527, 363] width 154 height 19
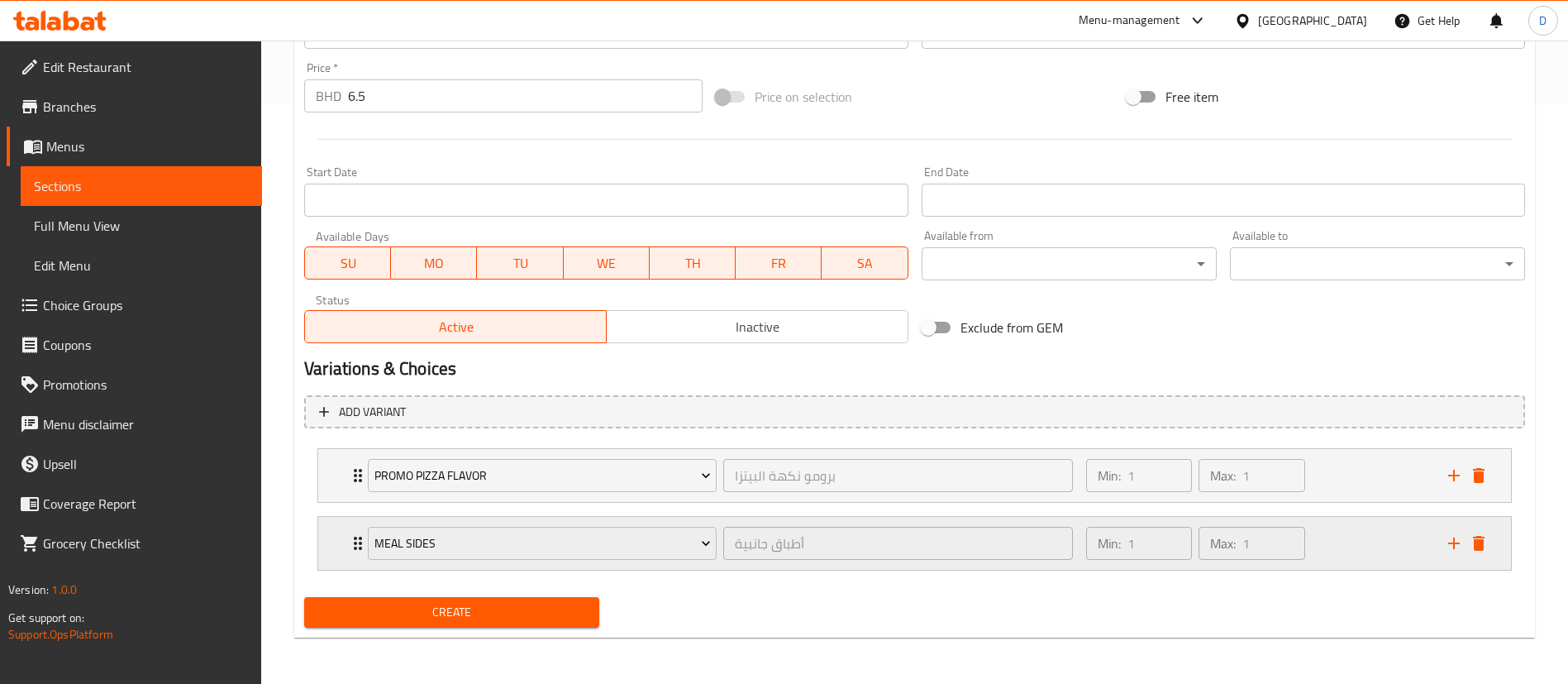
drag, startPoint x: 1461, startPoint y: 545, endPoint x: 1428, endPoint y: 537, distance: 34.0
click at [1460, 545] on icon "add" at bounding box center [1453, 543] width 20 height 20
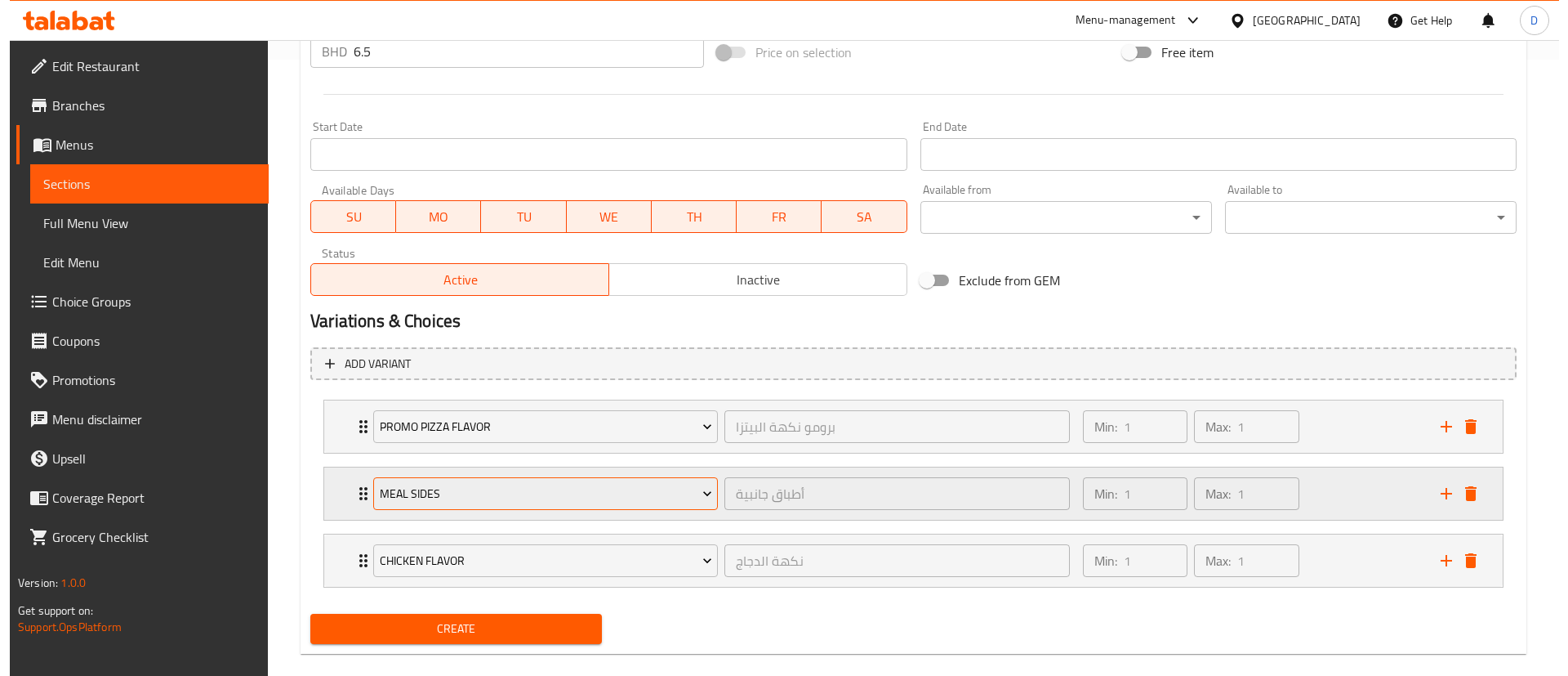
scroll to position [640, 0]
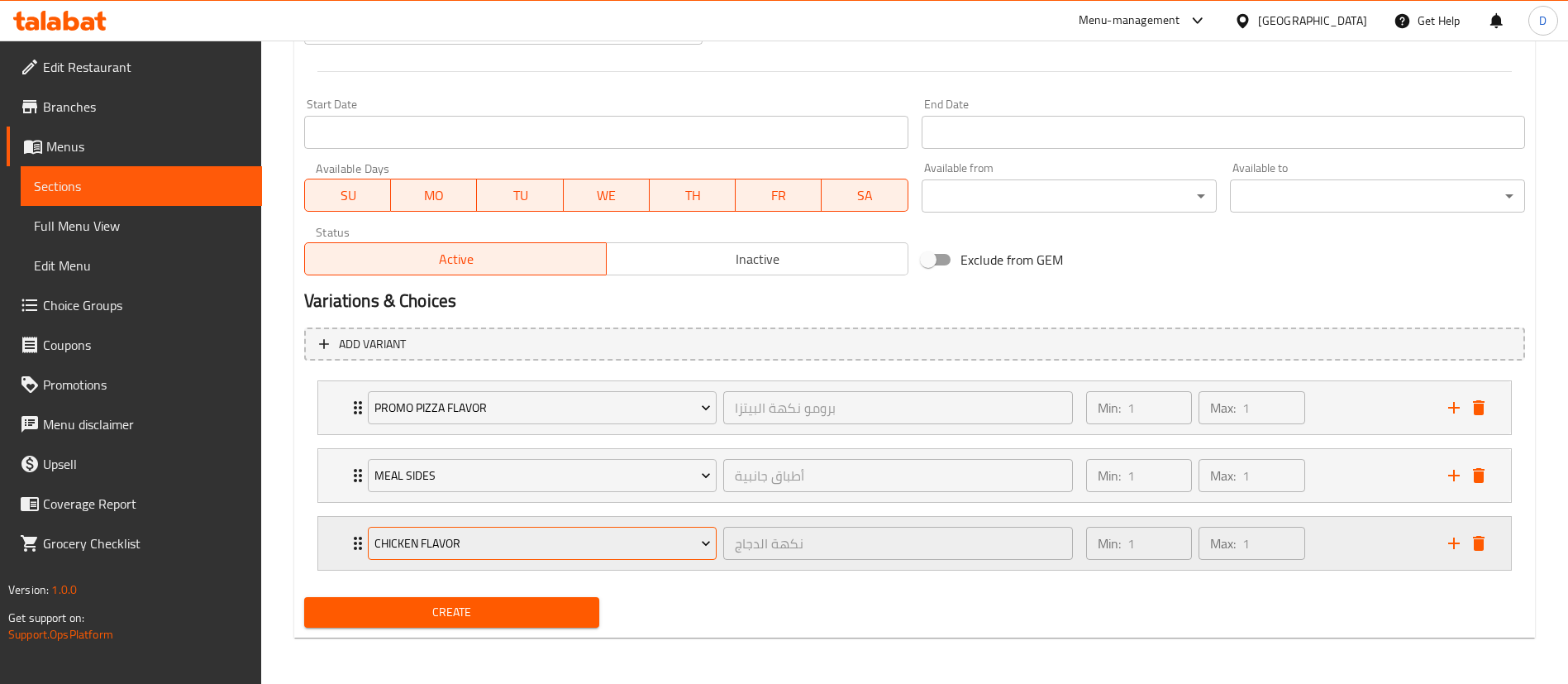
click at [604, 542] on span "Chicken Flavor" at bounding box center [542, 543] width 337 height 20
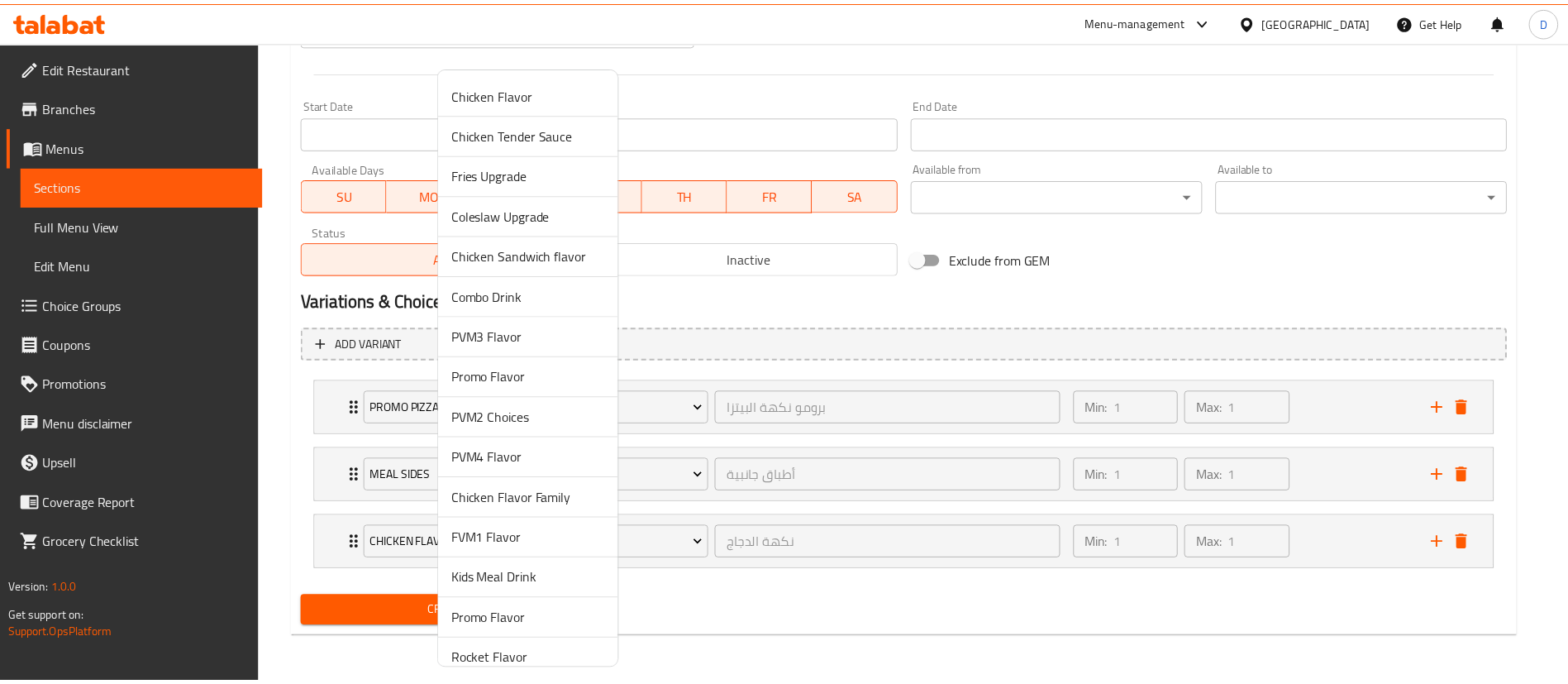
scroll to position [657, 0]
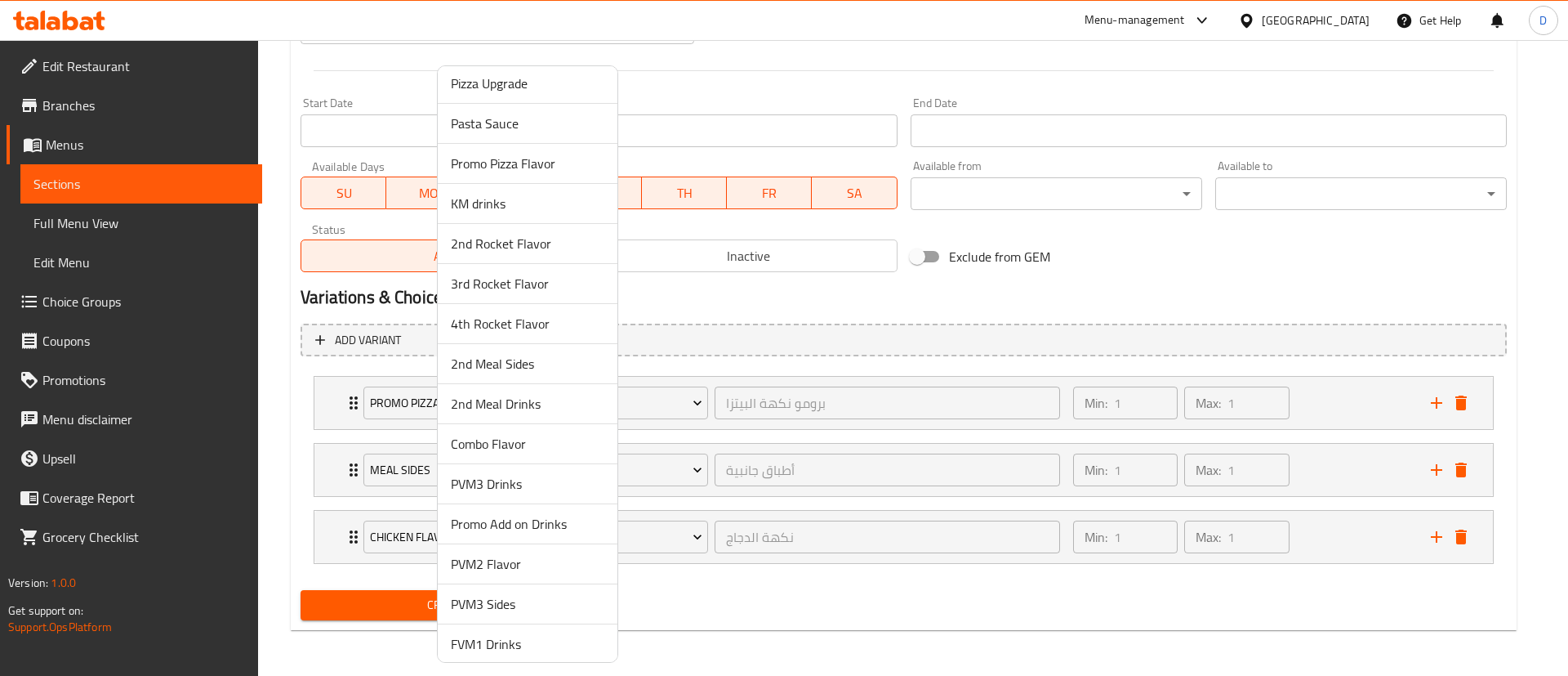
click at [498, 370] on span "2nd Meal Sides" at bounding box center [527, 363] width 154 height 19
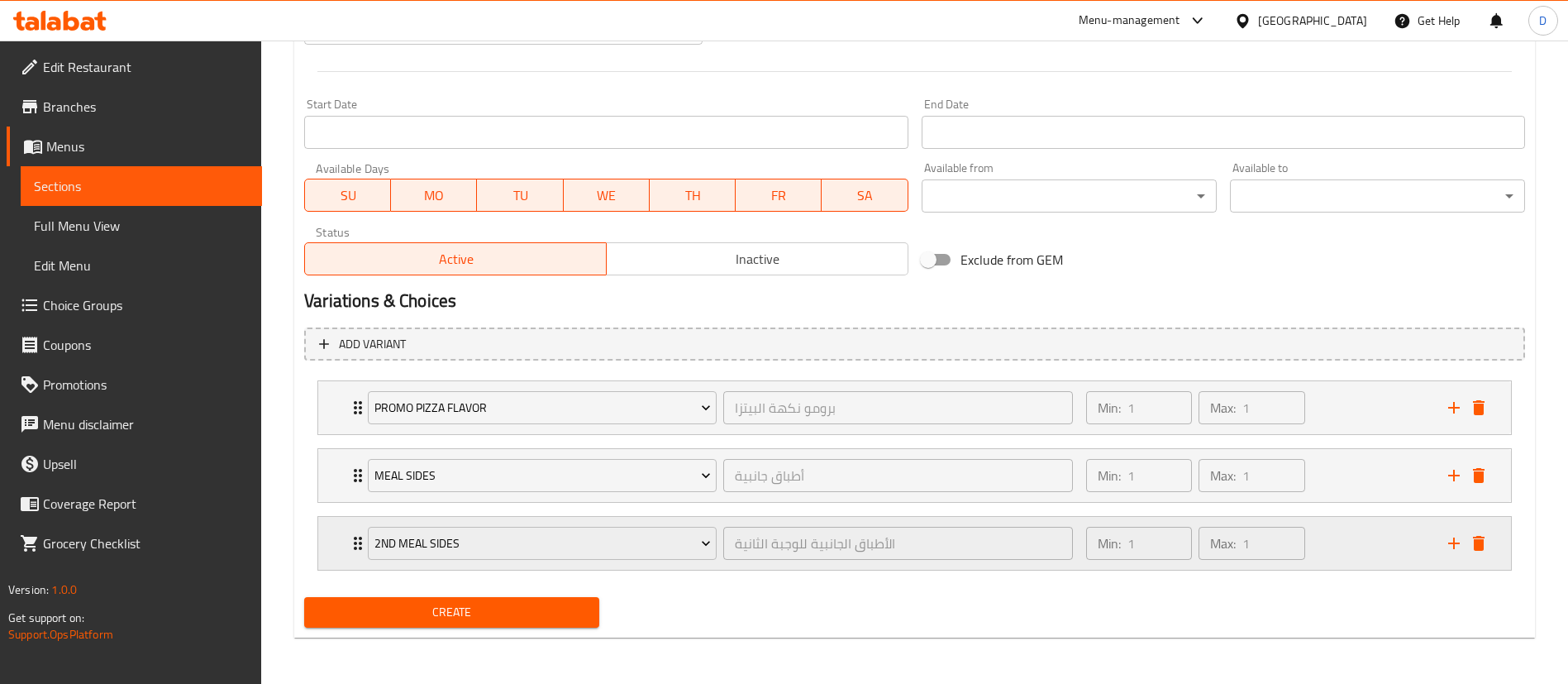
click at [1459, 543] on icon "add" at bounding box center [1453, 543] width 12 height 12
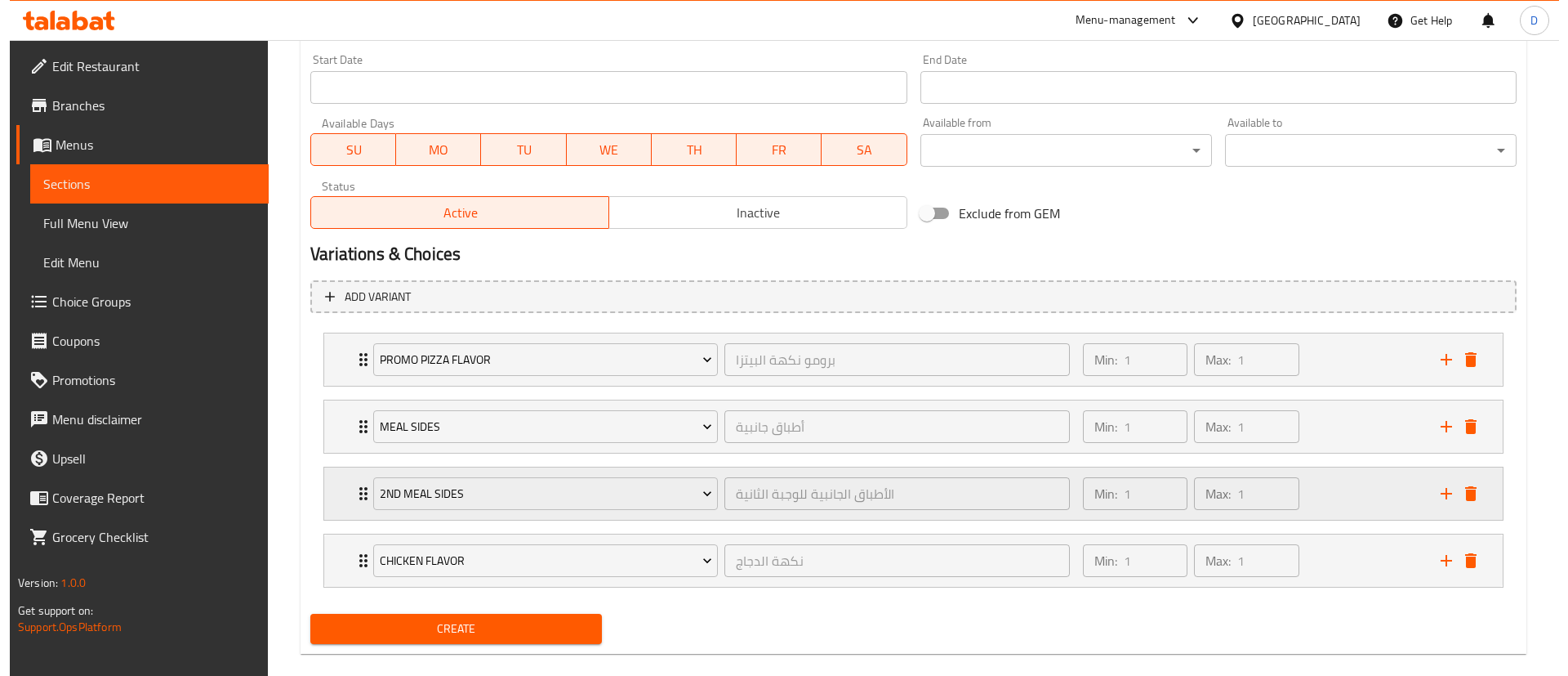
scroll to position [707, 0]
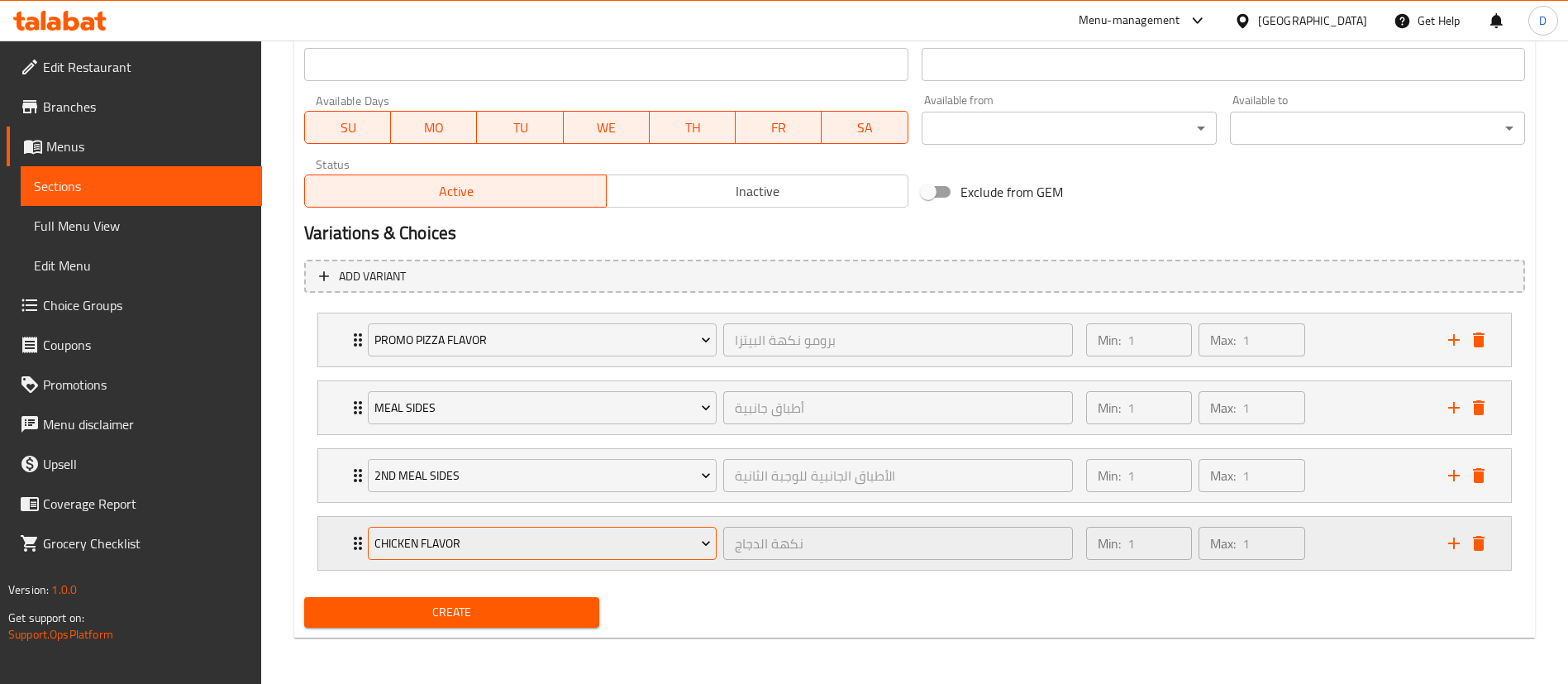
click at [652, 547] on span "Chicken Flavor" at bounding box center [542, 543] width 337 height 20
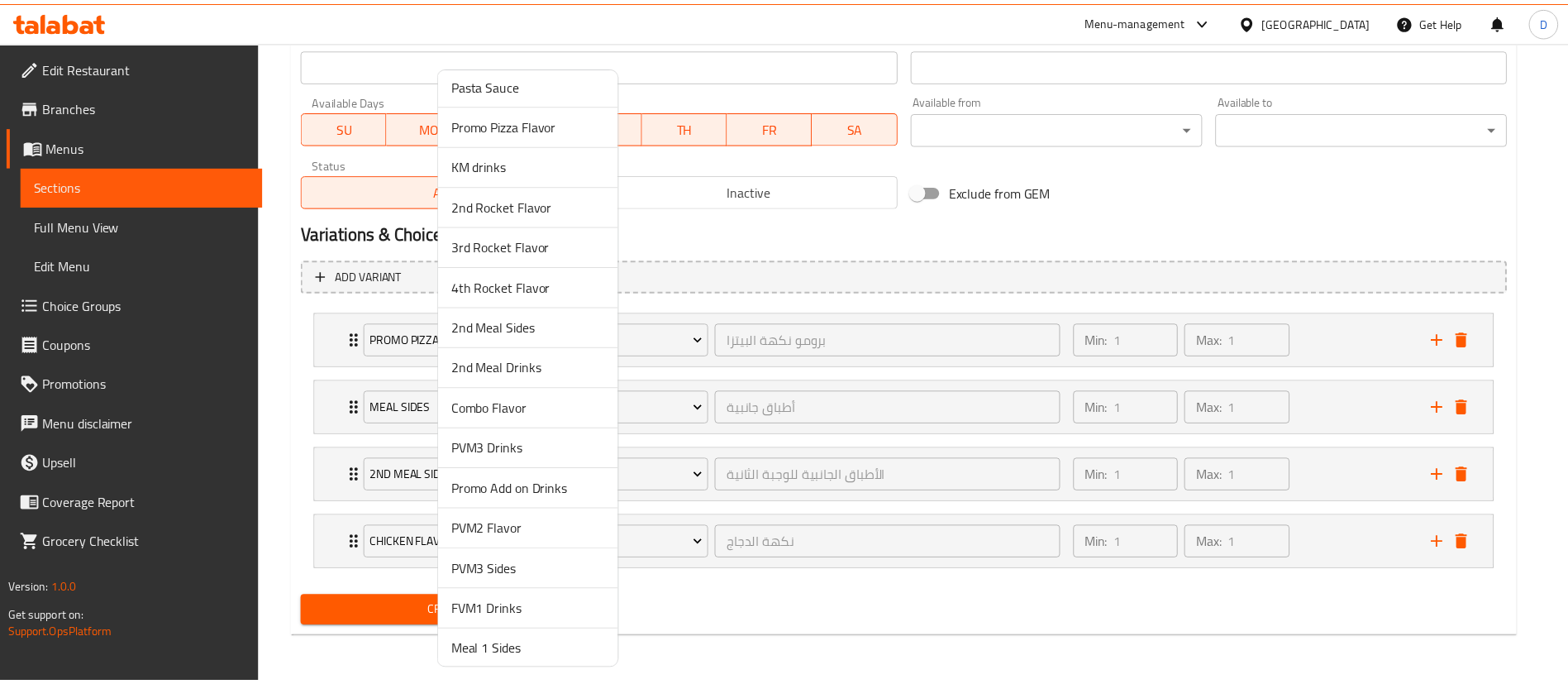
scroll to position [1030, 0]
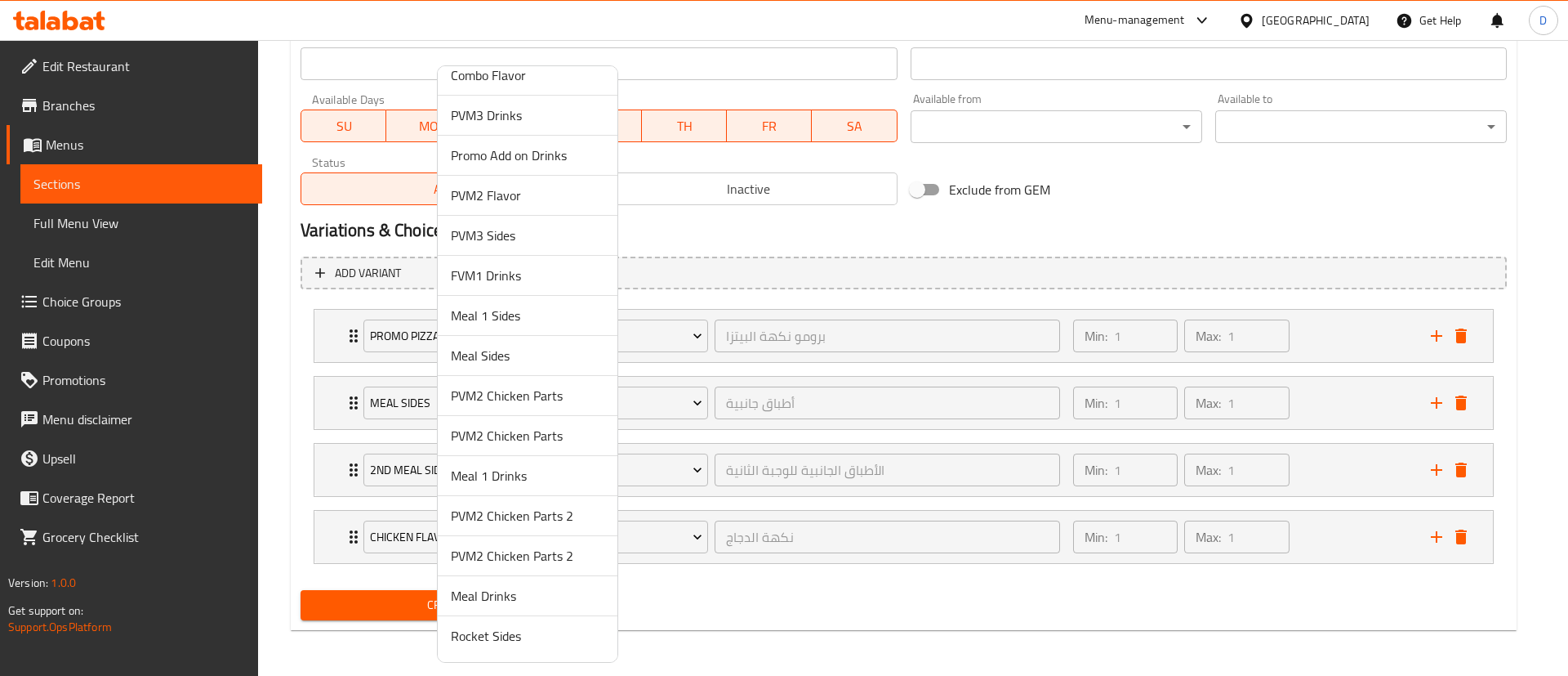
click at [478, 599] on span "Meal Drinks" at bounding box center [527, 595] width 154 height 19
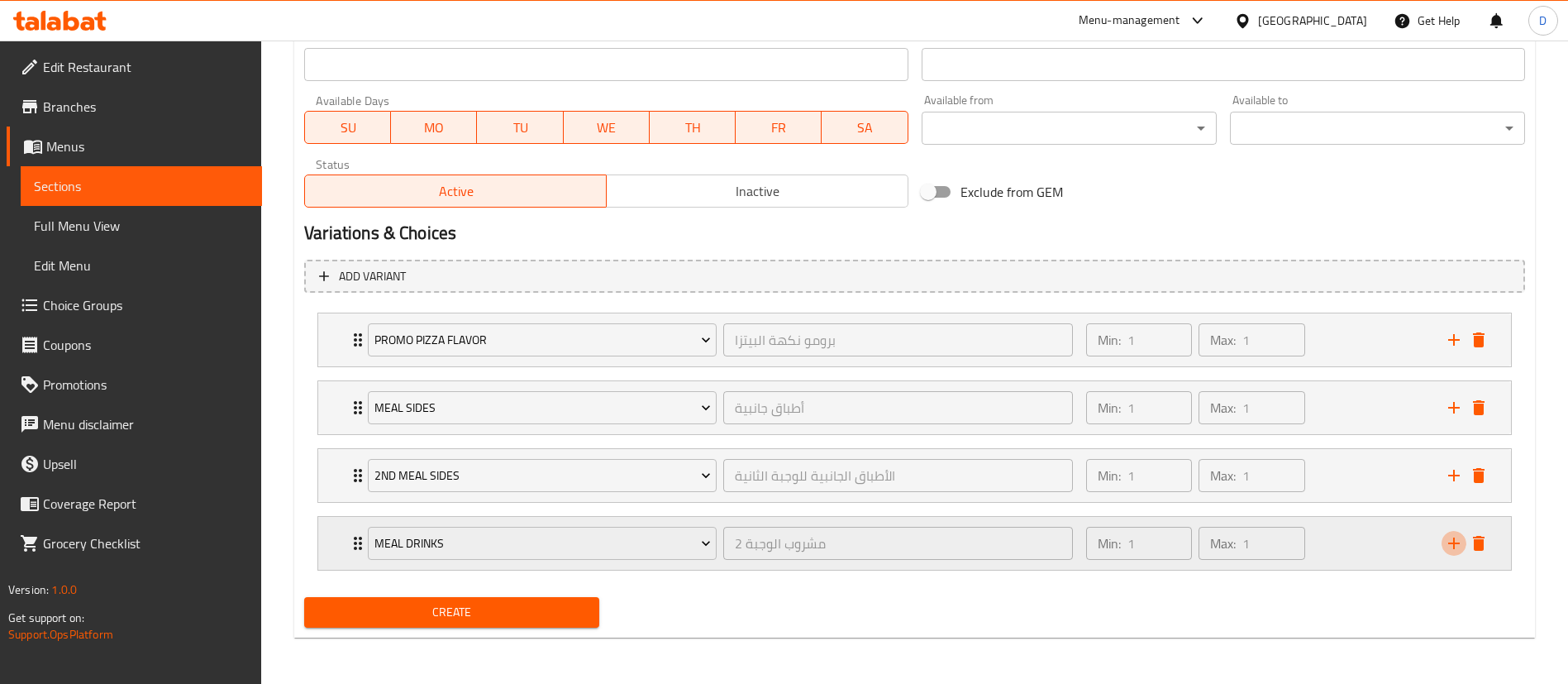
click at [1444, 539] on icon "add" at bounding box center [1453, 543] width 20 height 20
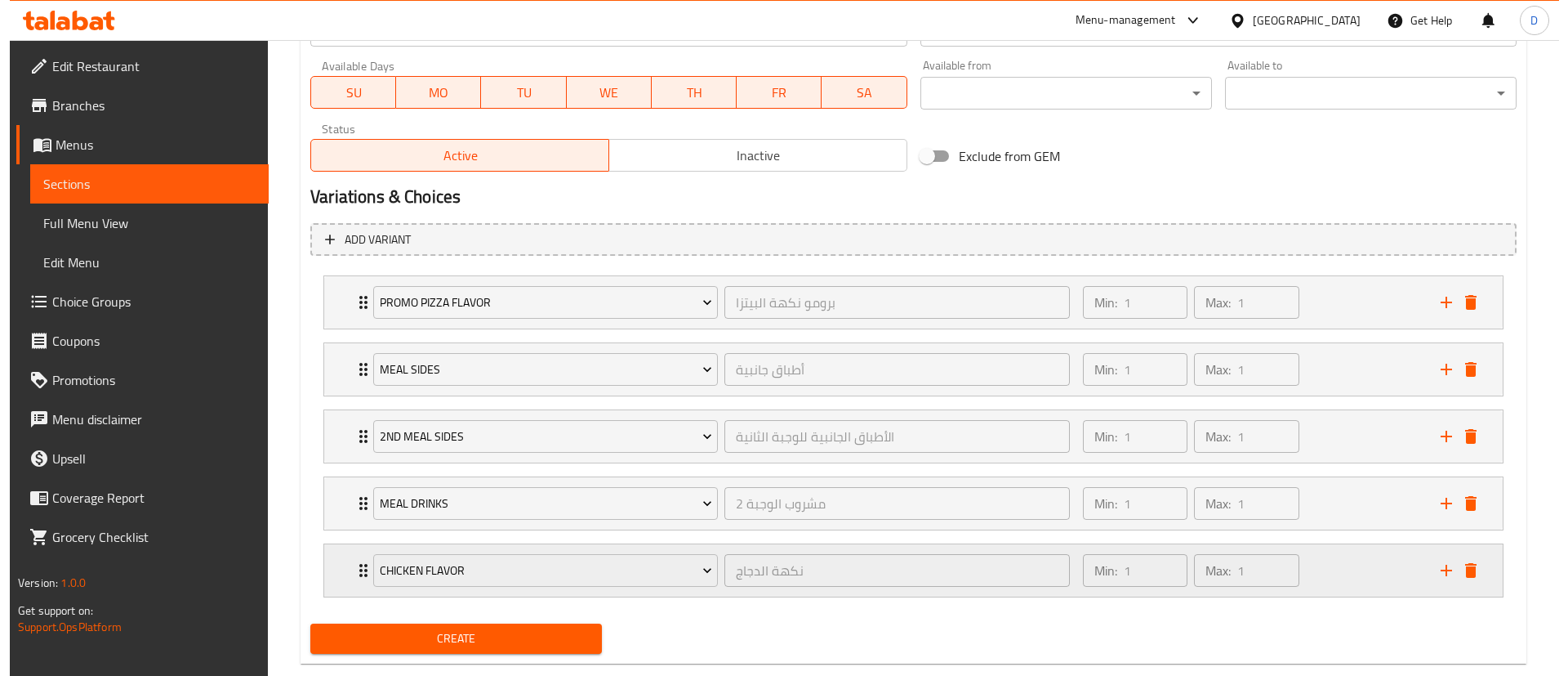
scroll to position [774, 0]
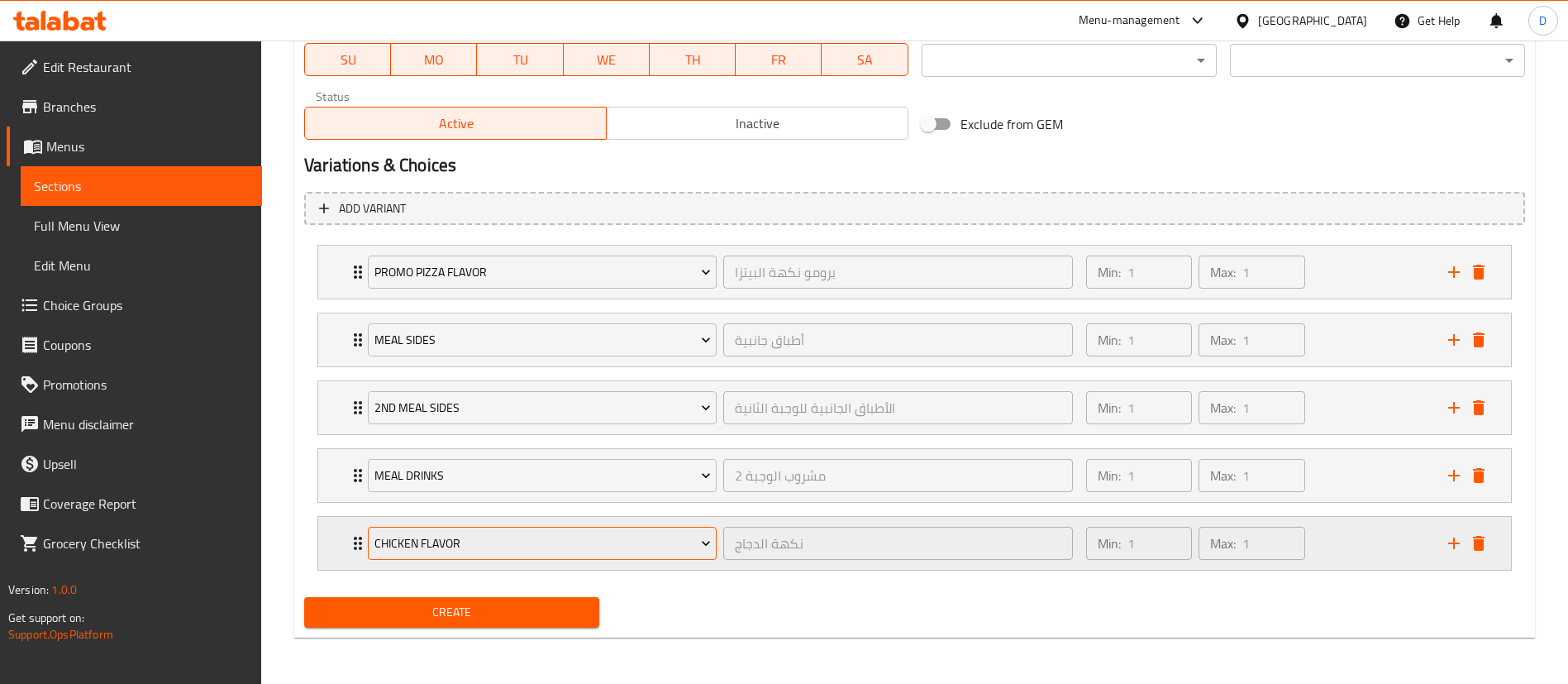
click at [664, 537] on span "Chicken Flavor" at bounding box center [542, 543] width 337 height 20
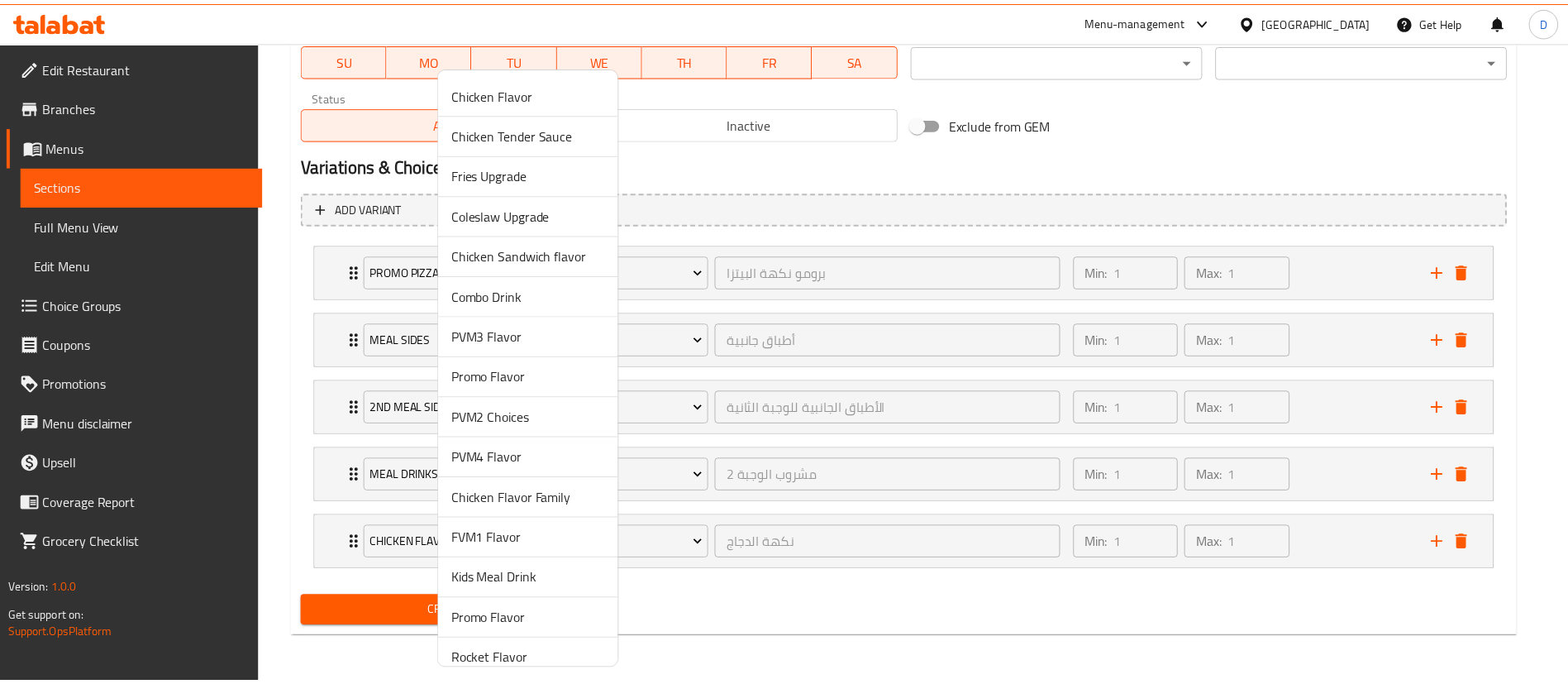
scroll to position [698, 0]
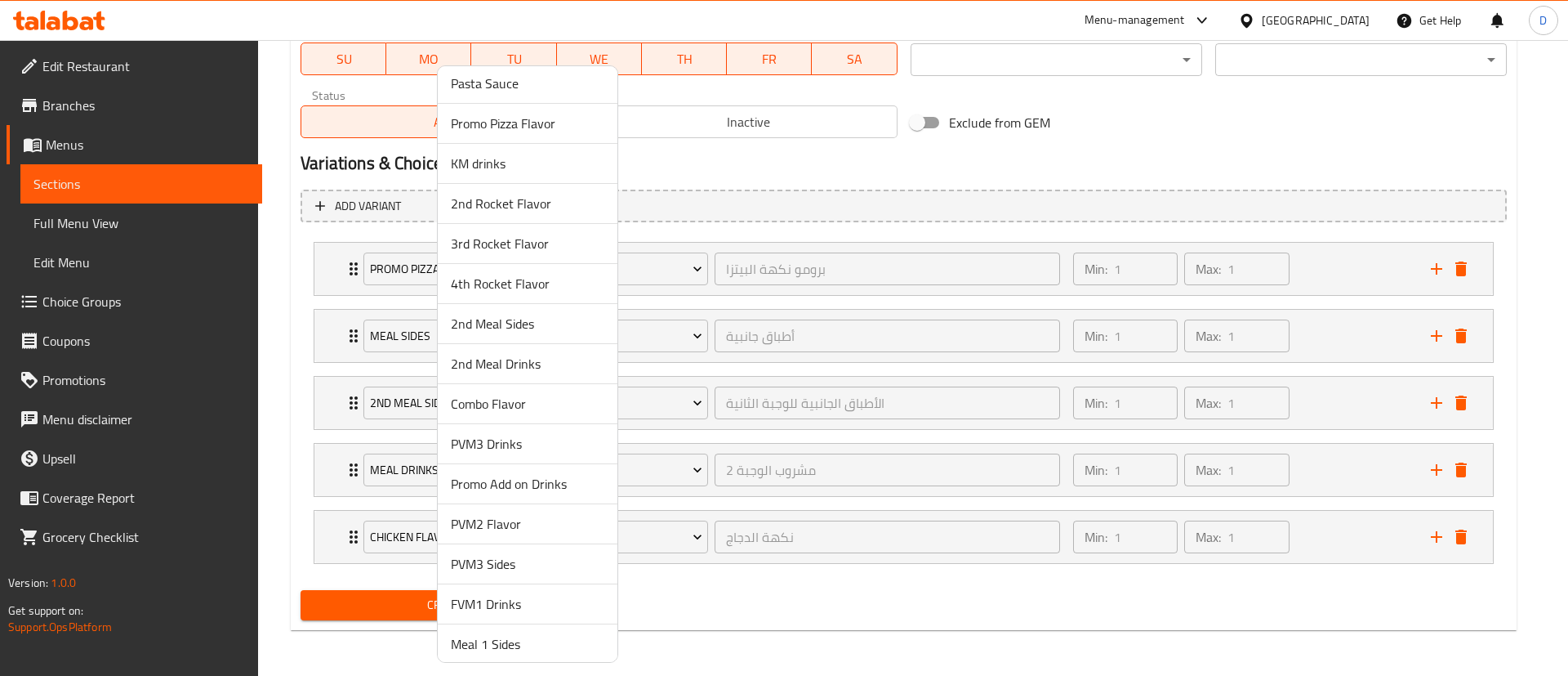
click at [543, 361] on span "2nd Meal Drinks" at bounding box center [527, 363] width 154 height 19
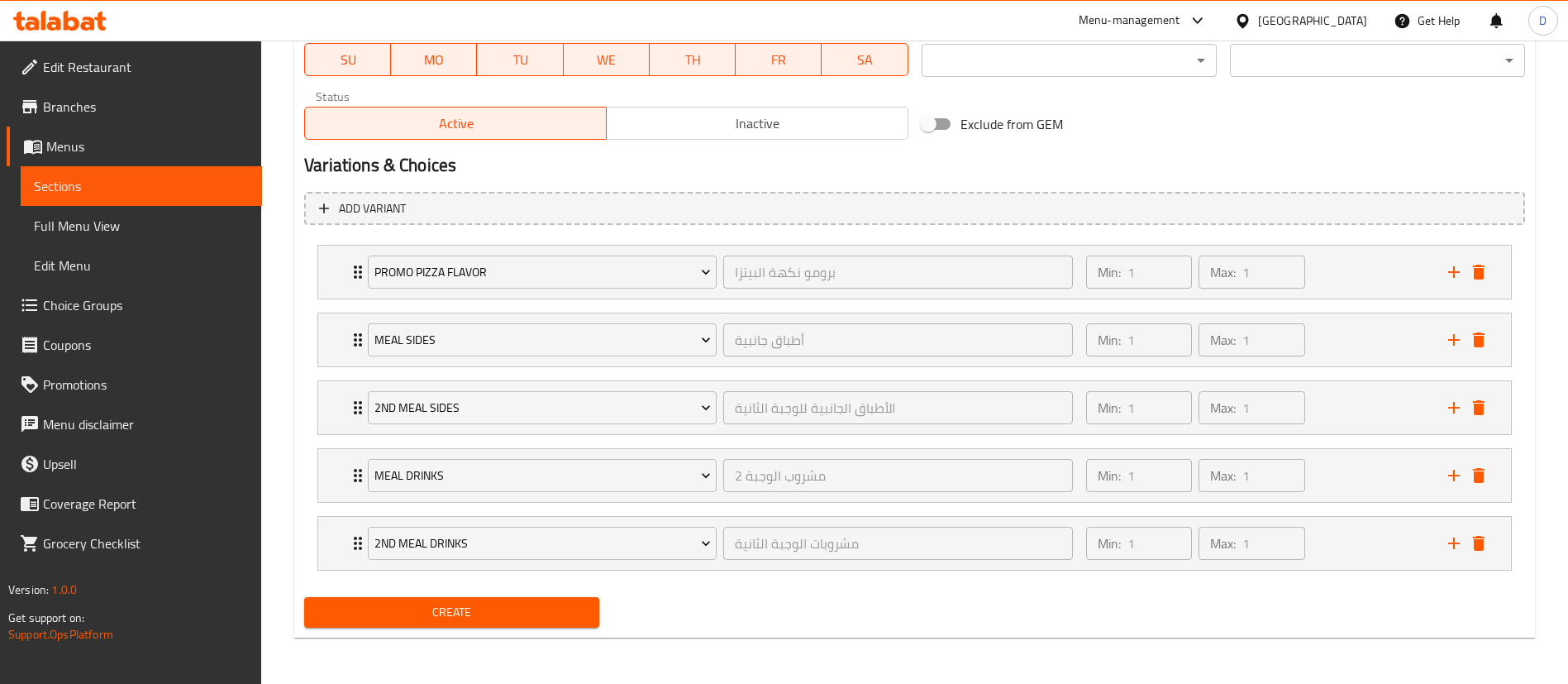
click at [550, 632] on div "Create" at bounding box center [451, 612] width 308 height 44
click at [544, 616] on span "Create" at bounding box center [451, 612] width 269 height 20
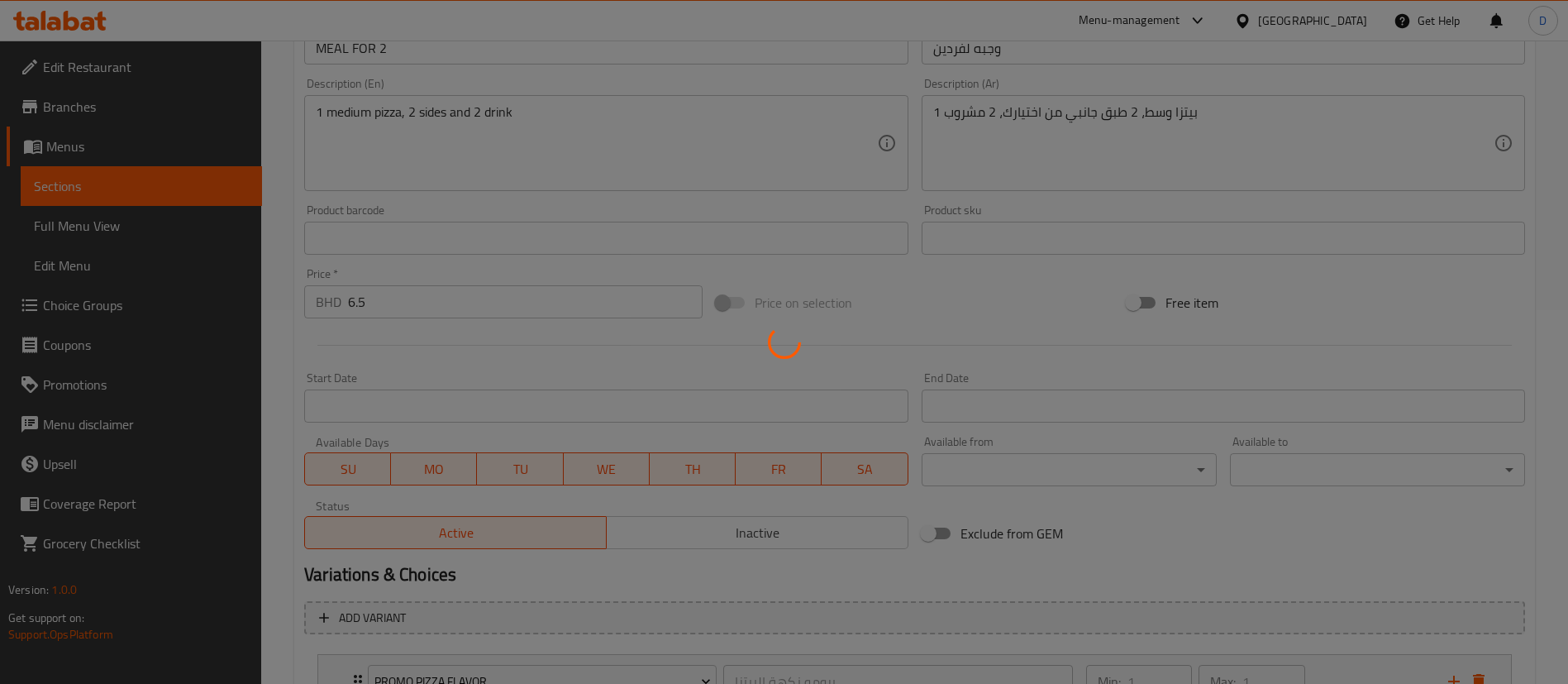
scroll to position [0, 0]
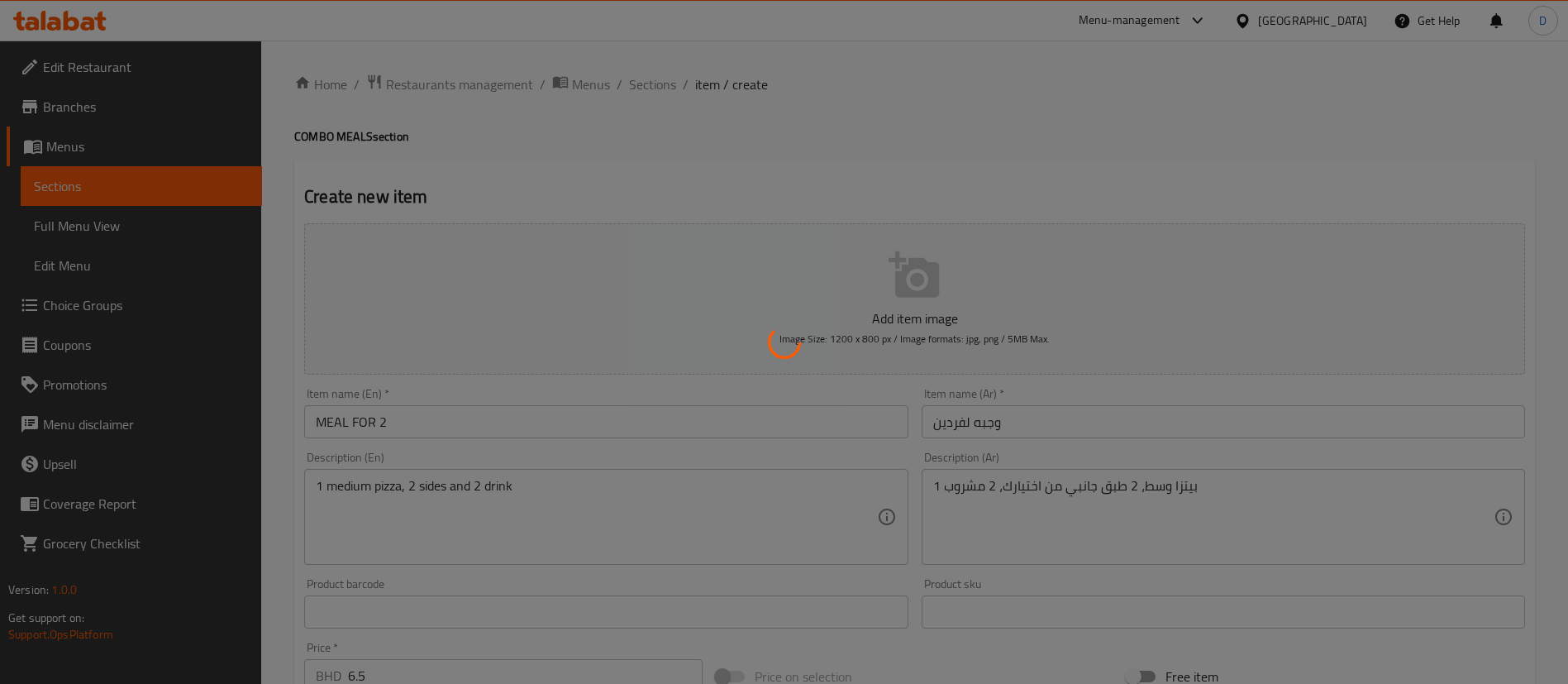
type input "0"
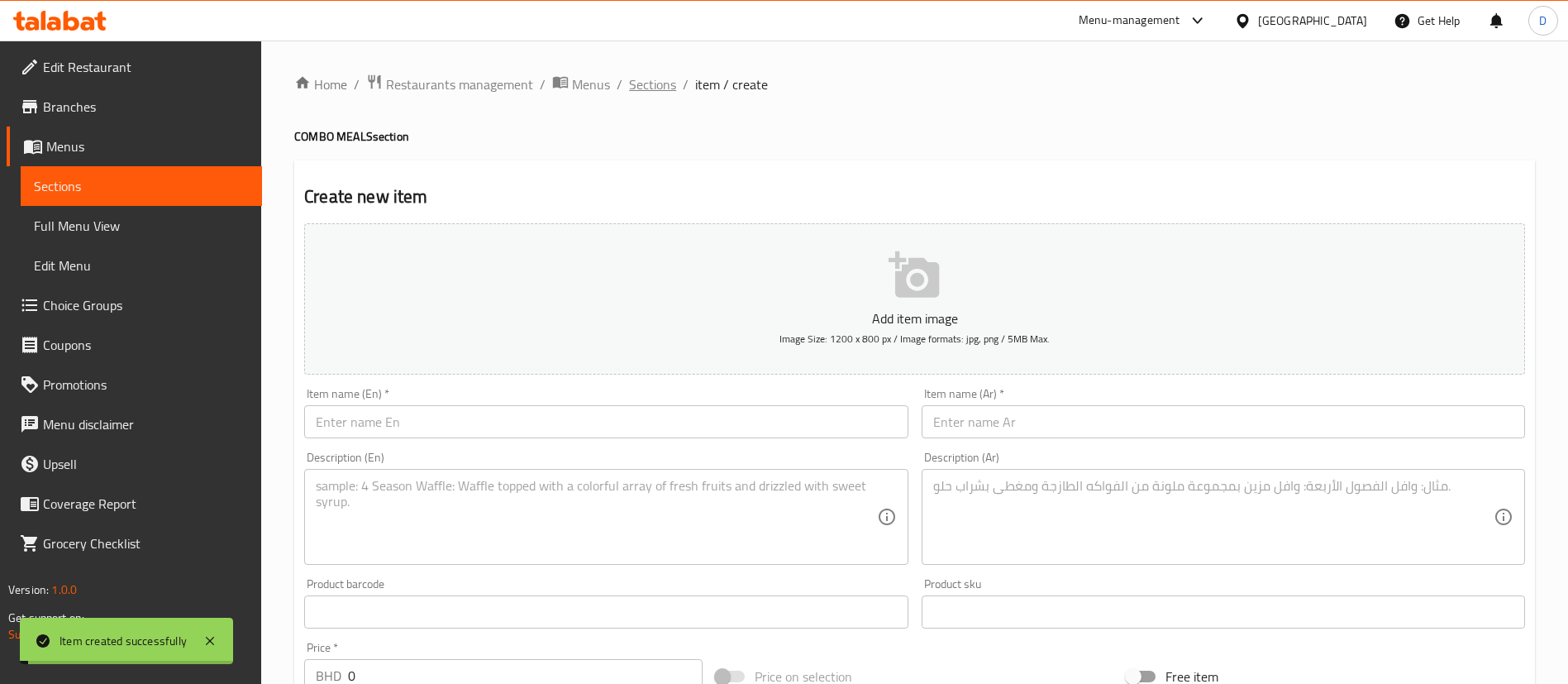
click at [659, 85] on span "Sections" at bounding box center [652, 84] width 47 height 20
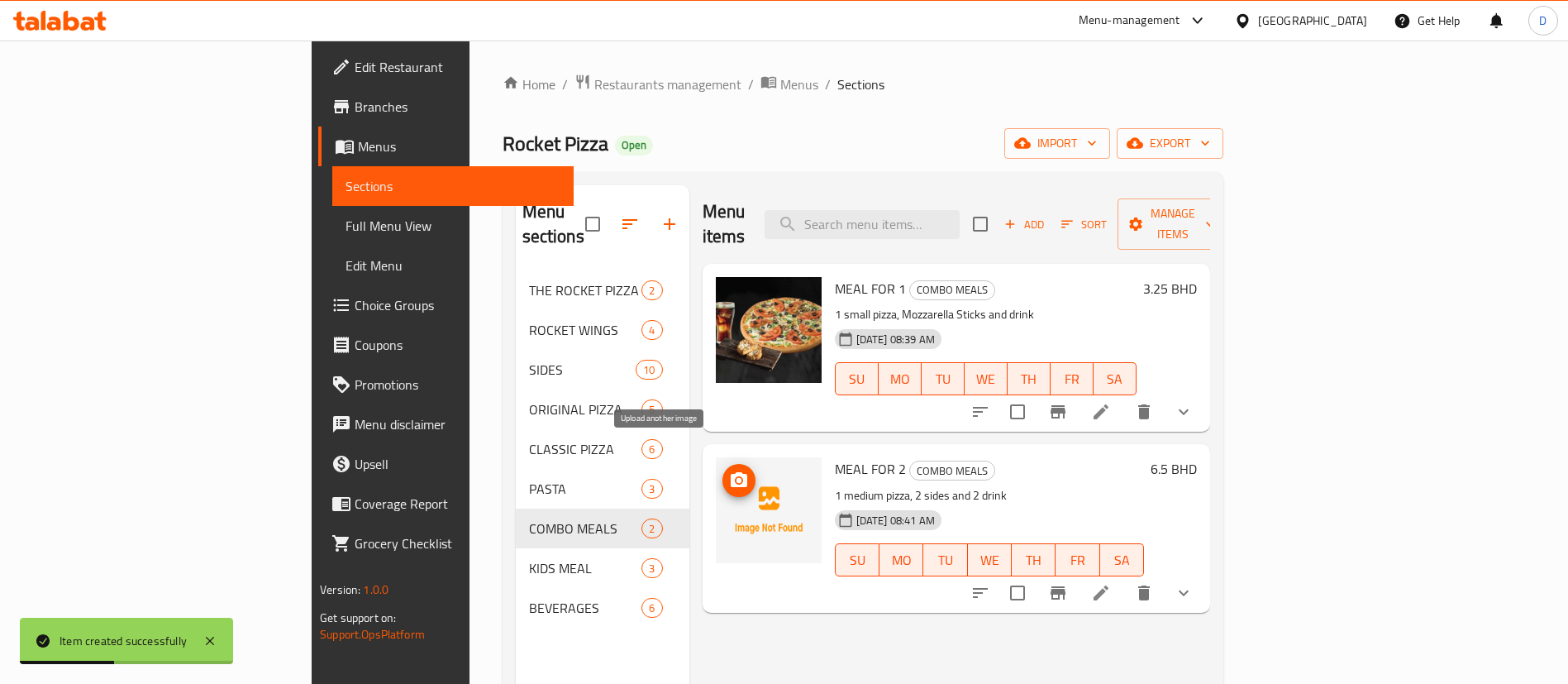
click at [723, 464] on button "upload picture" at bounding box center [739, 480] width 33 height 33
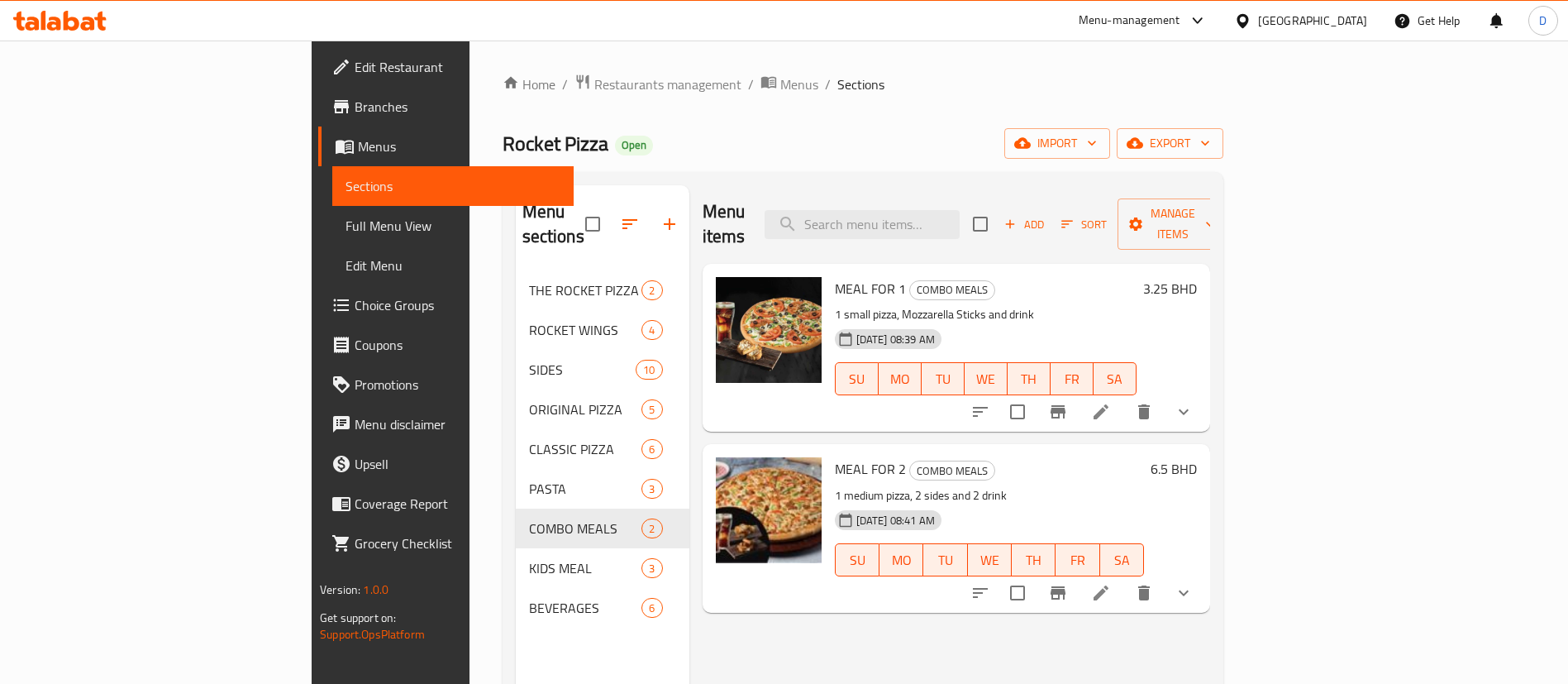
click at [938, 80] on ol "Home / Restaurants management / Menus / Sections" at bounding box center [863, 84] width 721 height 21
click at [976, 48] on div "Home / Restaurants management / Menus / Sections Rocket Pizza Open import expor…" at bounding box center [863, 478] width 787 height 875
click at [1217, 66] on div "Home / Restaurants management / Menus / Sections Rocket Pizza Open import expor…" at bounding box center [863, 478] width 787 height 875
click at [843, 77] on ol "Home / Restaurants management / Menus / Sections" at bounding box center [863, 84] width 721 height 21
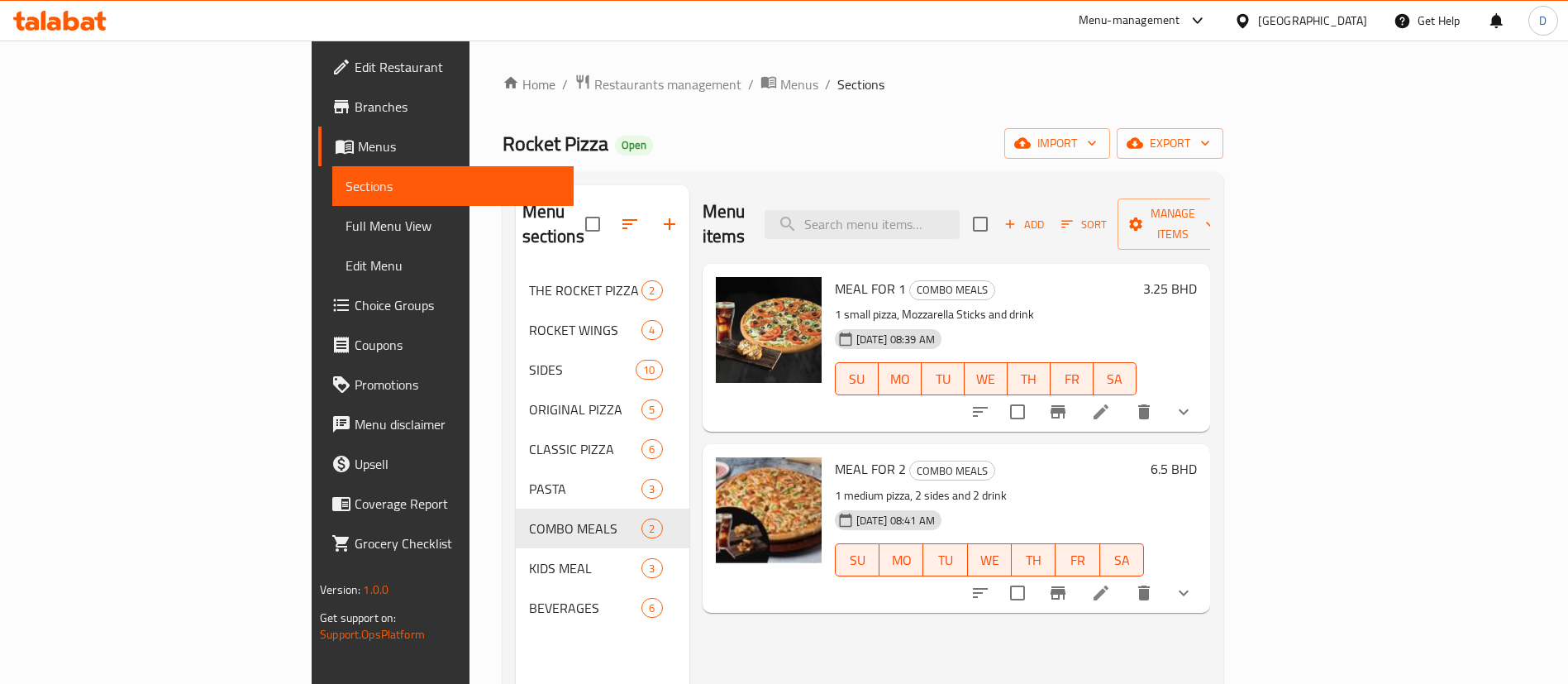
click at [853, 58] on div "Home / Restaurants management / Menus / Sections Rocket Pizza Open import expor…" at bounding box center [863, 478] width 787 height 875
click at [865, 56] on div "Home / Restaurants management / Menus / Sections Rocket Pizza Open import expor…" at bounding box center [863, 478] width 787 height 875
